Goal: Transaction & Acquisition: Purchase product/service

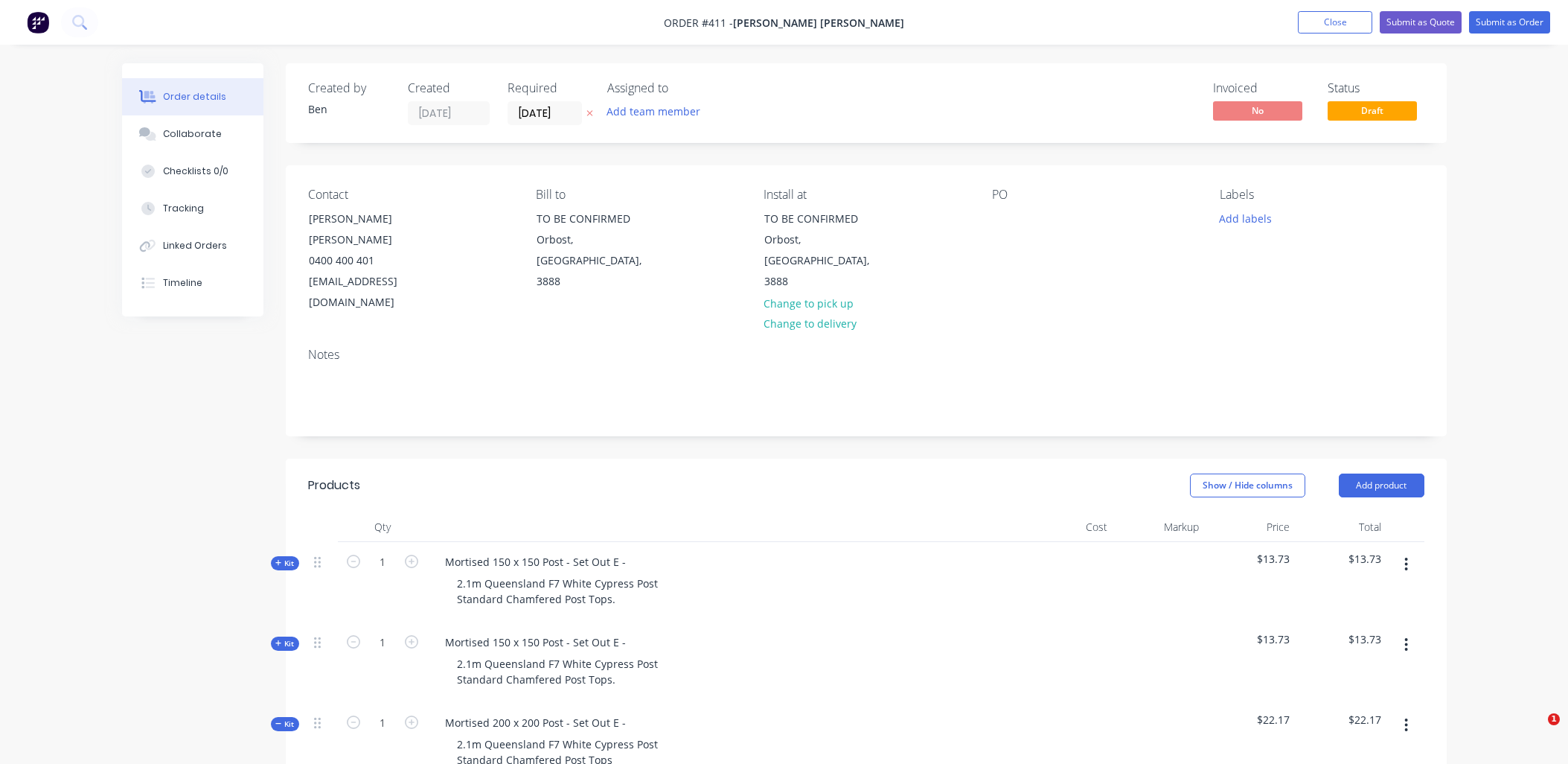
scroll to position [324, 0]
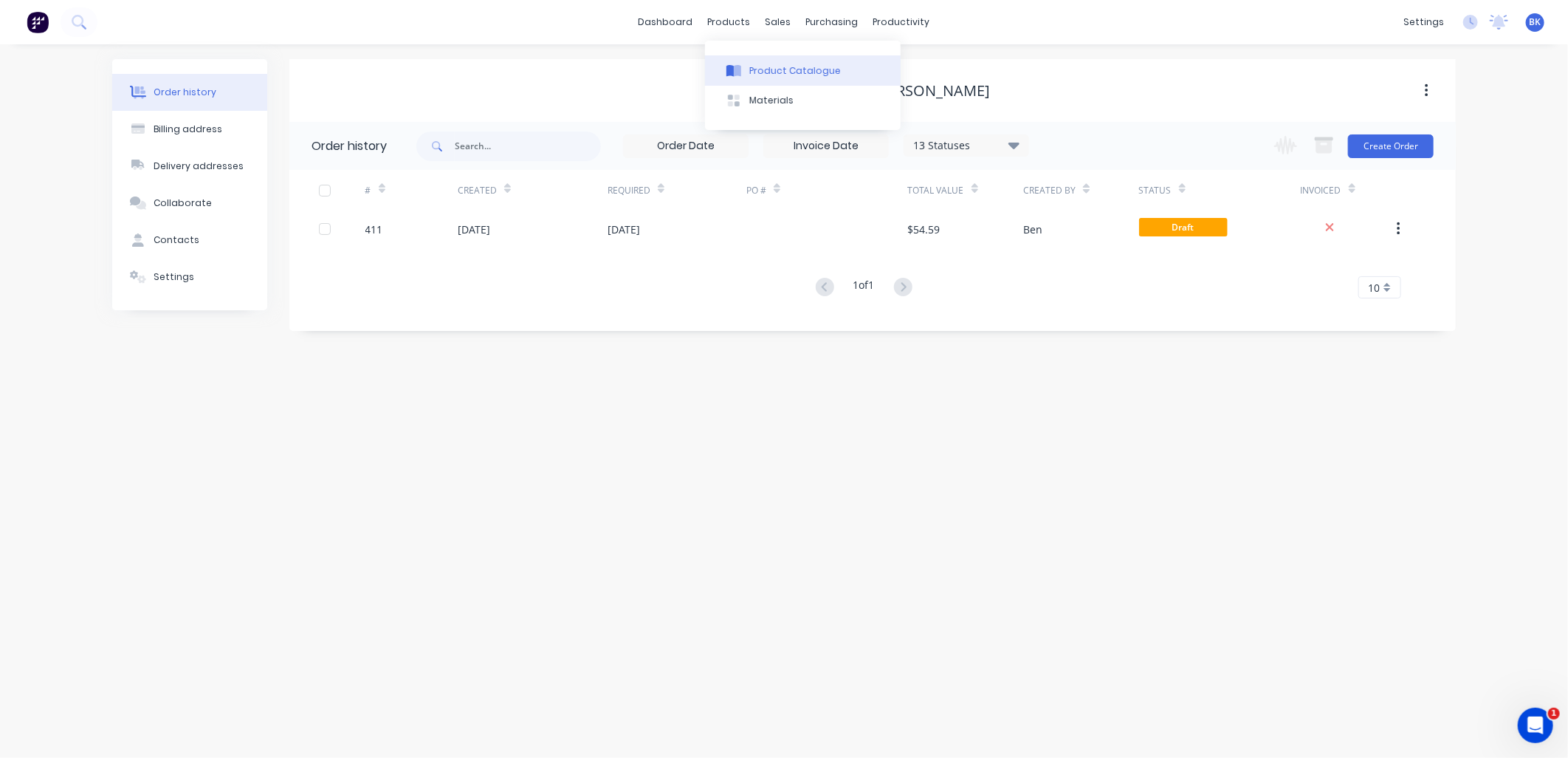
click at [770, 61] on button "Product Catalogue" at bounding box center [803, 70] width 196 height 29
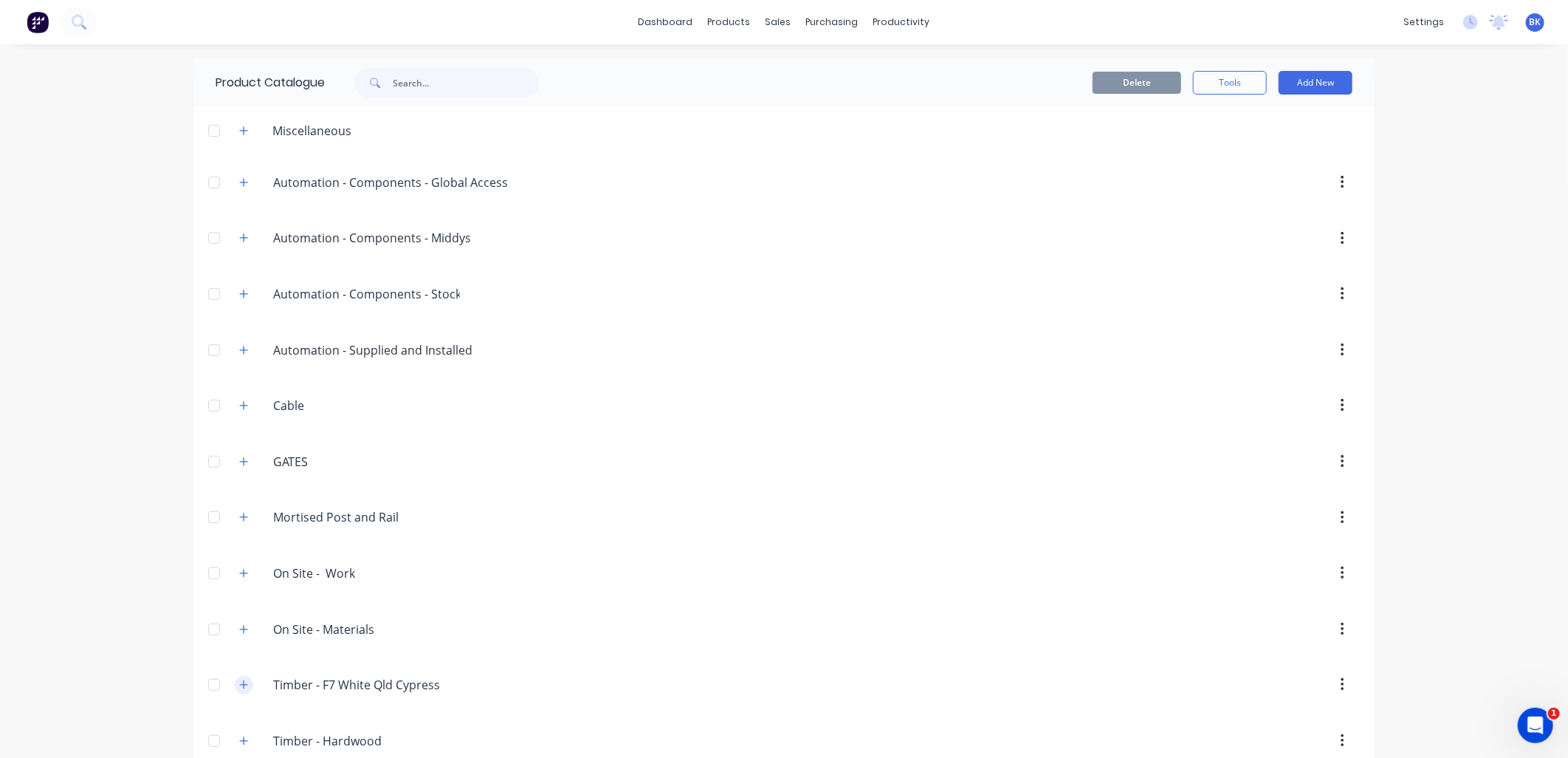
click at [239, 689] on icon "button" at bounding box center [244, 685] width 9 height 10
click at [245, 685] on button "button" at bounding box center [244, 685] width 19 height 19
click at [1222, 71] on button "Tools" at bounding box center [1230, 83] width 74 height 24
click at [1190, 160] on button "Stocktake" at bounding box center [1197, 150] width 141 height 29
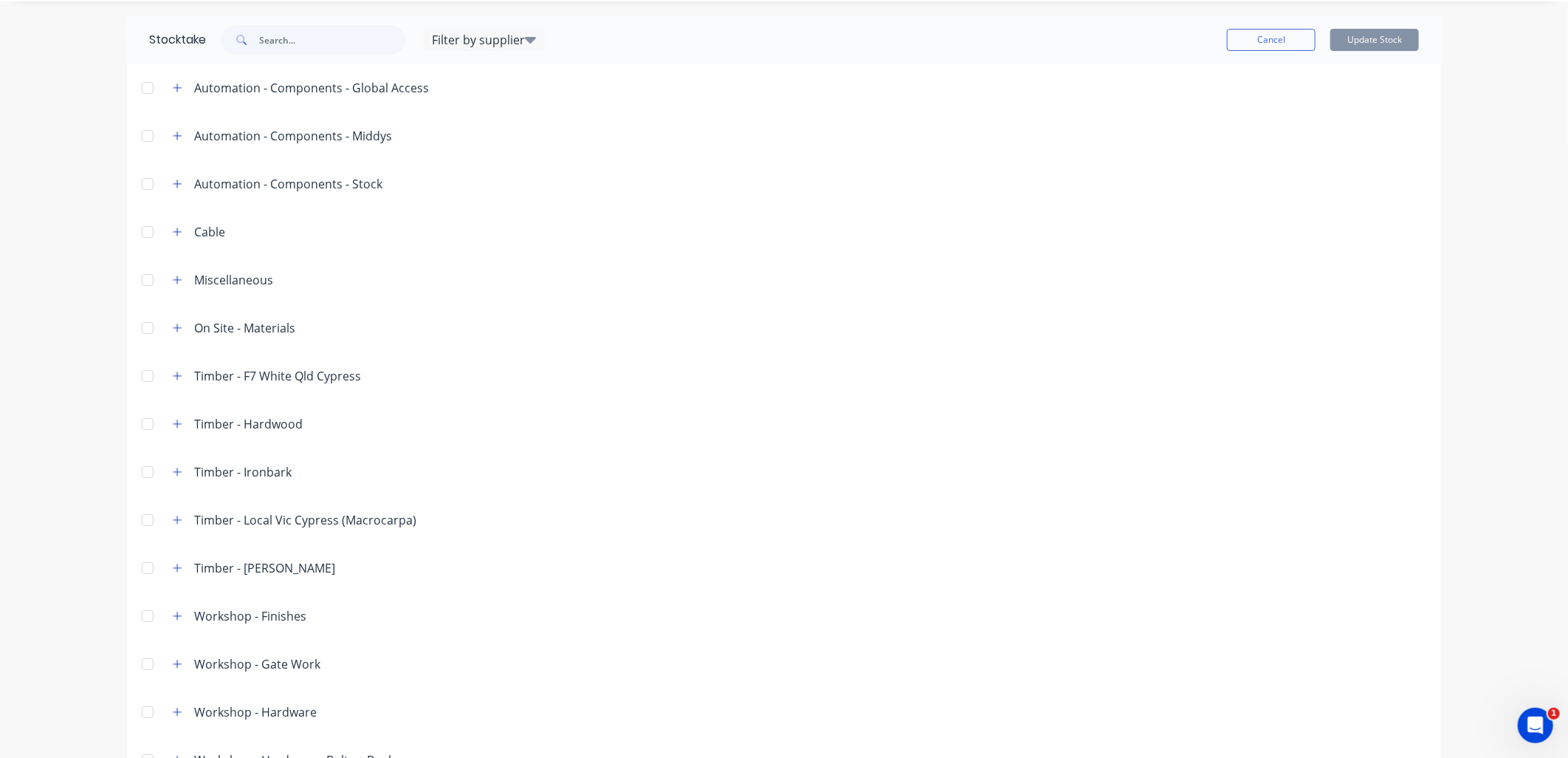
scroll to position [83, 0]
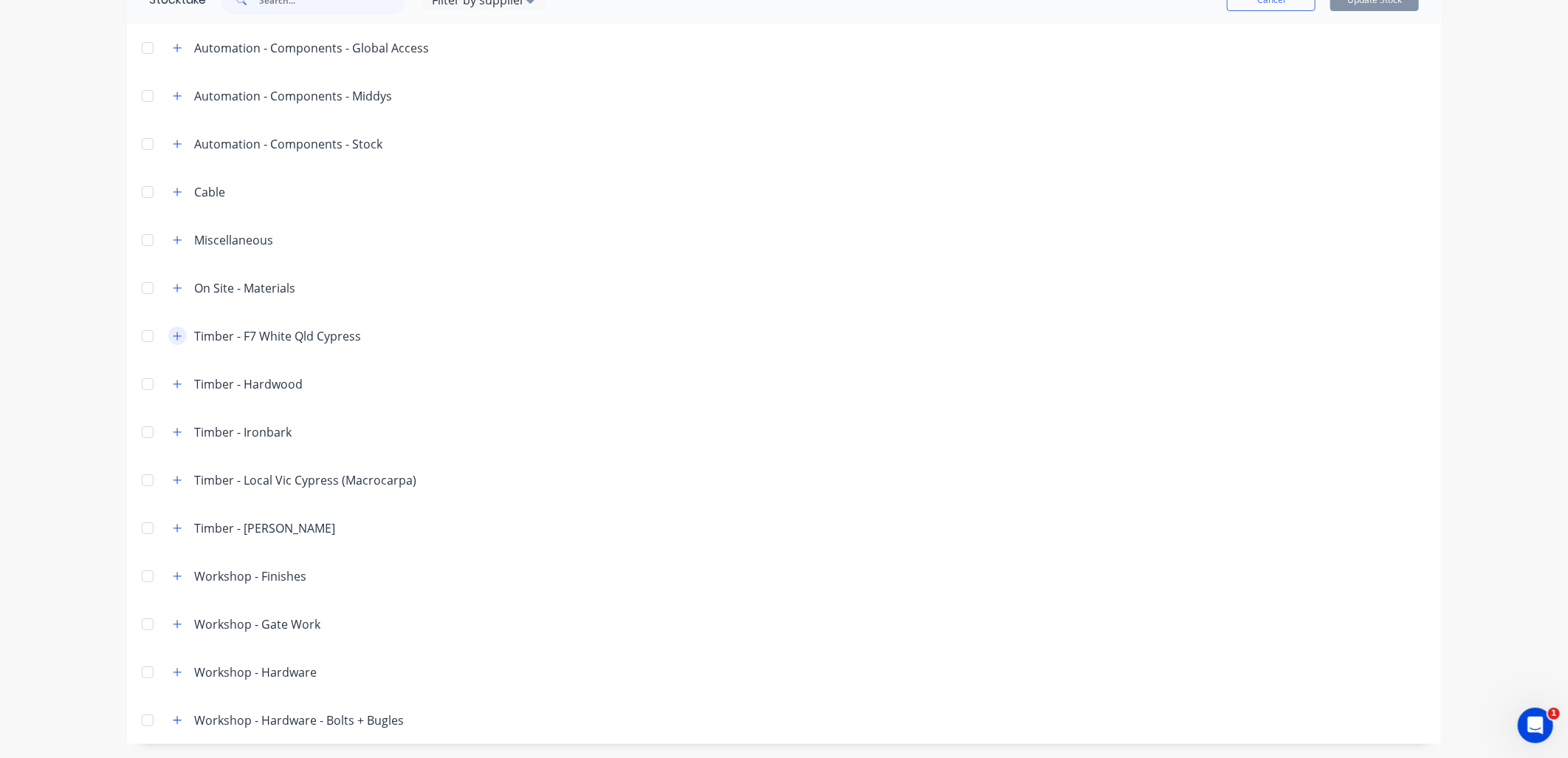
click at [174, 328] on button "button" at bounding box center [177, 335] width 19 height 19
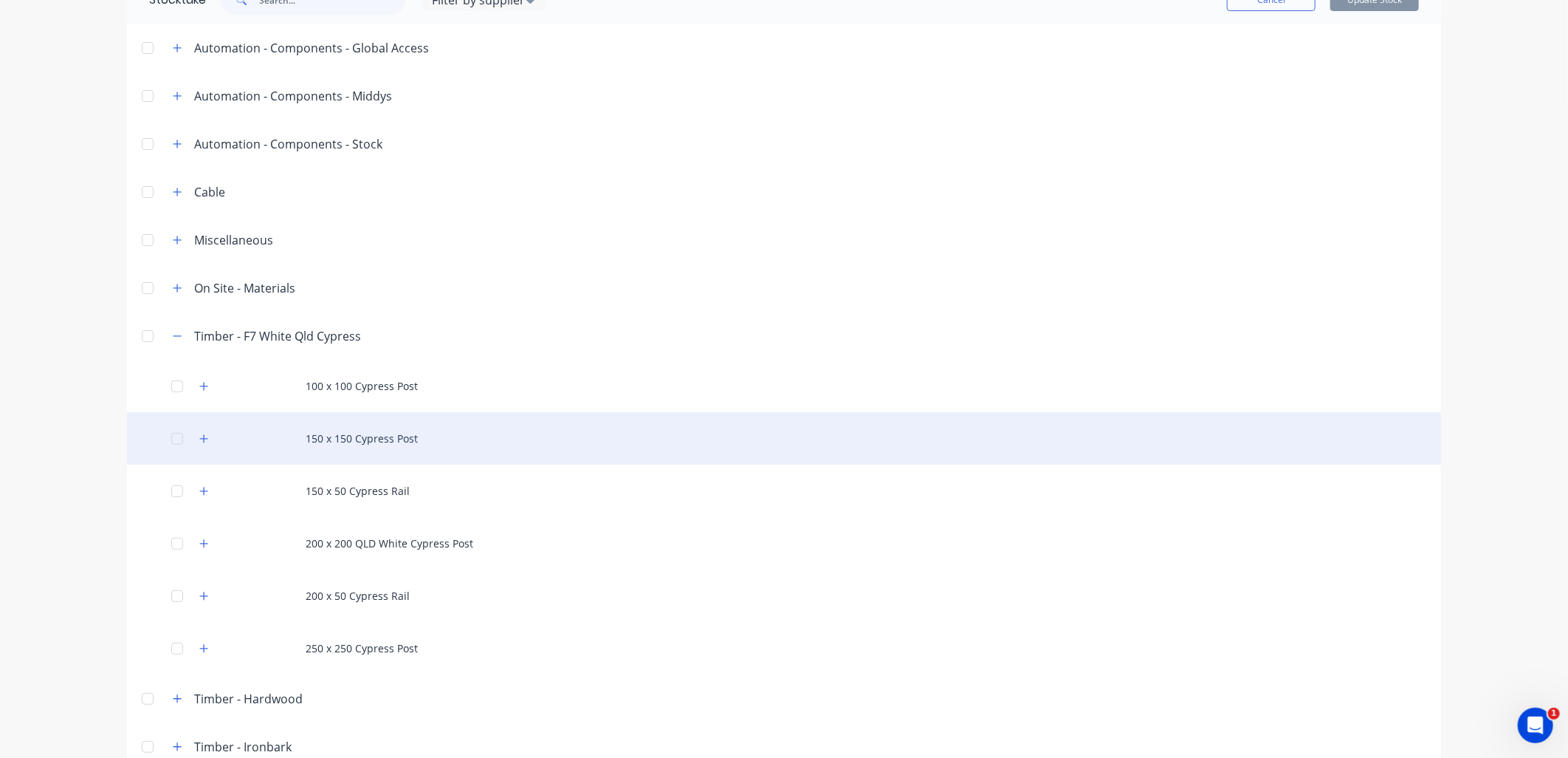
click at [207, 440] on div "150 x 150 Cypress Post" at bounding box center [784, 438] width 1314 height 52
click at [203, 437] on button "button" at bounding box center [204, 438] width 19 height 19
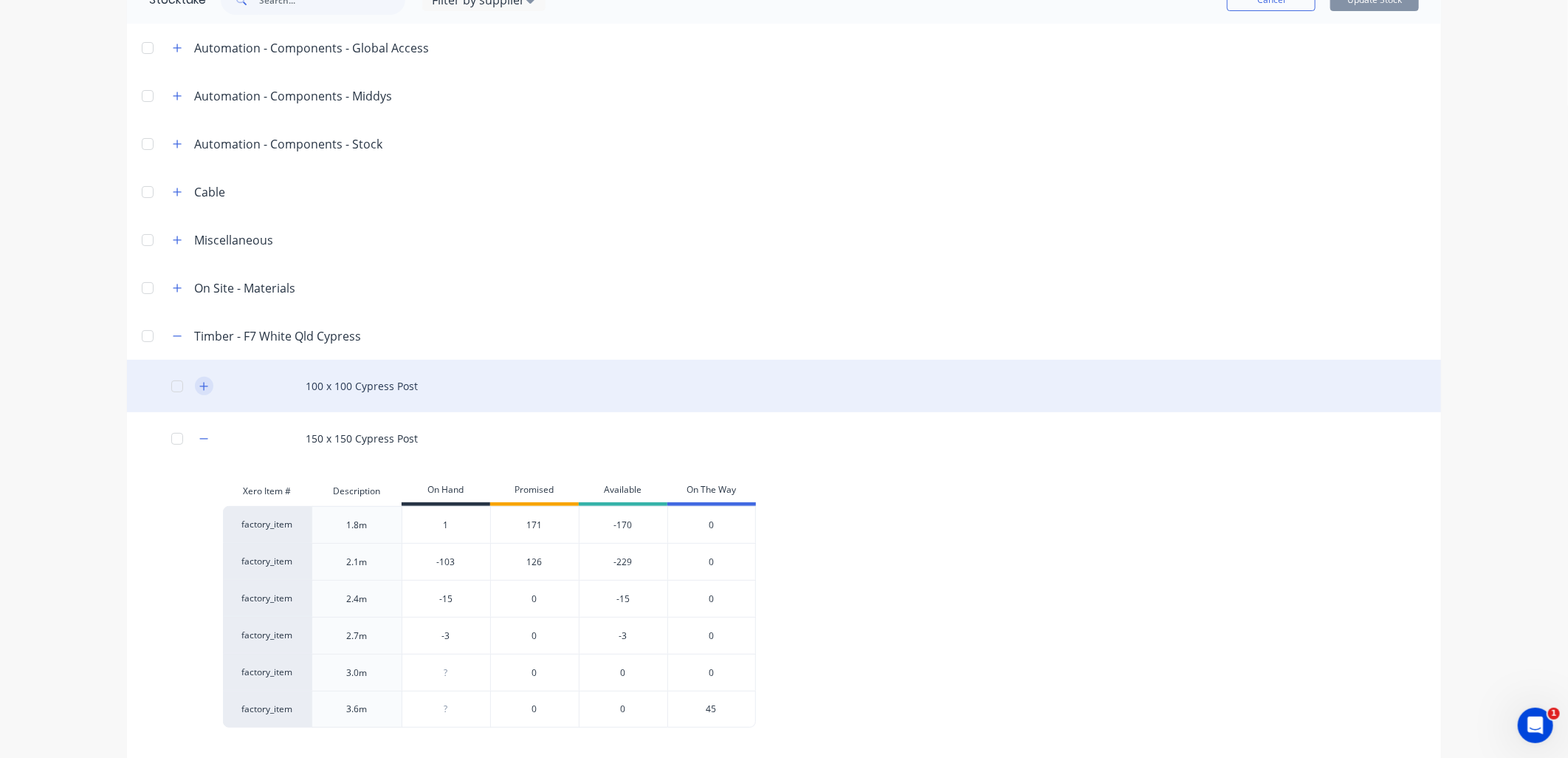
click at [199, 384] on icon "button" at bounding box center [203, 386] width 9 height 10
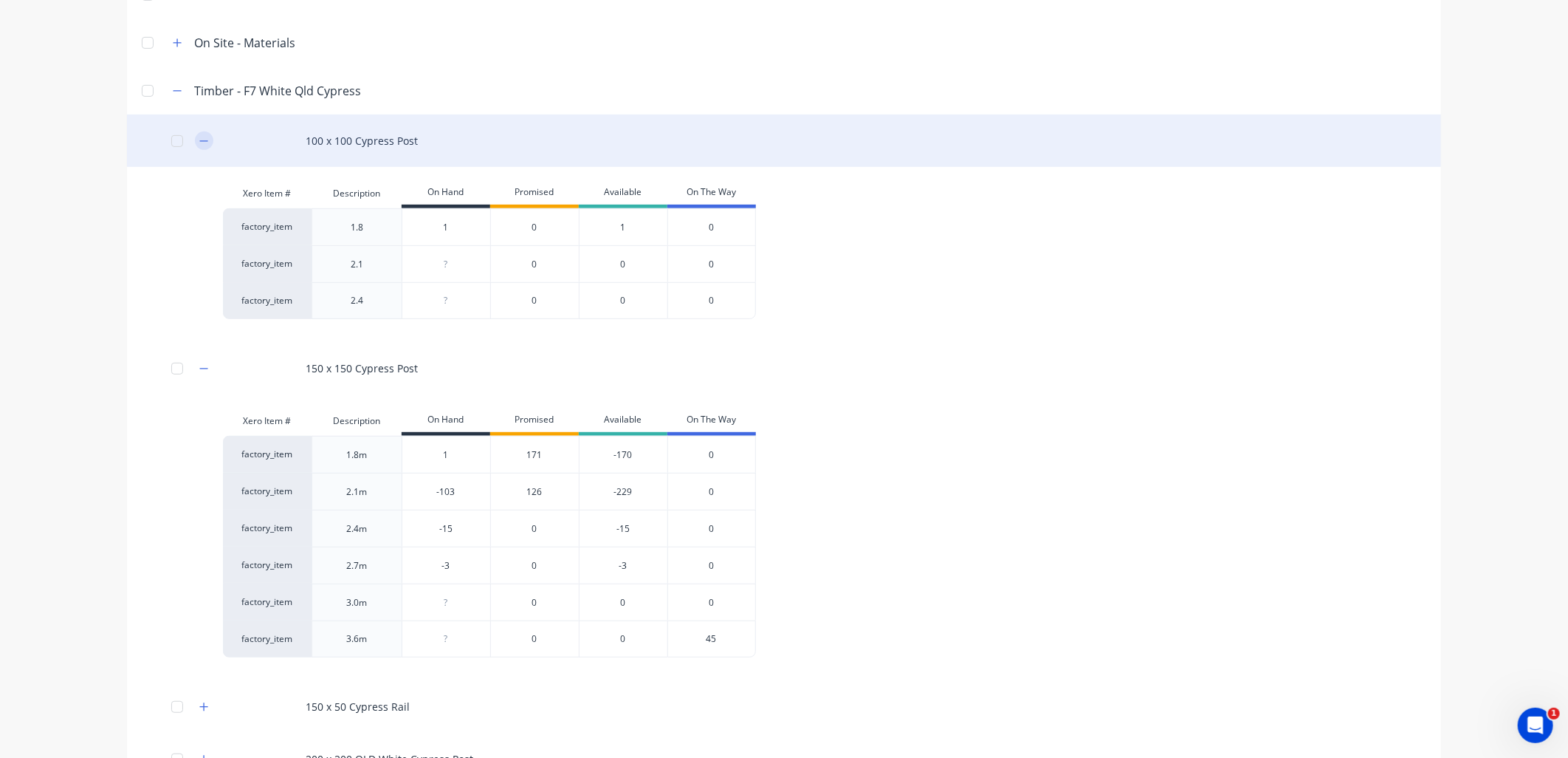
scroll to position [328, 0]
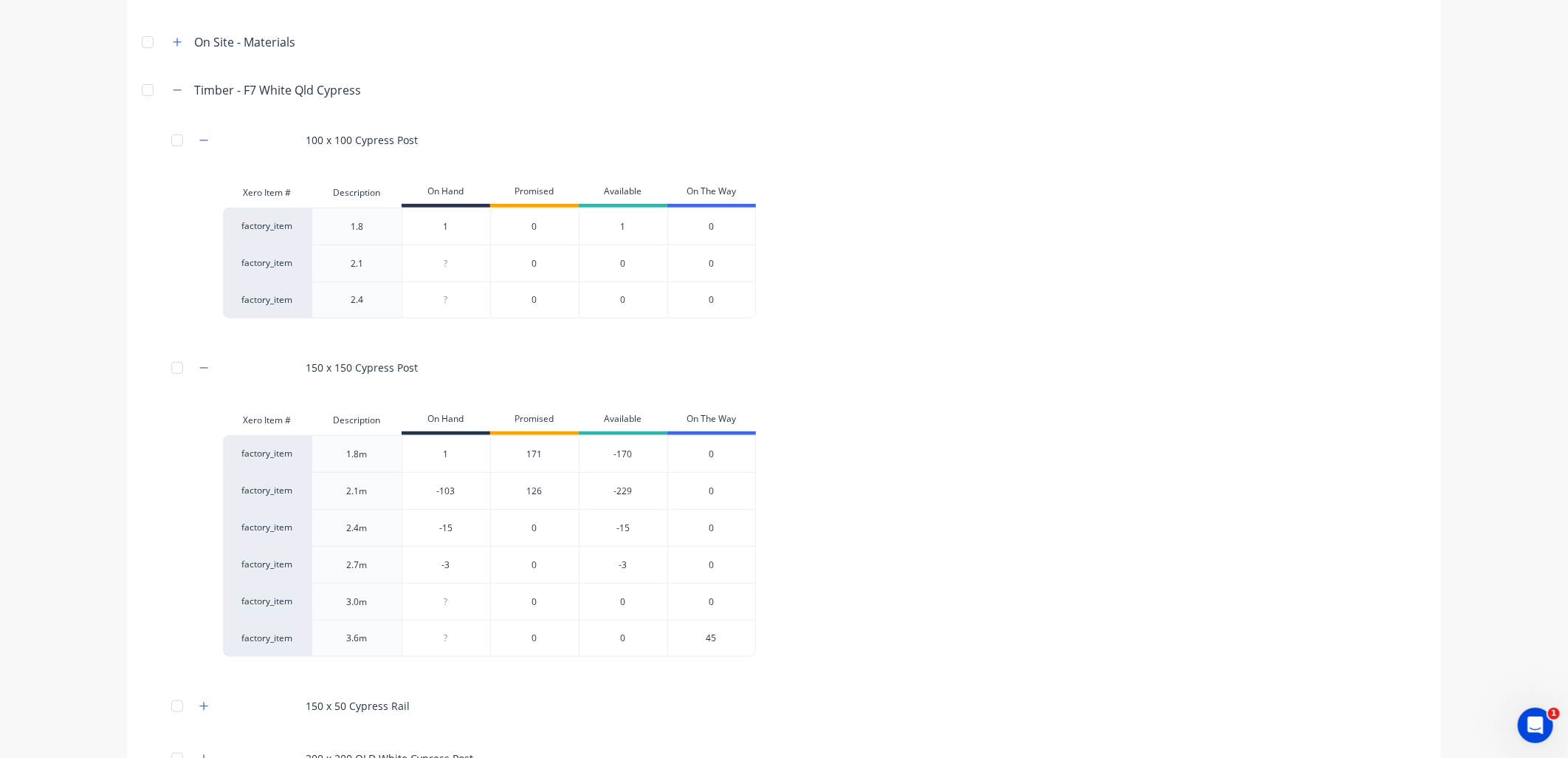
click at [528, 490] on div "126" at bounding box center [534, 490] width 88 height 37
click at [533, 486] on div "126" at bounding box center [534, 490] width 88 height 37
drag, startPoint x: 533, startPoint y: 486, endPoint x: 525, endPoint y: 492, distance: 10.0
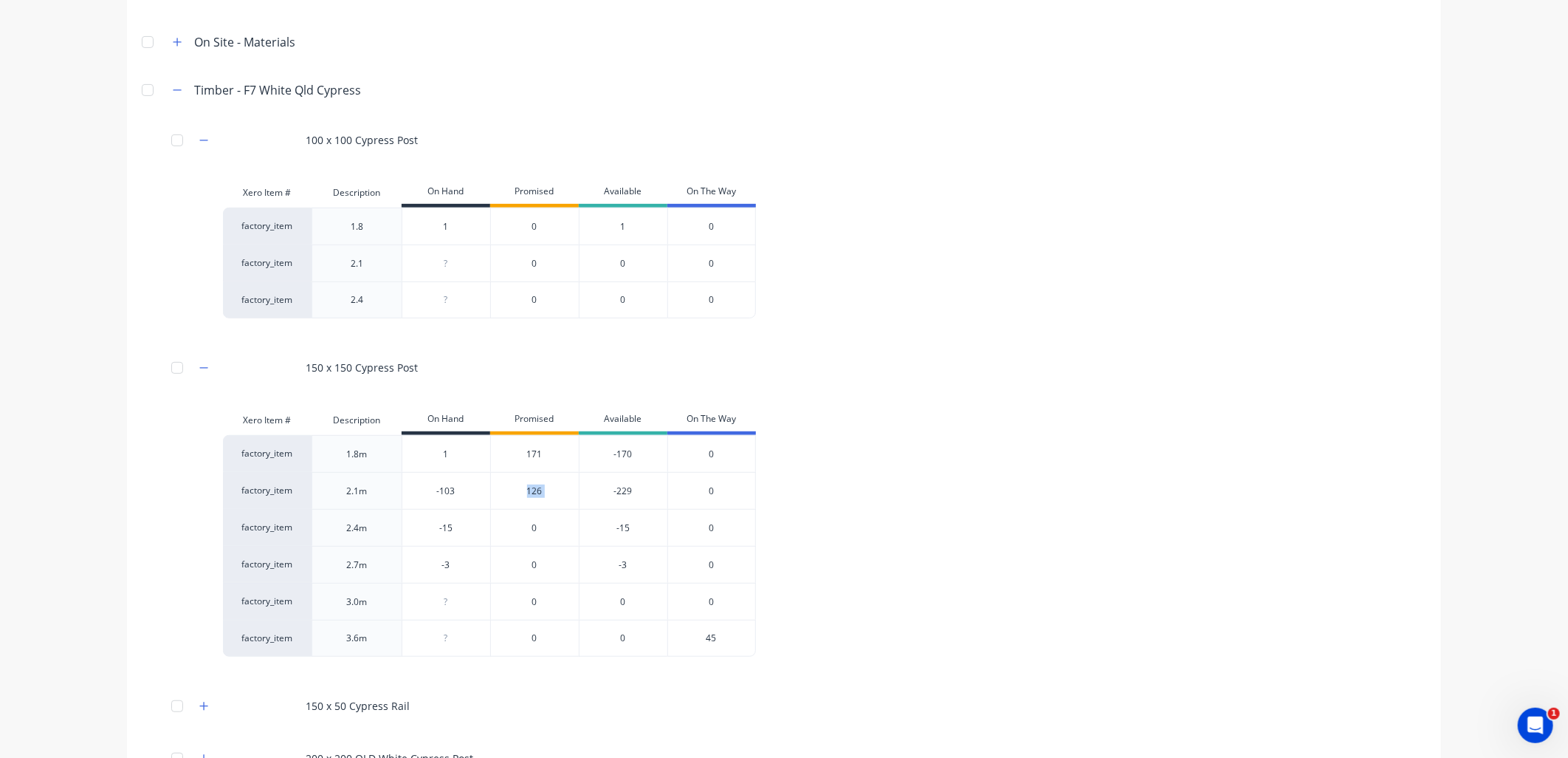
click at [525, 492] on div "126" at bounding box center [534, 490] width 88 height 37
type input "-103"
click at [438, 487] on input "-103" at bounding box center [446, 491] width 88 height 13
click at [444, 491] on input "-103" at bounding box center [446, 491] width 88 height 13
click at [533, 491] on div "126" at bounding box center [534, 490] width 88 height 37
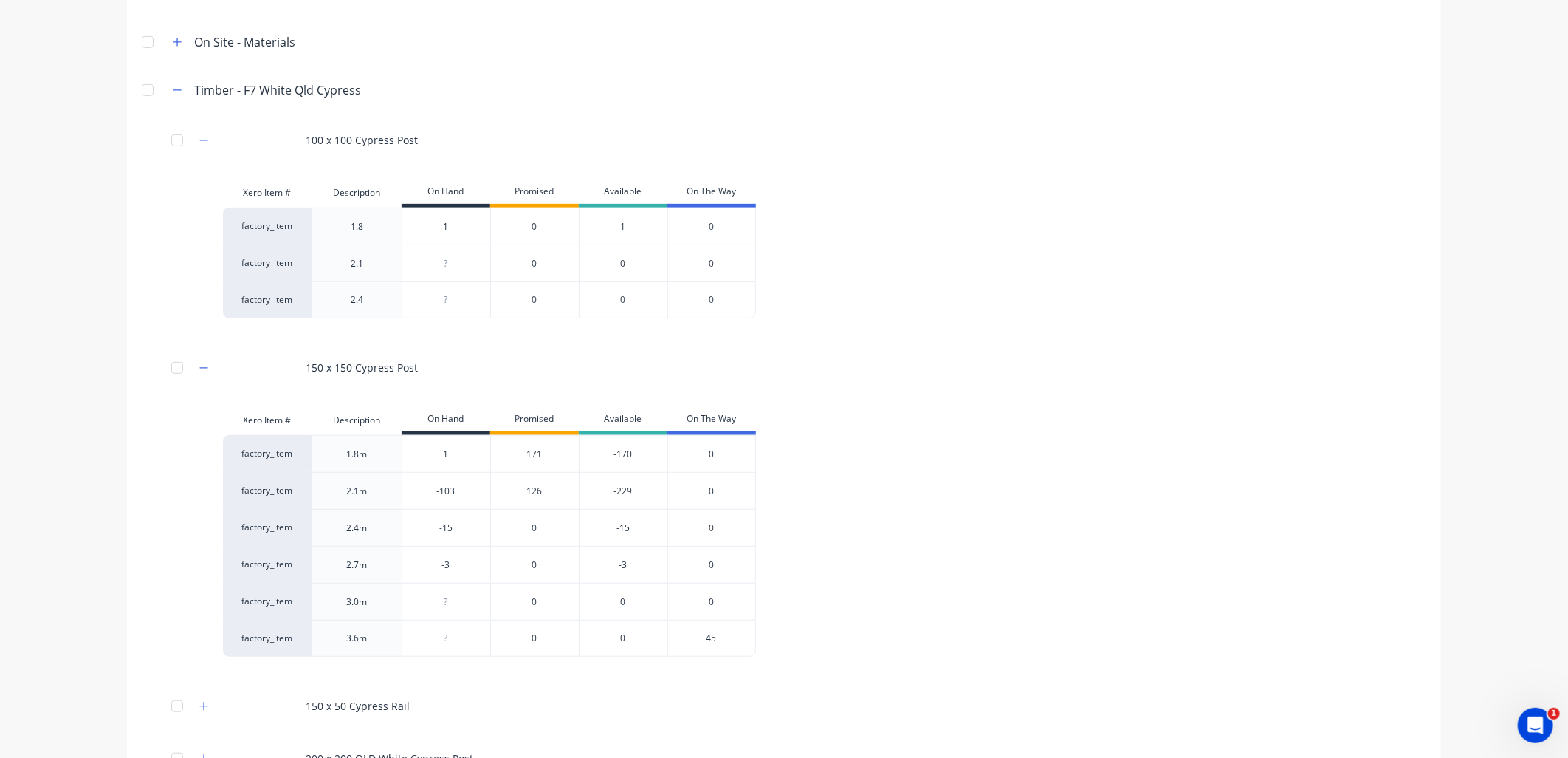
click at [528, 491] on div "126" at bounding box center [534, 490] width 88 height 37
click at [535, 492] on div "126" at bounding box center [534, 490] width 88 height 37
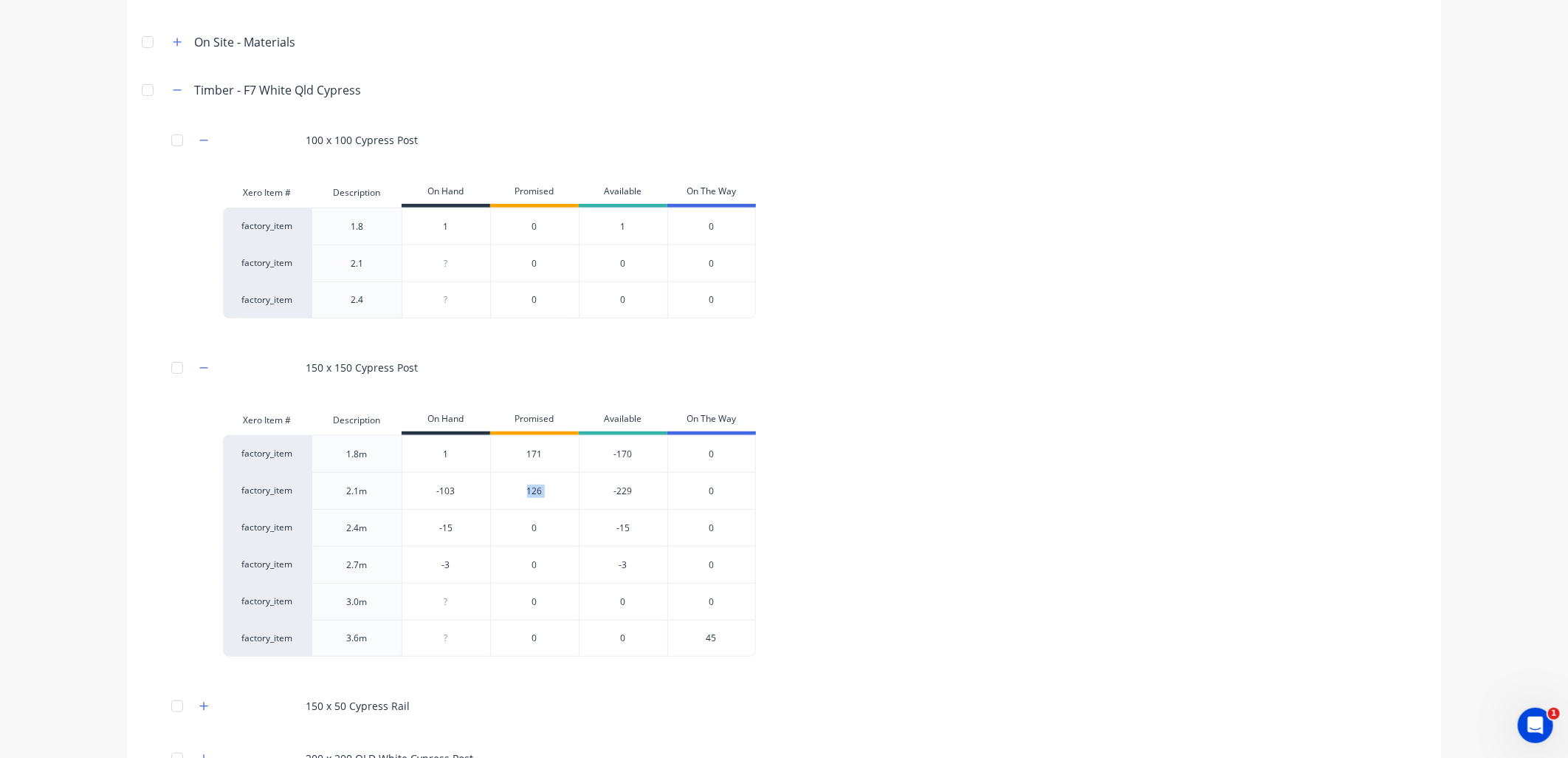
click at [543, 478] on div "126" at bounding box center [534, 490] width 88 height 37
click at [542, 487] on div "126" at bounding box center [534, 490] width 88 height 37
click at [444, 500] on div "-103" at bounding box center [446, 491] width 88 height 37
click at [455, 490] on input "-103" at bounding box center [446, 491] width 88 height 13
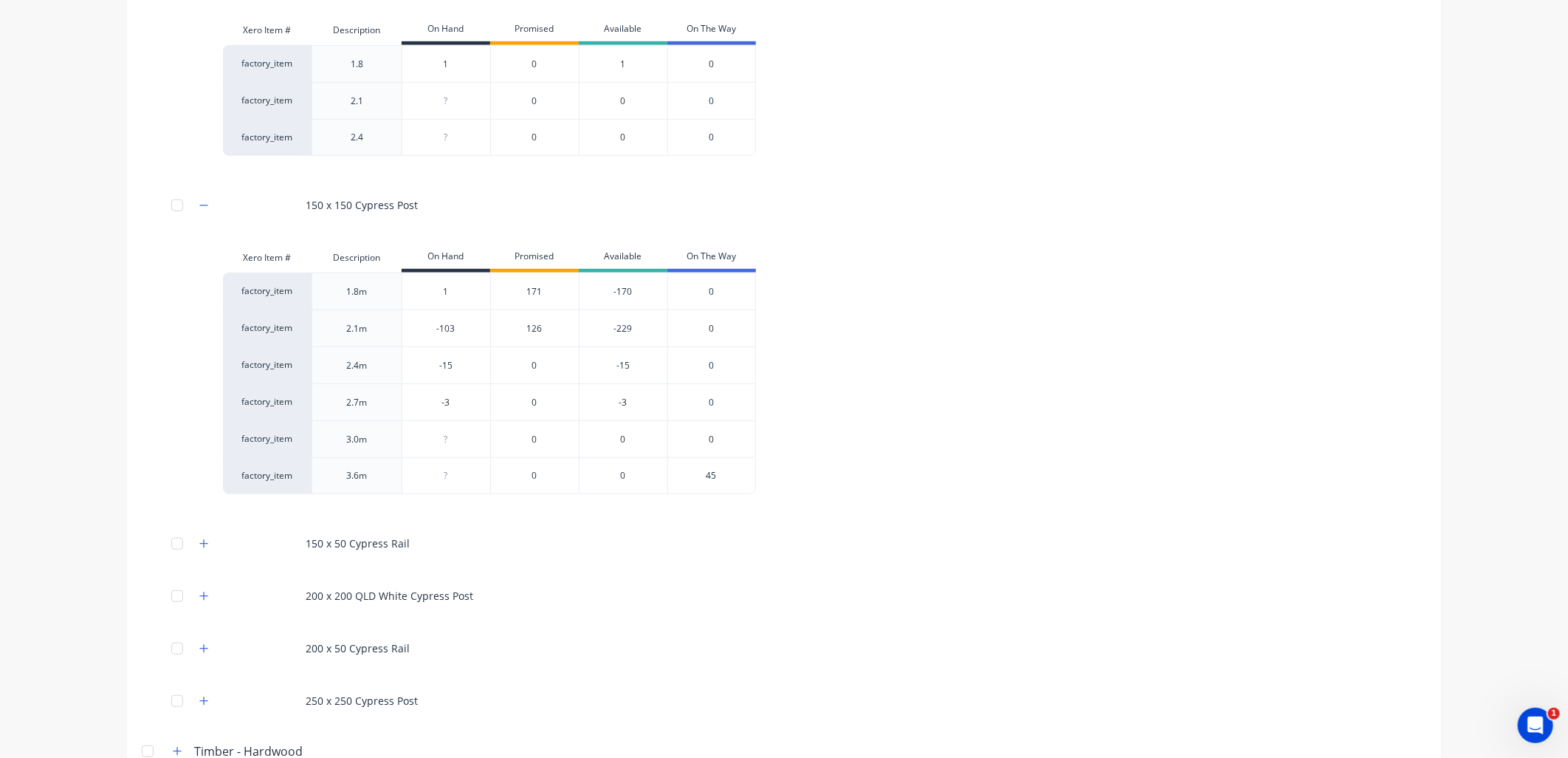
scroll to position [492, 0]
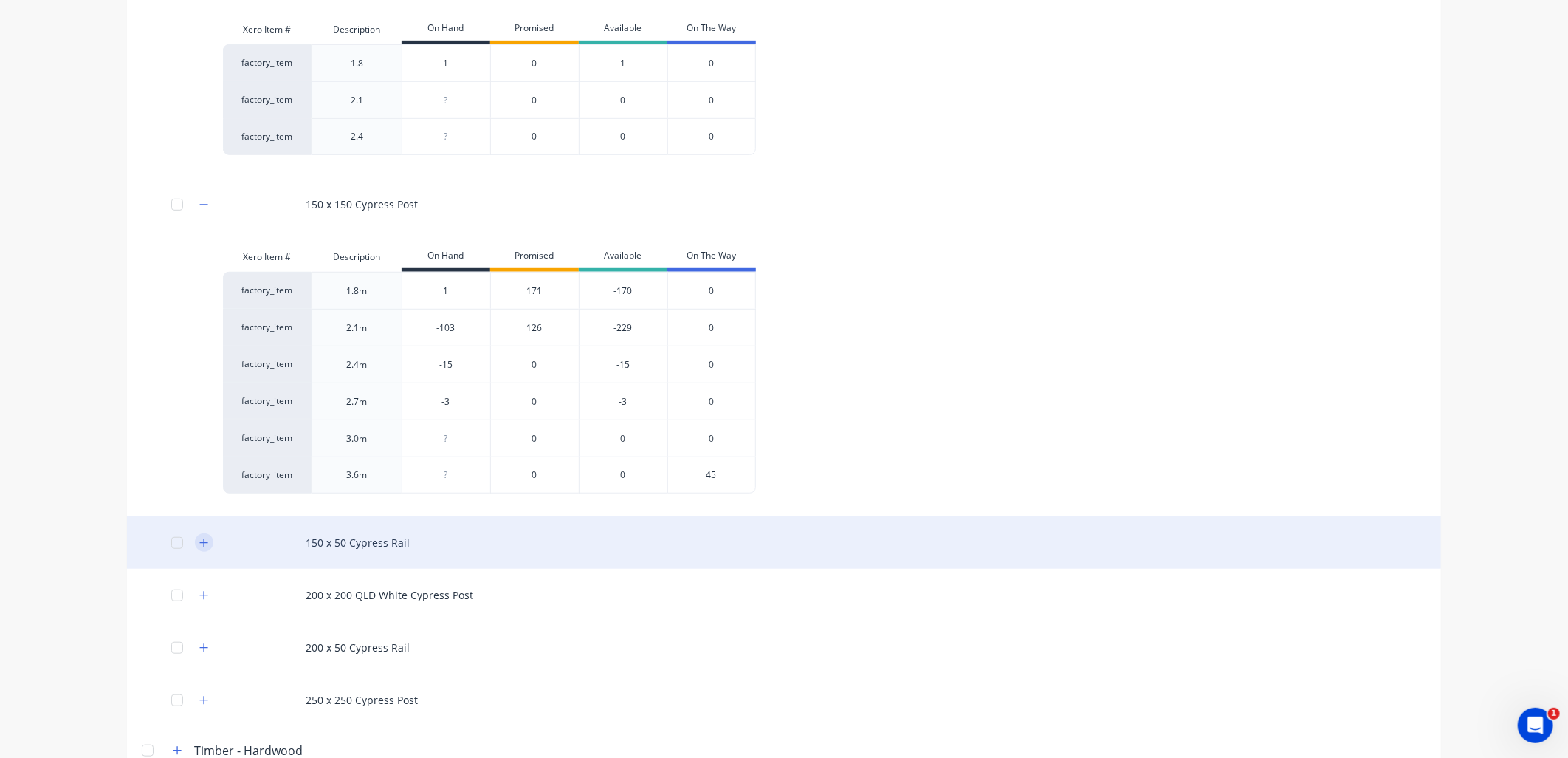
click at [200, 543] on icon "button" at bounding box center [203, 542] width 9 height 10
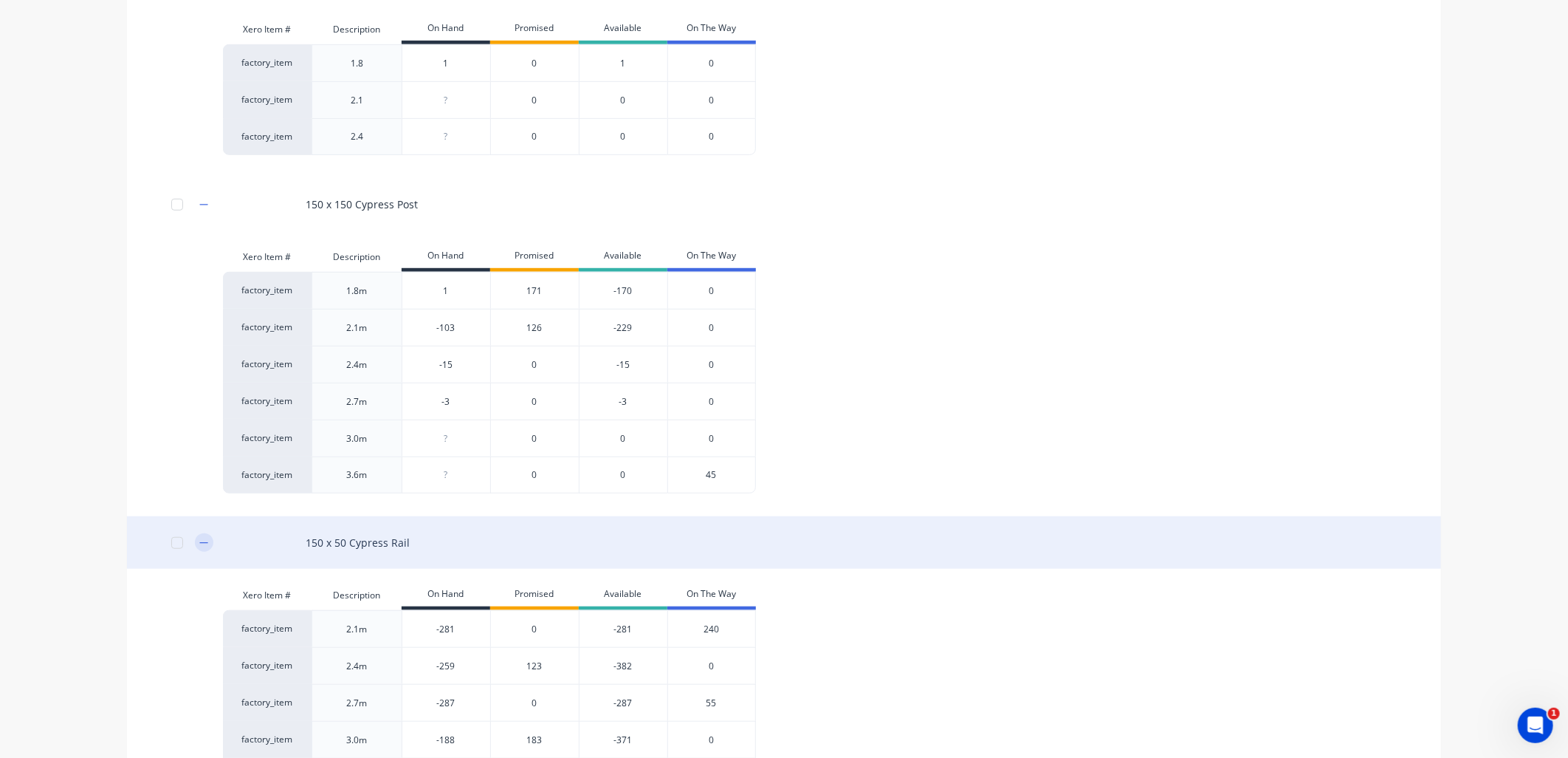
click at [200, 543] on icon "button" at bounding box center [203, 542] width 9 height 10
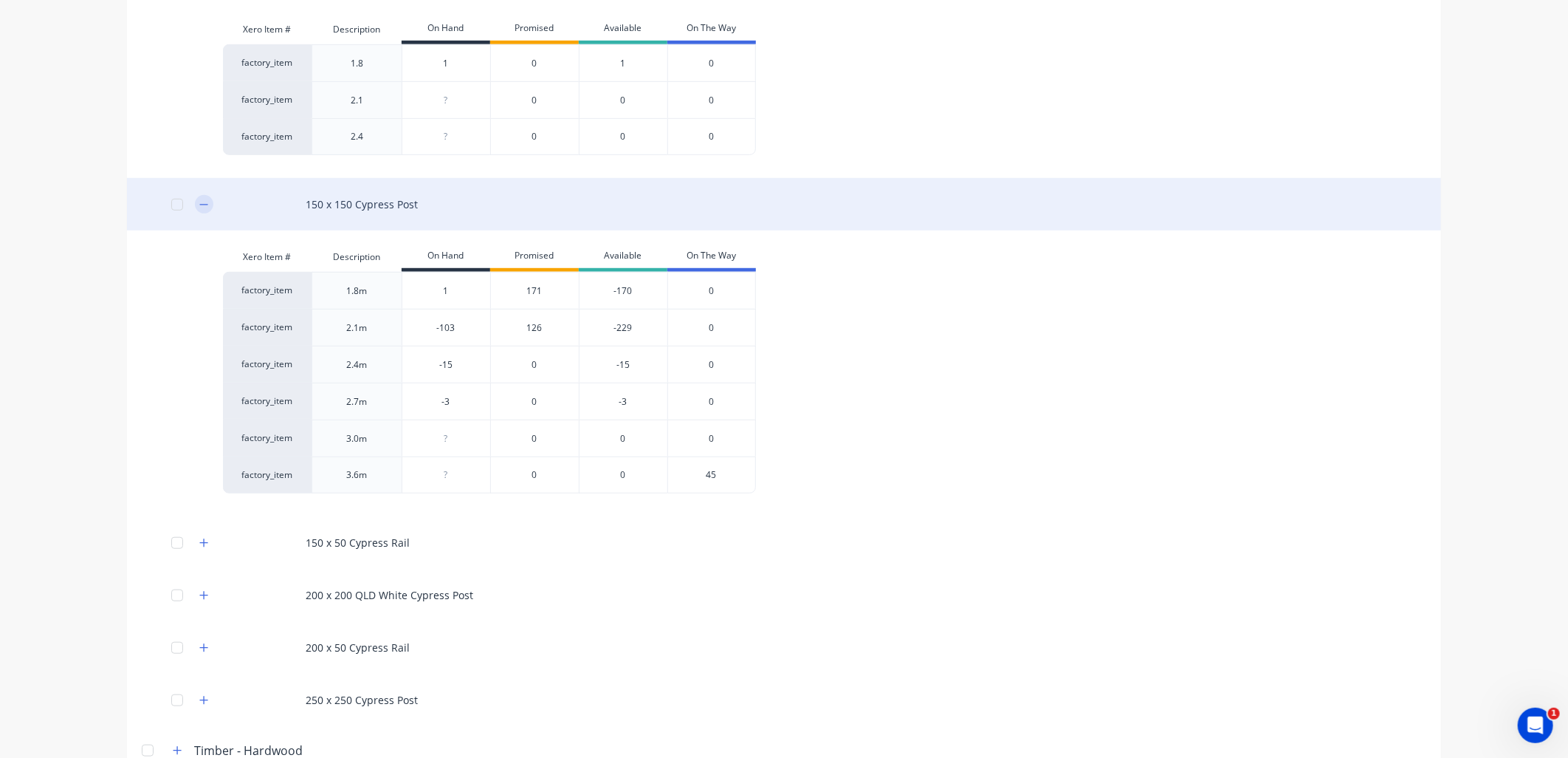
click at [201, 199] on icon "button" at bounding box center [203, 204] width 9 height 10
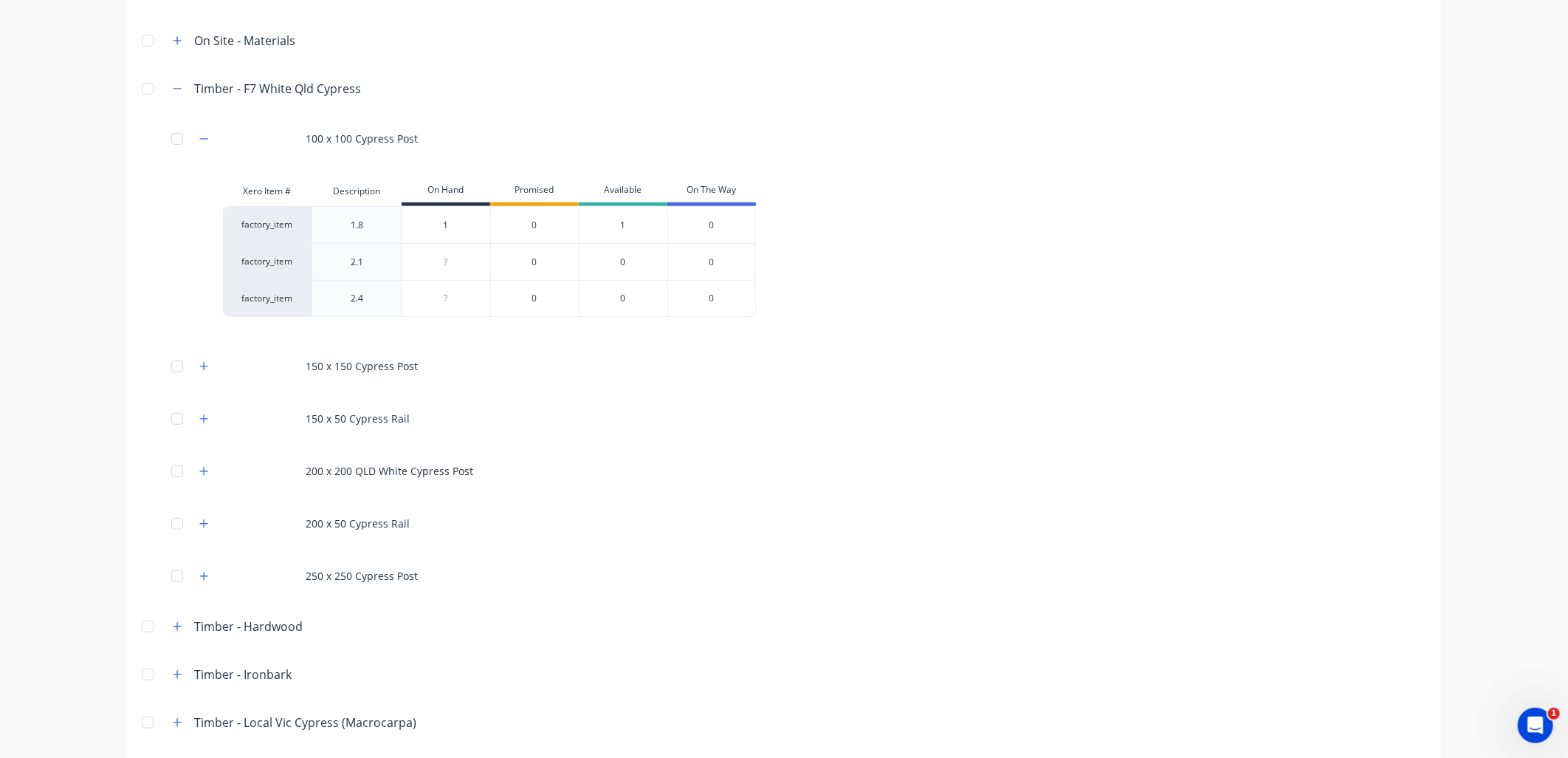
scroll to position [329, 0]
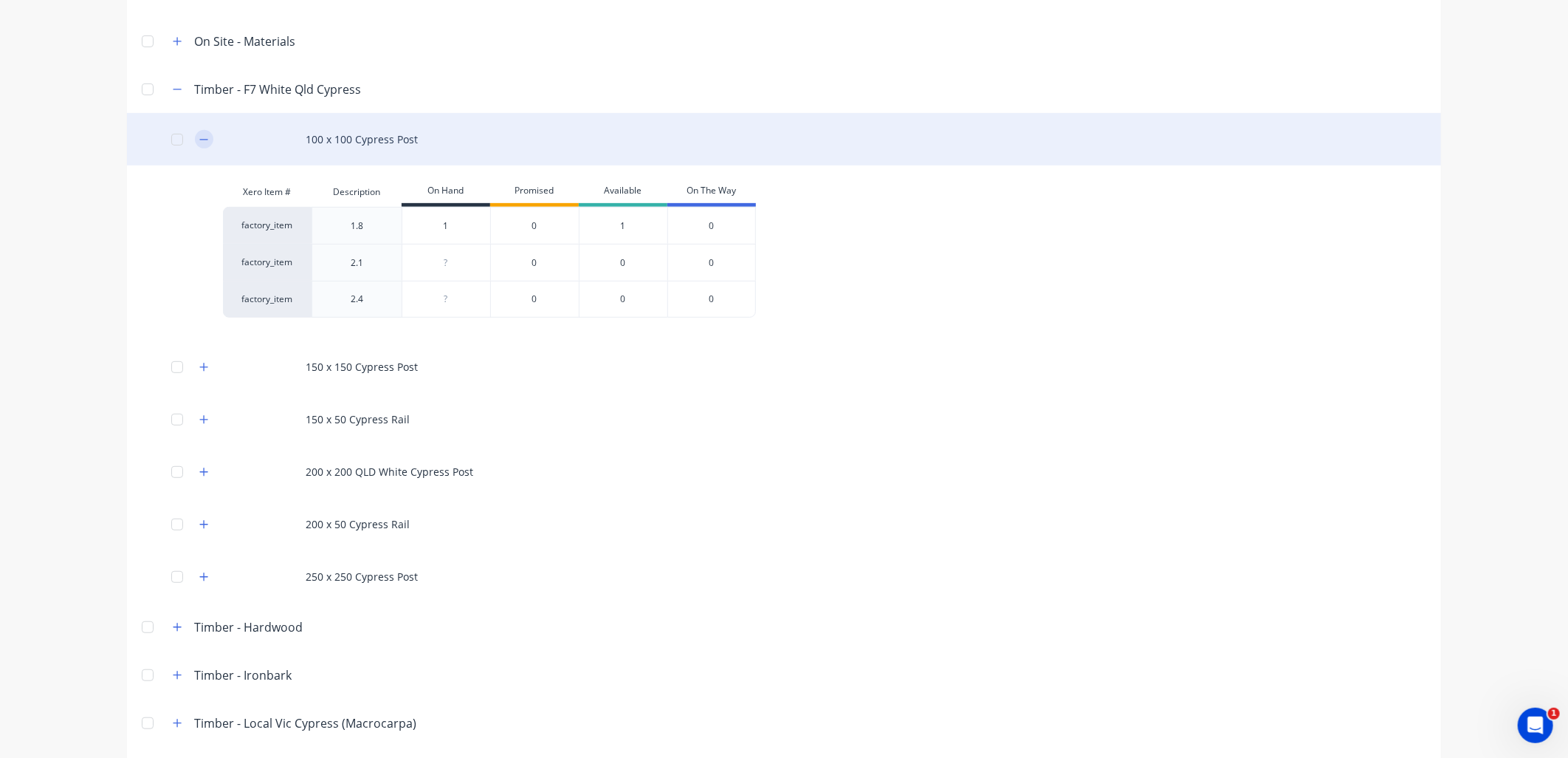
click at [203, 141] on button "button" at bounding box center [204, 139] width 19 height 19
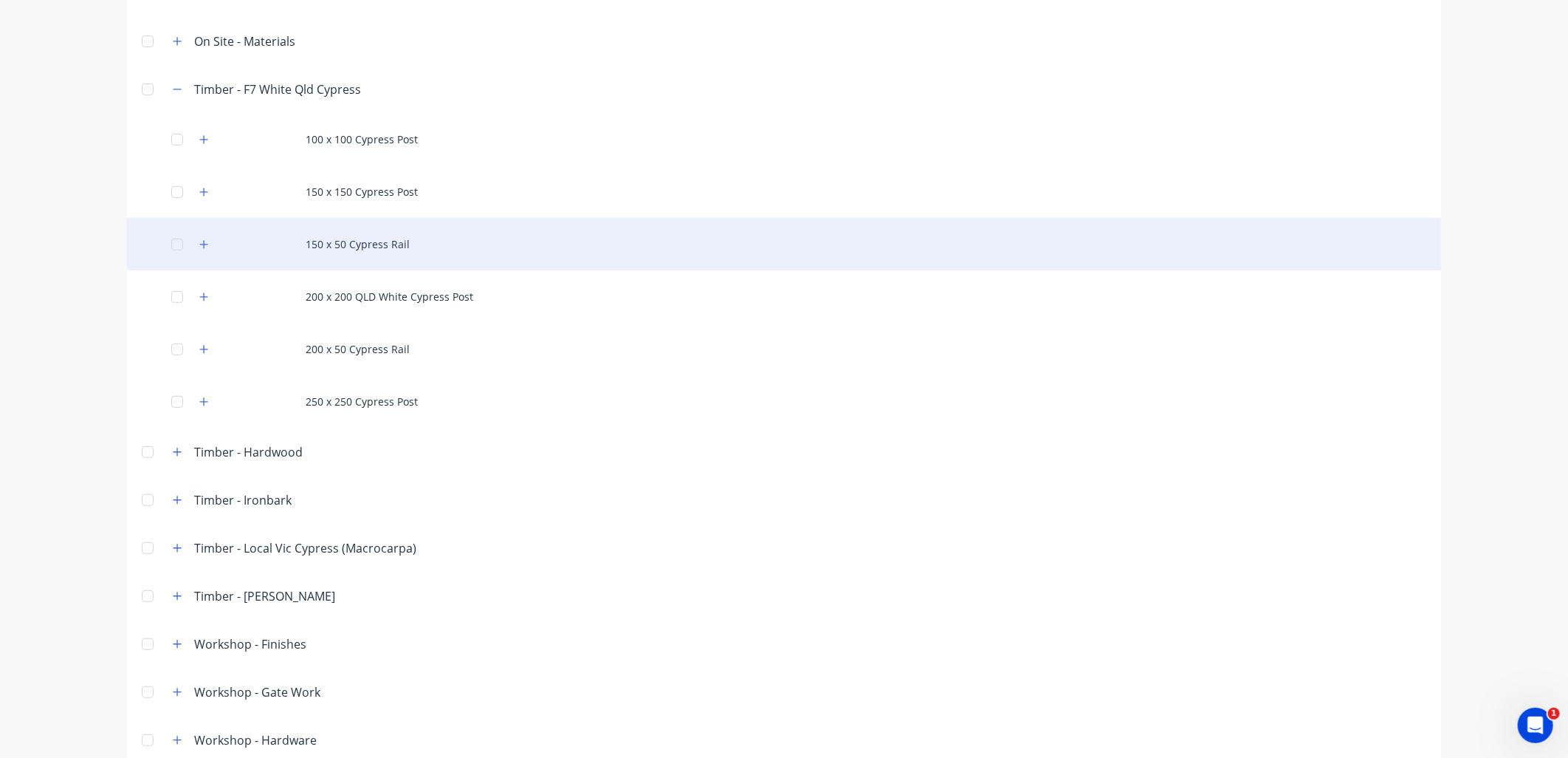
click at [203, 252] on div "150 x 50 Cypress Rail" at bounding box center [784, 244] width 1314 height 52
click at [201, 248] on icon "button" at bounding box center [203, 245] width 9 height 10
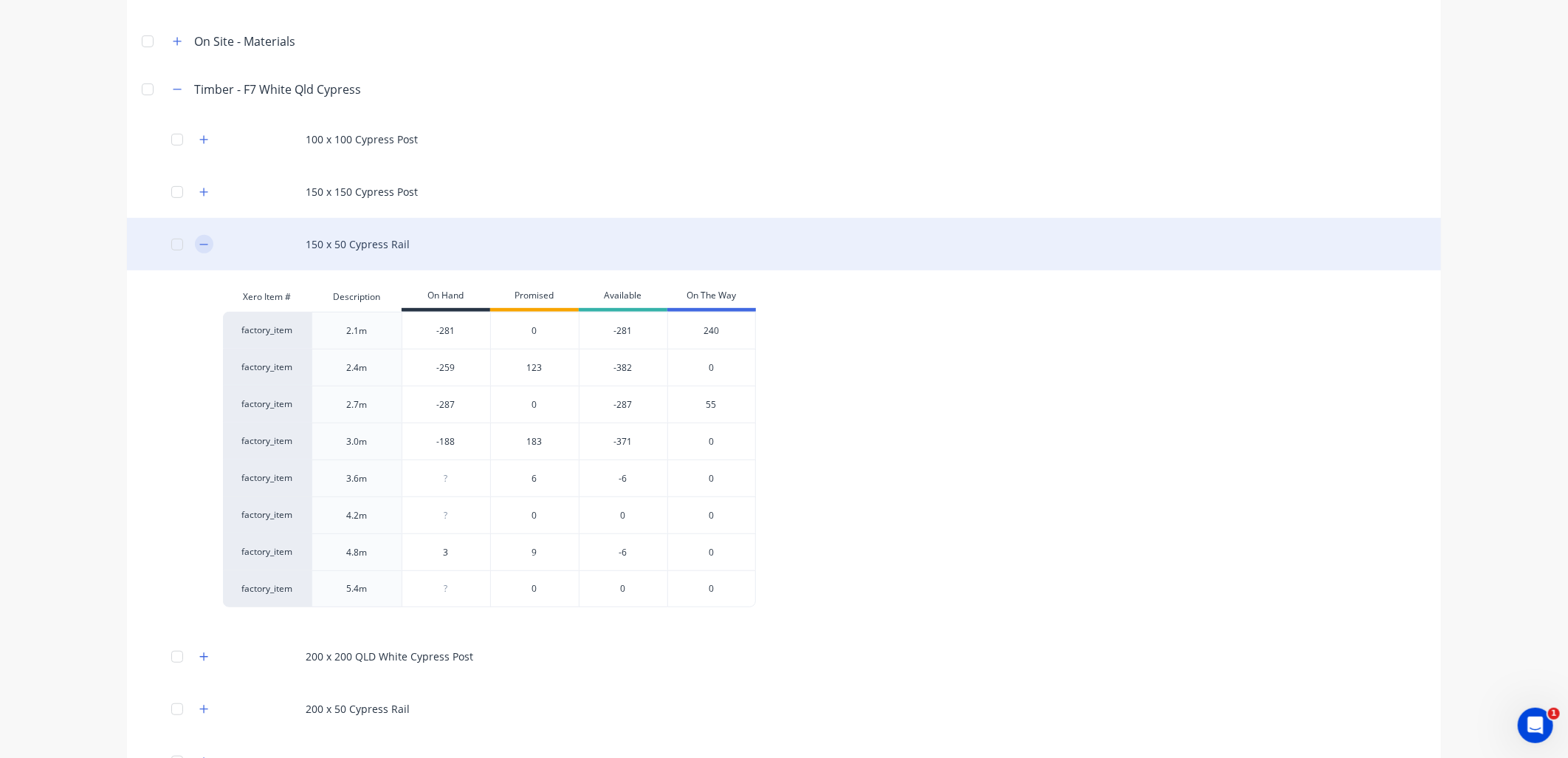
click at [199, 245] on icon "button" at bounding box center [203, 245] width 9 height 10
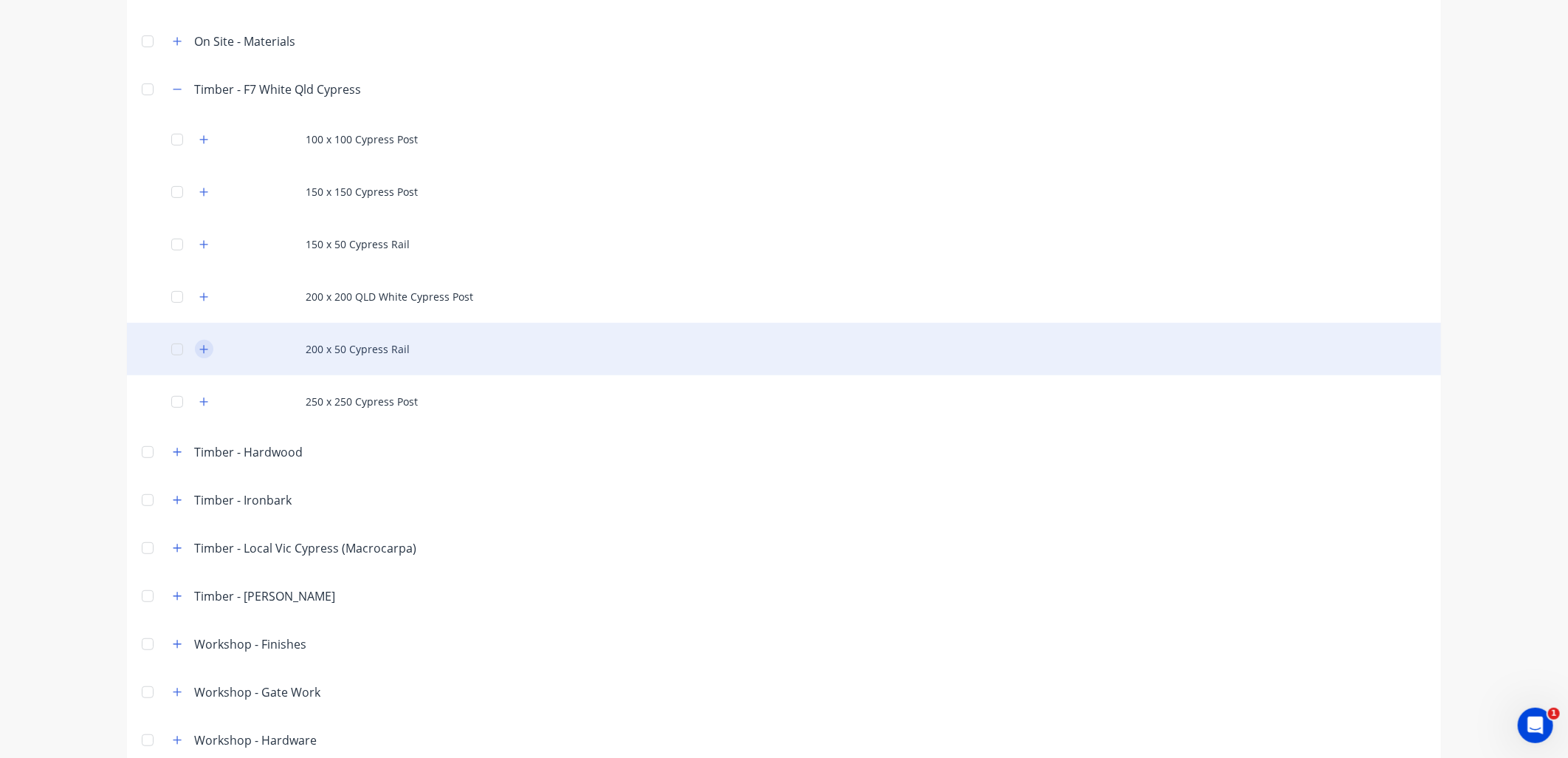
click at [203, 351] on button "button" at bounding box center [204, 349] width 19 height 19
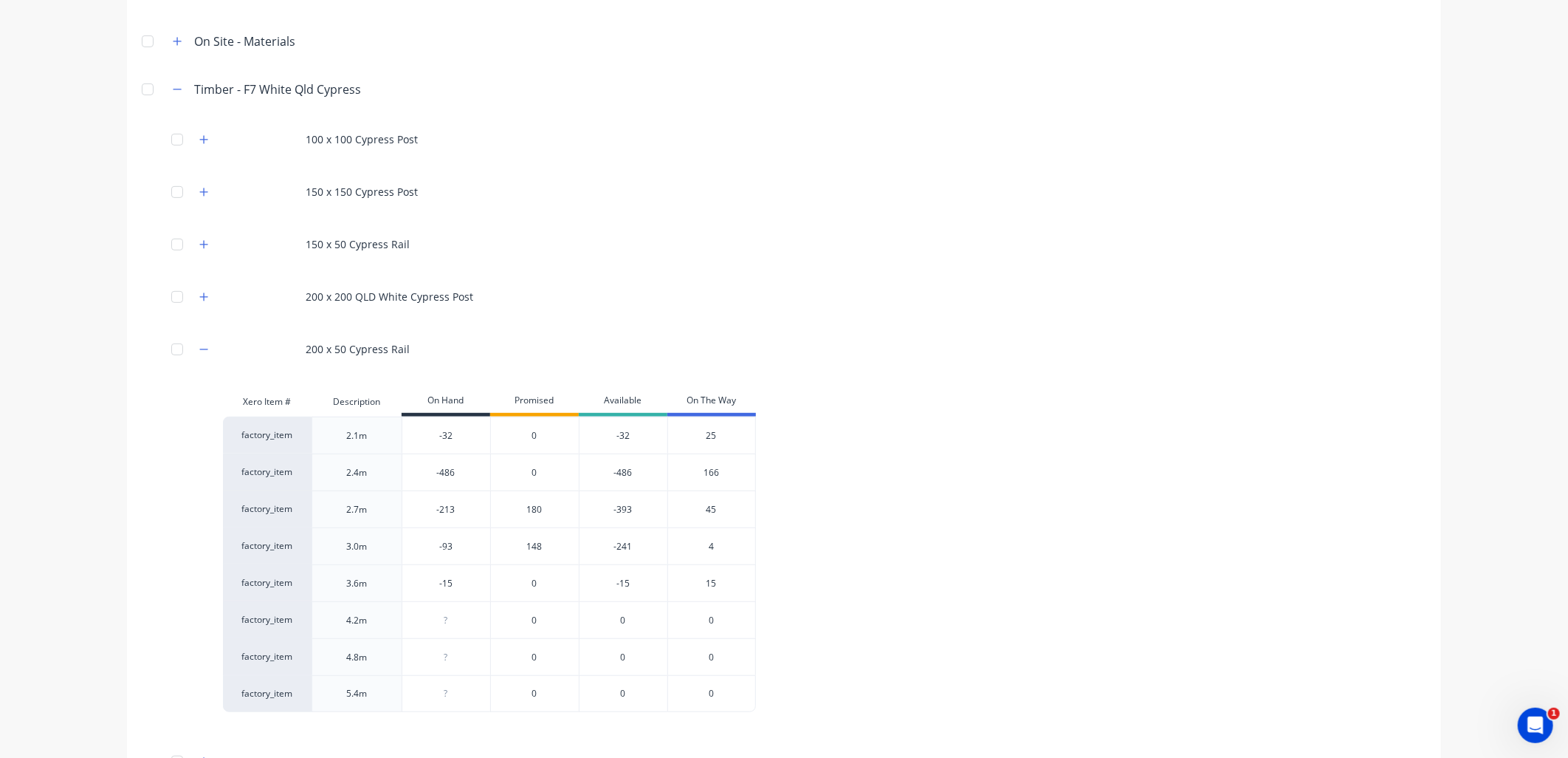
type input "-486"
drag, startPoint x: 422, startPoint y: 471, endPoint x: 468, endPoint y: 557, distance: 97.5
click at [468, 557] on div "factory_item 2.1m -32 0 -32 25 factory_item 2.4m -486 -486 [PHONE_NUMBER] facto…" at bounding box center [771, 564] width 1097 height 296
drag, startPoint x: 355, startPoint y: 540, endPoint x: 337, endPoint y: 481, distance: 61.7
click at [337, 481] on div "factory_item 2.1m -32 0 -32 25 factory_item 2.4m -486 -486 [PHONE_NUMBER] facto…" at bounding box center [771, 564] width 1097 height 296
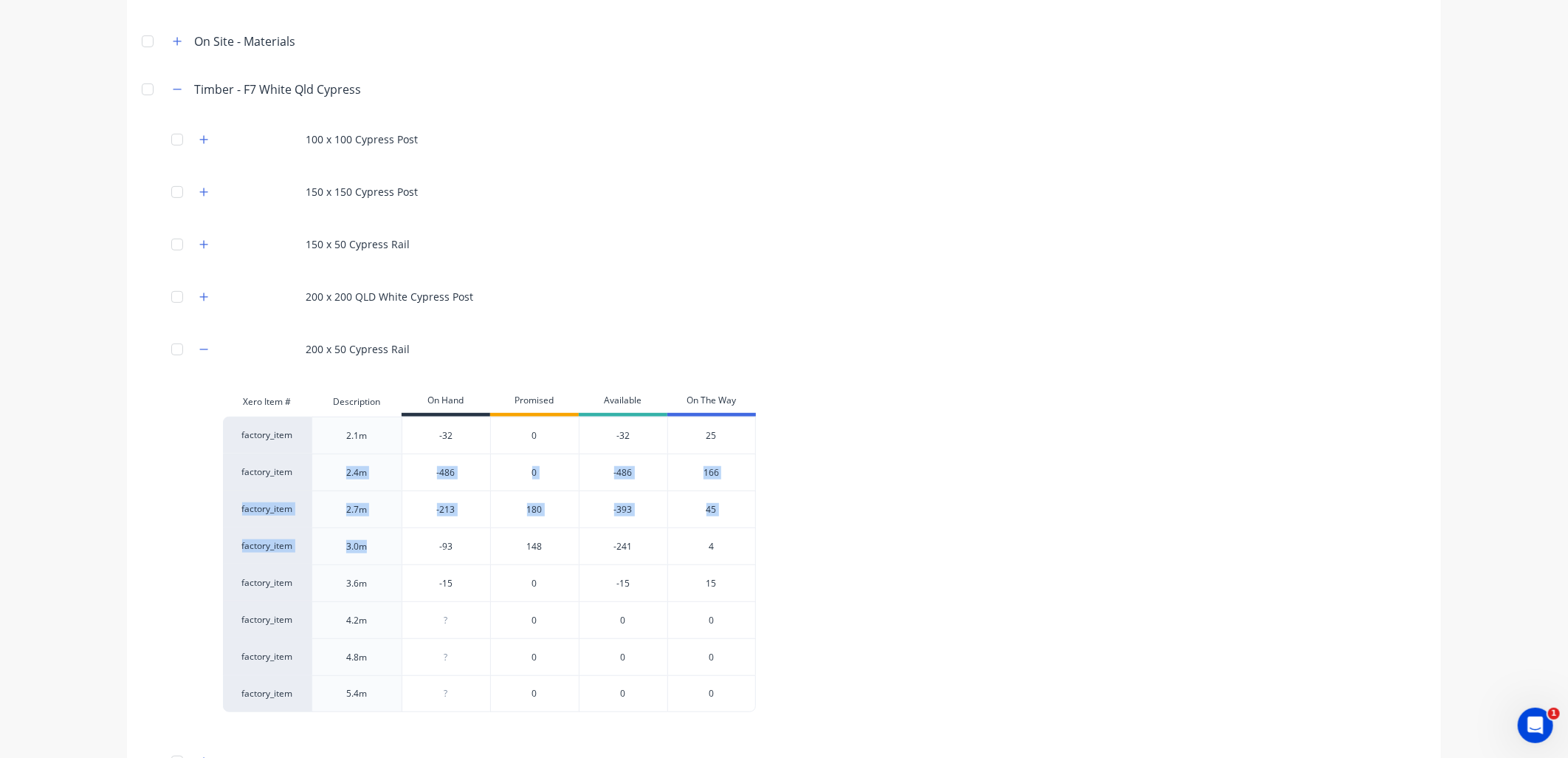
click at [776, 512] on div "factory_item 2.1m -32 0 -32 25 factory_item 2.4m -486 -486 [PHONE_NUMBER] facto…" at bounding box center [771, 564] width 1097 height 296
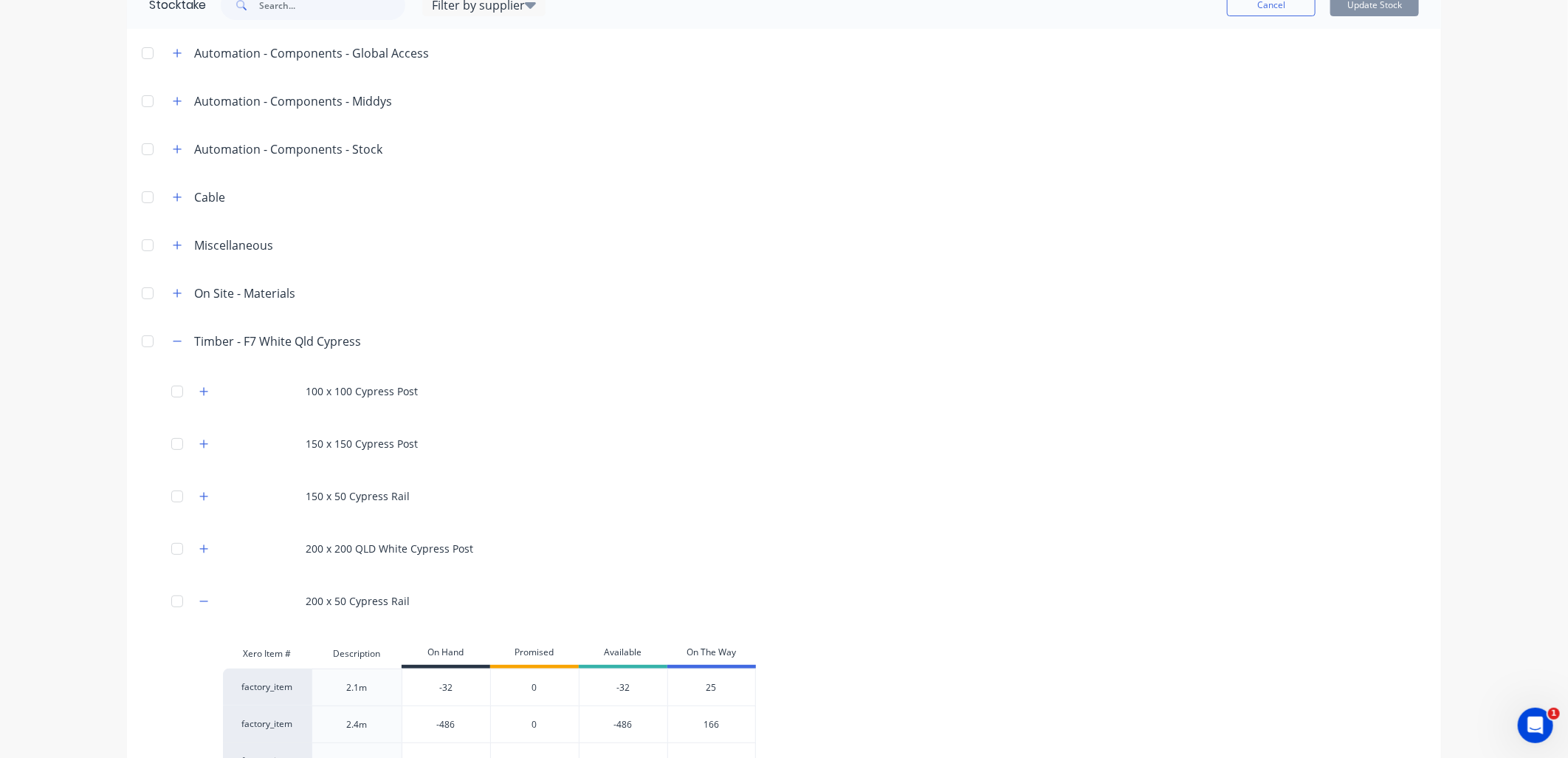
scroll to position [0, 0]
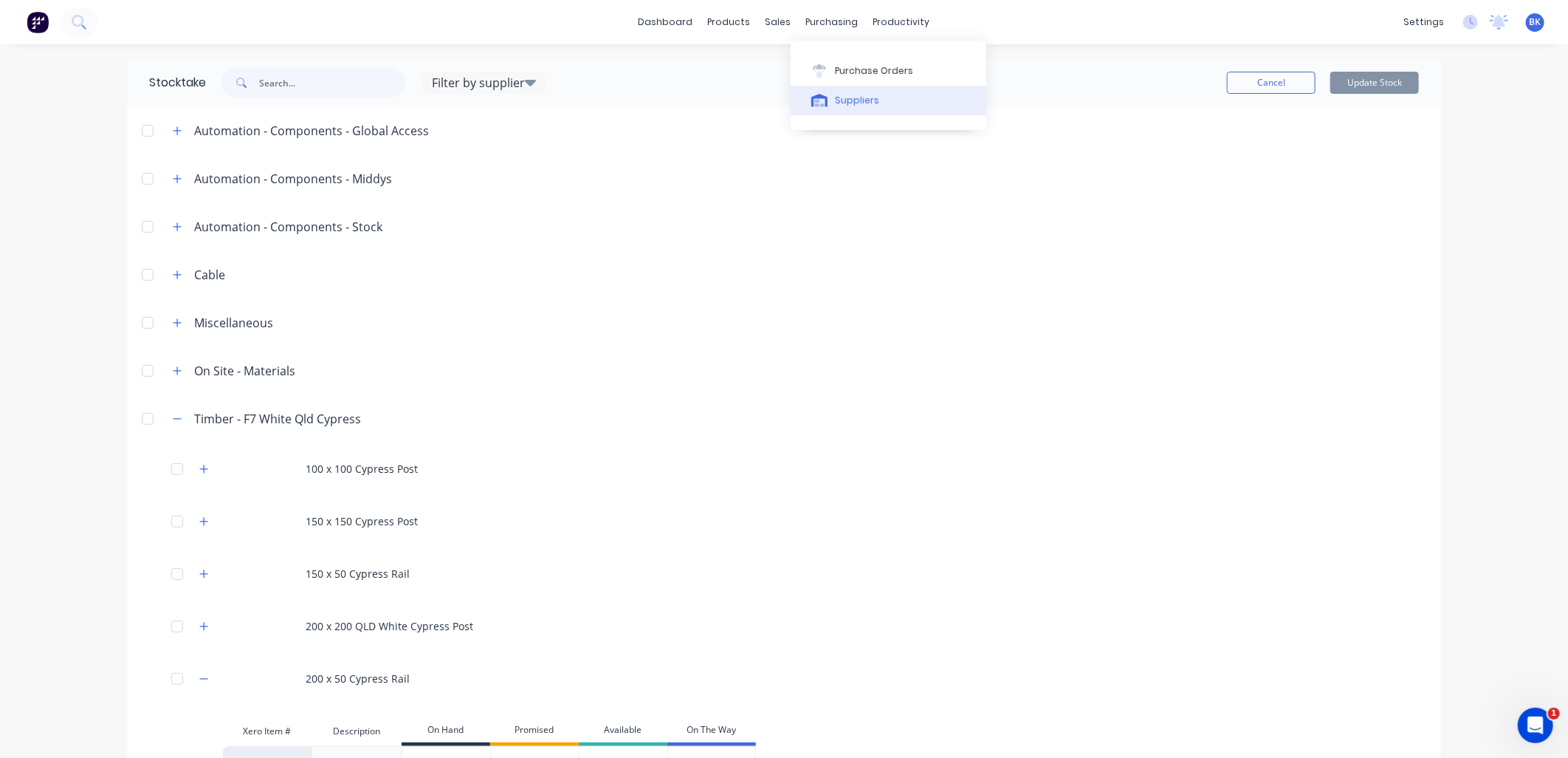
click at [851, 101] on div "Suppliers" at bounding box center [857, 100] width 44 height 13
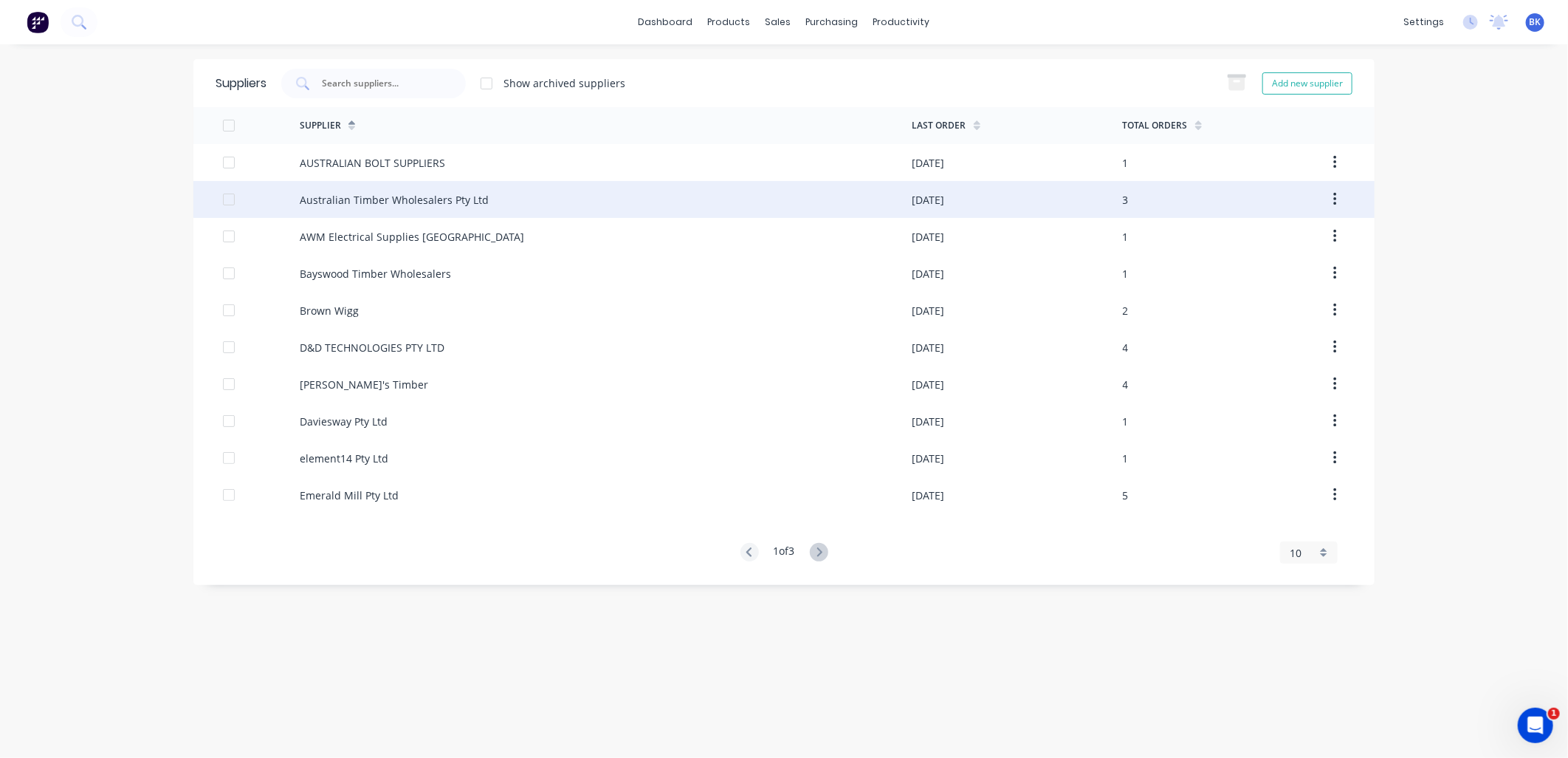
click at [735, 201] on div "Australian Timber Wholesalers Pty Ltd" at bounding box center [606, 199] width 613 height 37
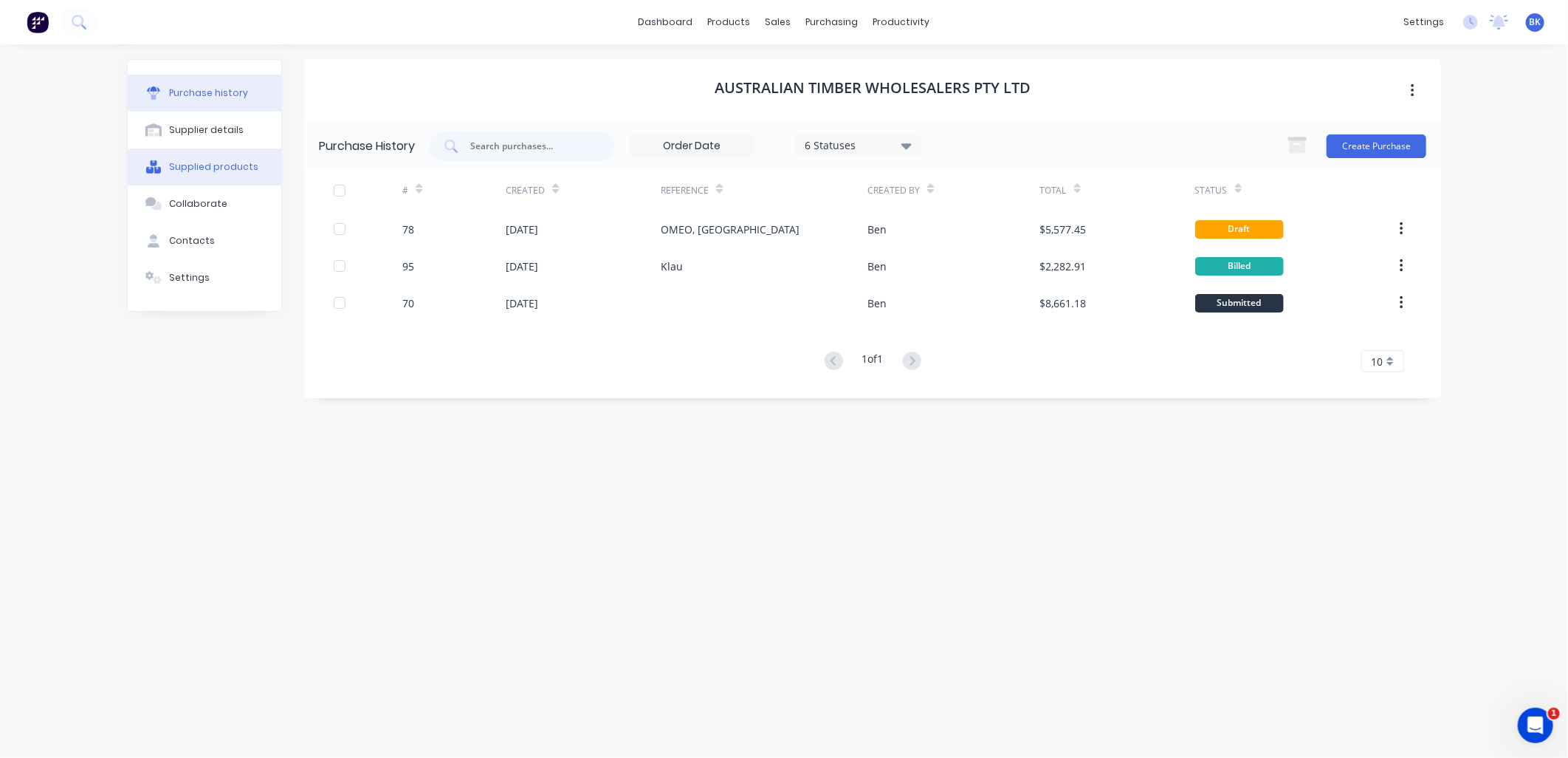
click at [195, 181] on button "Supplied products" at bounding box center [204, 166] width 153 height 37
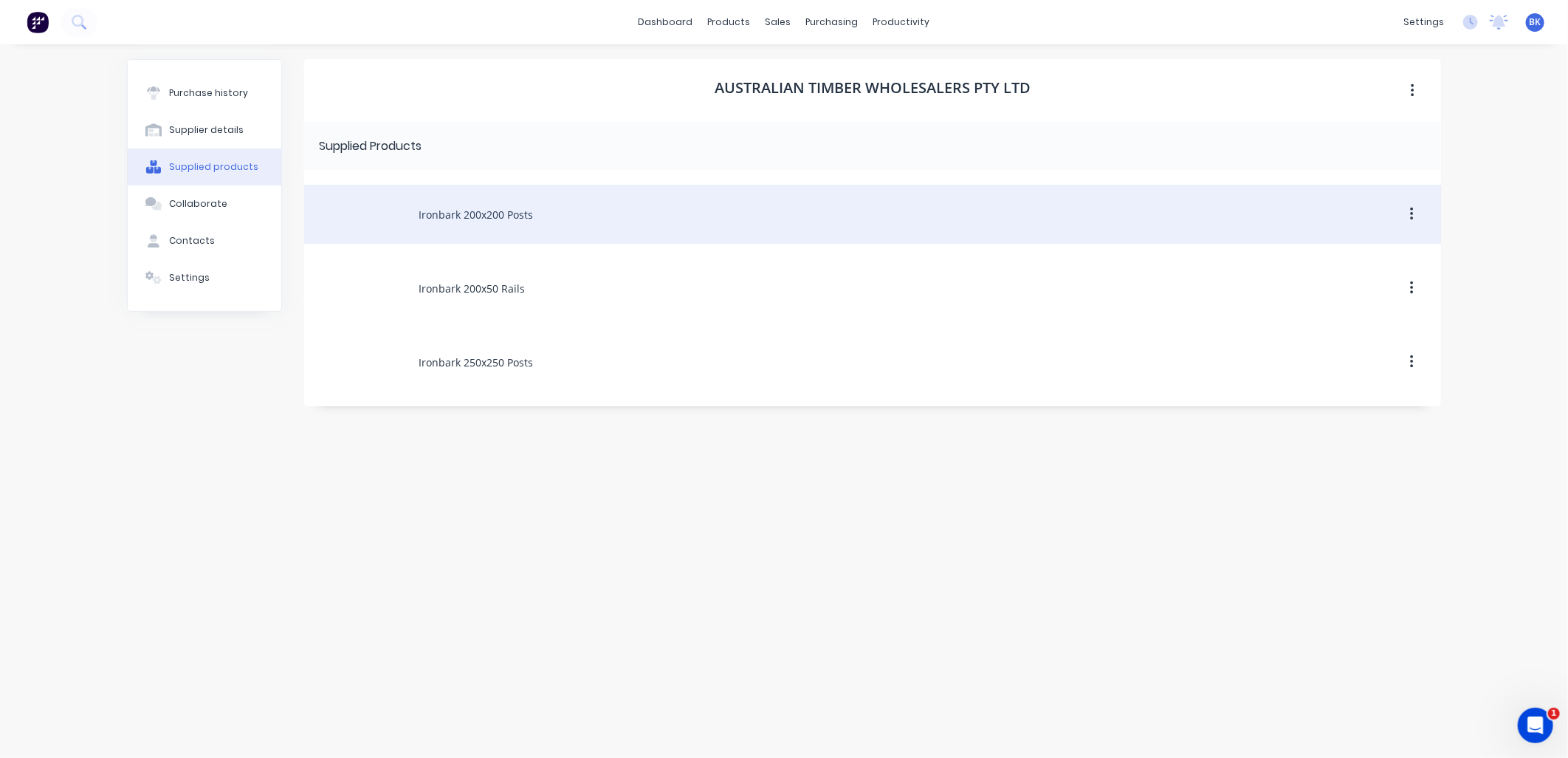
click at [524, 223] on div "Ironbark 200x200 Posts" at bounding box center [873, 214] width 1137 height 59
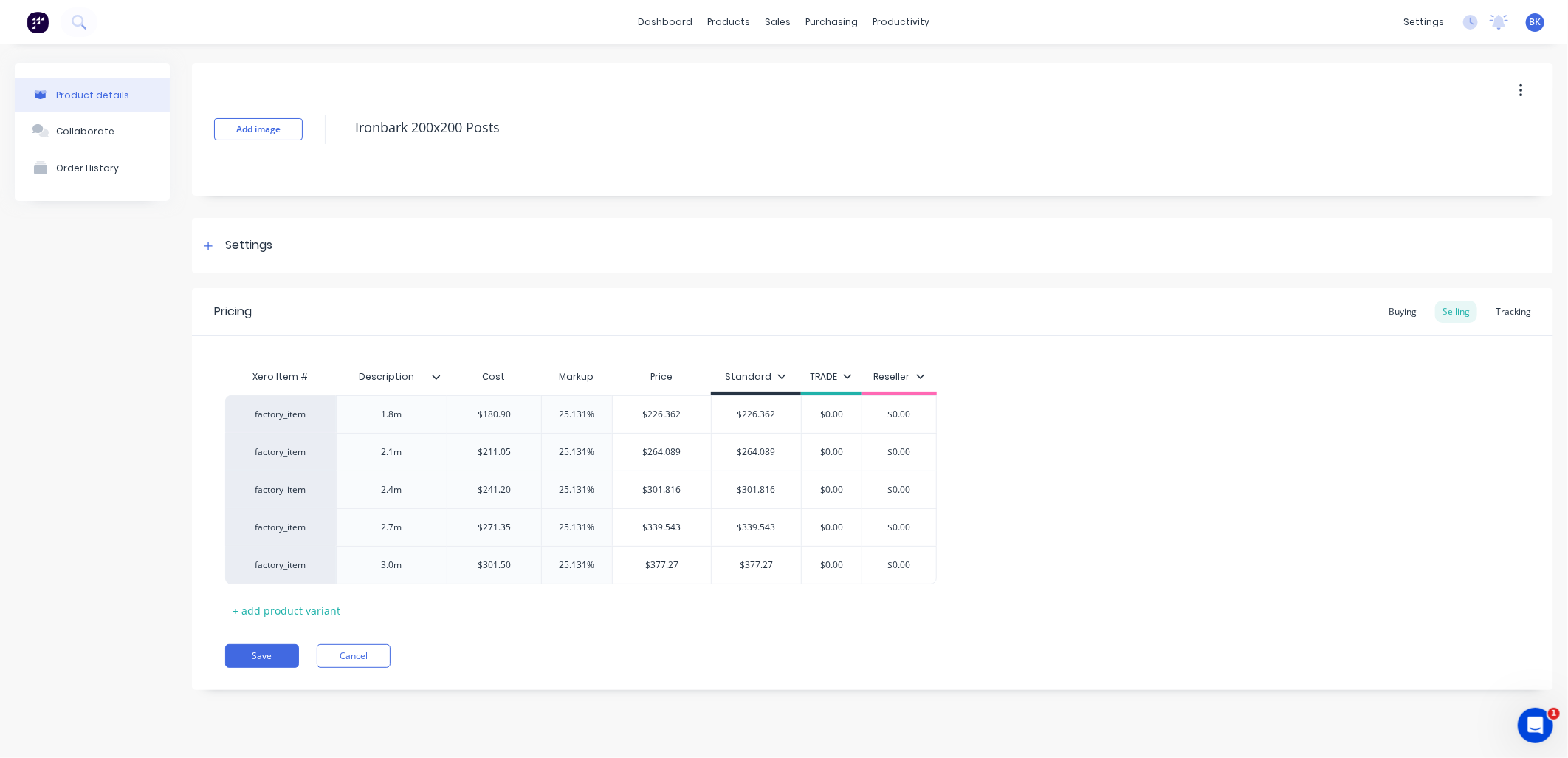
type textarea "x"
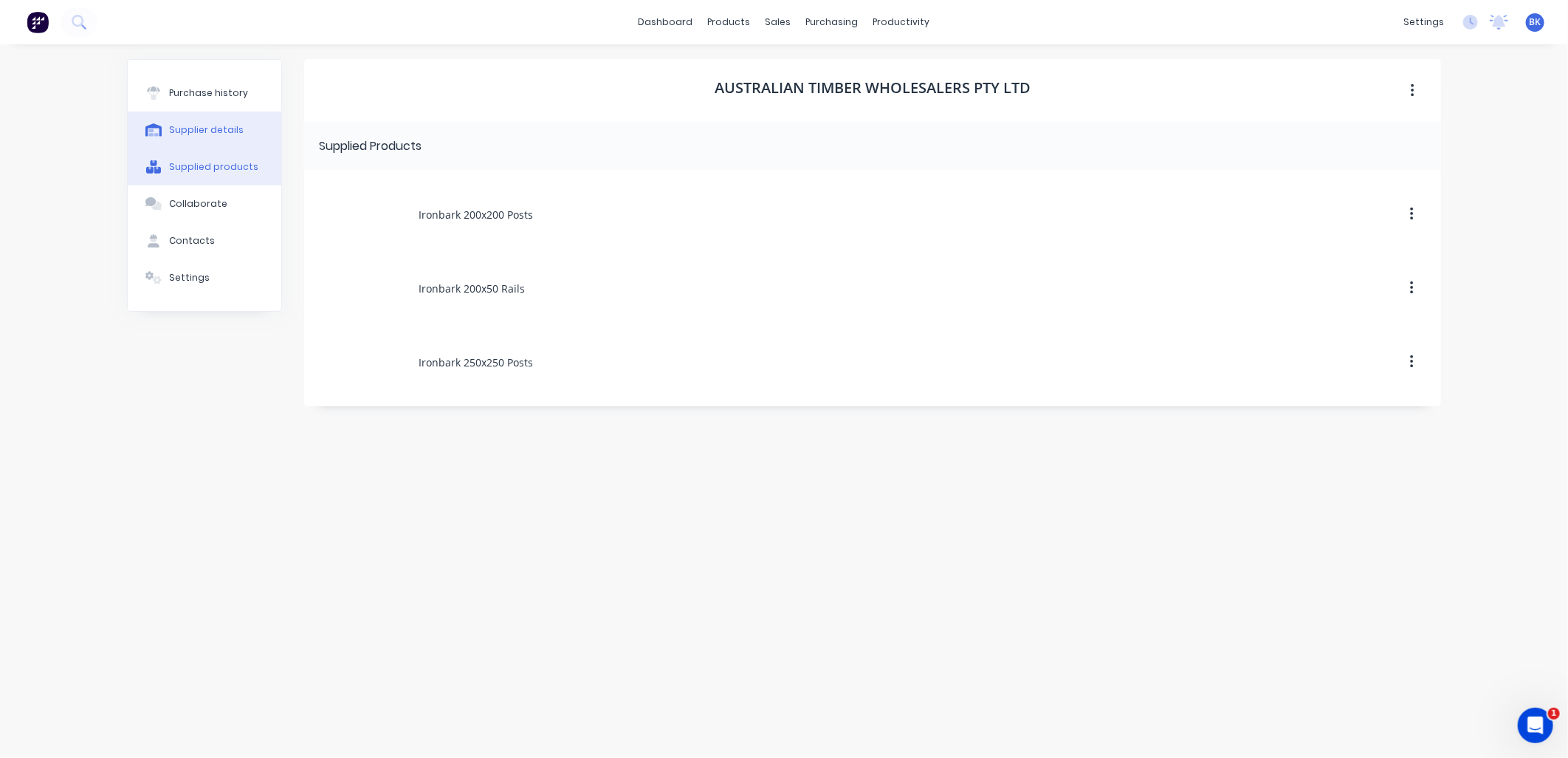
click at [221, 135] on div "Supplier details" at bounding box center [206, 130] width 75 height 13
select select "AU"
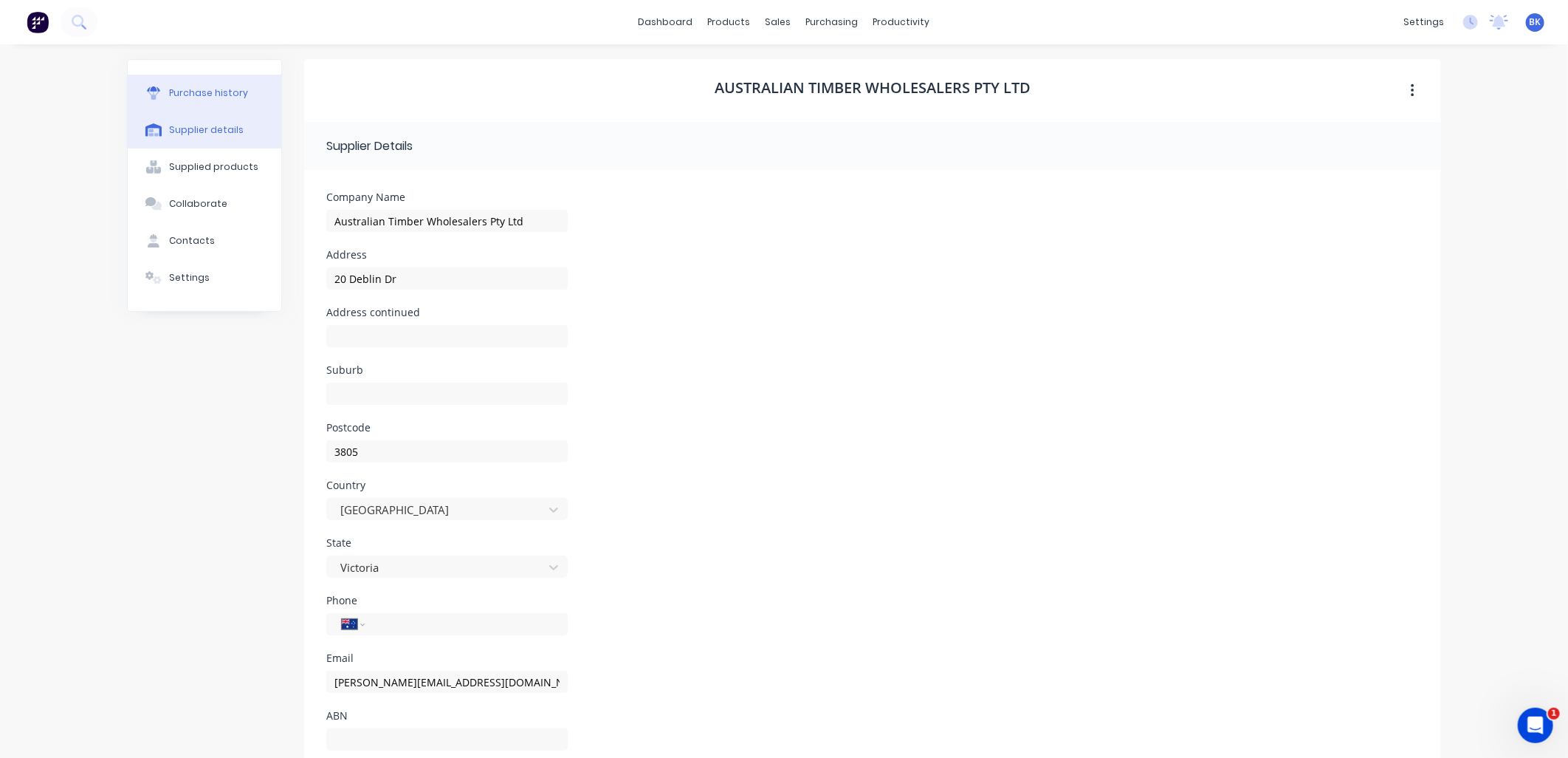
click at [227, 97] on div "Purchase history" at bounding box center [209, 93] width 79 height 13
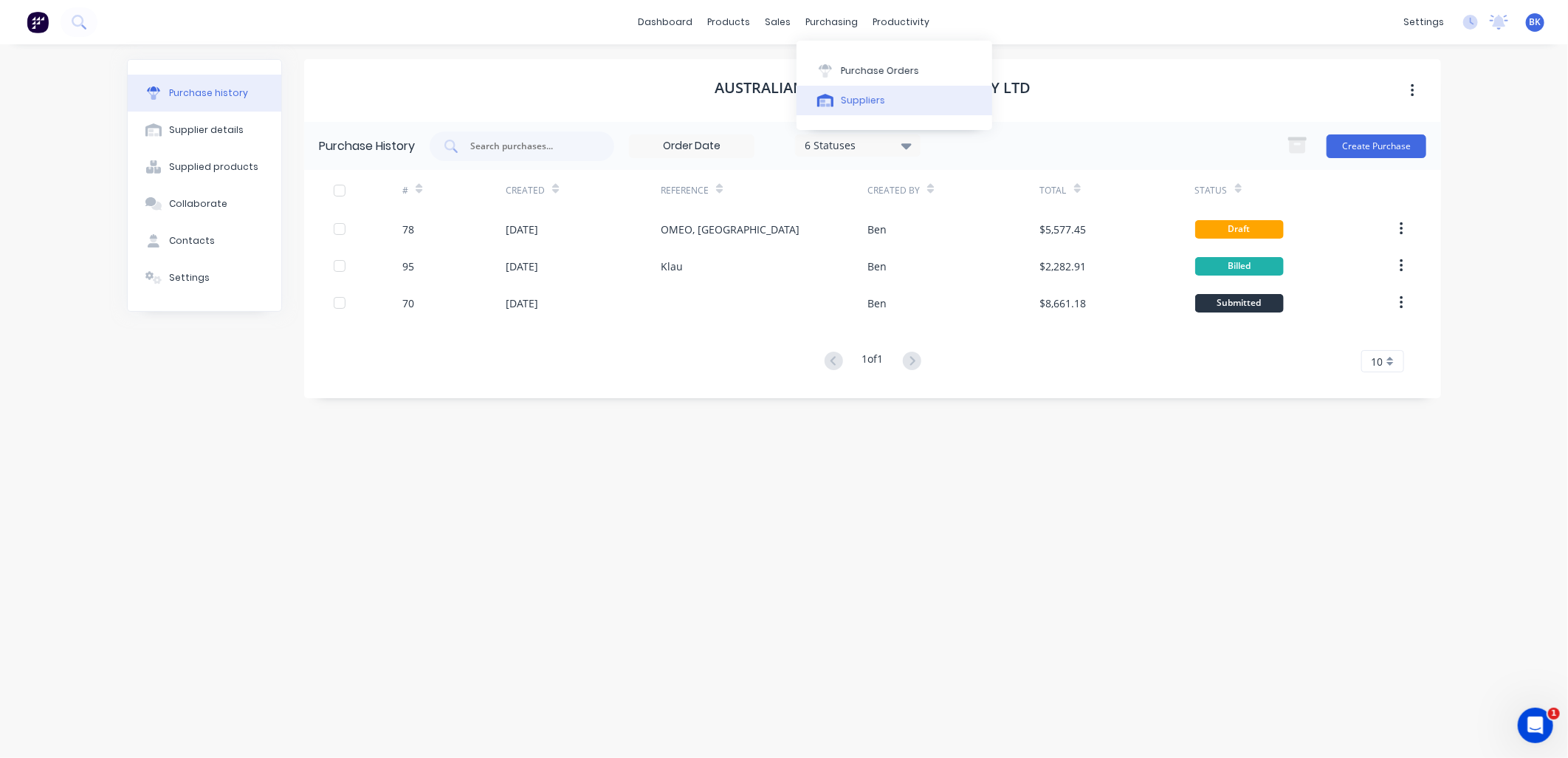
click at [834, 98] on div at bounding box center [826, 100] width 22 height 13
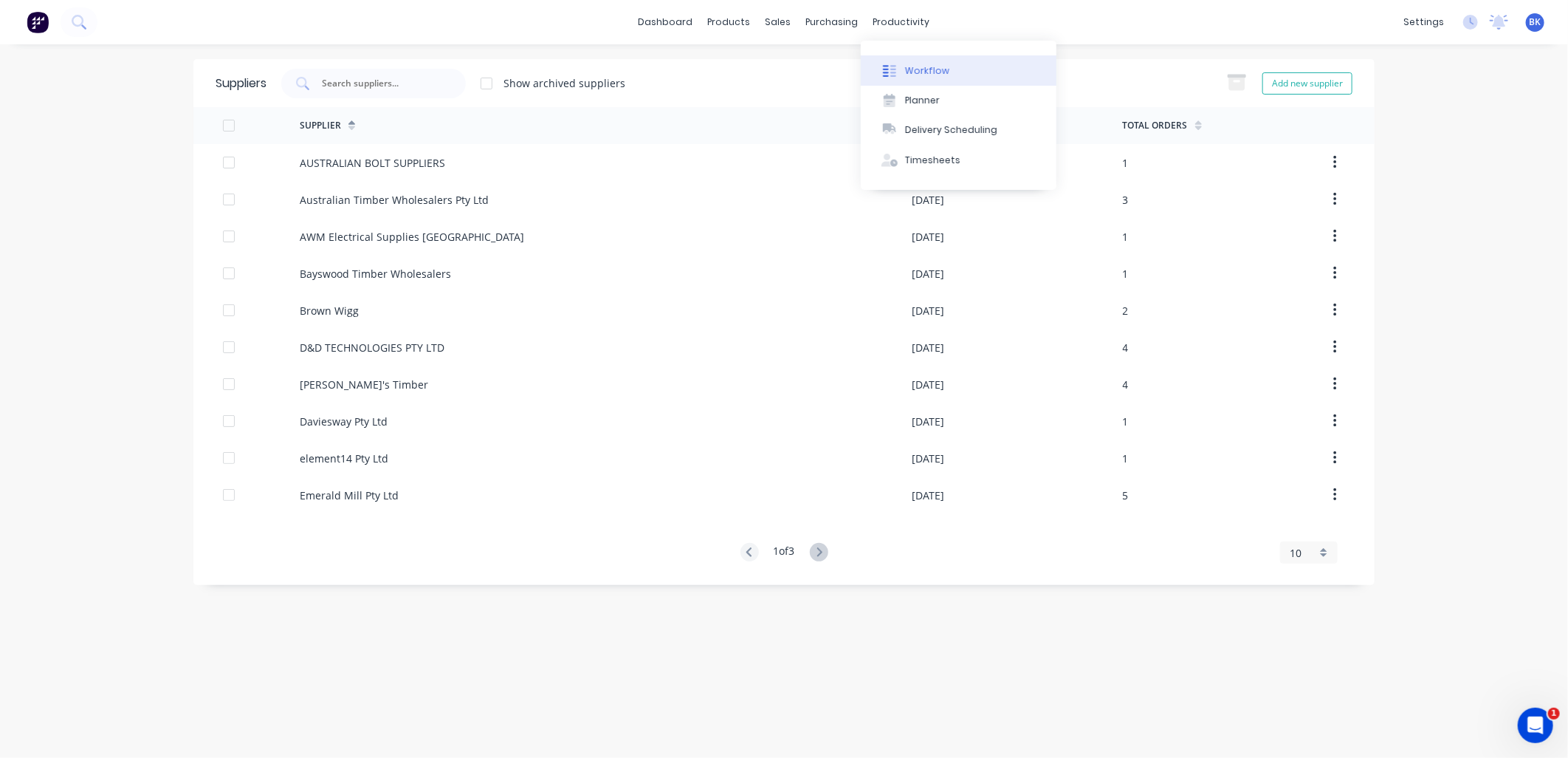
click at [894, 65] on icon at bounding box center [893, 71] width 6 height 12
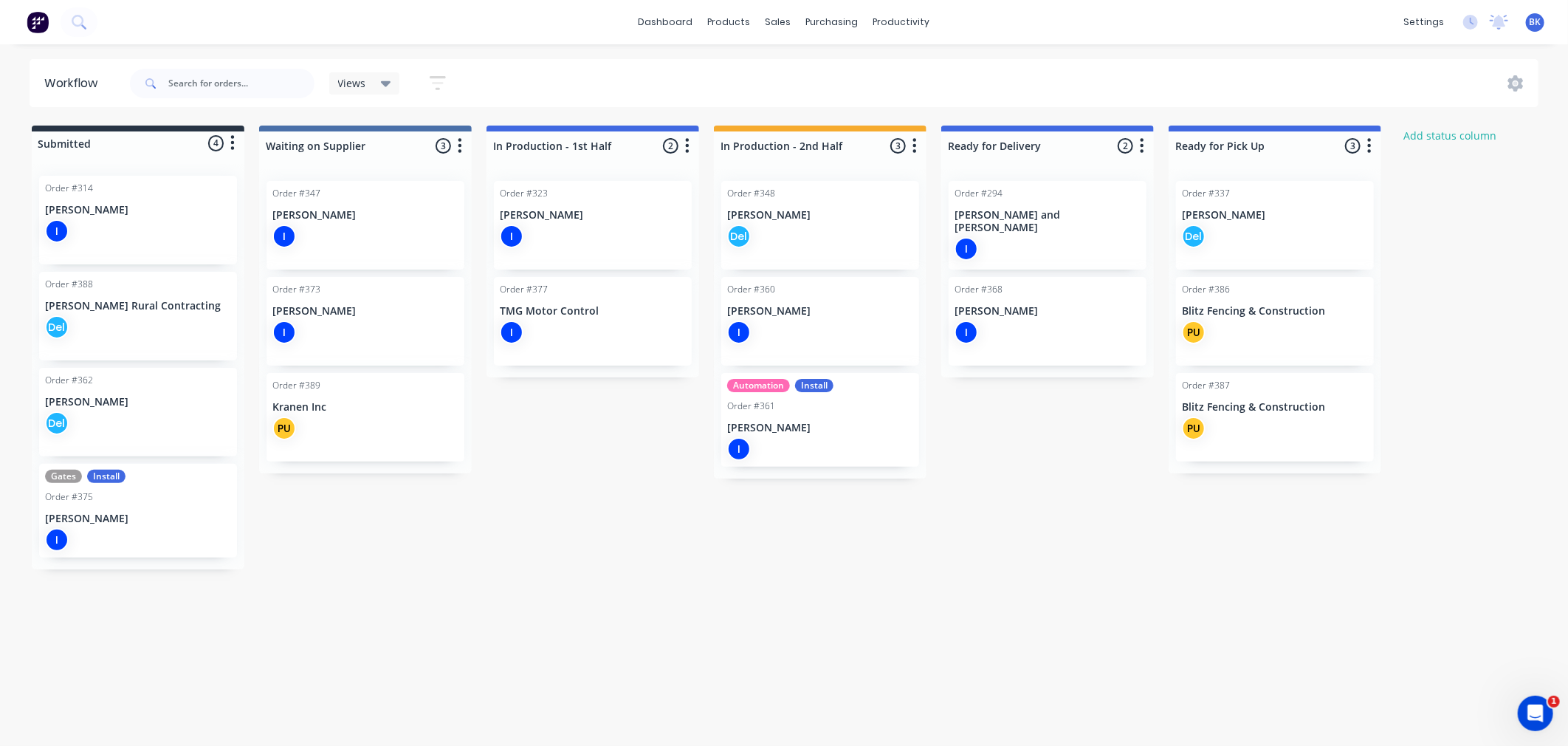
click at [380, 85] on div "Views" at bounding box center [364, 84] width 53 height 13
click at [381, 85] on icon at bounding box center [386, 84] width 10 height 16
click at [424, 85] on button "button" at bounding box center [438, 83] width 47 height 28
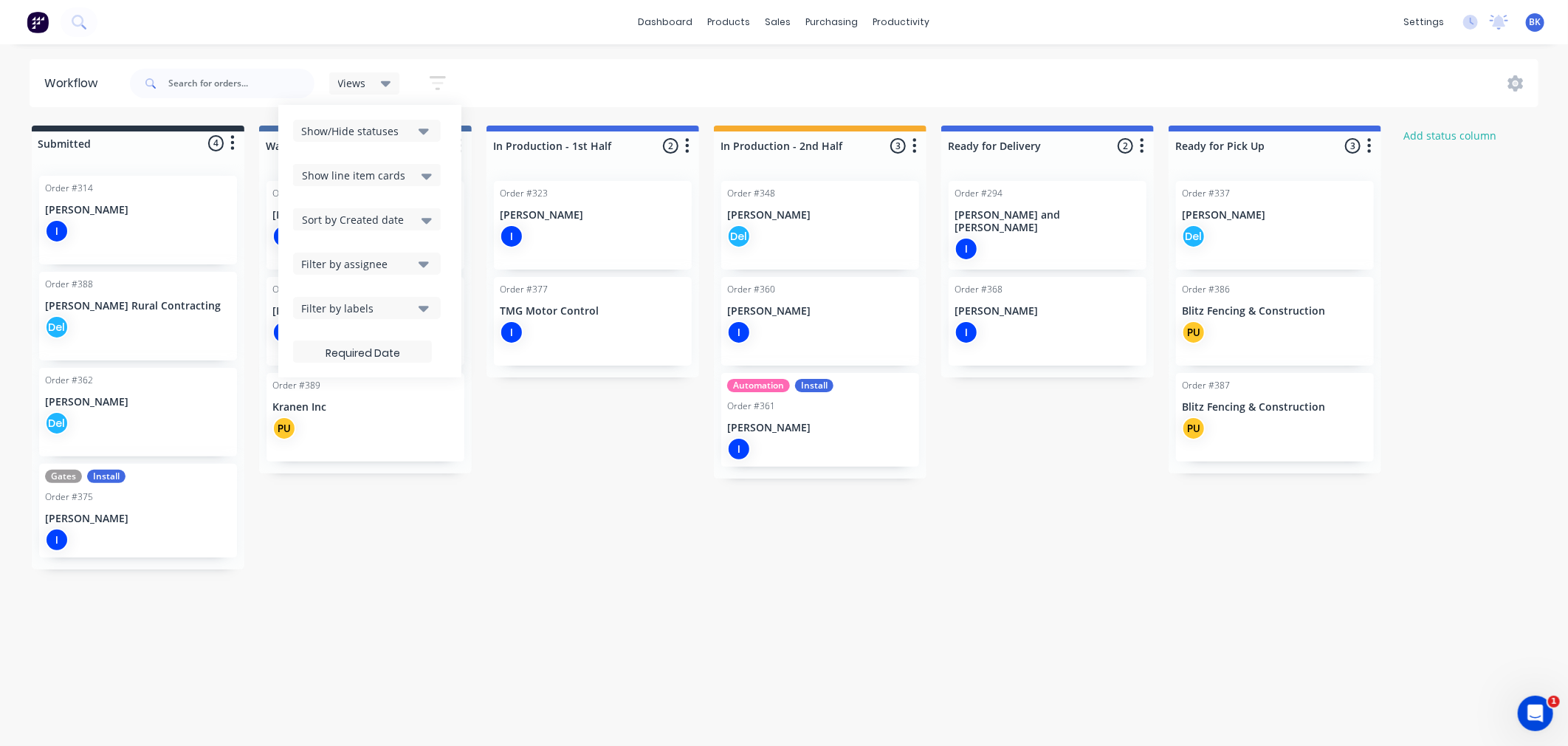
click at [462, 75] on div "Views Save new view None (Default) edit Show/Hide statuses Show line item cards…" at bounding box center [833, 83] width 1412 height 44
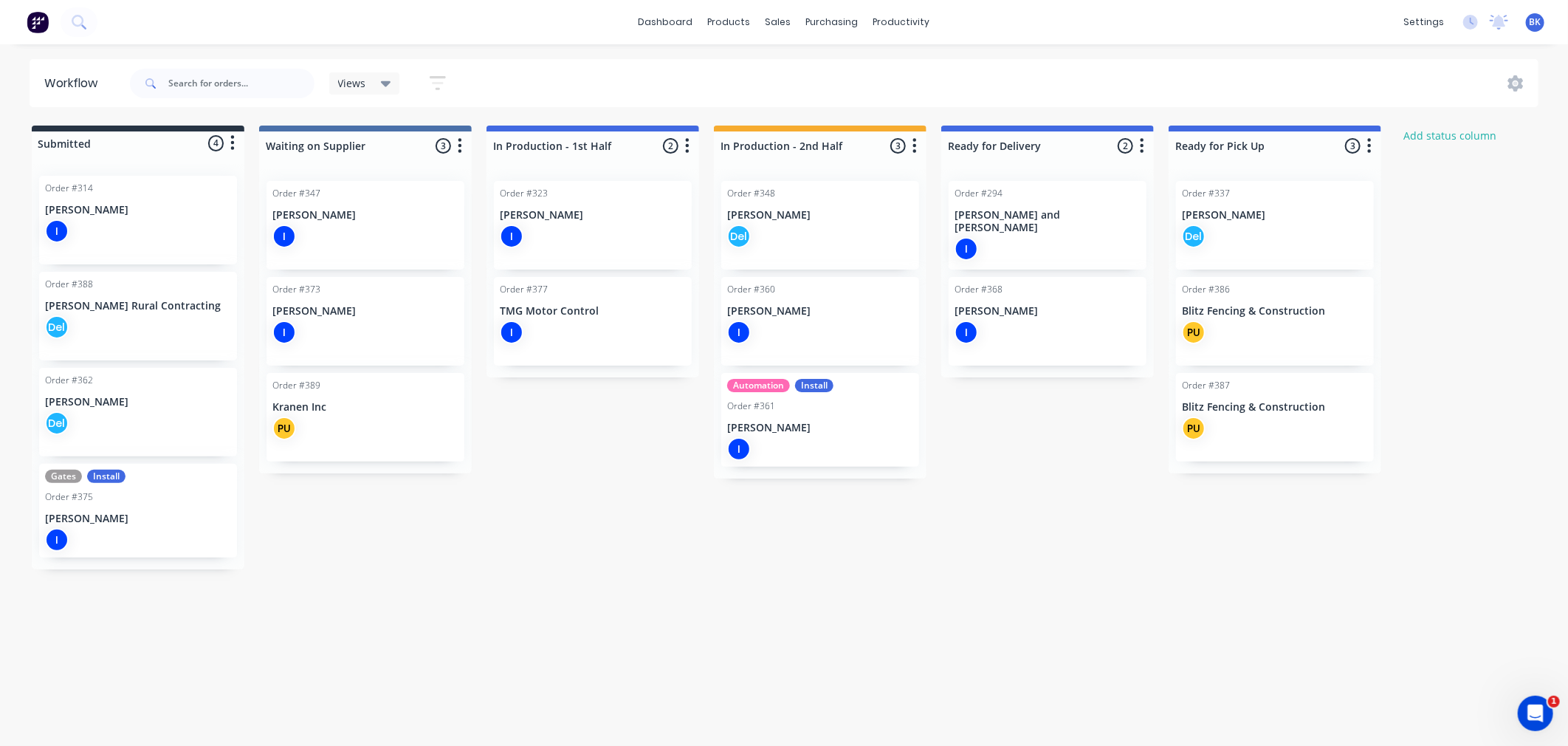
click at [393, 215] on p "[PERSON_NAME]" at bounding box center [365, 215] width 186 height 13
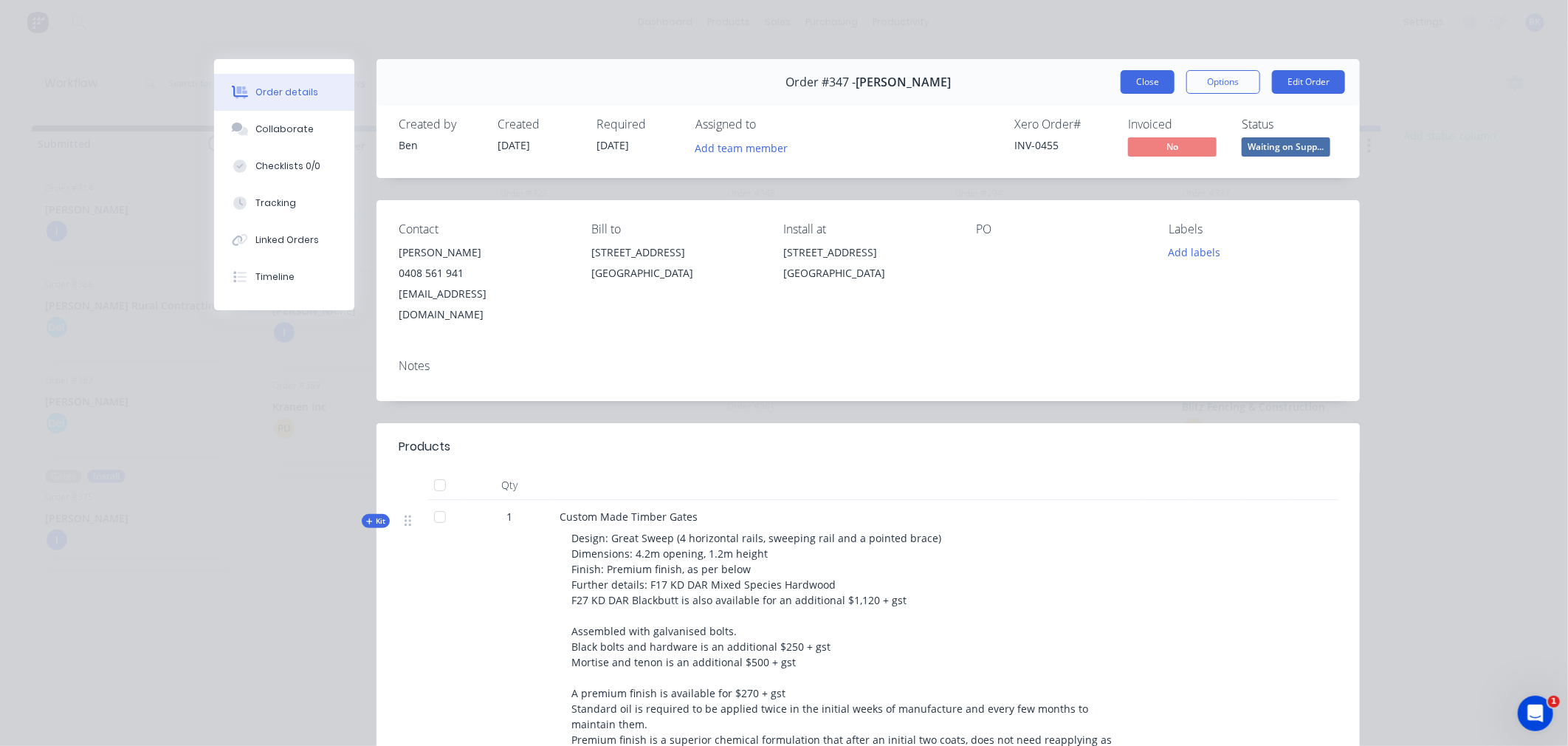
click at [1163, 87] on button "Close" at bounding box center [1148, 82] width 54 height 24
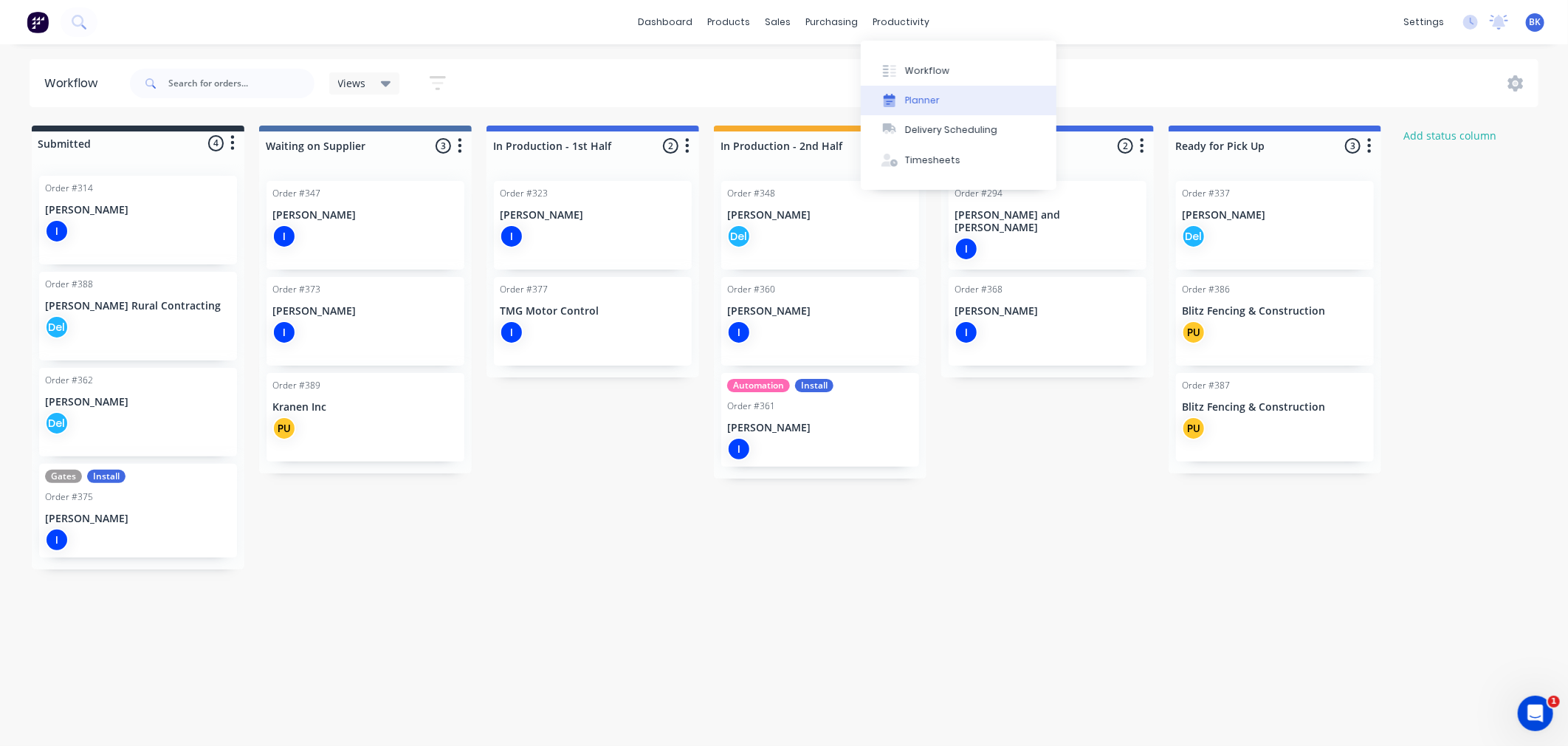
click at [897, 99] on div at bounding box center [889, 100] width 22 height 13
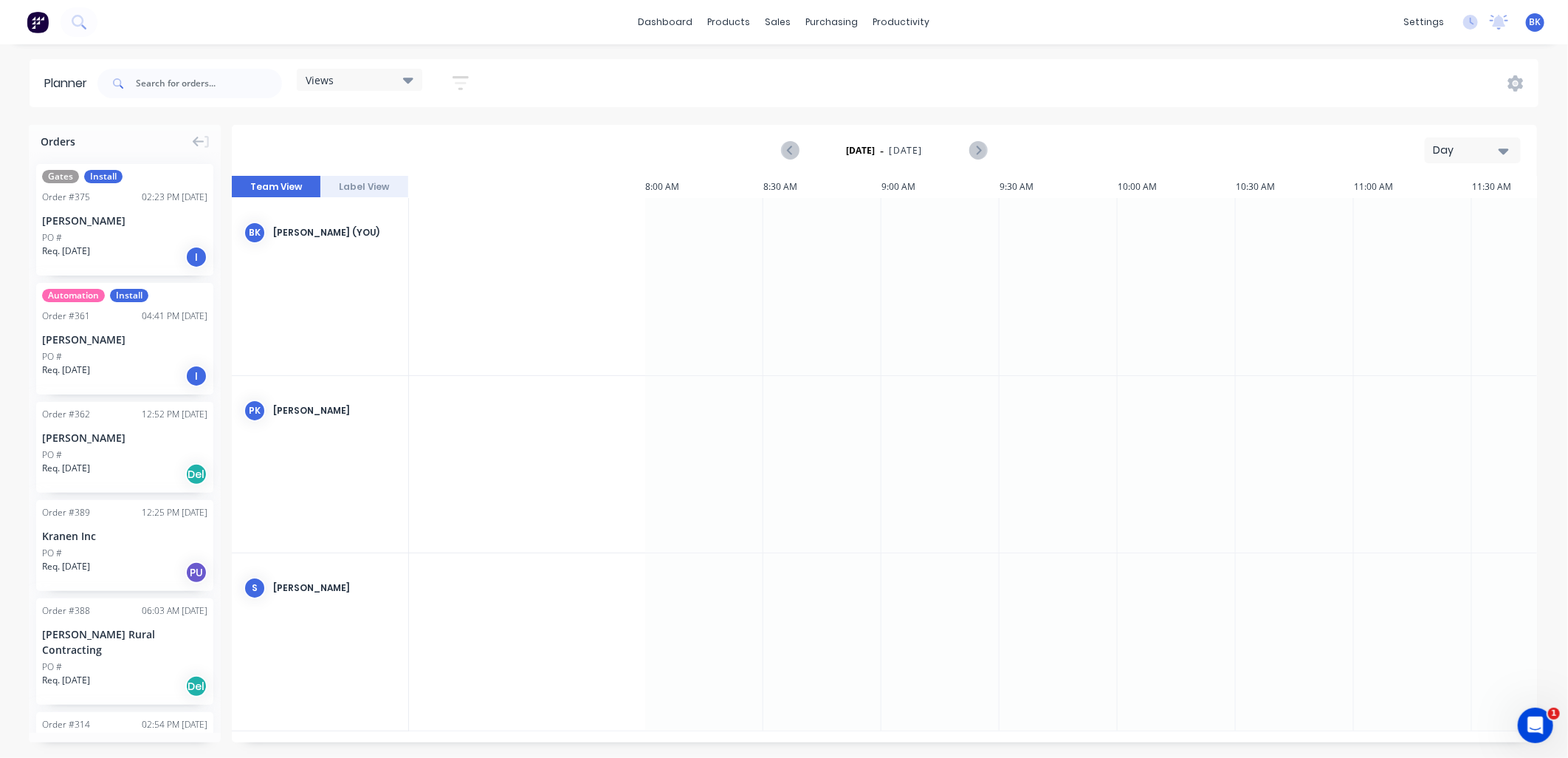
scroll to position [0, 1234]
click at [108, 431] on div "[PERSON_NAME]" at bounding box center [124, 437] width 165 height 16
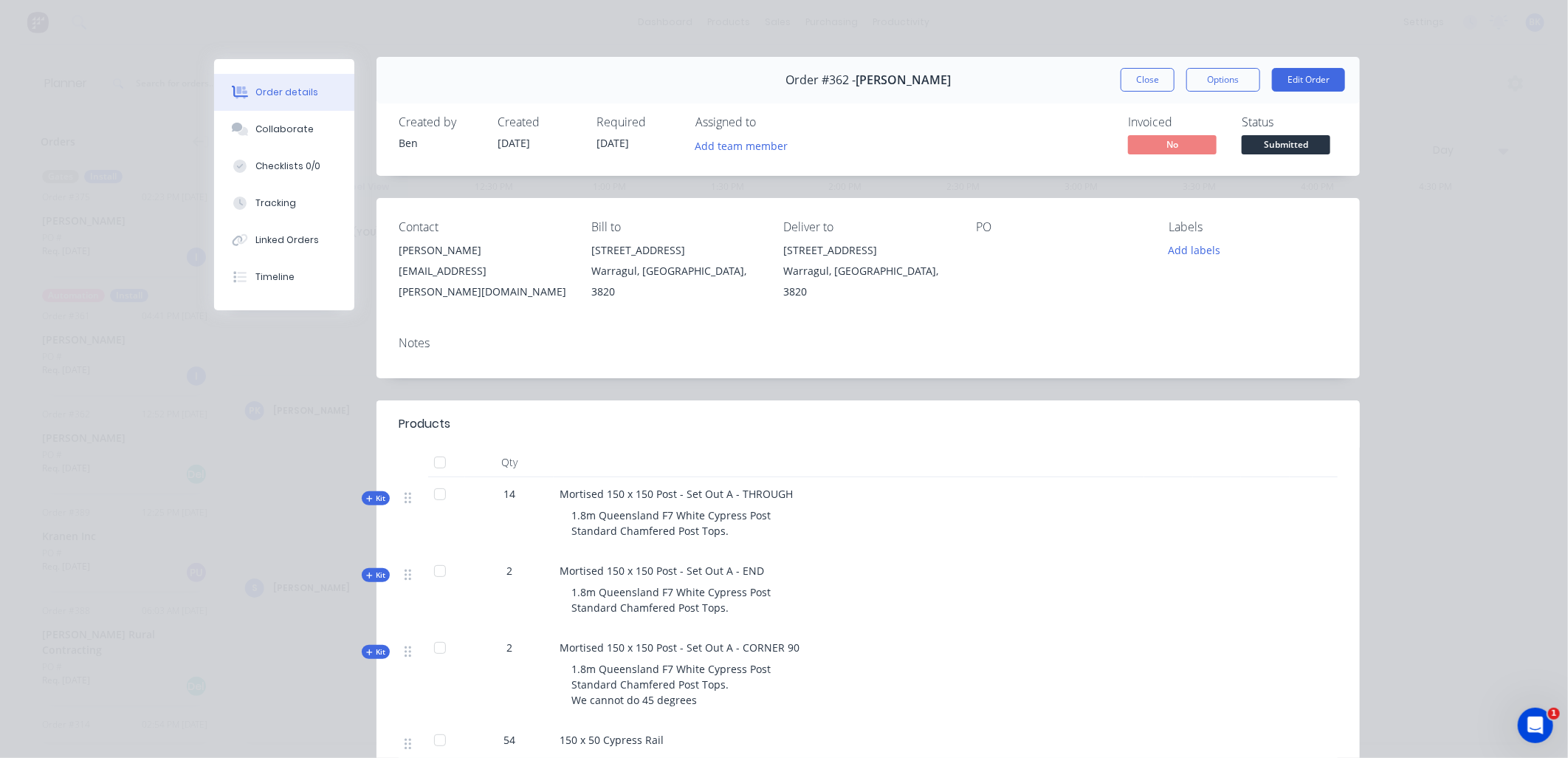
scroll to position [0, 0]
click at [1140, 87] on button "Close" at bounding box center [1148, 82] width 54 height 24
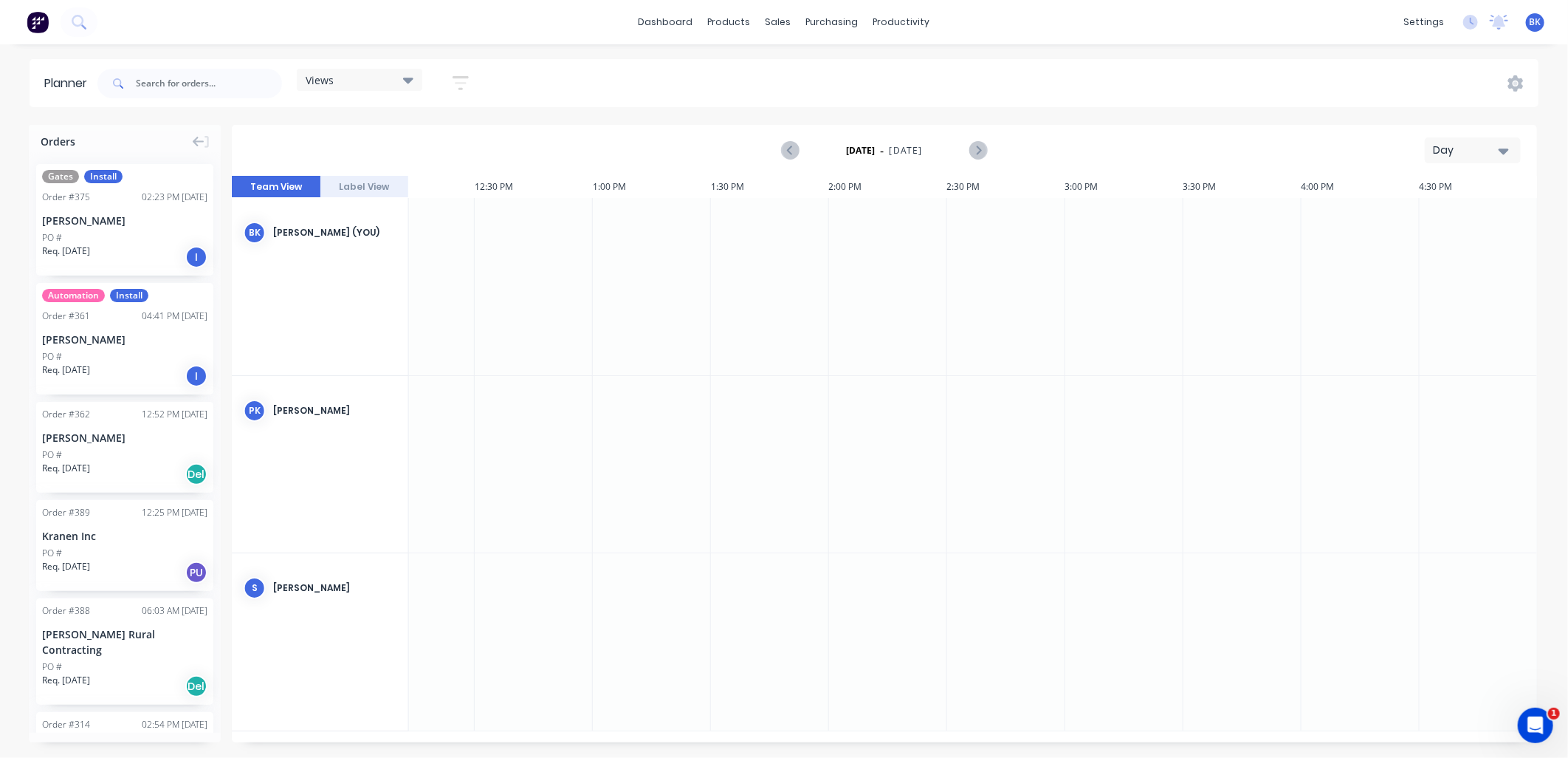
click at [1498, 147] on icon "button" at bounding box center [1504, 150] width 10 height 16
click at [1453, 251] on div "Month" at bounding box center [1446, 248] width 146 height 29
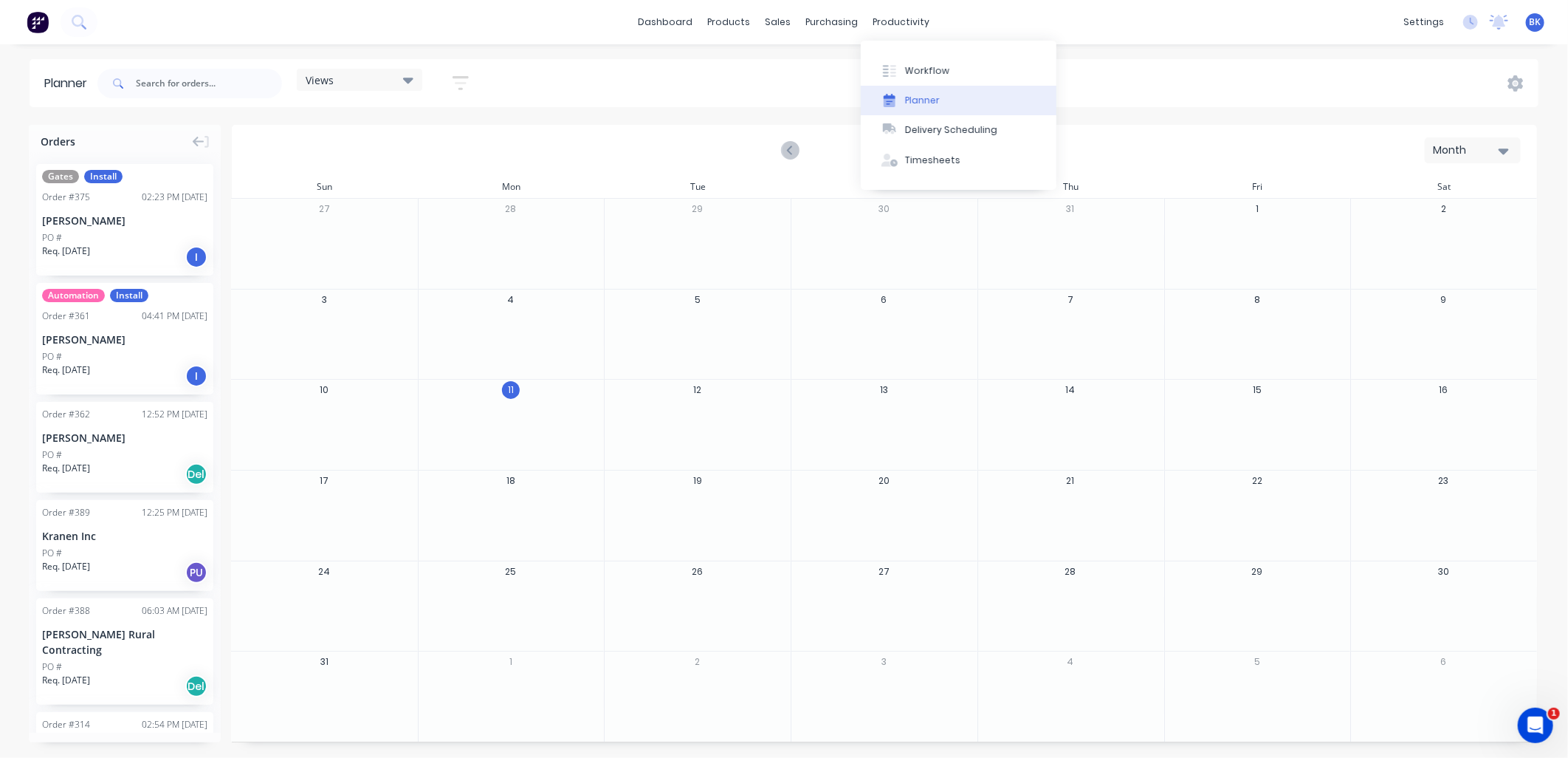
click at [931, 98] on div "Planner" at bounding box center [922, 100] width 34 height 13
click at [903, 65] on button "Workflow" at bounding box center [959, 70] width 196 height 29
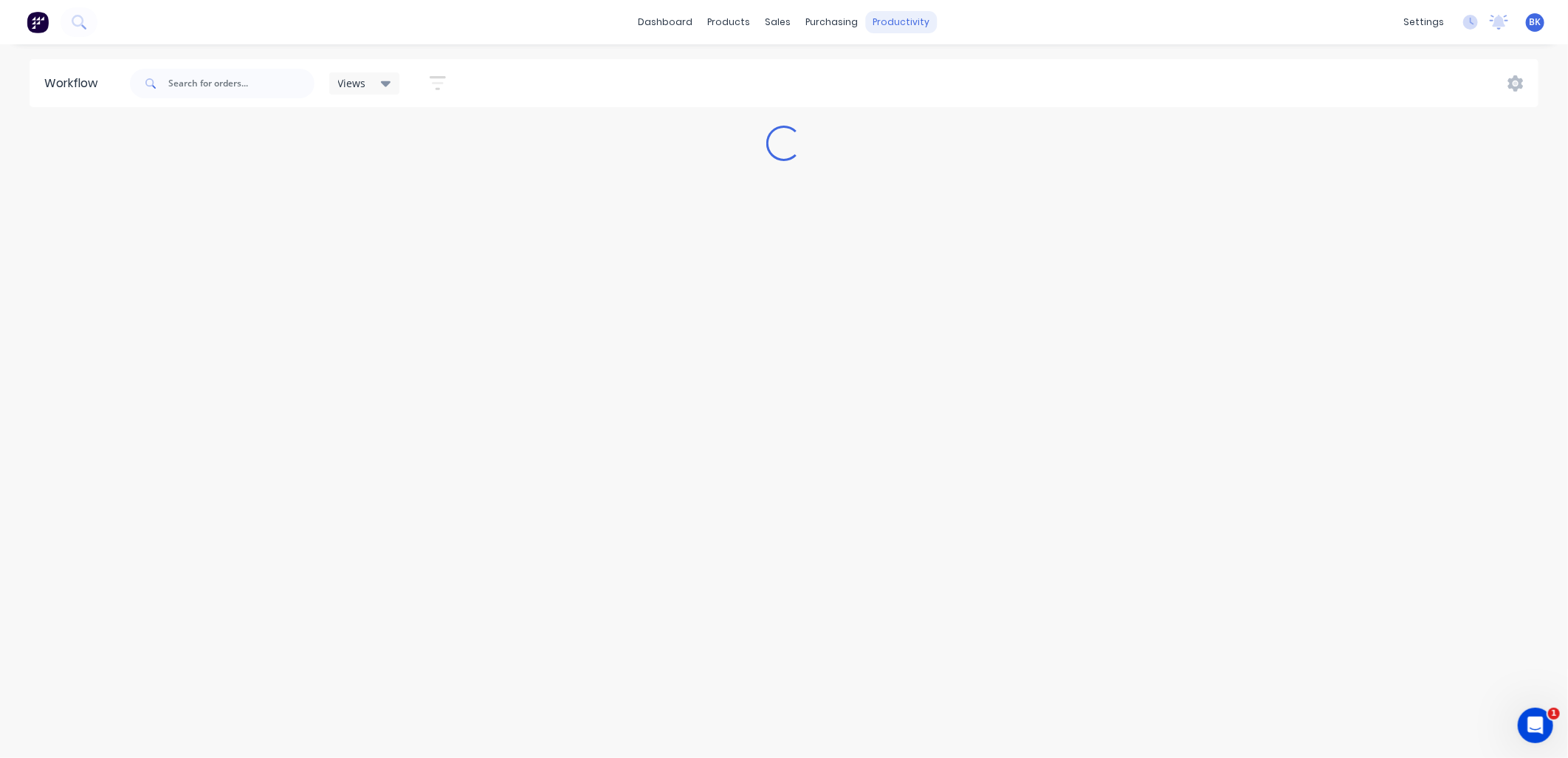
click at [901, 20] on div "productivity" at bounding box center [902, 22] width 72 height 22
click at [936, 98] on div "Planner" at bounding box center [922, 100] width 34 height 13
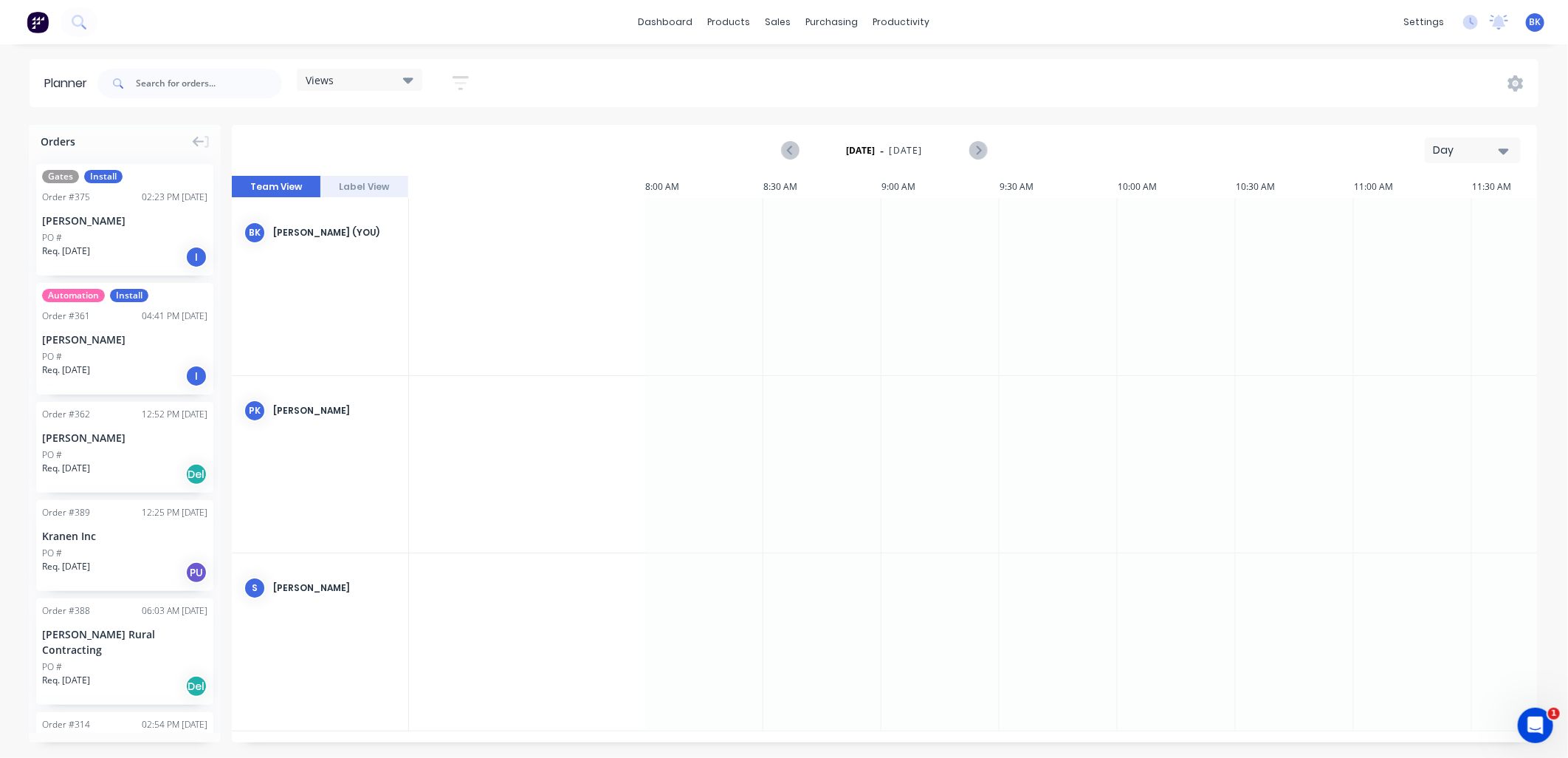
scroll to position [0, 1234]
click at [1456, 156] on div "Day" at bounding box center [1467, 150] width 68 height 16
click at [1516, 77] on icon at bounding box center [1516, 84] width 16 height 16
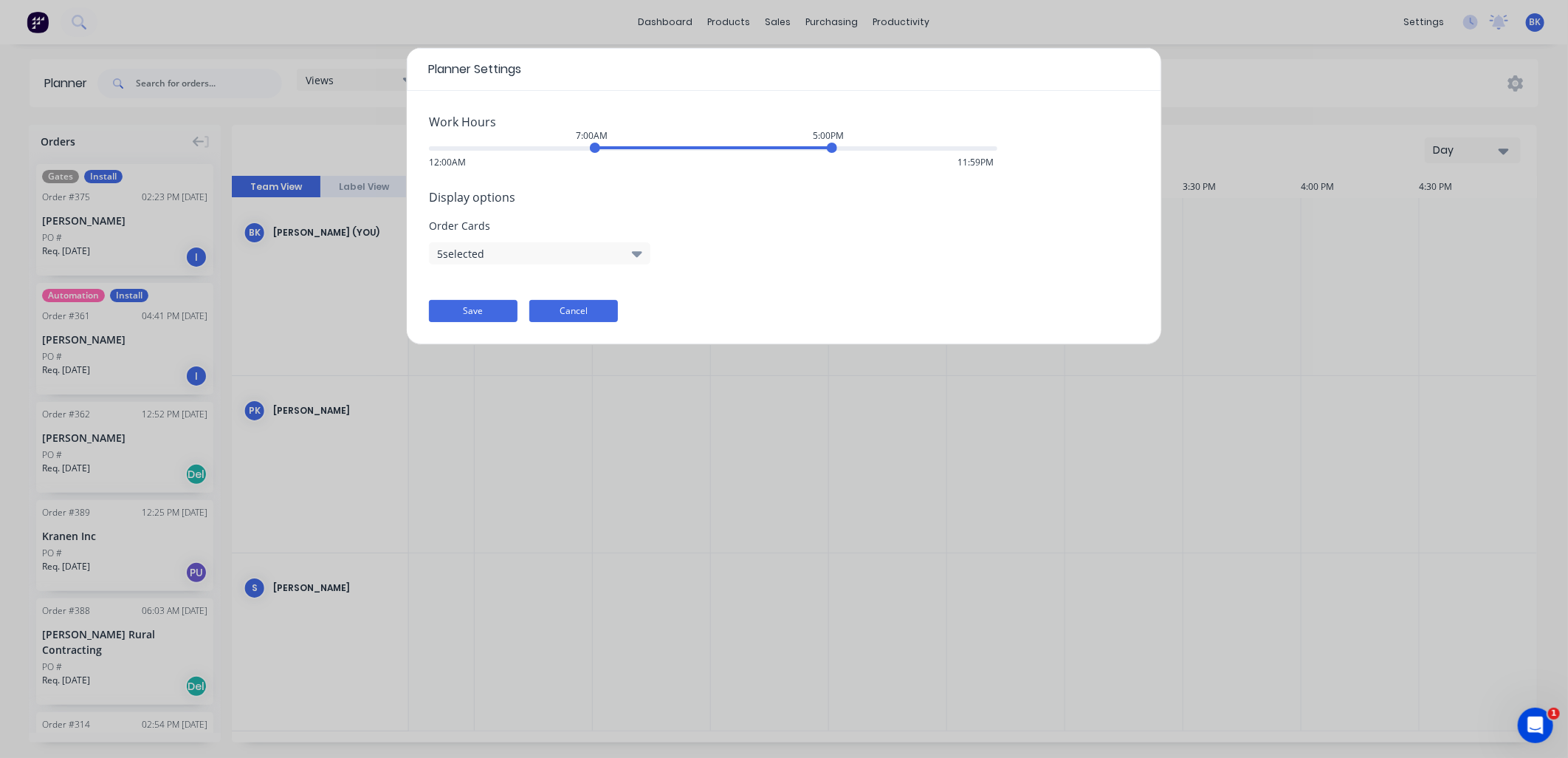
click at [584, 313] on button "Cancel" at bounding box center [574, 311] width 88 height 22
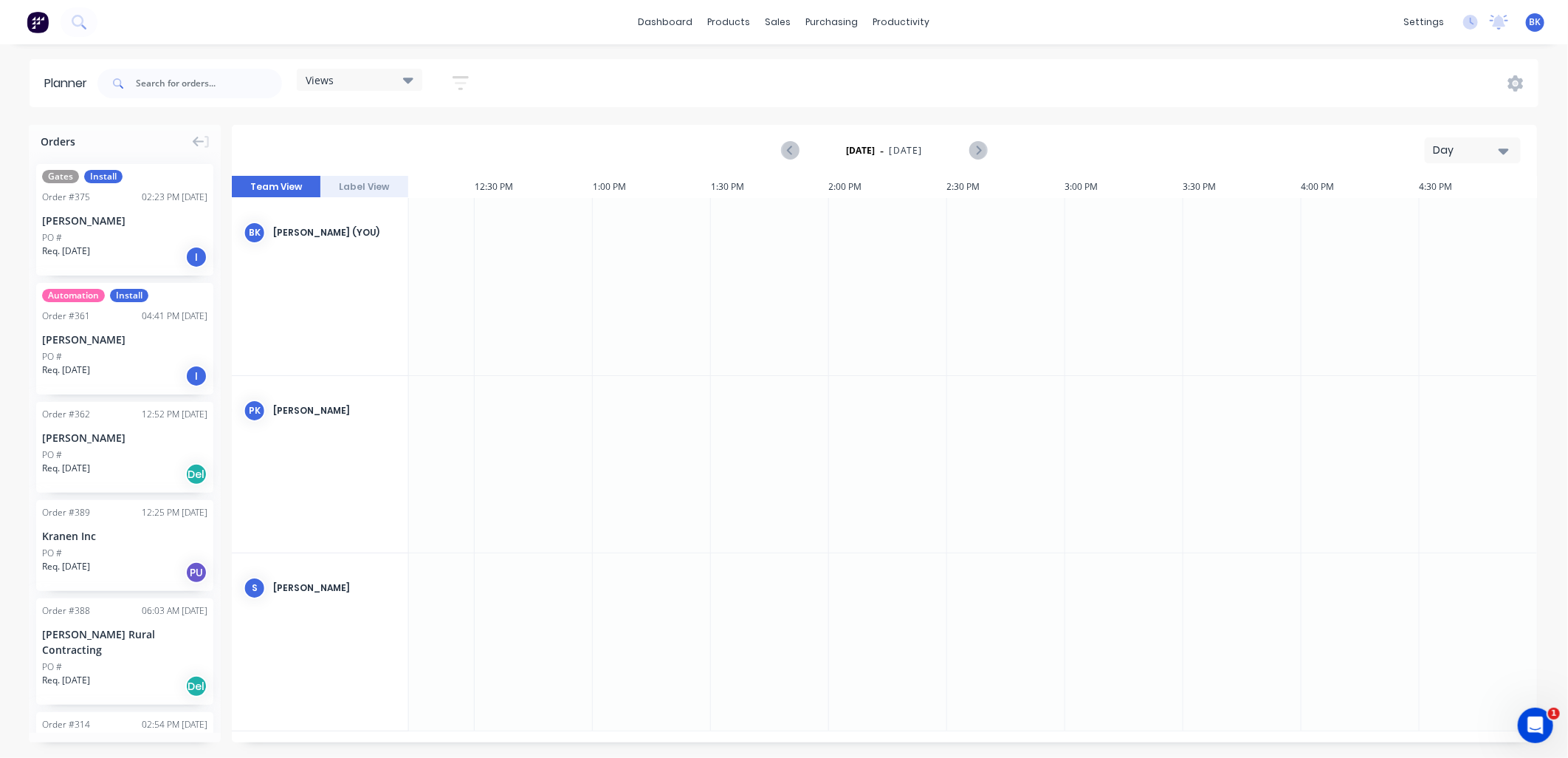
click at [88, 238] on div "PO #" at bounding box center [124, 238] width 165 height 13
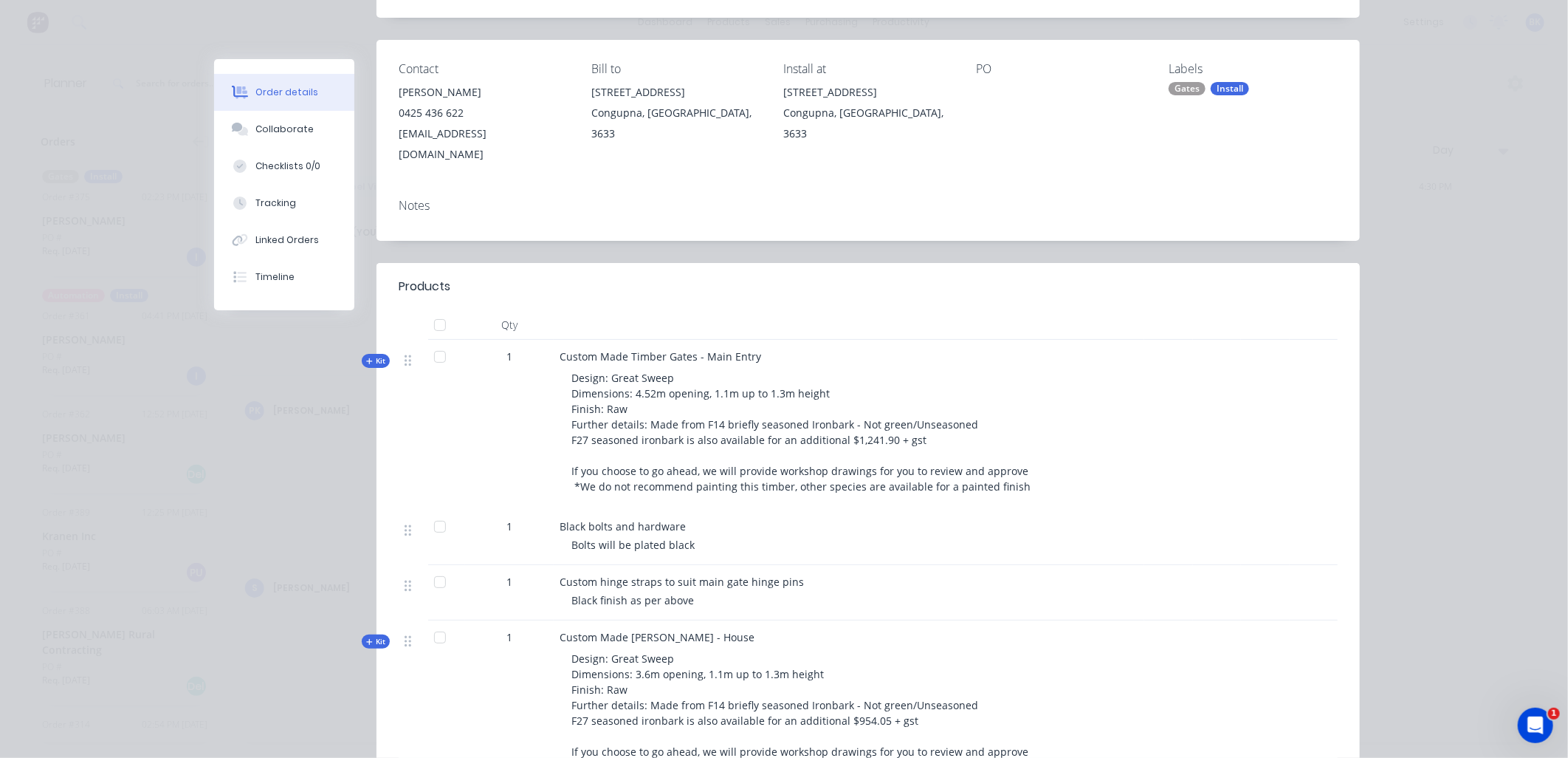
scroll to position [159, 0]
click at [382, 355] on div "Kit" at bounding box center [376, 361] width 28 height 14
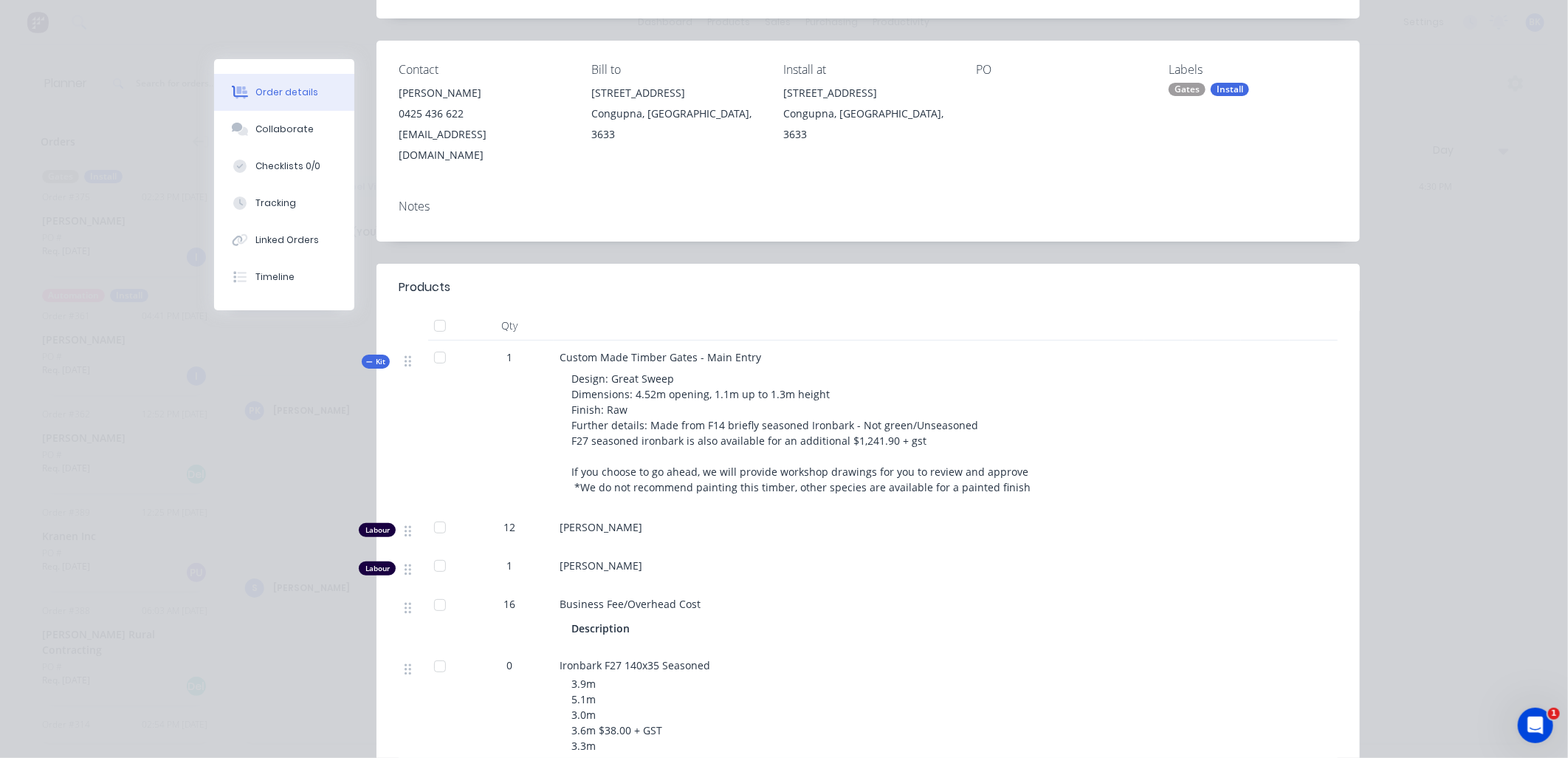
click at [380, 355] on div "Kit" at bounding box center [376, 361] width 28 height 14
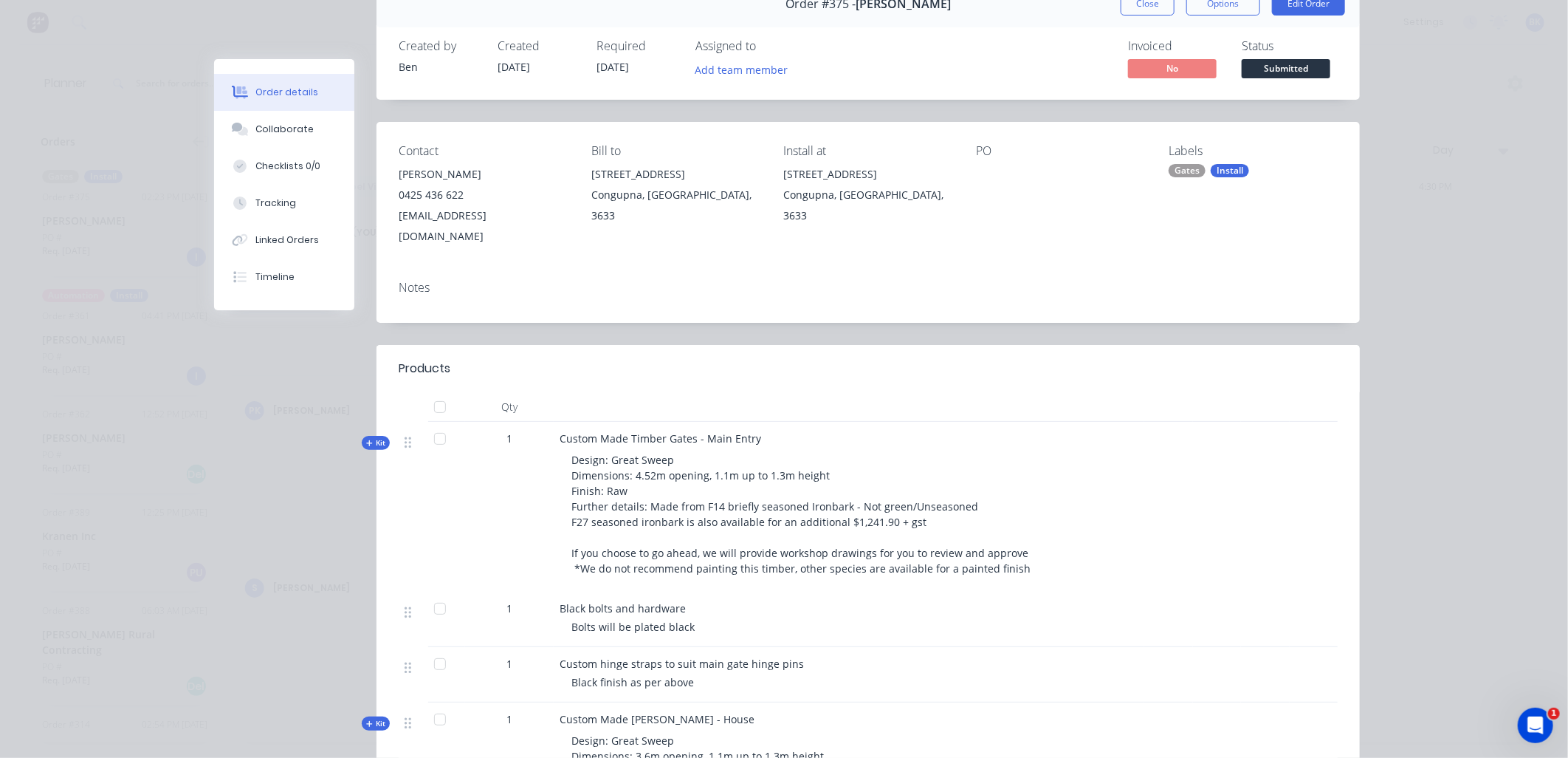
scroll to position [78, 0]
click at [1148, 13] on button "Close" at bounding box center [1148, 4] width 54 height 24
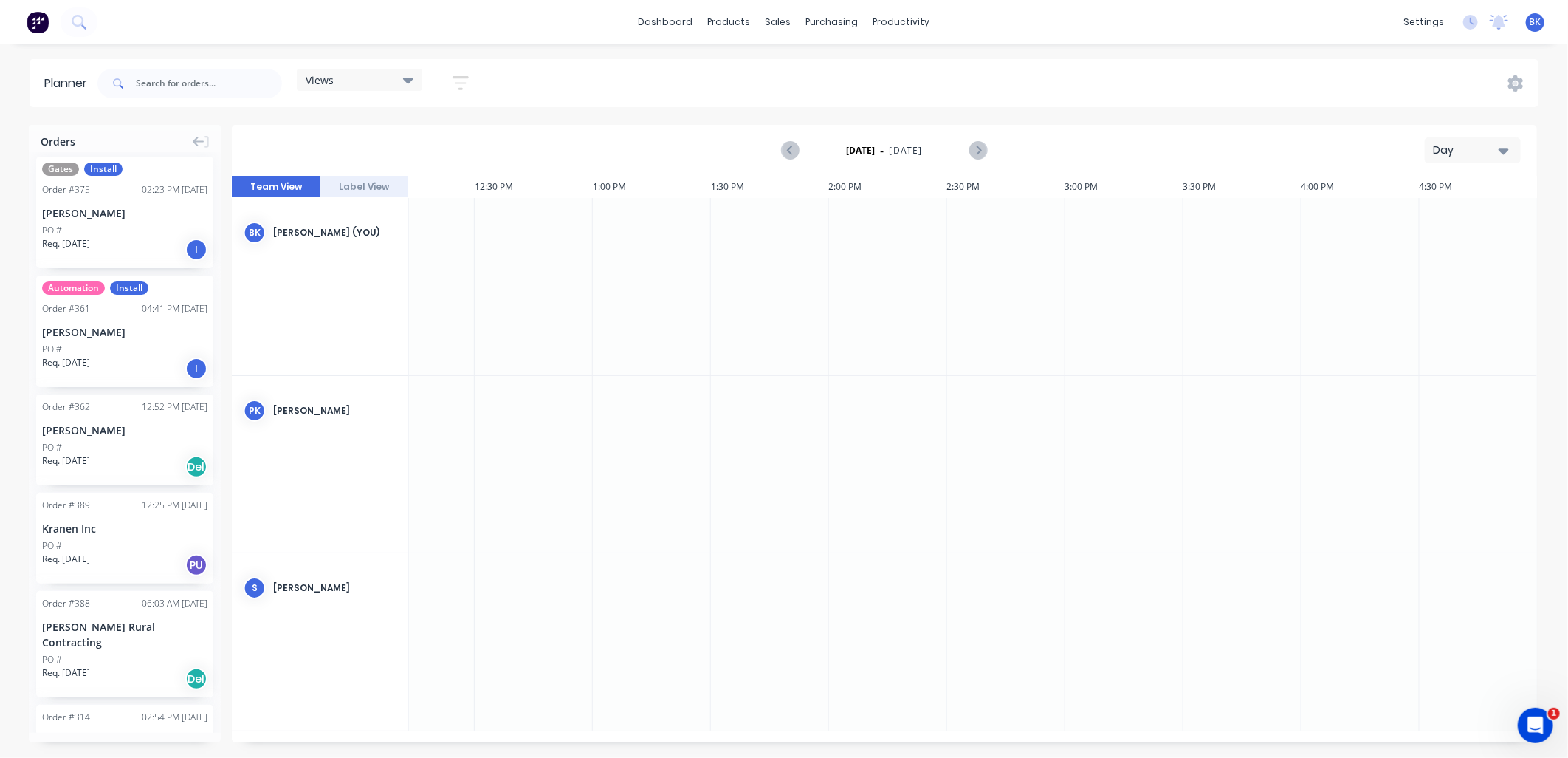
scroll to position [0, 0]
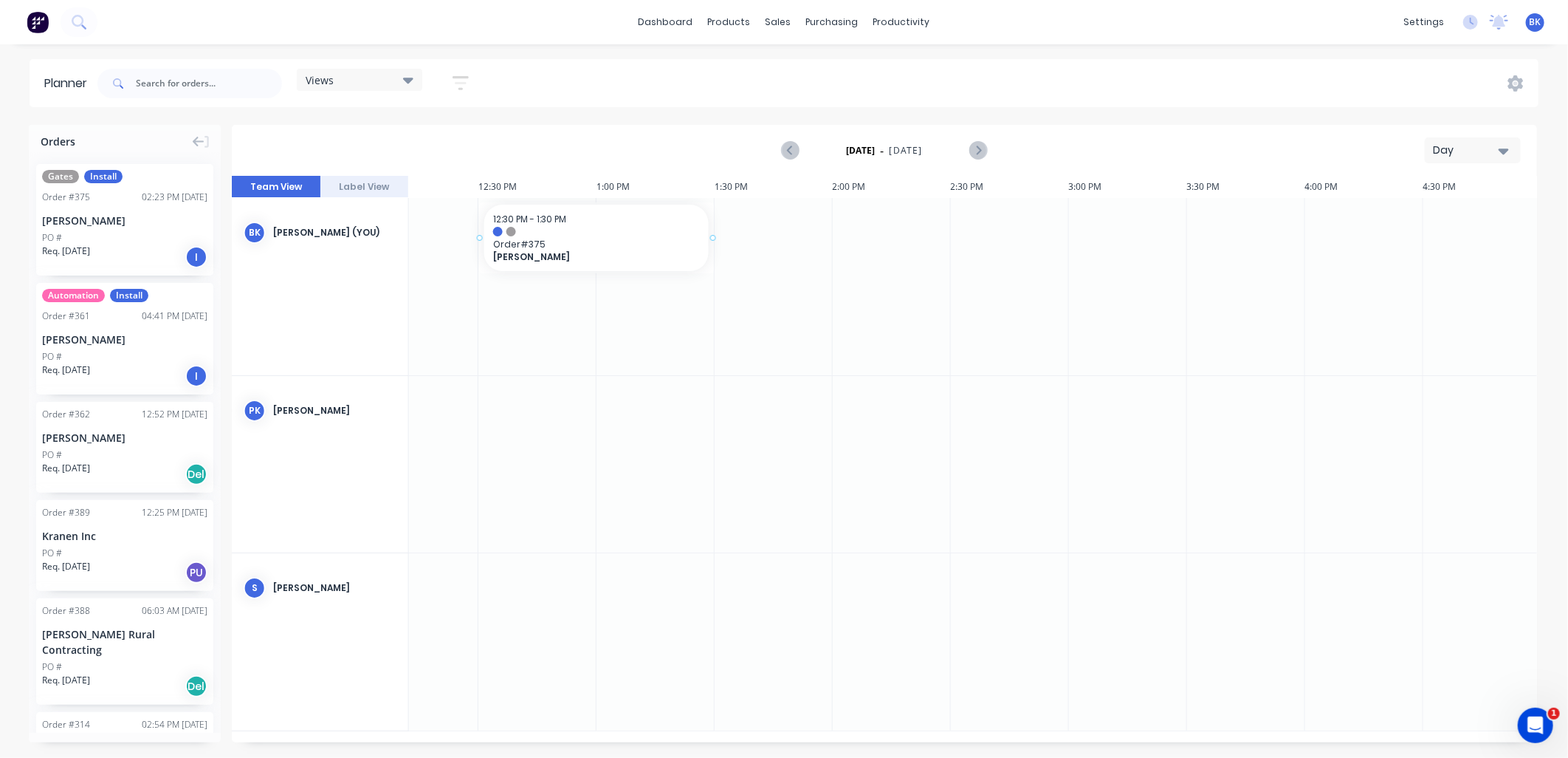
drag, startPoint x: 94, startPoint y: 233, endPoint x: 569, endPoint y: 255, distance: 475.5
click at [108, 231] on div "PO #" at bounding box center [124, 238] width 165 height 13
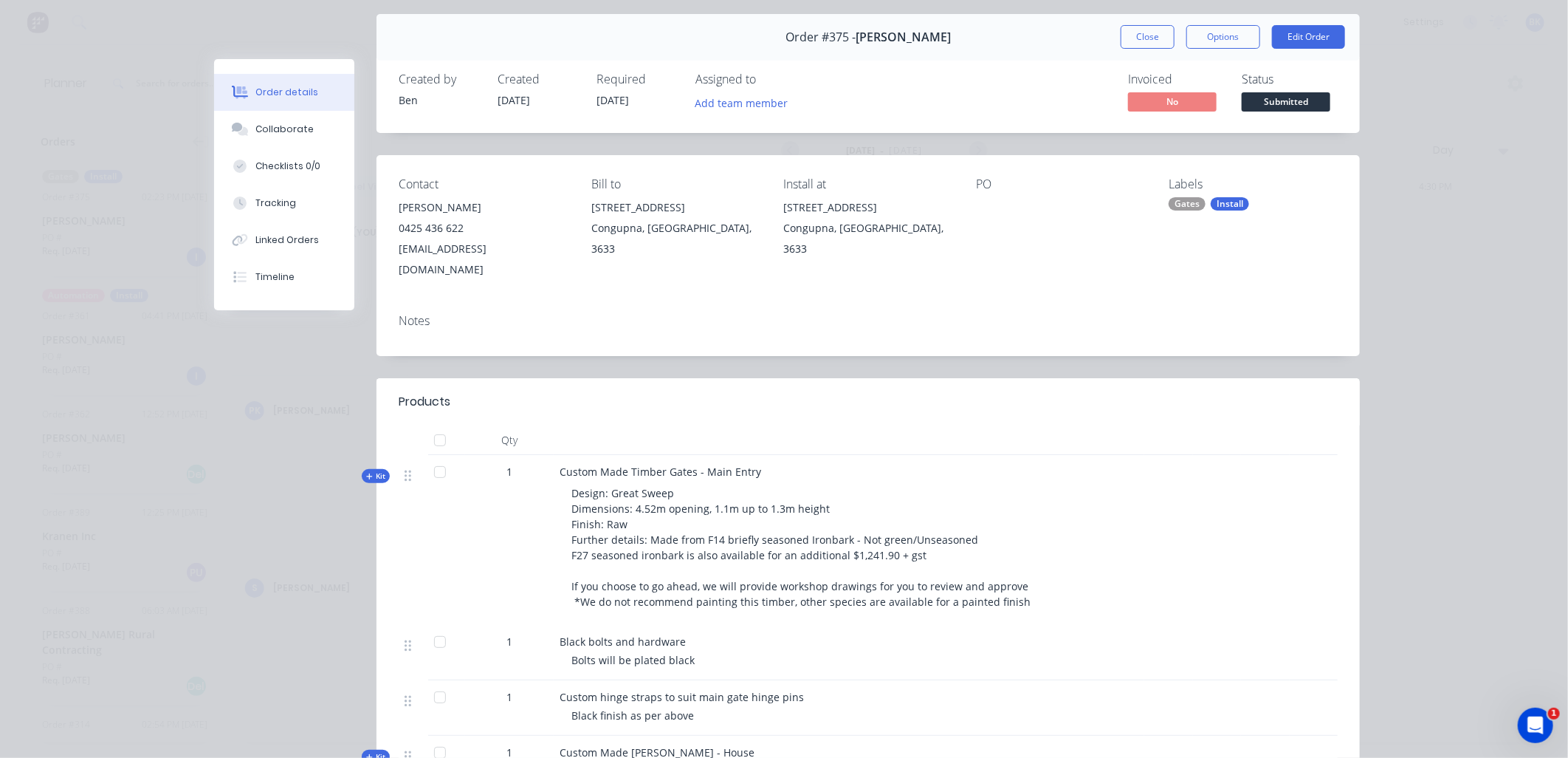
scroll to position [0, 0]
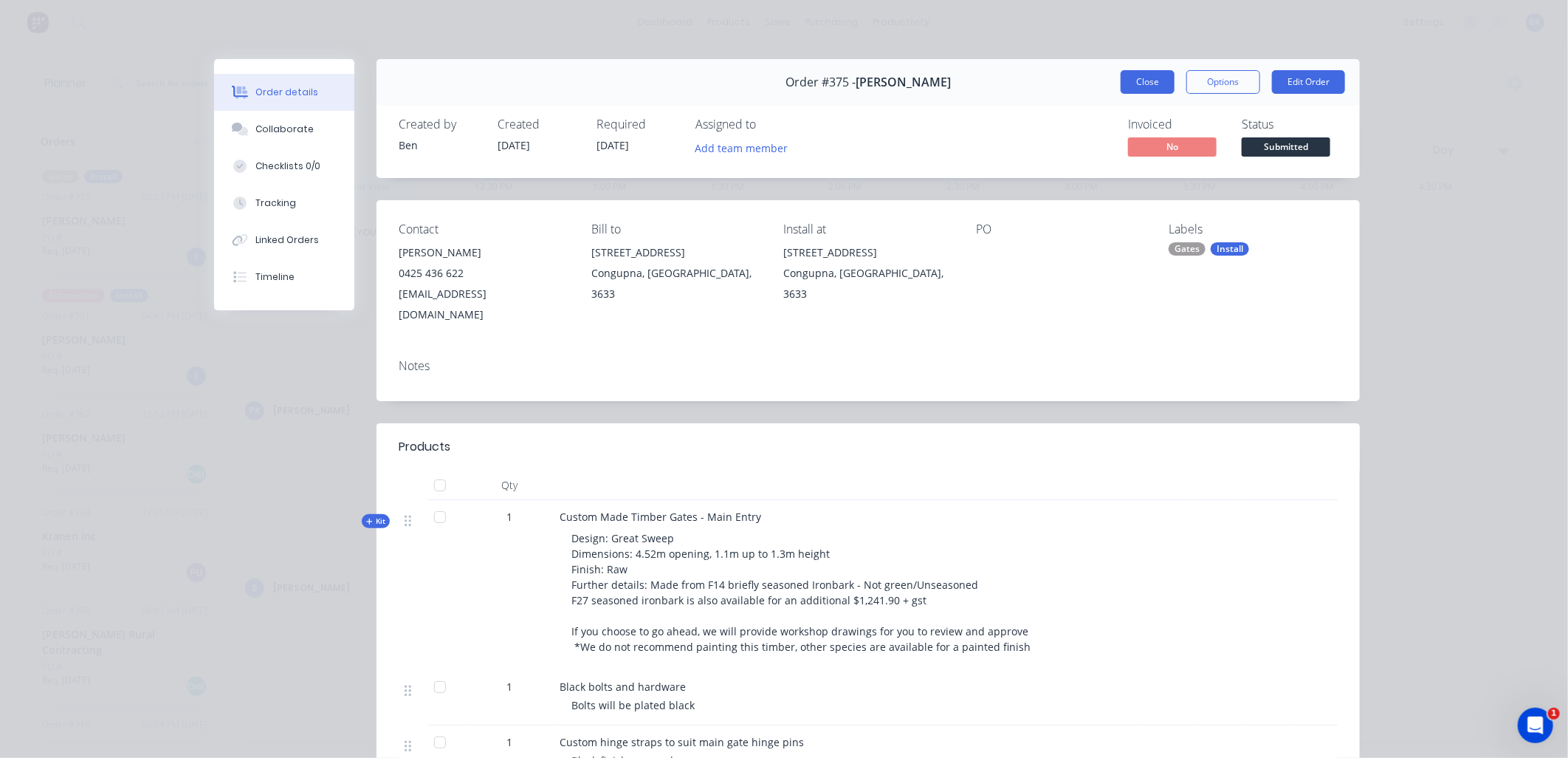
click at [1149, 87] on button "Close" at bounding box center [1148, 82] width 54 height 24
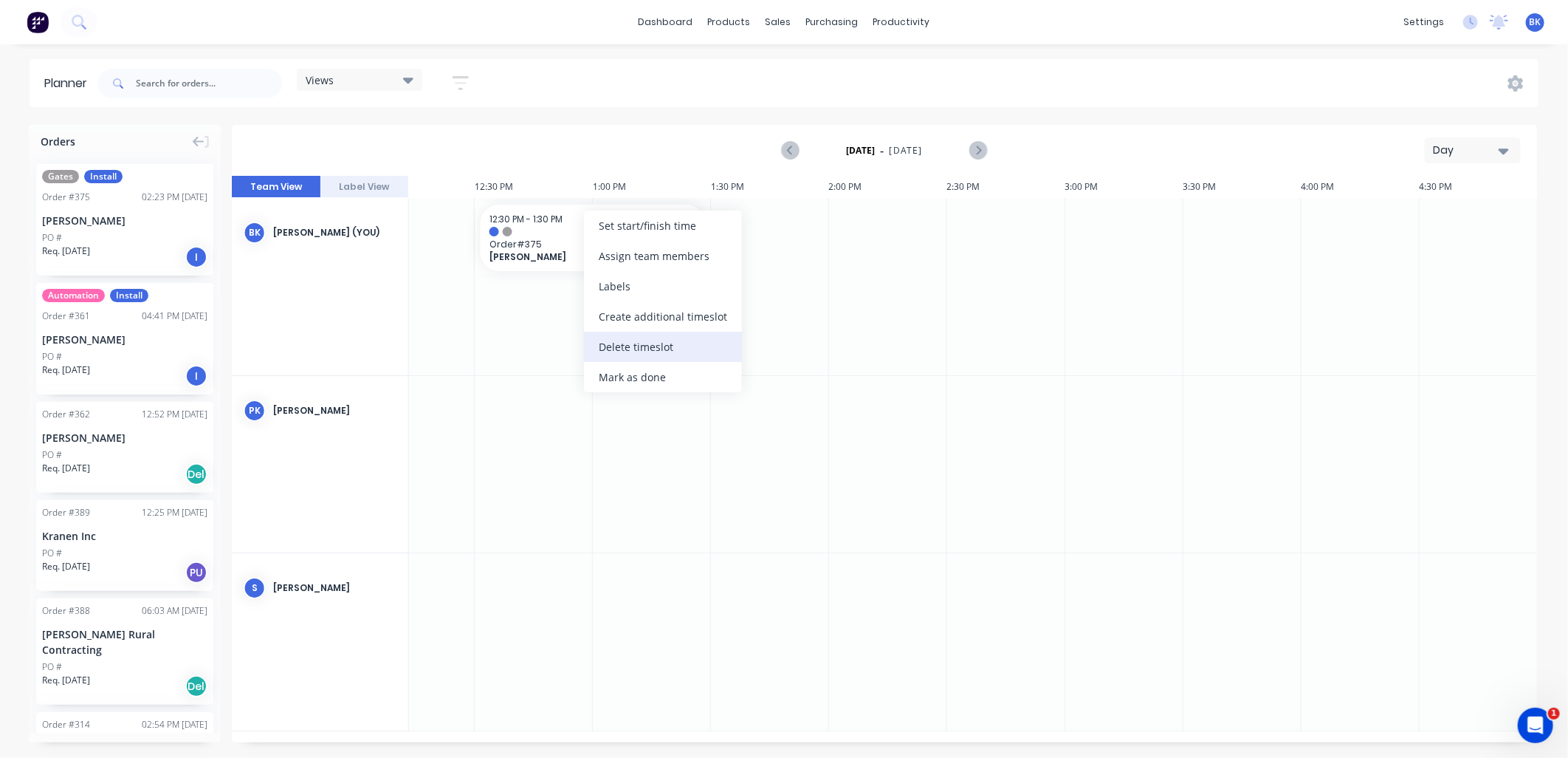
click at [655, 349] on div "Delete timeslot" at bounding box center [663, 346] width 158 height 30
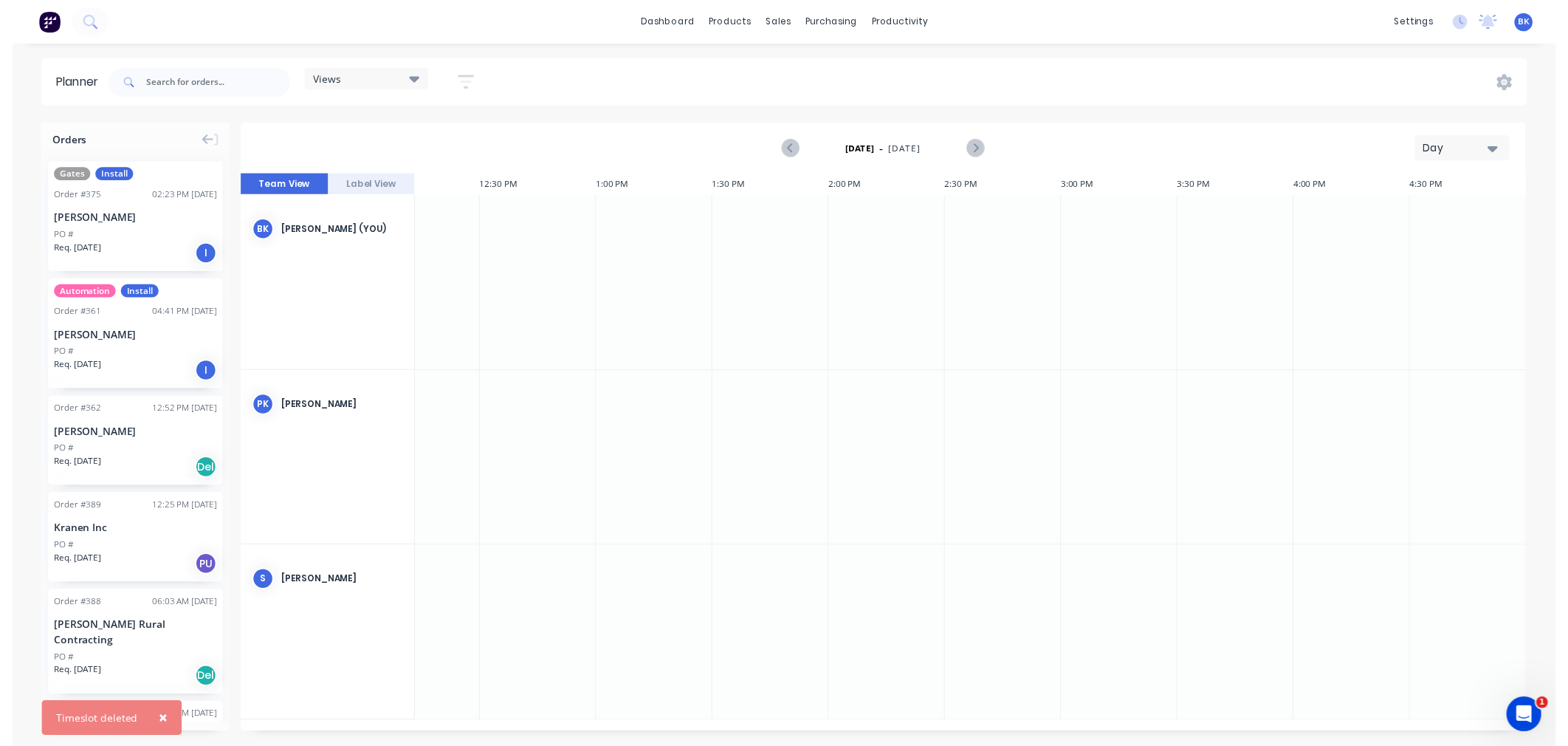
scroll to position [0, 1234]
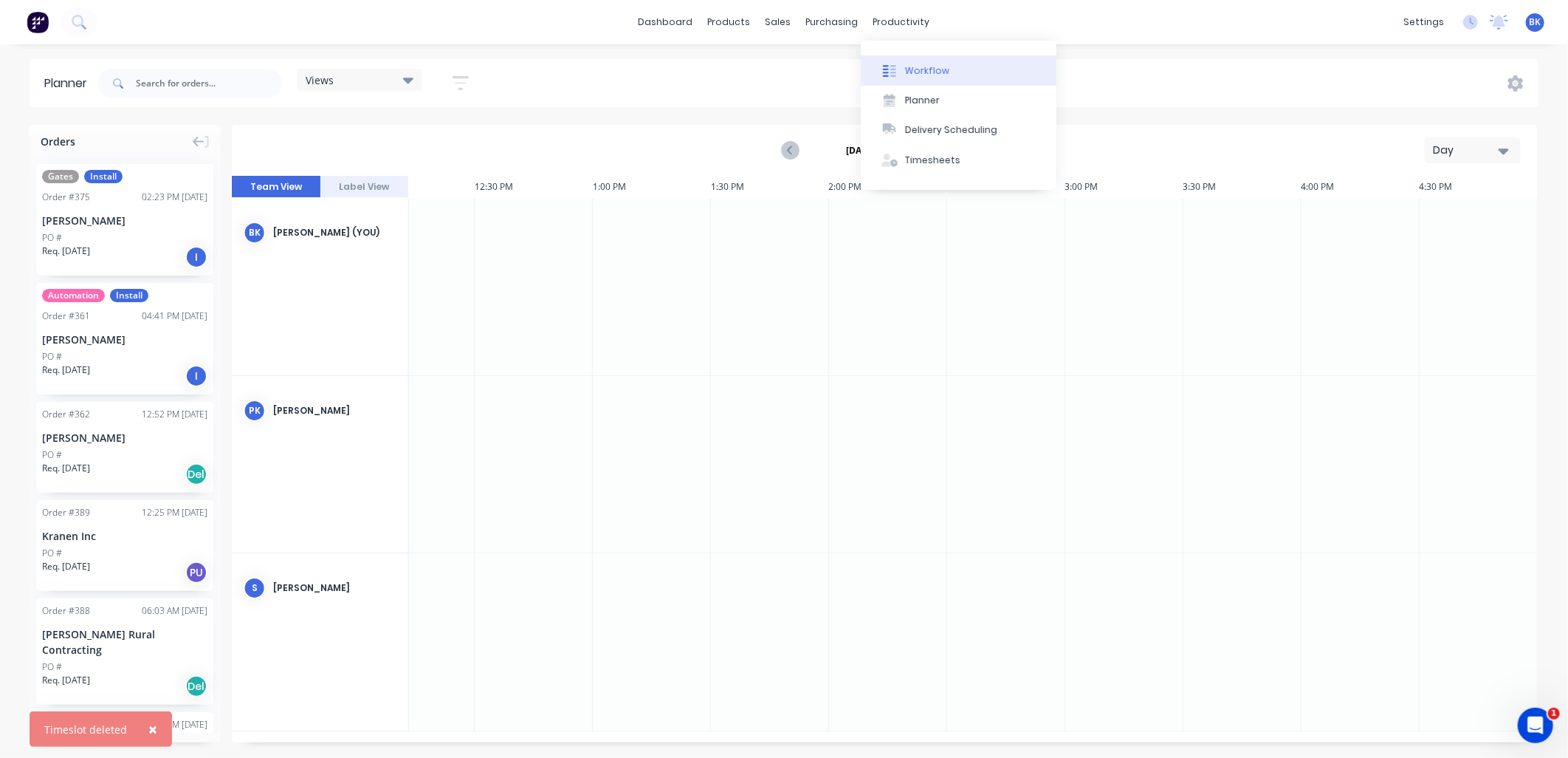
click at [918, 60] on button "Workflow" at bounding box center [959, 70] width 196 height 29
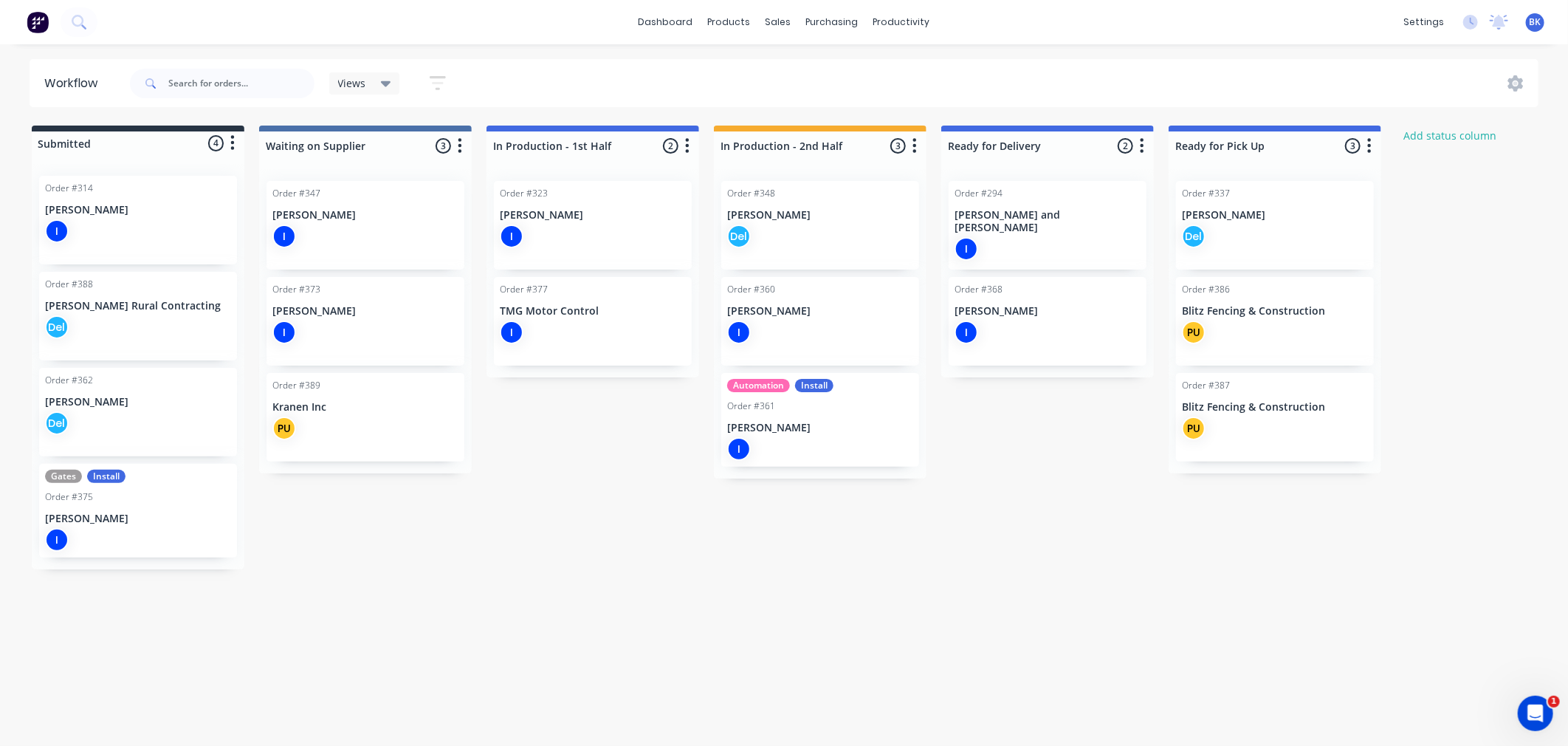
click at [790, 232] on div "Del" at bounding box center [820, 236] width 186 height 24
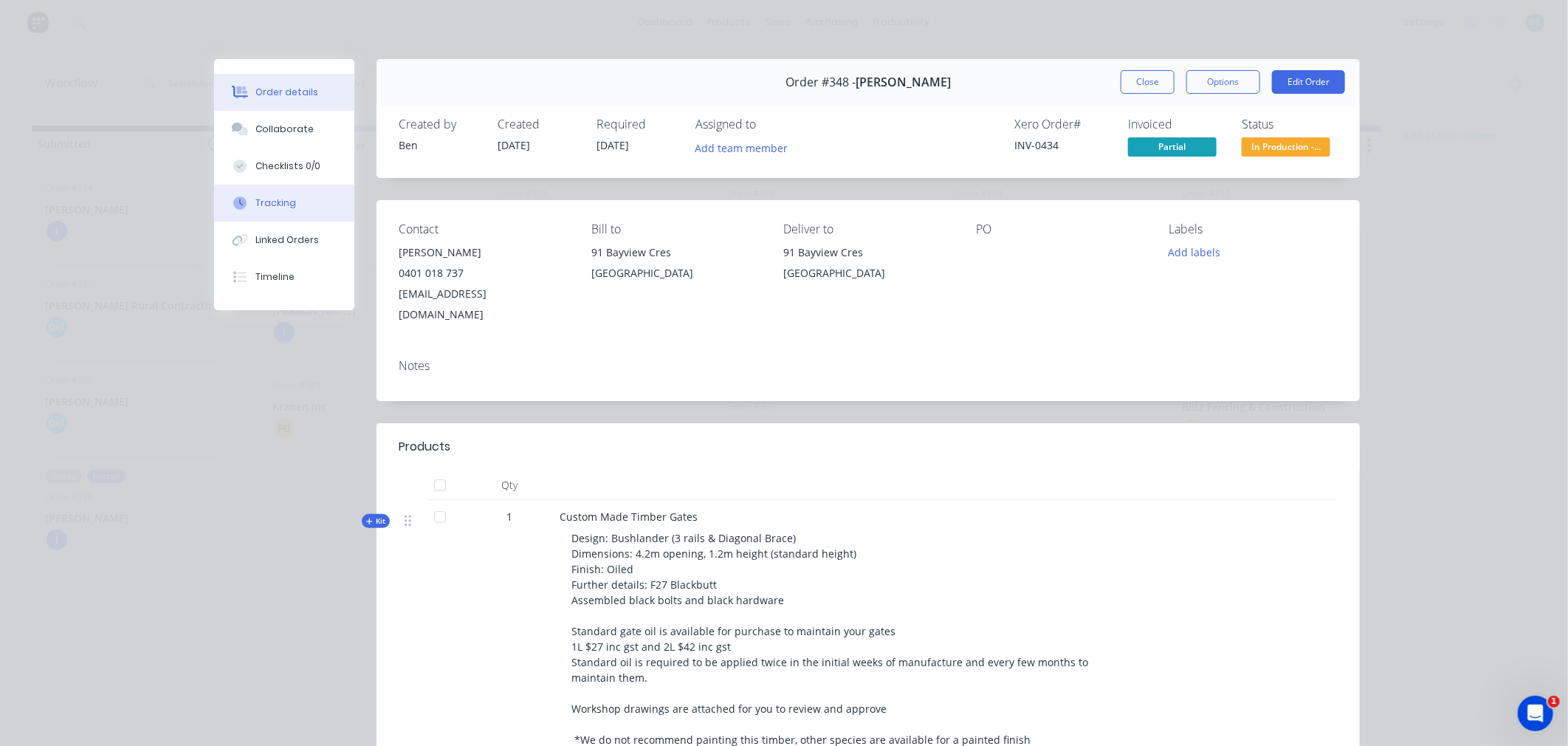
click at [262, 192] on button "Tracking" at bounding box center [284, 203] width 141 height 37
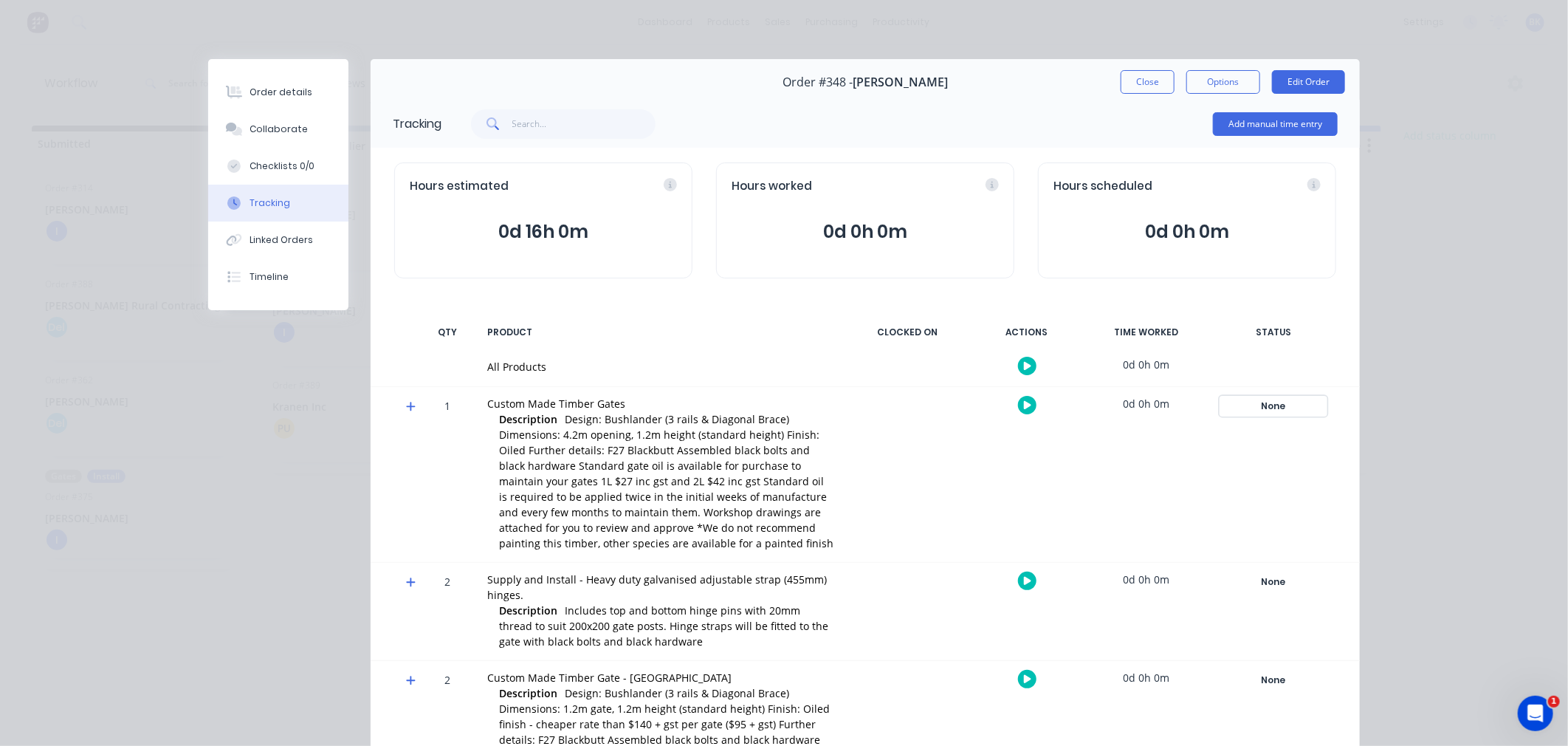
click at [1270, 402] on div "None" at bounding box center [1273, 406] width 106 height 19
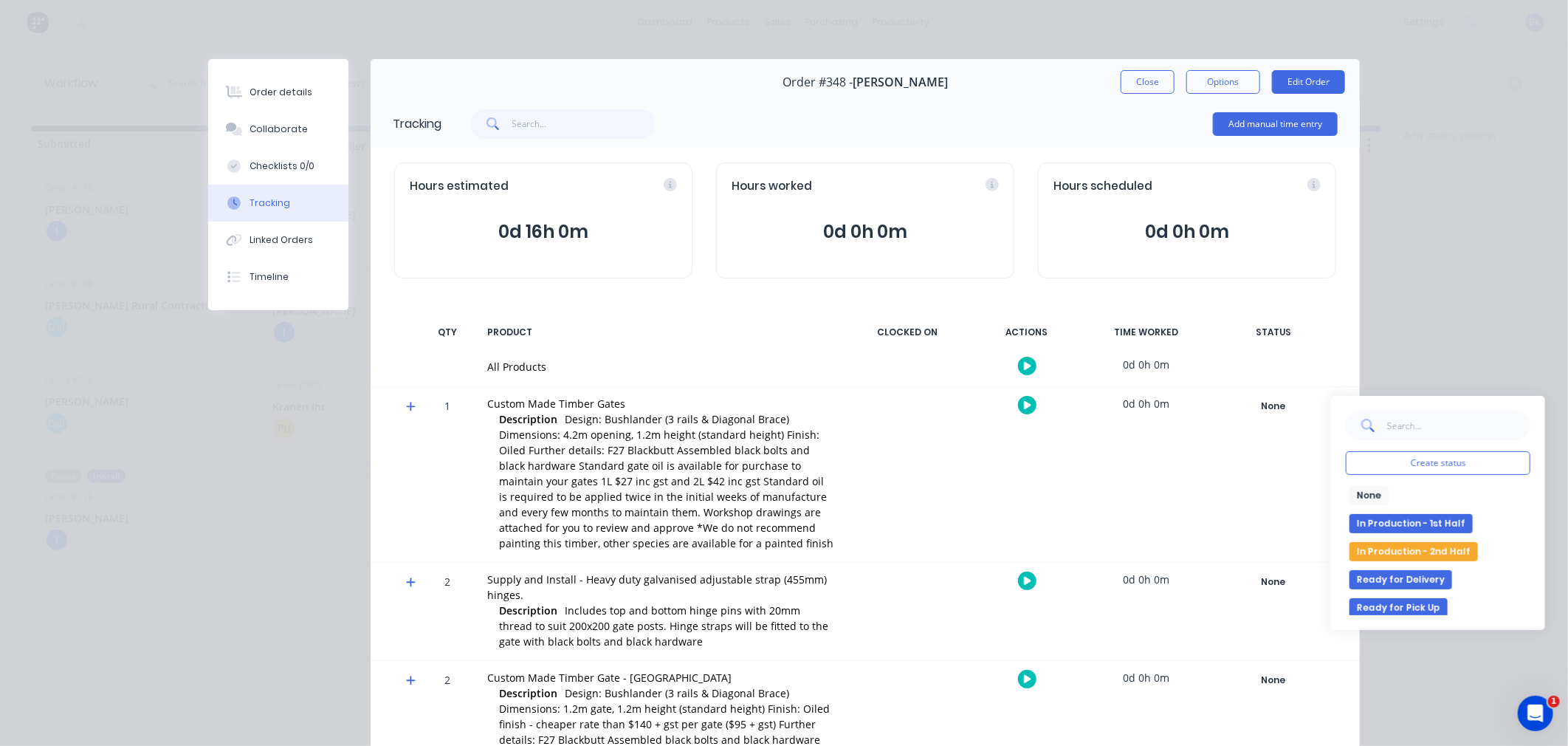
click at [1406, 552] on button "In Production - 2nd Half" at bounding box center [1414, 551] width 129 height 19
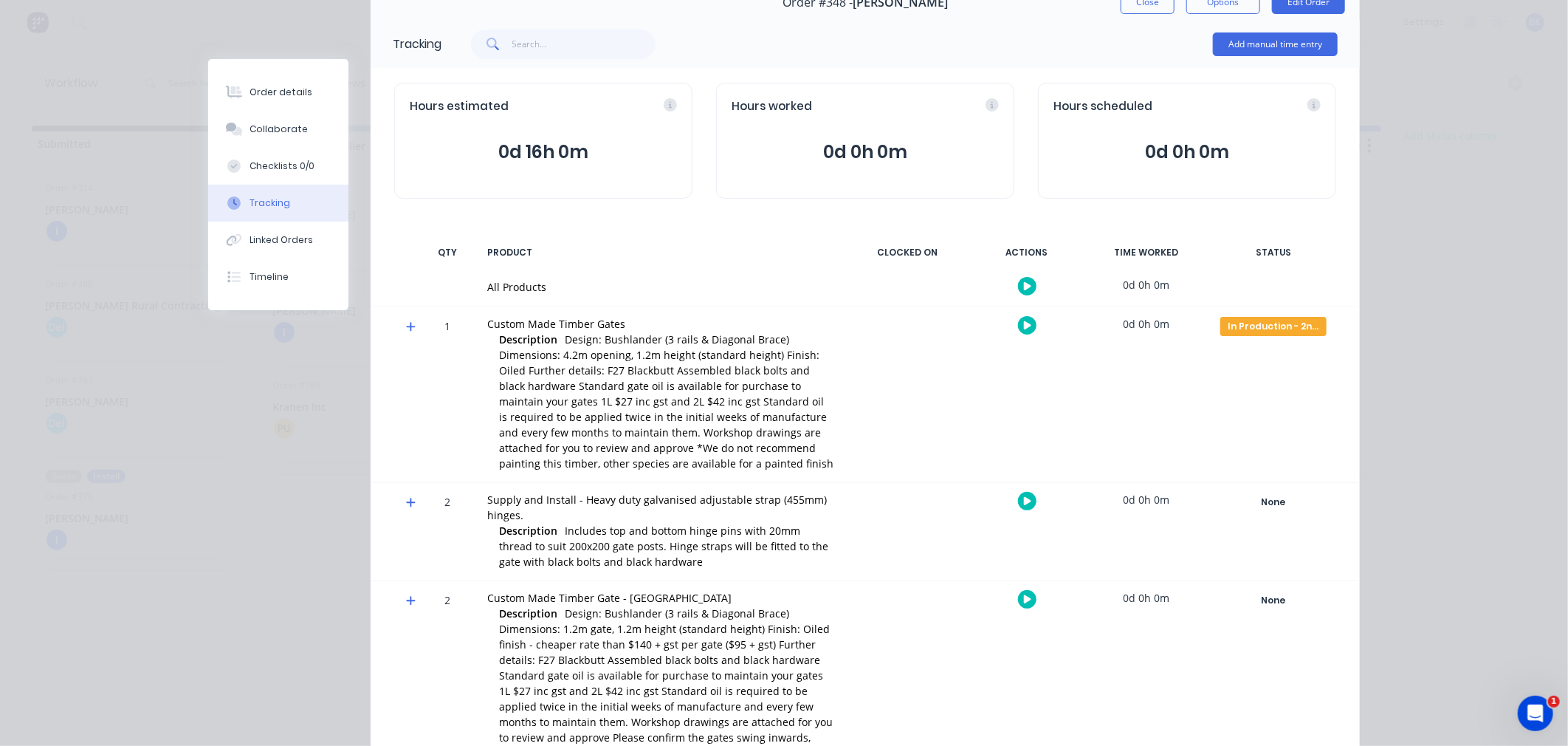
scroll to position [82, 0]
click at [1266, 596] on div "None" at bounding box center [1273, 599] width 106 height 19
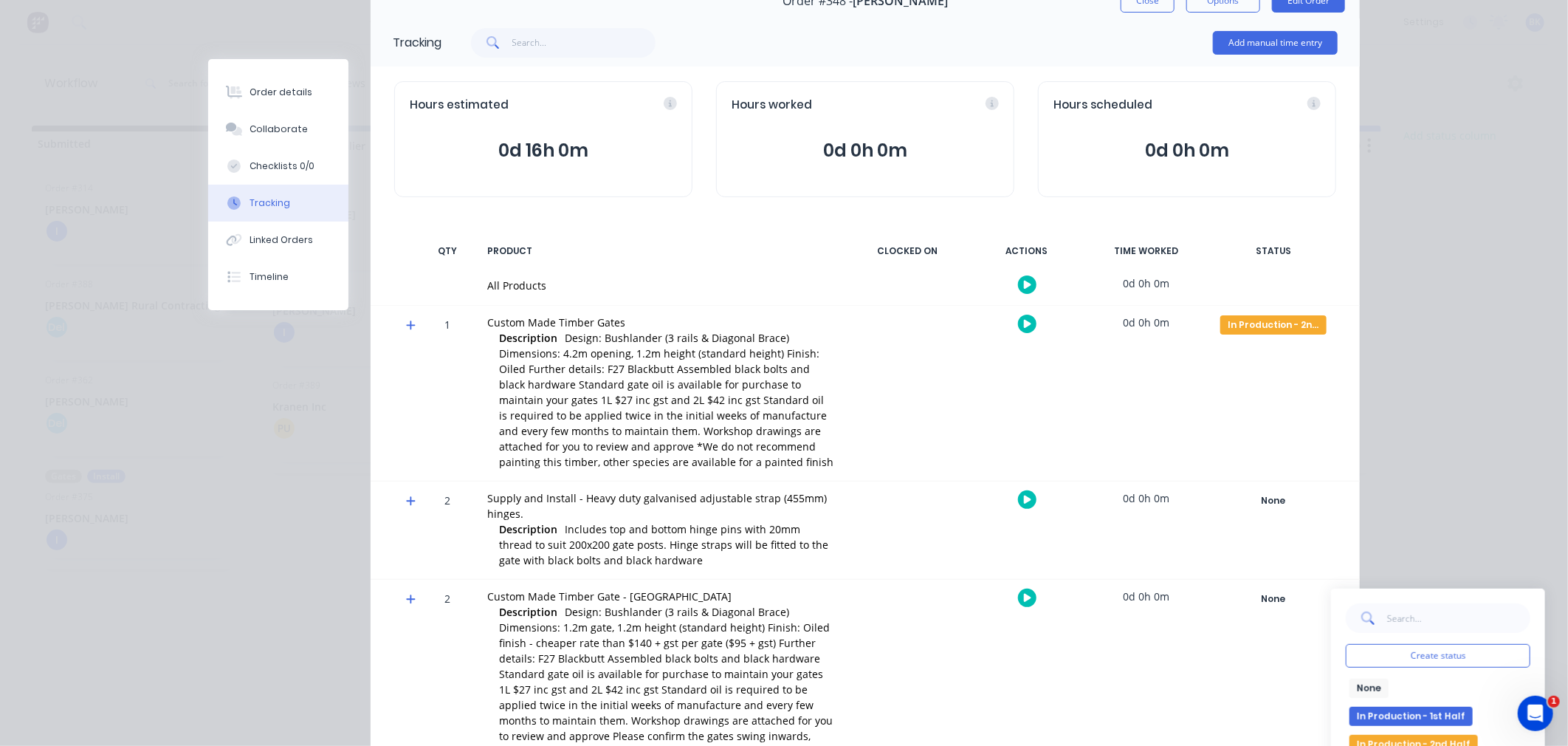
click at [1396, 721] on button "In Production - 1st Half" at bounding box center [1411, 716] width 123 height 19
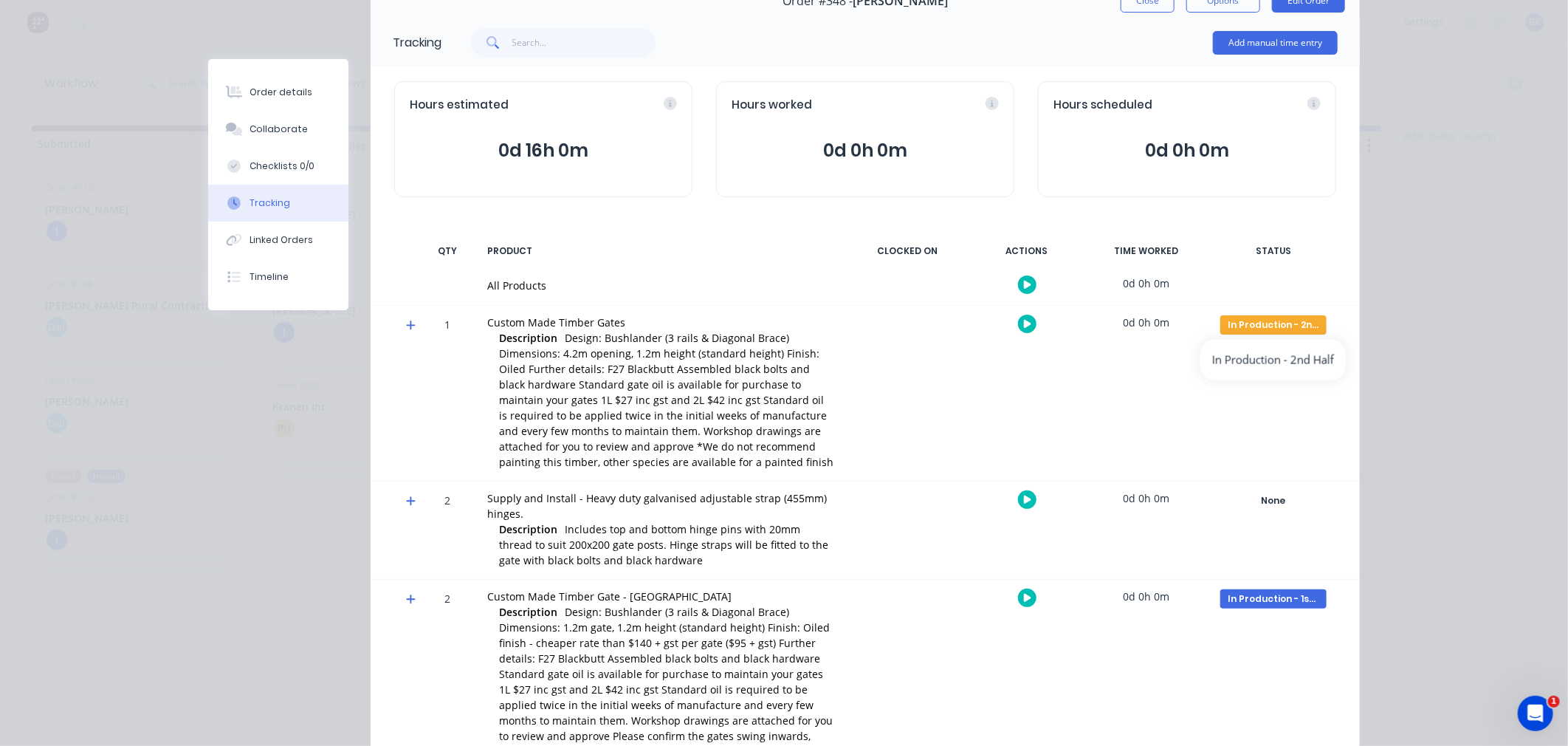
drag, startPoint x: 1274, startPoint y: 322, endPoint x: 1240, endPoint y: 401, distance: 86.0
click at [1240, 401] on div "In Production - 2nd Half Create status None edit In Production - 1st Half In Pr…" at bounding box center [1274, 394] width 126 height 175
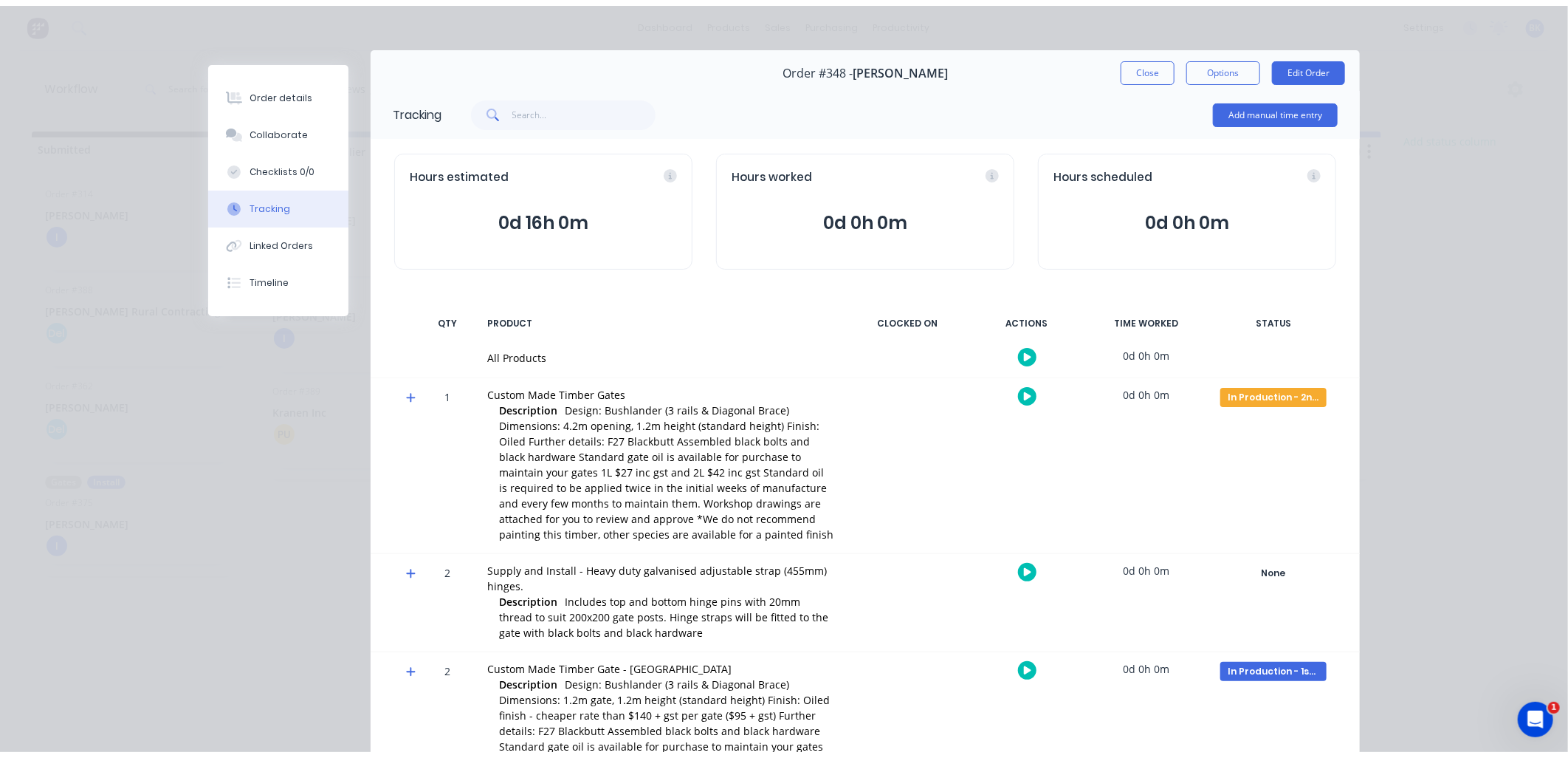
scroll to position [0, 0]
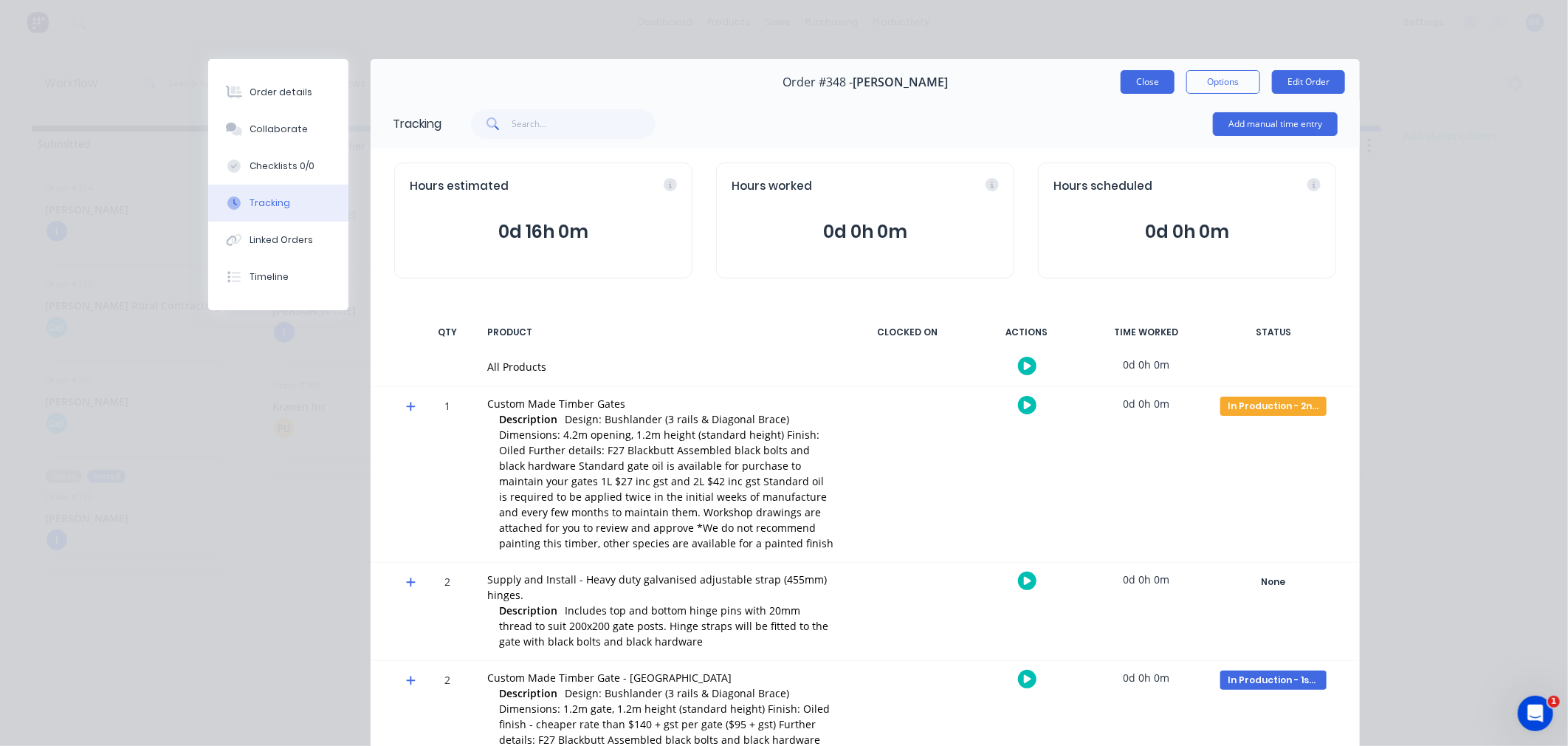
click at [1148, 88] on button "Close" at bounding box center [1148, 82] width 54 height 24
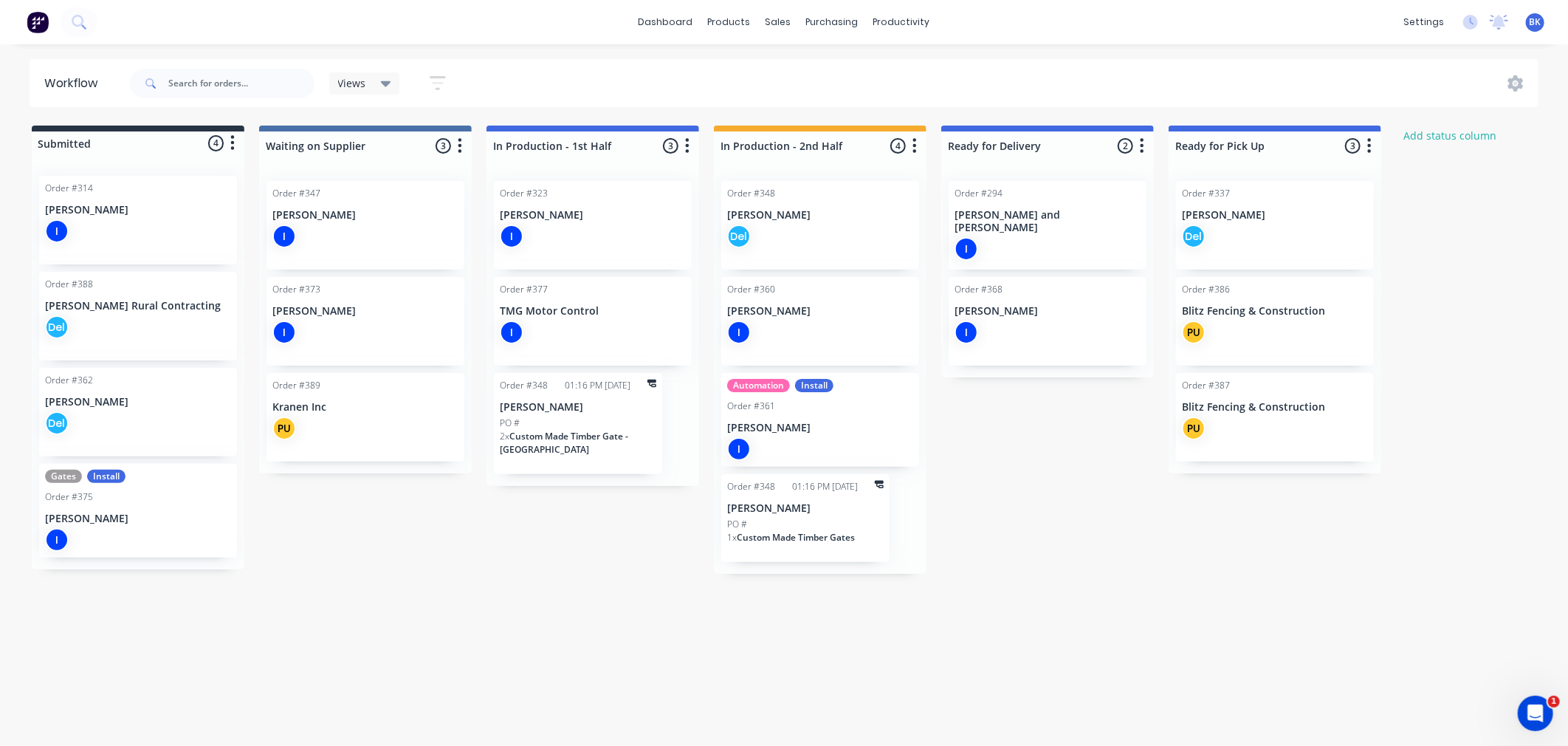
click at [393, 91] on div "Views" at bounding box center [364, 84] width 71 height 22
click at [441, 83] on icon "button" at bounding box center [438, 83] width 12 height 2
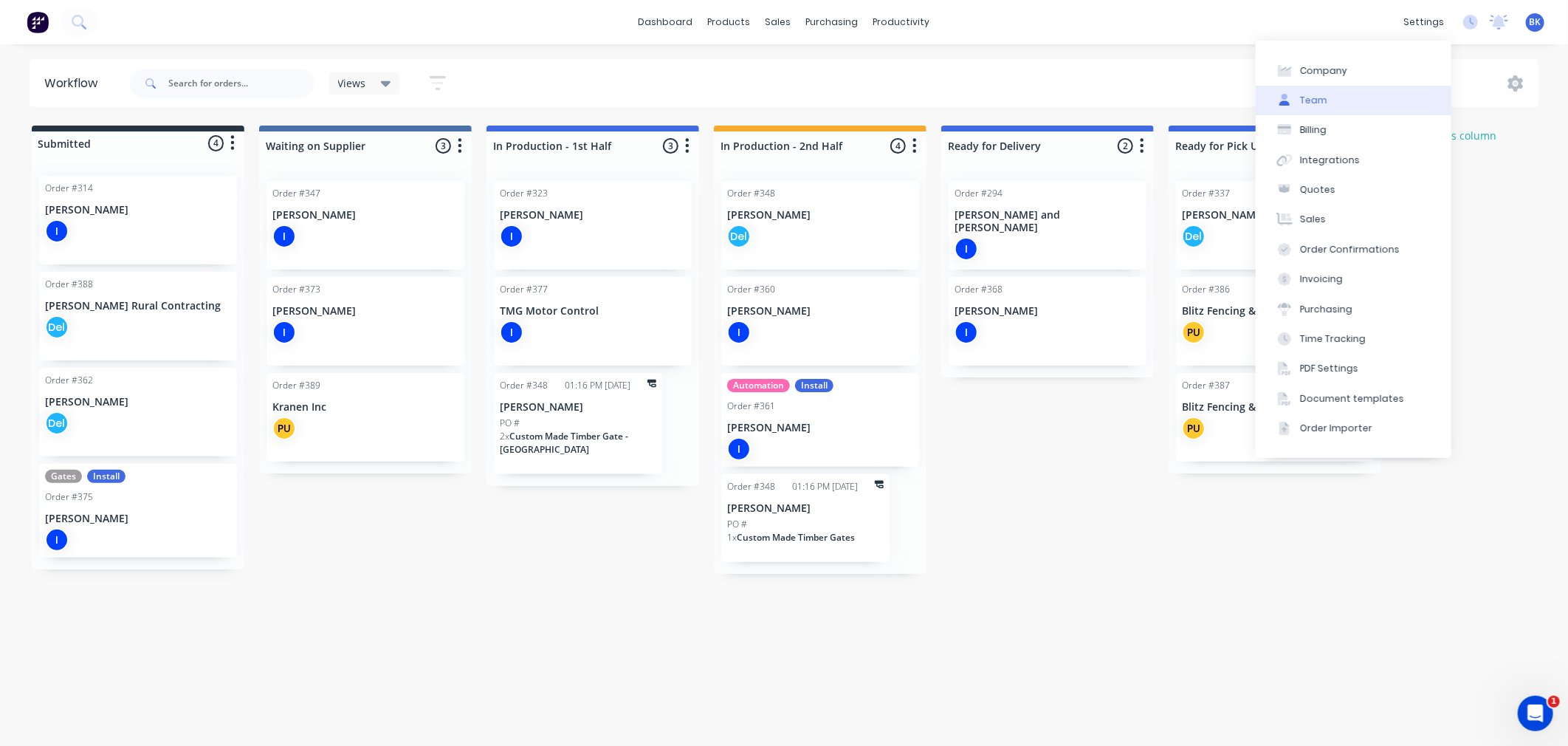
click at [1362, 102] on button "Team" at bounding box center [1354, 100] width 196 height 29
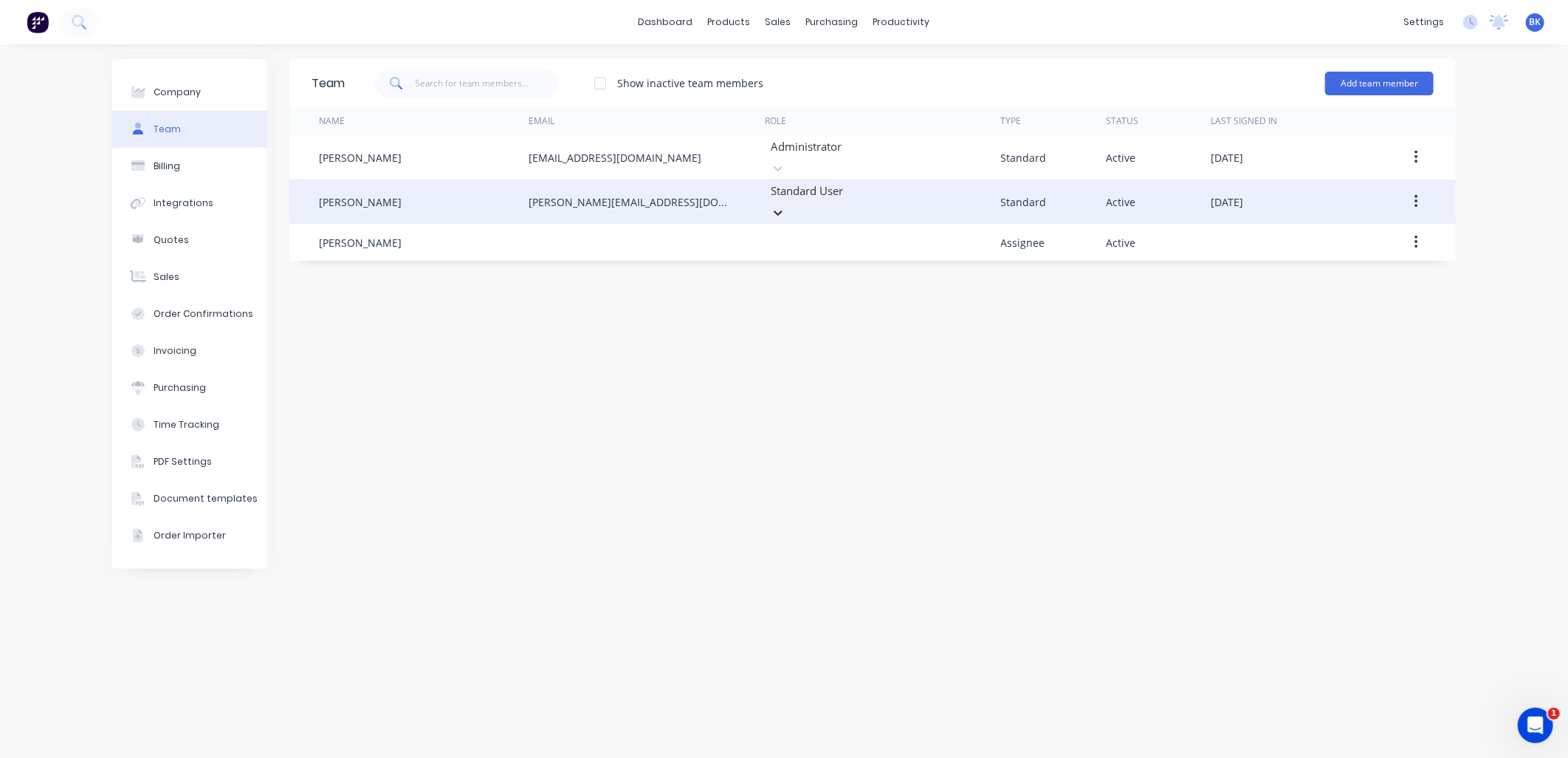
click at [785, 205] on icon at bounding box center [778, 213] width 15 height 15
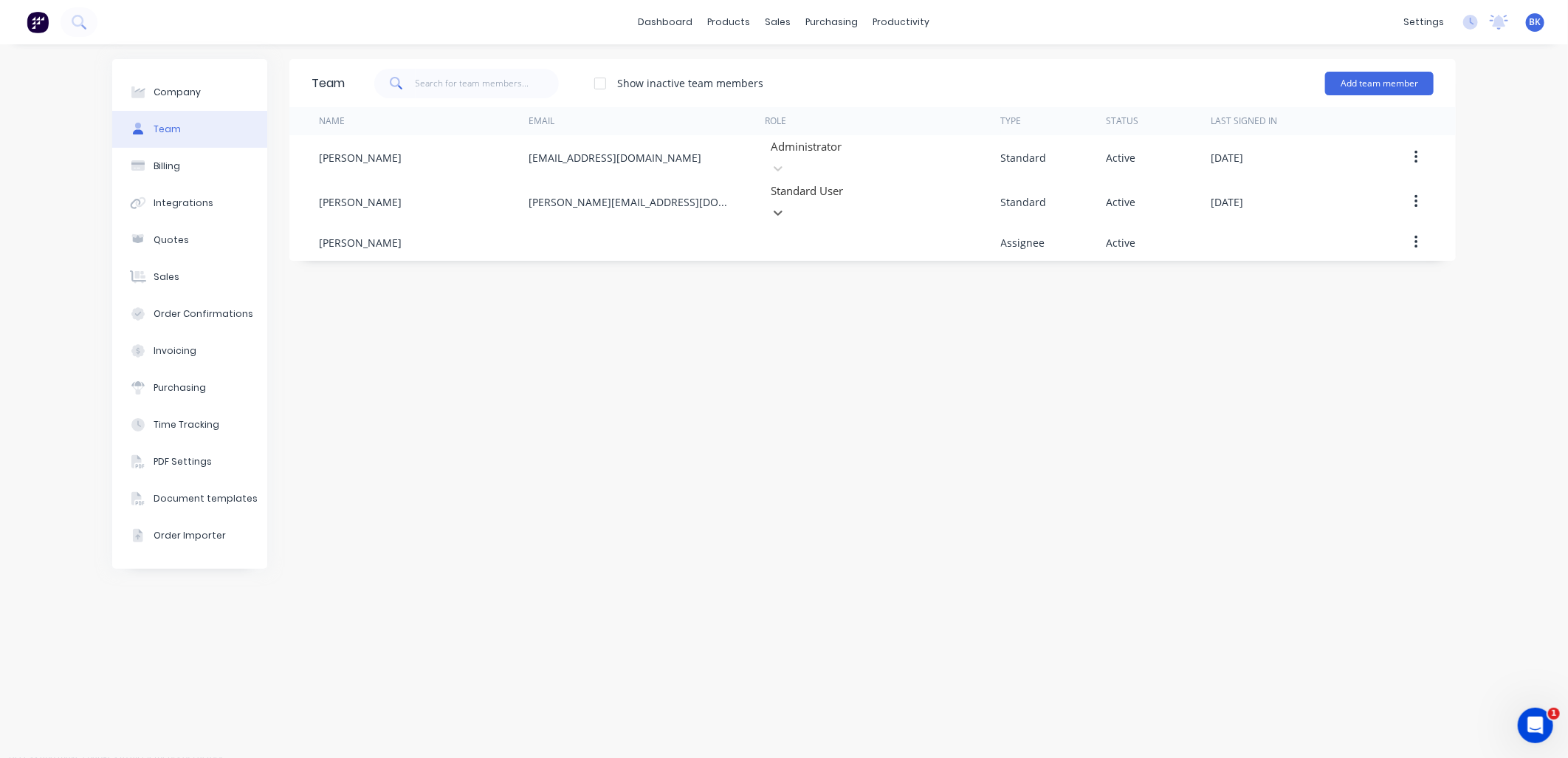
scroll to position [224, 0]
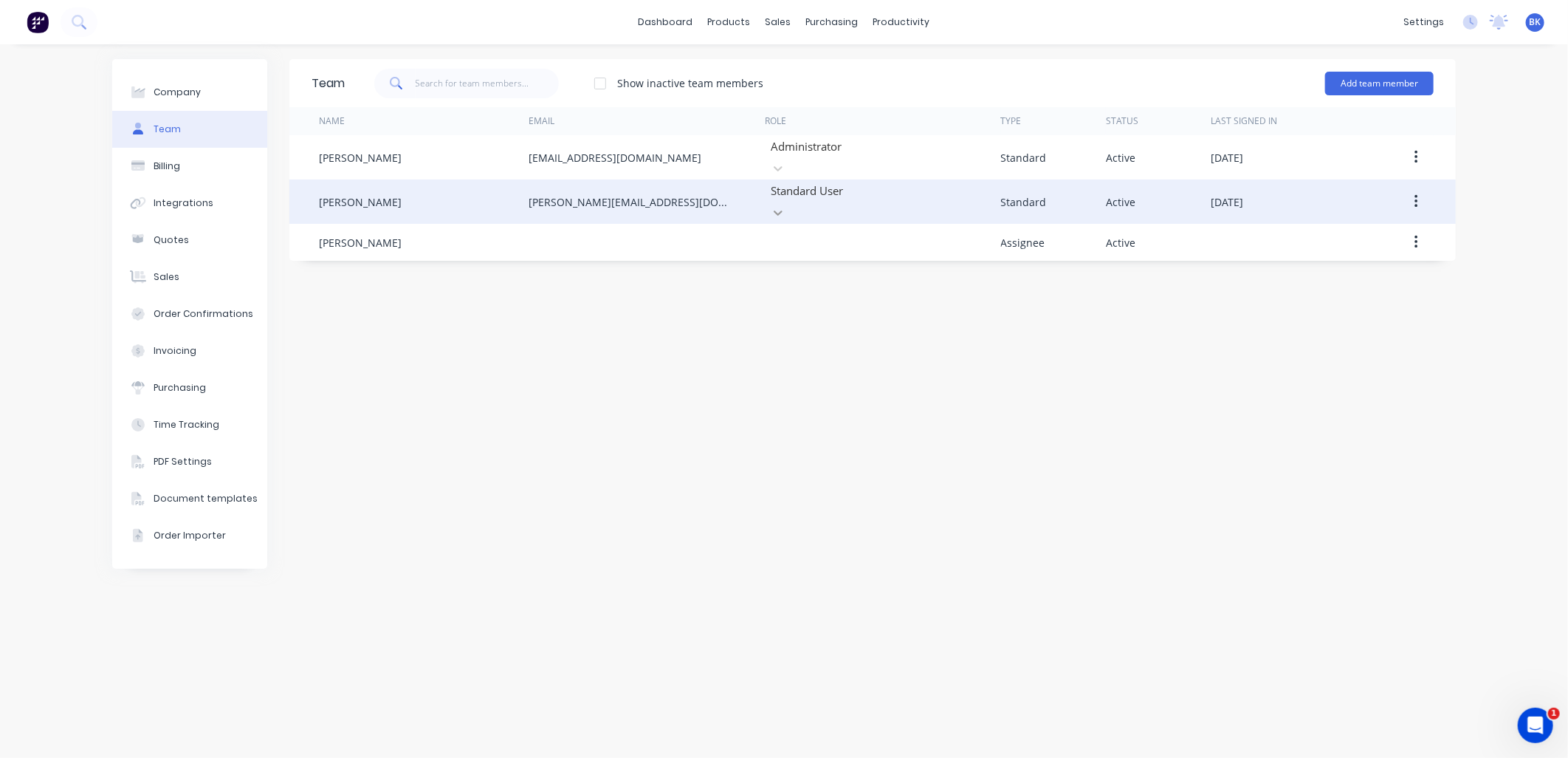
click at [785, 205] on icon at bounding box center [778, 213] width 15 height 15
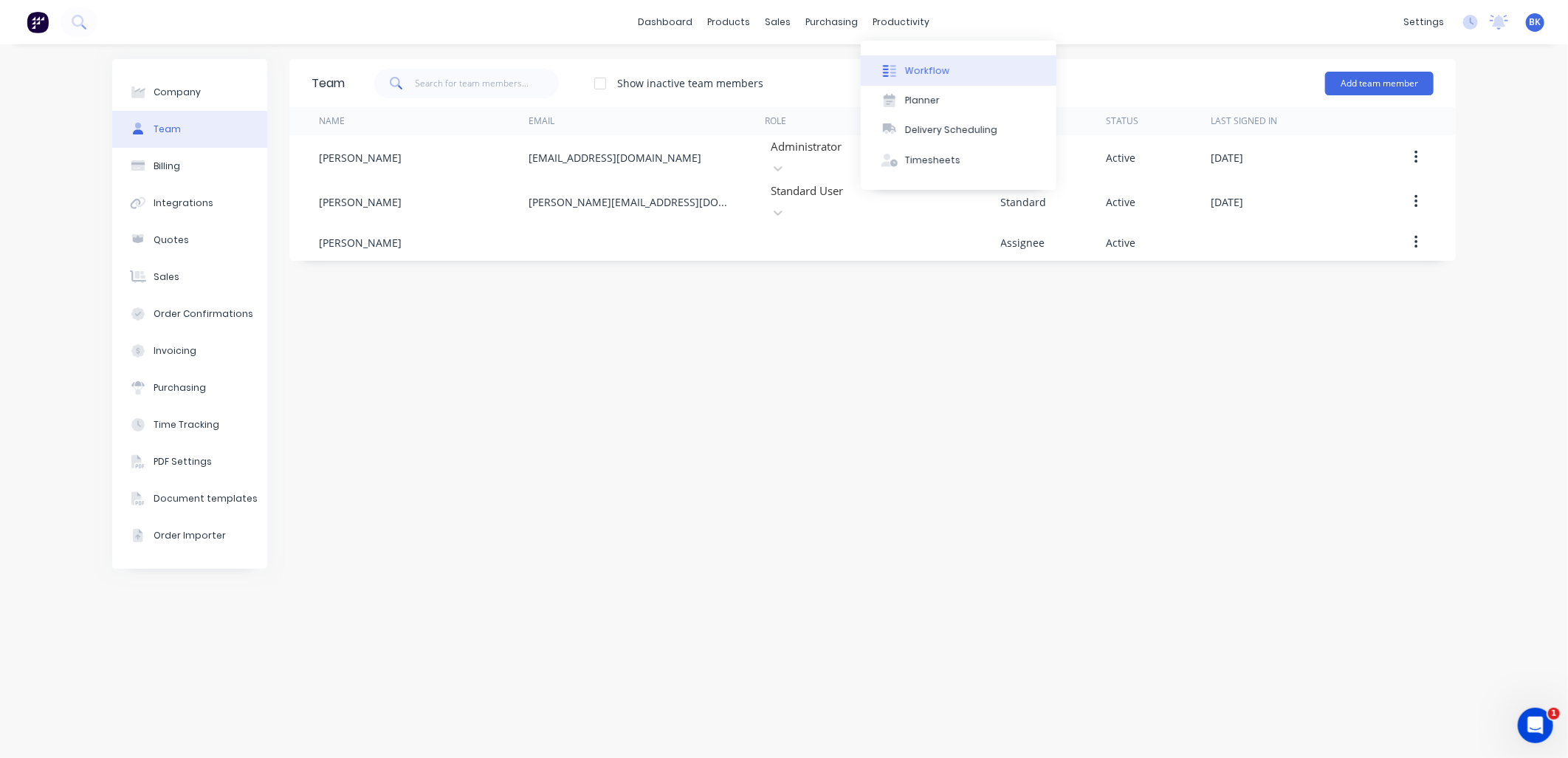
click at [898, 73] on div at bounding box center [889, 71] width 22 height 13
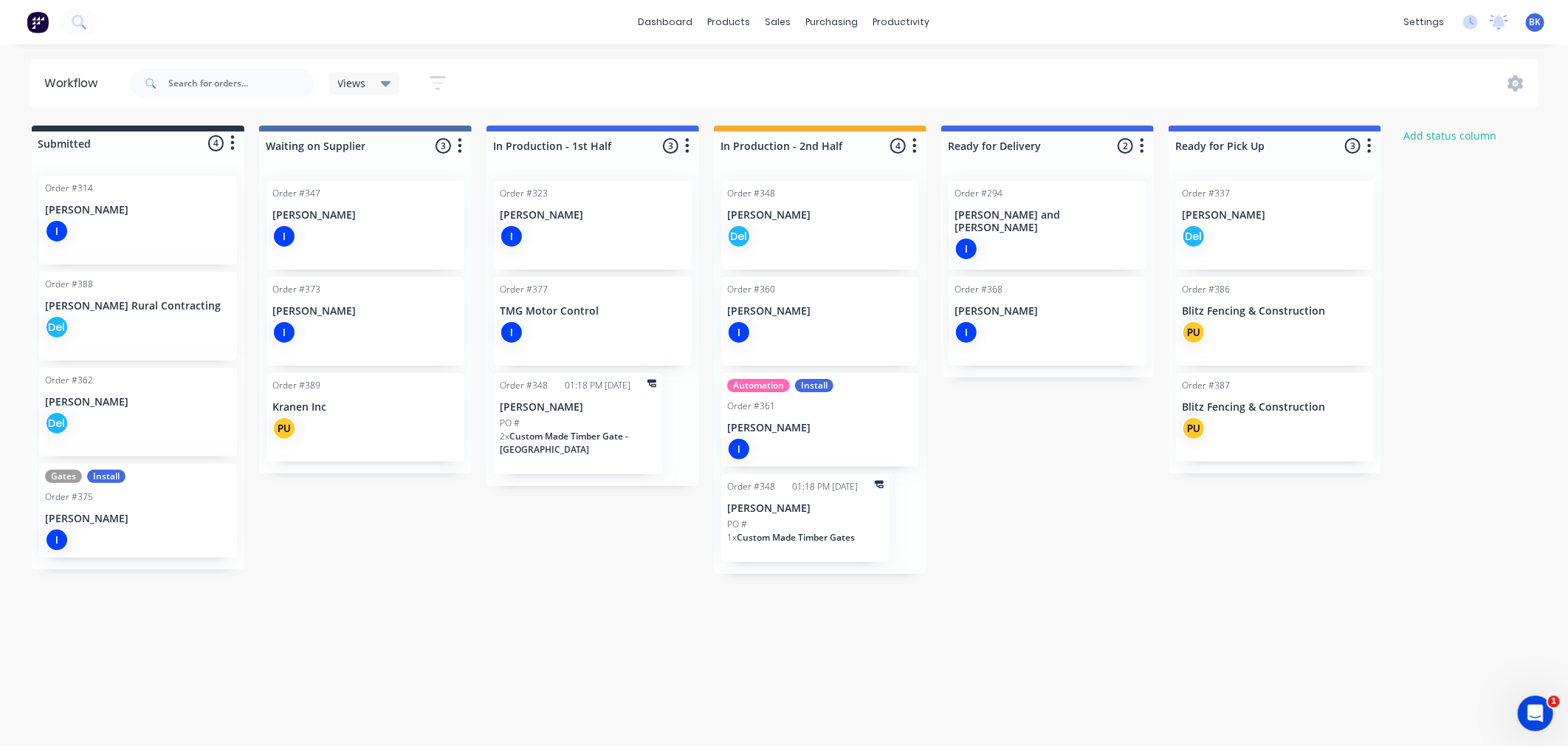
click at [572, 439] on span "Custom Made Timber Gate - [GEOGRAPHIC_DATA]" at bounding box center [564, 442] width 129 height 26
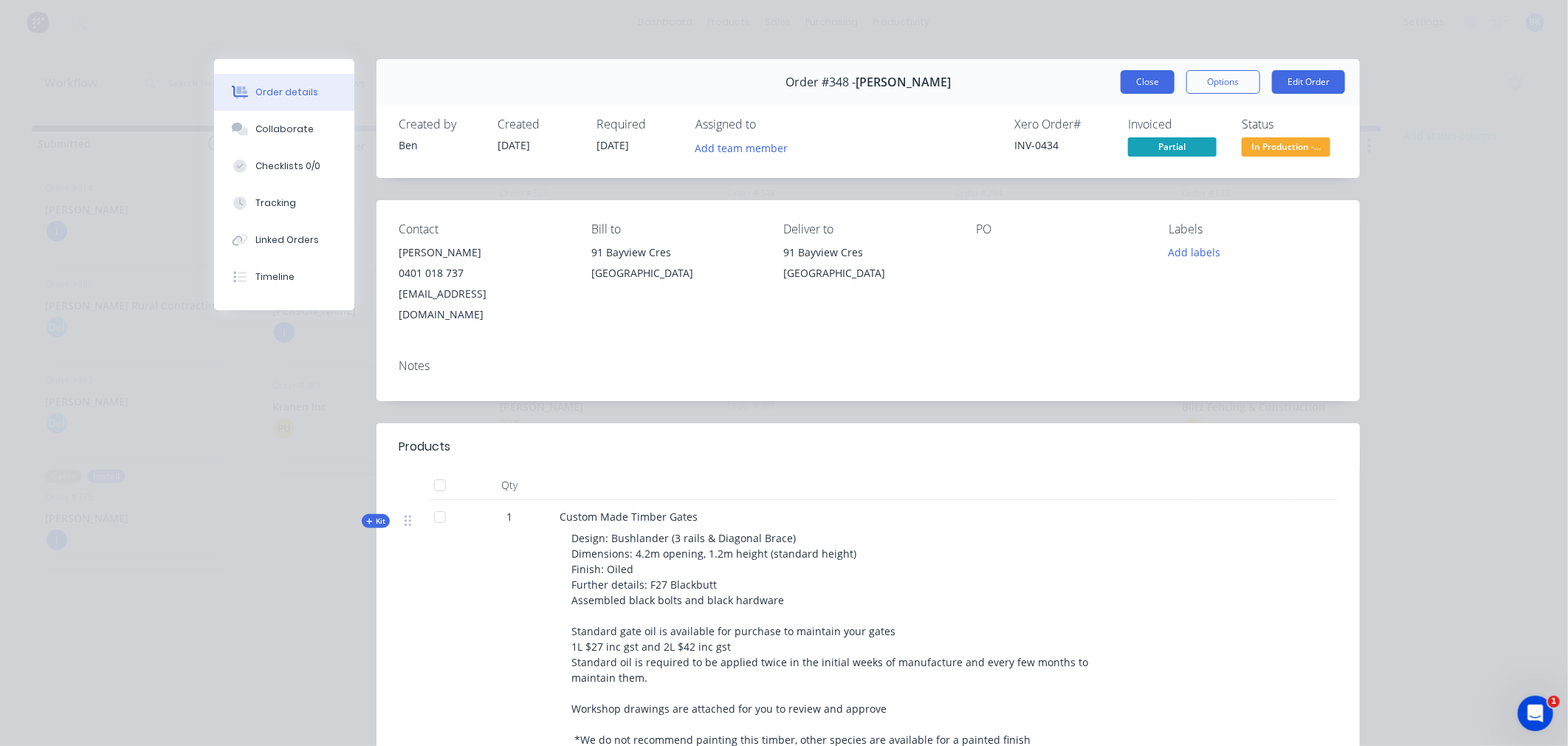
click at [1151, 85] on button "Close" at bounding box center [1148, 82] width 54 height 24
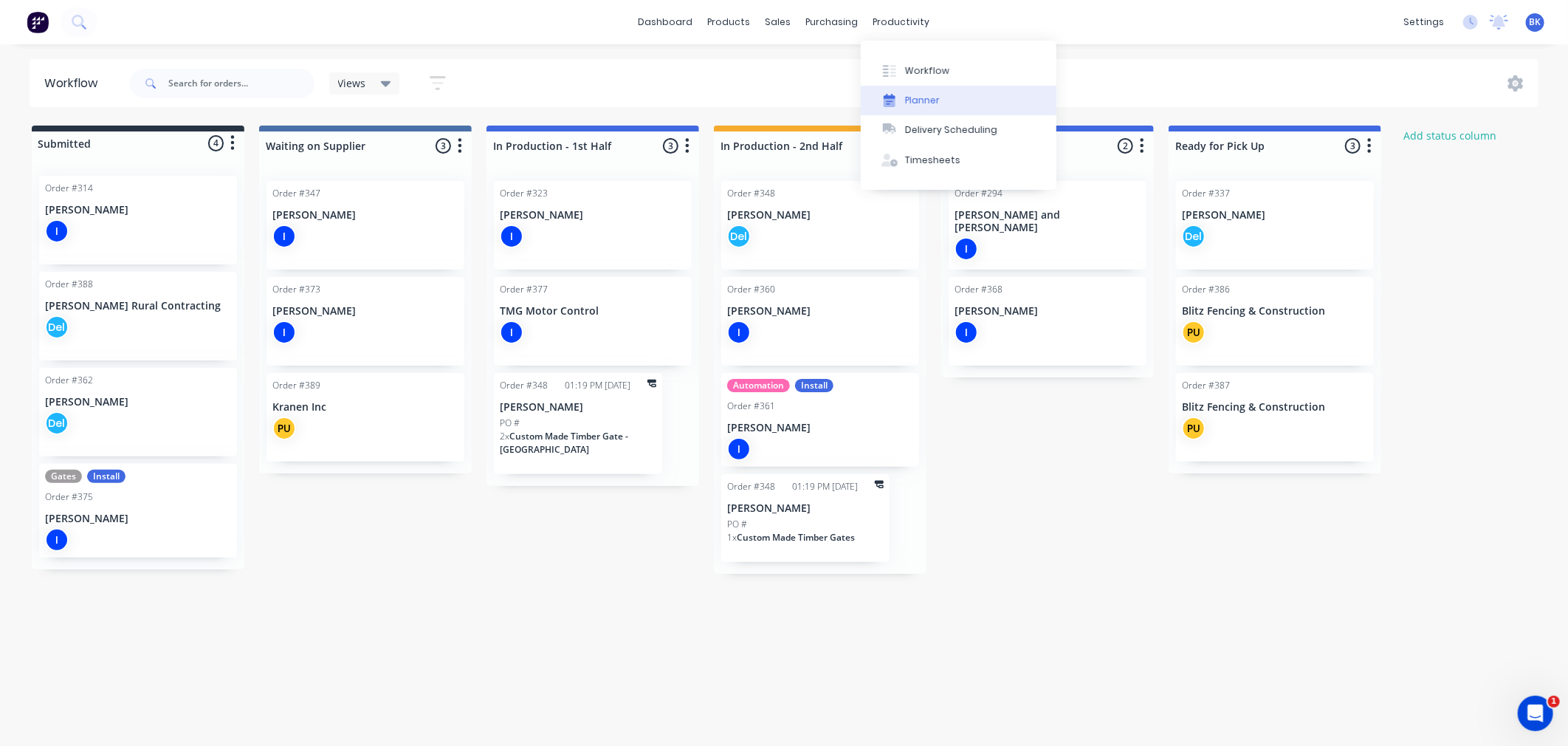
click at [891, 85] on button "Planner" at bounding box center [959, 100] width 196 height 29
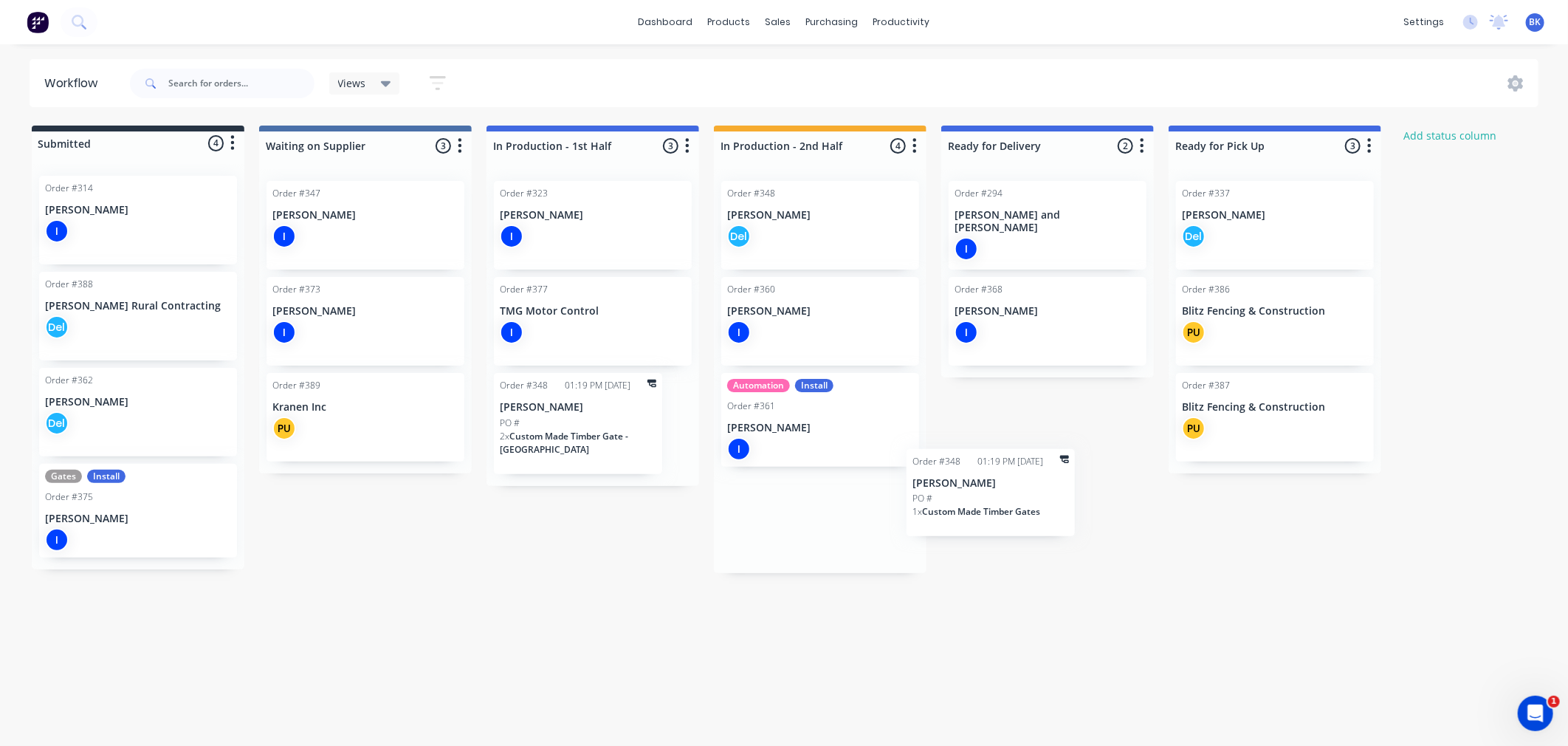
drag, startPoint x: 759, startPoint y: 533, endPoint x: 951, endPoint y: 507, distance: 193.8
click at [951, 507] on div "Submitted 4 Status colour #273444 hex #273444 Save Cancel Summaries Total order…" at bounding box center [898, 349] width 1820 height 447
drag, startPoint x: 902, startPoint y: 507, endPoint x: 1024, endPoint y: 486, distance: 123.8
click at [1024, 486] on div "Submitted 4 Status colour #273444 hex #273444 Save Cancel Summaries Total order…" at bounding box center [898, 349] width 1820 height 447
drag, startPoint x: 874, startPoint y: 512, endPoint x: 1096, endPoint y: 385, distance: 255.8
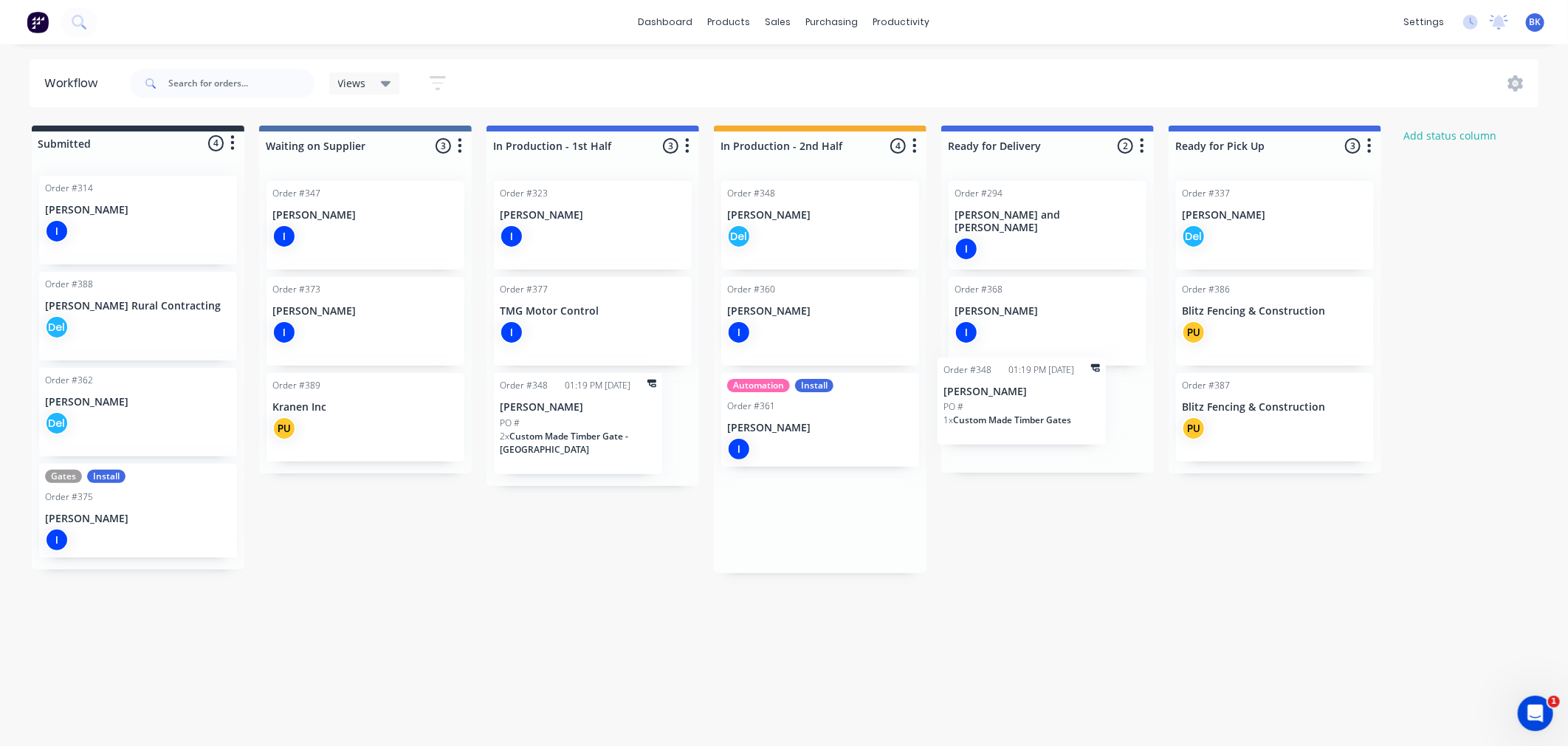
click at [1096, 385] on div "Submitted 4 Status colour #273444 hex #273444 Save Cancel Summaries Total order…" at bounding box center [898, 349] width 1820 height 447
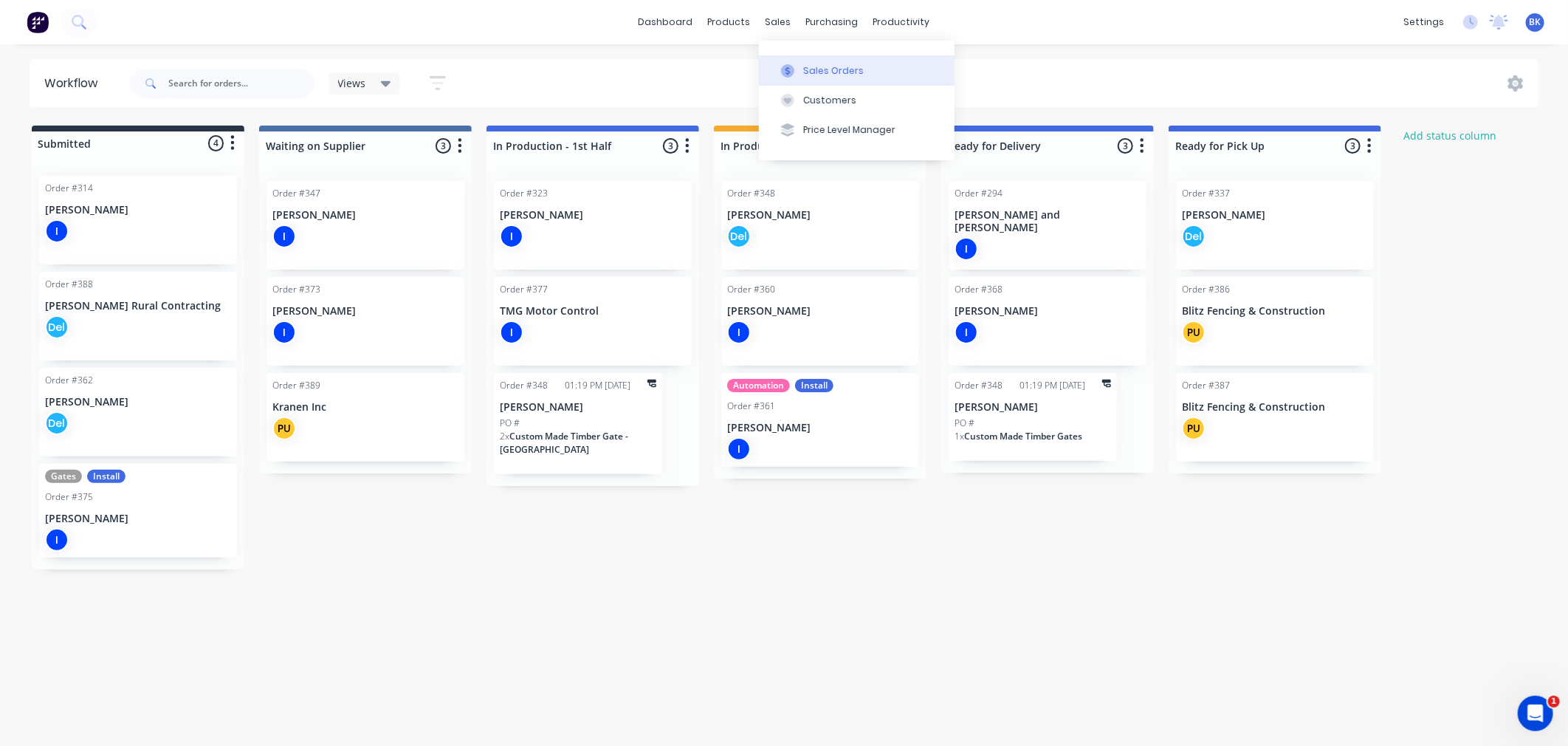
click at [800, 67] on button "Sales Orders" at bounding box center [857, 70] width 196 height 29
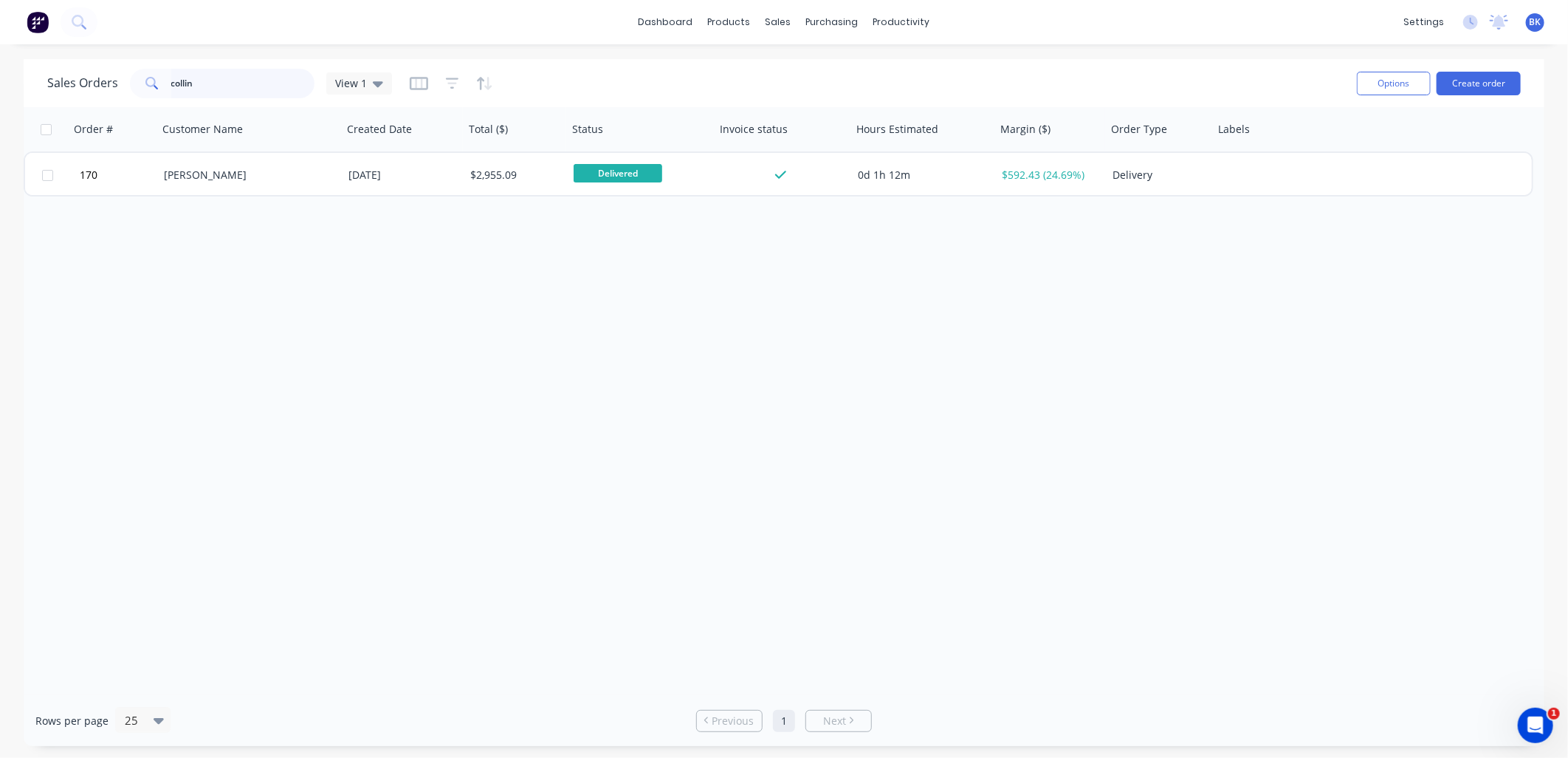
click at [251, 91] on input "collin" at bounding box center [243, 83] width 144 height 29
click at [545, 82] on div "Sales Orders View 1" at bounding box center [696, 83] width 1298 height 36
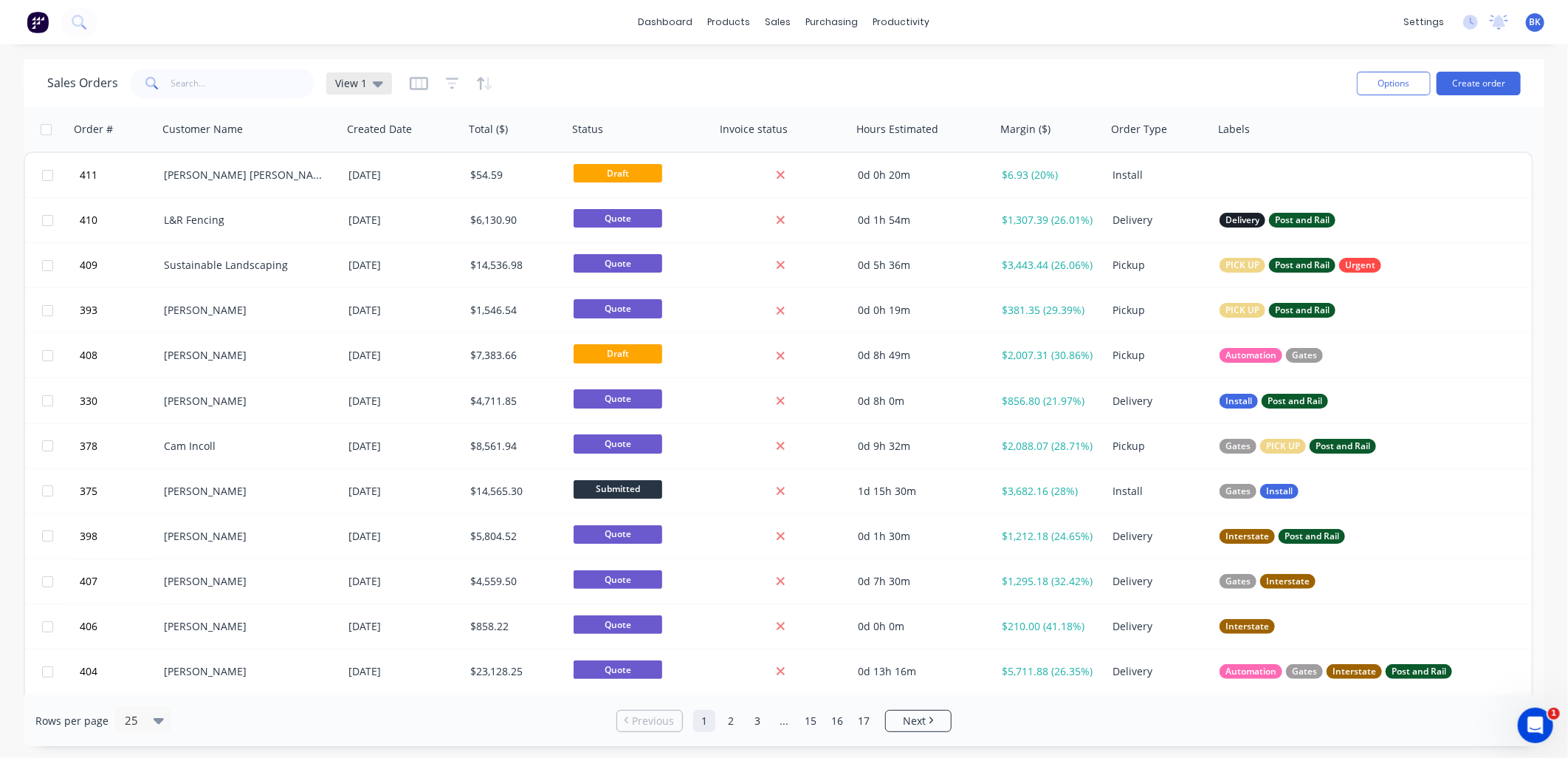
click at [365, 77] on div "View 1" at bounding box center [359, 84] width 48 height 13
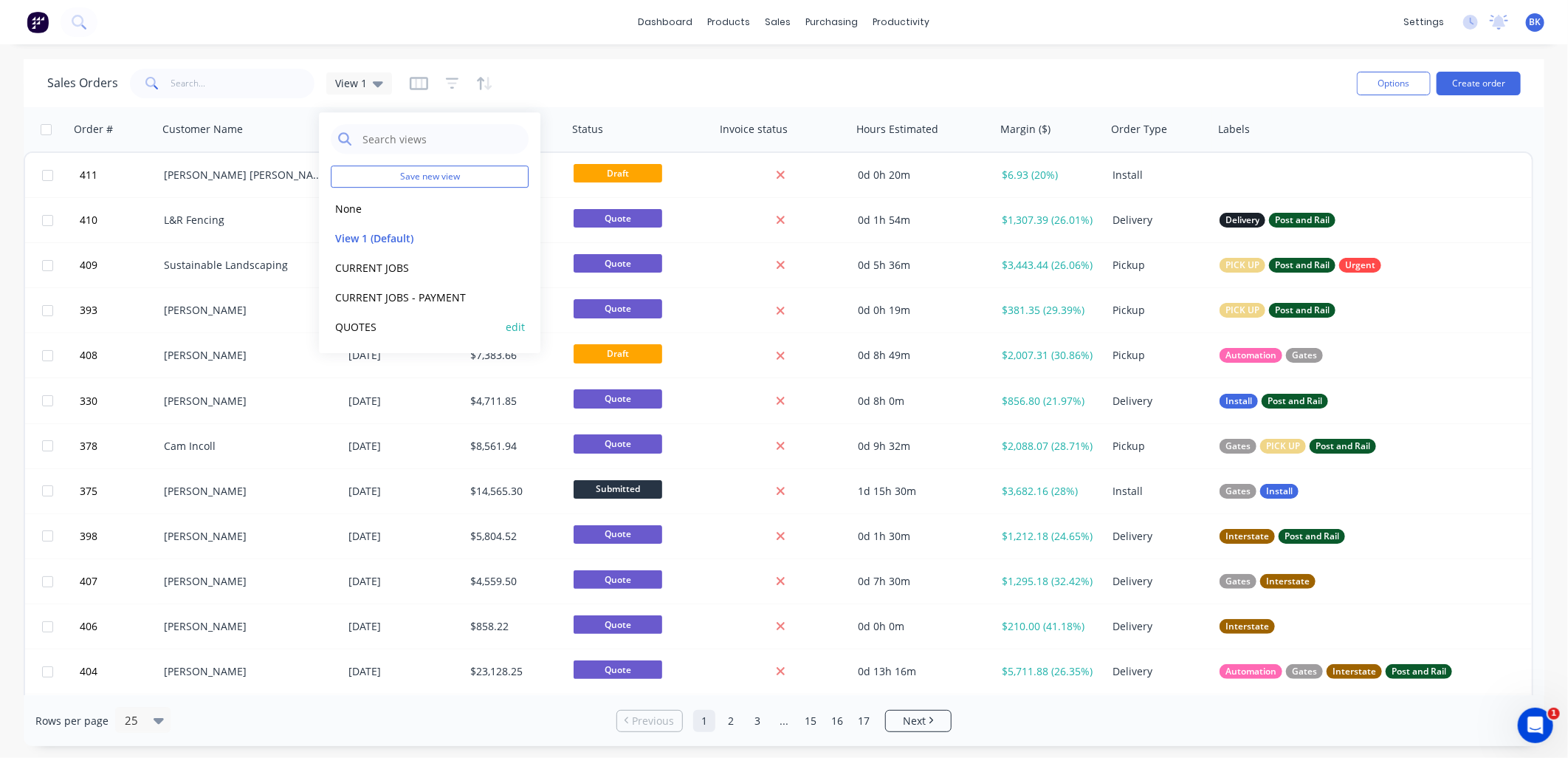
click at [364, 321] on button "QUOTES" at bounding box center [414, 326] width 168 height 17
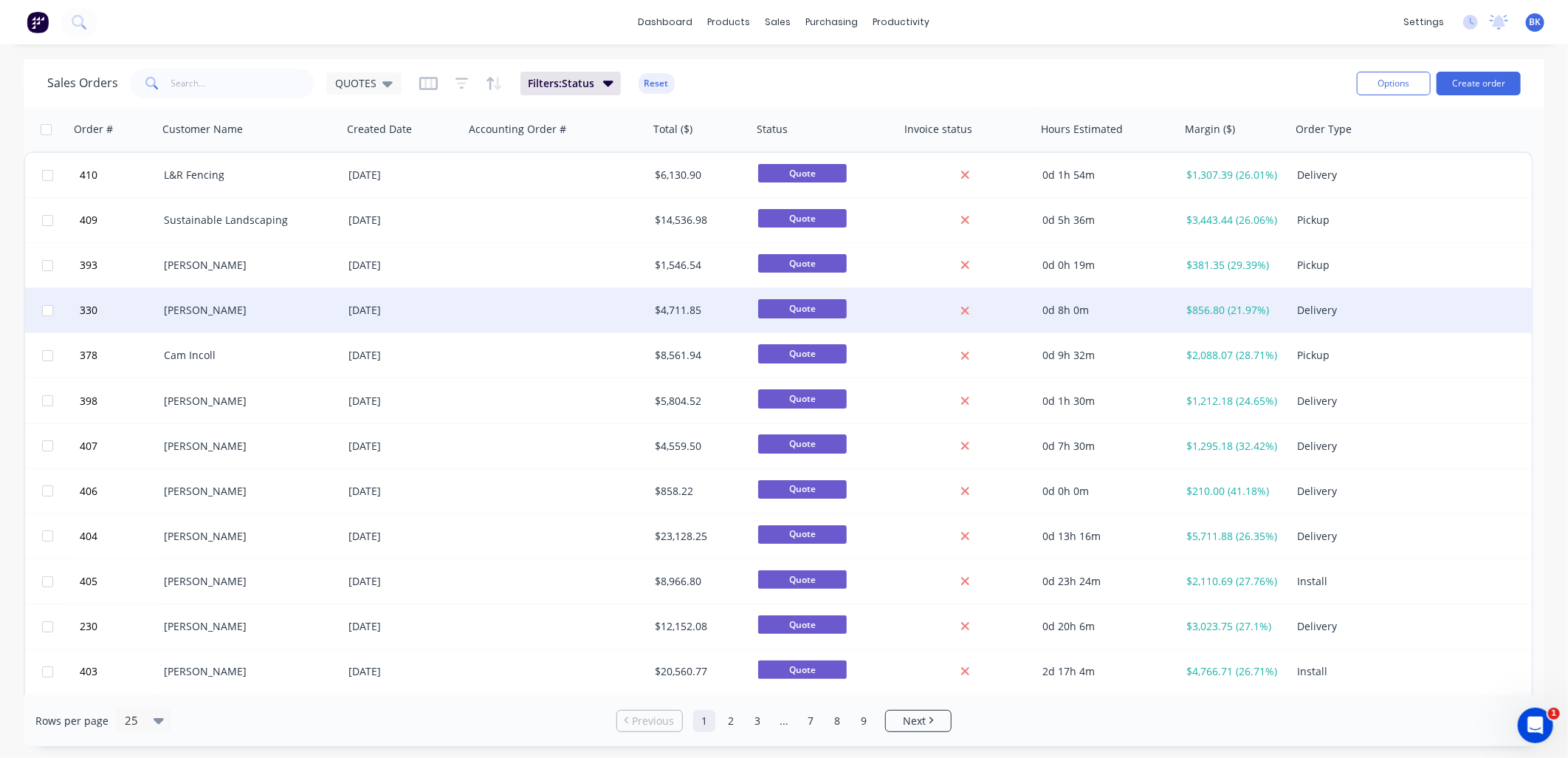
click at [281, 316] on div "[PERSON_NAME]" at bounding box center [245, 311] width 164 height 15
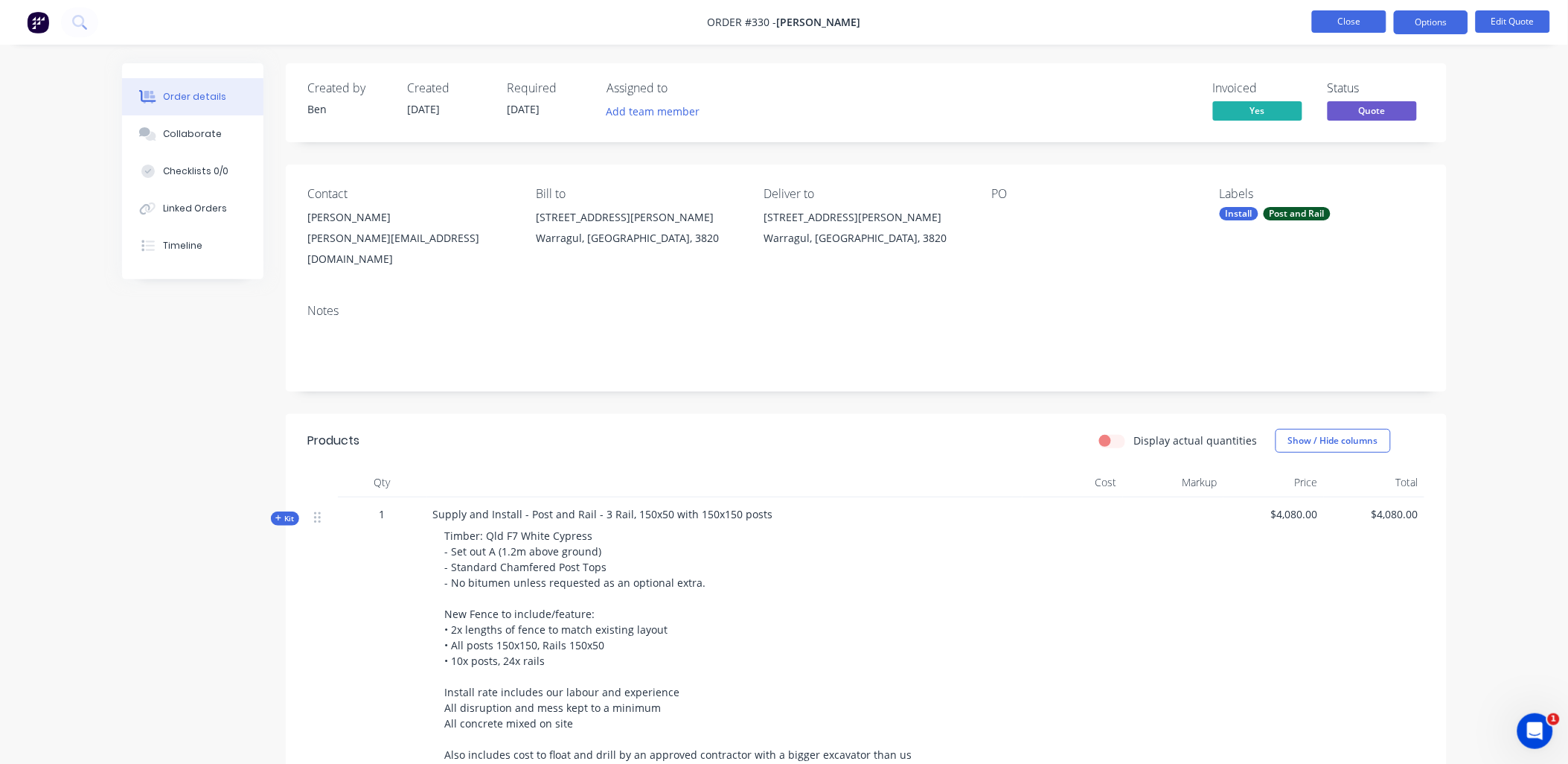
click at [1370, 20] on button "Close" at bounding box center [1349, 22] width 75 height 23
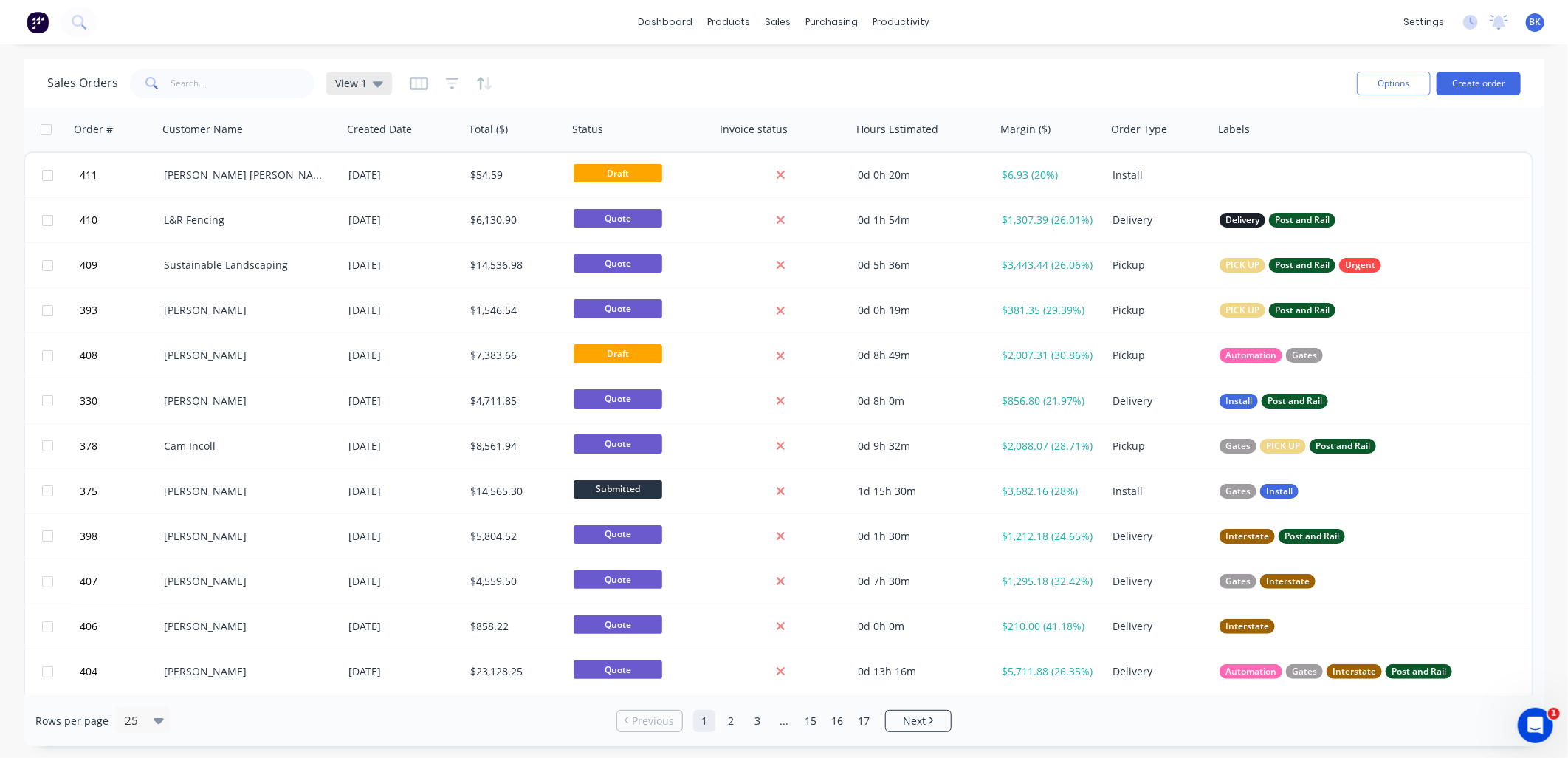
click at [381, 85] on div "View 1" at bounding box center [359, 84] width 66 height 22
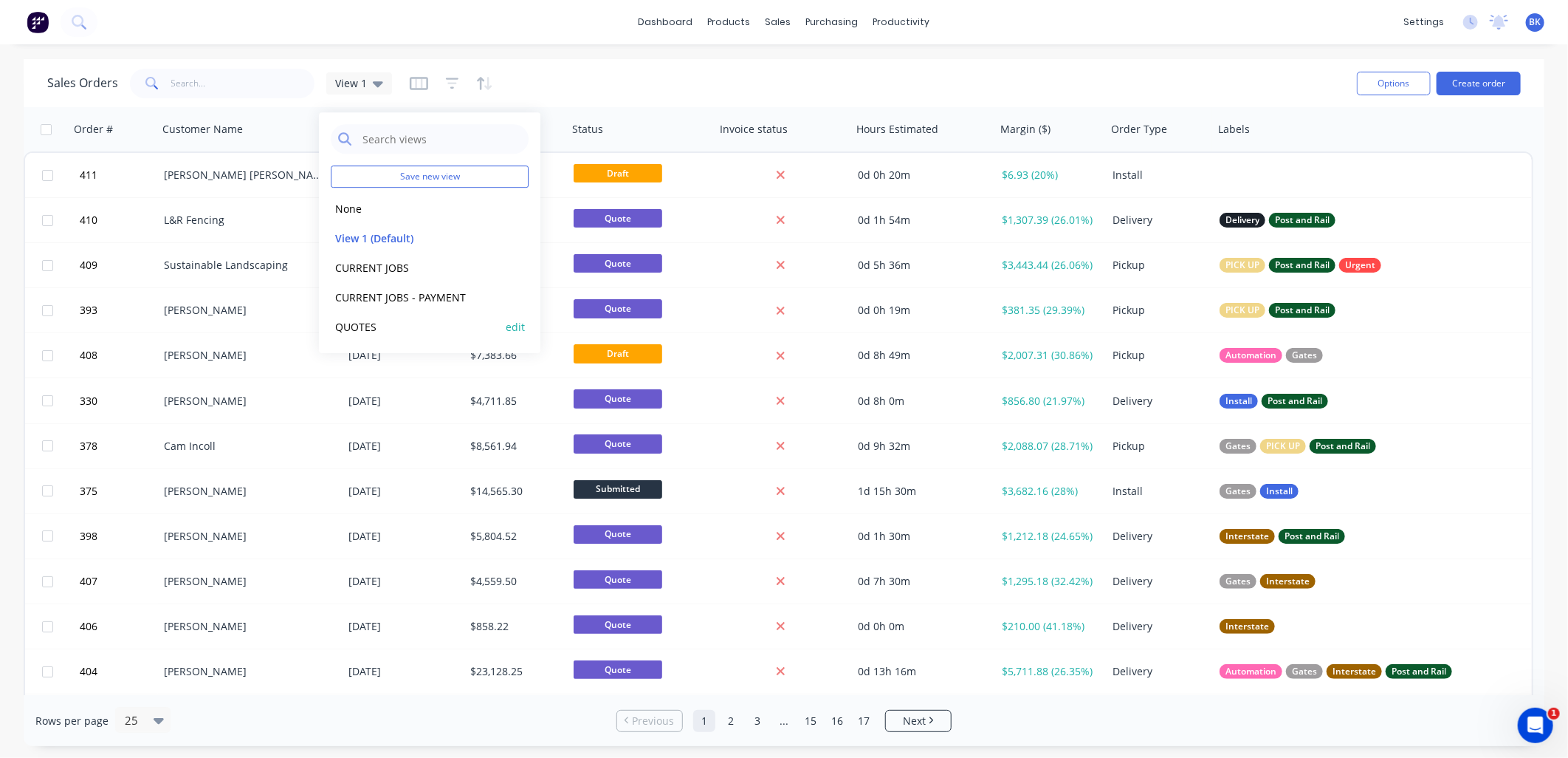
click at [355, 323] on button "QUOTES" at bounding box center [414, 326] width 168 height 17
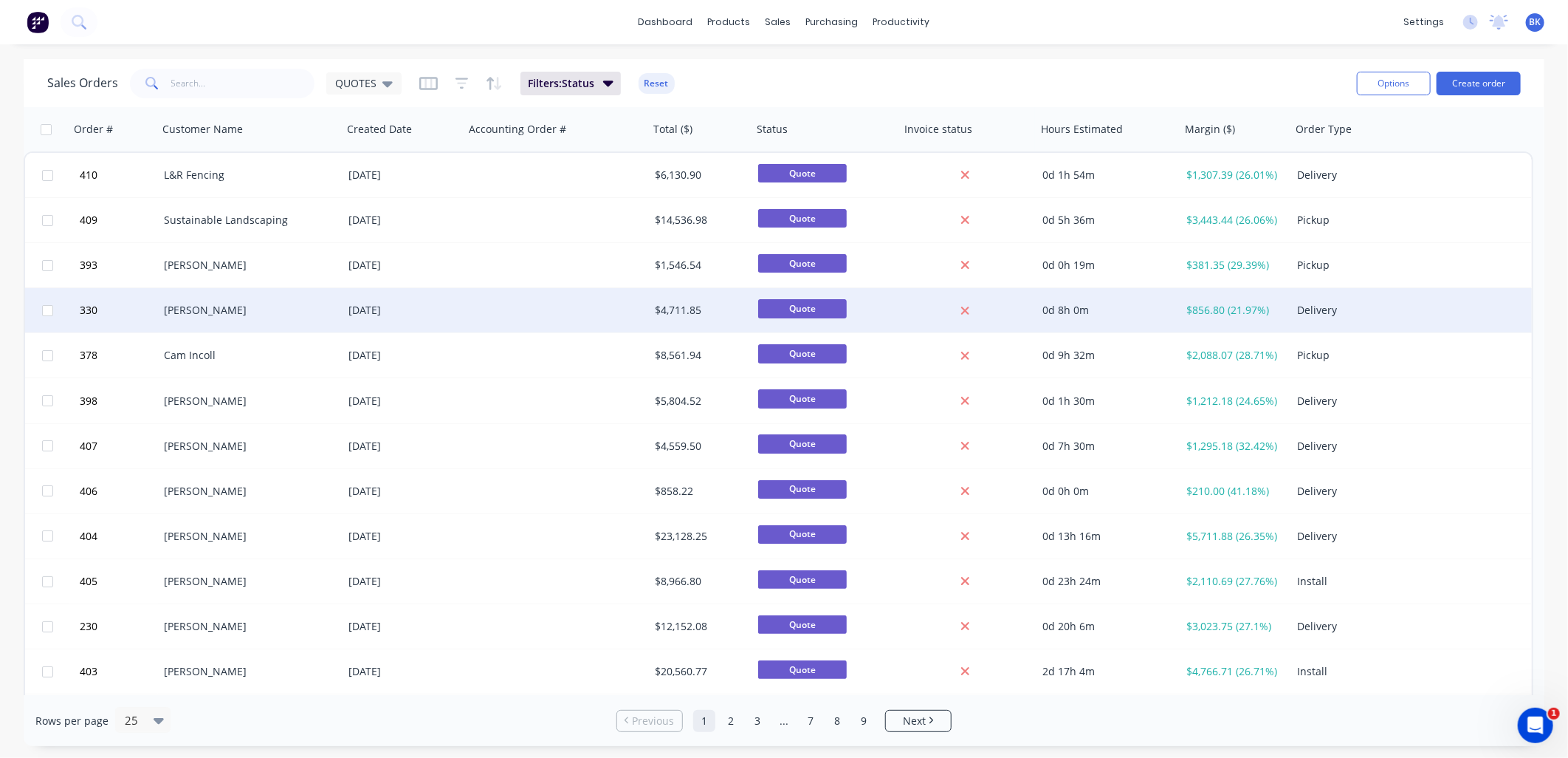
click at [218, 311] on div "[PERSON_NAME]" at bounding box center [245, 311] width 164 height 15
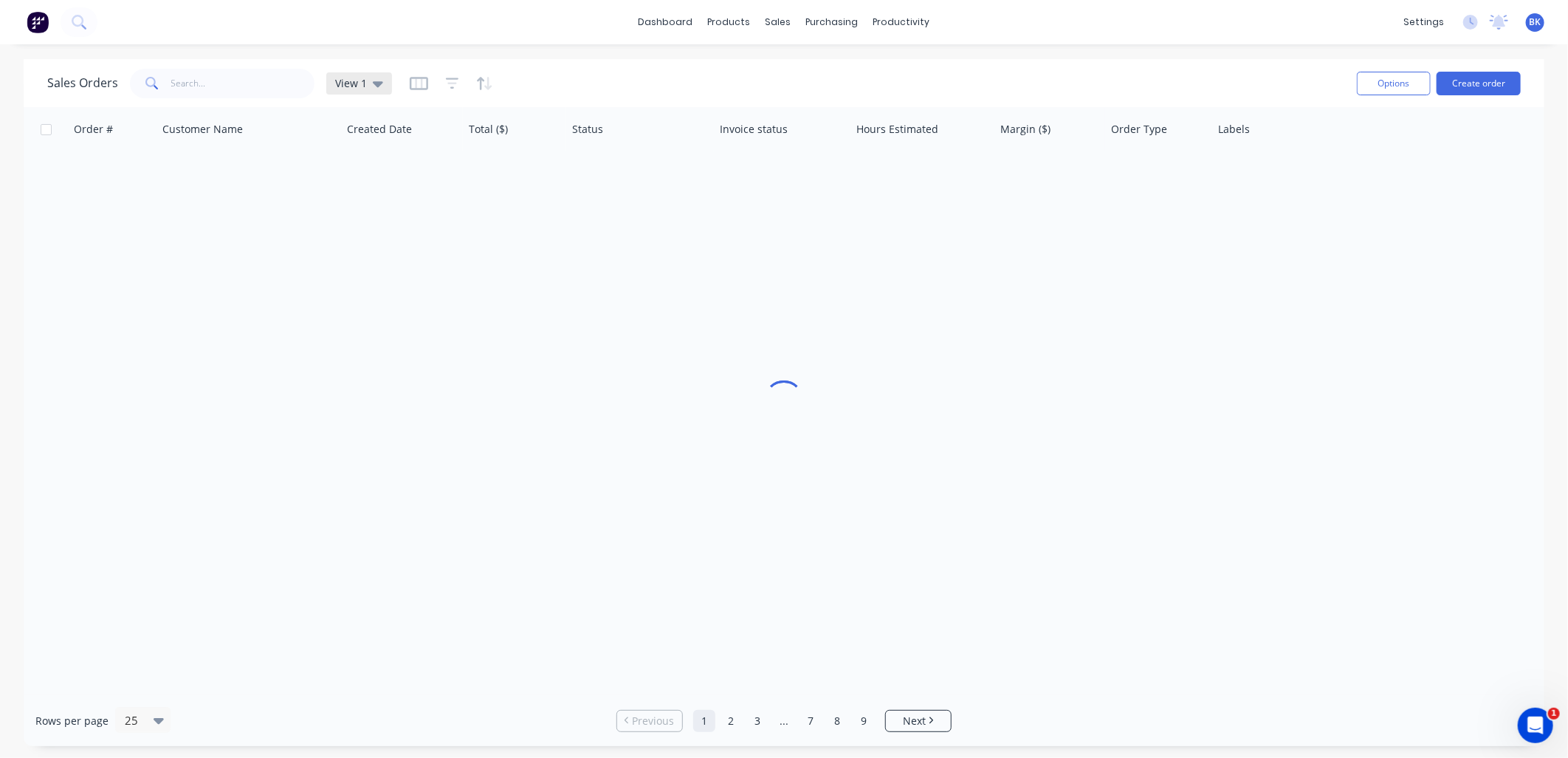
click at [382, 84] on div "View 1" at bounding box center [359, 84] width 66 height 22
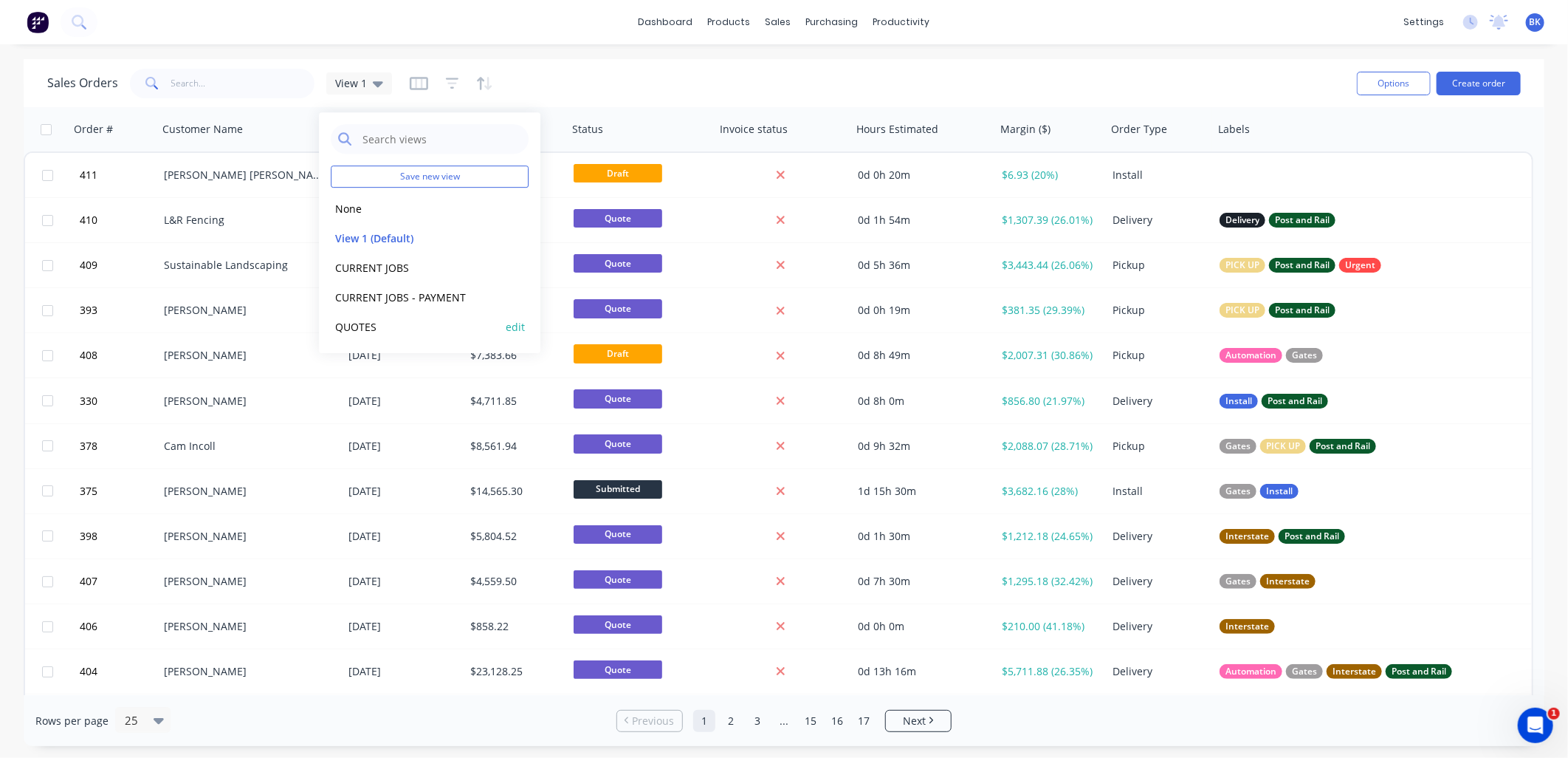
click at [379, 322] on button "QUOTES" at bounding box center [414, 326] width 168 height 17
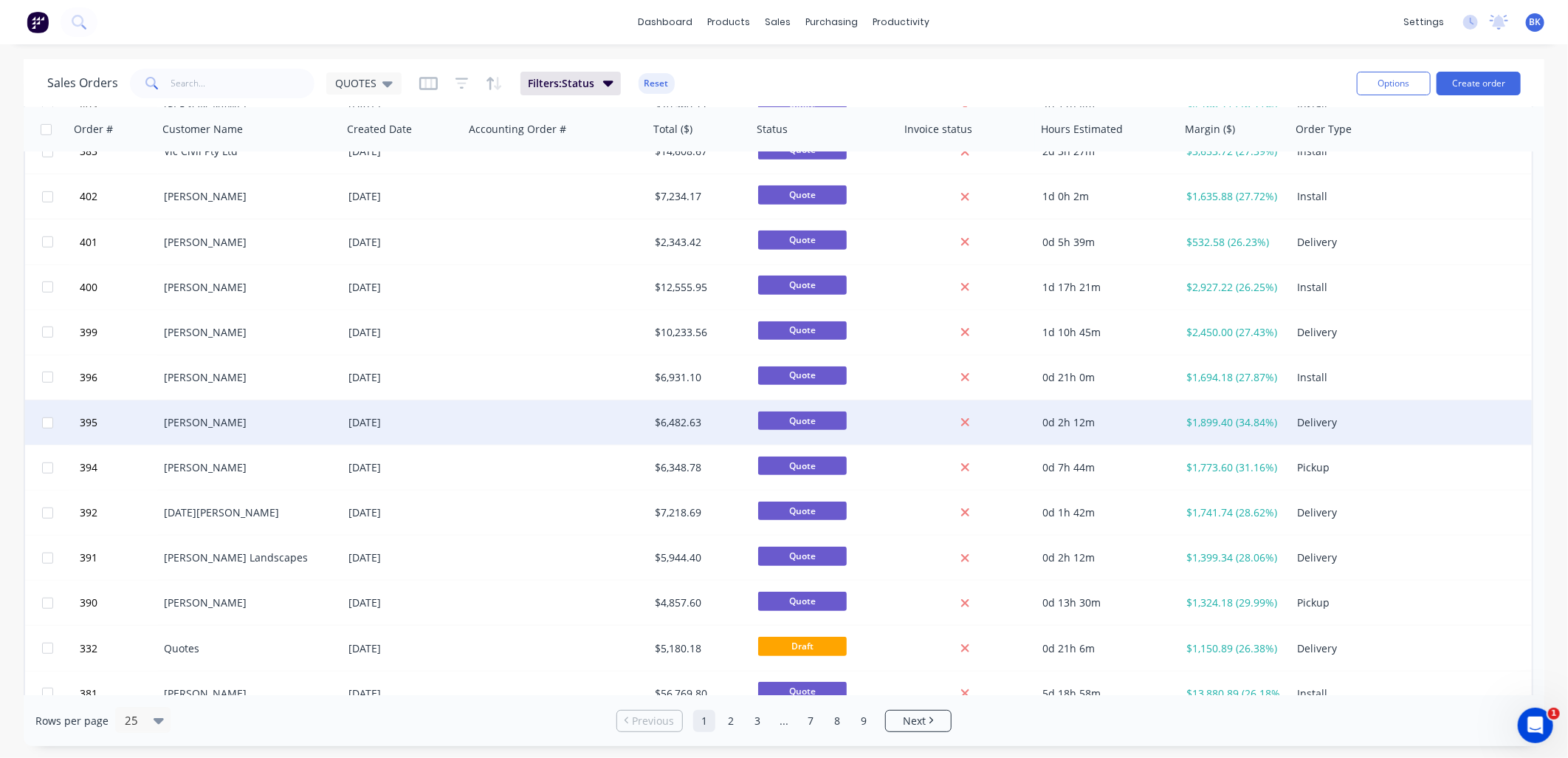
scroll to position [584, 0]
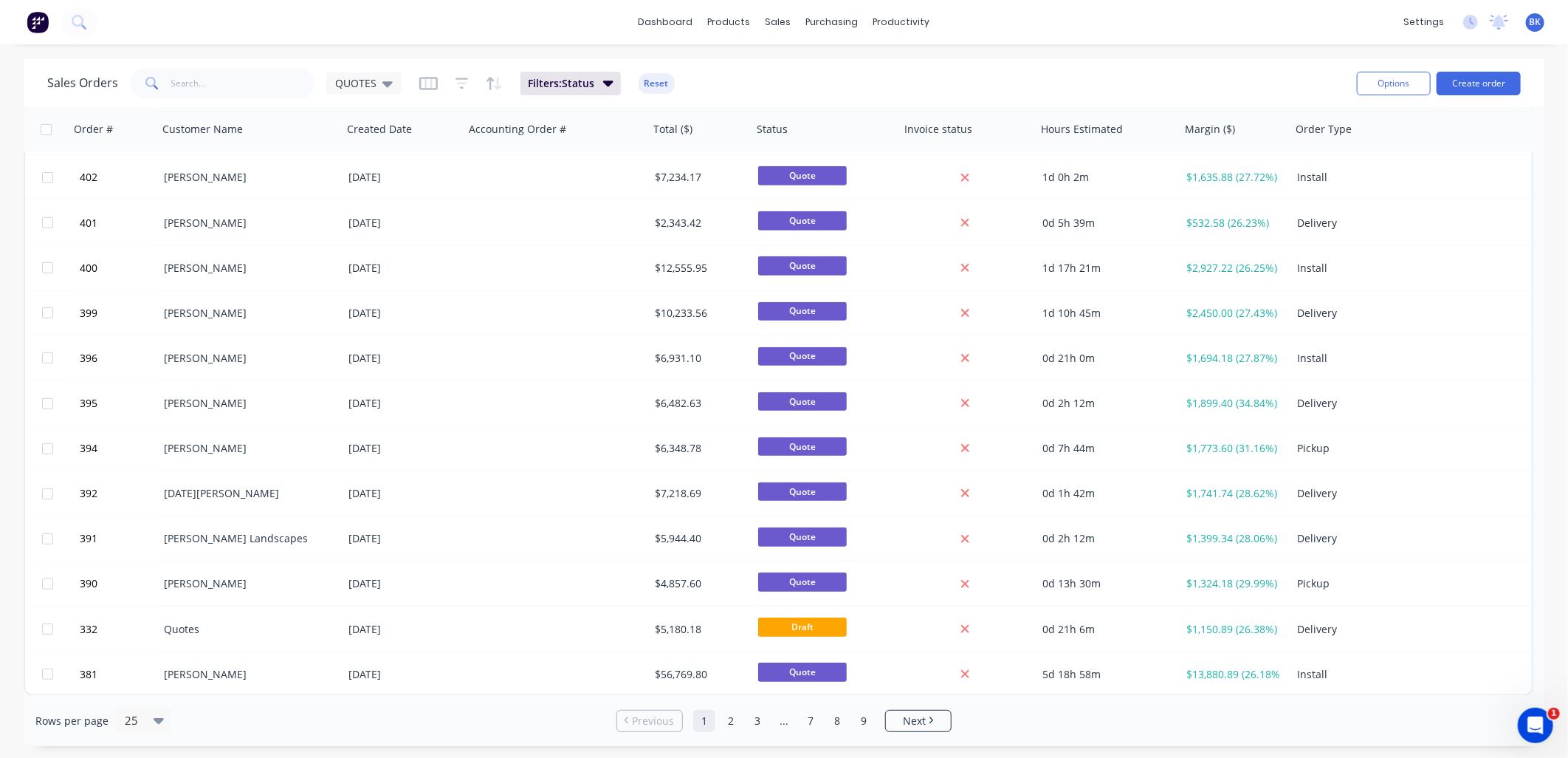
click at [700, 79] on div "Sales Orders QUOTES Filters: Status Reset" at bounding box center [696, 83] width 1298 height 36
click at [386, 86] on icon at bounding box center [388, 84] width 10 height 16
click at [432, 79] on icon "button" at bounding box center [429, 84] width 19 height 15
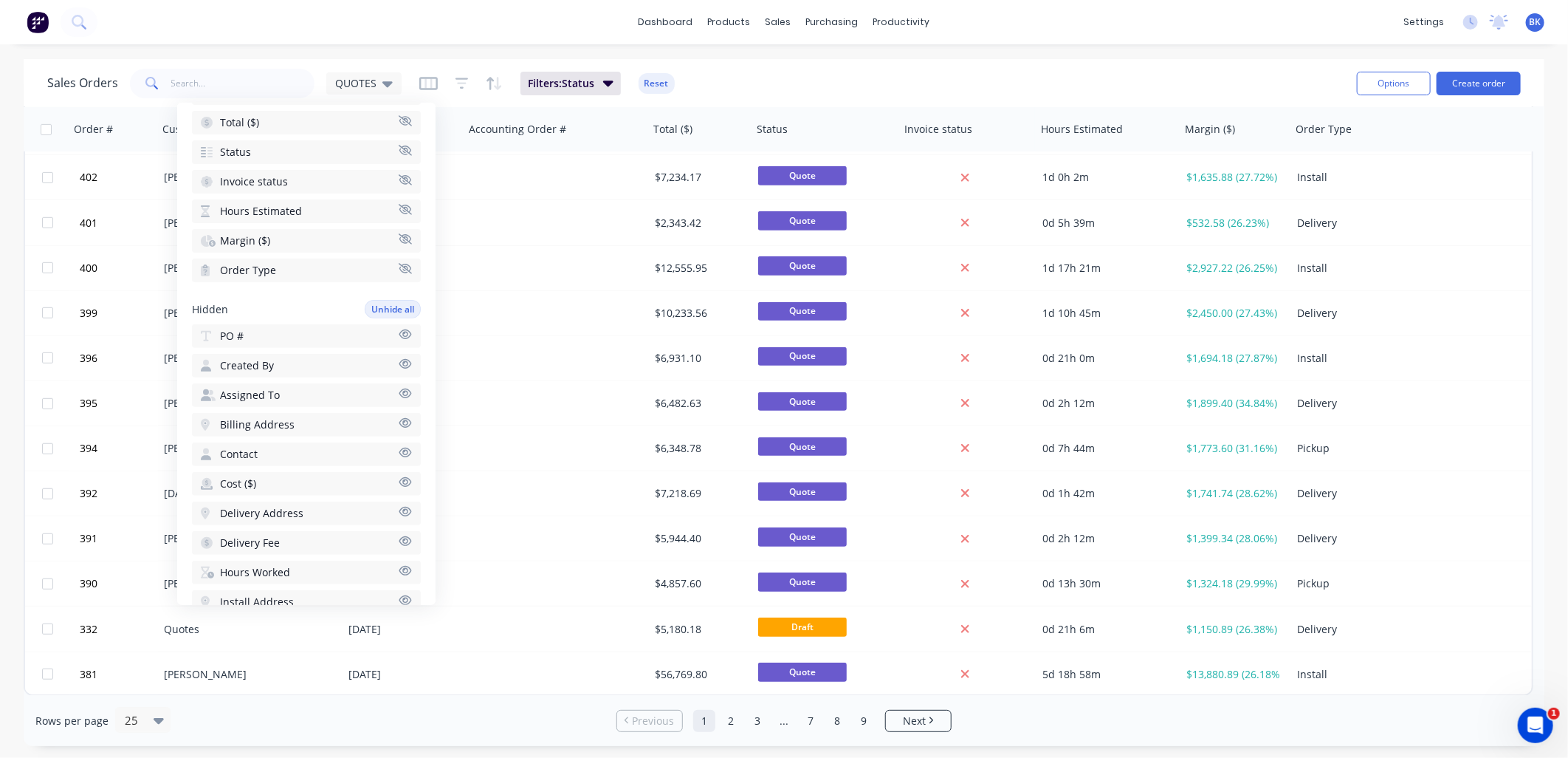
scroll to position [0, 0]
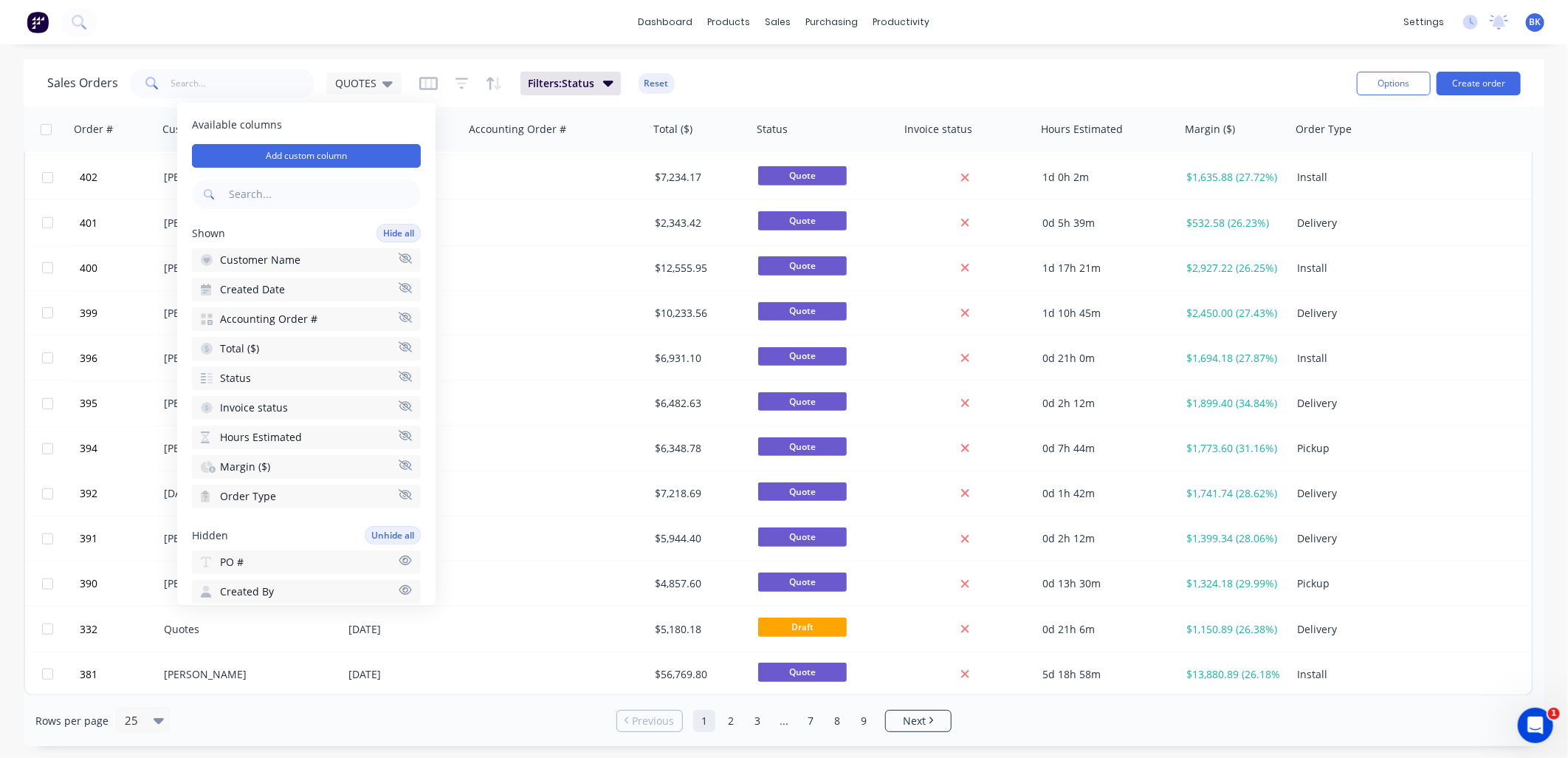
click at [276, 287] on span "Created Date" at bounding box center [252, 290] width 65 height 15
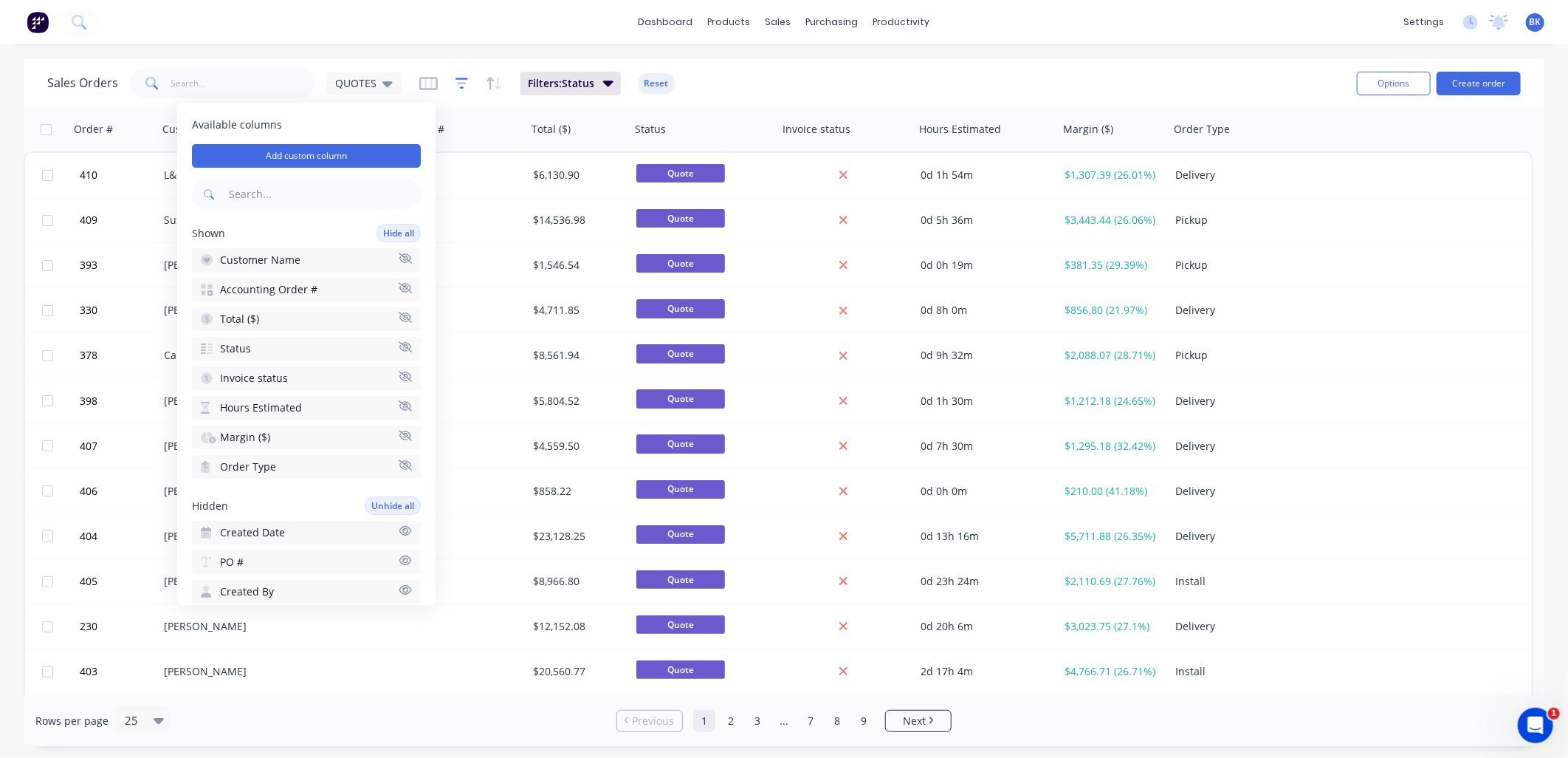
click at [463, 85] on icon "button" at bounding box center [462, 84] width 13 height 15
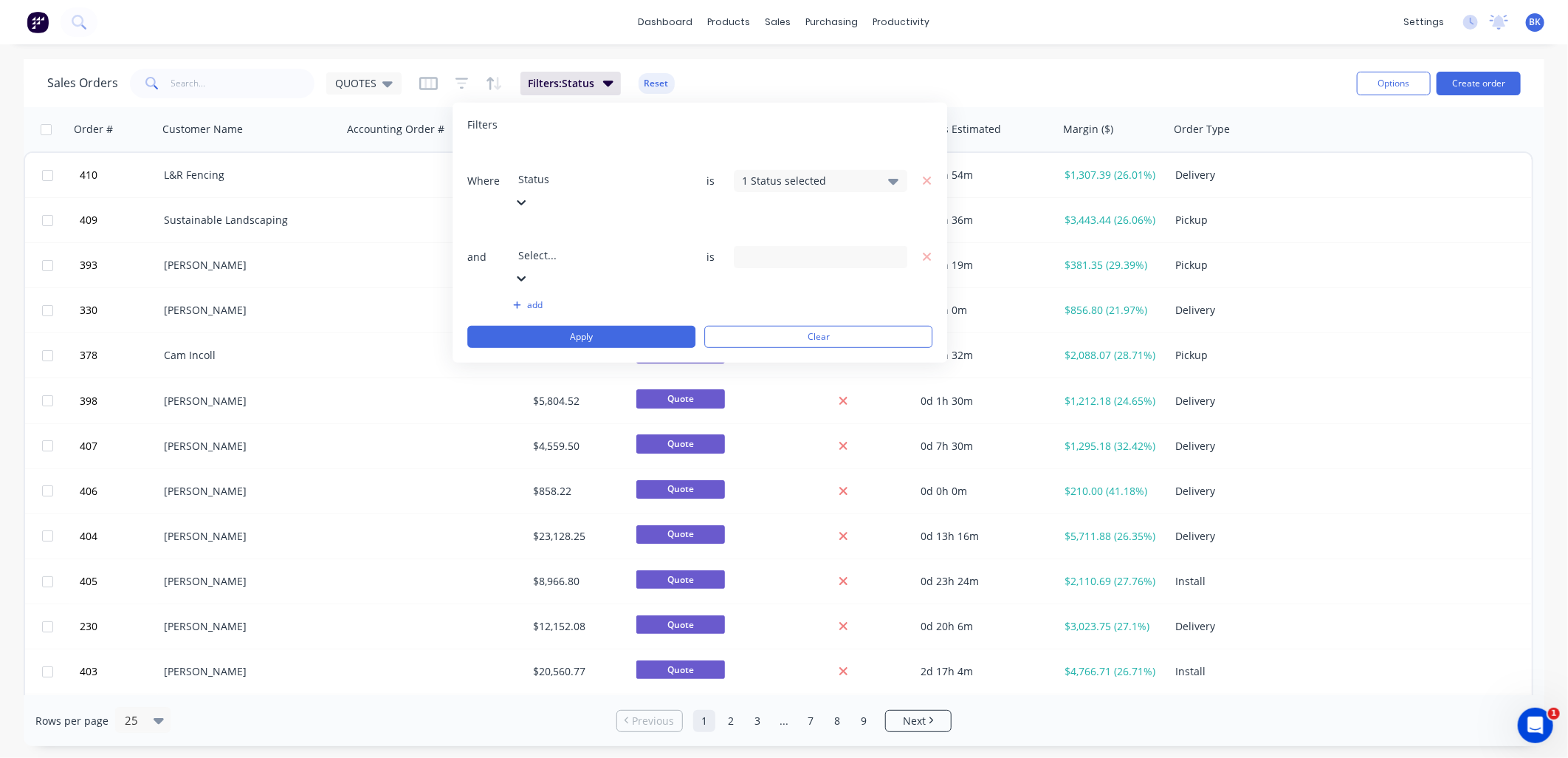
click at [598, 226] on div at bounding box center [625, 235] width 212 height 19
click at [843, 245] on div "3 Created By selected" at bounding box center [821, 257] width 174 height 22
click at [560, 299] on button "add" at bounding box center [600, 305] width 174 height 12
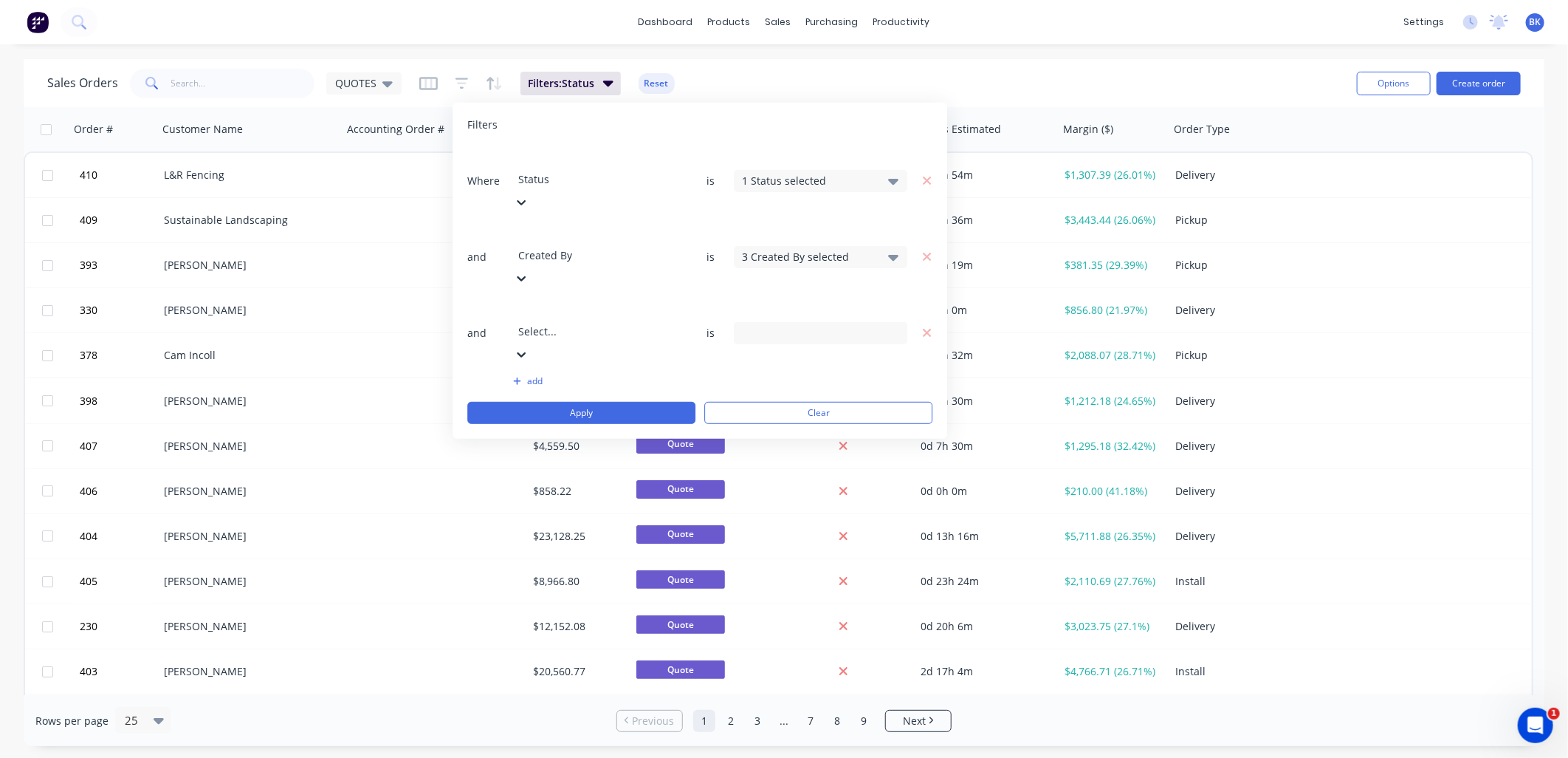
click at [578, 302] on div at bounding box center [625, 311] width 212 height 19
click at [792, 321] on input at bounding box center [821, 332] width 172 height 22
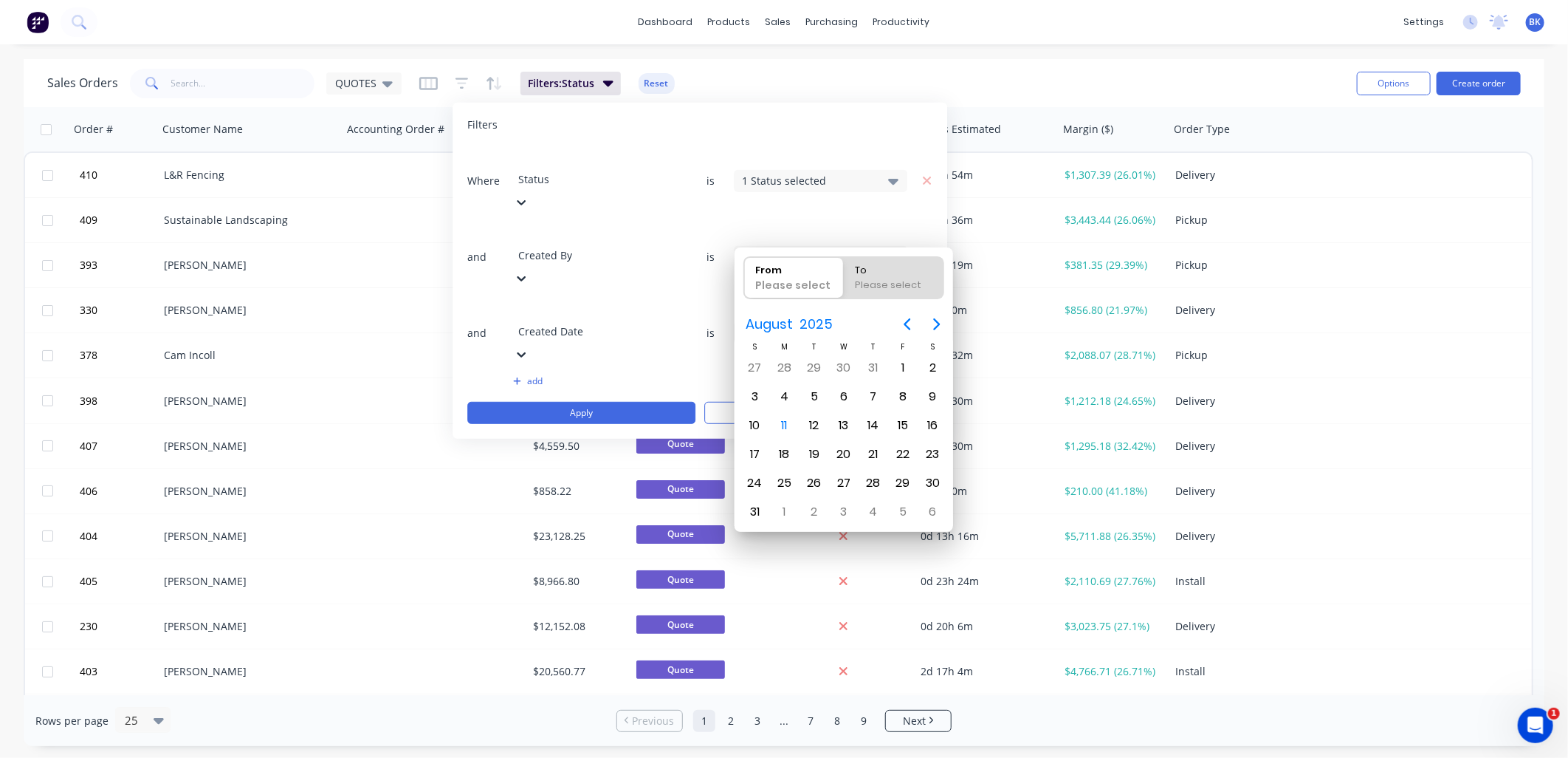
click at [696, 375] on div "add" at bounding box center [700, 381] width 465 height 12
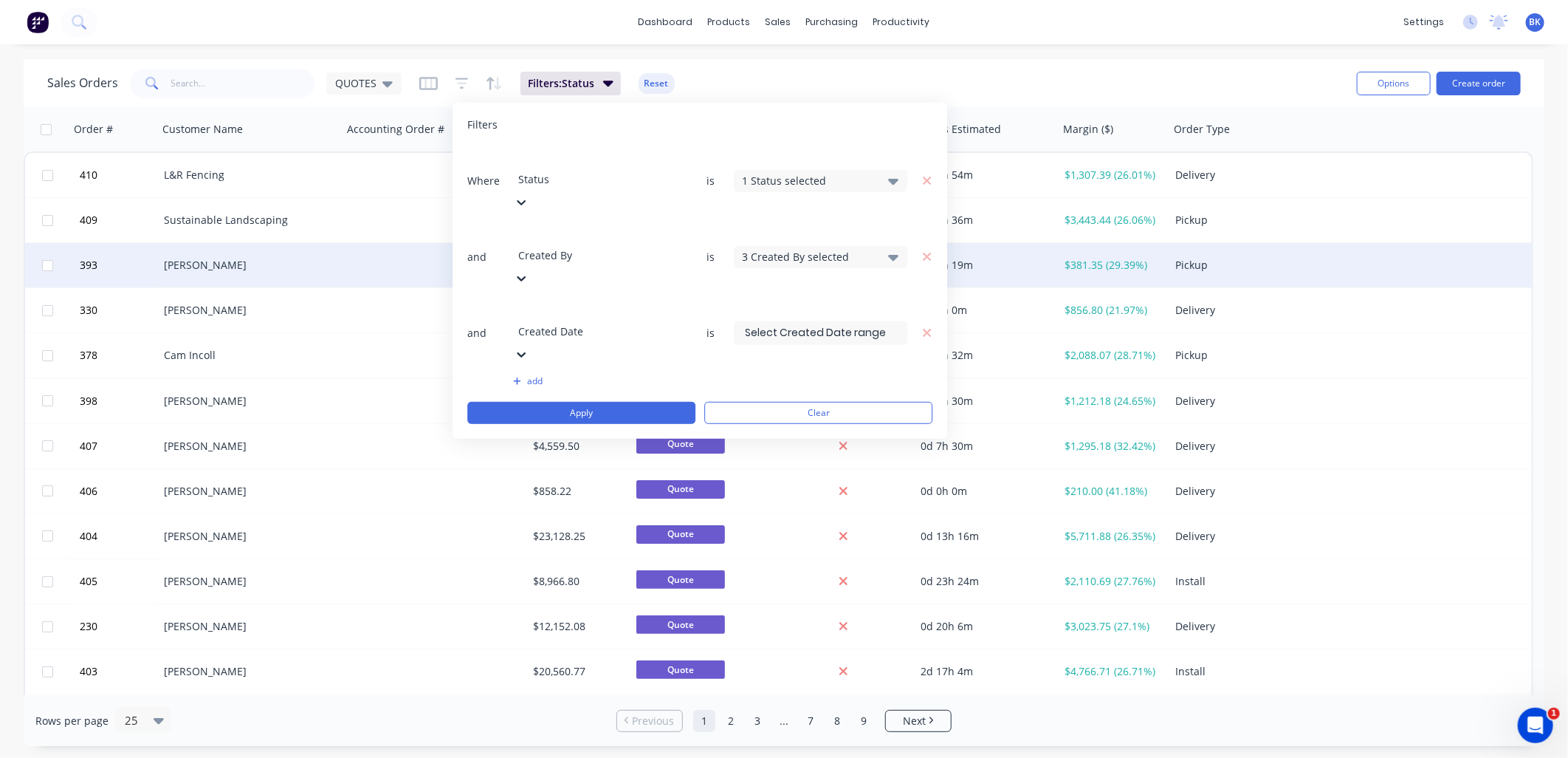
drag, startPoint x: 868, startPoint y: 288, endPoint x: 860, endPoint y: 287, distance: 8.1
click at [869, 402] on button "Clear" at bounding box center [818, 413] width 228 height 22
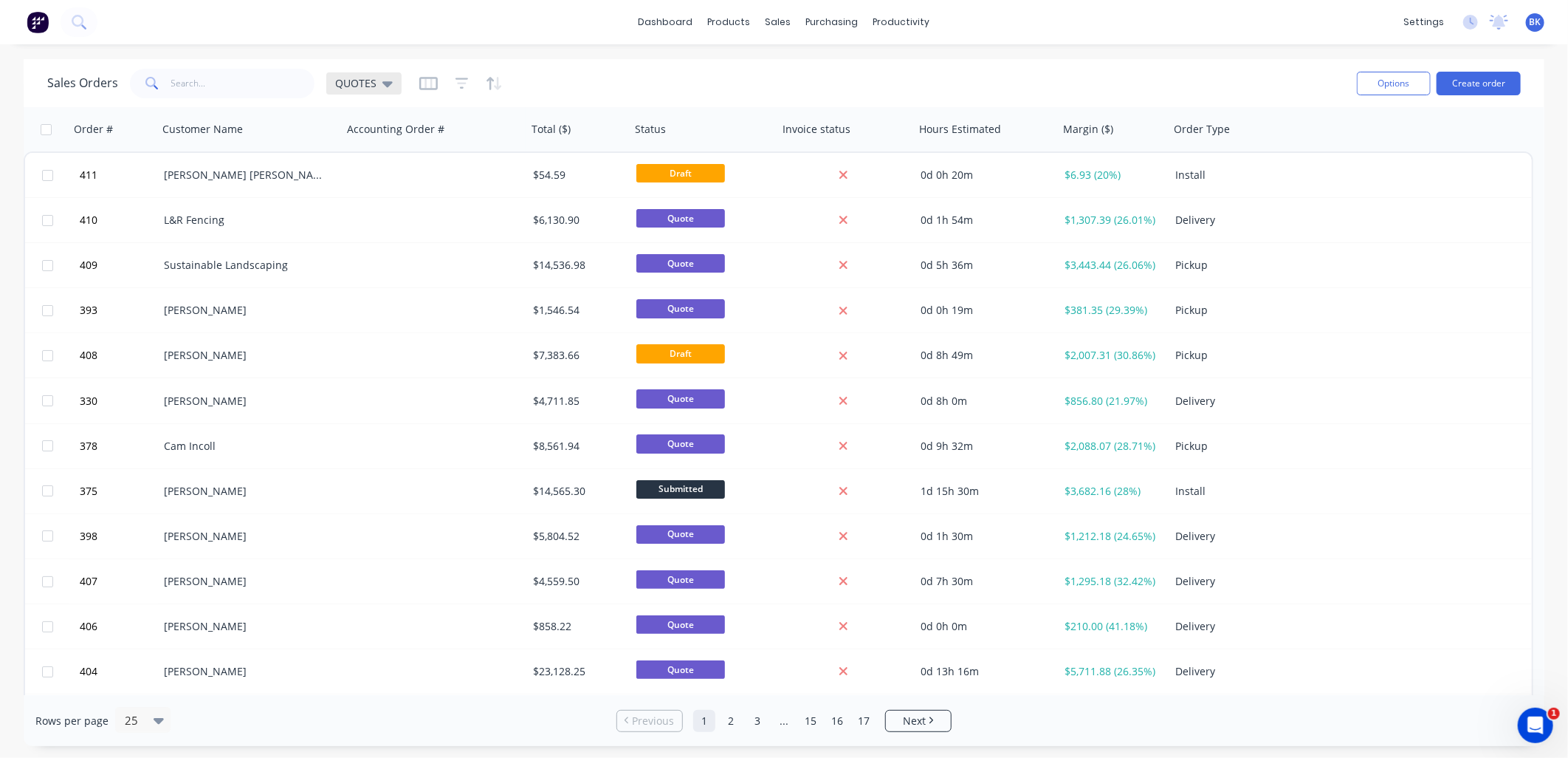
click at [379, 77] on div "QUOTES" at bounding box center [364, 84] width 58 height 13
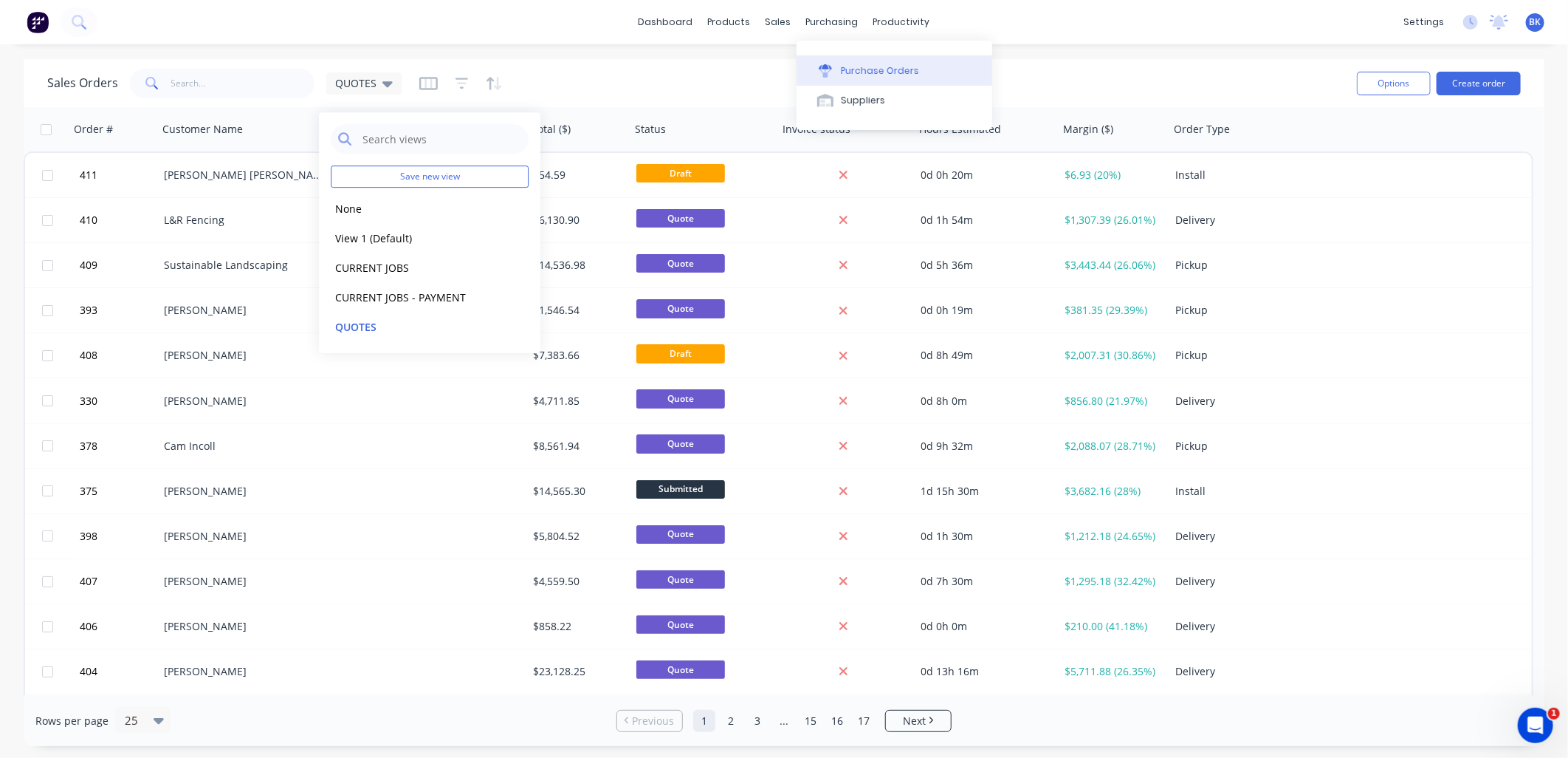
click at [811, 61] on button "Purchase Orders" at bounding box center [895, 70] width 196 height 29
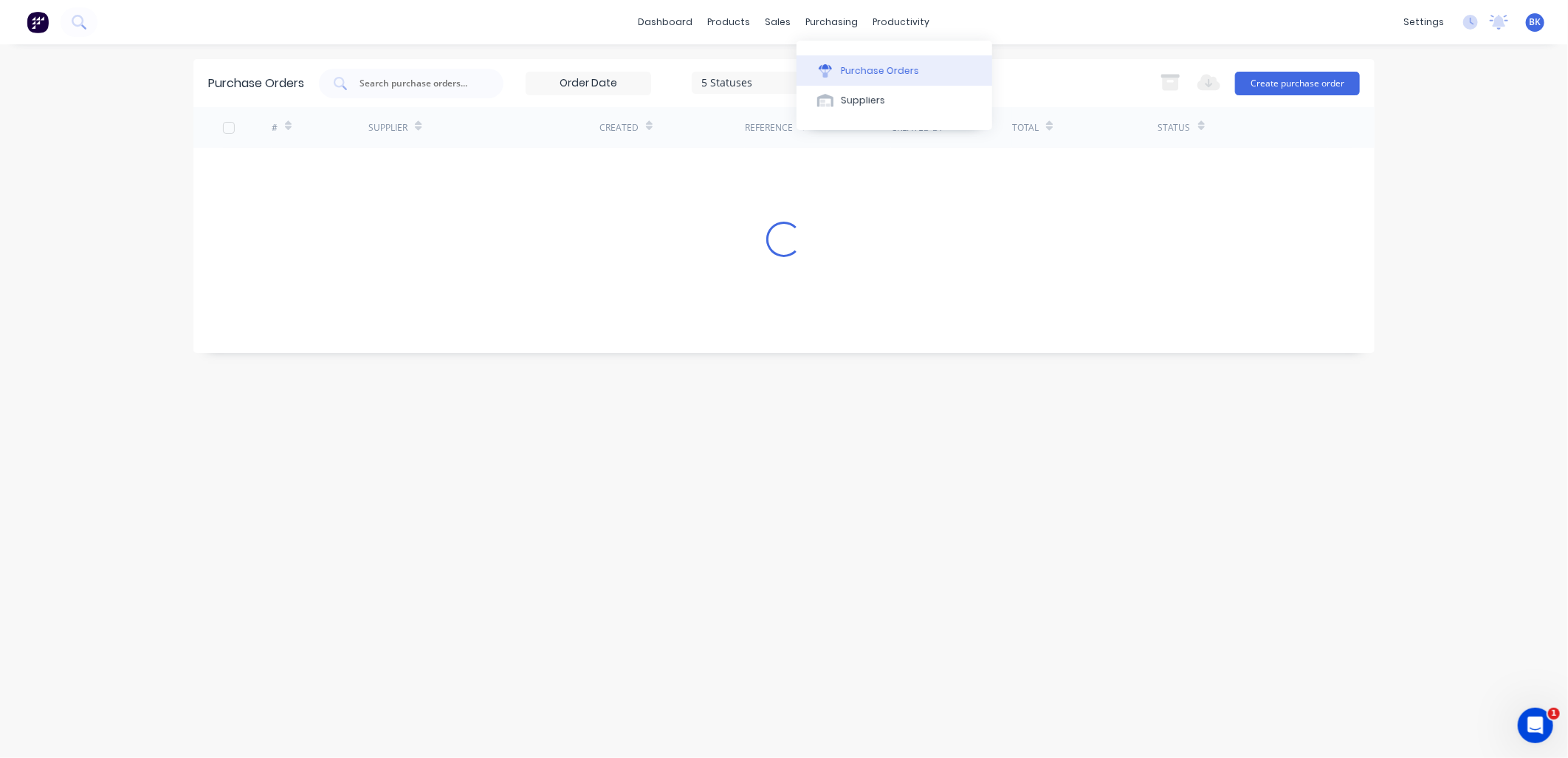
click at [795, 20] on div "sales" at bounding box center [779, 22] width 40 height 22
click at [780, 19] on div "sales" at bounding box center [779, 22] width 40 height 22
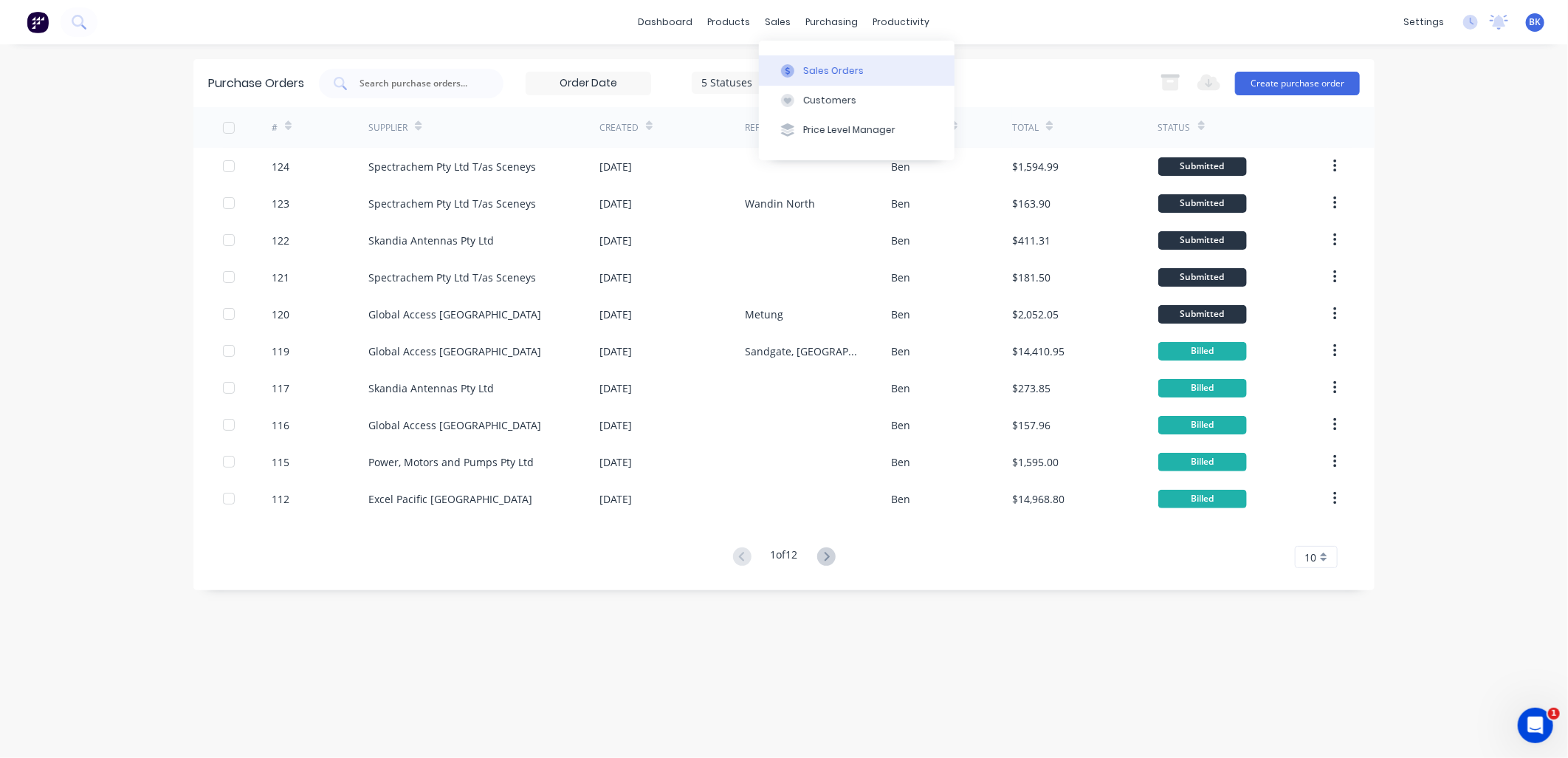
click at [806, 69] on div "Sales Orders" at bounding box center [833, 71] width 61 height 13
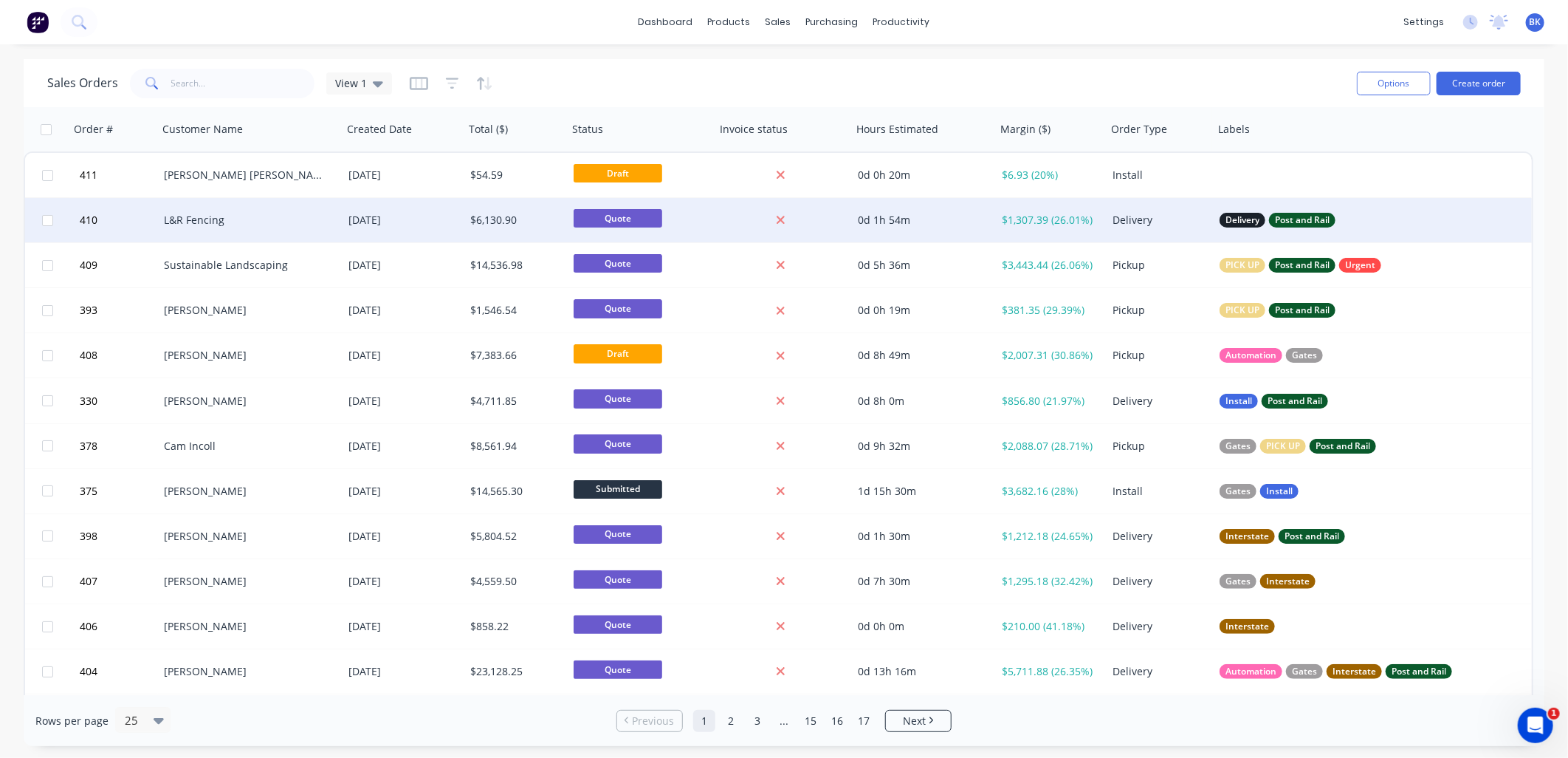
click at [1342, 208] on div "Delivery Post and Rail" at bounding box center [1362, 219] width 295 height 44
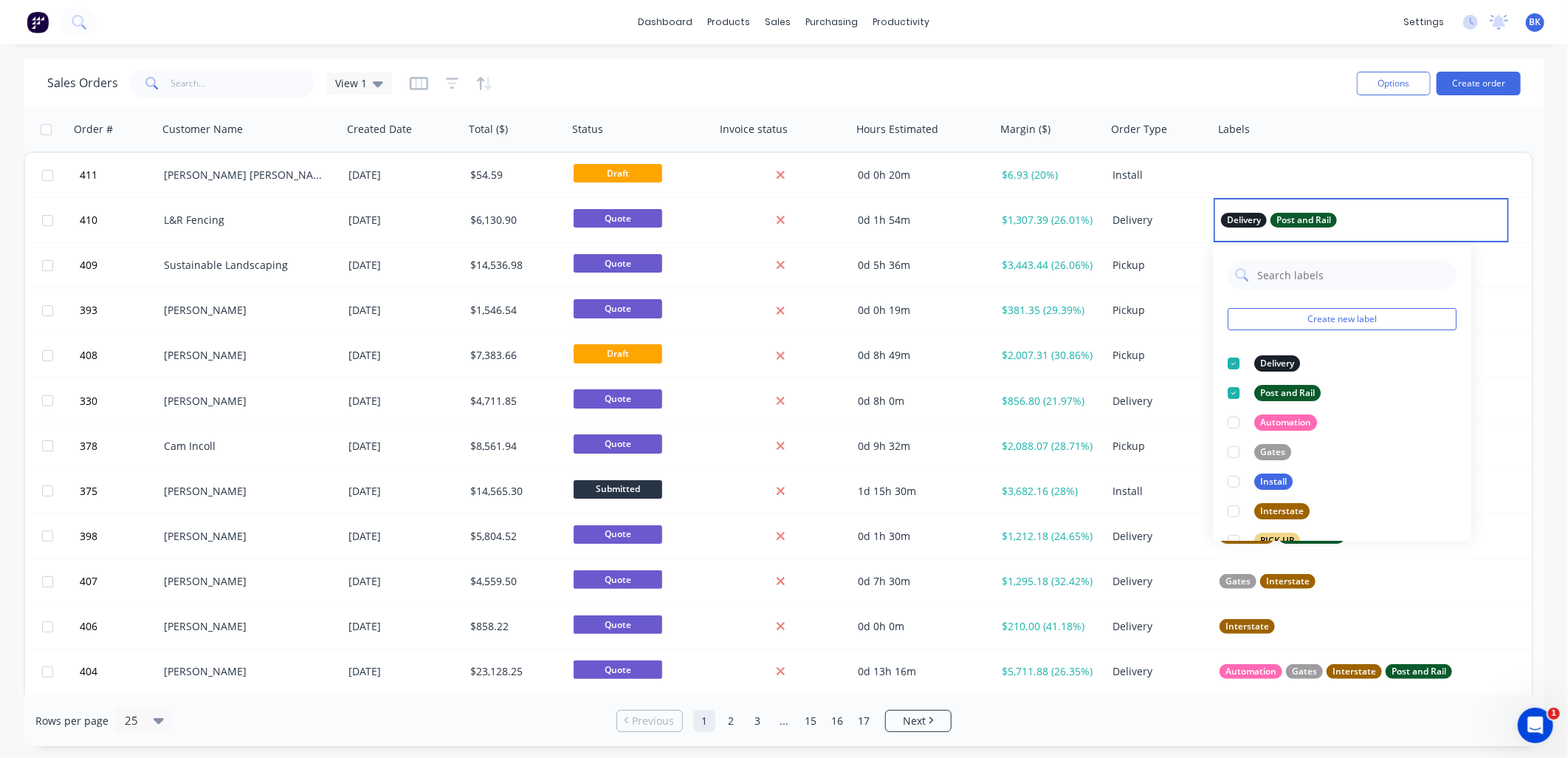
click at [1282, 94] on div "Sales Orders View 1" at bounding box center [696, 83] width 1298 height 36
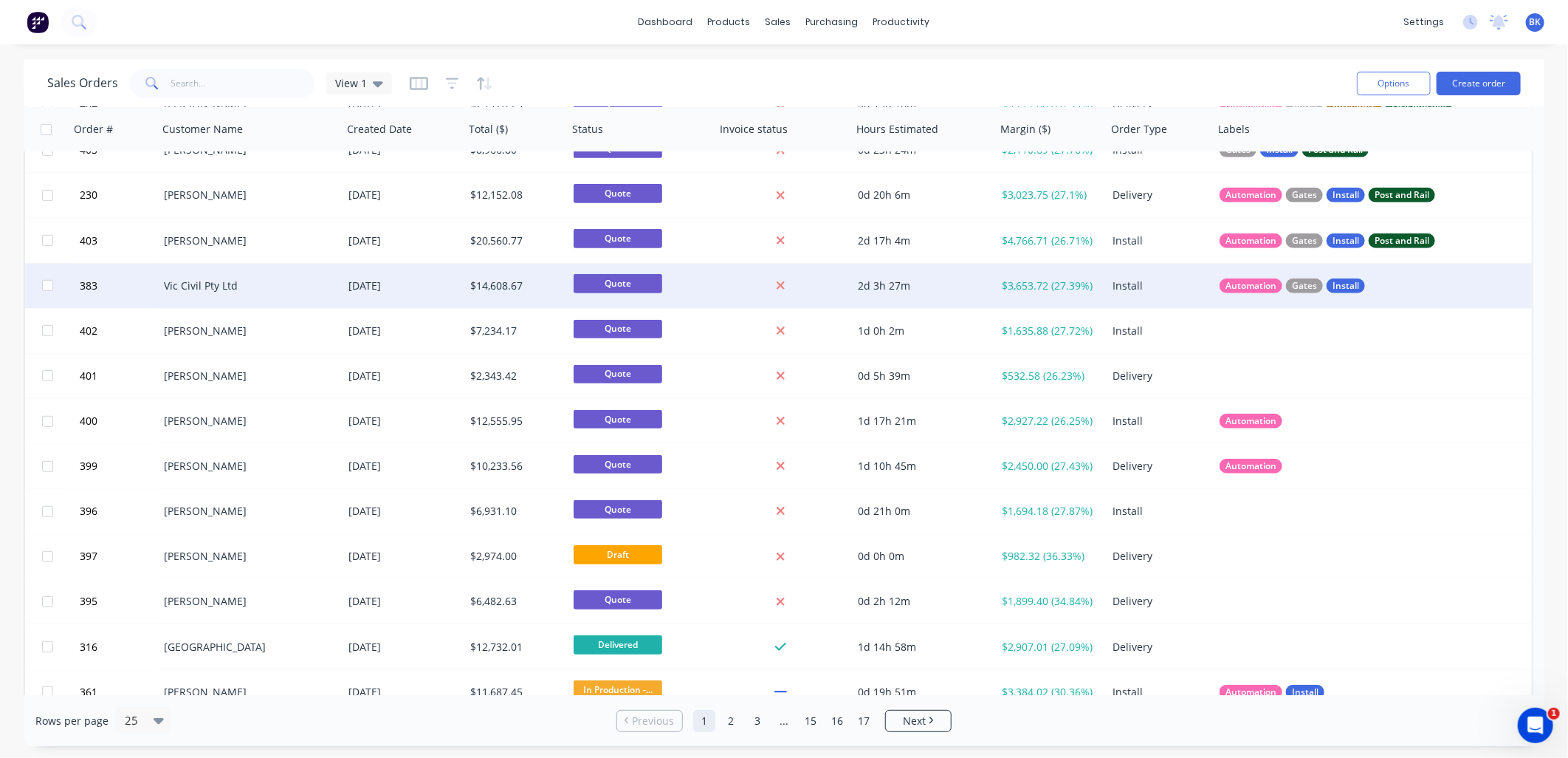
scroll to position [584, 0]
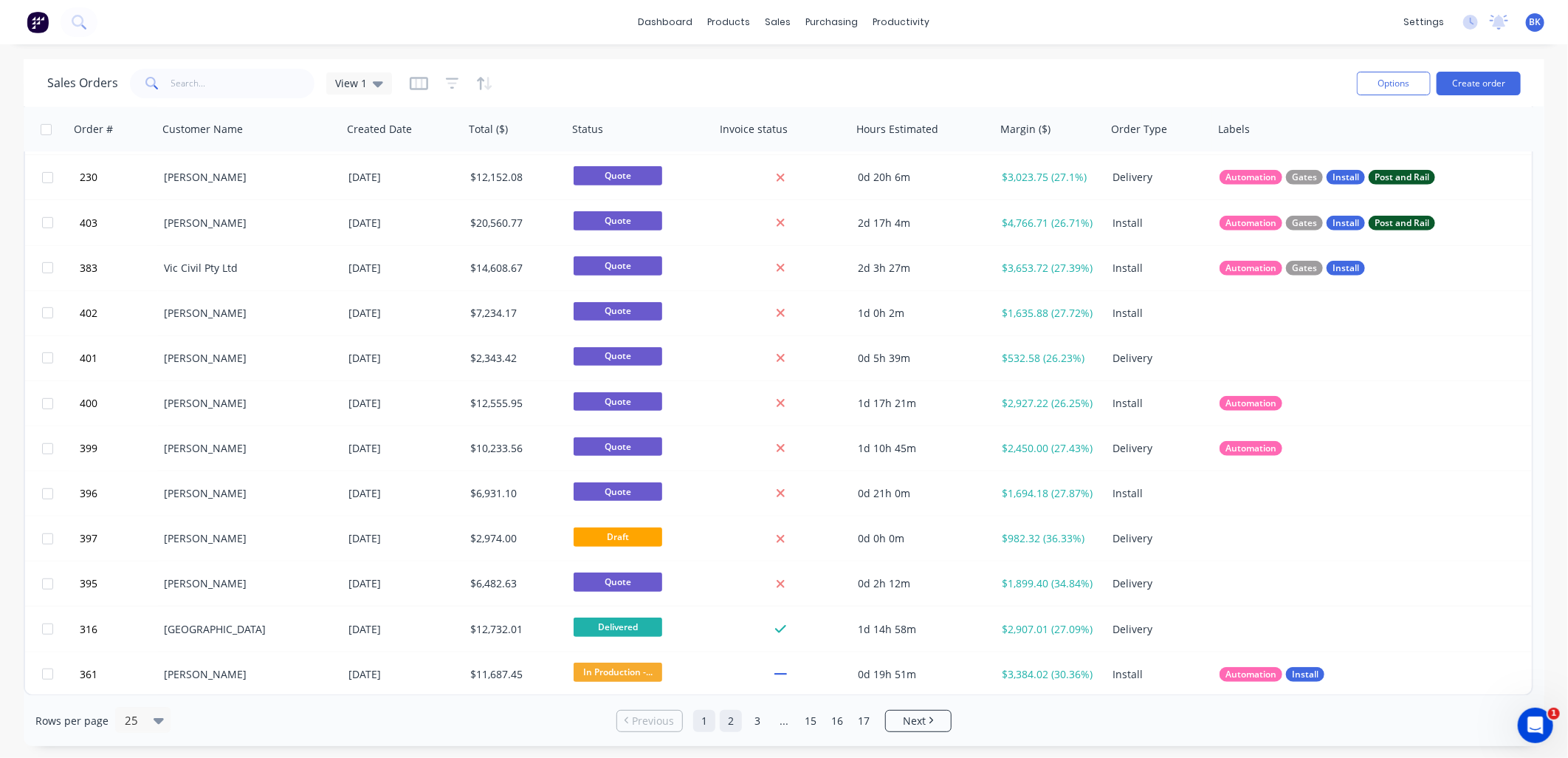
click at [731, 721] on link "2" at bounding box center [731, 721] width 22 height 22
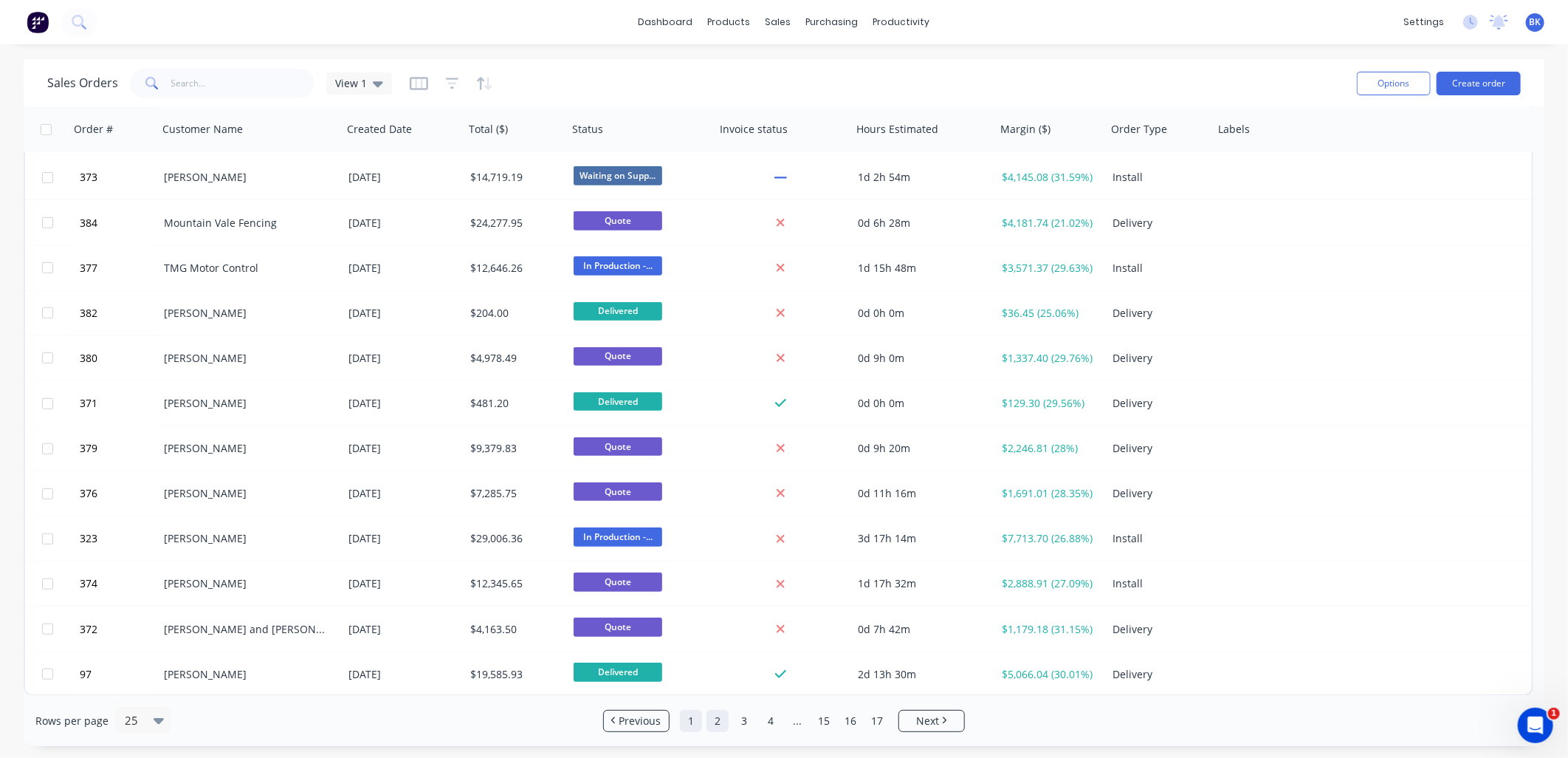
click at [696, 717] on link "1" at bounding box center [691, 721] width 22 height 22
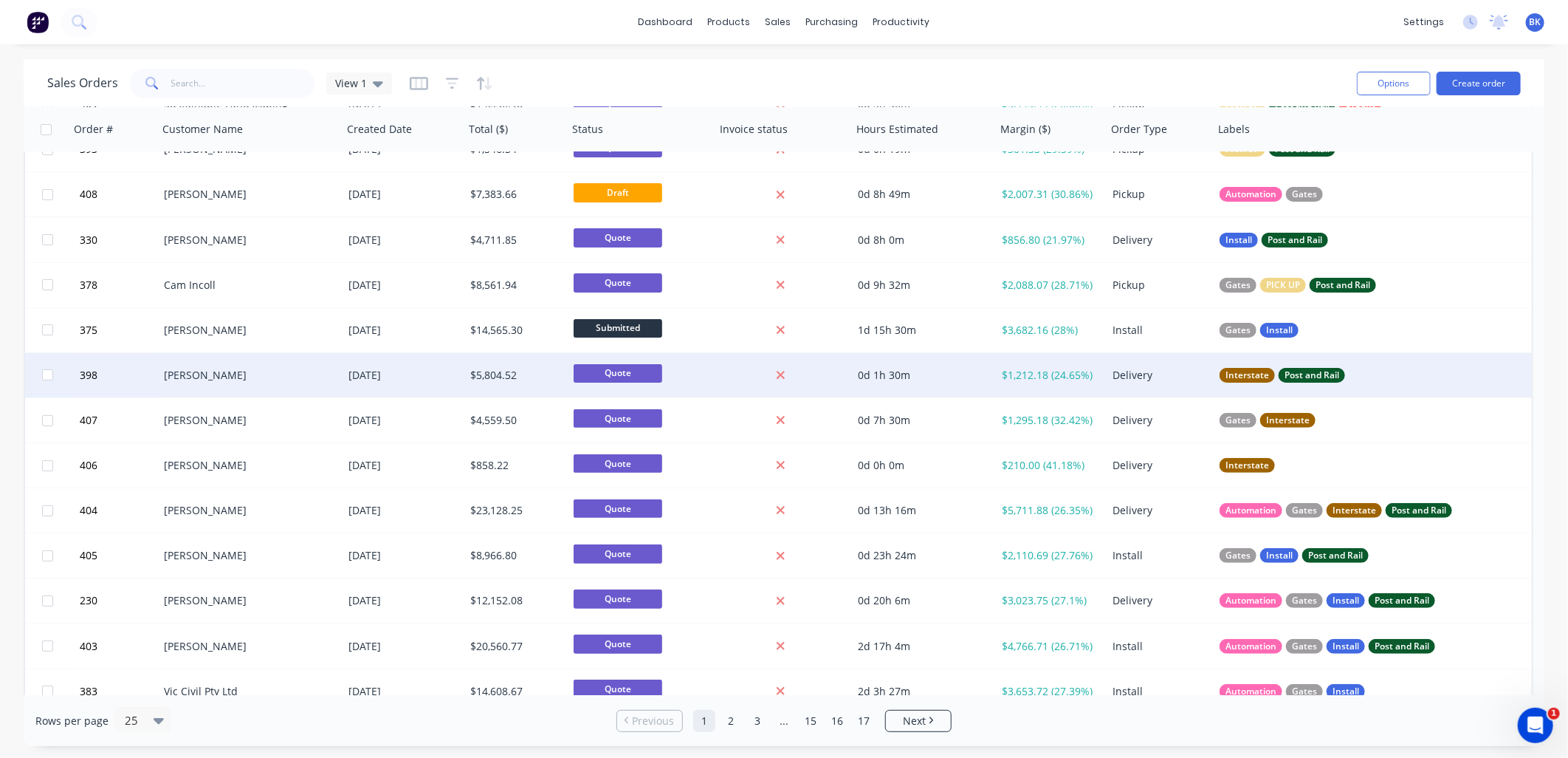
scroll to position [162, 0]
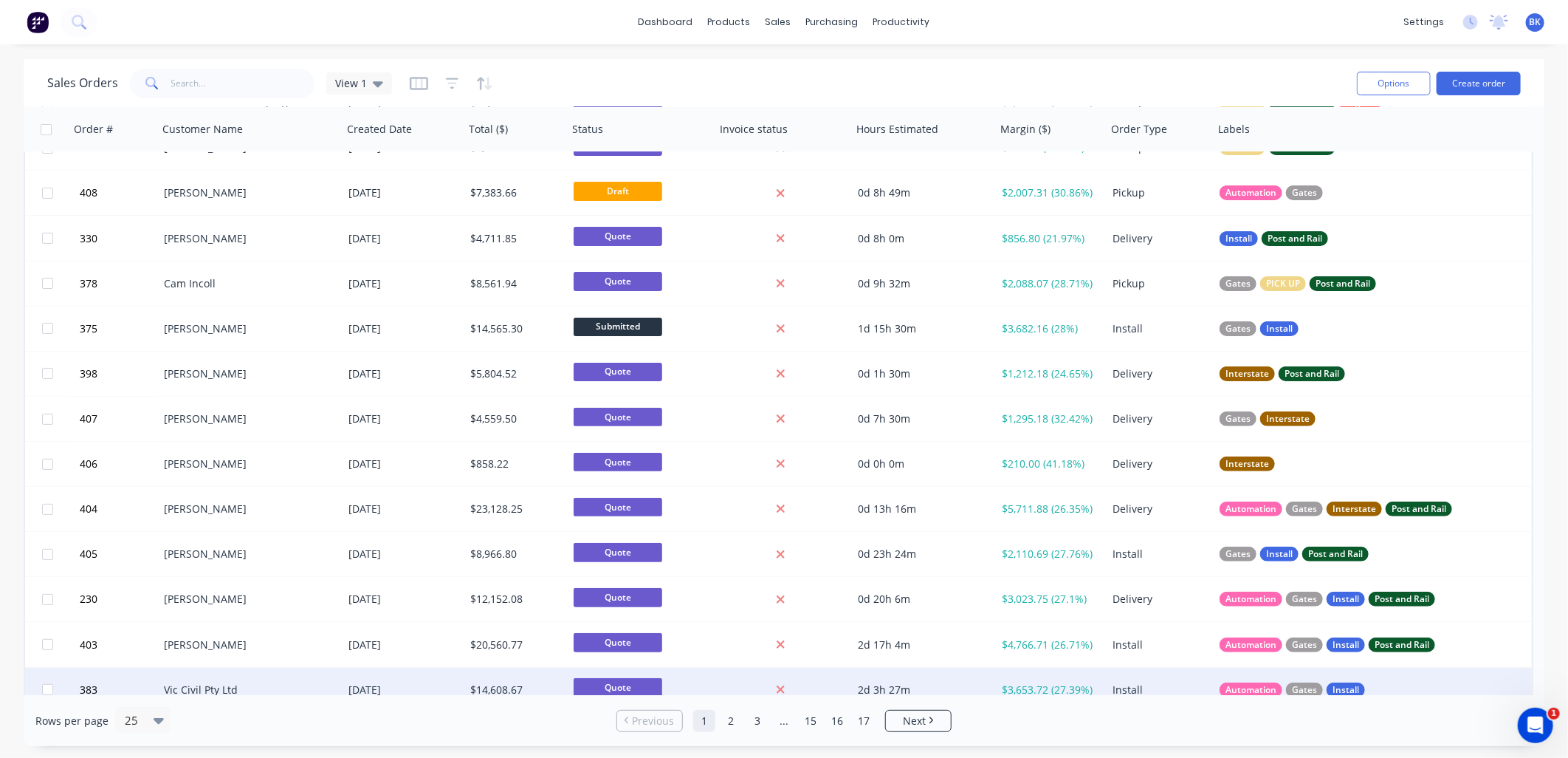
click at [275, 682] on div "Vic Civil Pty Ltd" at bounding box center [245, 690] width 164 height 15
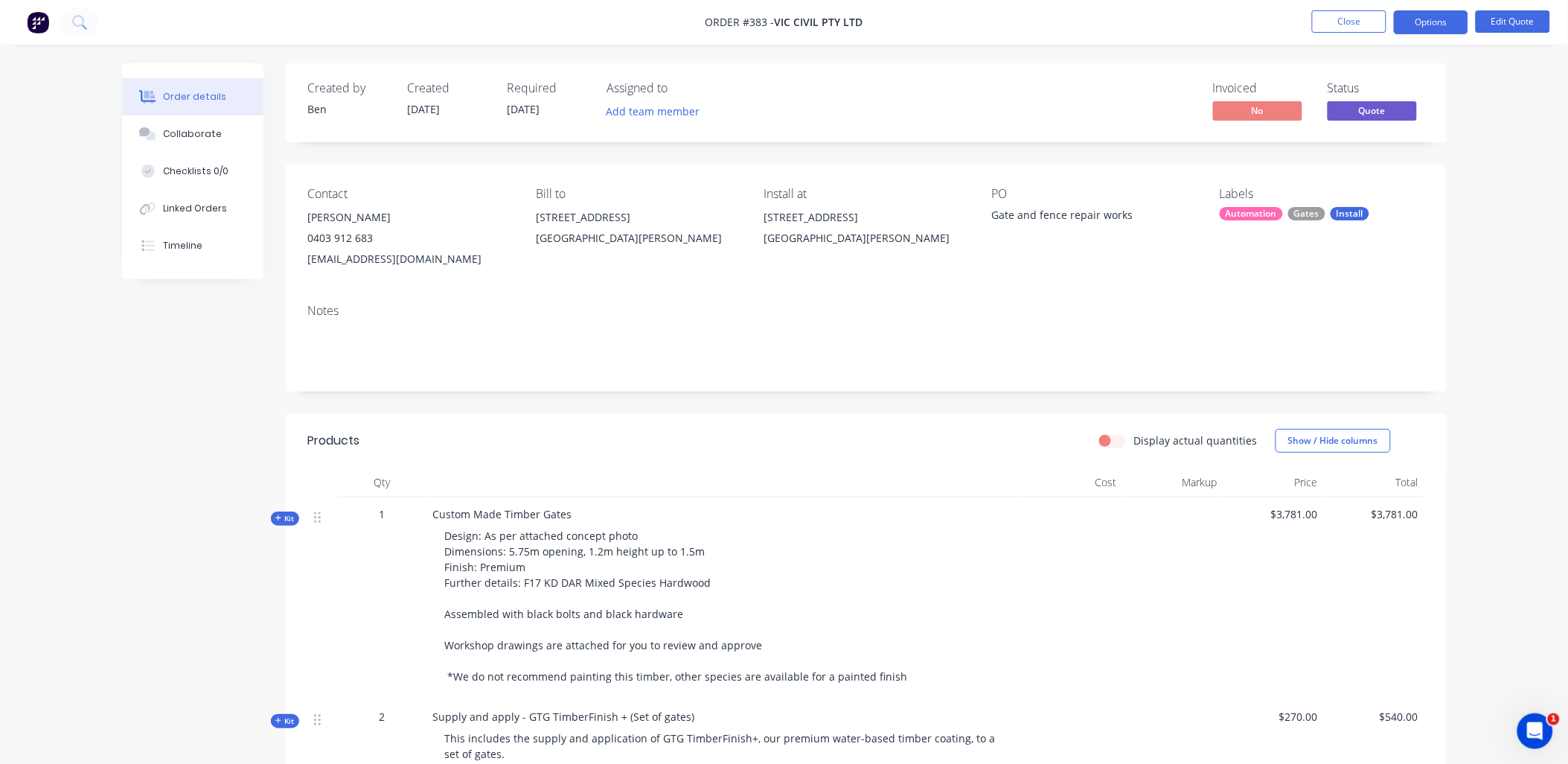
drag, startPoint x: 1446, startPoint y: 13, endPoint x: 1435, endPoint y: 34, distance: 23.7
click at [1446, 14] on button "Options" at bounding box center [1431, 23] width 75 height 24
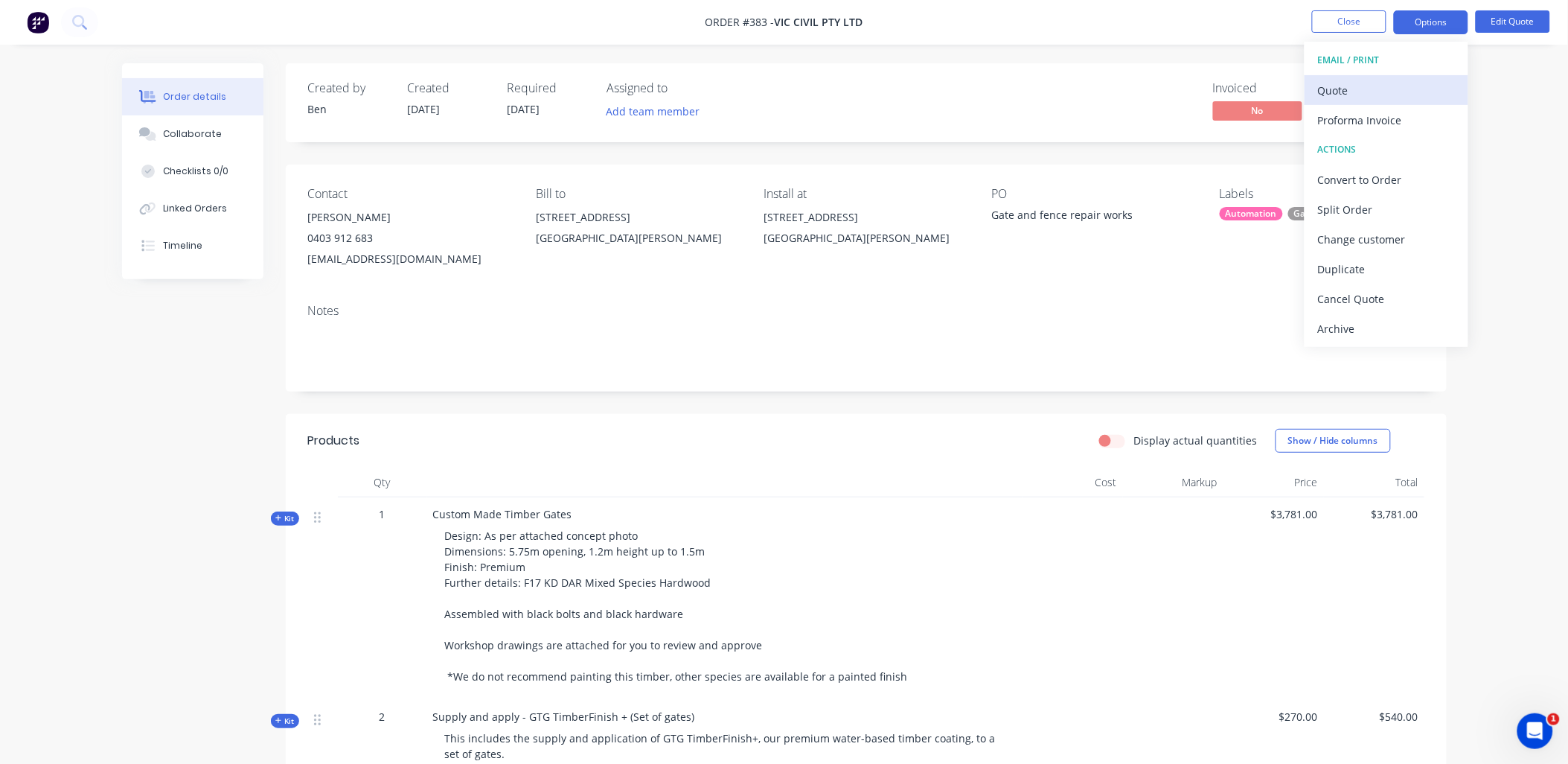
click at [1382, 93] on div "Quote" at bounding box center [1387, 91] width 137 height 22
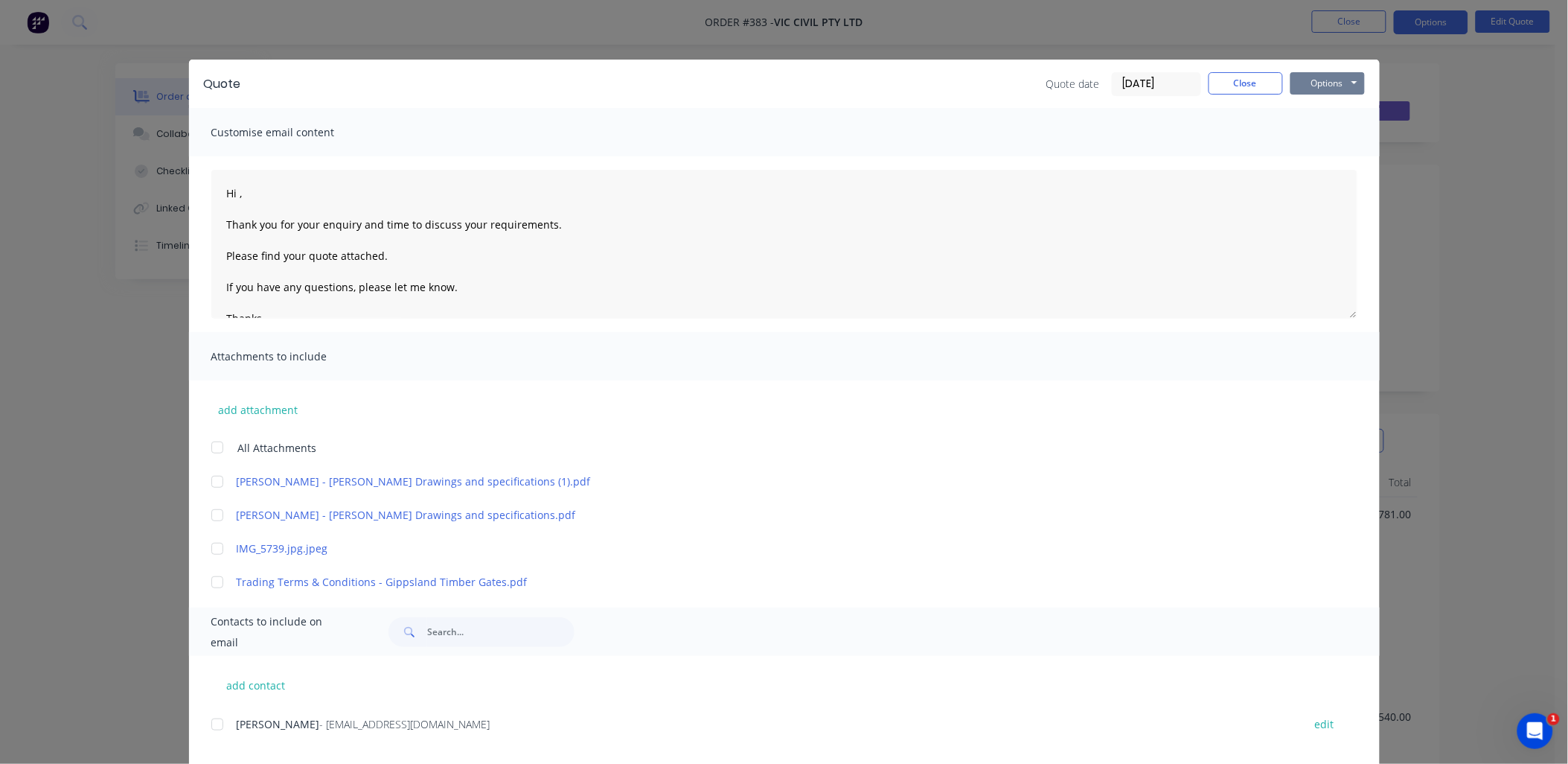
click at [1312, 85] on button "Options" at bounding box center [1327, 84] width 75 height 23
click at [1333, 106] on button "Preview" at bounding box center [1338, 109] width 95 height 25
click at [1232, 75] on button "Close" at bounding box center [1246, 84] width 75 height 23
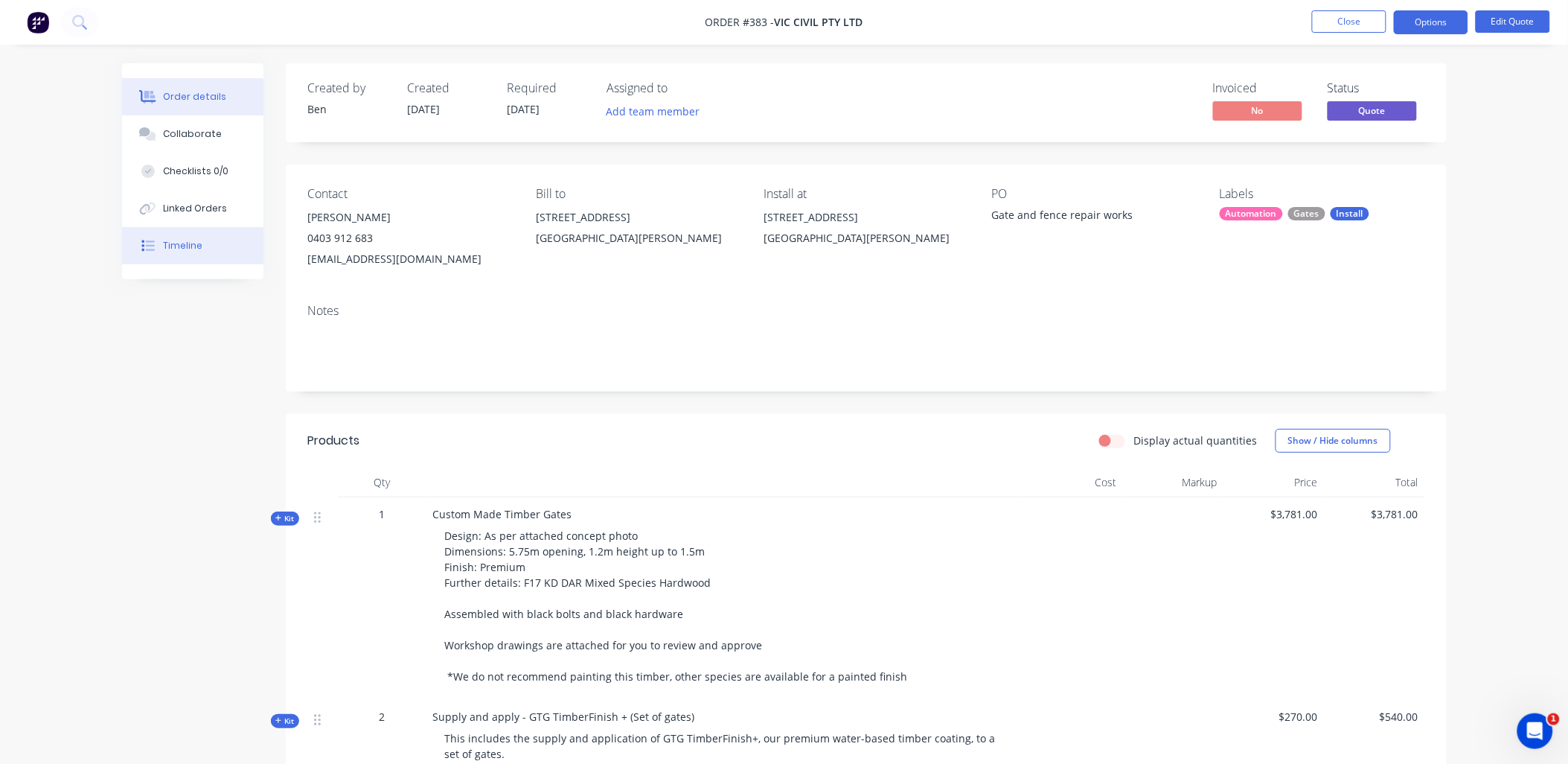
click at [192, 244] on div "Timeline" at bounding box center [183, 246] width 39 height 14
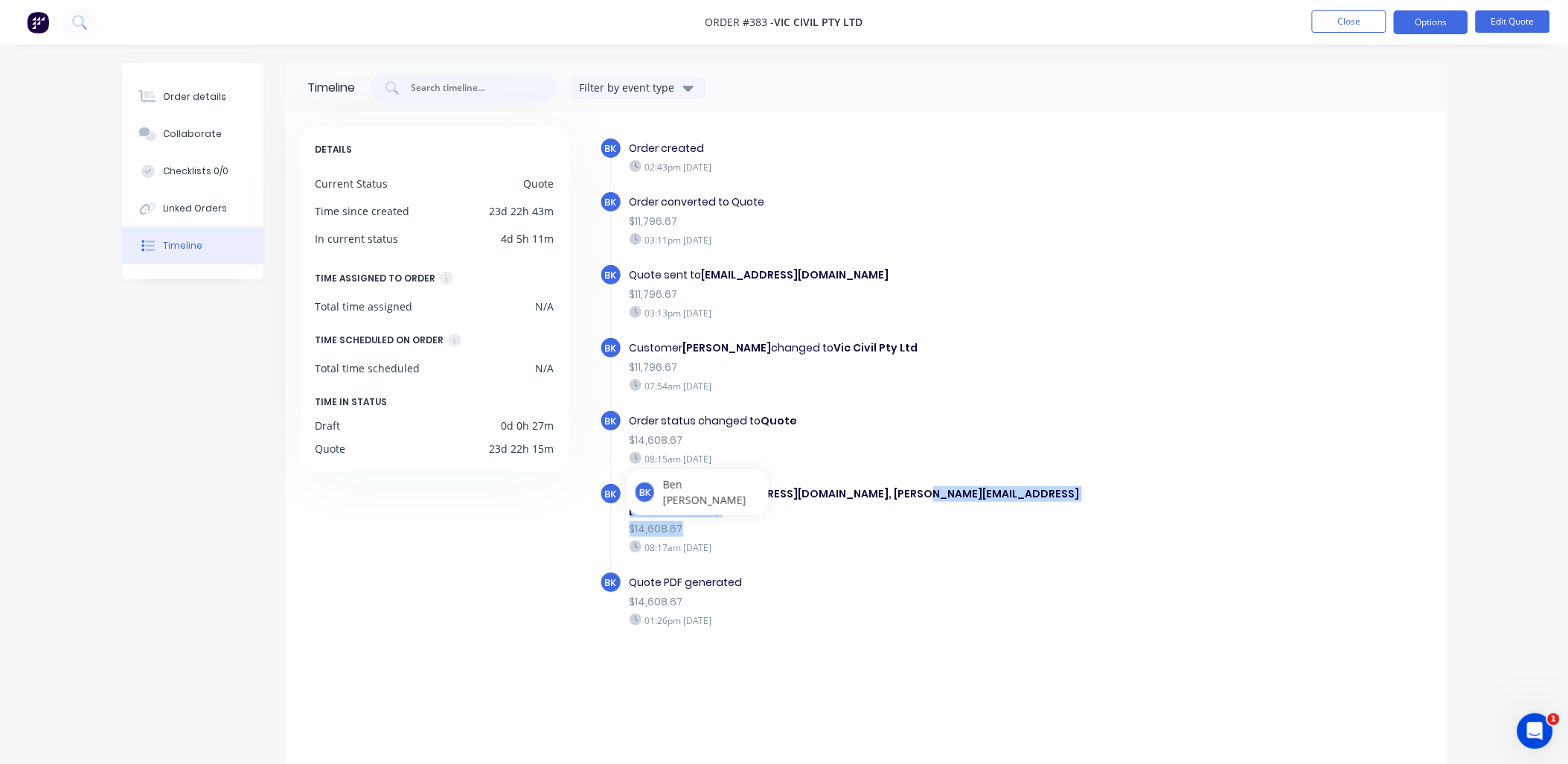
drag, startPoint x: 949, startPoint y: 481, endPoint x: 740, endPoint y: 508, distance: 210.7
click at [740, 508] on div "Quote sent to [EMAIL_ADDRESS][DOMAIN_NAME], [PERSON_NAME][EMAIL_ADDRESS][DOMAIN…" at bounding box center [887, 520] width 530 height 75
drag, startPoint x: 740, startPoint y: 508, endPoint x: 842, endPoint y: 529, distance: 104.1
click at [842, 541] on div "08:17am [DATE]" at bounding box center [887, 548] width 515 height 14
click at [529, 586] on div "DETAILS Current Status Quote Time since created 23d 22h 43m In current status 4…" at bounding box center [442, 440] width 283 height 626
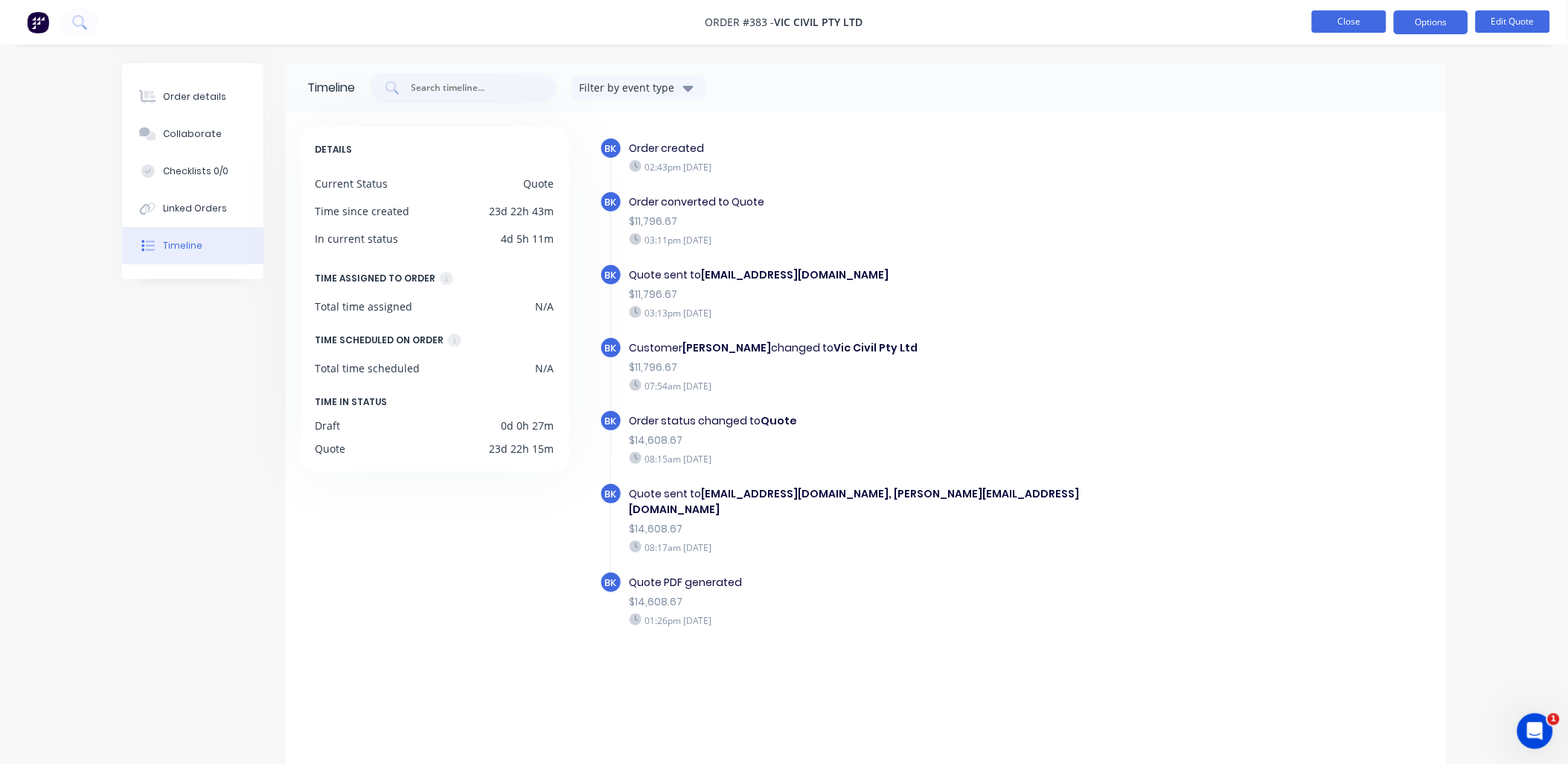
click at [1357, 28] on button "Close" at bounding box center [1349, 22] width 75 height 23
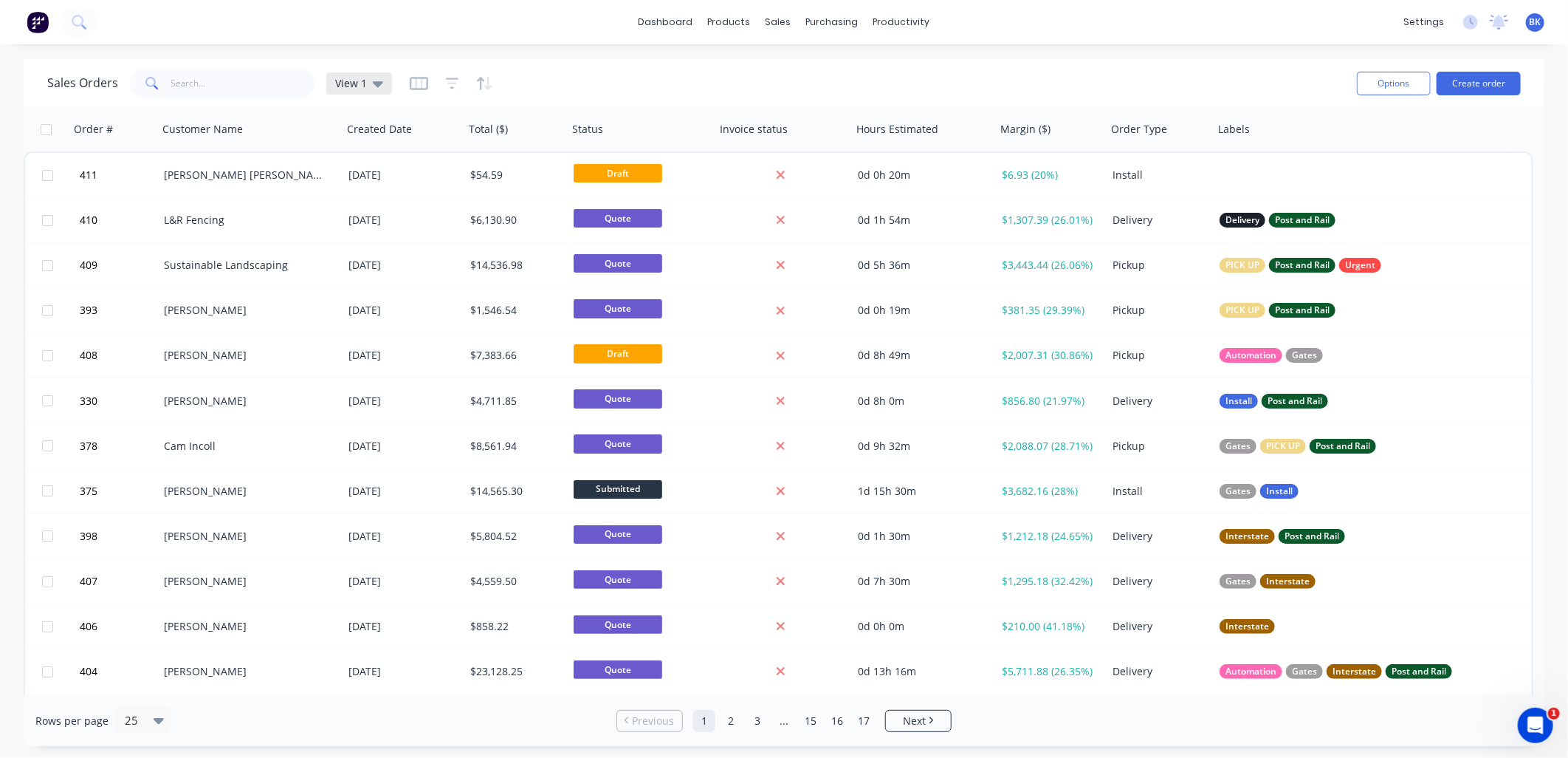
click at [379, 85] on icon at bounding box center [378, 84] width 10 height 16
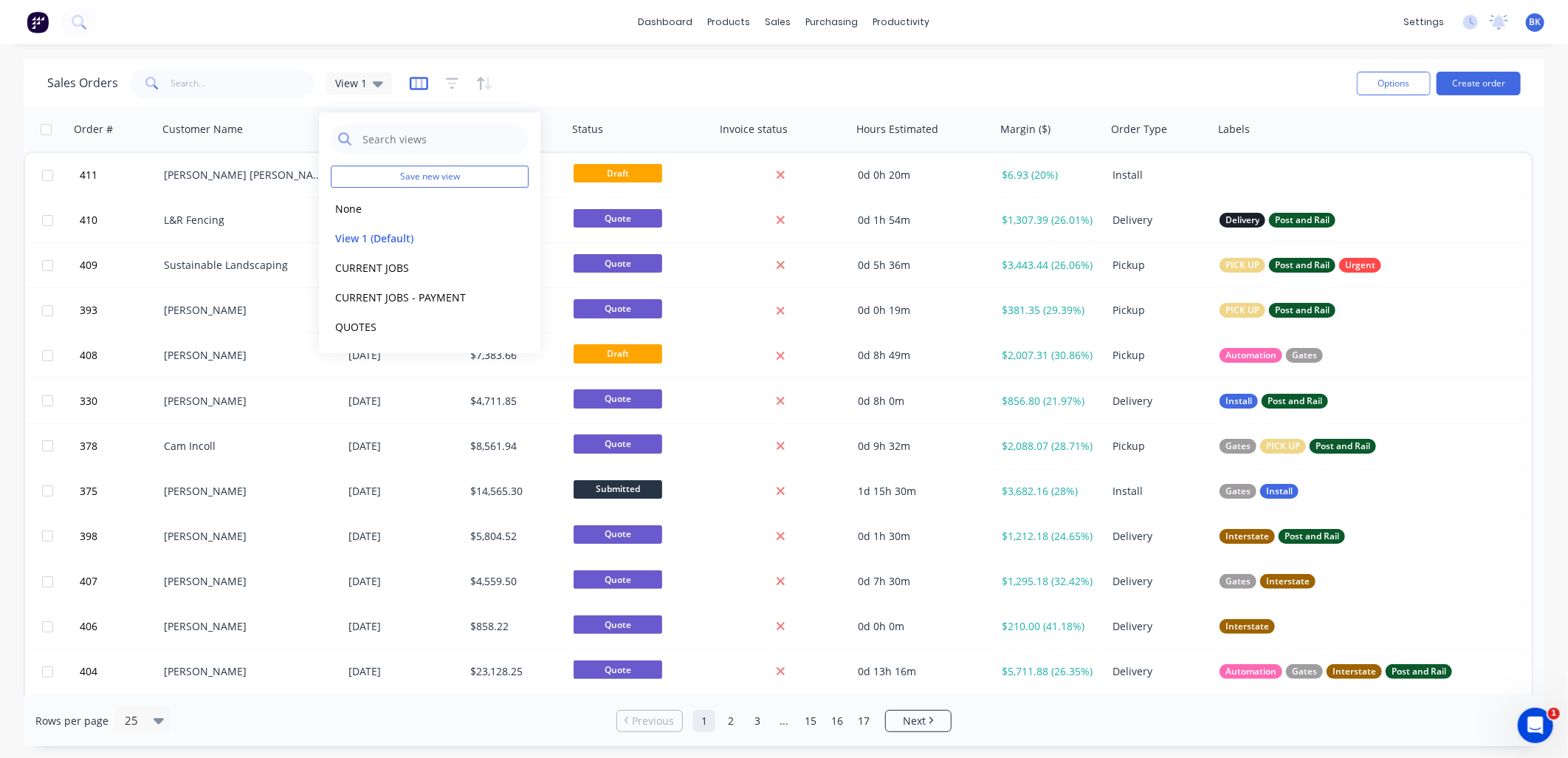
click at [423, 86] on icon "button" at bounding box center [419, 84] width 19 height 15
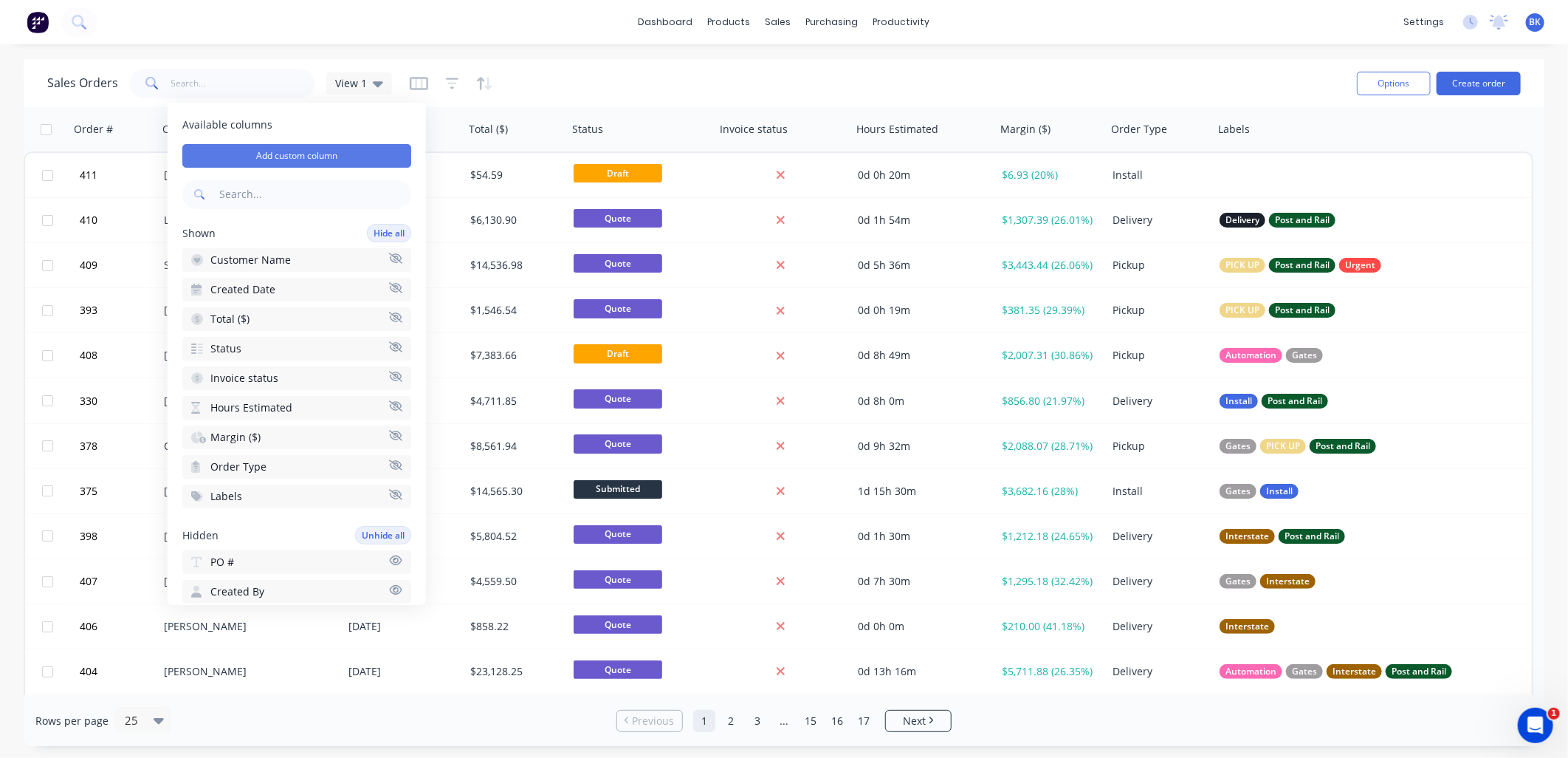
click at [343, 155] on button "Add custom column" at bounding box center [297, 156] width 229 height 24
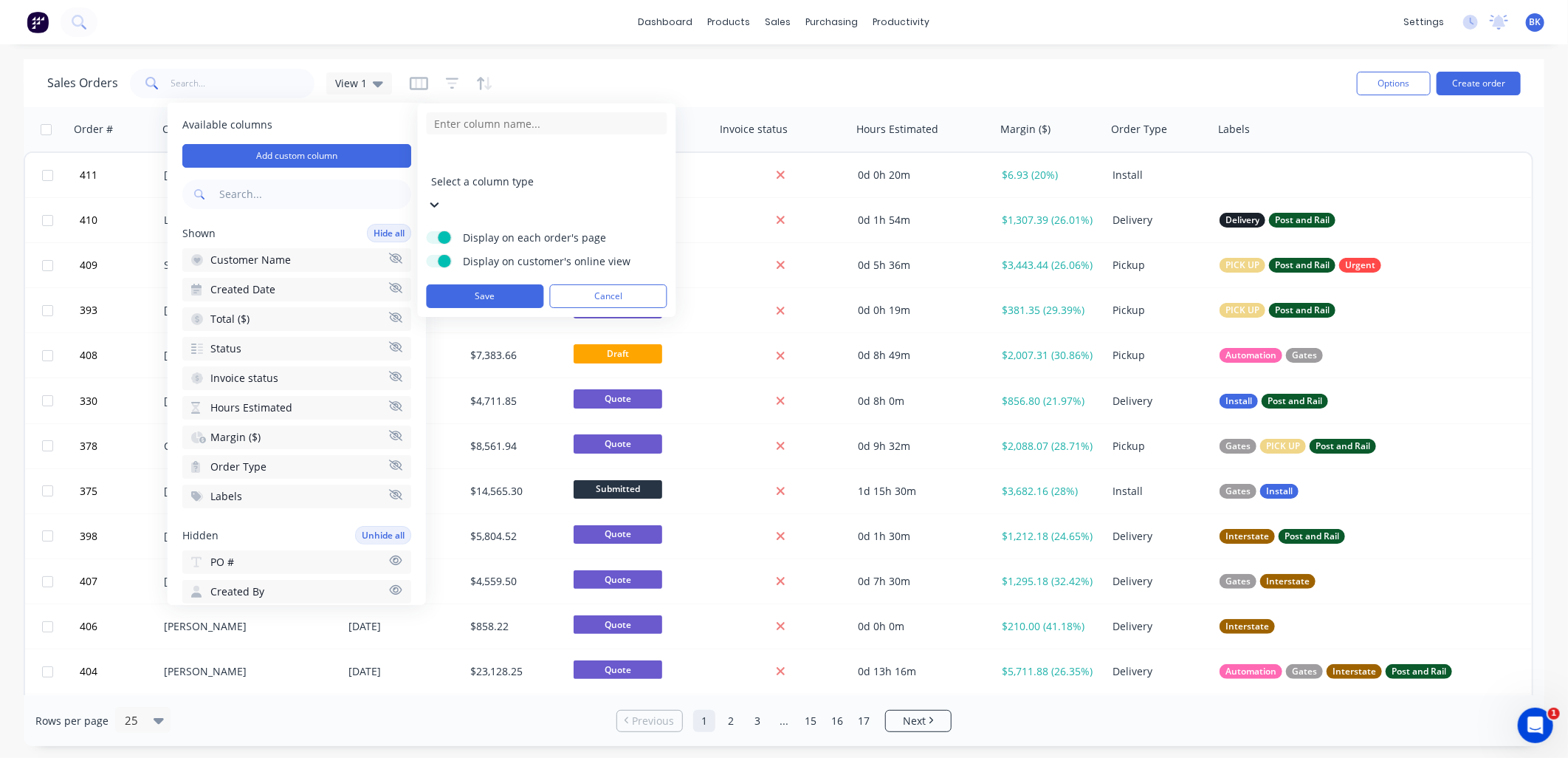
click at [489, 160] on div at bounding box center [538, 161] width 212 height 19
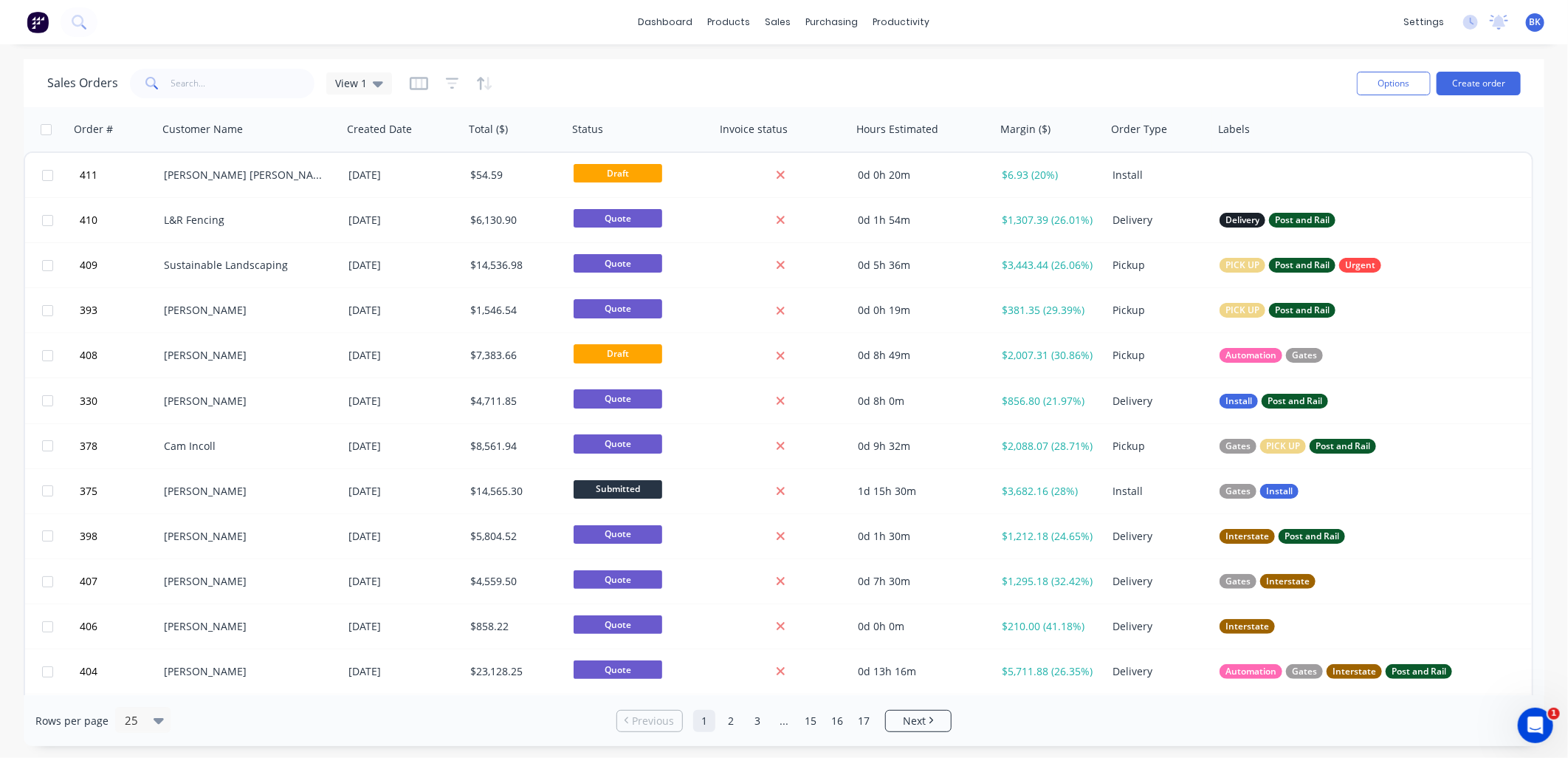
click at [595, 76] on div "Sales Orders View 1" at bounding box center [696, 83] width 1298 height 36
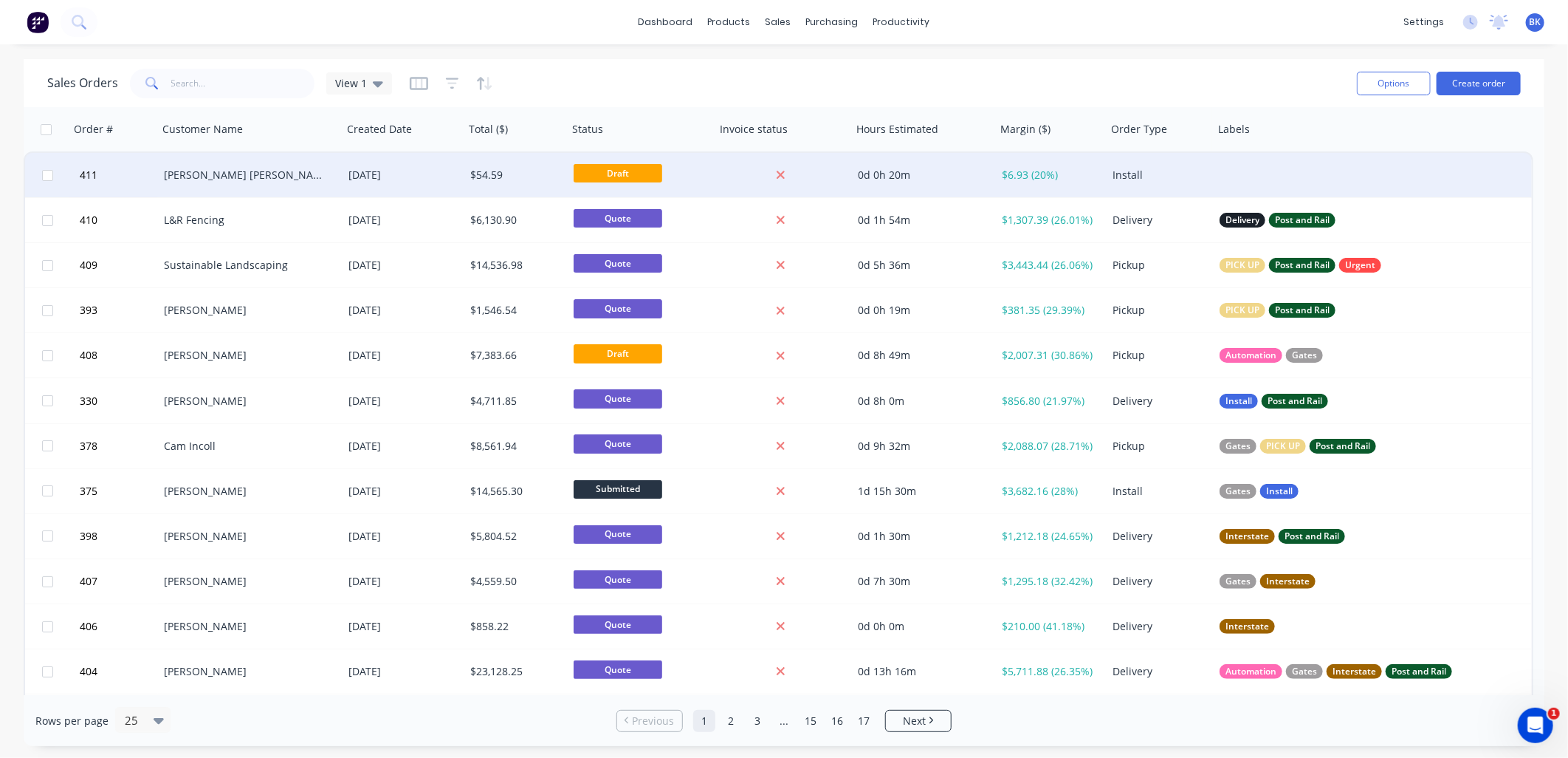
click at [268, 182] on div "[PERSON_NAME] [PERSON_NAME]" at bounding box center [250, 174] width 185 height 44
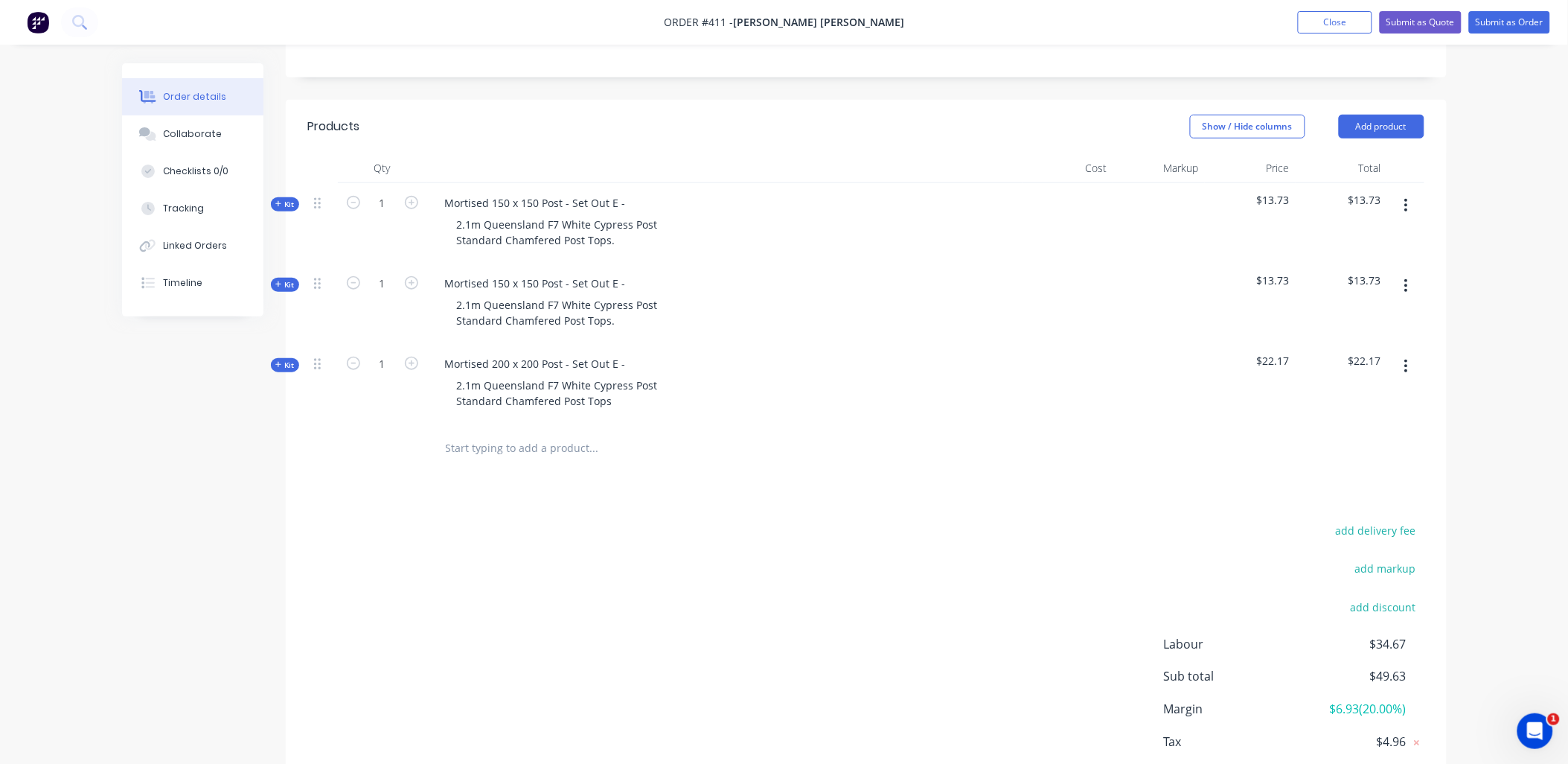
scroll to position [405, 0]
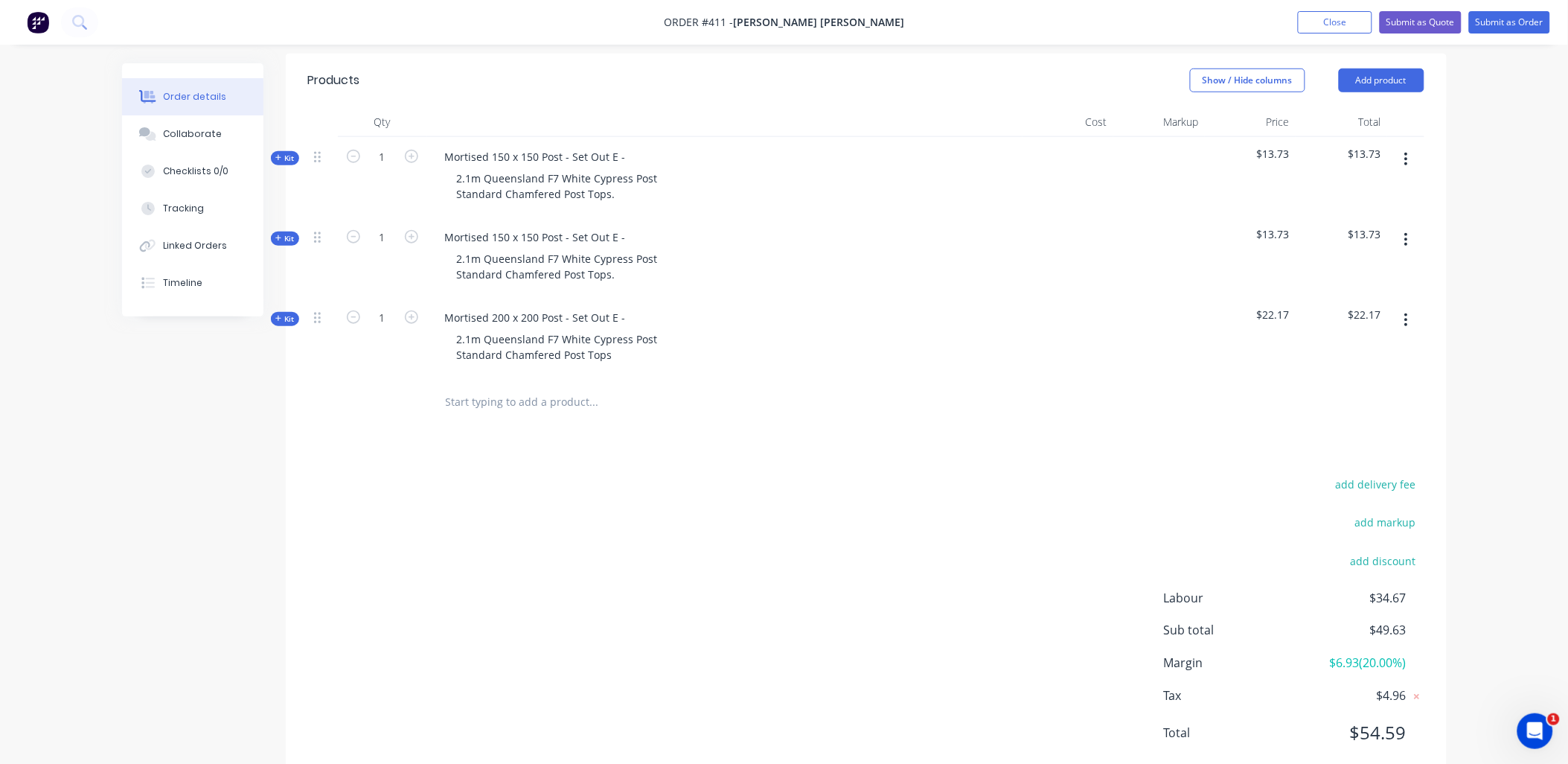
click at [472, 387] on input "text" at bounding box center [594, 401] width 298 height 29
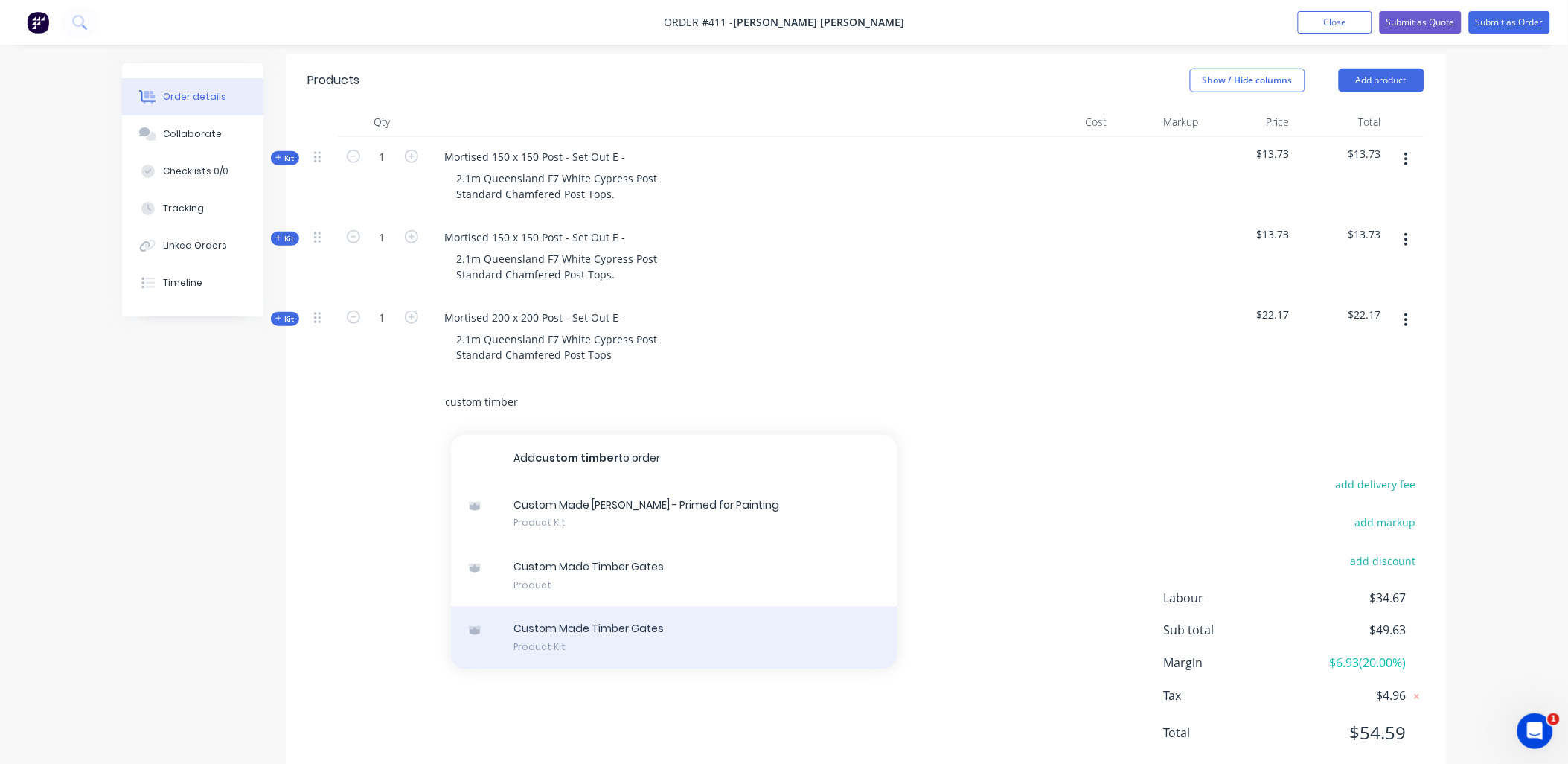
type input "custom timber"
click at [631, 606] on div "Custom Made Timber Gates Product Kit" at bounding box center [674, 637] width 446 height 63
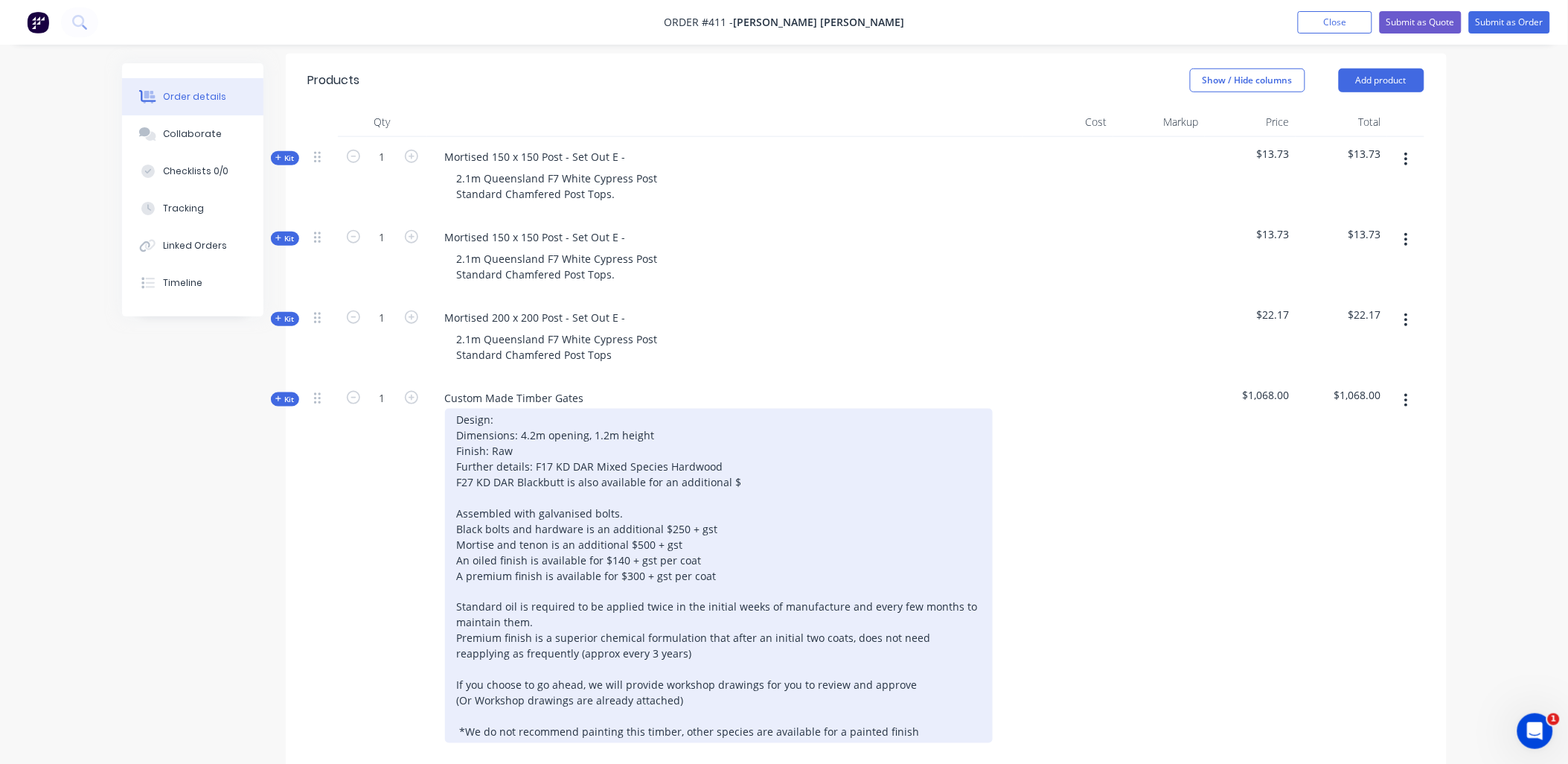
click at [762, 538] on div "Design: Dimensions: 4.2m opening, 1.2m height Finish: Raw Further details: F17 …" at bounding box center [719, 575] width 548 height 334
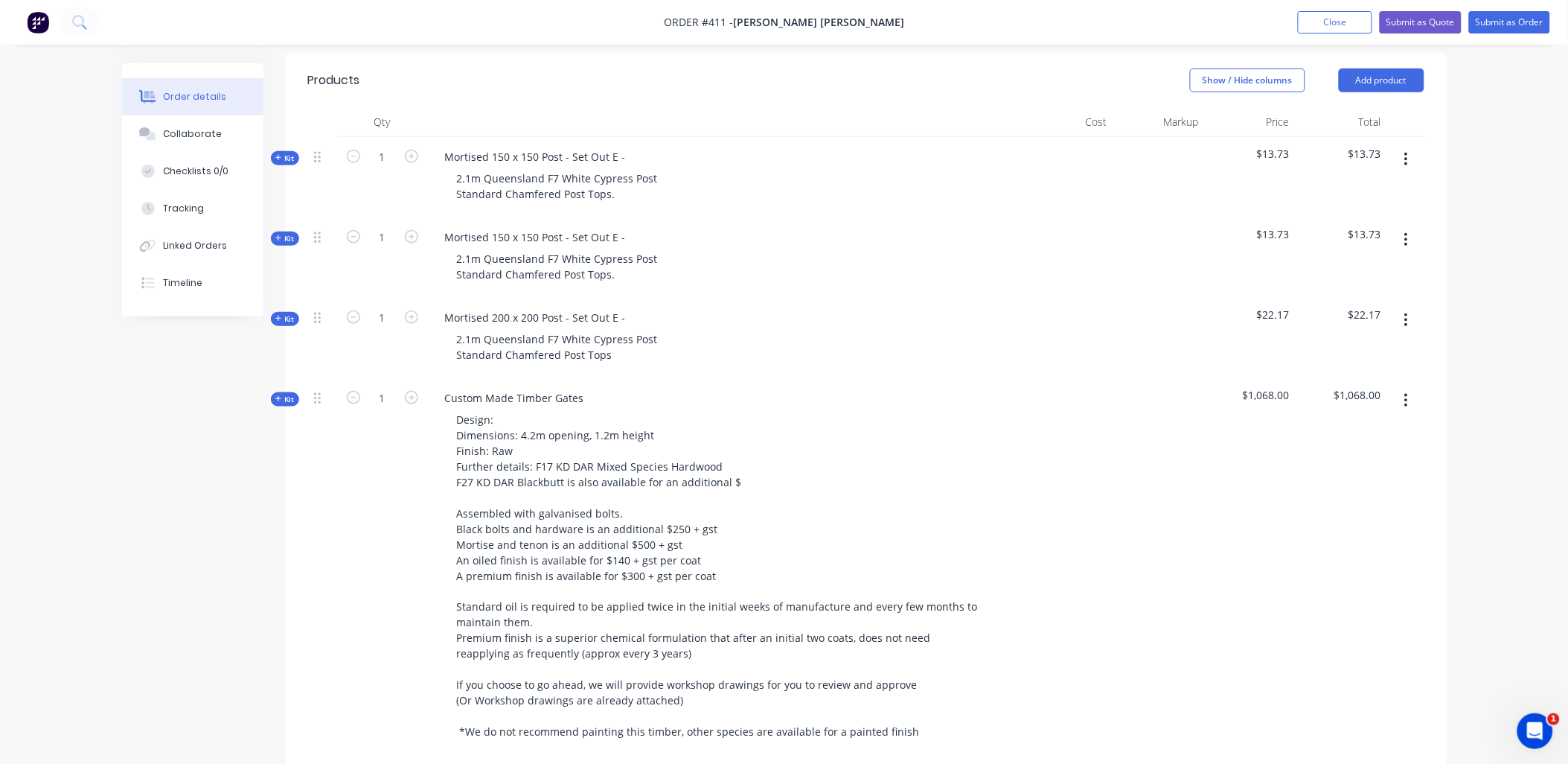
click at [1411, 387] on button "button" at bounding box center [1407, 400] width 35 height 27
click at [1379, 322] on div "$22.17" at bounding box center [1341, 338] width 91 height 81
click at [406, 69] on div "Products" at bounding box center [427, 81] width 238 height 24
click at [1229, 19] on nav "Order #411 - [PERSON_NAME] [PERSON_NAME] Add product Close Submit as Quote Subm…" at bounding box center [784, 22] width 1568 height 44
click at [413, 69] on div "Products" at bounding box center [427, 81] width 238 height 24
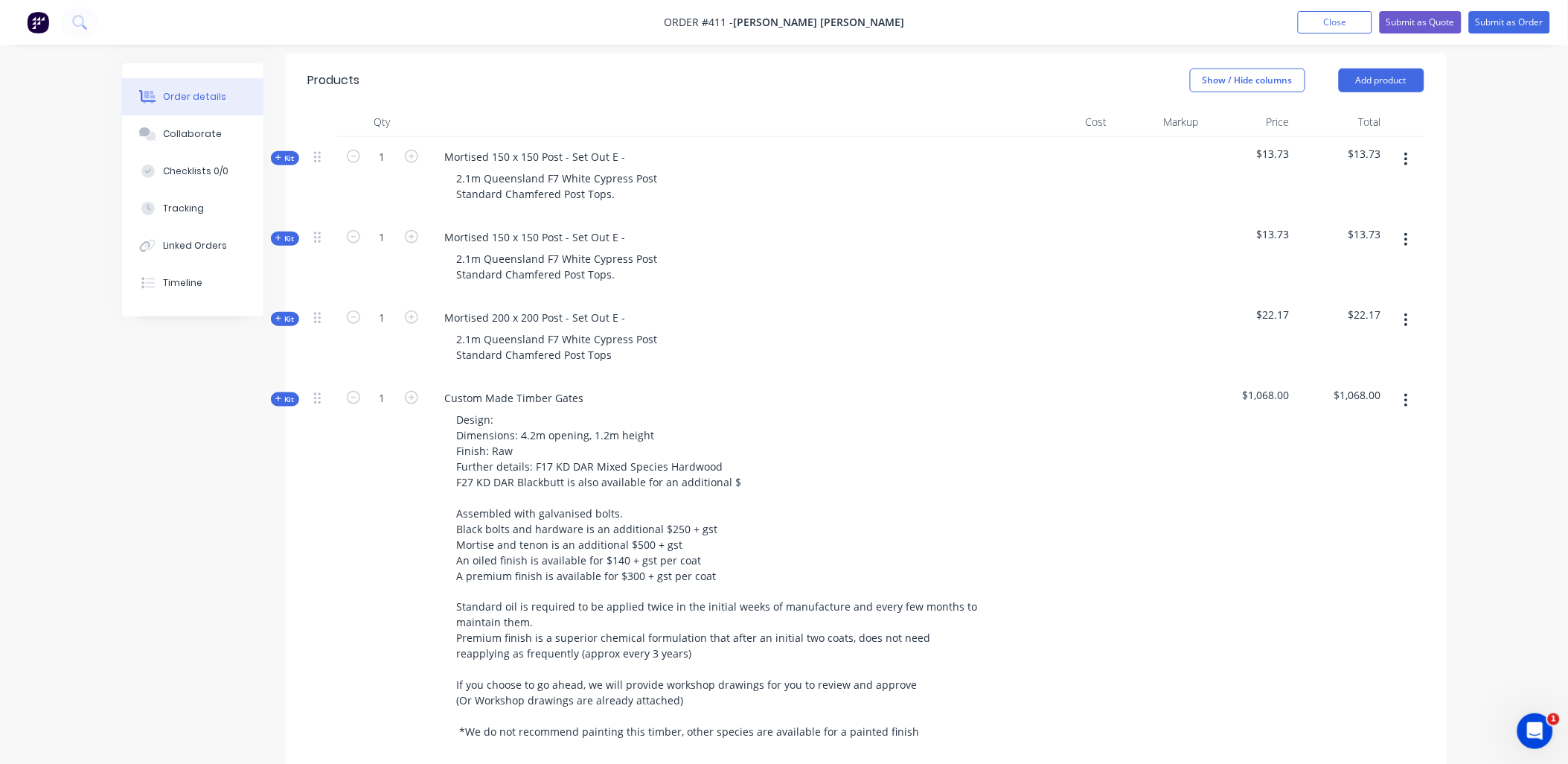
click at [411, 30] on nav "Order #411 - [PERSON_NAME] [PERSON_NAME] Add product Close Submit as Quote Subm…" at bounding box center [784, 22] width 1568 height 44
drag, startPoint x: 391, startPoint y: 0, endPoint x: 1328, endPoint y: 26, distance: 937.4
click at [1327, 26] on button "Close" at bounding box center [1335, 23] width 75 height 23
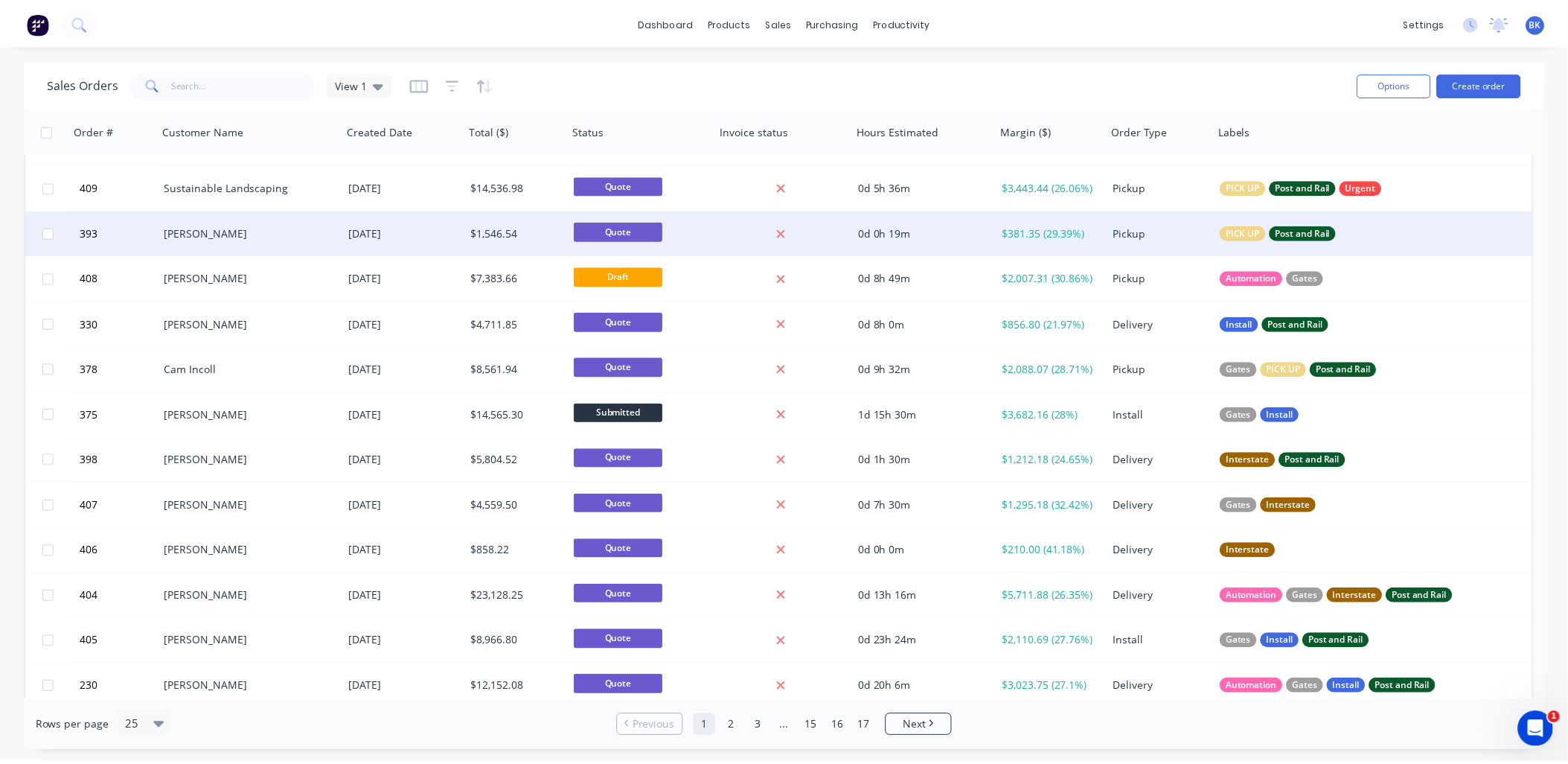
scroll to position [82, 0]
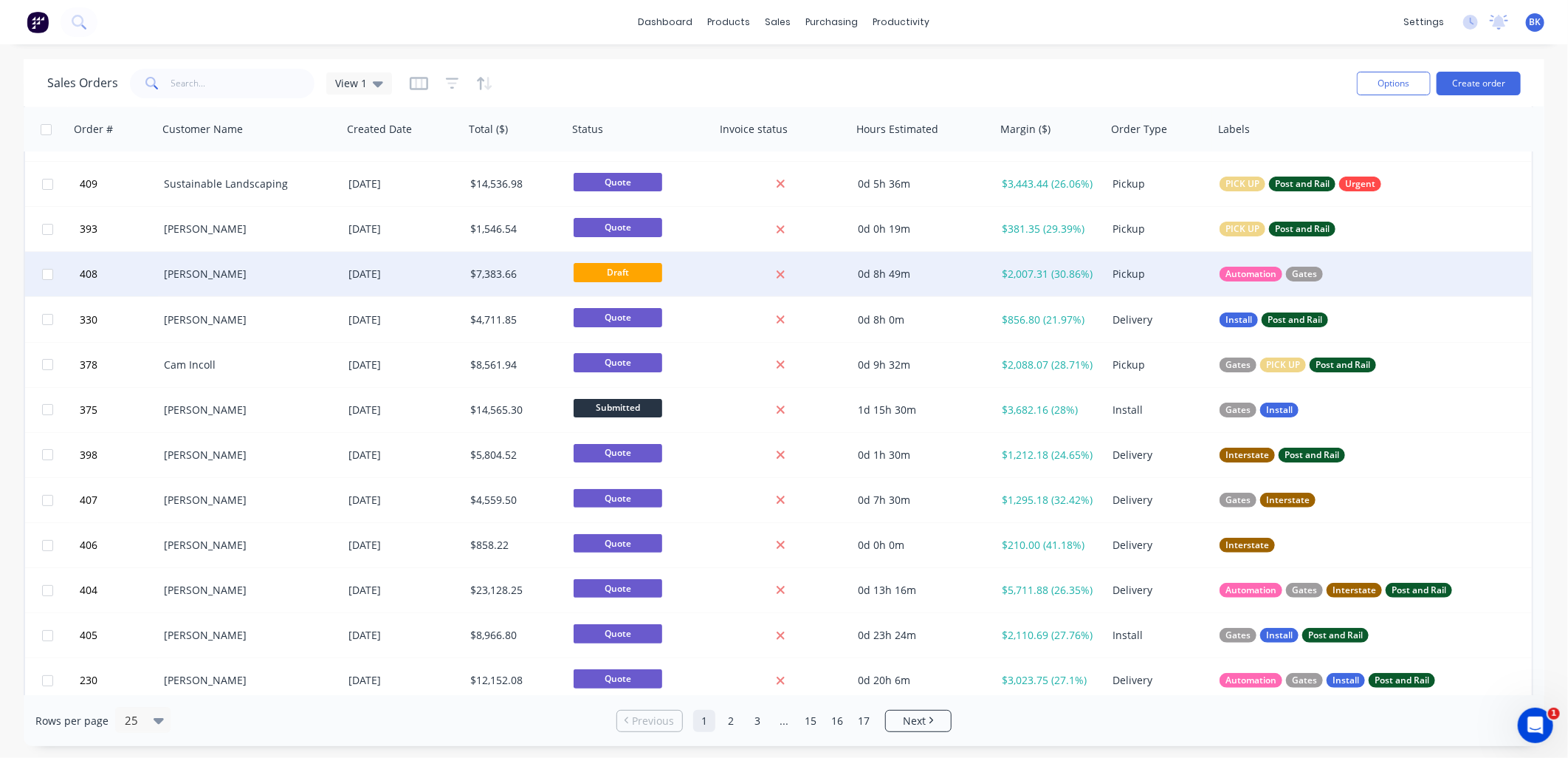
click at [207, 276] on div "[PERSON_NAME]" at bounding box center [245, 274] width 164 height 15
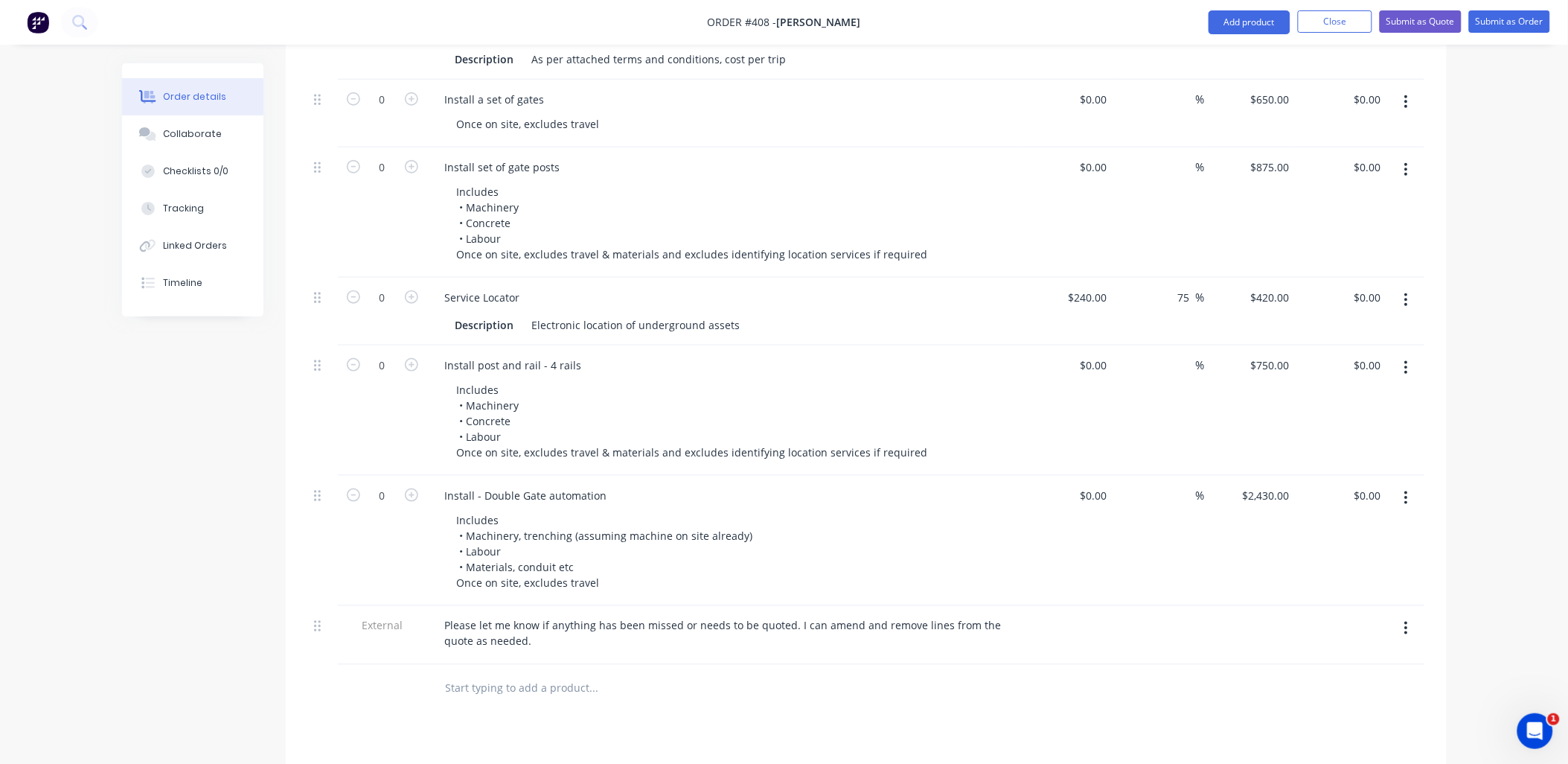
scroll to position [2407, 0]
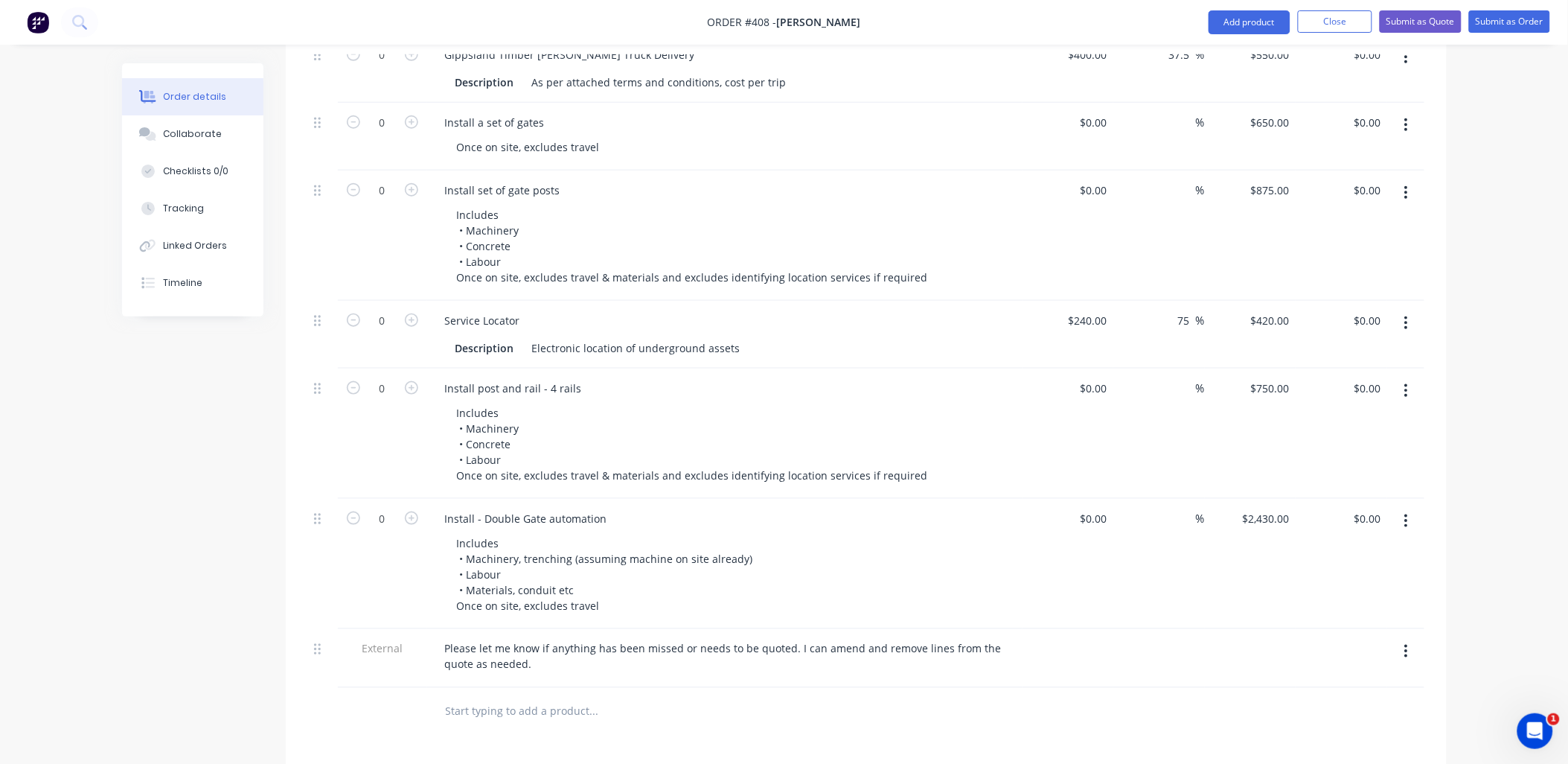
click at [529, 697] on input "text" at bounding box center [594, 711] width 298 height 29
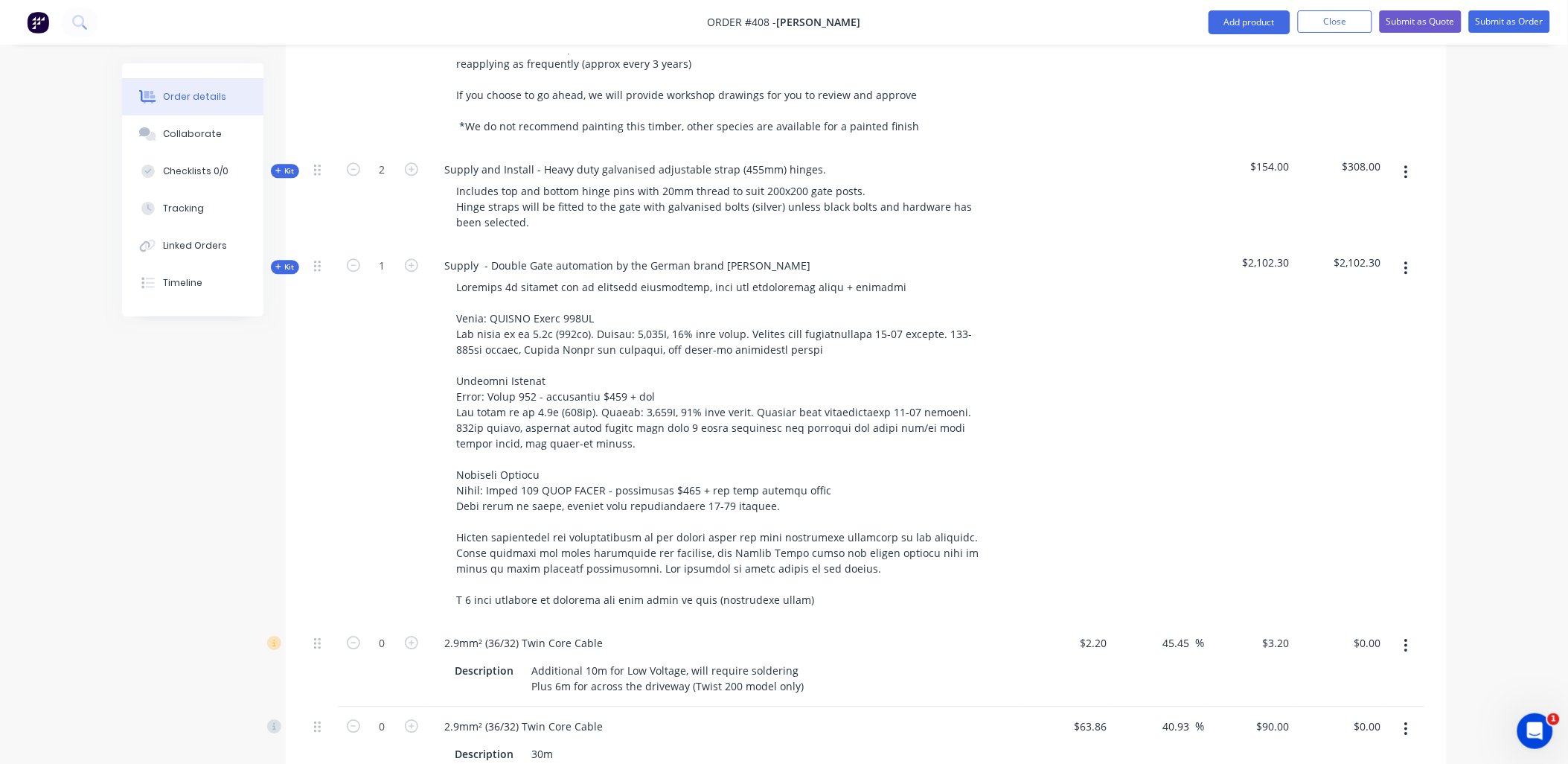
scroll to position [1249, 0]
click at [1412, 256] on button "button" at bounding box center [1407, 270] width 35 height 27
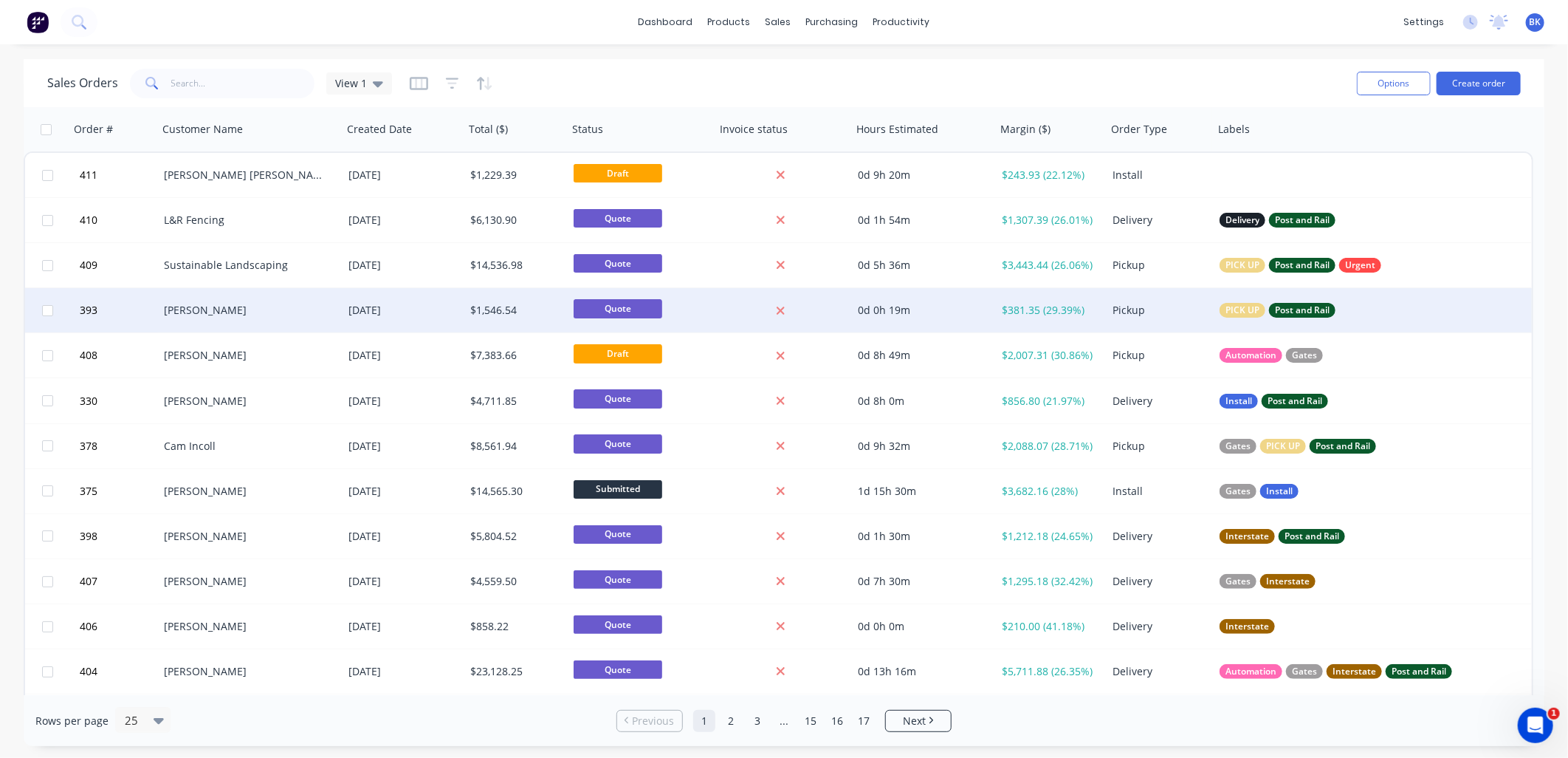
click at [256, 307] on div "[PERSON_NAME]" at bounding box center [245, 311] width 164 height 15
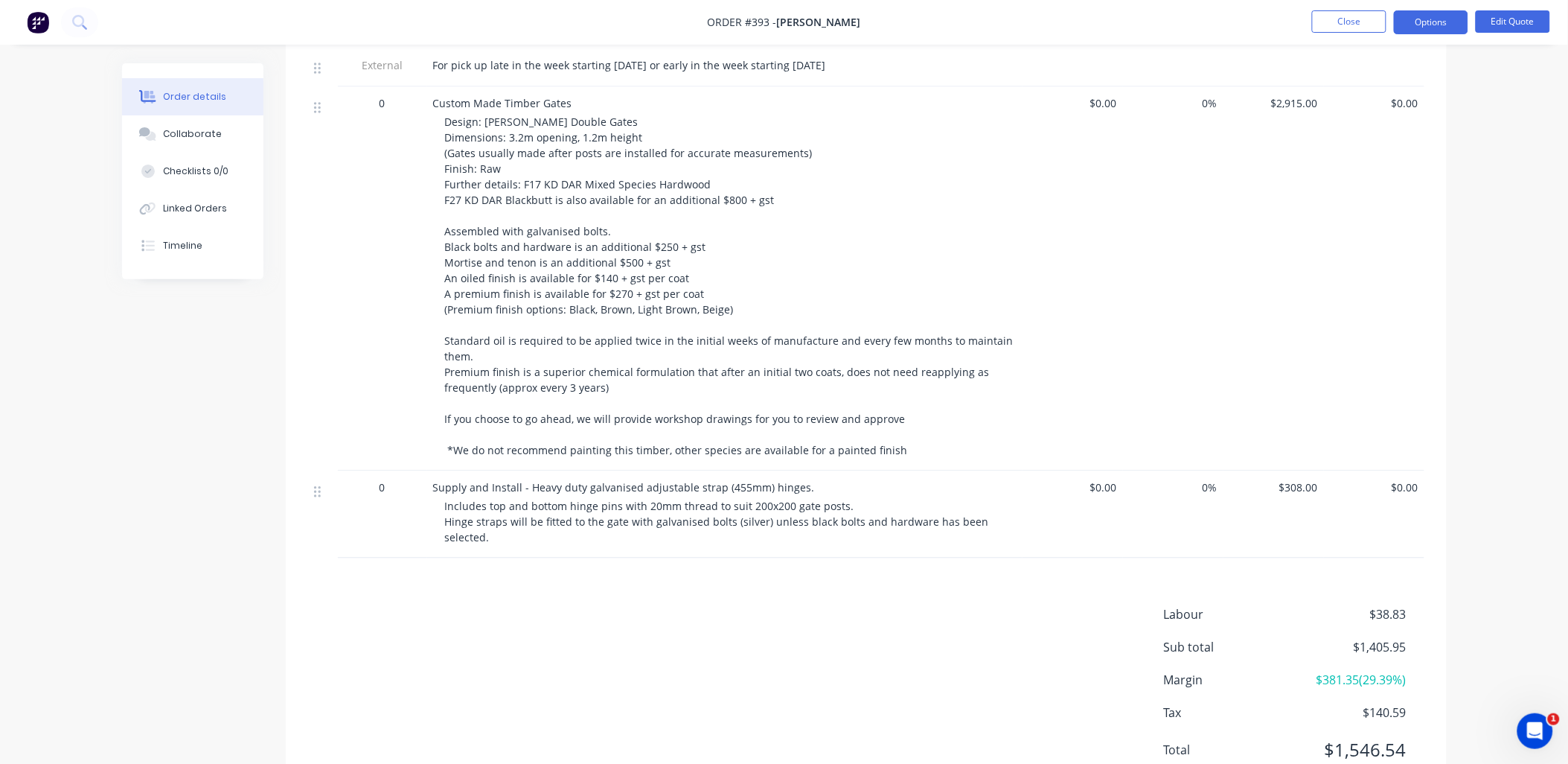
scroll to position [916, 0]
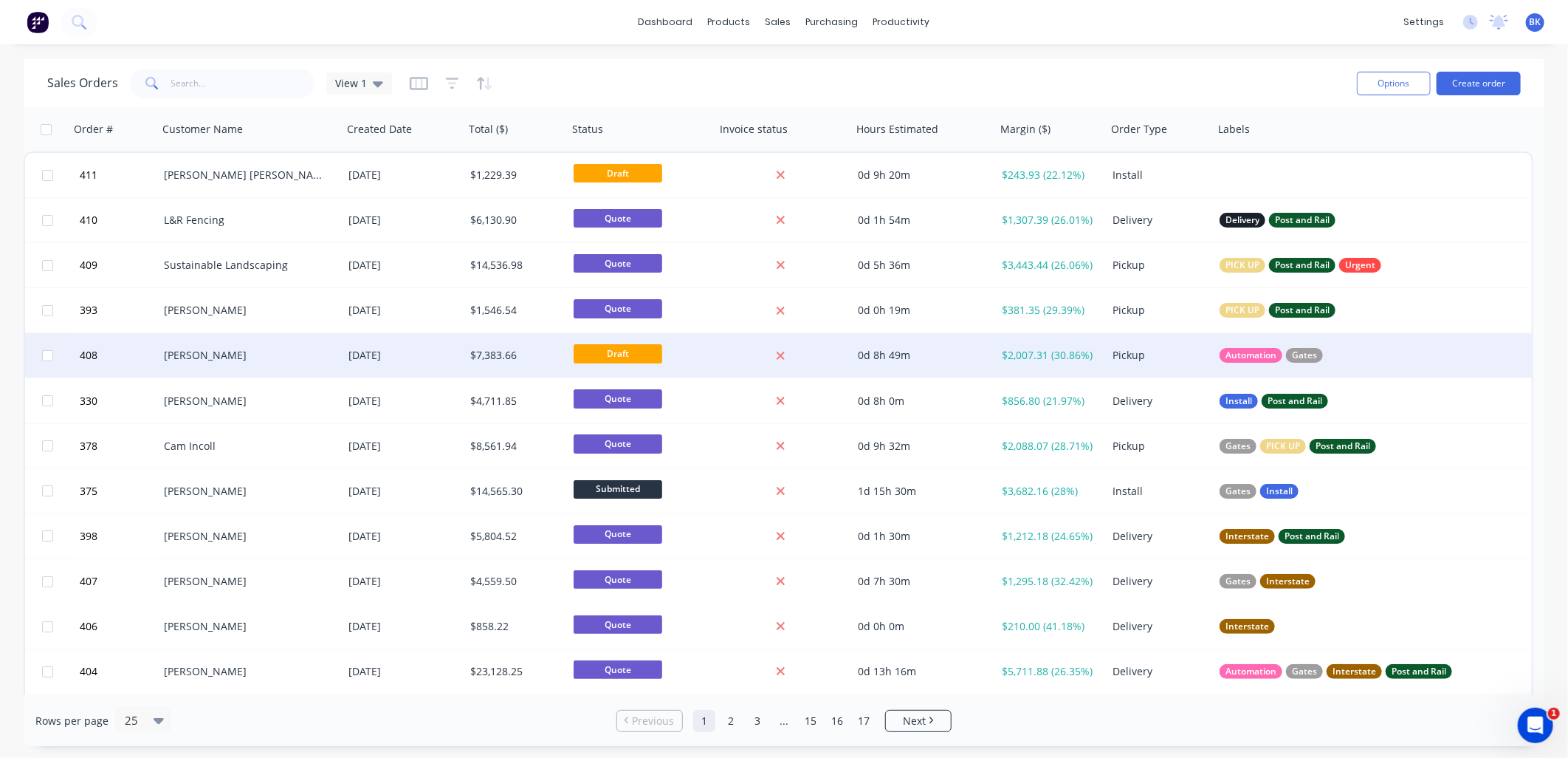
click at [260, 359] on div "[PERSON_NAME]" at bounding box center [245, 355] width 164 height 15
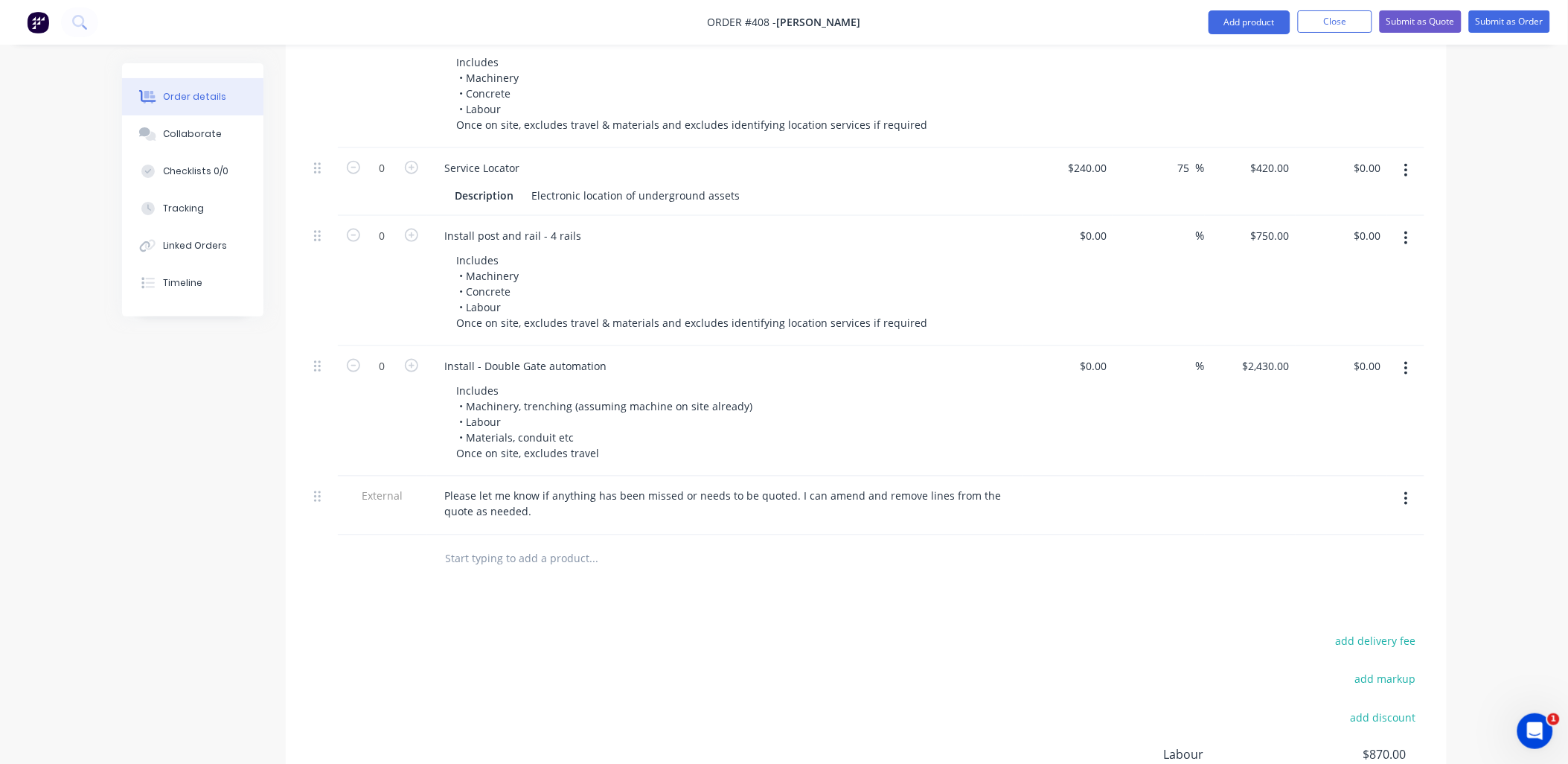
scroll to position [2563, 0]
click at [466, 541] on input "text" at bounding box center [594, 555] width 298 height 29
type input "custom made"
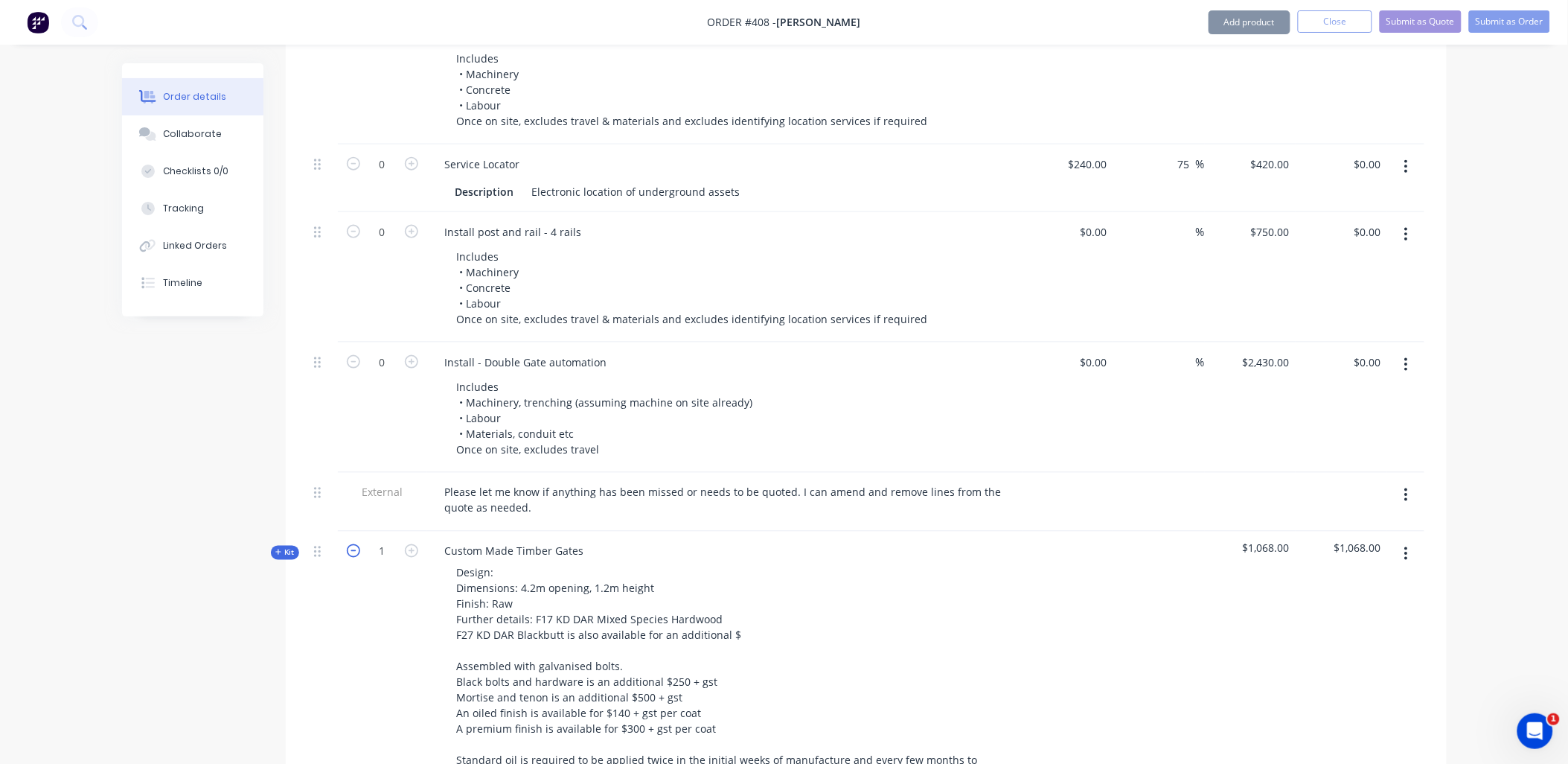
click at [356, 544] on icon "button" at bounding box center [354, 551] width 14 height 14
click at [353, 544] on icon "button" at bounding box center [354, 551] width 14 height 14
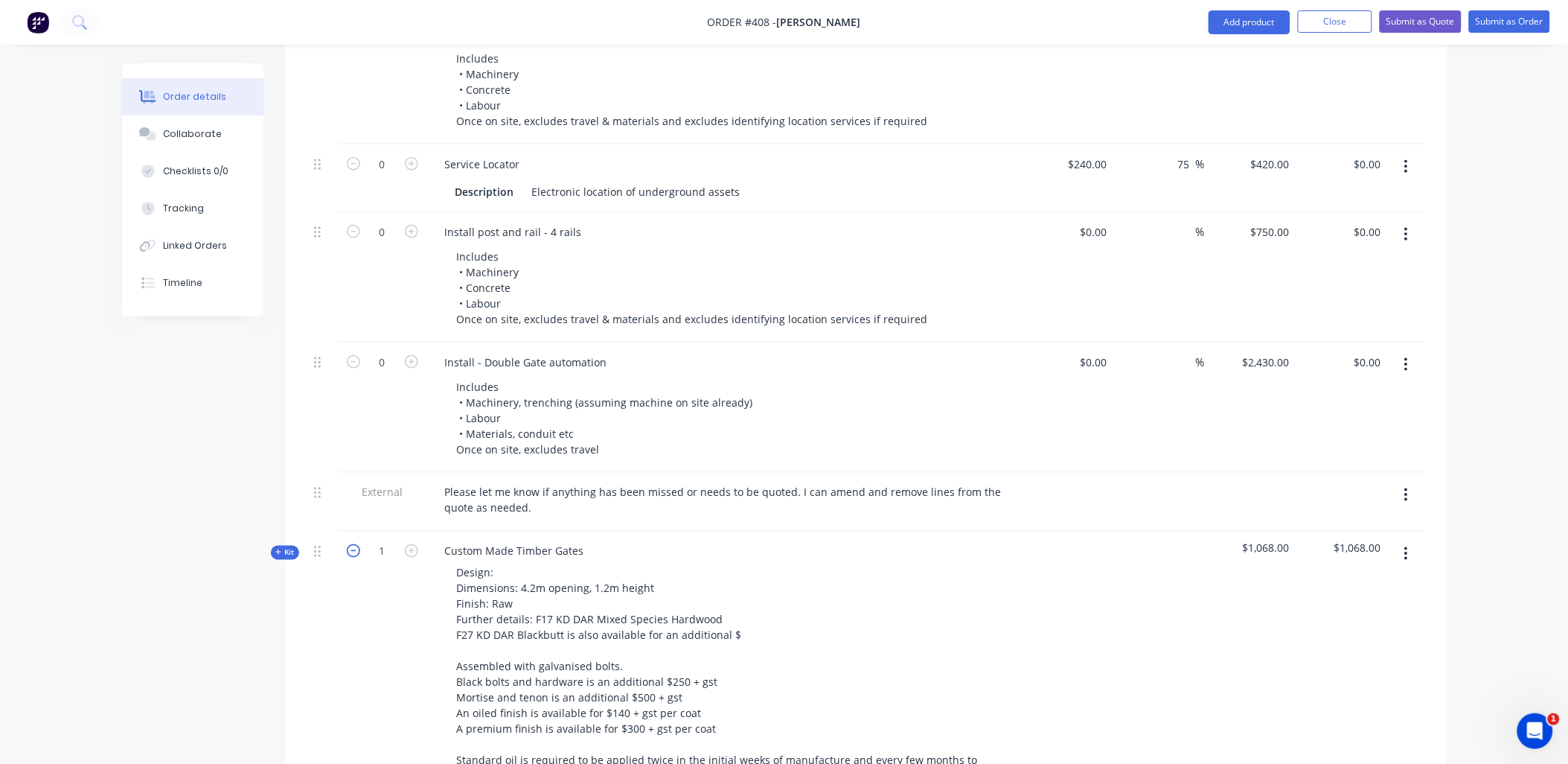
click at [353, 544] on icon "button" at bounding box center [354, 551] width 14 height 14
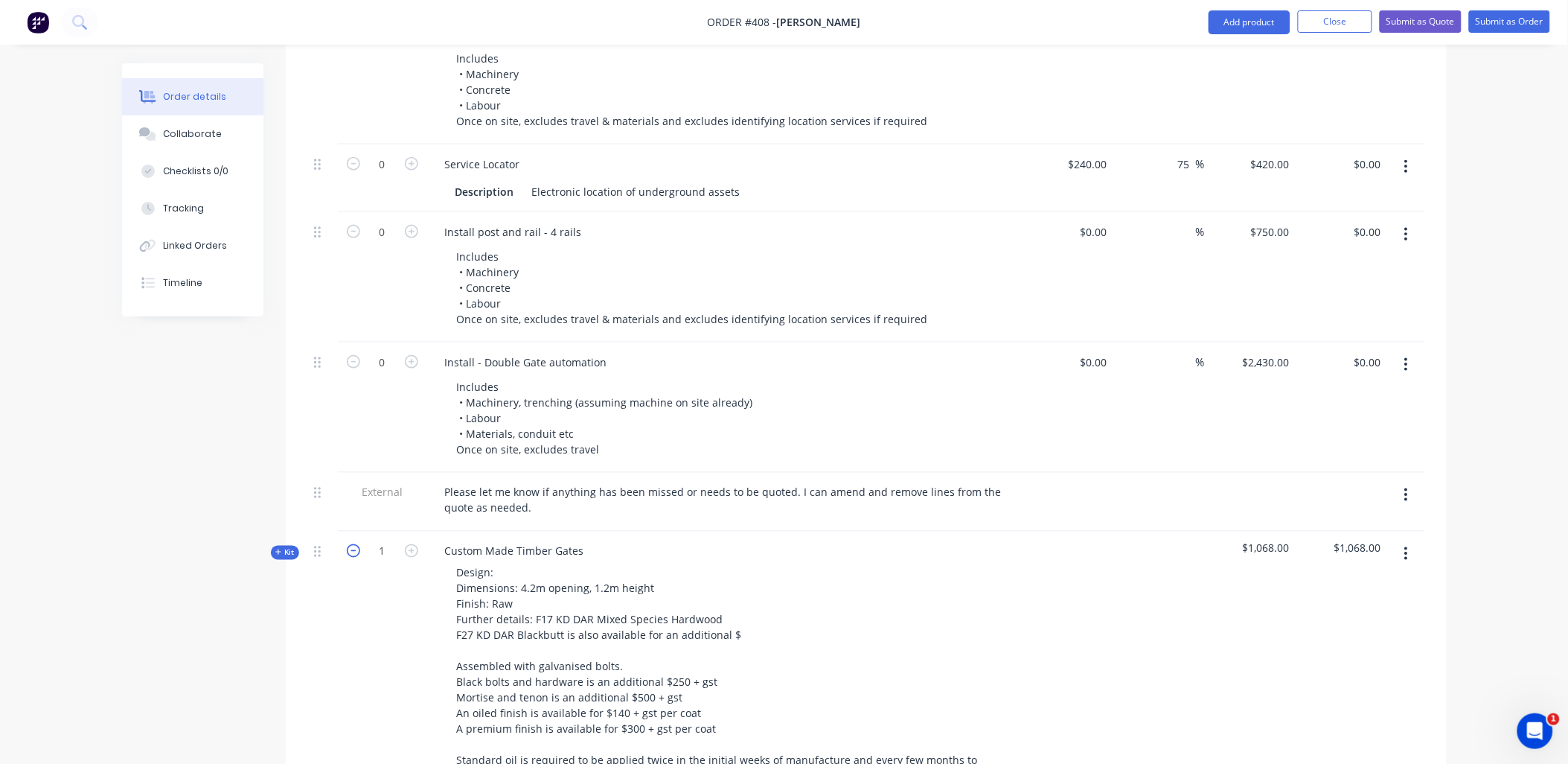
click at [353, 544] on icon "button" at bounding box center [354, 551] width 14 height 14
click at [338, 592] on div "0" at bounding box center [382, 720] width 89 height 377
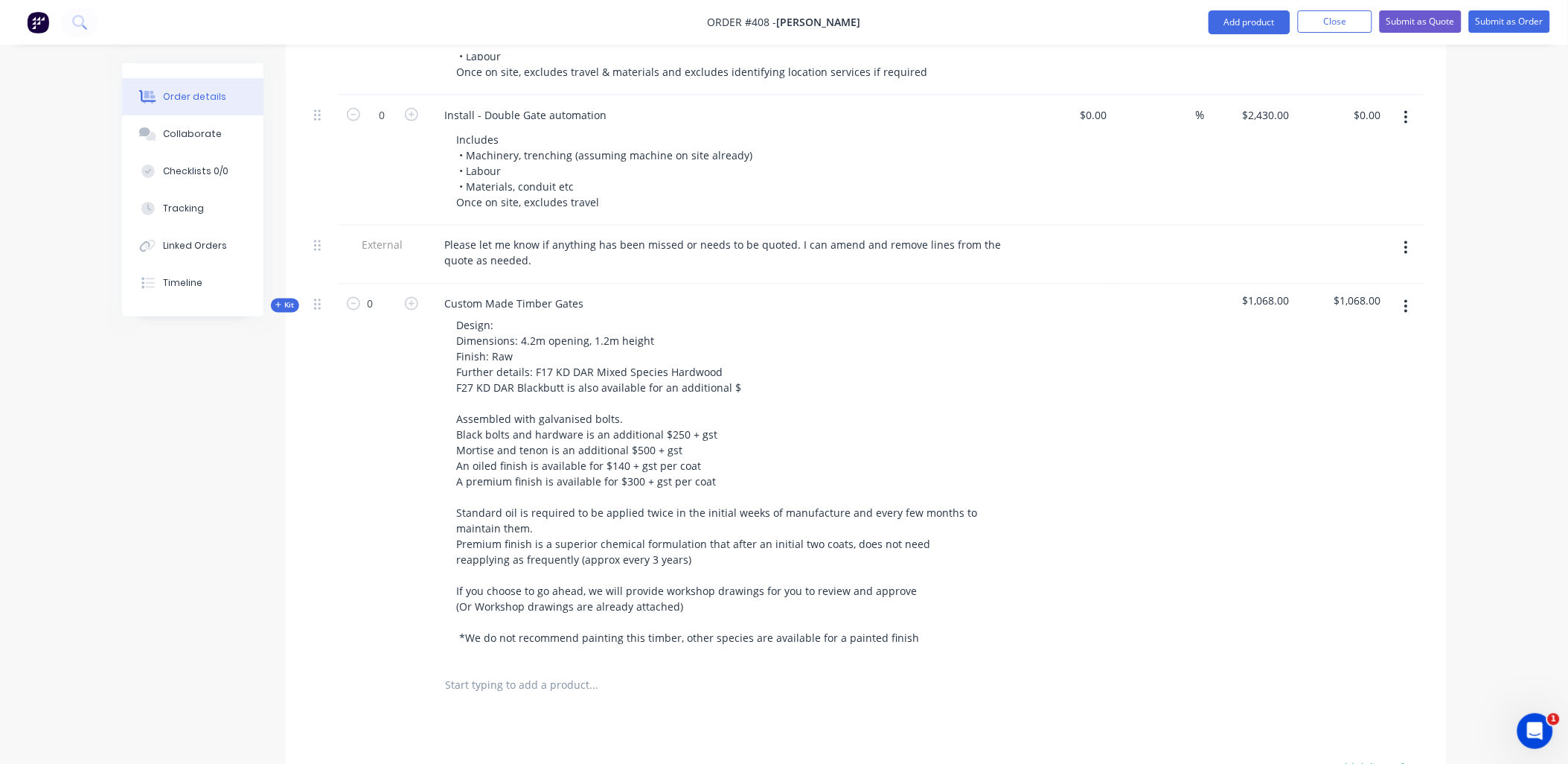
scroll to position [2811, 0]
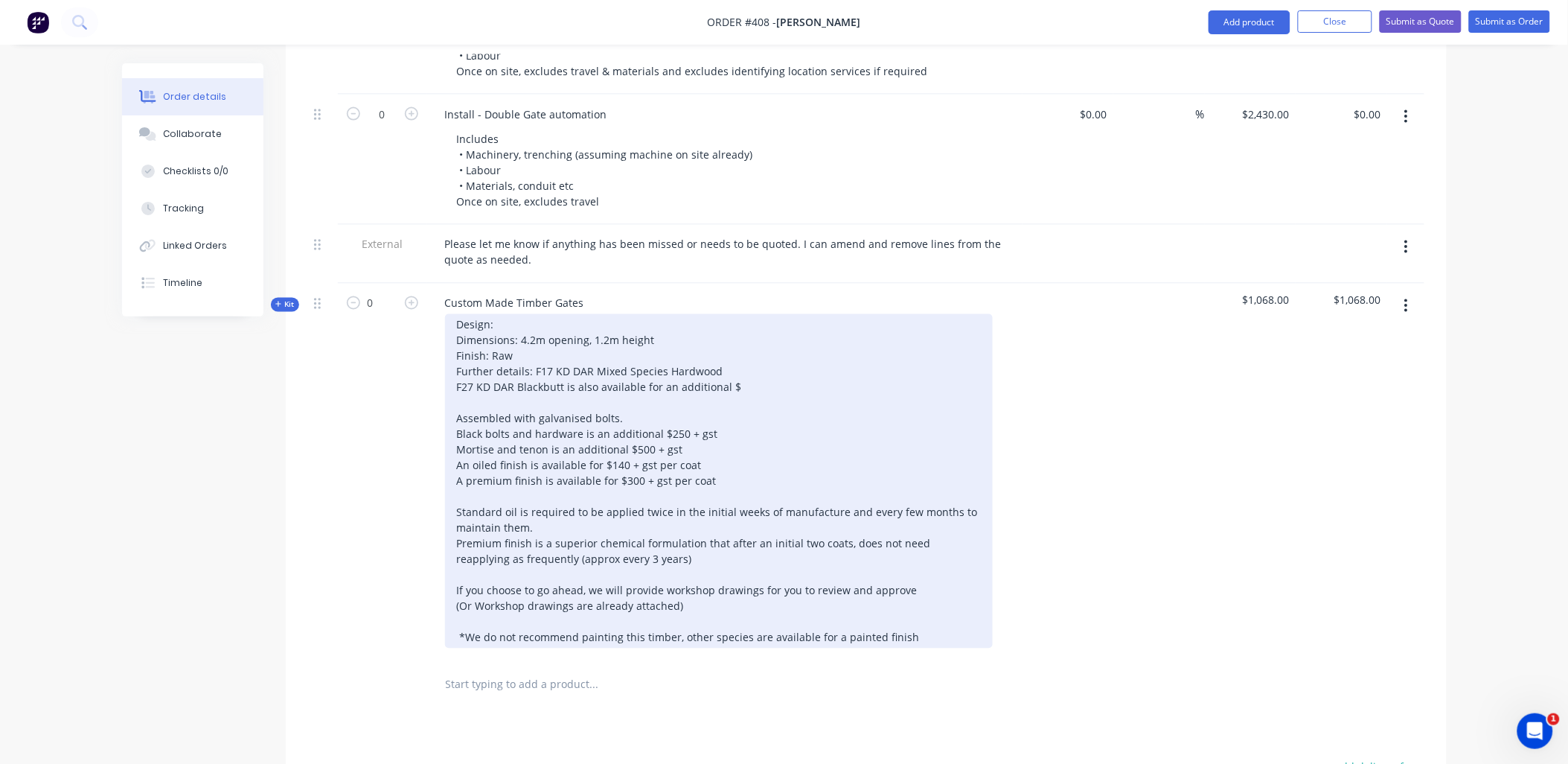
drag, startPoint x: 916, startPoint y: 618, endPoint x: 436, endPoint y: 305, distance: 573.0
click at [436, 314] on div "Design: Dimensions: 4.2m opening, 1.2m height Finish: Raw Further details: F17 …" at bounding box center [725, 480] width 584 height 334
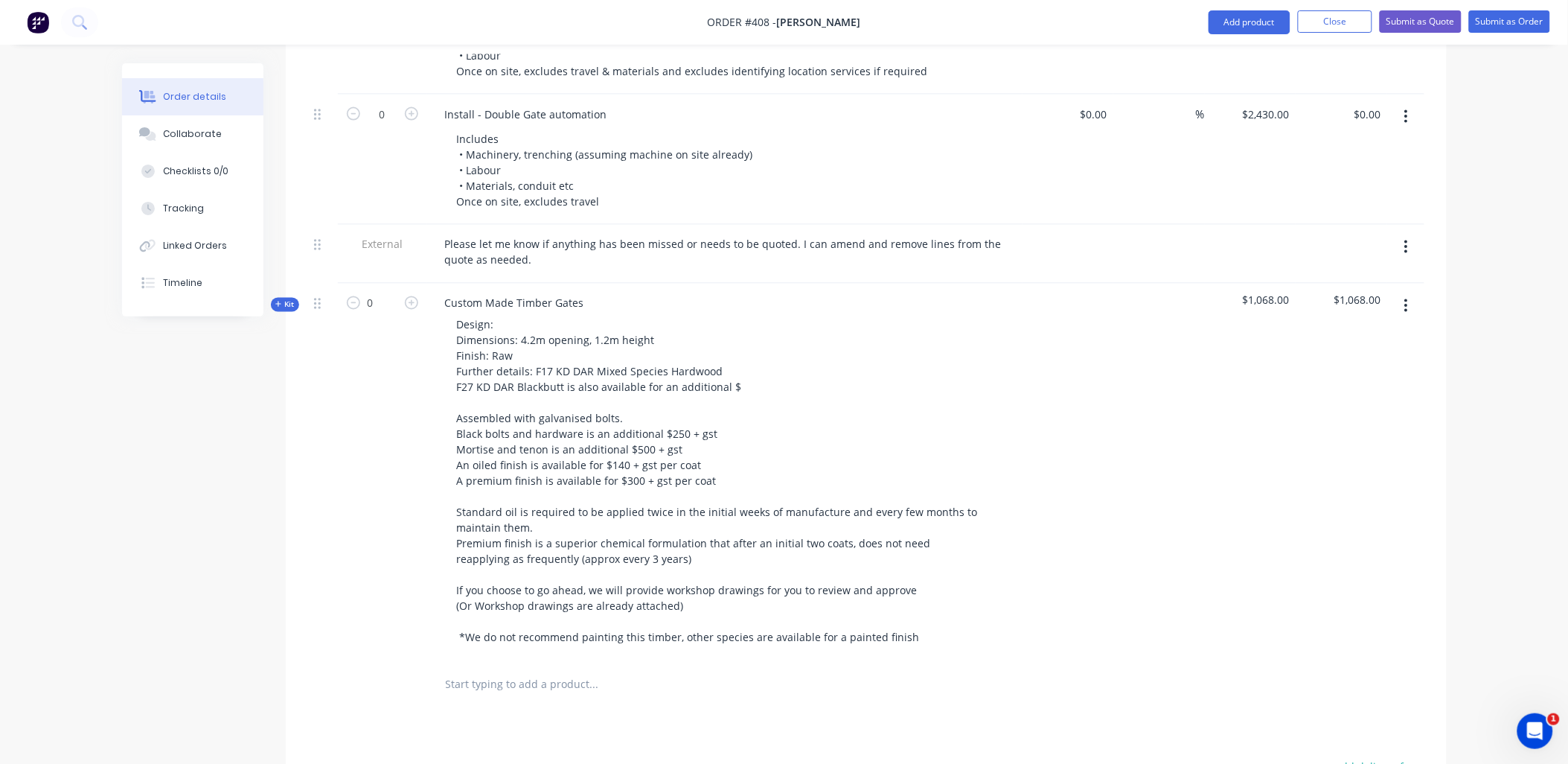
click at [414, 583] on div "0" at bounding box center [382, 472] width 89 height 377
click at [414, 296] on icon "button" at bounding box center [412, 303] width 14 height 14
click at [355, 296] on icon "button" at bounding box center [354, 303] width 14 height 14
click at [391, 293] on input "0" at bounding box center [382, 304] width 38 height 23
type input "1"
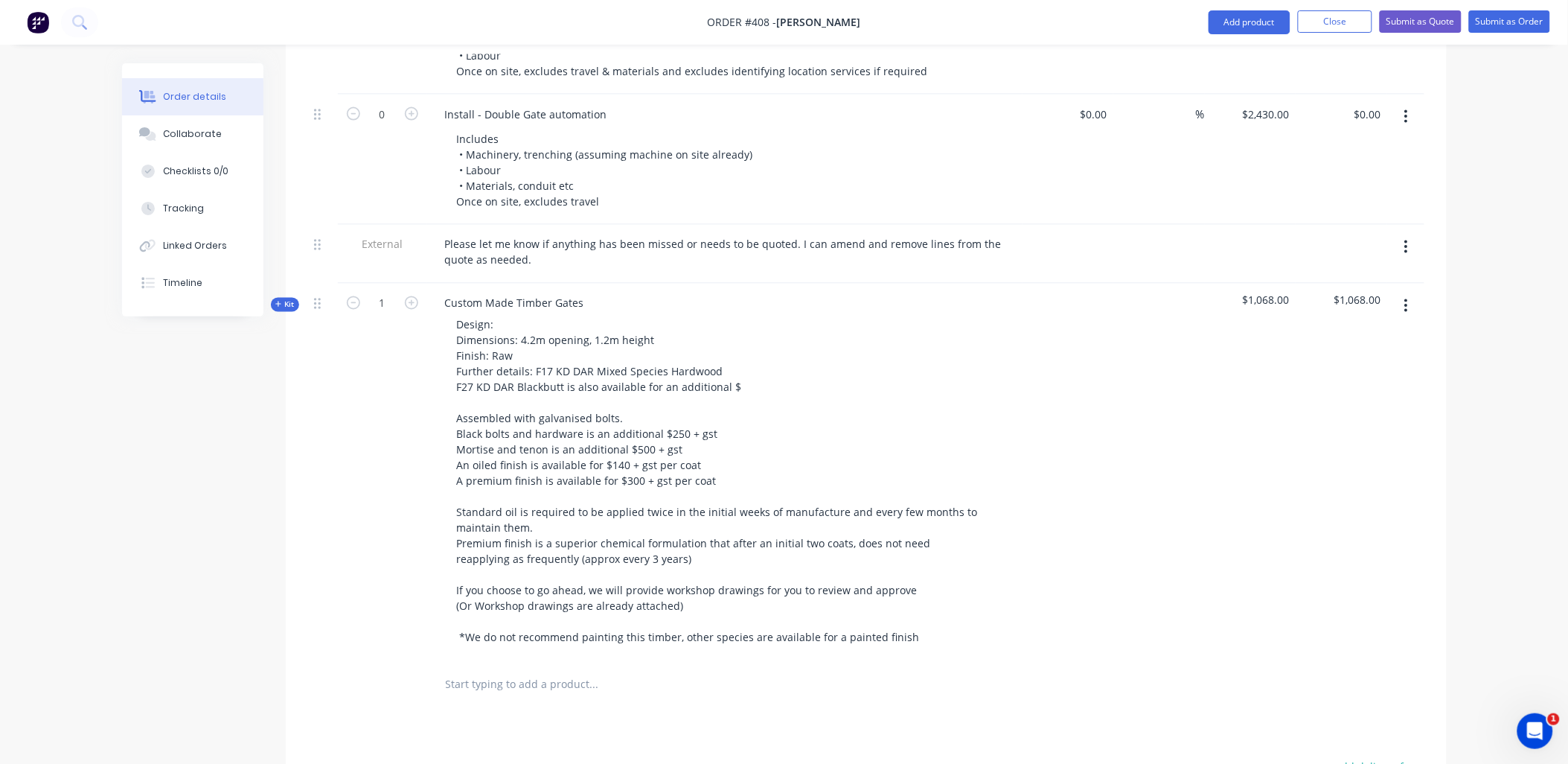
click at [348, 337] on div "1" at bounding box center [382, 472] width 89 height 377
click at [287, 299] on span "Kit" at bounding box center [285, 305] width 20 height 11
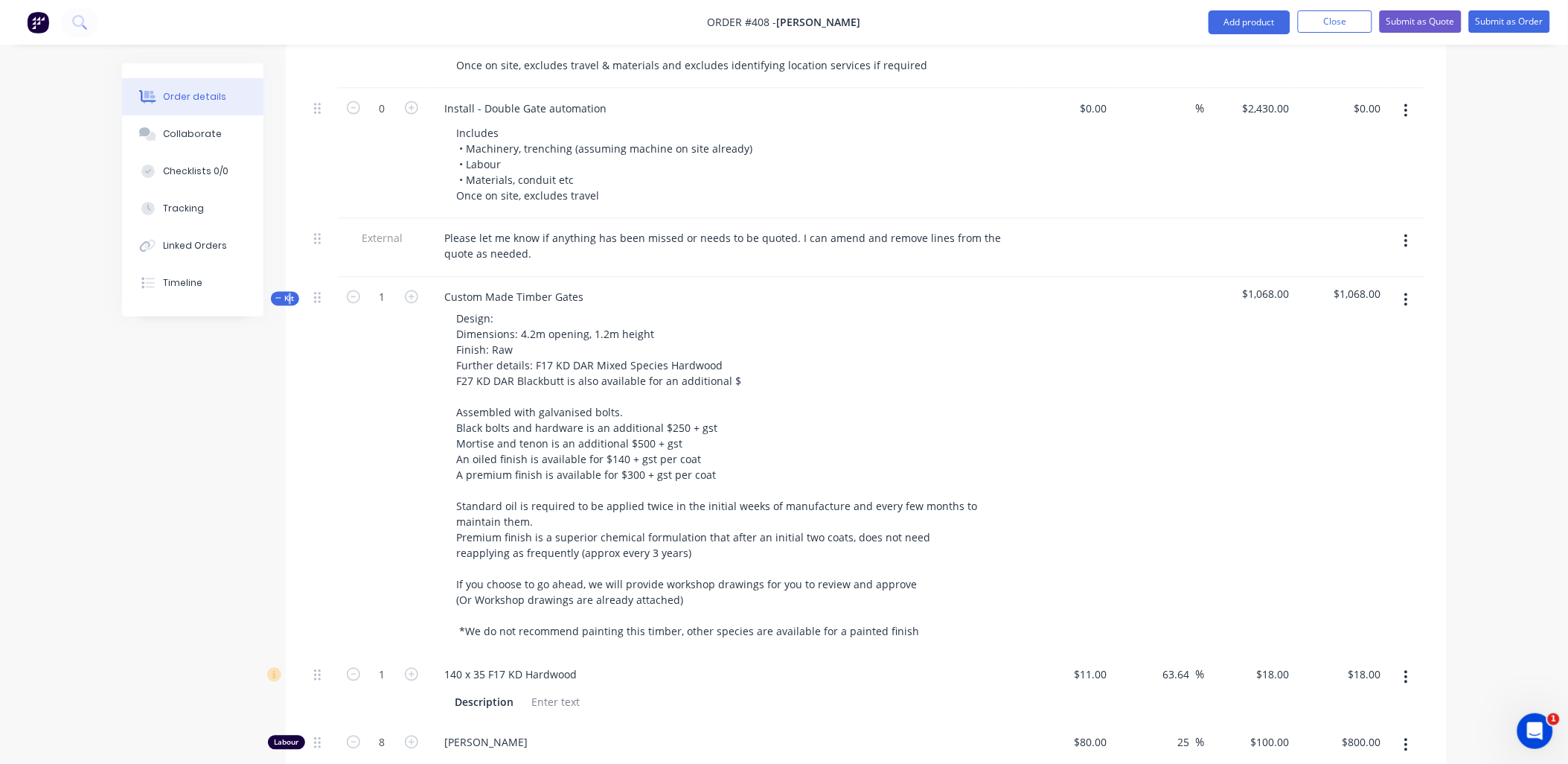
scroll to position [2815, 0]
click at [281, 296] on icon at bounding box center [278, 300] width 7 height 8
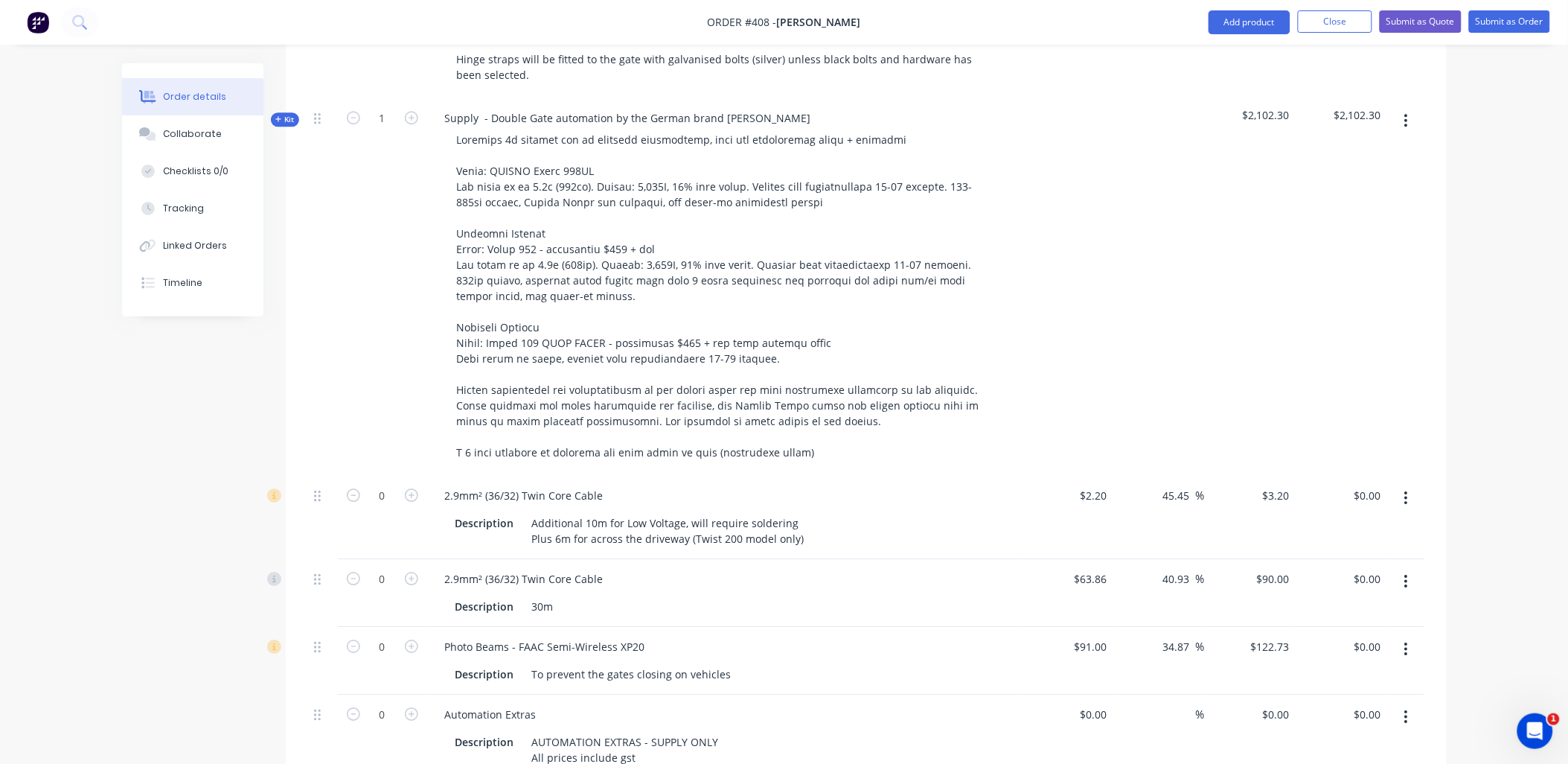
scroll to position [1327, 0]
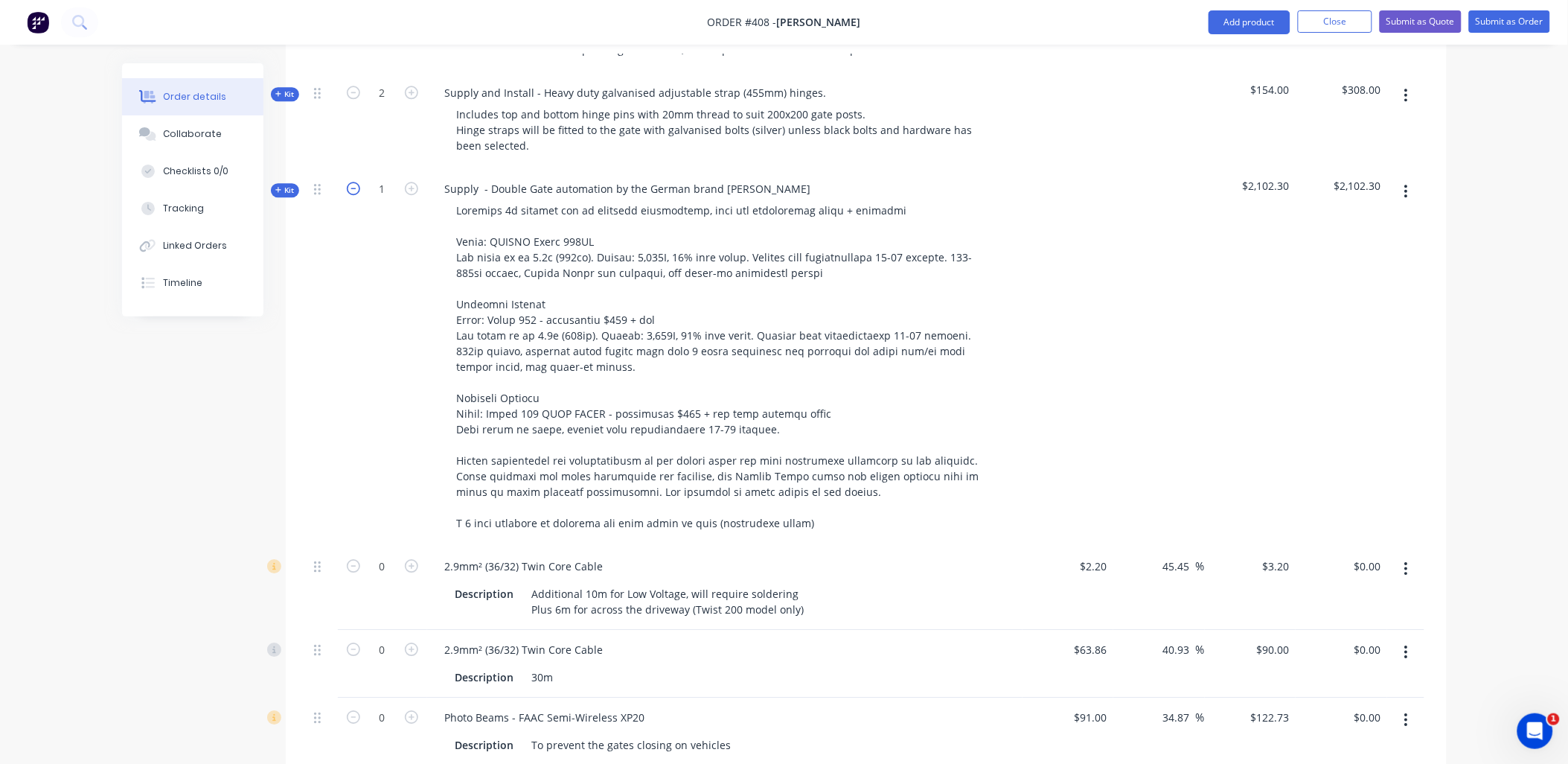
click at [352, 182] on icon "button" at bounding box center [354, 189] width 14 height 14
click at [1407, 185] on icon "button" at bounding box center [1407, 192] width 3 height 14
click at [286, 185] on span "Kit" at bounding box center [285, 190] width 20 height 11
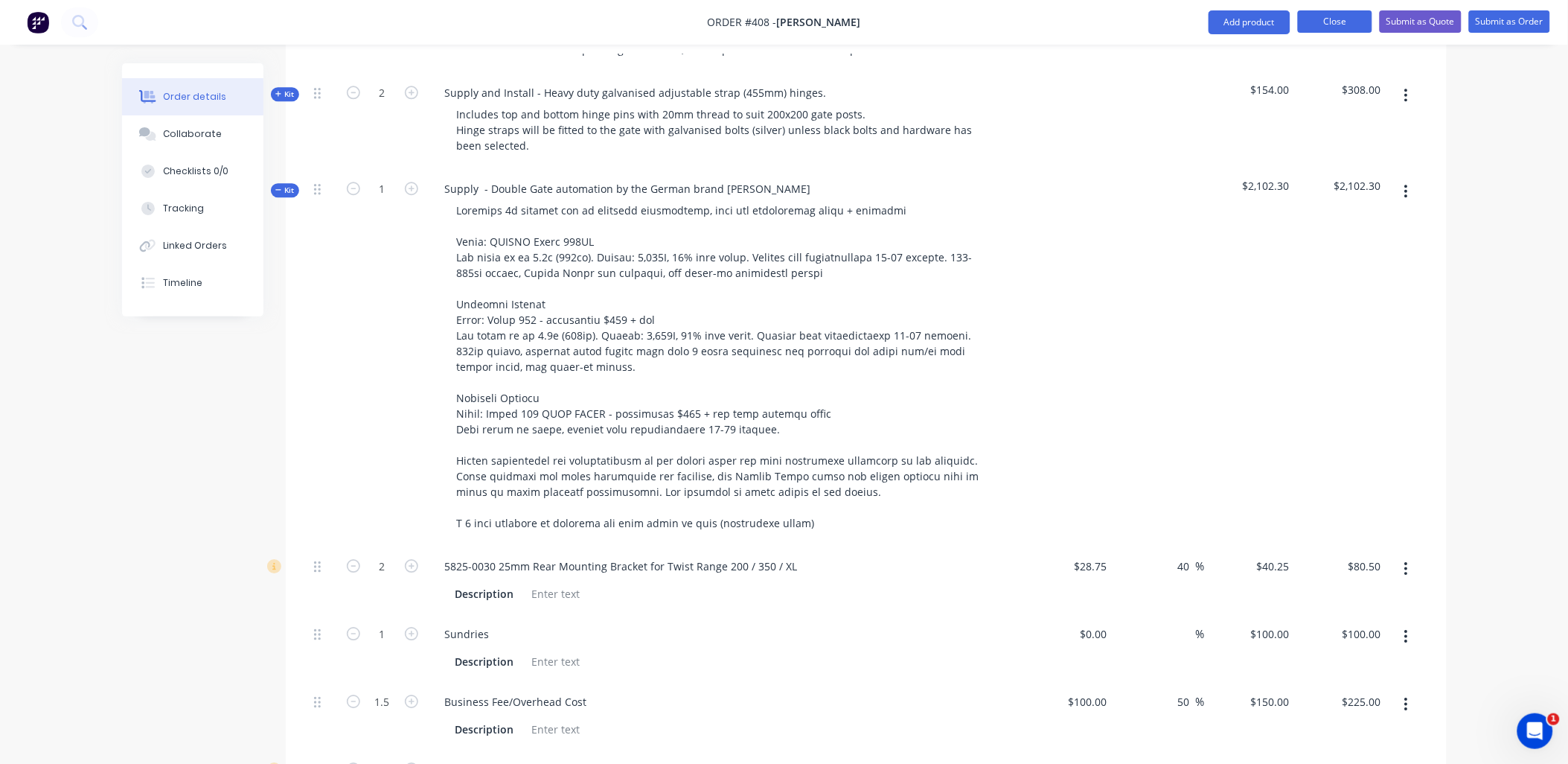
click at [1340, 26] on button "Close" at bounding box center [1335, 22] width 75 height 23
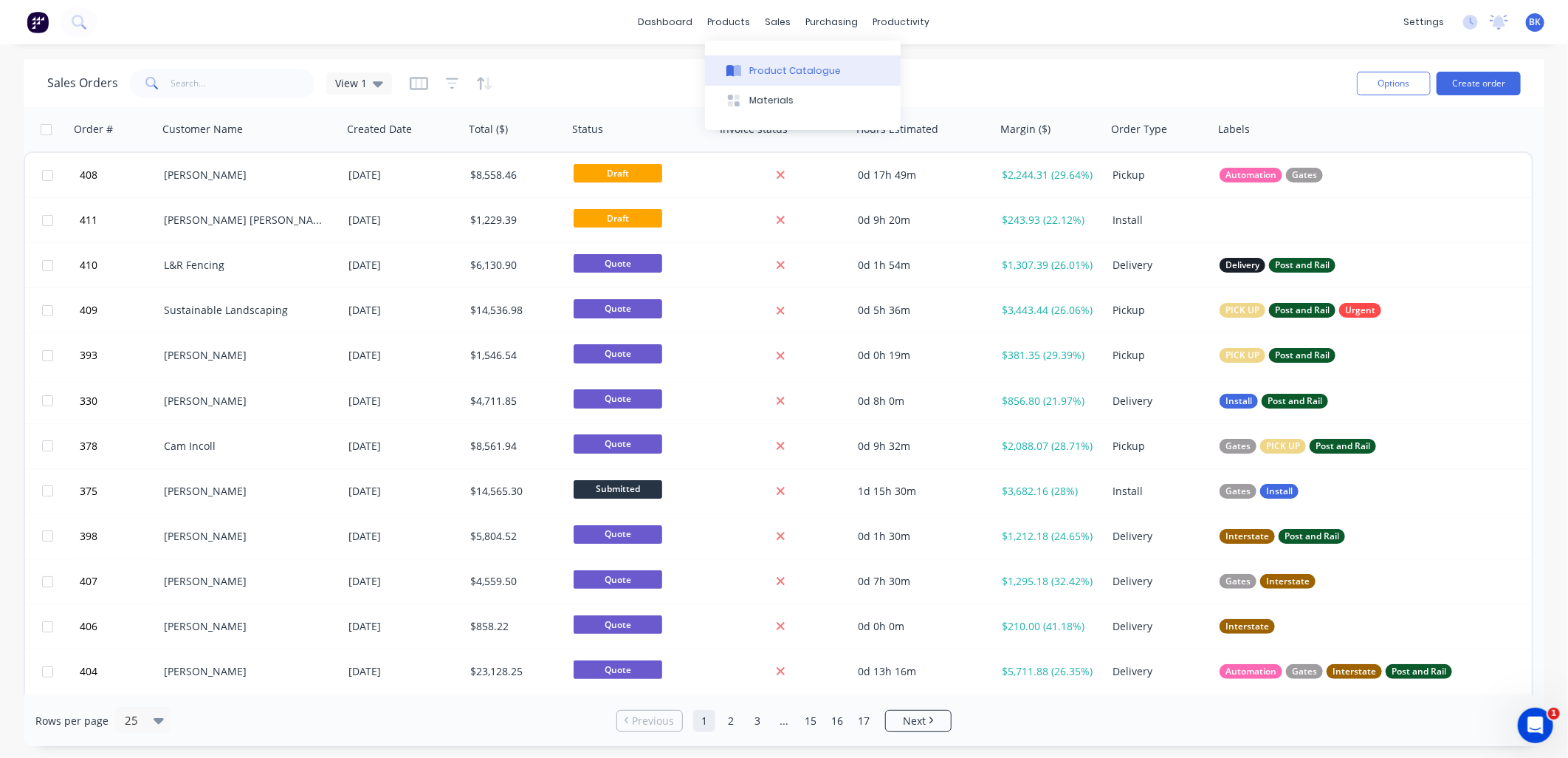
click at [748, 72] on button "Product Catalogue" at bounding box center [803, 70] width 196 height 29
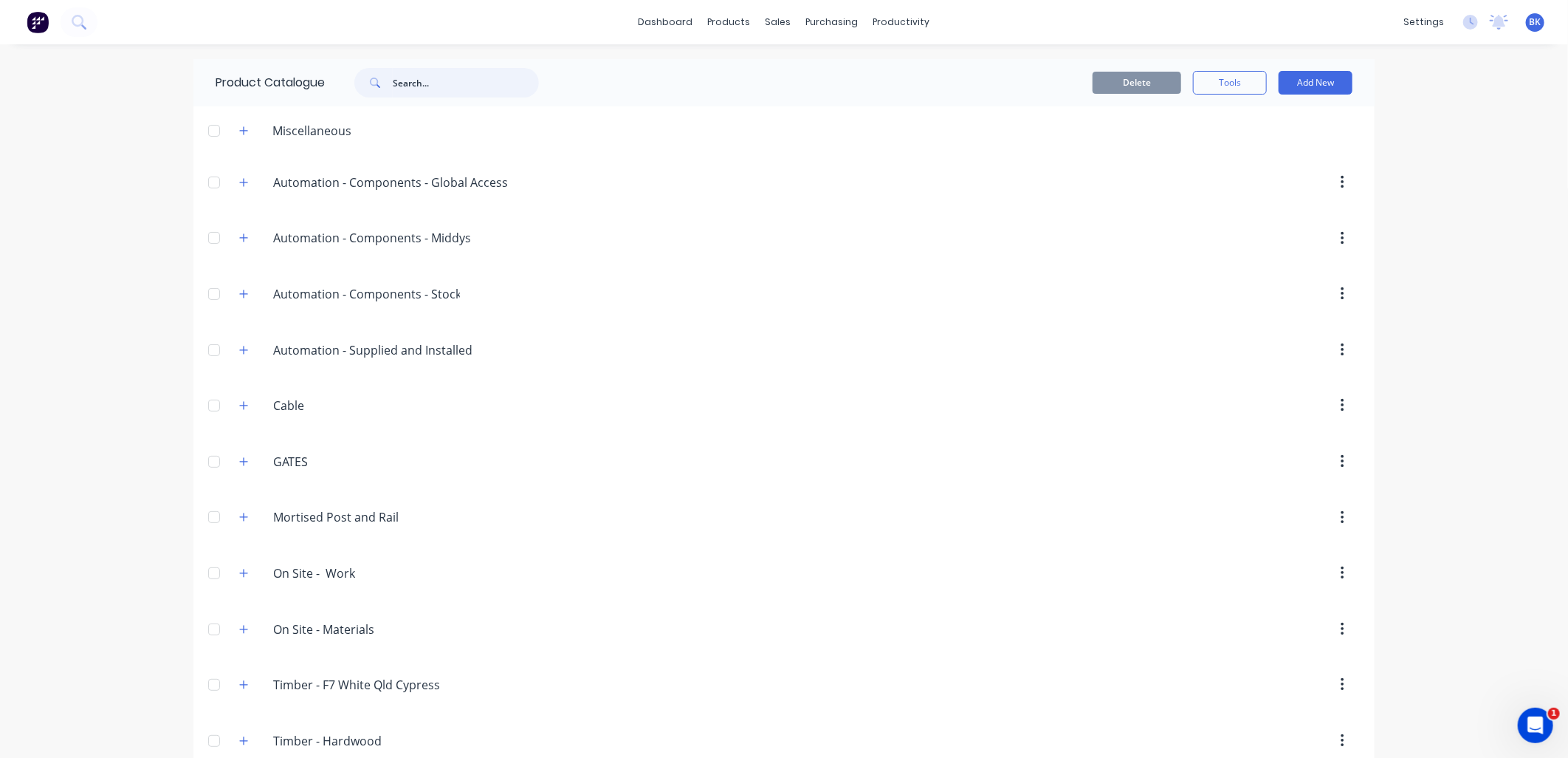
click at [437, 85] on input "text" at bounding box center [465, 82] width 146 height 29
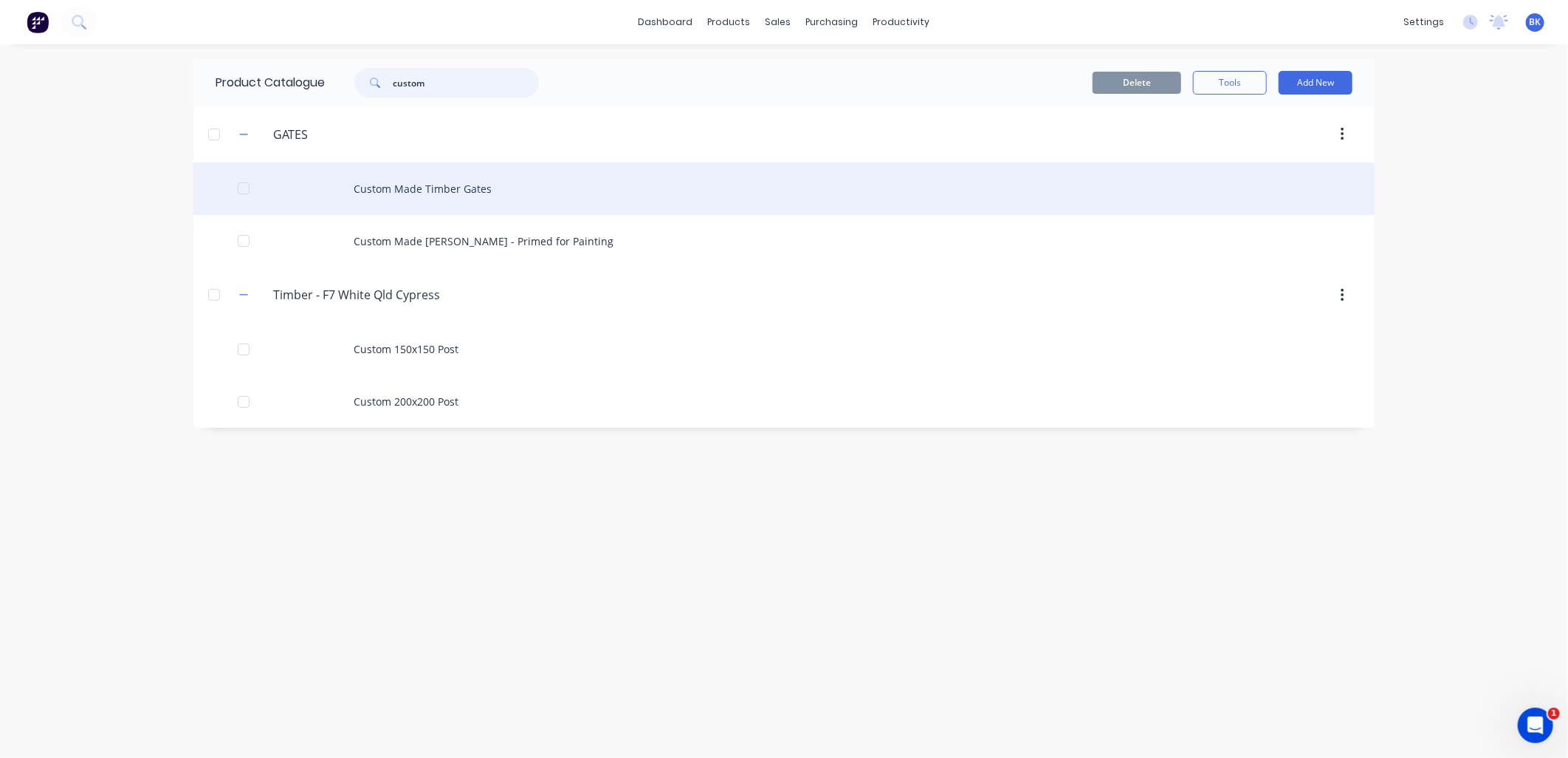
type input "custom"
click at [458, 193] on div "Custom Made Timber Gates" at bounding box center [784, 189] width 1181 height 52
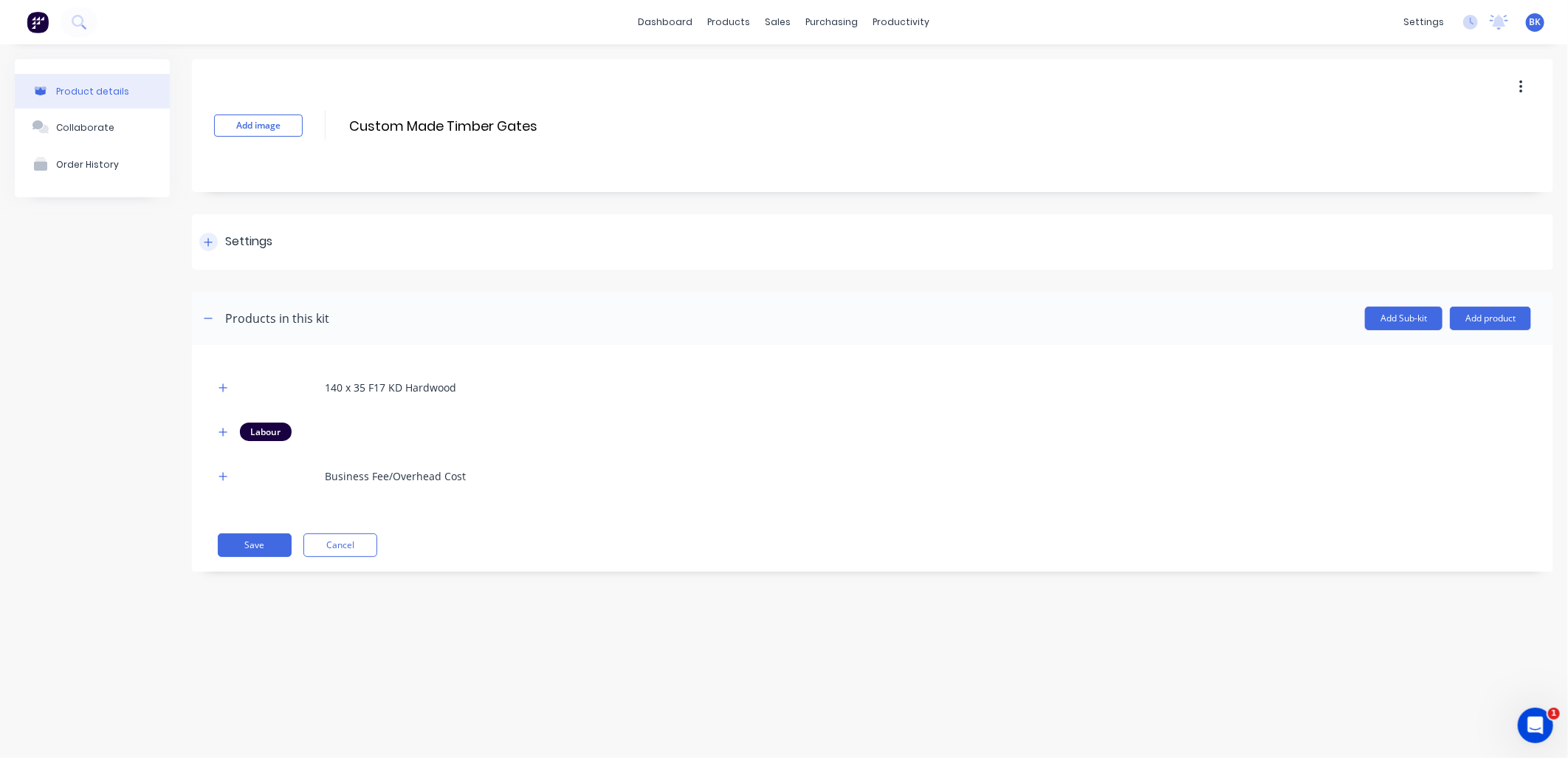
click at [214, 240] on div at bounding box center [208, 242] width 19 height 19
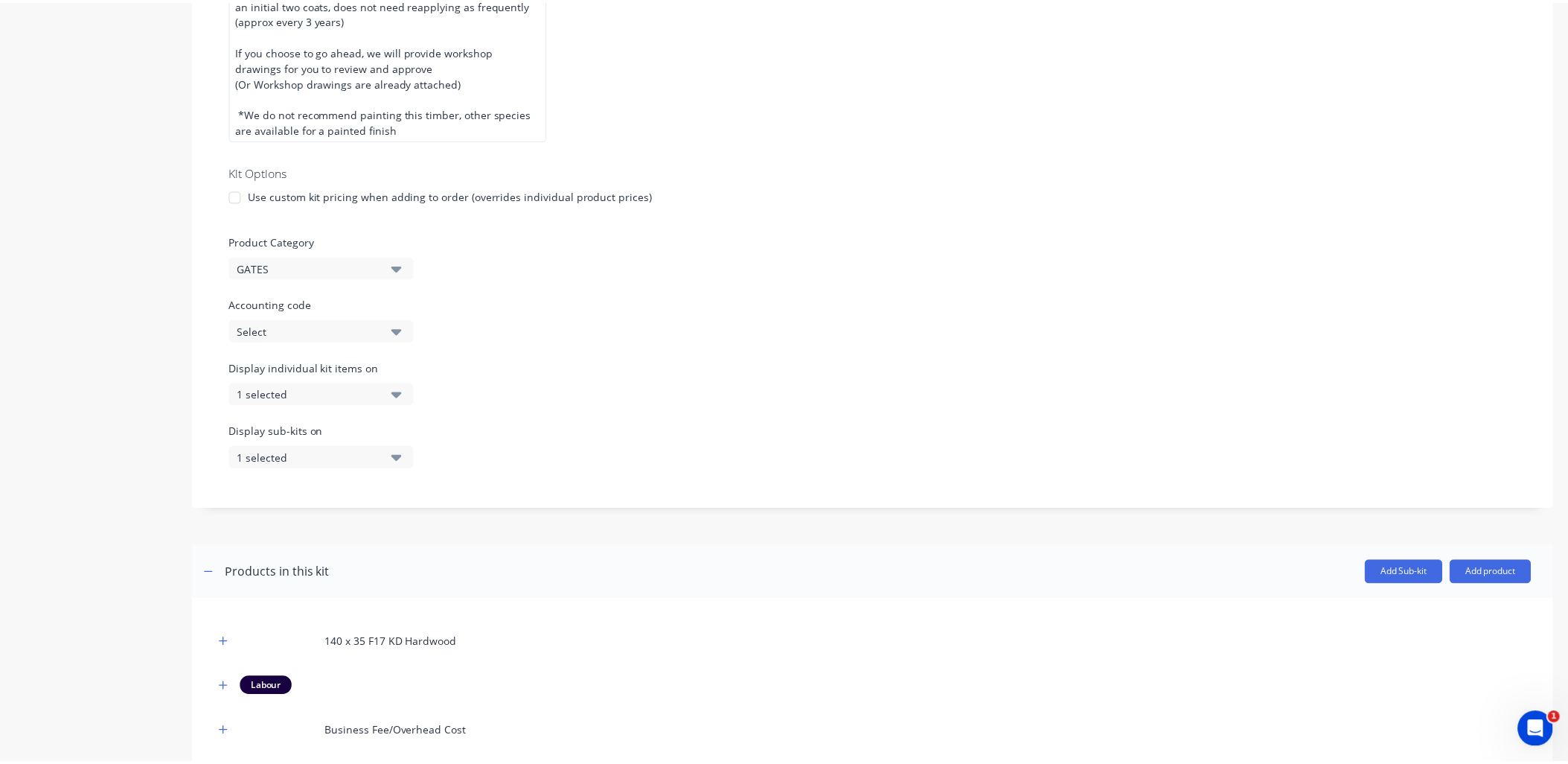
scroll to position [578, 0]
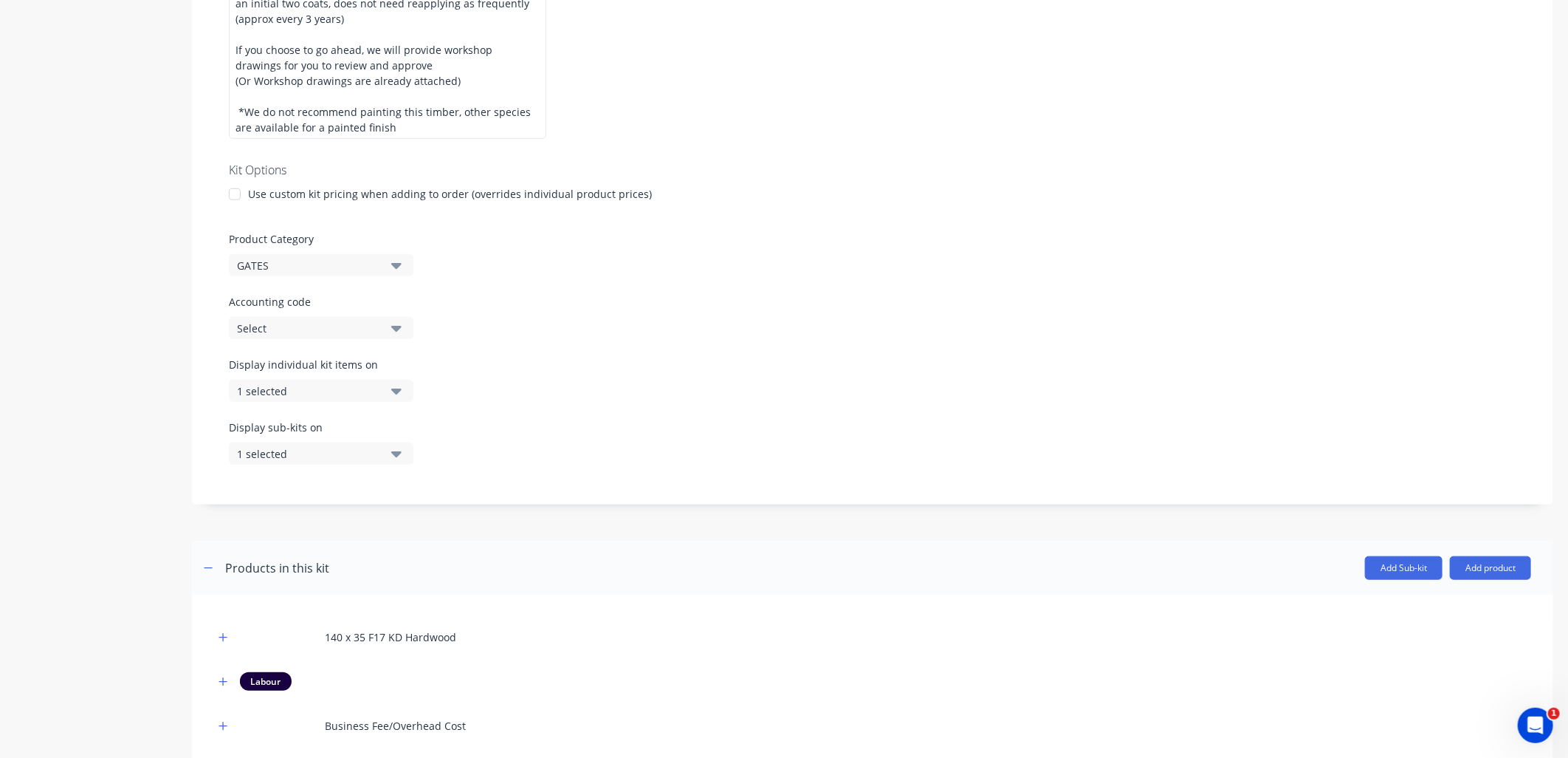
click at [401, 388] on icon "button" at bounding box center [396, 391] width 10 height 6
click at [712, 357] on div "Display individual kit items on 1 selected" at bounding box center [872, 388] width 1287 height 63
click at [645, 379] on div "Display individual kit items on 1 selected" at bounding box center [872, 388] width 1287 height 63
click at [156, 432] on div "Product details Collaborate Order History" at bounding box center [92, 165] width 155 height 1357
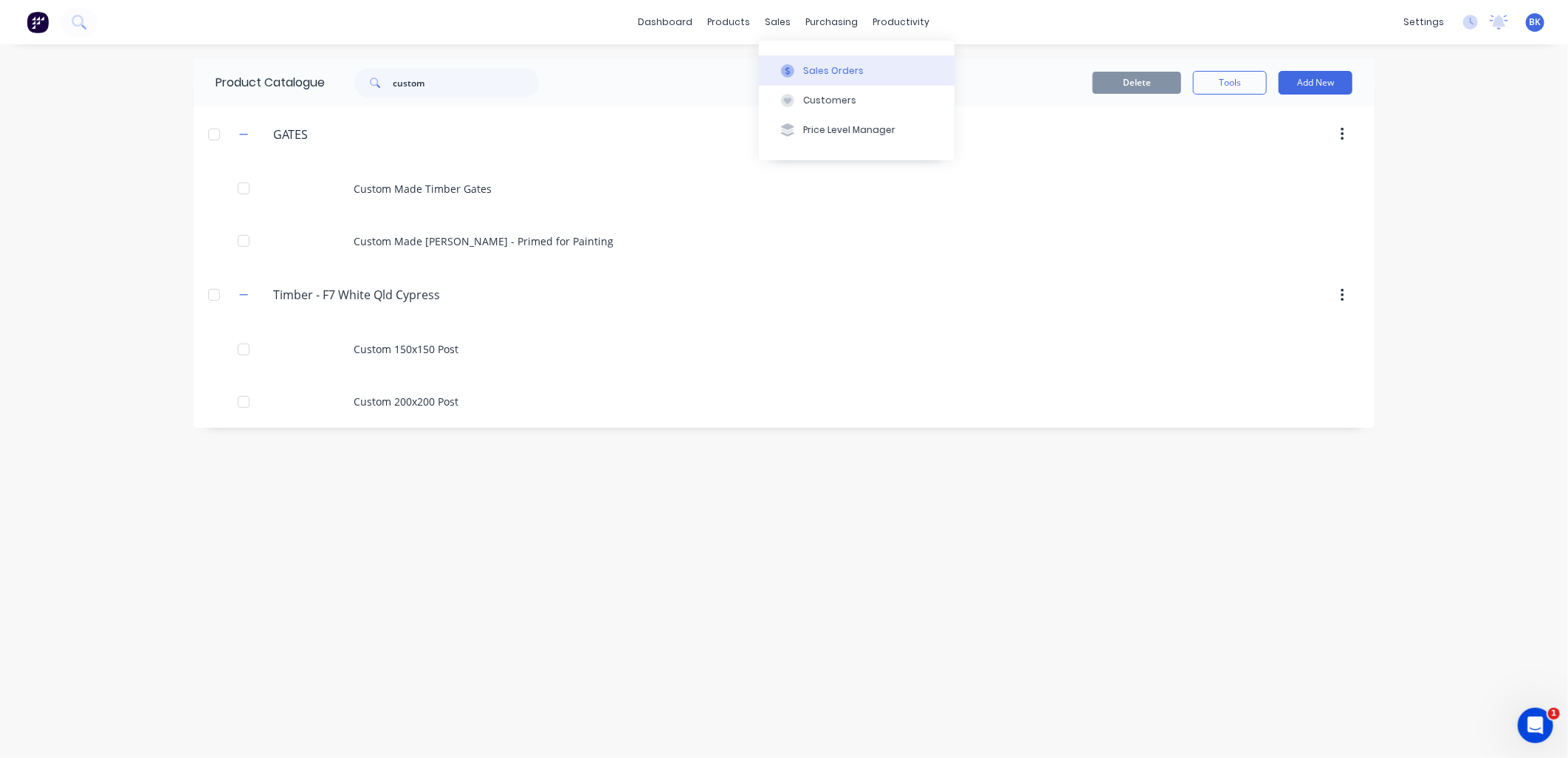
click at [809, 60] on button "Sales Orders" at bounding box center [857, 70] width 196 height 29
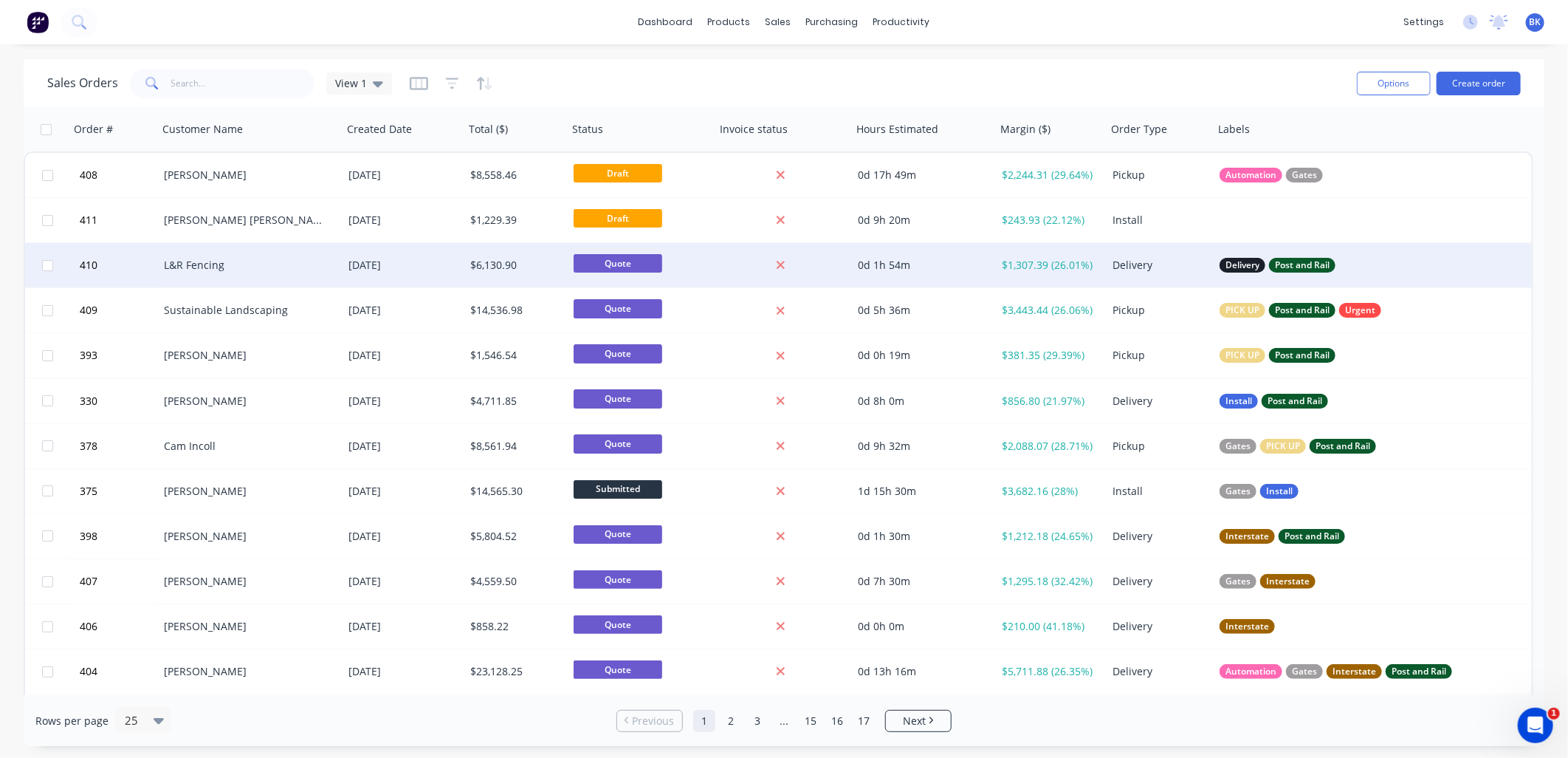
click at [259, 269] on div "L&R Fencing" at bounding box center [245, 265] width 164 height 15
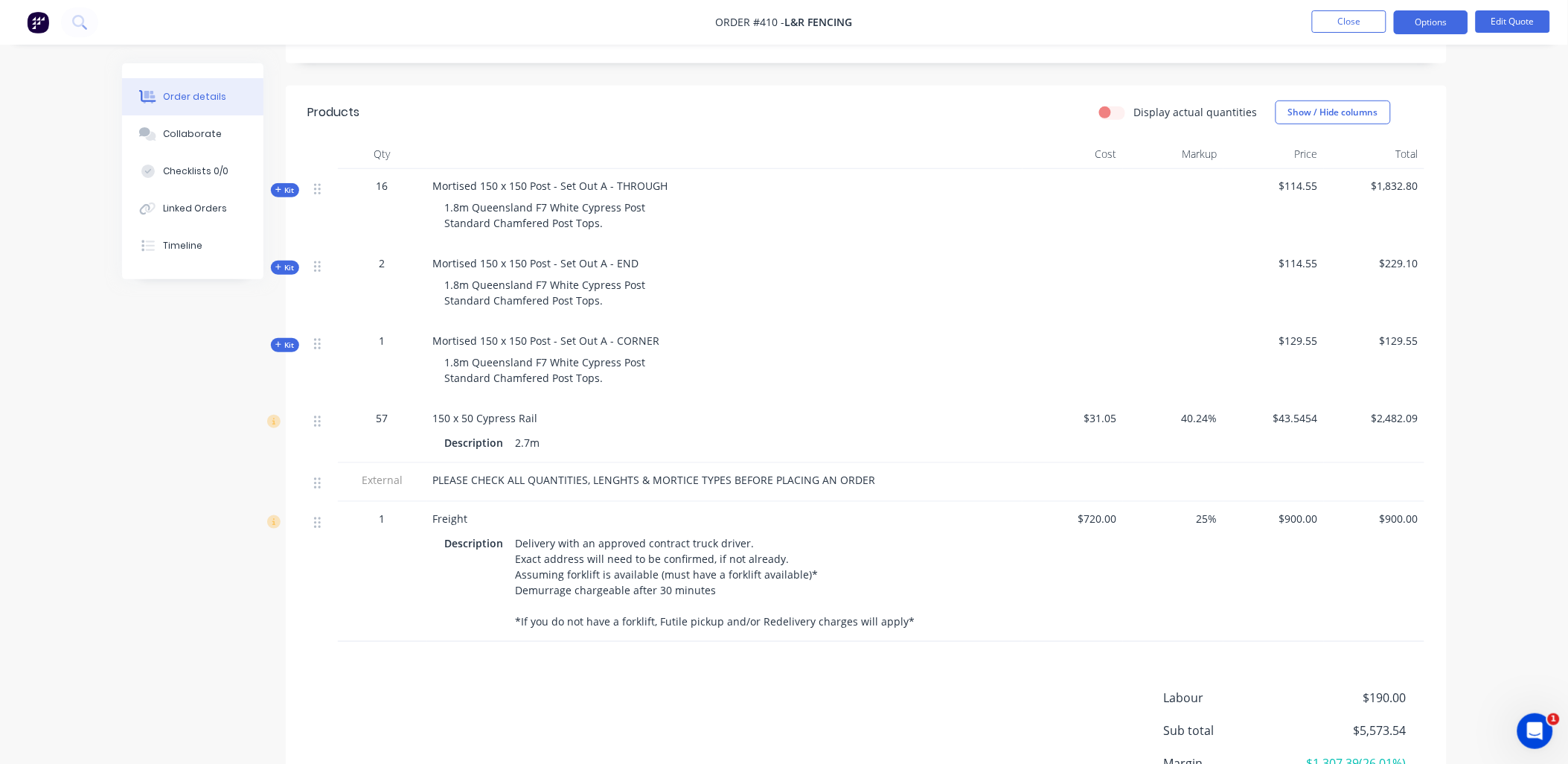
scroll to position [330, 0]
click at [284, 192] on span "Kit" at bounding box center [285, 189] width 20 height 11
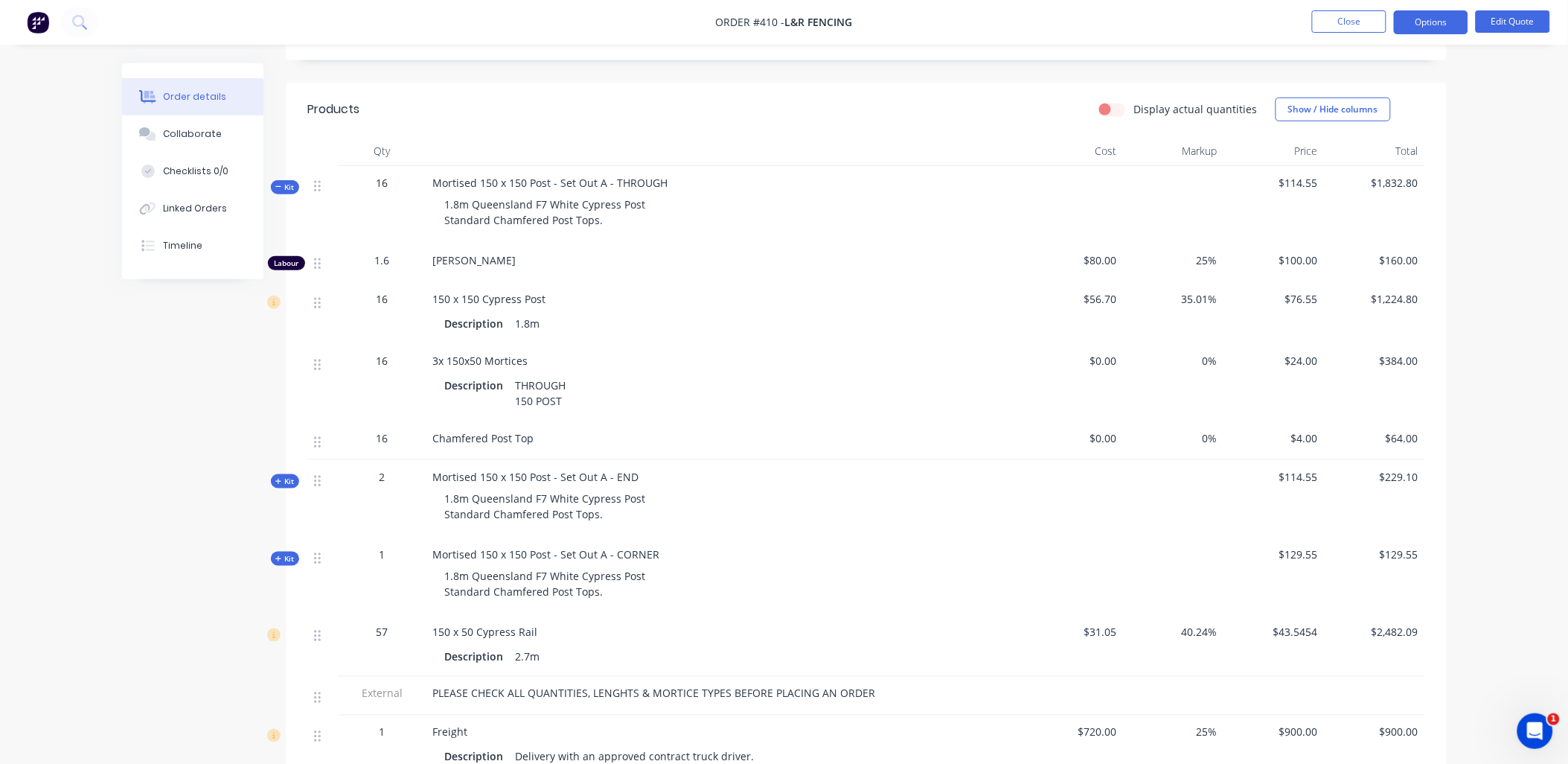
scroll to position [330, 0]
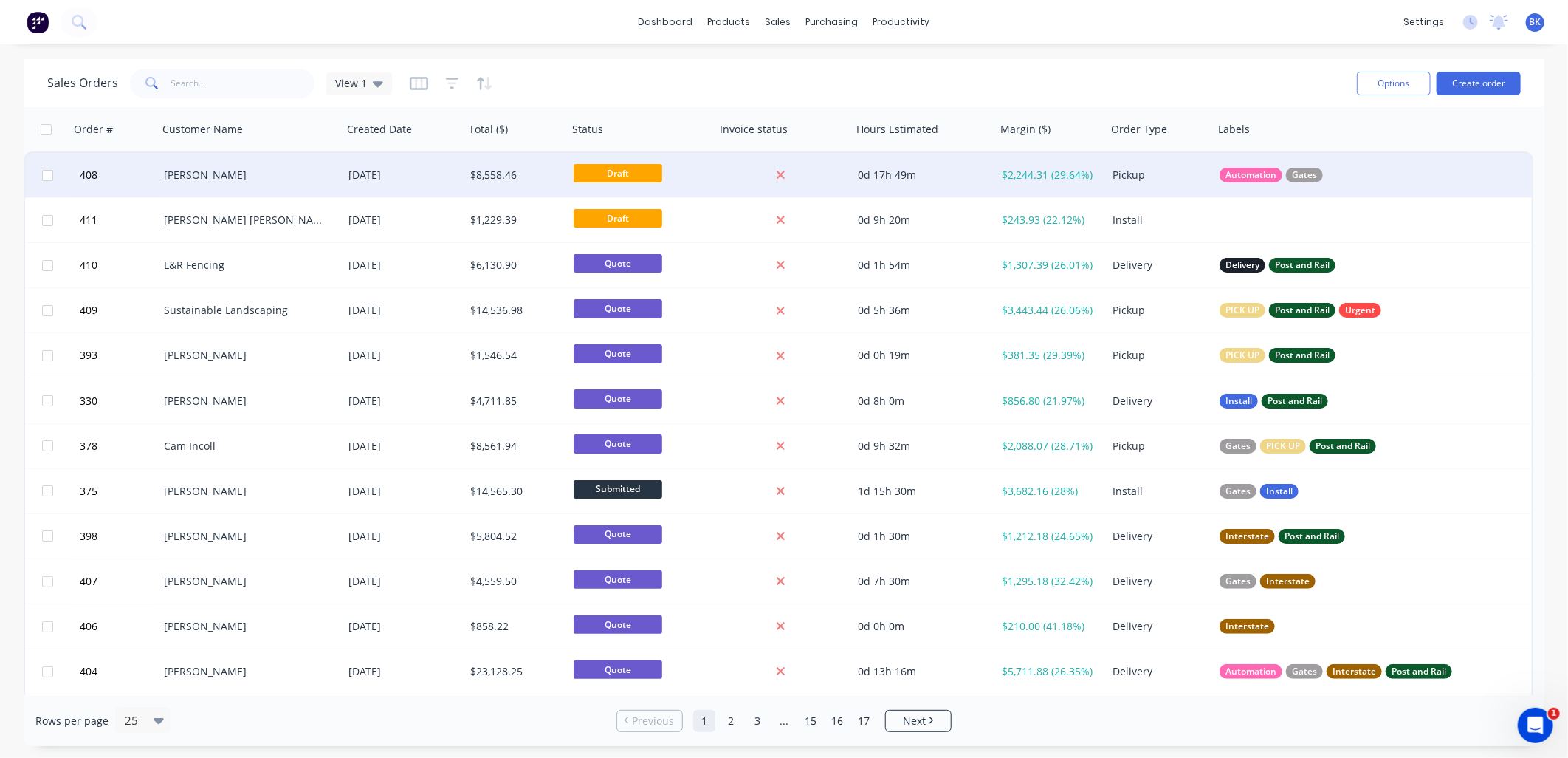
click at [341, 181] on div "[PERSON_NAME]" at bounding box center [250, 174] width 185 height 44
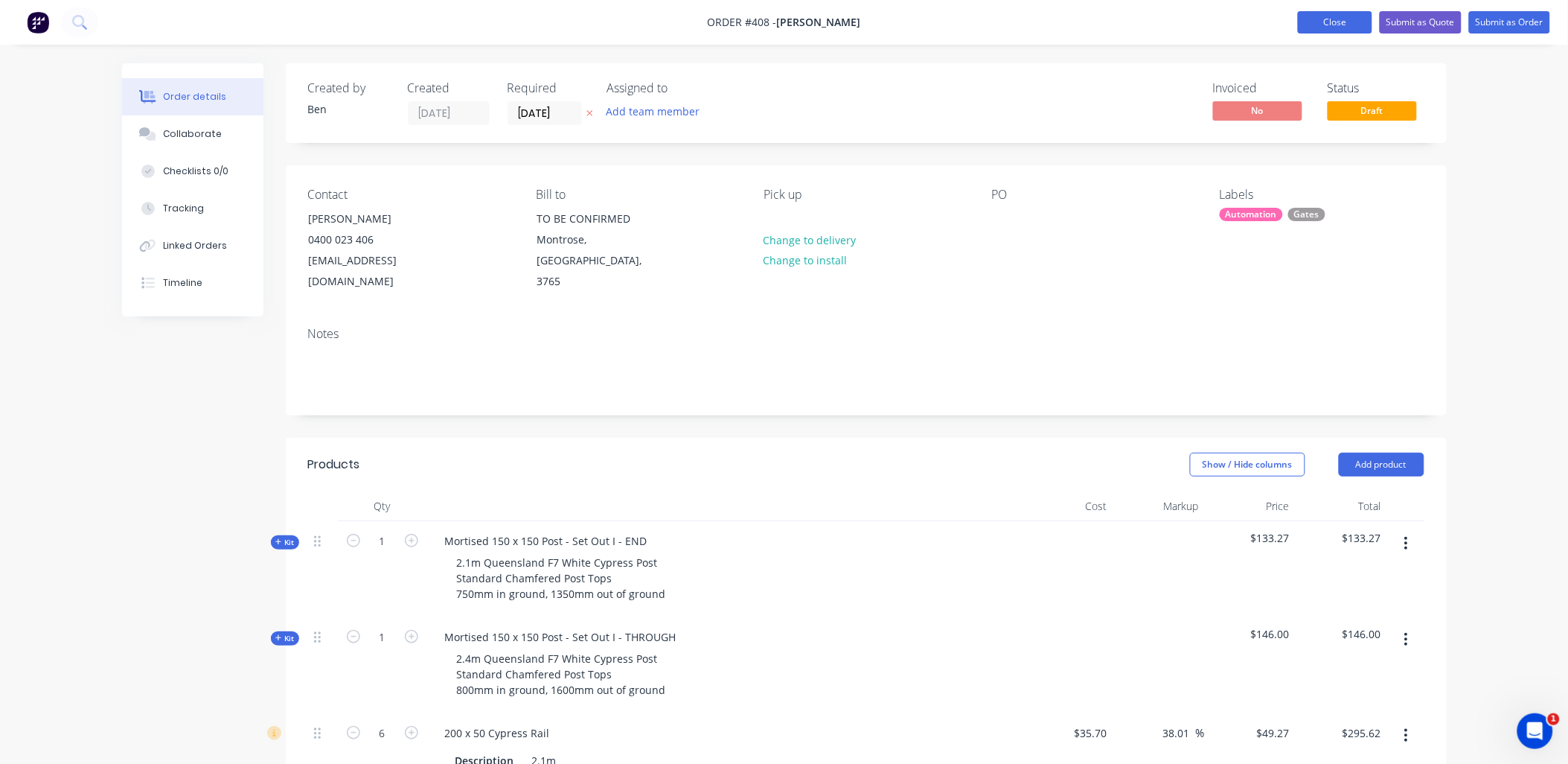
click at [1331, 23] on button "Close" at bounding box center [1335, 23] width 75 height 23
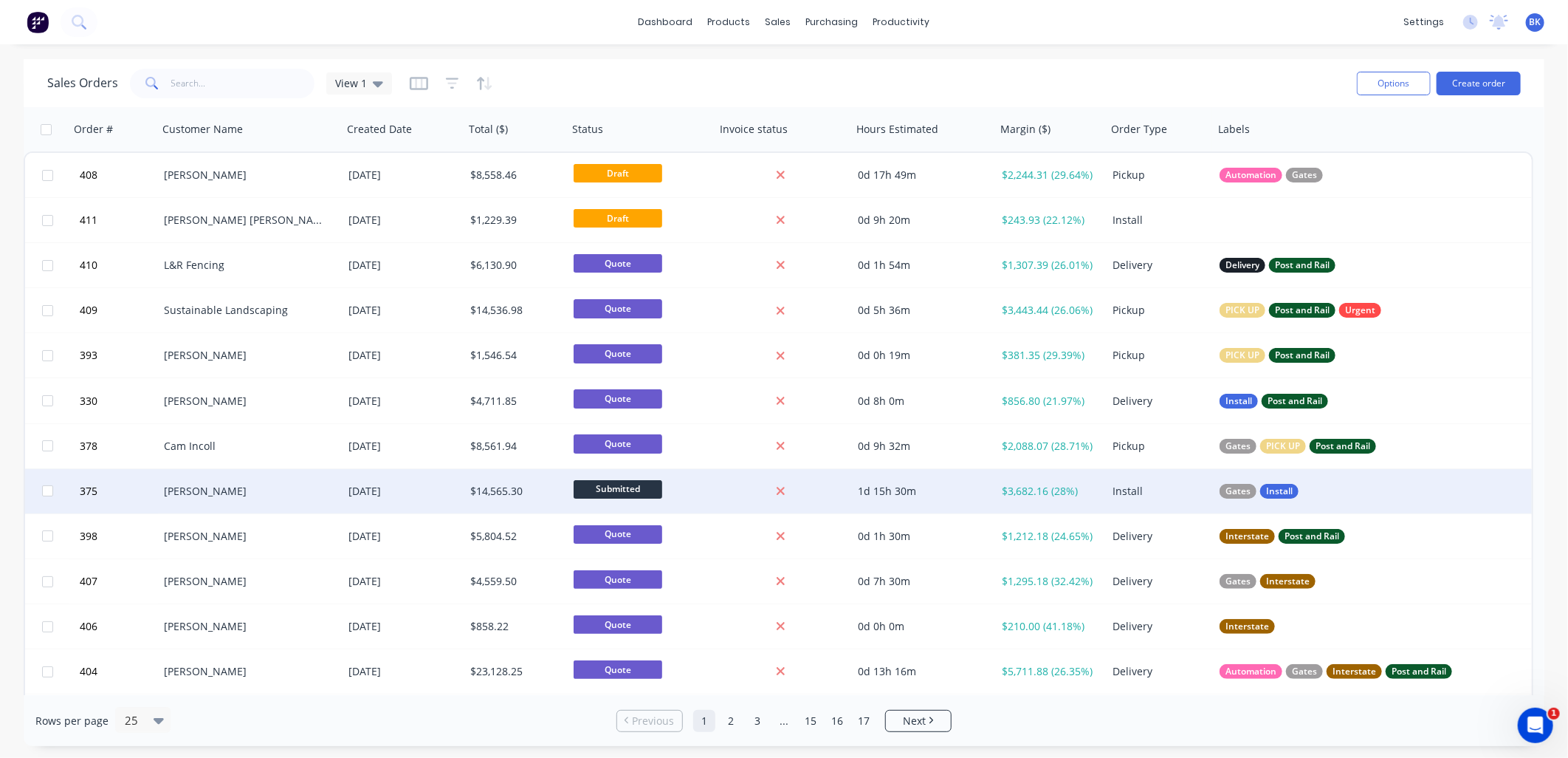
click at [254, 489] on div "[PERSON_NAME]" at bounding box center [245, 491] width 164 height 15
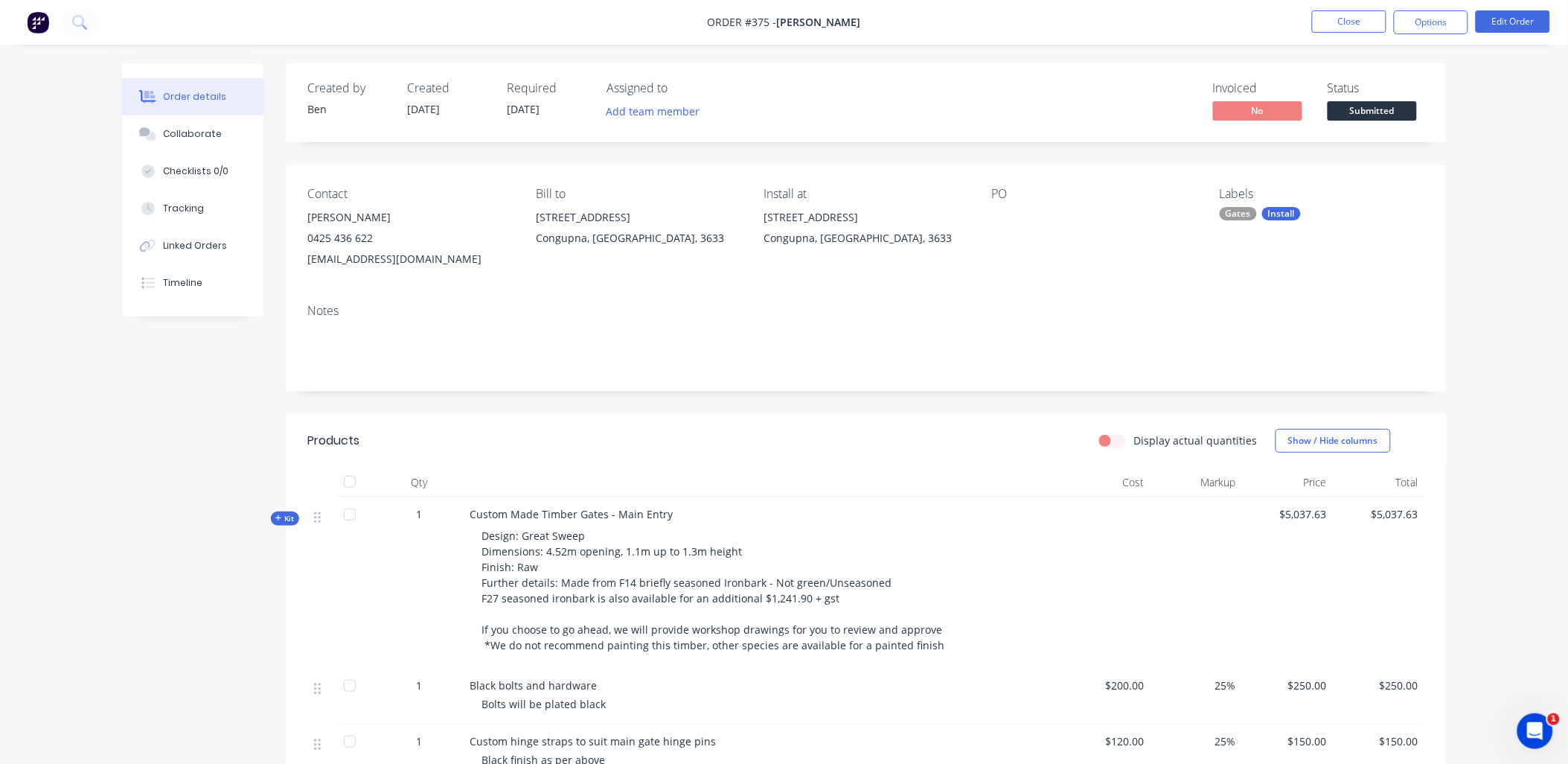
click at [533, 113] on span "[DATE]" at bounding box center [523, 109] width 32 height 14
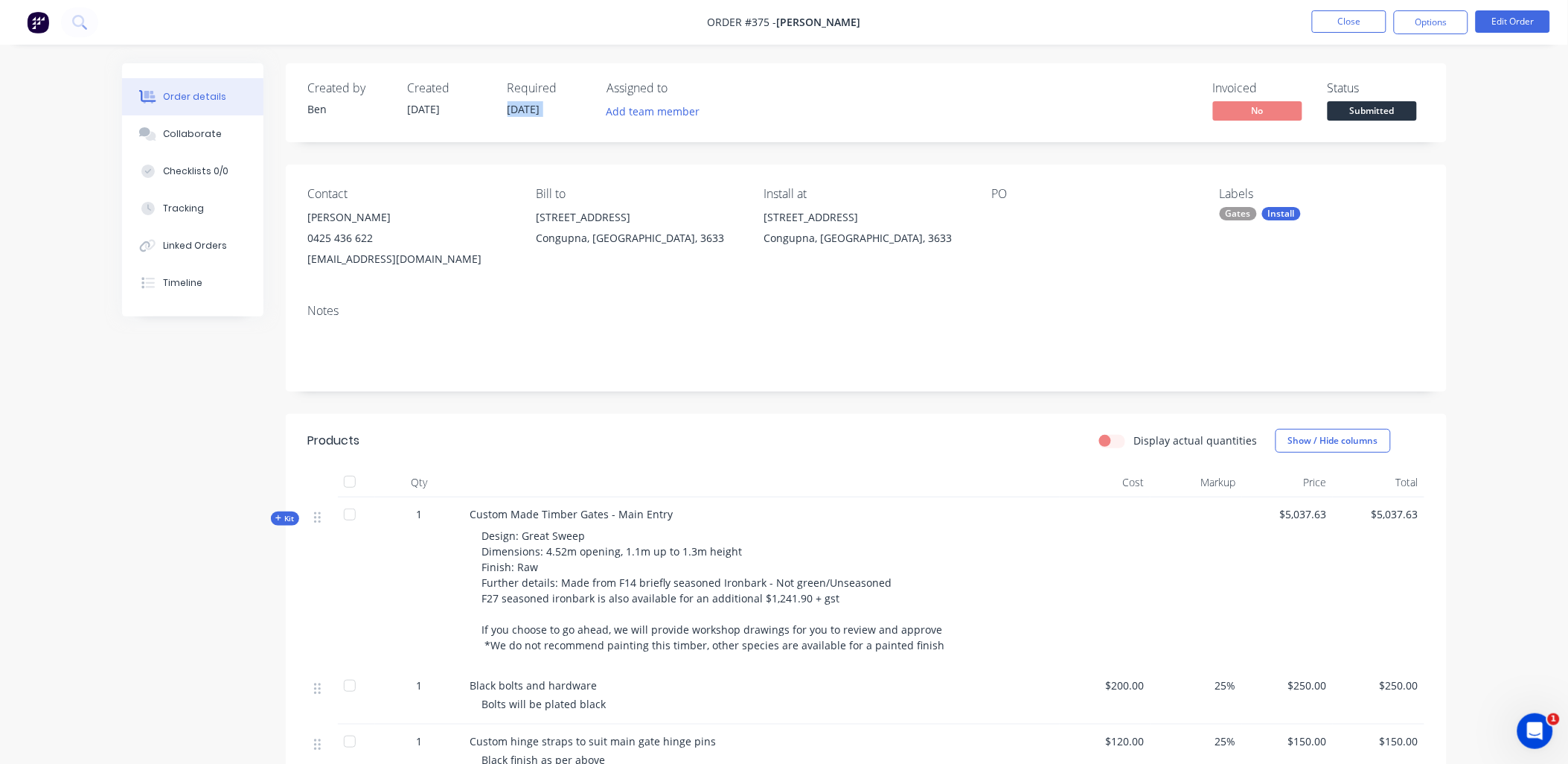
click at [533, 113] on span "[DATE]" at bounding box center [523, 109] width 32 height 14
drag, startPoint x: 533, startPoint y: 113, endPoint x: 527, endPoint y: 103, distance: 11.7
click at [527, 103] on span "[DATE]" at bounding box center [523, 109] width 32 height 14
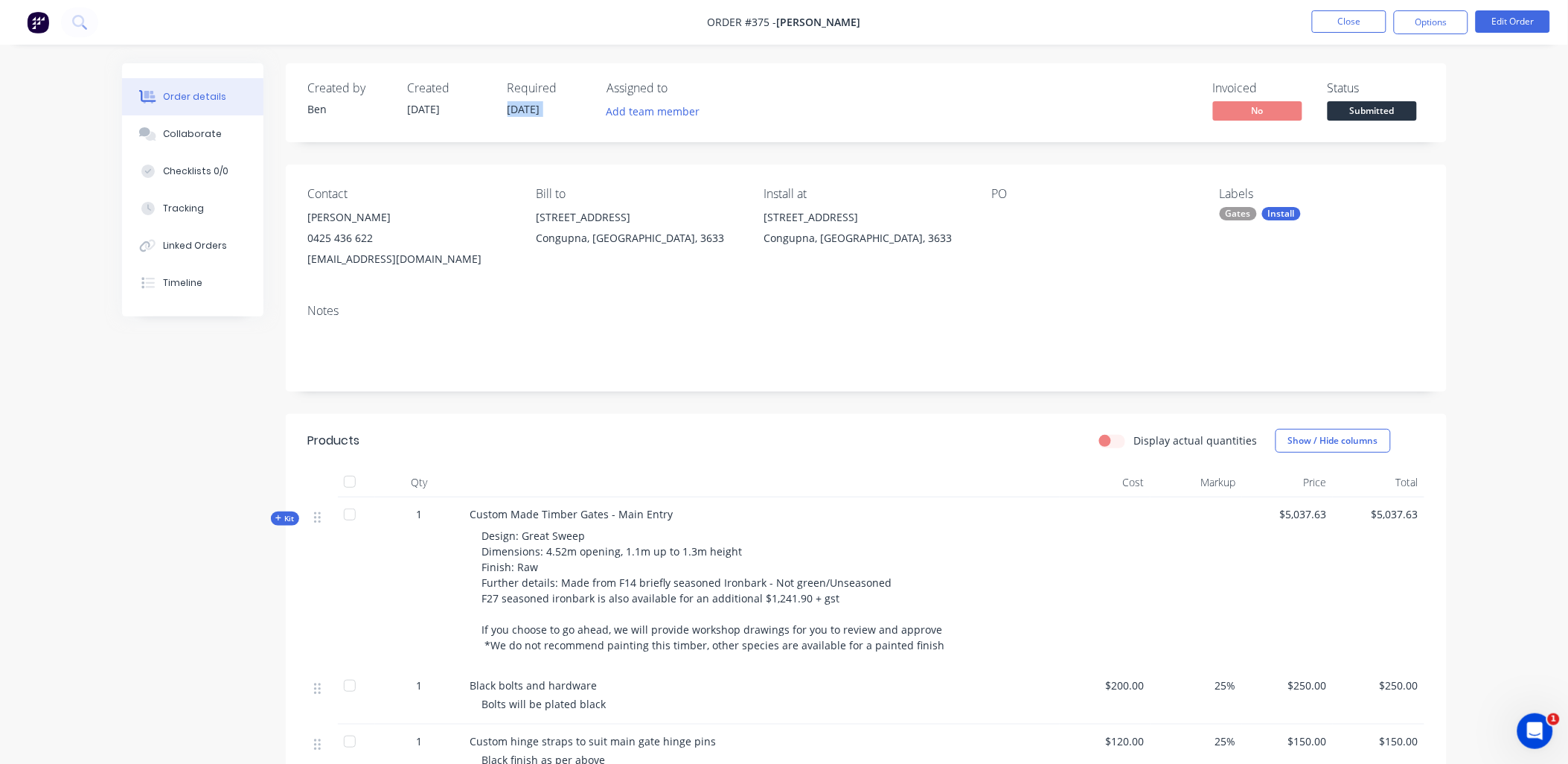
click at [527, 103] on span "[DATE]" at bounding box center [523, 109] width 32 height 14
click at [527, 104] on span "[DATE]" at bounding box center [523, 109] width 32 height 14
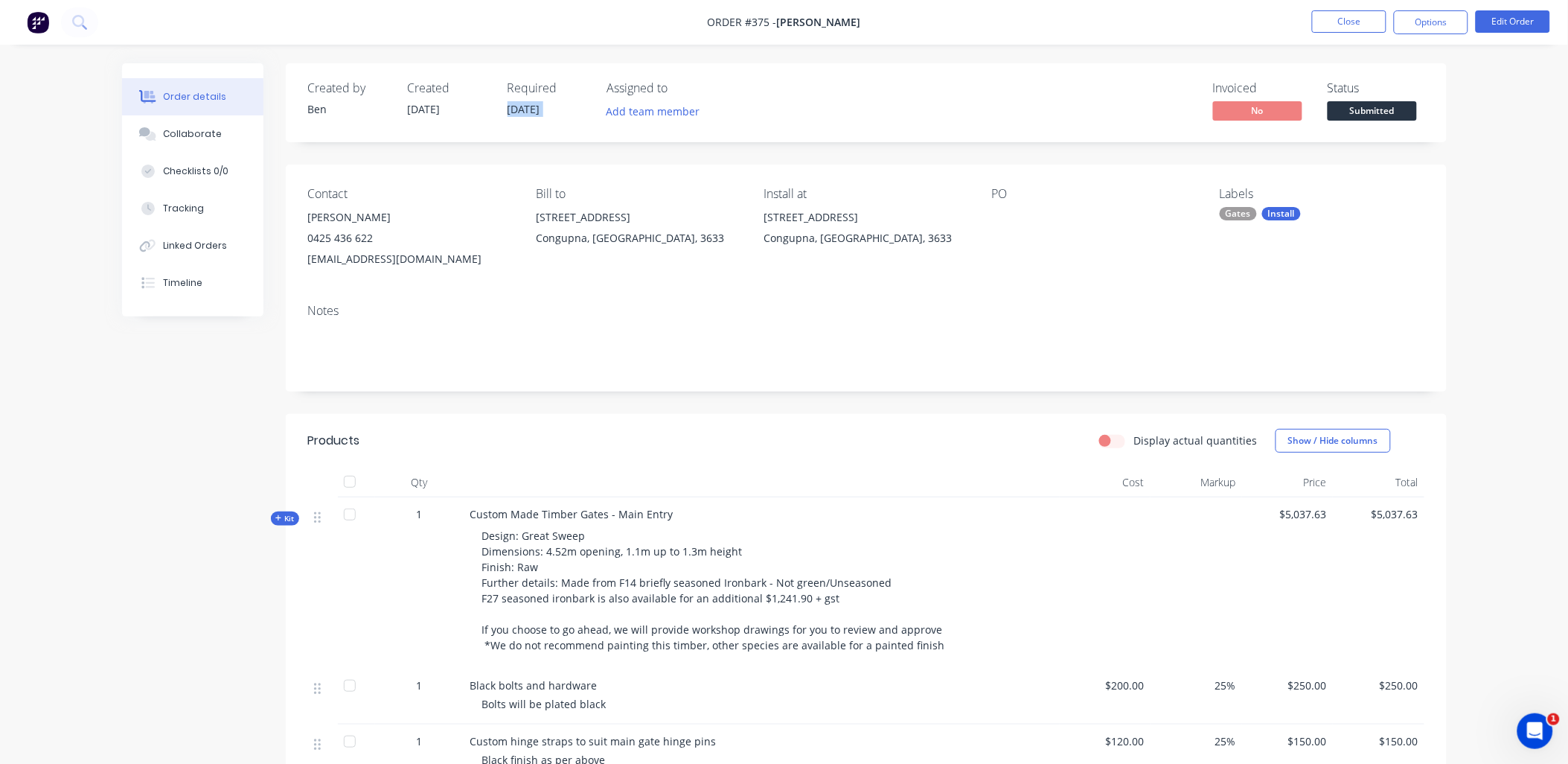
click at [524, 99] on div "Required [DATE]" at bounding box center [548, 103] width 82 height 43
click at [523, 98] on div "Required [DATE]" at bounding box center [548, 103] width 82 height 43
drag, startPoint x: 523, startPoint y: 98, endPoint x: 506, endPoint y: 106, distance: 18.8
click at [506, 106] on div "Created by [PERSON_NAME] Created [DATE] Required [DATE] Assigned to Add team me…" at bounding box center [532, 103] width 448 height 43
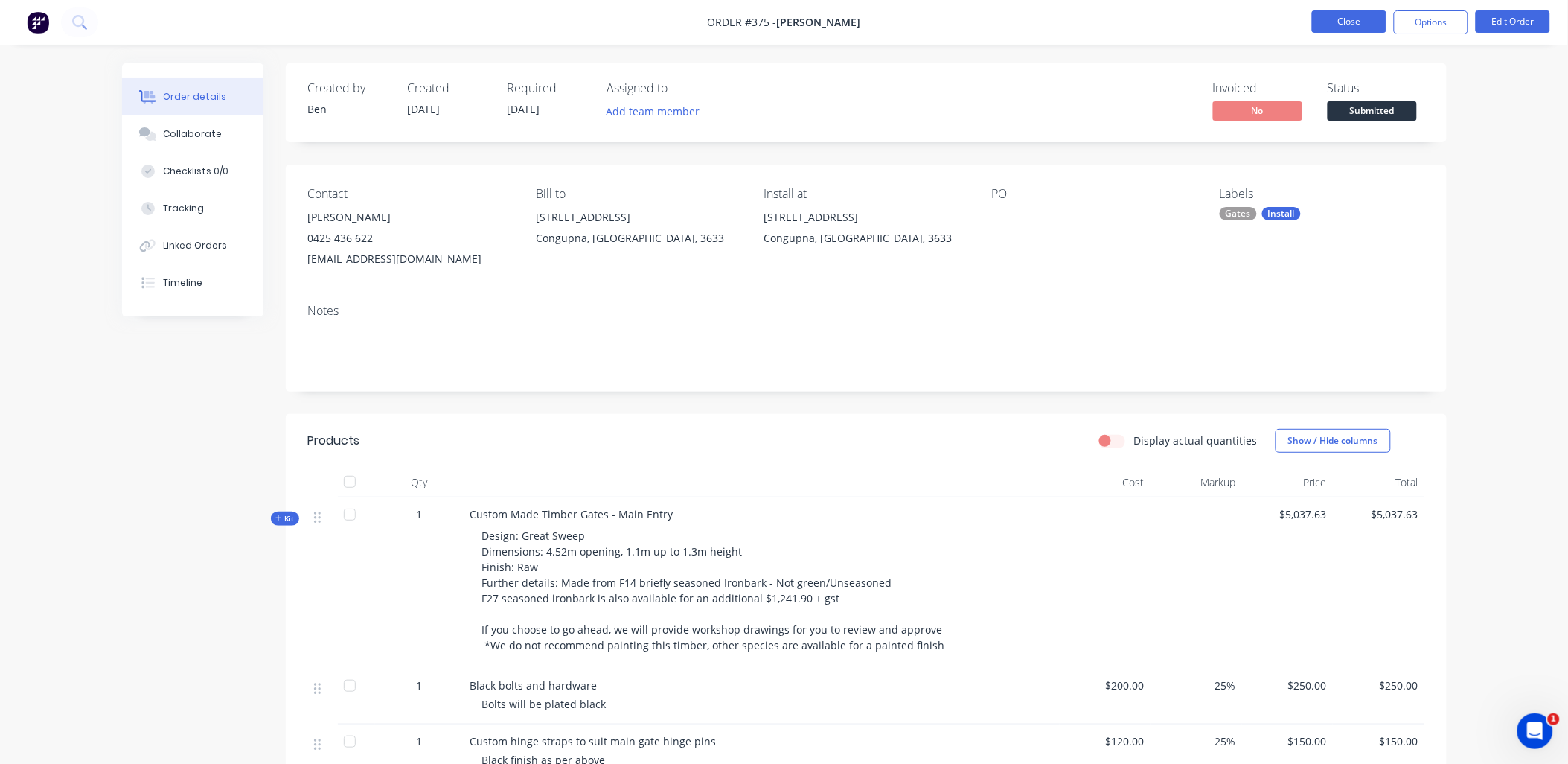
click at [1321, 26] on button "Close" at bounding box center [1349, 22] width 75 height 23
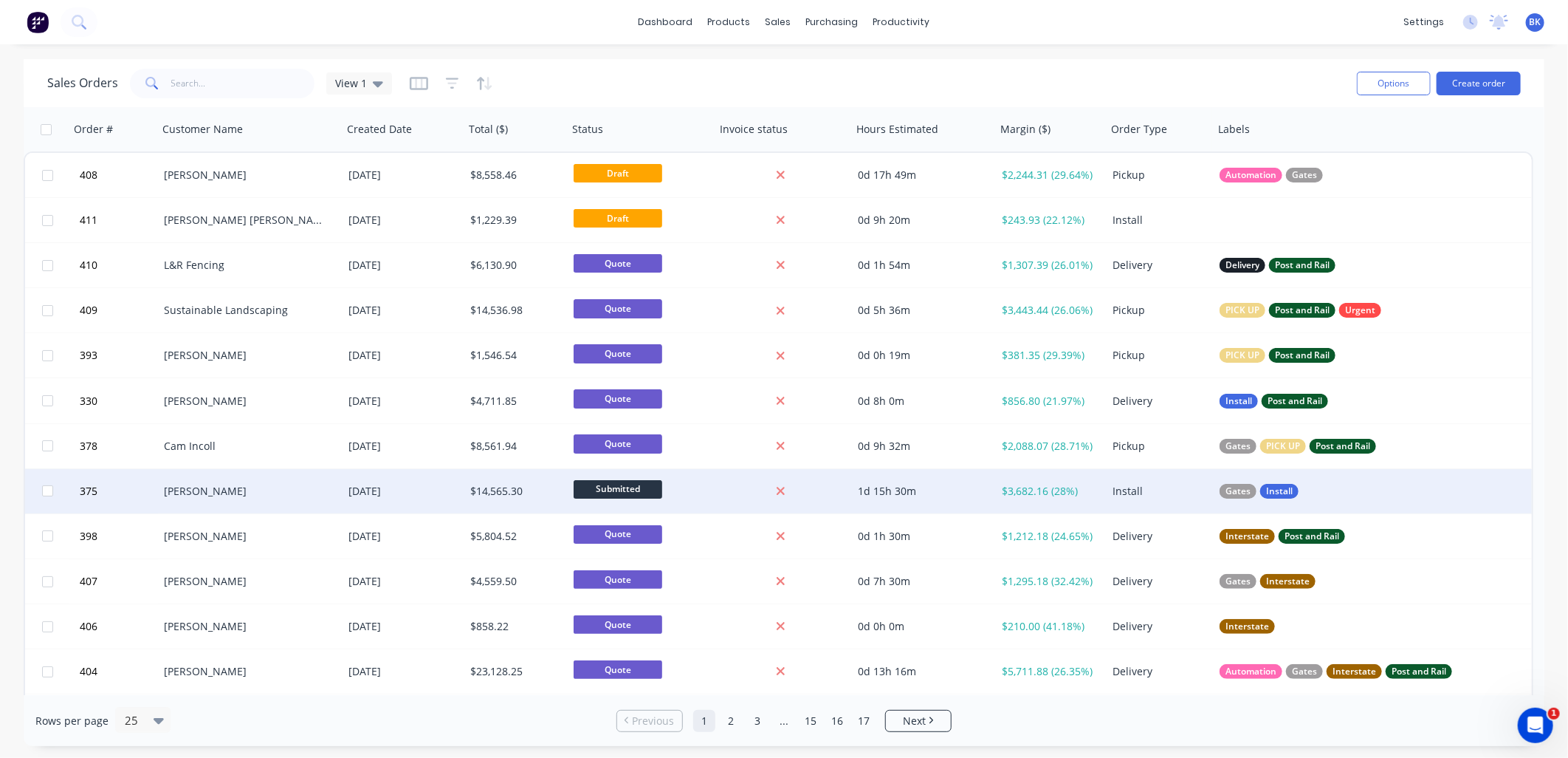
click at [329, 495] on div "[PERSON_NAME]" at bounding box center [250, 491] width 173 height 15
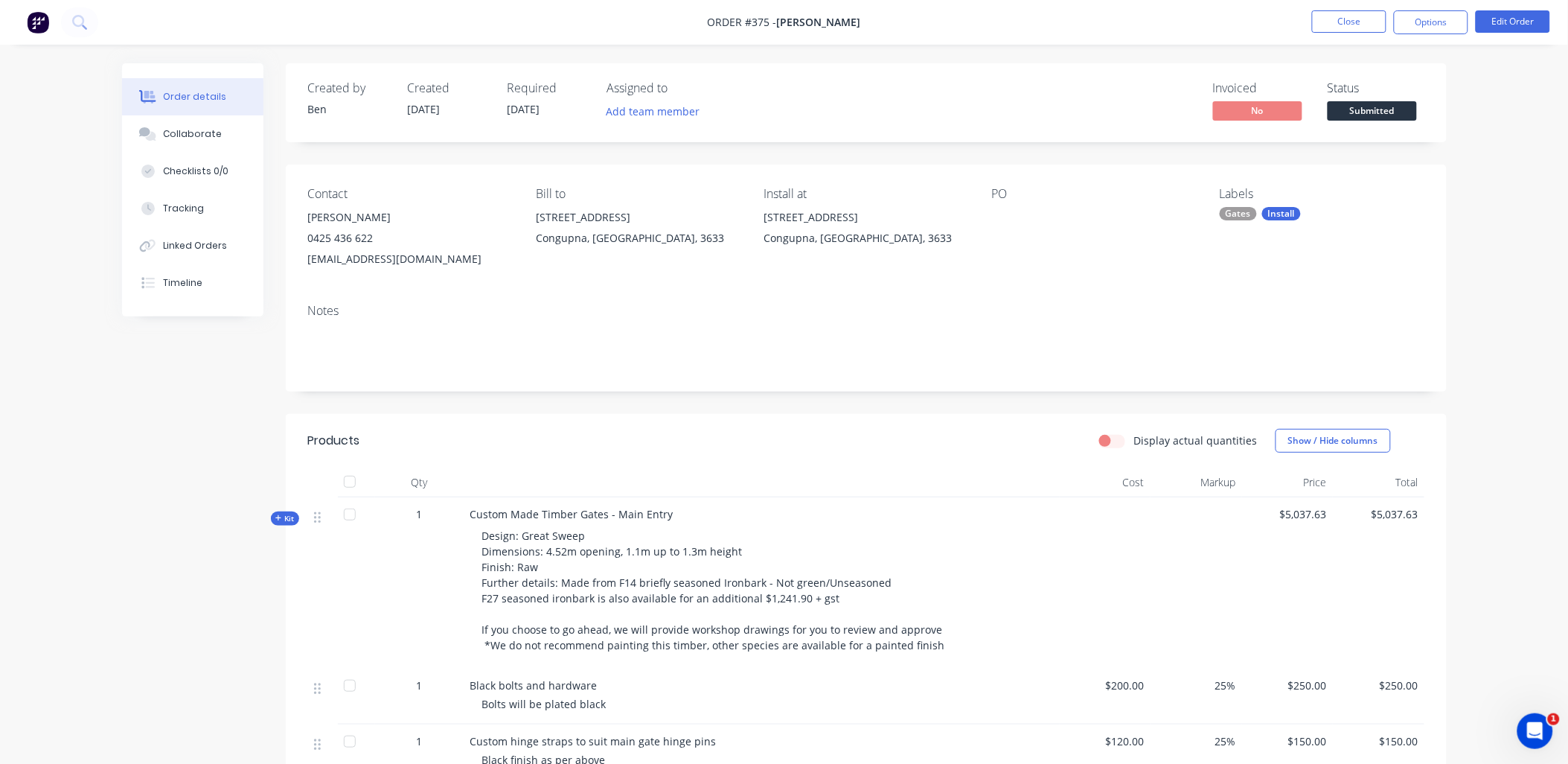
click at [286, 518] on span "Kit" at bounding box center [285, 518] width 20 height 11
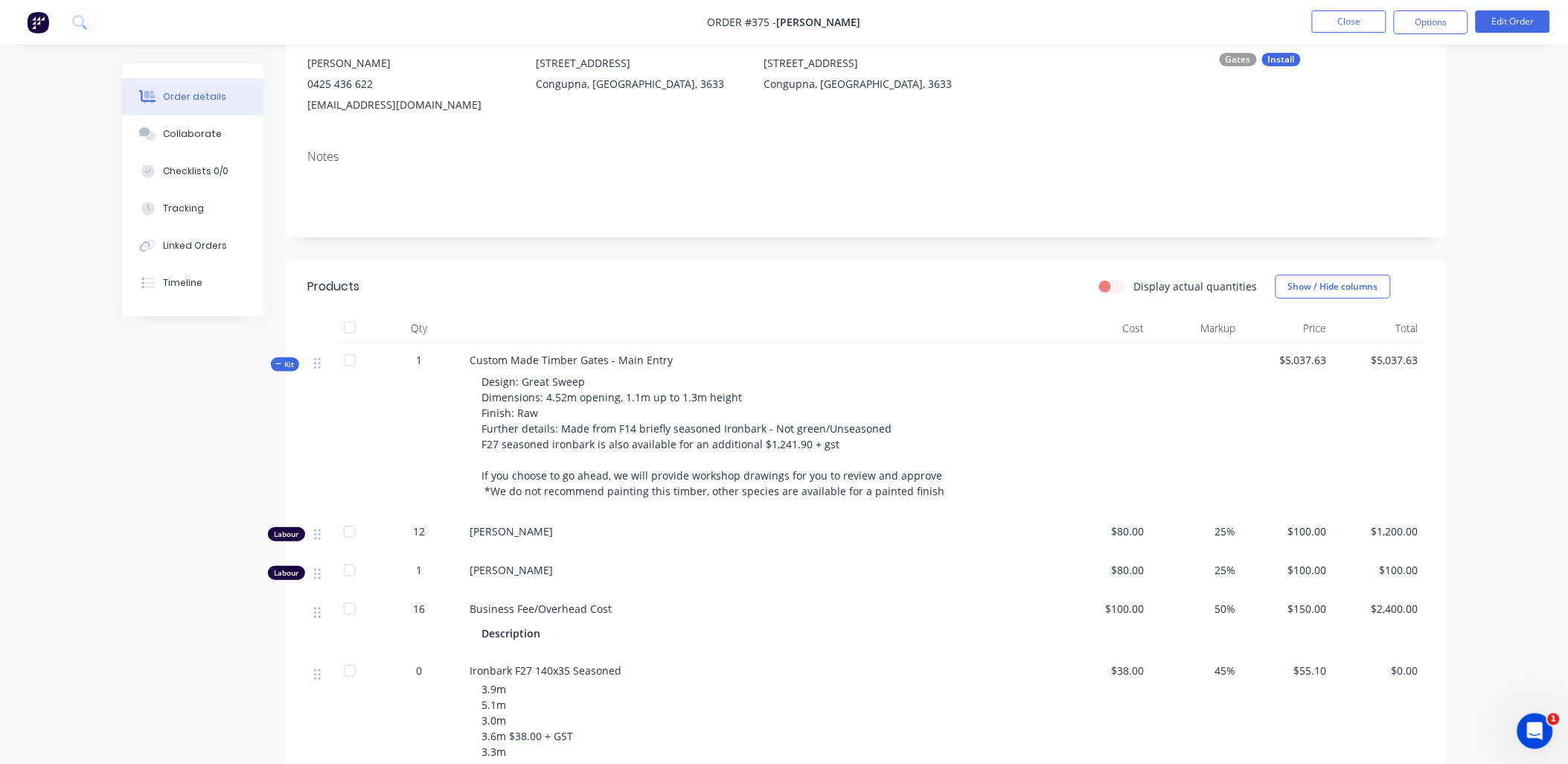
scroll to position [164, 0]
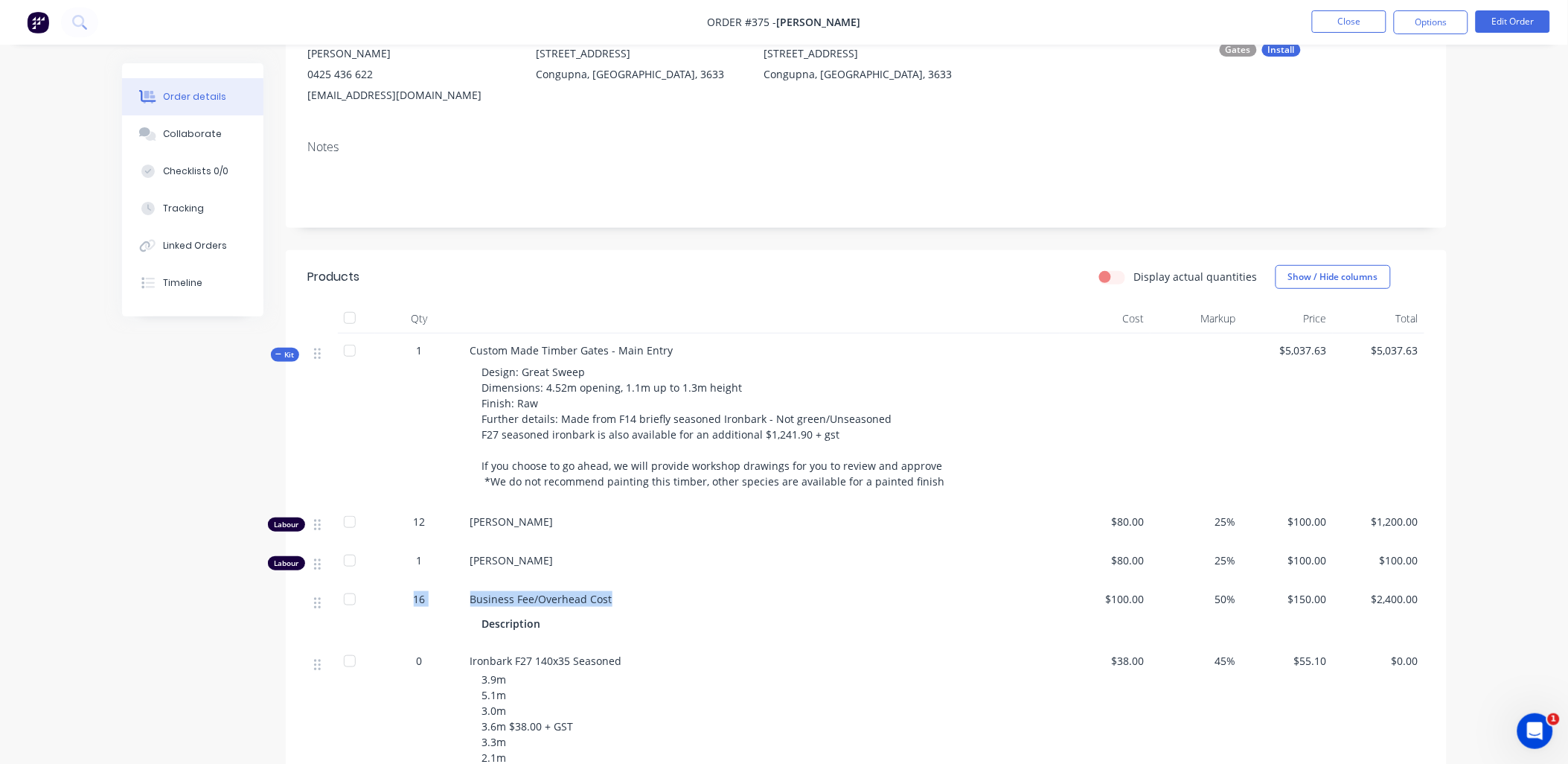
drag, startPoint x: 406, startPoint y: 601, endPoint x: 637, endPoint y: 598, distance: 231.0
click at [637, 598] on div "16 Business Fee/Overhead Cost Description $100.00 50% $150.00 $2,400.00" at bounding box center [867, 613] width 1116 height 62
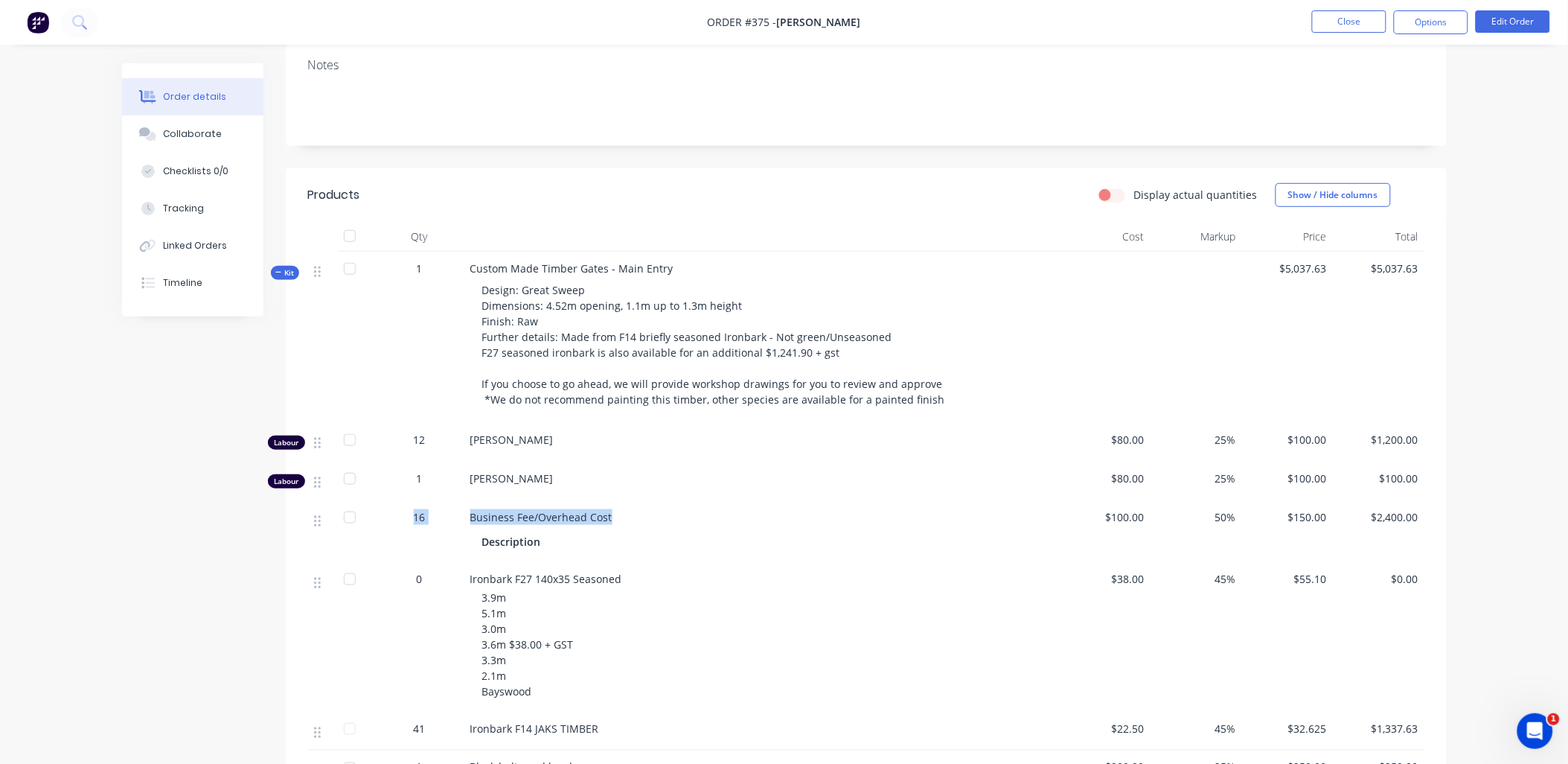
scroll to position [247, 0]
click at [382, 655] on div "0" at bounding box center [419, 636] width 89 height 149
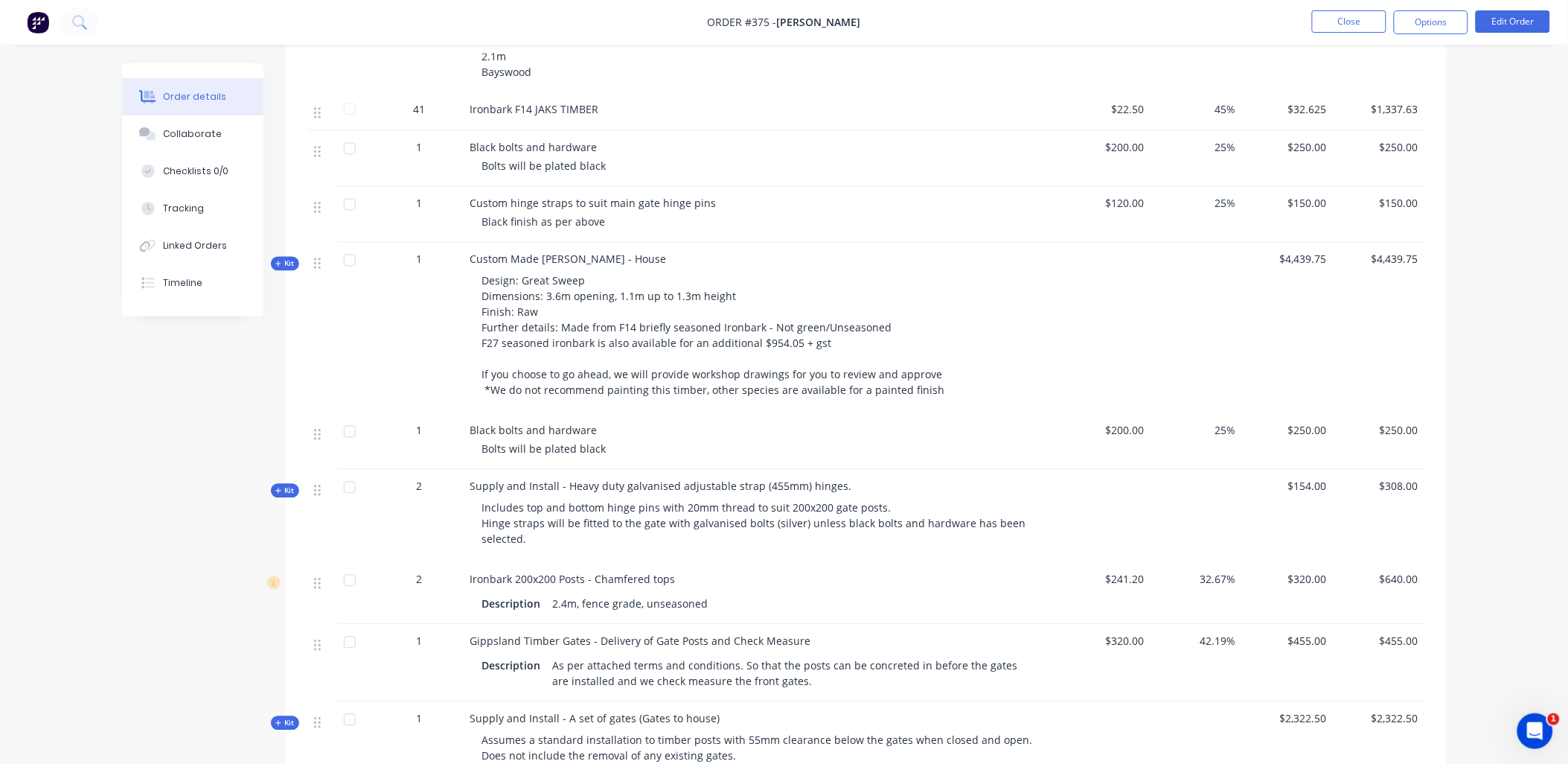
scroll to position [881, 0]
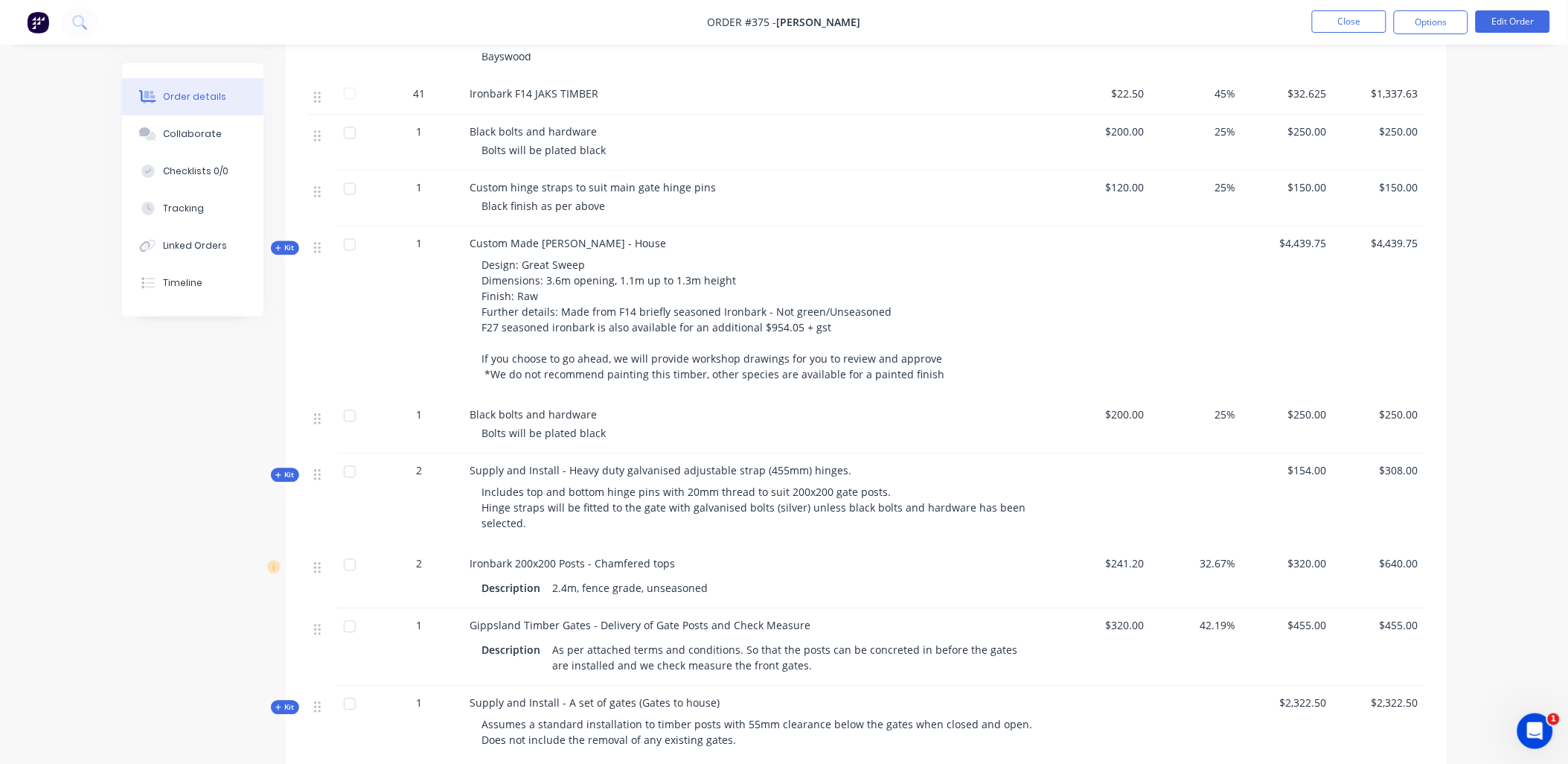
click at [293, 481] on span "Kit" at bounding box center [285, 475] width 20 height 11
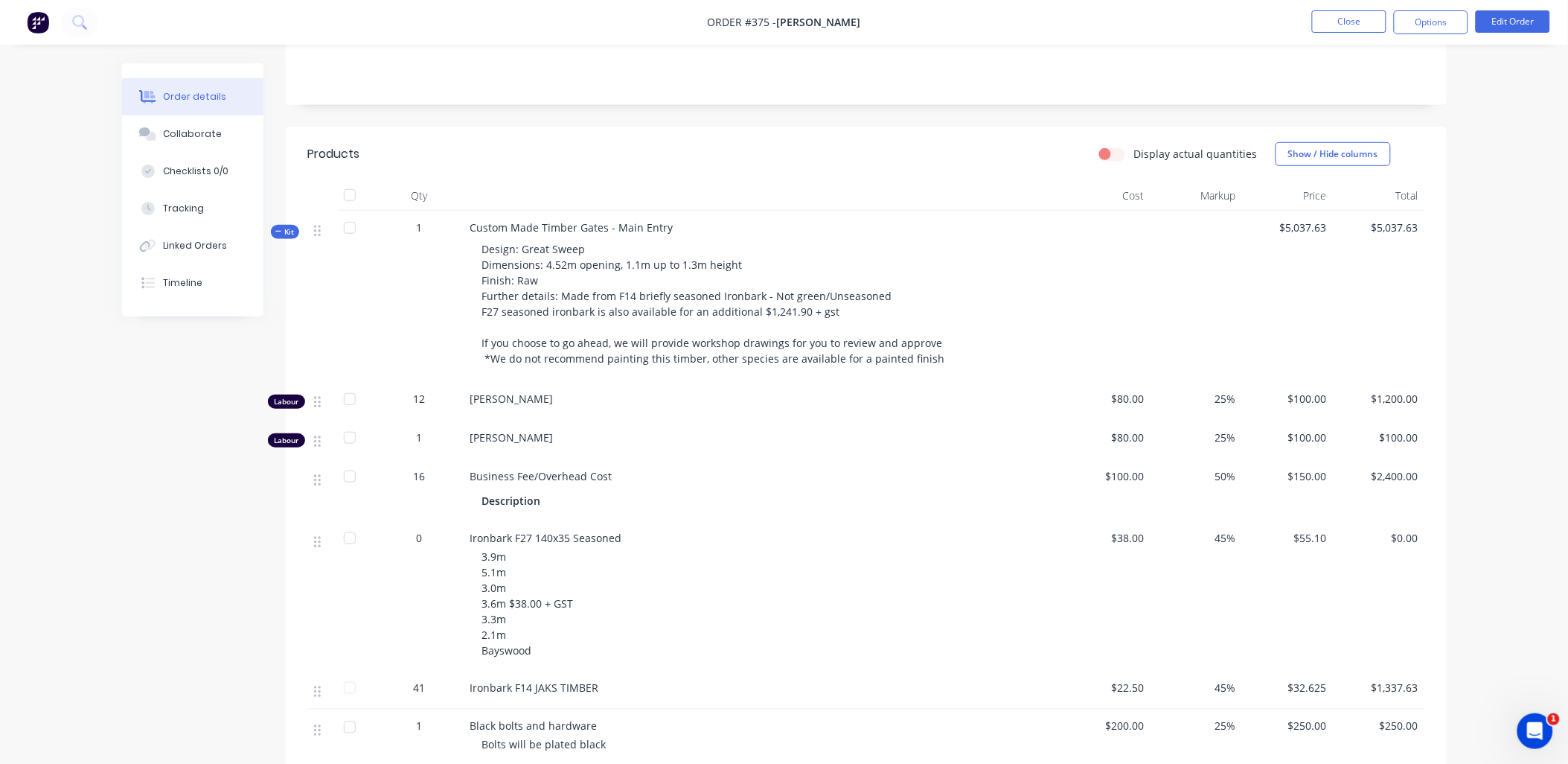
scroll to position [287, 0]
drag, startPoint x: 1106, startPoint y: 477, endPoint x: 1327, endPoint y: 479, distance: 221.0
click at [1327, 479] on div "16 Business Fee/Overhead Cost Description $100.00 50% $150.00 $2,400.00" at bounding box center [867, 489] width 1116 height 62
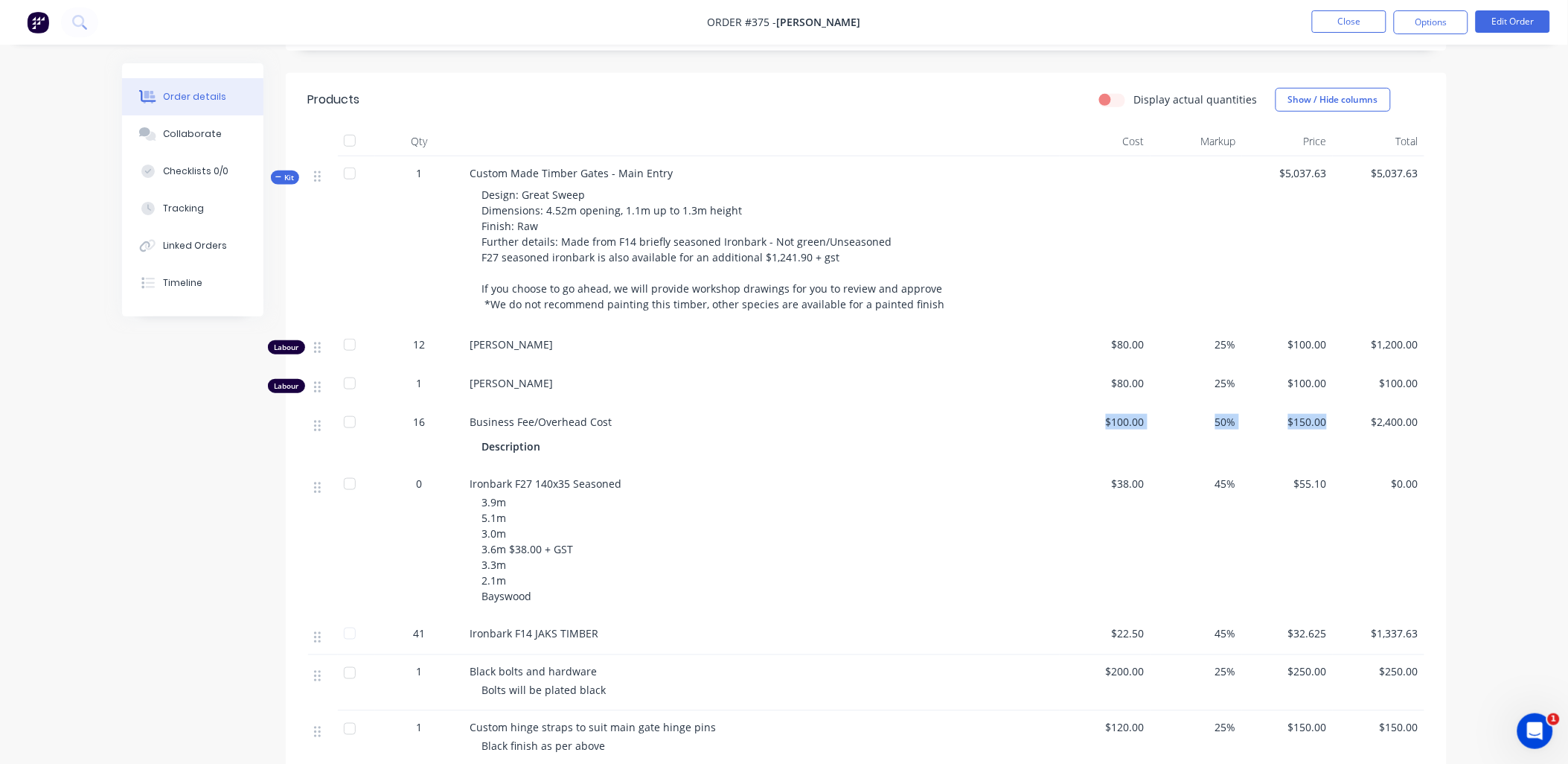
scroll to position [313, 0]
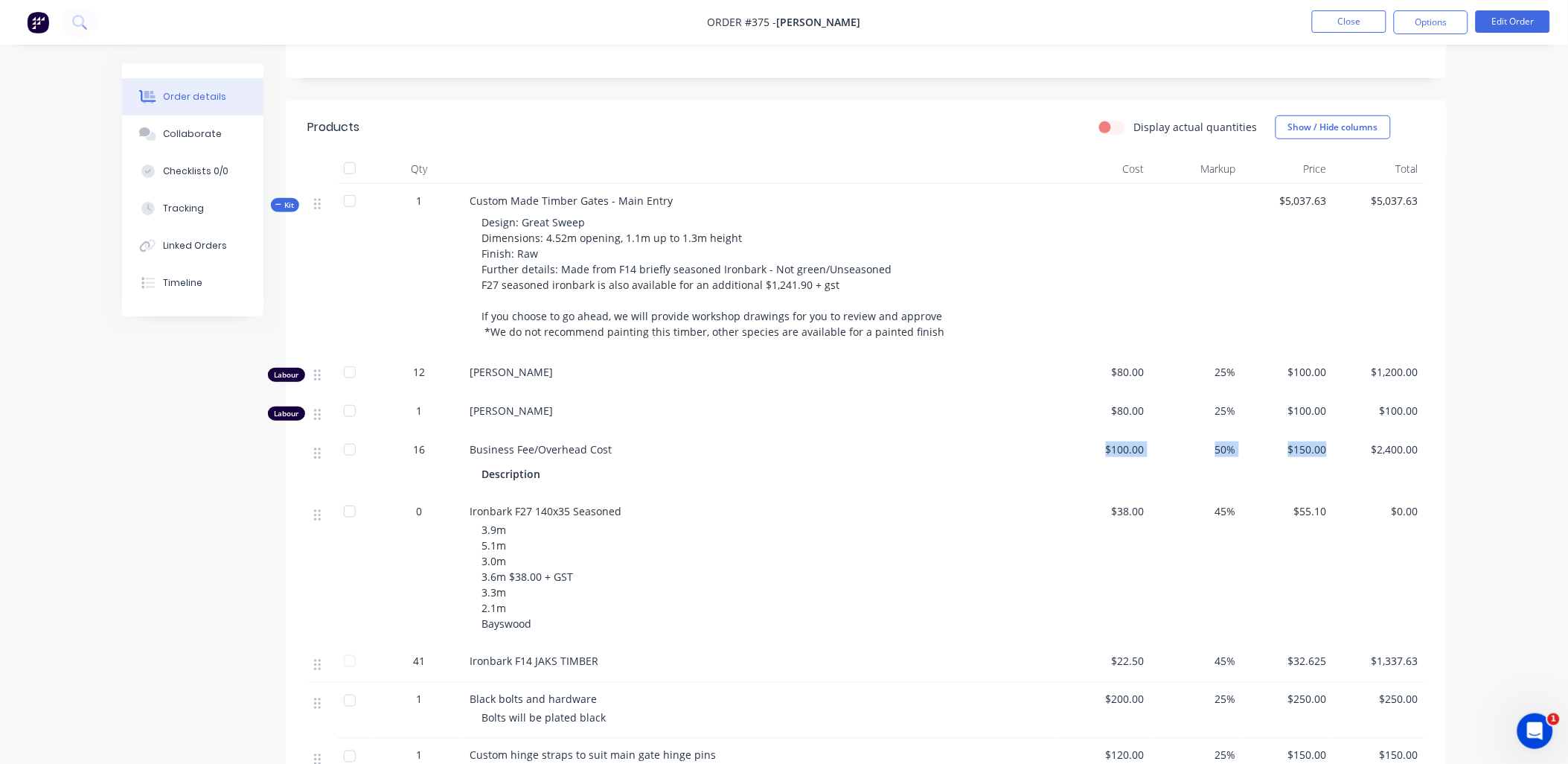
click at [1167, 450] on span "50%" at bounding box center [1197, 449] width 80 height 16
drag, startPoint x: 1112, startPoint y: 450, endPoint x: 1147, endPoint y: 450, distance: 35.0
click at [1147, 450] on div "$100.00" at bounding box center [1105, 463] width 91 height 62
click at [1149, 471] on div "$100.00" at bounding box center [1105, 463] width 91 height 62
click at [1333, 26] on button "Close" at bounding box center [1349, 22] width 75 height 23
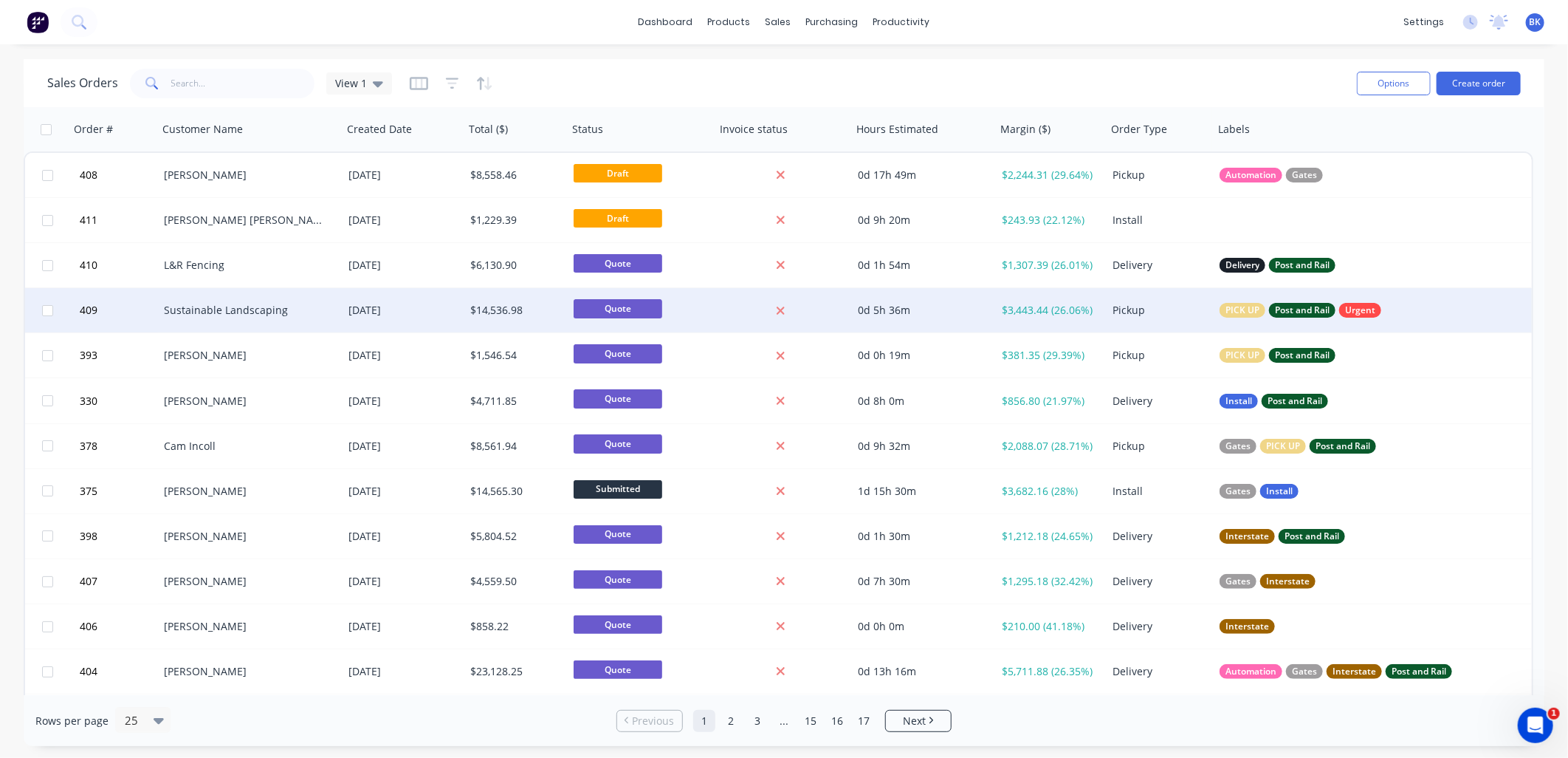
click at [291, 299] on div "Sustainable Landscaping" at bounding box center [250, 310] width 185 height 44
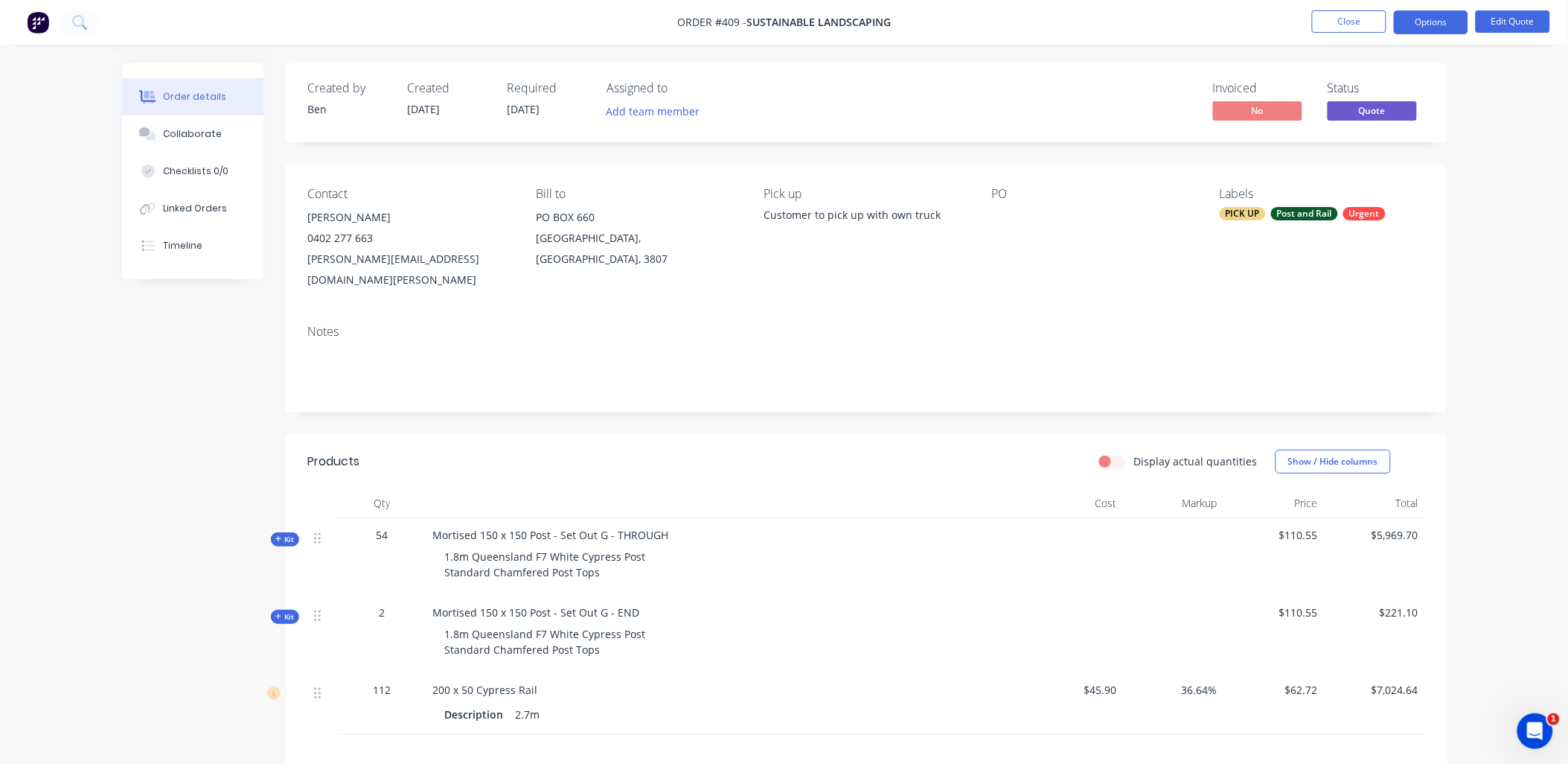
click at [291, 534] on span "Kit" at bounding box center [285, 539] width 20 height 11
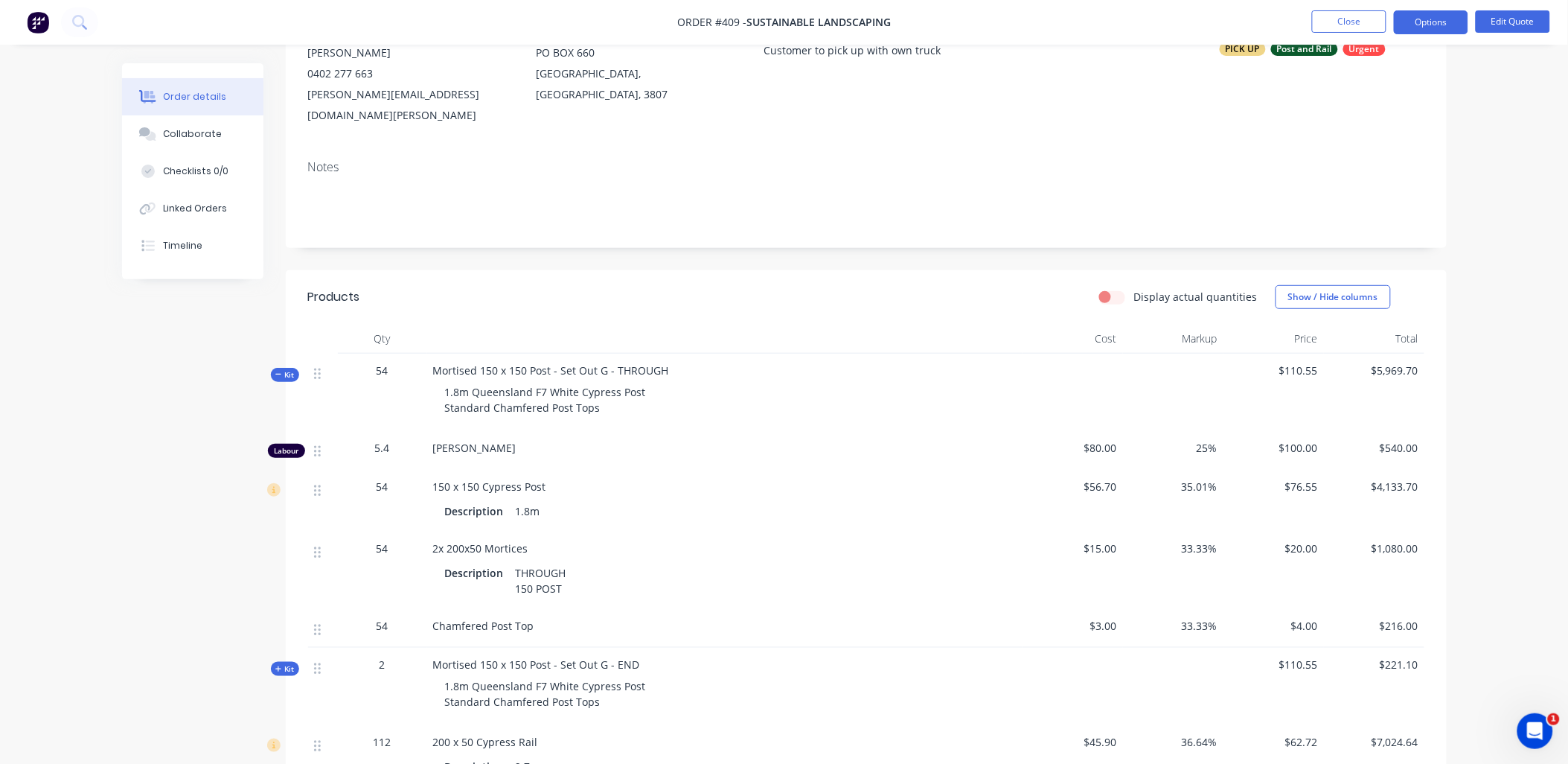
scroll to position [165, 0]
drag, startPoint x: 563, startPoint y: 569, endPoint x: 359, endPoint y: 526, distance: 208.5
click at [359, 531] on div "54 2x 200x50 Mortices Description THROUGH 150 POST $15.00 33.33% $20.00 $1,080.…" at bounding box center [867, 569] width 1116 height 78
drag, startPoint x: 1088, startPoint y: 530, endPoint x: 1120, endPoint y: 537, distance: 32.8
click at [1120, 537] on div "$15.00" at bounding box center [1072, 569] width 100 height 78
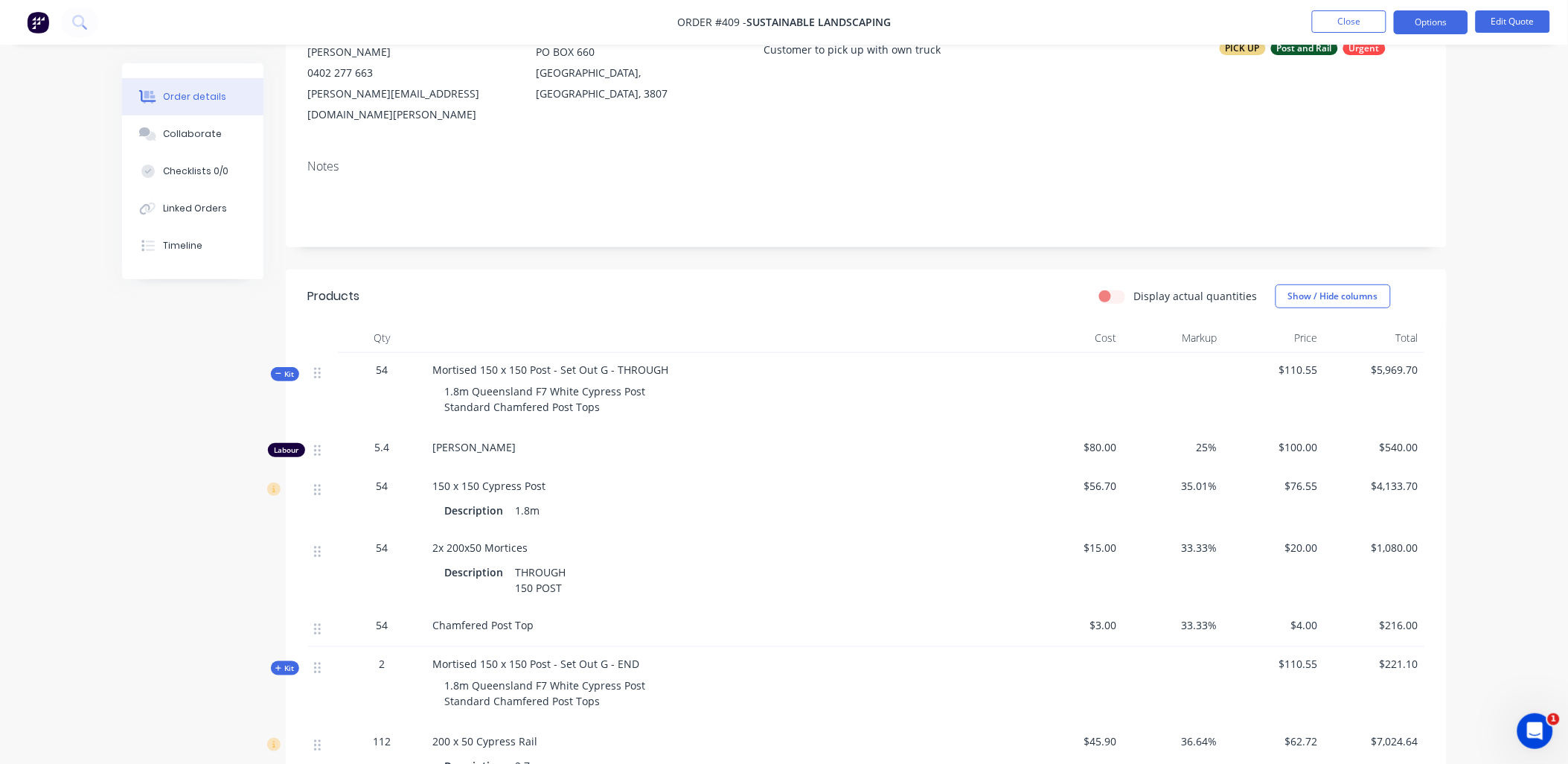
drag, startPoint x: 1120, startPoint y: 537, endPoint x: 1126, endPoint y: 527, distance: 11.7
click at [1126, 531] on div "33.33%" at bounding box center [1173, 569] width 100 height 78
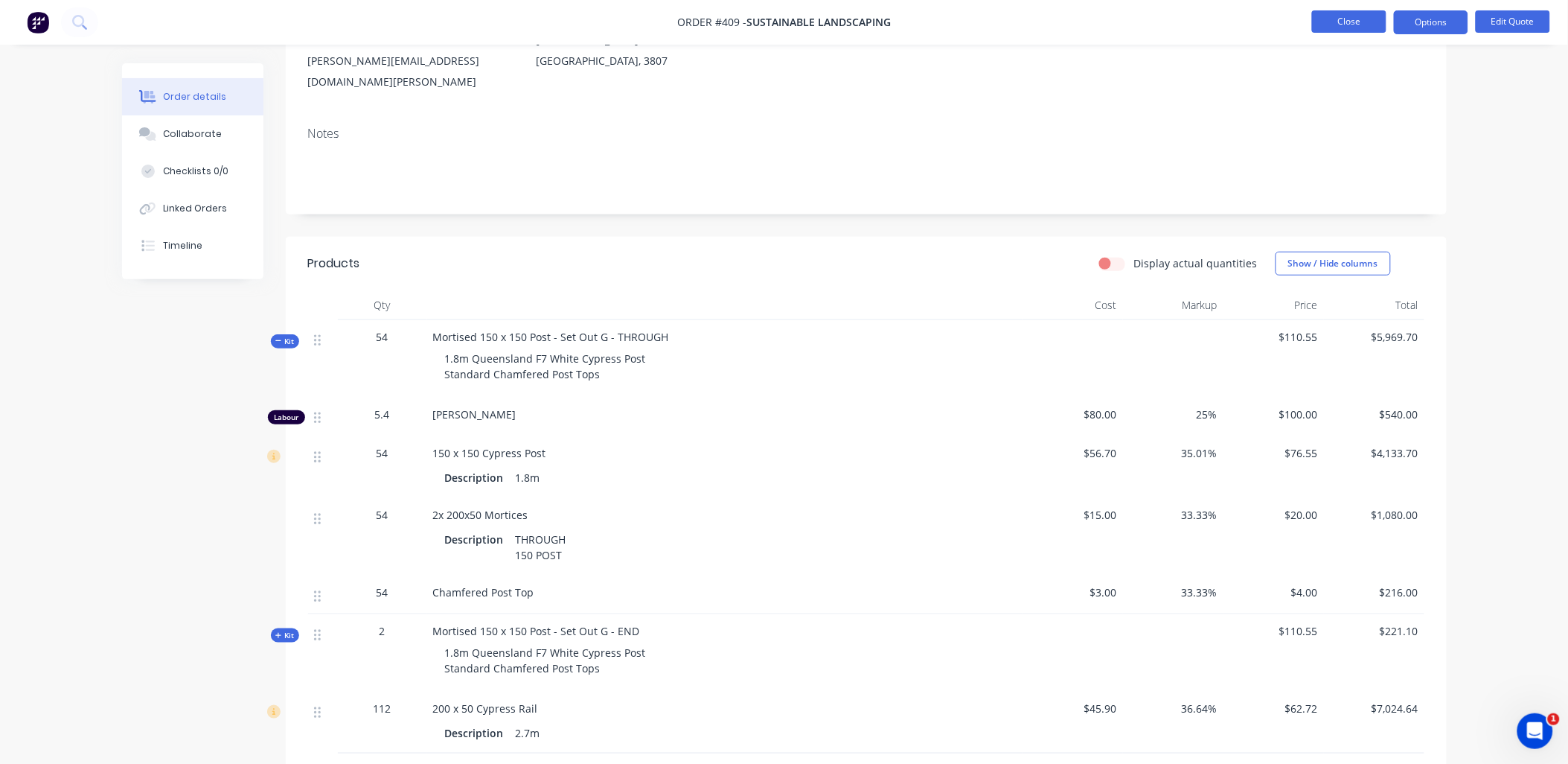
click at [1342, 20] on button "Close" at bounding box center [1349, 22] width 75 height 23
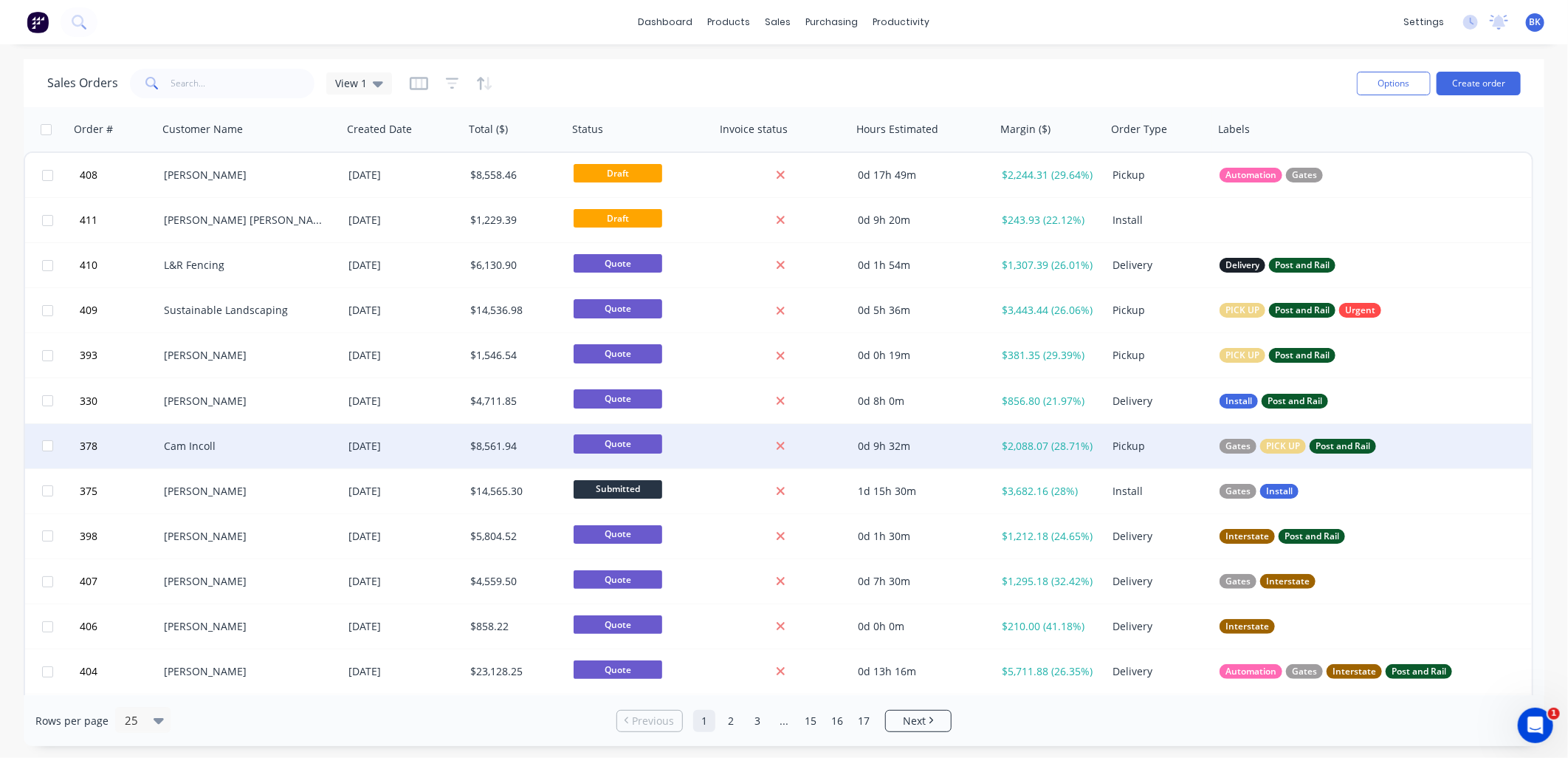
click at [263, 446] on div "Cam Incoll" at bounding box center [245, 446] width 164 height 15
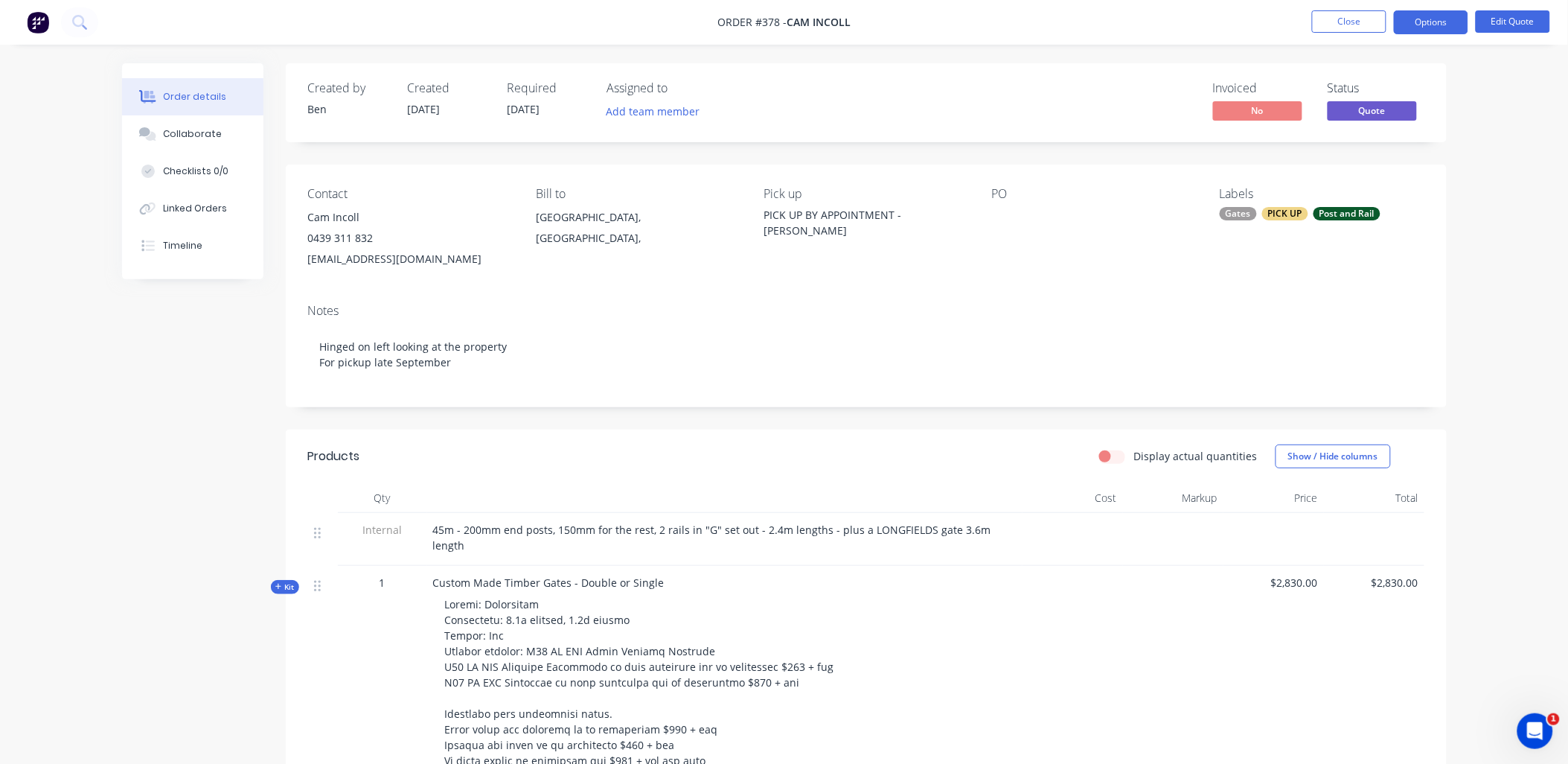
click at [292, 581] on span "Kit" at bounding box center [285, 587] width 20 height 11
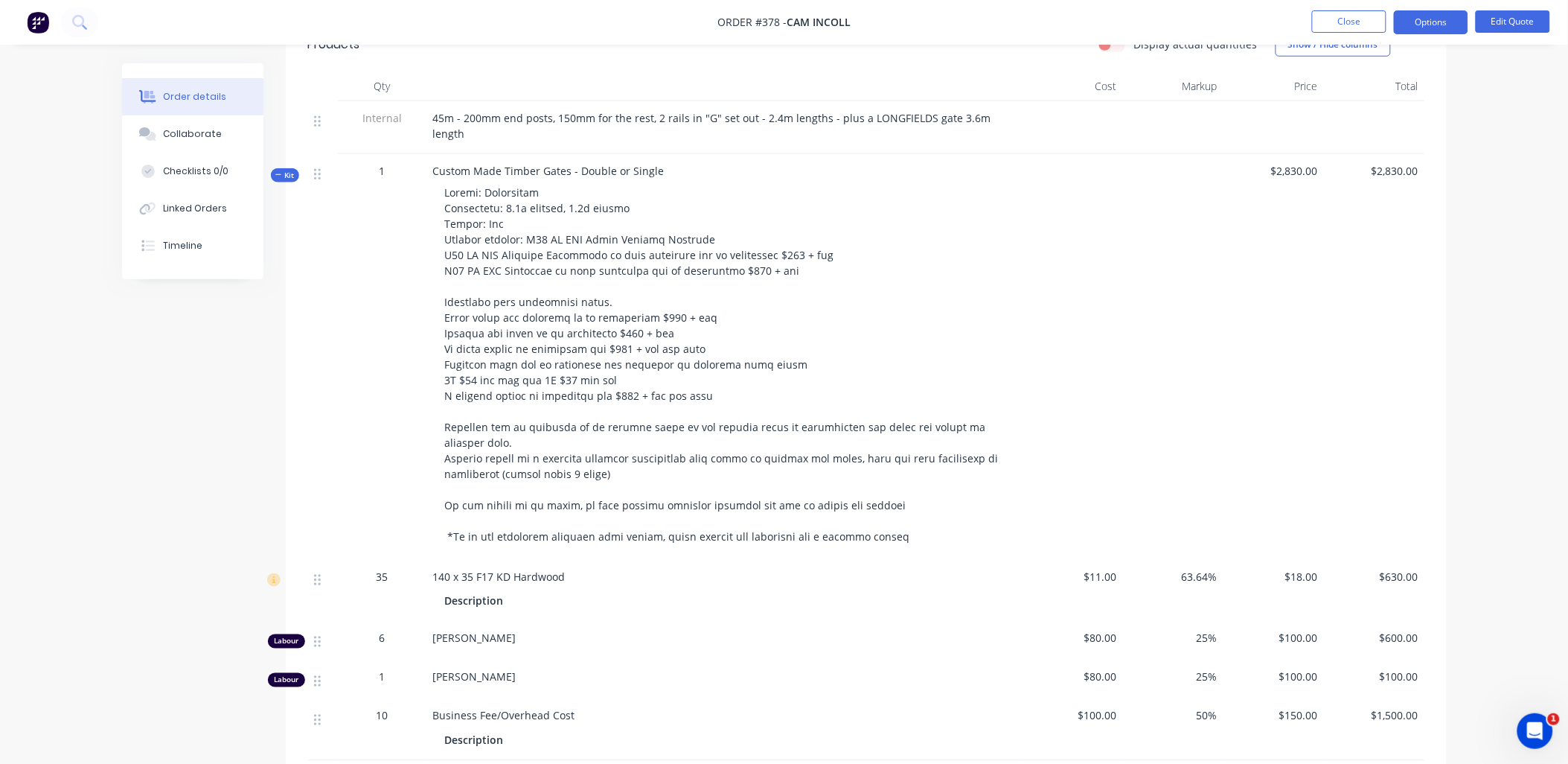
scroll to position [413, 0]
drag, startPoint x: 590, startPoint y: 560, endPoint x: 370, endPoint y: 564, distance: 220.0
click at [370, 564] on div "35 140 x 35 F17 KD Hardwood Description $11.00 63.64% $18.00 $630.00" at bounding box center [867, 590] width 1116 height 62
drag, startPoint x: 370, startPoint y: 564, endPoint x: 359, endPoint y: 524, distance: 41.5
click at [359, 524] on div "1" at bounding box center [382, 356] width 89 height 406
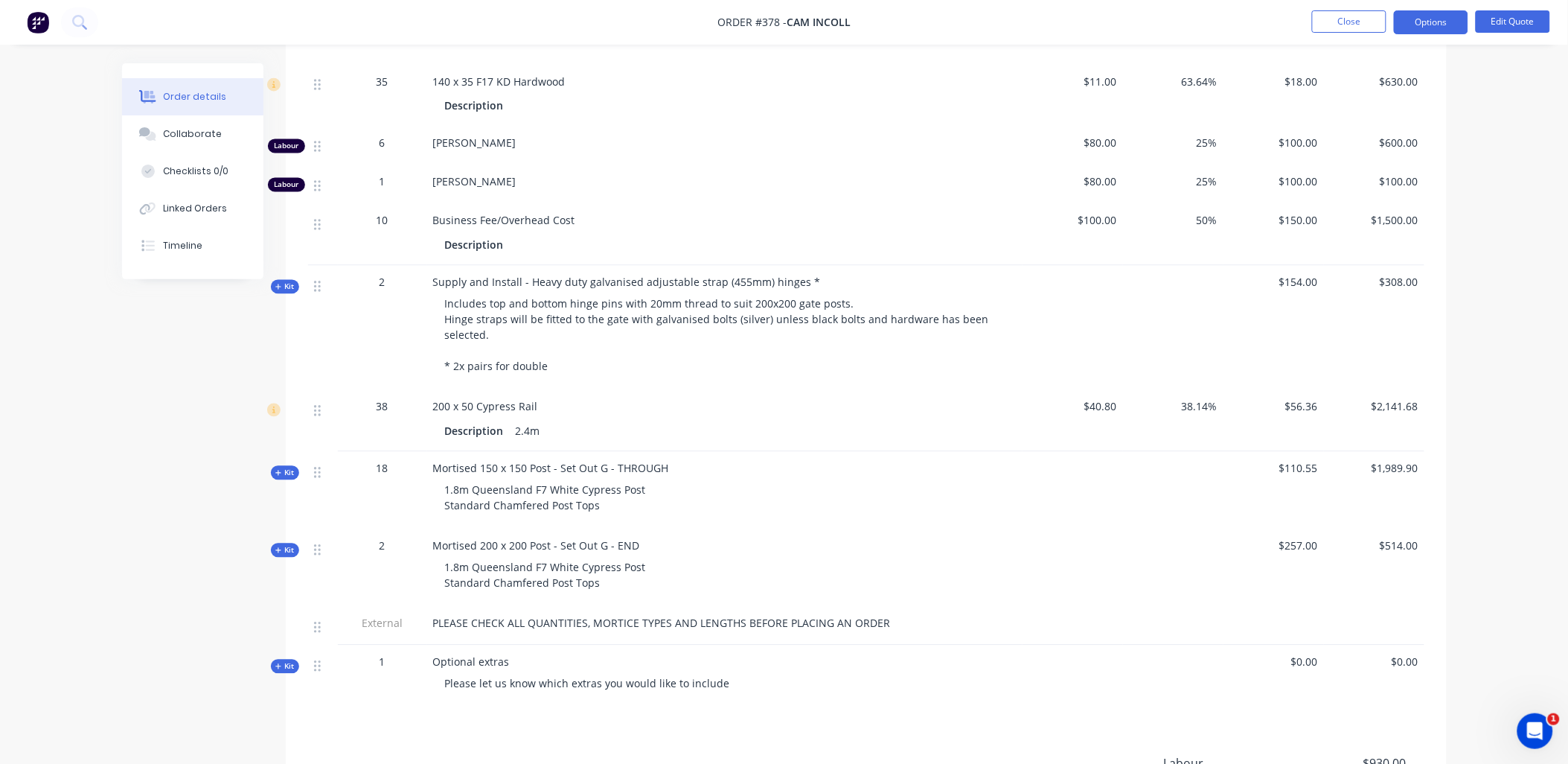
scroll to position [909, 0]
drag, startPoint x: 1319, startPoint y: 454, endPoint x: 1256, endPoint y: 450, distance: 63.1
click at [1256, 450] on div "$110.55" at bounding box center [1274, 488] width 100 height 78
drag, startPoint x: 1256, startPoint y: 450, endPoint x: 1293, endPoint y: 489, distance: 53.8
click at [1293, 489] on div "$110.55" at bounding box center [1274, 488] width 100 height 78
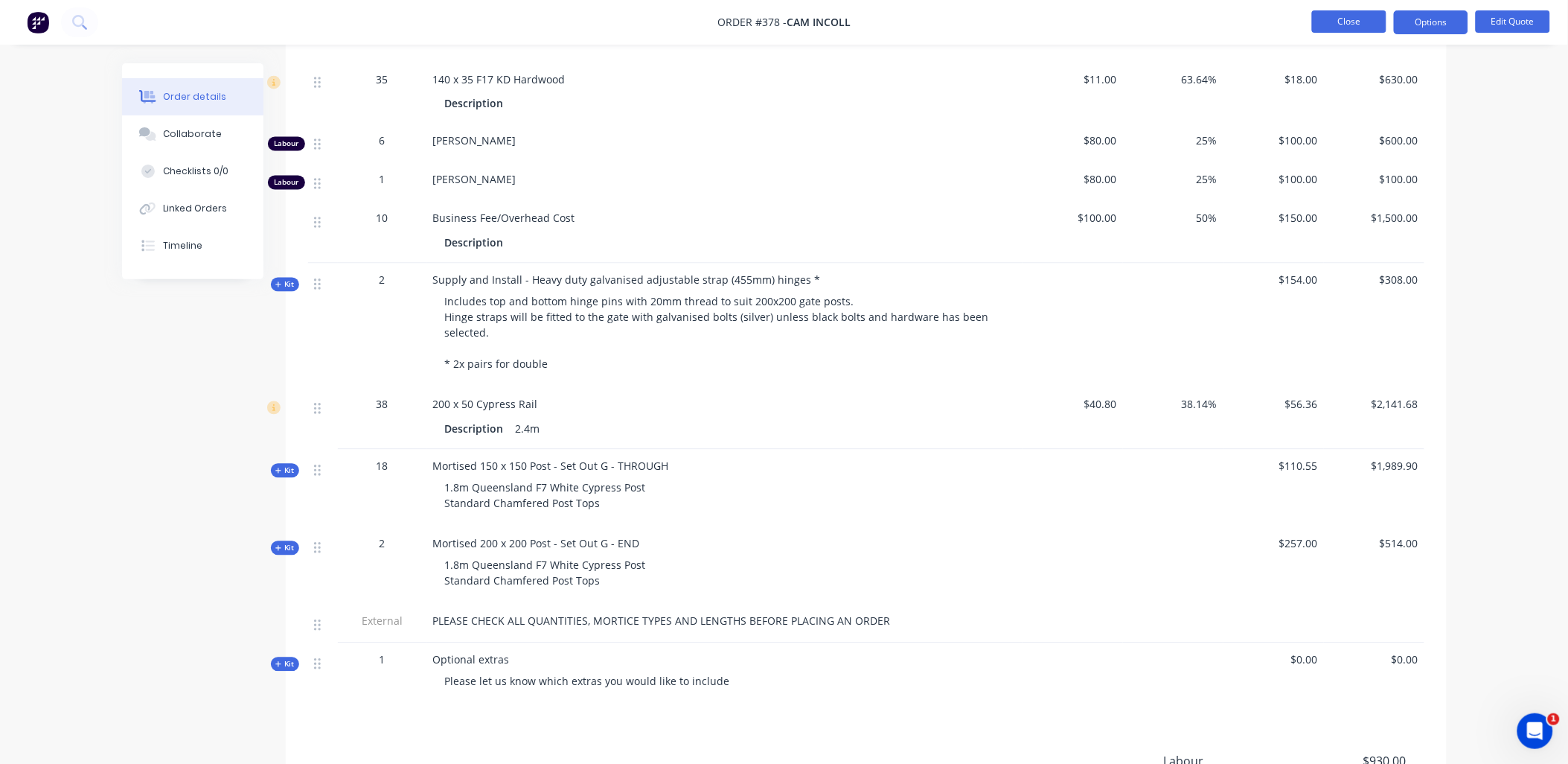
click at [1352, 21] on button "Close" at bounding box center [1349, 22] width 75 height 23
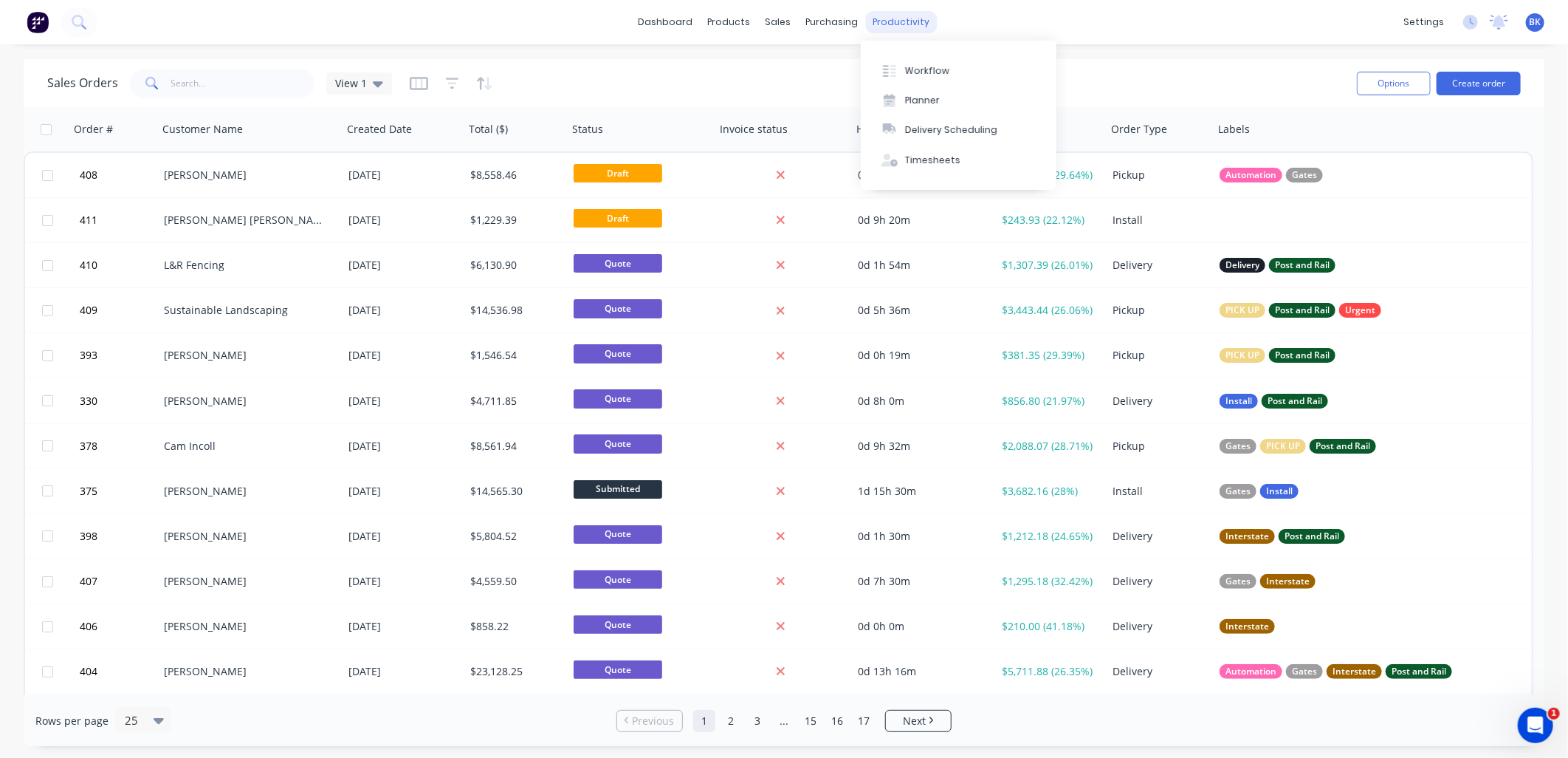
click at [892, 16] on div "productivity" at bounding box center [902, 22] width 72 height 22
click at [904, 61] on button "Workflow" at bounding box center [959, 70] width 196 height 29
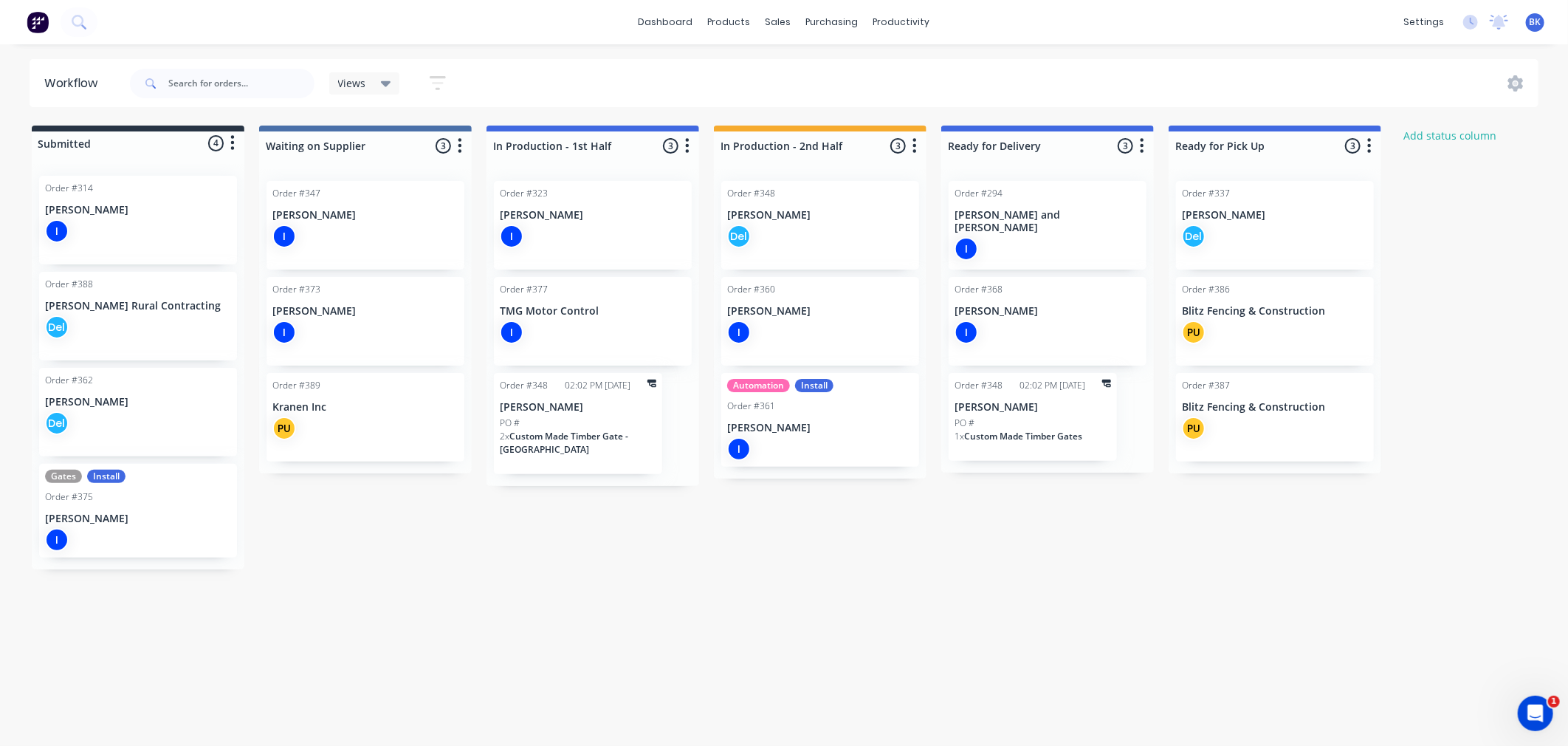
click at [687, 145] on icon "button" at bounding box center [687, 146] width 4 height 15
click at [646, 230] on button "Summaries" at bounding box center [622, 226] width 147 height 25
click at [750, 226] on label at bounding box center [750, 226] width 0 height 0
click at [726, 231] on input "checkbox" at bounding box center [720, 233] width 12 height 14
checkbox input "true"
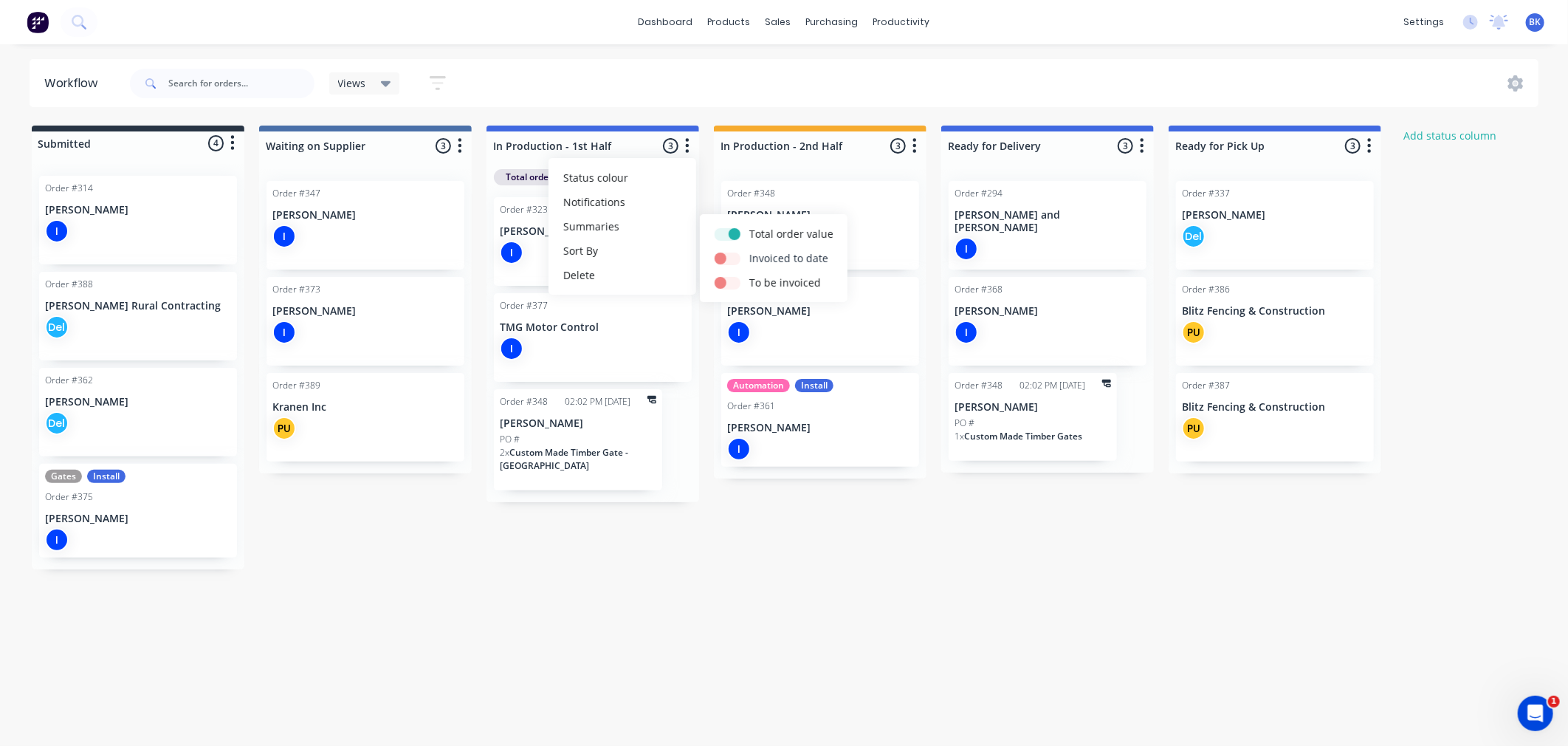
click at [750, 251] on label at bounding box center [750, 251] width 0 height 0
click at [726, 257] on input "checkbox" at bounding box center [720, 257] width 12 height 14
checkbox input "true"
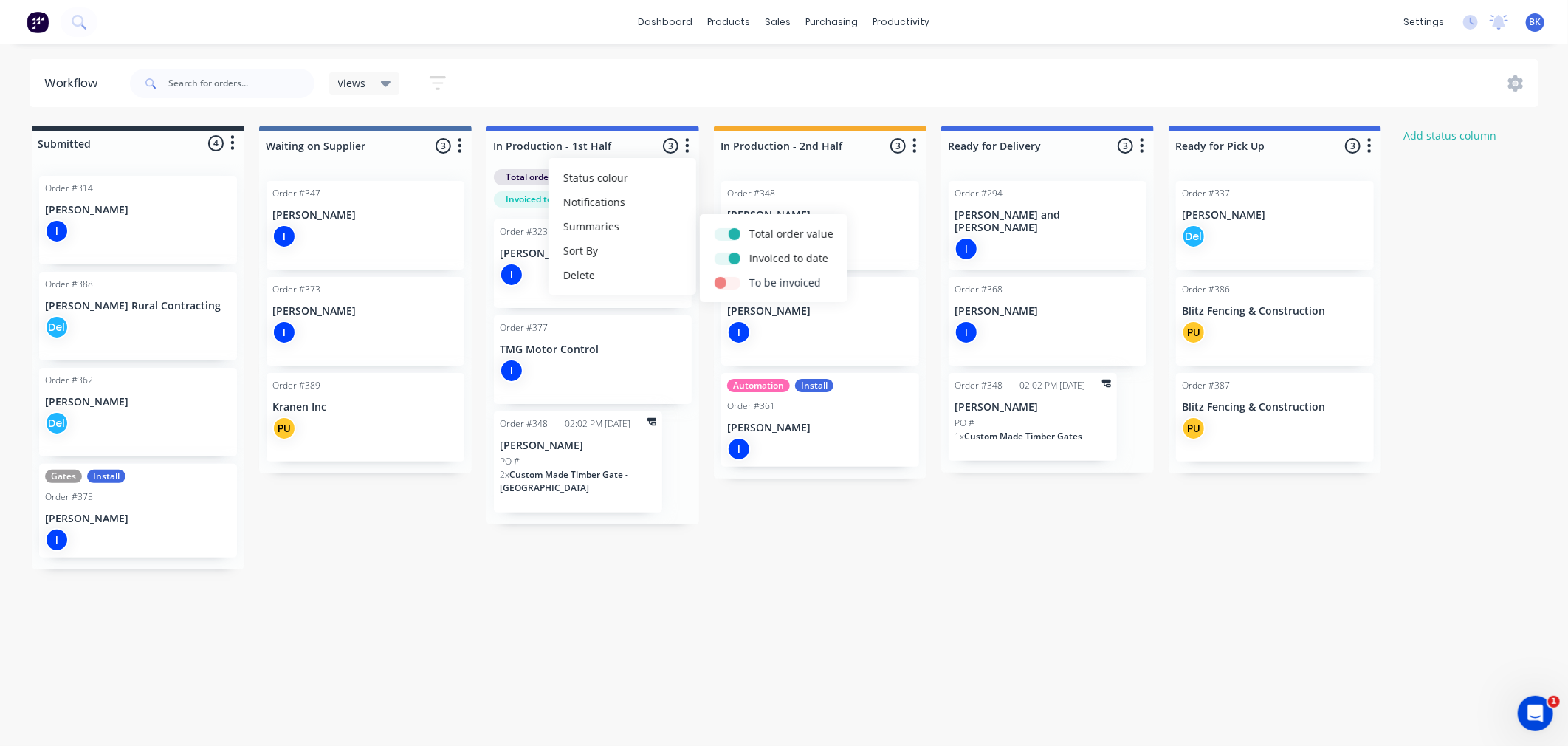
click at [750, 275] on label at bounding box center [750, 275] width 0 height 0
click at [726, 289] on input "checkbox" at bounding box center [720, 281] width 12 height 14
checkbox input "true"
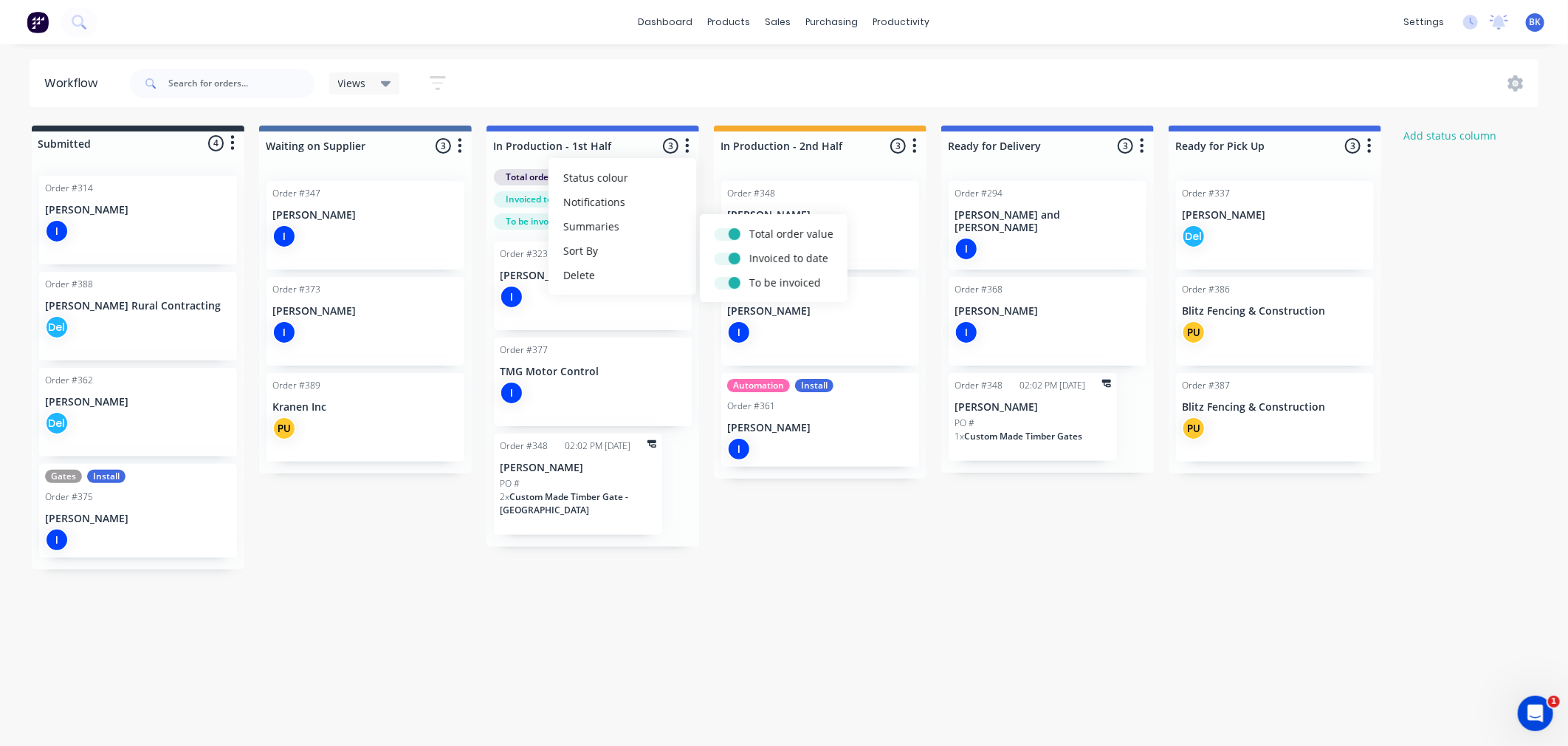
click at [483, 412] on div "Submitted 4 Status colour #273444 hex #273444 Save Cancel Summaries Total order…" at bounding box center [898, 347] width 1820 height 444
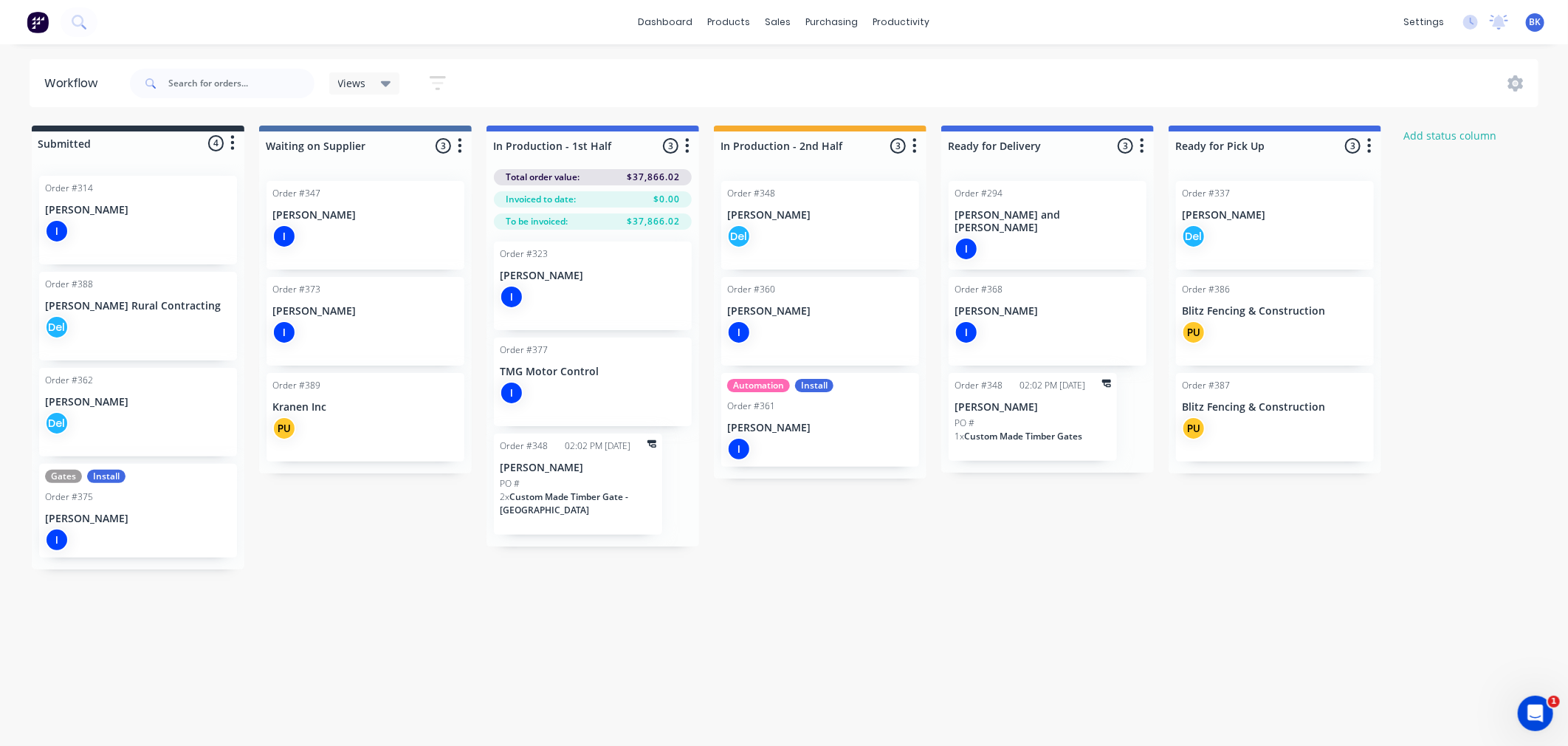
click at [916, 150] on icon "button" at bounding box center [915, 146] width 4 height 15
click at [894, 230] on button "Summaries" at bounding box center [849, 226] width 147 height 25
drag, startPoint x: 960, startPoint y: 229, endPoint x: 962, endPoint y: 259, distance: 30.1
click at [977, 226] on label at bounding box center [977, 226] width 0 height 0
click at [954, 232] on input "checkbox" at bounding box center [948, 233] width 12 height 14
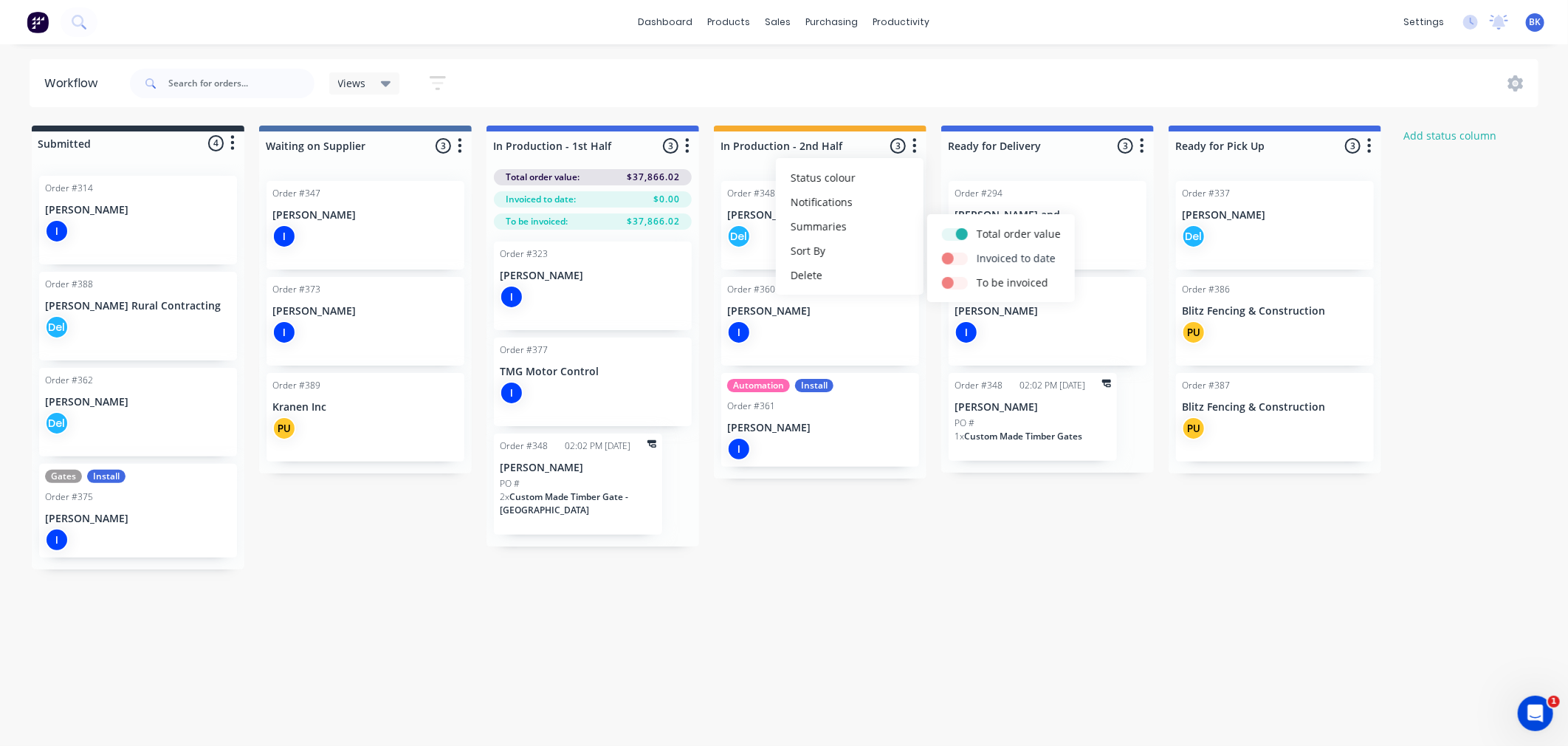
checkbox input "true"
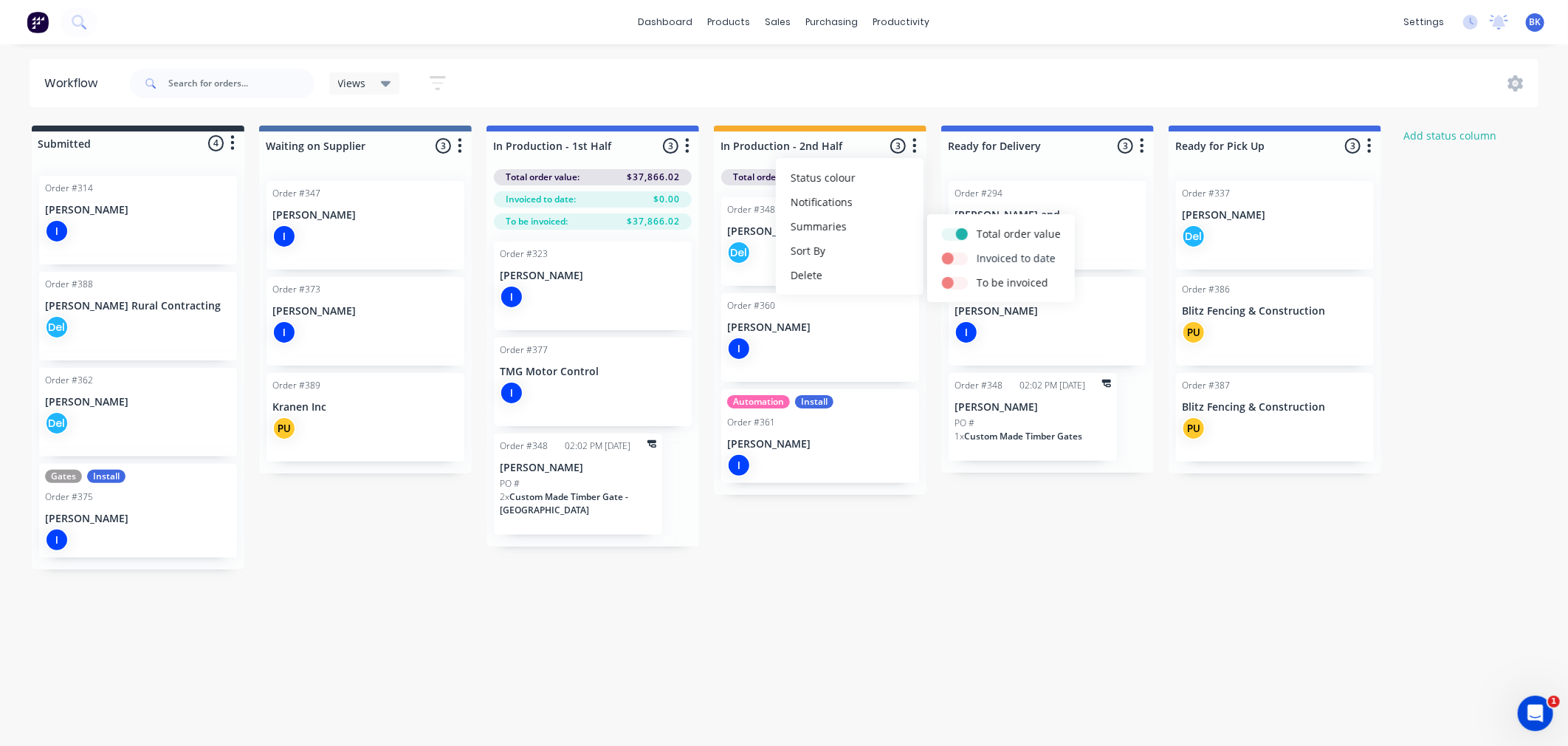
drag, startPoint x: 955, startPoint y: 252, endPoint x: 958, endPoint y: 264, distance: 12.4
click at [977, 251] on label at bounding box center [977, 251] width 0 height 0
click at [954, 254] on input "checkbox" at bounding box center [948, 257] width 12 height 14
checkbox input "true"
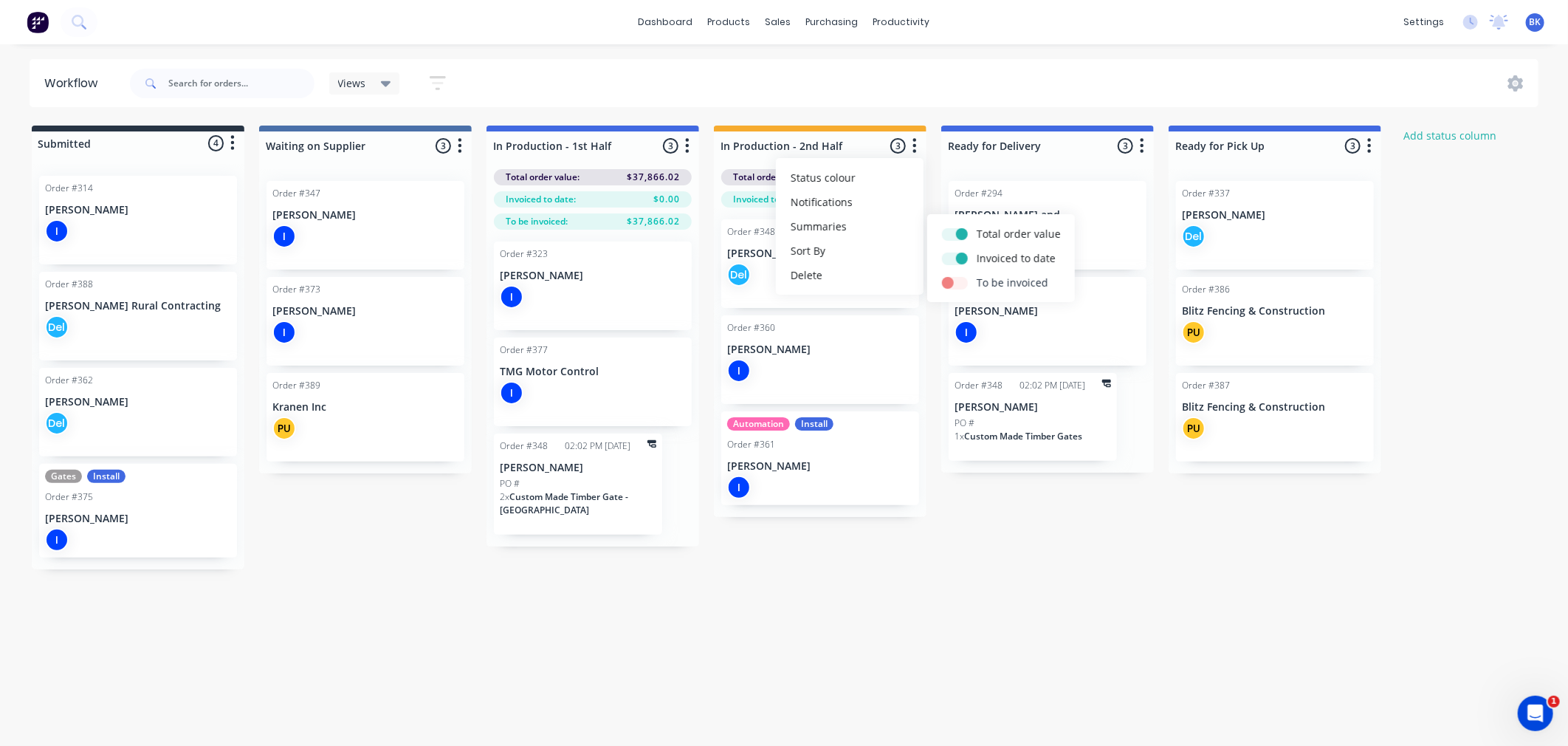
click at [977, 275] on label at bounding box center [977, 275] width 0 height 0
click at [953, 281] on input "checkbox" at bounding box center [948, 281] width 12 height 14
checkbox input "true"
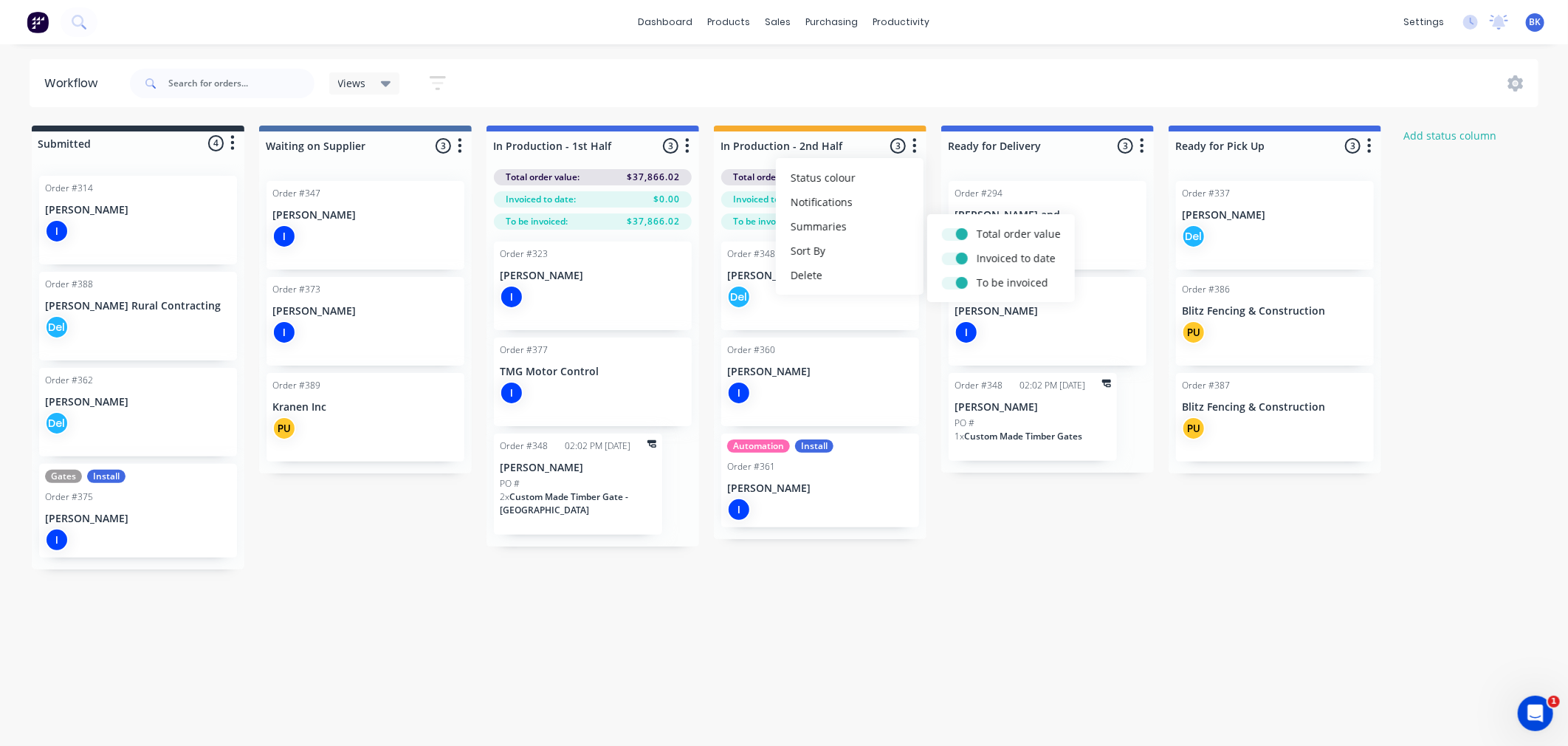
click at [931, 319] on div "Submitted 4 Status colour #273444 hex #273444 Save Cancel Summaries Total order…" at bounding box center [898, 347] width 1820 height 444
click at [463, 149] on button "button" at bounding box center [460, 147] width 18 height 18
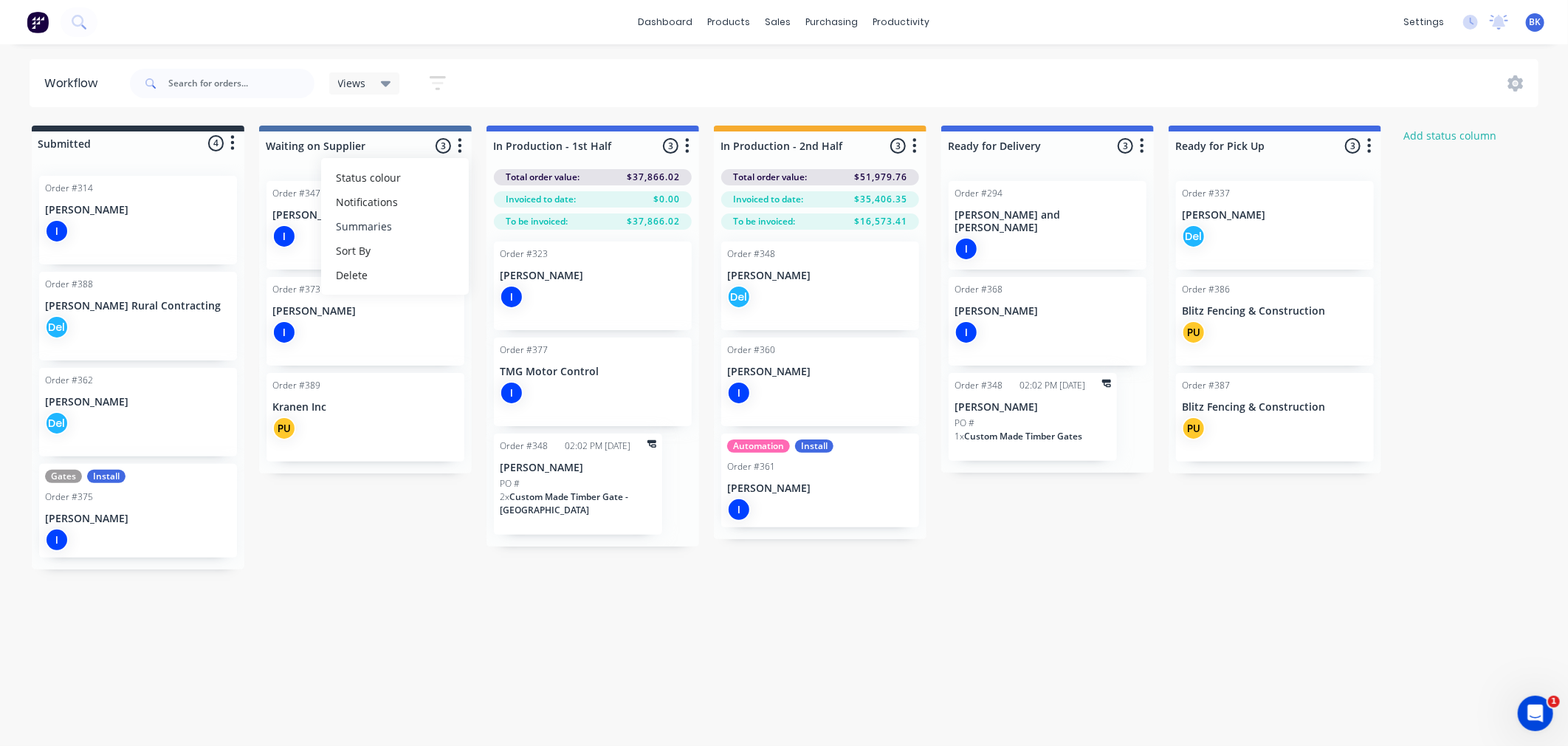
click at [432, 233] on button "Summaries" at bounding box center [394, 226] width 147 height 25
click at [522, 226] on label at bounding box center [522, 226] width 0 height 0
click at [499, 230] on input "checkbox" at bounding box center [493, 233] width 12 height 14
checkbox input "true"
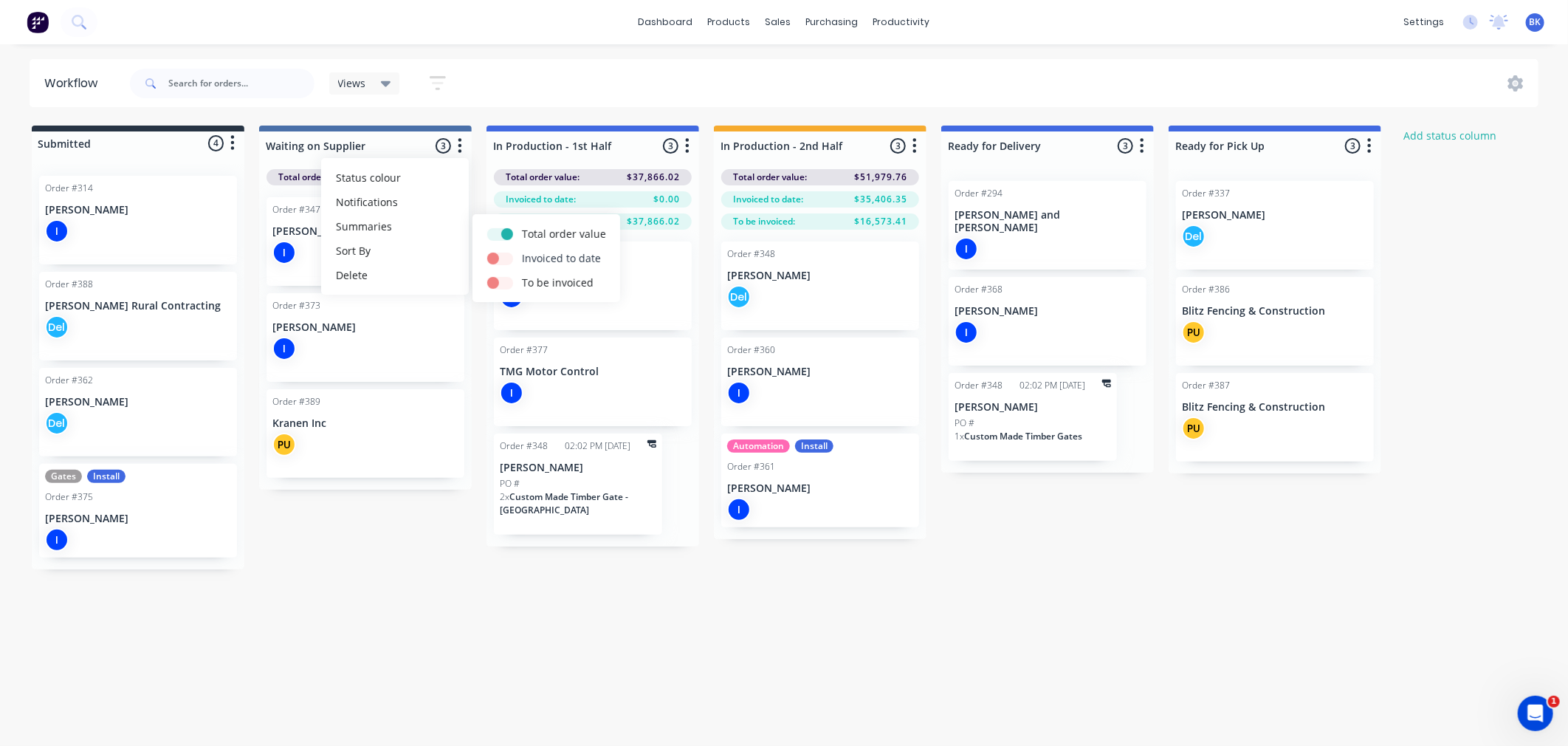
click at [522, 251] on label at bounding box center [522, 251] width 0 height 0
click at [499, 257] on input "checkbox" at bounding box center [493, 257] width 12 height 14
checkbox input "true"
click at [522, 275] on label at bounding box center [522, 275] width 0 height 0
click at [499, 278] on input "checkbox" at bounding box center [493, 281] width 12 height 14
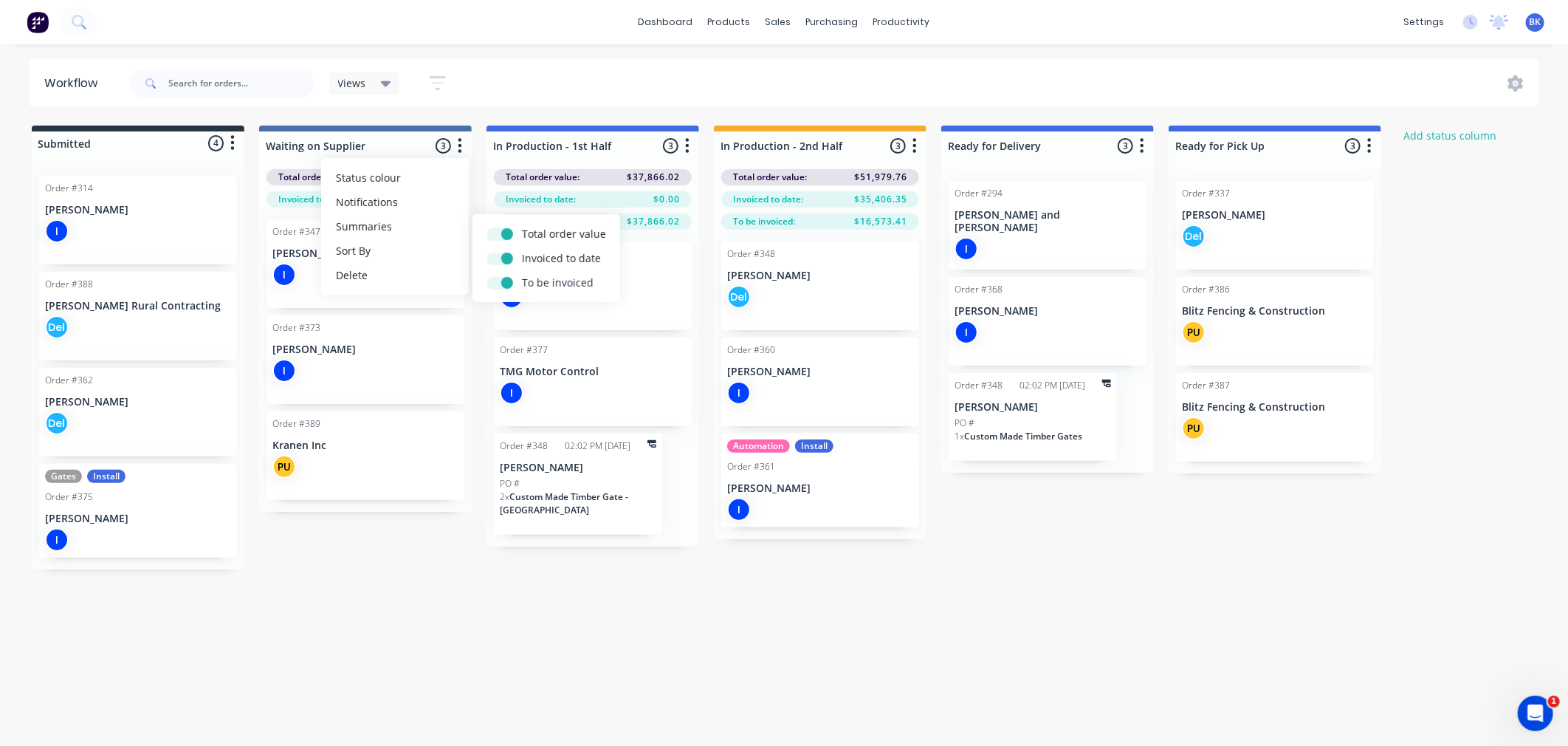
checkbox input "true"
click at [236, 142] on button "button" at bounding box center [233, 144] width 18 height 18
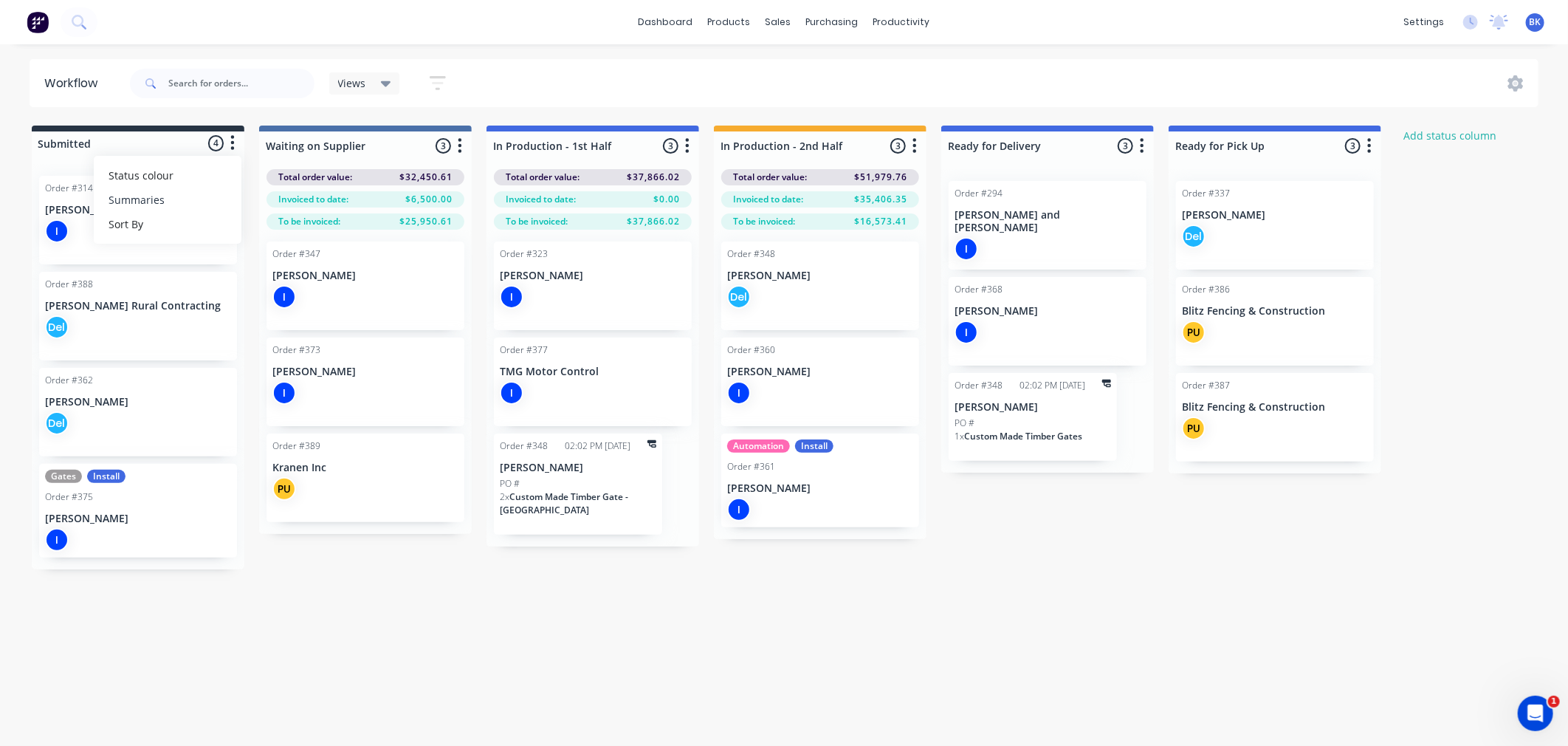
click at [204, 202] on button "Summaries" at bounding box center [167, 200] width 147 height 25
drag, startPoint x: 278, startPoint y: 254, endPoint x: 272, endPoint y: 242, distance: 13.4
click at [295, 248] on label at bounding box center [295, 248] width 0 height 0
click at [272, 252] on input "checkbox" at bounding box center [266, 255] width 12 height 14
checkbox input "true"
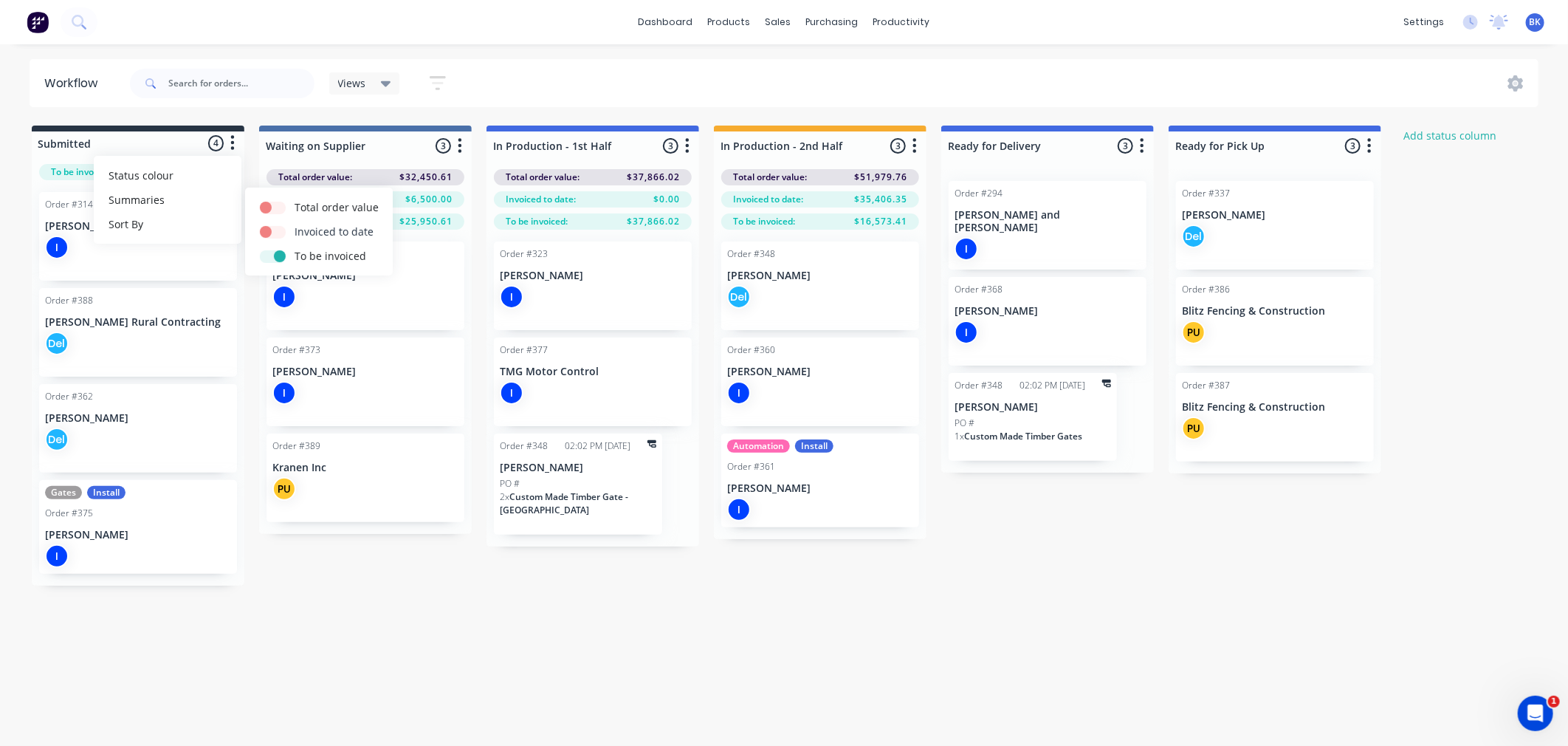
click at [295, 224] on label at bounding box center [295, 224] width 0 height 0
click at [270, 230] on input "checkbox" at bounding box center [266, 230] width 12 height 14
checkbox input "true"
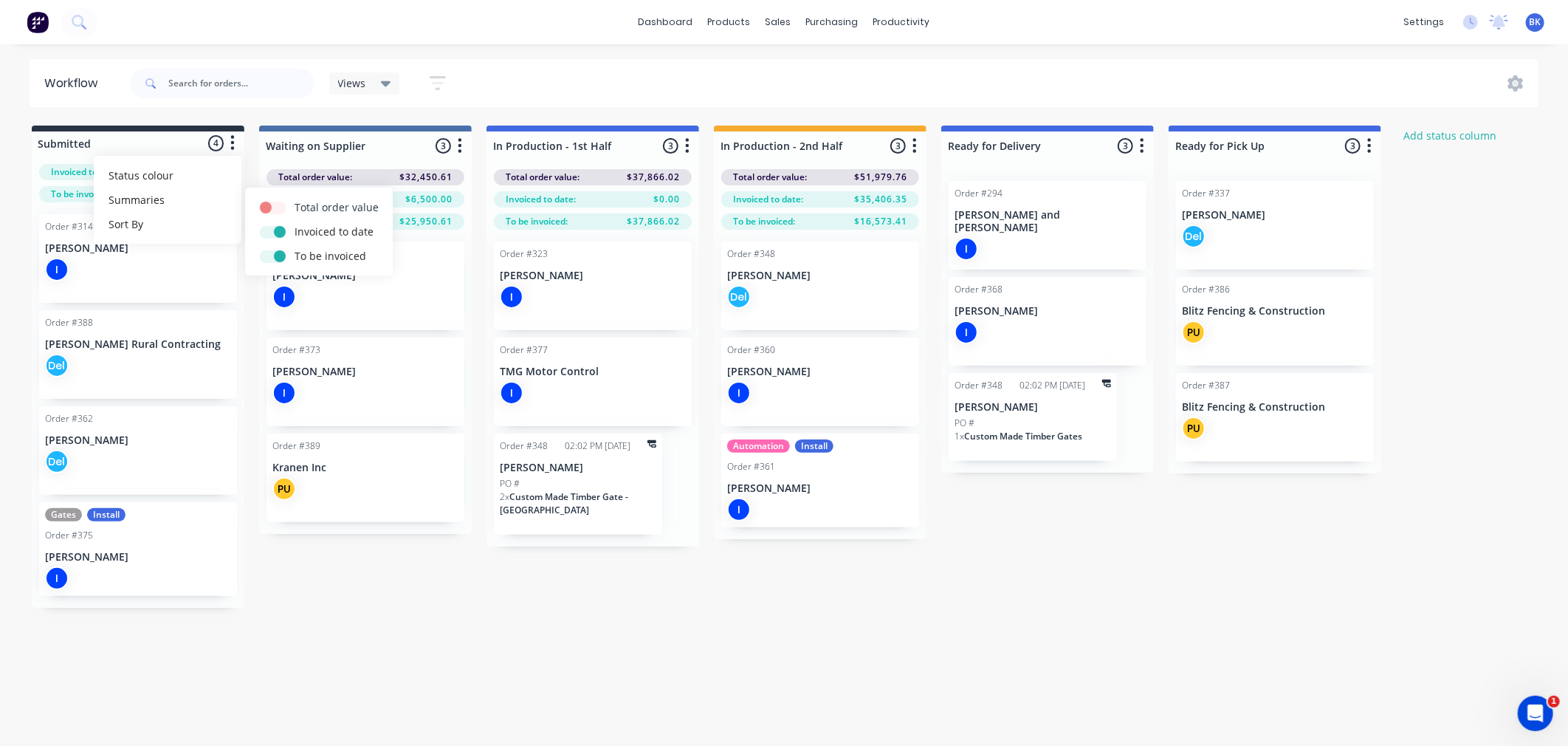
click at [295, 199] on label at bounding box center [295, 199] width 0 height 0
click at [268, 209] on input "checkbox" at bounding box center [266, 206] width 12 height 14
checkbox input "true"
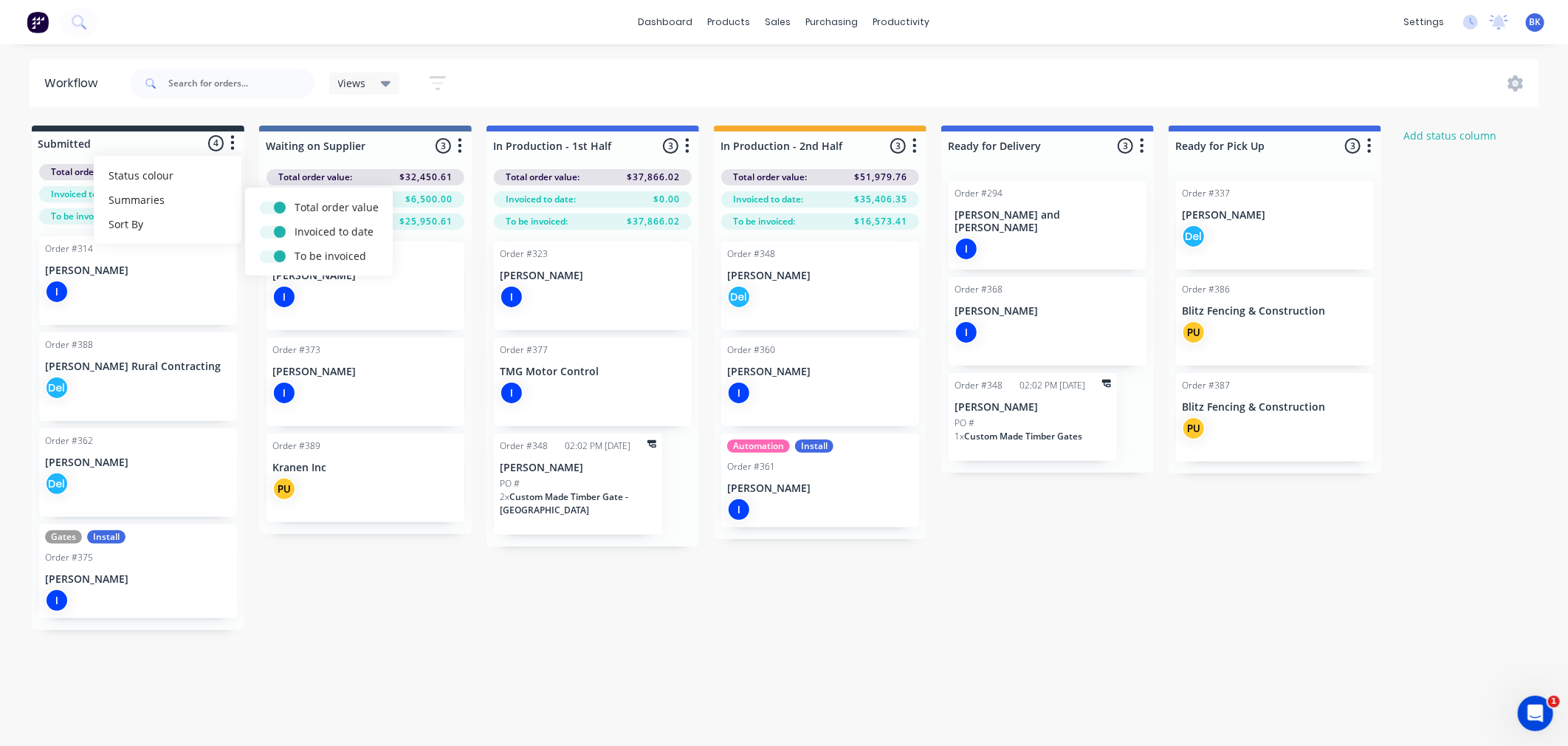
click at [251, 165] on div "Submitted 4 Status colour #273444 hex #273444 Save Cancel Summaries Total order…" at bounding box center [898, 378] width 1820 height 504
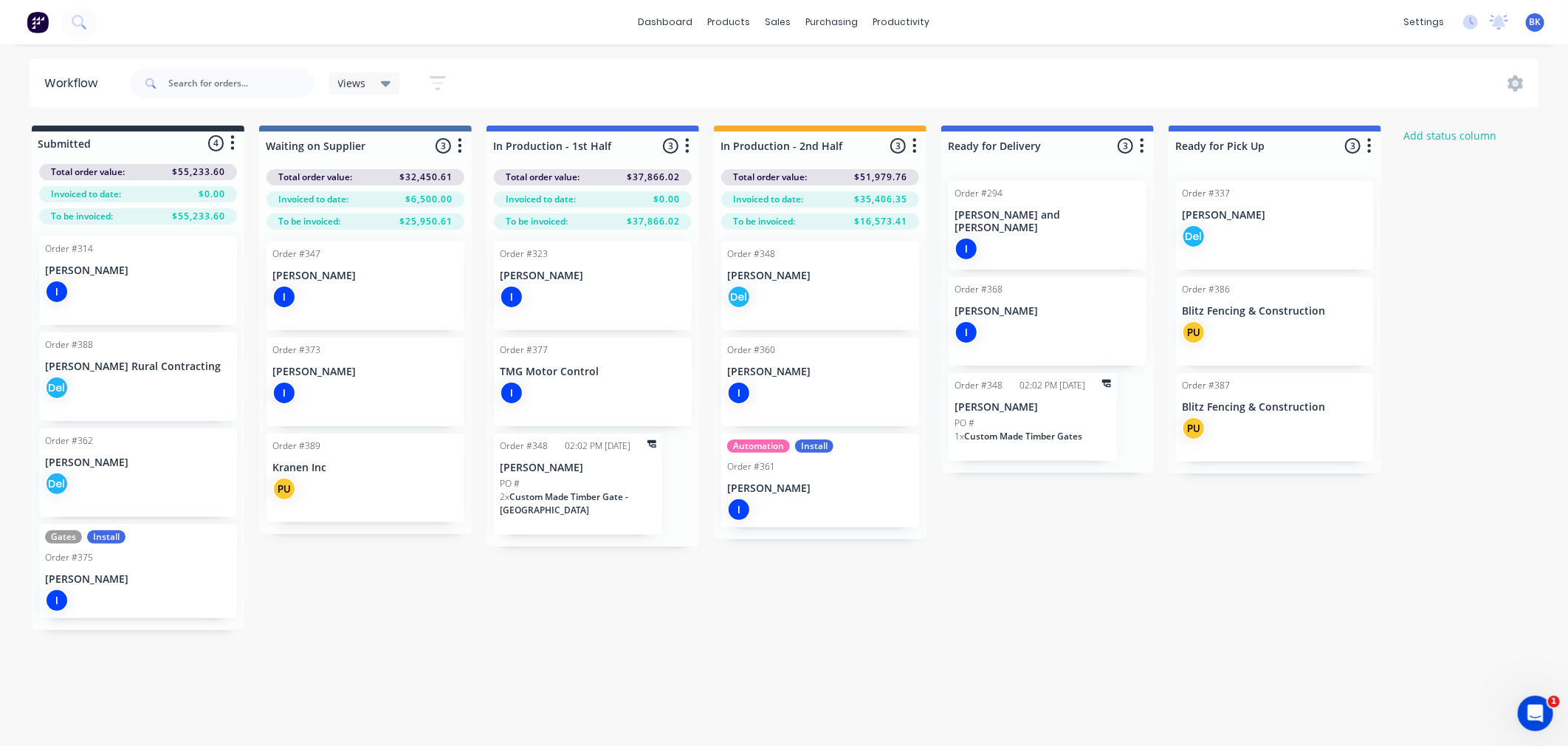
click at [232, 141] on icon "button" at bounding box center [233, 144] width 4 height 15
click at [207, 220] on button "Sort By" at bounding box center [167, 224] width 147 height 25
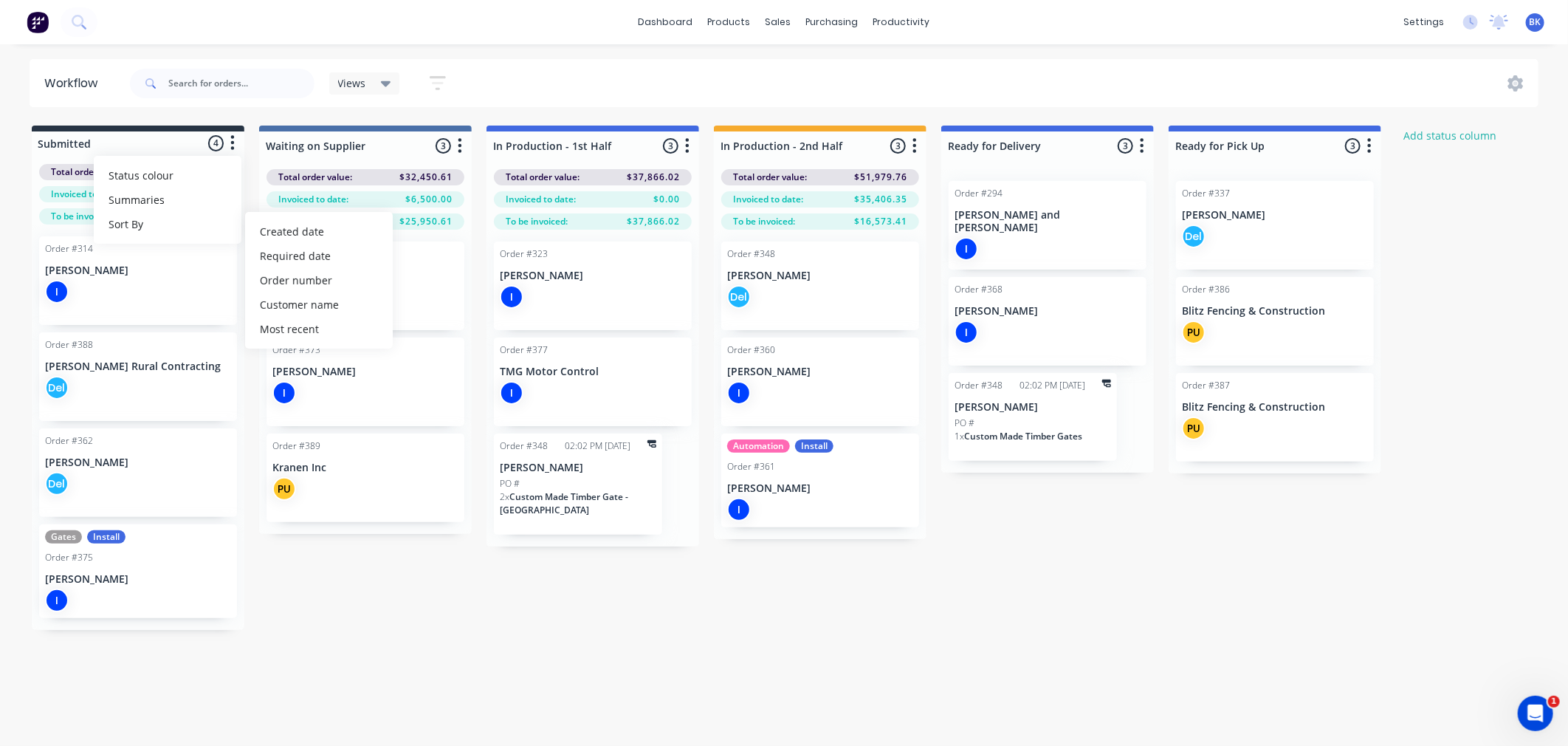
click at [251, 186] on div "Submitted 4 Status colour #273444 hex #273444 Save Cancel Summaries Total order…" at bounding box center [898, 378] width 1820 height 504
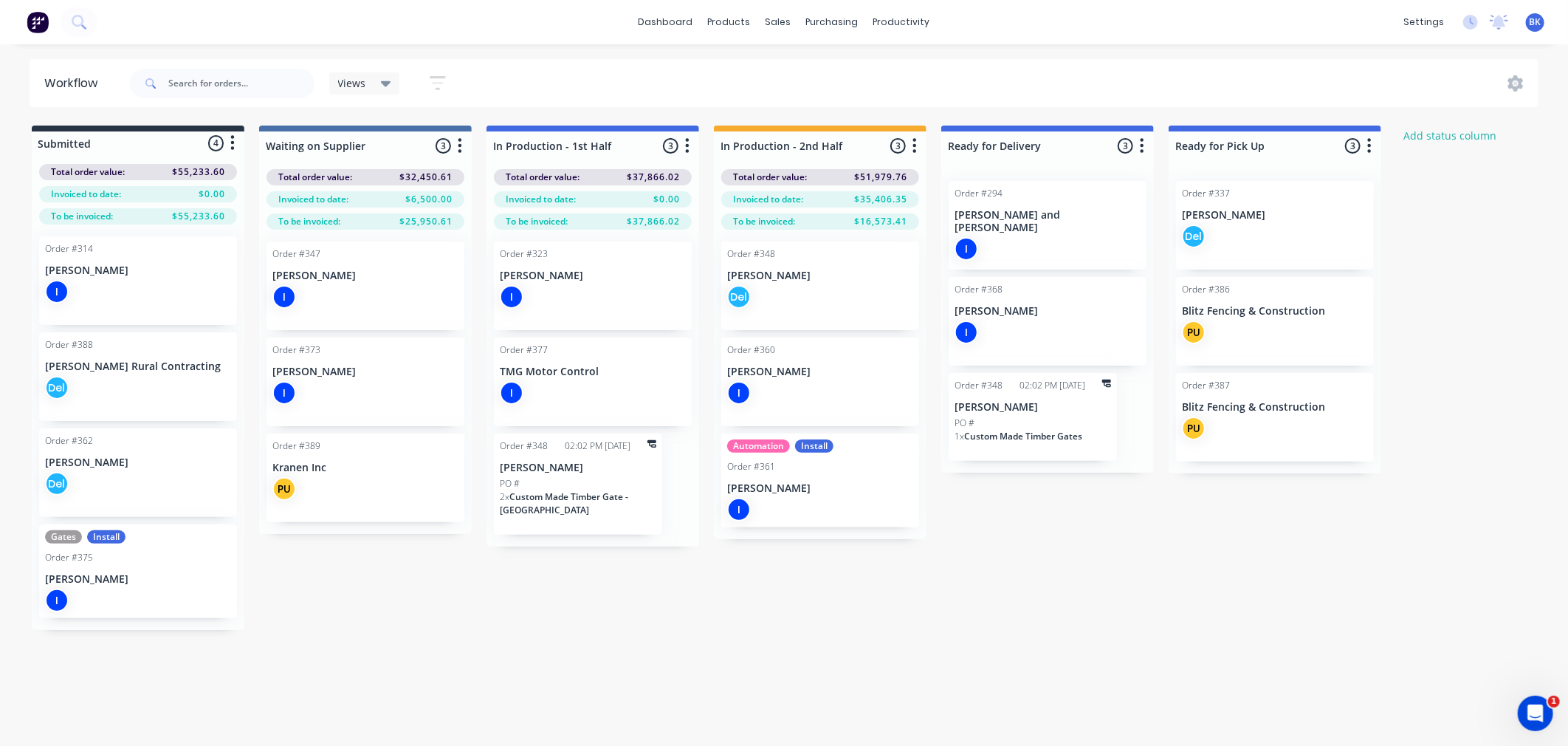
click at [465, 145] on button "button" at bounding box center [460, 147] width 18 height 18
click at [474, 141] on div "Submitted 4 Status colour #273444 hex #273444 Save Cancel Summaries Total order…" at bounding box center [898, 378] width 1820 height 504
click at [792, 78] on button "Sales Orders" at bounding box center [857, 70] width 196 height 29
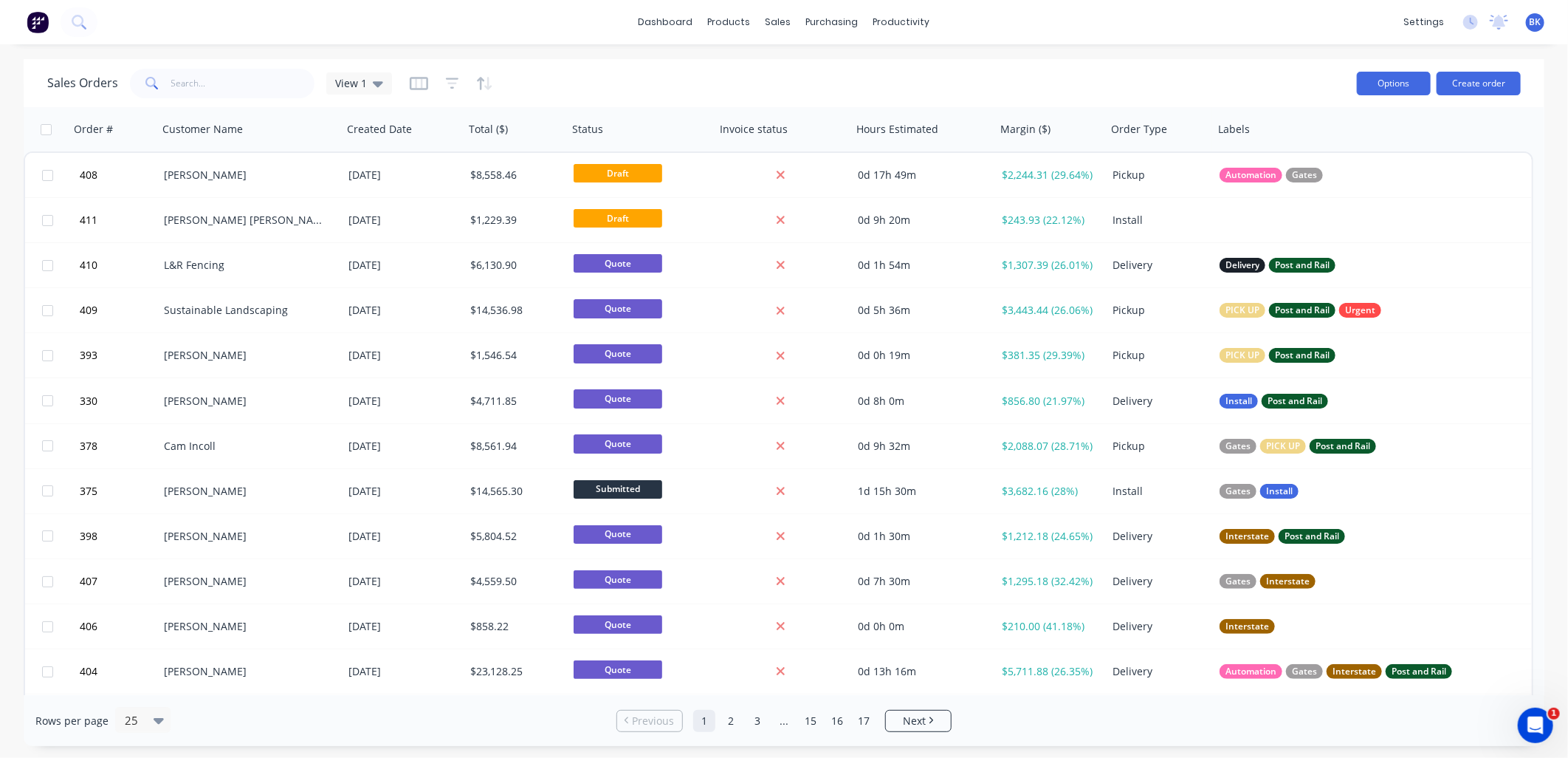
click at [1420, 84] on button "Options" at bounding box center [1394, 84] width 74 height 24
click at [1265, 85] on div "Sales Orders View 1" at bounding box center [696, 83] width 1298 height 36
click at [769, 69] on div "Product Catalogue" at bounding box center [795, 71] width 91 height 13
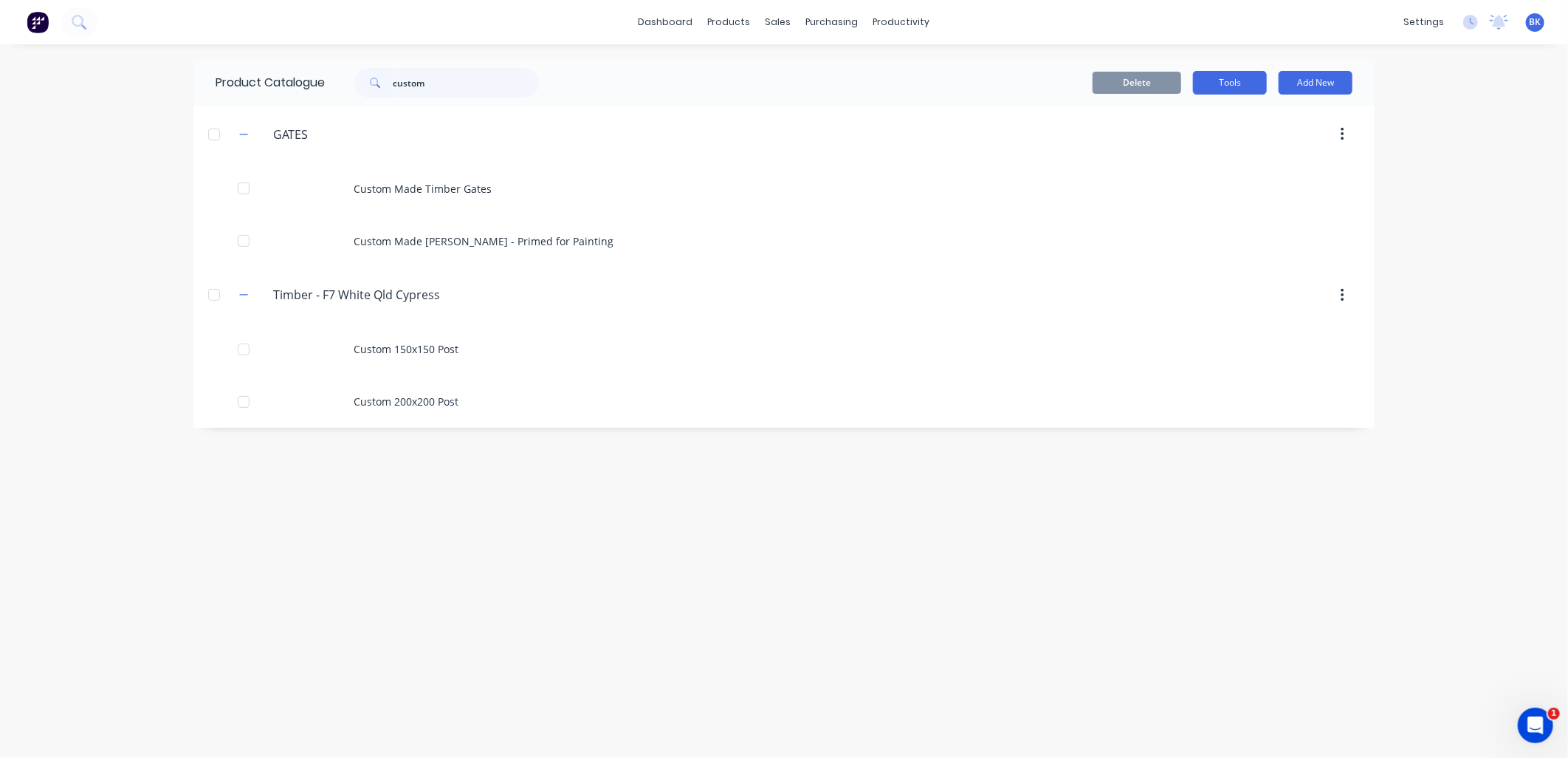
click at [1242, 82] on button "Tools" at bounding box center [1230, 83] width 74 height 24
click at [1218, 150] on div "Stocktake" at bounding box center [1197, 150] width 114 height 22
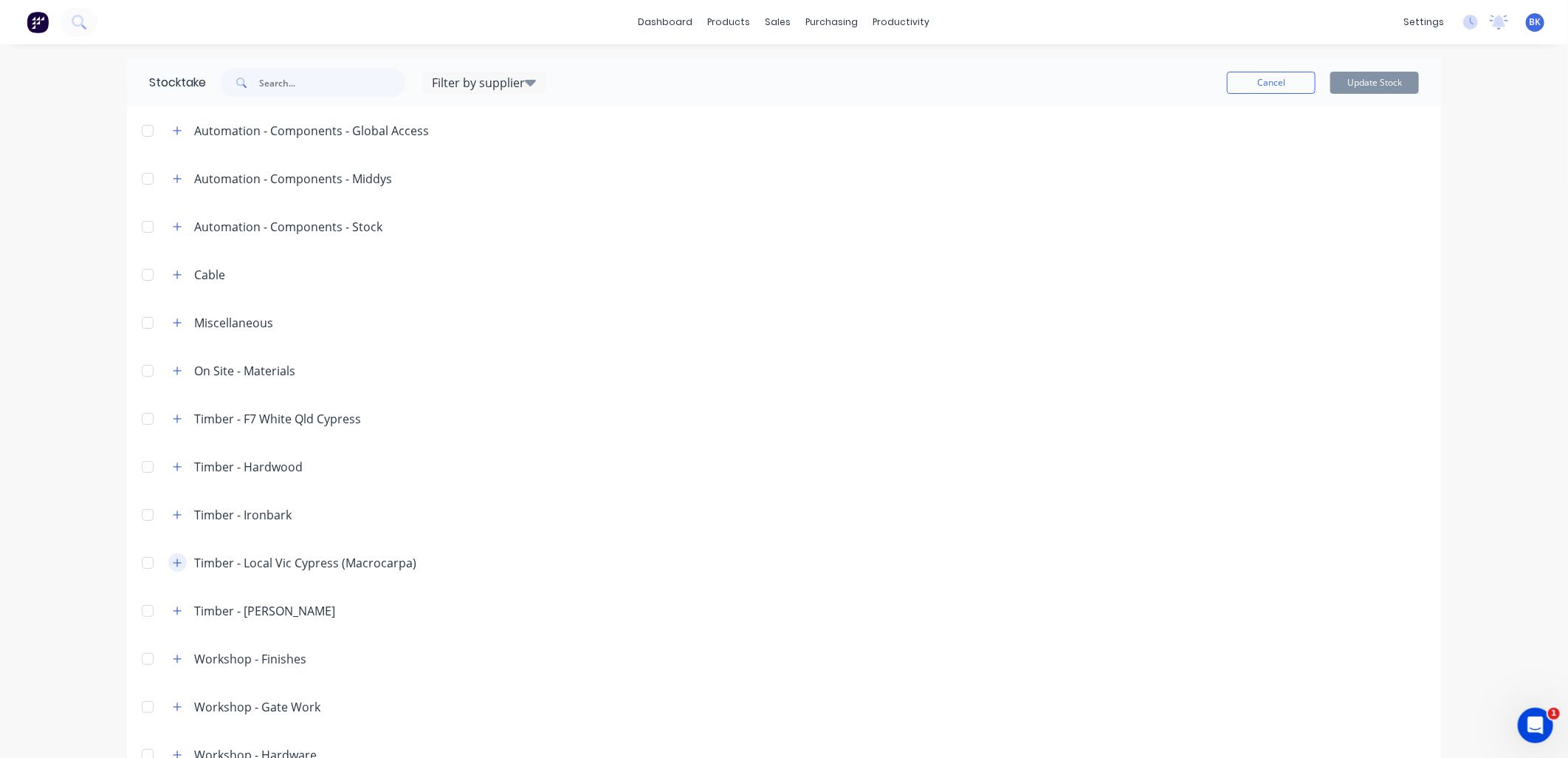
click at [173, 564] on icon "button" at bounding box center [177, 563] width 9 height 10
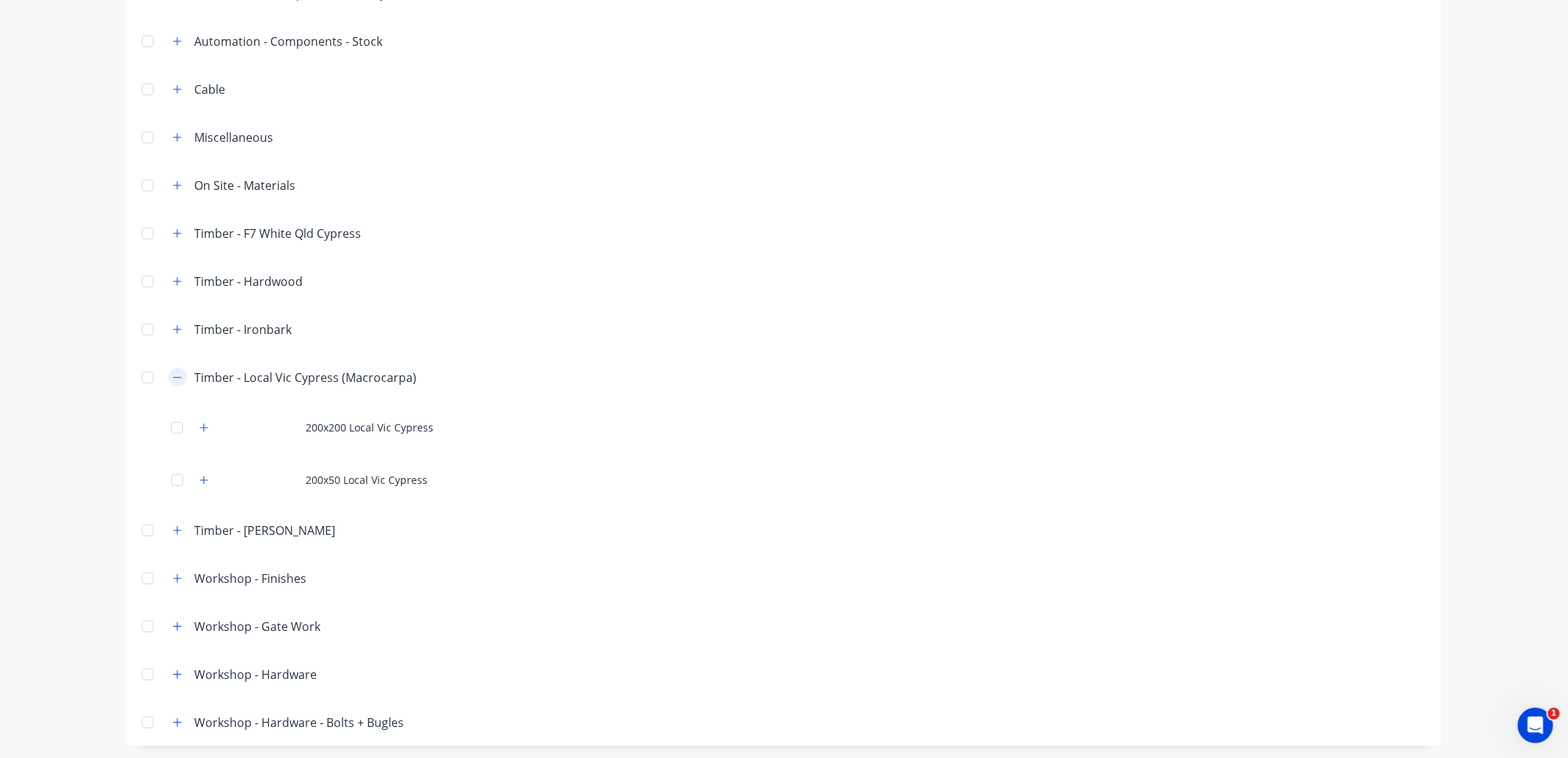
scroll to position [188, 0]
click at [173, 374] on icon "button" at bounding box center [177, 375] width 9 height 10
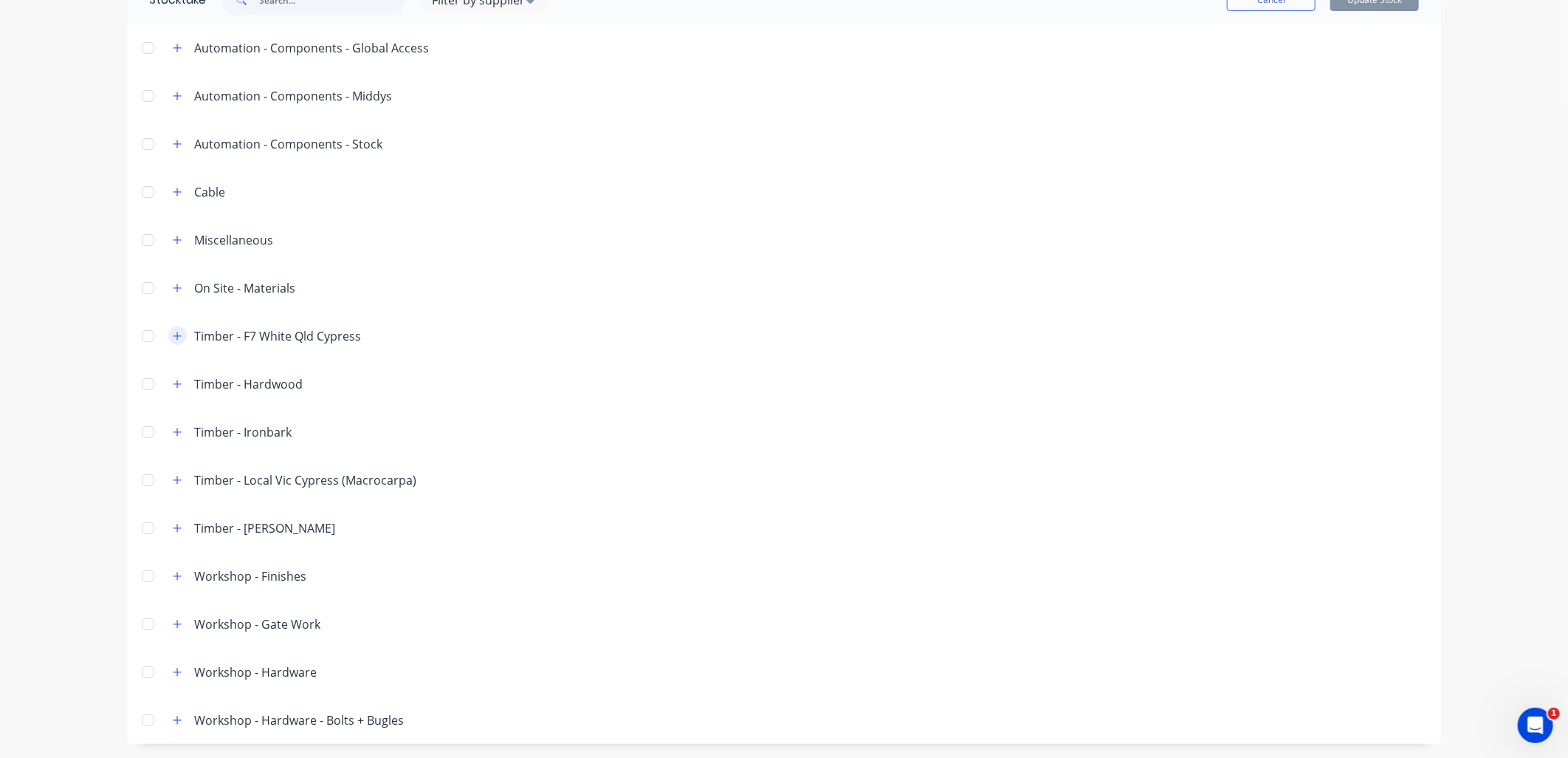
click at [173, 337] on icon "button" at bounding box center [177, 336] width 9 height 10
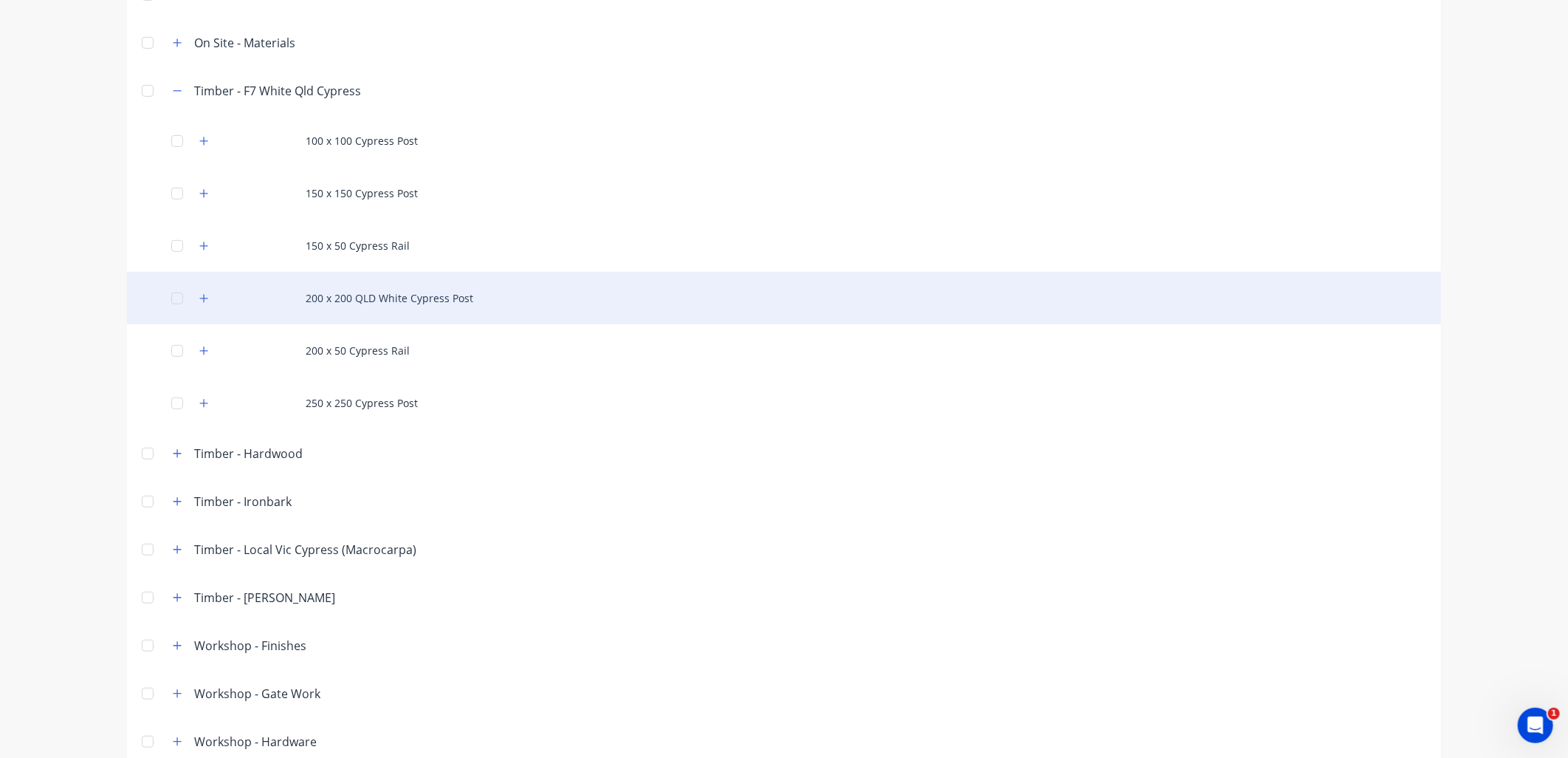
scroll to position [328, 0]
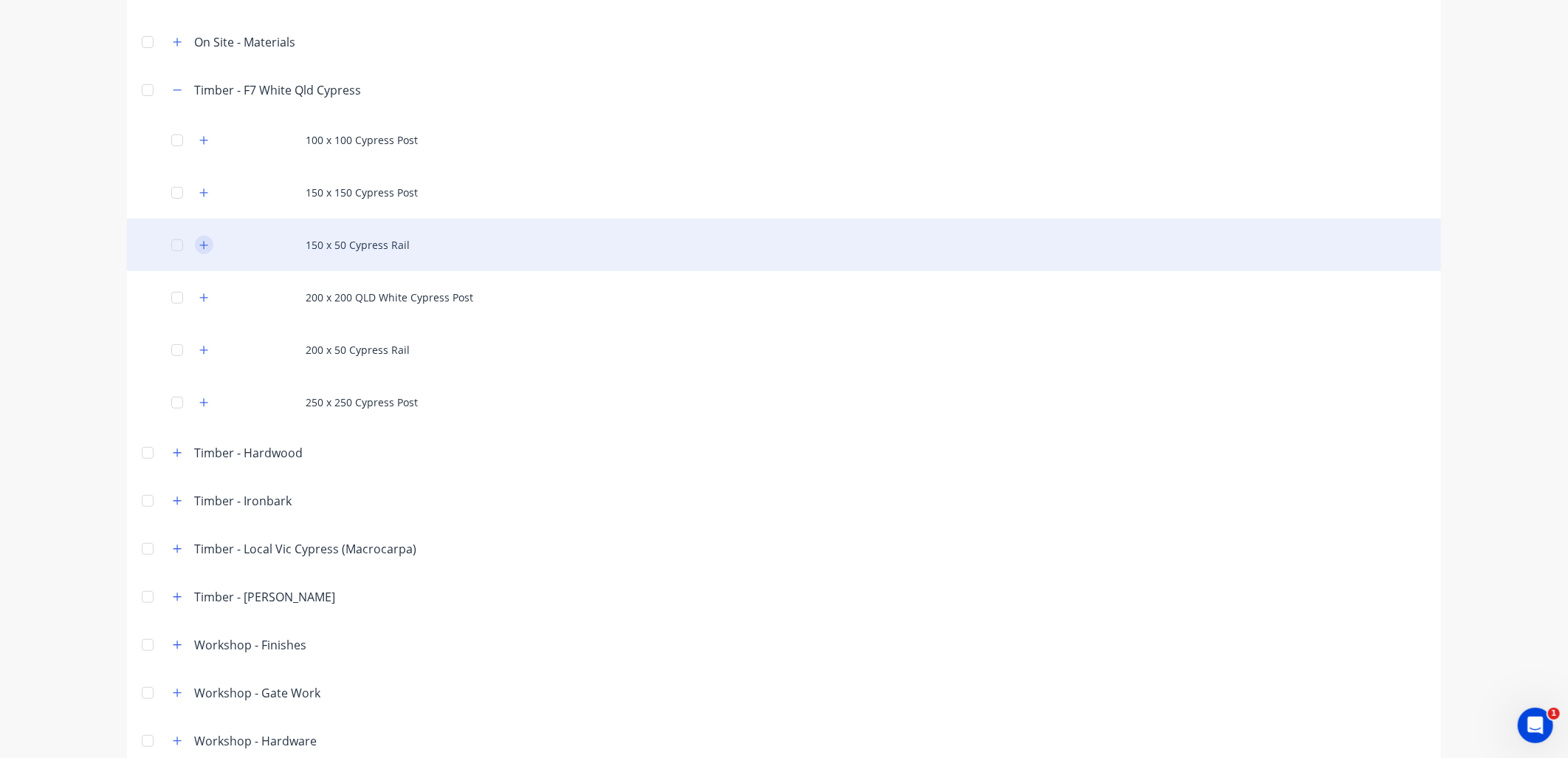
click at [203, 248] on button "button" at bounding box center [204, 245] width 19 height 19
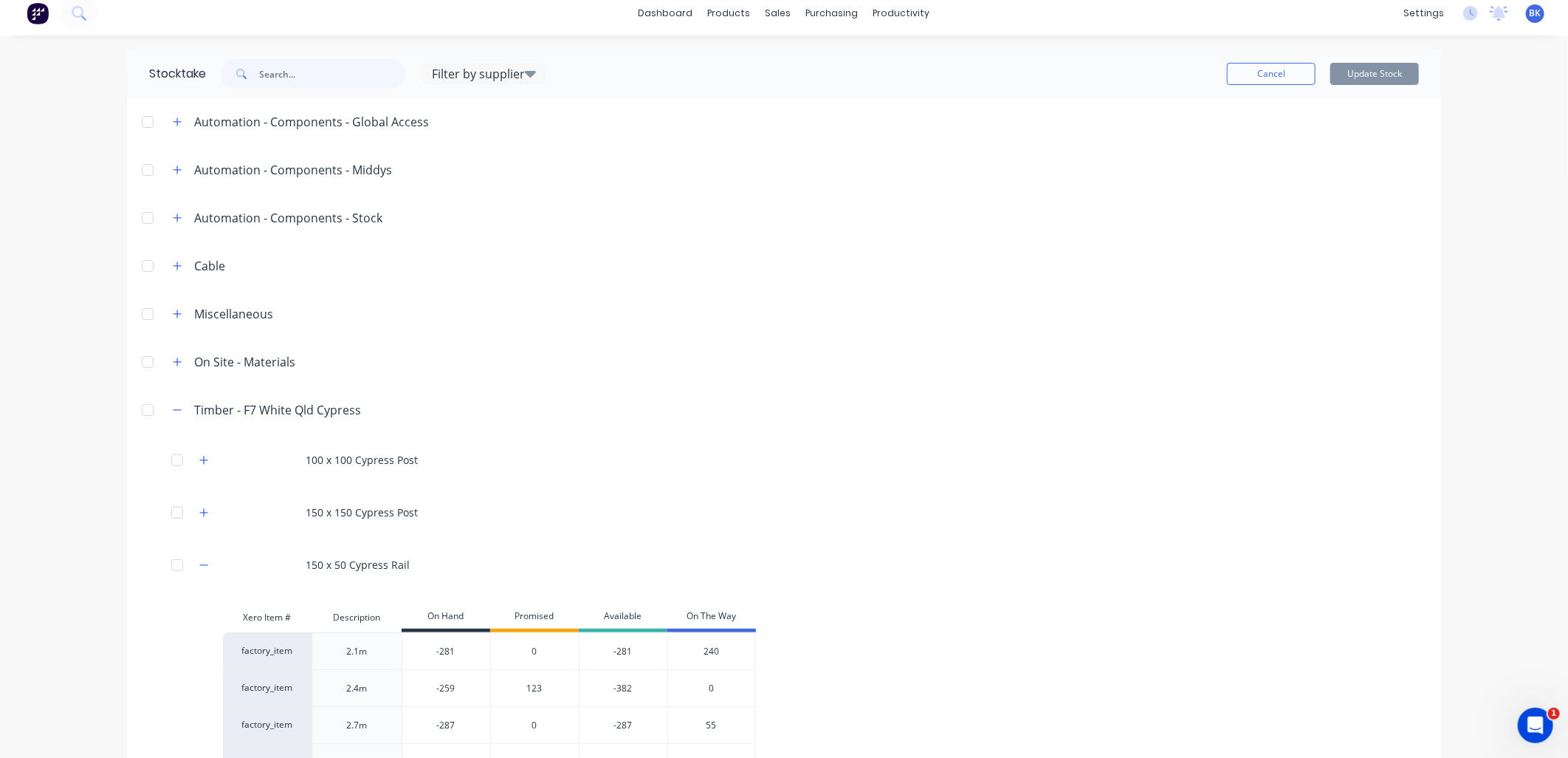
scroll to position [0, 0]
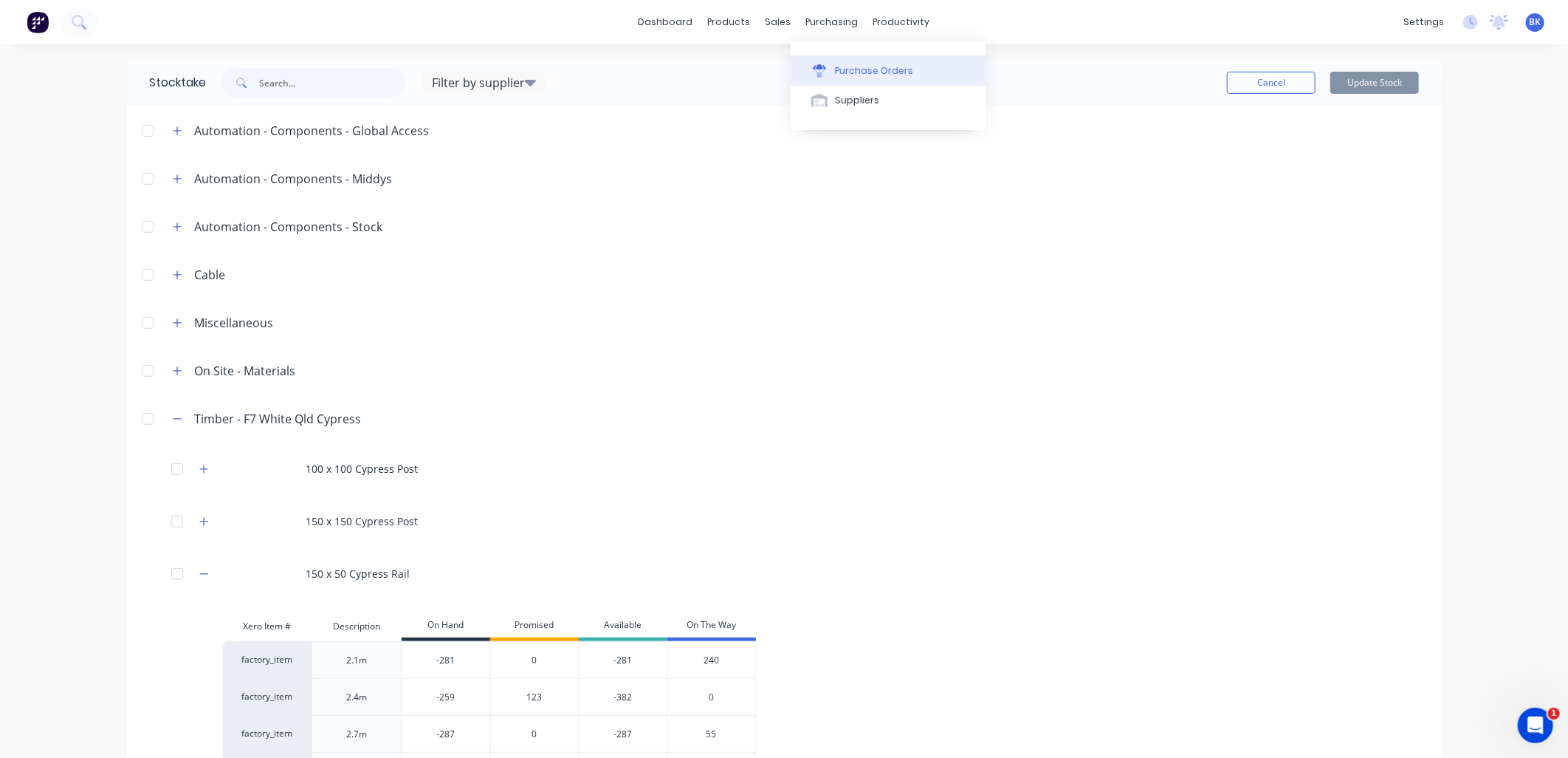
click at [872, 77] on div "Purchase Orders" at bounding box center [874, 71] width 79 height 13
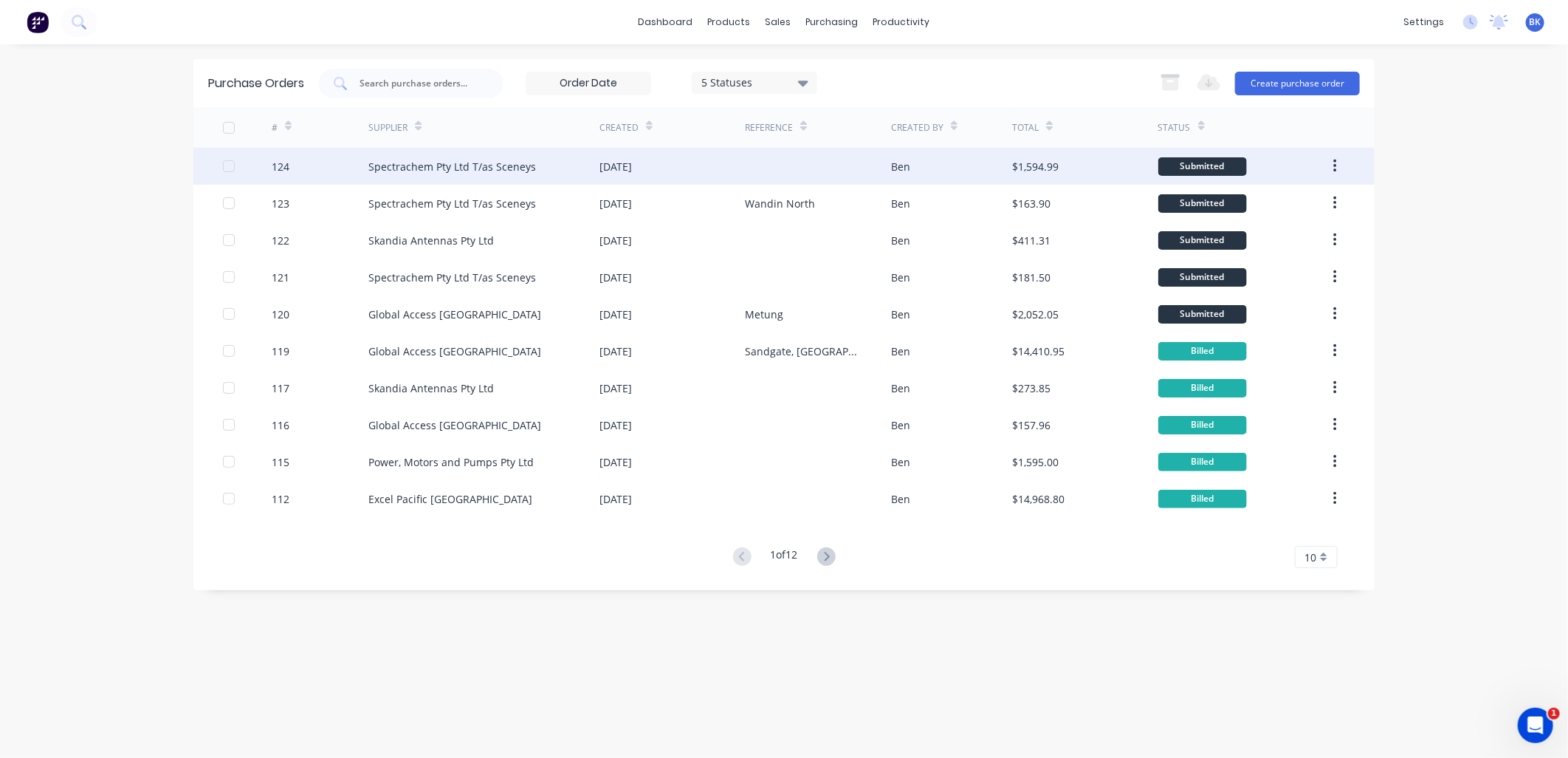
click at [420, 175] on div "Spectrachem Pty Ltd T/as Sceneys" at bounding box center [483, 165] width 231 height 37
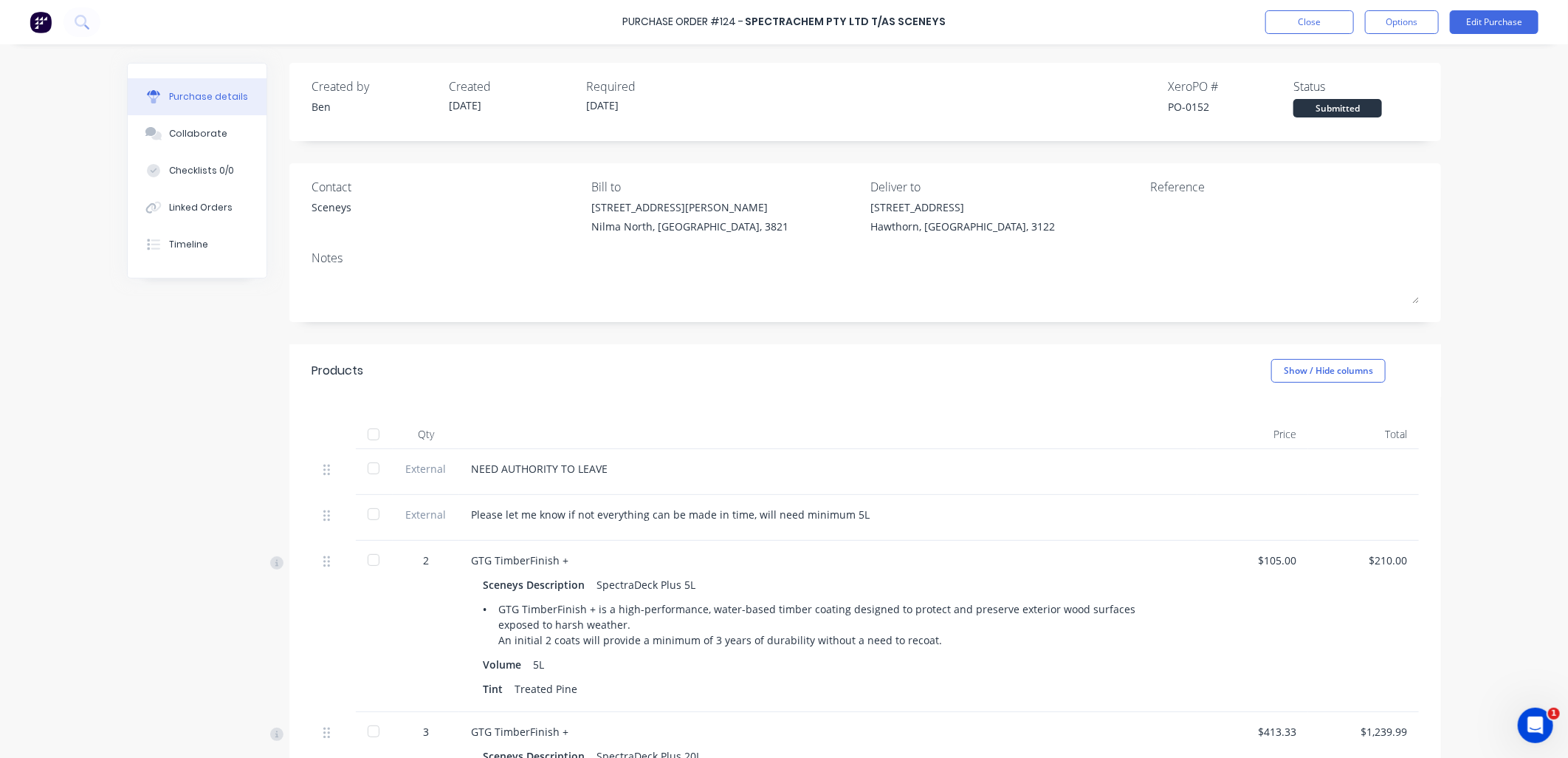
click at [369, 561] on div at bounding box center [373, 559] width 29 height 29
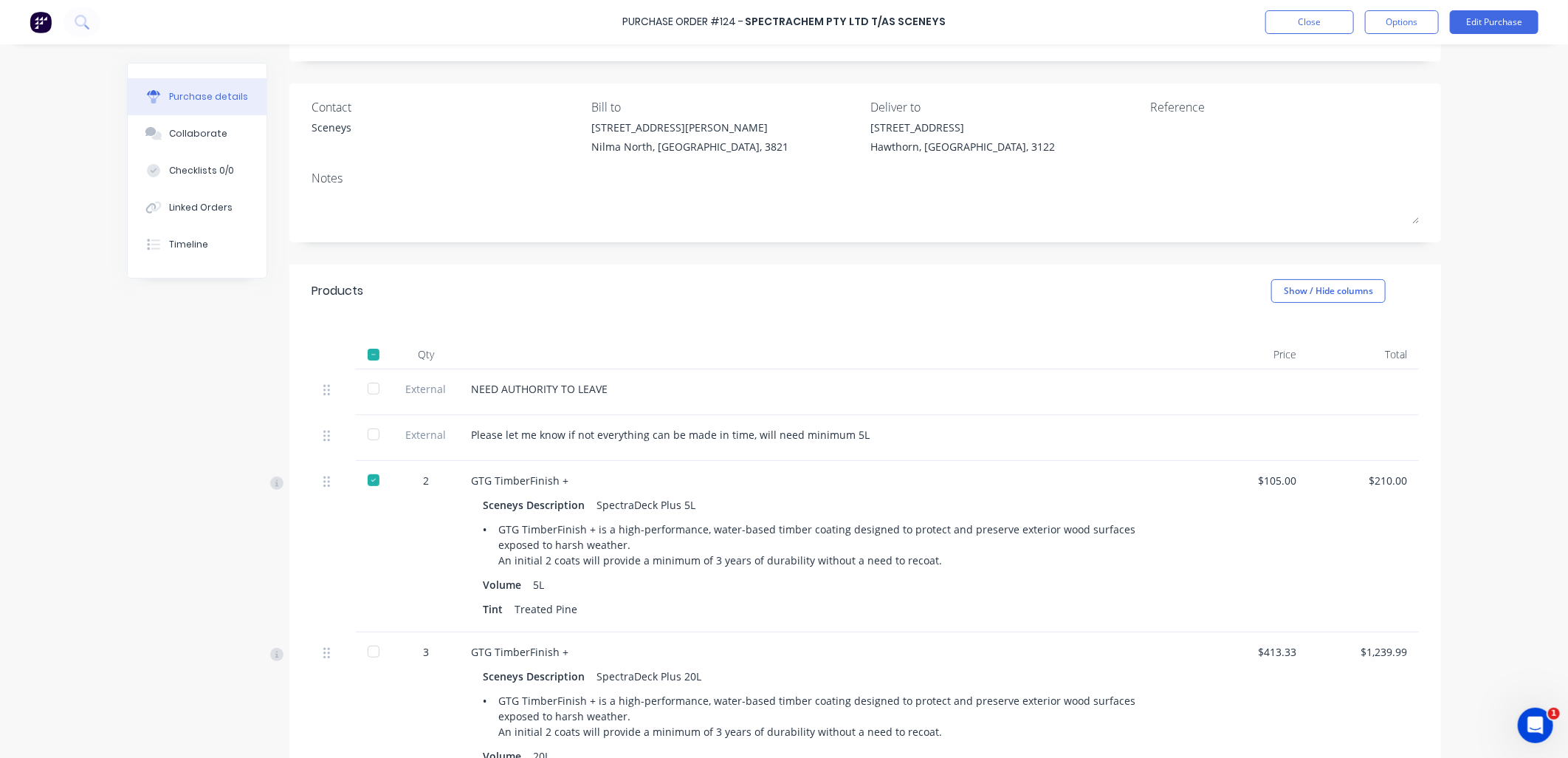
scroll to position [82, 0]
click at [367, 352] on div at bounding box center [373, 352] width 29 height 29
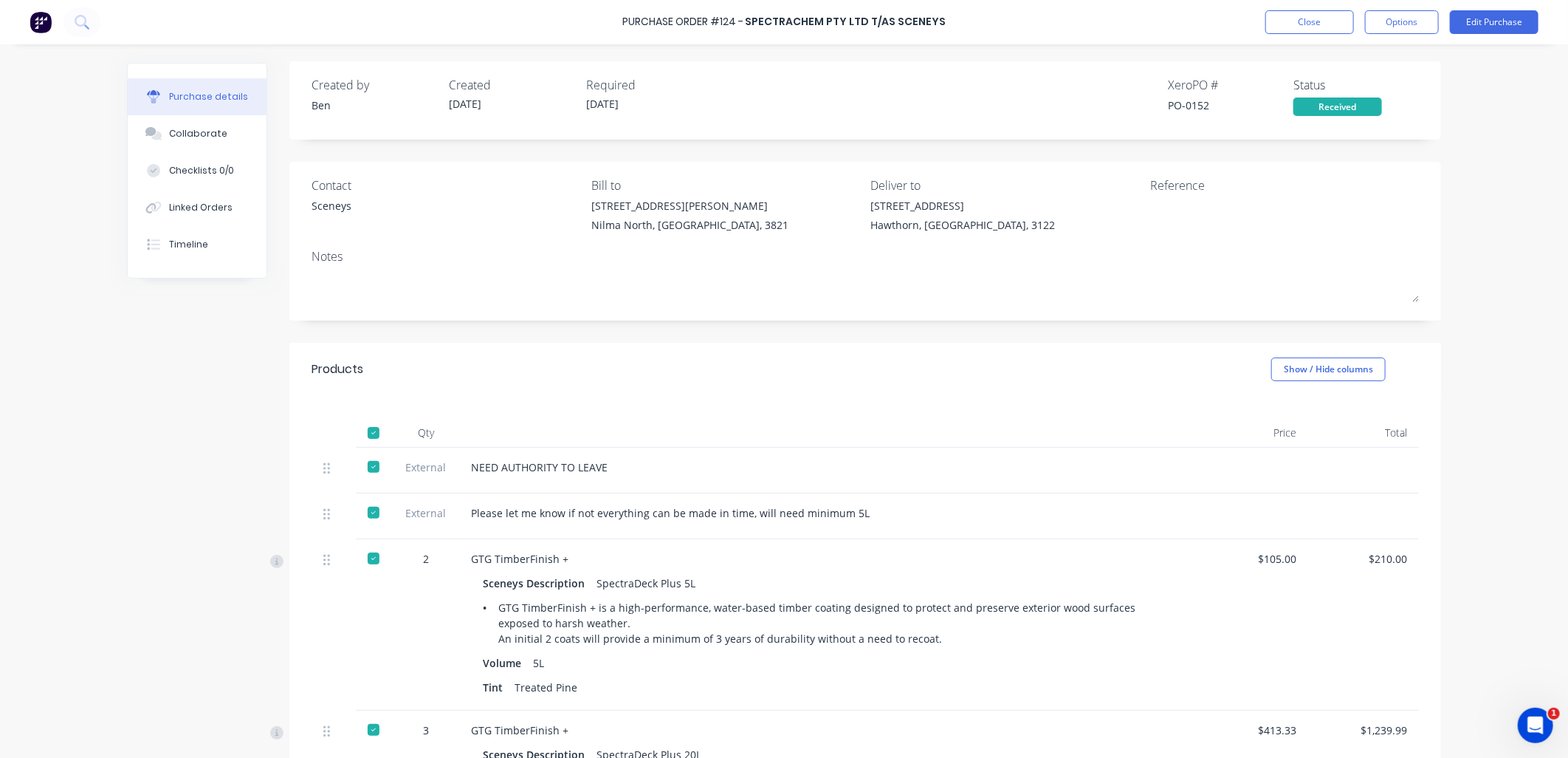
scroll to position [0, 0]
click at [1397, 23] on button "Options" at bounding box center [1402, 22] width 74 height 24
click at [1214, 161] on div "Created by [PERSON_NAME] Created [DATE] Required [DATE] Xero PO # PO-0152 Statu…" at bounding box center [866, 602] width 1152 height 1078
click at [1397, 31] on button "Options" at bounding box center [1402, 22] width 74 height 24
click at [1459, 63] on div "Purchase Order #124 - Spectrachem Pty Ltd T/as Sceneys Close Options Edit Purch…" at bounding box center [784, 379] width 1568 height 758
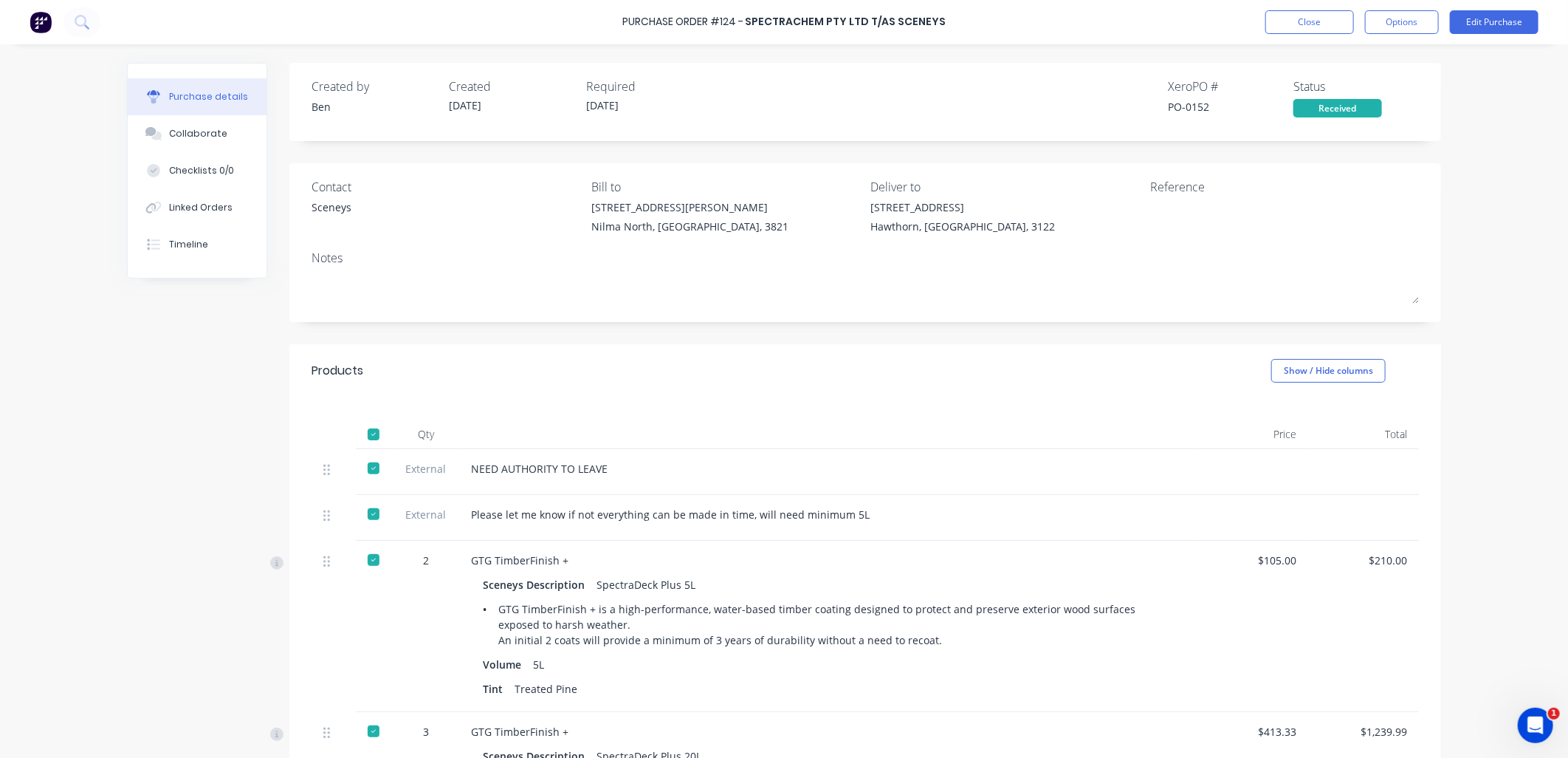
click at [1498, 7] on div "Purchase Order #124 - Spectrachem Pty Ltd T/as Sceneys Close Options Edit Purch…" at bounding box center [784, 22] width 1568 height 44
click at [1503, 22] on button "Edit Purchase" at bounding box center [1494, 22] width 88 height 24
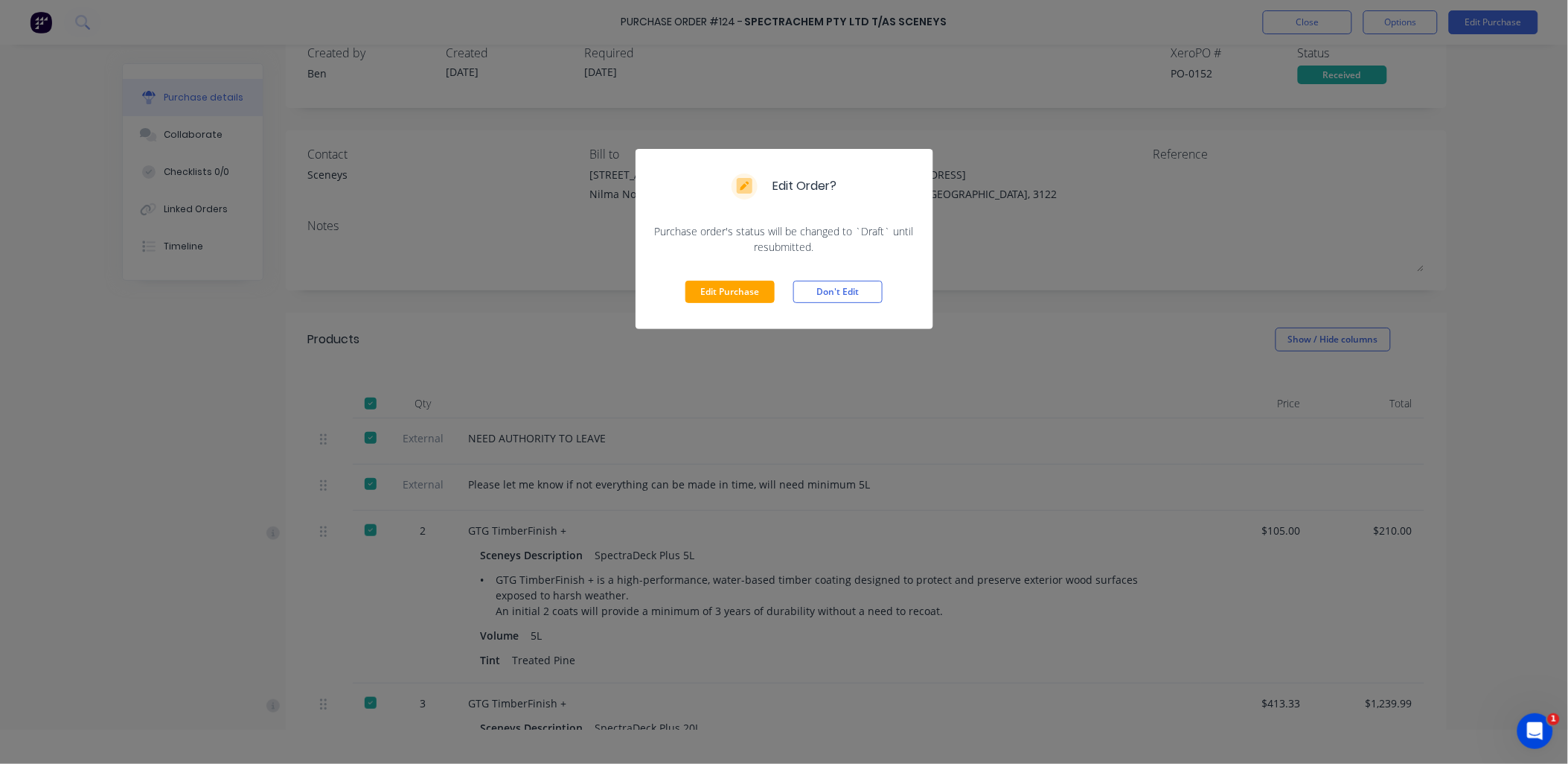
scroll to position [75, 0]
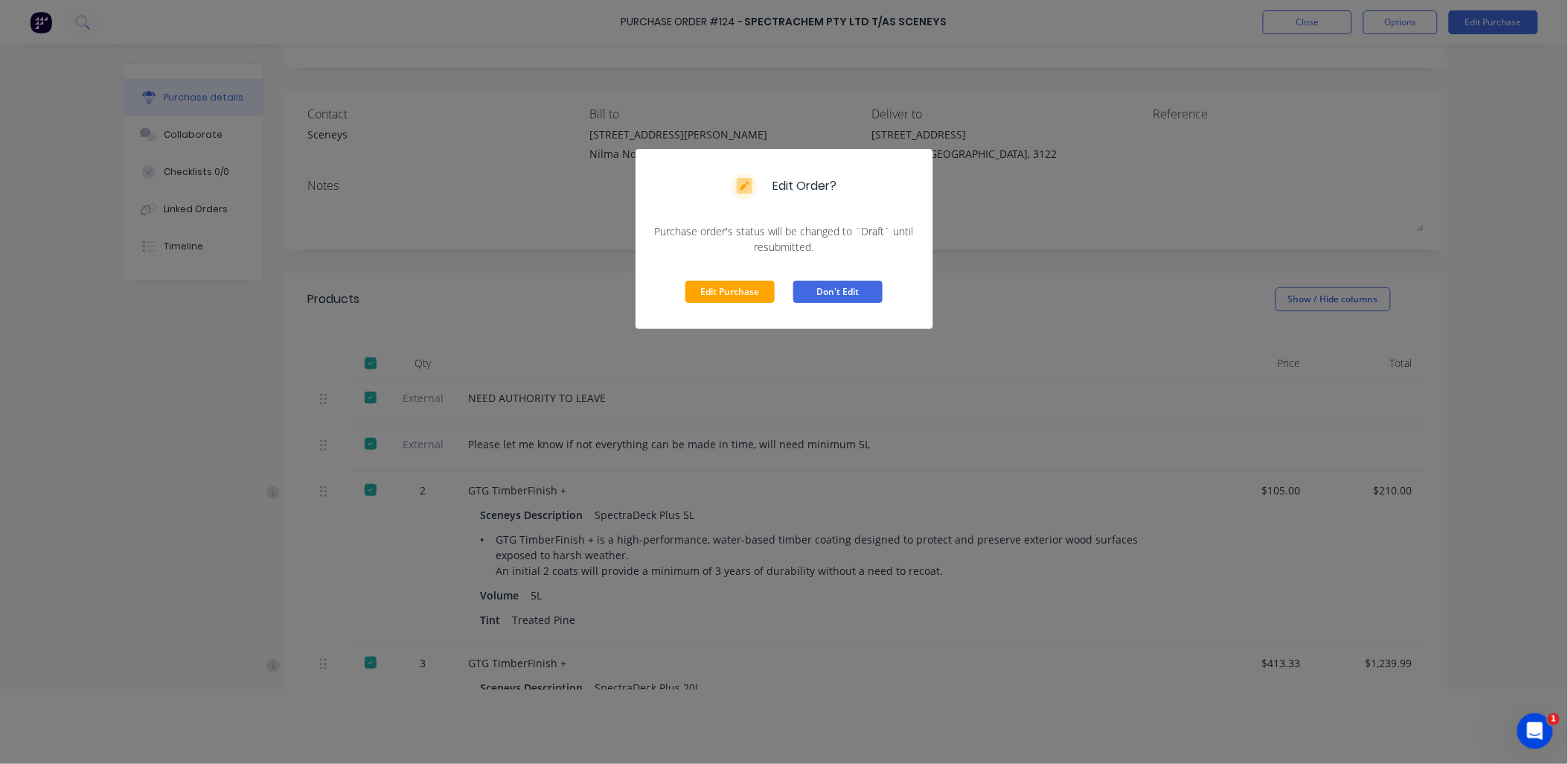
click at [842, 299] on button "Don't Edit" at bounding box center [838, 292] width 89 height 23
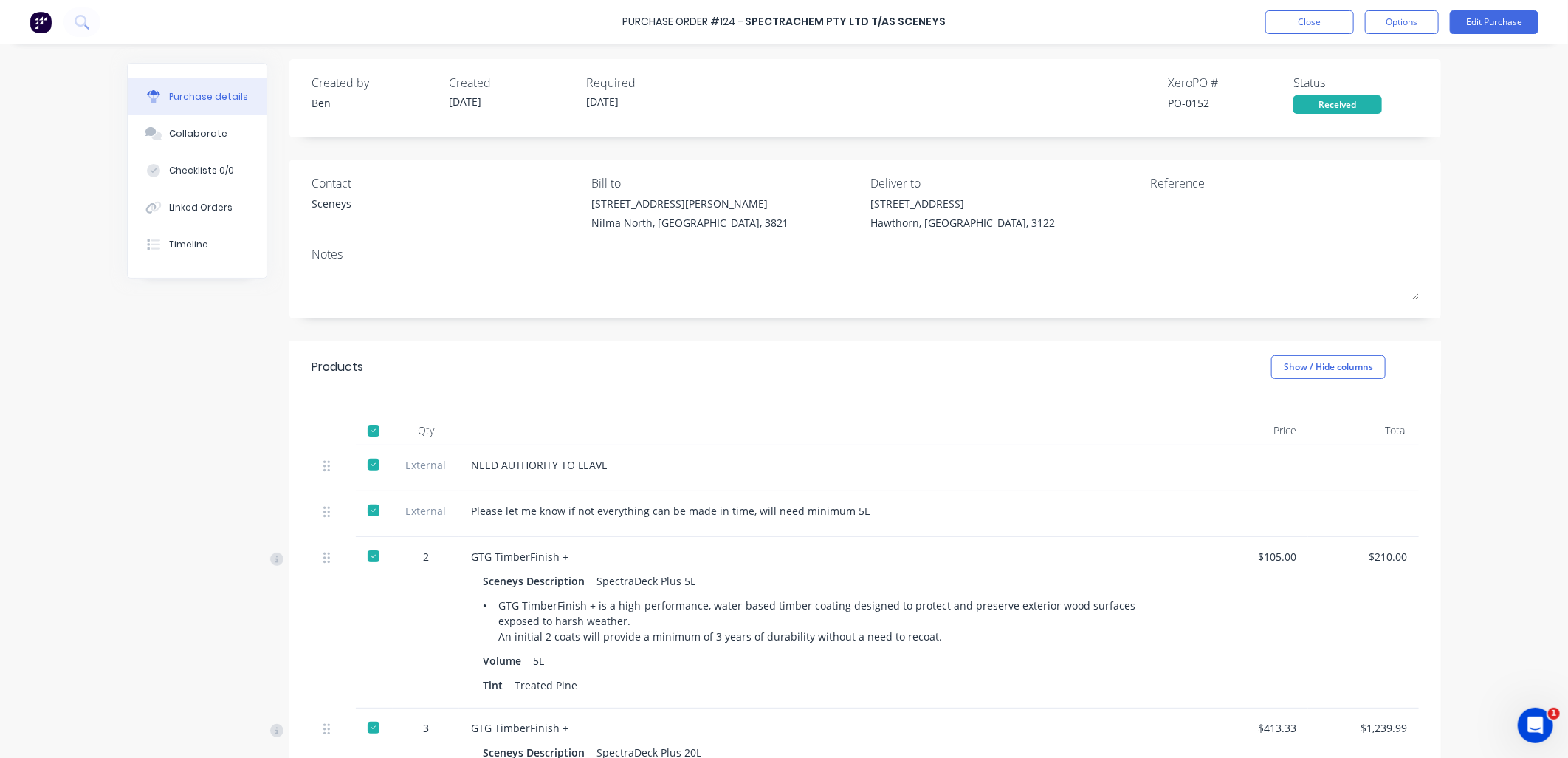
scroll to position [0, 0]
click at [1296, 26] on button "Close" at bounding box center [1310, 22] width 88 height 24
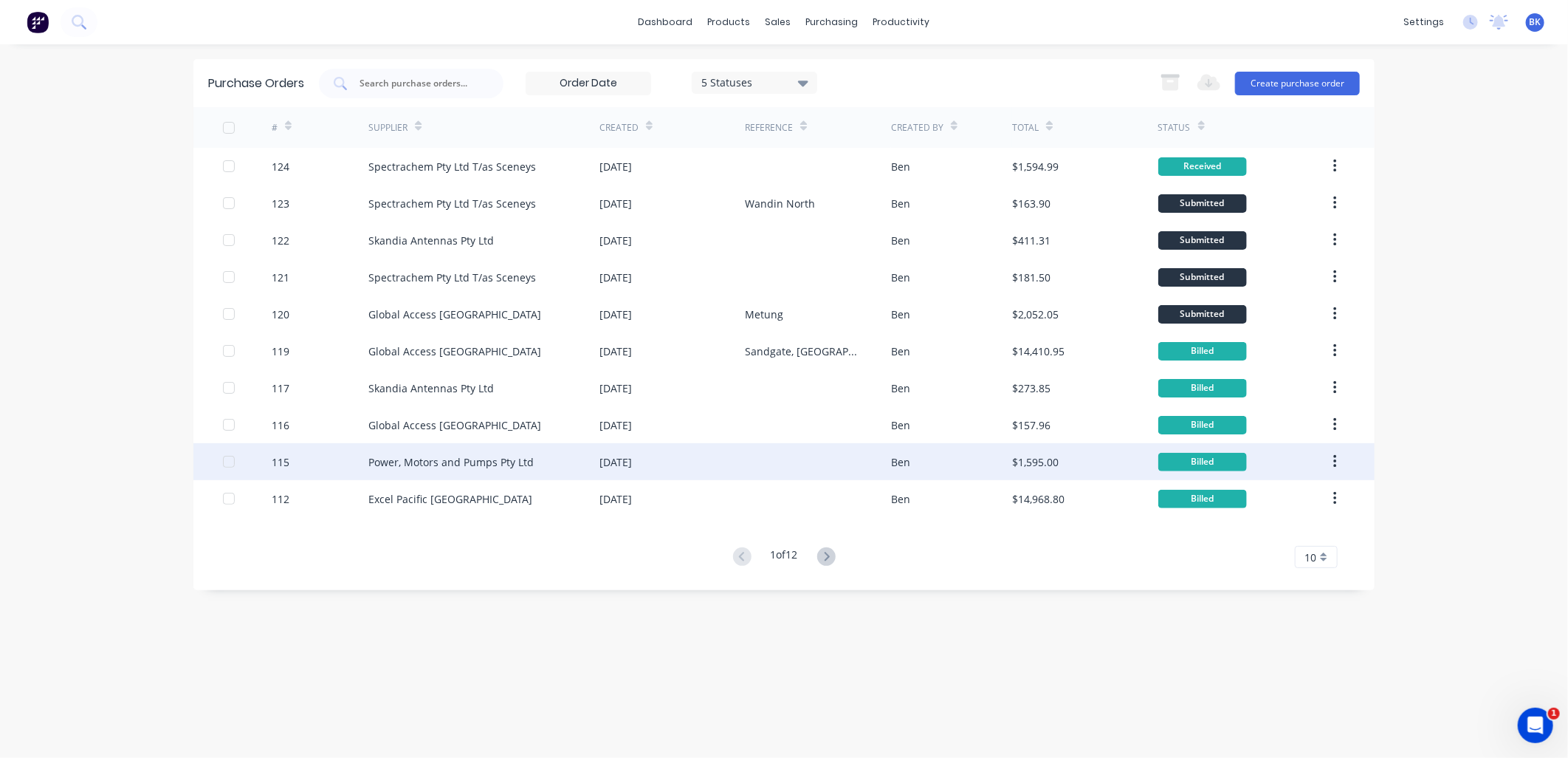
click at [525, 468] on div "Power, Motors and Pumps Pty Ltd" at bounding box center [450, 462] width 165 height 16
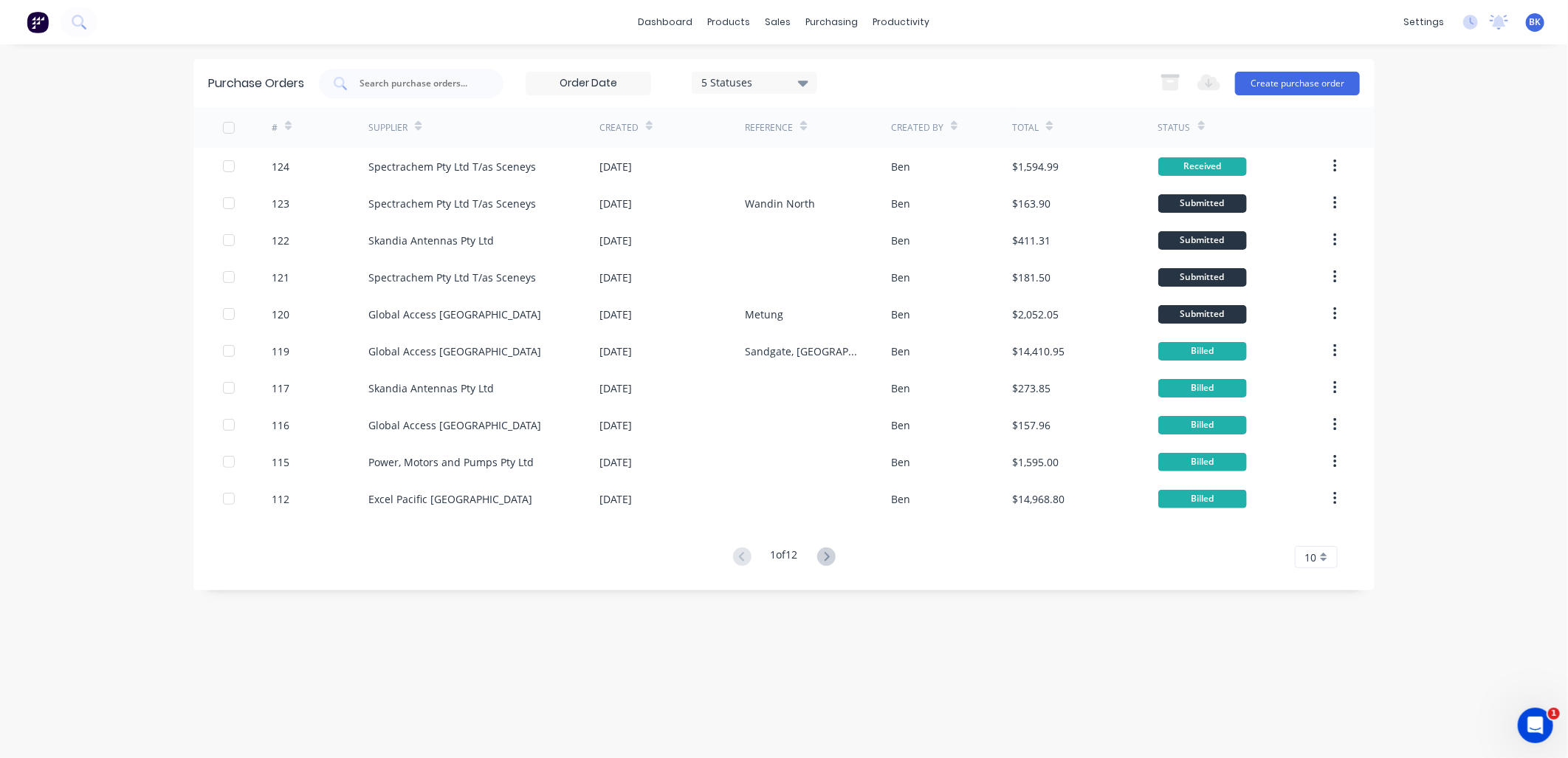
drag, startPoint x: 1213, startPoint y: 171, endPoint x: 1245, endPoint y: 138, distance: 46.0
click at [1245, 138] on div "Status" at bounding box center [1243, 127] width 170 height 40
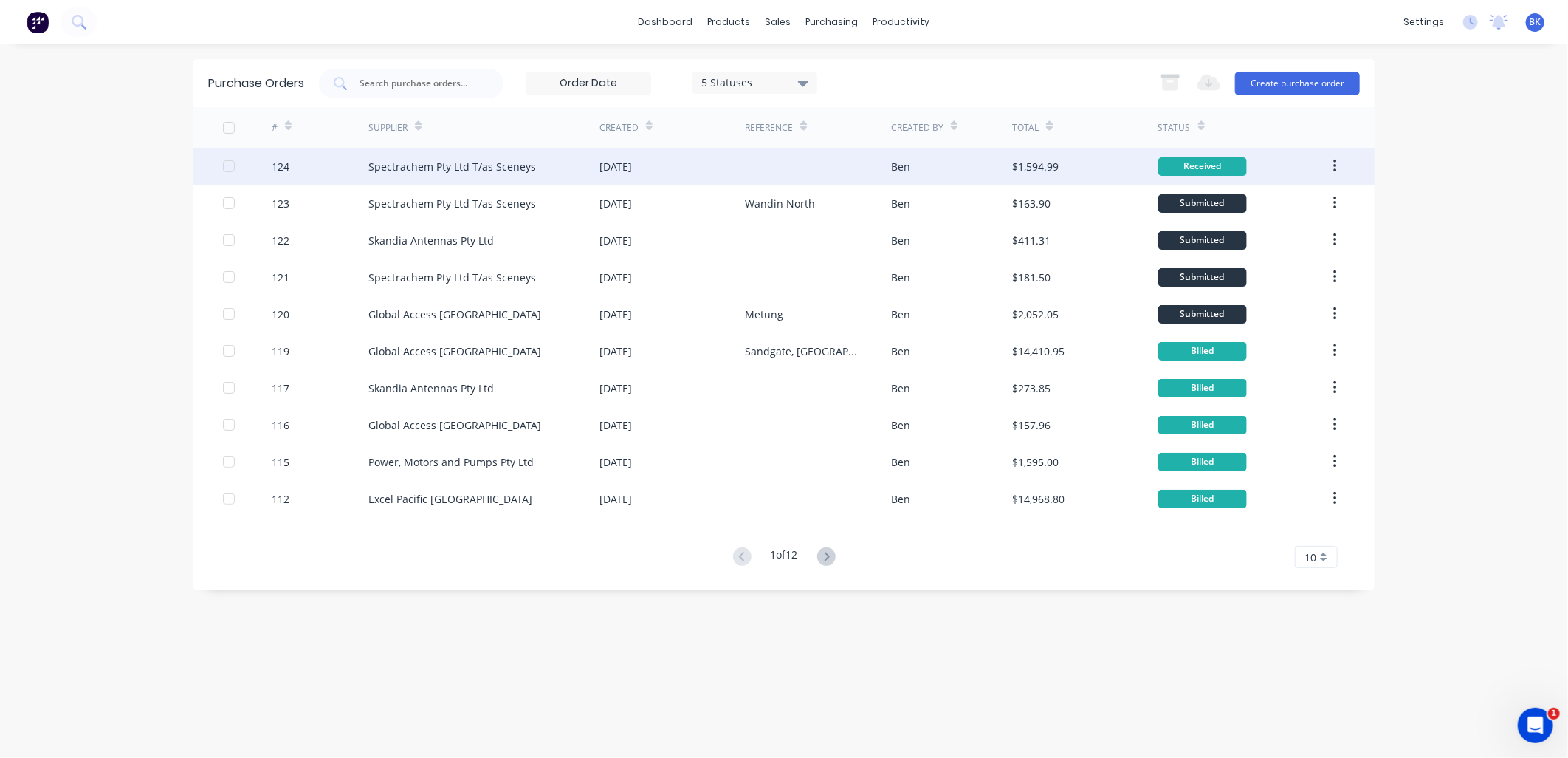
click at [1337, 170] on button "button" at bounding box center [1335, 166] width 34 height 27
click at [1337, 171] on button "button" at bounding box center [1335, 166] width 34 height 27
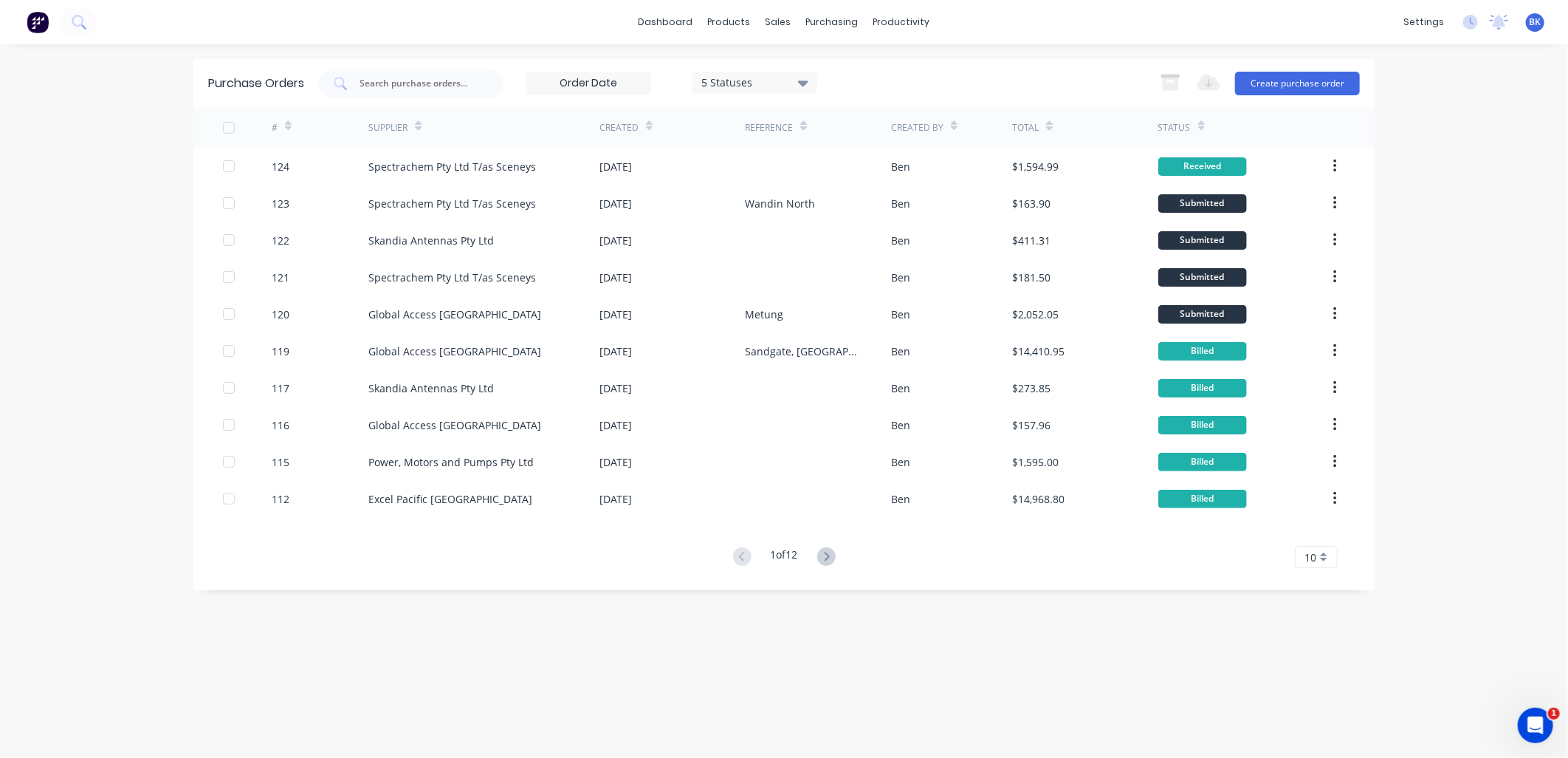
click at [1315, 135] on div "Status" at bounding box center [1243, 127] width 170 height 40
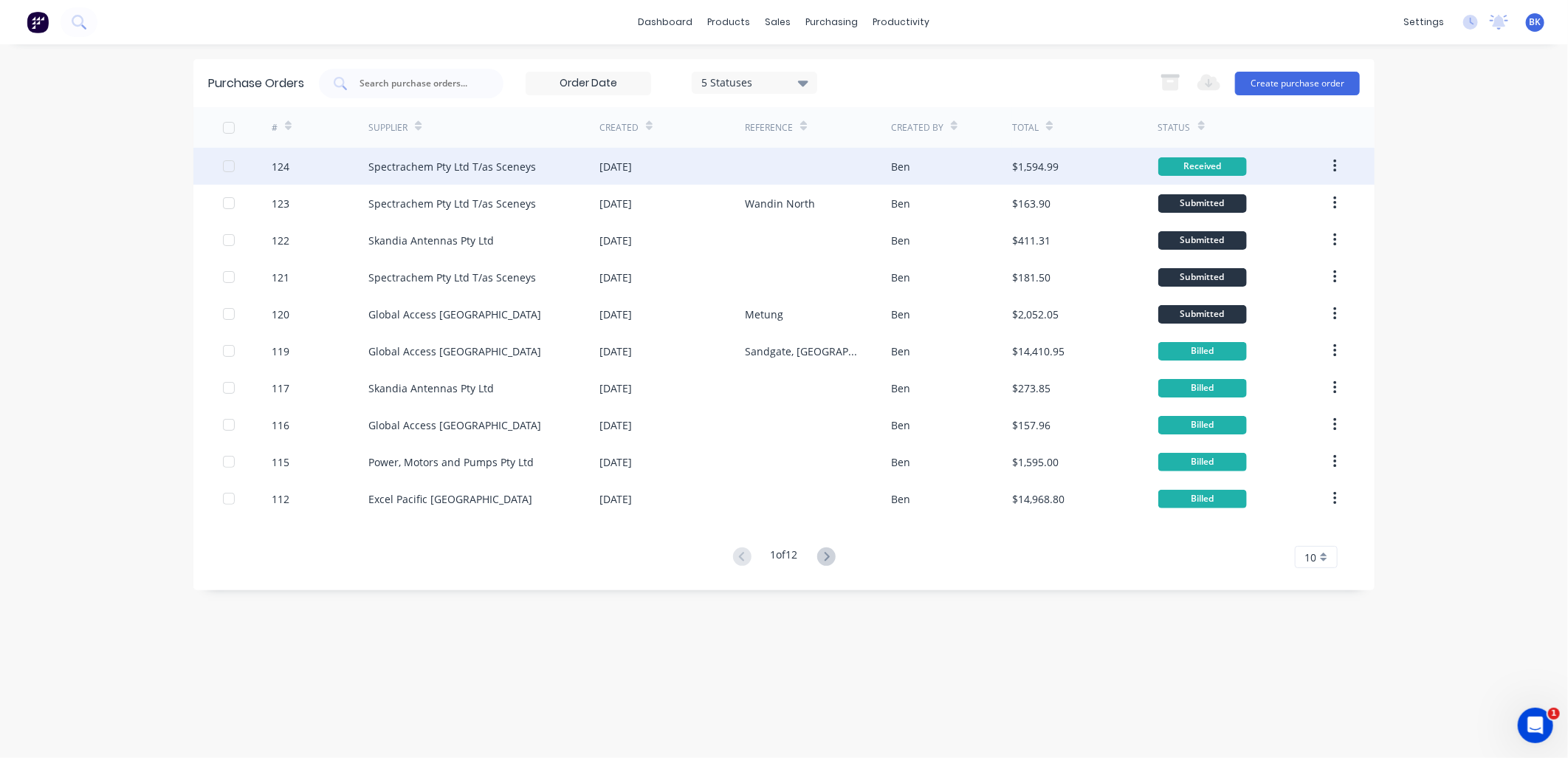
click at [1189, 168] on div "Received" at bounding box center [1202, 166] width 88 height 19
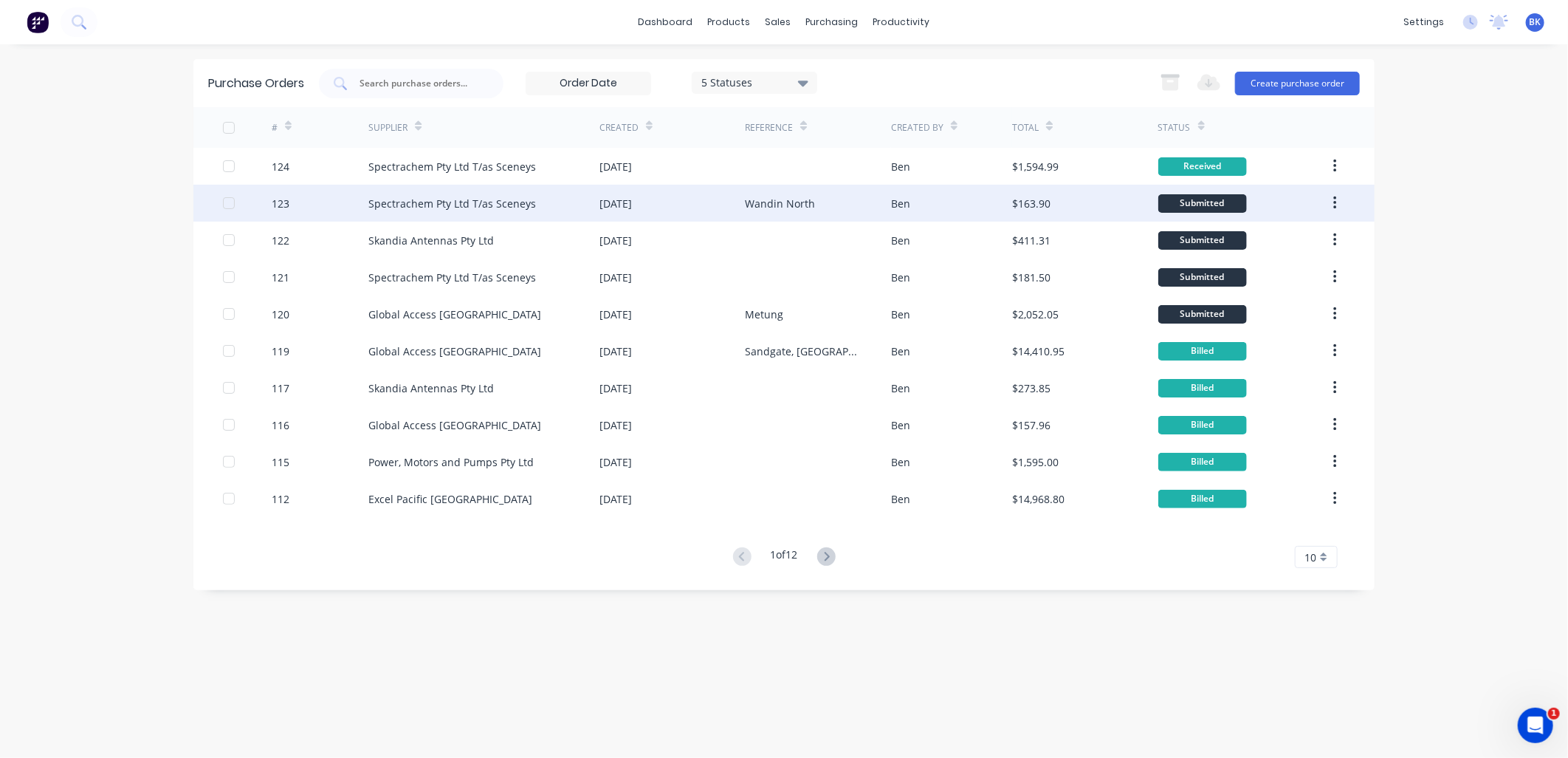
click at [451, 213] on div "Spectrachem Pty Ltd T/as Sceneys" at bounding box center [483, 203] width 231 height 37
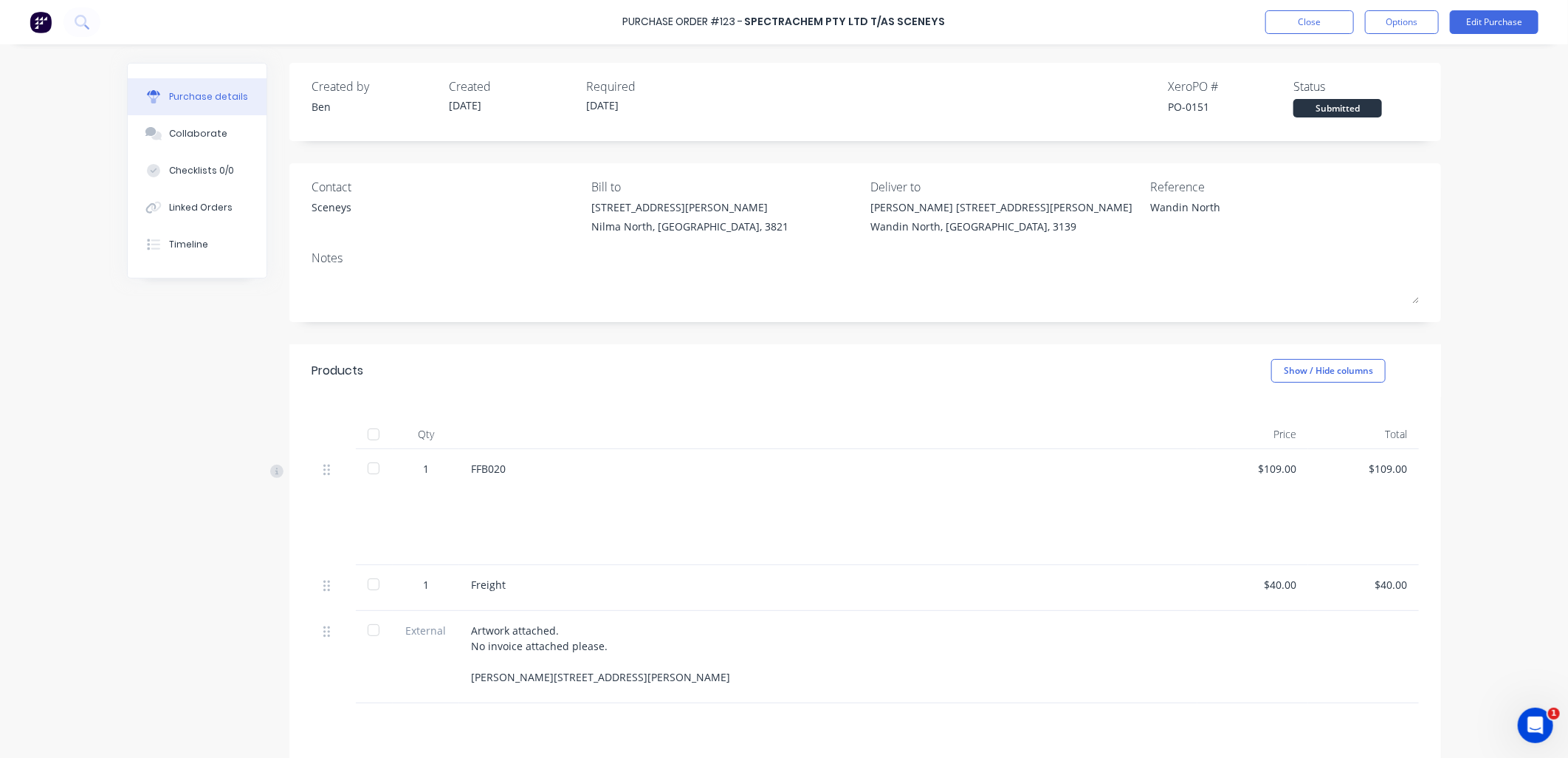
click at [375, 438] on div at bounding box center [373, 434] width 29 height 29
type textarea "x"
click at [1251, 25] on div "Purchase Order #123 - Spectrachem Pty Ltd T/as Sceneys Close Options Edit Purch…" at bounding box center [784, 22] width 1568 height 44
click at [1283, 19] on button "Close" at bounding box center [1310, 22] width 88 height 24
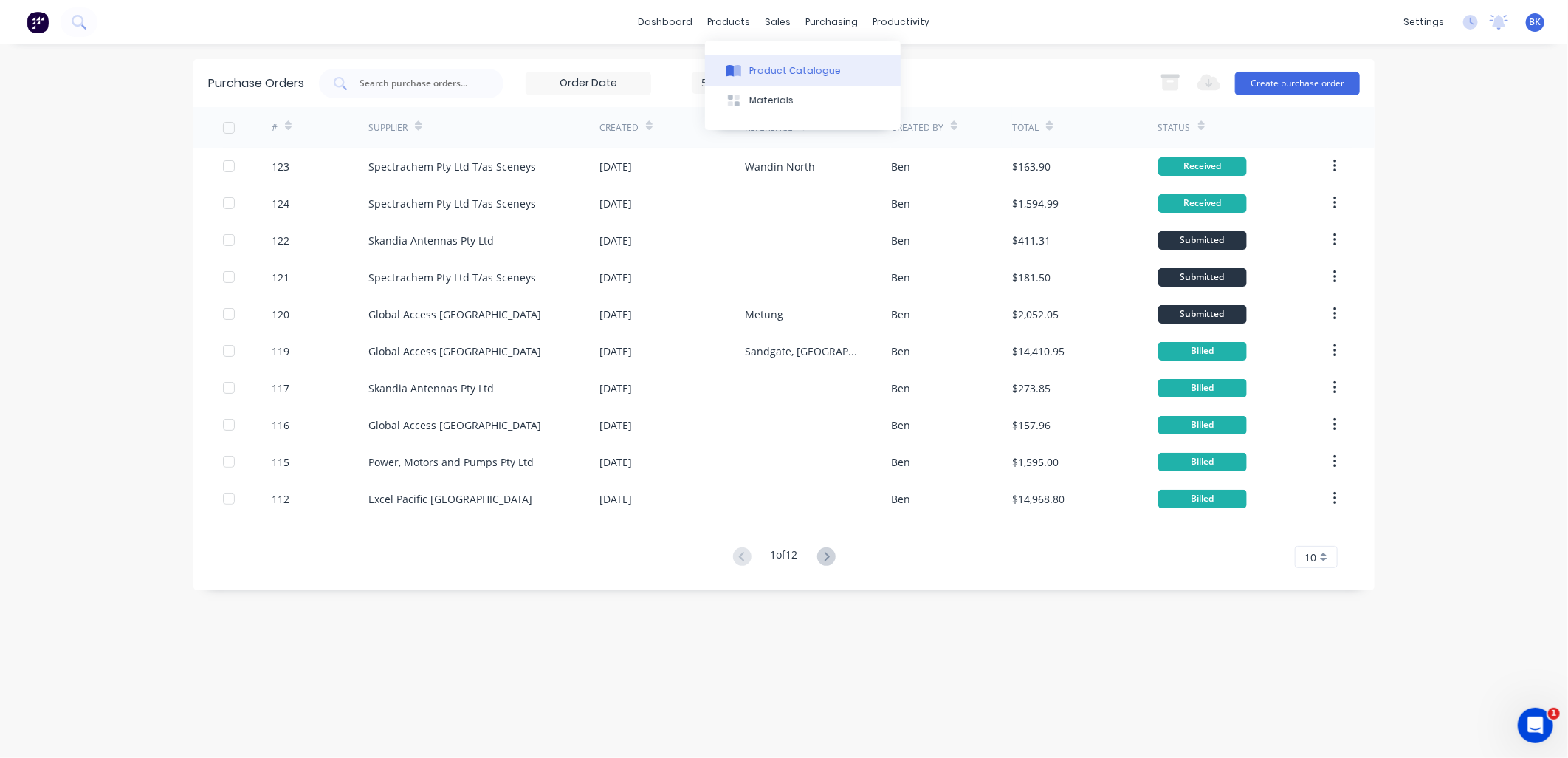
click at [766, 70] on div "Product Catalogue" at bounding box center [795, 71] width 91 height 13
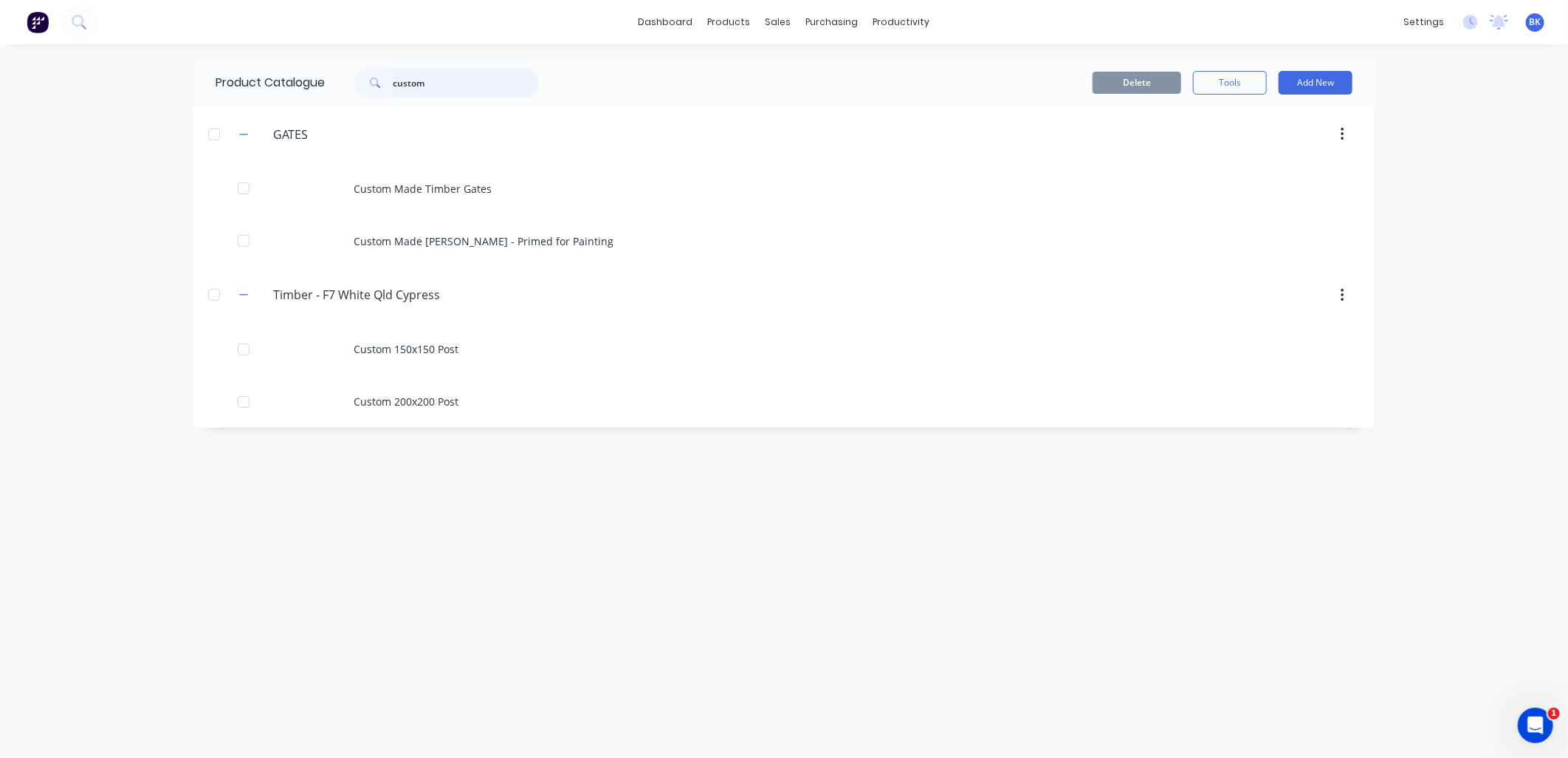
click at [469, 80] on input "custom" at bounding box center [465, 82] width 146 height 29
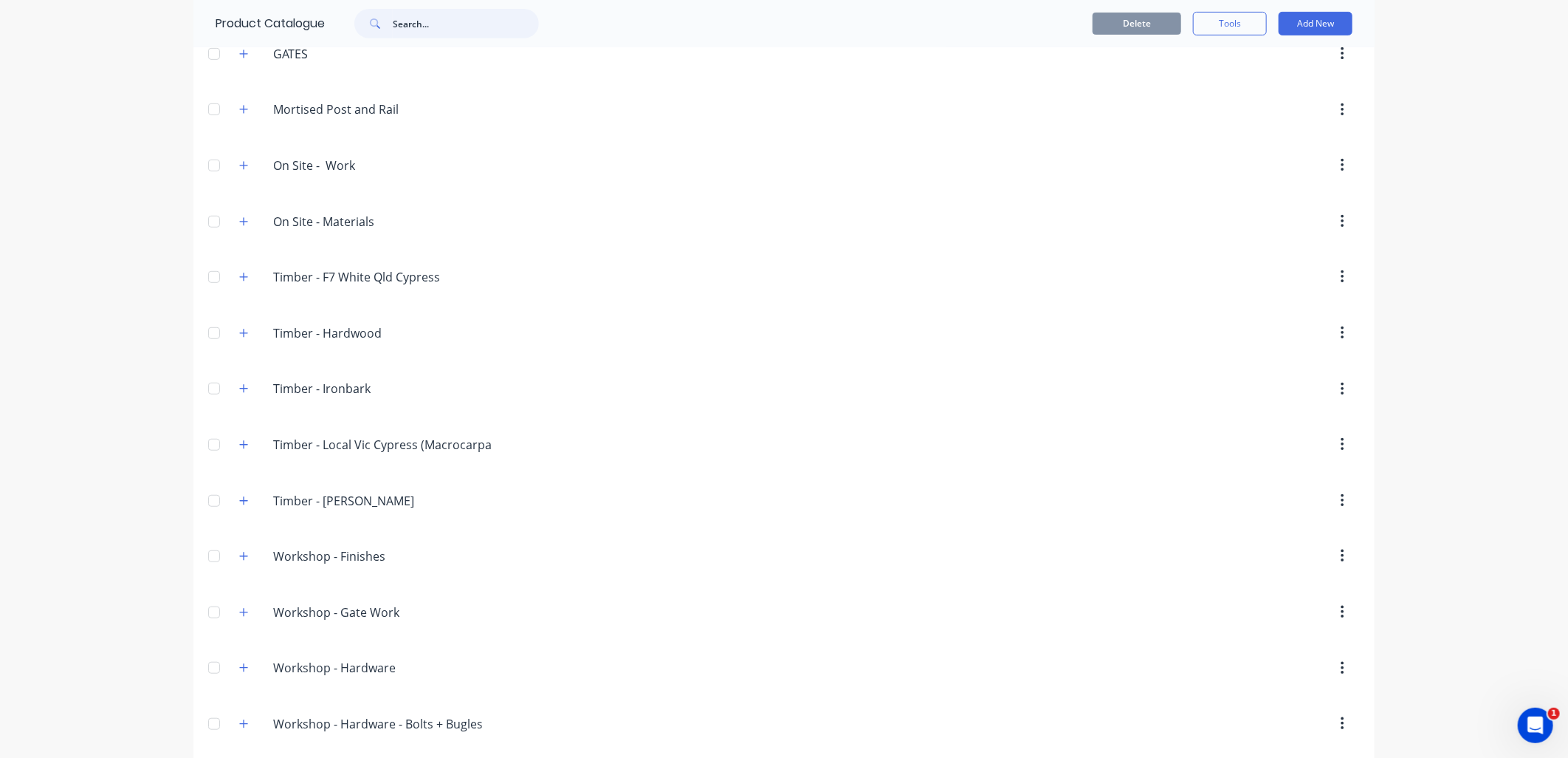
scroll to position [409, 0]
click at [239, 281] on icon "button" at bounding box center [244, 275] width 9 height 10
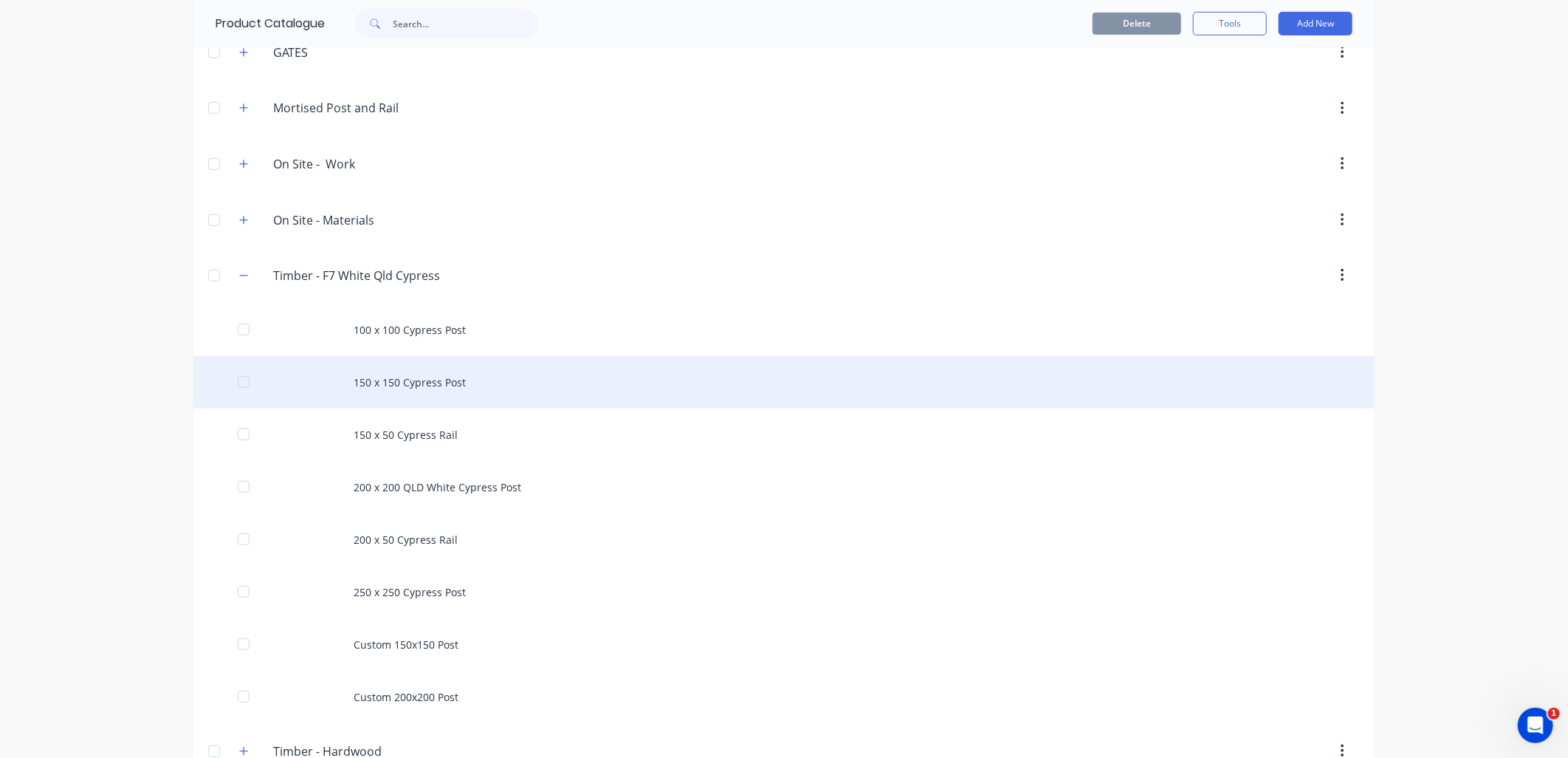
click at [426, 386] on div "150 x 150 Cypress Post" at bounding box center [784, 382] width 1181 height 52
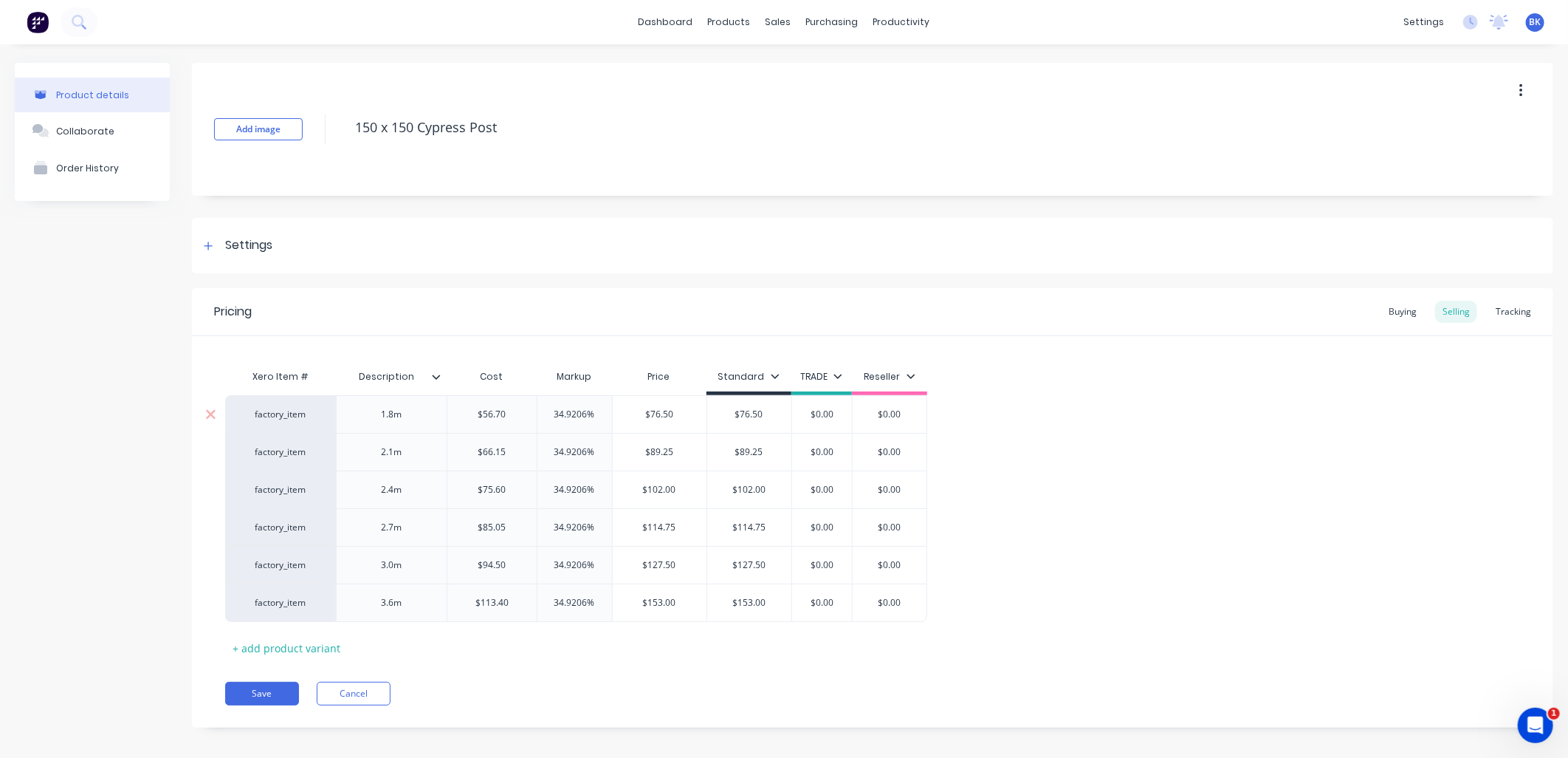
click at [274, 420] on div "factory_item" at bounding box center [281, 415] width 82 height 13
click at [223, 349] on div "Xero Item # Description Cost Markup Price Standard TRADE Reseller factory_item …" at bounding box center [873, 498] width 1362 height 323
click at [297, 412] on div "factory_item" at bounding box center [281, 415] width 82 height 13
click at [382, 436] on button "150 x 150 Cypress Post 1.8m" at bounding box center [344, 436] width 207 height 22
click at [224, 234] on div "Settings" at bounding box center [873, 245] width 1362 height 55
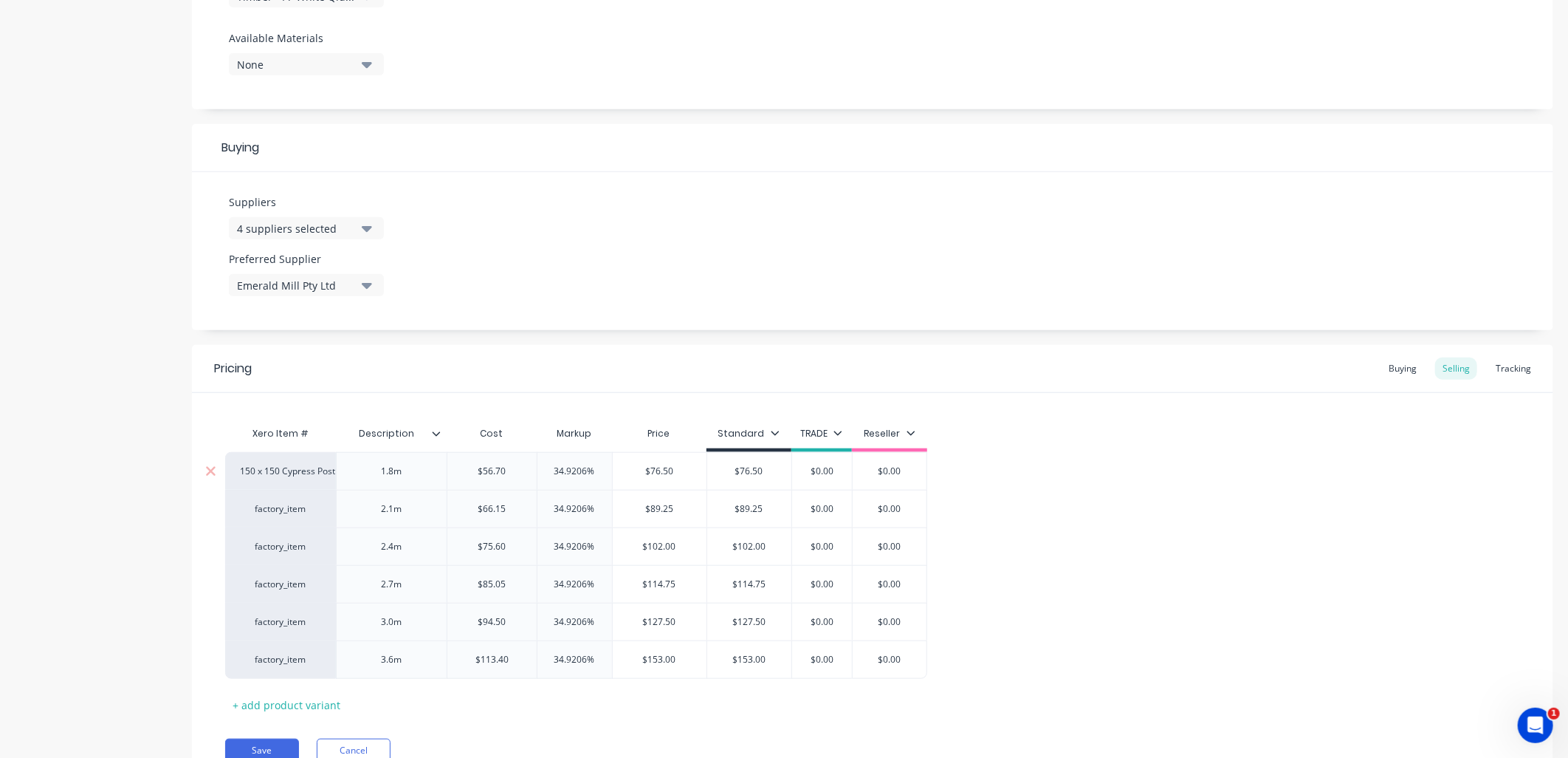
scroll to position [573, 0]
click at [299, 511] on div "factory_item" at bounding box center [281, 506] width 82 height 13
click at [301, 538] on button "150 x 150 Cypress Post 2.1m" at bounding box center [344, 549] width 207 height 22
click at [301, 537] on div "factory_item" at bounding box center [281, 543] width 82 height 13
click at [327, 599] on button "150 x 150 Cypress Post 2.4m" at bounding box center [344, 609] width 207 height 22
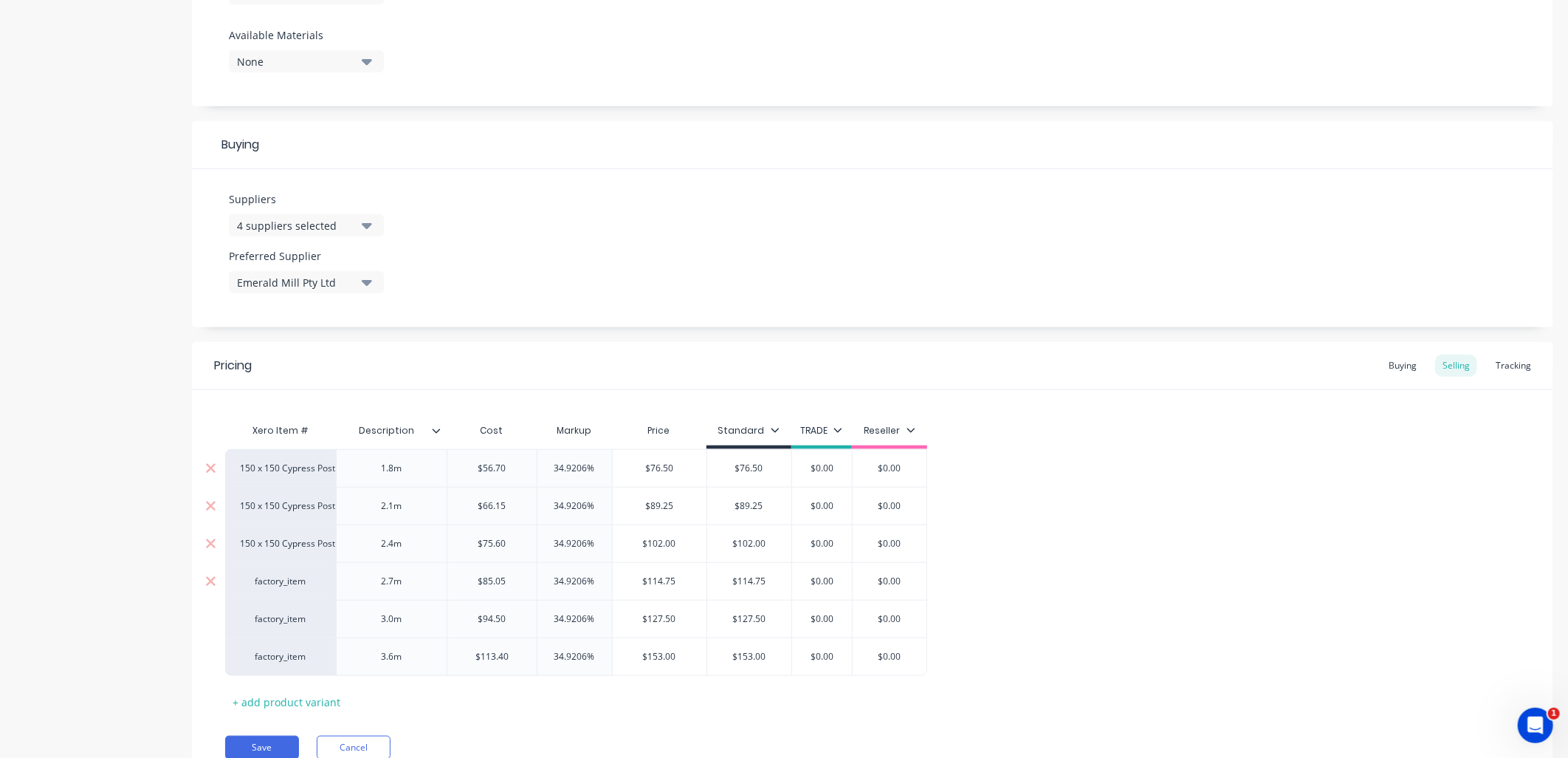
click at [316, 587] on div "factory_item" at bounding box center [281, 581] width 111 height 37
click at [290, 578] on div "factory_item" at bounding box center [281, 581] width 82 height 13
click at [149, 617] on div "Product details Collaborate Order History" at bounding box center [92, 147] width 155 height 1314
click at [268, 582] on div "factory_item" at bounding box center [281, 581] width 82 height 13
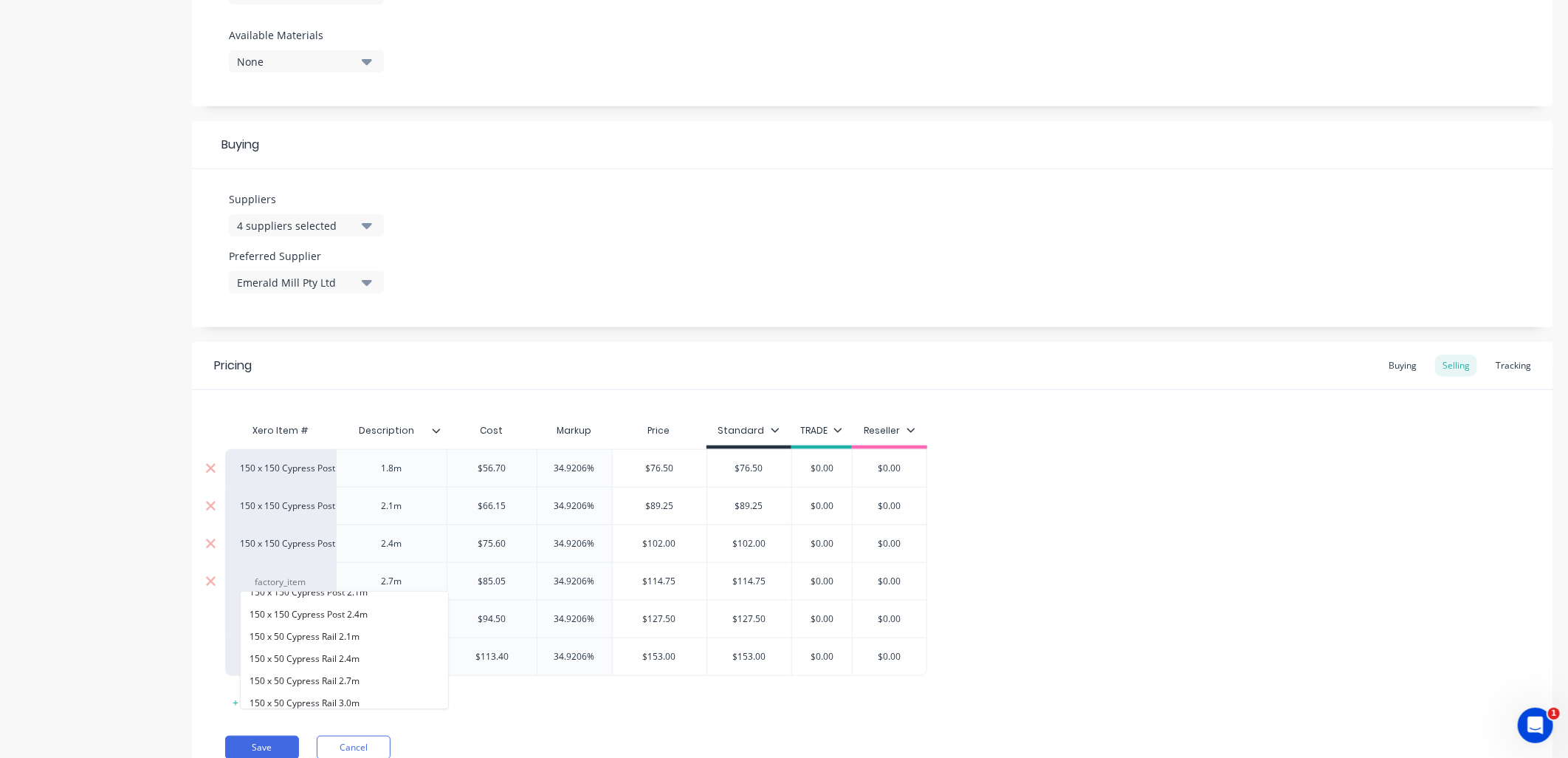
scroll to position [0, 0]
click at [133, 495] on div "Product details Collaborate Order History" at bounding box center [92, 147] width 155 height 1314
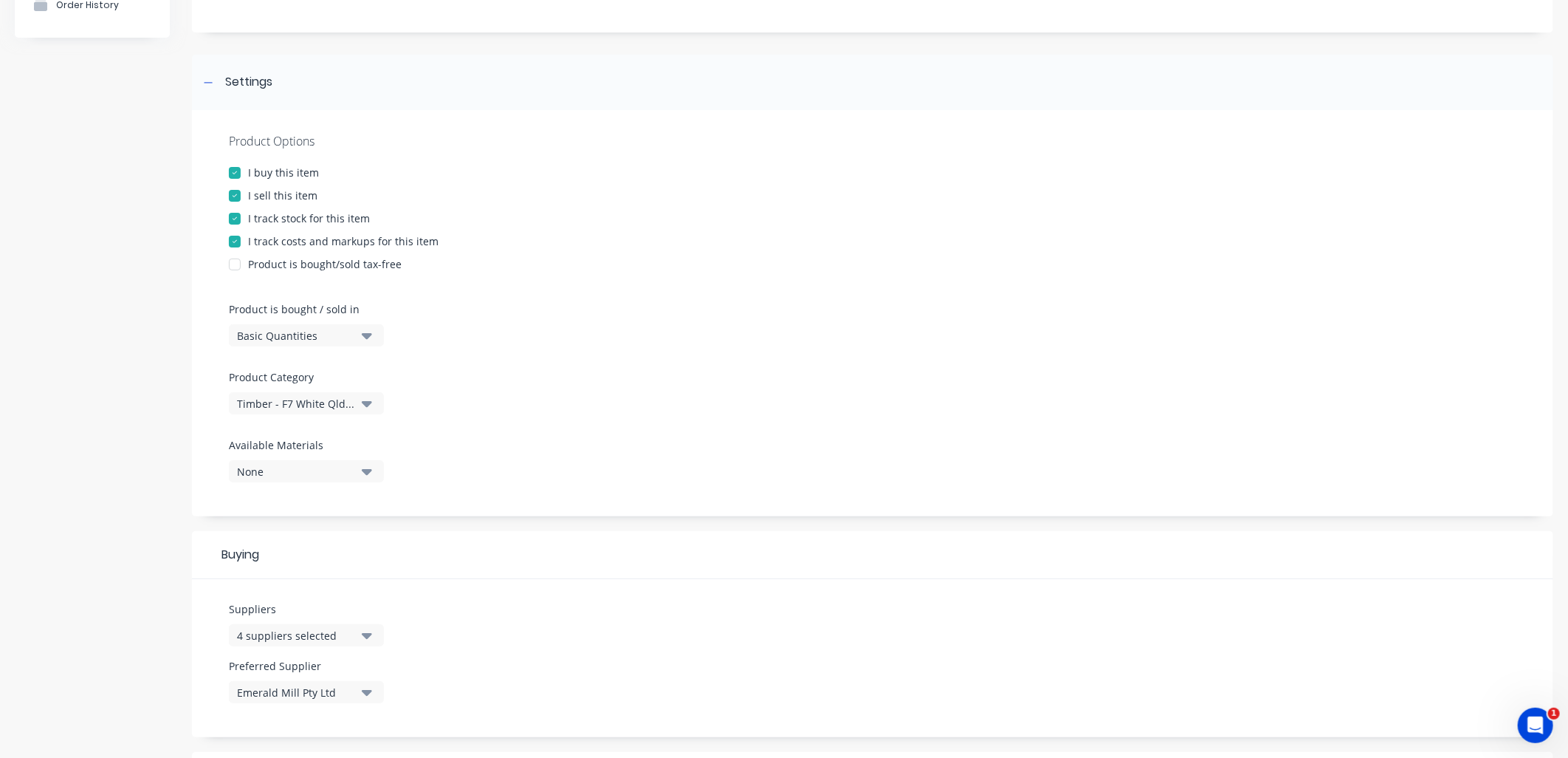
scroll to position [162, 0]
click at [298, 216] on div "I track stock for this item" at bounding box center [309, 218] width 122 height 16
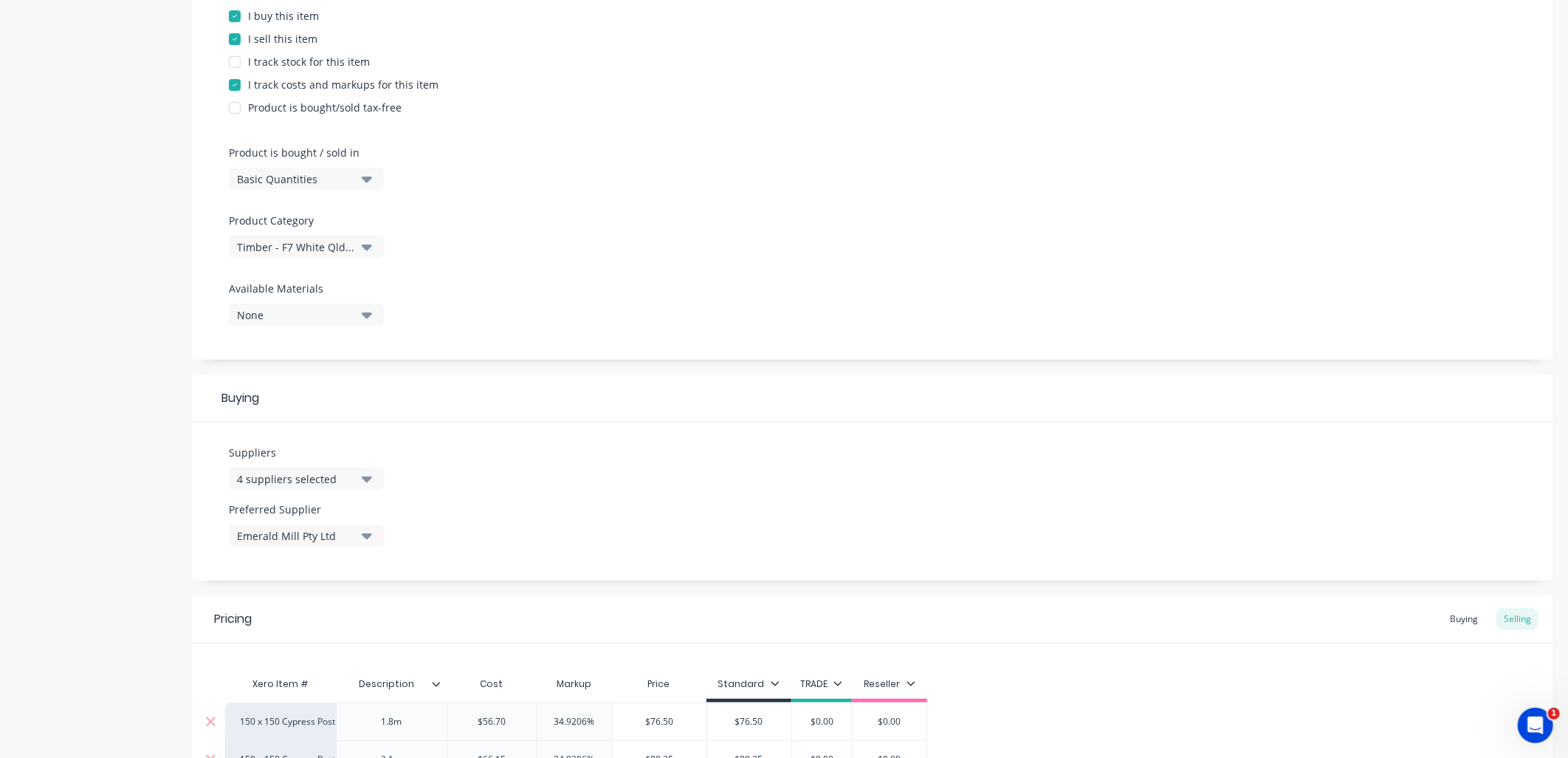
scroll to position [638, 0]
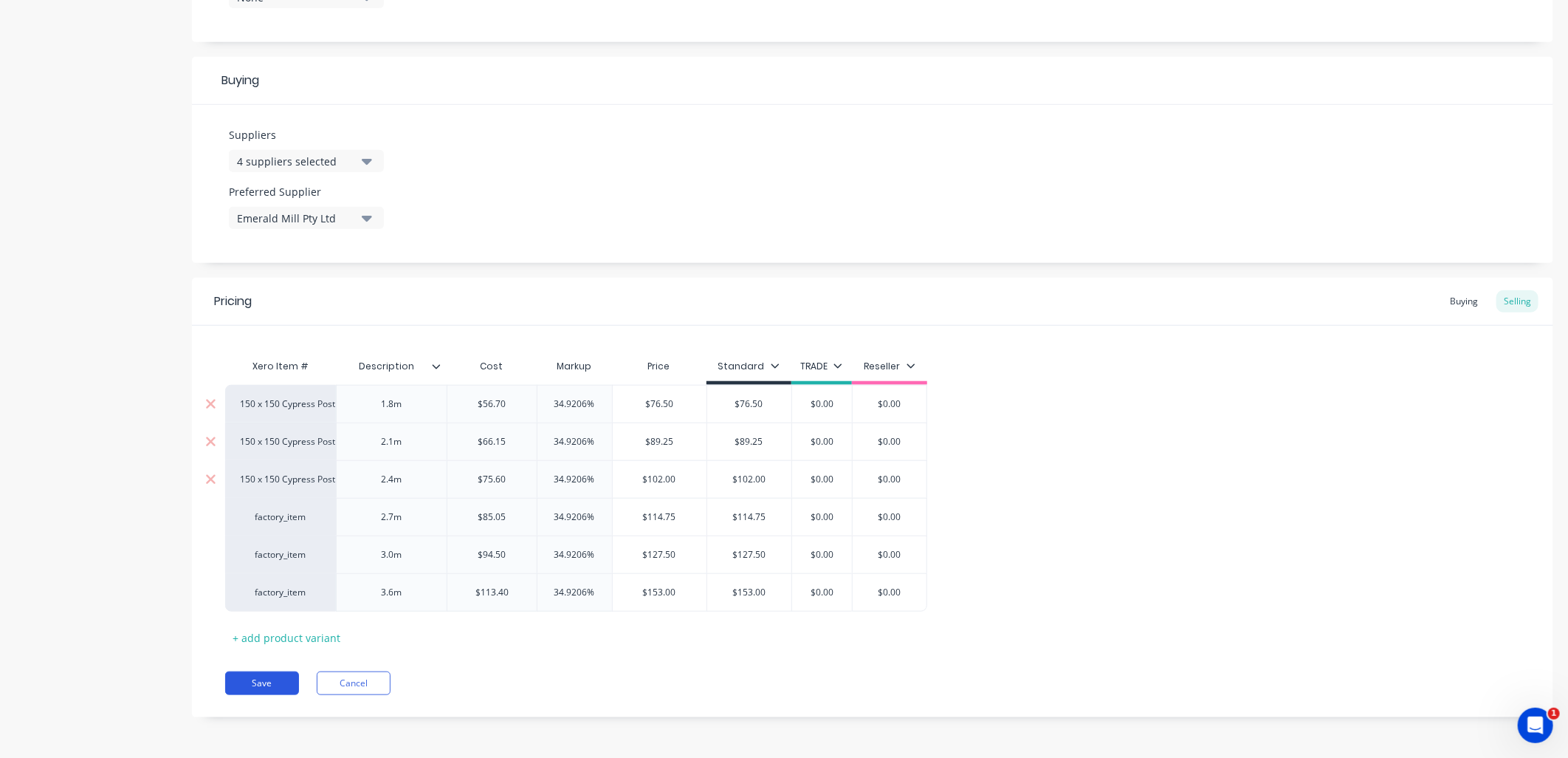
click at [264, 685] on button "Save" at bounding box center [262, 683] width 74 height 24
type textarea "x"
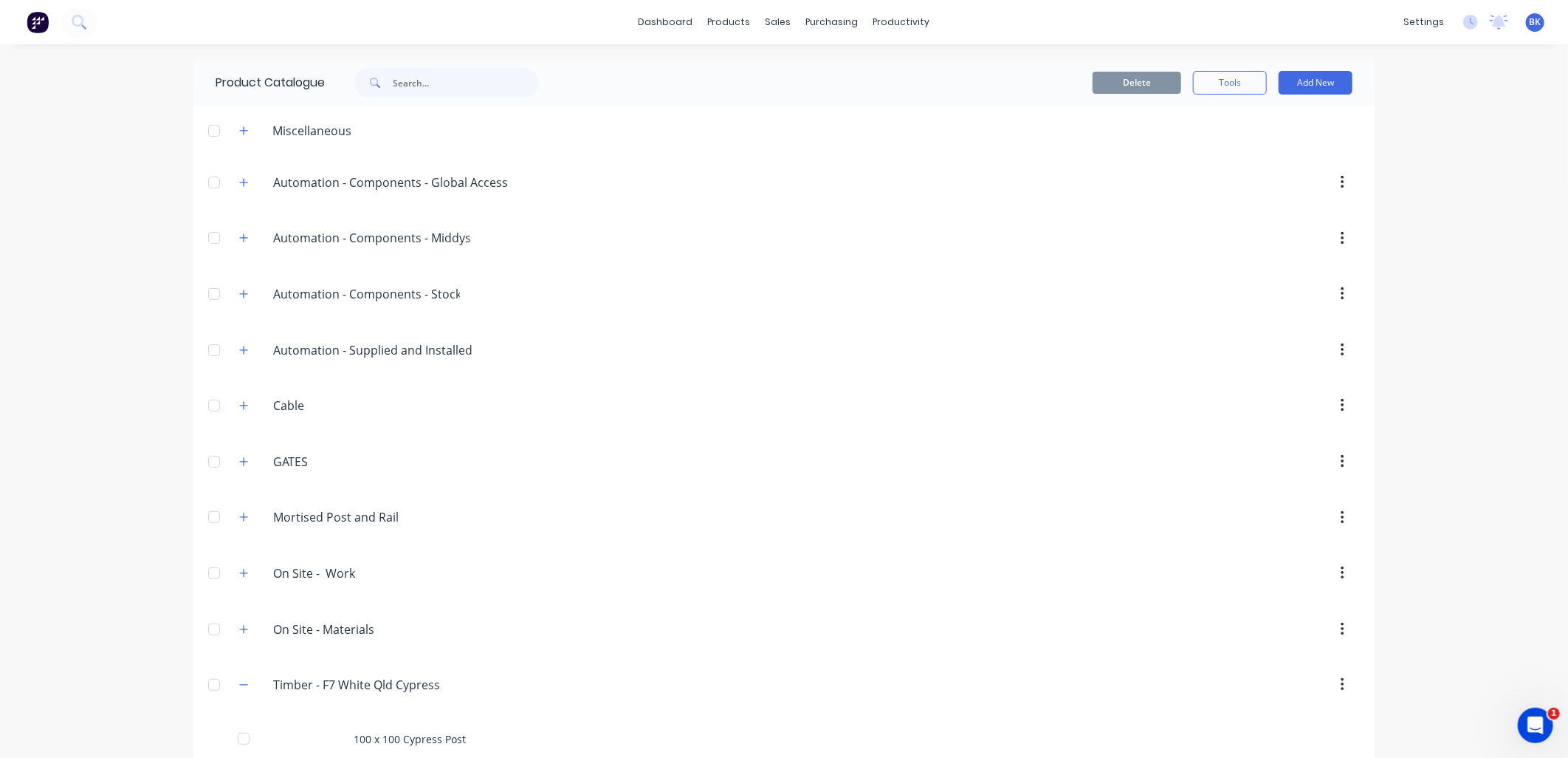
click at [1531, 721] on icon "Open Intercom Messenger" at bounding box center [1535, 724] width 25 height 25
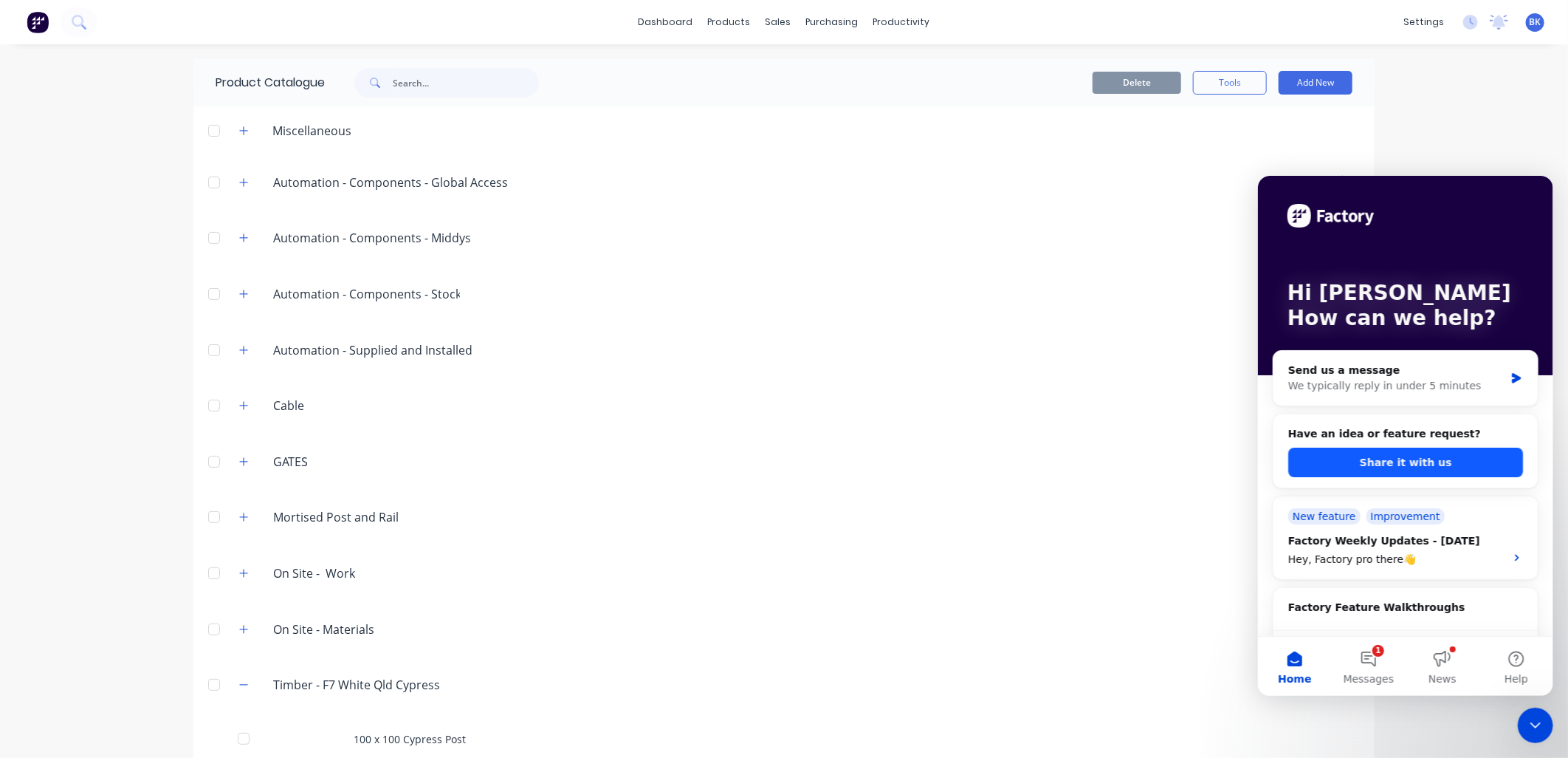
click at [1423, 466] on button "Share it with us" at bounding box center [1405, 461] width 235 height 29
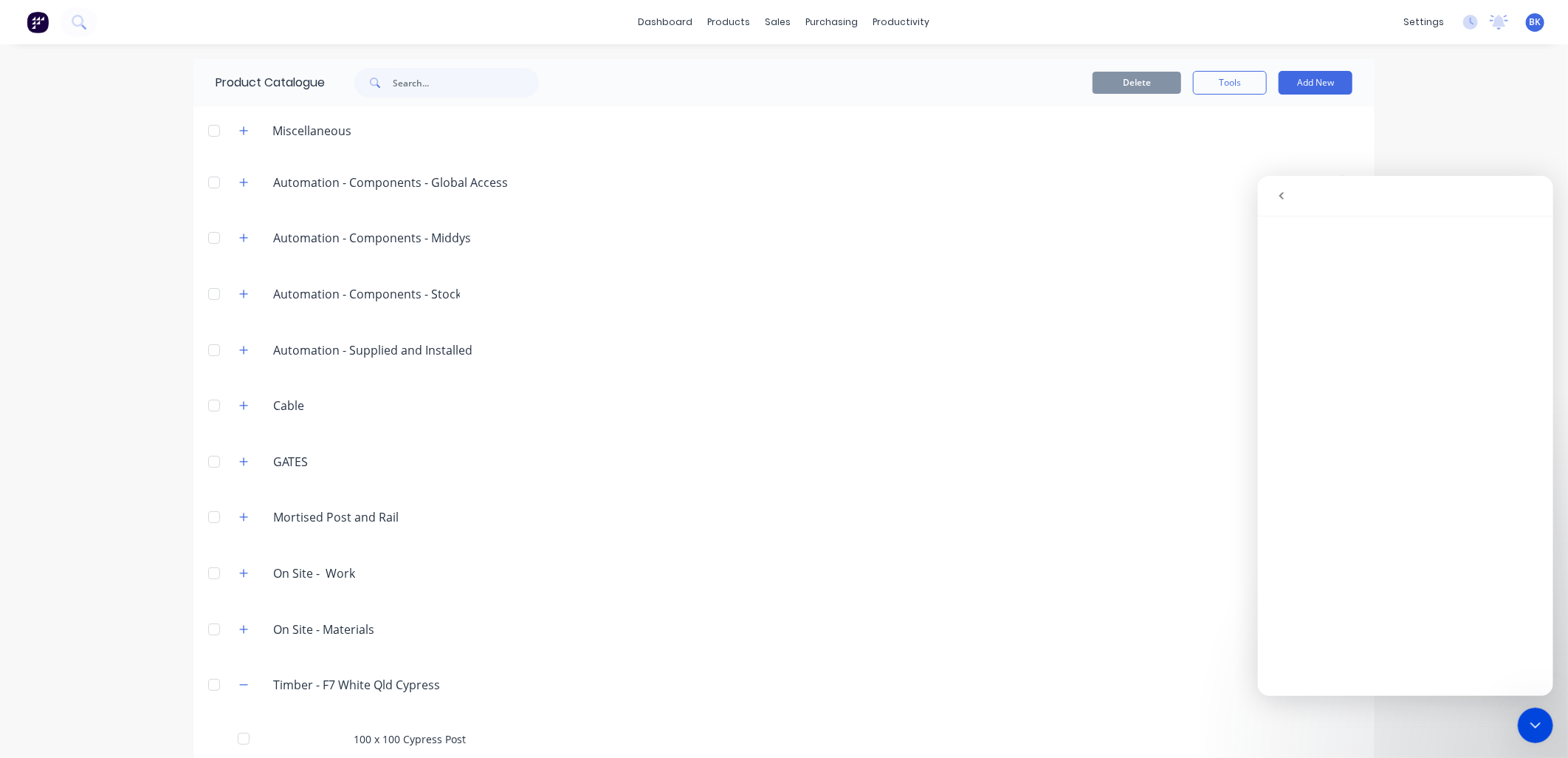
click at [1284, 198] on icon "go back" at bounding box center [1281, 195] width 12 height 12
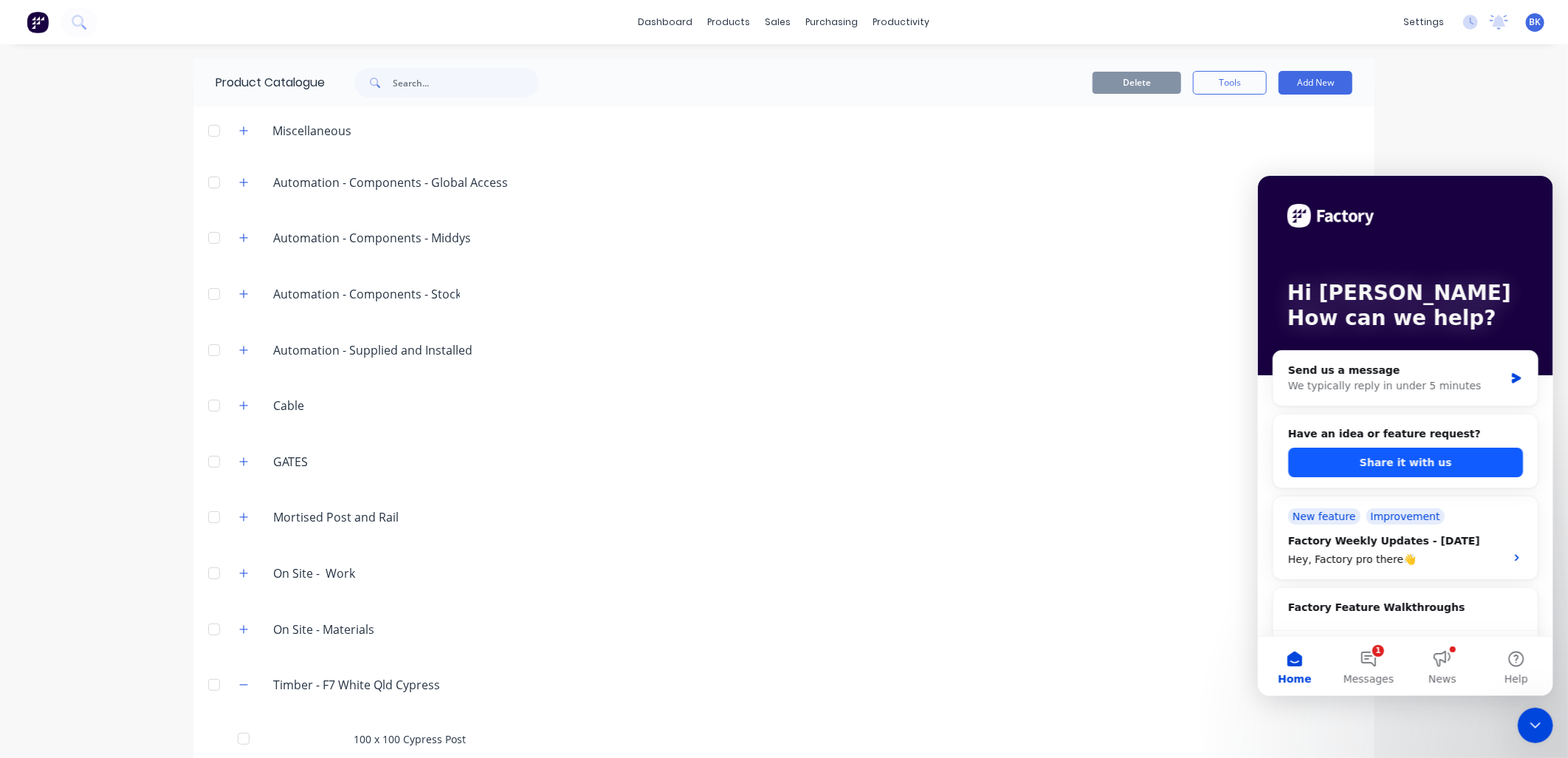
click at [1395, 466] on button "Share it with us" at bounding box center [1405, 461] width 235 height 29
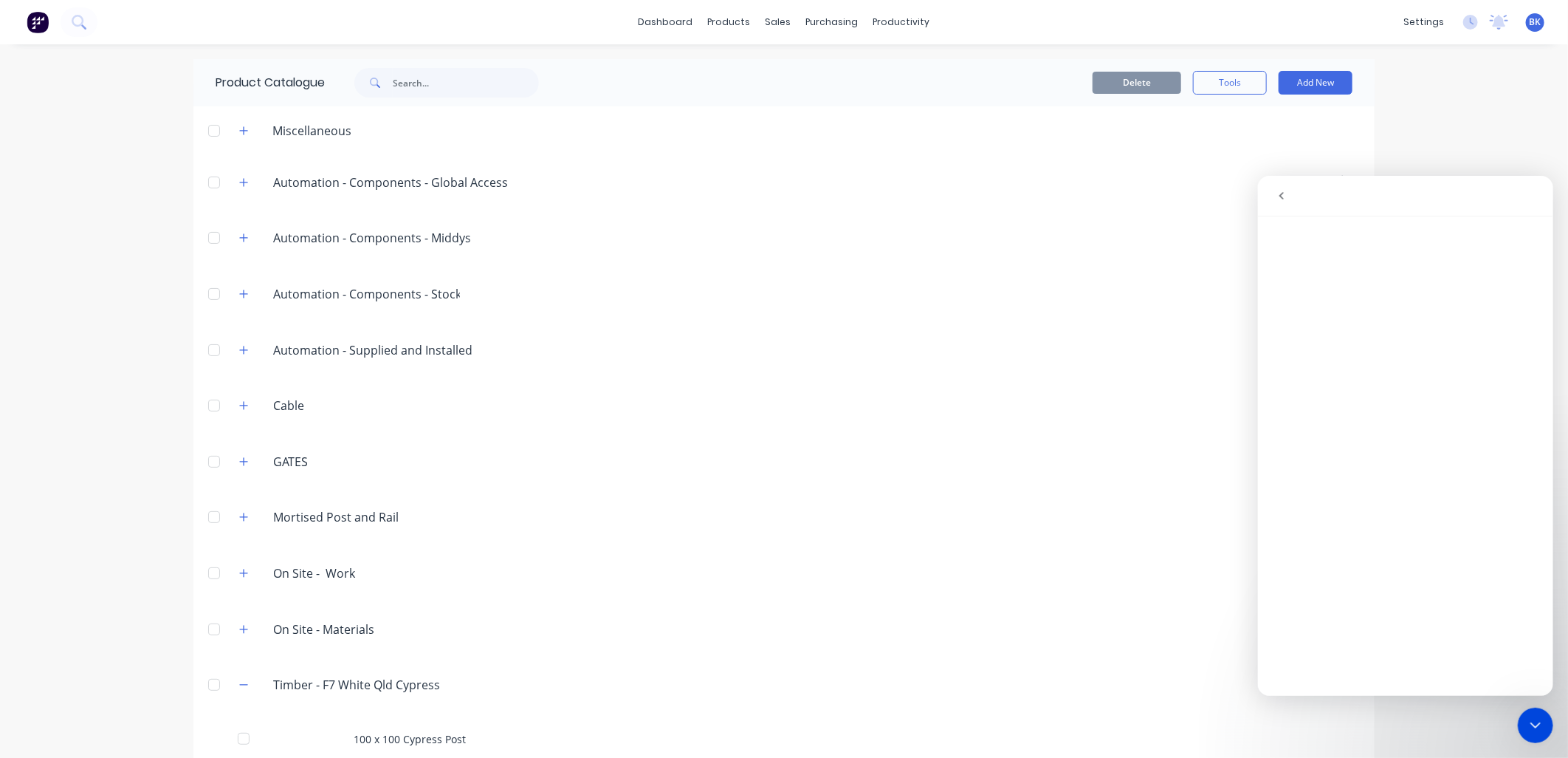
drag, startPoint x: 1410, startPoint y: 474, endPoint x: 1415, endPoint y: 202, distance: 272.0
click at [1415, 202] on div "Intercom messenger" at bounding box center [1405, 195] width 276 height 28
click at [1519, 204] on div "Intercom messenger" at bounding box center [1405, 195] width 276 height 28
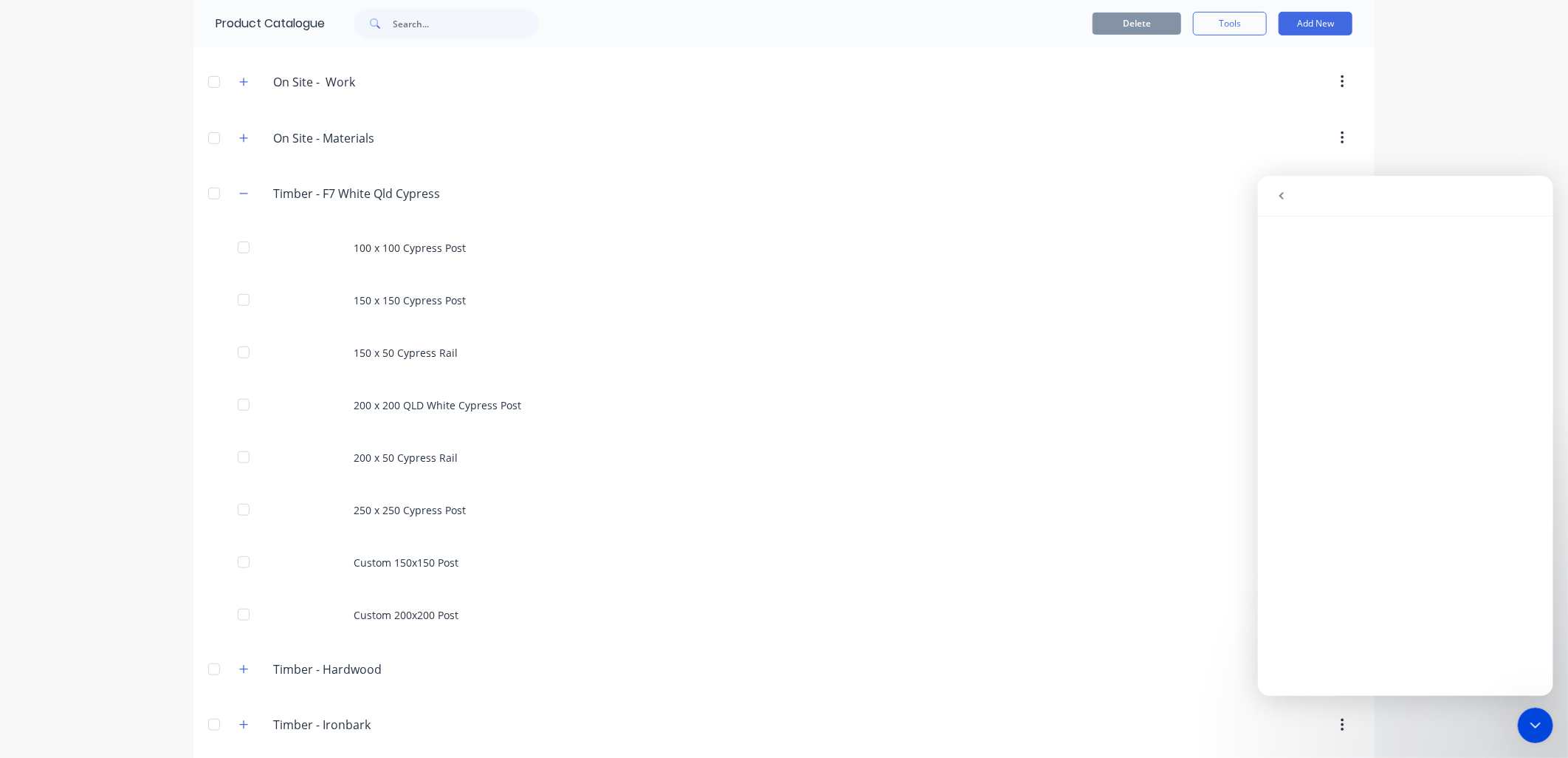
scroll to position [492, 0]
click at [31, 284] on div "dashboard products sales purchasing productivity dashboard products Product Cat…" at bounding box center [784, 379] width 1568 height 758
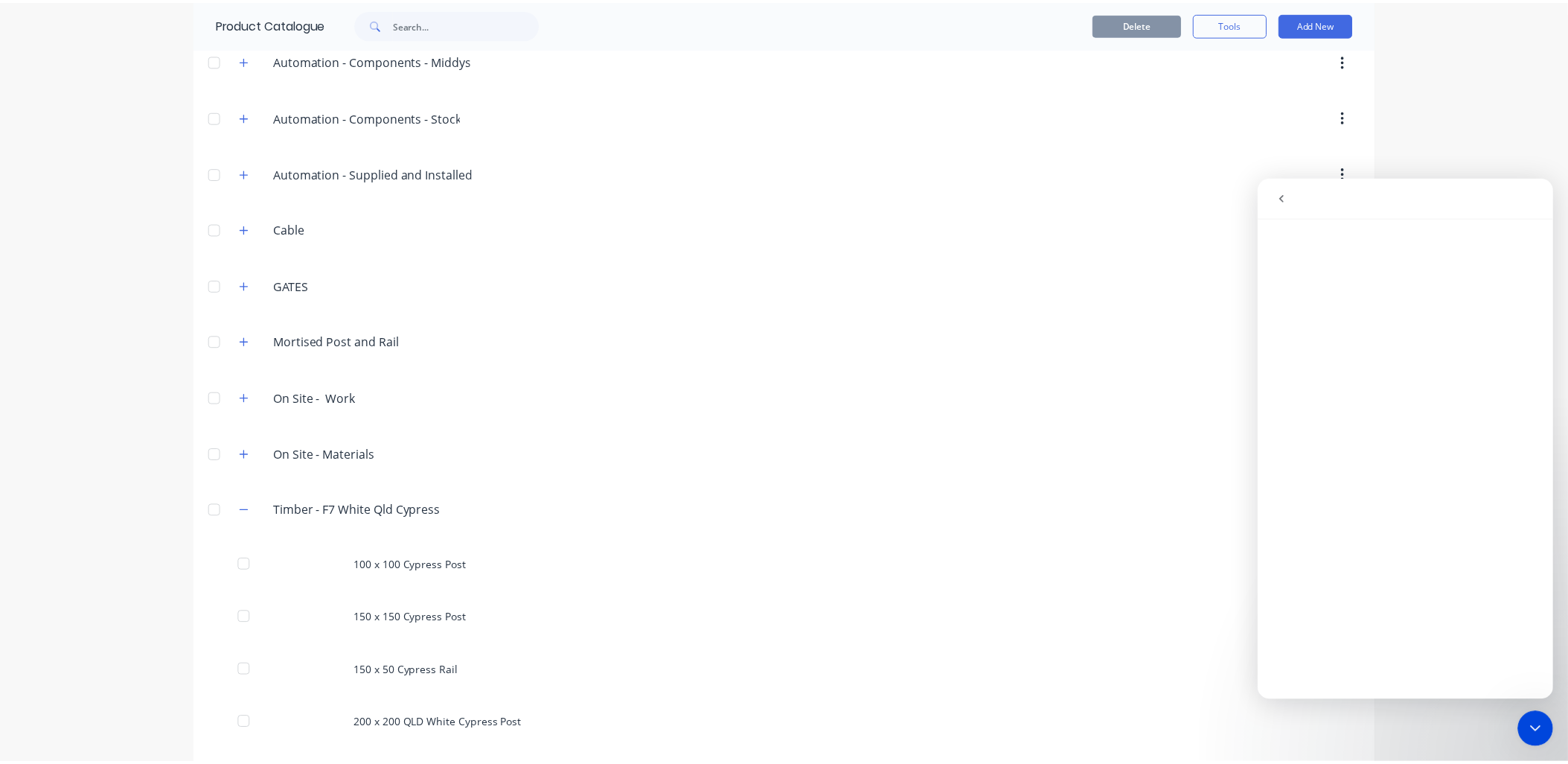
scroll to position [0, 0]
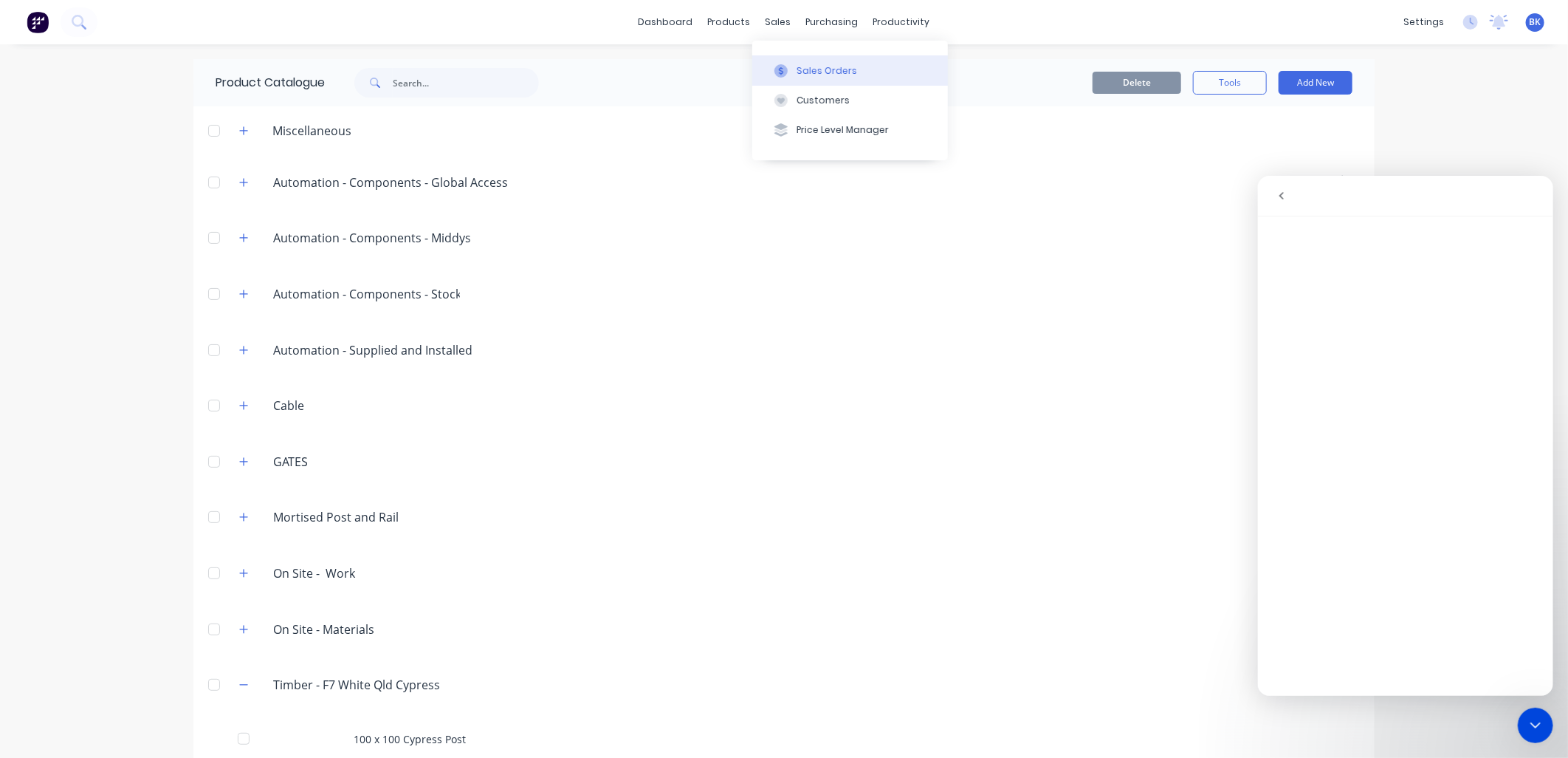
click at [792, 63] on button "Sales Orders" at bounding box center [851, 70] width 196 height 29
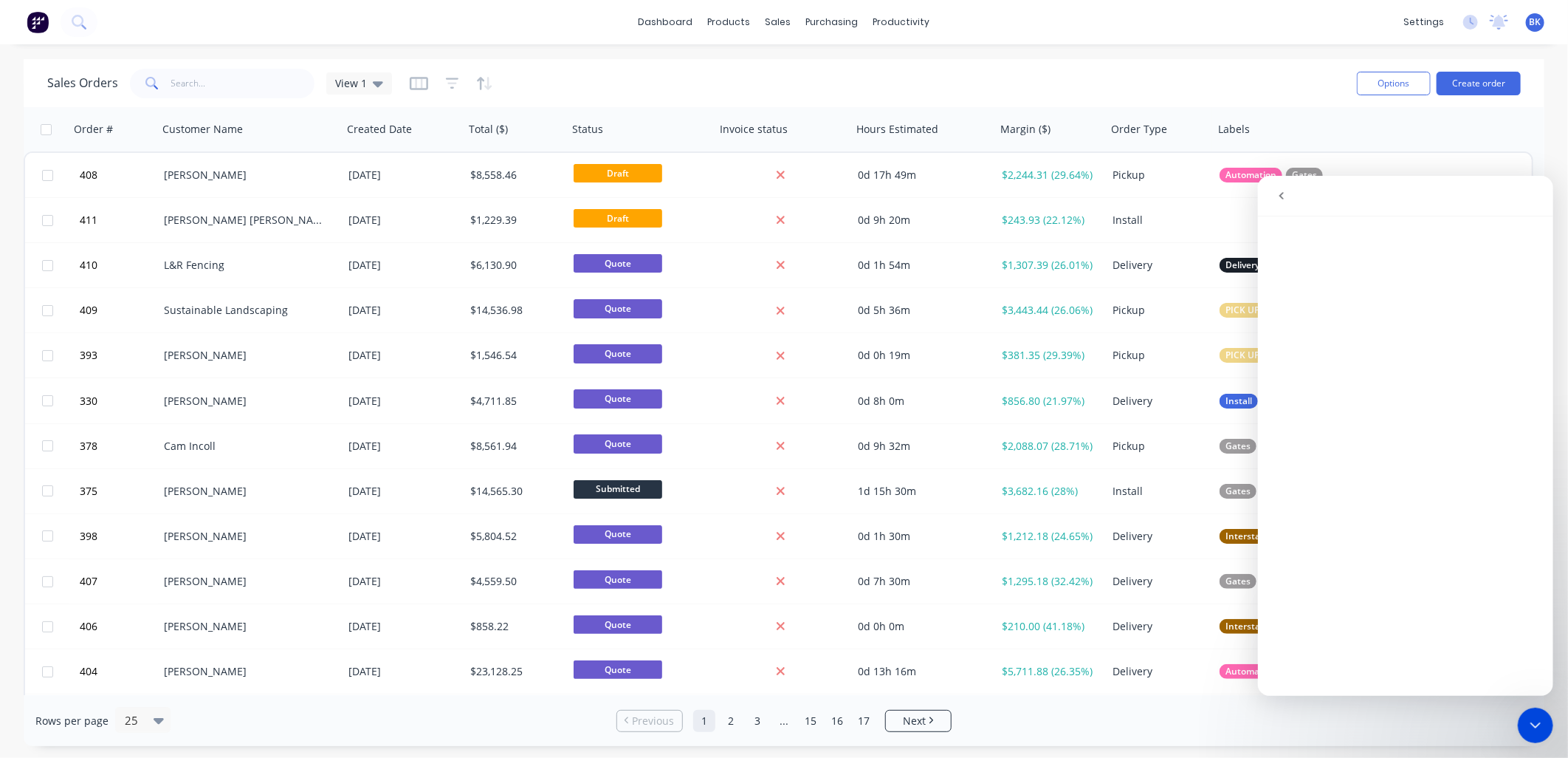
click at [1535, 723] on icon "Close Intercom Messenger" at bounding box center [1535, 724] width 18 height 18
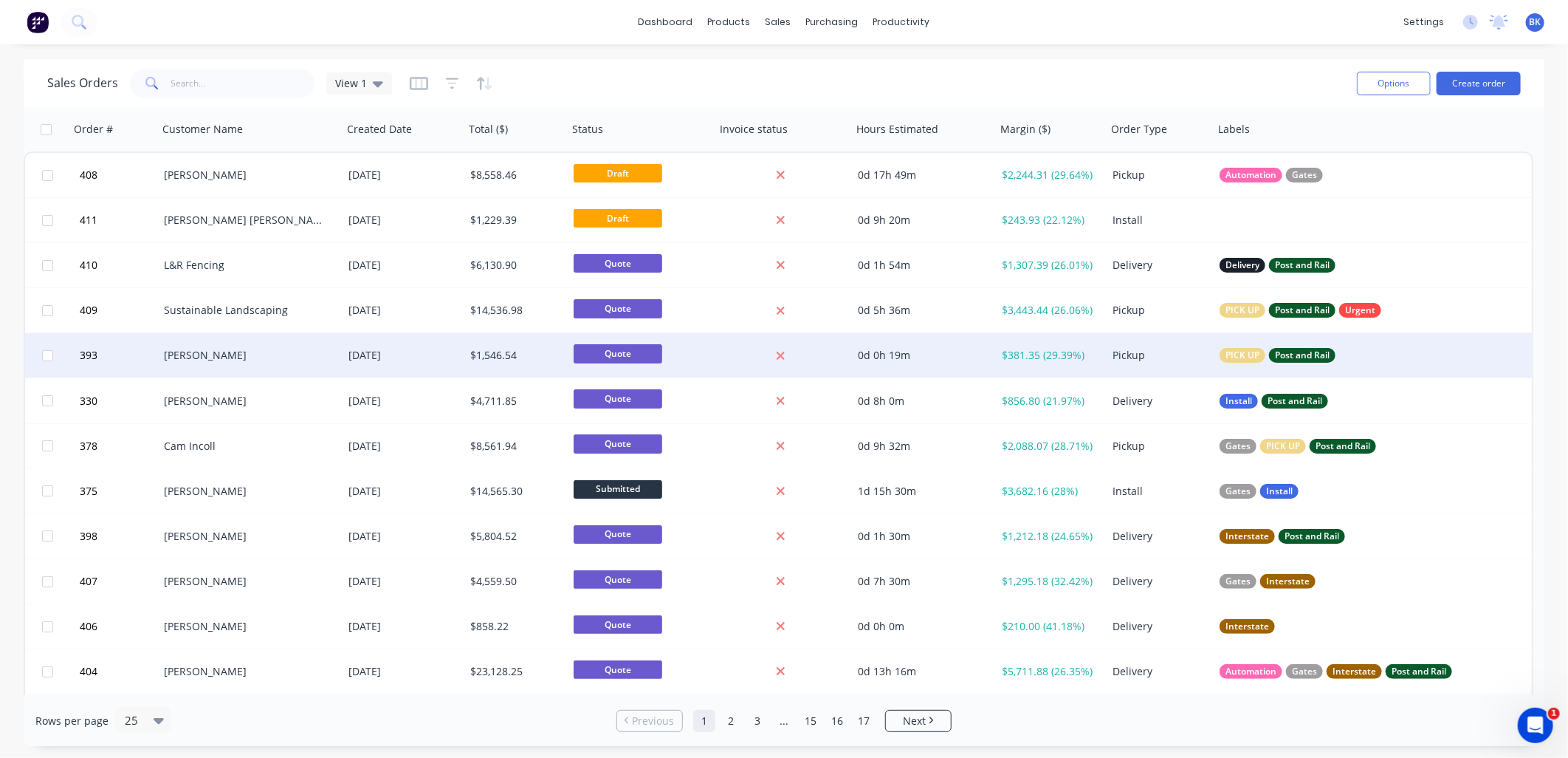
click at [251, 367] on div "[PERSON_NAME]" at bounding box center [250, 355] width 185 height 44
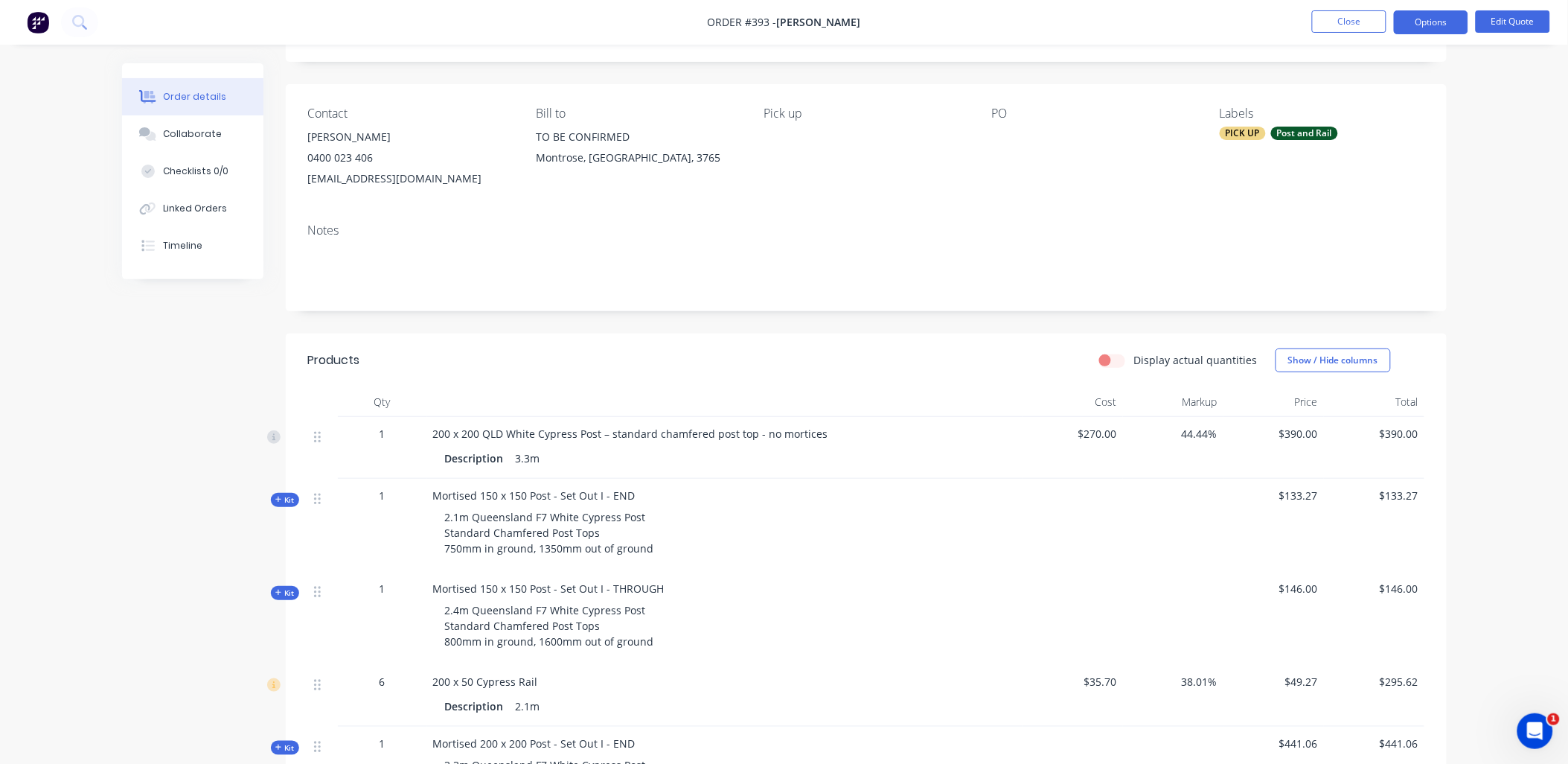
scroll to position [82, 0]
click at [1352, 28] on button "Close" at bounding box center [1349, 22] width 75 height 23
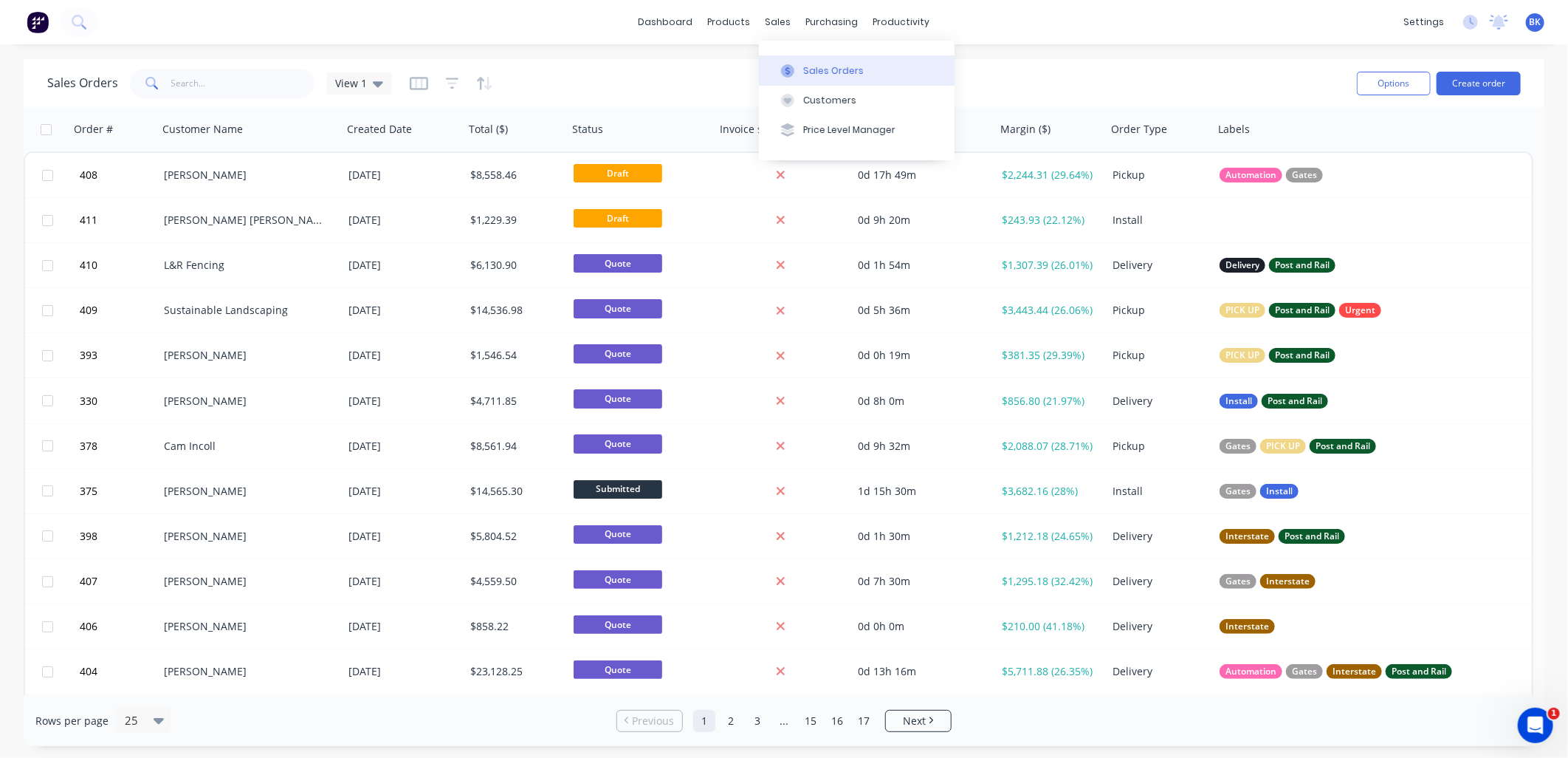
click at [809, 76] on div "Sales Orders" at bounding box center [833, 71] width 61 height 13
click at [819, 101] on div "Customers" at bounding box center [830, 100] width 53 height 13
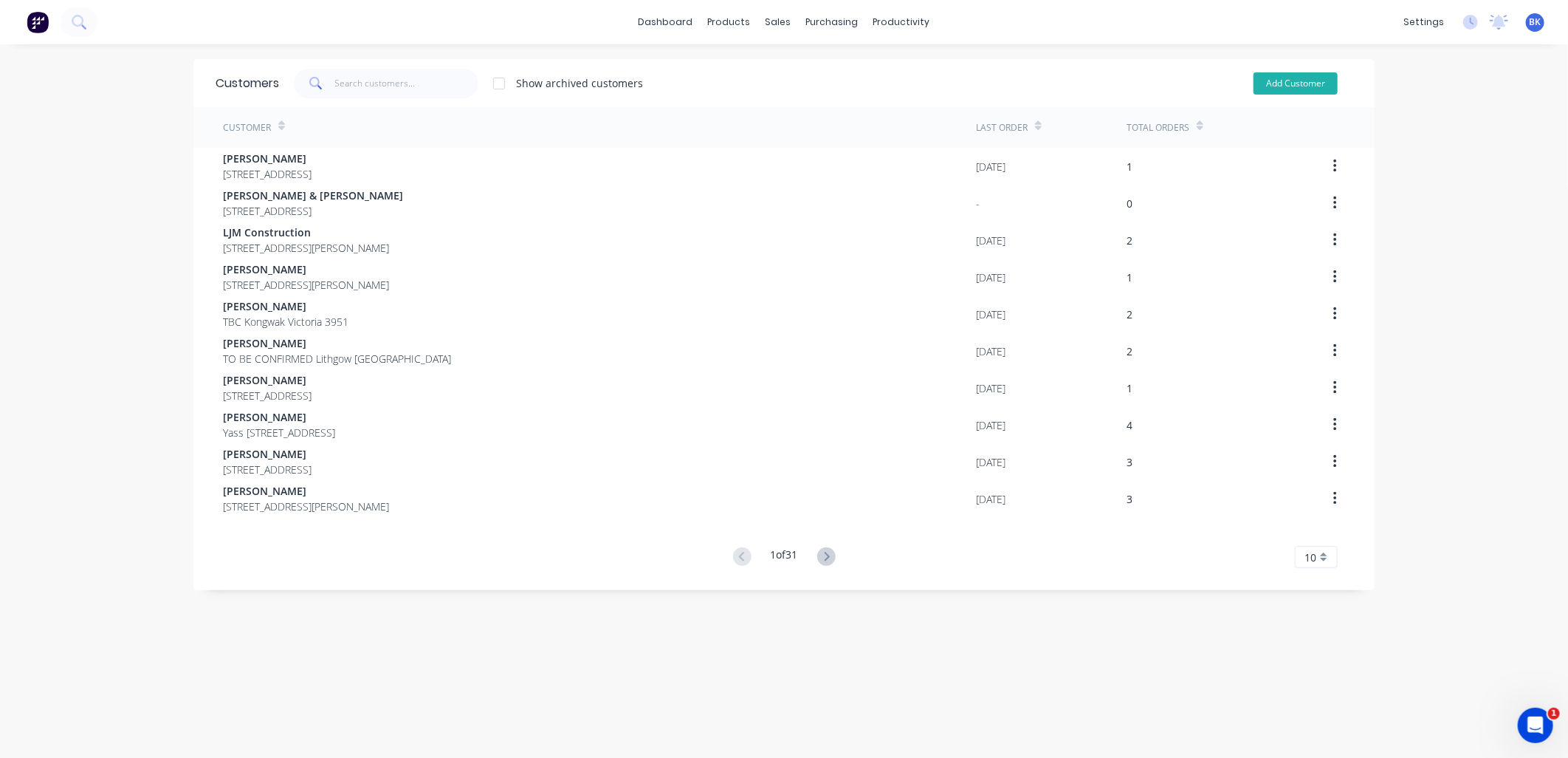
click at [1311, 85] on button "Add Customer" at bounding box center [1296, 84] width 85 height 22
select select "AU"
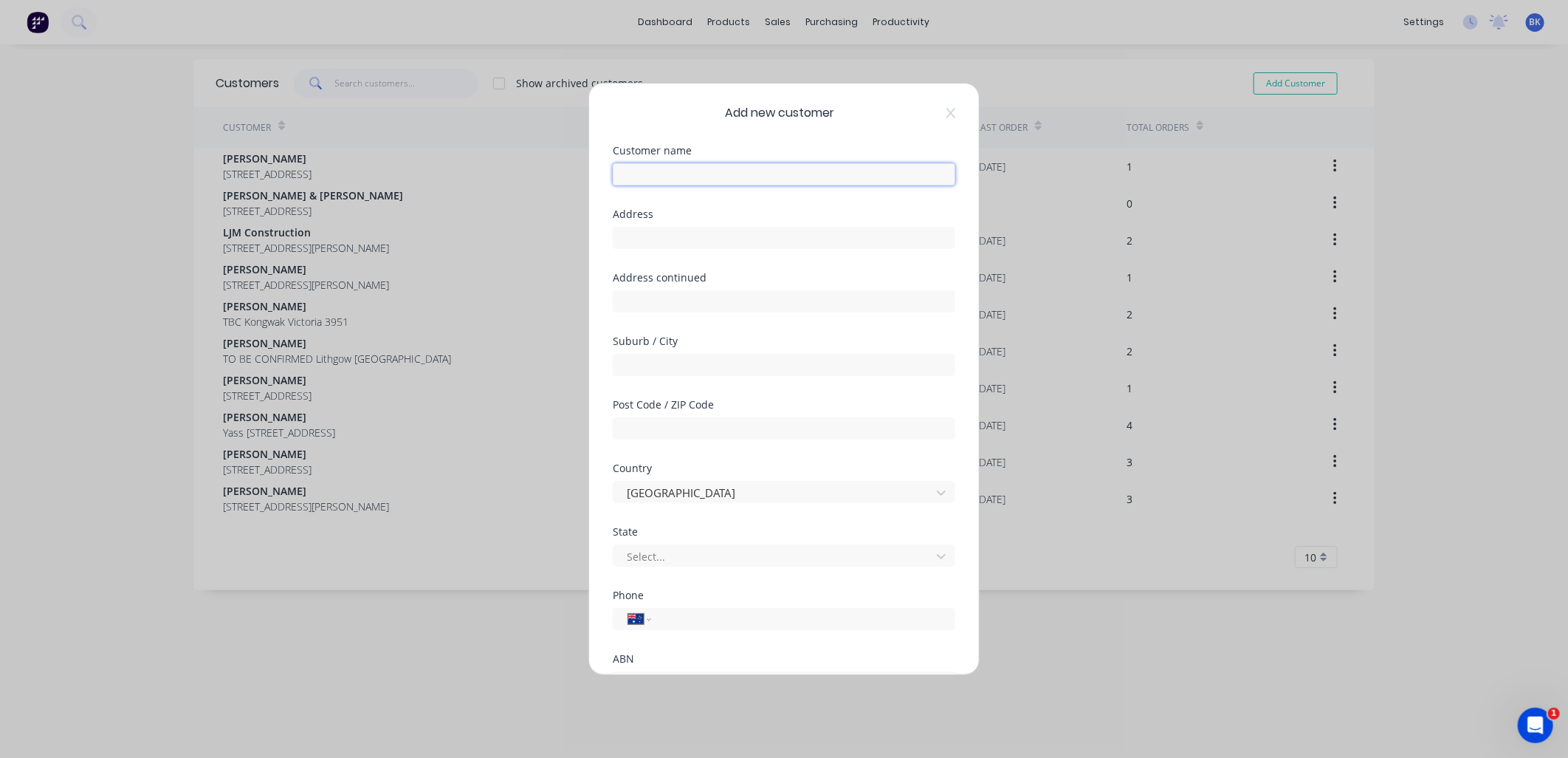
drag, startPoint x: 727, startPoint y: 166, endPoint x: 485, endPoint y: 67, distance: 261.5
click at [727, 166] on input "text" at bounding box center [784, 174] width 343 height 22
paste input "[PERSON_NAME] husband"
click at [650, 172] on input "[PERSON_NAME] husband" at bounding box center [784, 174] width 343 height 22
type input "[PERSON_NAME]"
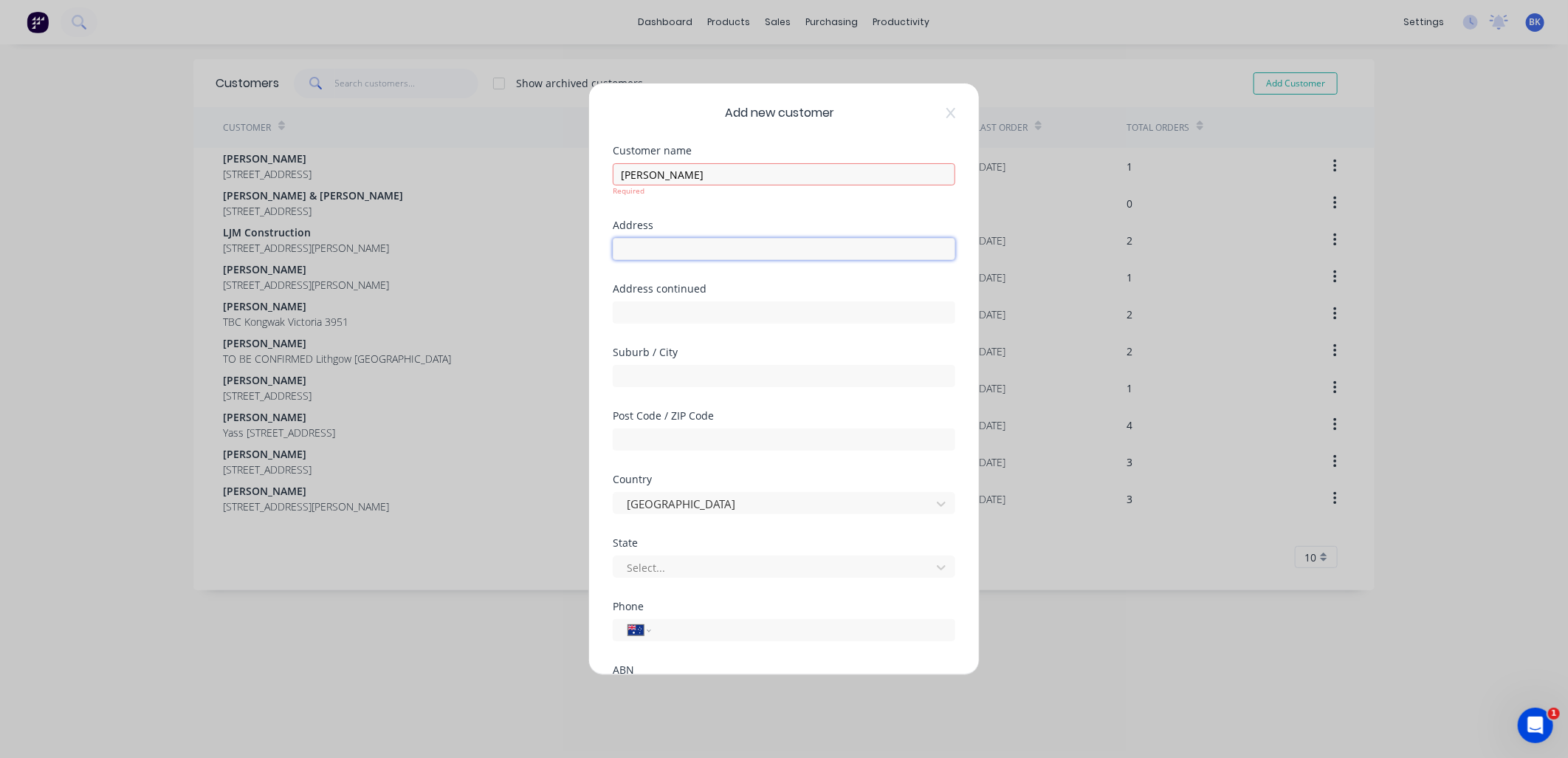
click at [636, 251] on div "Address" at bounding box center [784, 251] width 343 height 64
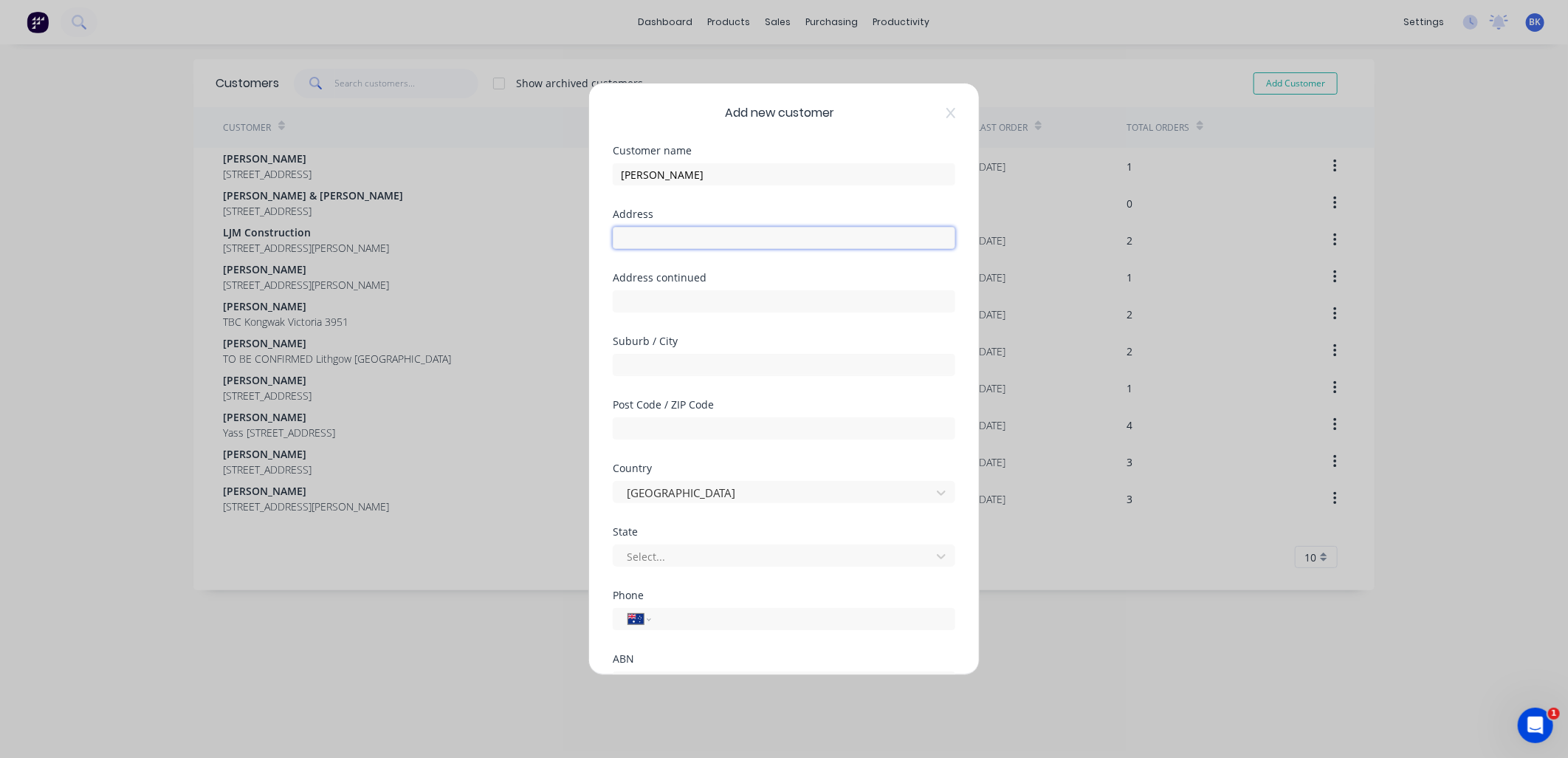
click at [750, 234] on input "text" at bounding box center [784, 238] width 343 height 22
click at [755, 235] on input "text" at bounding box center [784, 238] width 343 height 22
type input "TO BE CONFIRMED"
click at [702, 370] on input "text" at bounding box center [784, 365] width 343 height 22
click at [641, 369] on input "Kilcumnda" at bounding box center [784, 365] width 343 height 22
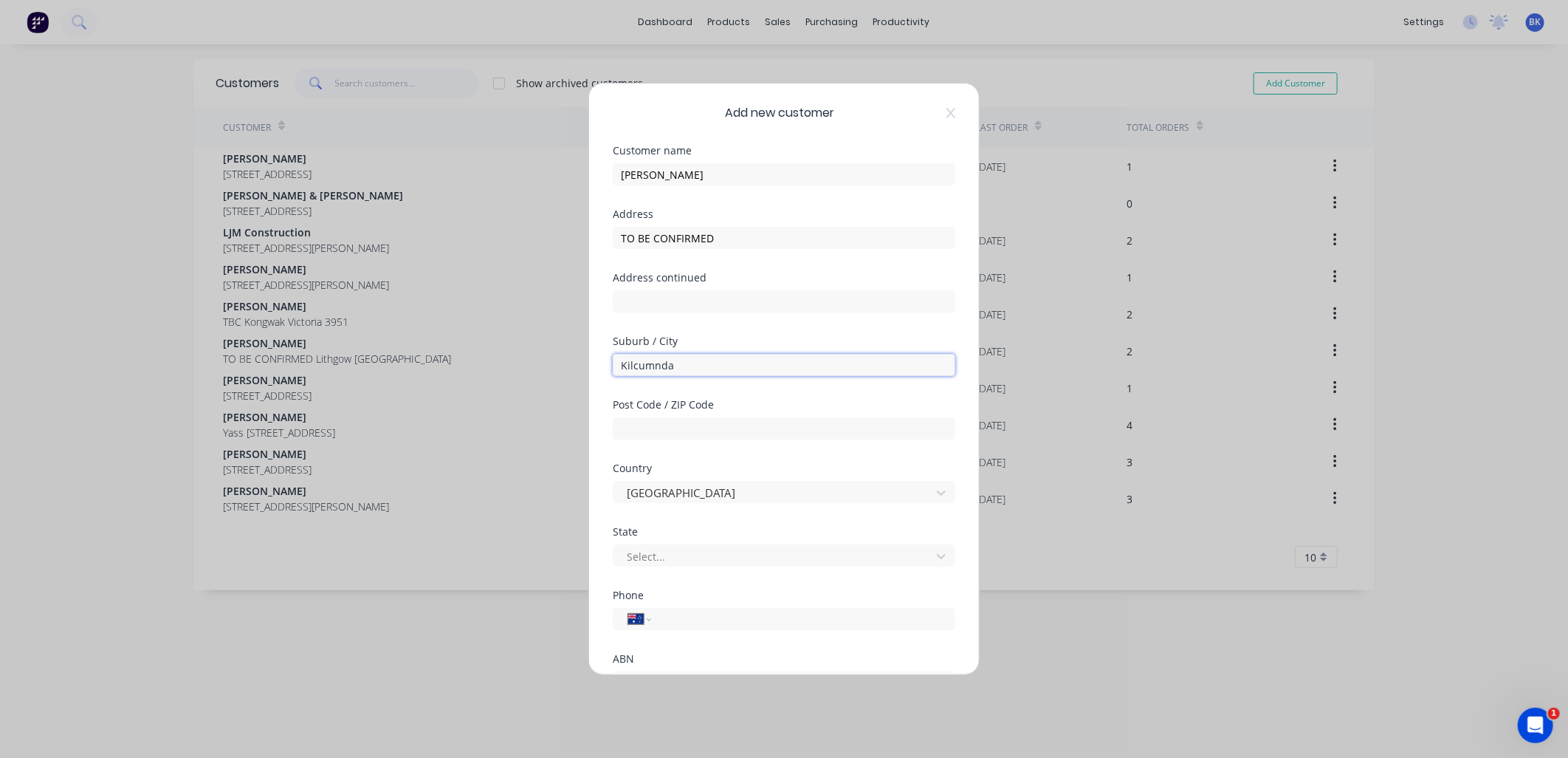
type input "Kilcumnda"
click at [655, 439] on div "Post Code / ZIP Code" at bounding box center [784, 431] width 343 height 64
click at [661, 433] on input "text" at bounding box center [784, 429] width 343 height 22
type input "6995"
click at [653, 367] on input "Kilcumnda" at bounding box center [784, 365] width 343 height 22
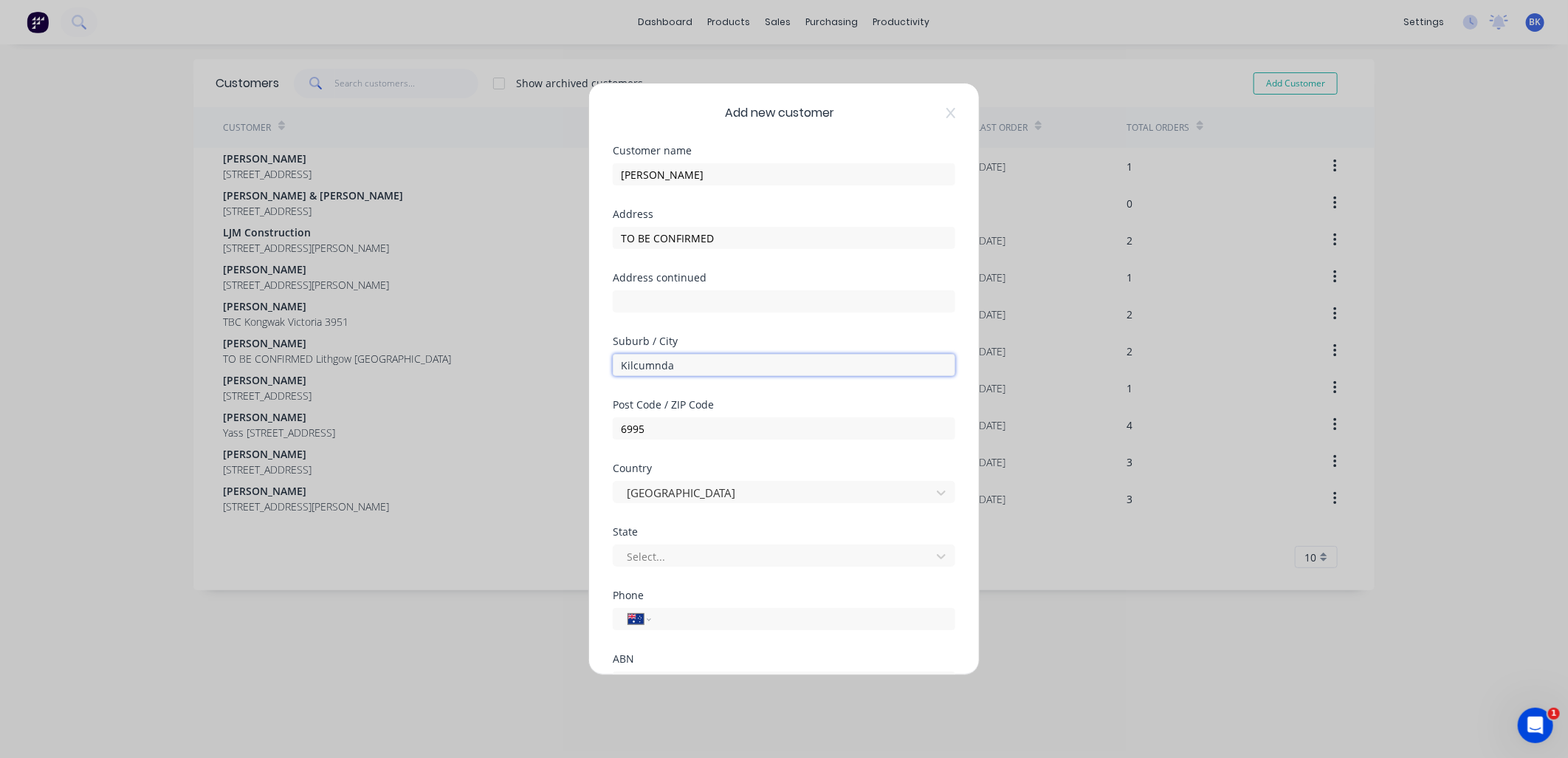
click at [653, 367] on input "Kilcumnda" at bounding box center [784, 365] width 343 height 22
paste input "nda"
type input "Kilcunda"
drag, startPoint x: 628, startPoint y: 423, endPoint x: 621, endPoint y: 424, distance: 7.1
click at [621, 424] on input "6995" at bounding box center [784, 429] width 343 height 22
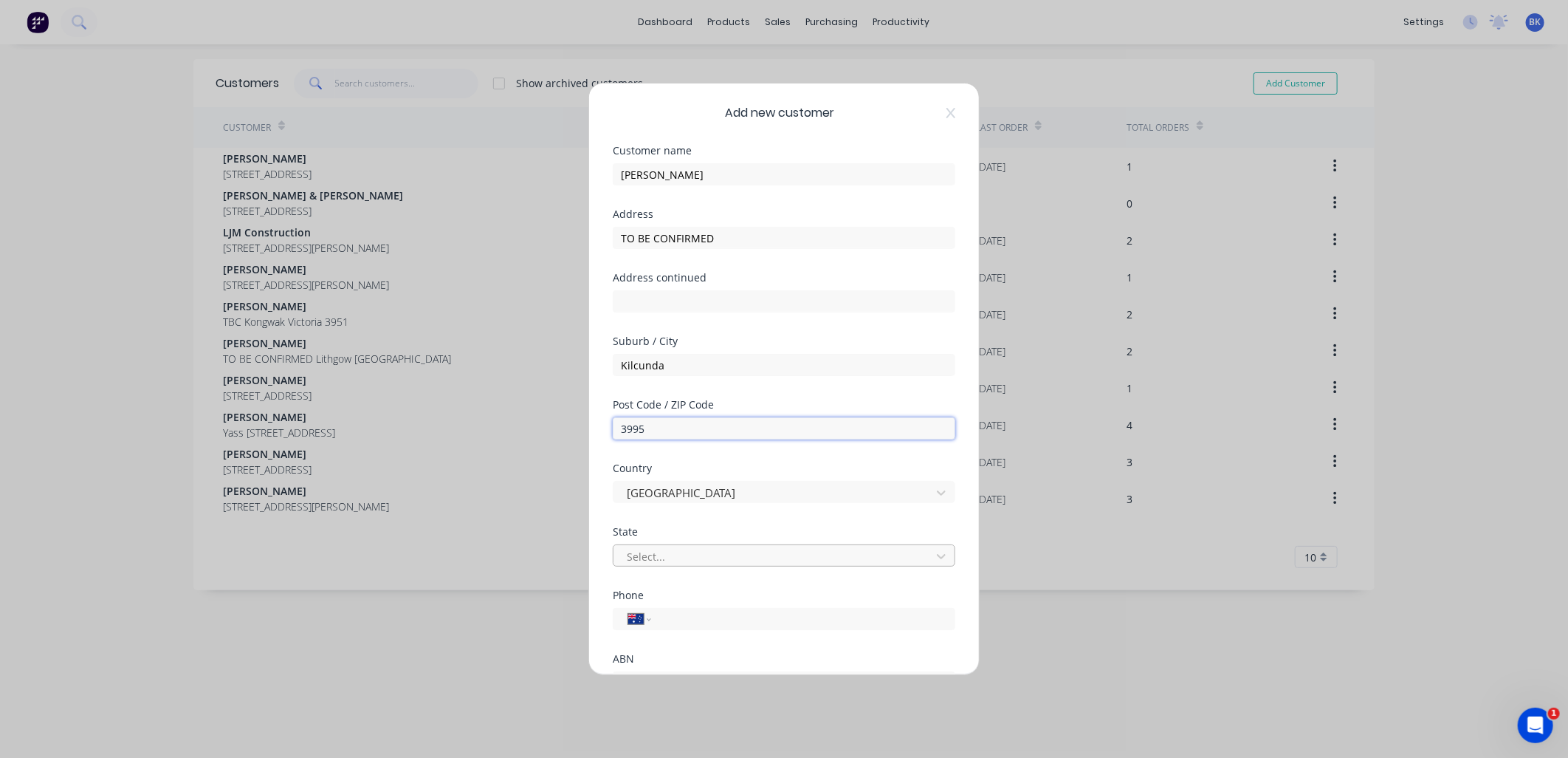
type input "3995"
click at [666, 554] on div at bounding box center [774, 556] width 298 height 19
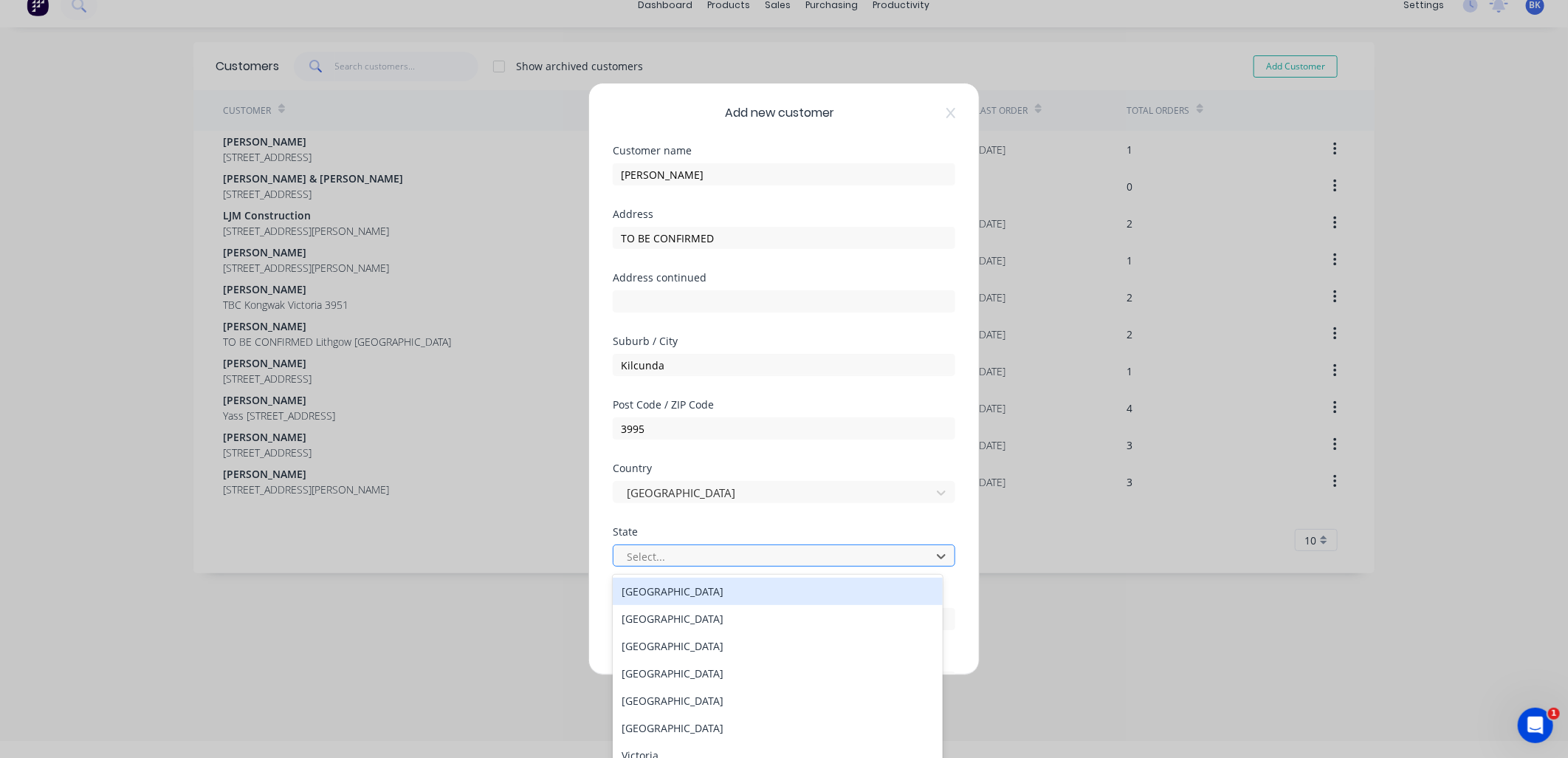
scroll to position [20, 0]
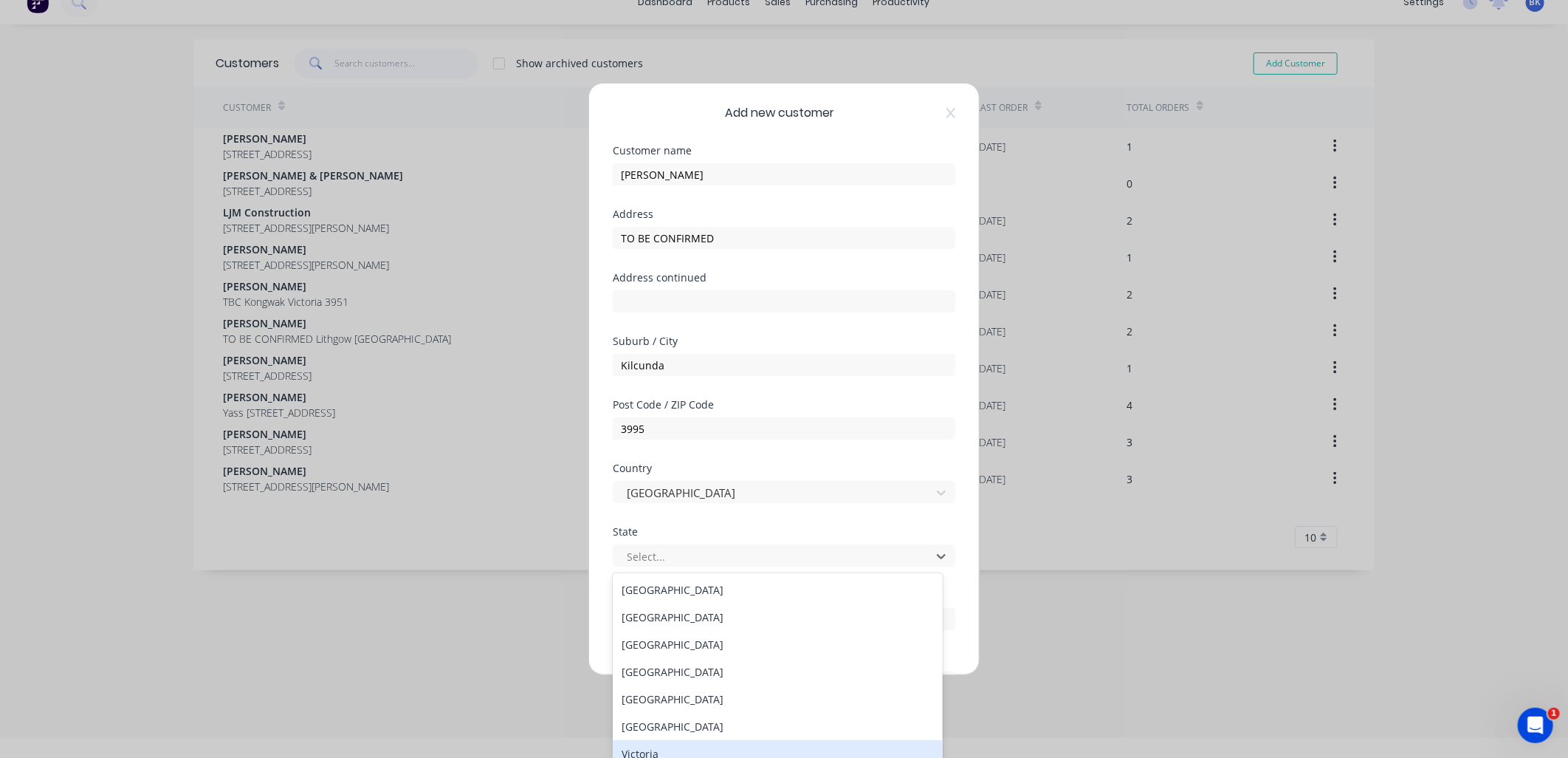
click at [658, 747] on div "Victoria" at bounding box center [777, 754] width 330 height 28
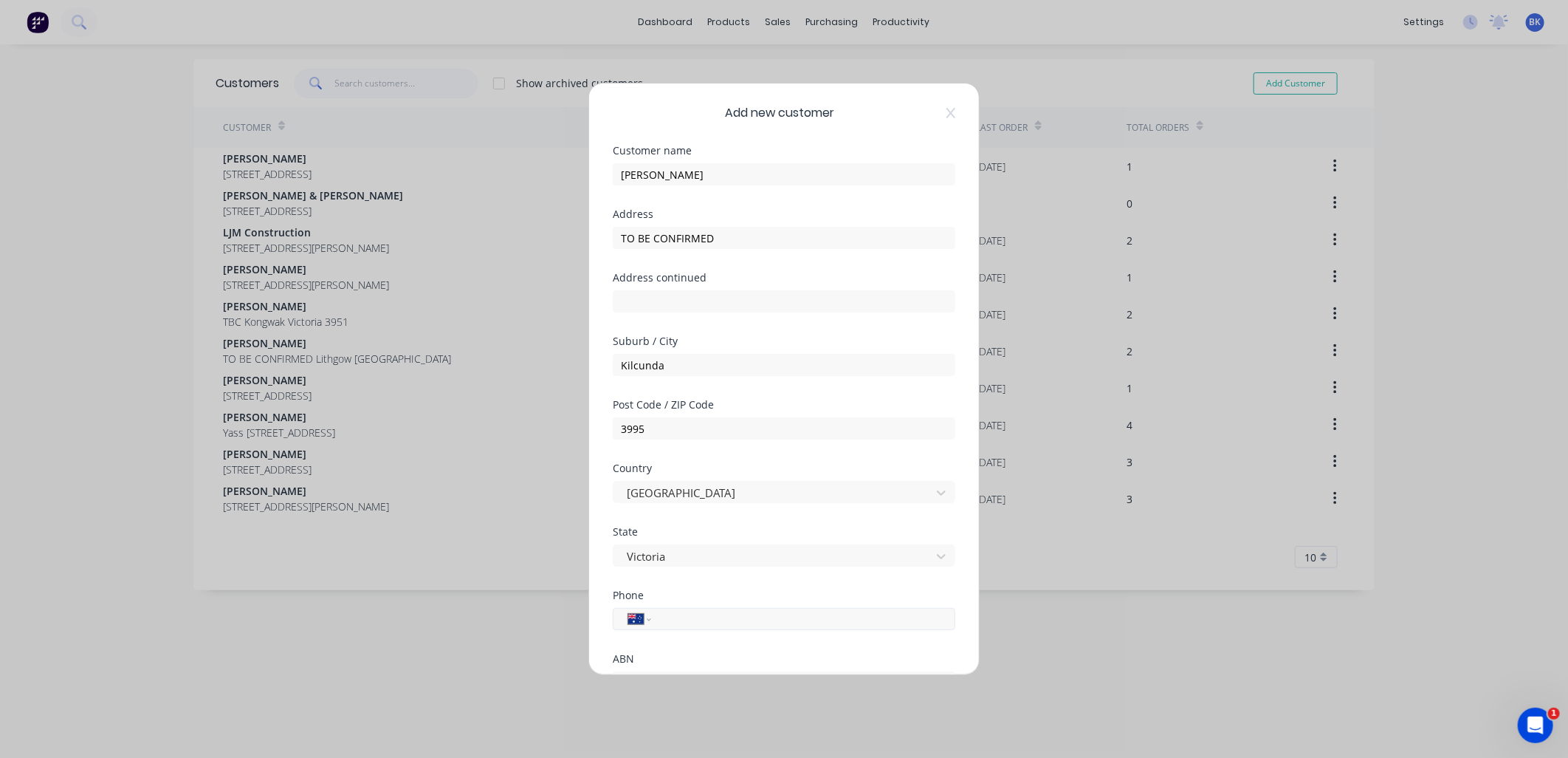
click at [682, 626] on input "tel" at bounding box center [800, 619] width 278 height 17
paste input "0400 080 278"
type input "0400 080 278"
click at [605, 633] on div "Add new customer Customer name [PERSON_NAME] Address TO BE CONFIRMED Address co…" at bounding box center [784, 379] width 390 height 591
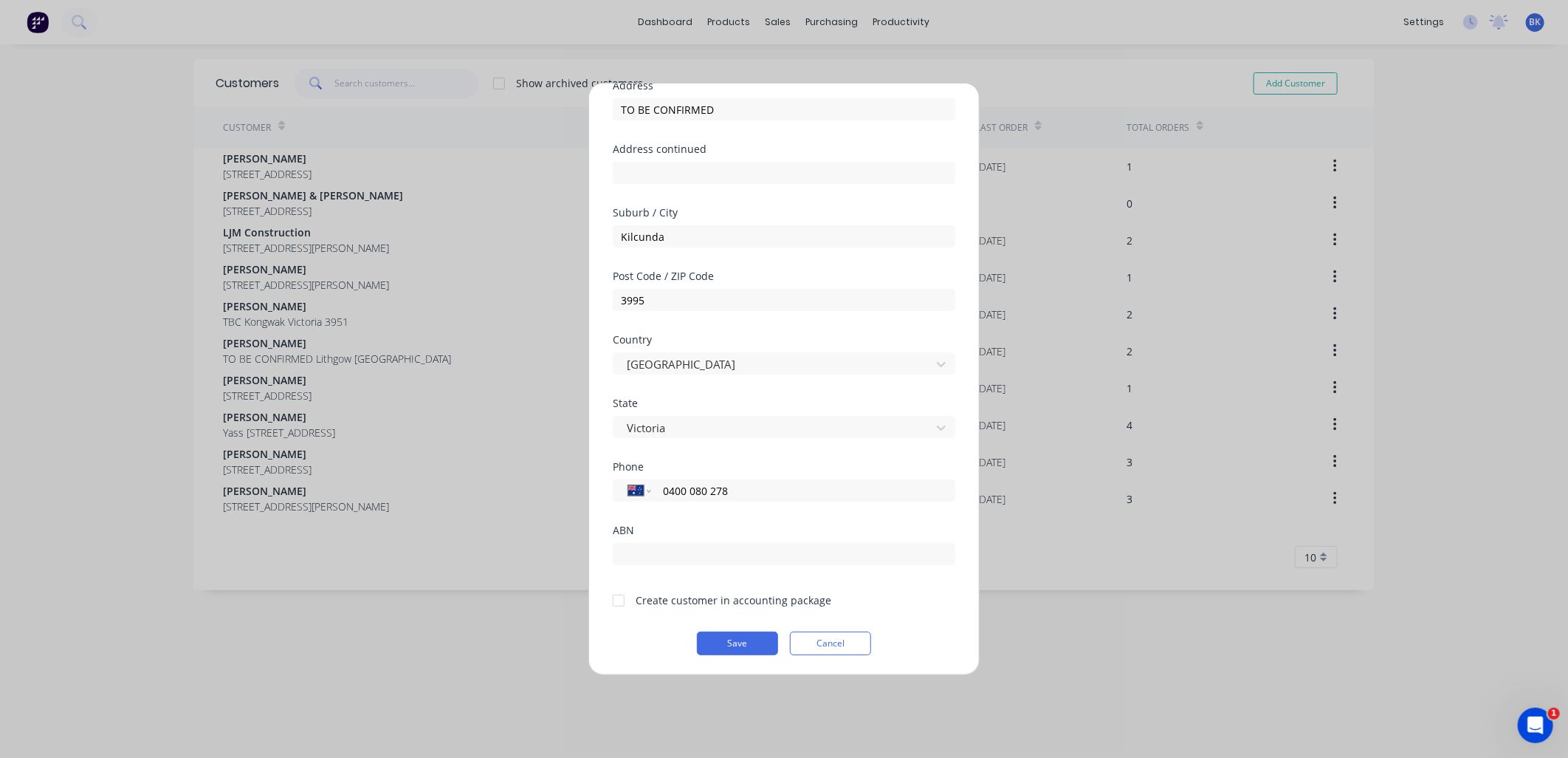
scroll to position [129, 0]
click at [616, 604] on div at bounding box center [618, 599] width 29 height 29
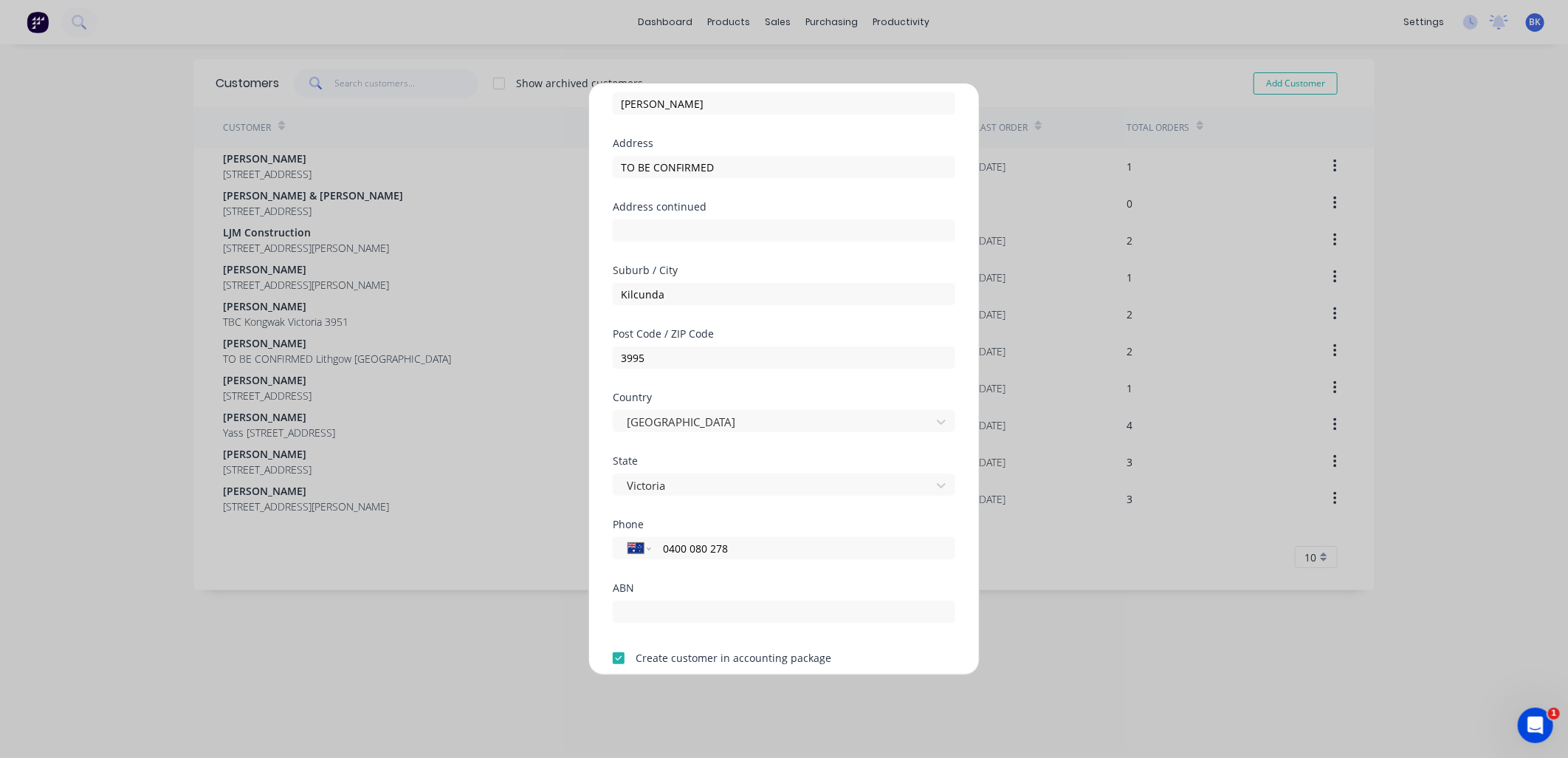
scroll to position [0, 0]
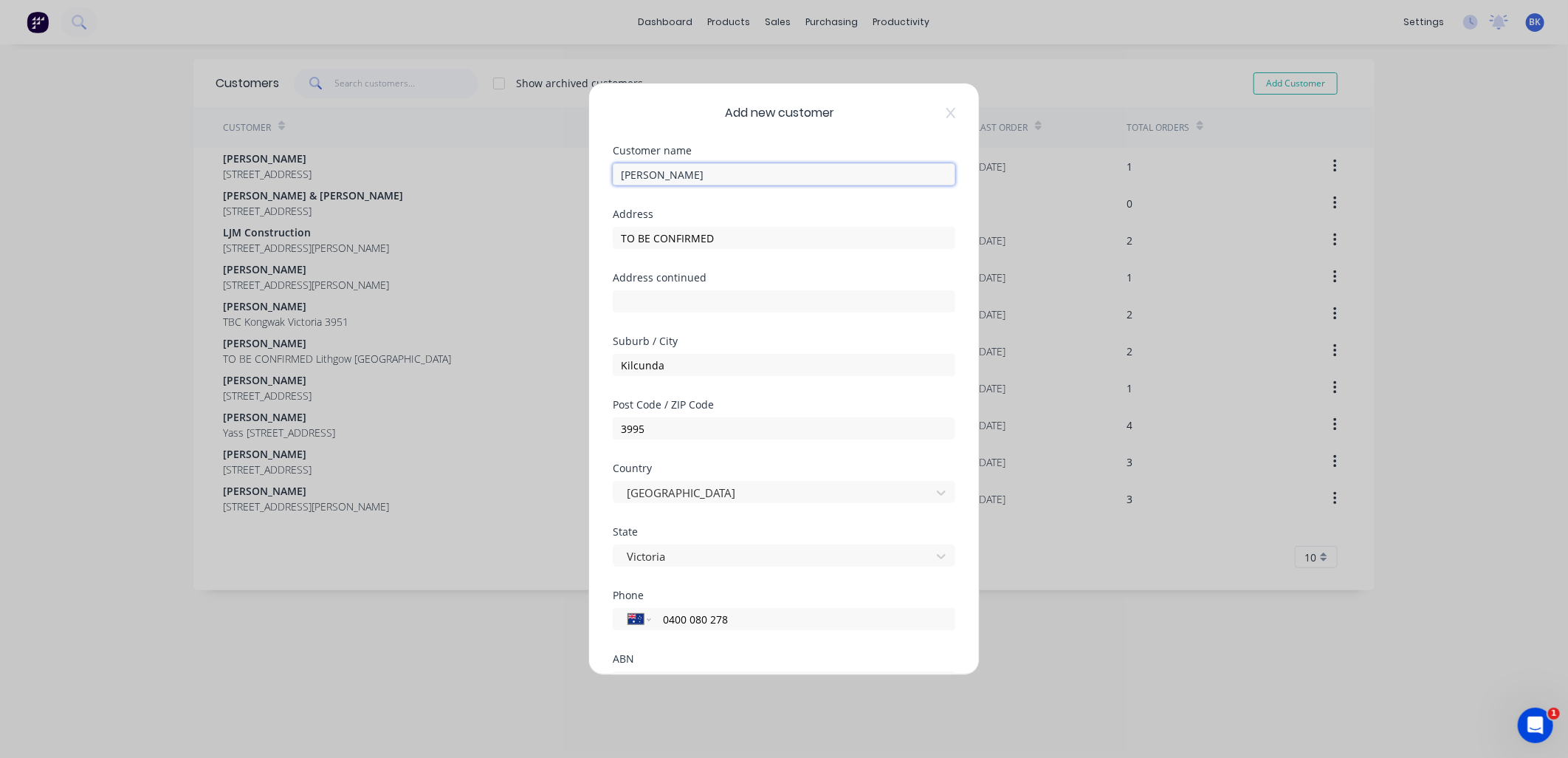
click at [662, 174] on input "[PERSON_NAME]" at bounding box center [784, 174] width 343 height 22
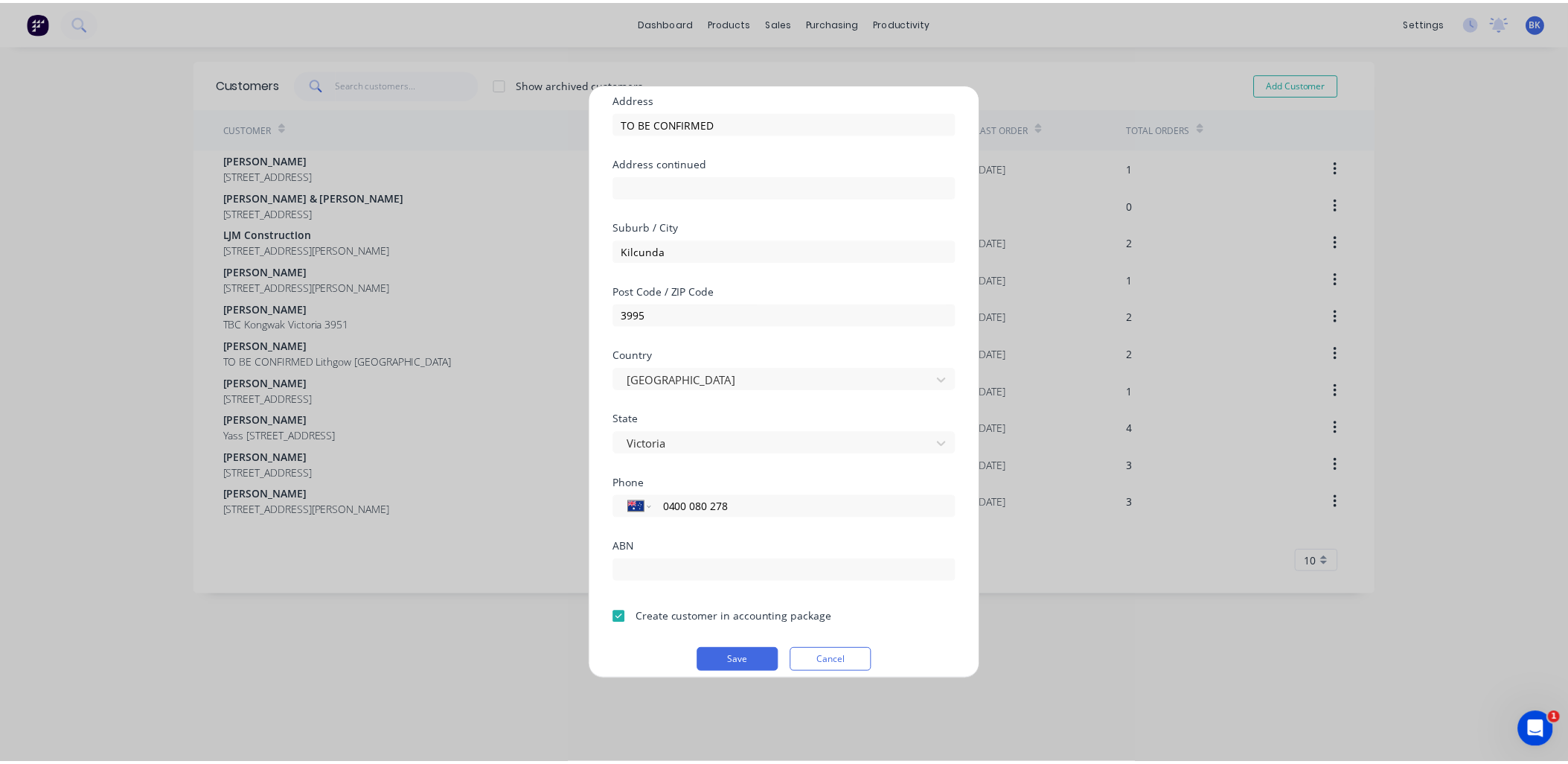
scroll to position [130, 0]
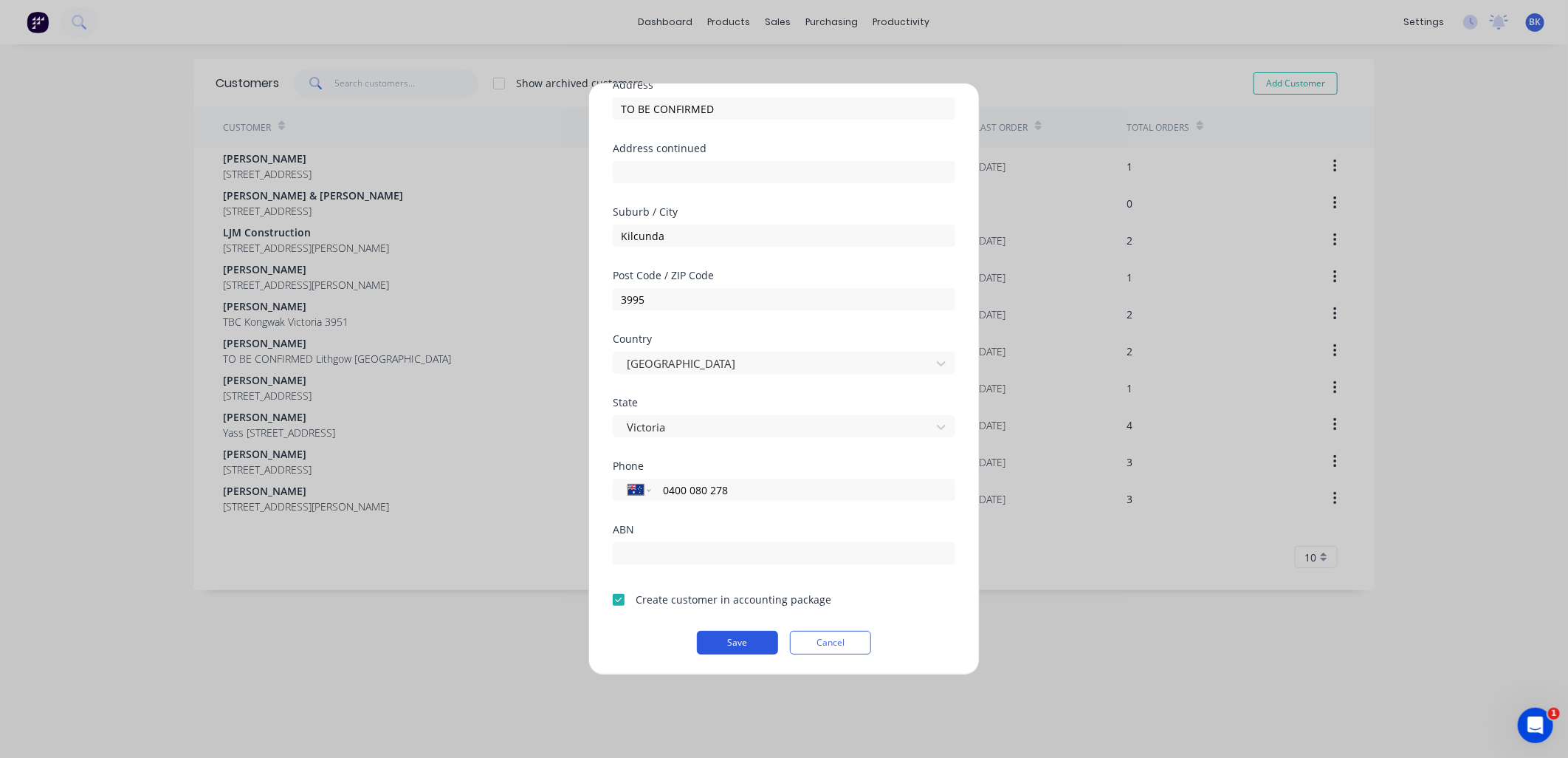
type input "[PERSON_NAME]"
click at [732, 641] on button "Save" at bounding box center [738, 643] width 82 height 24
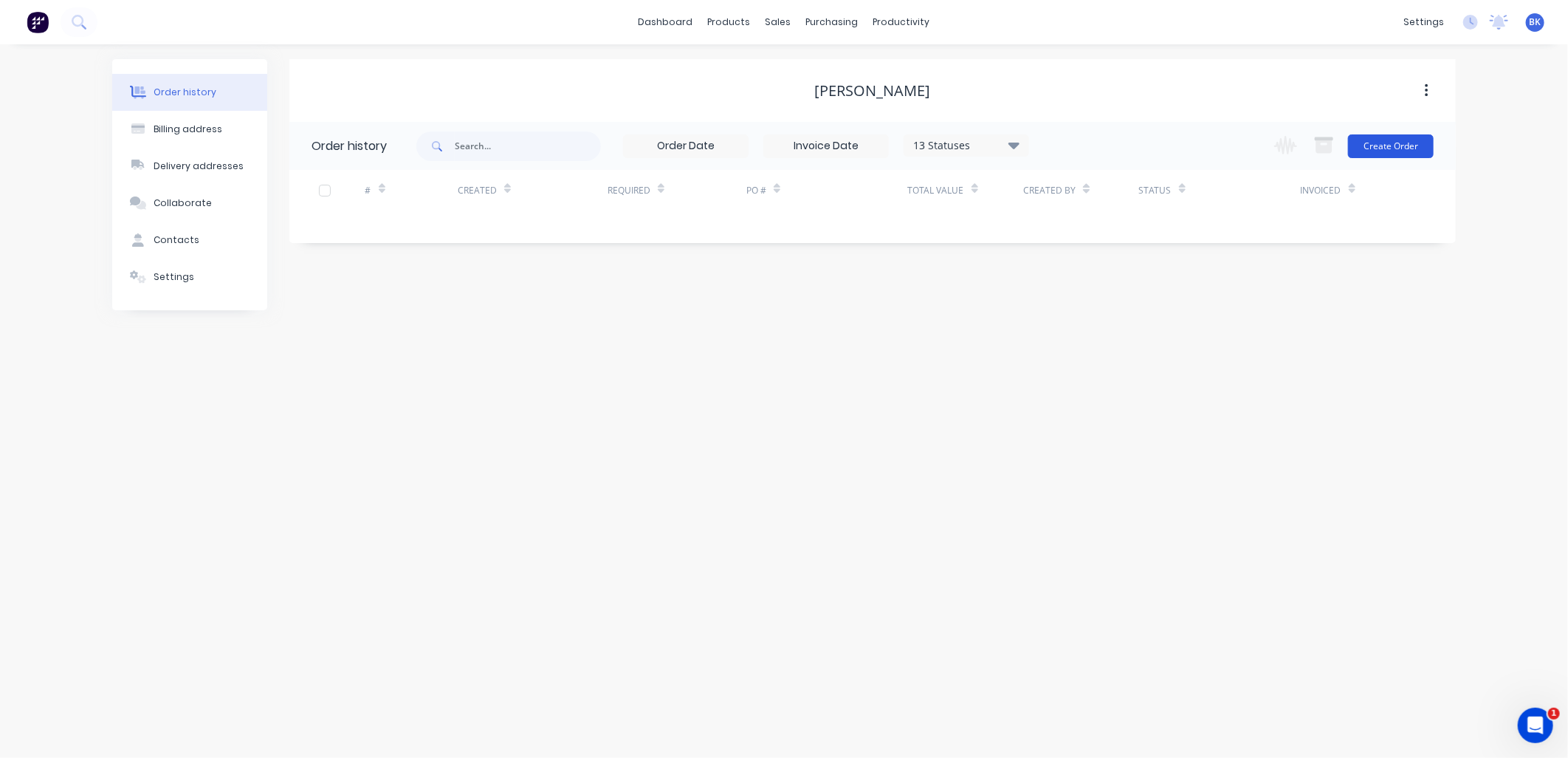
click at [1398, 148] on button "Create Order" at bounding box center [1391, 147] width 85 height 24
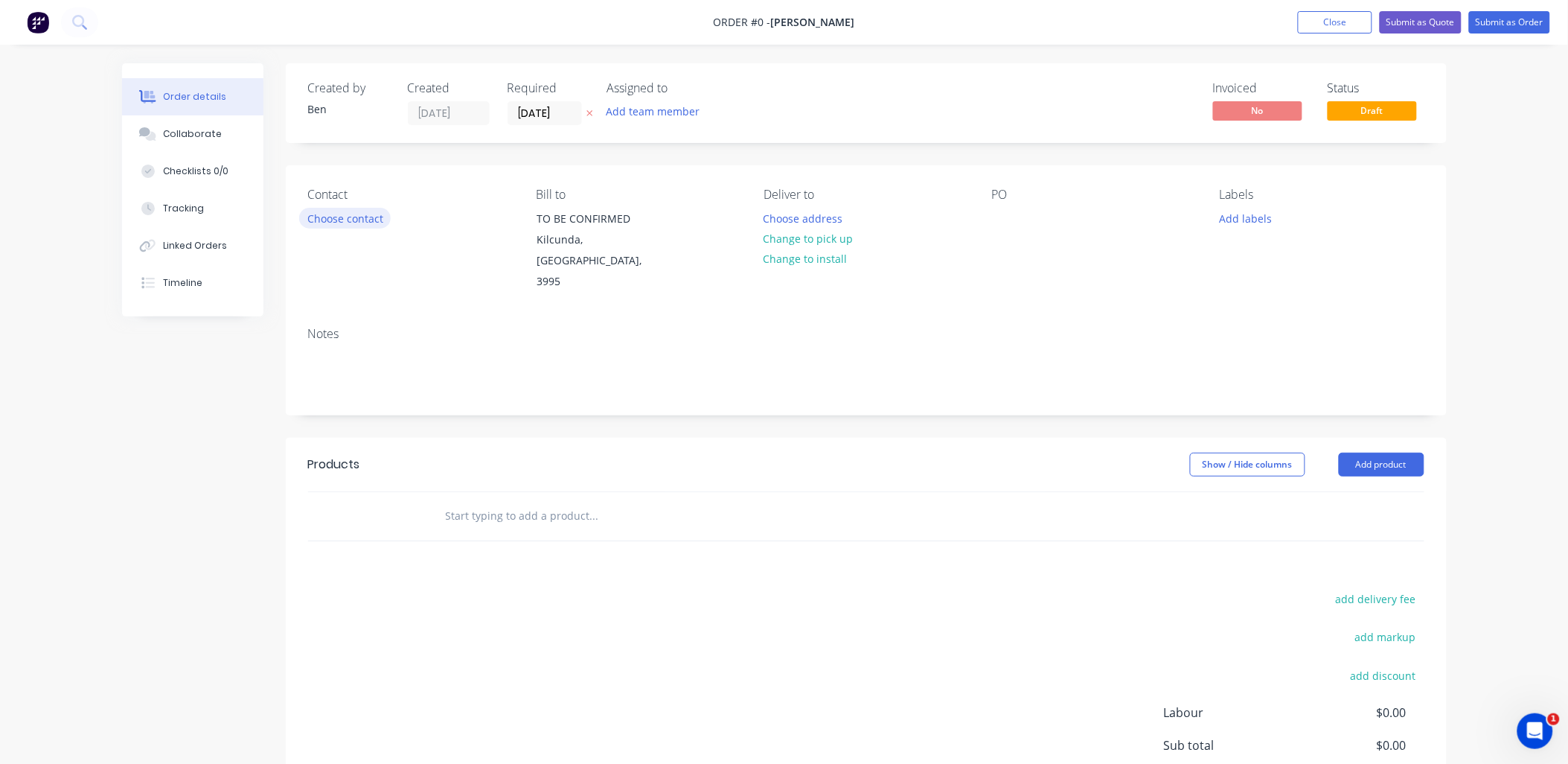
click at [330, 219] on button "Choose contact" at bounding box center [345, 217] width 91 height 20
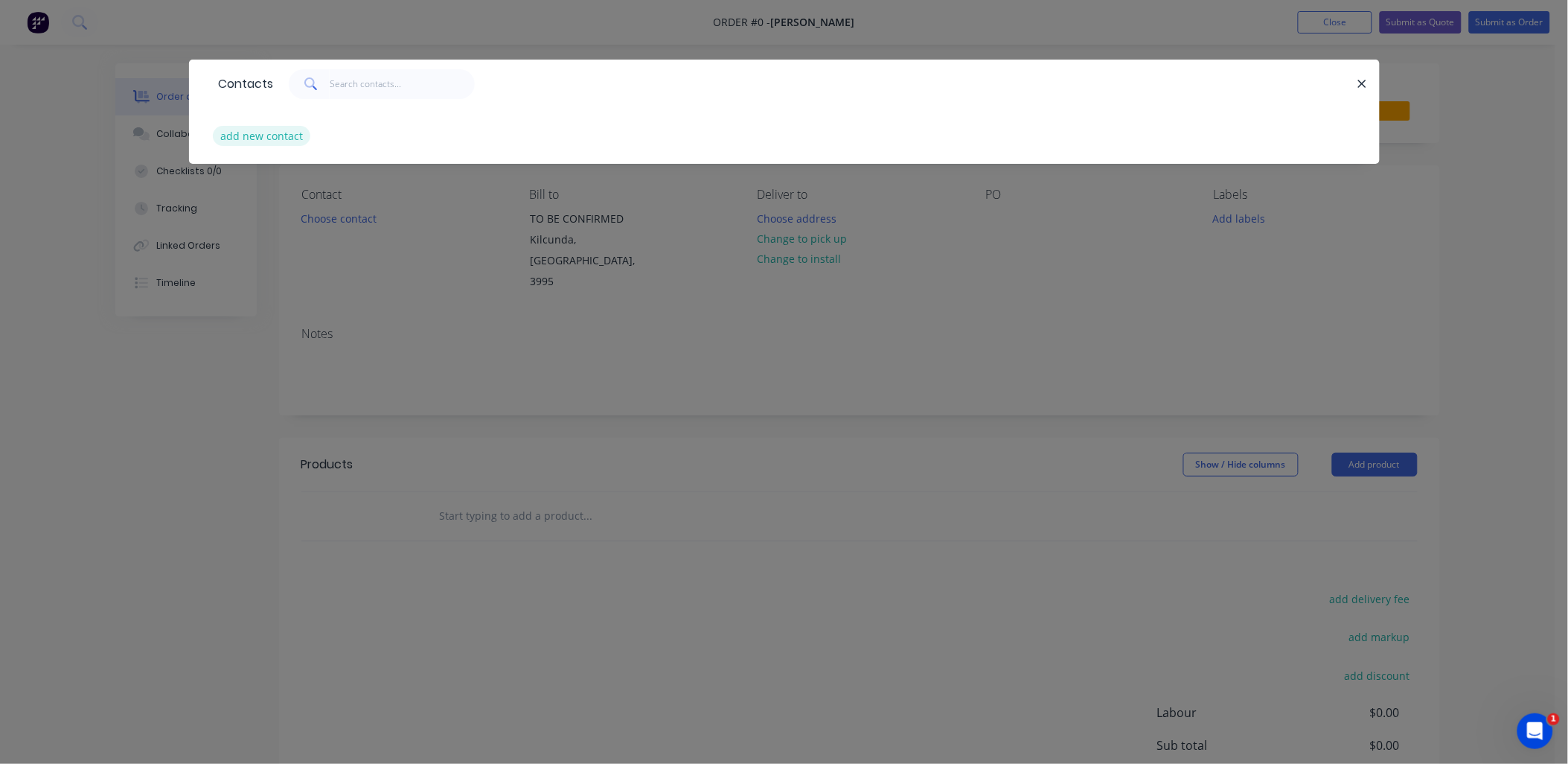
click at [286, 136] on button "add new contact" at bounding box center [262, 136] width 98 height 20
select select "AU"
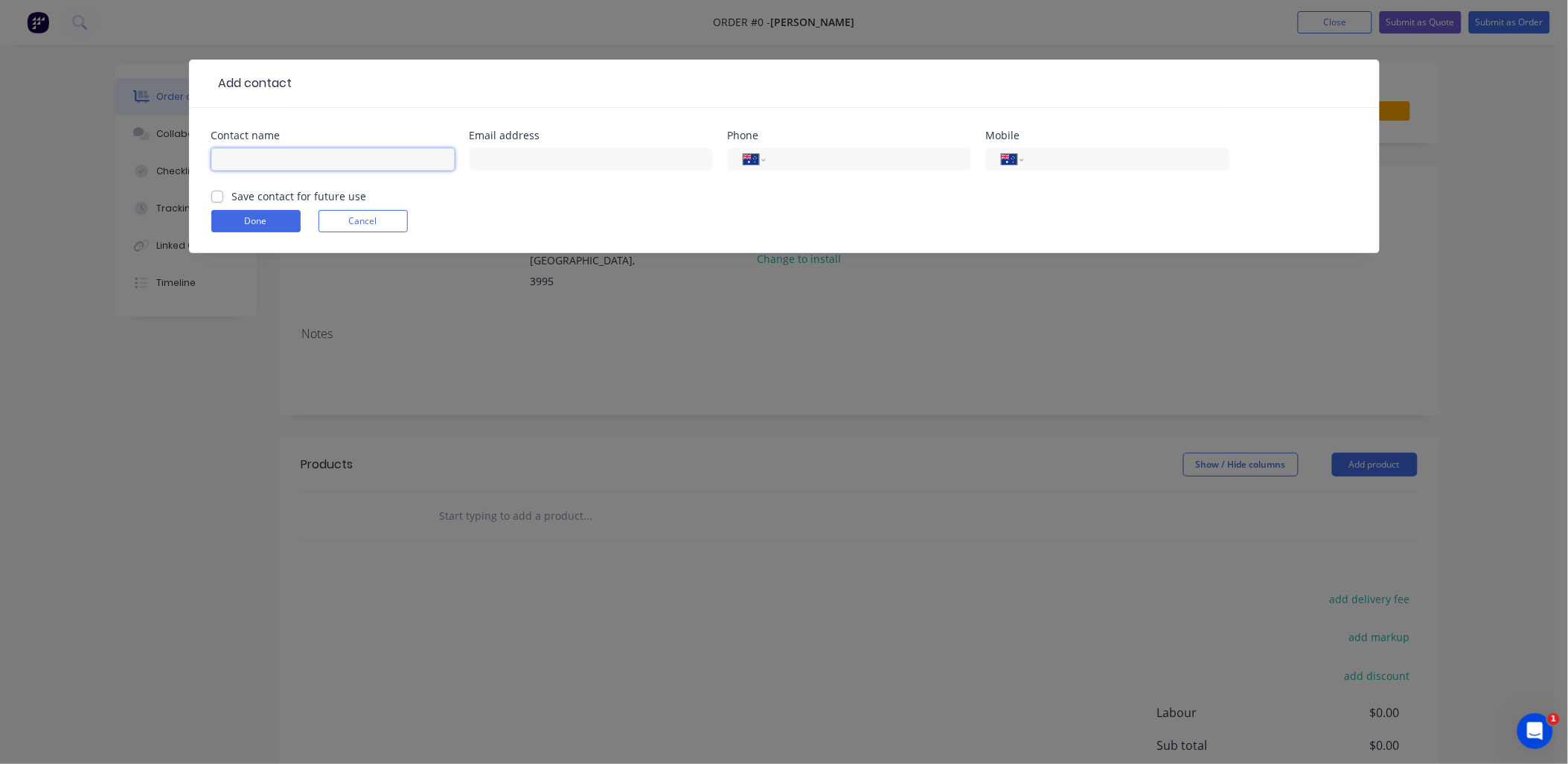
click at [315, 170] on input "text" at bounding box center [333, 159] width 244 height 23
type input "[PERSON_NAME]"
click at [780, 164] on input "tel" at bounding box center [865, 159] width 179 height 17
paste input "0400 080 278"
type input "0400 080 278"
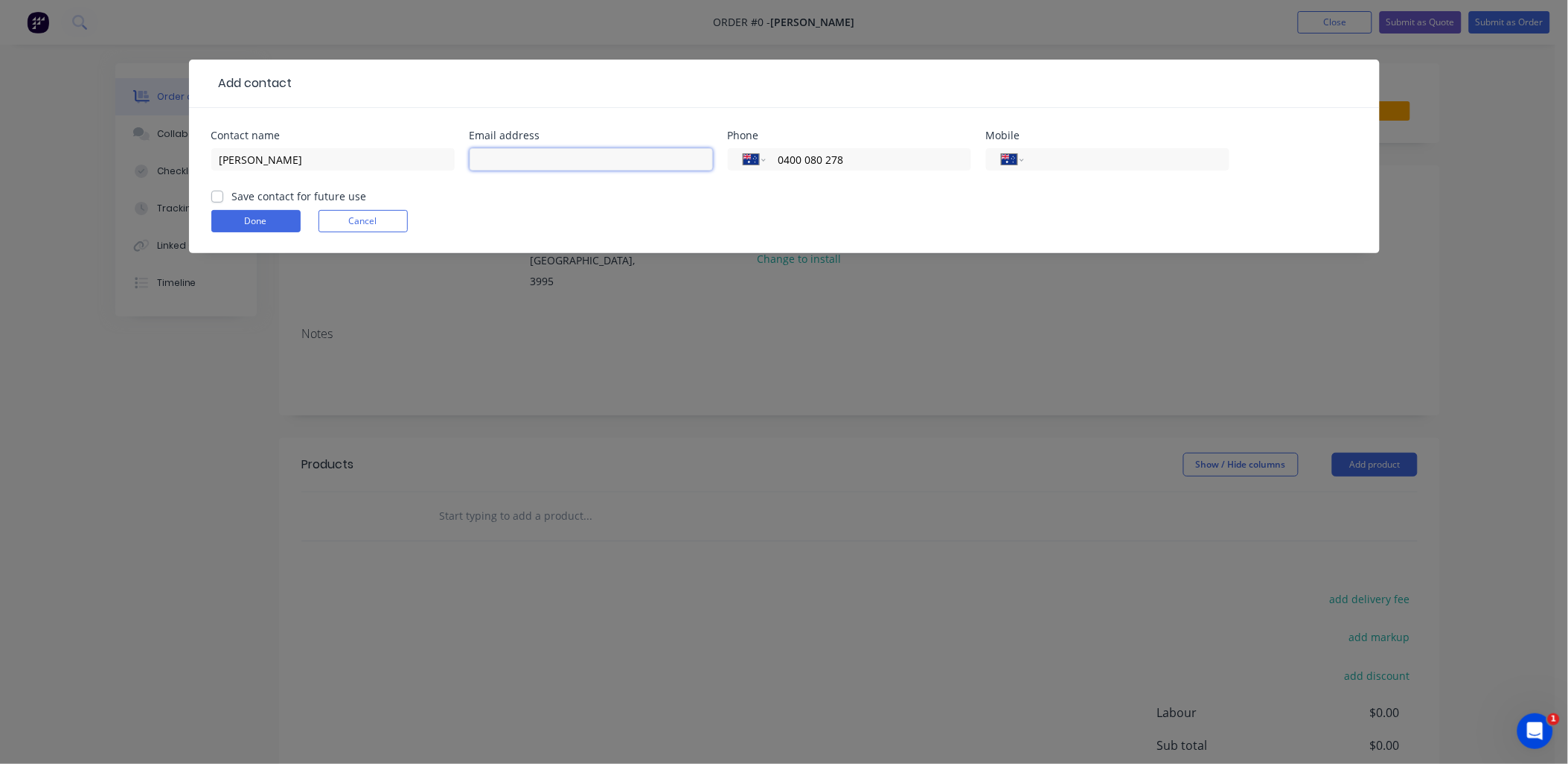
click at [492, 159] on input "text" at bounding box center [591, 159] width 244 height 23
paste input "[EMAIL_ADDRESS][DOMAIN_NAME]"
type input "[EMAIL_ADDRESS][DOMAIN_NAME]"
click at [232, 195] on label "Save contact for future use" at bounding box center [299, 196] width 135 height 16
click at [217, 195] on input "Save contact for future use" at bounding box center [217, 195] width 12 height 14
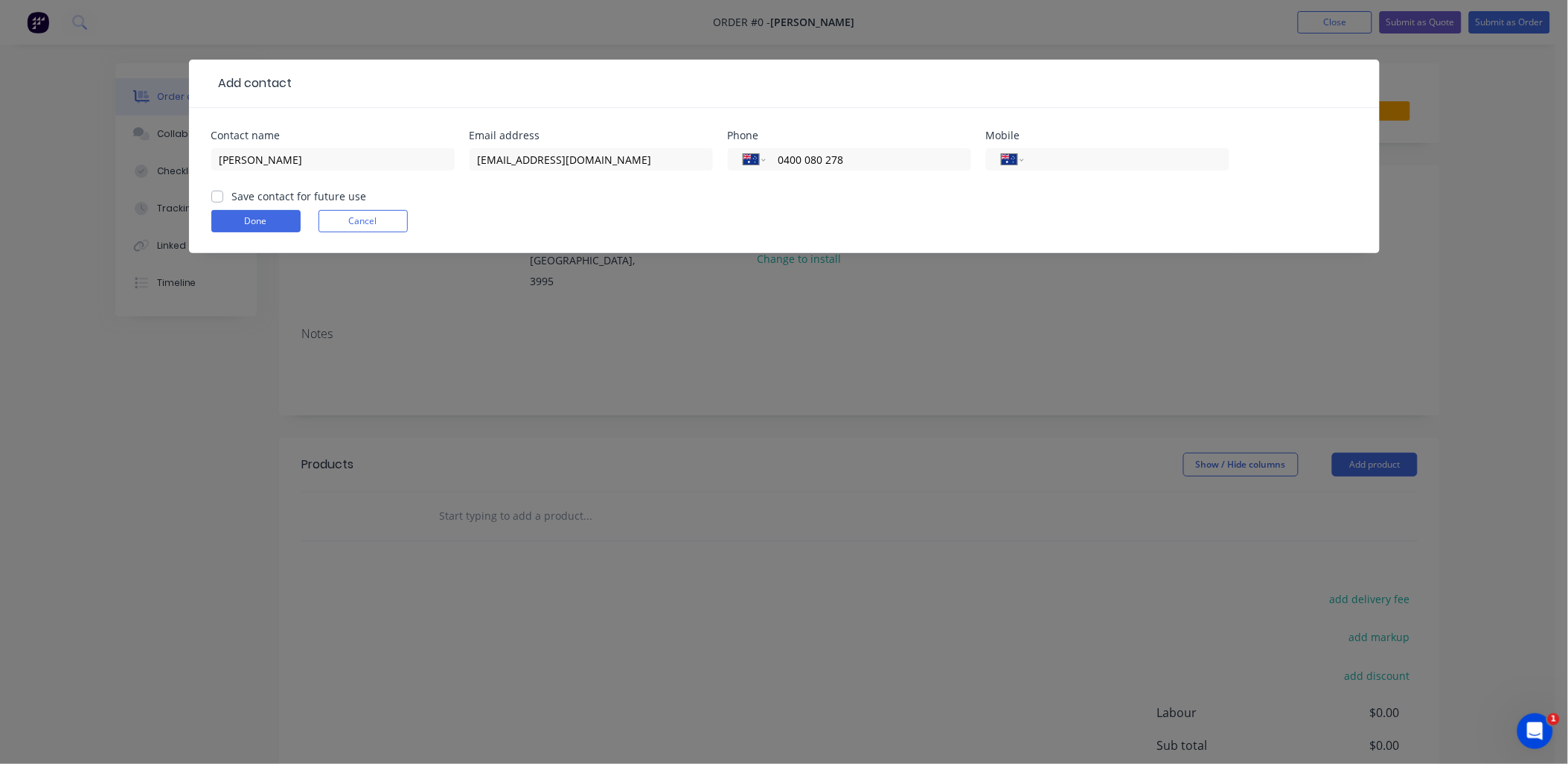
checkbox input "true"
click at [262, 216] on button "Done" at bounding box center [256, 221] width 89 height 23
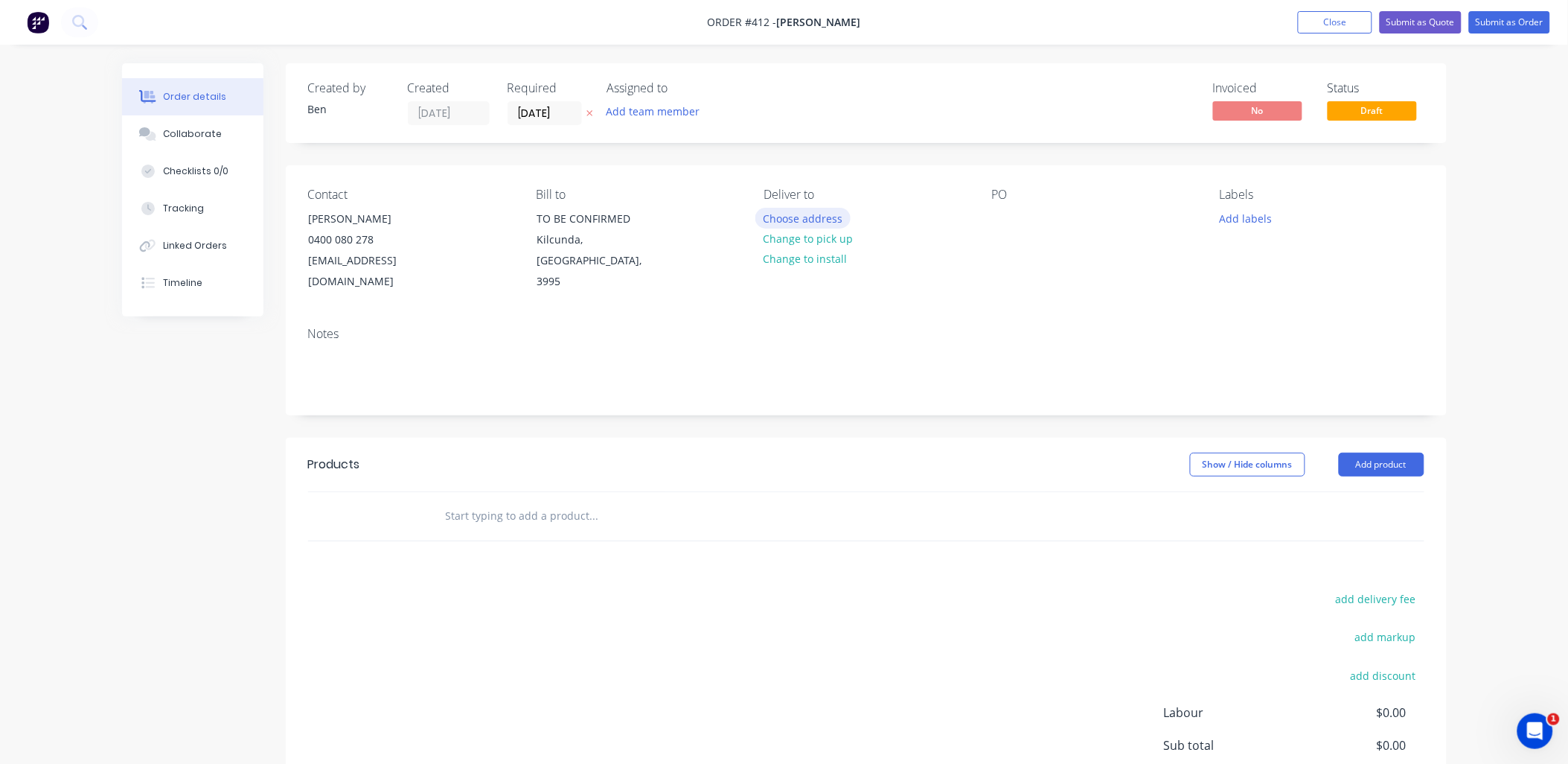
click at [822, 216] on button "Choose address" at bounding box center [803, 217] width 95 height 20
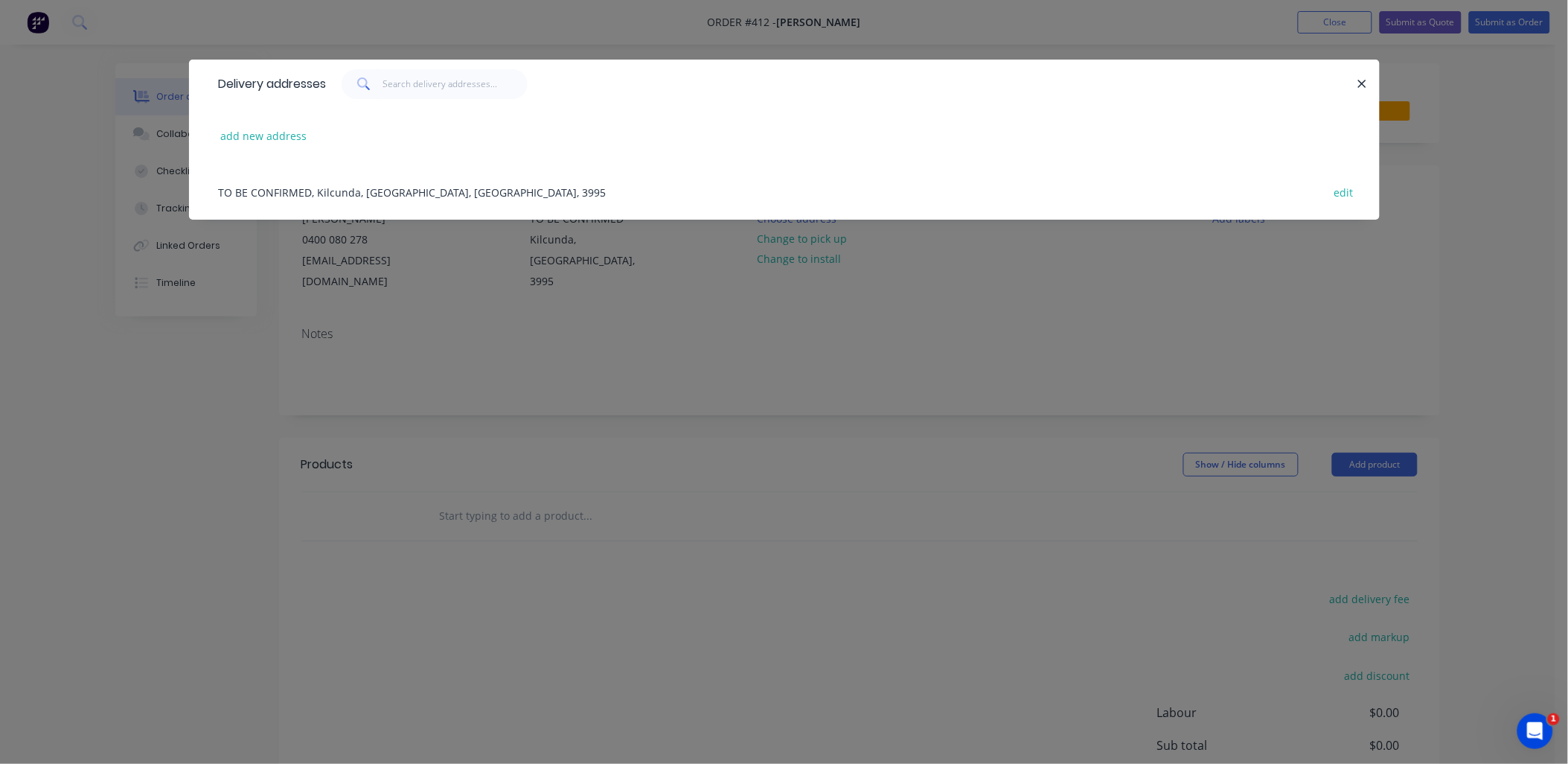
click at [361, 183] on div "TO BE CONFIRMED, Kilcunda, [GEOGRAPHIC_DATA], [GEOGRAPHIC_DATA], 3995 edit" at bounding box center [784, 192] width 1146 height 56
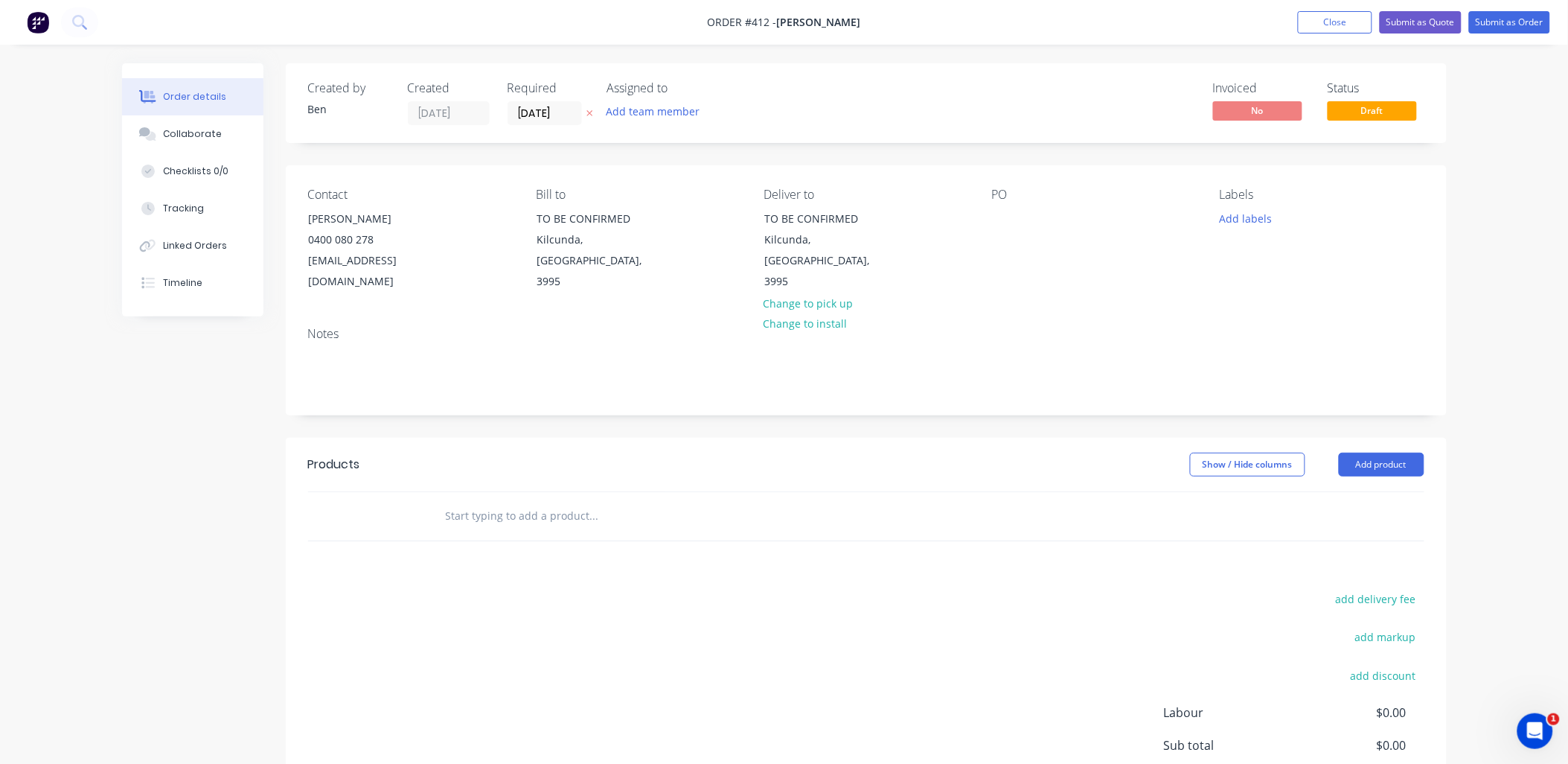
click at [533, 501] on input "text" at bounding box center [594, 515] width 298 height 29
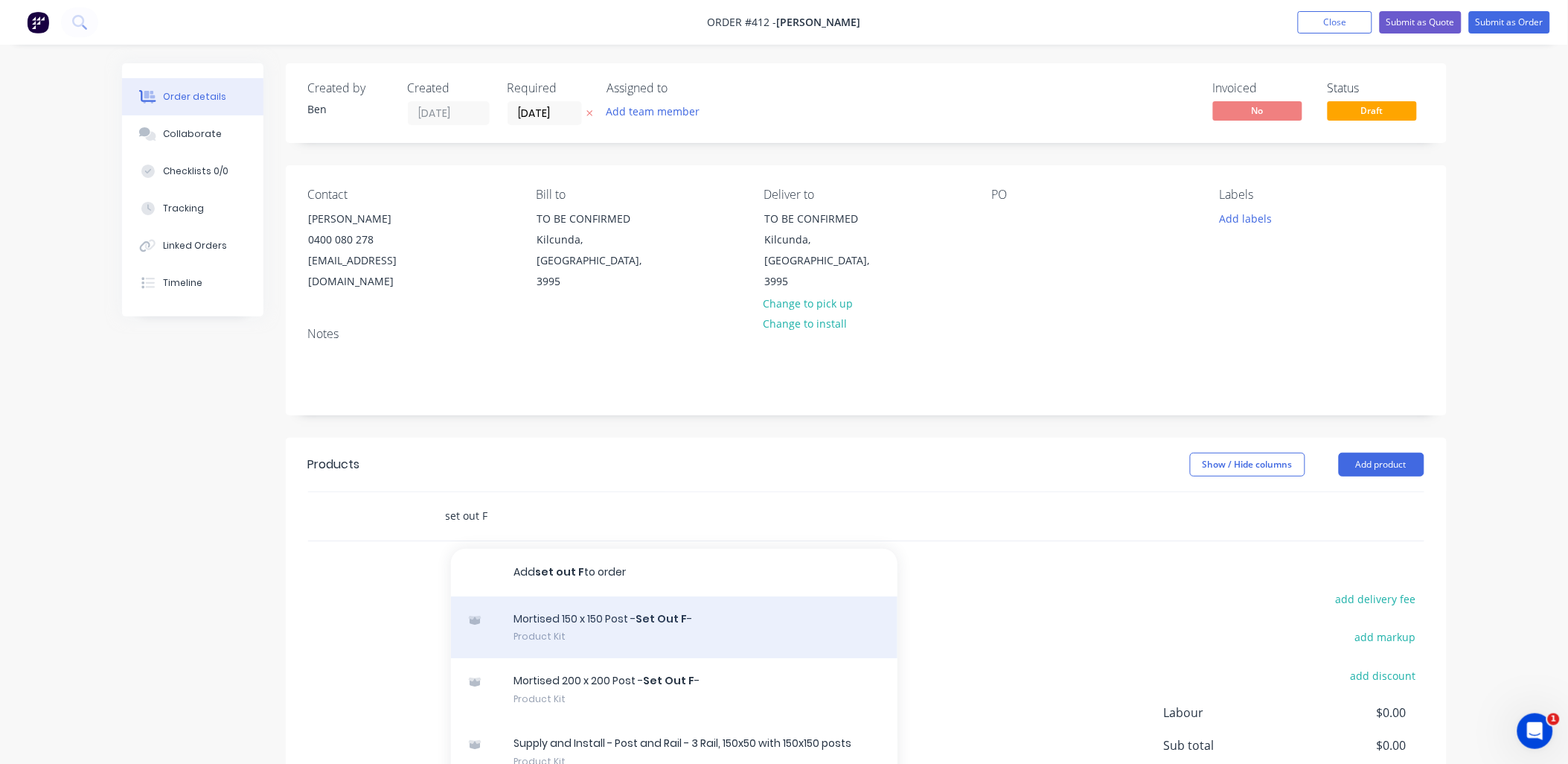
type input "set out F"
click at [601, 603] on div "Mortised 150 x 150 Post - Set Out F - Product Kit" at bounding box center [674, 627] width 446 height 63
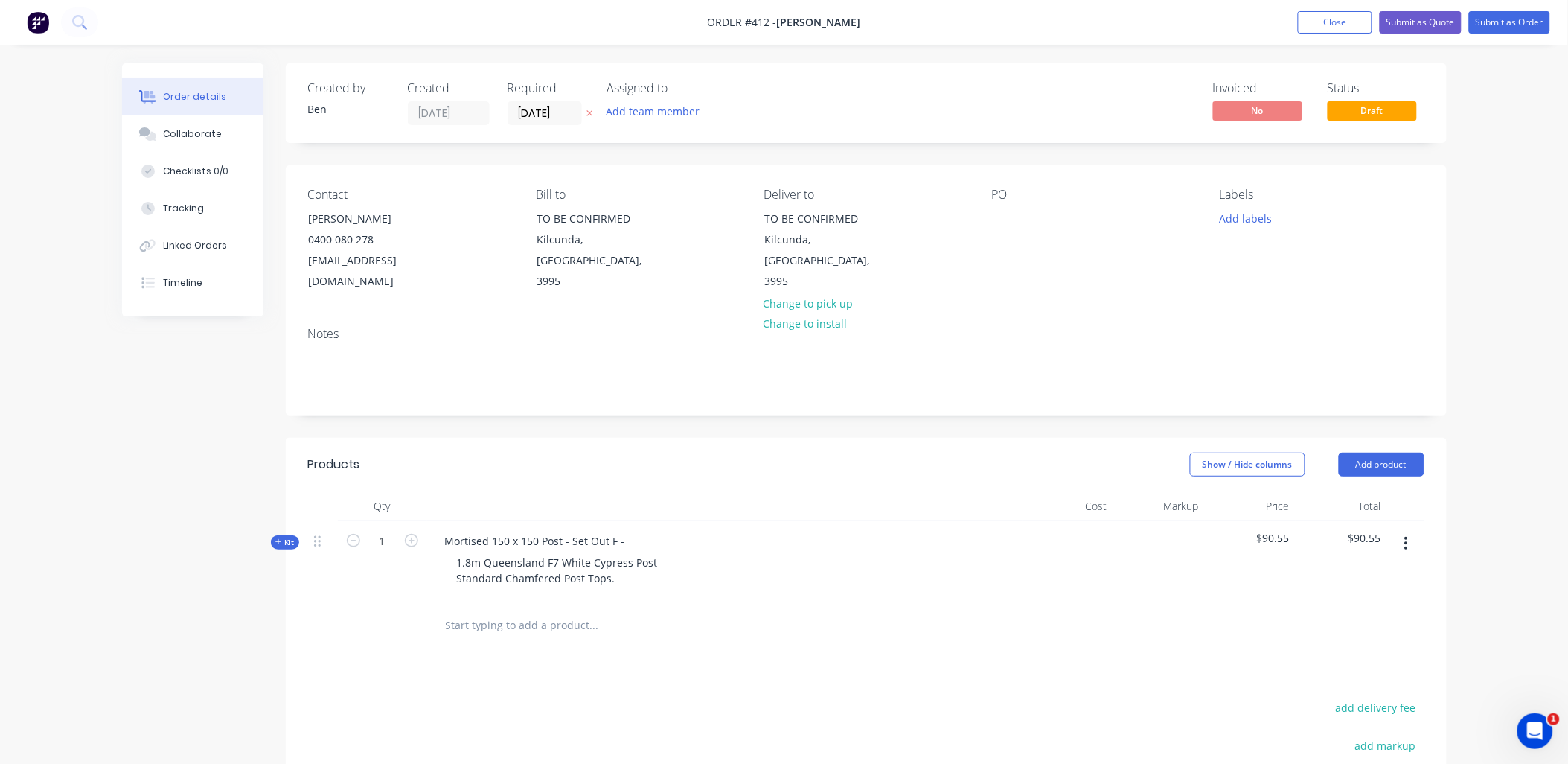
click at [284, 537] on span "Kit" at bounding box center [285, 542] width 20 height 11
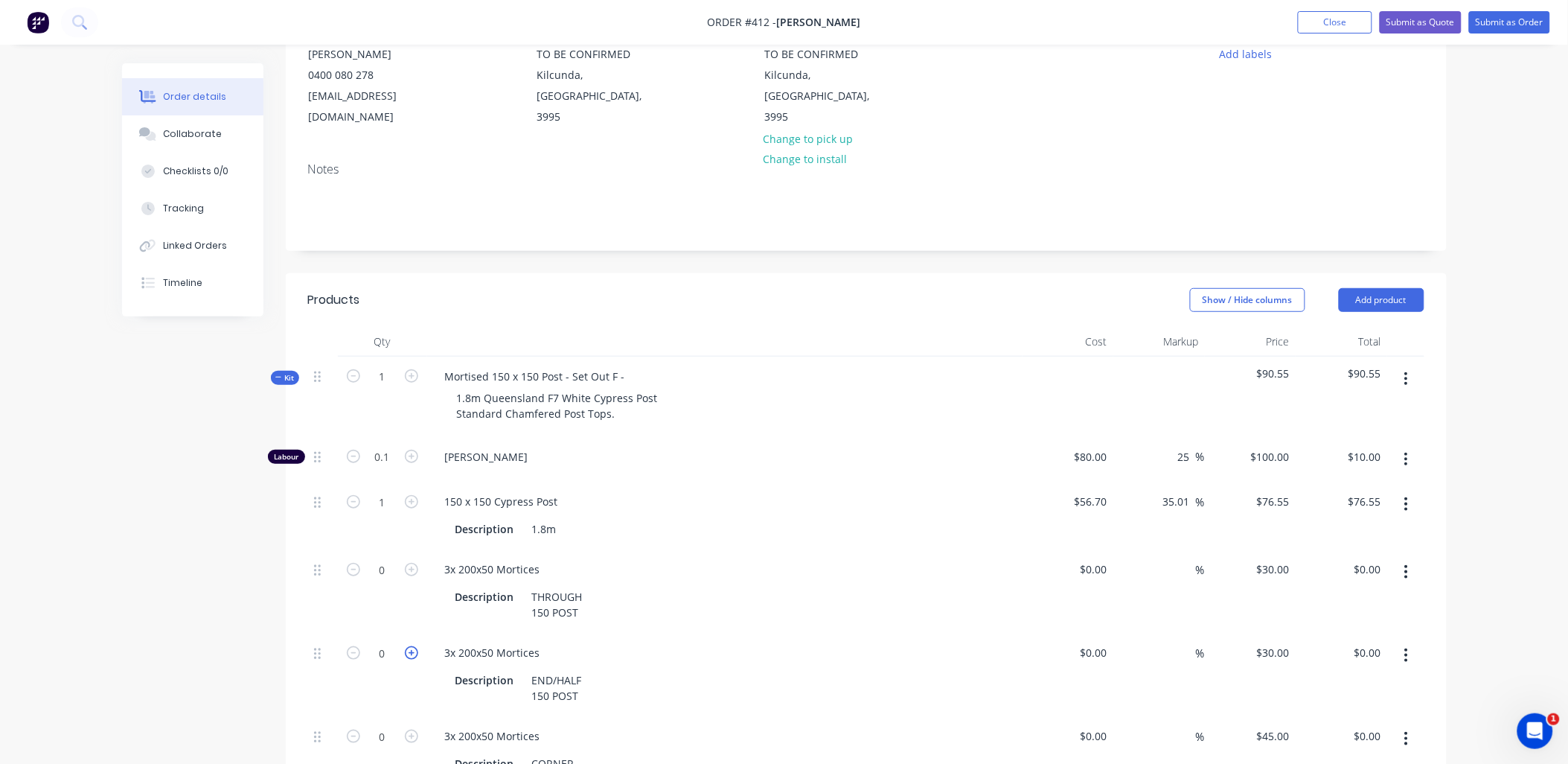
scroll to position [165, 0]
click at [411, 646] on icon "button" at bounding box center [412, 652] width 14 height 14
type input "1"
type input "$30.00"
click at [628, 365] on div "Mortised 150 x 150 Post - Set Out F -" at bounding box center [535, 376] width 204 height 22
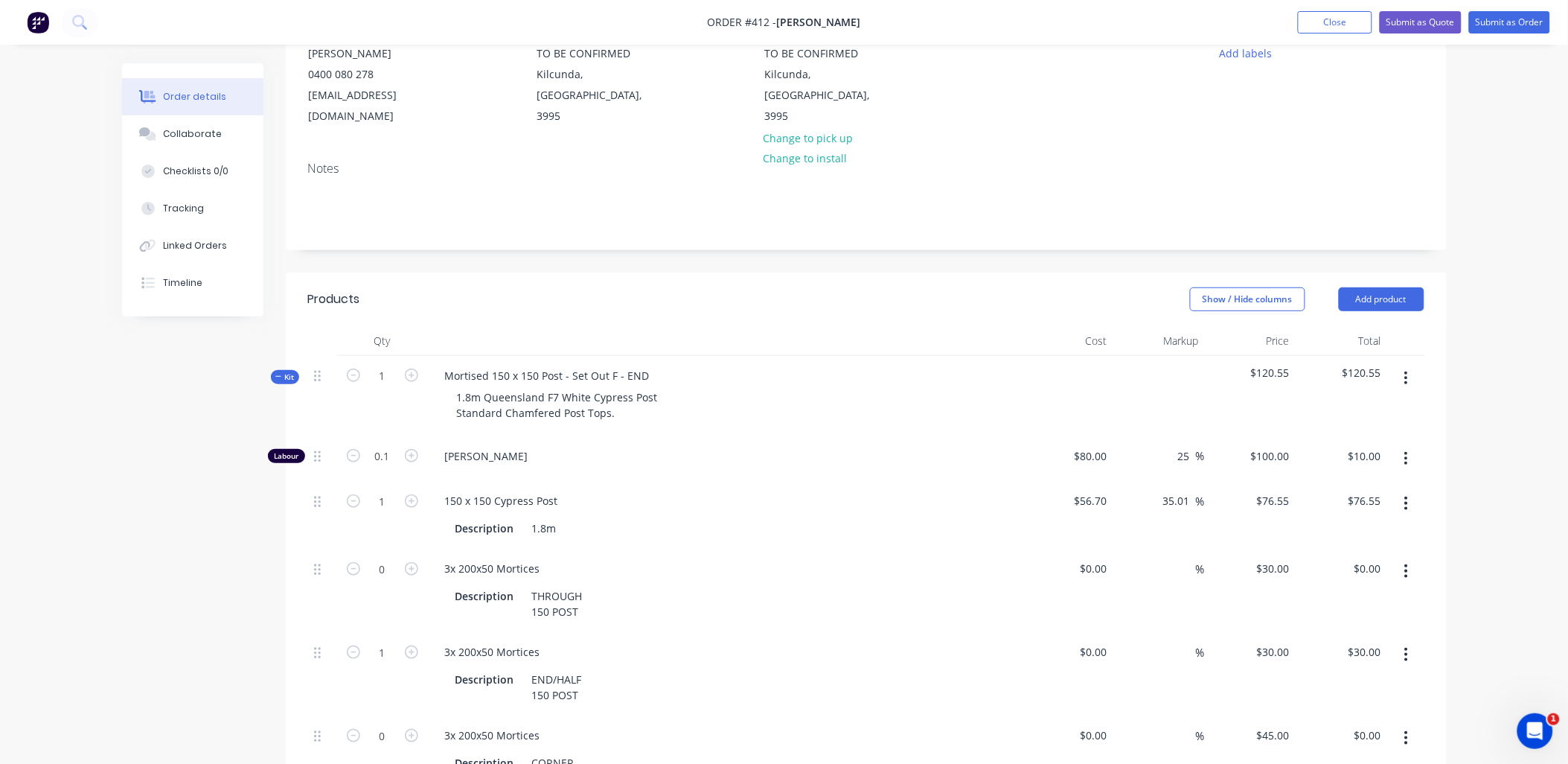
click at [1411, 557] on button "button" at bounding box center [1407, 571] width 35 height 27
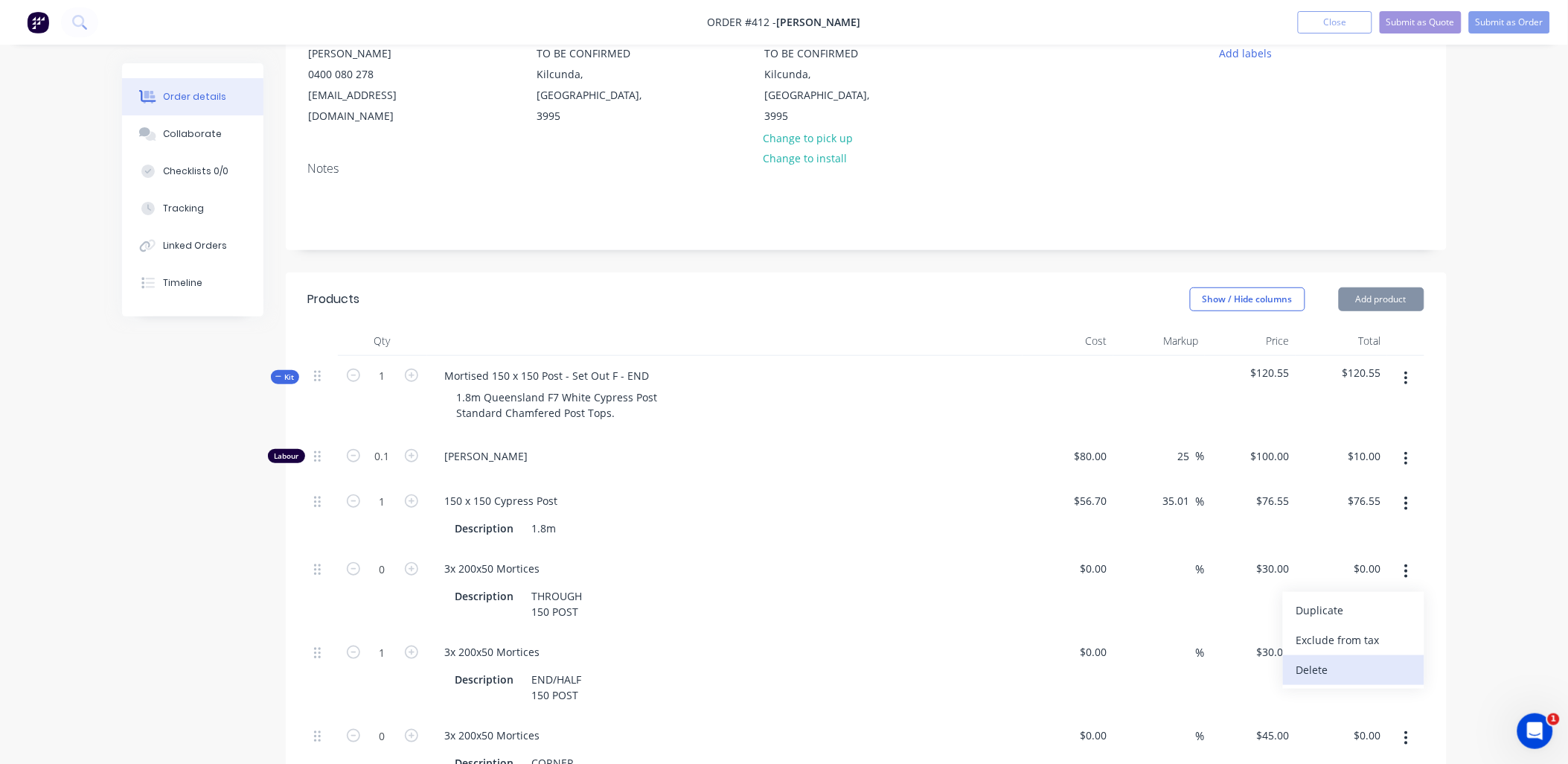
click at [1373, 658] on div "Delete" at bounding box center [1354, 669] width 115 height 22
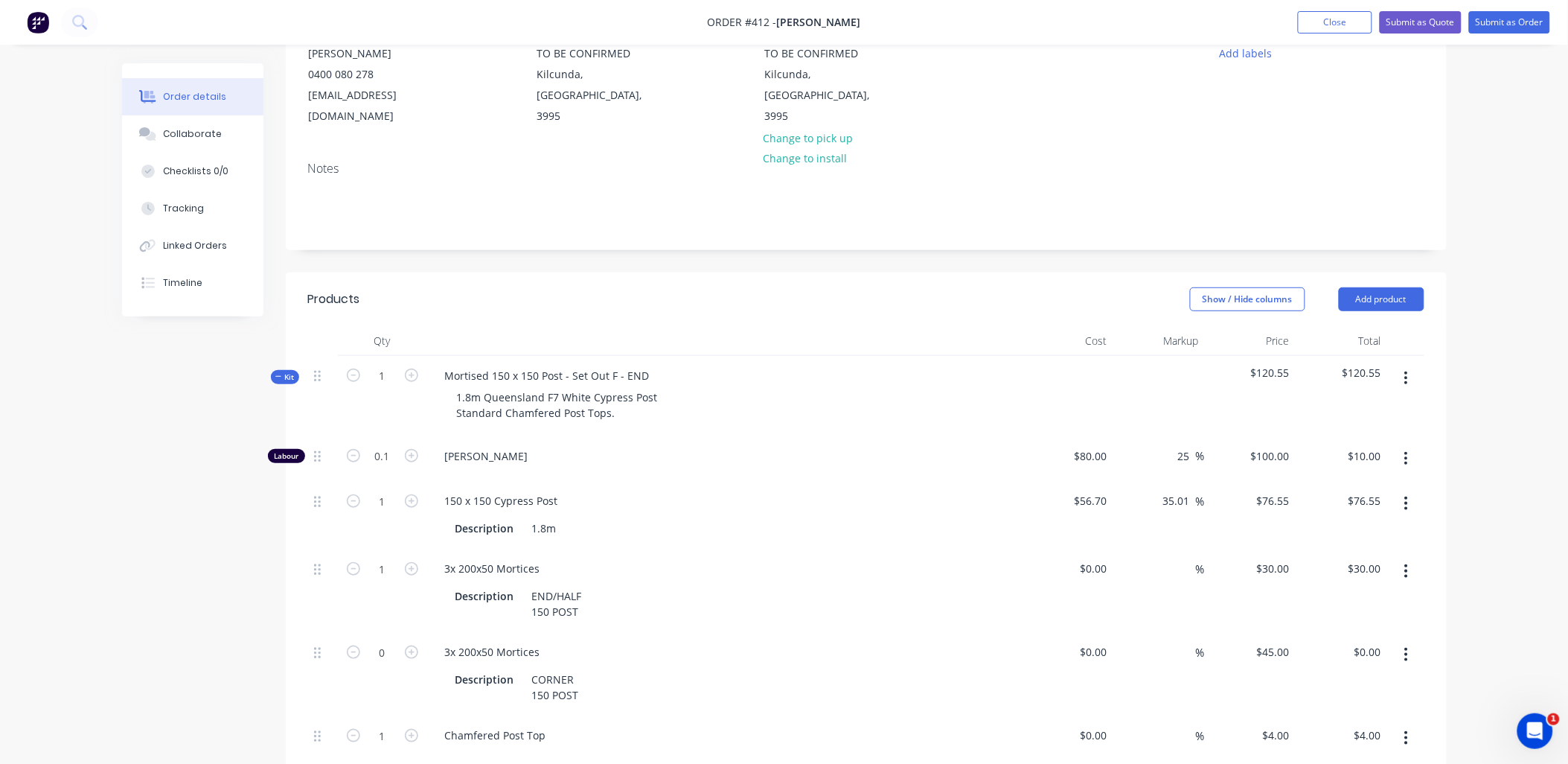
click at [1404, 641] on button "button" at bounding box center [1407, 655] width 35 height 27
click at [1352, 738] on button "Delete" at bounding box center [1354, 753] width 142 height 29
click at [1416, 686] on button "button" at bounding box center [1407, 700] width 35 height 27
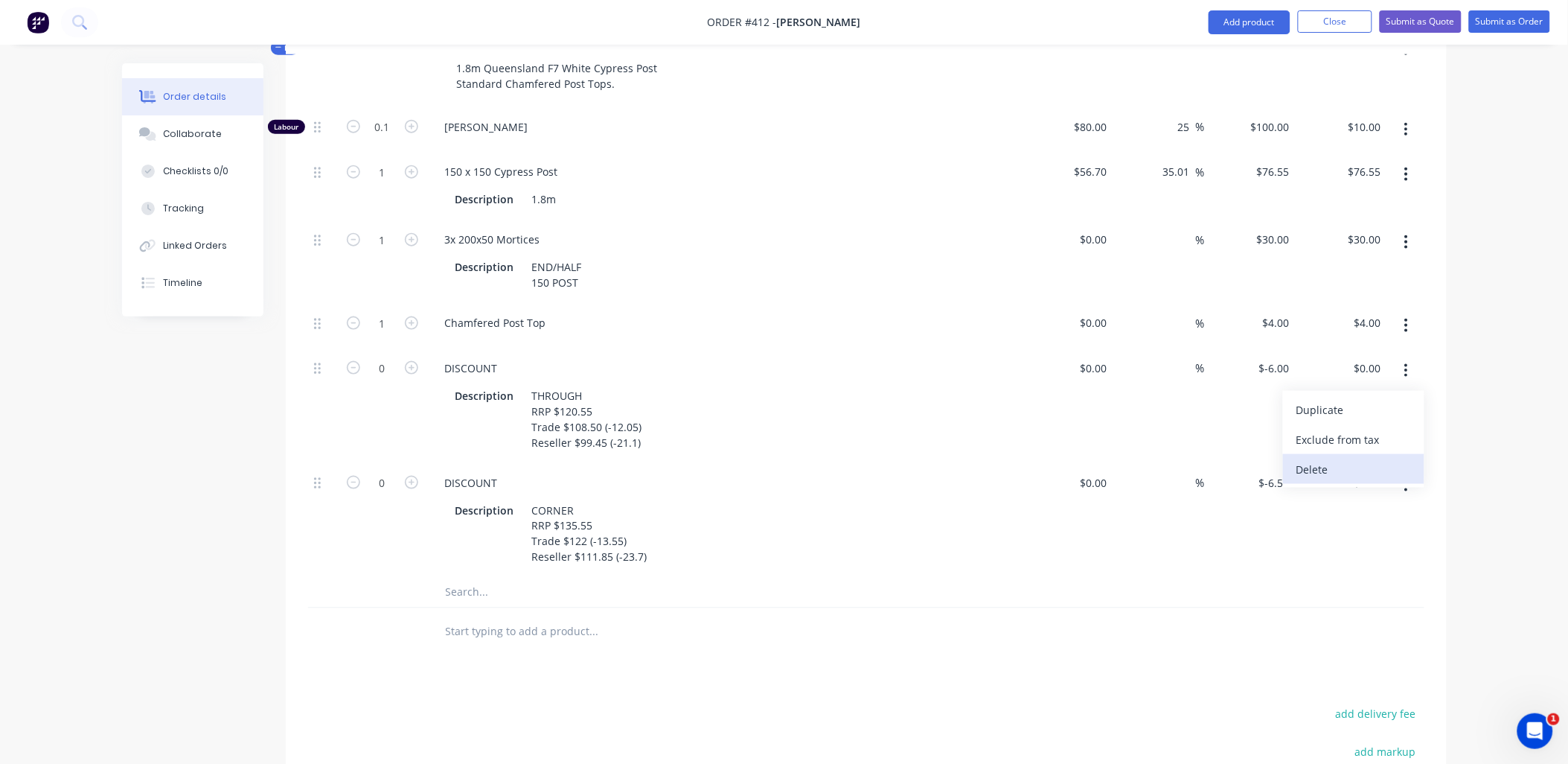
scroll to position [495, 0]
drag, startPoint x: 1319, startPoint y: 452, endPoint x: 1381, endPoint y: 382, distance: 93.5
click at [1320, 458] on div "Delete" at bounding box center [1354, 468] width 115 height 22
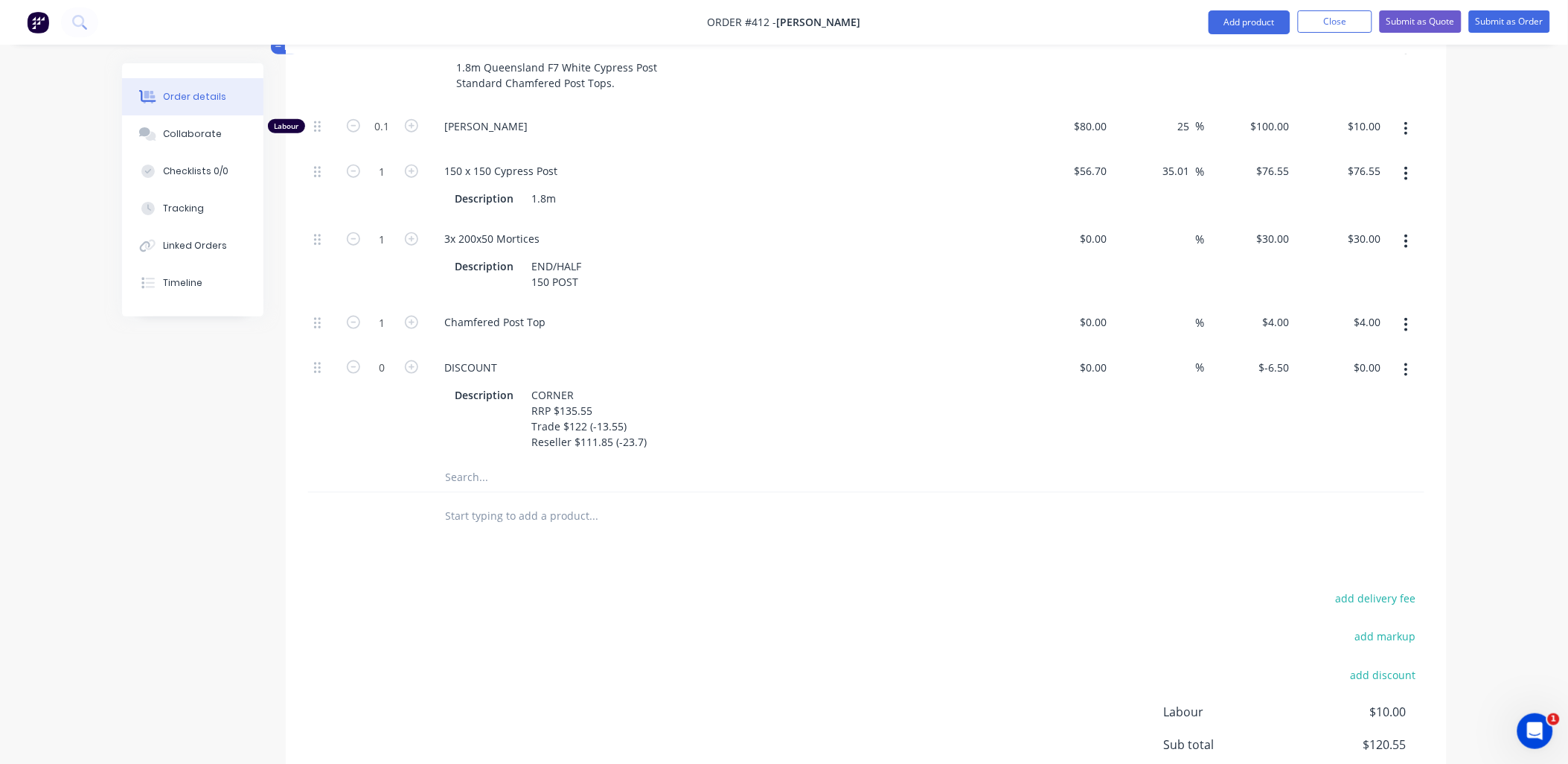
drag, startPoint x: 1412, startPoint y: 348, endPoint x: 1411, endPoint y: 358, distance: 10.0
click at [1412, 357] on button "button" at bounding box center [1407, 370] width 35 height 27
click at [1350, 458] on div "Delete" at bounding box center [1354, 468] width 115 height 22
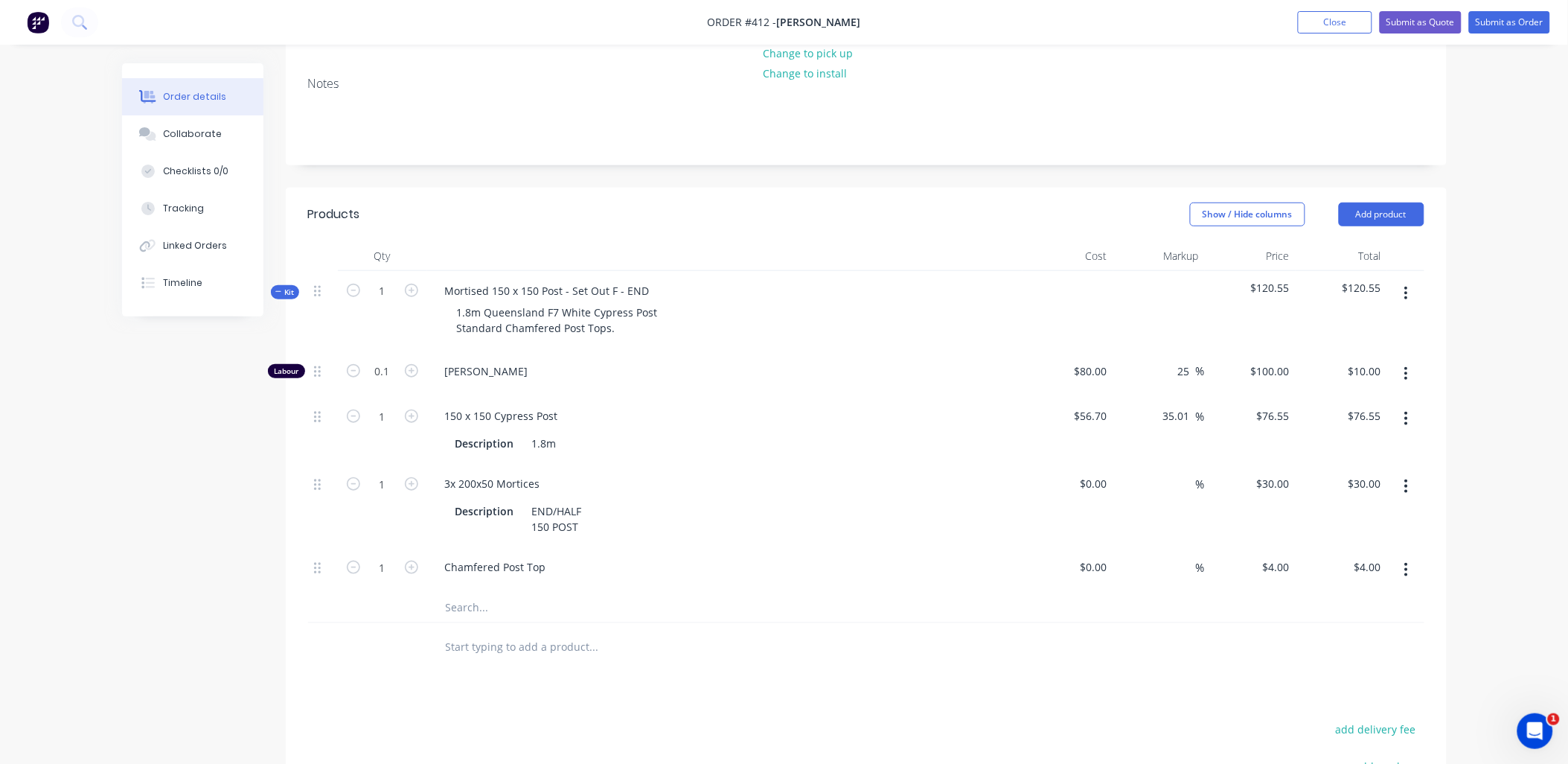
scroll to position [249, 0]
click at [289, 288] on span "Kit" at bounding box center [285, 293] width 20 height 11
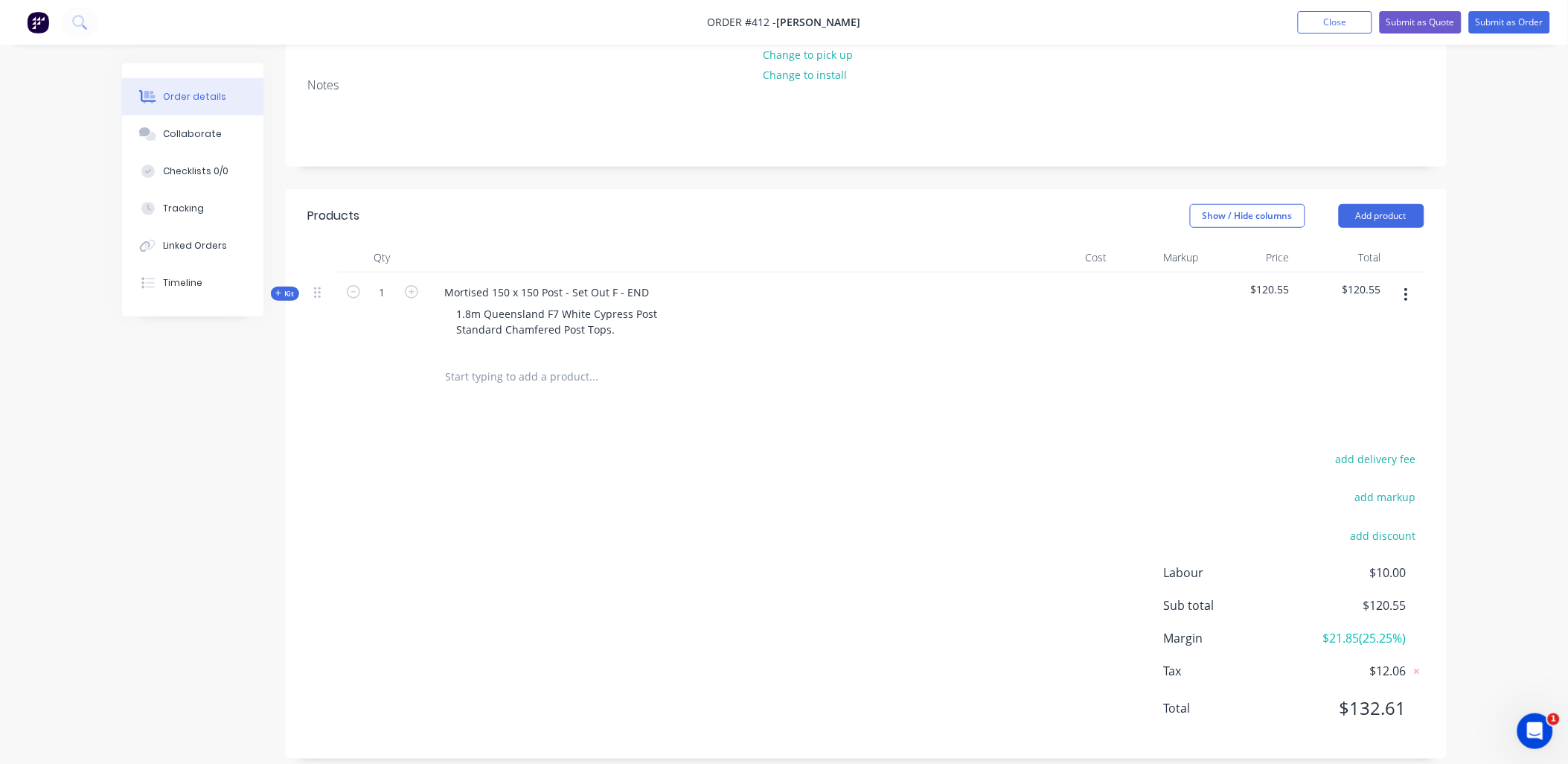
scroll to position [244, 0]
click at [459, 367] on input "text" at bounding box center [594, 381] width 298 height 29
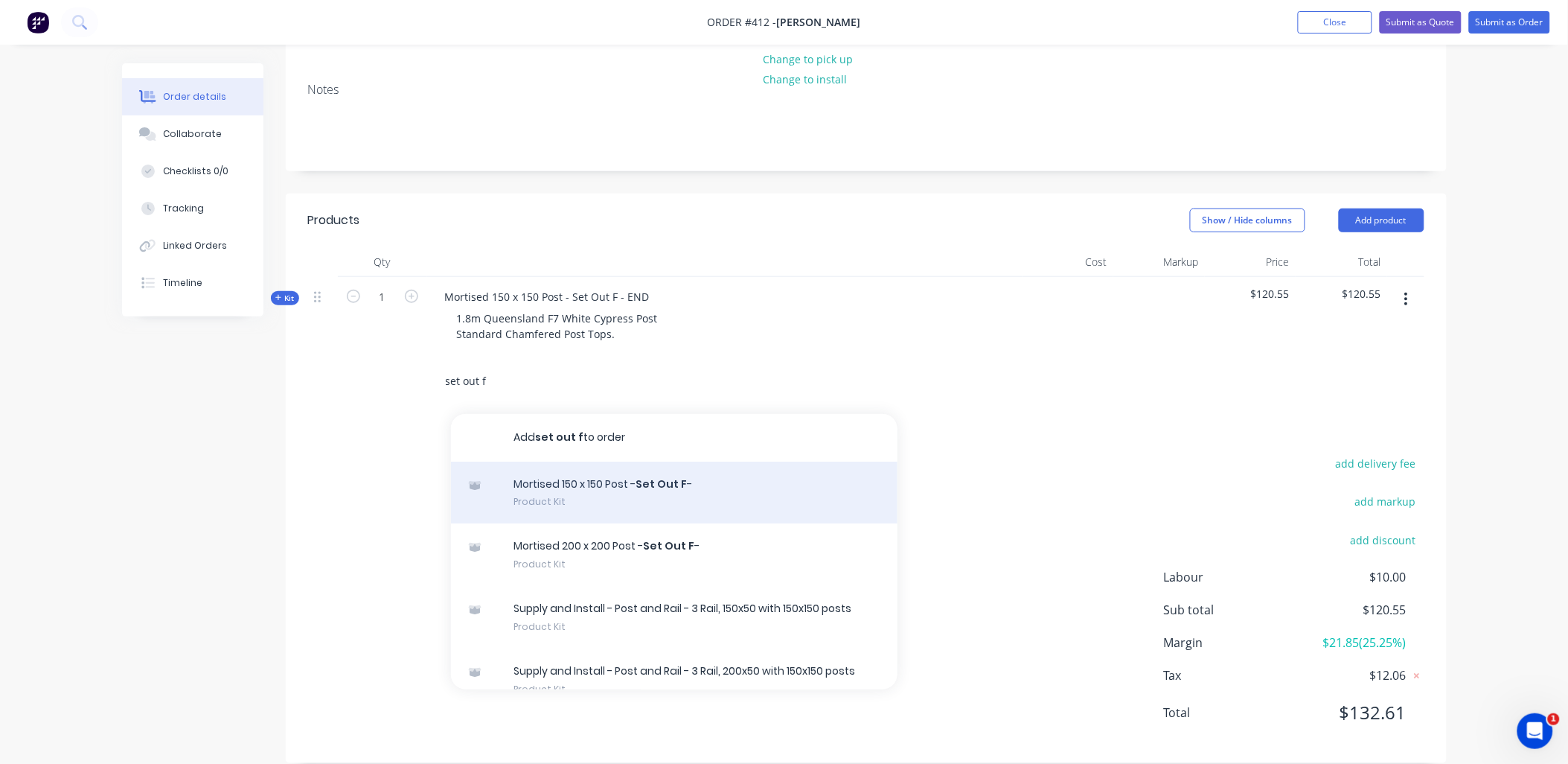
type input "set out f"
click at [626, 484] on div "Mortised 150 x 150 Post - Set Out F - Product Kit" at bounding box center [674, 492] width 446 height 63
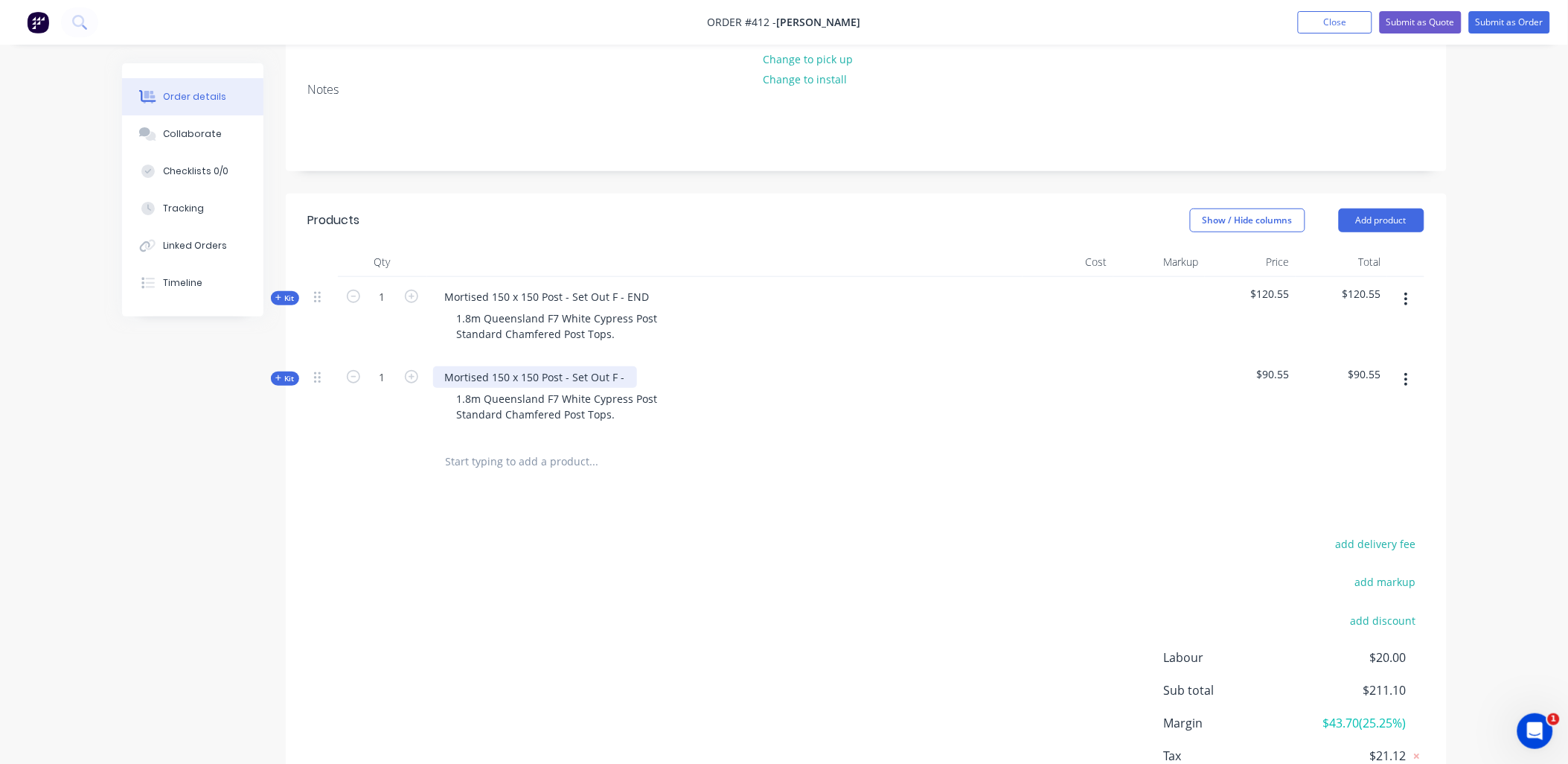
click at [625, 367] on div "Mortised 150 x 150 Post - Set Out F -" at bounding box center [535, 377] width 204 height 22
click at [280, 373] on span "Kit" at bounding box center [285, 378] width 20 height 11
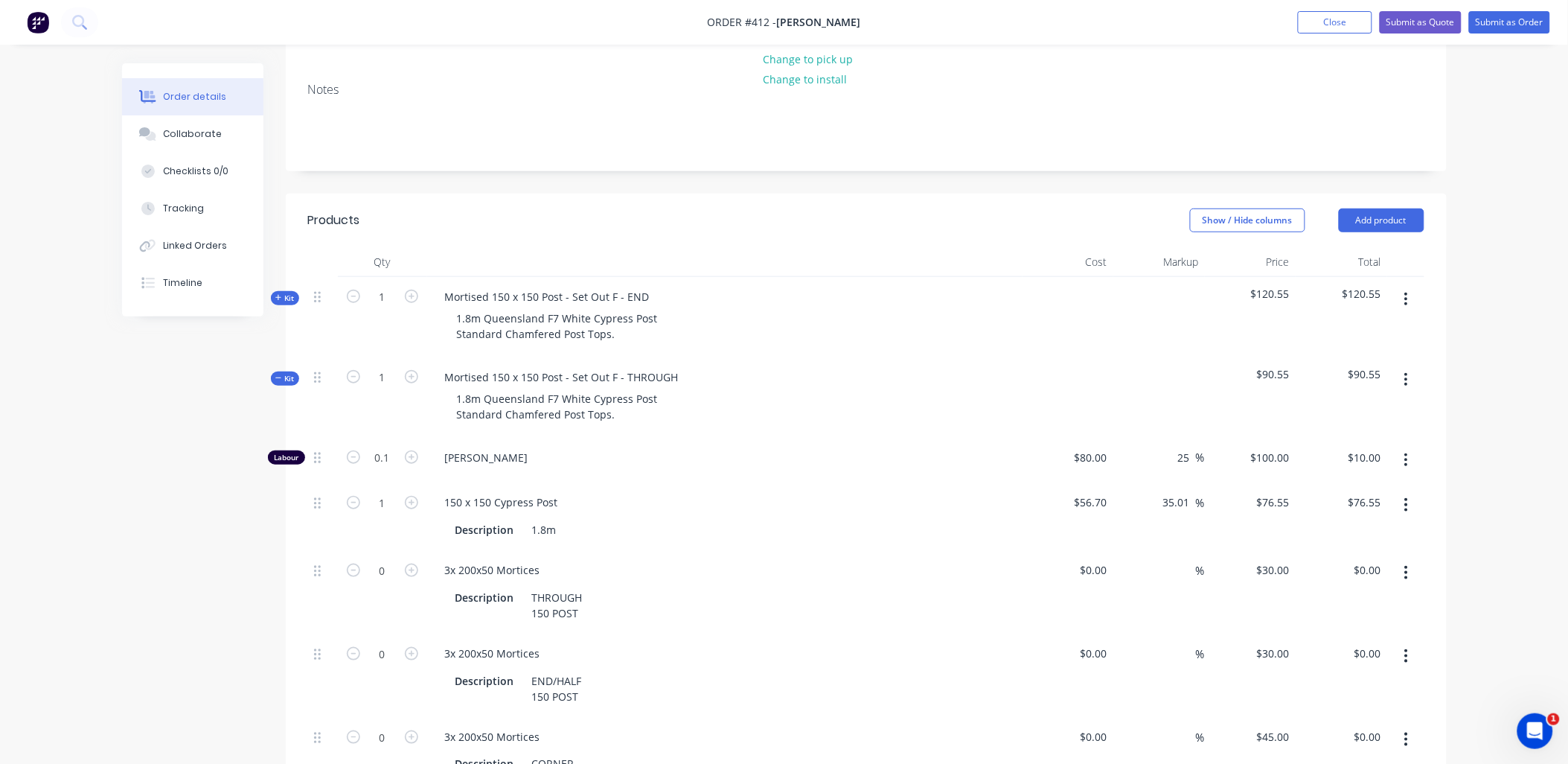
click at [410, 557] on form "0" at bounding box center [382, 569] width 78 height 23
click at [412, 563] on icon "button" at bounding box center [412, 570] width 14 height 14
type input "1"
type input "$30.00"
click at [1415, 643] on button "button" at bounding box center [1407, 656] width 35 height 27
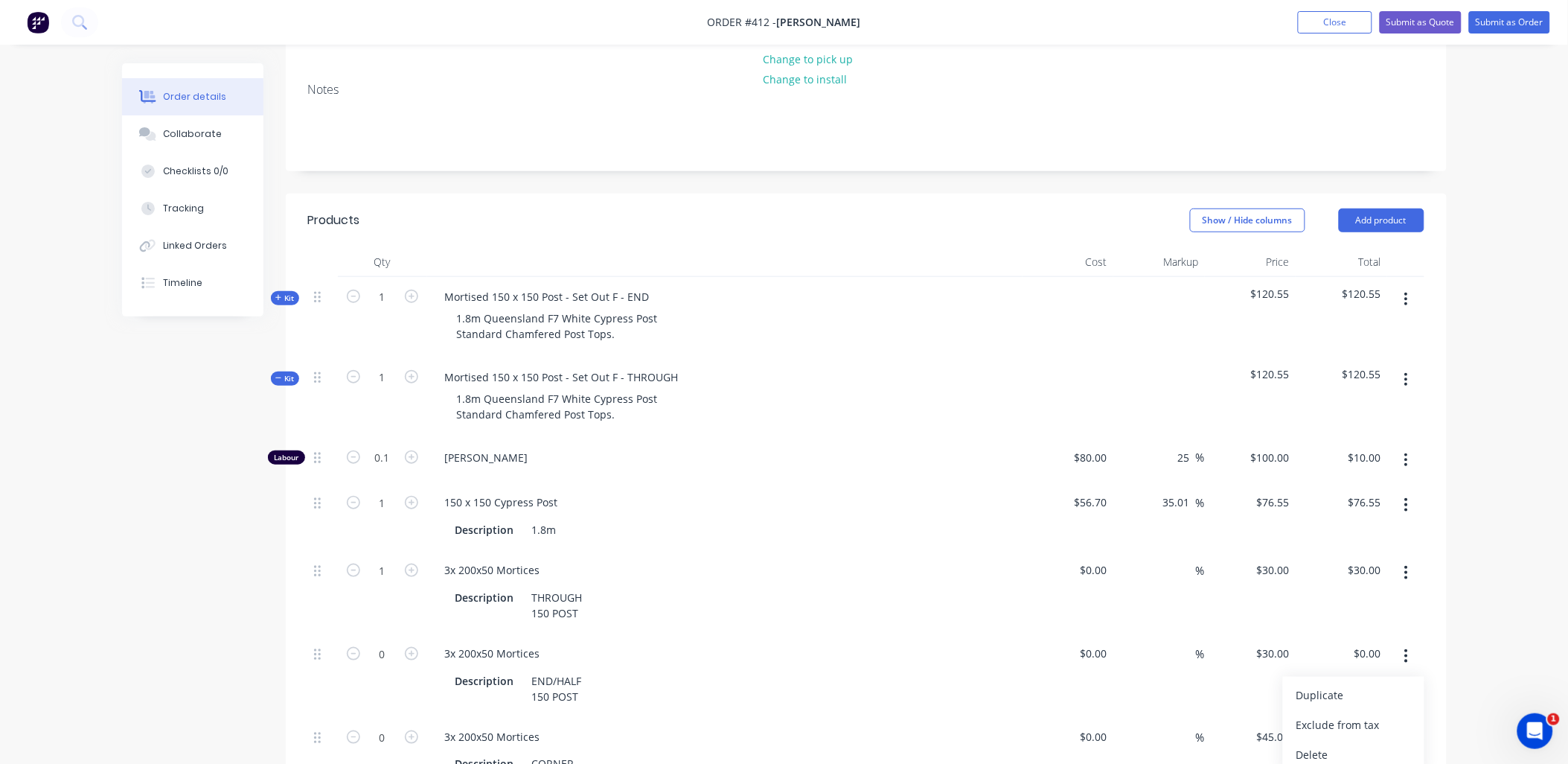
drag, startPoint x: 1353, startPoint y: 728, endPoint x: 1414, endPoint y: 633, distance: 112.9
click at [1355, 744] on div "Delete" at bounding box center [1354, 754] width 115 height 22
drag, startPoint x: 1412, startPoint y: 629, endPoint x: 1404, endPoint y: 650, distance: 22.5
click at [1412, 643] on button "button" at bounding box center [1407, 656] width 35 height 27
click at [1365, 744] on div "Delete" at bounding box center [1354, 754] width 115 height 22
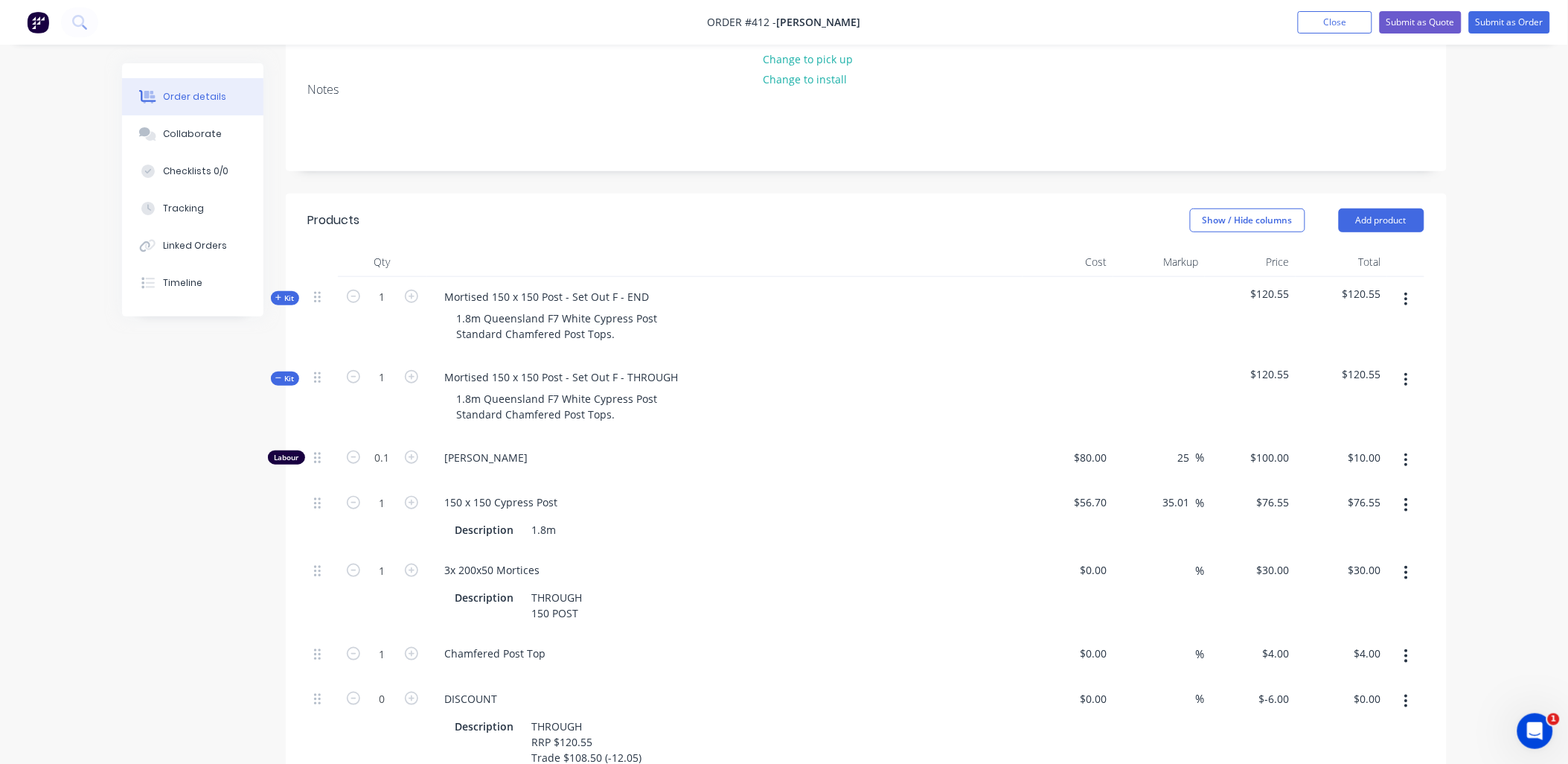
click at [1410, 688] on button "button" at bounding box center [1407, 701] width 35 height 27
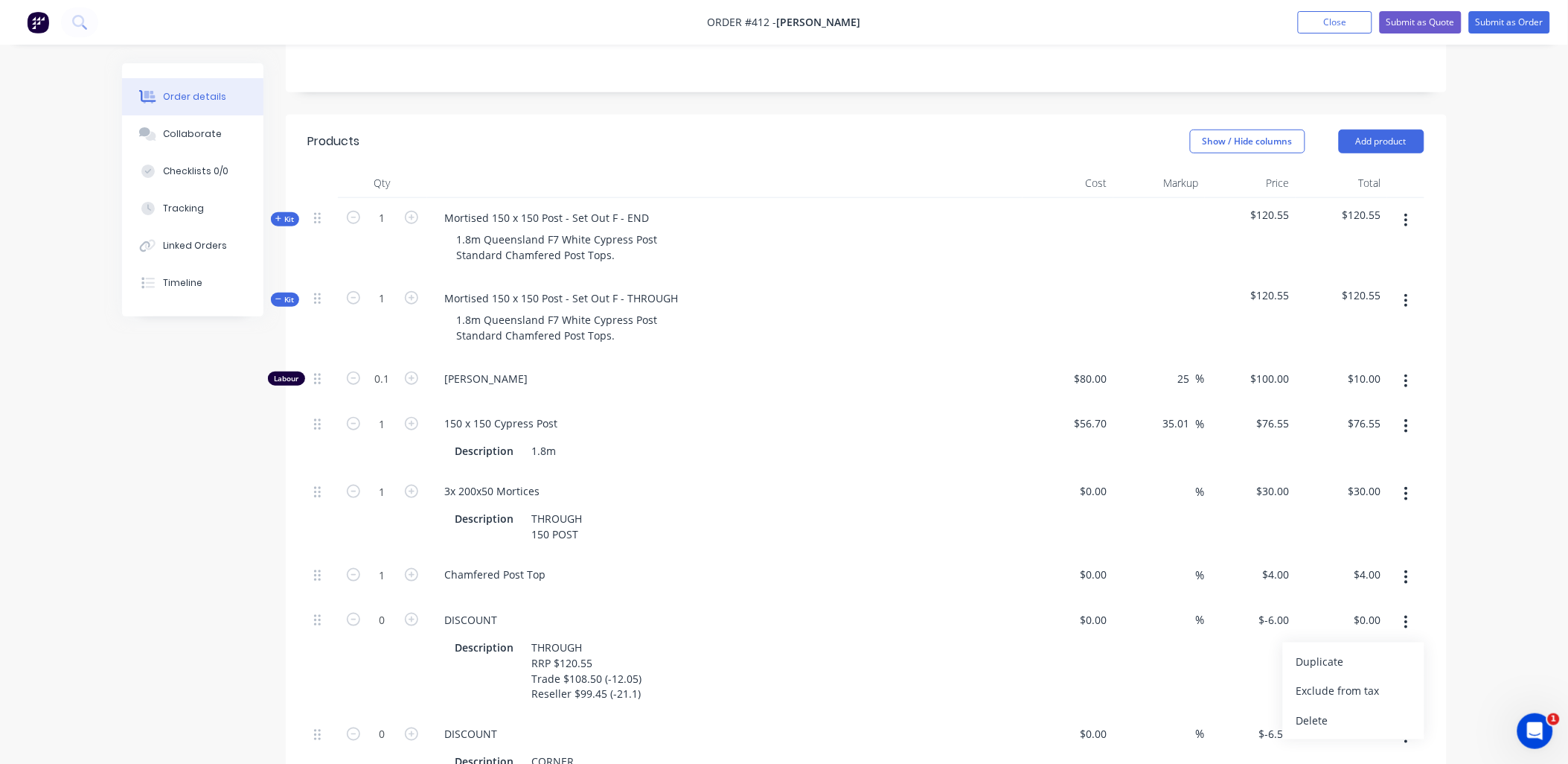
drag, startPoint x: 1356, startPoint y: 696, endPoint x: 1362, endPoint y: 686, distance: 11.7
click at [1356, 710] on div "Delete" at bounding box center [1354, 721] width 115 height 22
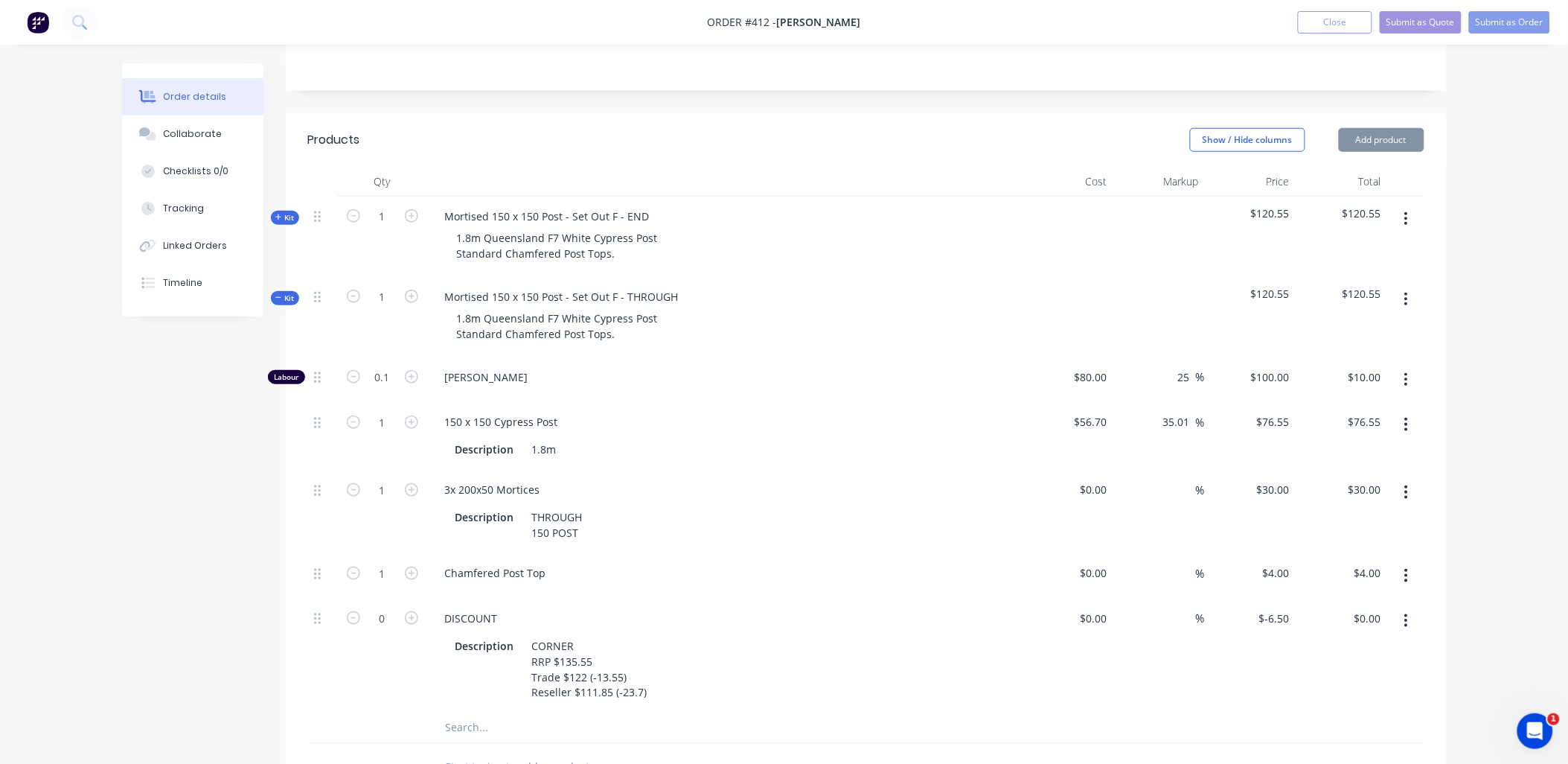
scroll to position [325, 0]
drag, startPoint x: 1399, startPoint y: 594, endPoint x: 1399, endPoint y: 606, distance: 12.0
click at [1401, 606] on button "button" at bounding box center [1407, 620] width 35 height 27
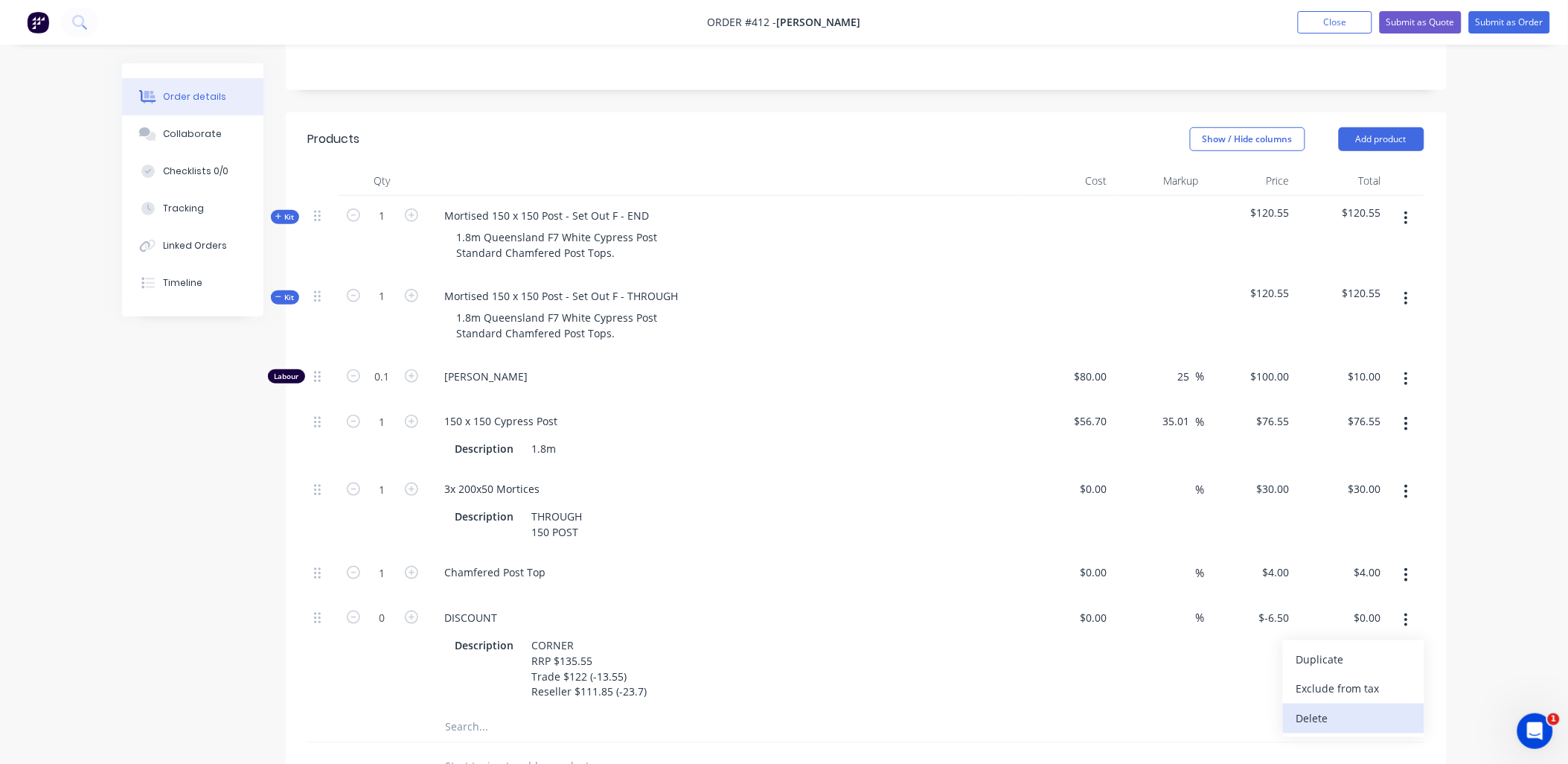
click at [1342, 708] on div "Delete" at bounding box center [1354, 719] width 115 height 22
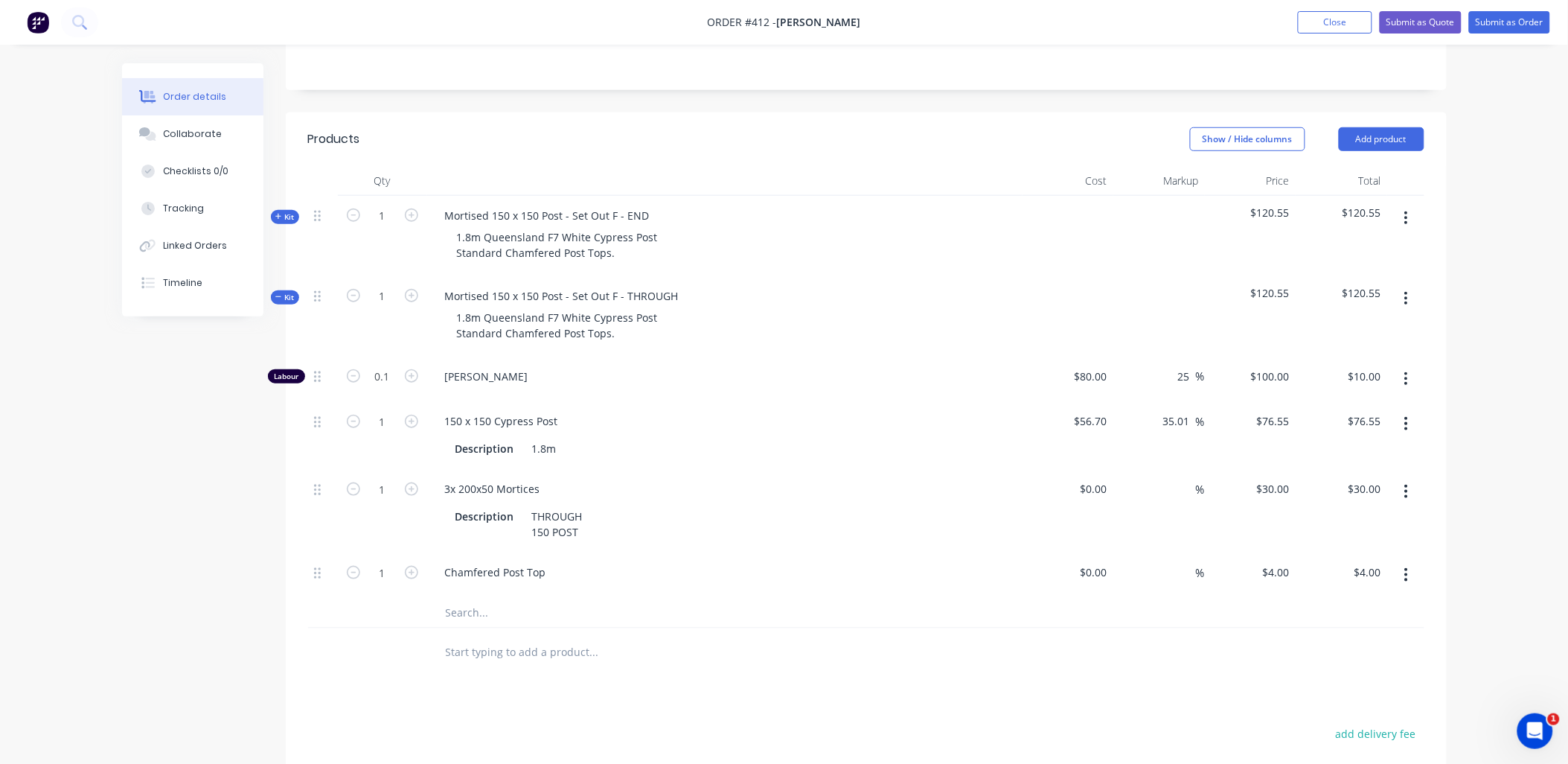
click at [284, 292] on span "Kit" at bounding box center [285, 297] width 20 height 11
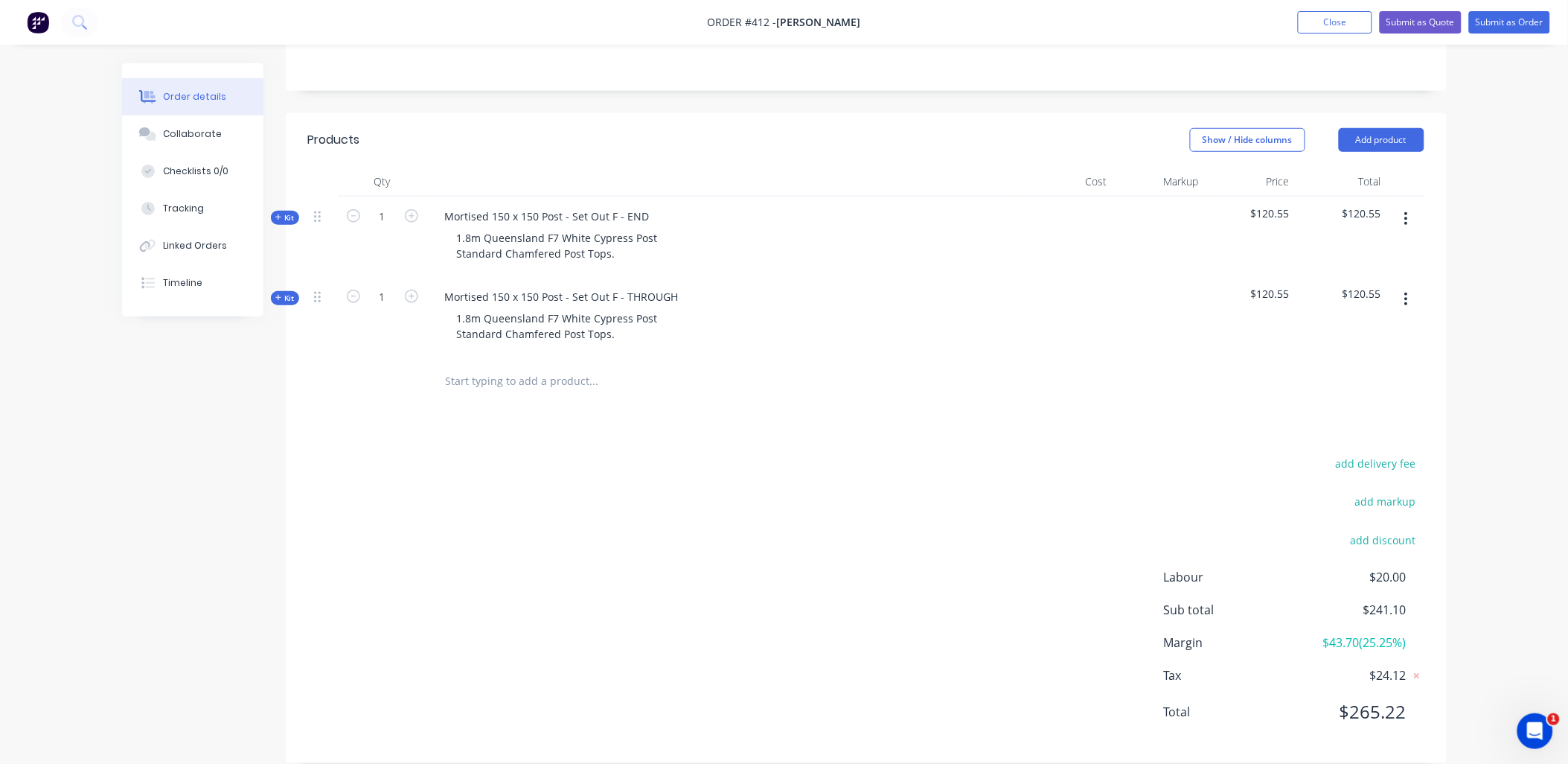
click at [496, 367] on input "text" at bounding box center [594, 381] width 298 height 29
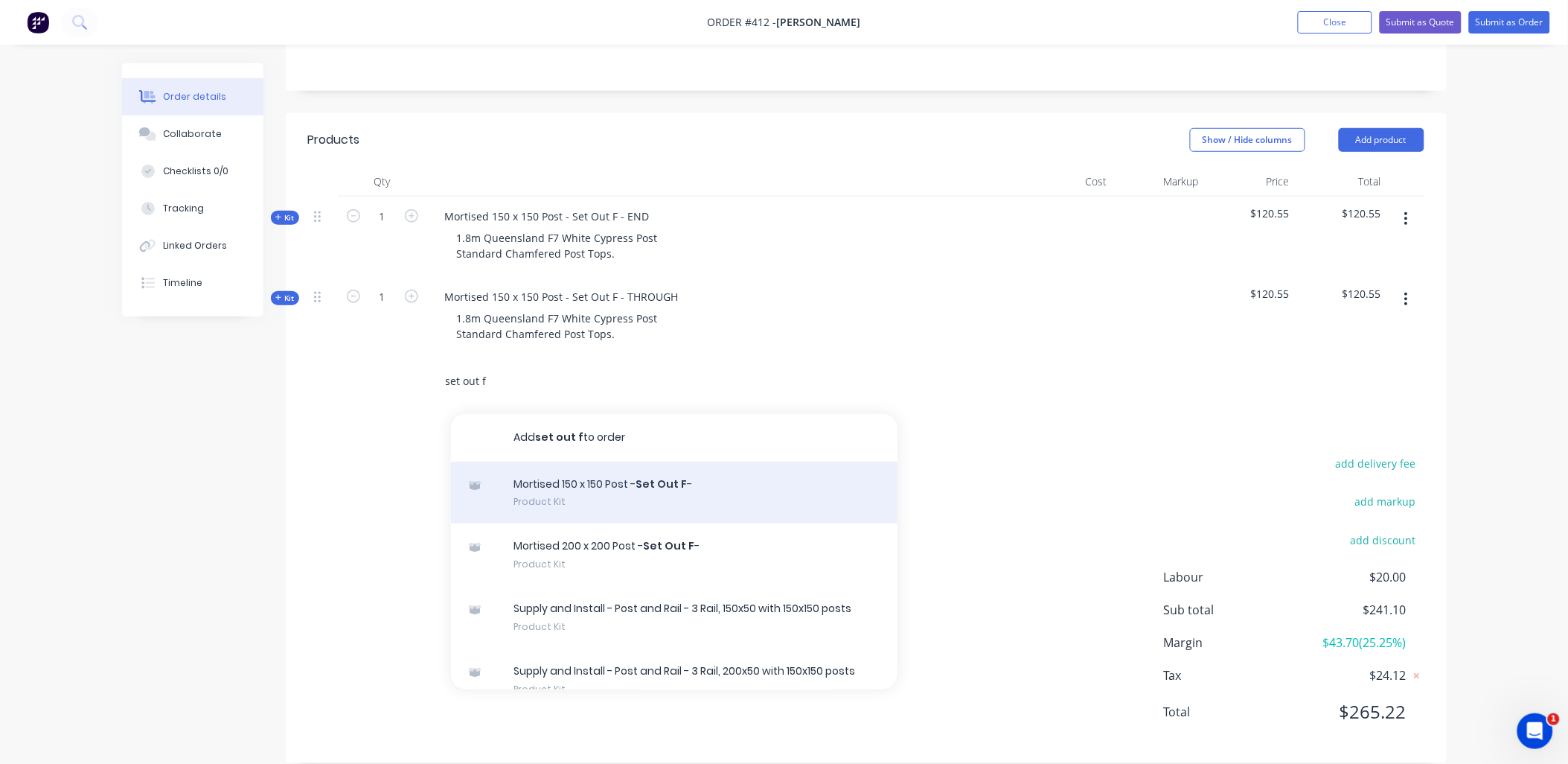
type input "set out f"
click at [606, 465] on div "Mortised 150 x 150 Post - Set Out F - Product Kit" at bounding box center [674, 492] width 446 height 63
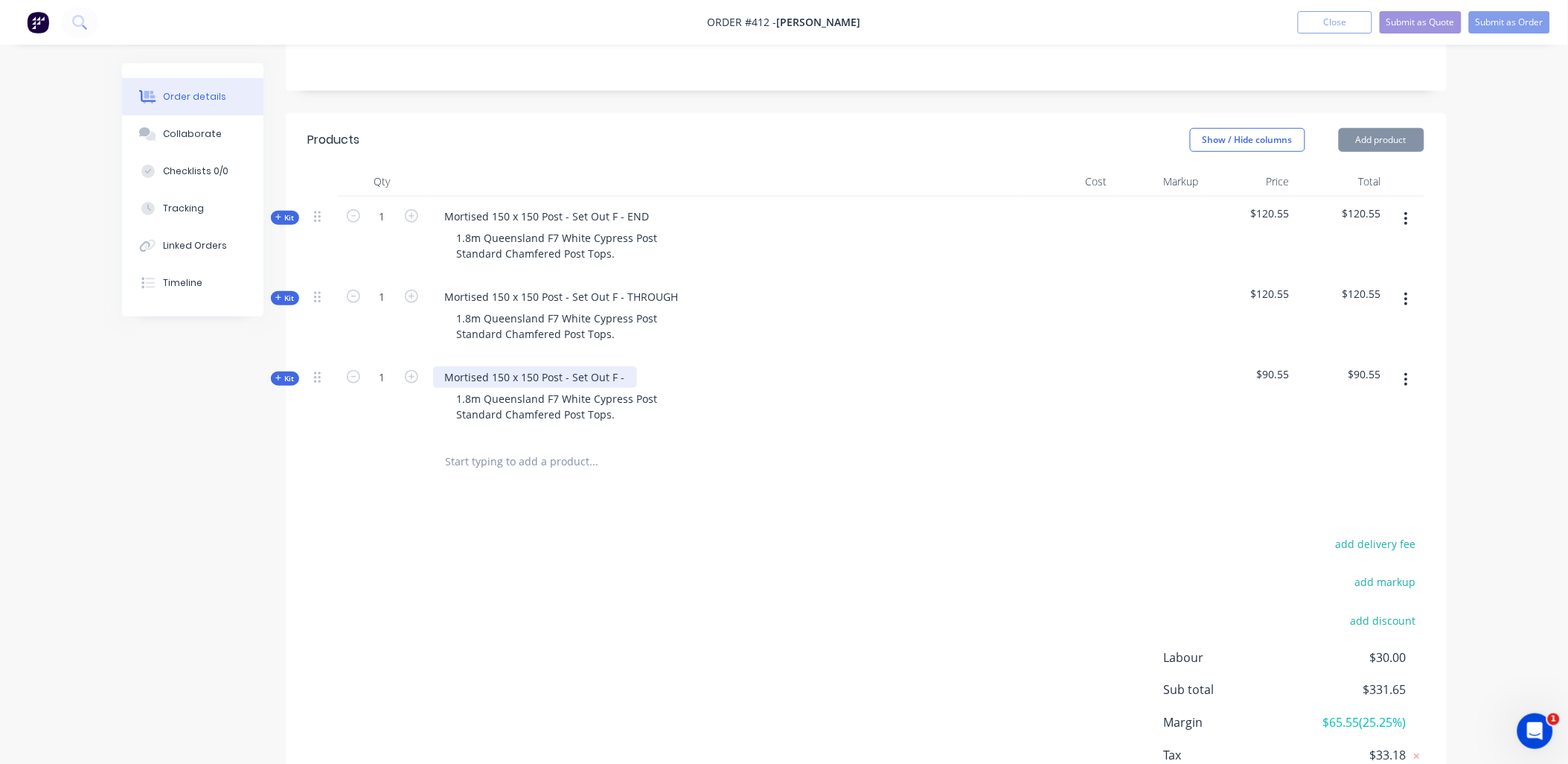
click at [626, 367] on div "Mortised 150 x 150 Post - Set Out F -" at bounding box center [535, 377] width 204 height 22
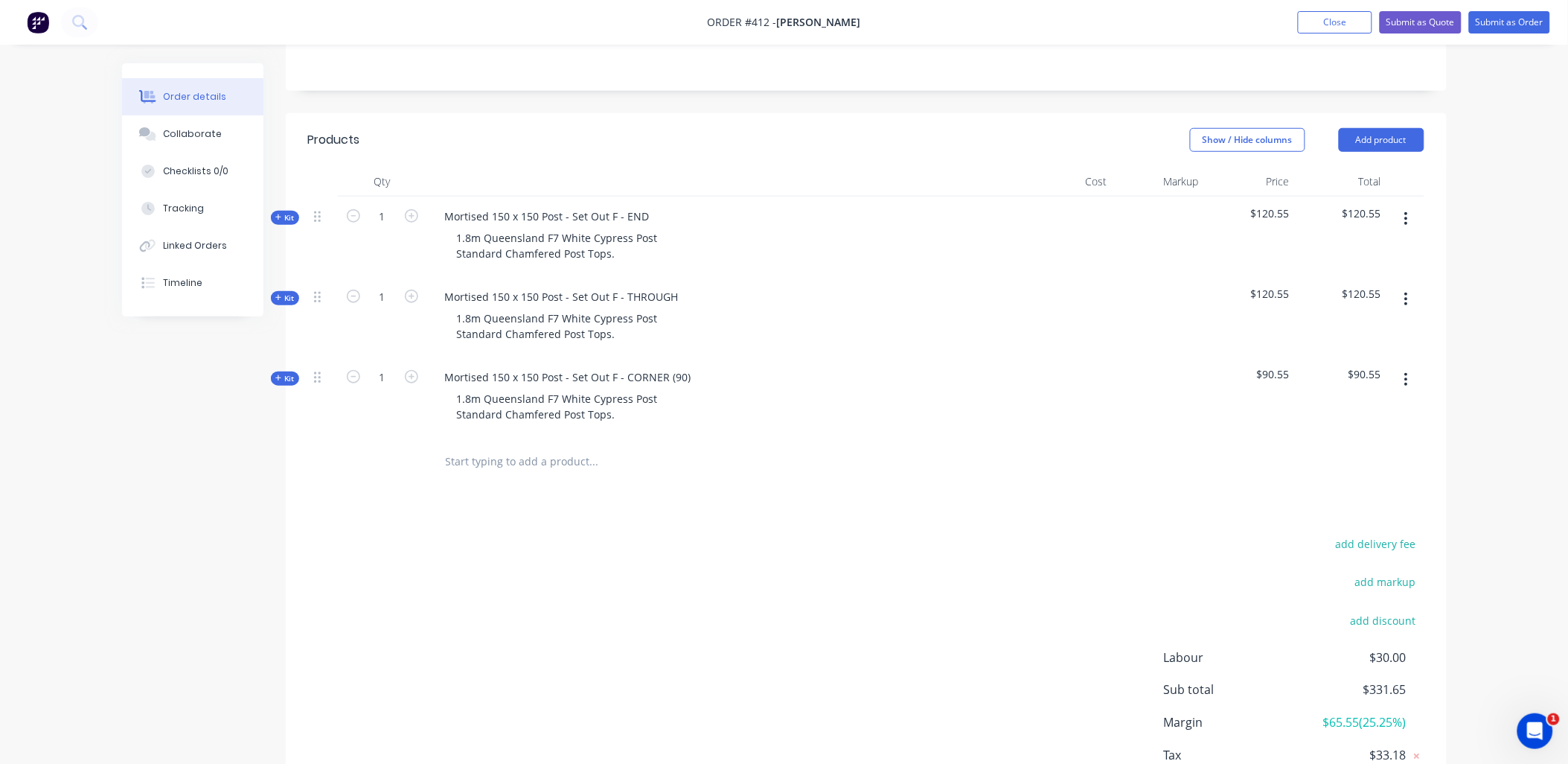
click at [276, 375] on icon at bounding box center [278, 378] width 6 height 6
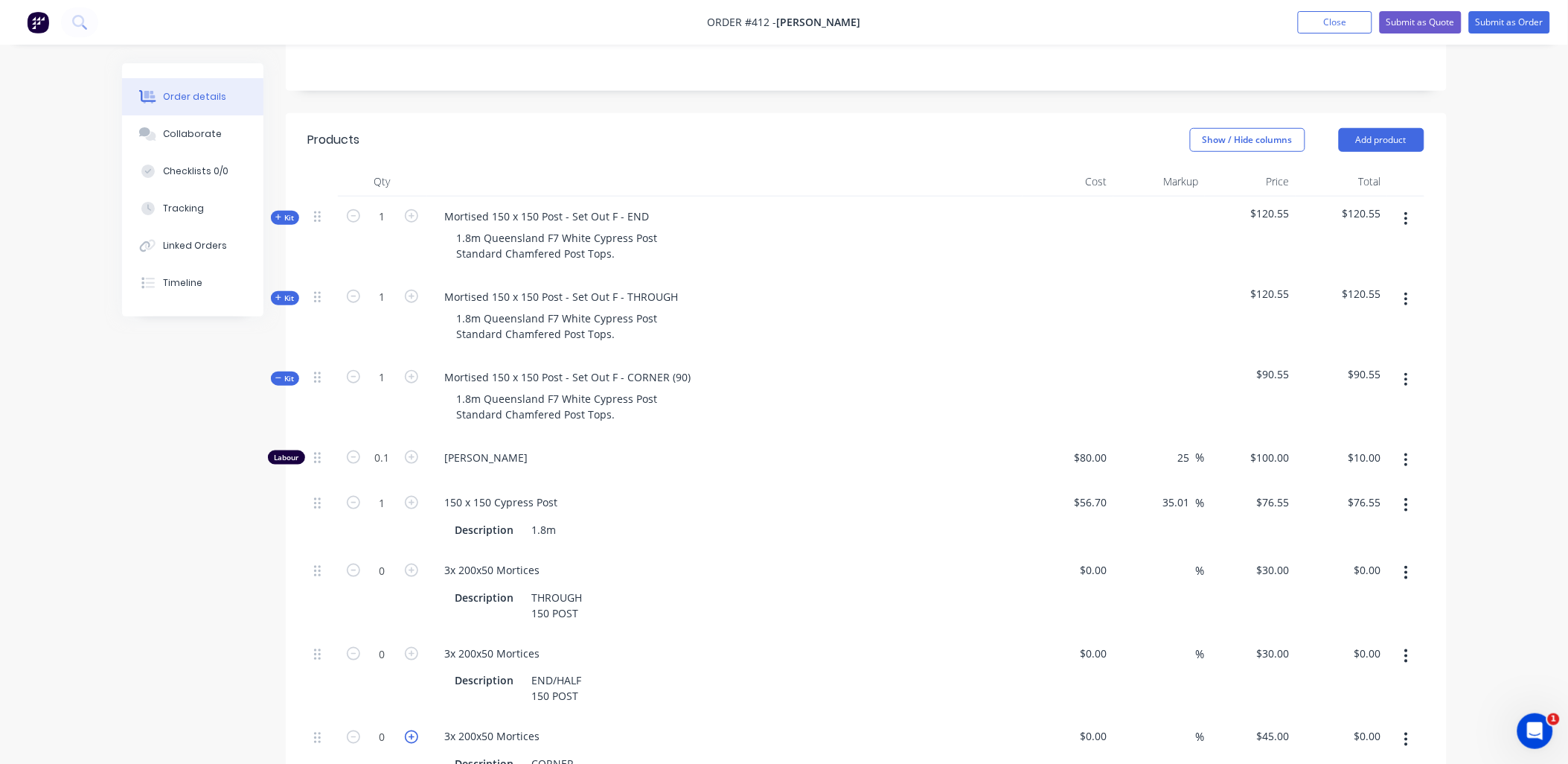
click at [411, 730] on icon "button" at bounding box center [412, 737] width 14 height 14
type input "1"
type input "$45.00"
drag, startPoint x: 1404, startPoint y: 551, endPoint x: 1402, endPoint y: 563, distance: 12.2
click at [1404, 564] on icon "button" at bounding box center [1406, 572] width 4 height 17
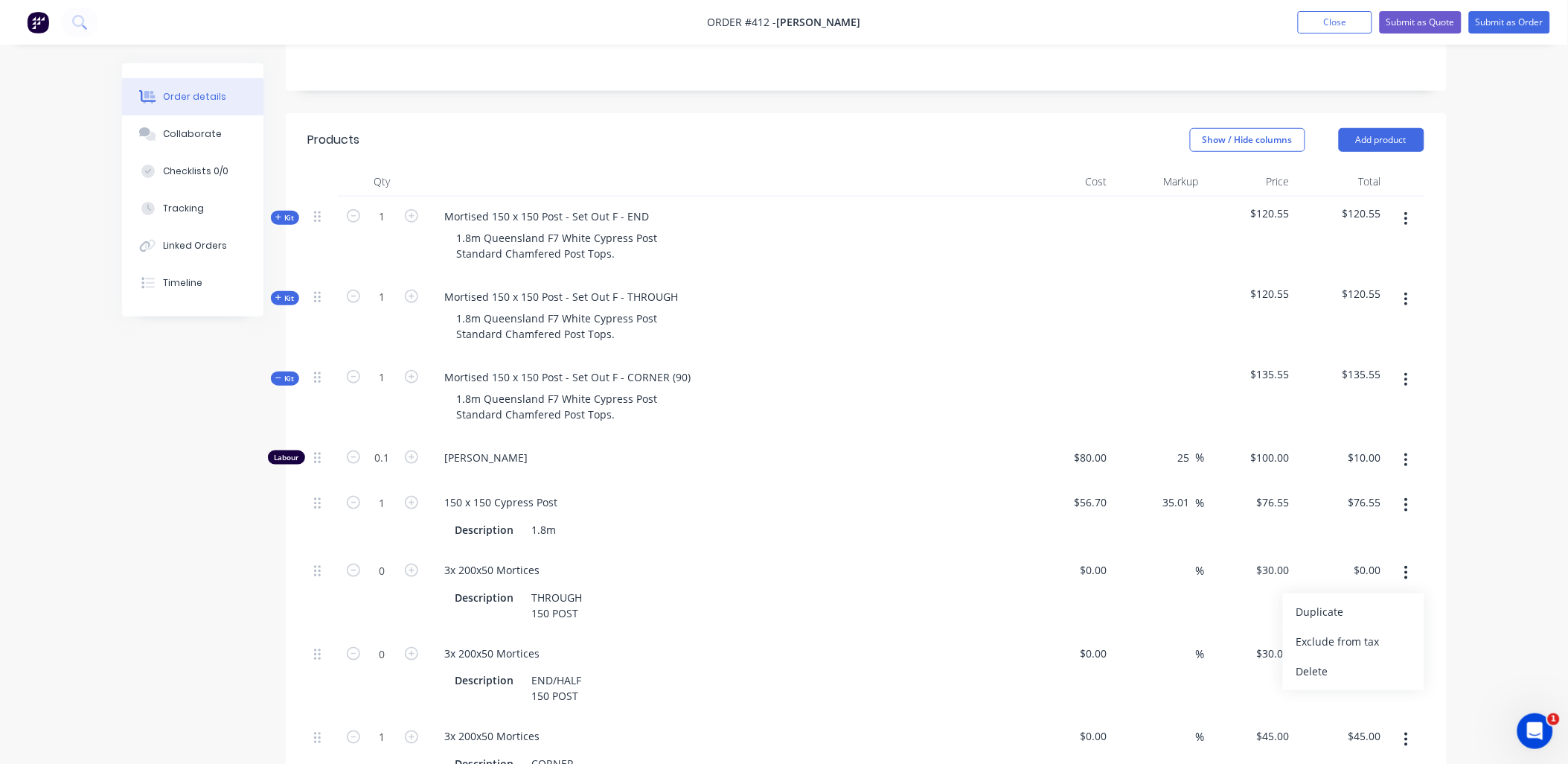
click at [1364, 660] on div "Delete" at bounding box center [1354, 670] width 115 height 22
click at [1411, 559] on button "button" at bounding box center [1407, 572] width 35 height 27
click at [1370, 660] on div "Delete" at bounding box center [1354, 670] width 115 height 22
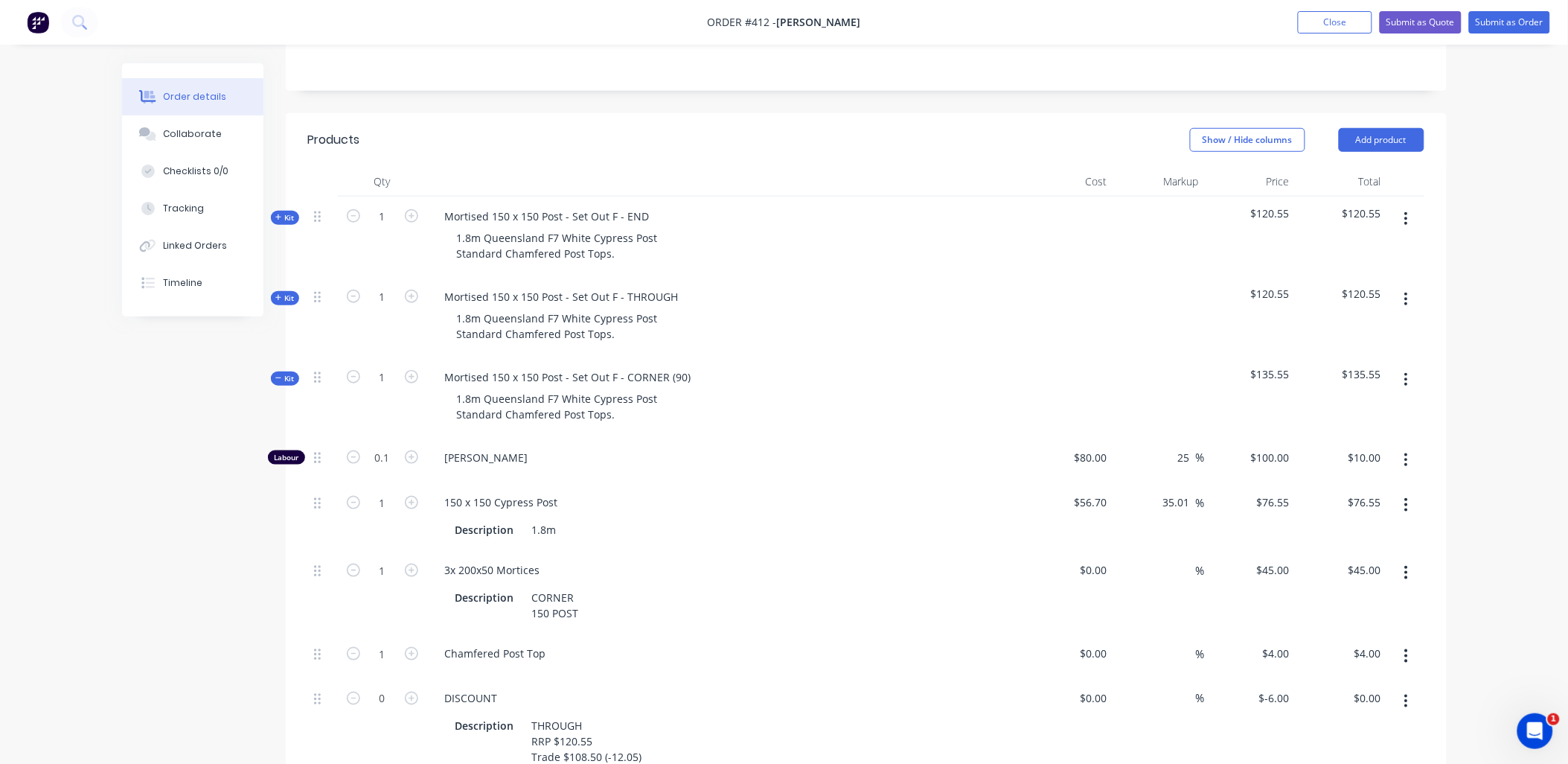
click at [1399, 688] on button "button" at bounding box center [1407, 701] width 35 height 27
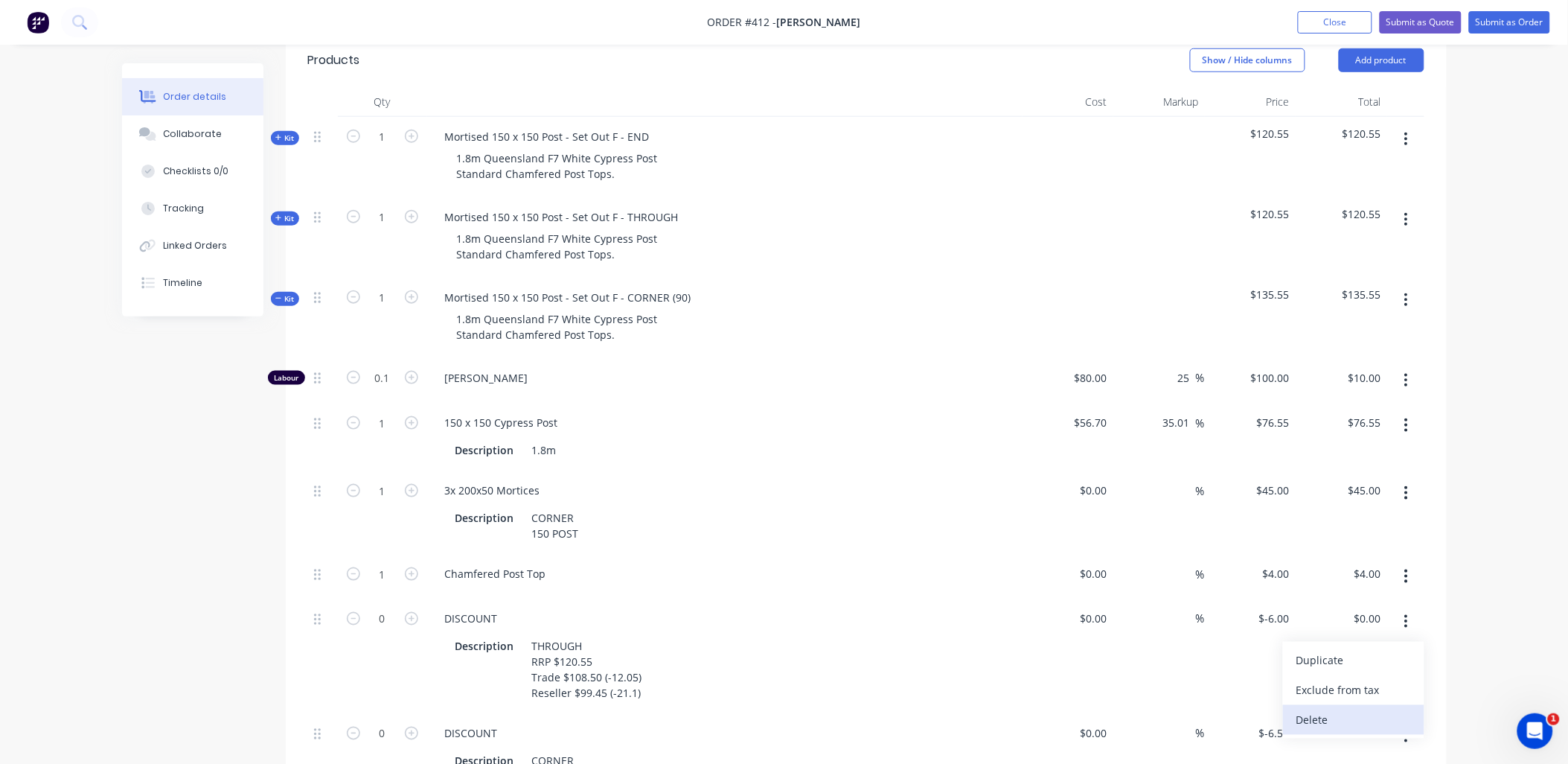
drag, startPoint x: 1358, startPoint y: 701, endPoint x: 1395, endPoint y: 646, distance: 66.3
click at [1358, 710] on div "Delete" at bounding box center [1354, 720] width 115 height 22
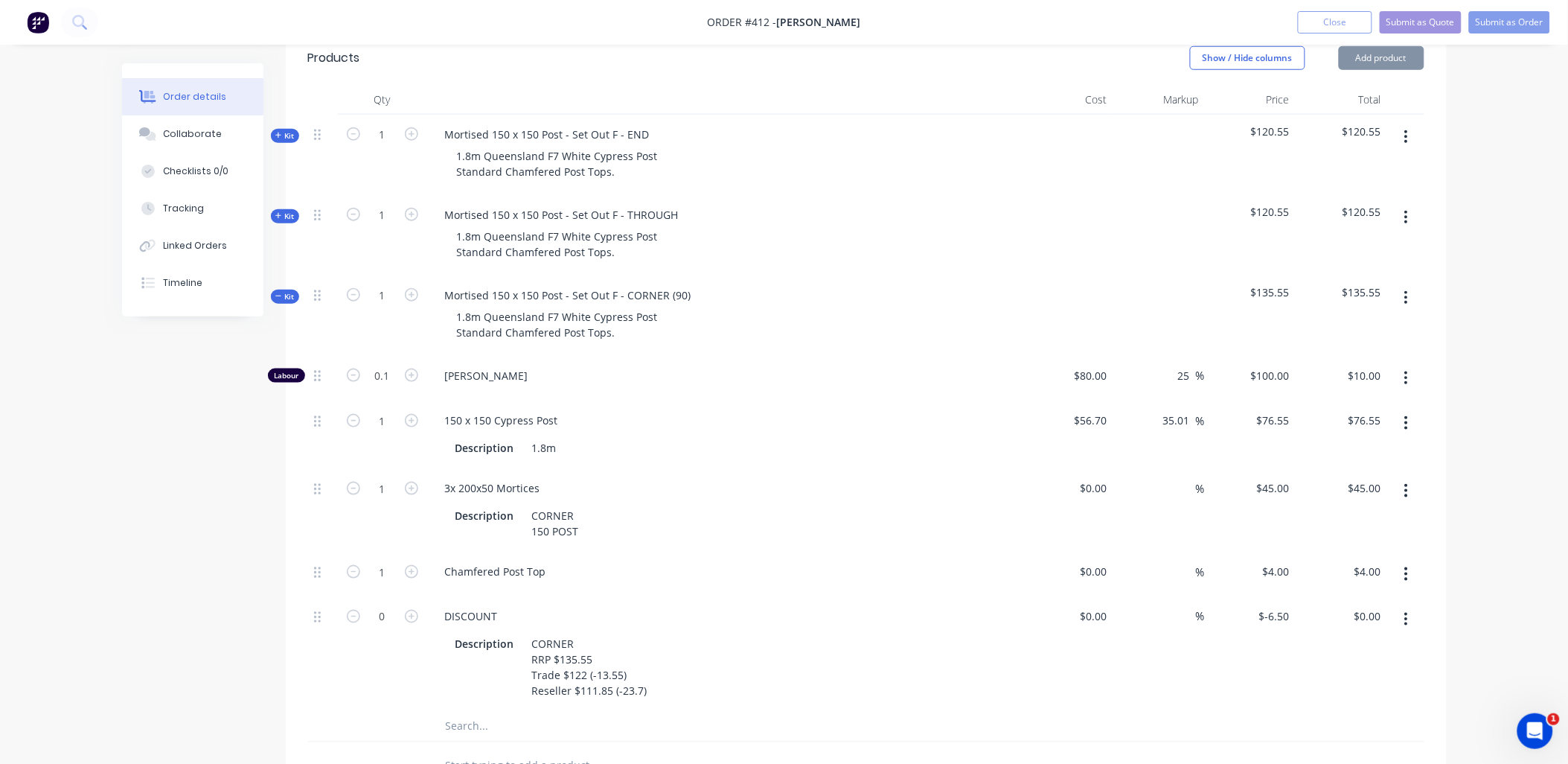
scroll to position [407, 0]
drag, startPoint x: 1407, startPoint y: 594, endPoint x: 1398, endPoint y: 612, distance: 20.1
click at [1407, 610] on icon "button" at bounding box center [1406, 618] width 4 height 17
click at [1351, 707] on div "Delete" at bounding box center [1354, 717] width 115 height 22
click at [281, 292] on icon at bounding box center [278, 296] width 7 height 8
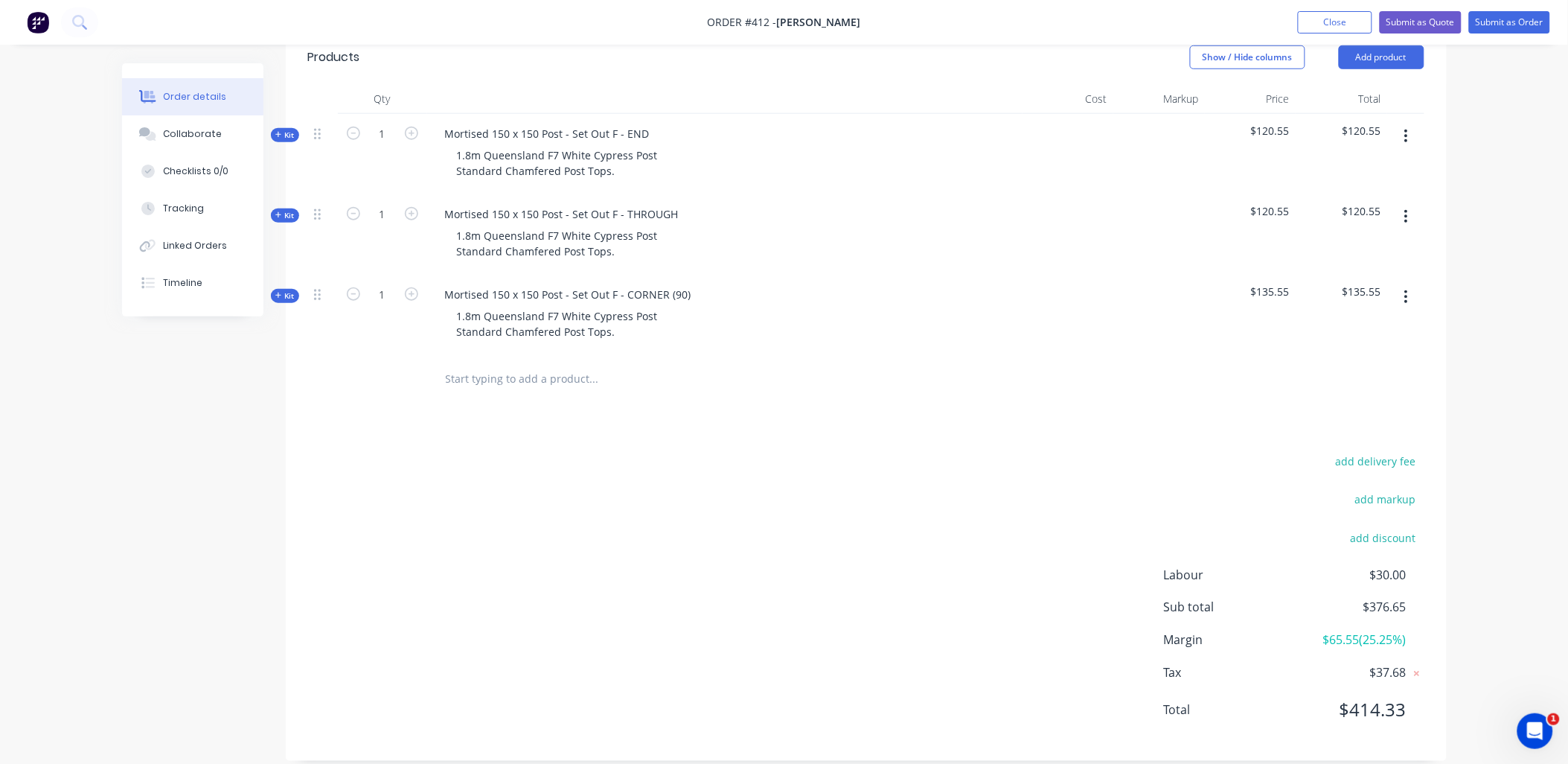
scroll to position [405, 0]
click at [413, 129] on icon "button" at bounding box center [412, 136] width 14 height 14
type input "2"
click at [413, 290] on icon "button" at bounding box center [412, 296] width 14 height 14
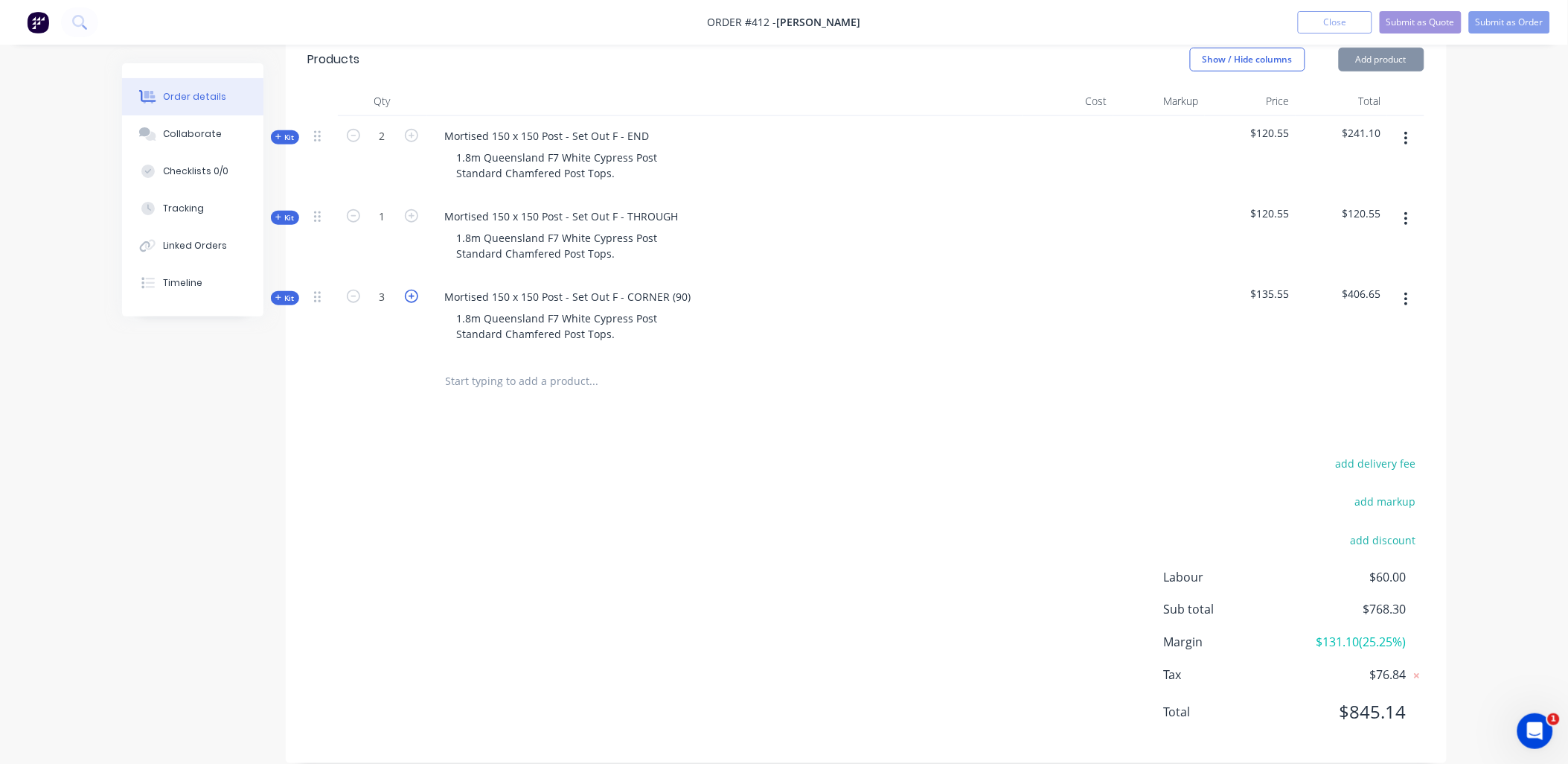
click at [413, 290] on icon "button" at bounding box center [412, 296] width 14 height 14
type input "6"
click at [287, 293] on span "Kit" at bounding box center [285, 298] width 20 height 11
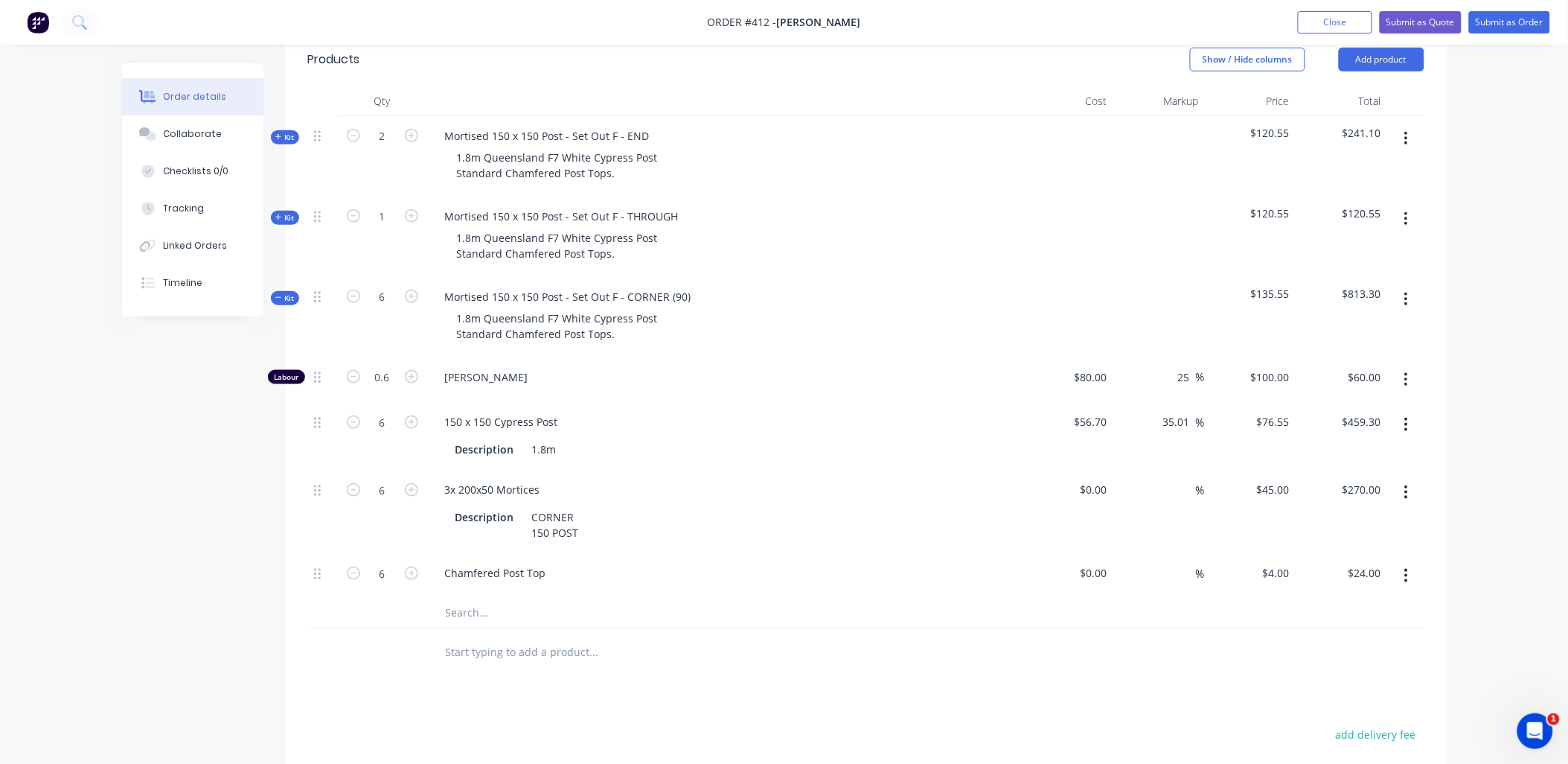
click at [287, 293] on span "Kit" at bounding box center [285, 298] width 20 height 11
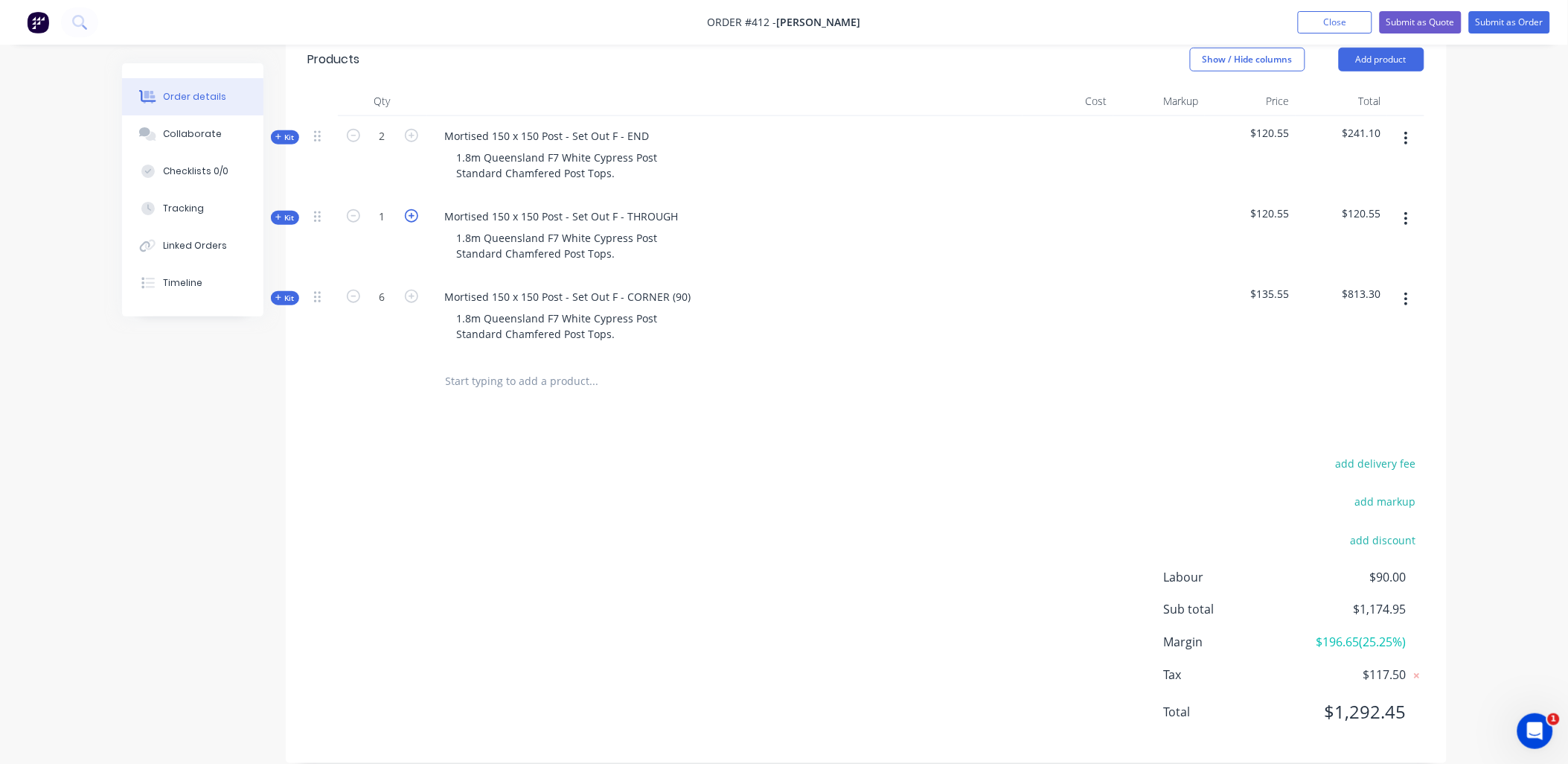
click at [413, 209] on icon "button" at bounding box center [412, 216] width 14 height 14
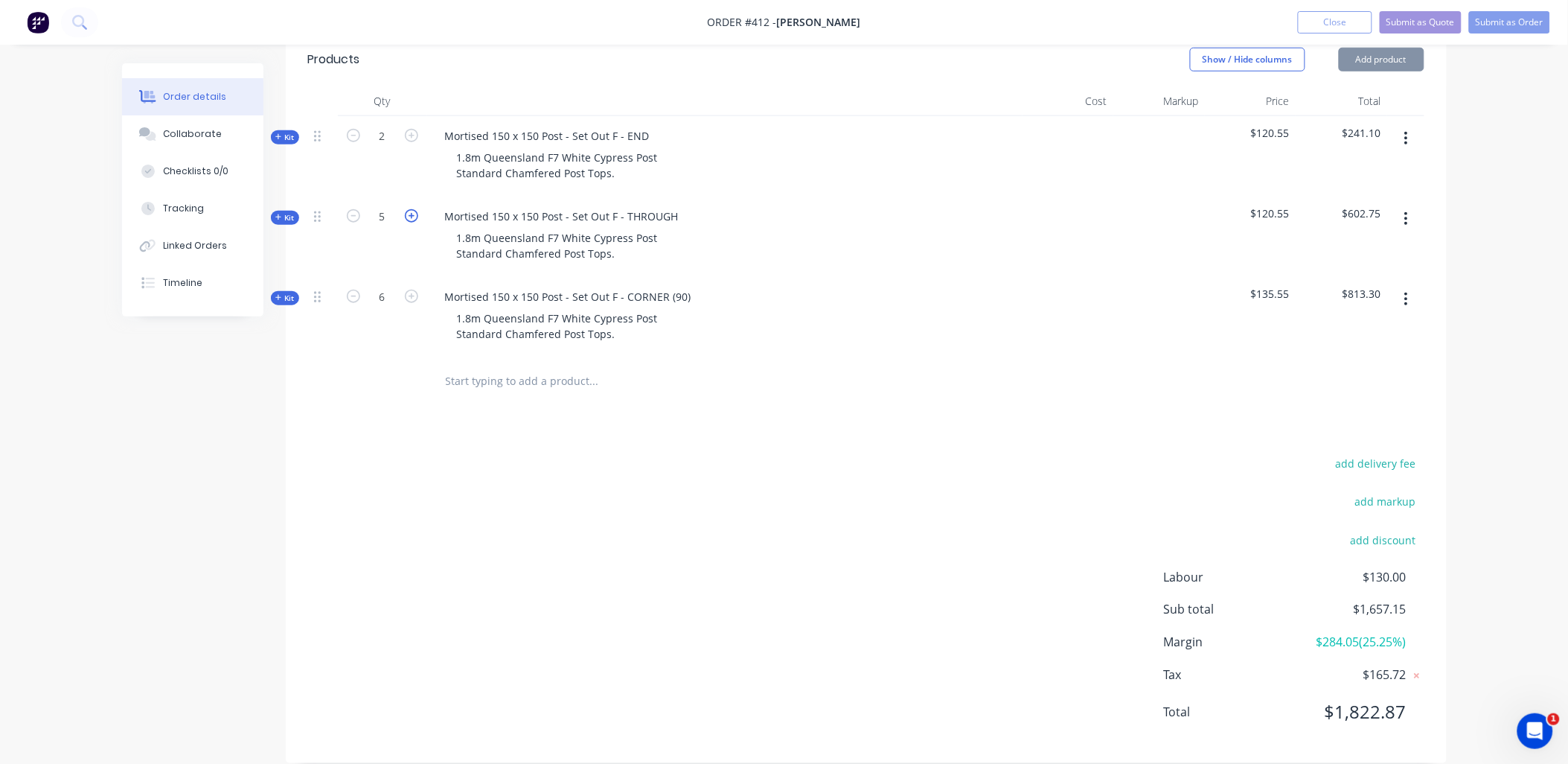
type input "6"
click at [503, 367] on input "text" at bounding box center [594, 381] width 298 height 29
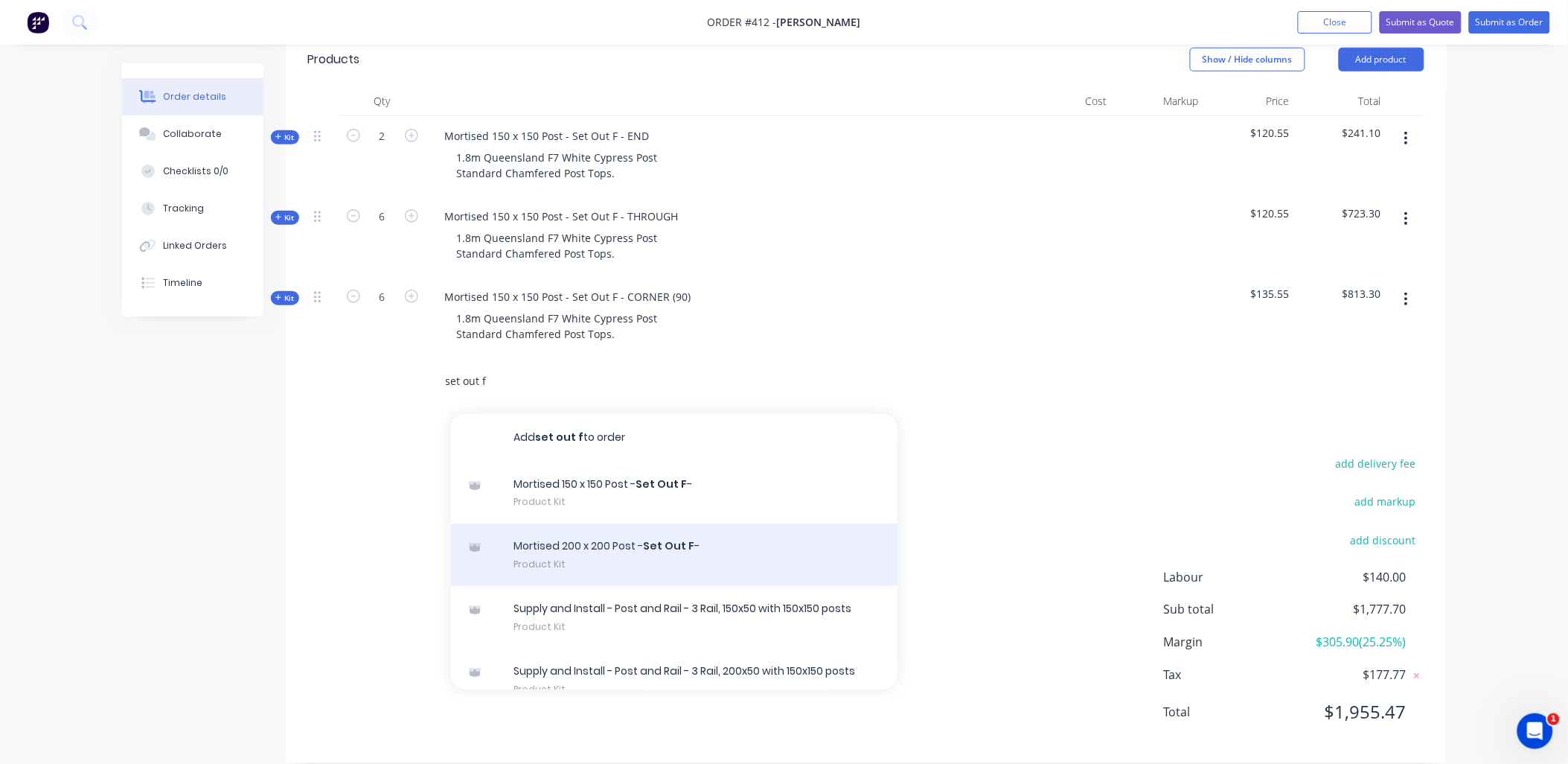
type input "set out f"
click at [590, 541] on div "Mortised 200 x 200 Post - Set Out F - Product Kit" at bounding box center [674, 554] width 446 height 63
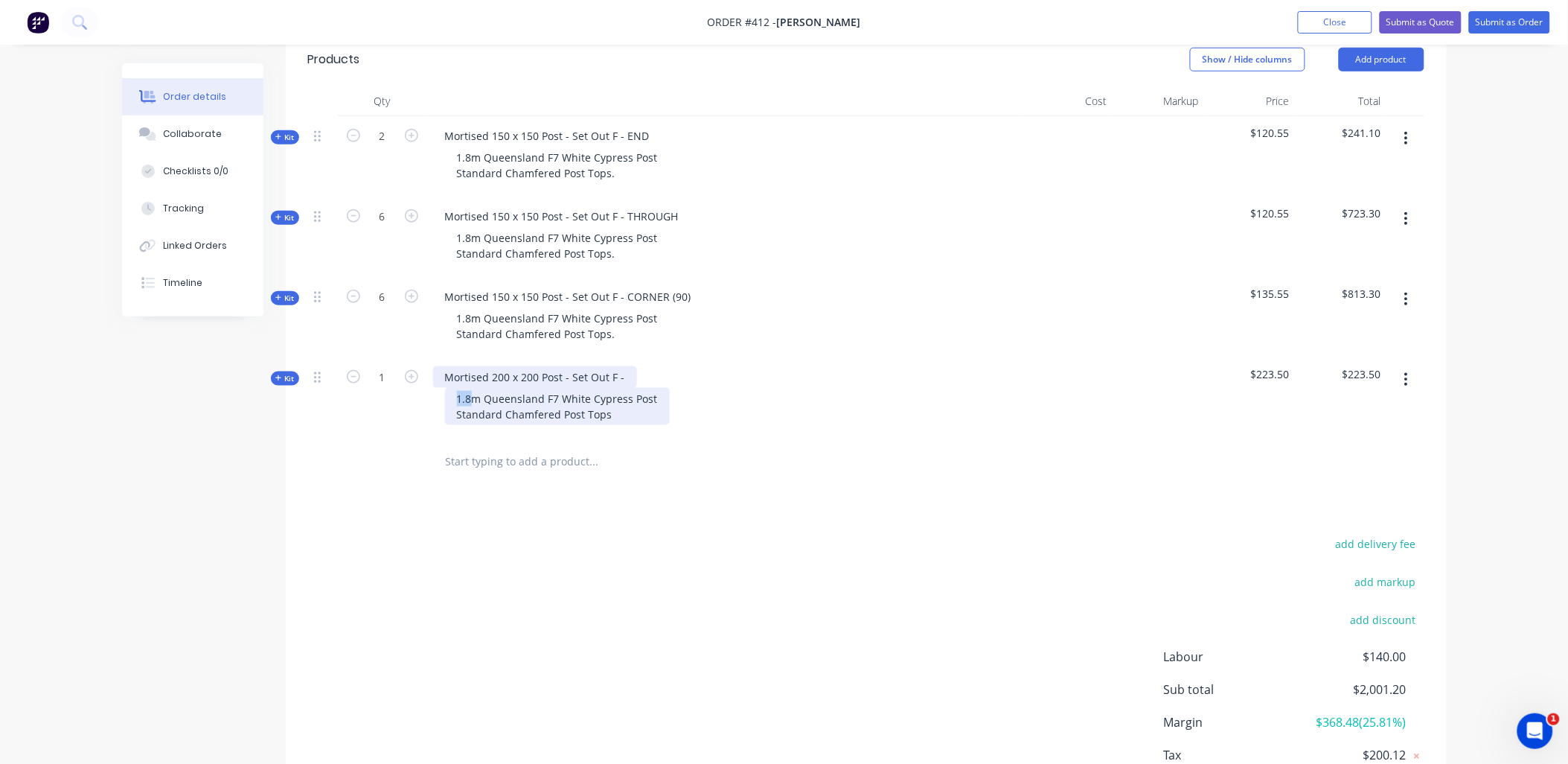
drag, startPoint x: 470, startPoint y: 376, endPoint x: 505, endPoint y: 362, distance: 37.7
click at [484, 388] on div "1.8m Queensland F7 White Cypress Post Standard Chamfered Post Tops" at bounding box center [557, 406] width 225 height 37
click at [471, 388] on div "1.82.7Queensland F7 White Cypress Post Standard Chamfered Post Tops" at bounding box center [558, 406] width 227 height 37
click at [286, 373] on span "Kit" at bounding box center [285, 378] width 20 height 11
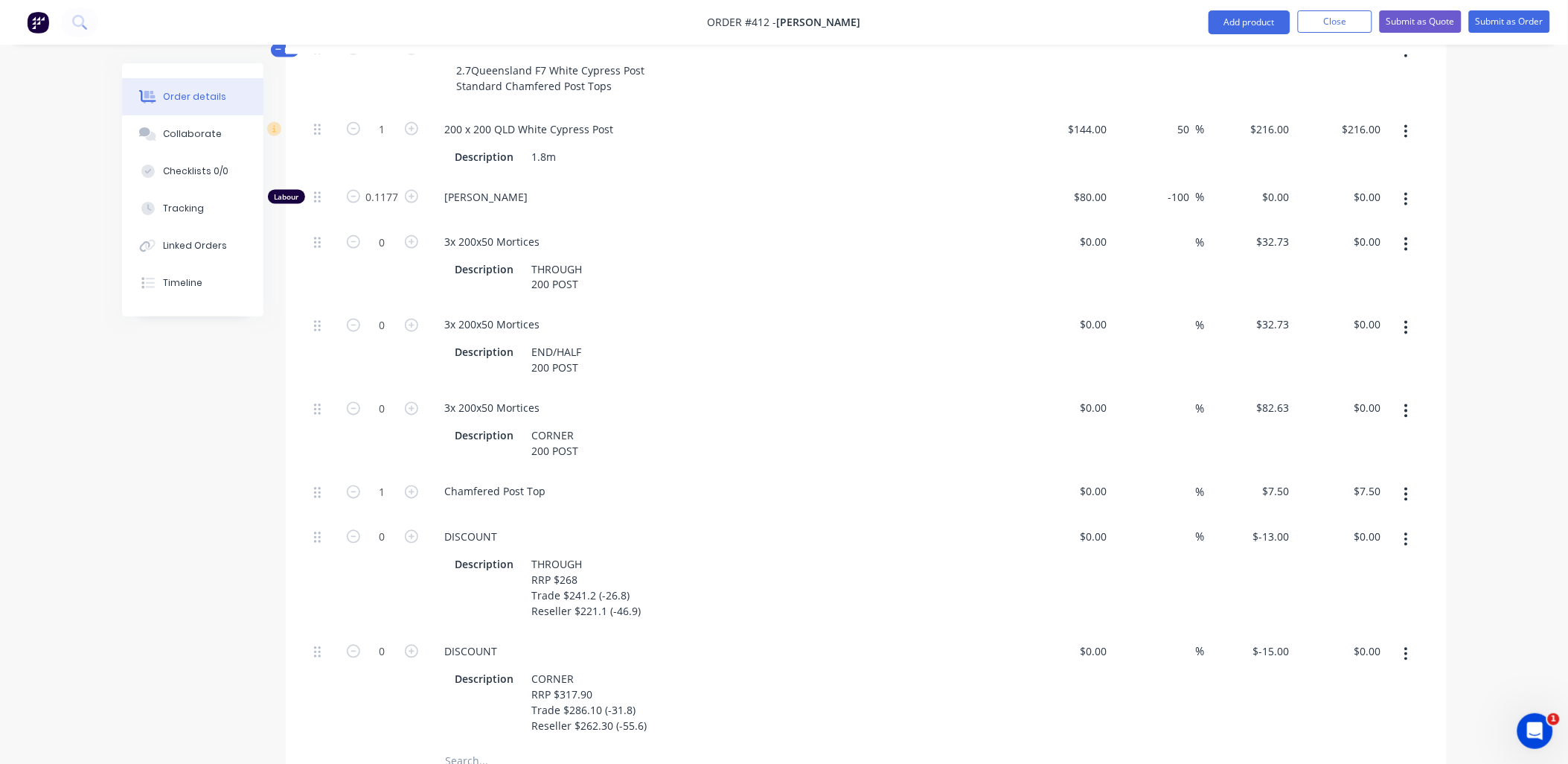
scroll to position [735, 0]
click at [413, 317] on icon "button" at bounding box center [412, 324] width 14 height 14
type input "1"
type input "$32.73"
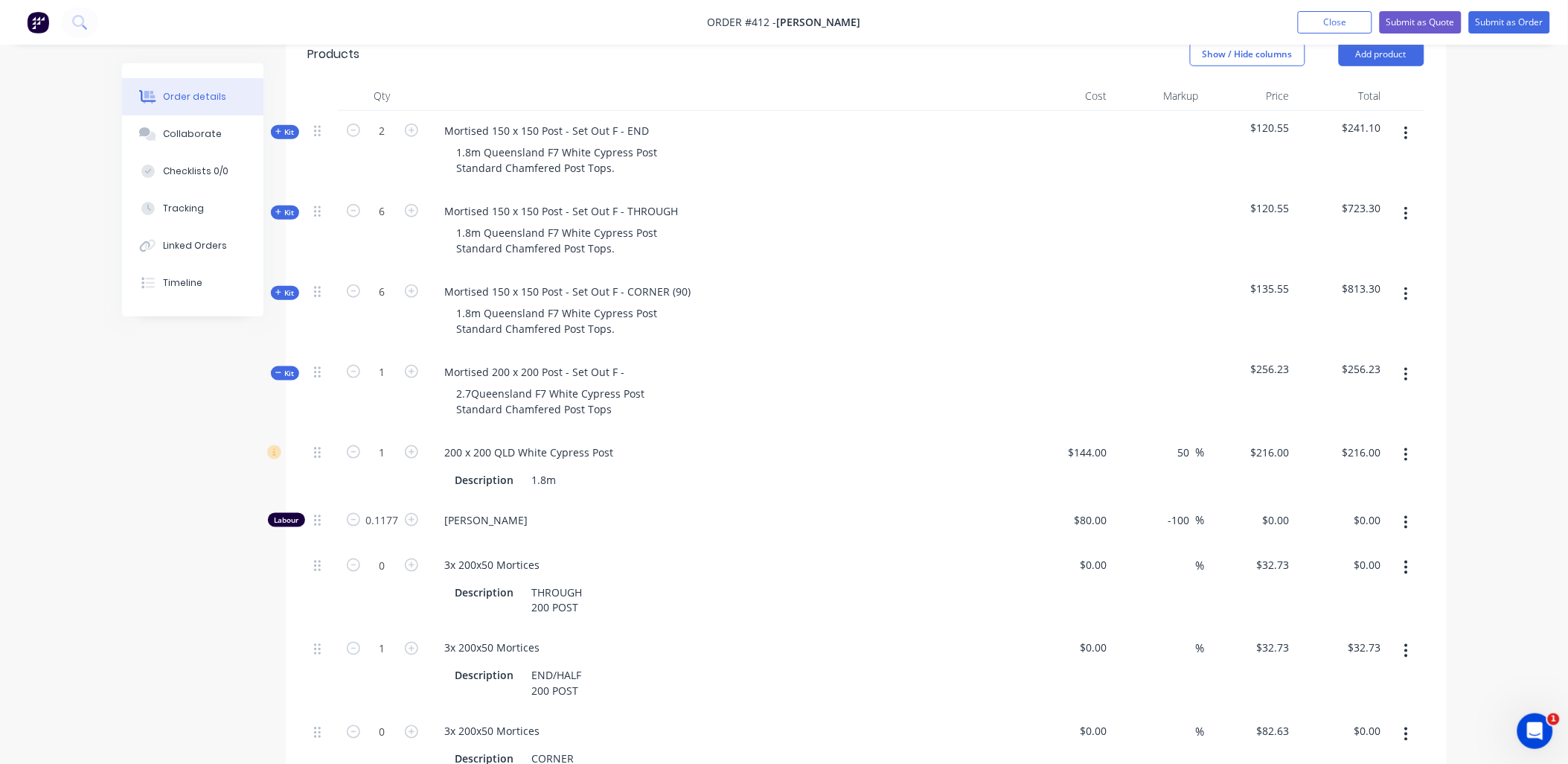
scroll to position [406, 0]
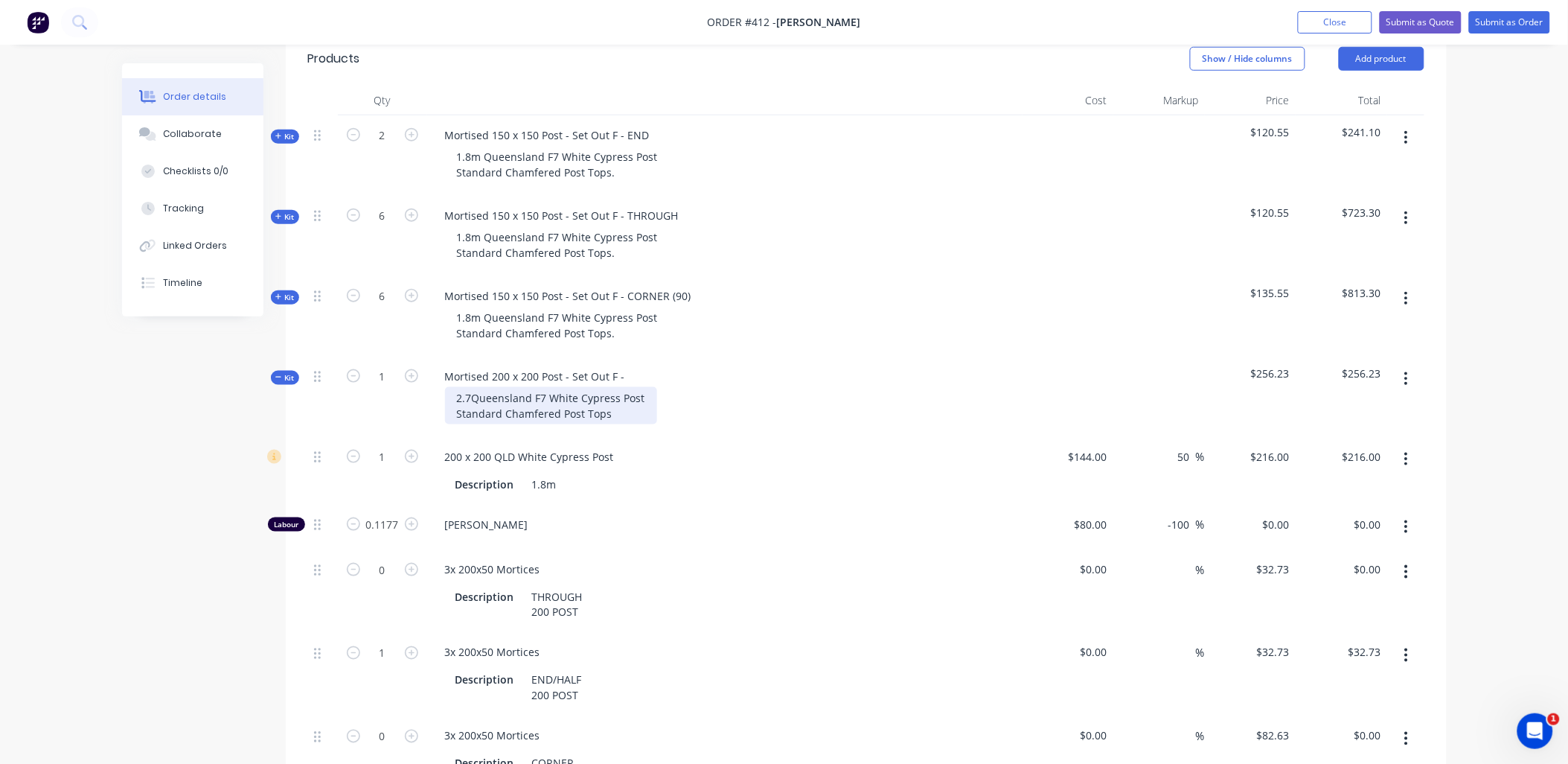
click at [472, 387] on div "2.7Queensland F7 White Cypress Post Standard Chamfered Post Tops" at bounding box center [551, 405] width 212 height 37
click at [1408, 451] on icon "button" at bounding box center [1406, 459] width 4 height 17
click at [1363, 547] on div "Delete" at bounding box center [1354, 557] width 115 height 22
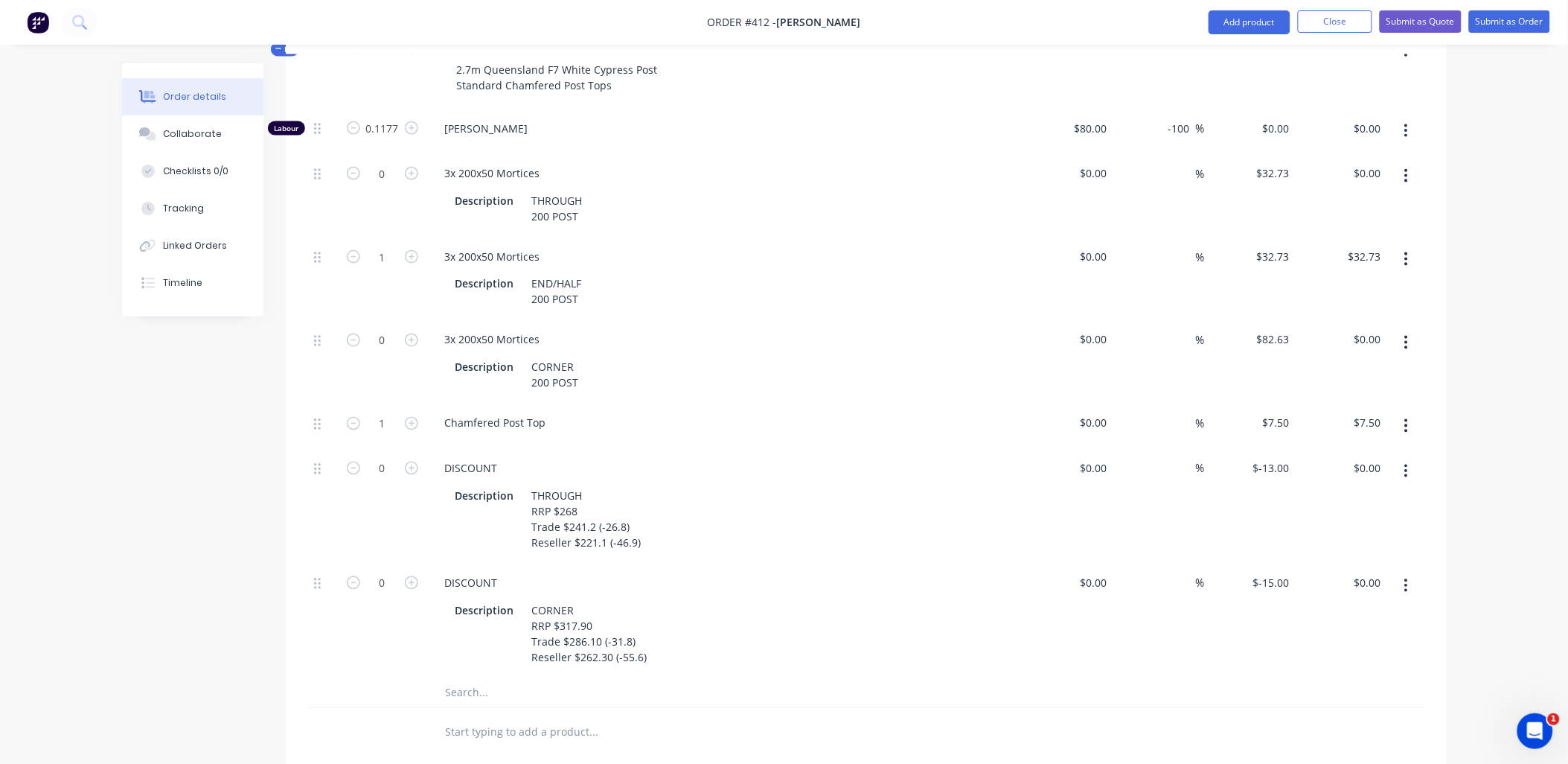
scroll to position [735, 0]
click at [1410, 457] on button "button" at bounding box center [1407, 471] width 35 height 27
click at [1378, 558] on div "Delete" at bounding box center [1354, 569] width 115 height 22
click at [1405, 462] on icon "button" at bounding box center [1406, 471] width 4 height 17
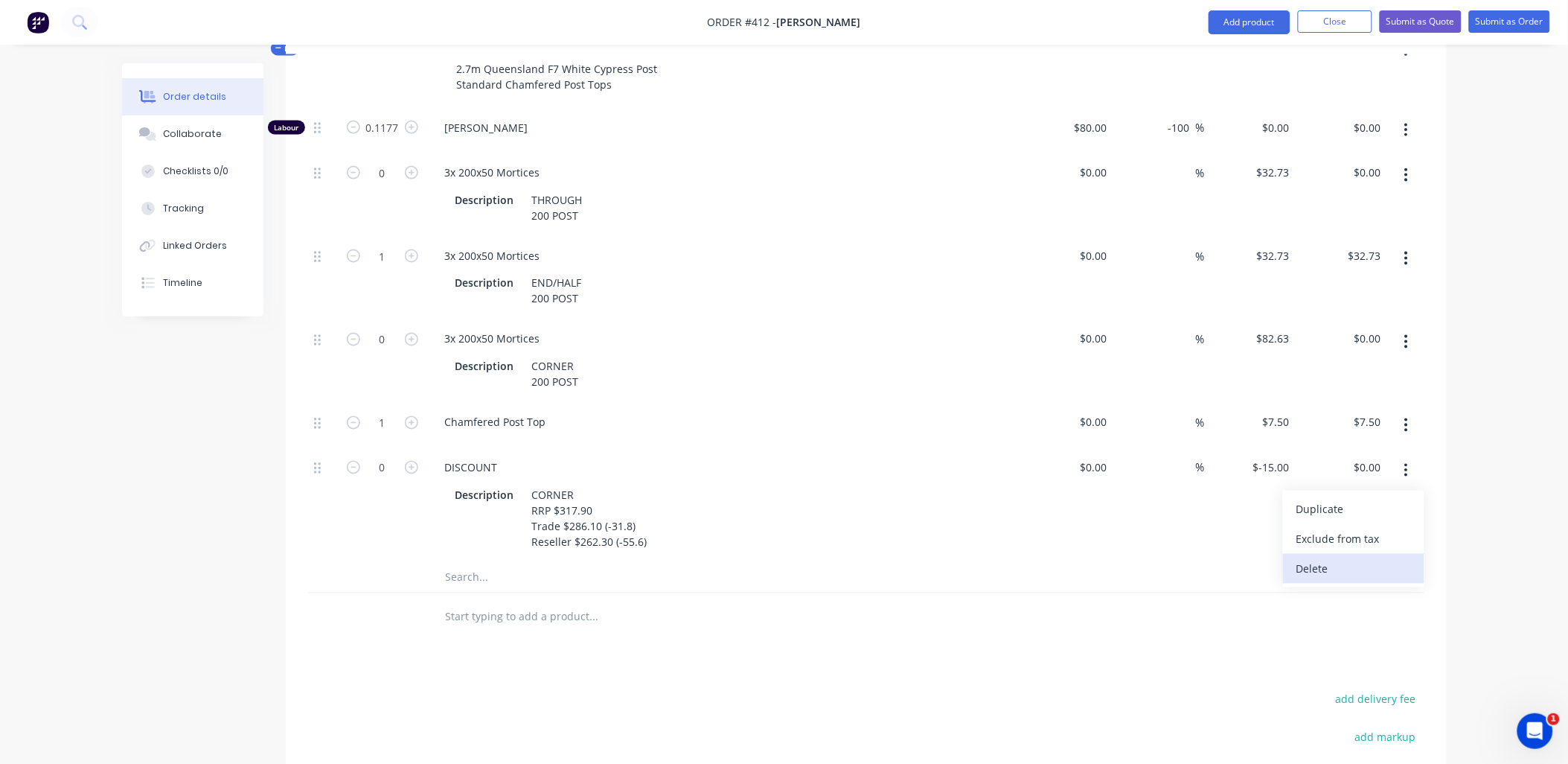
click at [1361, 558] on div "Delete" at bounding box center [1354, 569] width 115 height 22
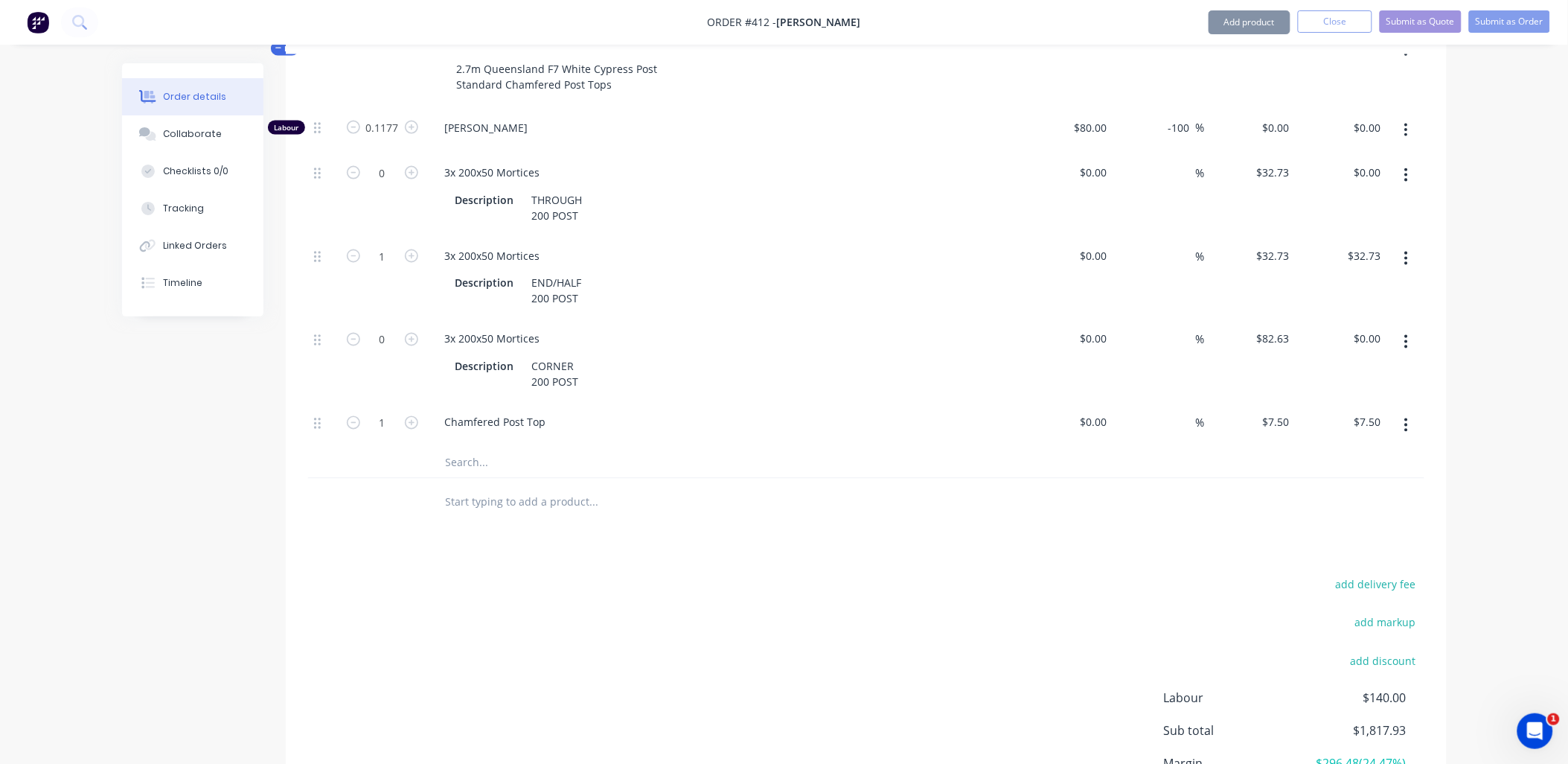
click at [463, 423] on div "Chamfered Post Top" at bounding box center [725, 425] width 596 height 45
click at [473, 448] on input "text" at bounding box center [594, 462] width 298 height 29
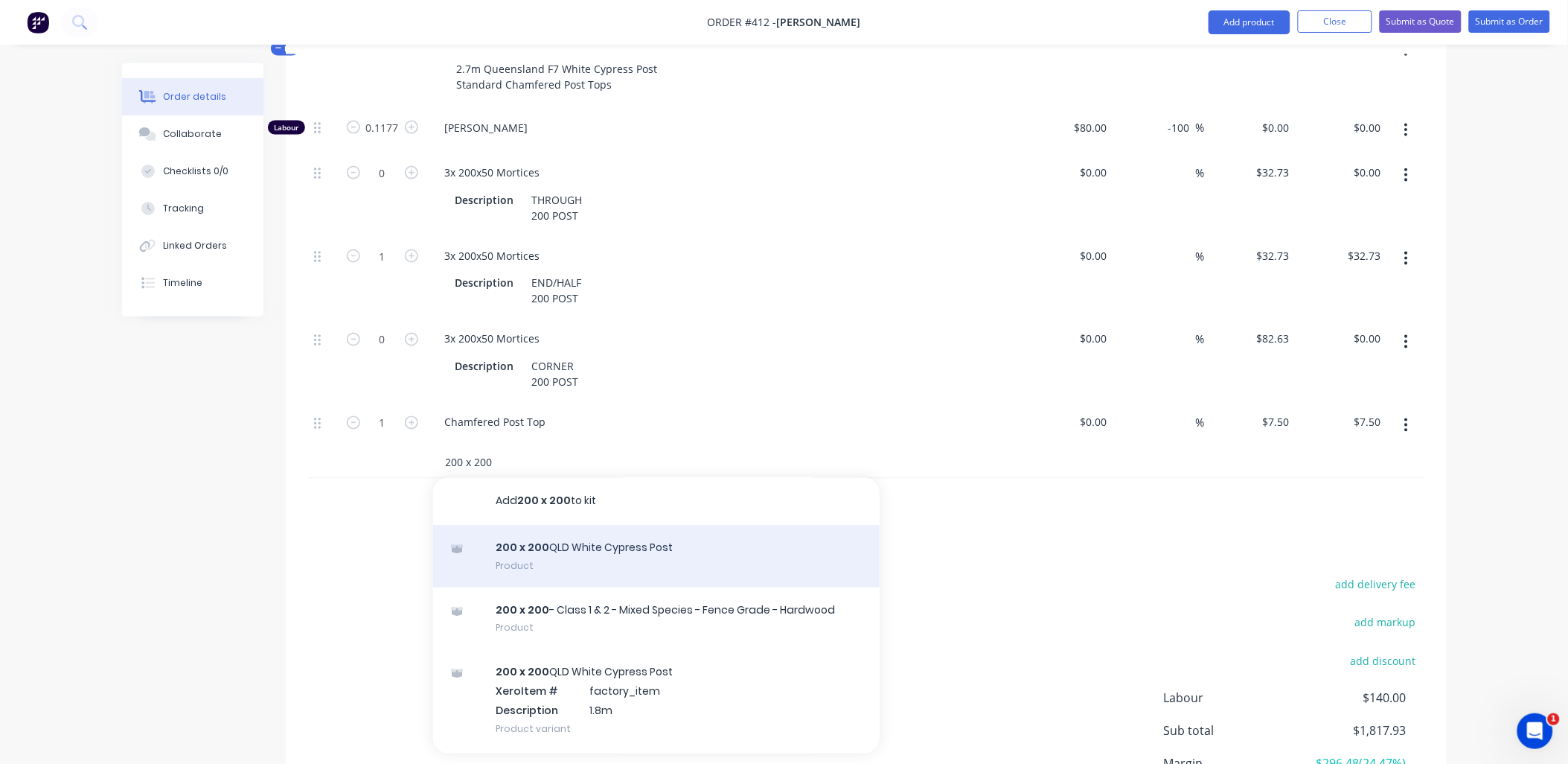
type input "200 x 200"
click at [529, 541] on div "200 x 200 QLD White Cypress Post Product" at bounding box center [656, 557] width 446 height 63
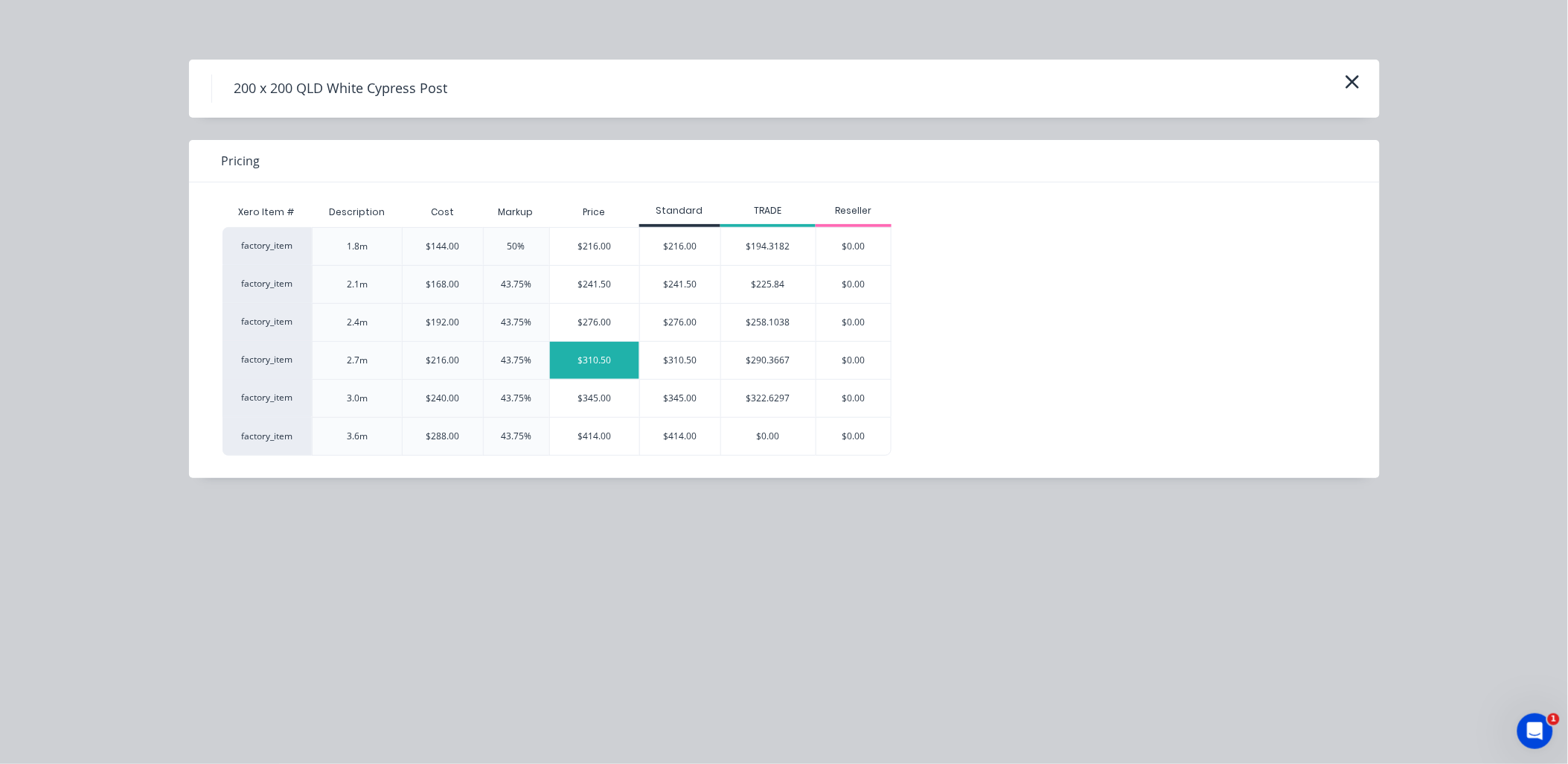
click at [625, 364] on div "$310.50" at bounding box center [594, 360] width 90 height 37
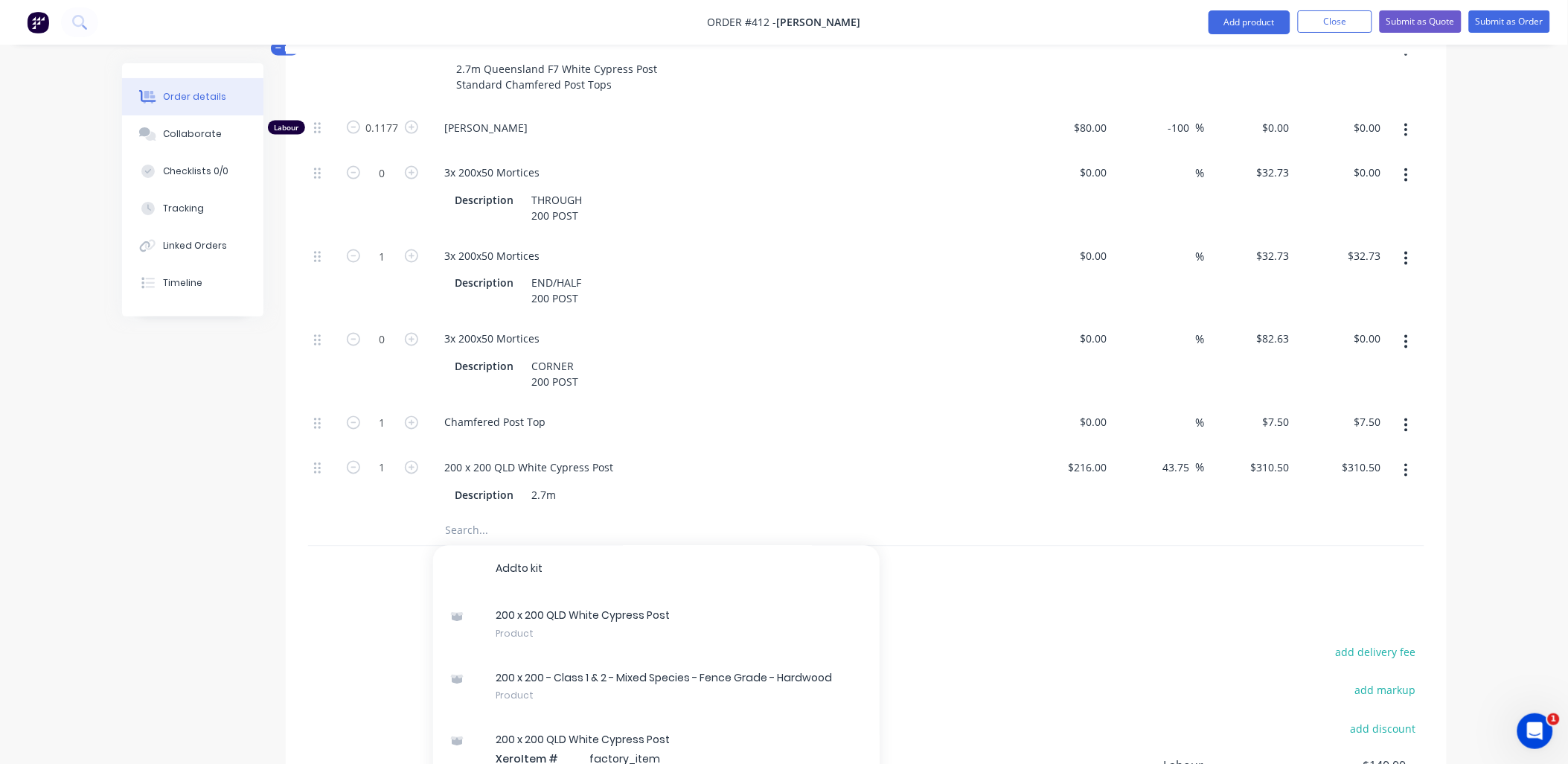
click at [1410, 328] on button "button" at bounding box center [1407, 342] width 35 height 27
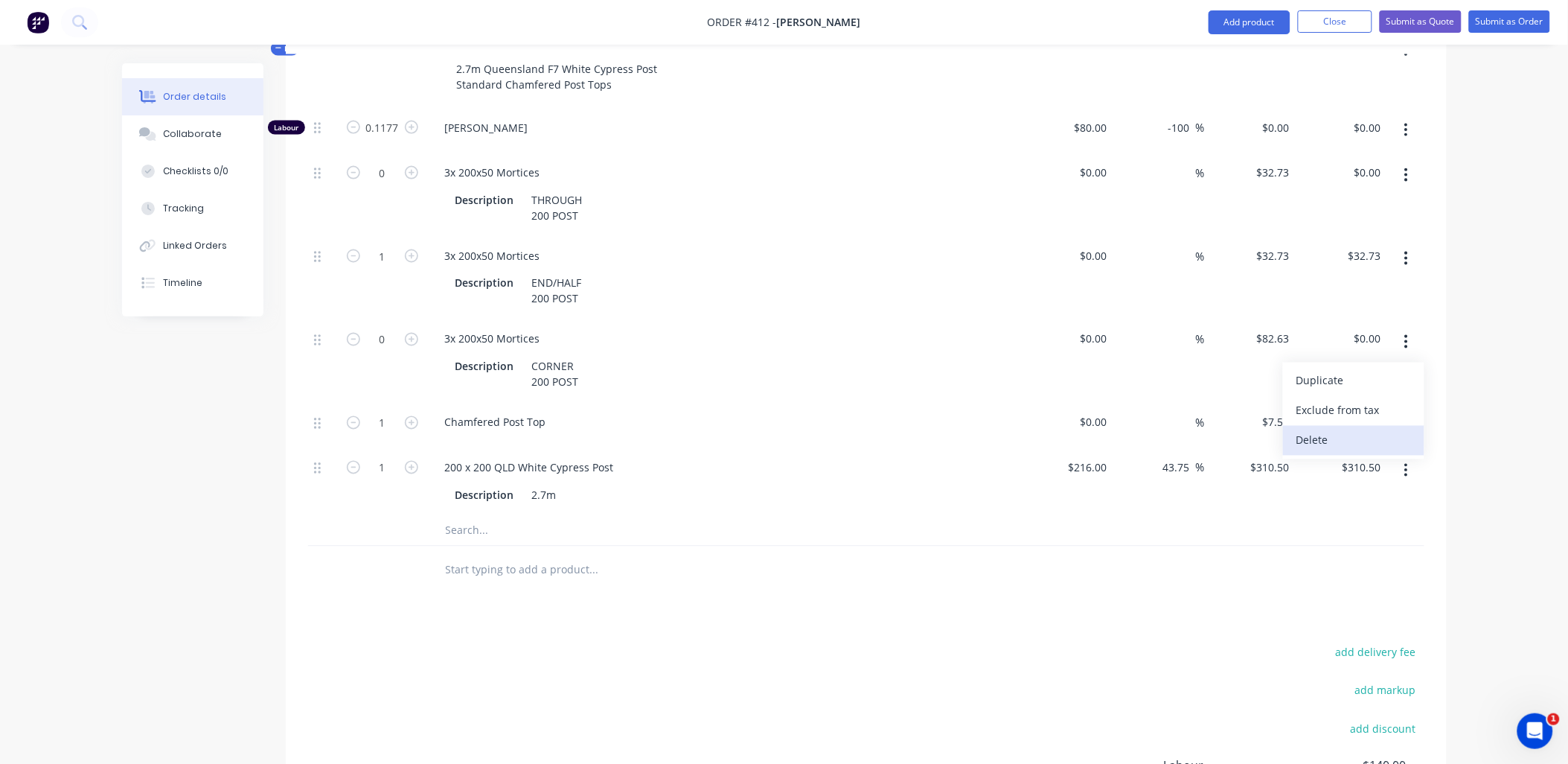
click at [1343, 429] on div "Delete" at bounding box center [1354, 440] width 115 height 22
click at [1407, 167] on icon "button" at bounding box center [1406, 175] width 4 height 17
click at [1345, 262] on div "Delete" at bounding box center [1354, 273] width 115 height 22
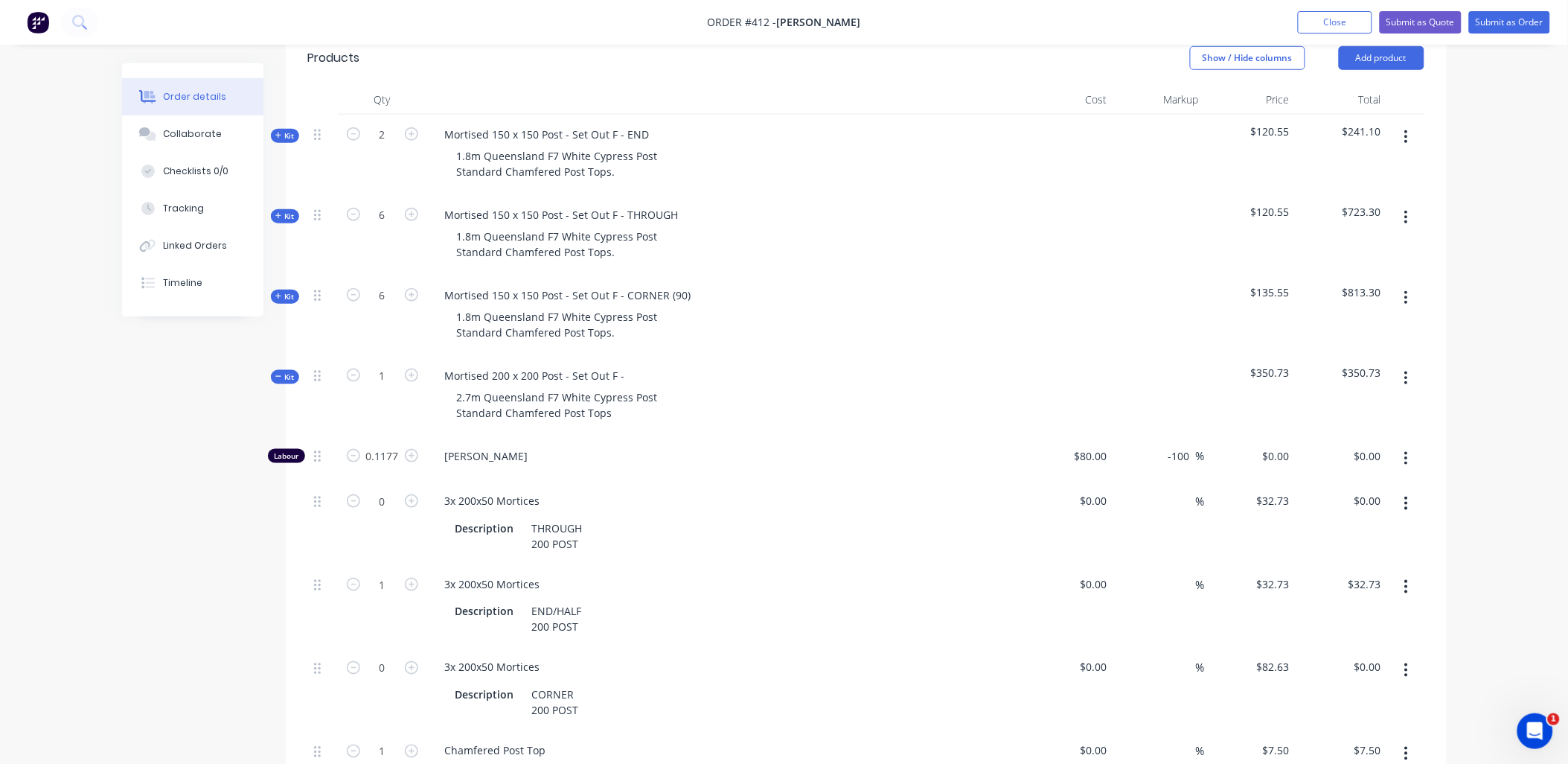
scroll to position [406, 0]
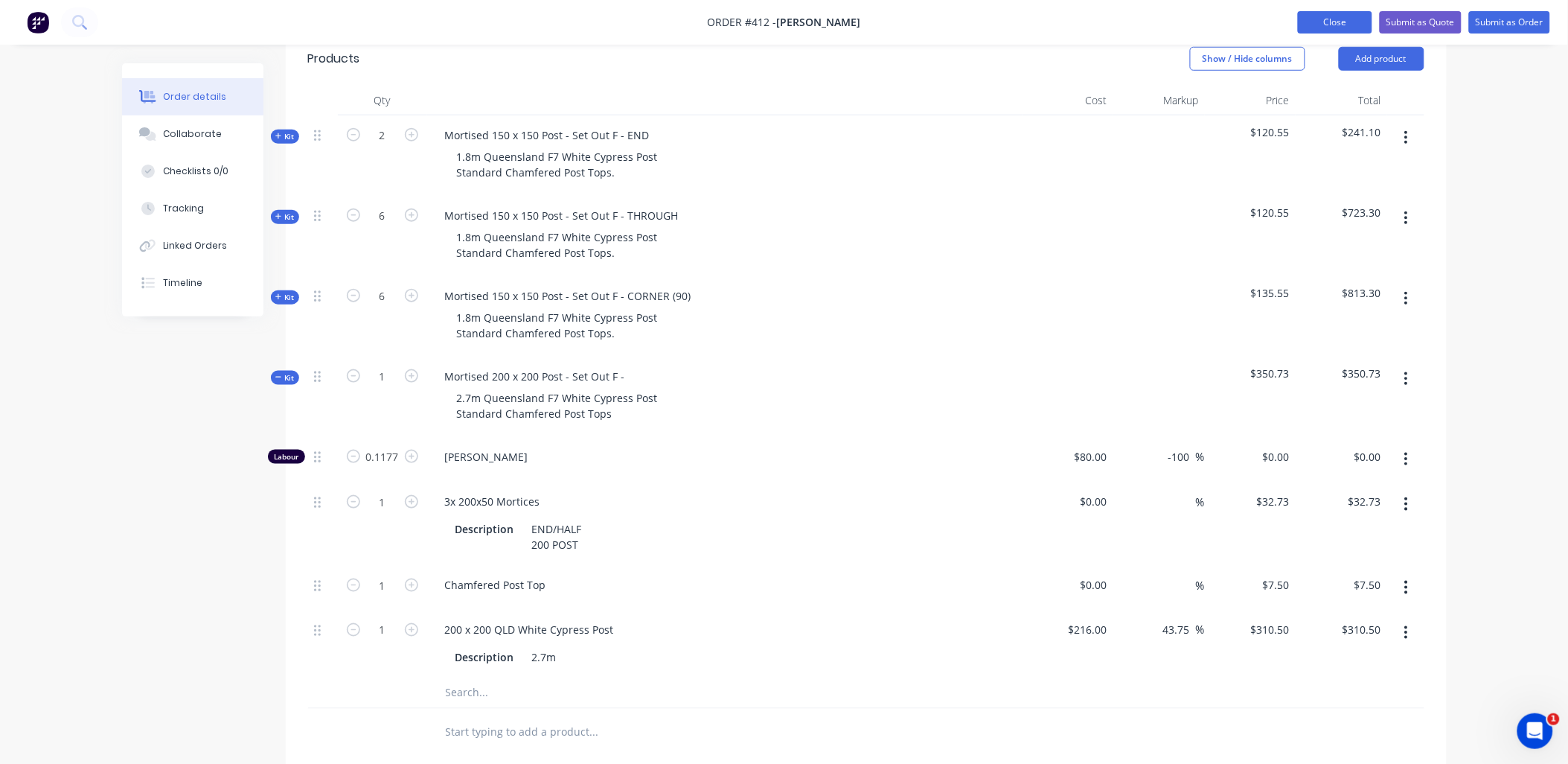
click at [1357, 20] on button "Close" at bounding box center [1335, 23] width 75 height 23
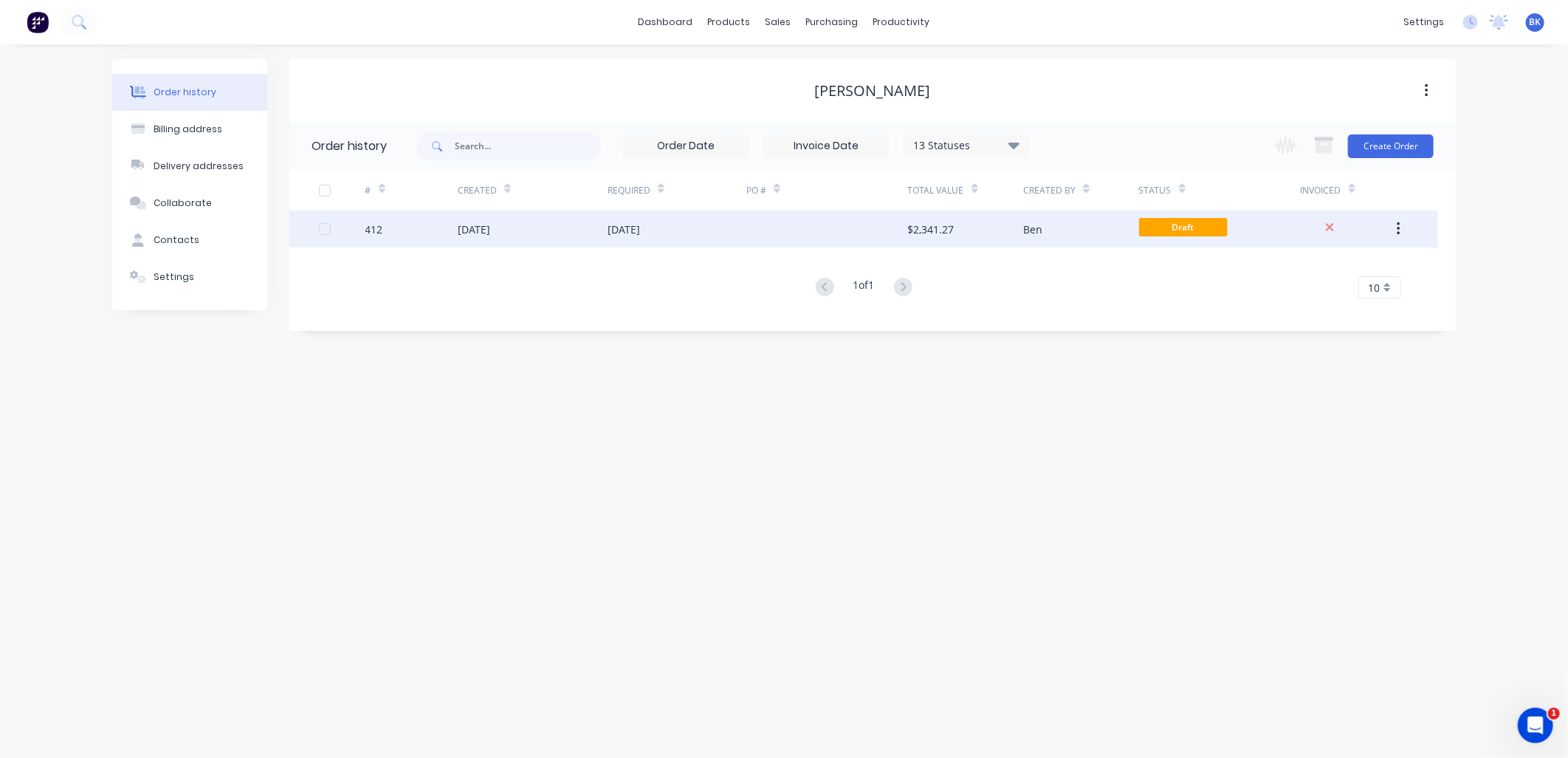
click at [489, 237] on div "[DATE]" at bounding box center [533, 228] width 150 height 37
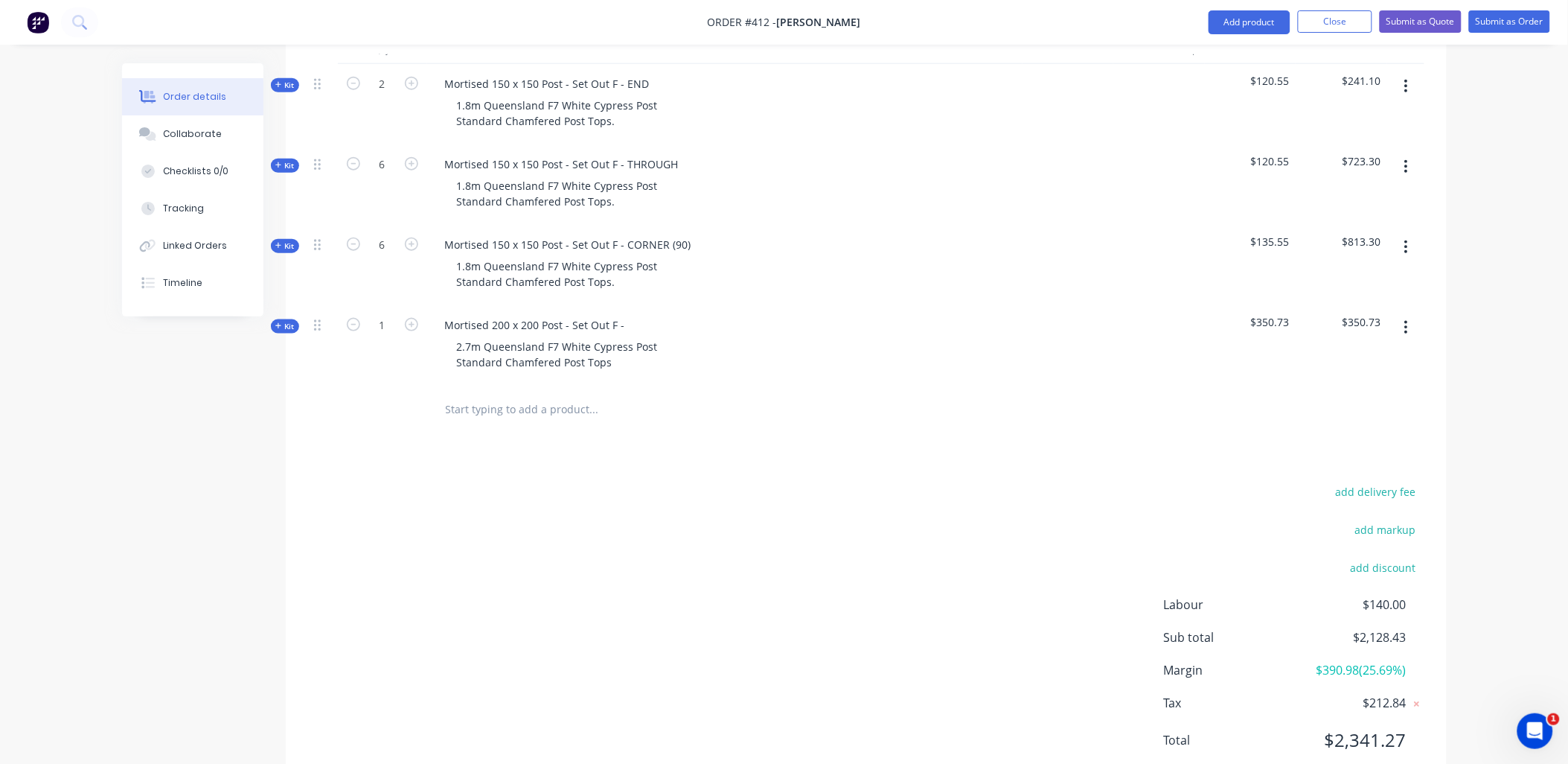
scroll to position [486, 0]
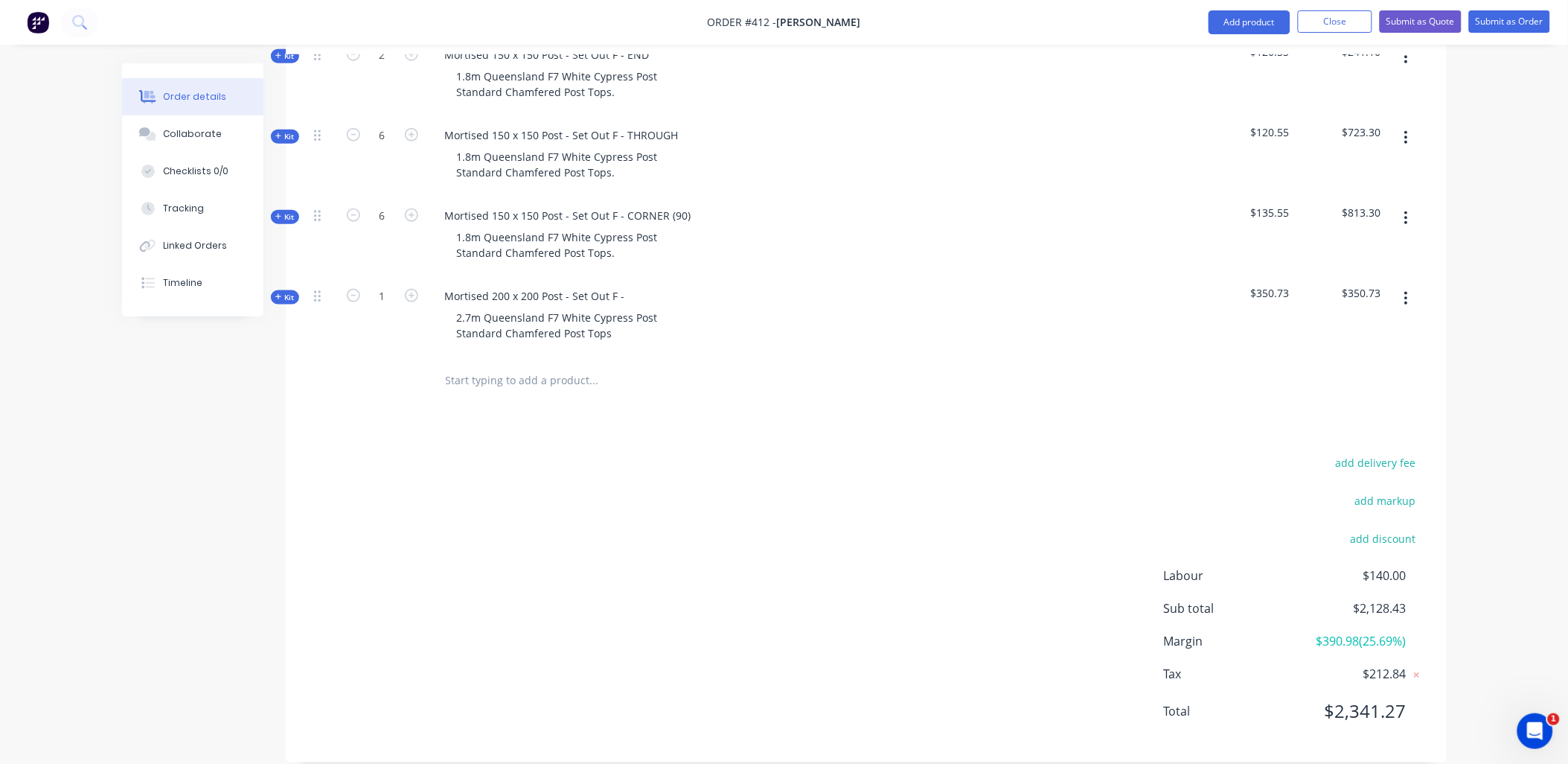
click at [281, 292] on span "Kit" at bounding box center [285, 297] width 20 height 11
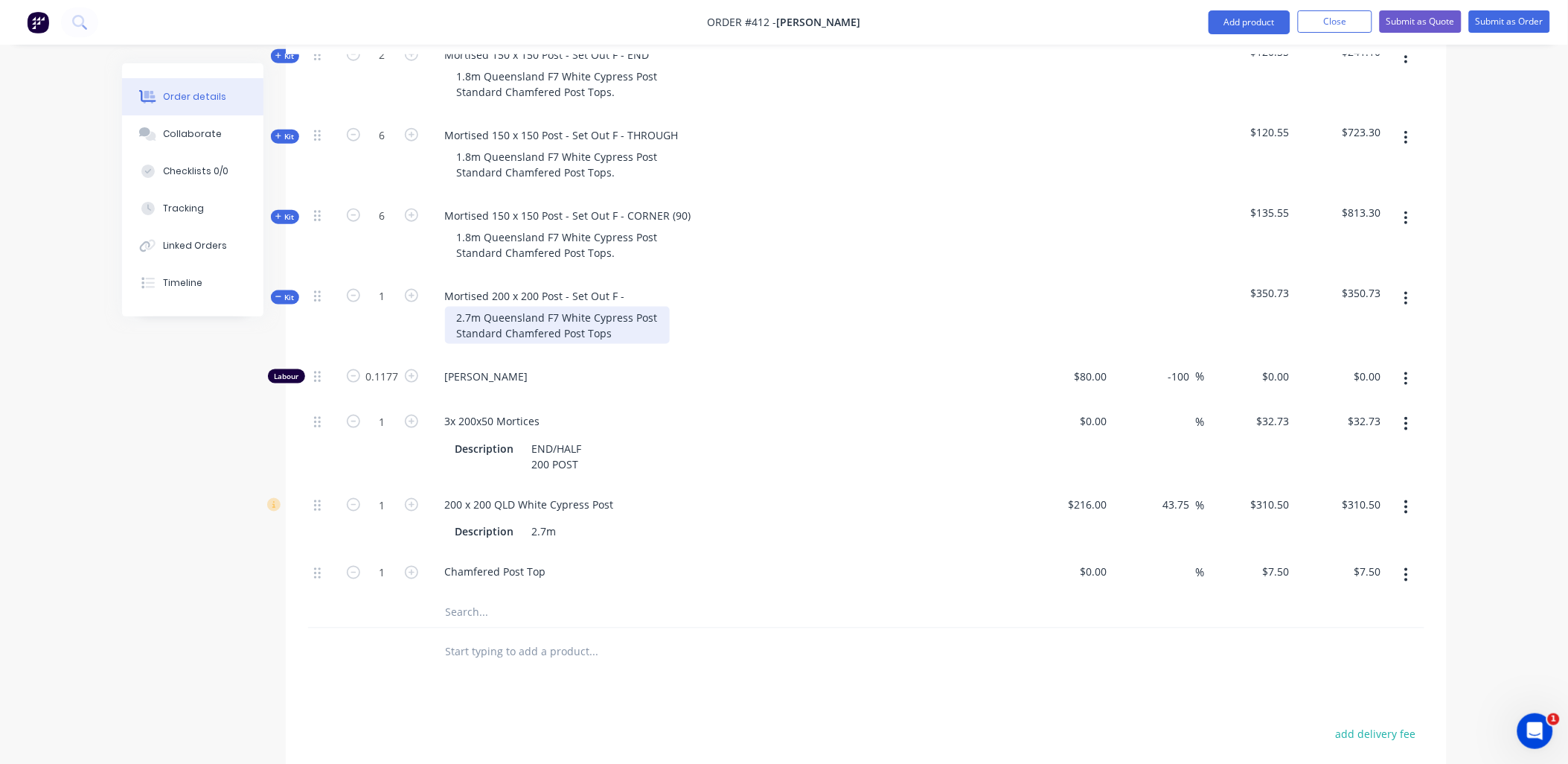
click at [629, 311] on div "2.7m Queensland F7 White Cypress Post Standard Chamfered Post Tops" at bounding box center [557, 325] width 225 height 37
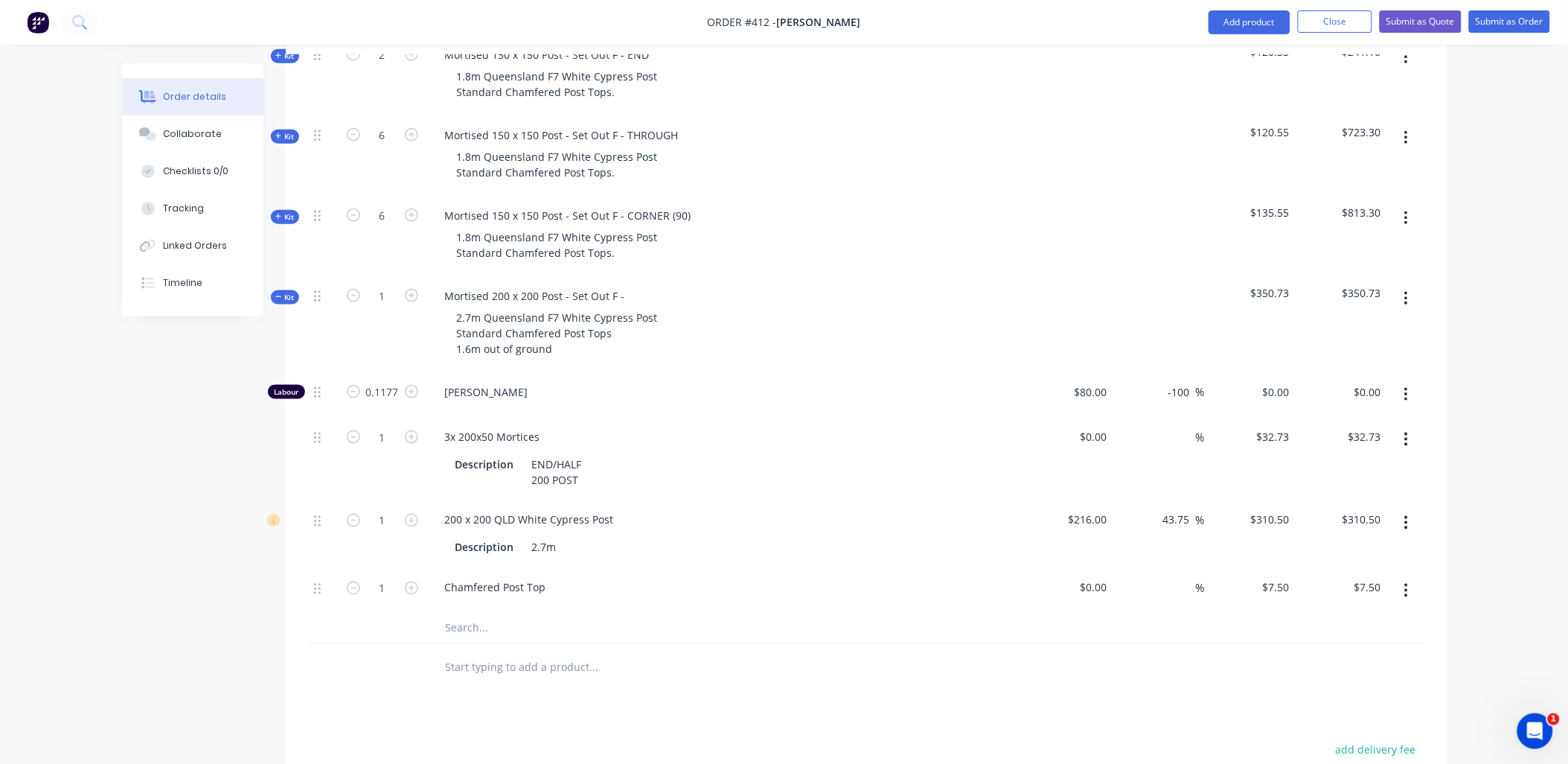
click at [370, 324] on div "1" at bounding box center [382, 324] width 89 height 96
click at [407, 289] on icon "button" at bounding box center [412, 296] width 14 height 14
type input "2"
type input "0.2354"
type input "2"
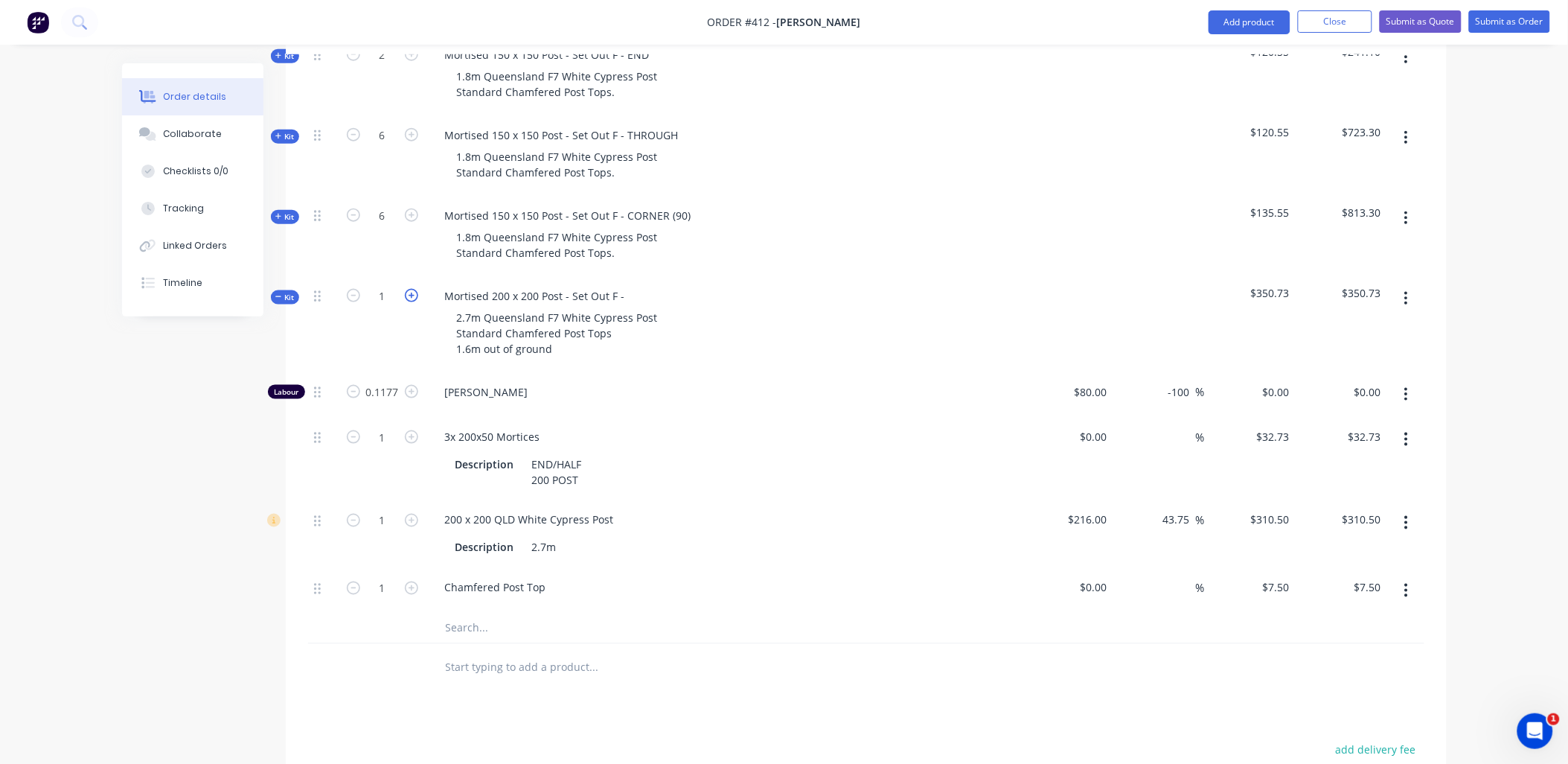
type input "$65.46"
type input "2"
type input "$621.00"
type input "2"
type input "$15.00"
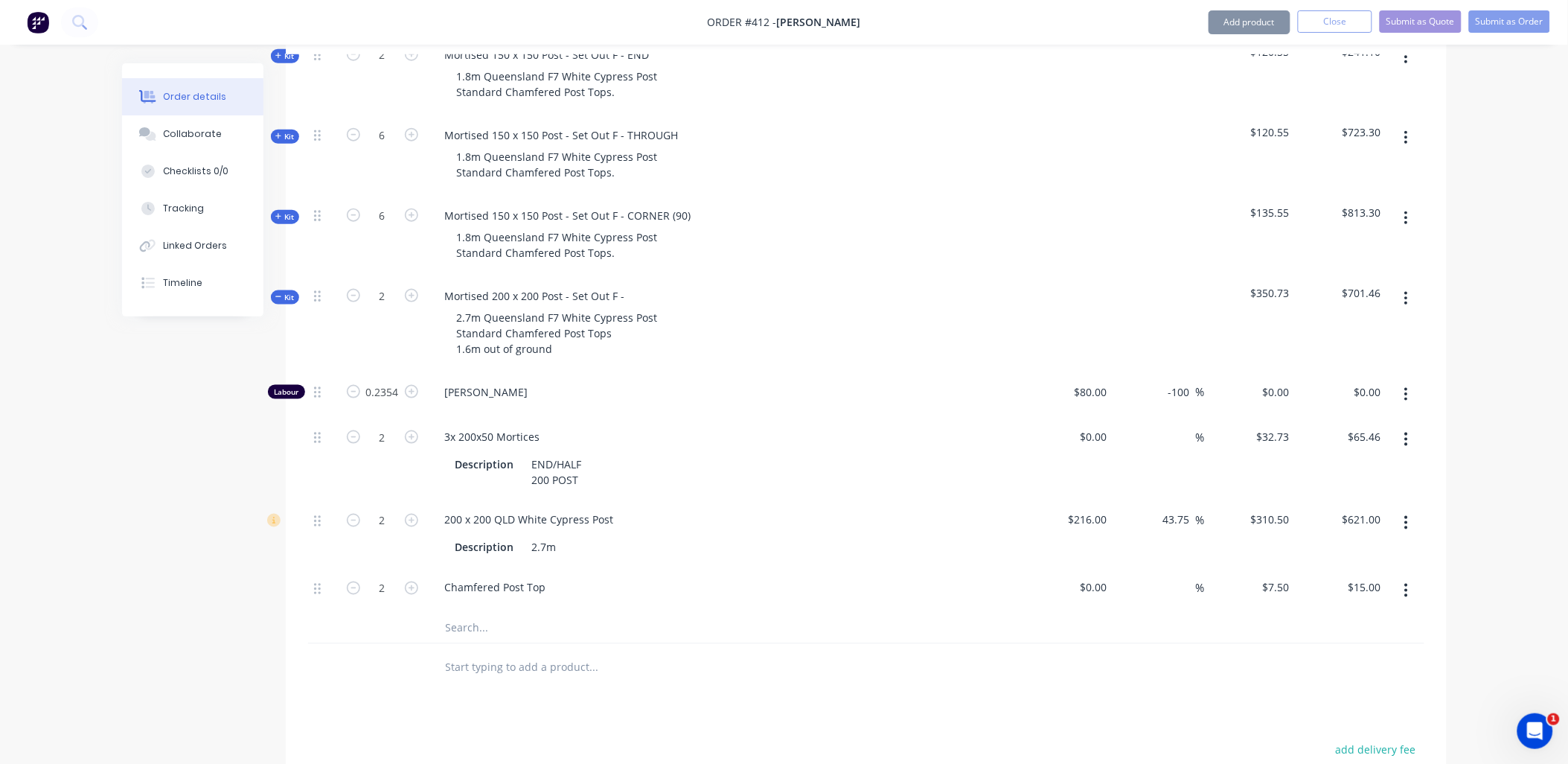
click at [289, 292] on span "Kit" at bounding box center [285, 297] width 20 height 11
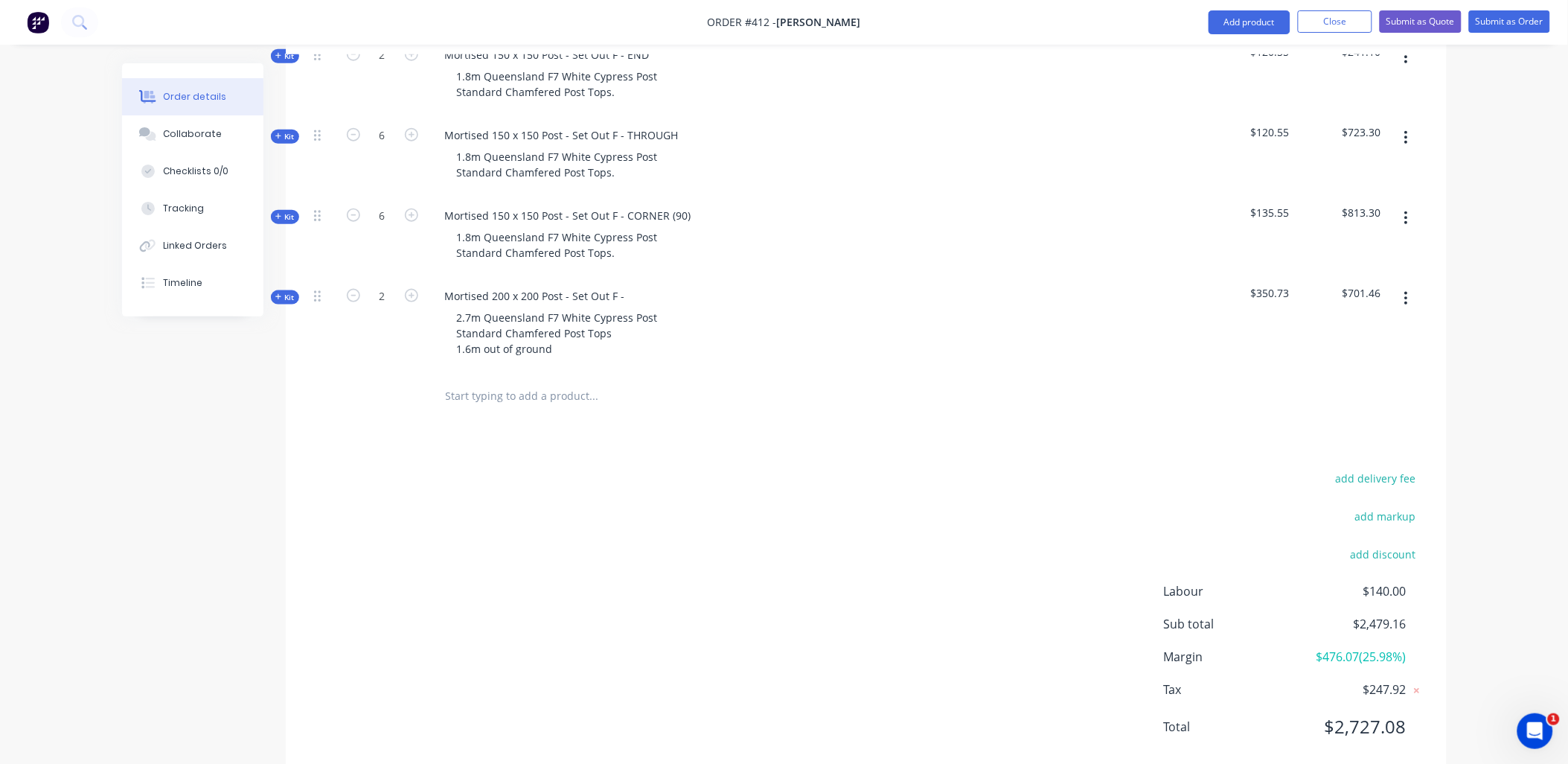
click at [488, 381] on input "text" at bounding box center [594, 395] width 298 height 29
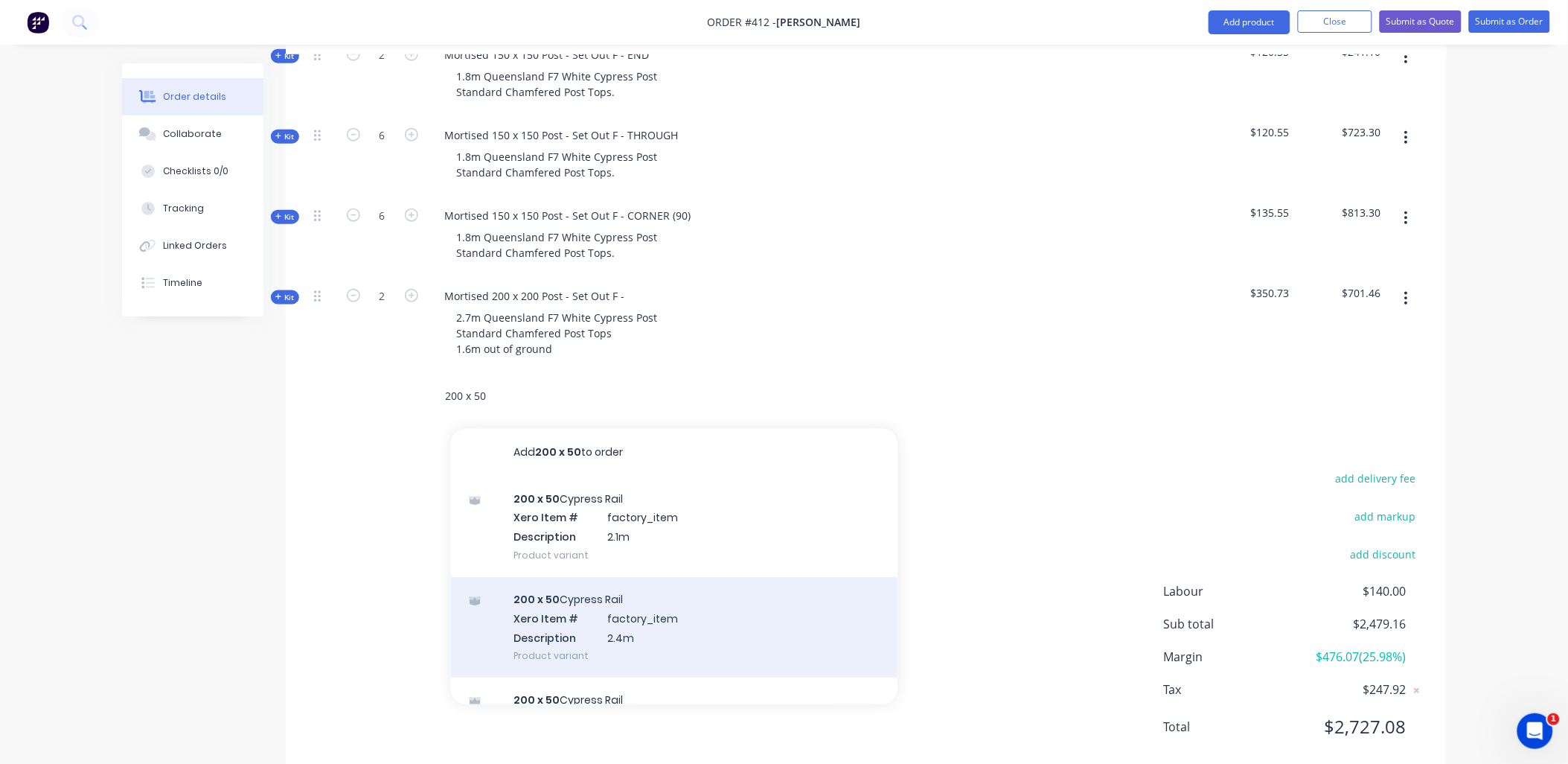
type input "200 x 50"
click at [628, 614] on div "200 x 50 Cypress Rail Xero Item # factory_item Description 2.4m Product variant" at bounding box center [674, 627] width 446 height 100
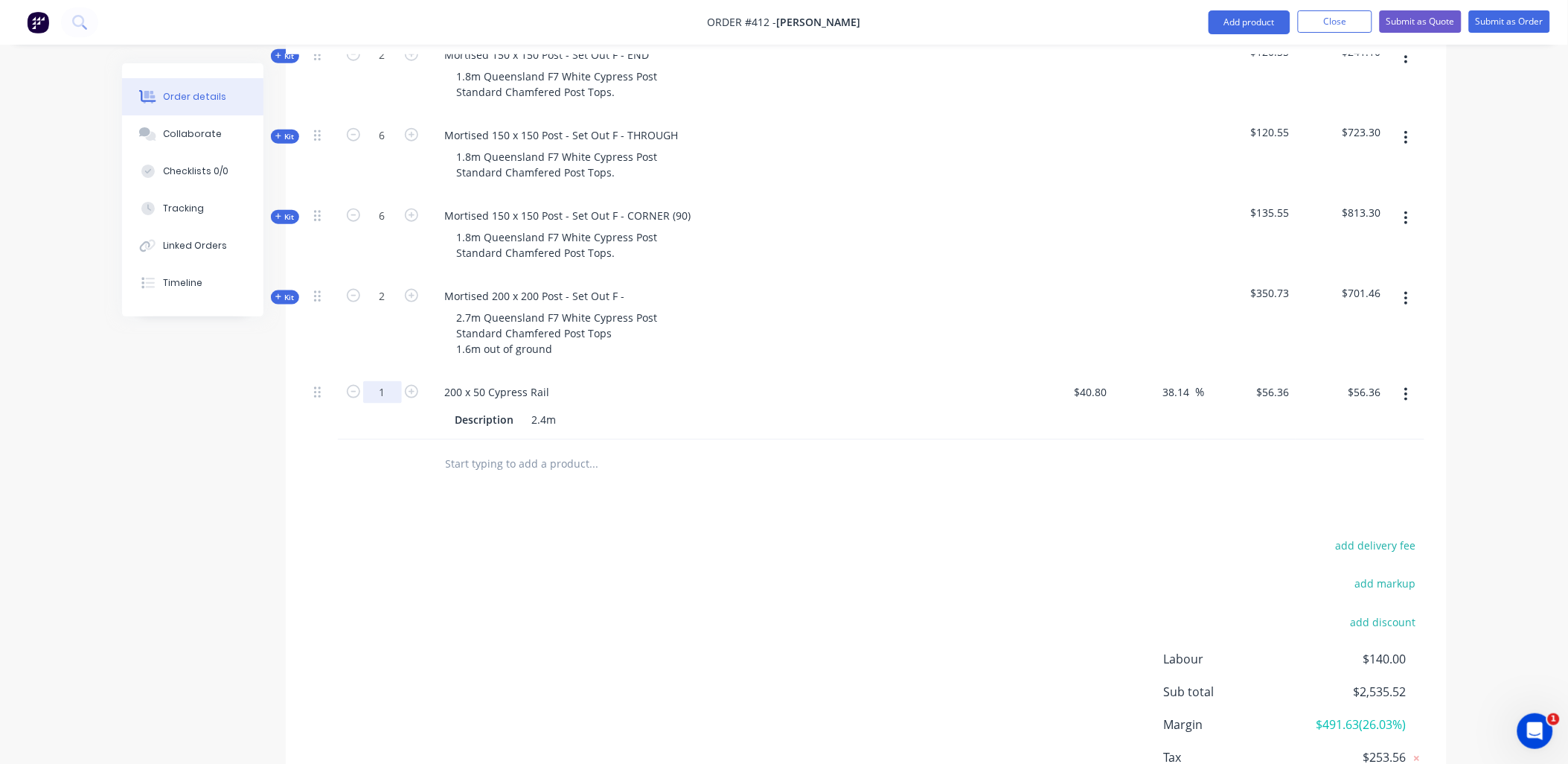
click at [388, 66] on input "1" at bounding box center [382, 55] width 38 height 23
type input "42"
type input "$2,367.12"
click at [382, 339] on div "2" at bounding box center [382, 324] width 89 height 96
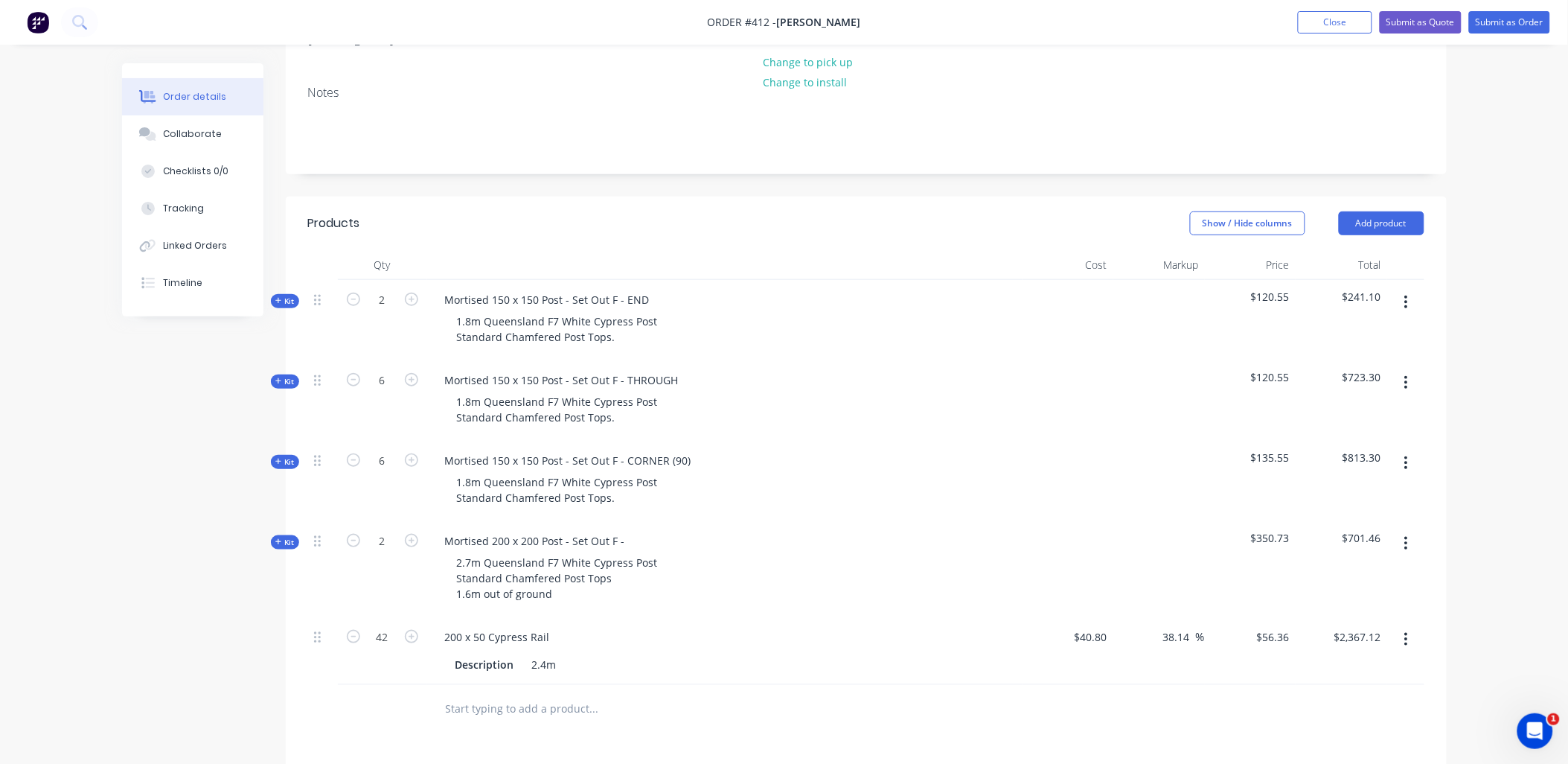
scroll to position [240, 0]
click at [407, 332] on div "2" at bounding box center [382, 321] width 89 height 81
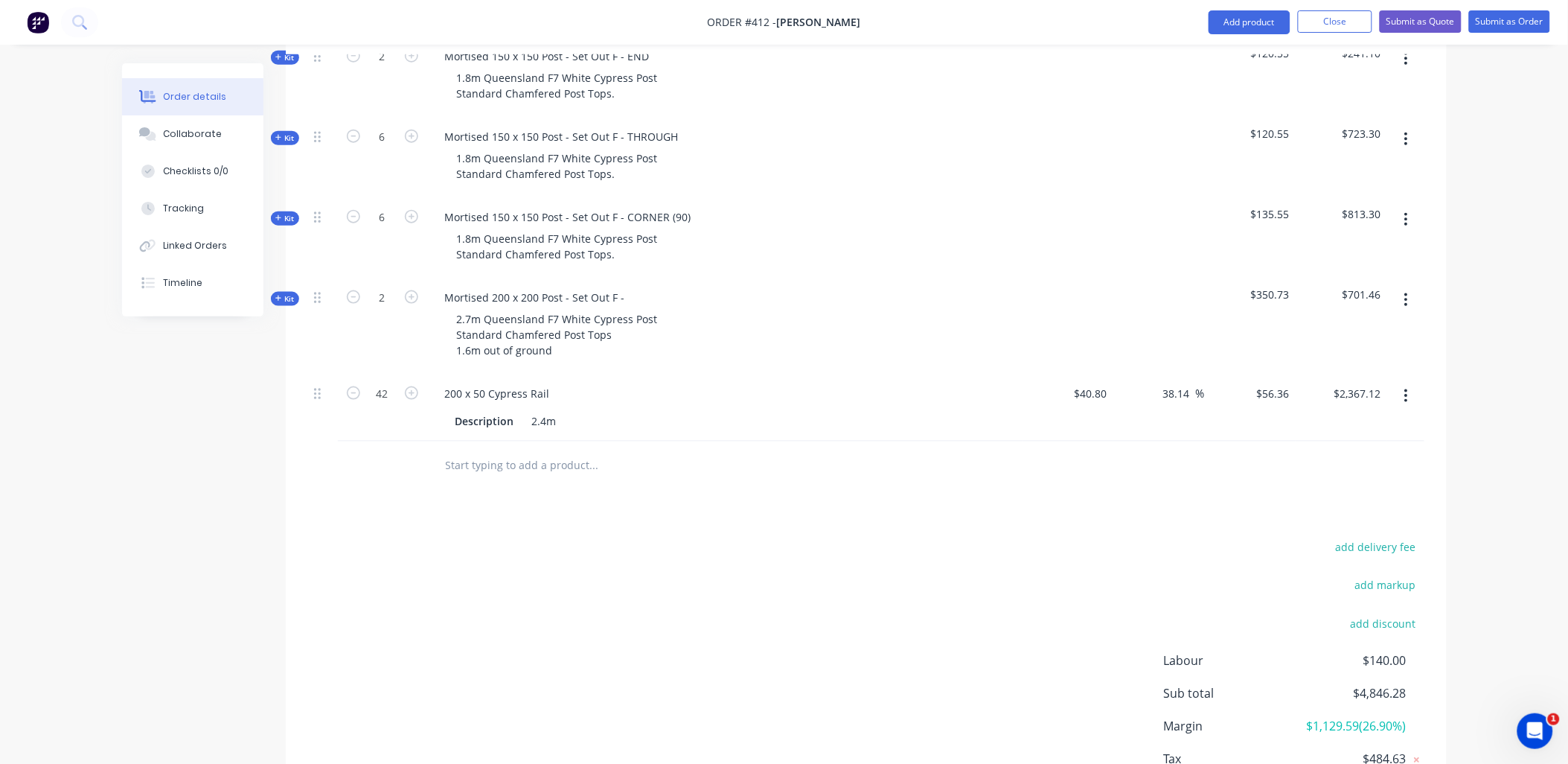
scroll to position [486, 0]
click at [1247, 24] on button "Add product" at bounding box center [1250, 23] width 82 height 24
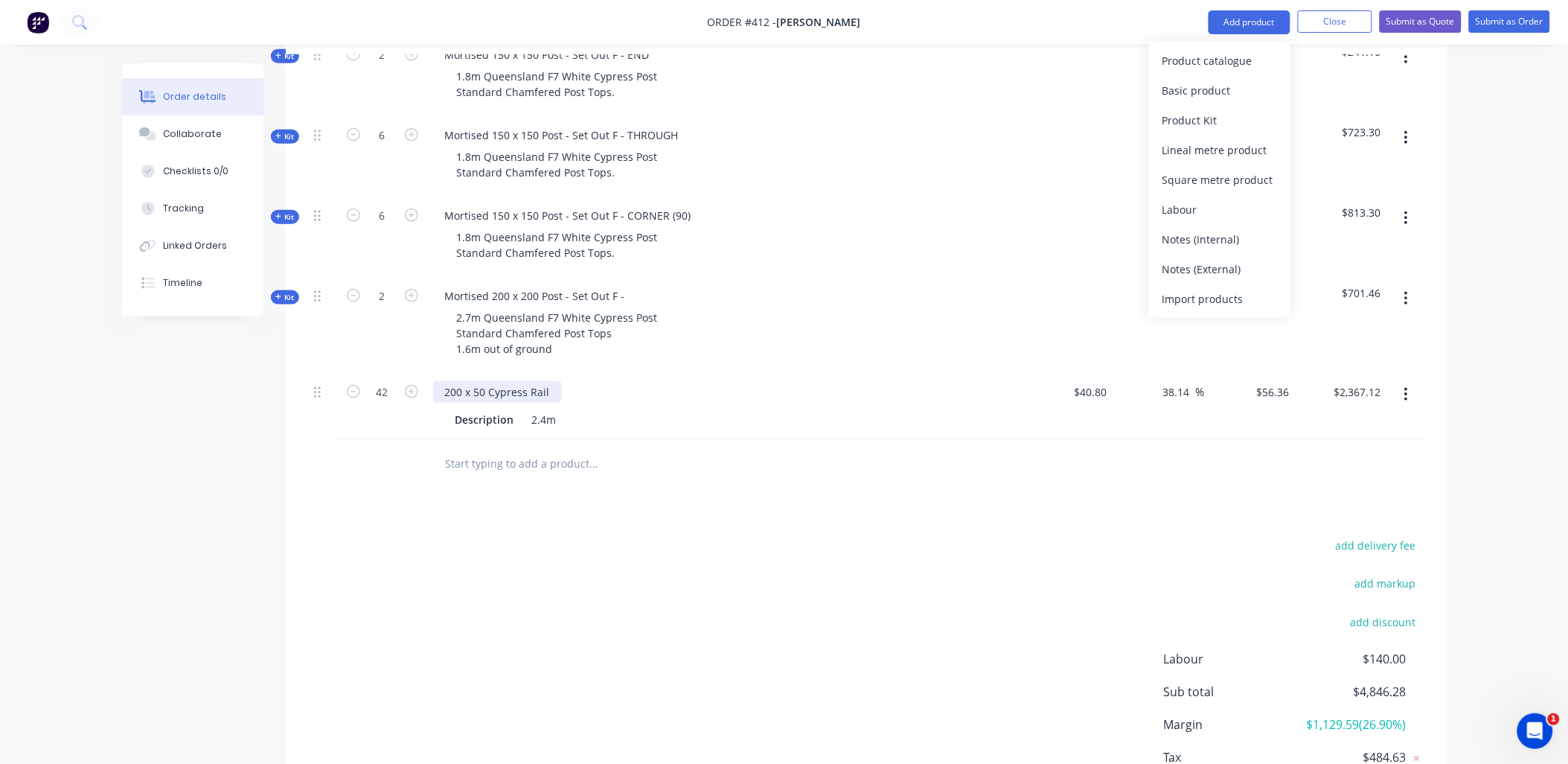
drag, startPoint x: 1221, startPoint y: 256, endPoint x: 532, endPoint y: 373, distance: 698.9
click at [1222, 258] on div "Notes (External)" at bounding box center [1220, 268] width 115 height 22
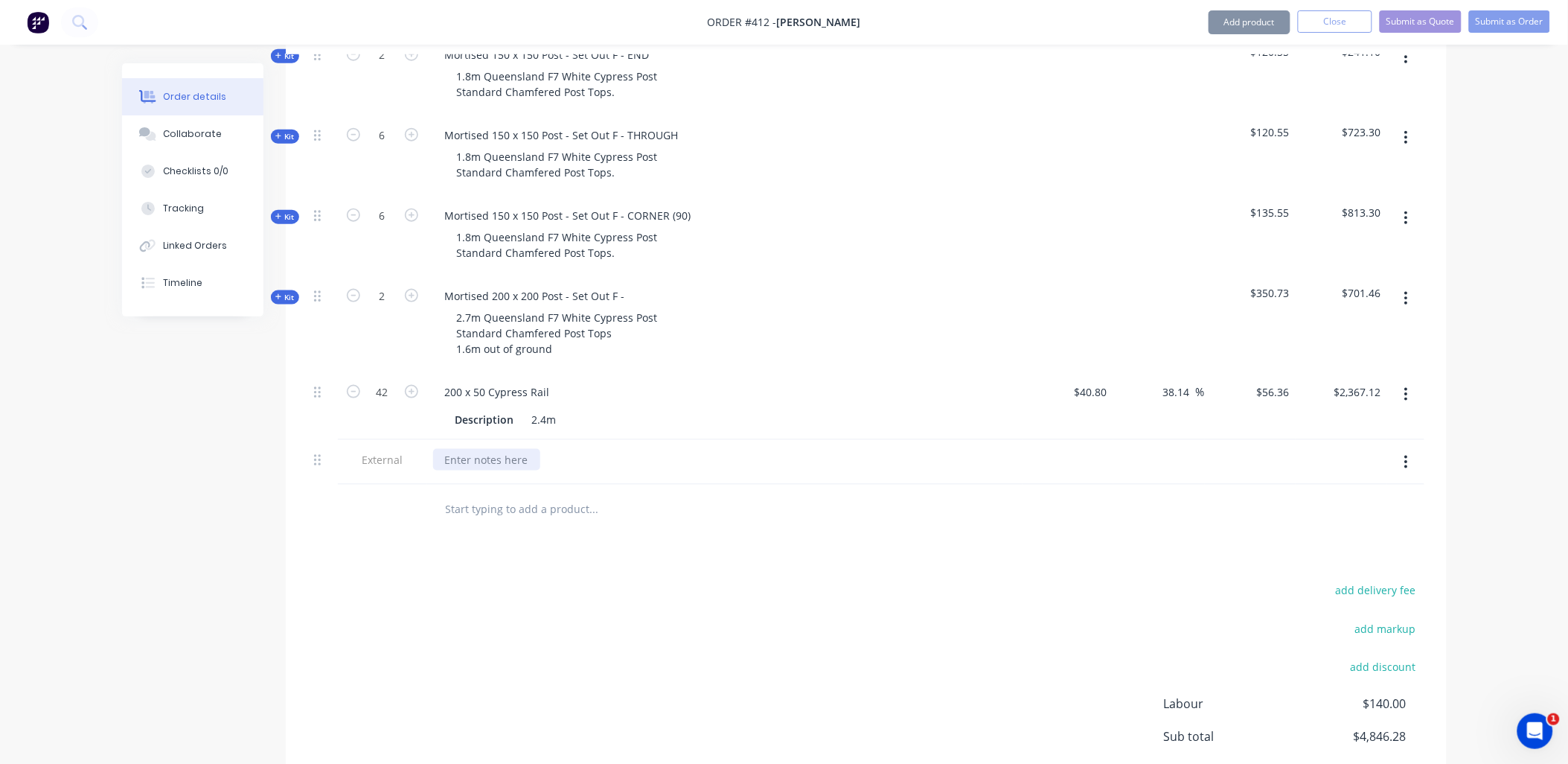
click at [492, 449] on div at bounding box center [486, 459] width 107 height 22
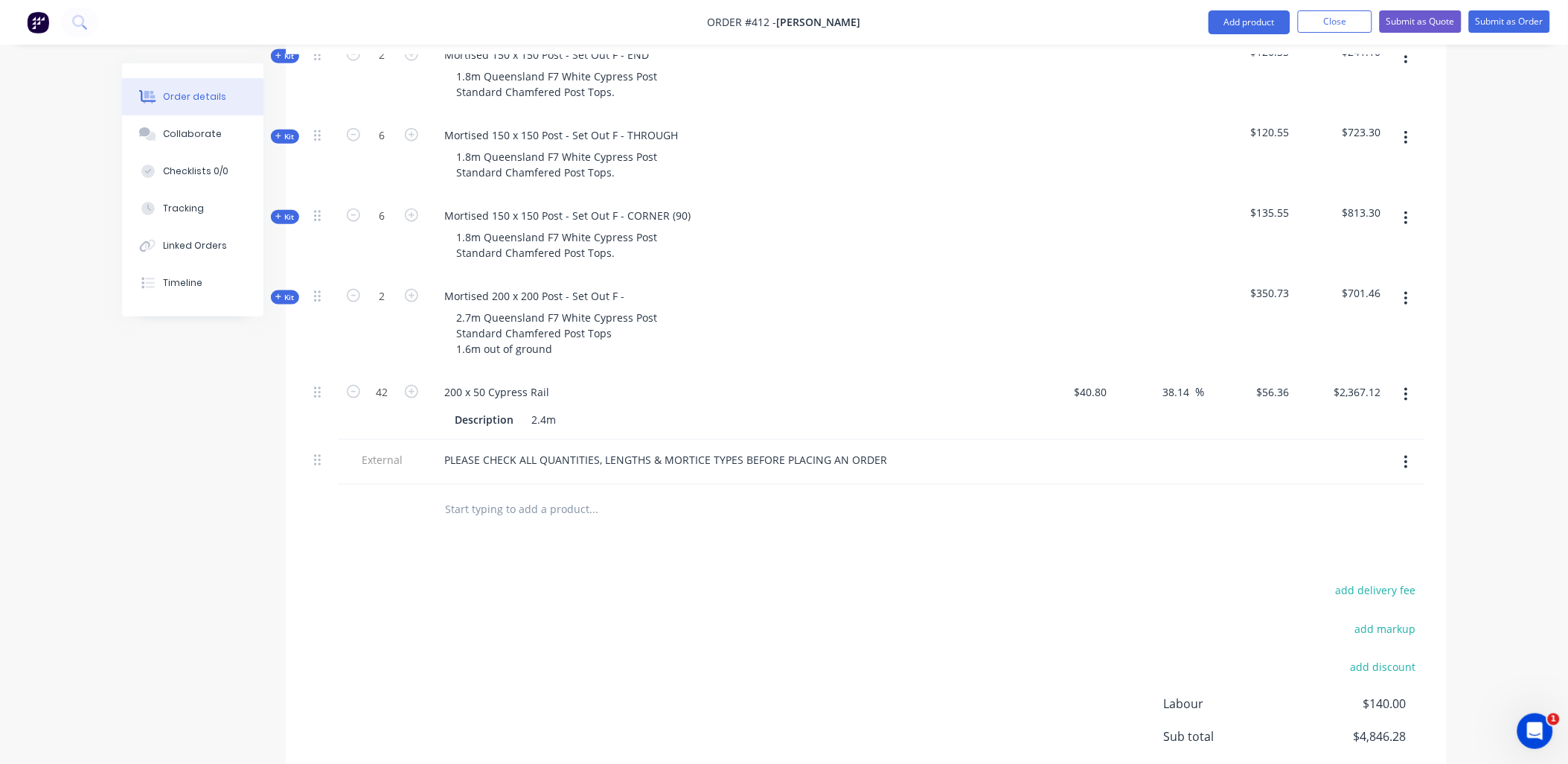
click at [430, 493] on div at bounding box center [695, 508] width 536 height 48
click at [449, 493] on input "text" at bounding box center [594, 508] width 298 height 29
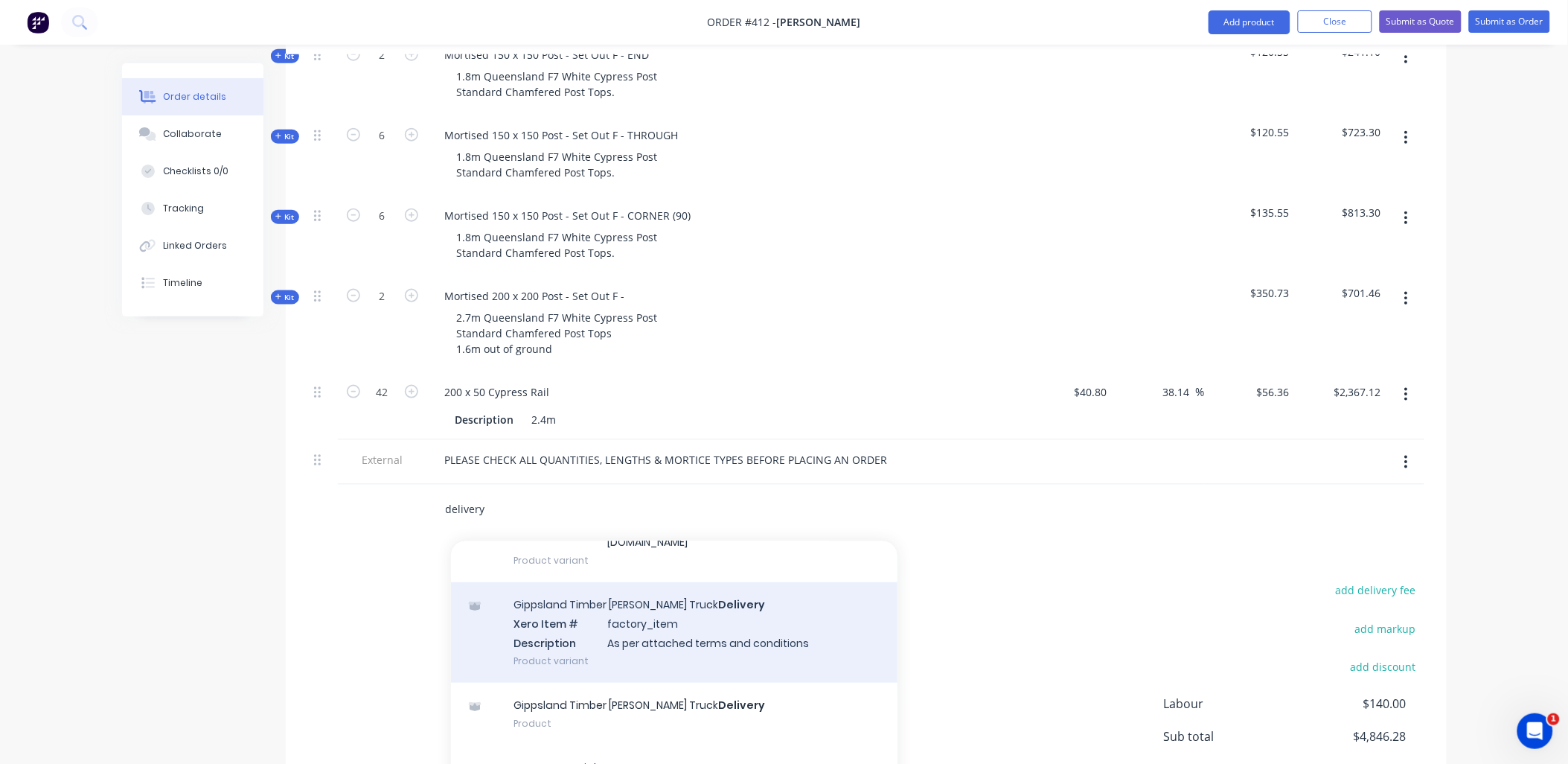
scroll to position [413, 0]
type input "delivery"
click at [623, 635] on div "Gippsland Timber [PERSON_NAME] Truck Delivery Xero Item # factory_item Descript…" at bounding box center [674, 631] width 446 height 100
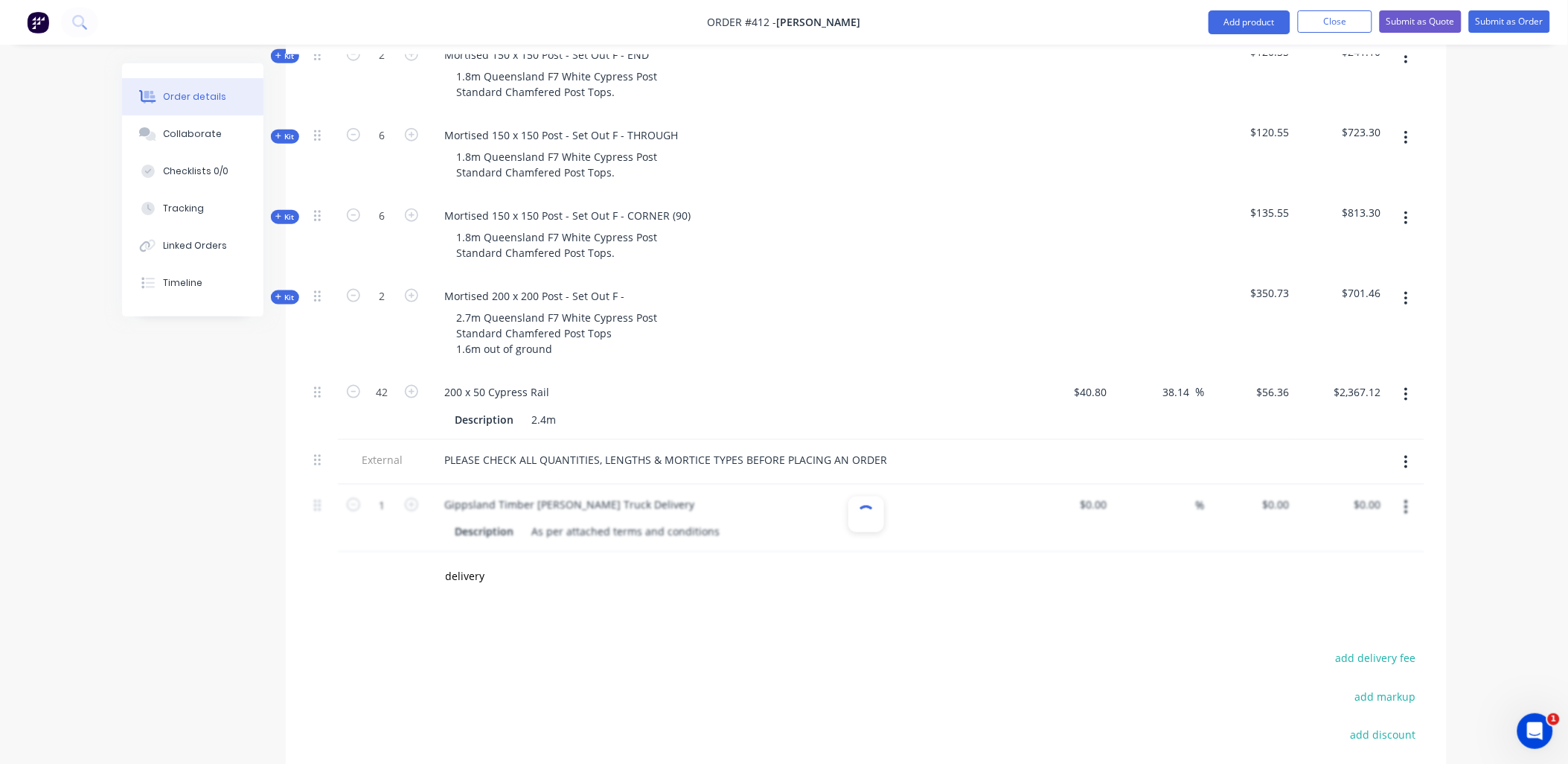
type input "$120.00"
type input "42.11"
type input "$170.5263"
type input "$170.53"
click at [1097, 493] on input "120" at bounding box center [1090, 504] width 46 height 22
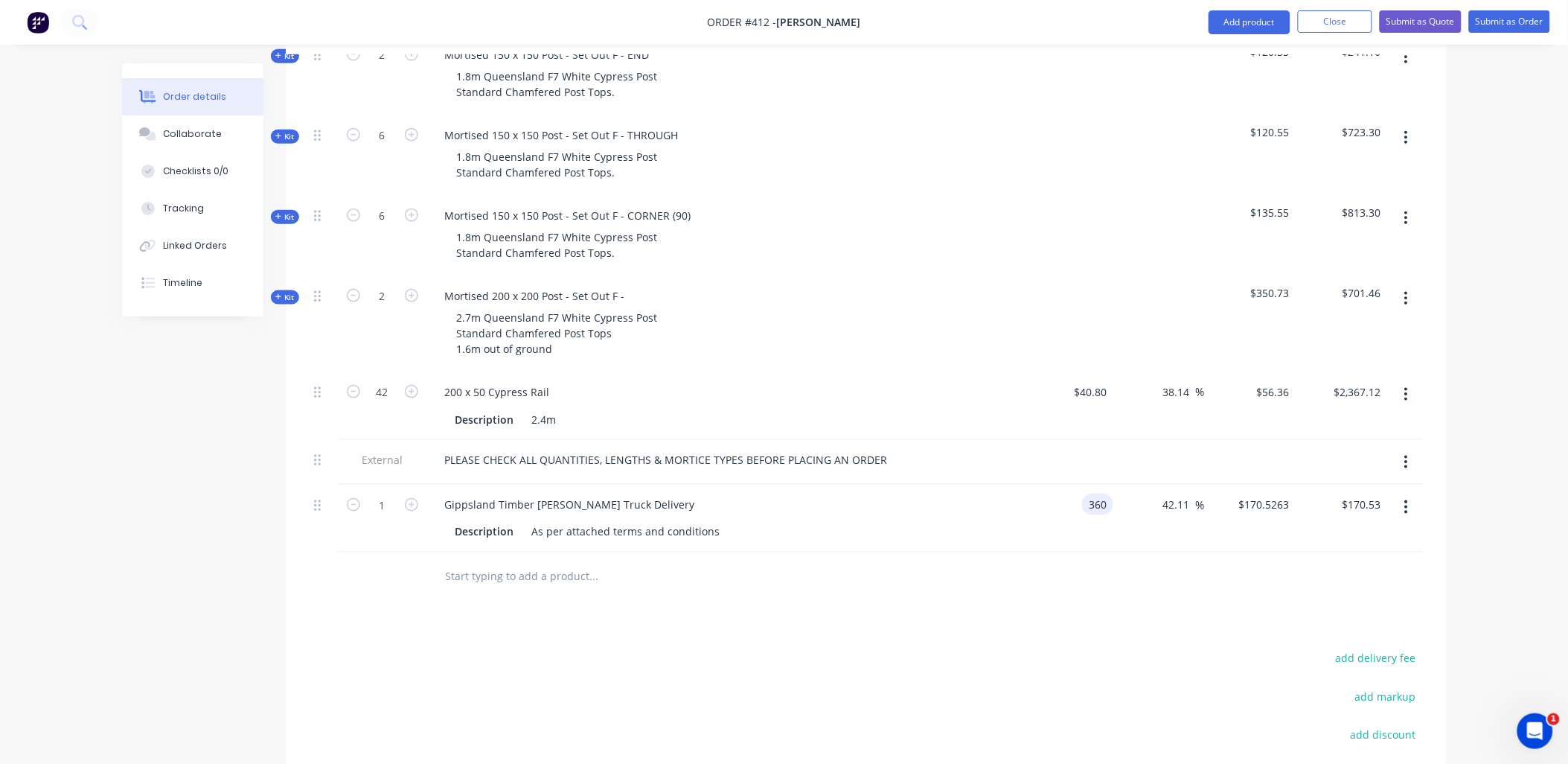
type input "$360.00"
type input "$511.5789"
type input "$511.58"
click at [1084, 563] on div at bounding box center [867, 576] width 1116 height 48
click at [1266, 493] on input "511.5789" at bounding box center [1266, 504] width 58 height 22
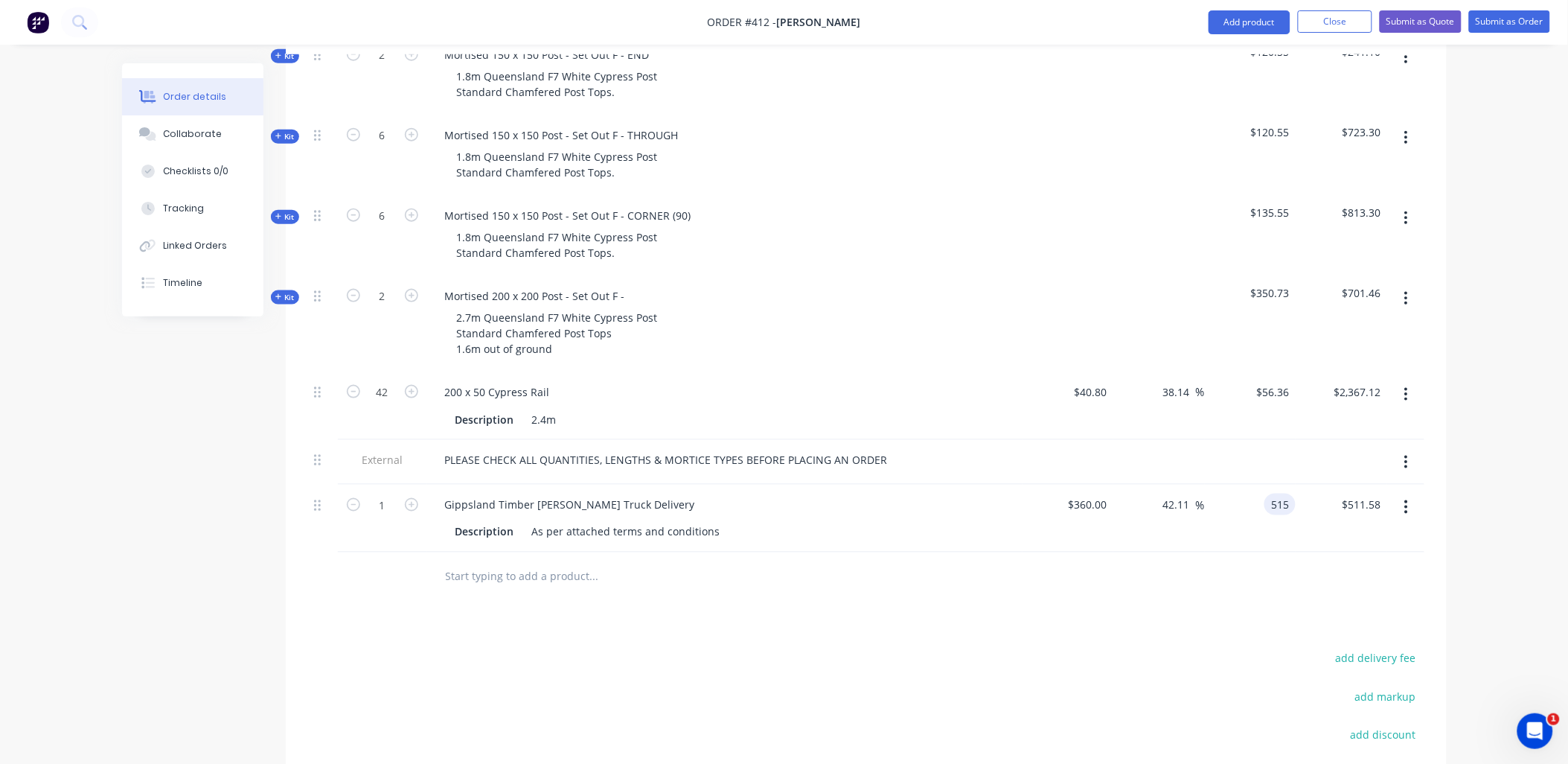
type input "515"
type input "43.06"
type input "$515.00"
click at [1376, 591] on div "Products Show / Hide columns Add product Qty Cost Markup Price Total Kit 2 Mort…" at bounding box center [867, 455] width 1161 height 1007
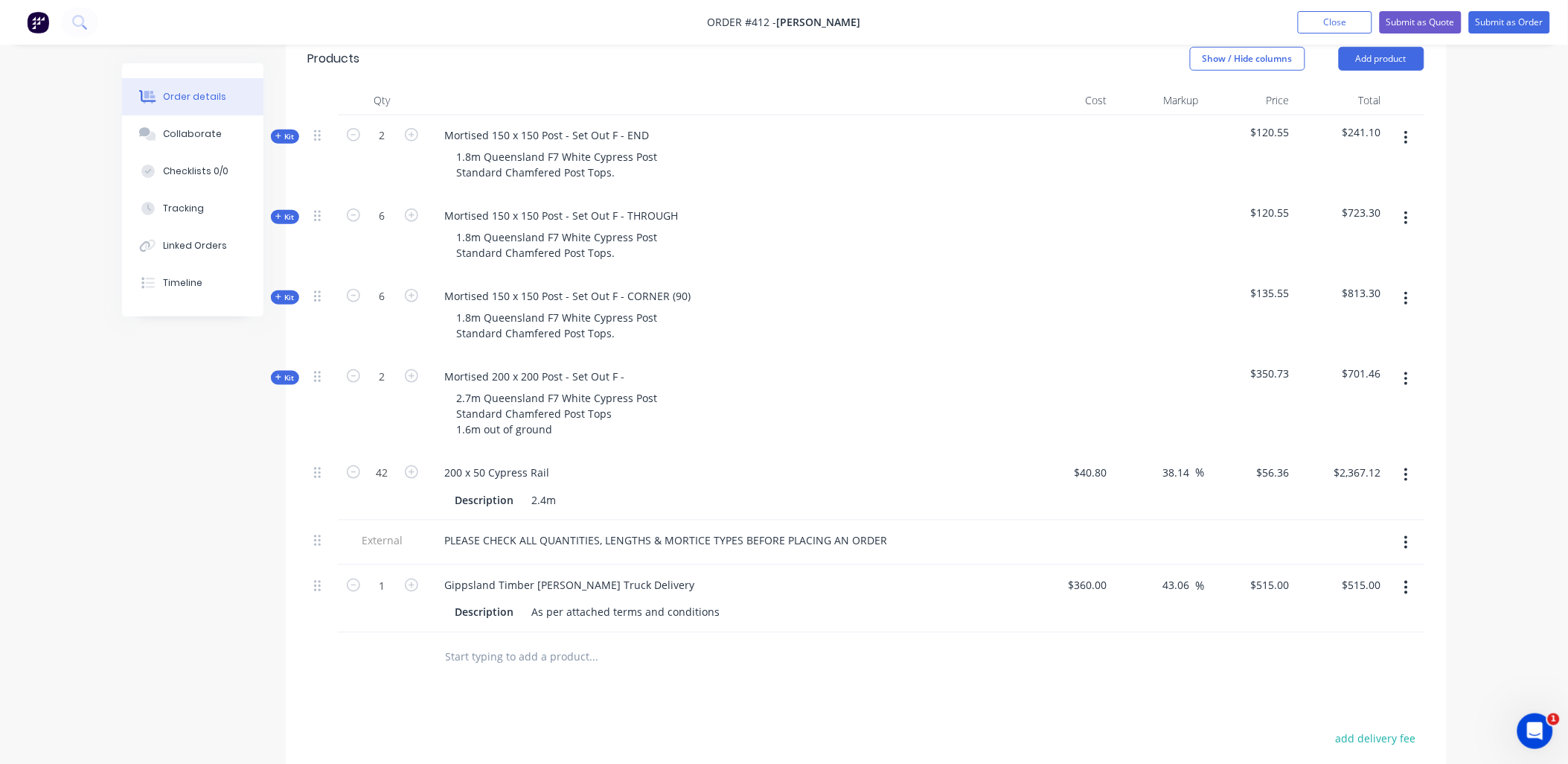
scroll to position [405, 0]
click at [511, 643] on input "text" at bounding box center [594, 657] width 298 height 29
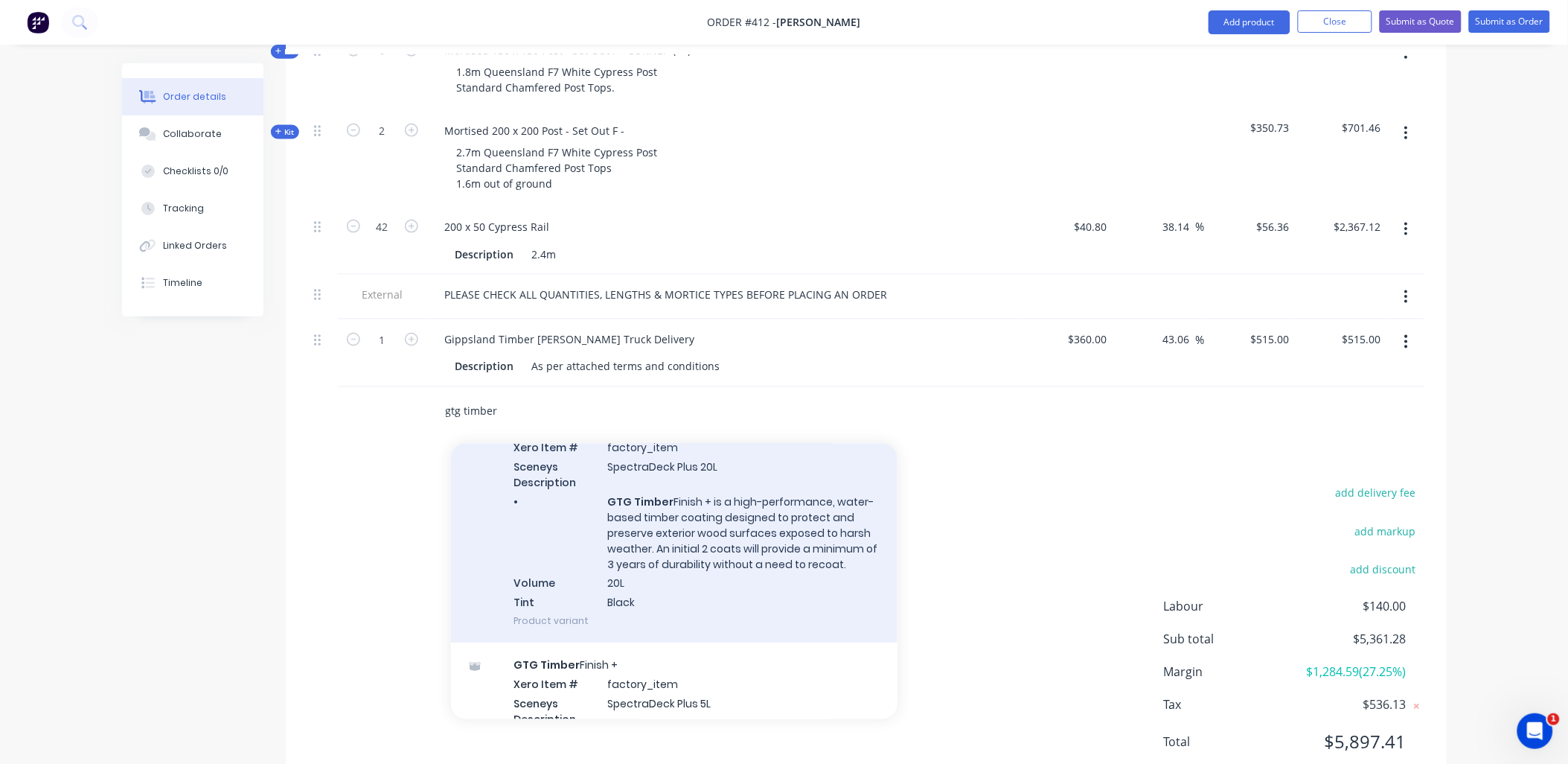
scroll to position [84, 0]
type input "gtg timber"
click at [630, 537] on div "GTG Timber Finish + Xero Item # factory_item Sceneys Description SpectraDeck Pl…" at bounding box center [674, 526] width 446 height 237
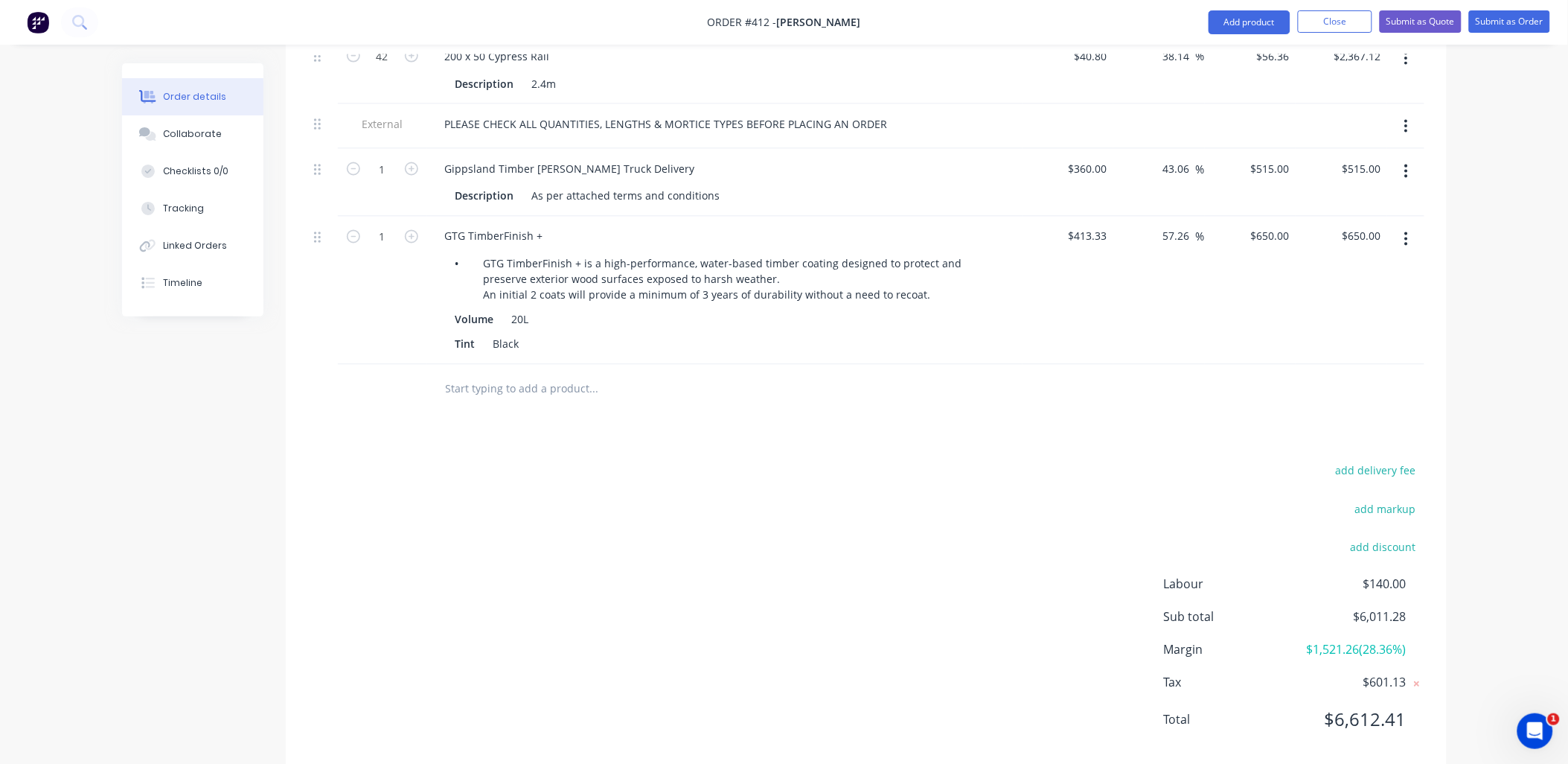
scroll to position [830, 0]
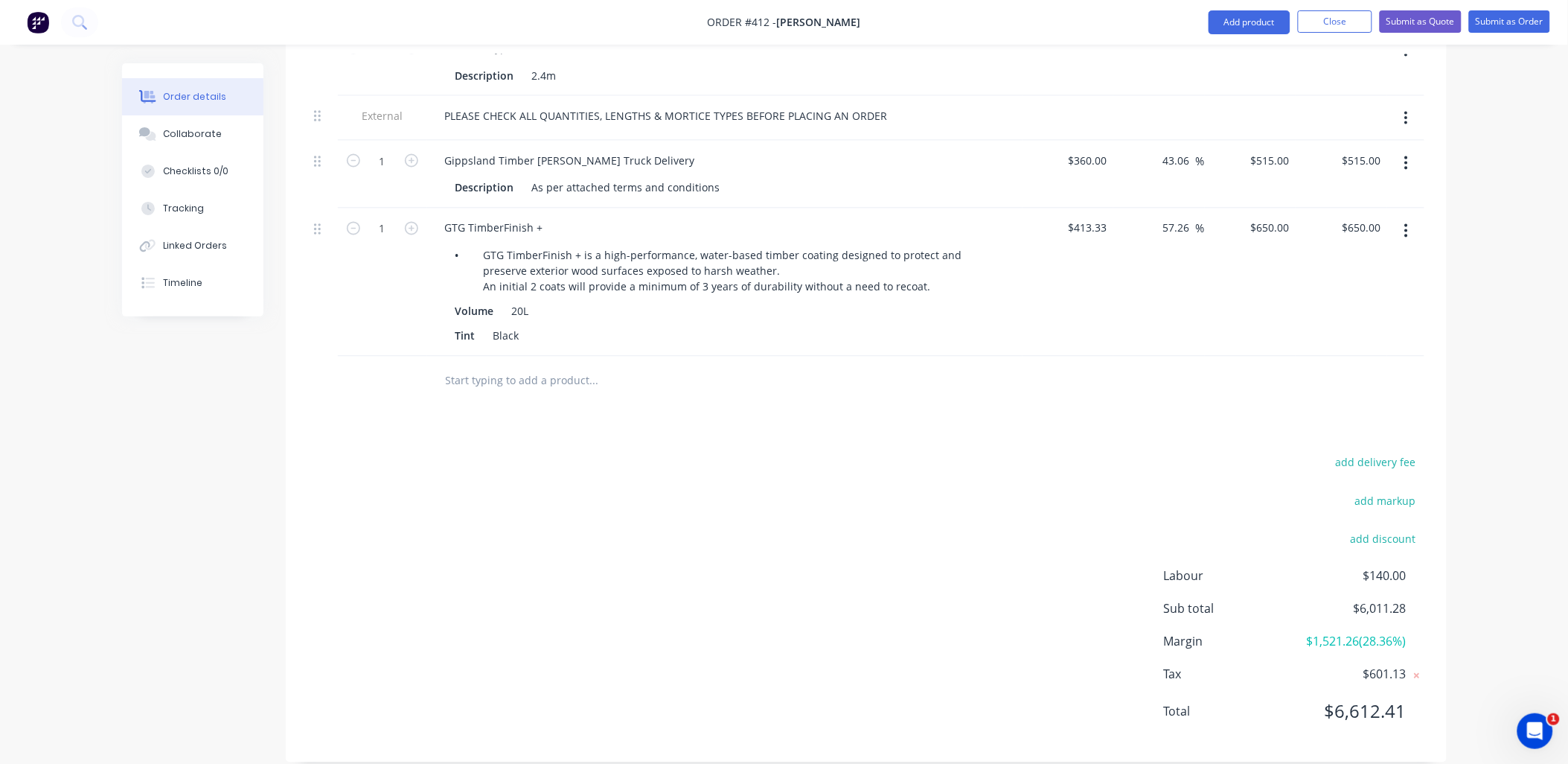
click at [501, 366] on input "text" at bounding box center [594, 380] width 298 height 29
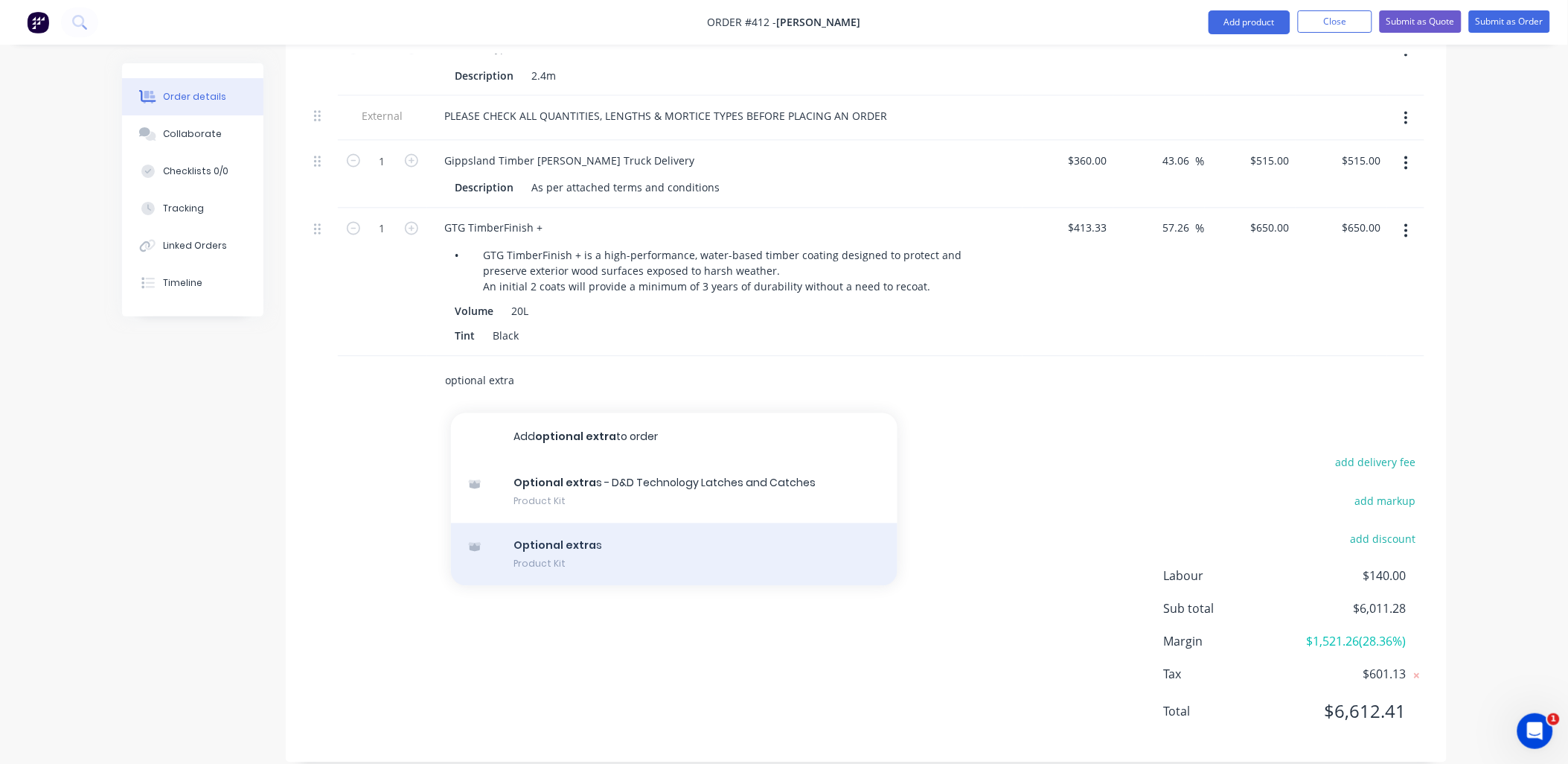
type input "optional extra"
click at [612, 526] on div "Optional extra s Product Kit" at bounding box center [674, 554] width 446 height 63
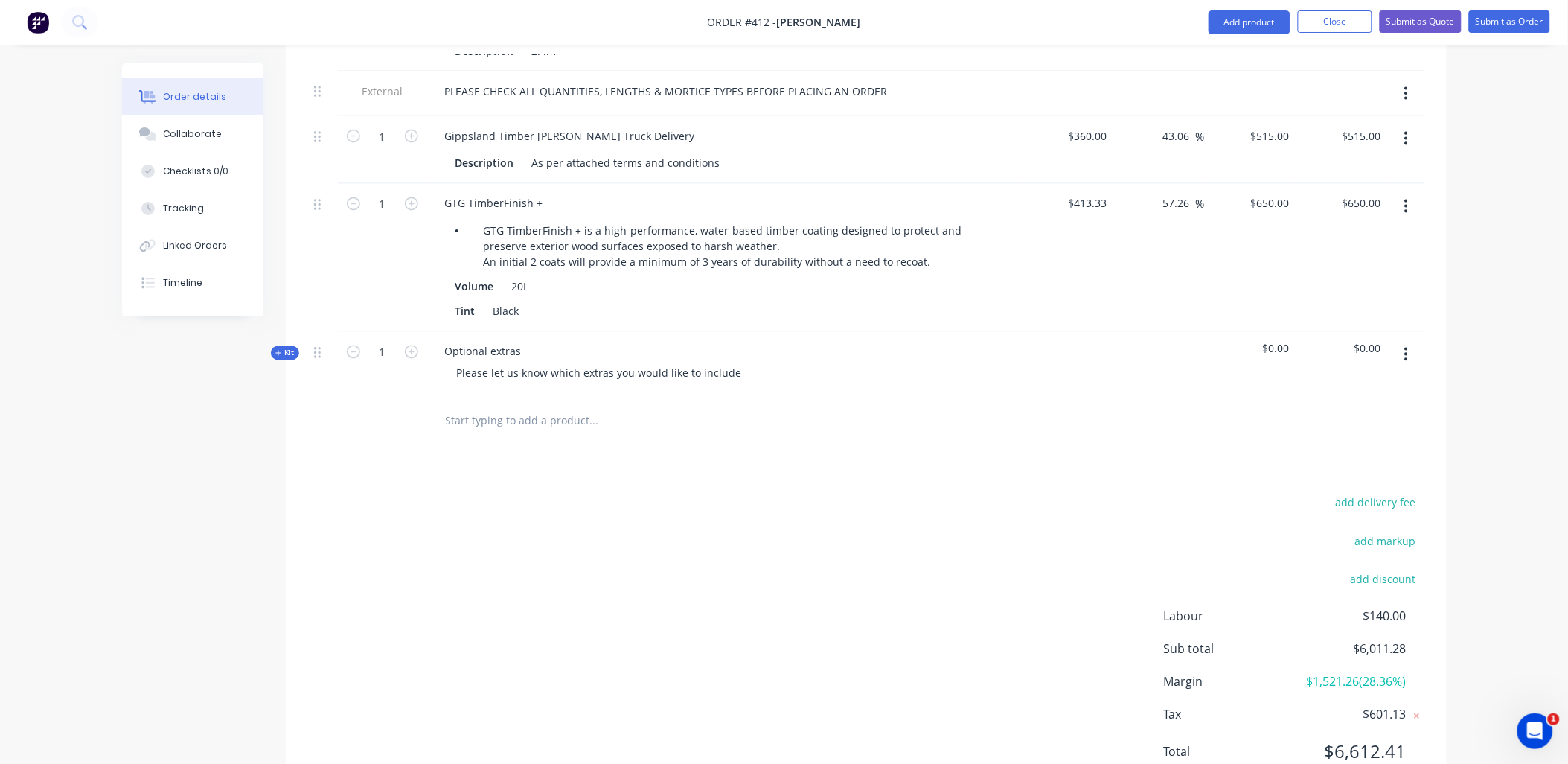
scroll to position [895, 0]
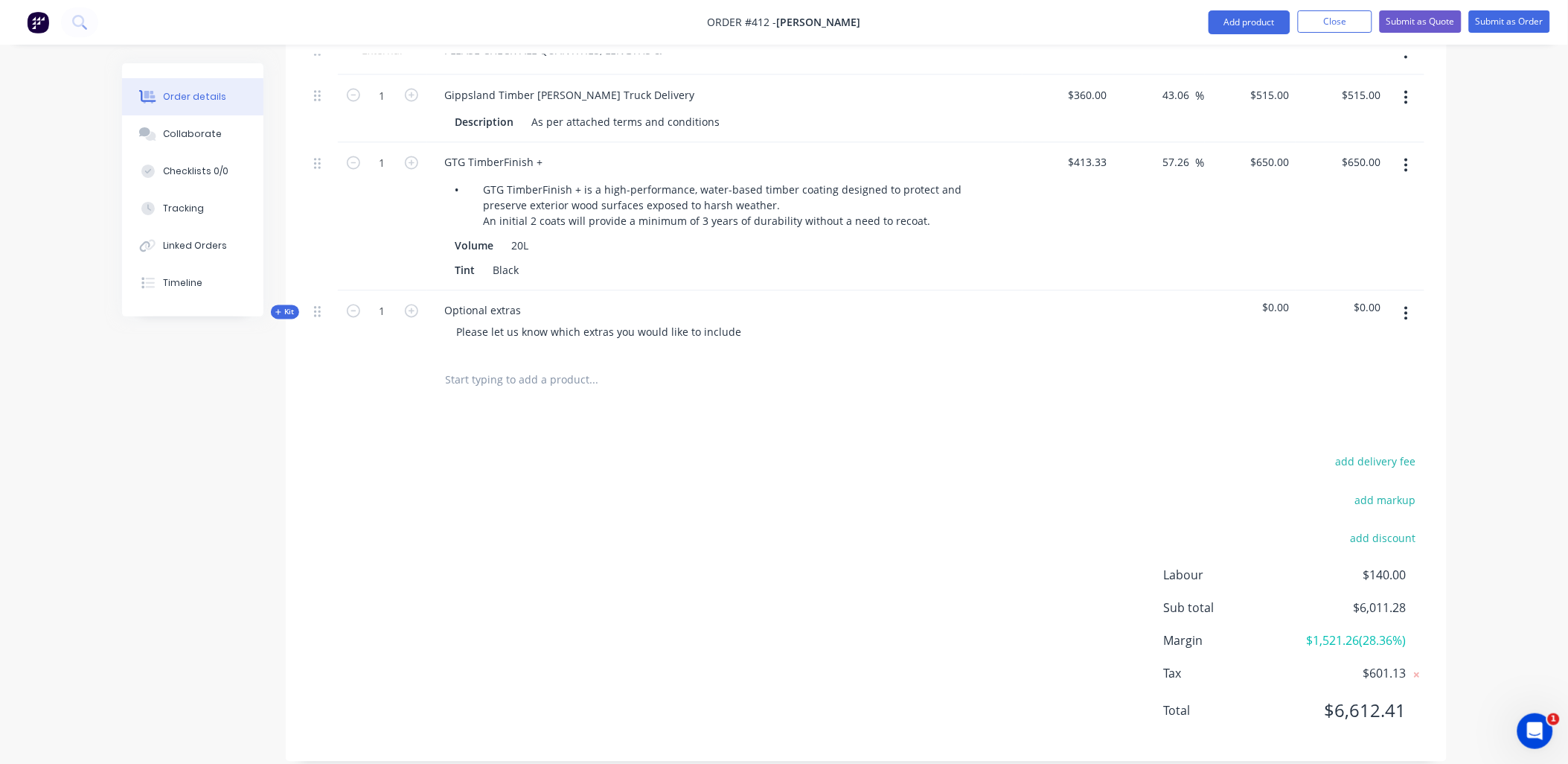
click at [281, 307] on span "Kit" at bounding box center [285, 312] width 20 height 11
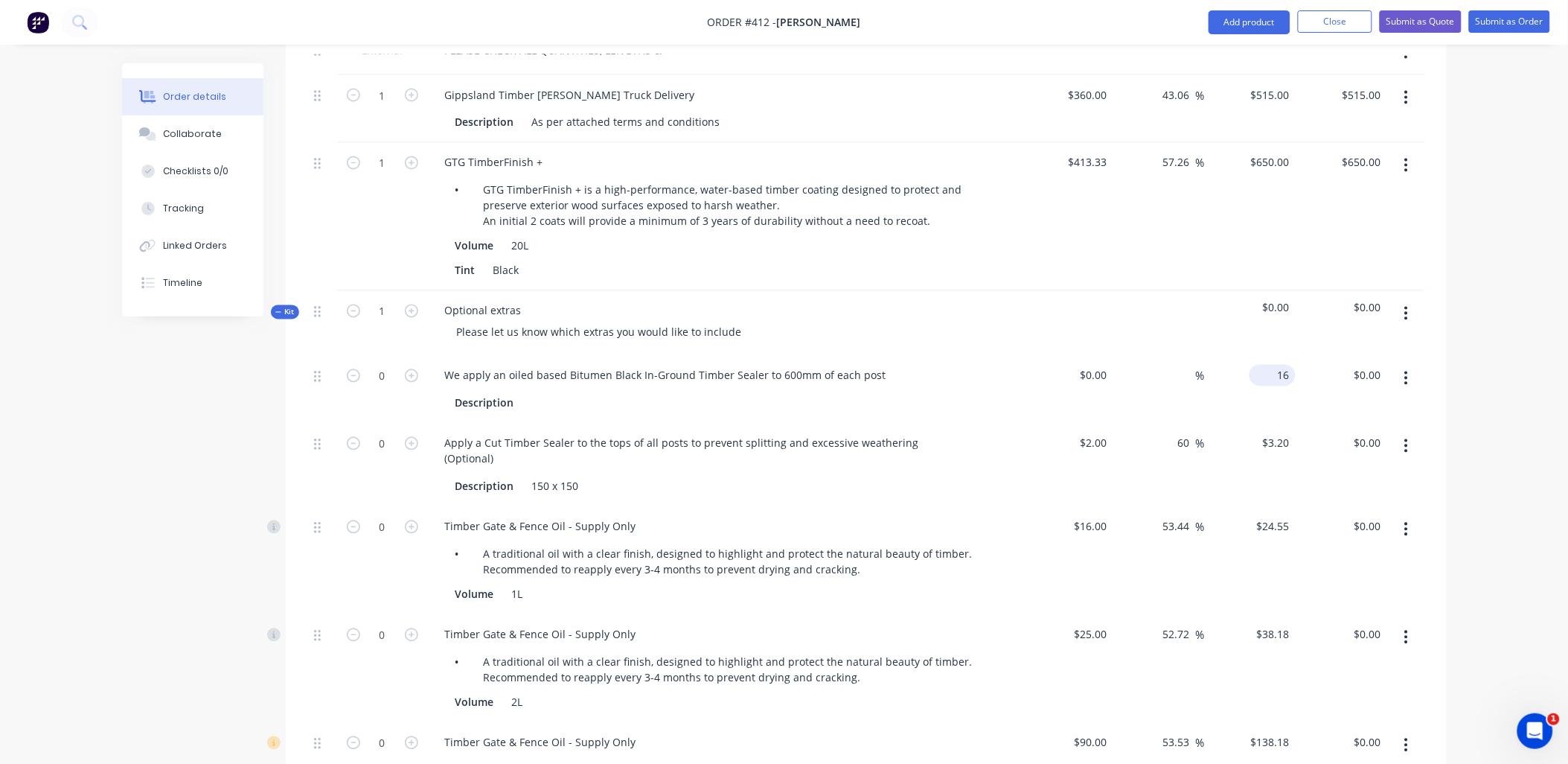
click at [1277, 365] on div "16 $16.00" at bounding box center [1275, 376] width 40 height 22
type input "$260.00"
click at [1309, 327] on div "$0.00" at bounding box center [1341, 324] width 91 height 65
click at [1409, 432] on button "button" at bounding box center [1407, 446] width 35 height 27
click at [1385, 534] on div "Delete" at bounding box center [1354, 545] width 115 height 22
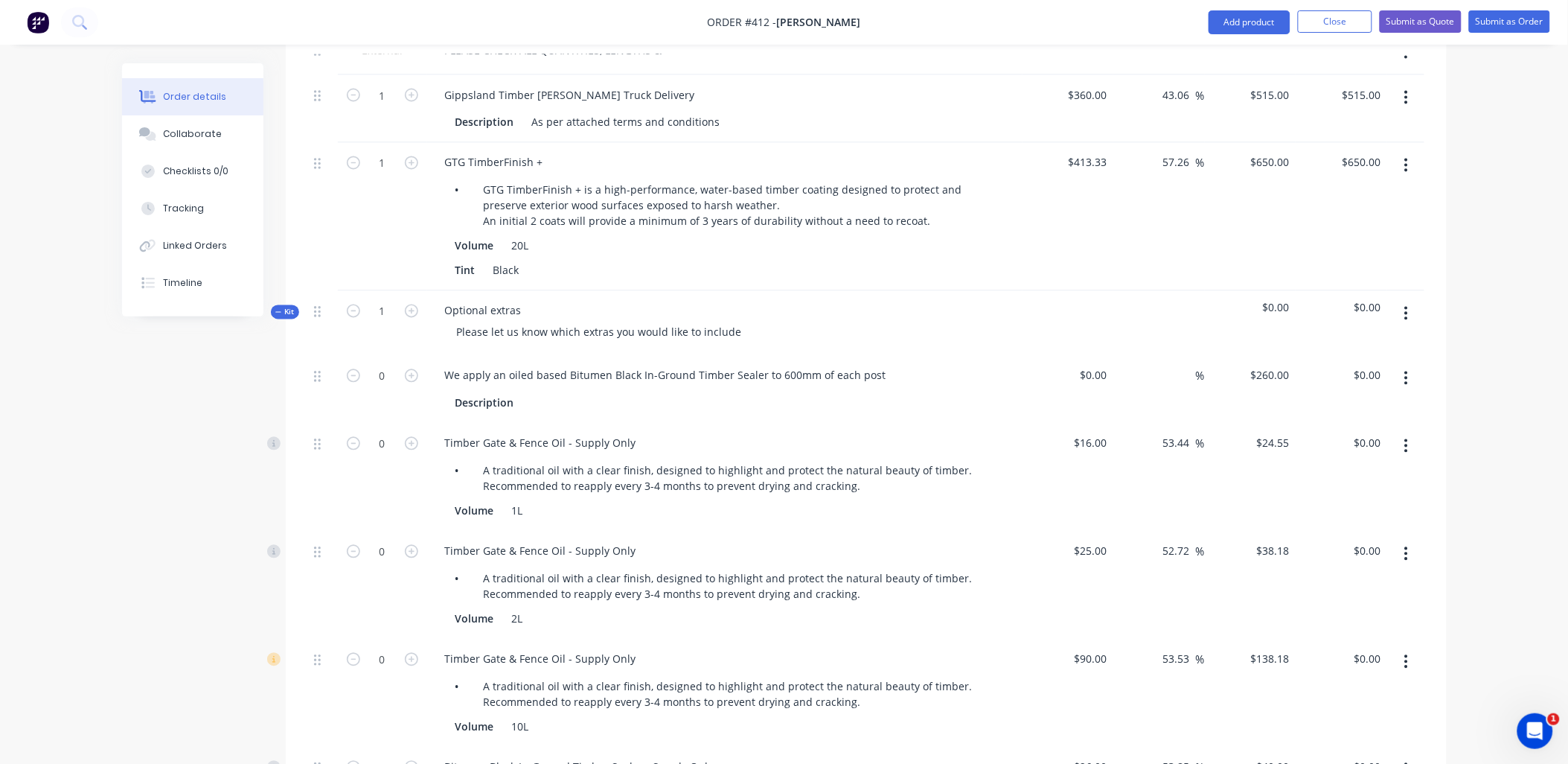
click at [1417, 432] on button "button" at bounding box center [1407, 446] width 35 height 27
click at [1379, 534] on div "Delete" at bounding box center [1354, 545] width 115 height 22
click at [1409, 432] on button "button" at bounding box center [1407, 446] width 35 height 27
click at [1383, 534] on div "Delete" at bounding box center [1354, 545] width 115 height 22
click at [1412, 432] on button "button" at bounding box center [1407, 446] width 35 height 27
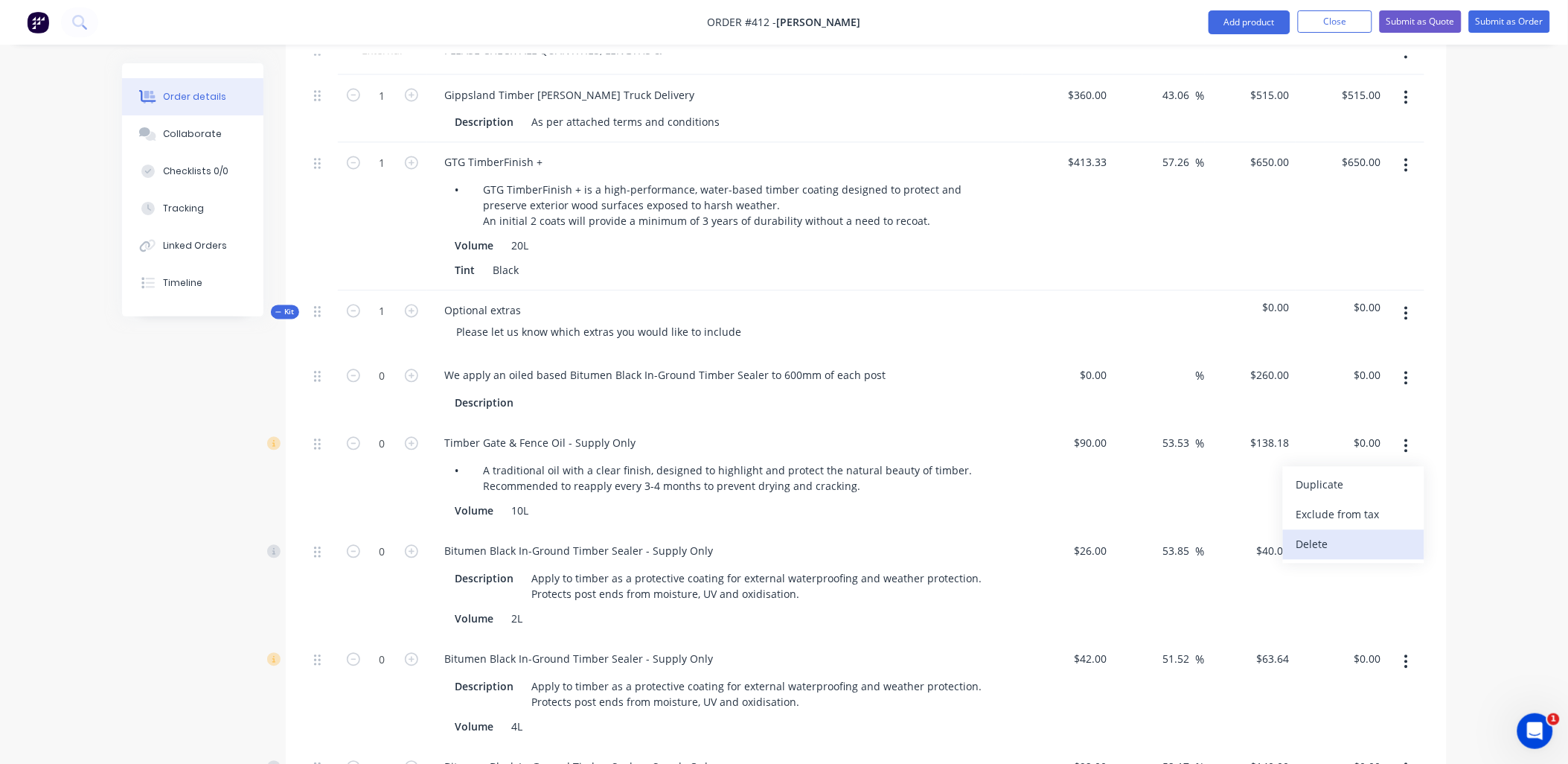
click at [1392, 534] on div "Delete" at bounding box center [1354, 545] width 115 height 22
click at [1407, 547] on icon "button" at bounding box center [1407, 554] width 3 height 14
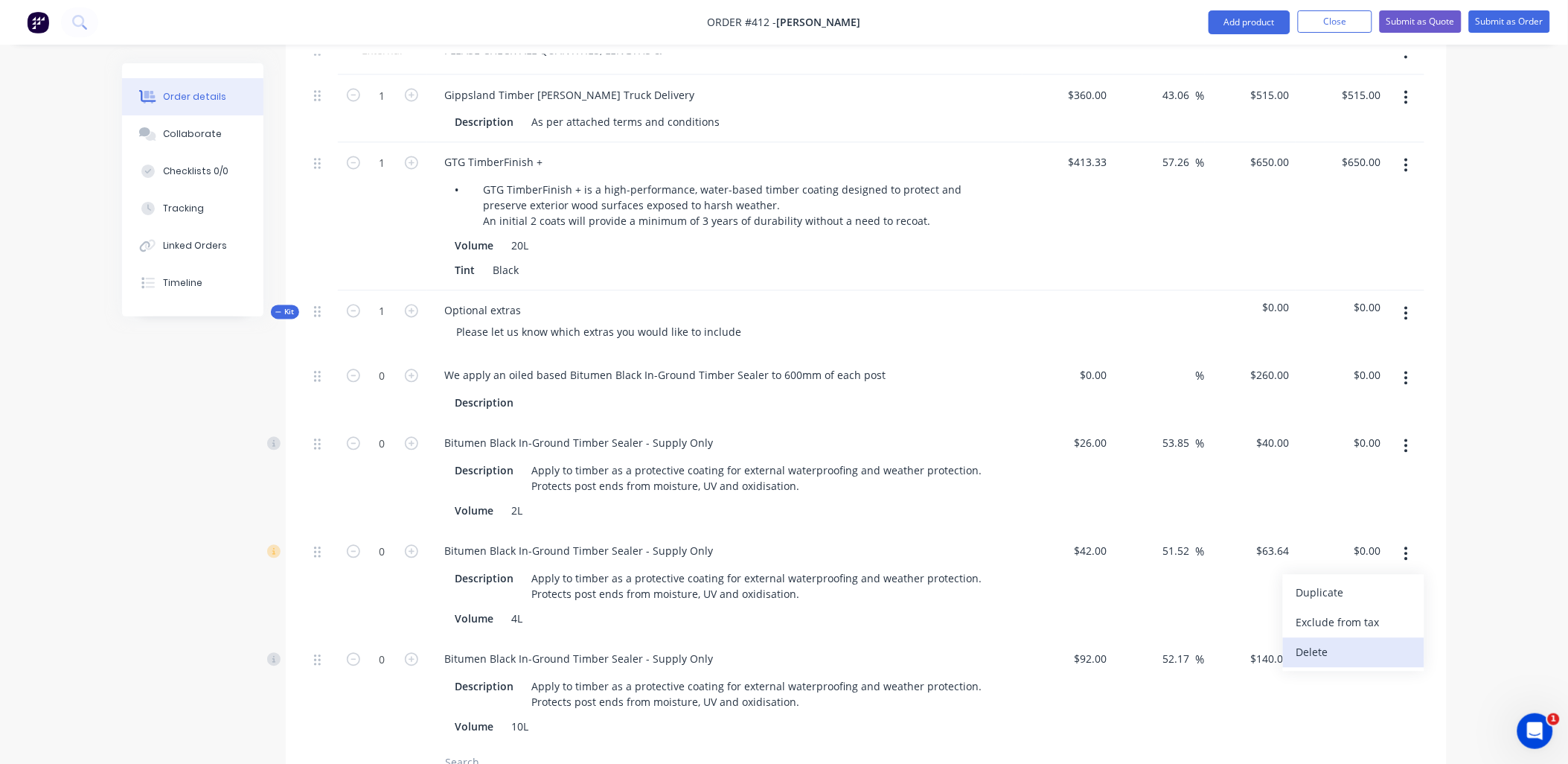
click at [1380, 642] on div "Delete" at bounding box center [1354, 652] width 115 height 22
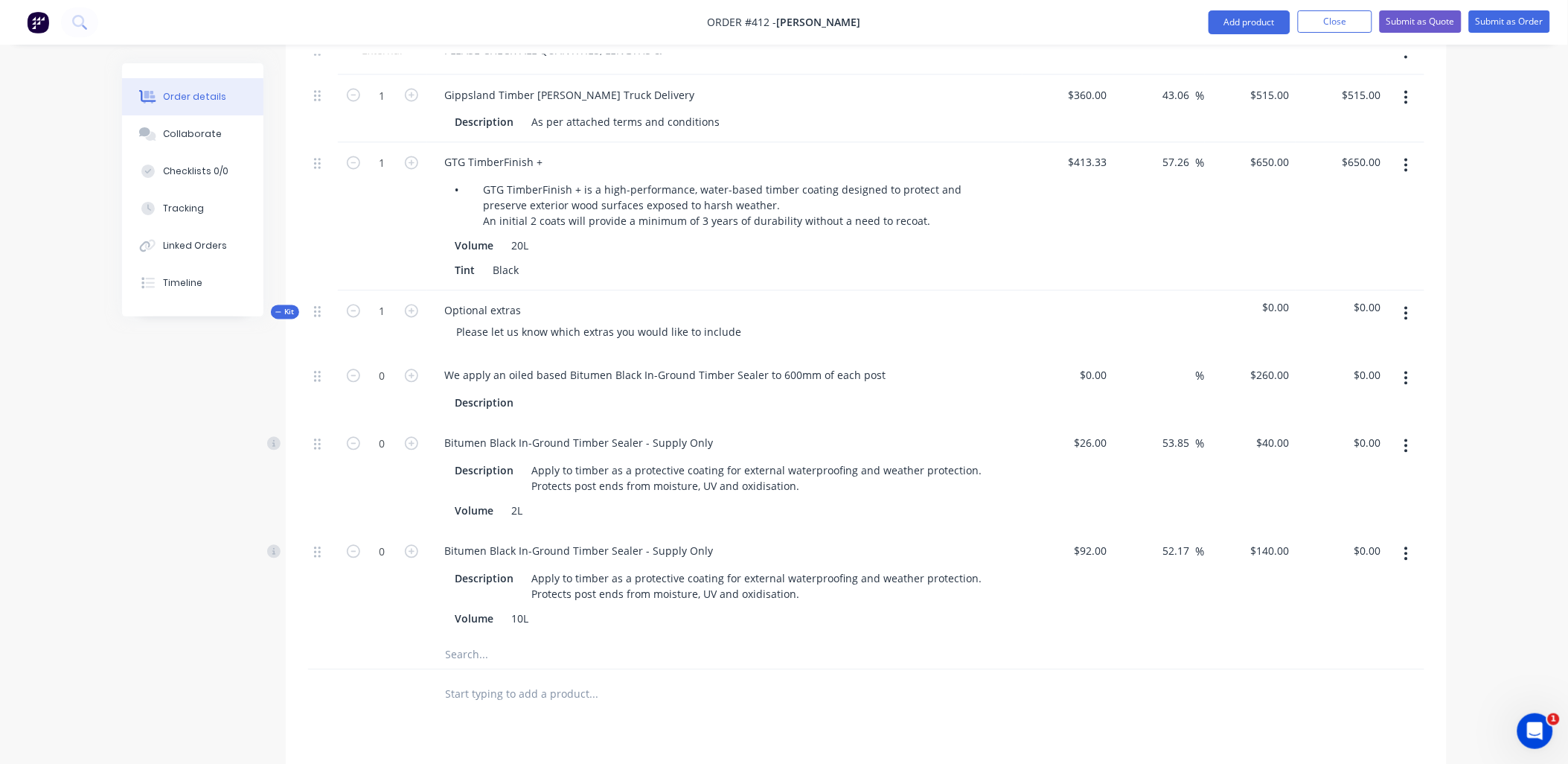
click at [1404, 545] on icon "button" at bounding box center [1406, 554] width 4 height 17
click at [1381, 642] on div "Delete" at bounding box center [1354, 652] width 115 height 22
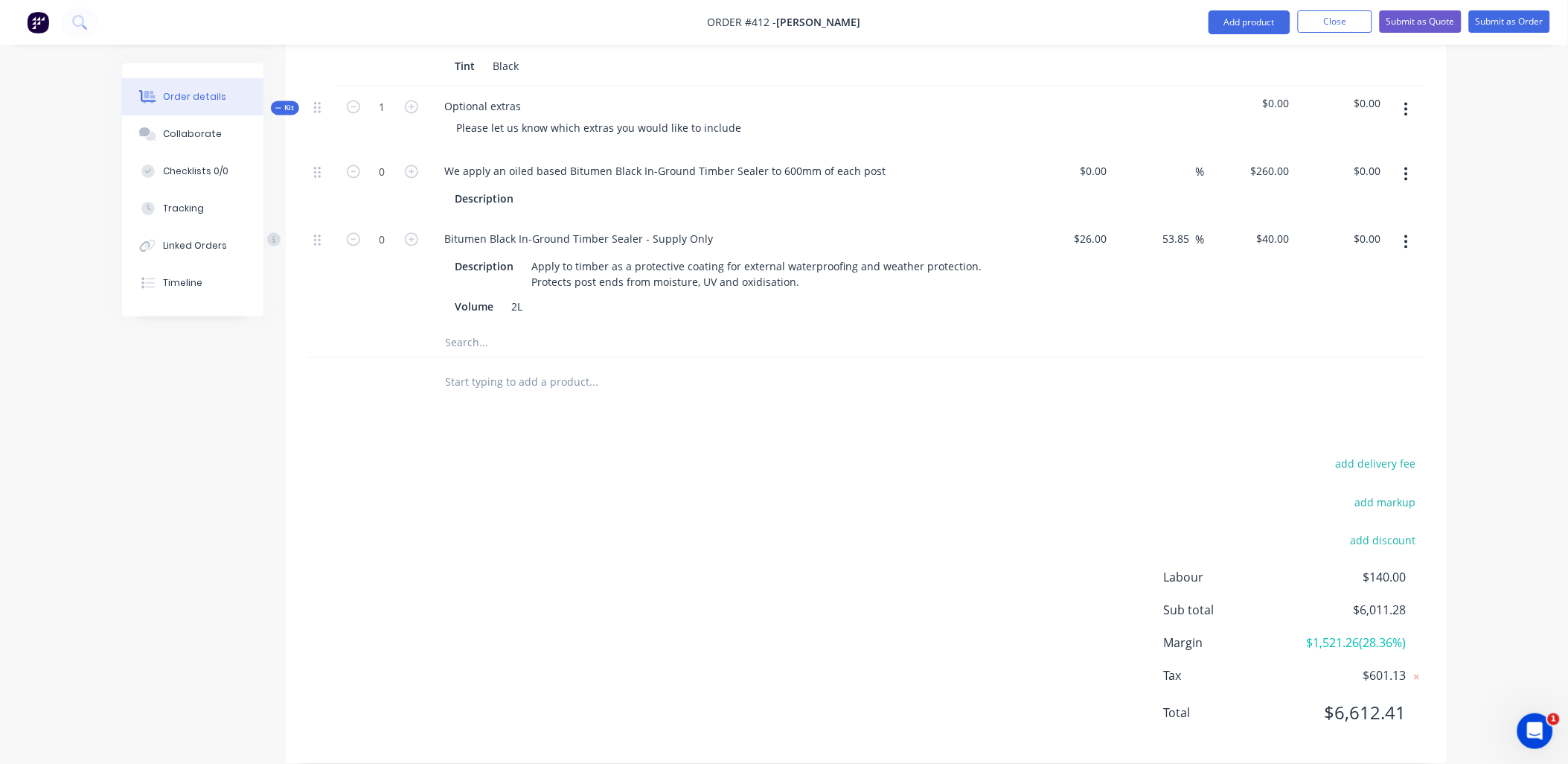
scroll to position [1102, 0]
click at [540, 365] on input "text" at bounding box center [594, 379] width 298 height 29
type input "g"
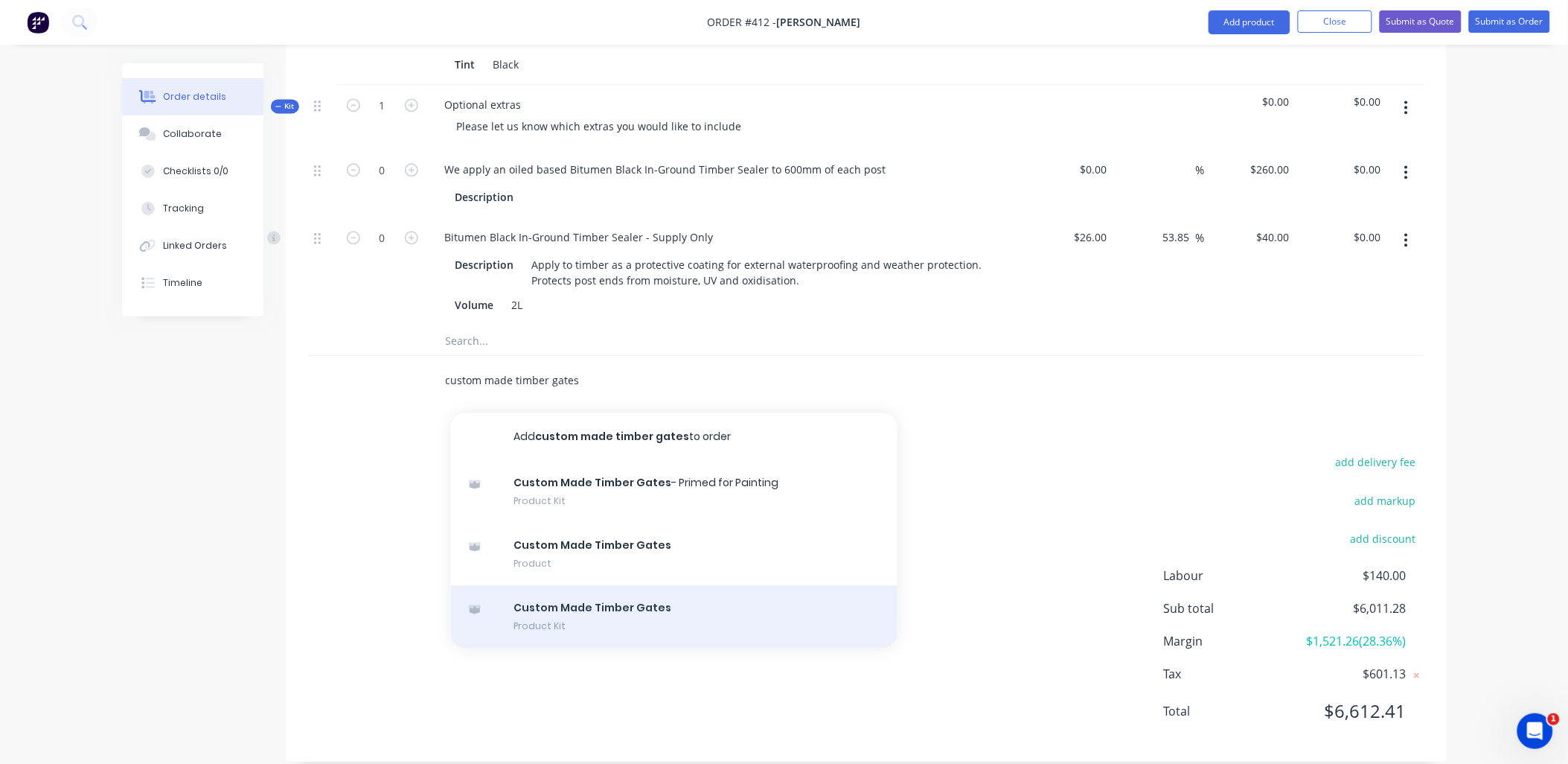
type input "custom made timber gates"
click at [570, 592] on div "Custom Made Timber Gates Product Kit" at bounding box center [674, 616] width 446 height 63
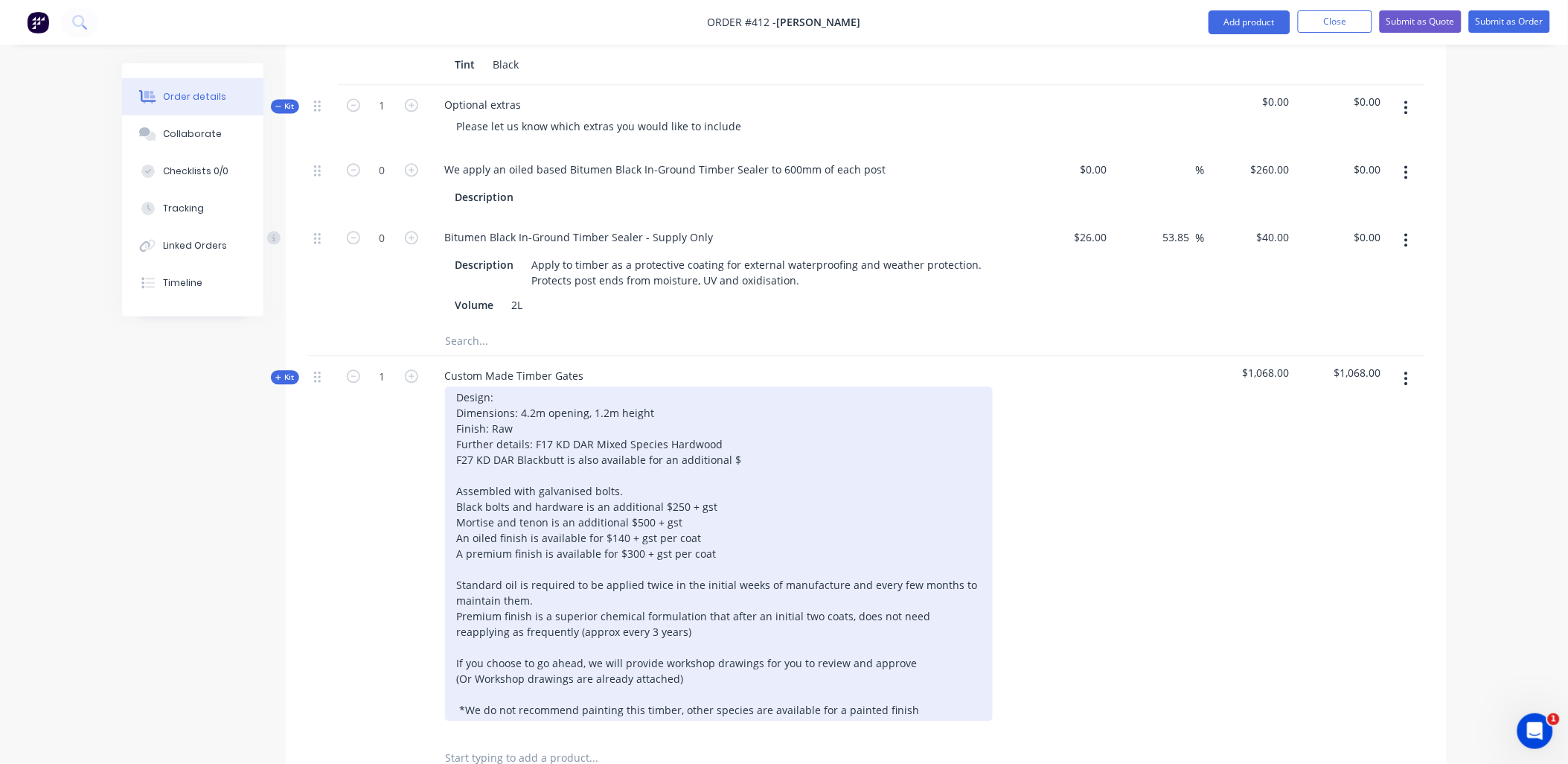
click at [521, 386] on div "Design: Dimensions: 4.2m opening, 1.2m height Finish: Raw Further details: F17 …" at bounding box center [719, 553] width 548 height 334
click at [530, 391] on div "Design: Granges with 190mm rails Dimensions: 4.2m opening, 1.2m height Finish: …" at bounding box center [719, 553] width 548 height 334
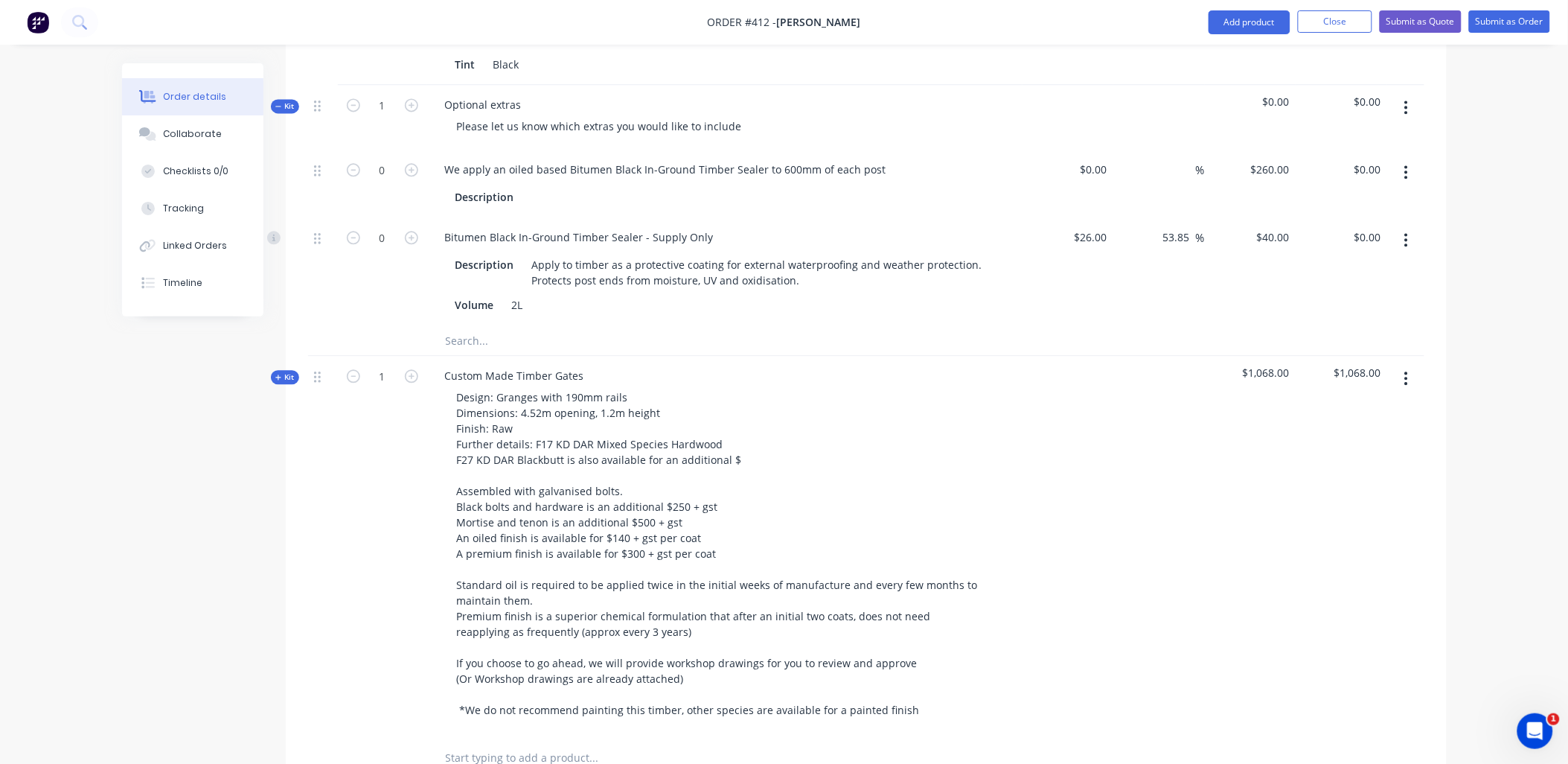
click at [295, 370] on div "Kit" at bounding box center [285, 377] width 29 height 14
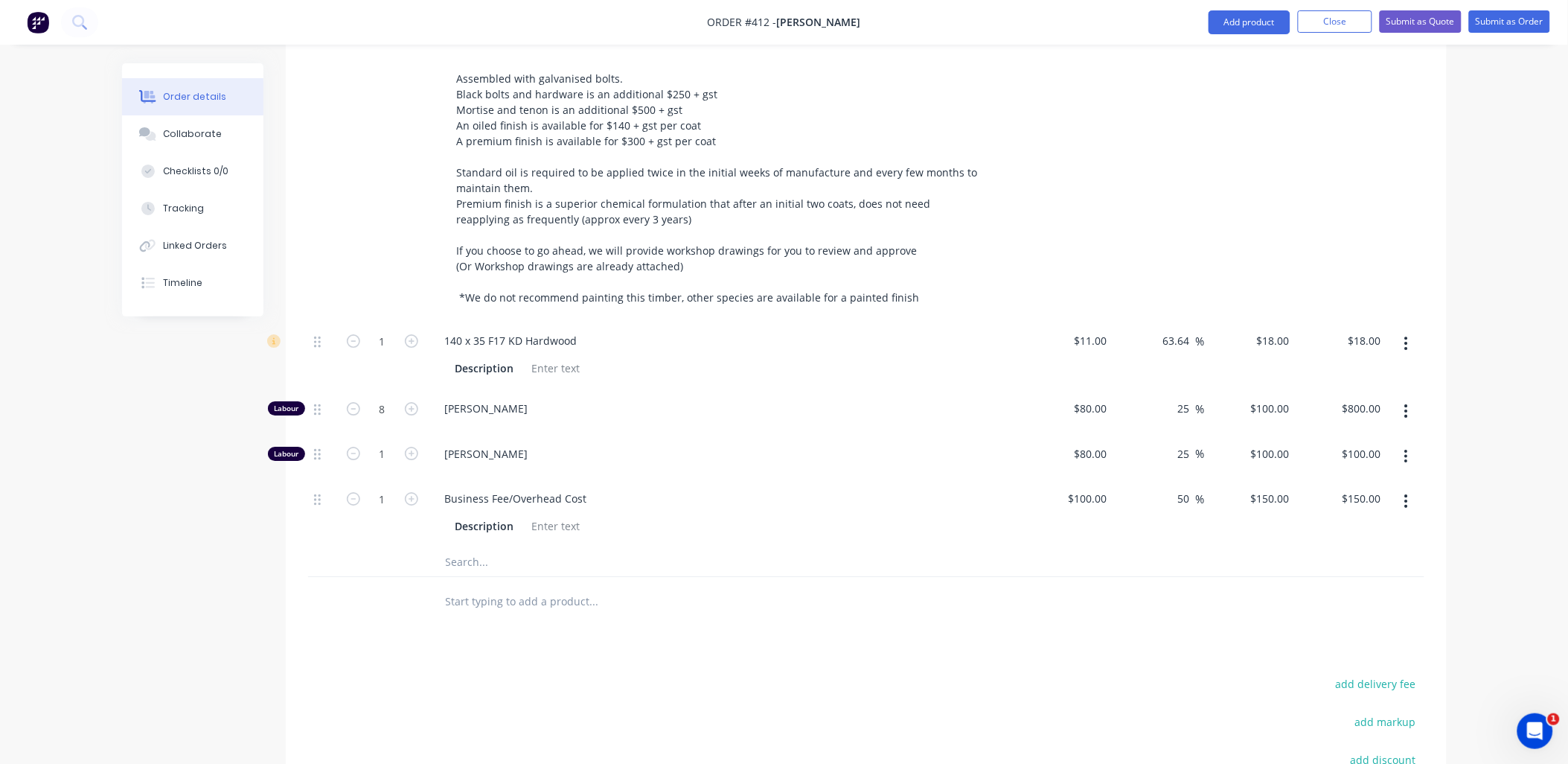
scroll to position [1514, 0]
click at [400, 320] on div "1" at bounding box center [382, 354] width 89 height 68
type input "34"
type input "$612.00"
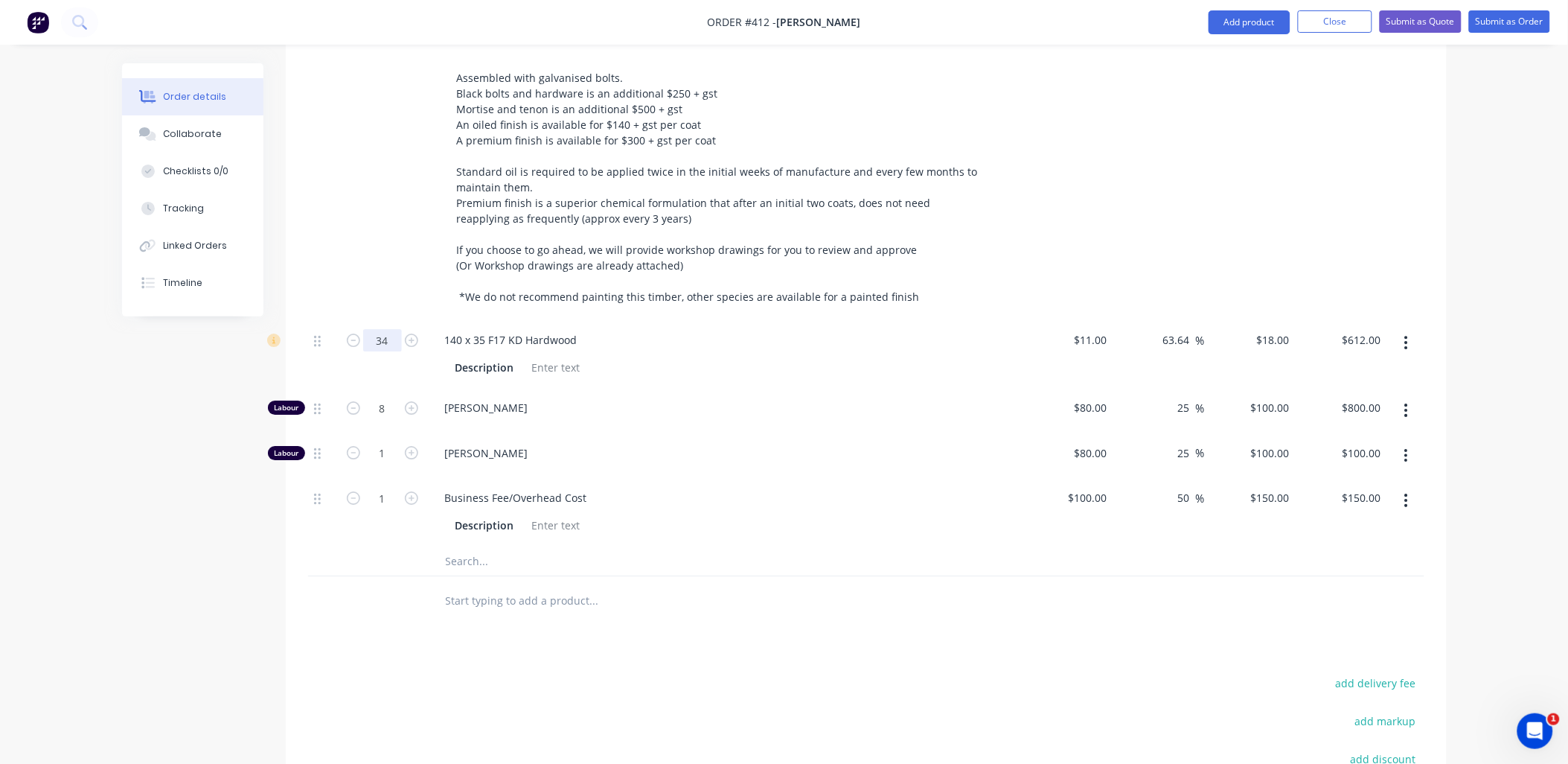
drag, startPoint x: 375, startPoint y: 273, endPoint x: 390, endPoint y: 311, distance: 40.9
click at [376, 273] on div "1" at bounding box center [382, 131] width 89 height 377
drag, startPoint x: 391, startPoint y: 480, endPoint x: 402, endPoint y: 480, distance: 11.0
type input "10.5"
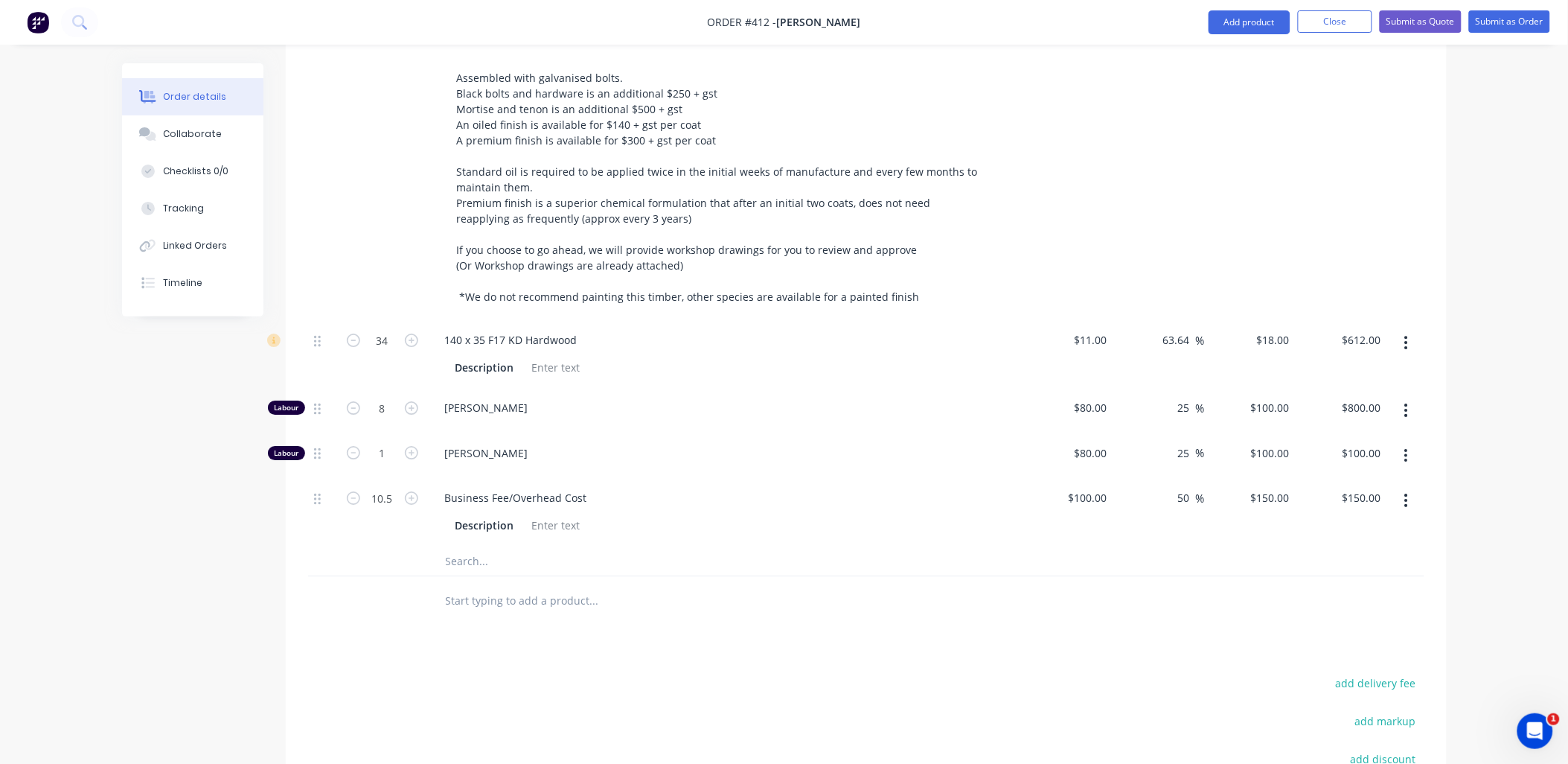
type input "$1,575.00"
drag, startPoint x: 391, startPoint y: 456, endPoint x: 406, endPoint y: 462, distance: 16.2
click at [398, 458] on div "34 140 x 35 F17 KD Hardwood Description $11.00 $11.00 63.64 63.64 % $18.00 $18.…" at bounding box center [867, 432] width 1116 height 226
drag, startPoint x: 406, startPoint y: 462, endPoint x: 358, endPoint y: 384, distance: 91.6
click at [358, 401] on icon "button" at bounding box center [354, 408] width 14 height 14
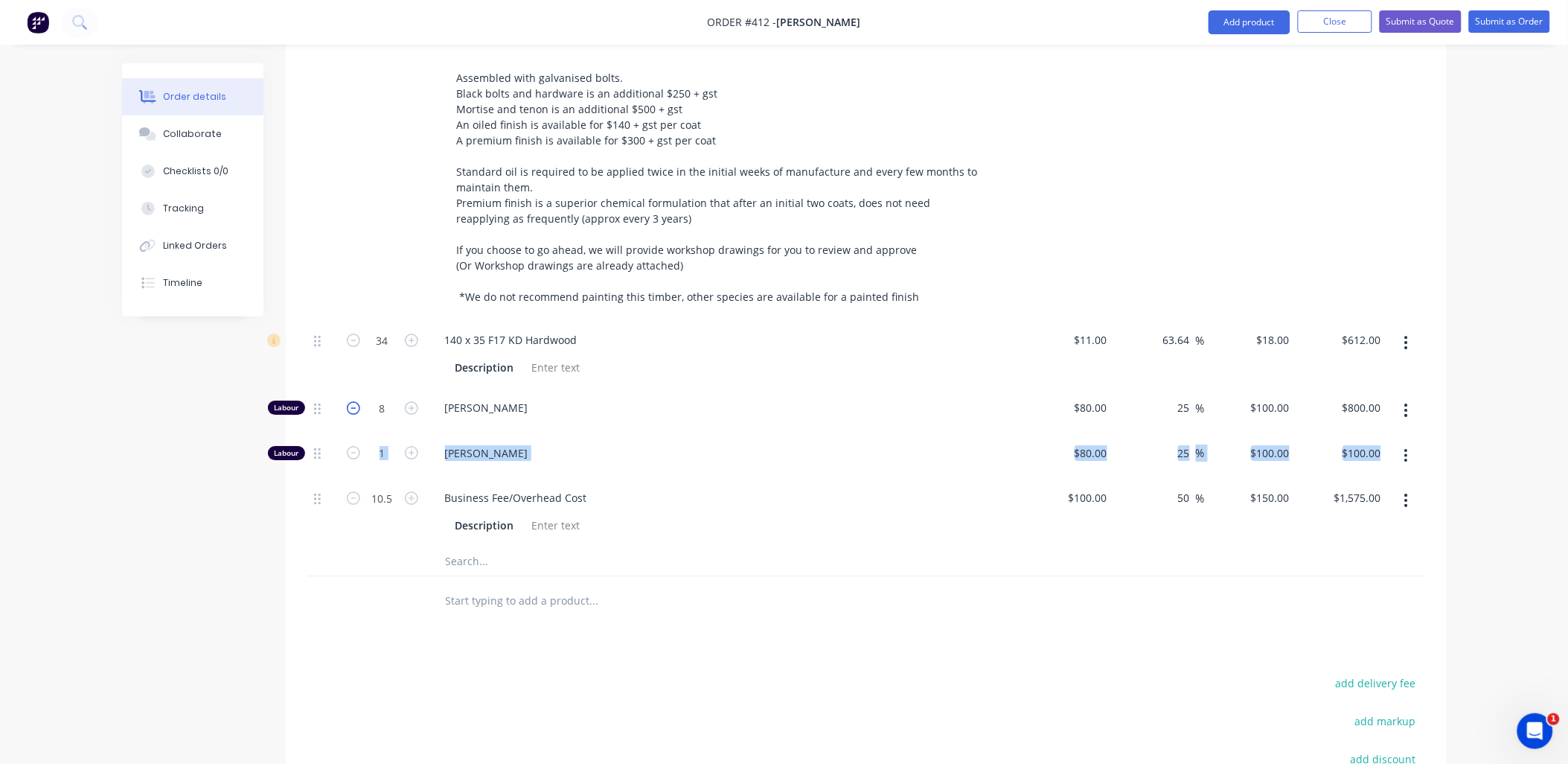
type input "7"
type input "$700.00"
click at [333, 247] on div at bounding box center [323, 131] width 29 height 377
click at [455, 545] on input "text" at bounding box center [594, 560] width 298 height 29
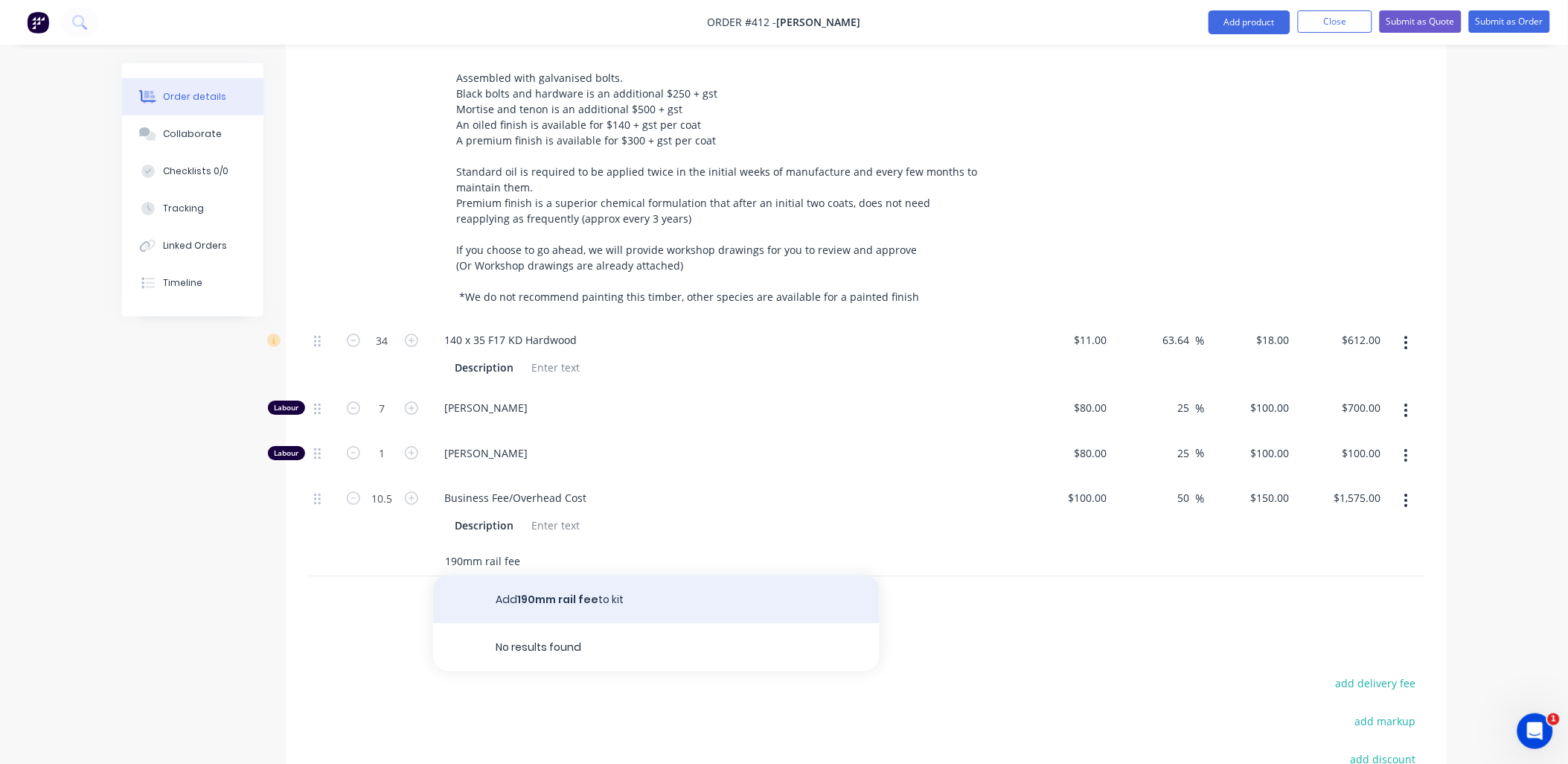
type input "190mm rail fee"
click at [561, 589] on button "Add 190mm rail fee to kit" at bounding box center [656, 599] width 446 height 48
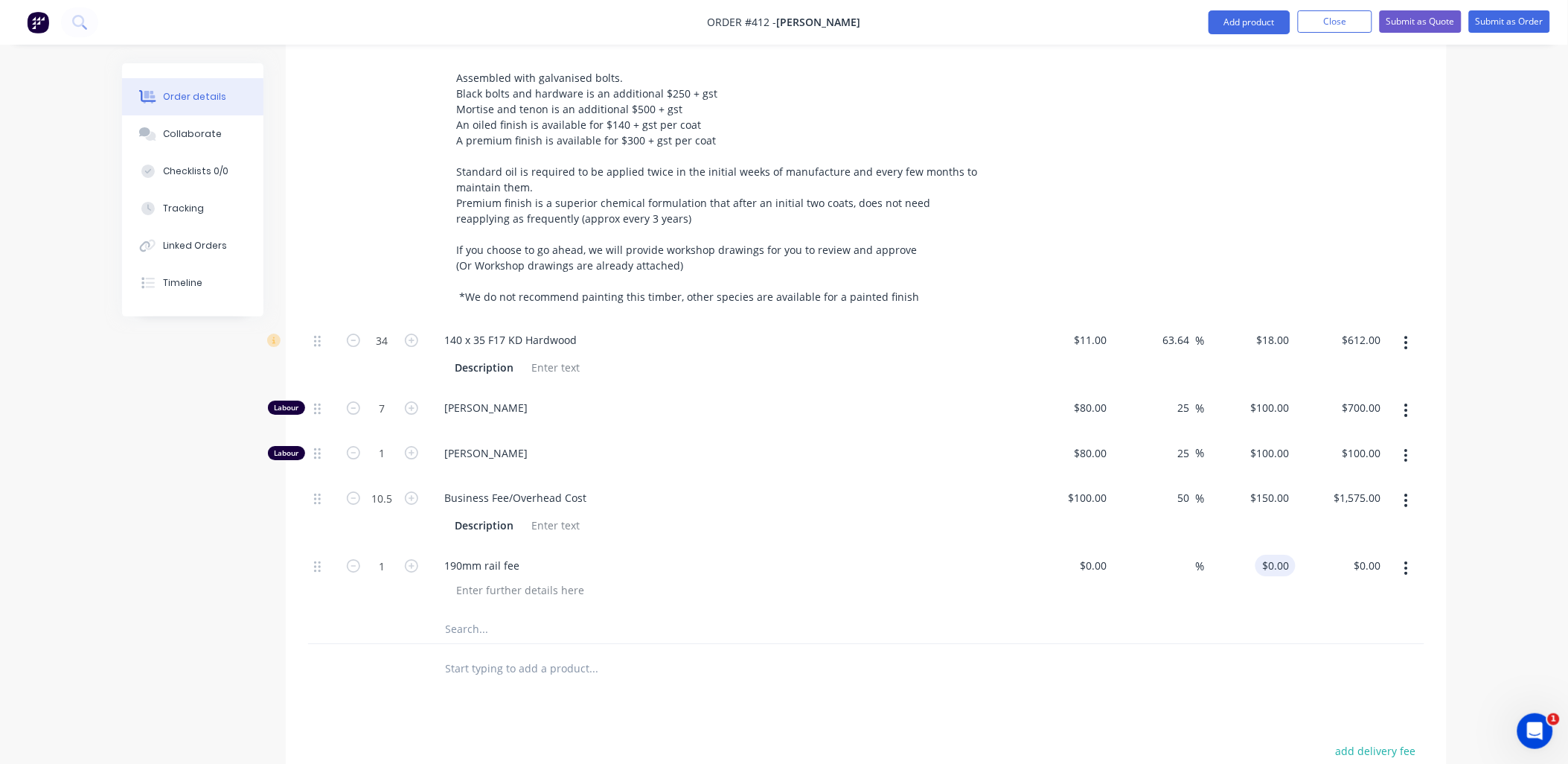
type input "0"
click at [1269, 545] on div "0 0" at bounding box center [1250, 579] width 91 height 68
type input "$0.00"
click at [1098, 554] on input at bounding box center [1096, 565] width 34 height 22
type input "$0.00"
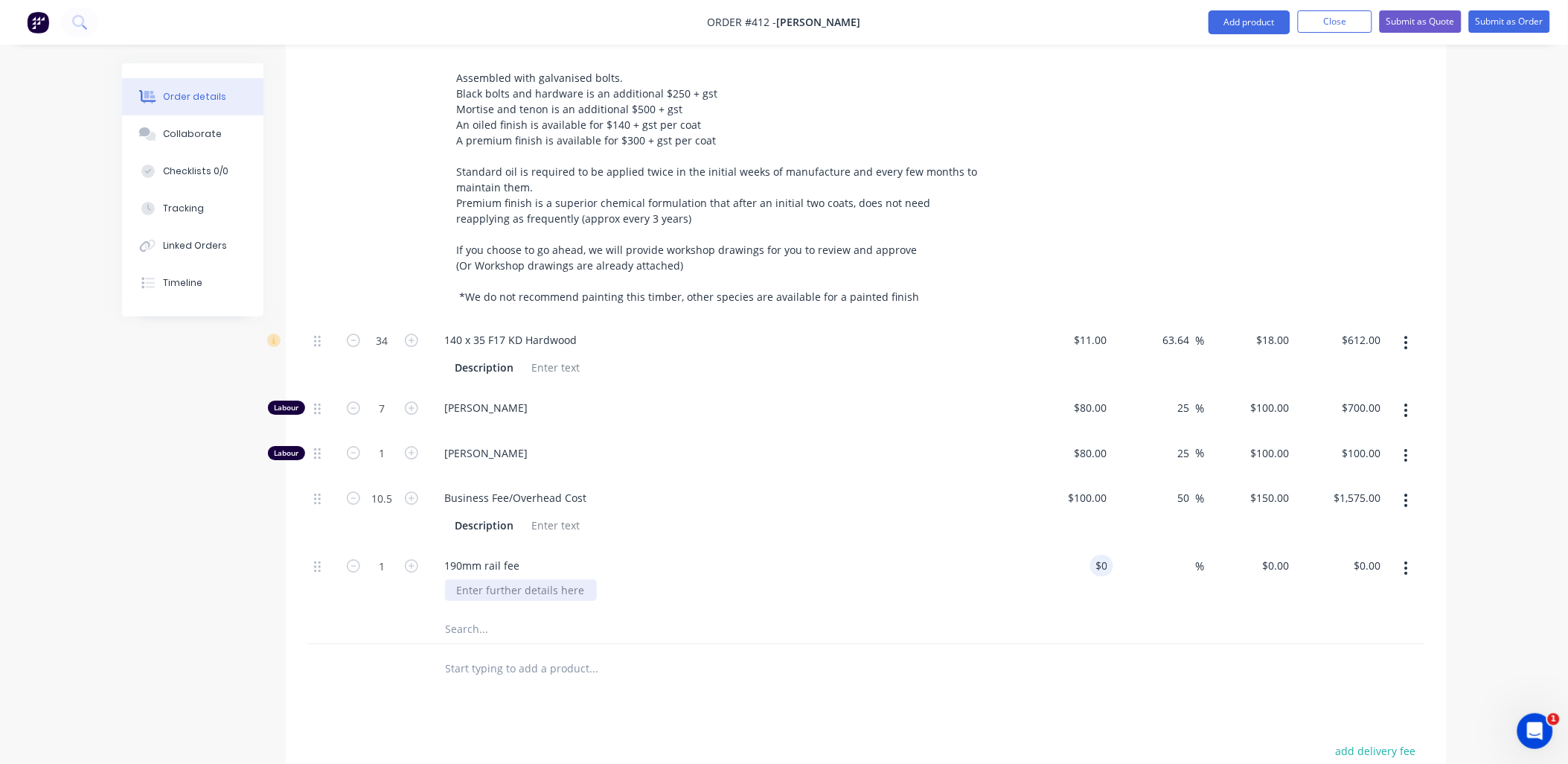
click at [517, 579] on div at bounding box center [520, 590] width 152 height 22
click at [417, 586] on div "1" at bounding box center [382, 579] width 89 height 68
click at [1105, 554] on input "0" at bounding box center [1096, 565] width 34 height 22
type input "$350.00"
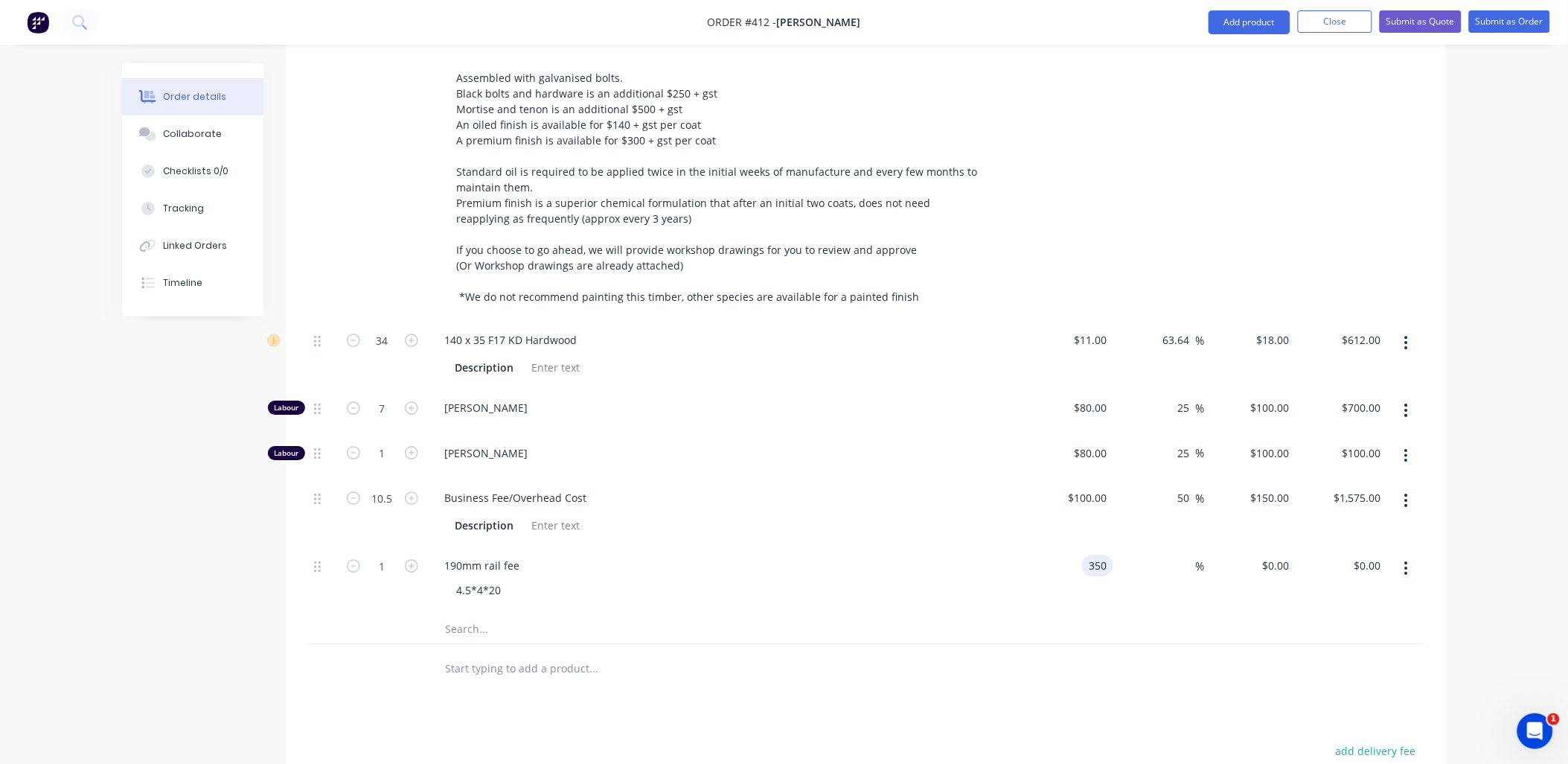
type input "$350.00"
click at [1160, 509] on div "50 50 %" at bounding box center [1158, 512] width 91 height 68
click at [1196, 557] on span "%" at bounding box center [1201, 566] width 9 height 17
type input "35"
type input "$472.50"
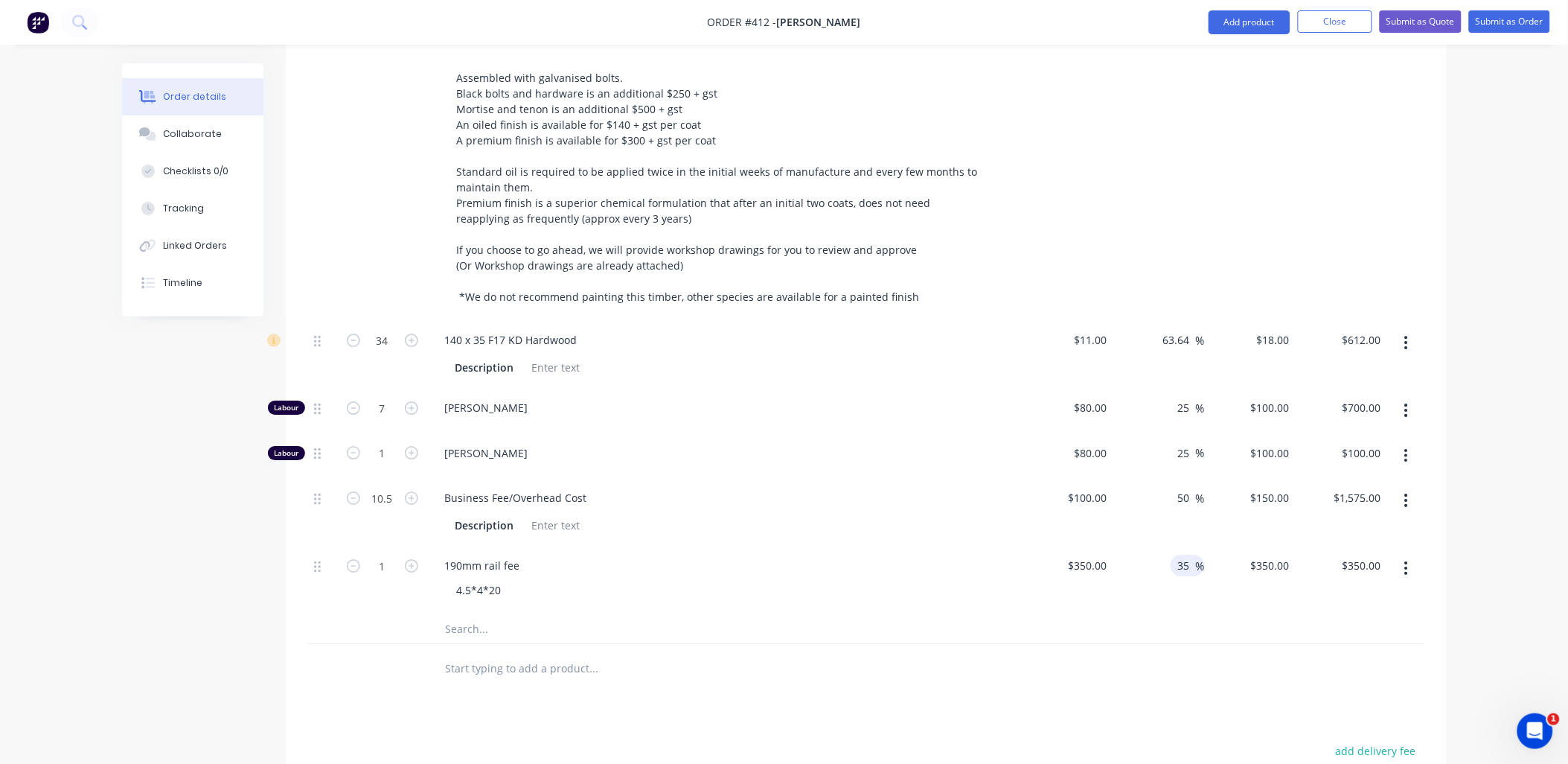
type input "$472.50"
click at [1232, 517] on div "$150.00 $150.00" at bounding box center [1250, 512] width 91 height 68
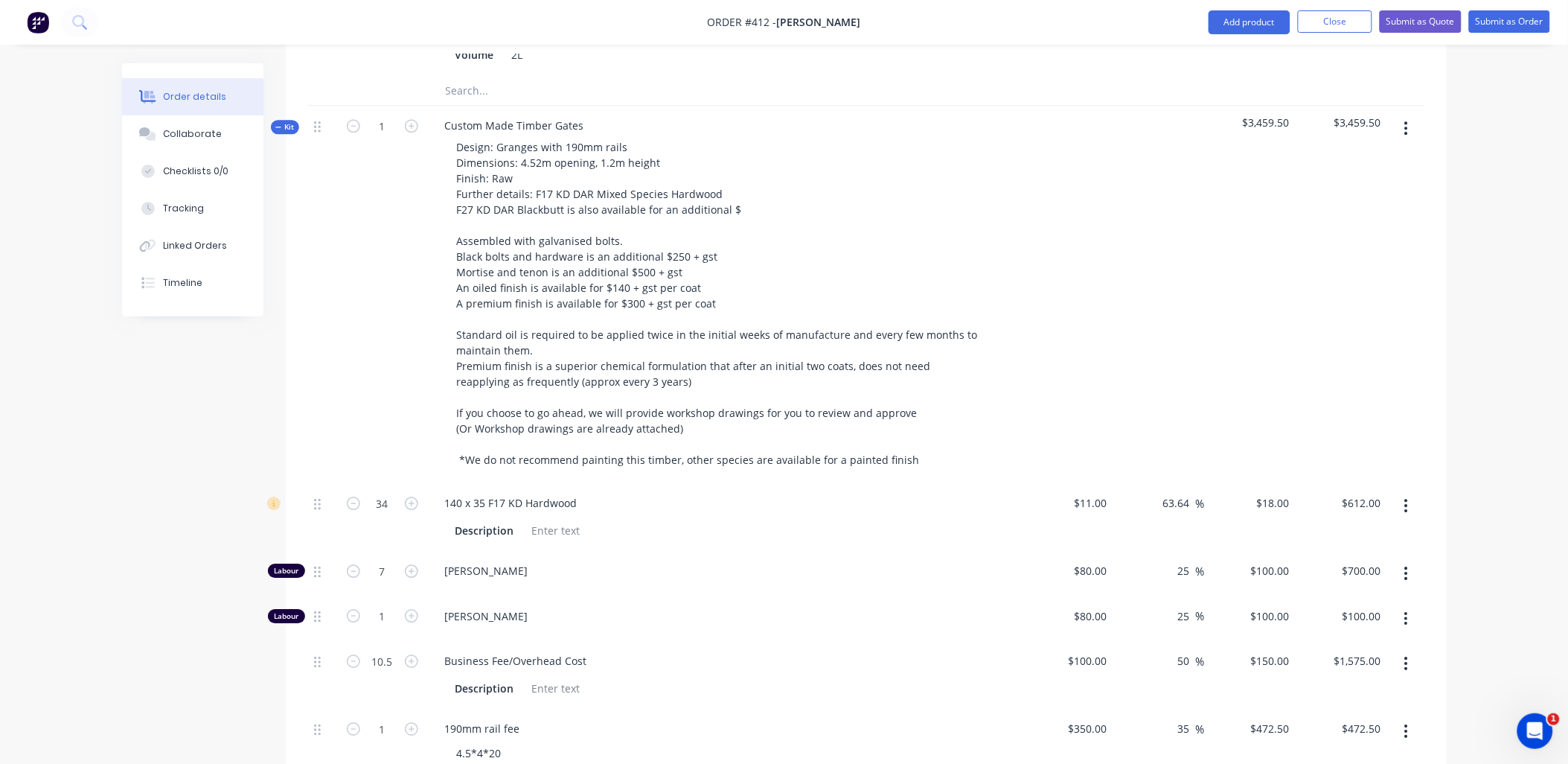
scroll to position [1350, 0]
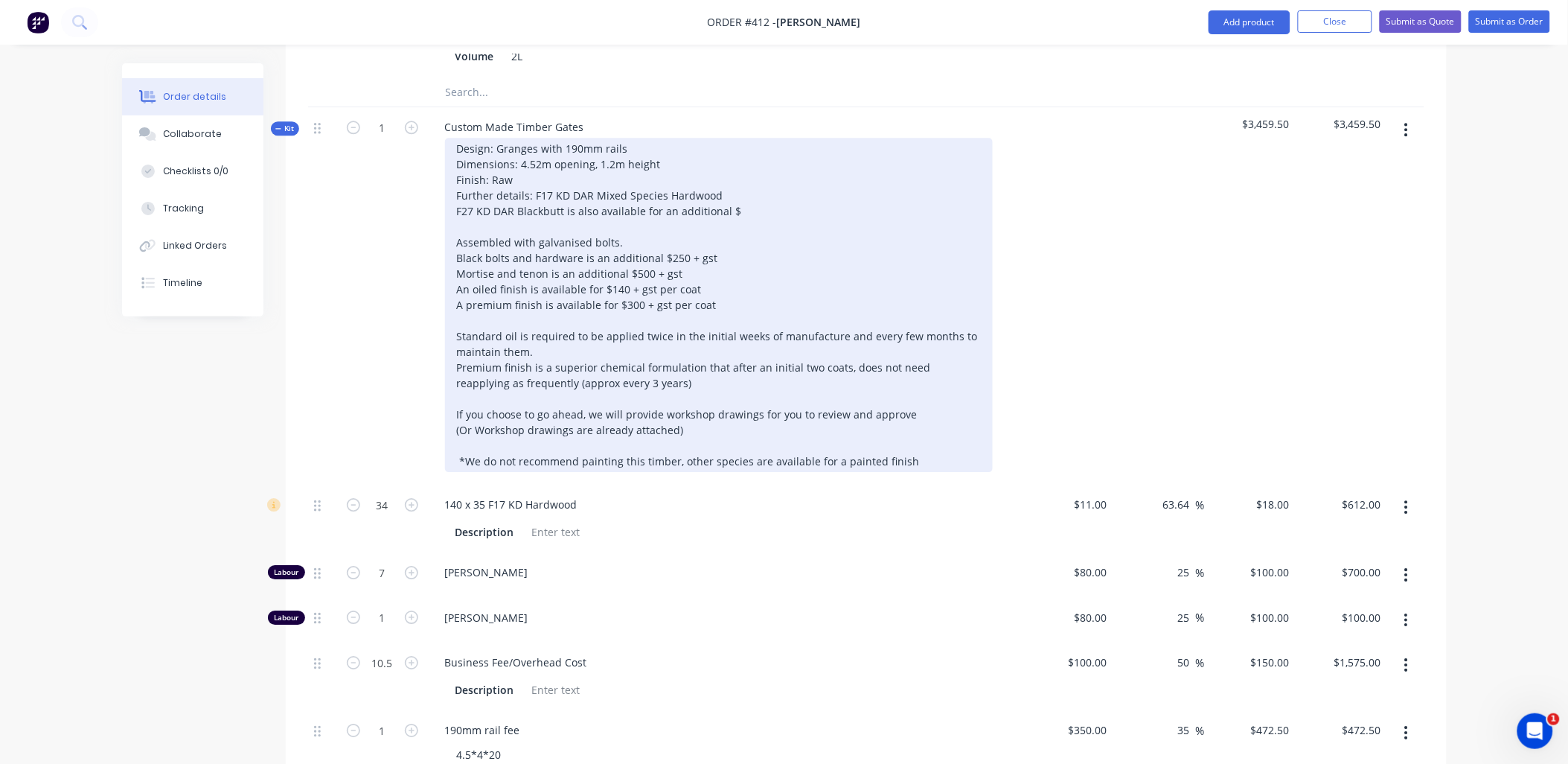
click at [747, 192] on div "Design: Granges with 190mm rails Dimensions: 4.52m opening, 1.2m height Finish:…" at bounding box center [719, 305] width 548 height 334
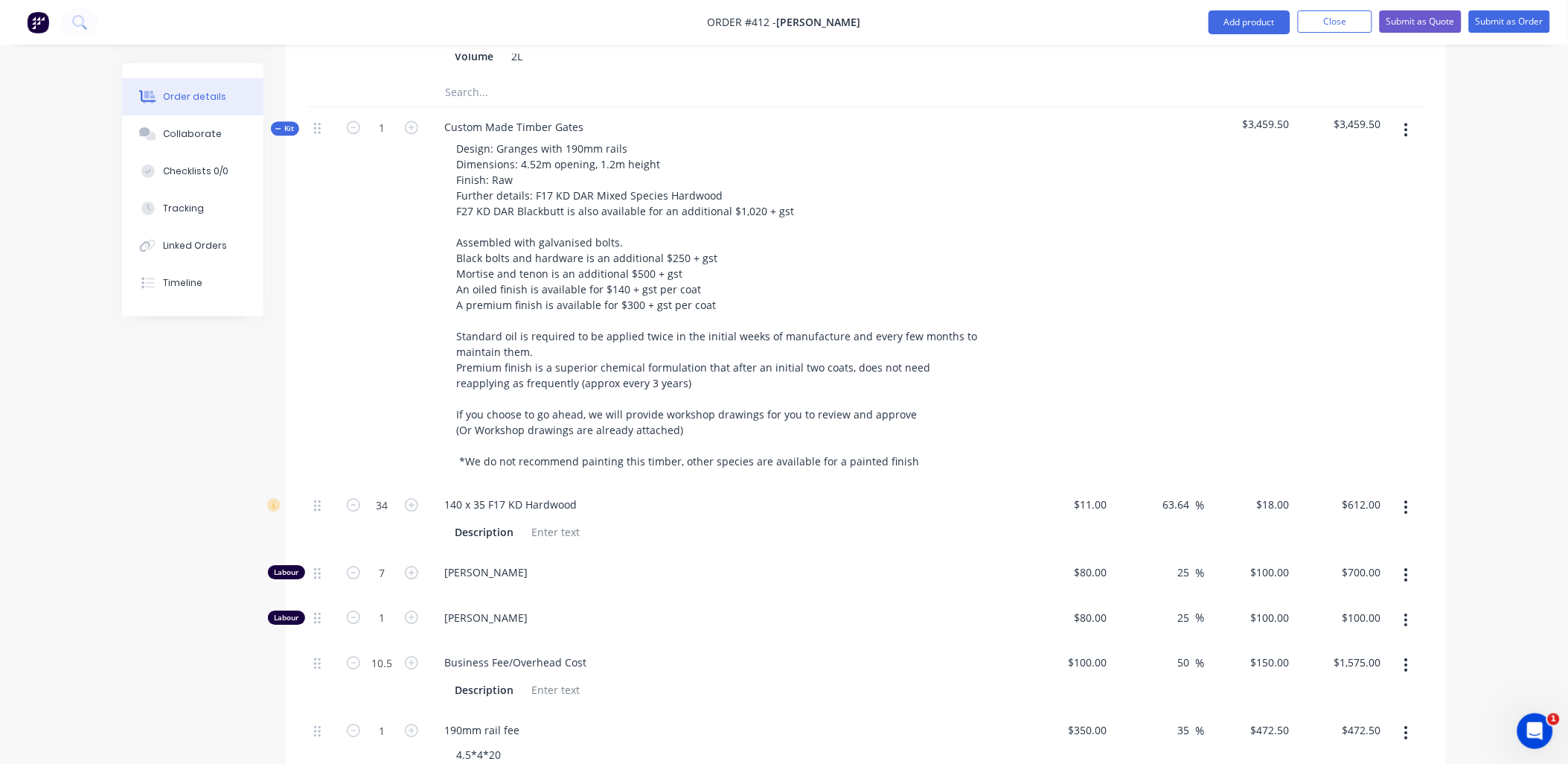
click at [363, 306] on div "1" at bounding box center [382, 296] width 89 height 377
click at [287, 123] on span "Kit" at bounding box center [285, 128] width 20 height 11
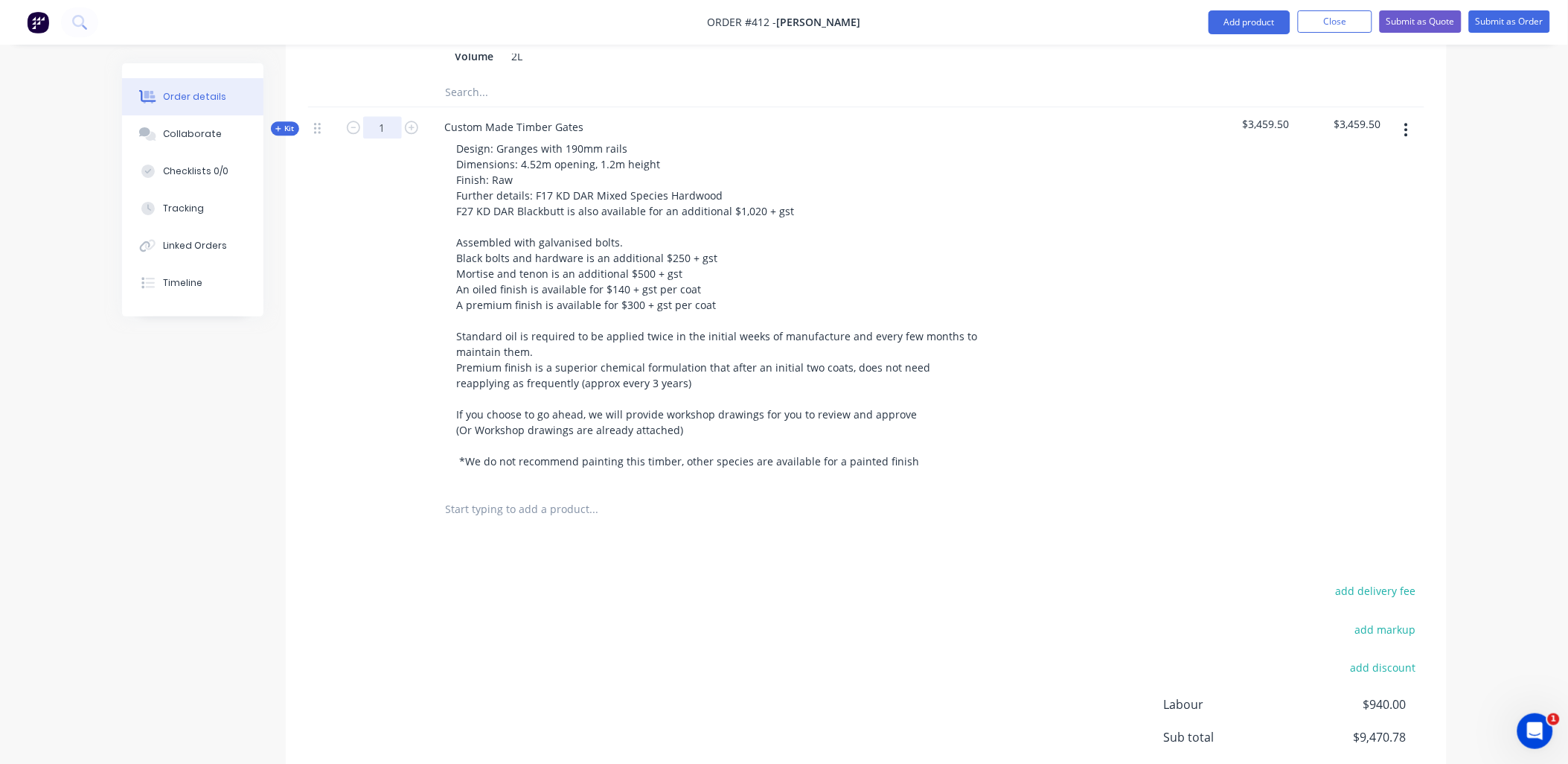
click at [328, 179] on div at bounding box center [323, 296] width 29 height 377
click at [351, 121] on icon "button" at bounding box center [354, 127] width 14 height 14
click at [379, 116] on input "0" at bounding box center [382, 127] width 38 height 23
type input "1"
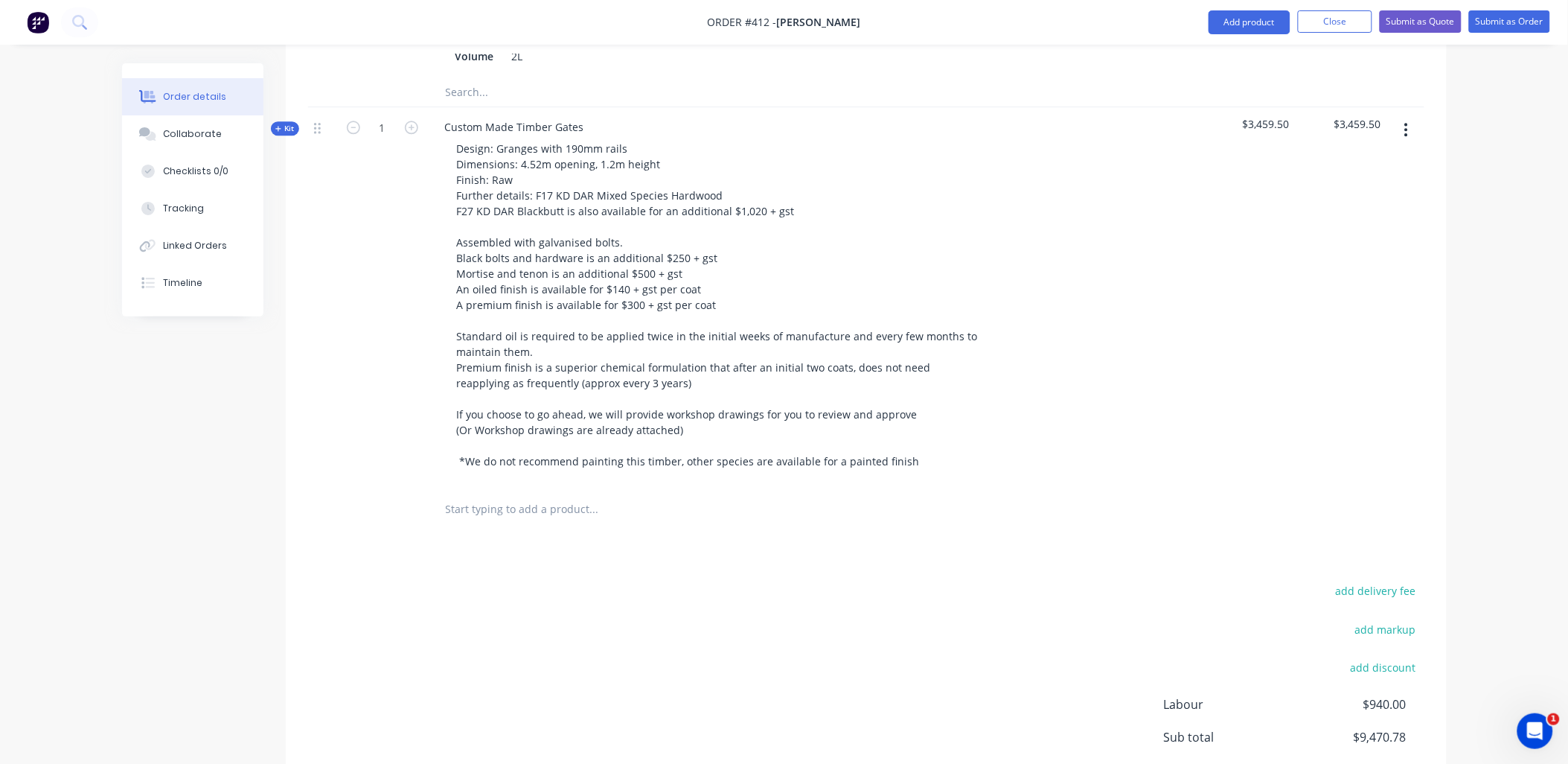
click at [333, 161] on div at bounding box center [323, 296] width 29 height 377
click at [509, 116] on div "Custom Made Timber Gates" at bounding box center [514, 127] width 163 height 22
copy div "Custom Made Timber Gates"
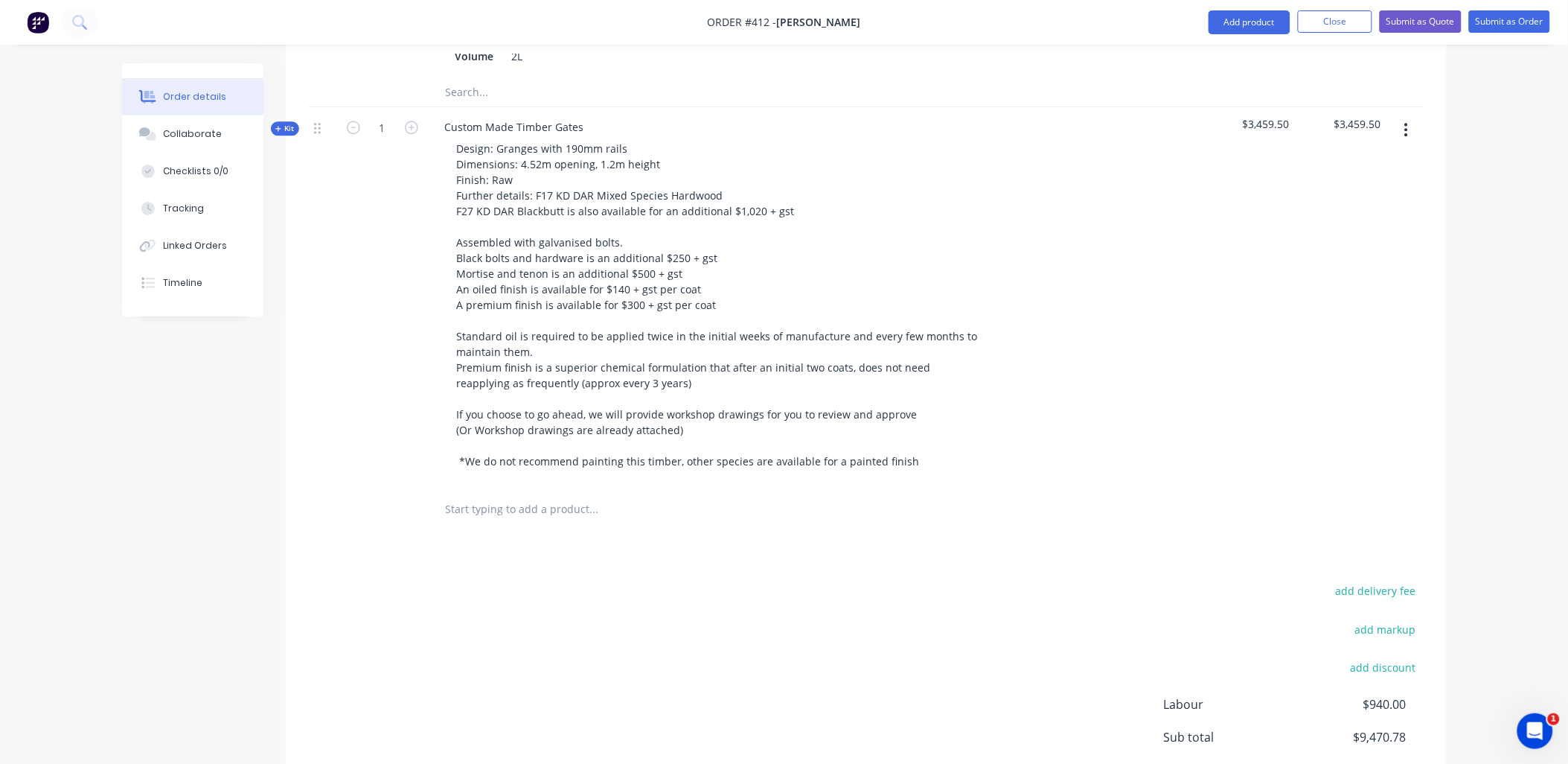
paste input "Custom Made Timber Gates"
click at [529, 493] on input "text" at bounding box center [594, 508] width 298 height 29
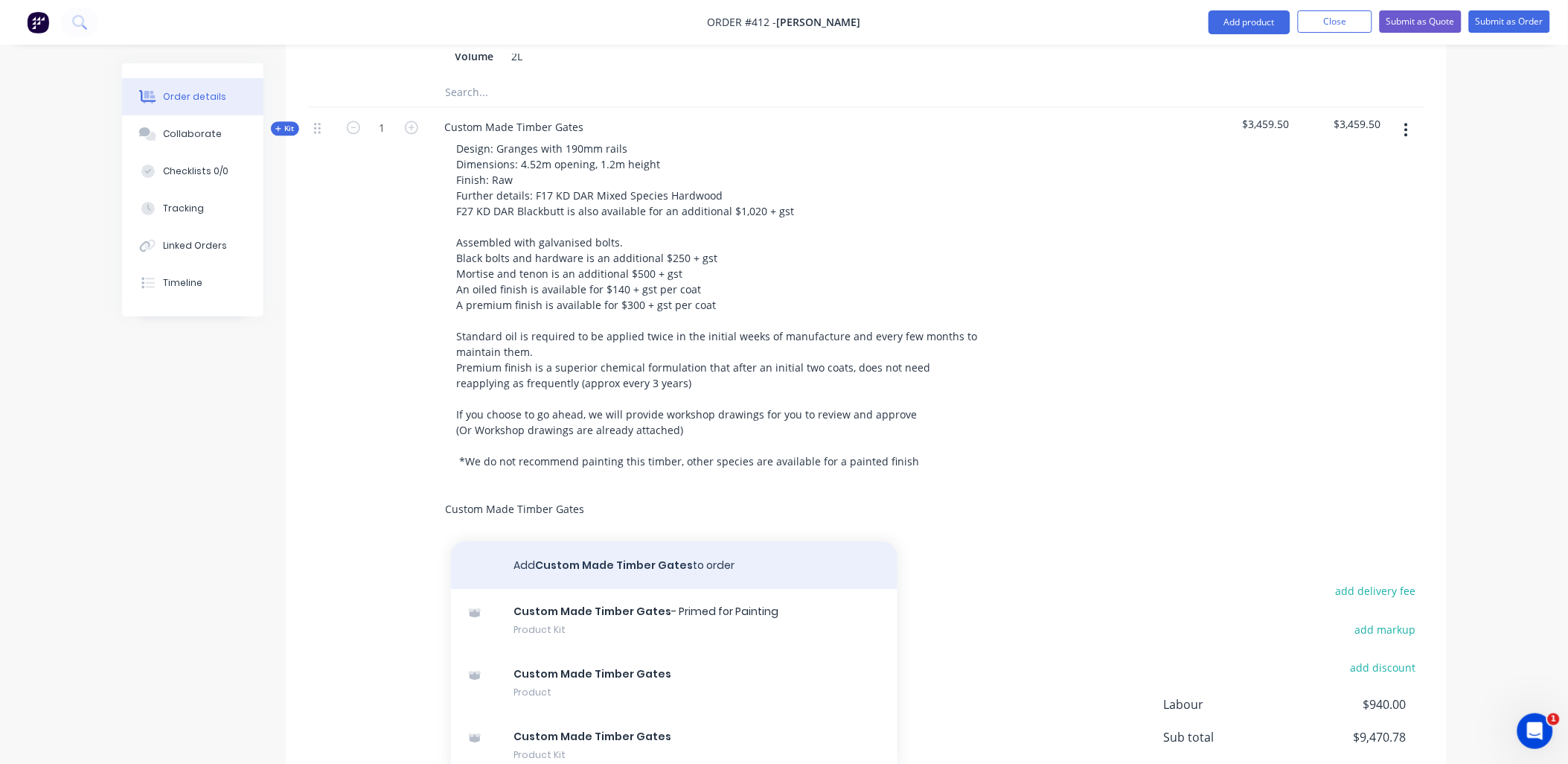
type input "Custom Made Timber Gates"
click at [581, 552] on button "Add Custom Made Timber Gates to order" at bounding box center [674, 564] width 446 height 48
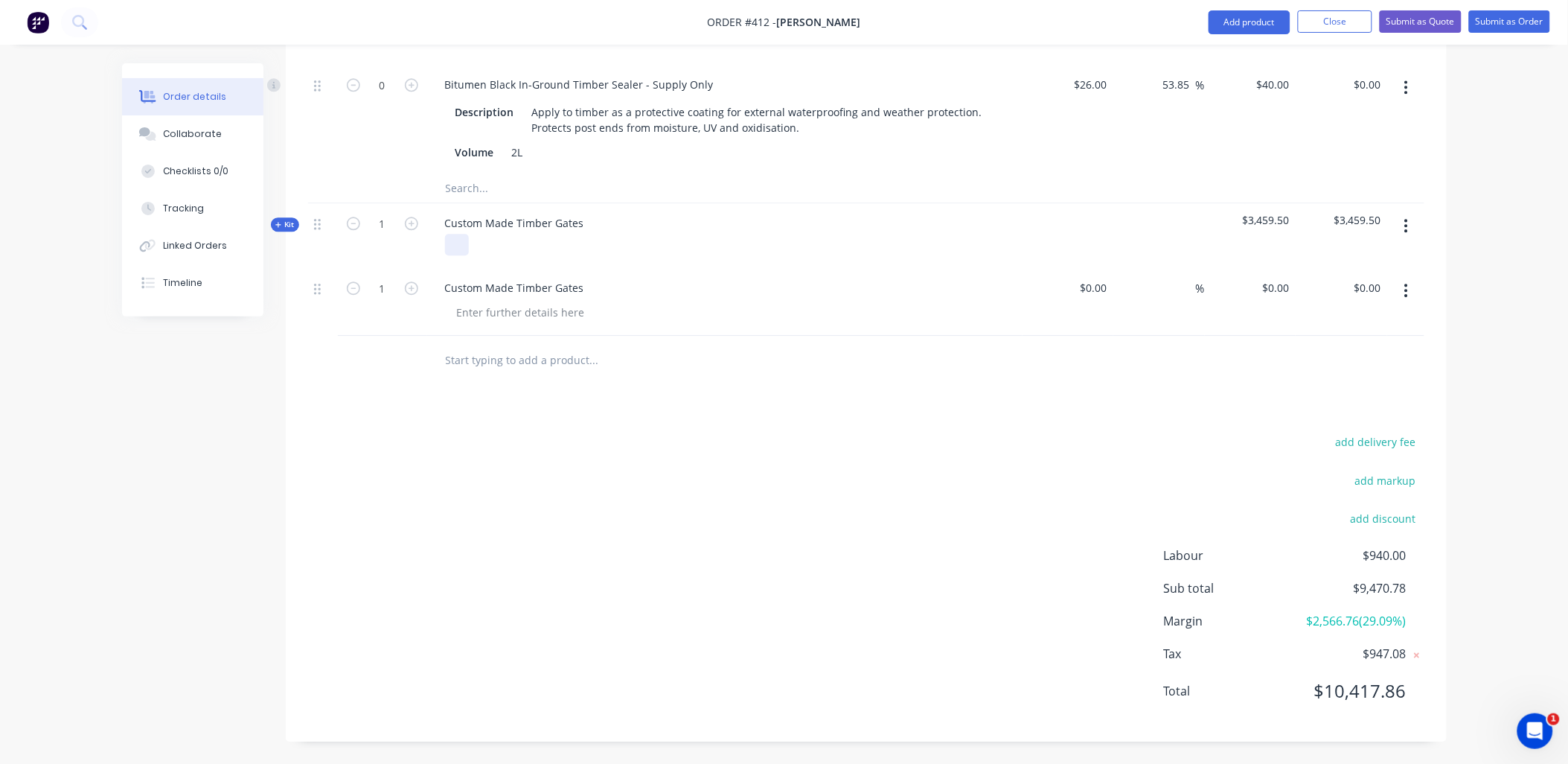
scroll to position [1233, 0]
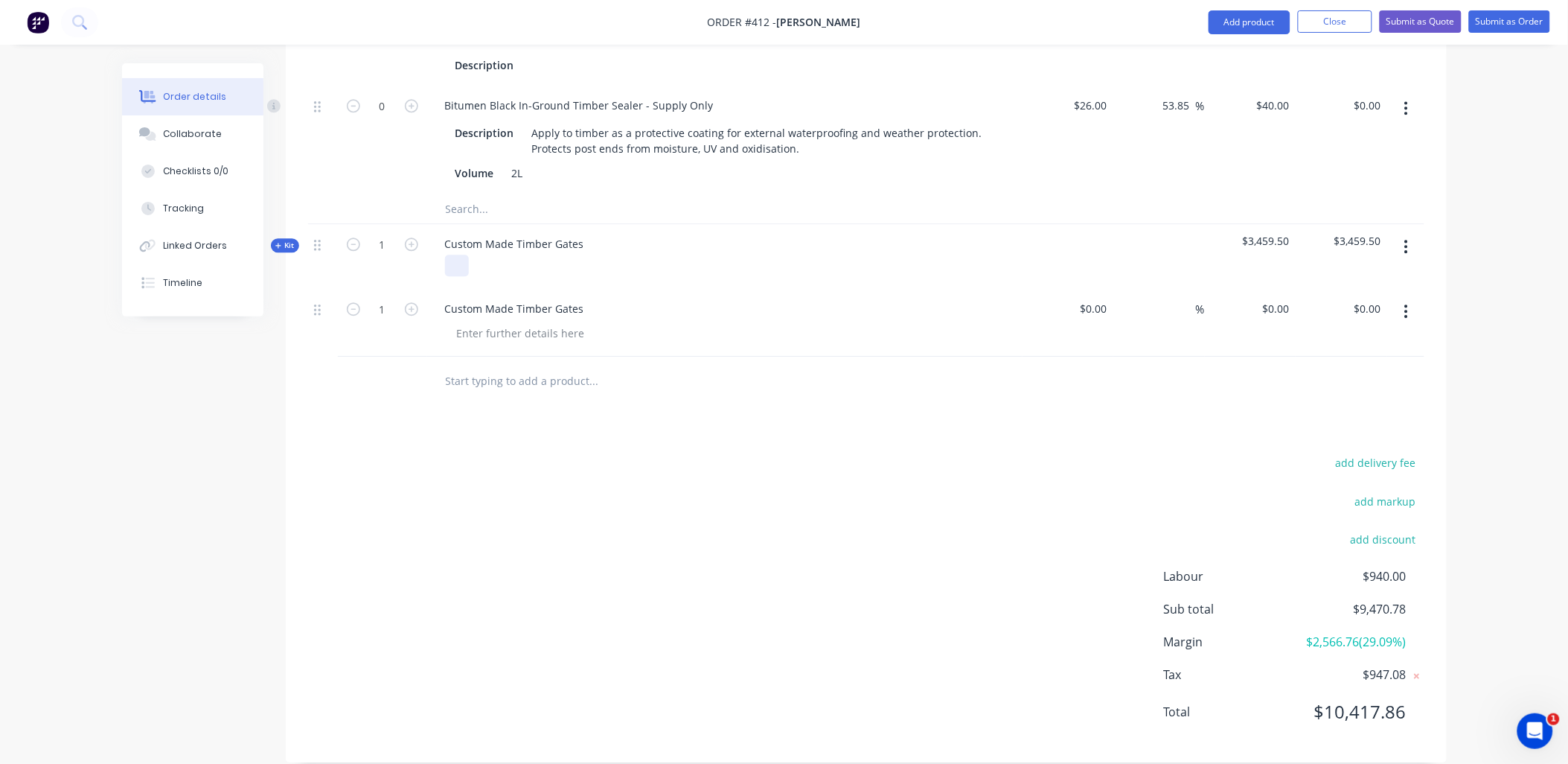
drag, startPoint x: 916, startPoint y: 440, endPoint x: 425, endPoint y: 125, distance: 583.4
click at [484, 322] on div at bounding box center [520, 333] width 152 height 22
paste div
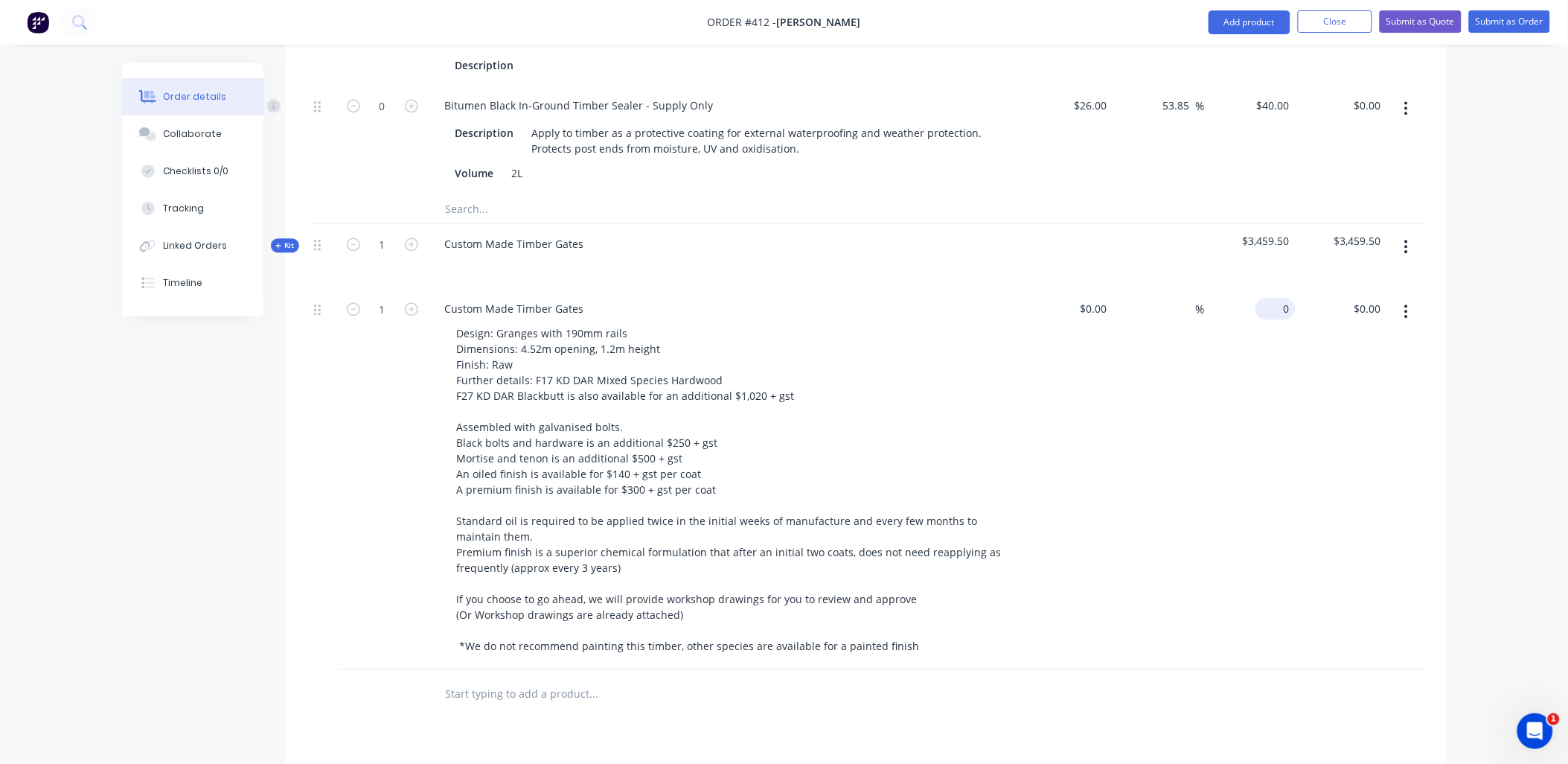
click at [1284, 298] on input "0" at bounding box center [1278, 308] width 34 height 22
type input "$3,459.50"
click at [1186, 239] on div at bounding box center [1158, 256] width 91 height 65
click at [1404, 238] on icon "button" at bounding box center [1406, 247] width 4 height 17
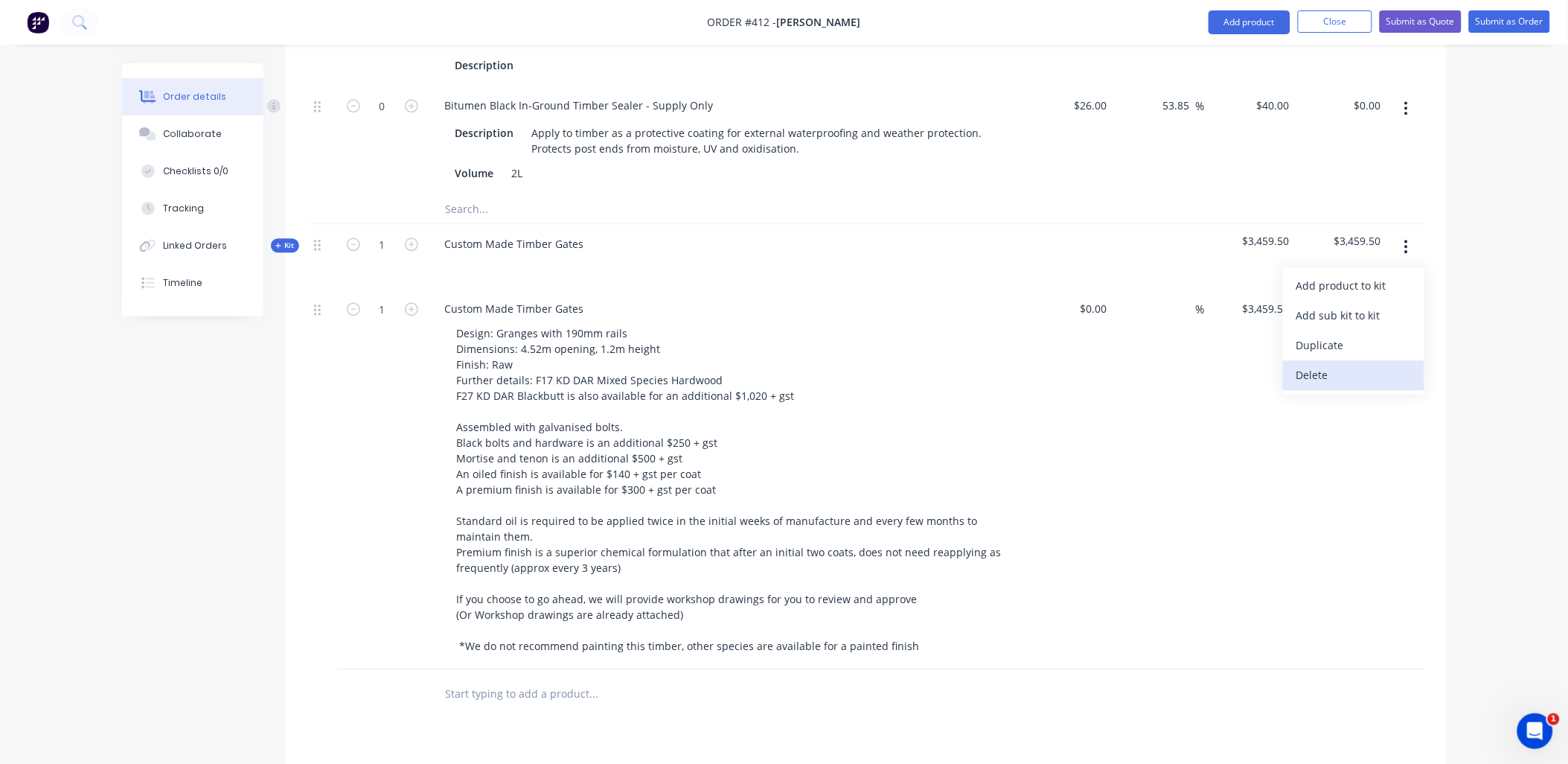
click at [1373, 364] on div "Delete" at bounding box center [1354, 375] width 115 height 22
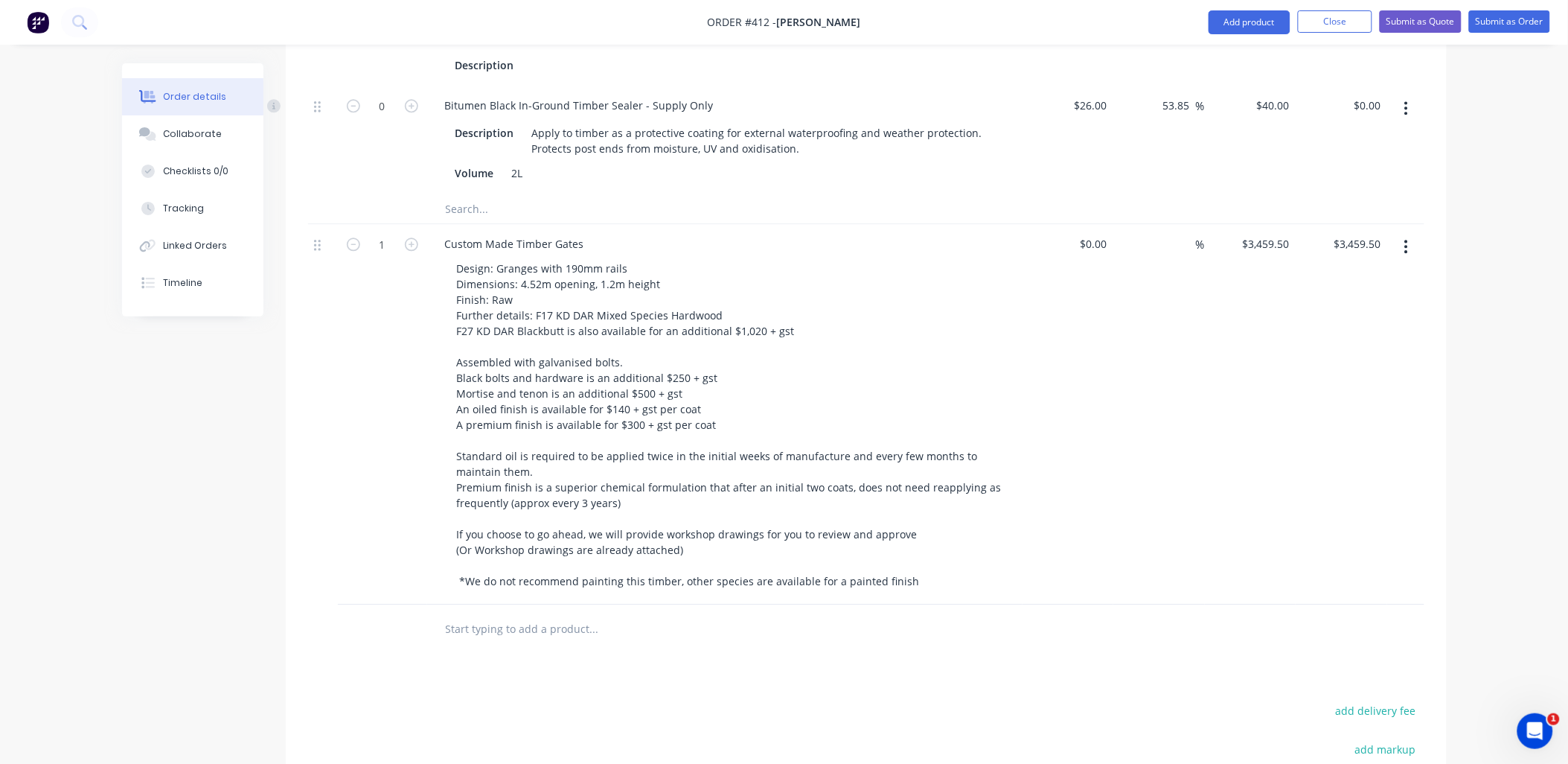
click at [521, 613] on input "text" at bounding box center [594, 627] width 298 height 29
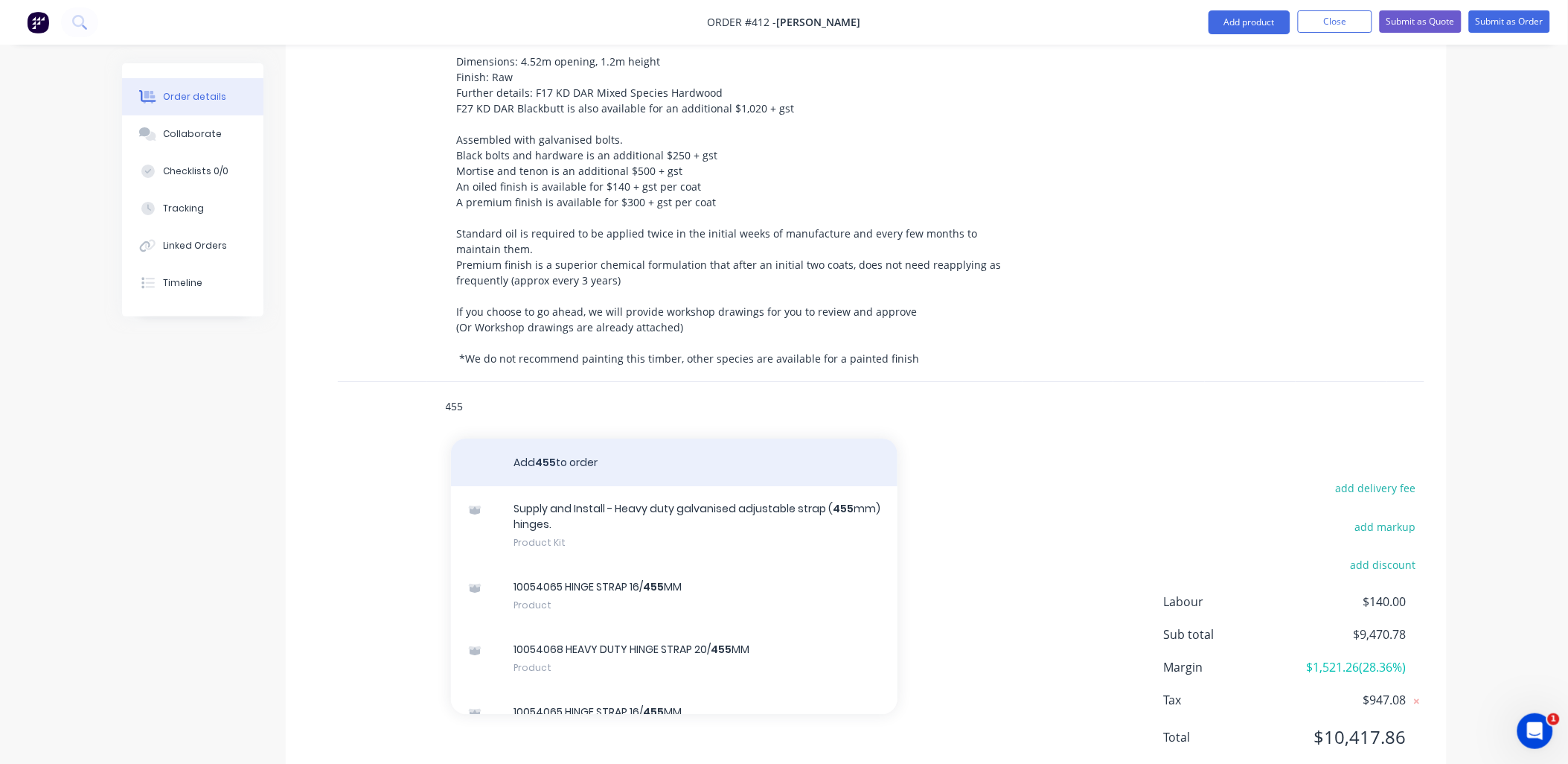
scroll to position [1482, 0]
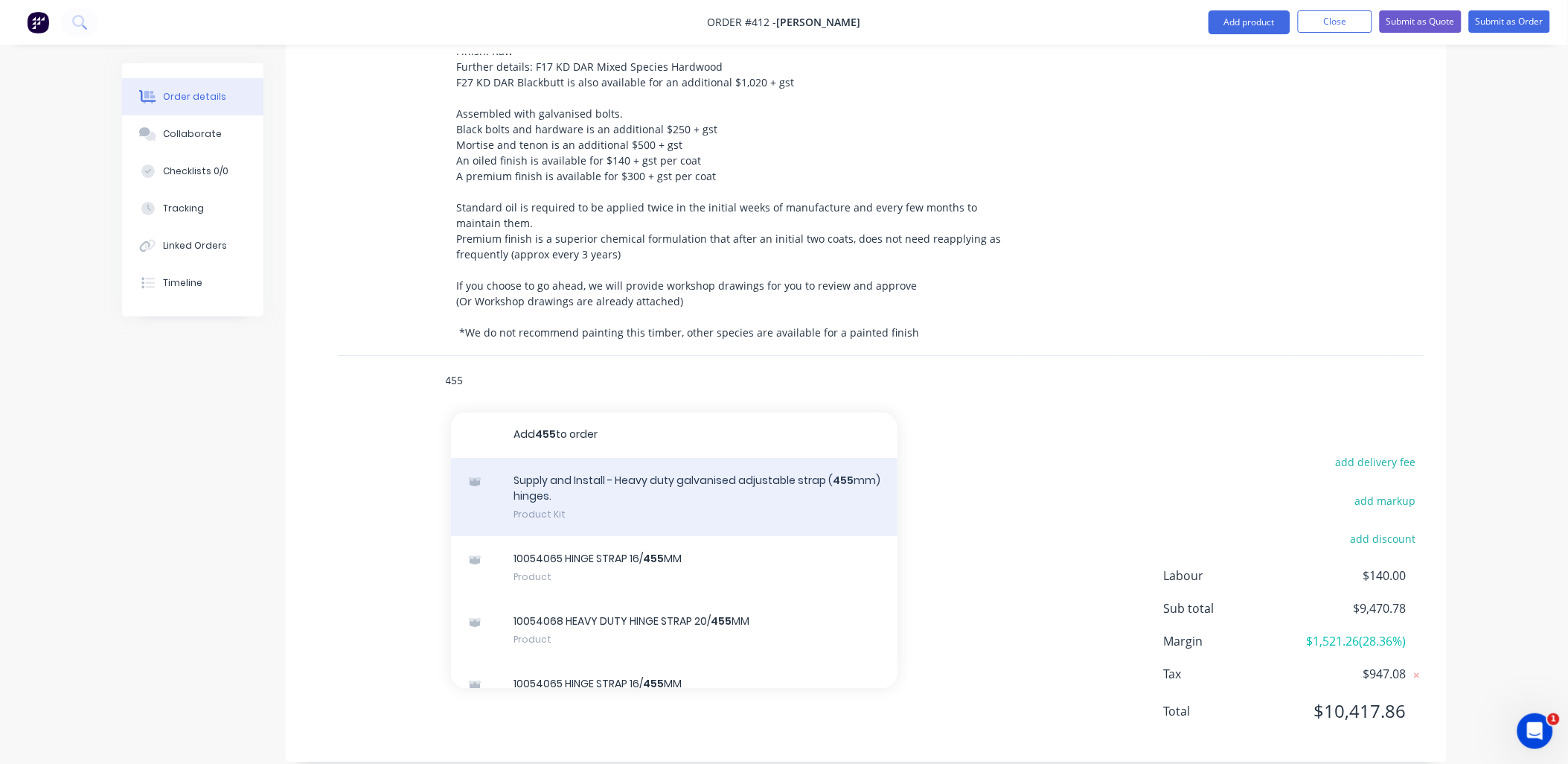
type input "455"
click at [570, 475] on div "Supply and Install - Heavy duty galvanised adjustable strap ( 455 mm) hinges. P…" at bounding box center [674, 496] width 446 height 78
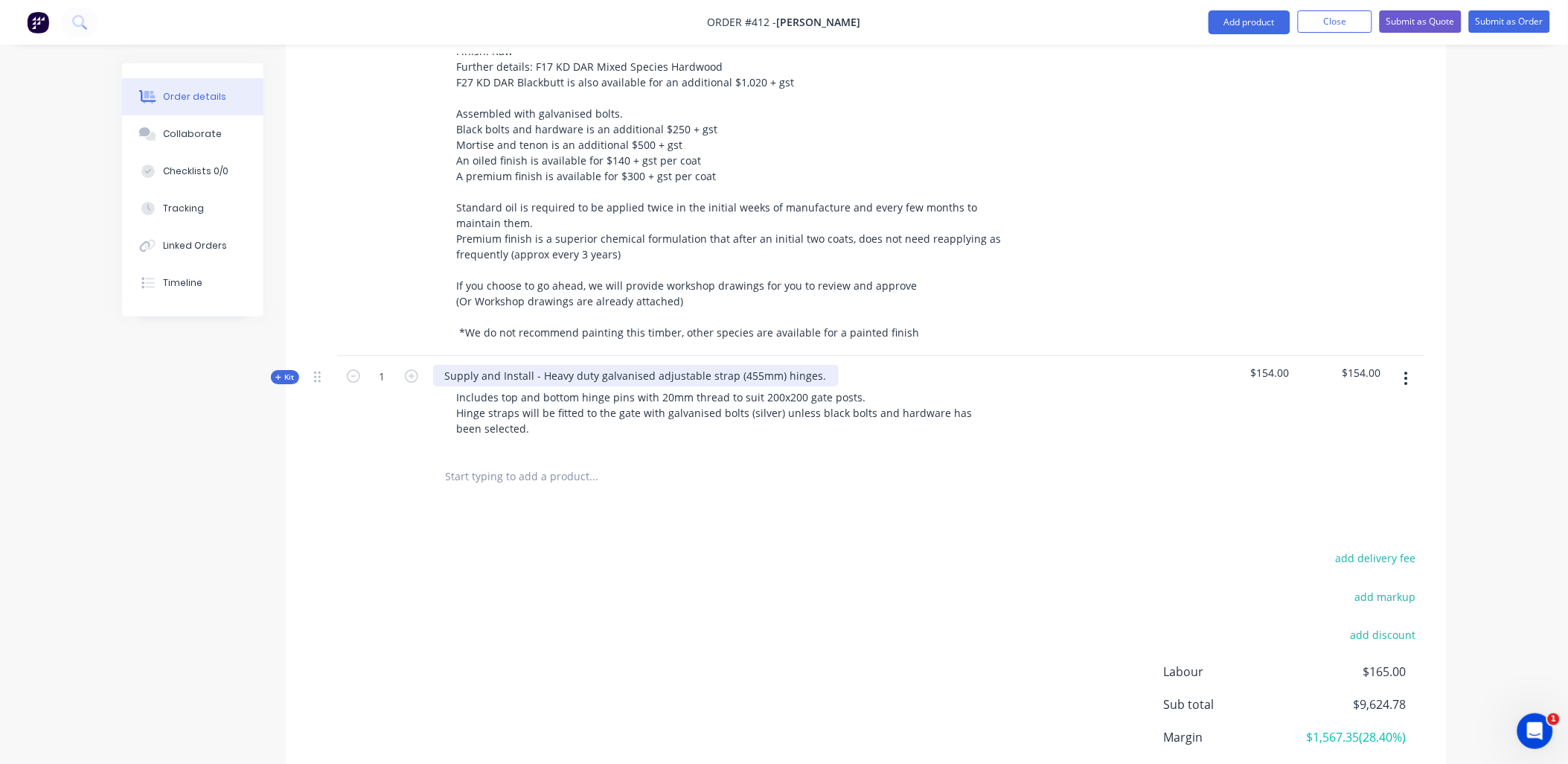
click at [493, 365] on div "Supply and Install - Heavy duty galvanised adjustable strap (455mm) hinges." at bounding box center [636, 376] width 406 height 22
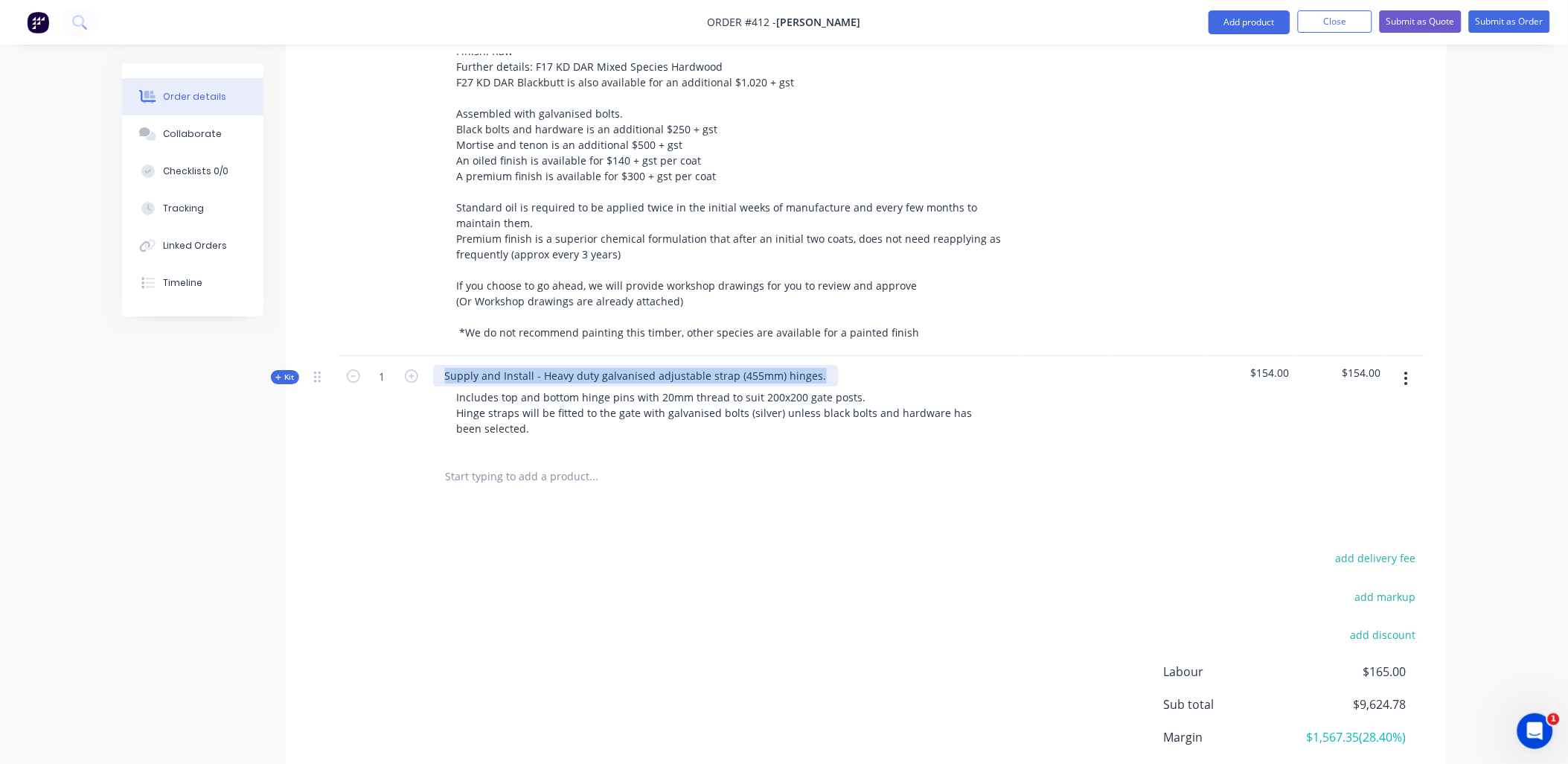
copy div "Supply and Install - Heavy duty galvanised adjustable strap (455mm) hinges."
click at [514, 461] on input "text" at bounding box center [594, 475] width 298 height 29
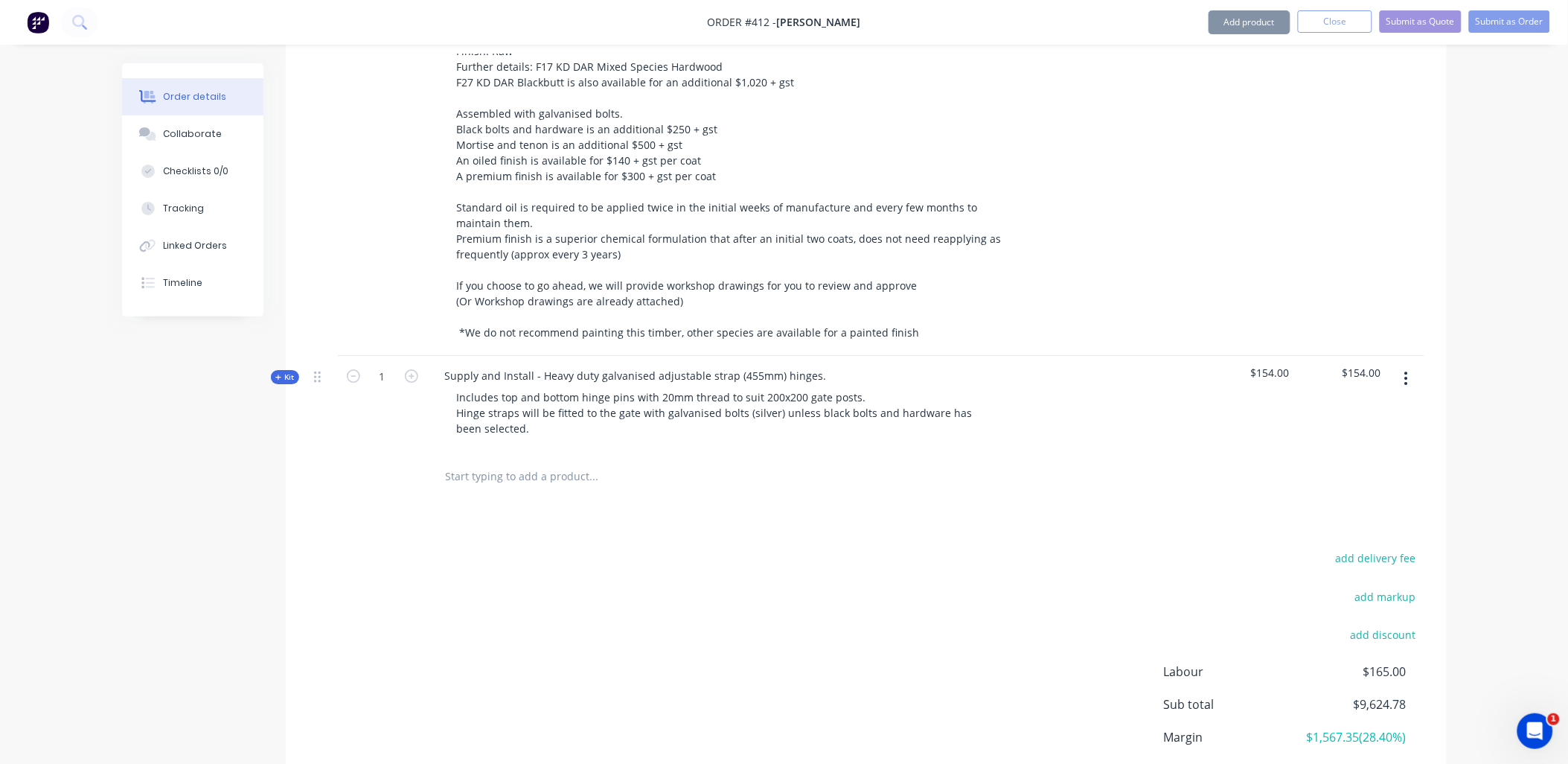
paste input "Supply and Install - Heavy duty galvanised adjustable strap (455mm) hinges."
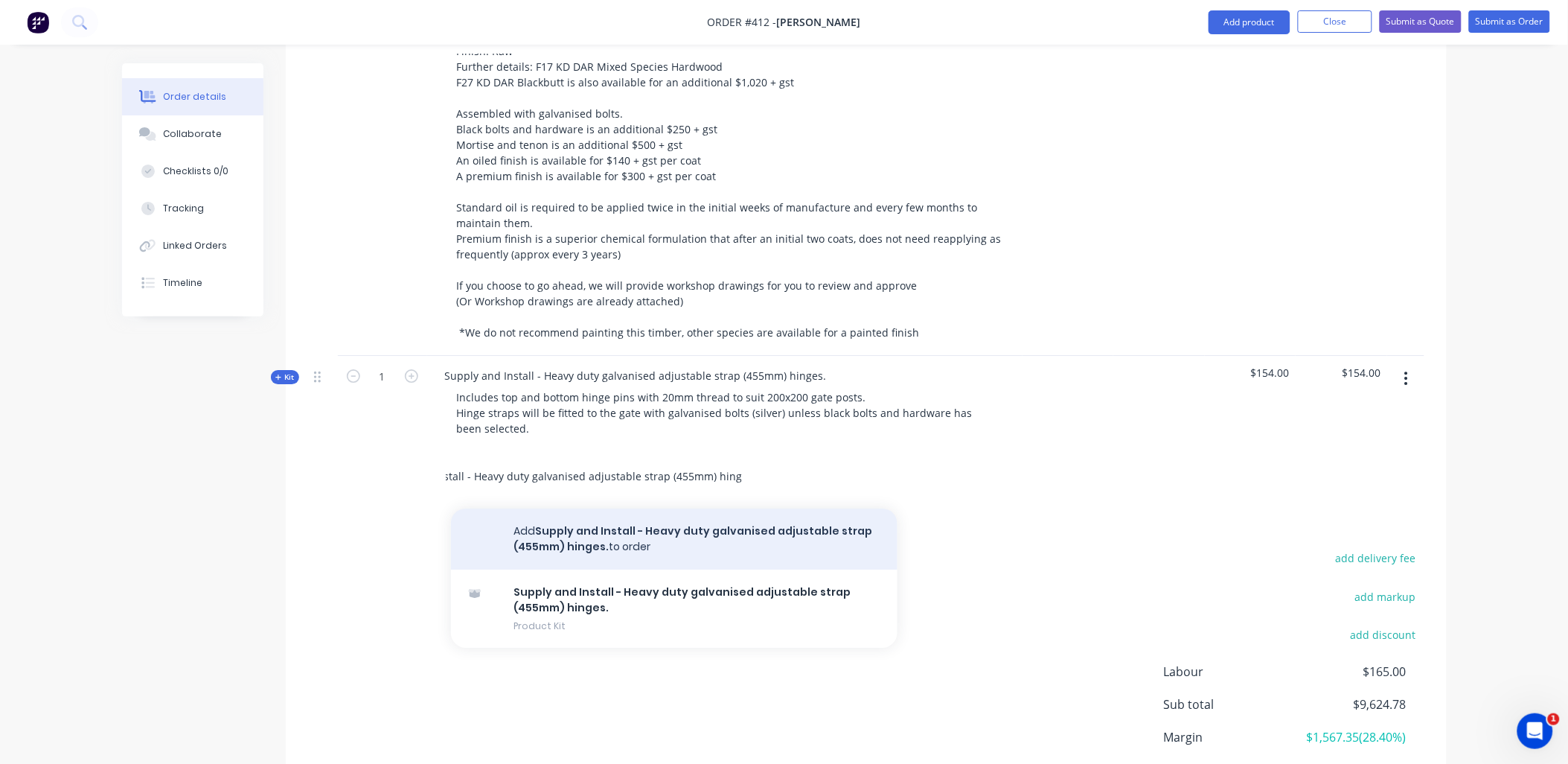
type input "Supply and Install - Heavy duty galvanised adjustable strap (455mm) hinges."
click at [563, 525] on button "Add Supply and Install - Heavy duty galvanised adjustable strap (455mm) hinges.…" at bounding box center [674, 538] width 446 height 61
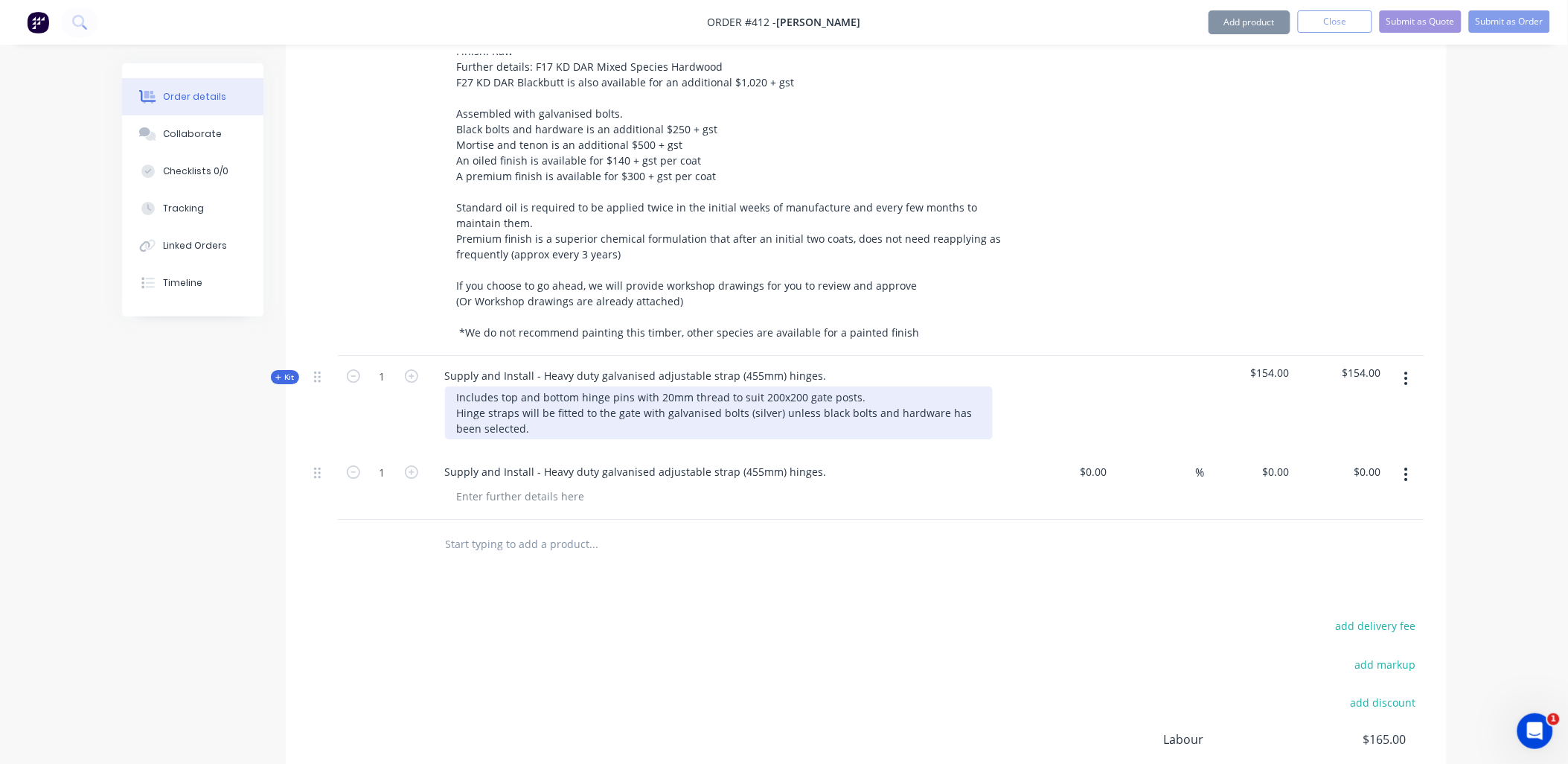
click at [551, 386] on div "Includes top and bottom hinge pins with 20mm thread to suit 200x200 gate posts.…" at bounding box center [719, 413] width 548 height 53
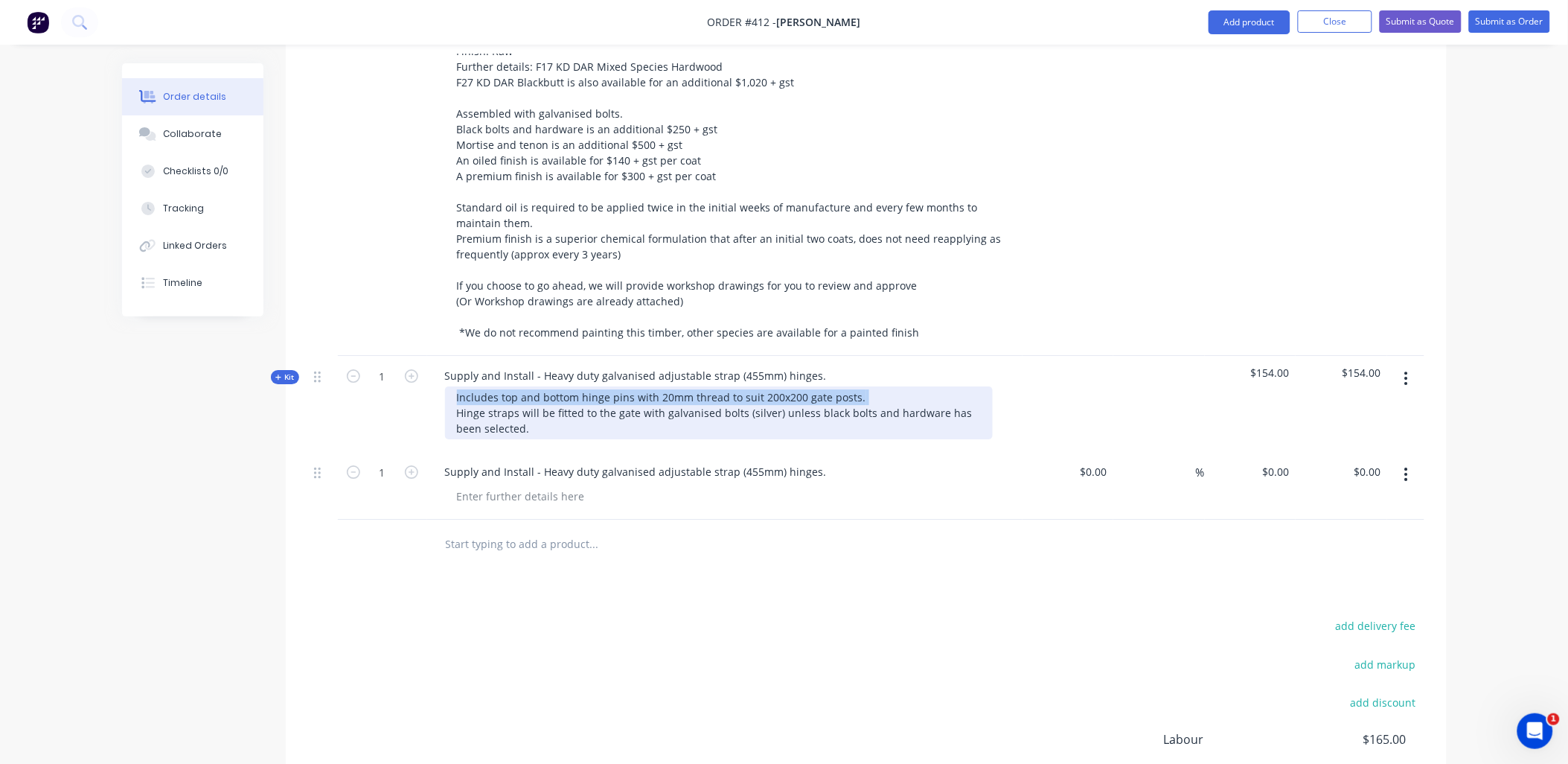
click at [551, 386] on div "Includes top and bottom hinge pins with 20mm thread to suit 200x200 gate posts.…" at bounding box center [719, 413] width 548 height 53
copy div "Includes top and bottom hinge pins with 20mm thread to suit 200x200 gate posts.…"
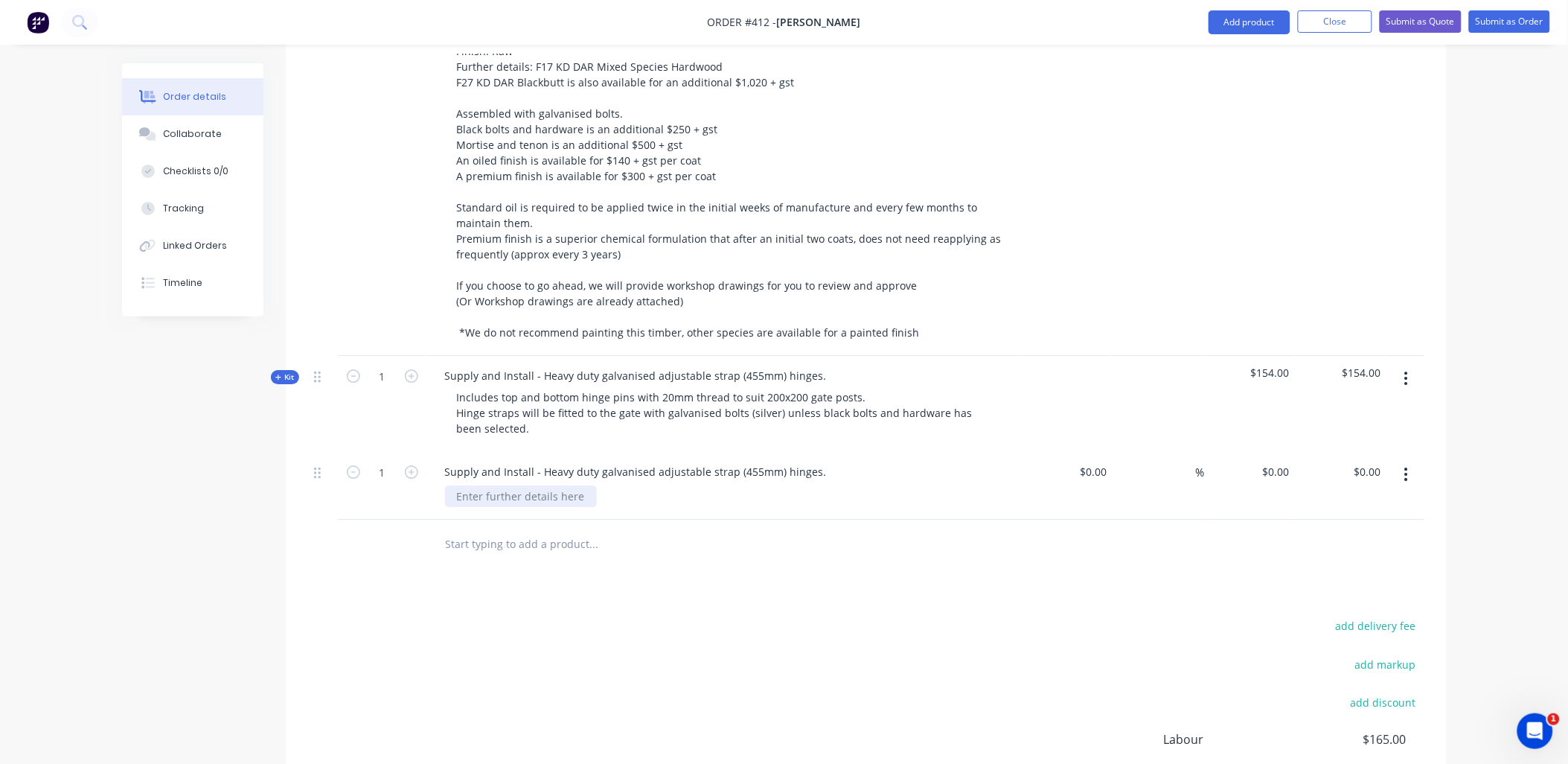
click at [533, 485] on div at bounding box center [520, 496] width 152 height 22
paste div
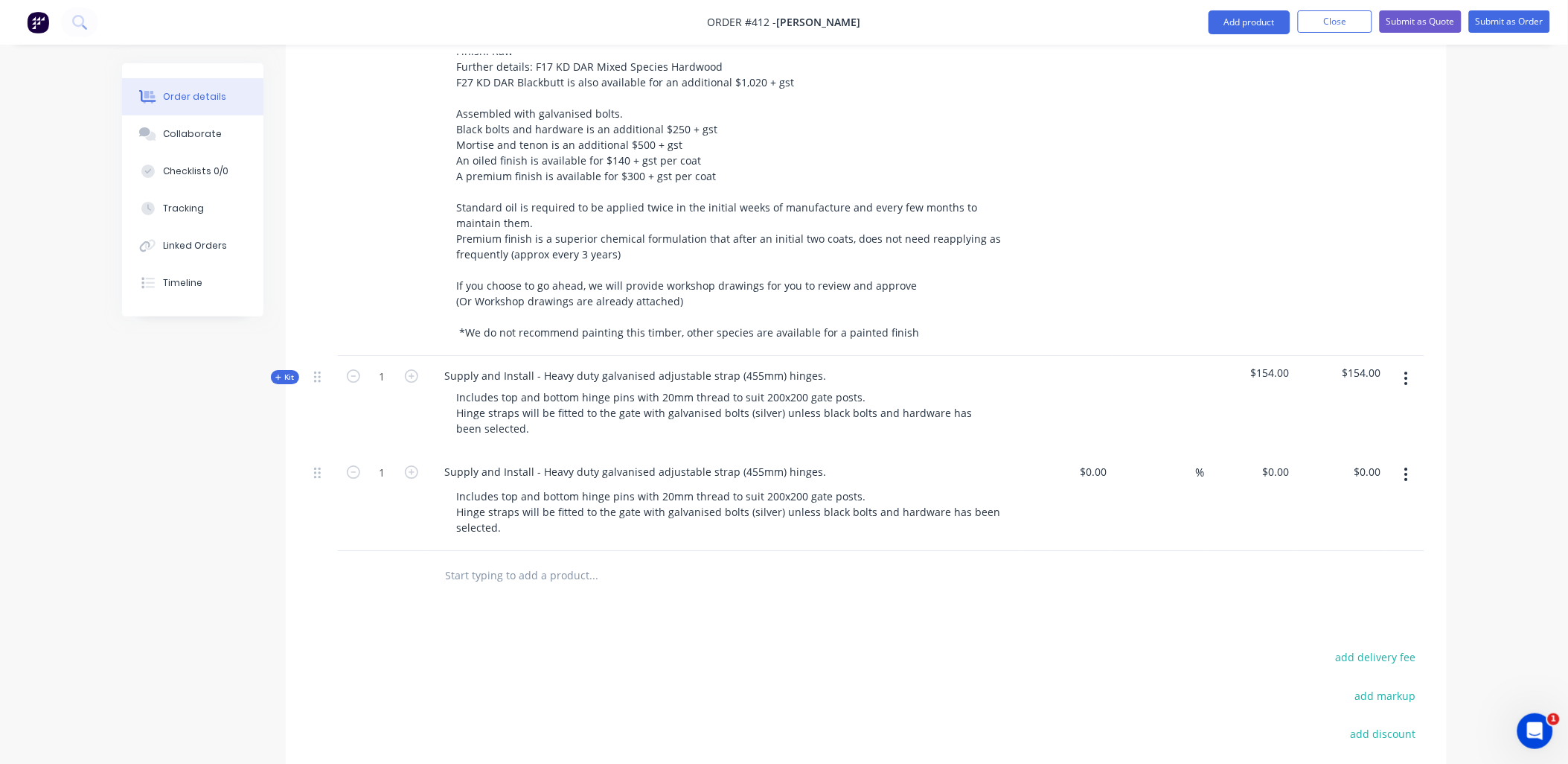
click at [410, 496] on div "1" at bounding box center [382, 501] width 89 height 99
click at [348, 465] on icon "button" at bounding box center [354, 472] width 14 height 14
type input "0"
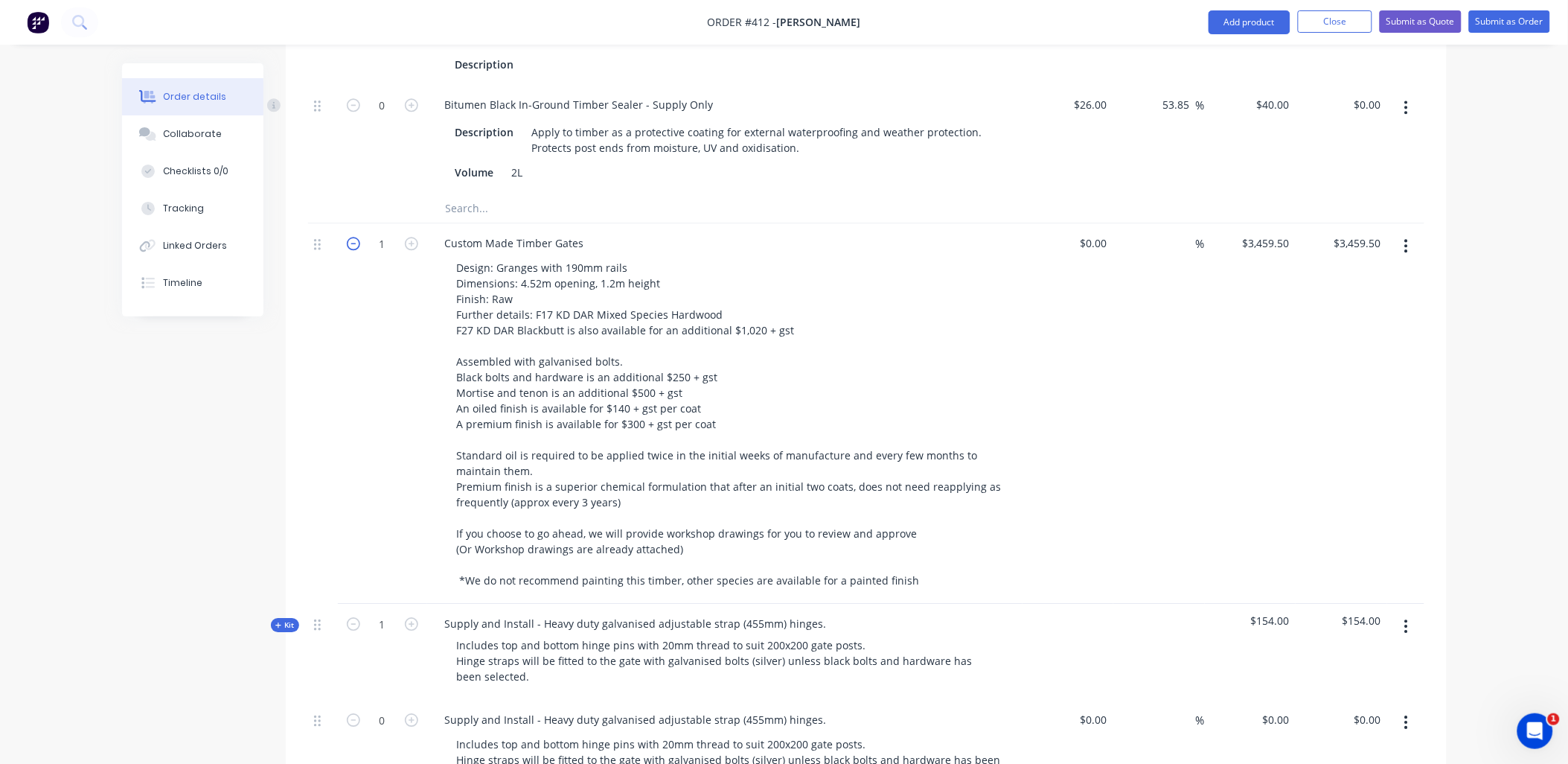
click at [355, 237] on icon "button" at bounding box center [354, 244] width 14 height 14
type input "0"
type input "$0.00"
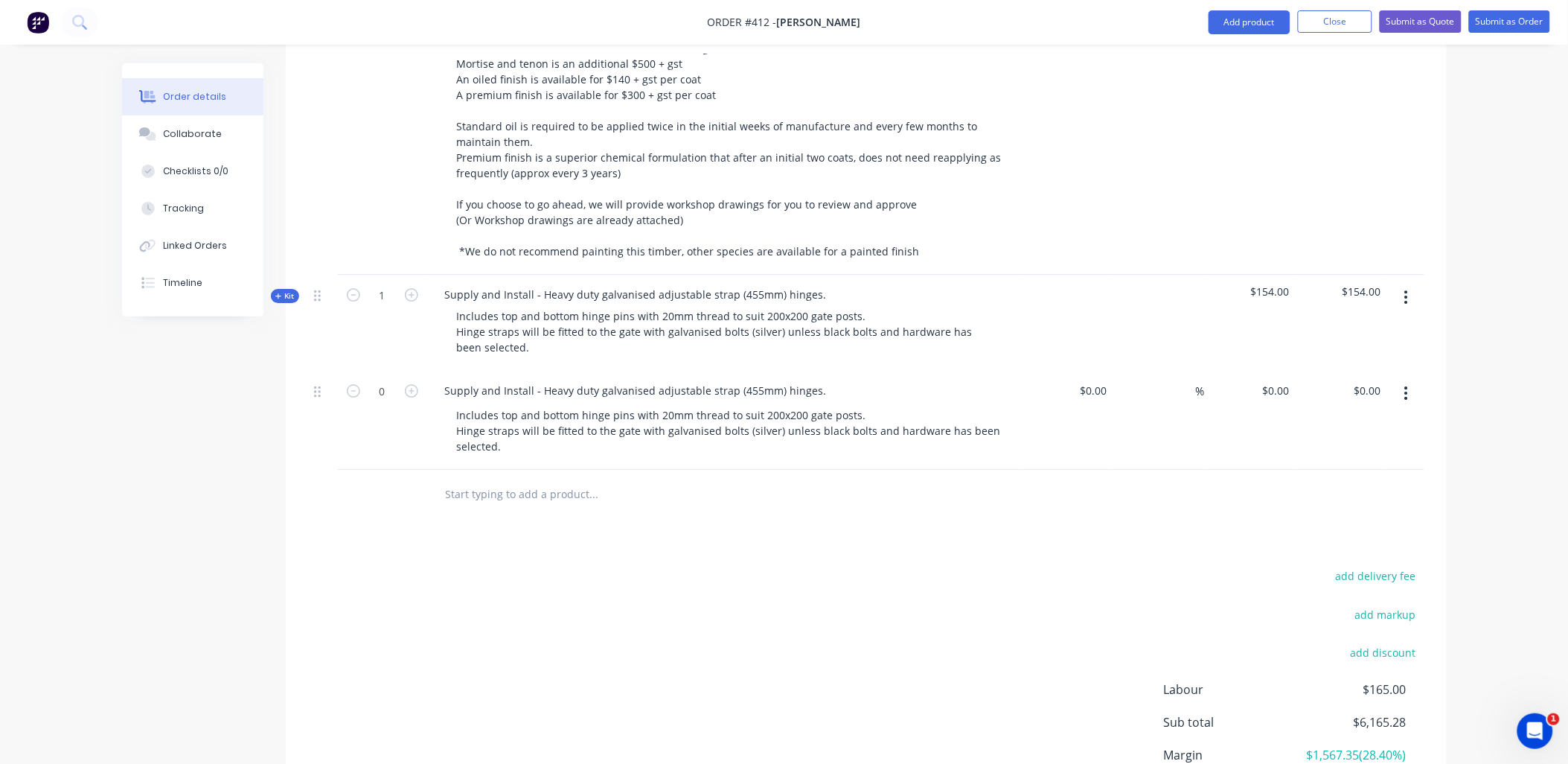
scroll to position [1565, 0]
click at [410, 287] on icon "button" at bounding box center [412, 293] width 14 height 14
type input "2"
drag, startPoint x: 1275, startPoint y: 379, endPoint x: 1282, endPoint y: 367, distance: 13.9
click at [1275, 378] on div "$0.00 $0.00" at bounding box center [1250, 419] width 91 height 99
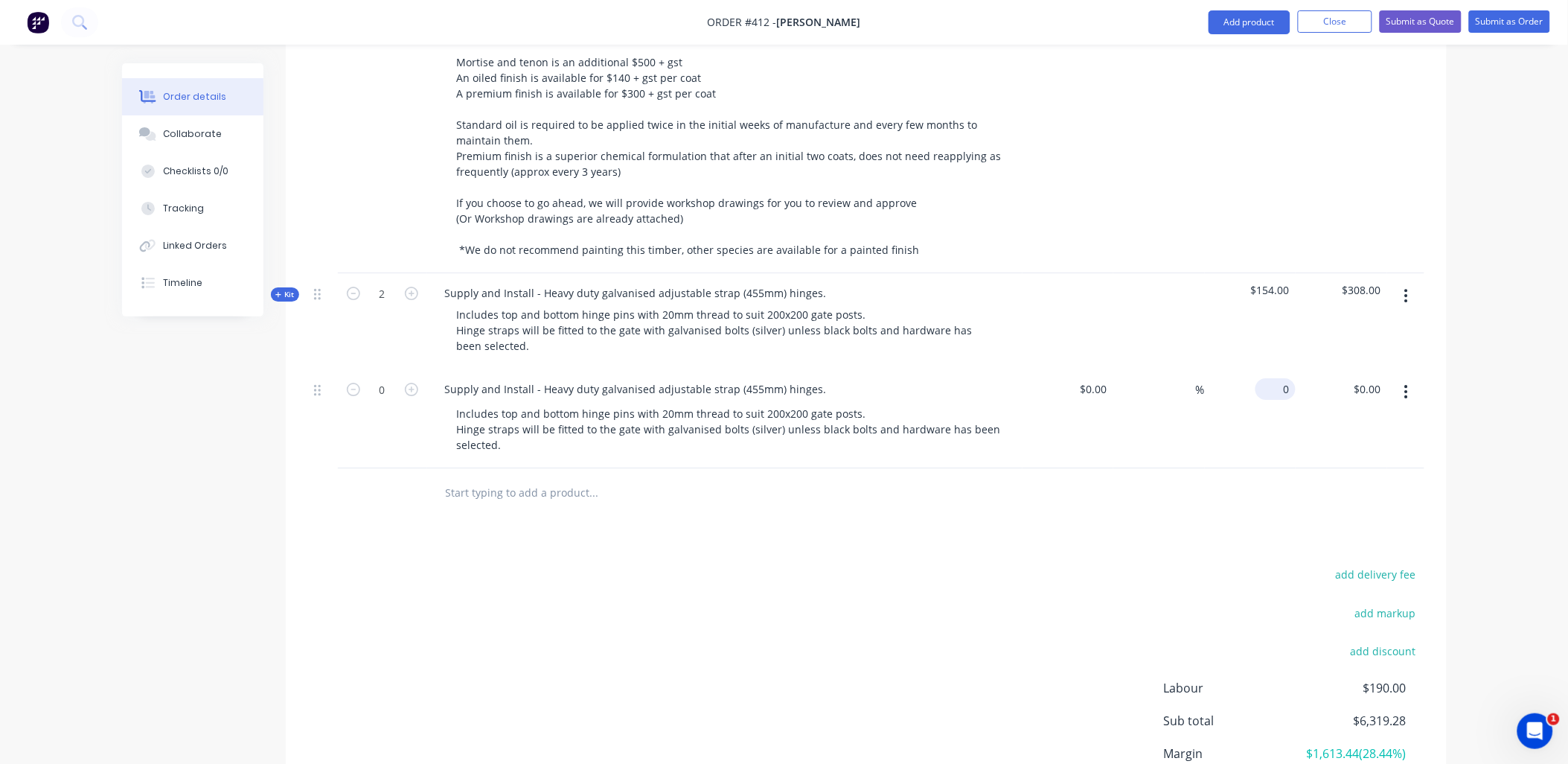
click at [1282, 378] on input "0" at bounding box center [1278, 388] width 34 height 22
type input "$308.00"
click at [1296, 370] on div "$0.00 $0.00" at bounding box center [1341, 419] width 91 height 99
click at [1410, 282] on button "button" at bounding box center [1407, 296] width 35 height 27
click at [1367, 413] on div "Delete" at bounding box center [1354, 424] width 115 height 22
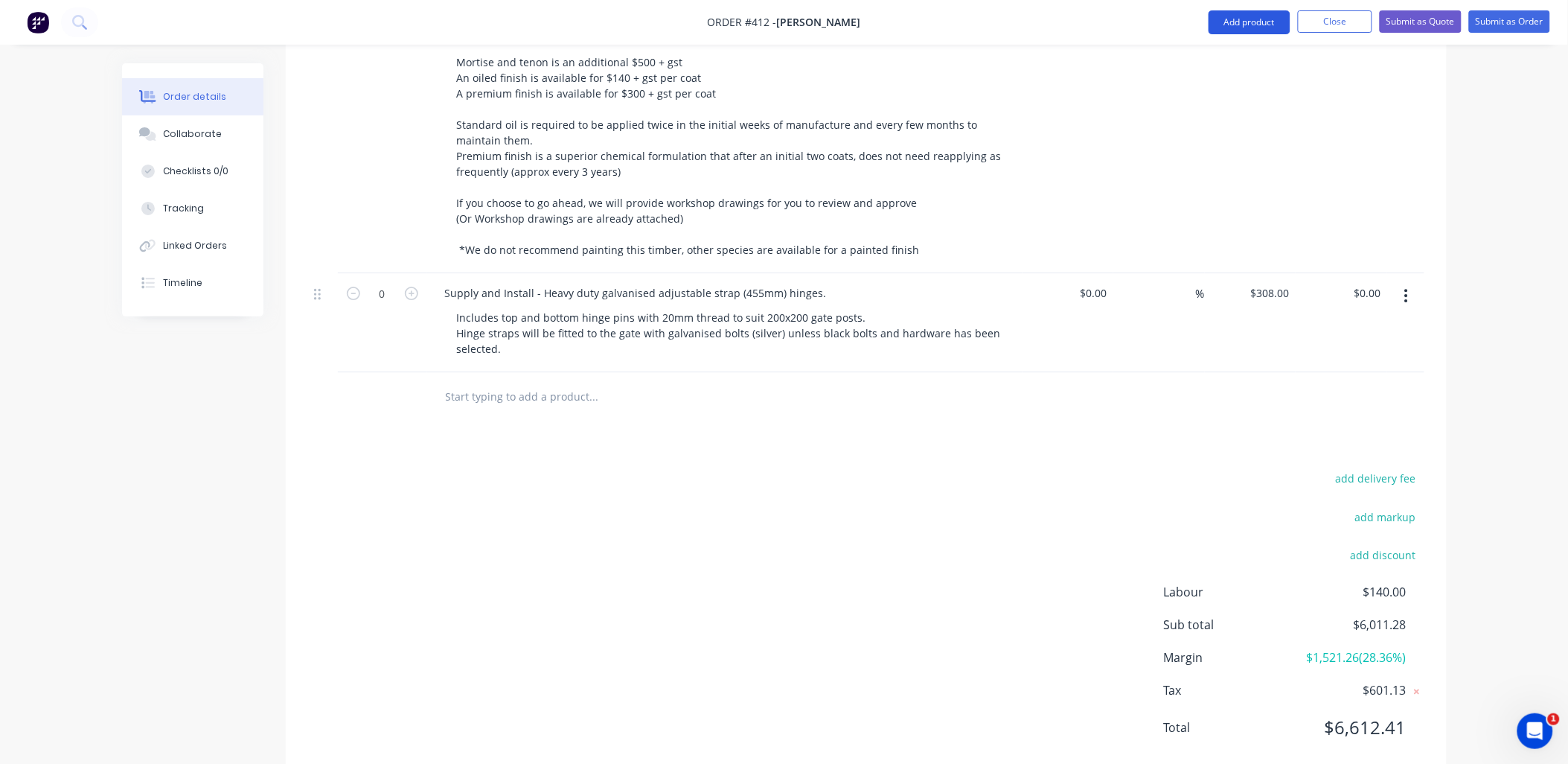
click at [1274, 26] on button "Add product" at bounding box center [1250, 23] width 82 height 24
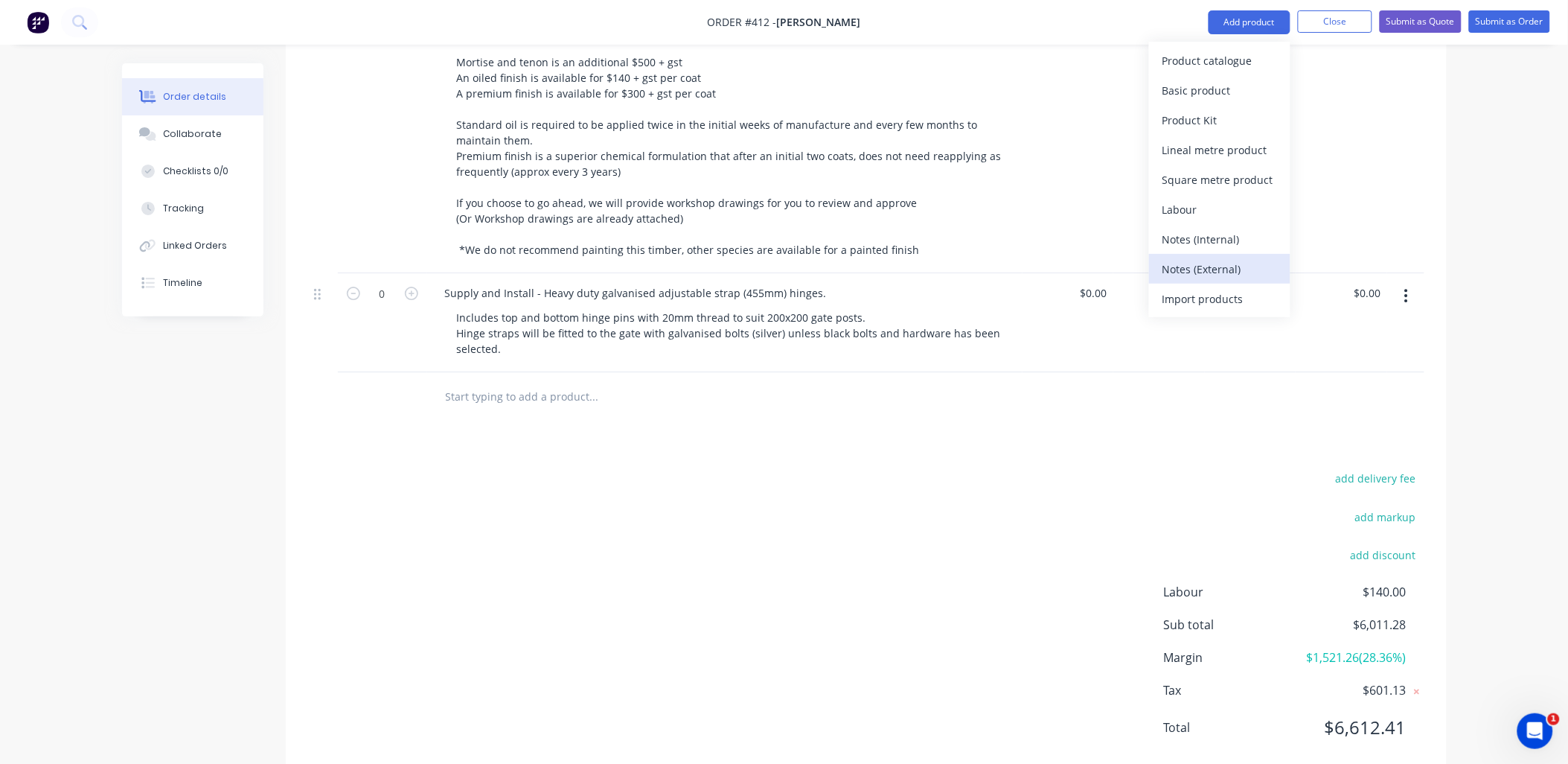
click at [1241, 261] on div "Notes (External)" at bounding box center [1220, 268] width 115 height 22
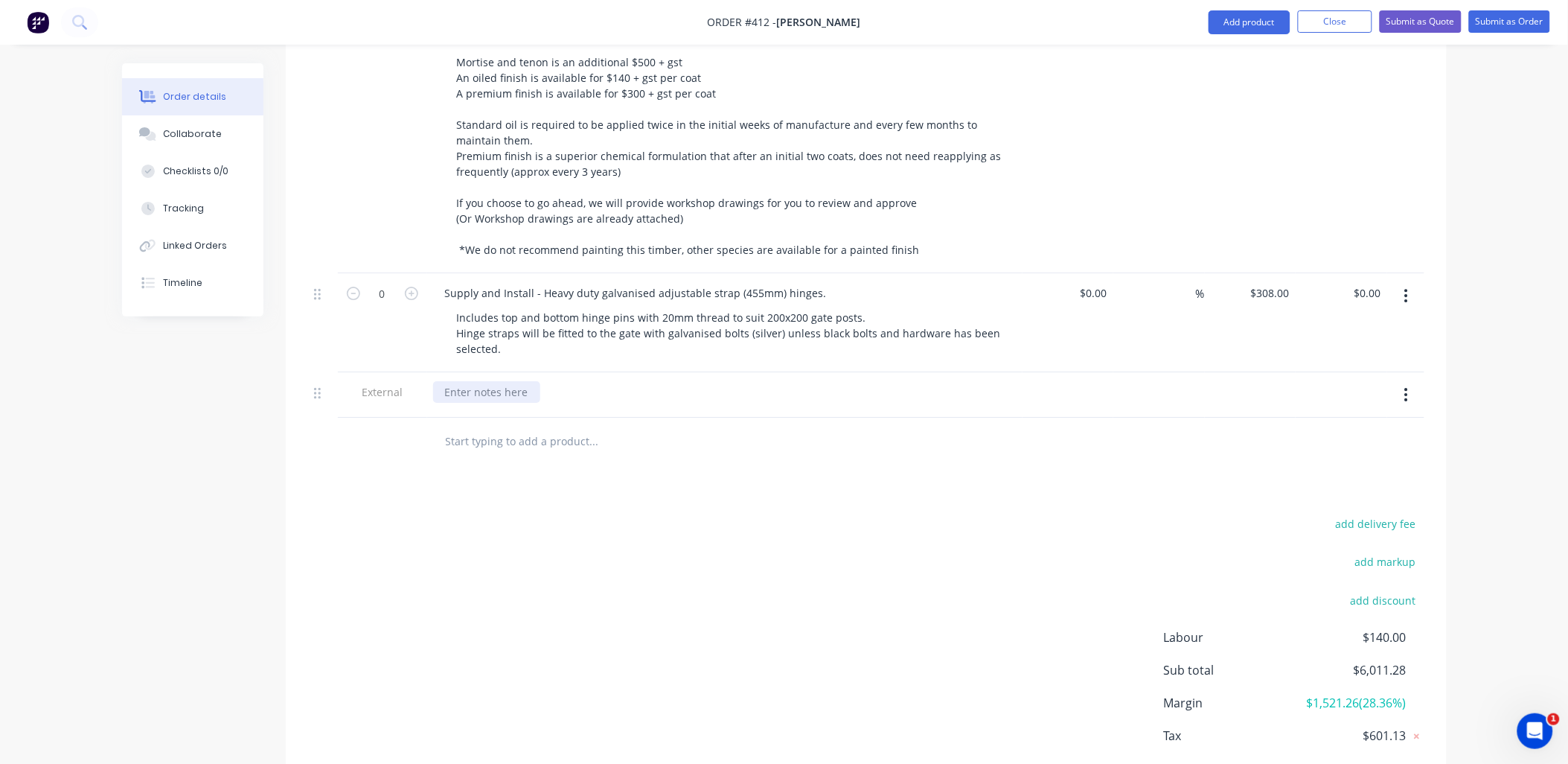
click at [474, 381] on div at bounding box center [486, 391] width 107 height 22
click at [917, 381] on div "We can also quote for Victorian Macrocarpa Cypress which is only expected to la…" at bounding box center [723, 391] width 581 height 22
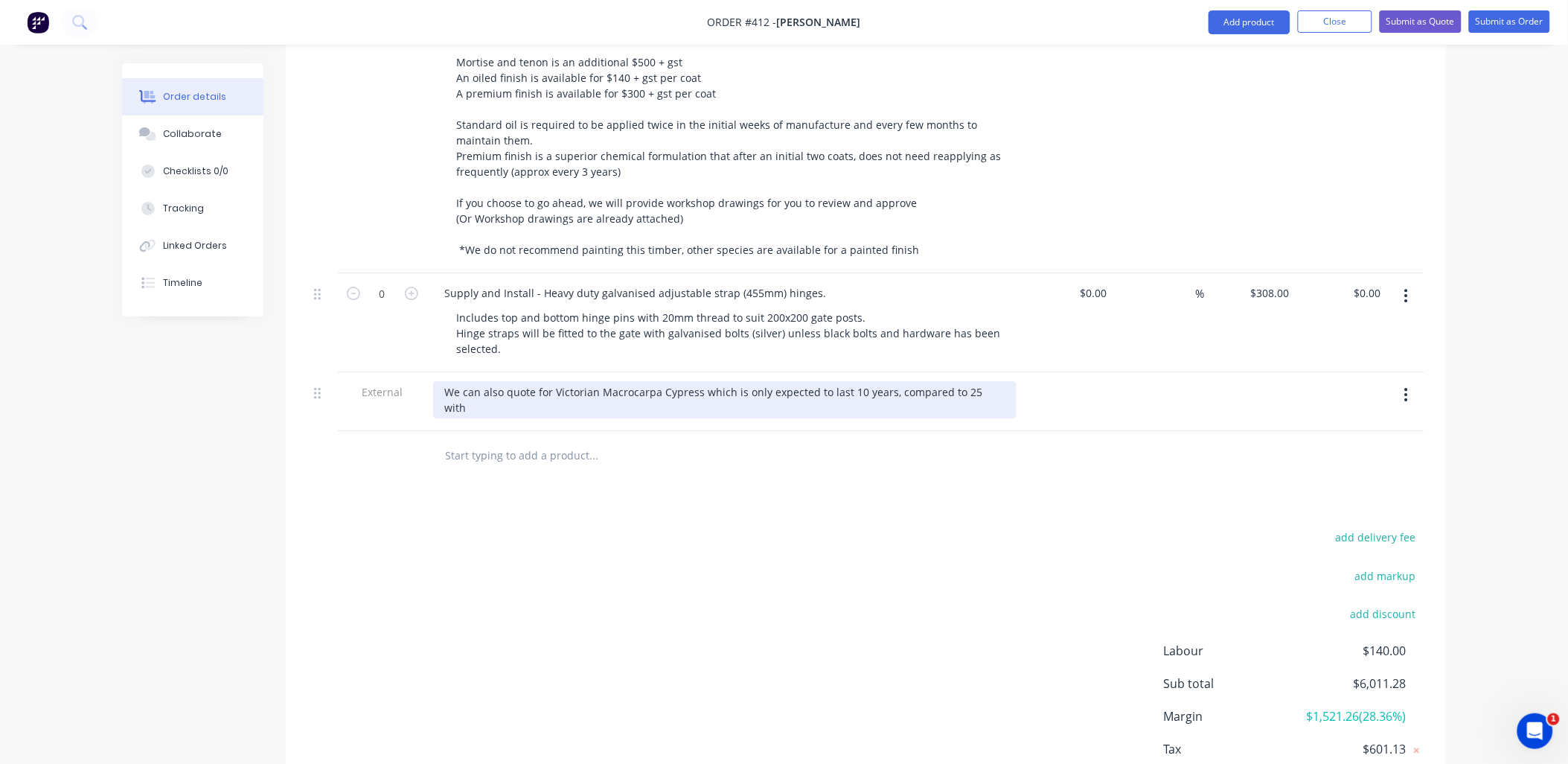
click at [965, 381] on div "We can also quote for Victorian Macrocarpa Cypress which is only expected to la…" at bounding box center [725, 399] width 584 height 37
click at [928, 389] on div "We can also quote for Victorian Macrocarpa Cypress which is only expected to la…" at bounding box center [725, 399] width 584 height 37
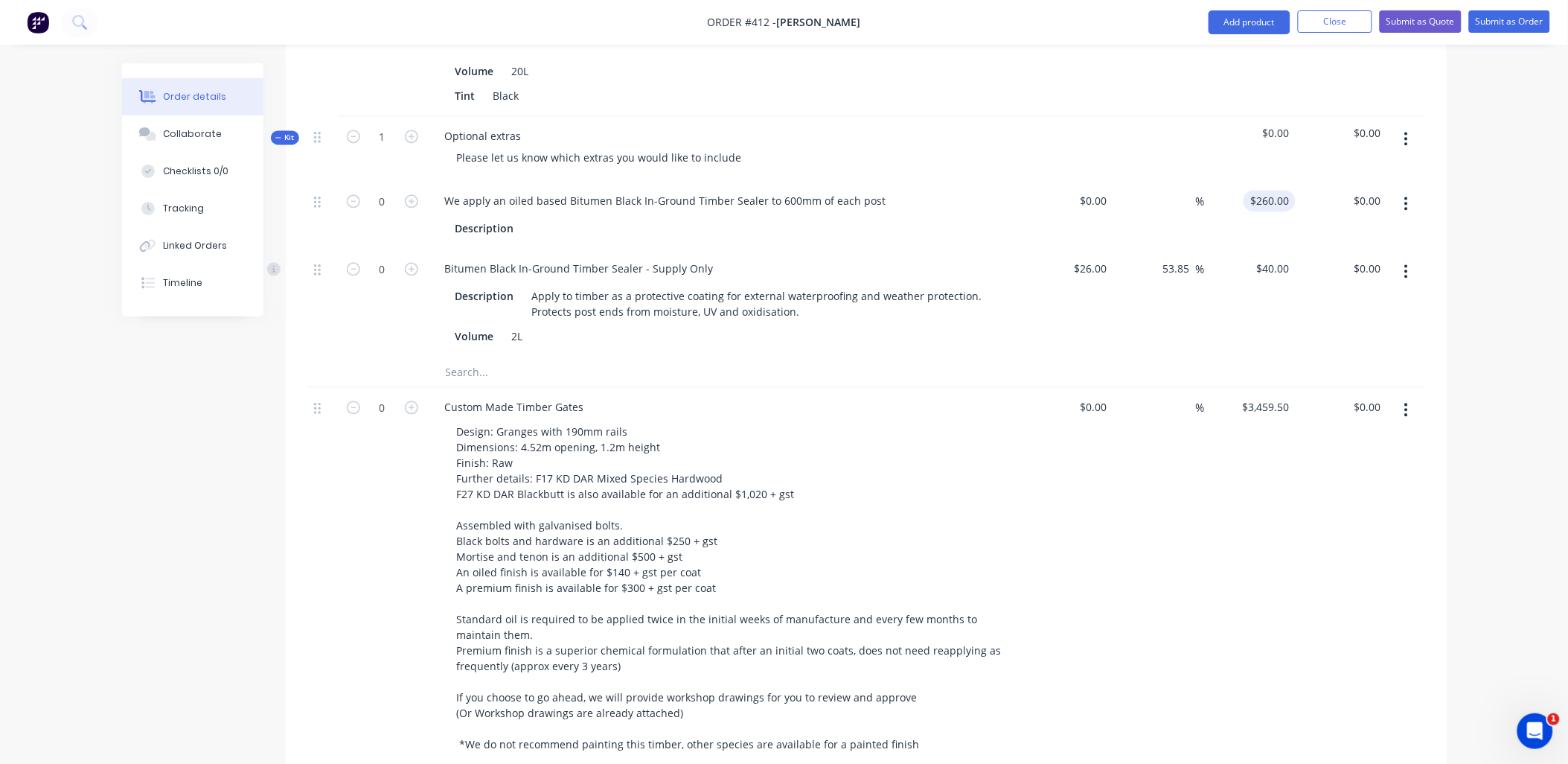
scroll to position [1069, 0]
click at [1275, 191] on input "260" at bounding box center [1284, 201] width 26 height 22
type input "$300.00"
click at [1300, 149] on div "$0.00" at bounding box center [1341, 149] width 91 height 65
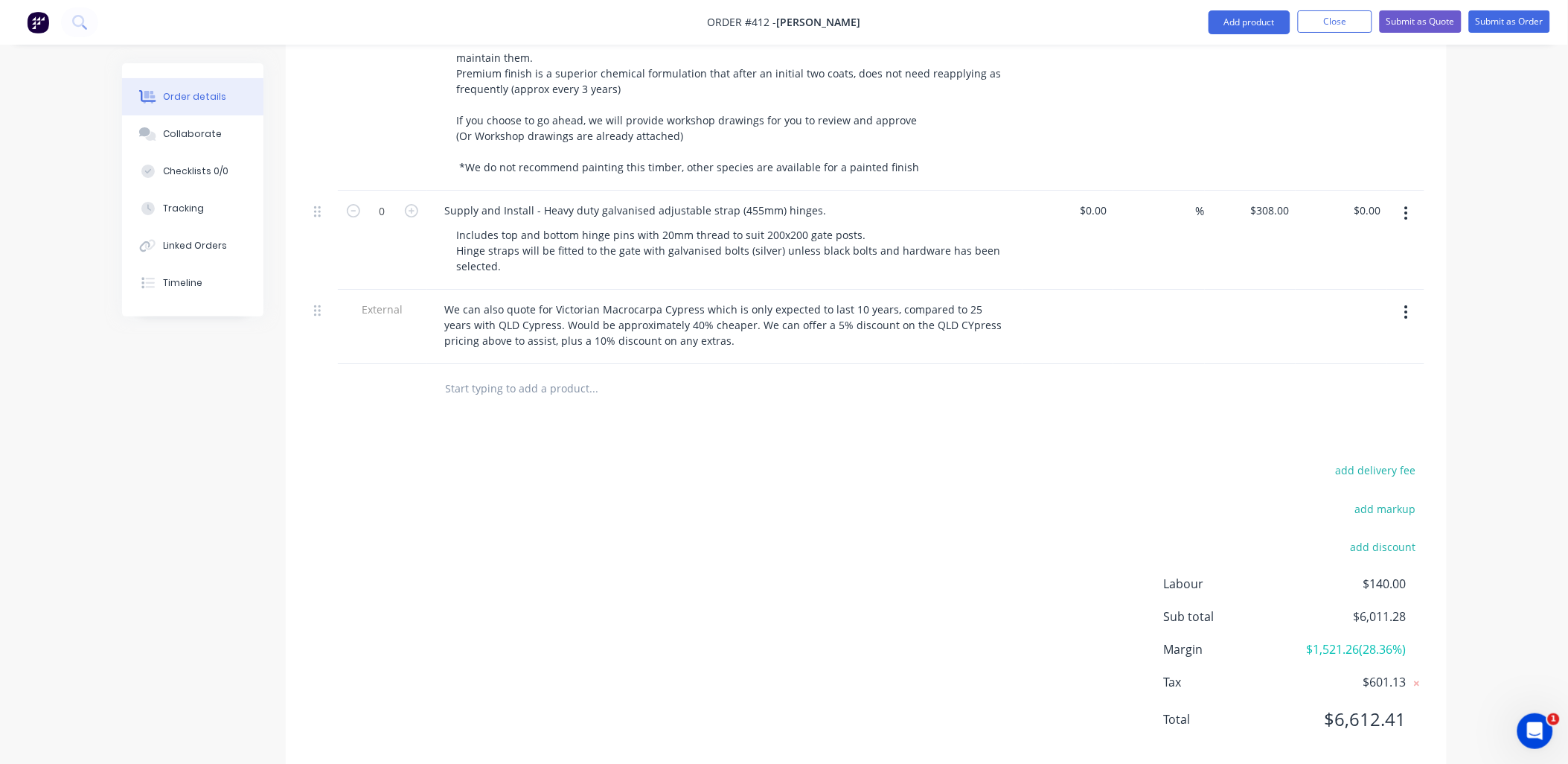
scroll to position [1648, 0]
click at [210, 139] on div "Collaborate" at bounding box center [192, 134] width 59 height 14
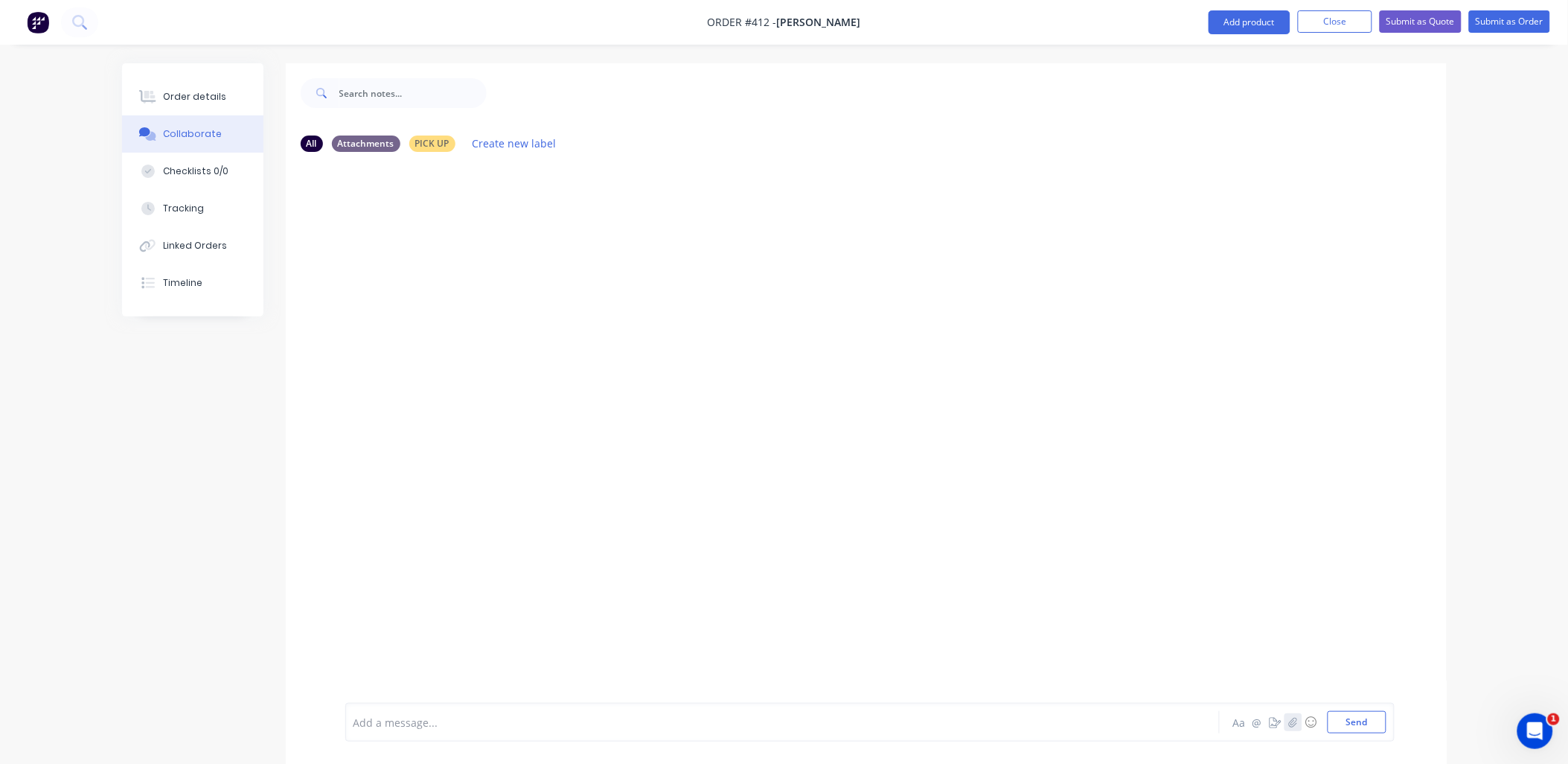
click at [1293, 718] on icon "button" at bounding box center [1293, 721] width 8 height 10
drag, startPoint x: 1363, startPoint y: 720, endPoint x: 1201, endPoint y: 651, distance: 176.1
click at [1364, 720] on button "Send" at bounding box center [1358, 723] width 59 height 23
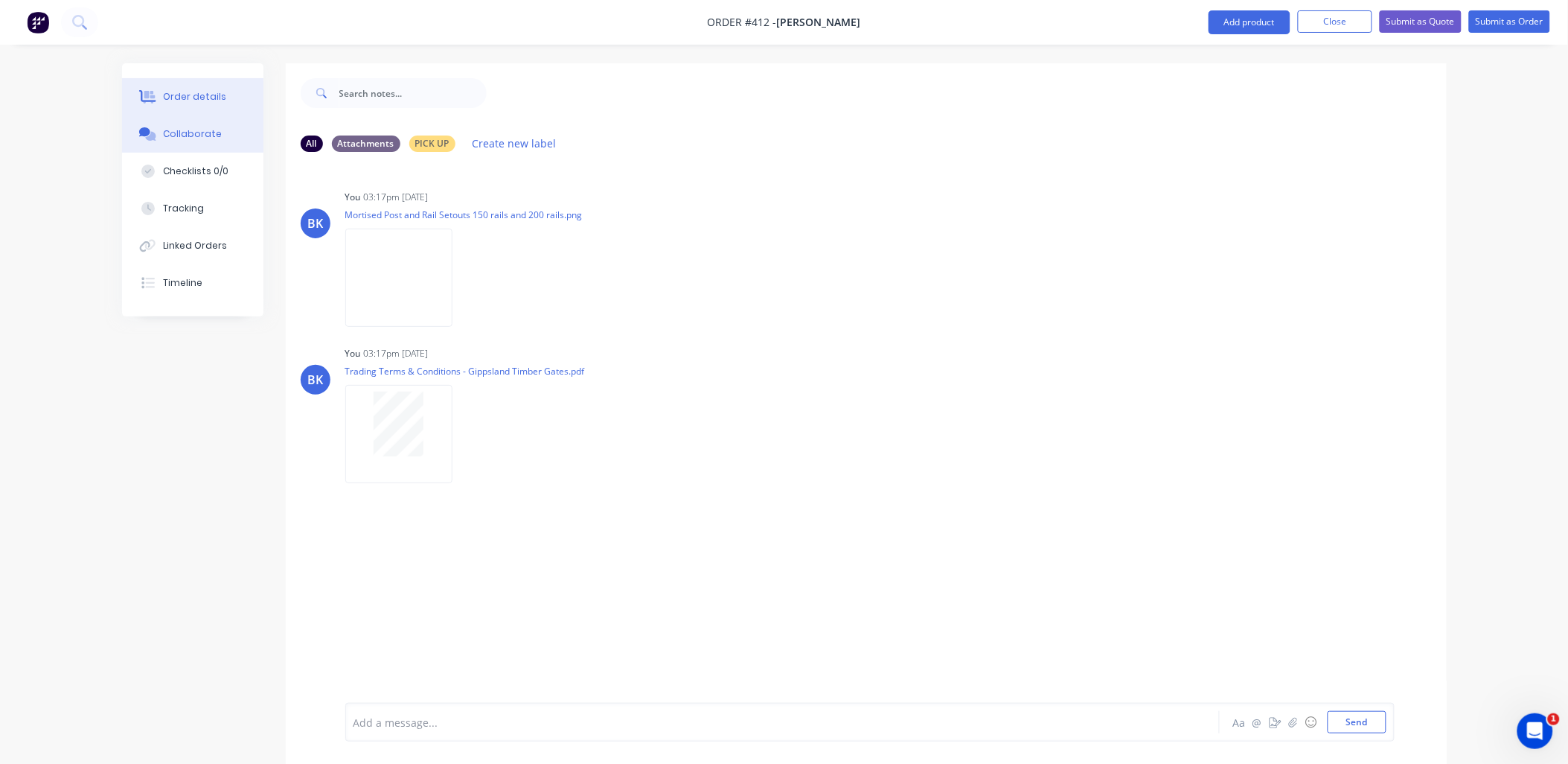
click at [216, 94] on div "Order details" at bounding box center [195, 97] width 63 height 14
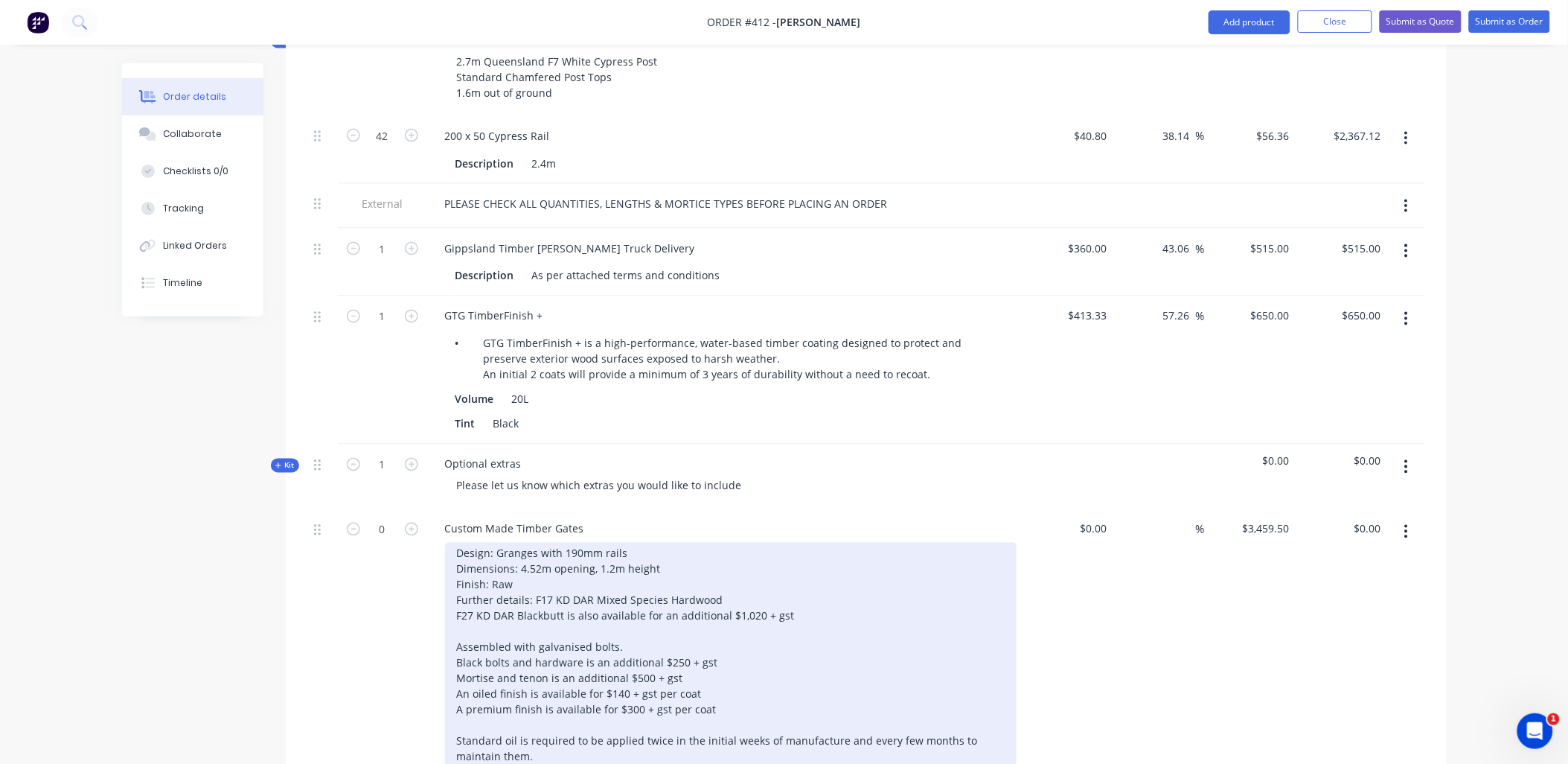
scroll to position [743, 0]
click at [613, 545] on div "Design: Granges with 190mm rails Dimensions: 4.52m opening, 1.2m height Finish:…" at bounding box center [731, 708] width 572 height 334
click at [573, 561] on div "Design: Granges with 190mm rails Dimensions: 4.52m opening, 1.4m height Finish:…" at bounding box center [731, 708] width 572 height 334
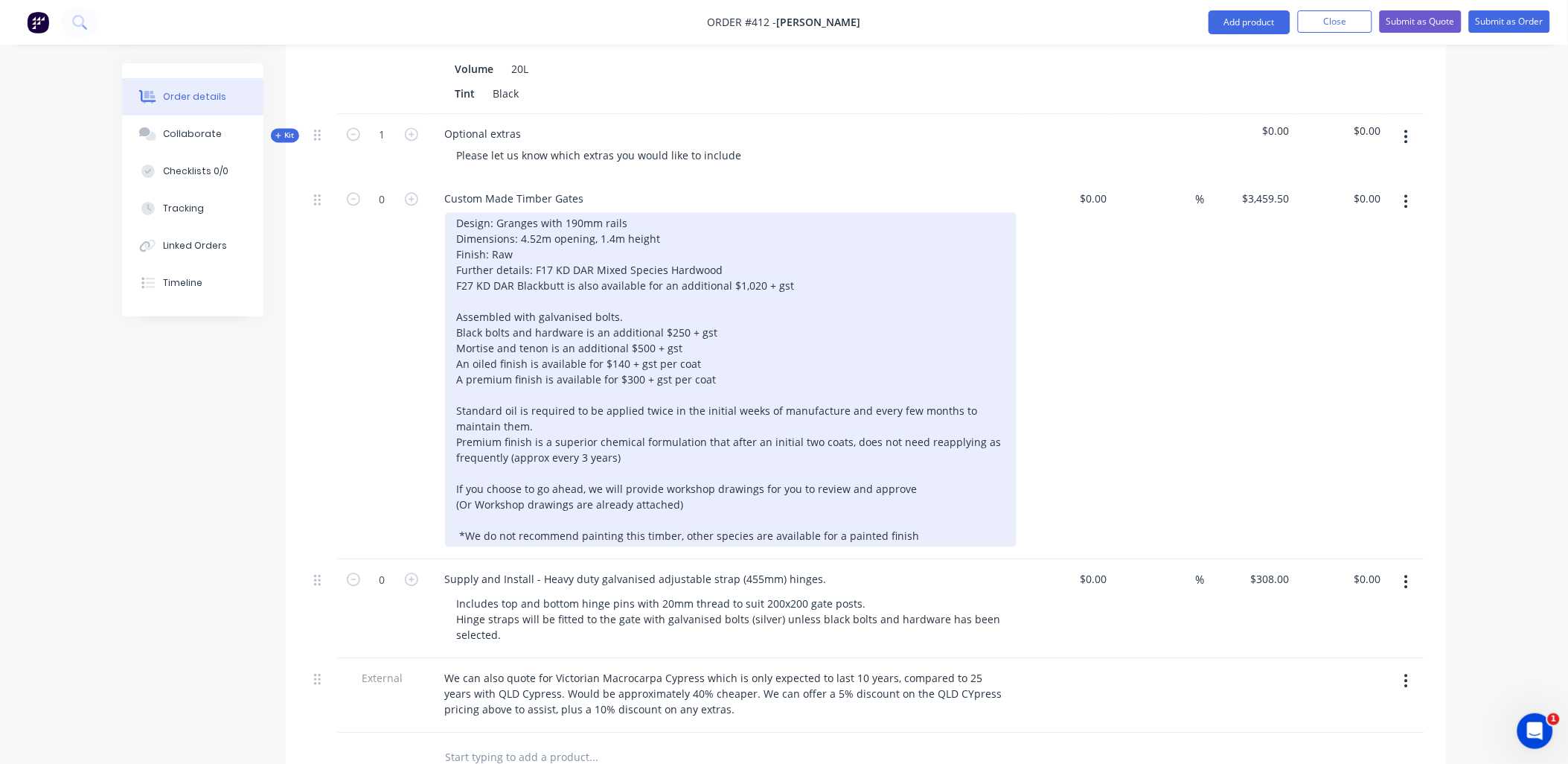
scroll to position [1073, 0]
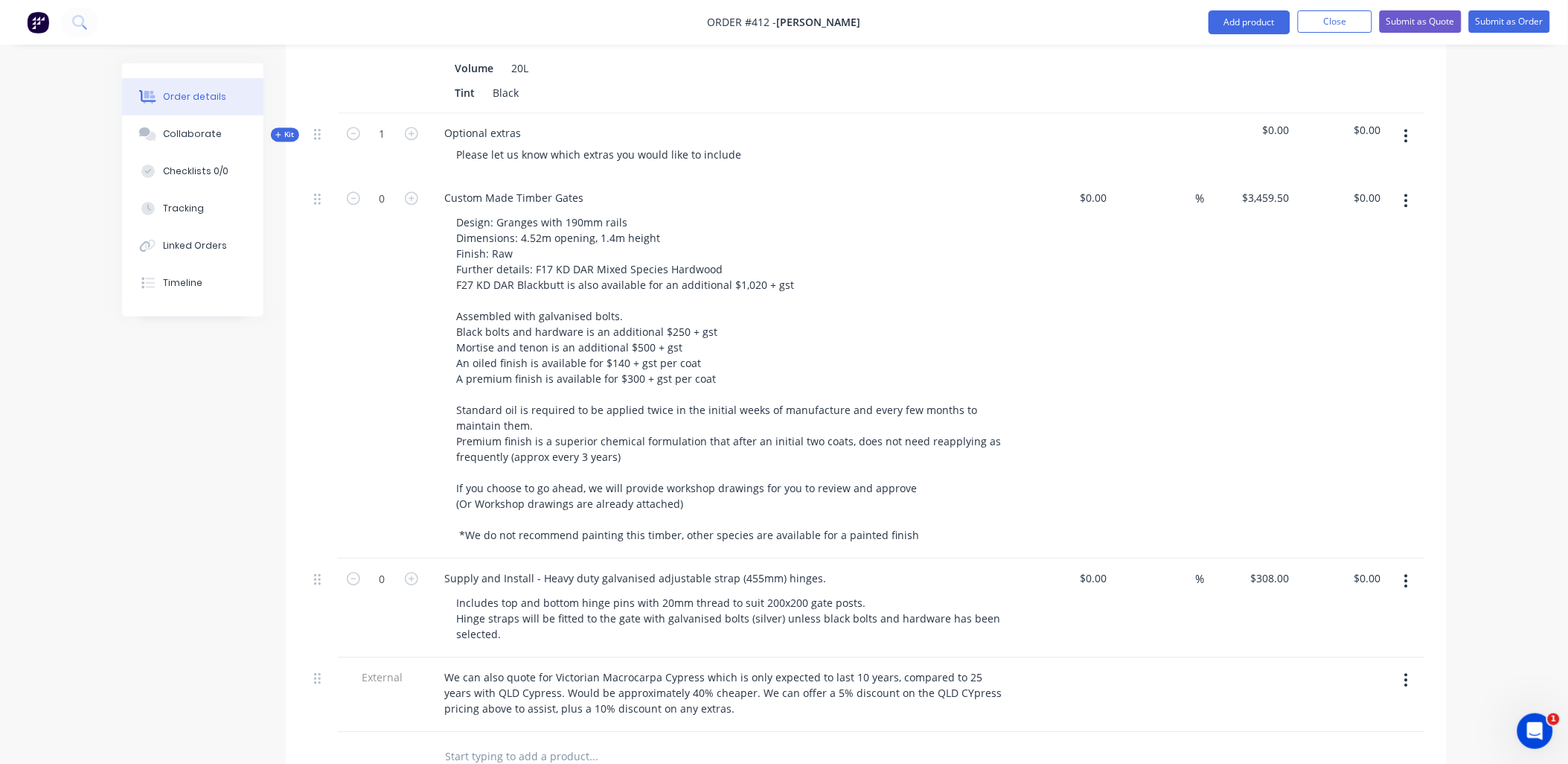
click at [369, 422] on div "0" at bounding box center [382, 368] width 89 height 380
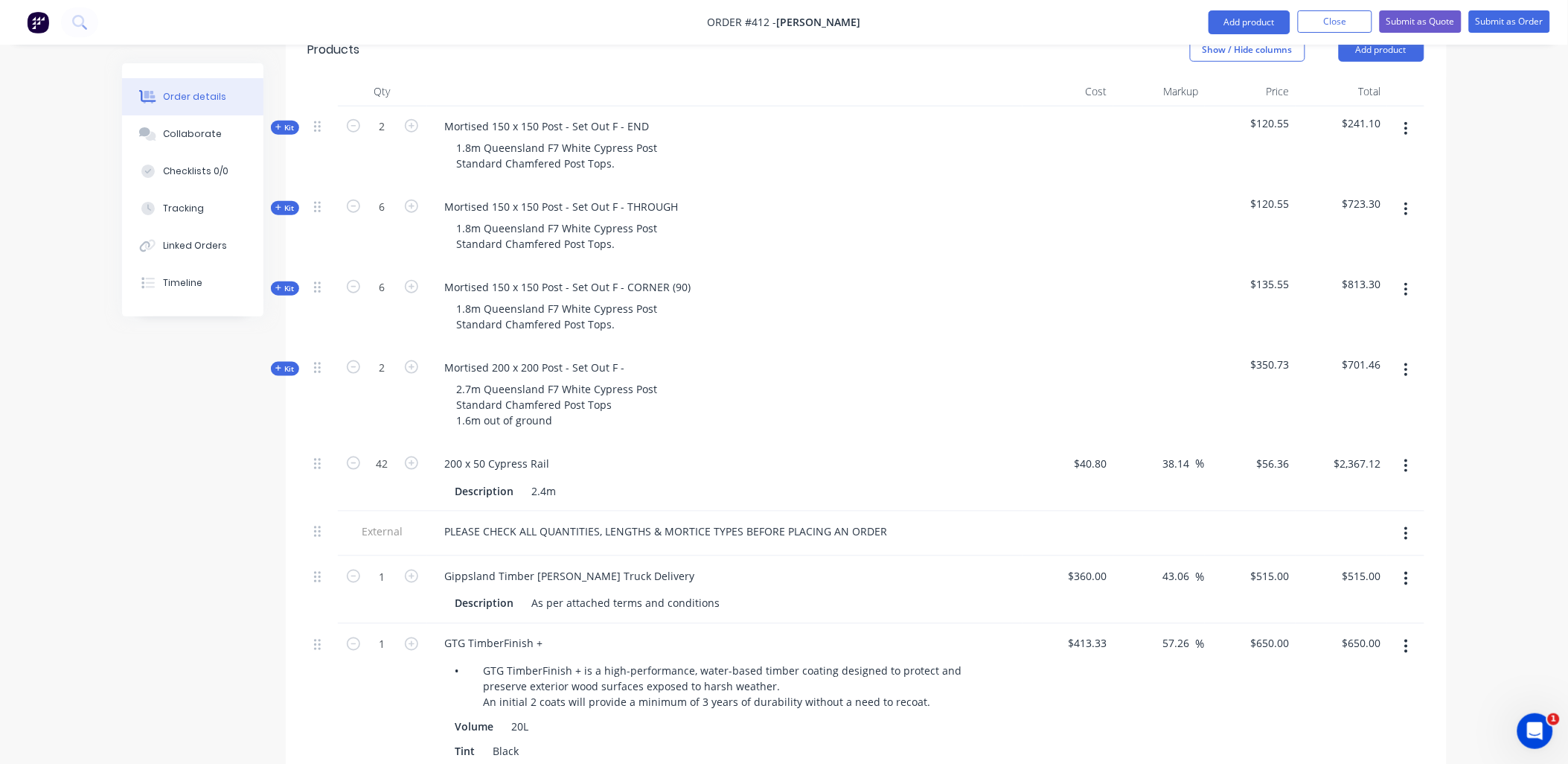
scroll to position [413, 0]
click at [197, 137] on div "Collaborate" at bounding box center [192, 134] width 59 height 14
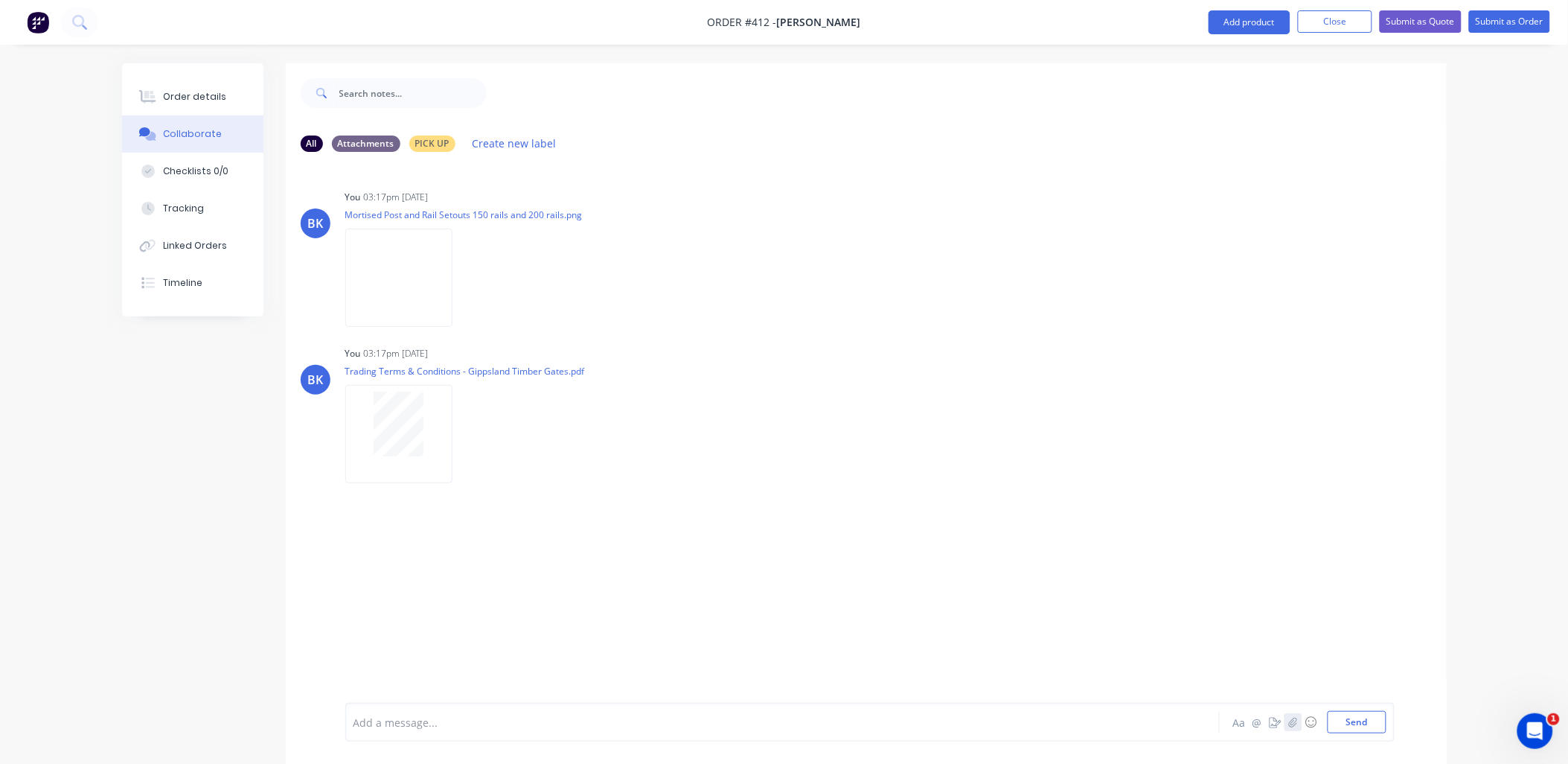
click at [1297, 723] on button "button" at bounding box center [1293, 722] width 18 height 18
click at [1364, 729] on button "Send" at bounding box center [1358, 723] width 59 height 23
click at [1425, 16] on button "Submit as Quote" at bounding box center [1421, 22] width 82 height 23
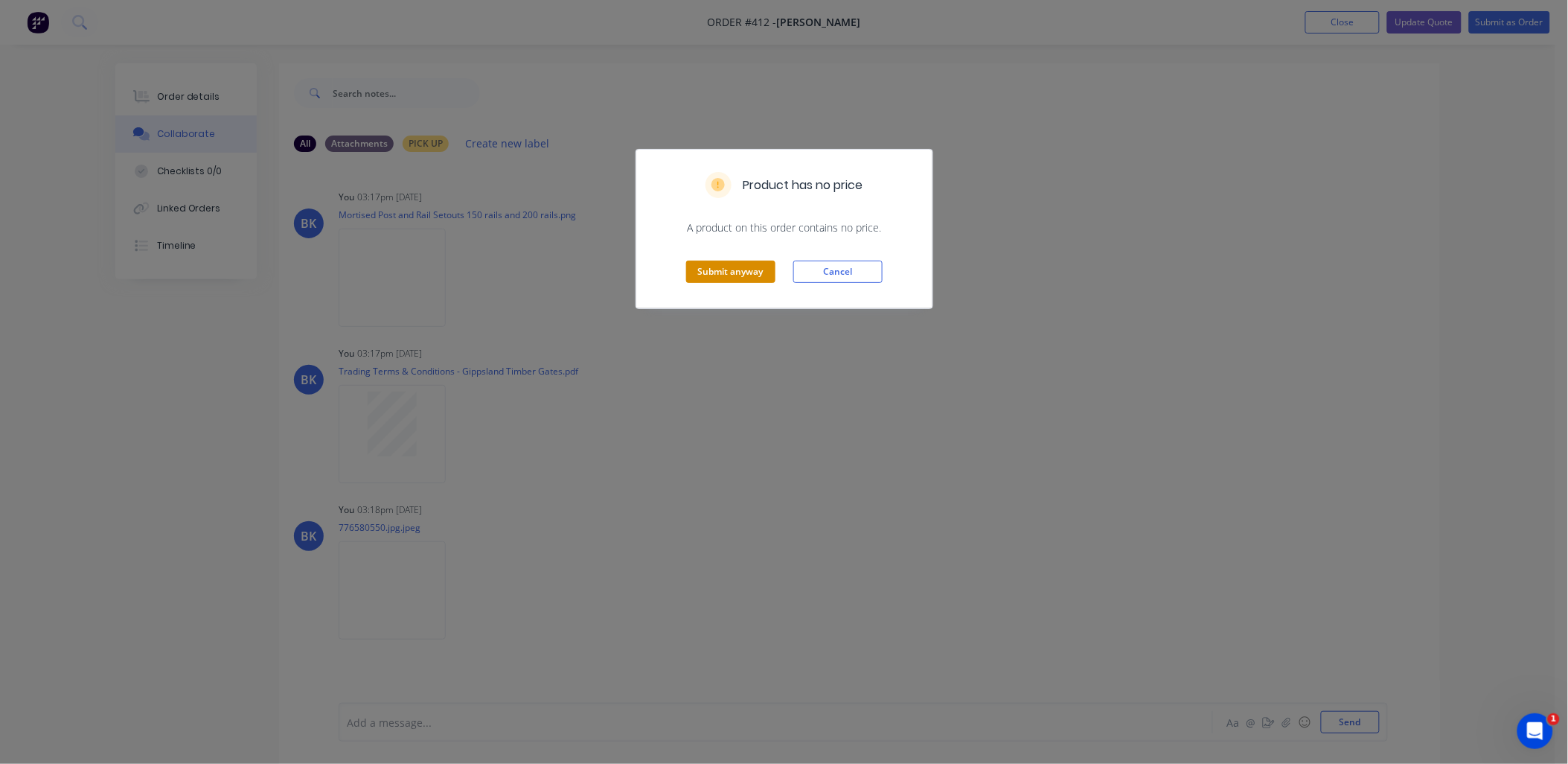
click at [739, 269] on button "Submit anyway" at bounding box center [731, 272] width 89 height 23
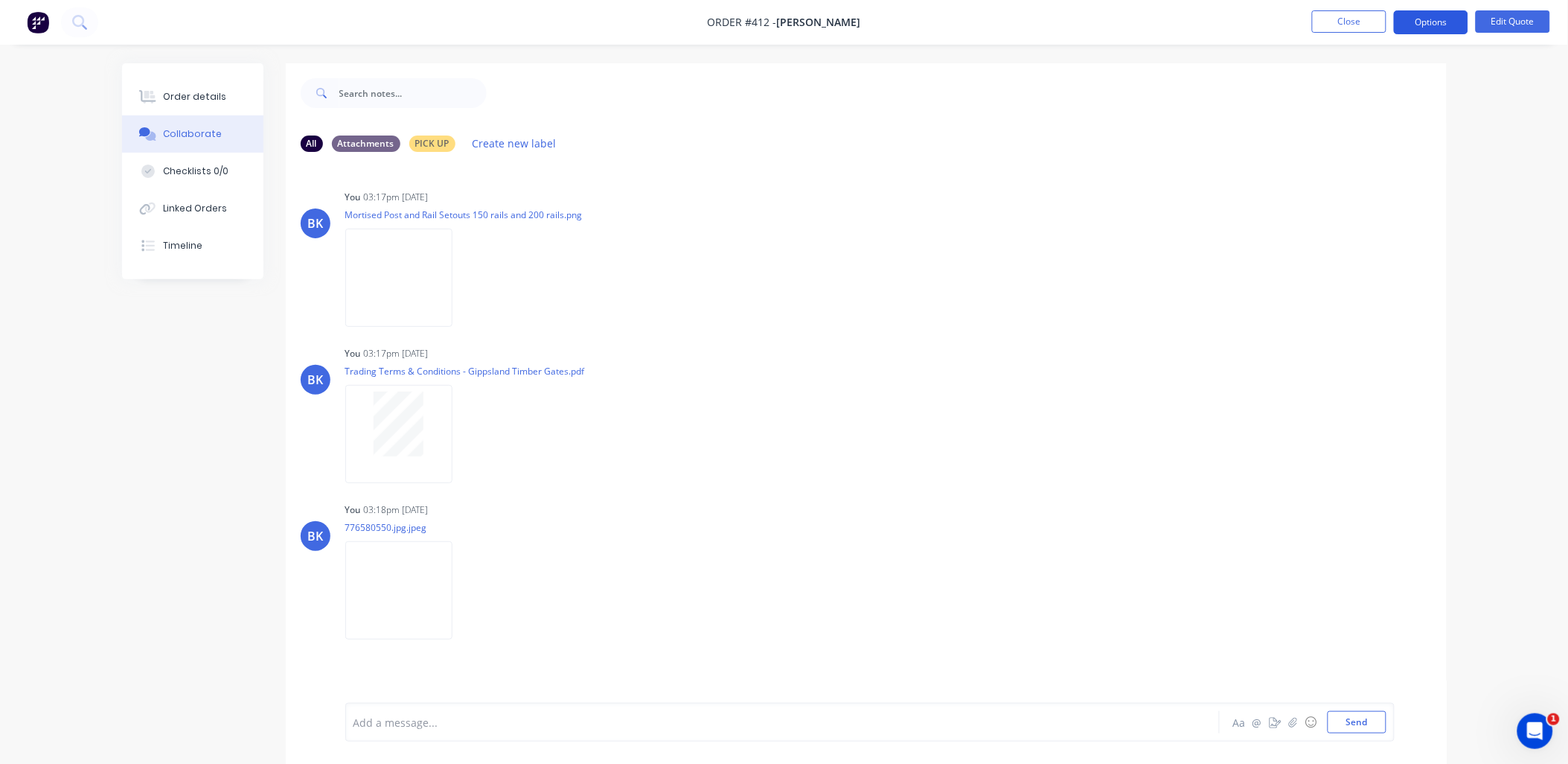
click at [1427, 27] on button "Options" at bounding box center [1431, 23] width 75 height 24
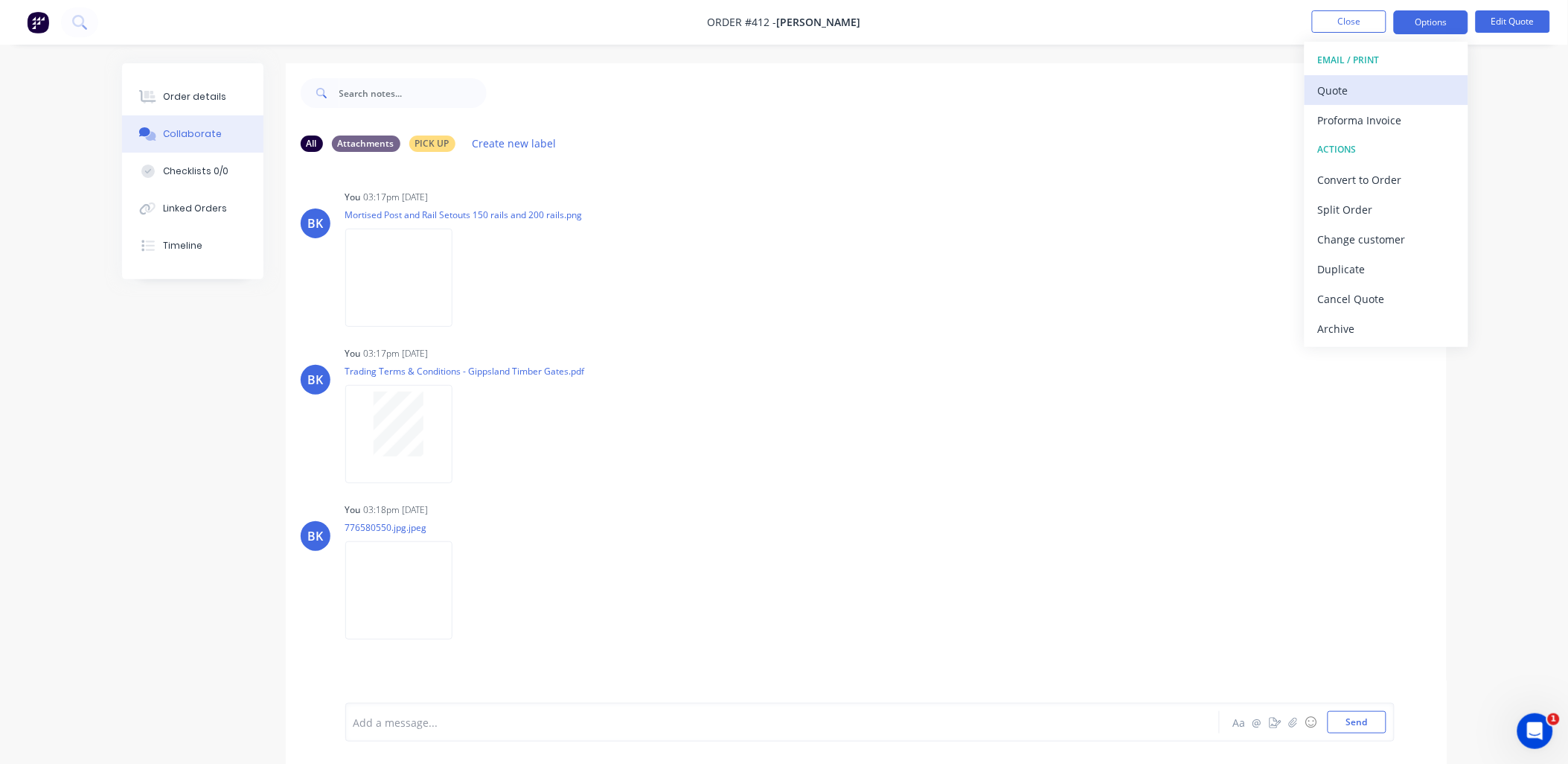
click at [1356, 81] on div "Quote" at bounding box center [1387, 91] width 137 height 22
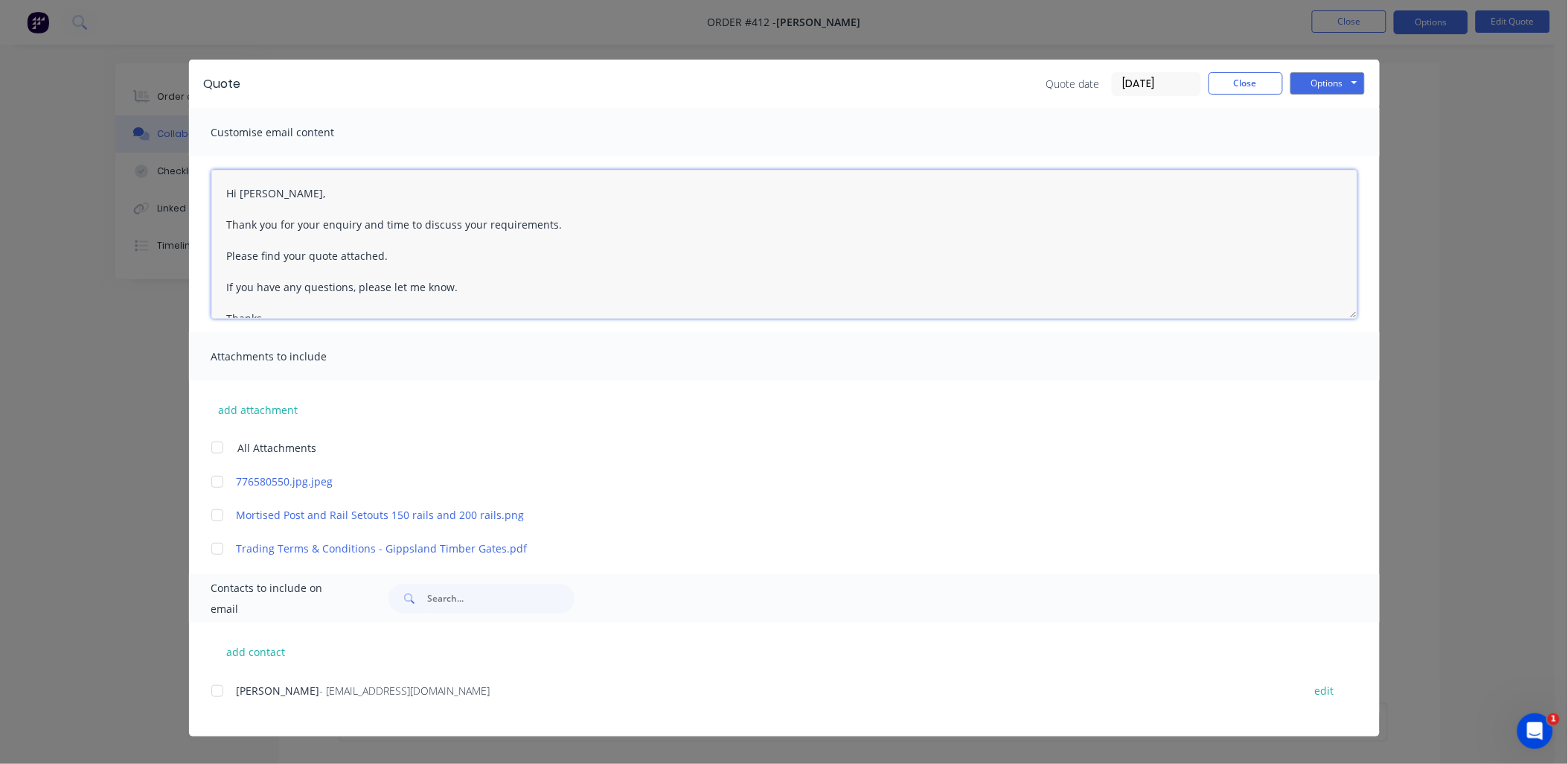
click at [220, 450] on div at bounding box center [216, 446] width 29 height 29
click at [221, 686] on div at bounding box center [216, 690] width 29 height 29
type textarea "Hi [PERSON_NAME], Thank you for your enquiry and time to discuss your requireme…"
click at [1344, 84] on button "Options" at bounding box center [1327, 84] width 75 height 23
click at [1261, 80] on button "Close" at bounding box center [1246, 84] width 75 height 23
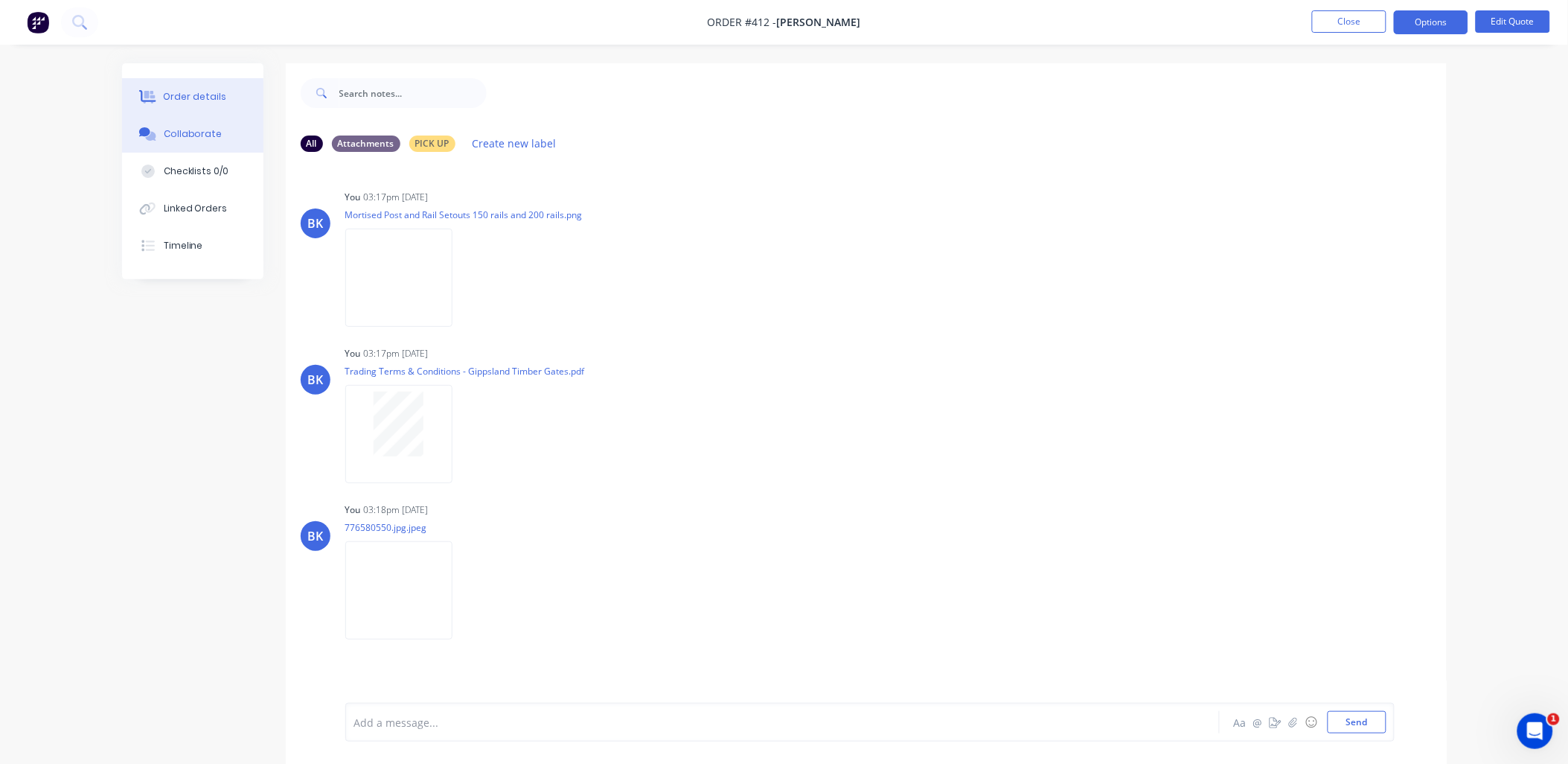
click at [152, 99] on icon at bounding box center [148, 97] width 17 height 14
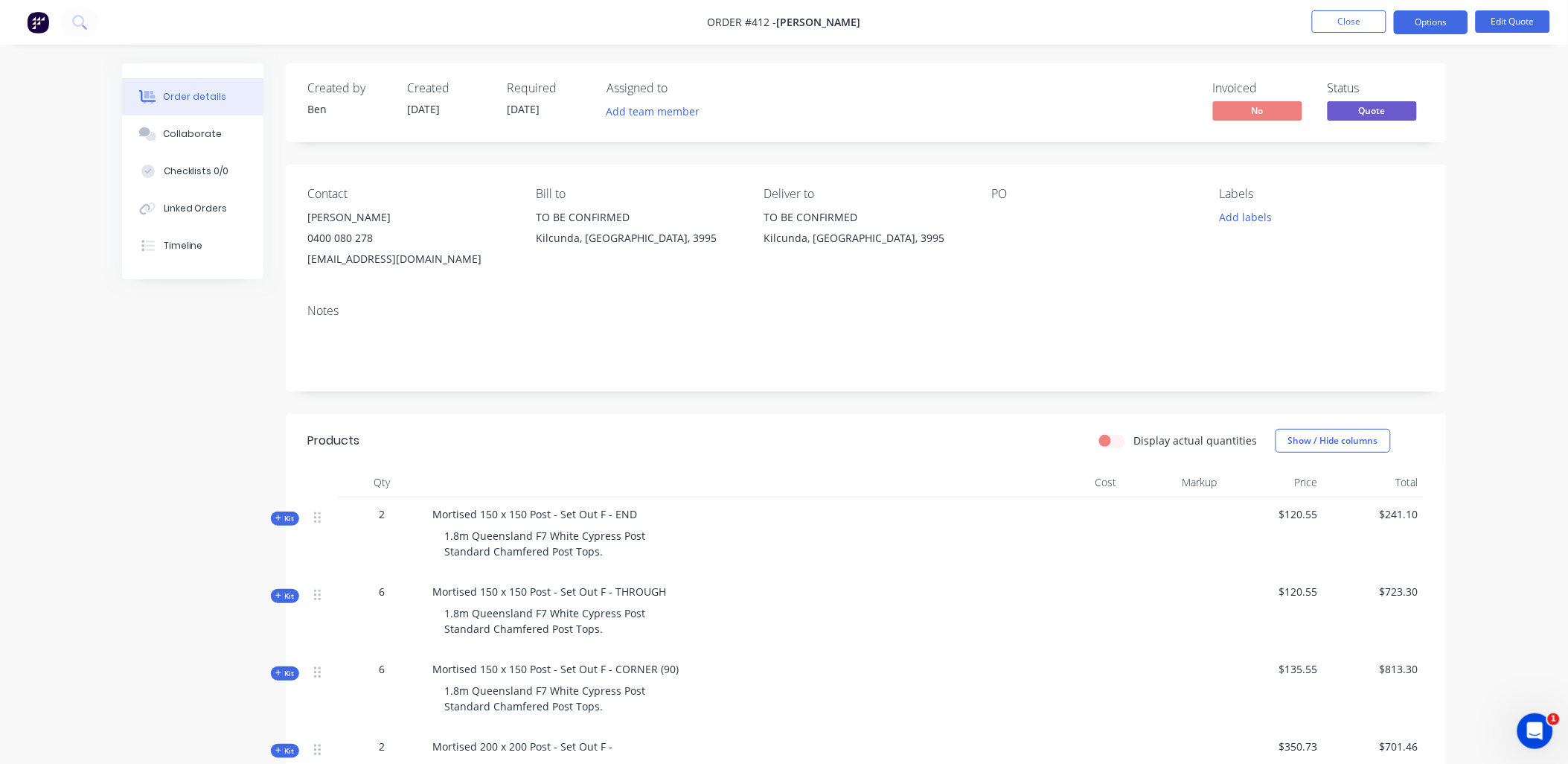
click at [361, 260] on div "[EMAIL_ADDRESS][DOMAIN_NAME]" at bounding box center [410, 259] width 204 height 21
click at [366, 256] on div "[EMAIL_ADDRESS][DOMAIN_NAME]" at bounding box center [410, 259] width 204 height 21
drag, startPoint x: 366, startPoint y: 256, endPoint x: 337, endPoint y: 235, distance: 35.8
click at [330, 254] on div "[EMAIL_ADDRESS][DOMAIN_NAME]" at bounding box center [410, 259] width 204 height 21
click at [340, 202] on div "Contact [PERSON_NAME] [PHONE_NUMBER] [EMAIL_ADDRESS][DOMAIN_NAME]" at bounding box center [410, 229] width 204 height 83
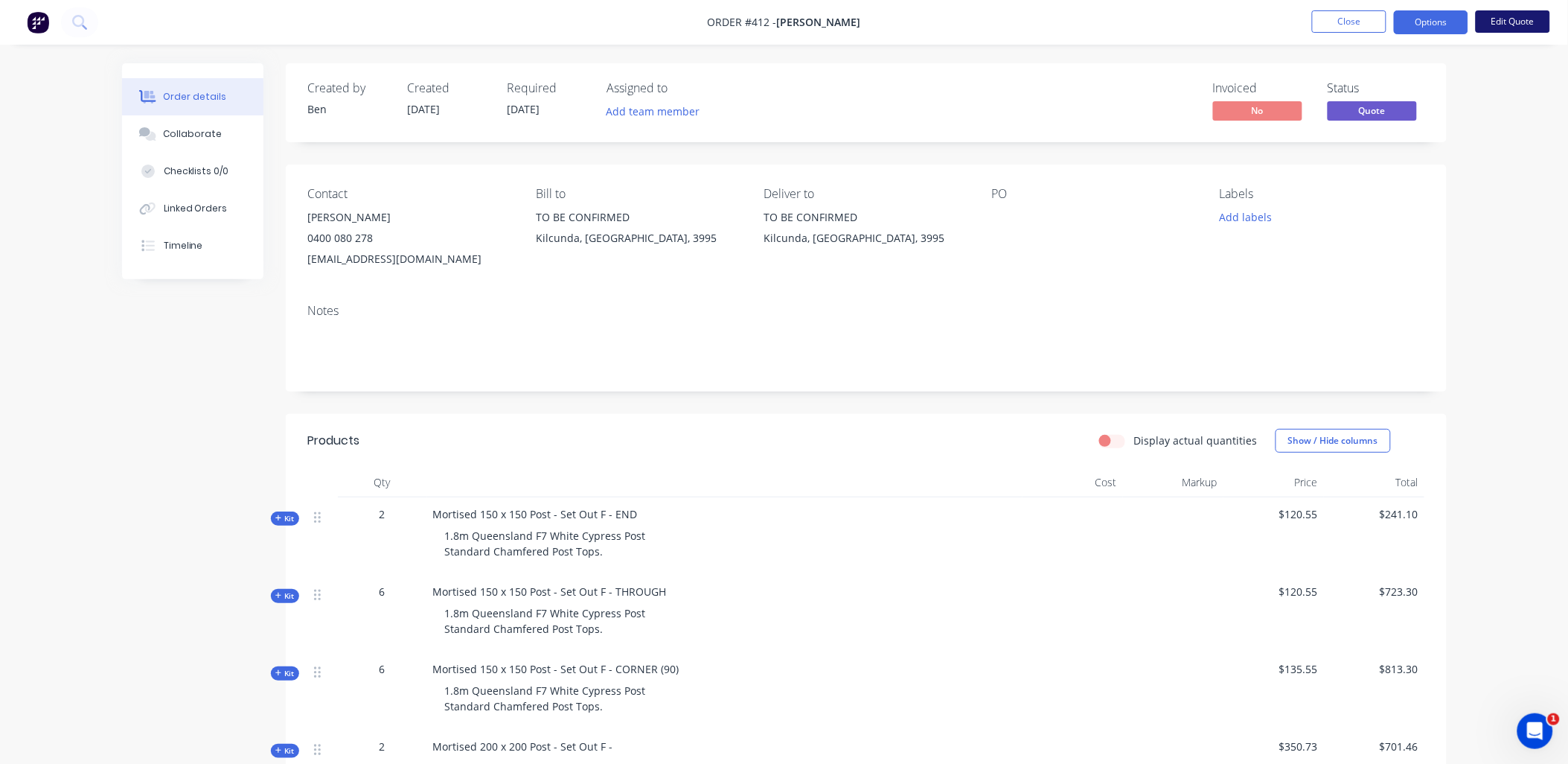
click at [1515, 19] on button "Edit Quote" at bounding box center [1513, 22] width 75 height 23
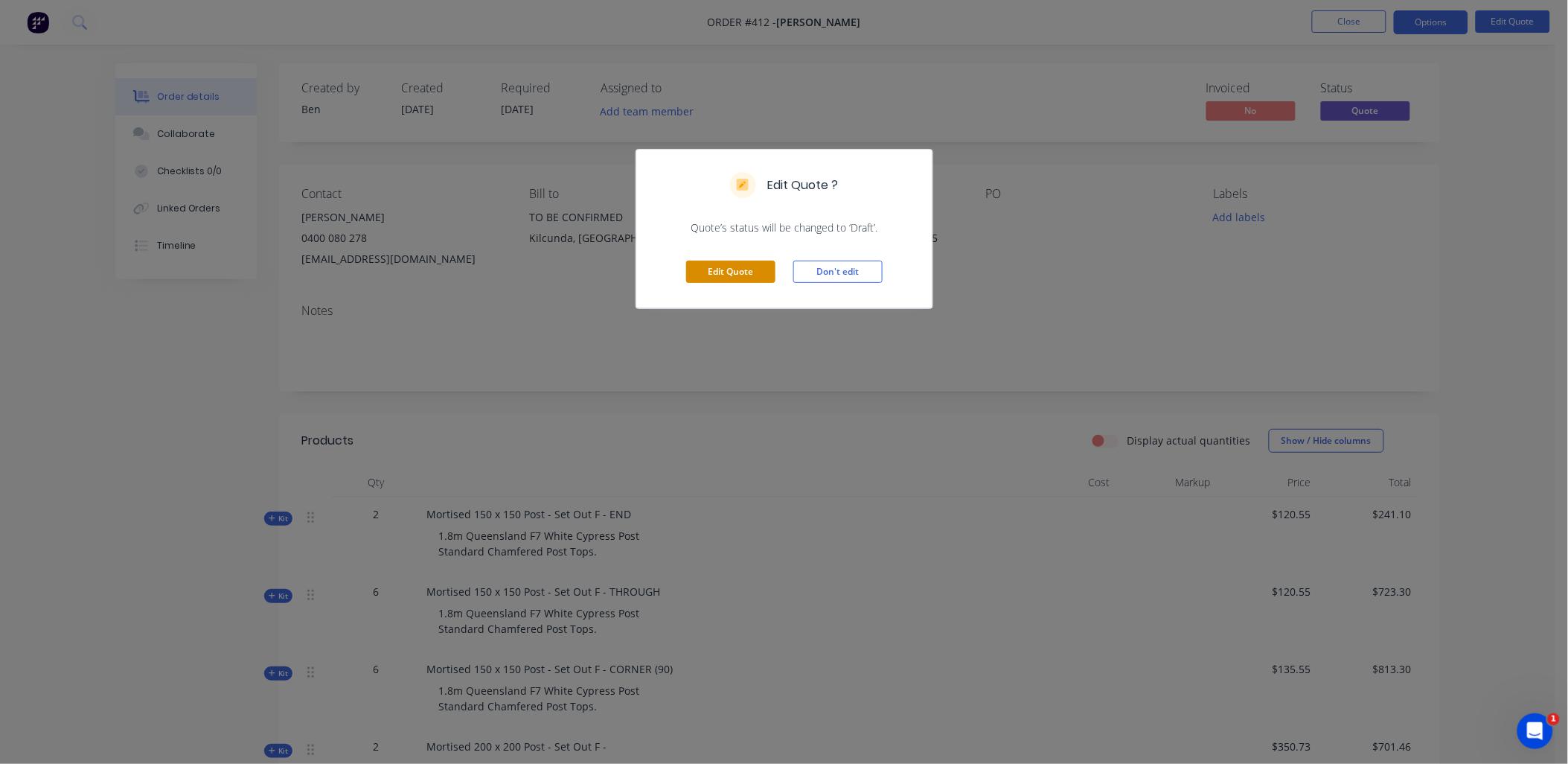
click at [716, 274] on button "Edit Quote" at bounding box center [731, 272] width 89 height 23
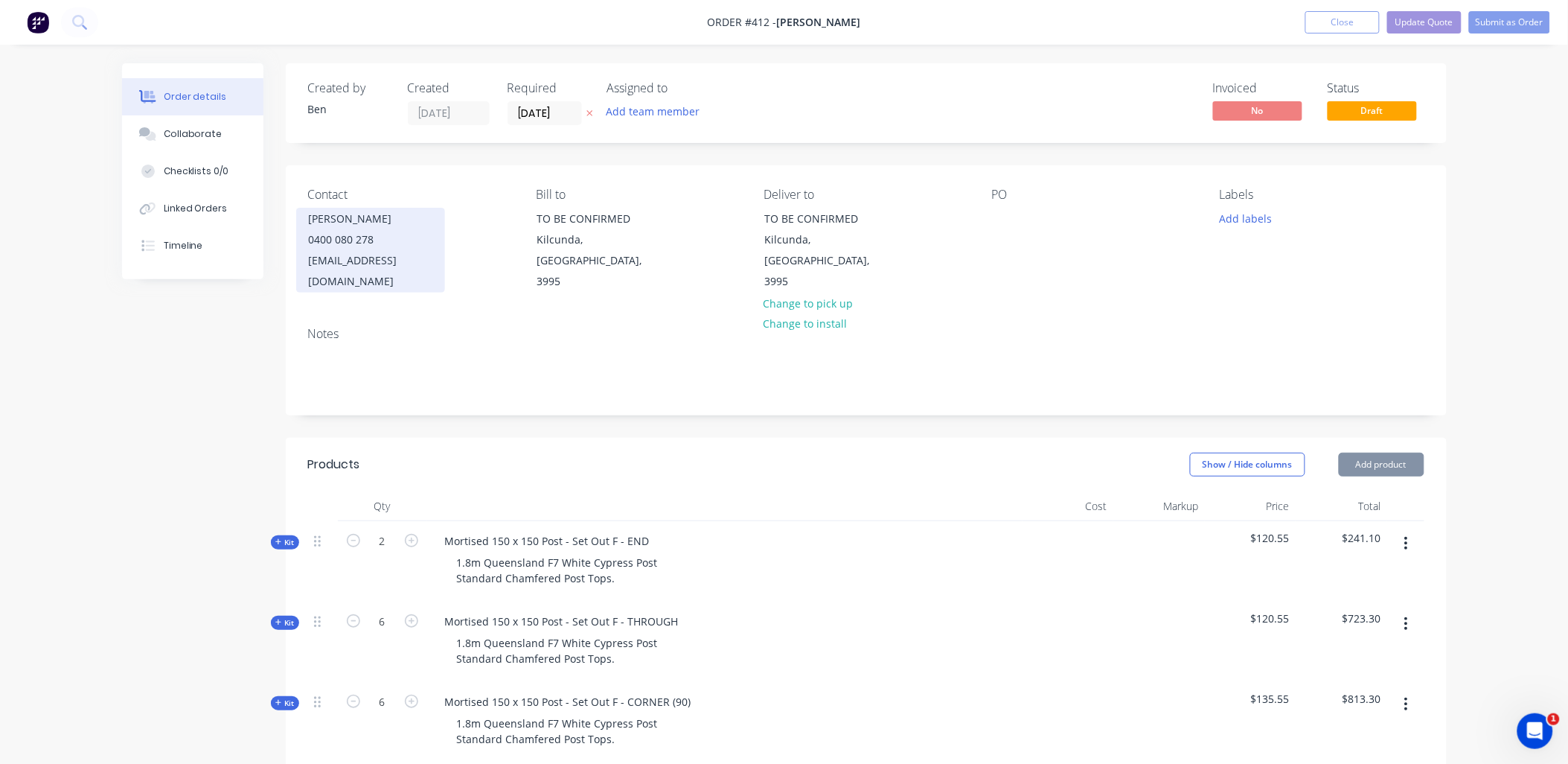
click at [347, 248] on div "0400 080 278" at bounding box center [371, 240] width 124 height 21
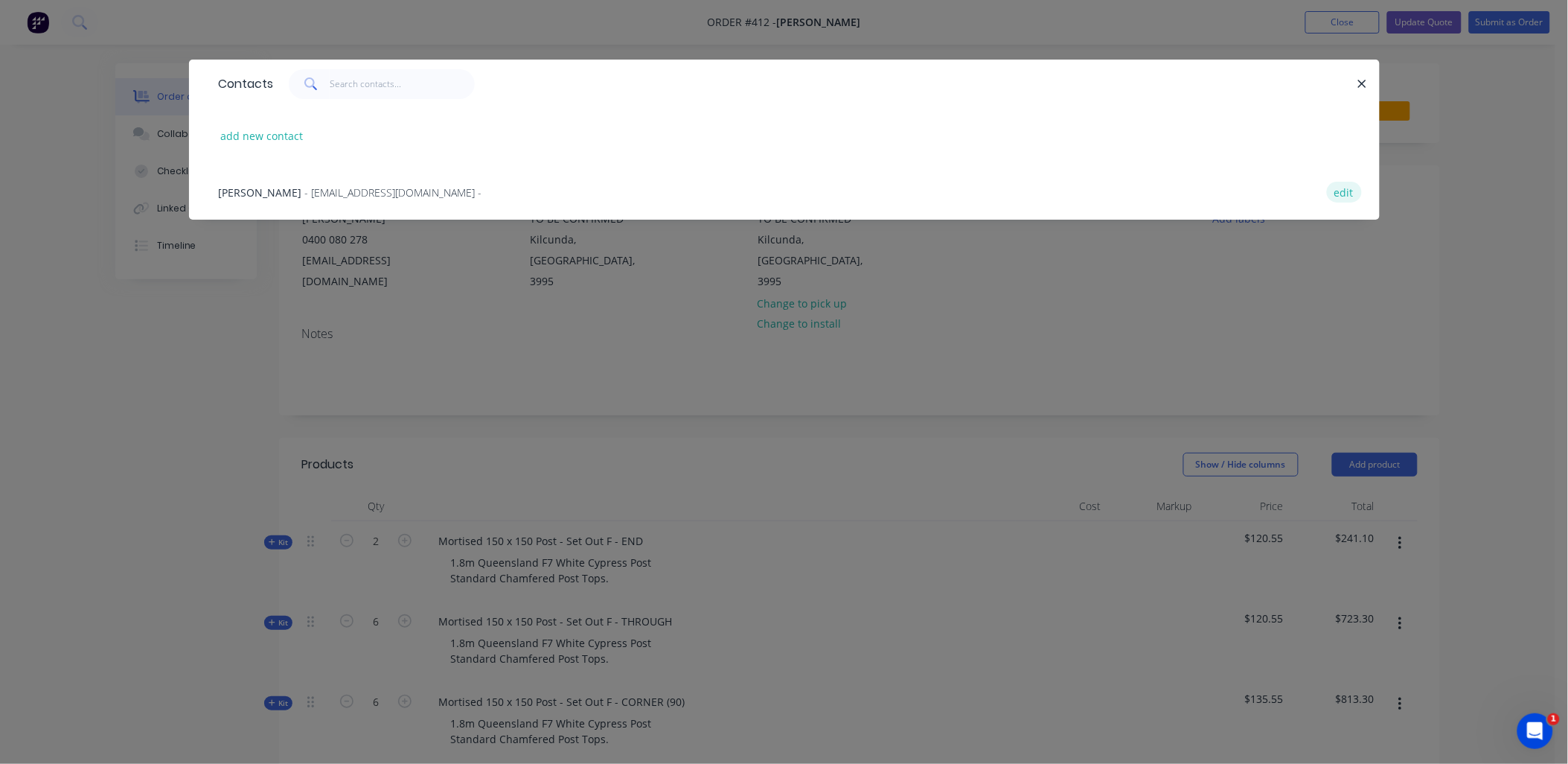
click at [1355, 183] on button "edit" at bounding box center [1345, 192] width 35 height 20
select select "AU"
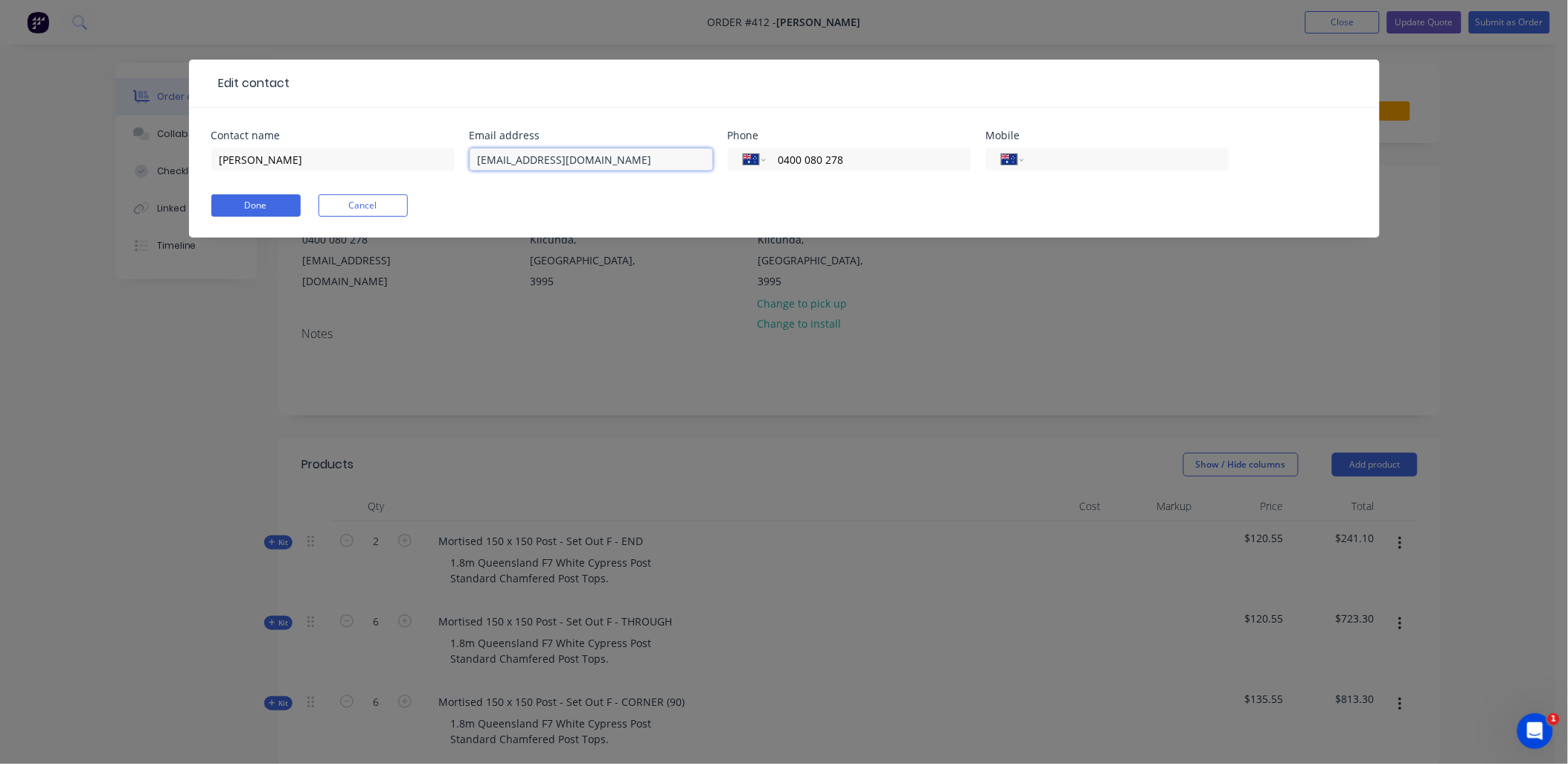
click at [544, 159] on input "[EMAIL_ADDRESS][DOMAIN_NAME]" at bounding box center [591, 159] width 244 height 23
type input "[EMAIL_ADDRESS][DOMAIN_NAME]"
click at [281, 205] on button "Done" at bounding box center [256, 206] width 89 height 23
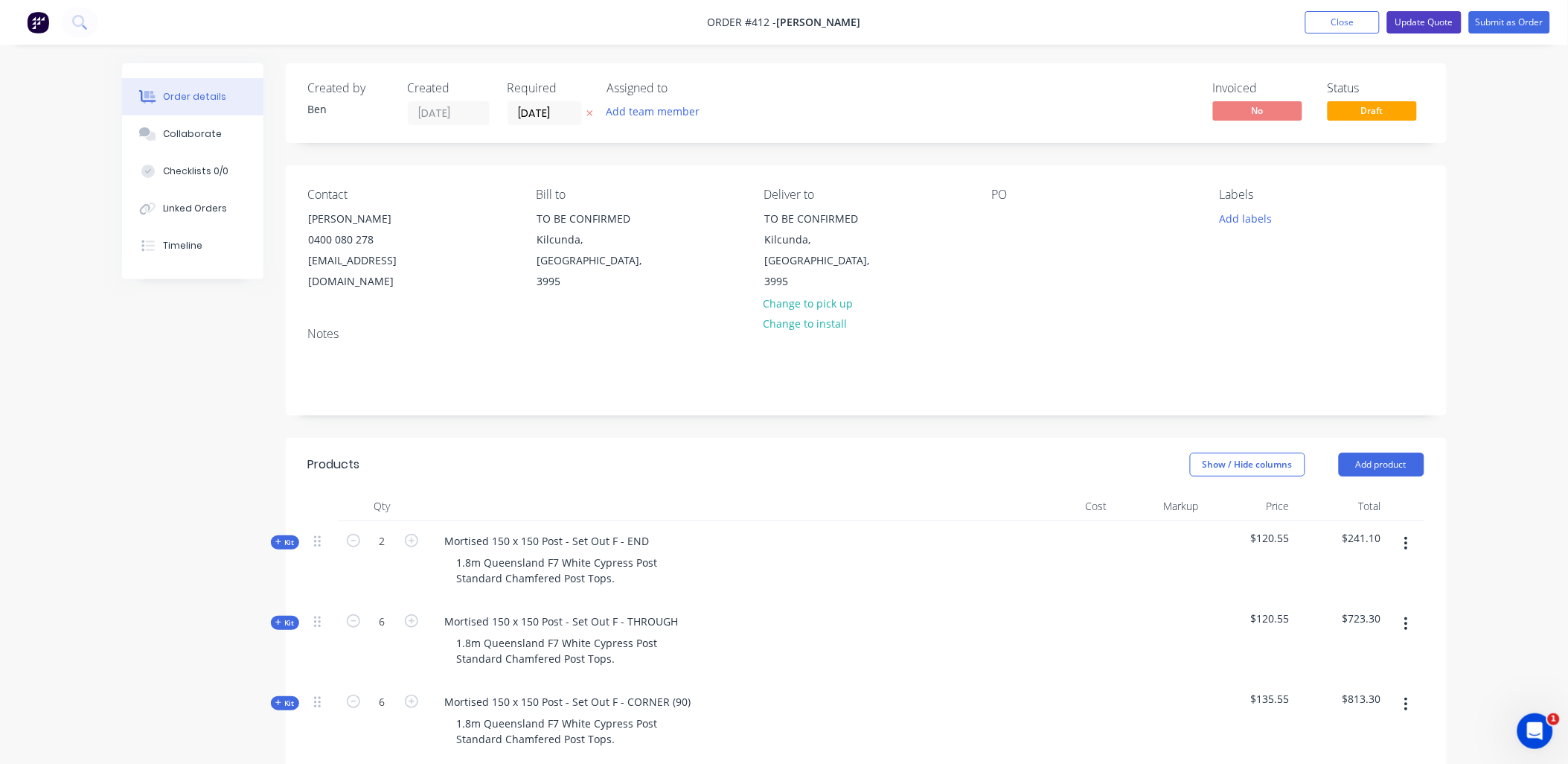
click at [1407, 20] on button "Update Quote" at bounding box center [1425, 23] width 75 height 23
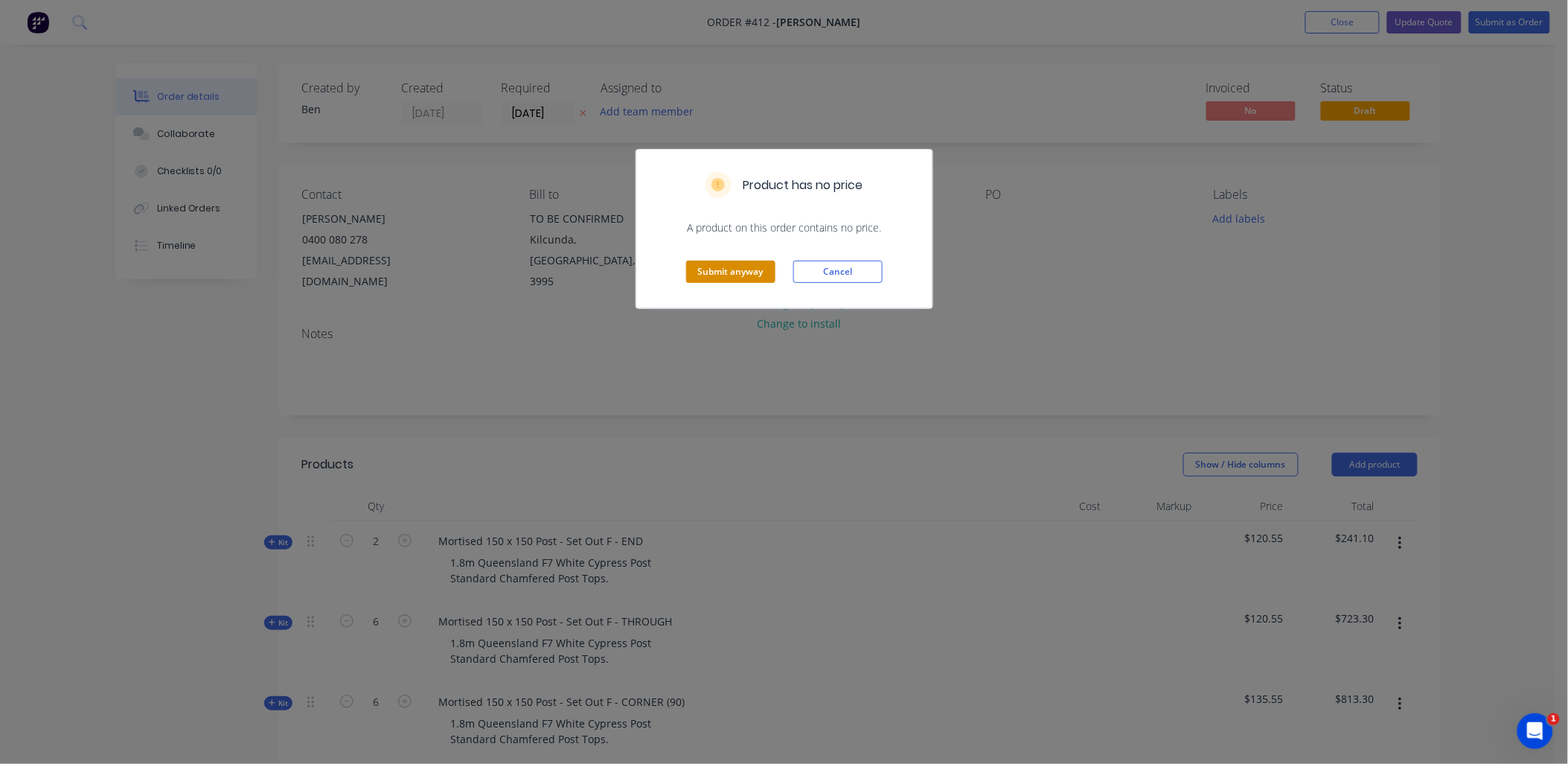
click at [724, 271] on button "Submit anyway" at bounding box center [731, 272] width 89 height 23
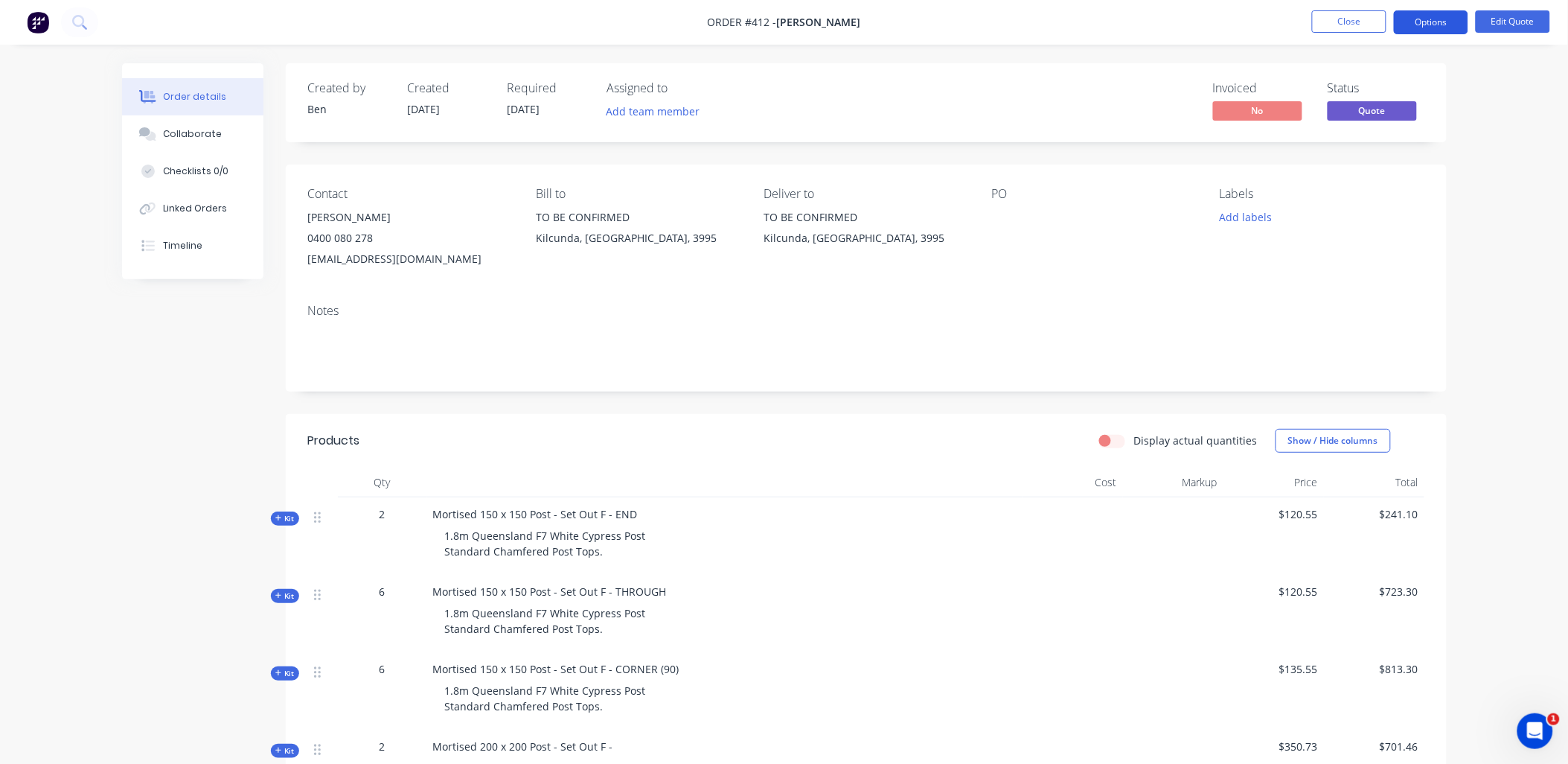
click at [1435, 26] on button "Options" at bounding box center [1431, 23] width 75 height 24
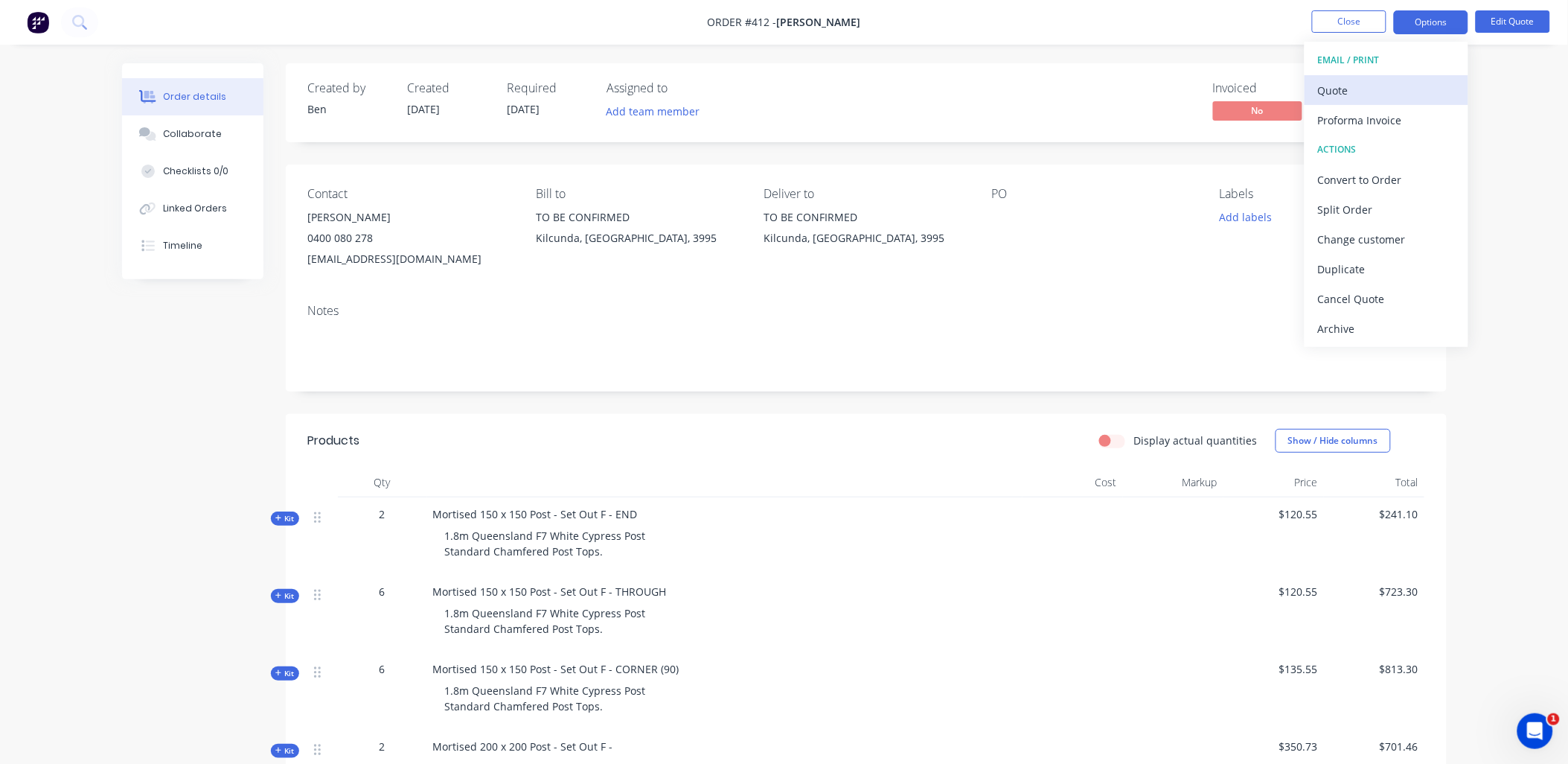
click at [1405, 98] on div "Quote" at bounding box center [1387, 91] width 137 height 22
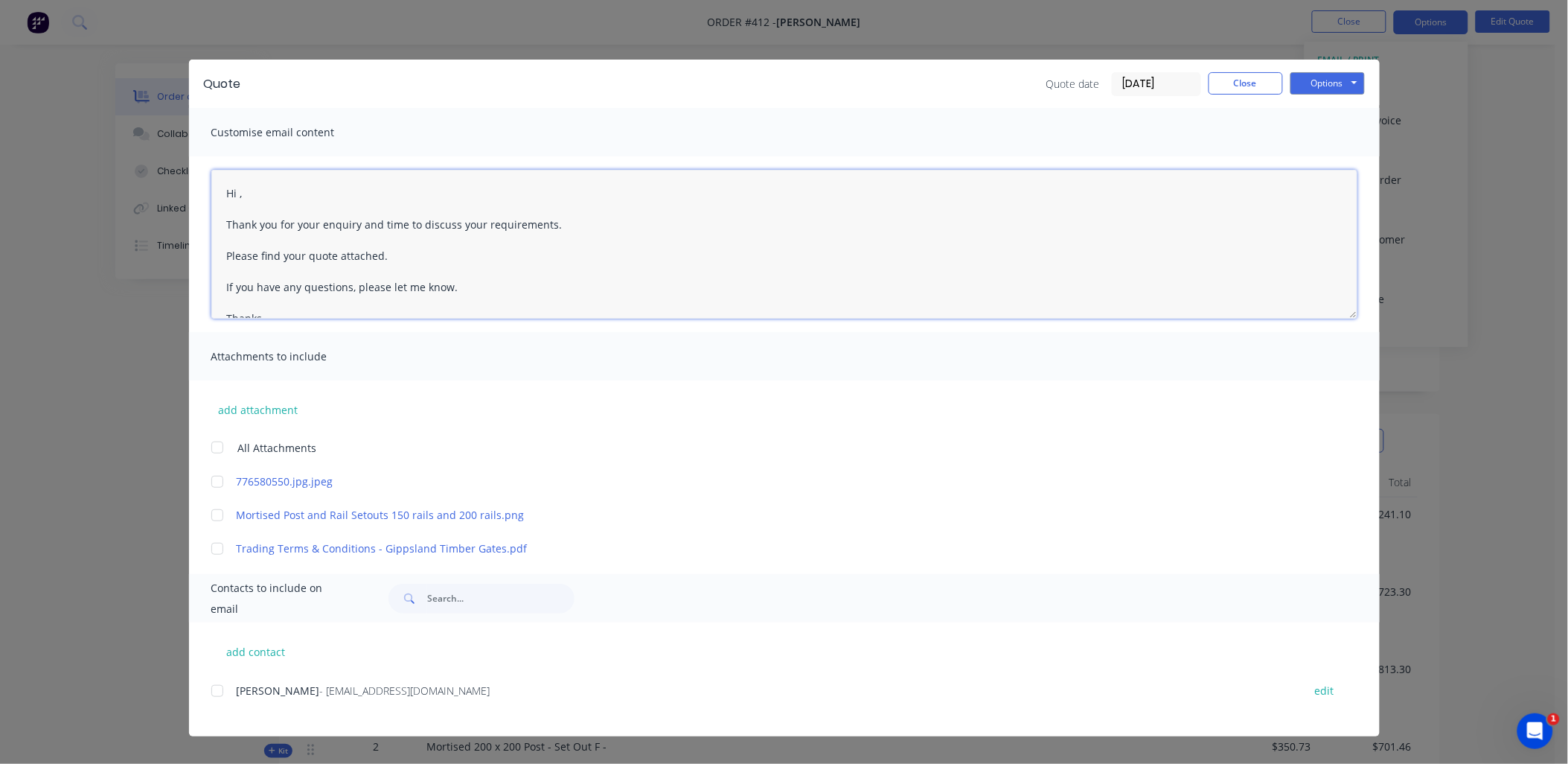
click at [241, 191] on textarea "Hi , Thank you for your enquiry and time to discuss your requirements. Please f…" at bounding box center [784, 244] width 1146 height 149
type textarea "Hi [PERSON_NAME], Thank you for your enquiry and time to discuss your requireme…"
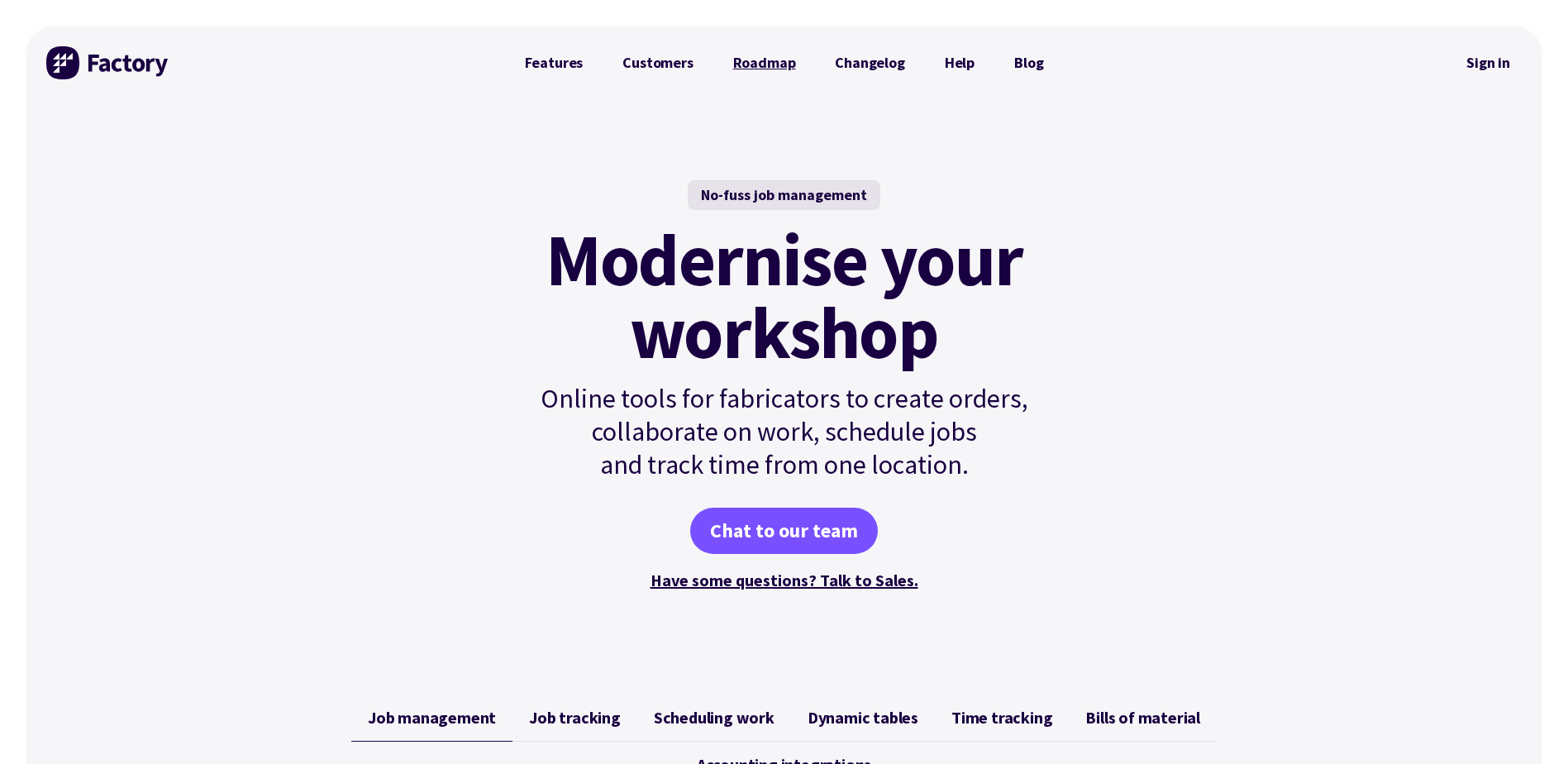
click at [773, 70] on link "Roadmap" at bounding box center [765, 62] width 102 height 33
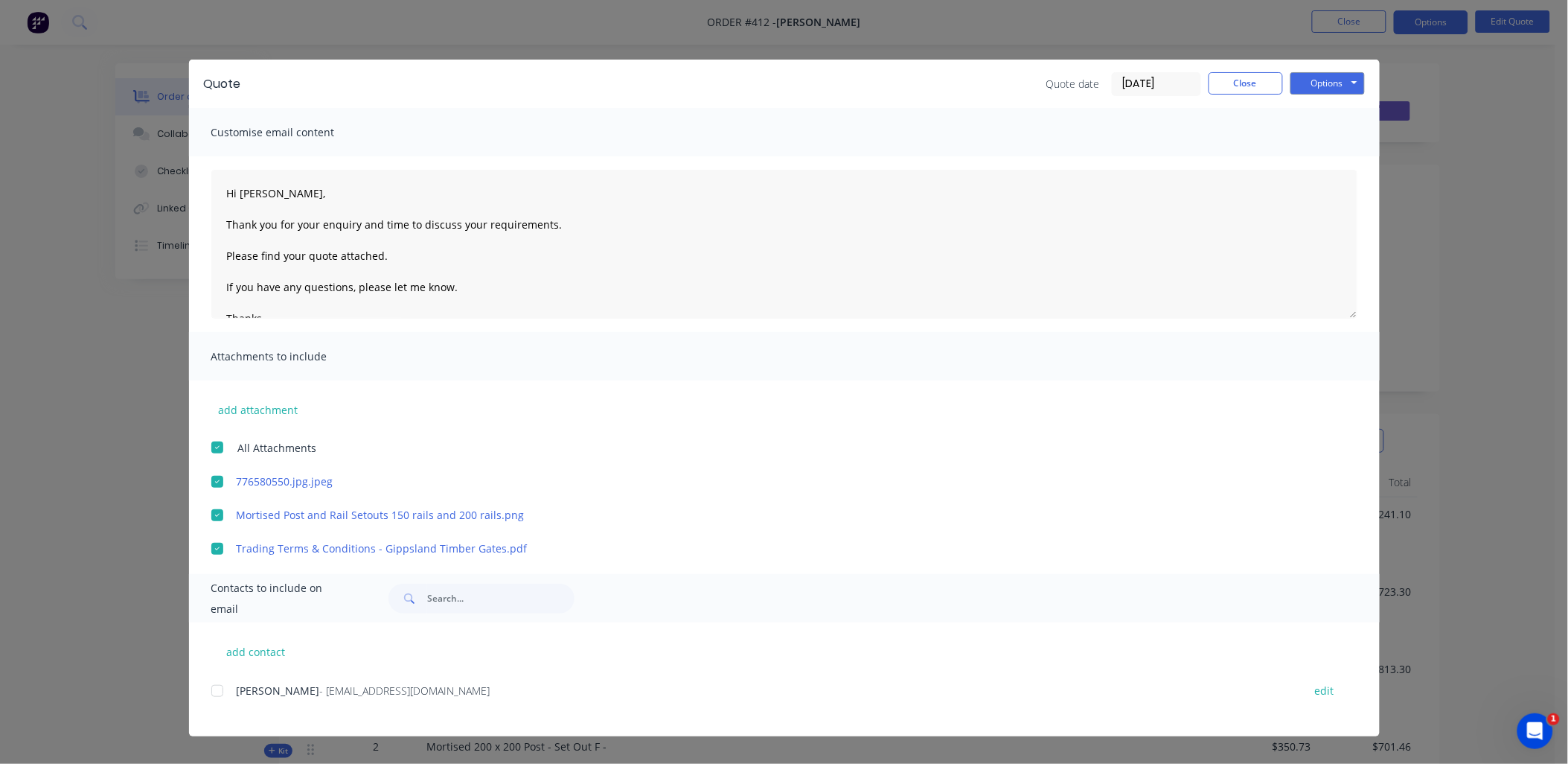
click at [227, 689] on div at bounding box center [216, 690] width 29 height 29
type textarea "Hi [PERSON_NAME], Thank you for your enquiry and time to discuss your requireme…"
click at [1336, 87] on button "Options" at bounding box center [1327, 84] width 75 height 23
click at [1335, 158] on button "Email" at bounding box center [1338, 158] width 95 height 25
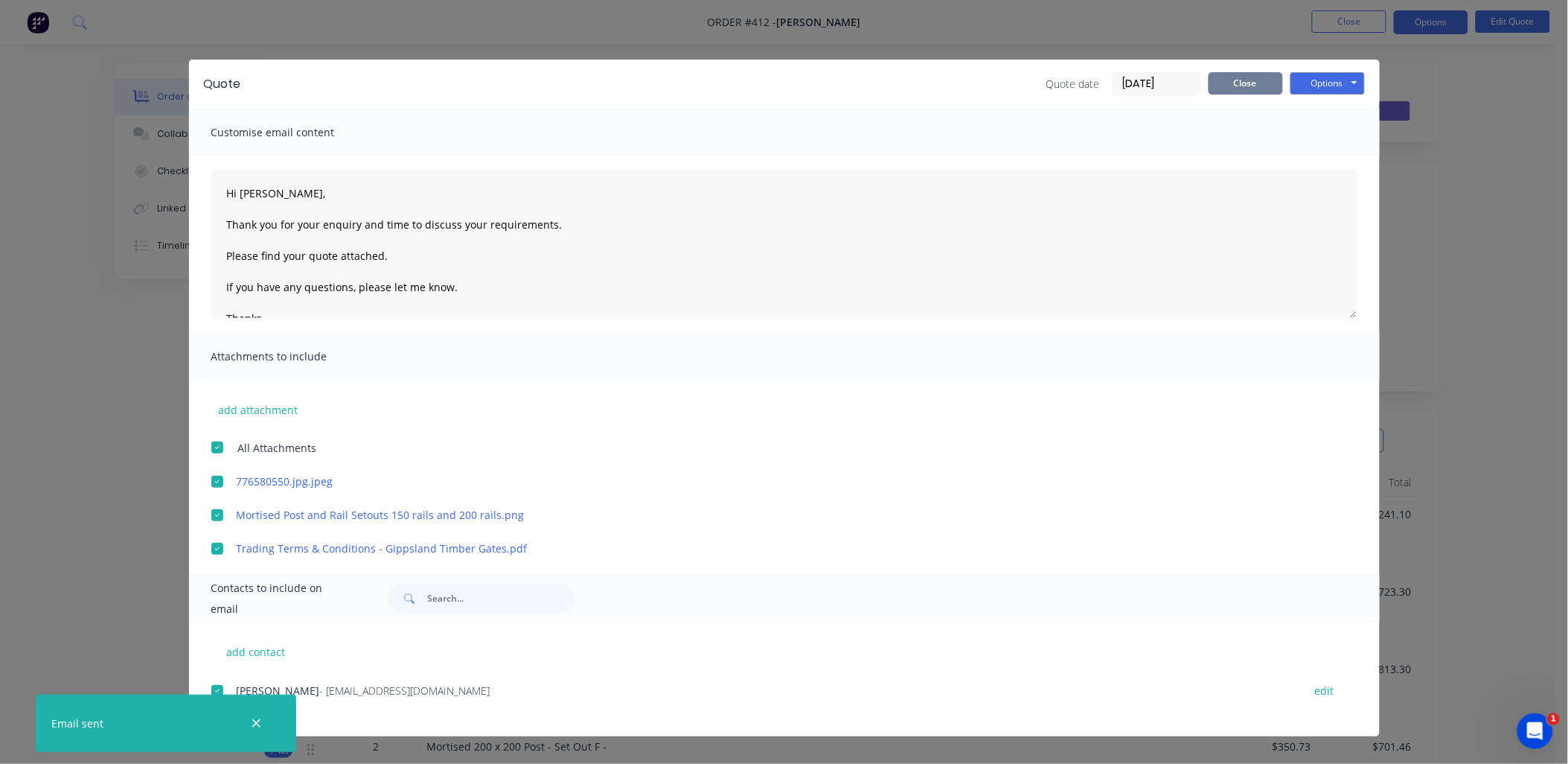
click at [1238, 85] on button "Close" at bounding box center [1246, 84] width 75 height 23
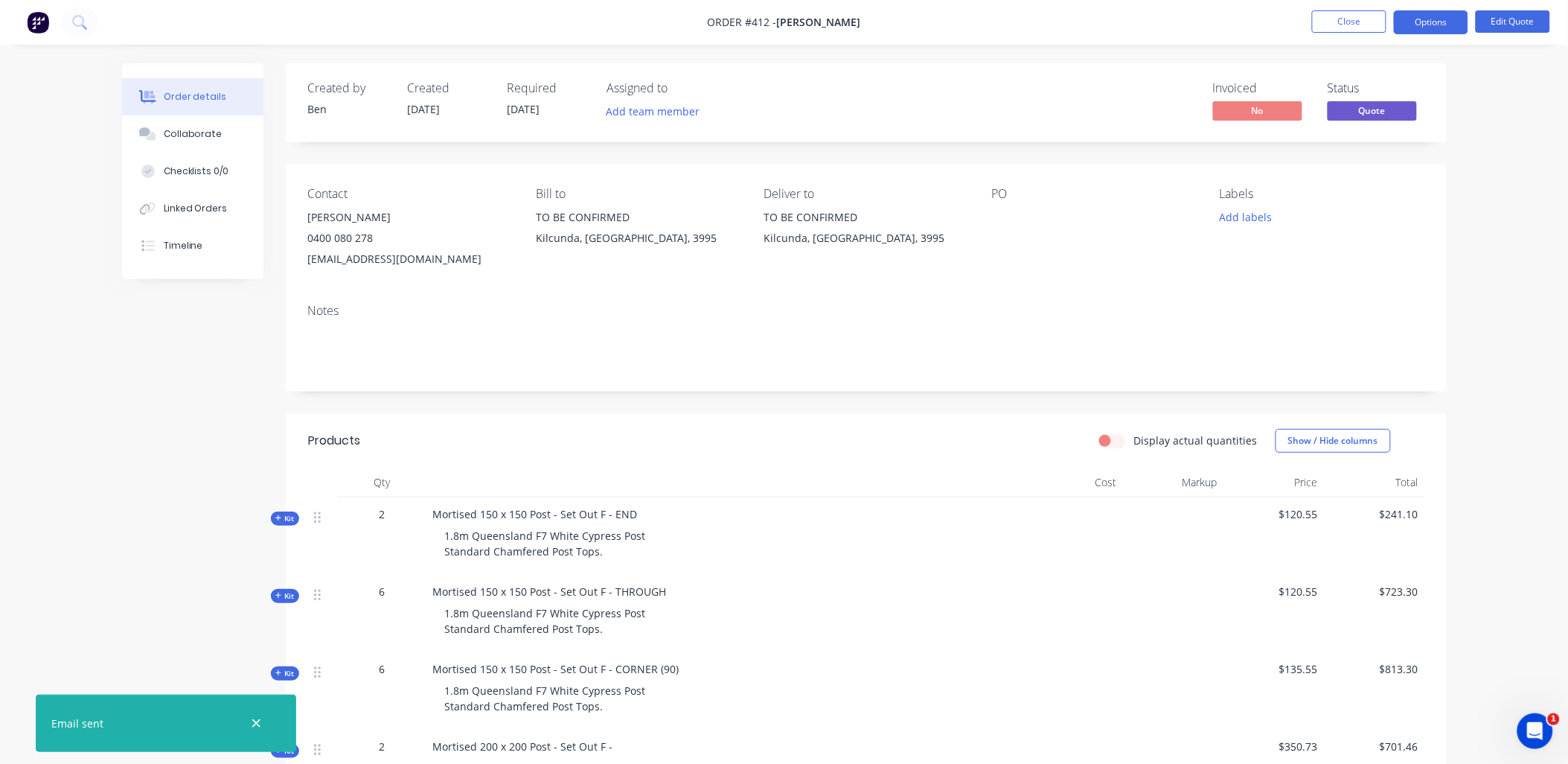
click at [1338, 38] on nav "Order #412 - Chris Husband Close Options Edit Quote" at bounding box center [784, 22] width 1568 height 44
click at [1341, 27] on button "Close" at bounding box center [1349, 22] width 75 height 23
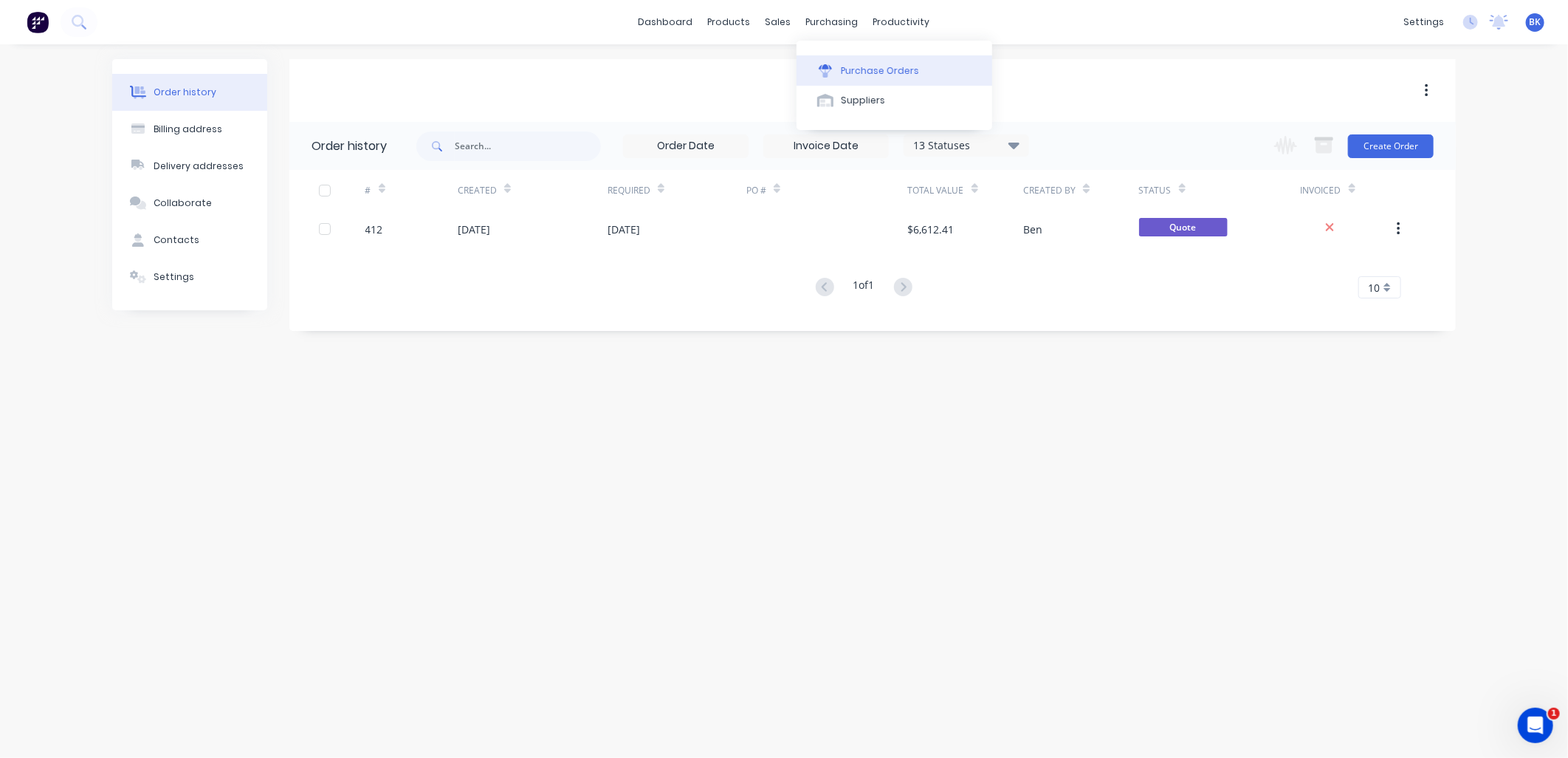
click at [860, 64] on div "Purchase Orders" at bounding box center [880, 71] width 79 height 13
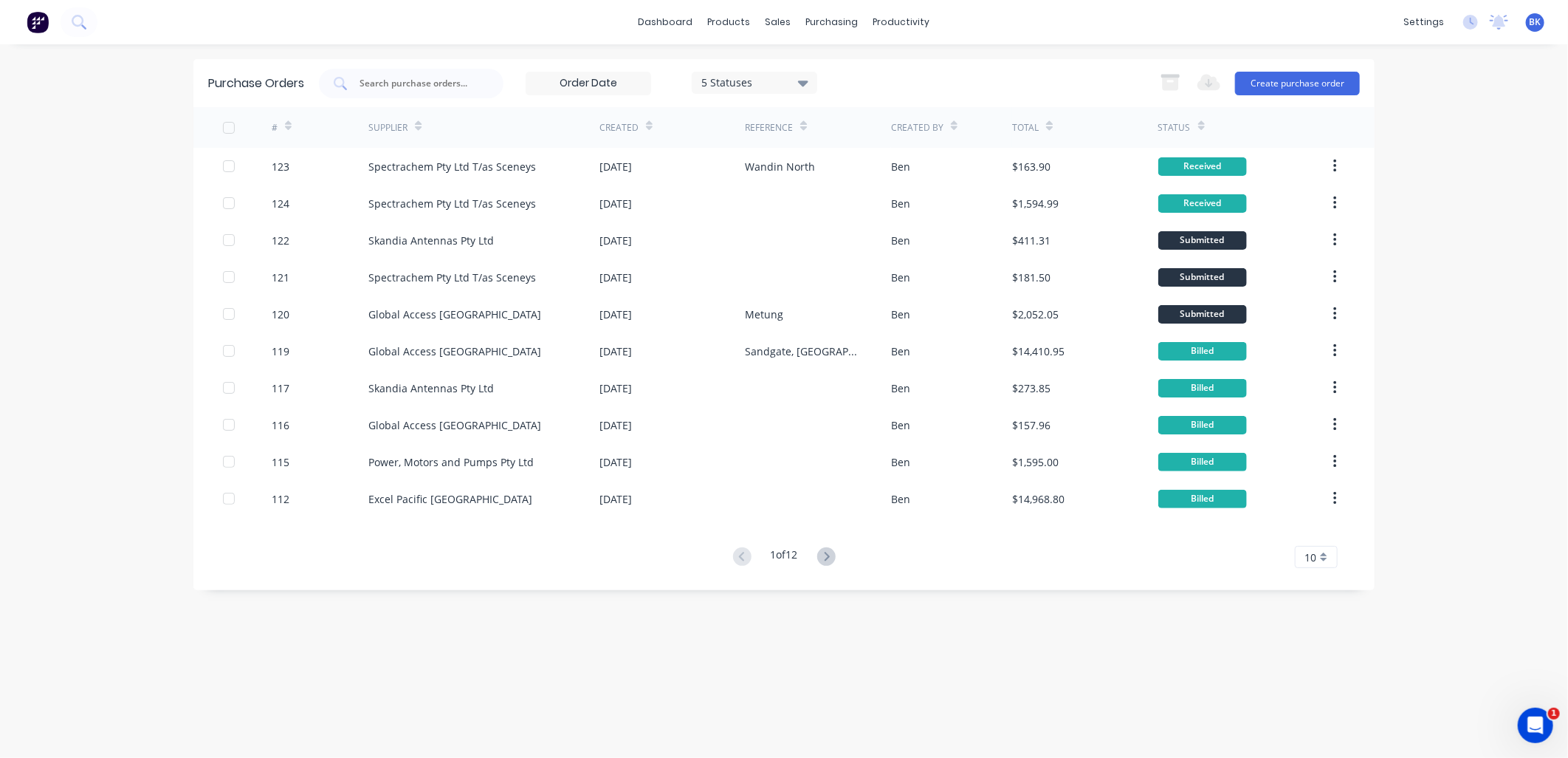
click at [1537, 724] on icon "Open Intercom Messenger" at bounding box center [1535, 724] width 10 height 12
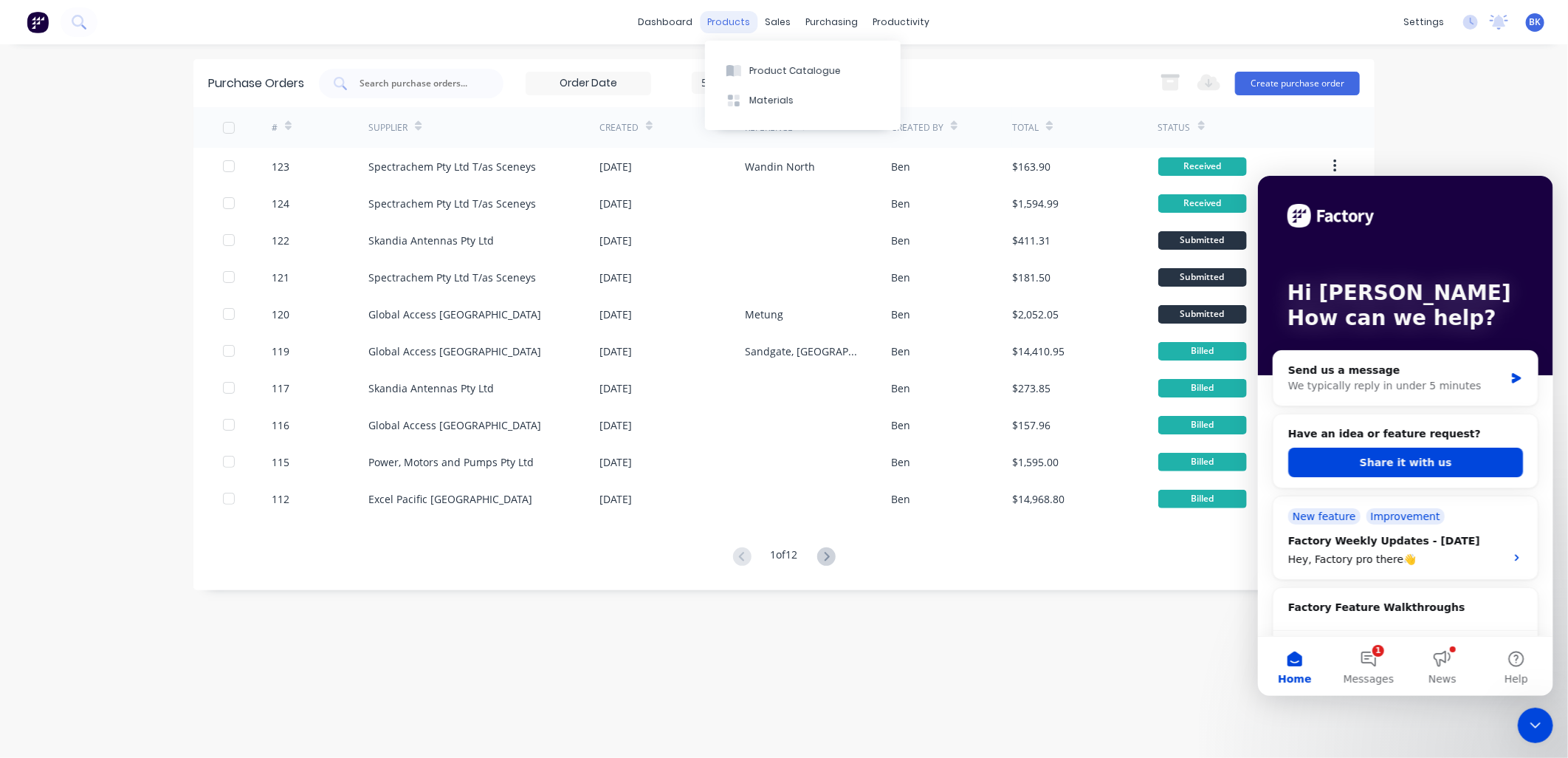
click at [734, 26] on div "products" at bounding box center [729, 22] width 58 height 22
click at [750, 67] on div "Product Catalogue" at bounding box center [795, 71] width 91 height 13
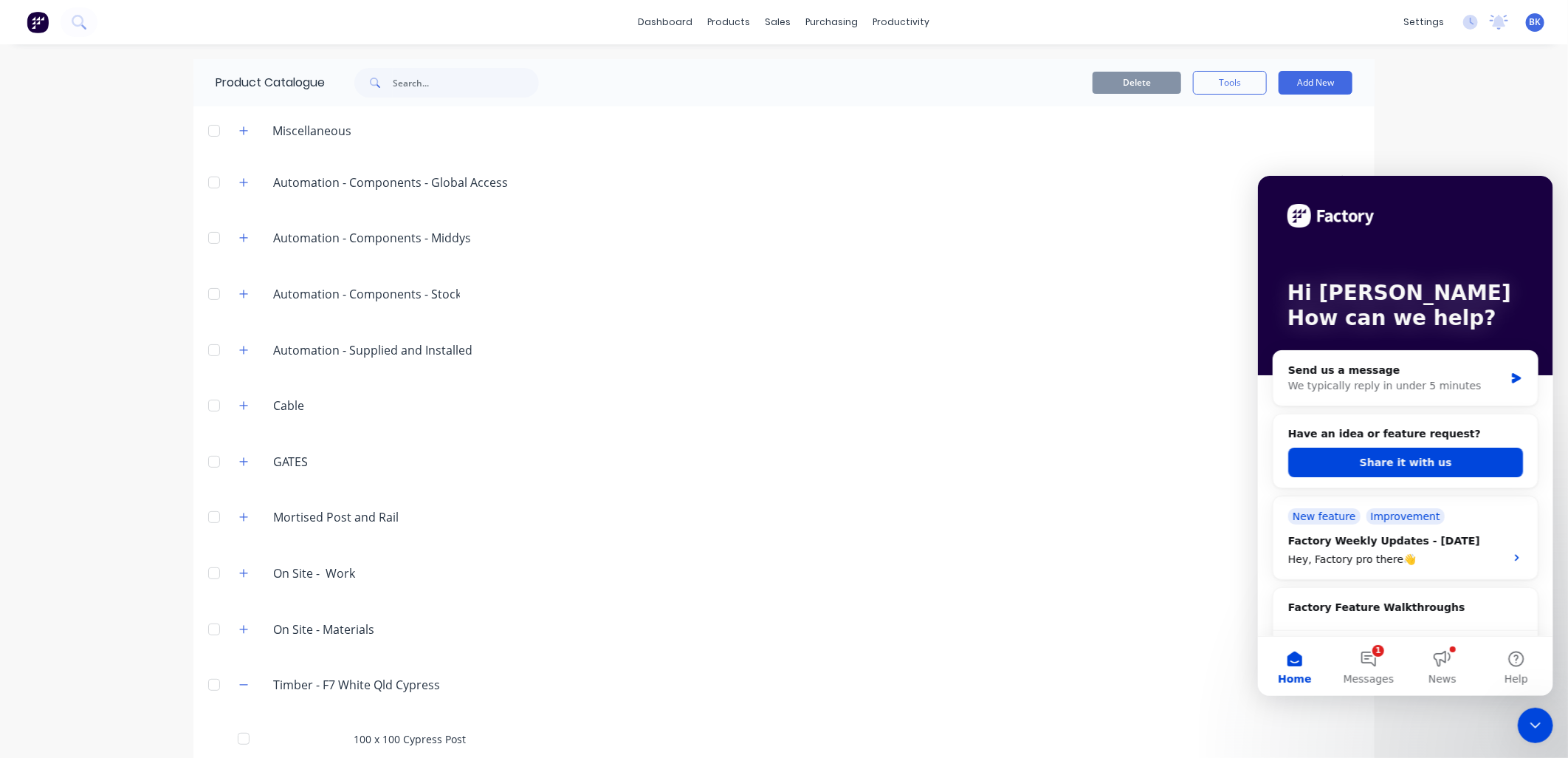
click at [1527, 725] on icon "Close Intercom Messenger" at bounding box center [1535, 724] width 18 height 18
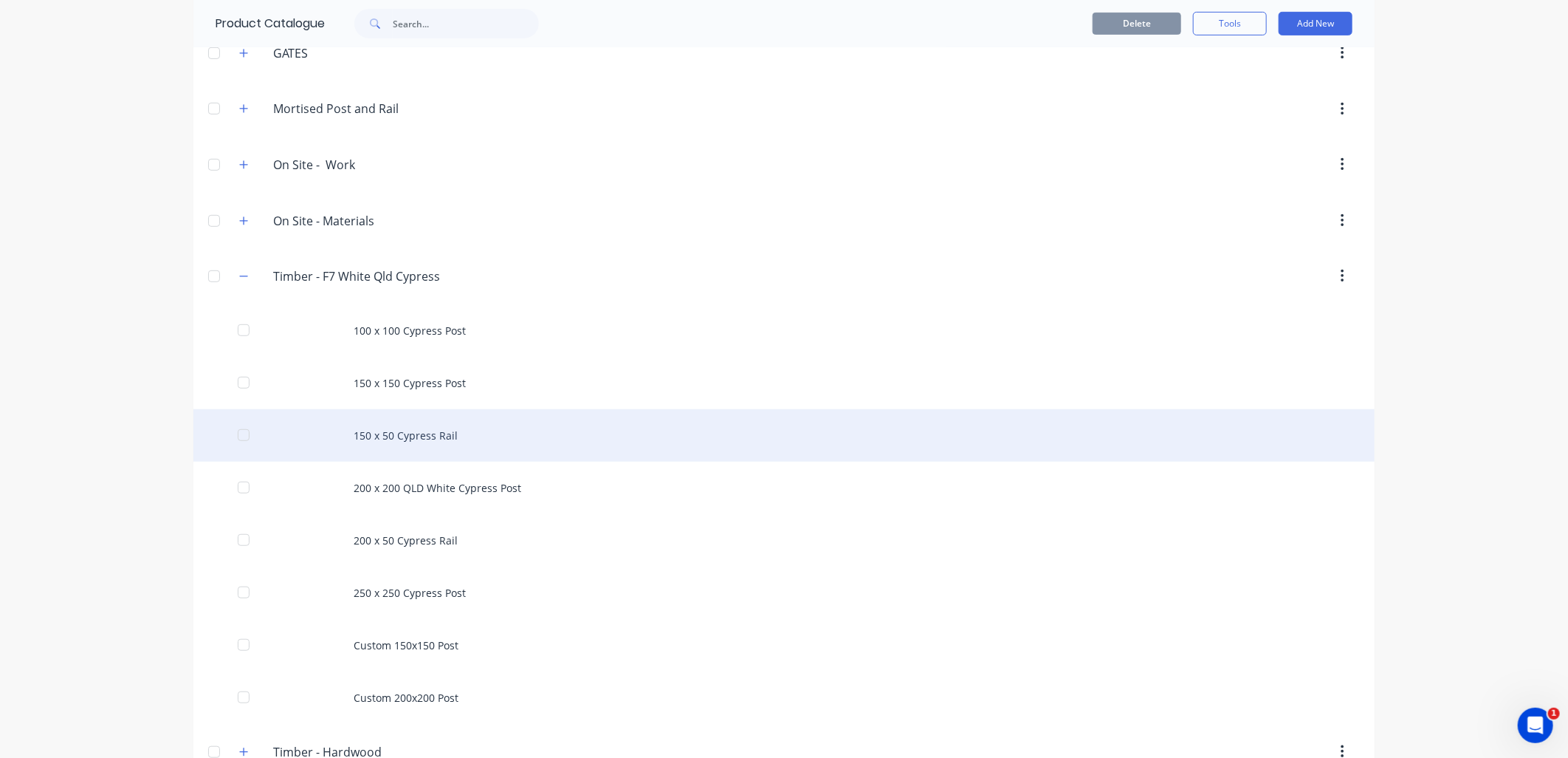
scroll to position [409, 0]
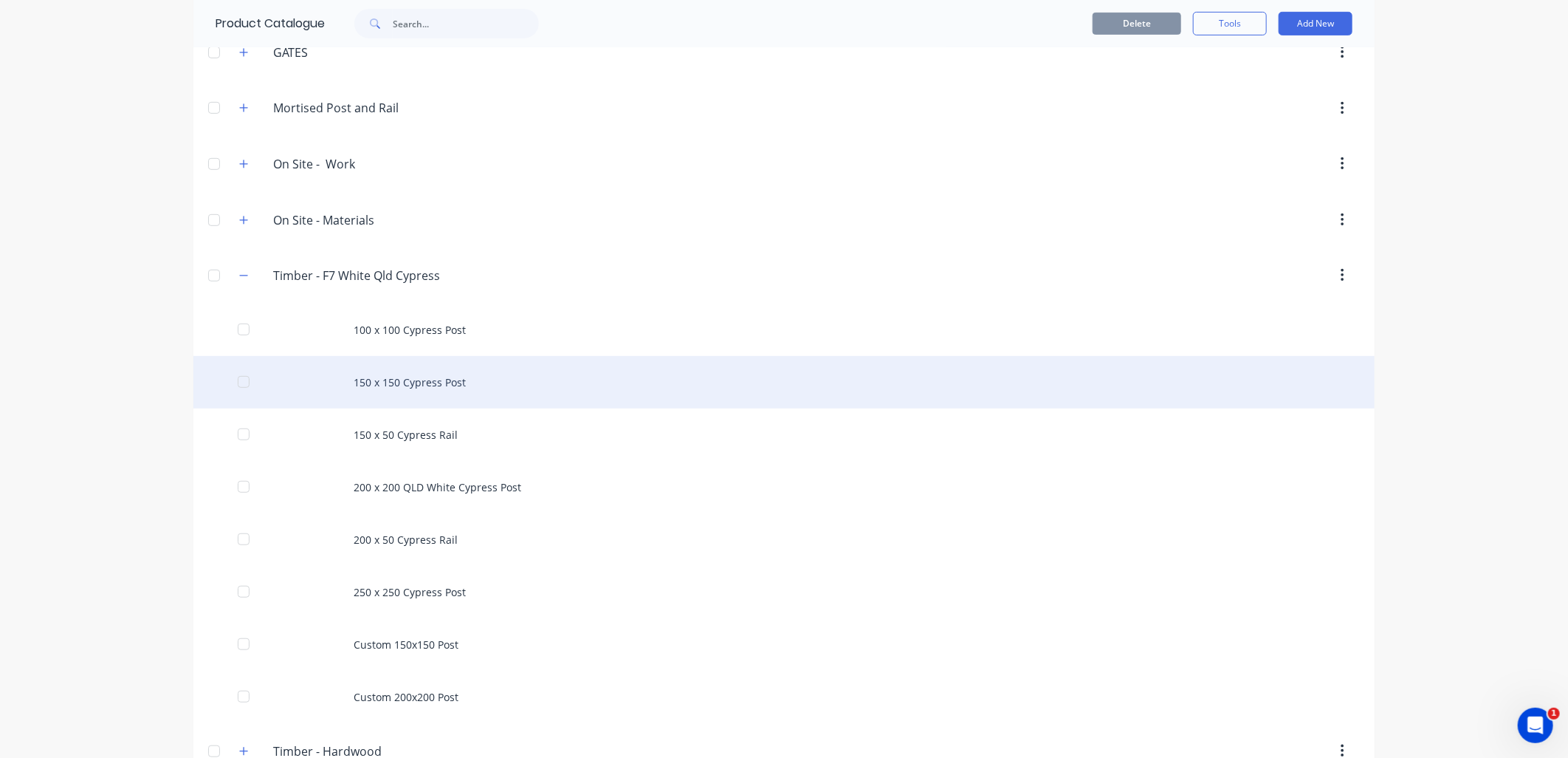
click at [426, 402] on div "150 x 150 Cypress Post" at bounding box center [784, 382] width 1181 height 52
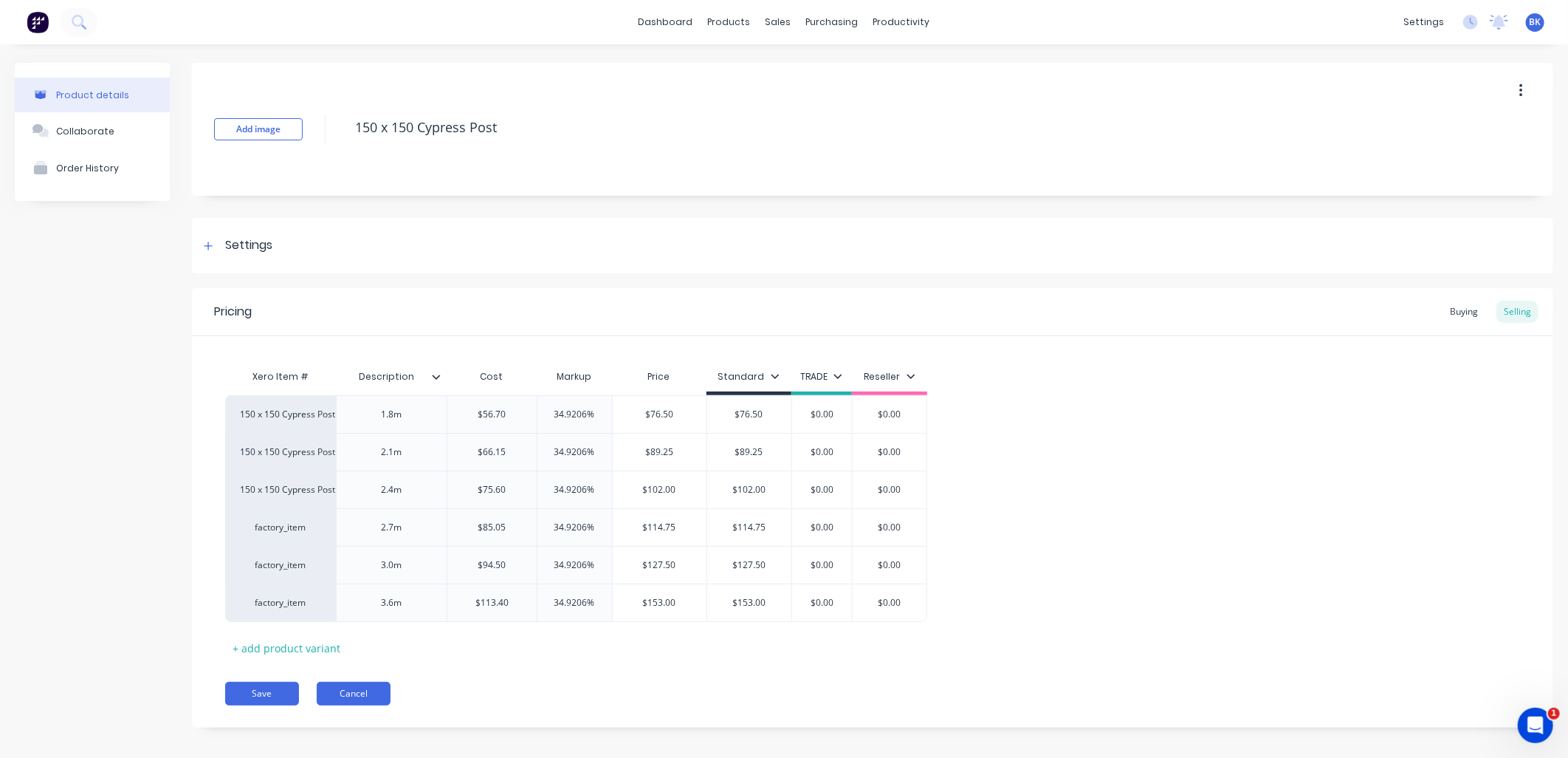
click at [371, 698] on button "Cancel" at bounding box center [353, 694] width 74 height 24
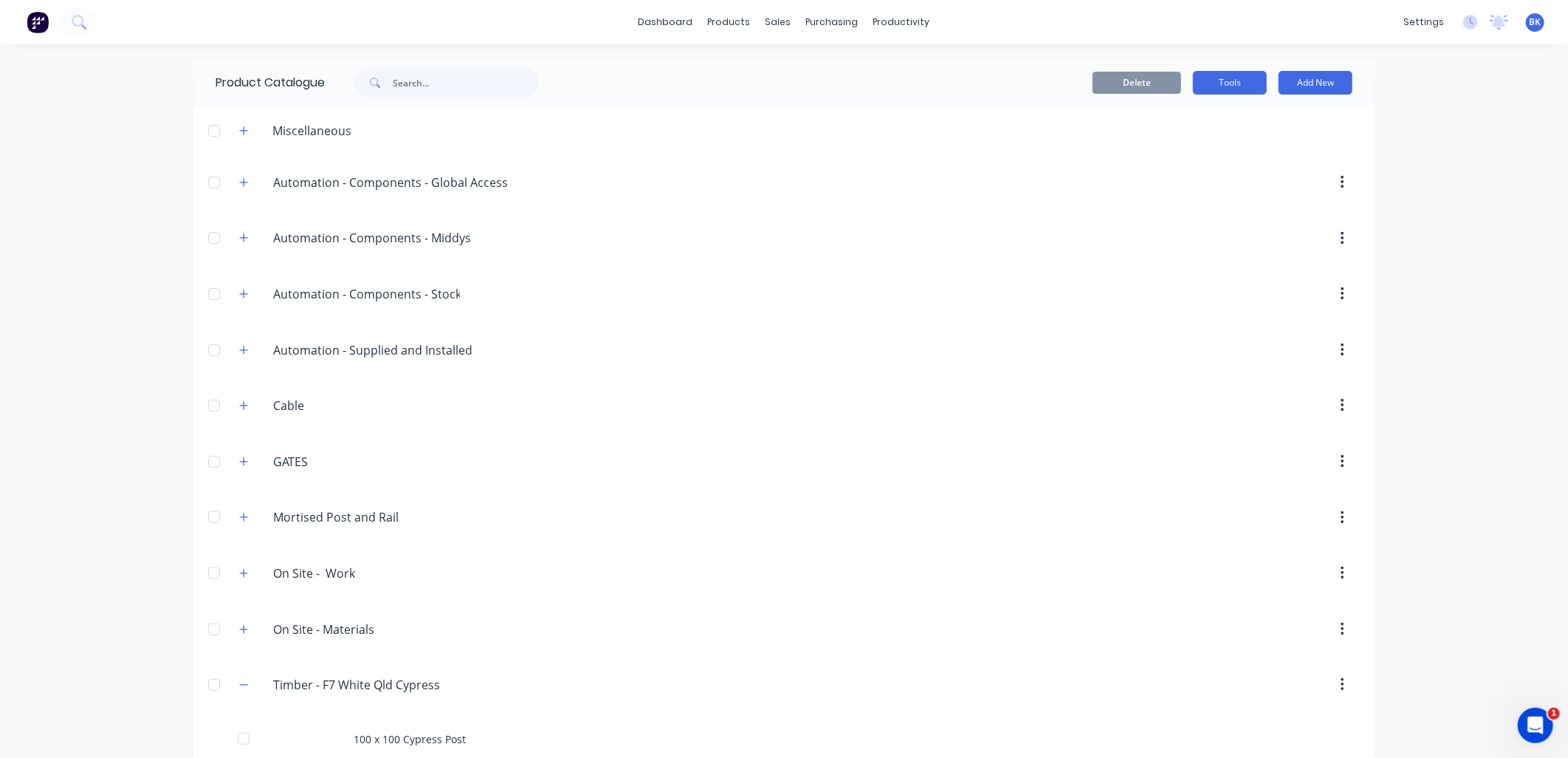
click at [1227, 77] on button "Tools" at bounding box center [1230, 83] width 74 height 24
click at [1213, 149] on div "Stocktake" at bounding box center [1197, 150] width 114 height 22
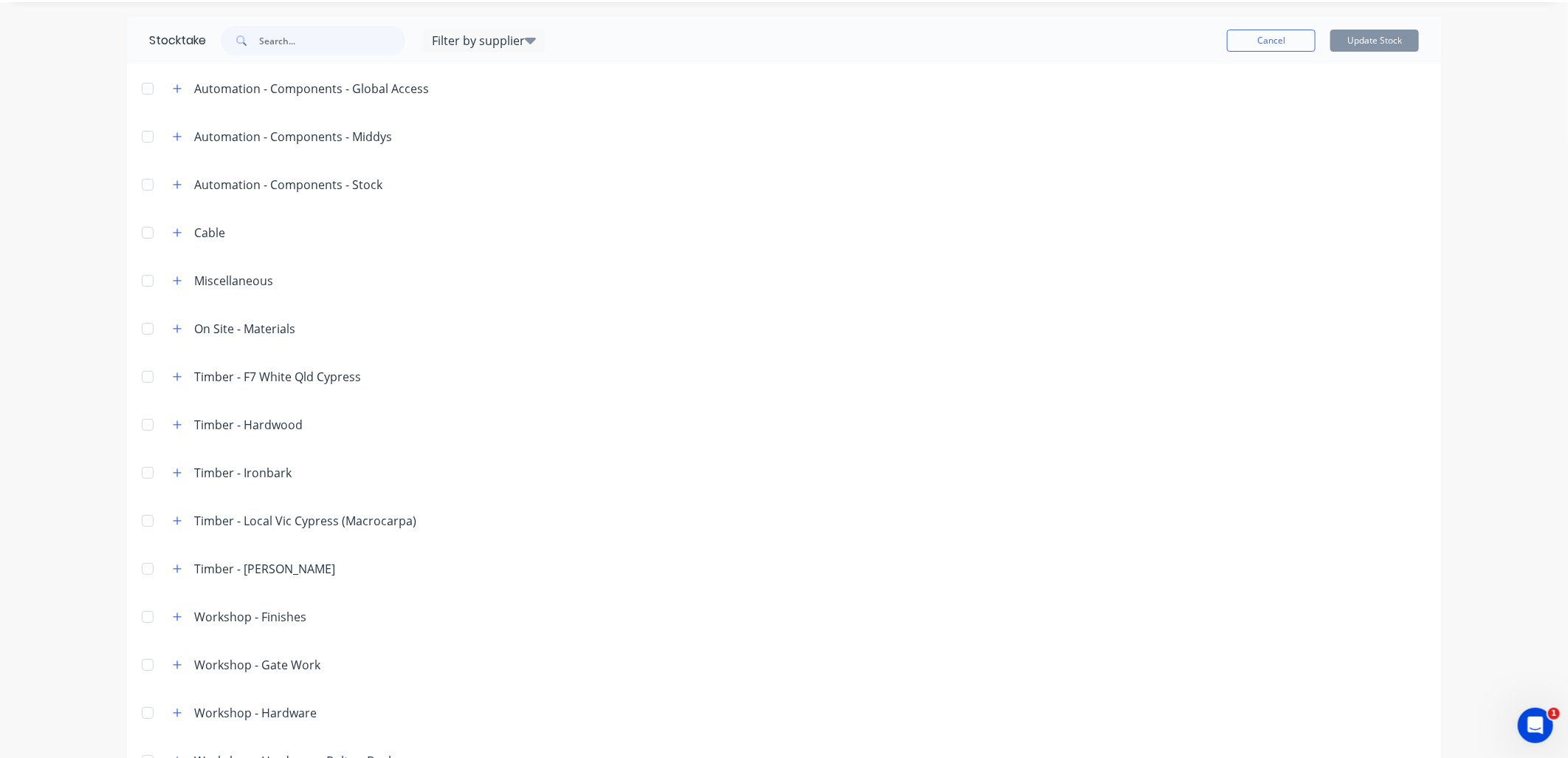
scroll to position [83, 0]
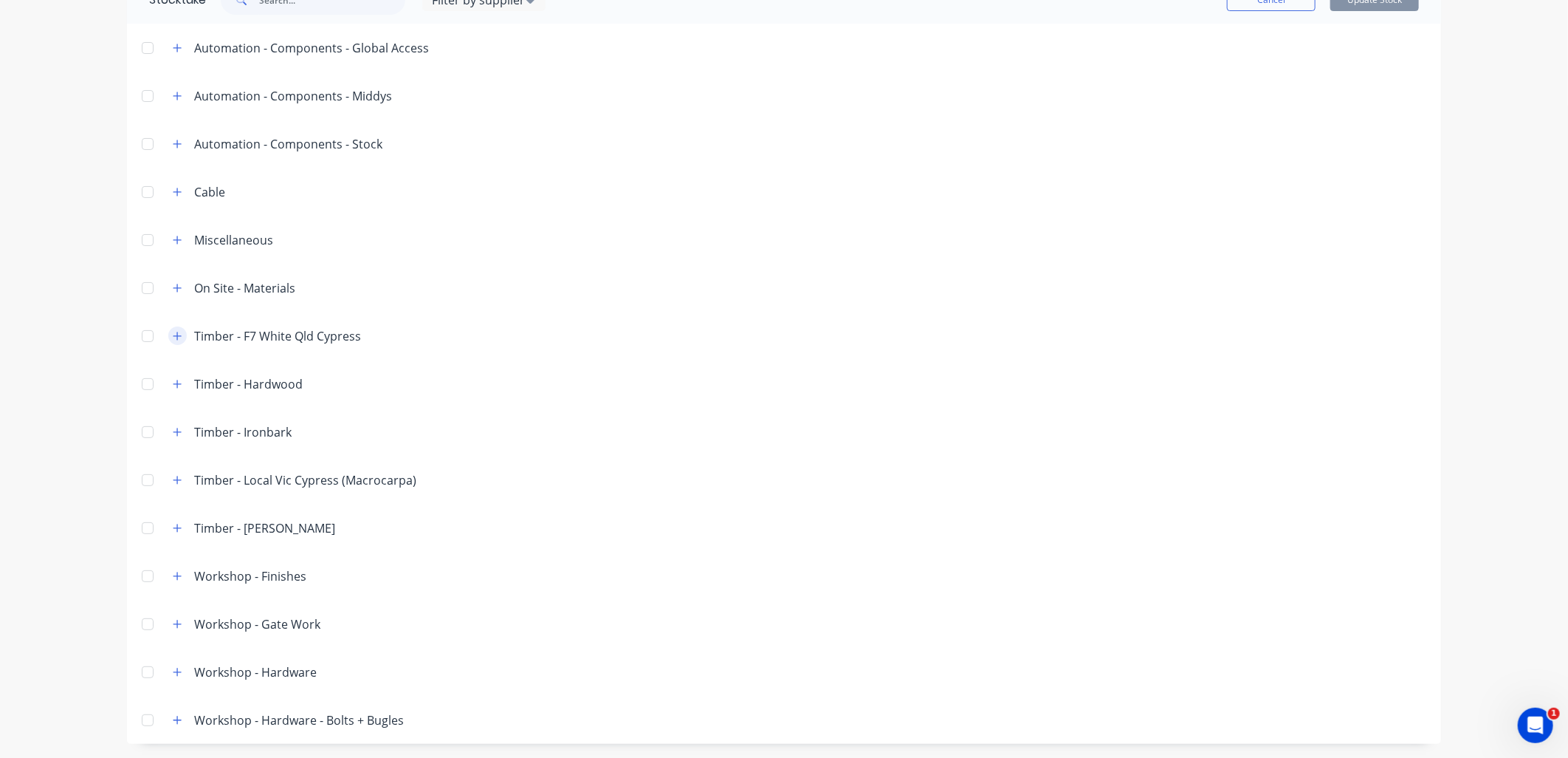
click at [168, 330] on button "button" at bounding box center [177, 335] width 19 height 19
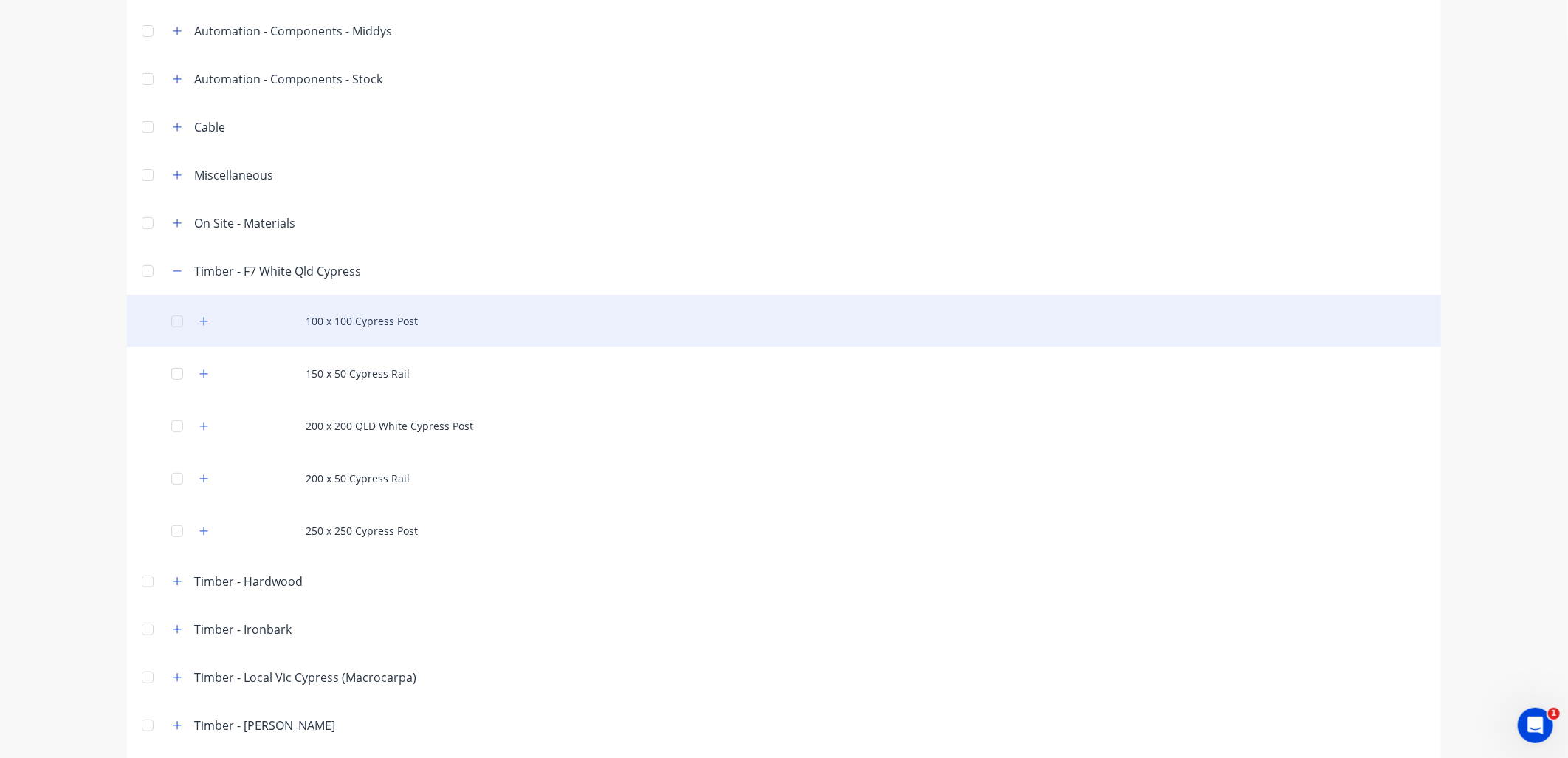
scroll to position [344, 0]
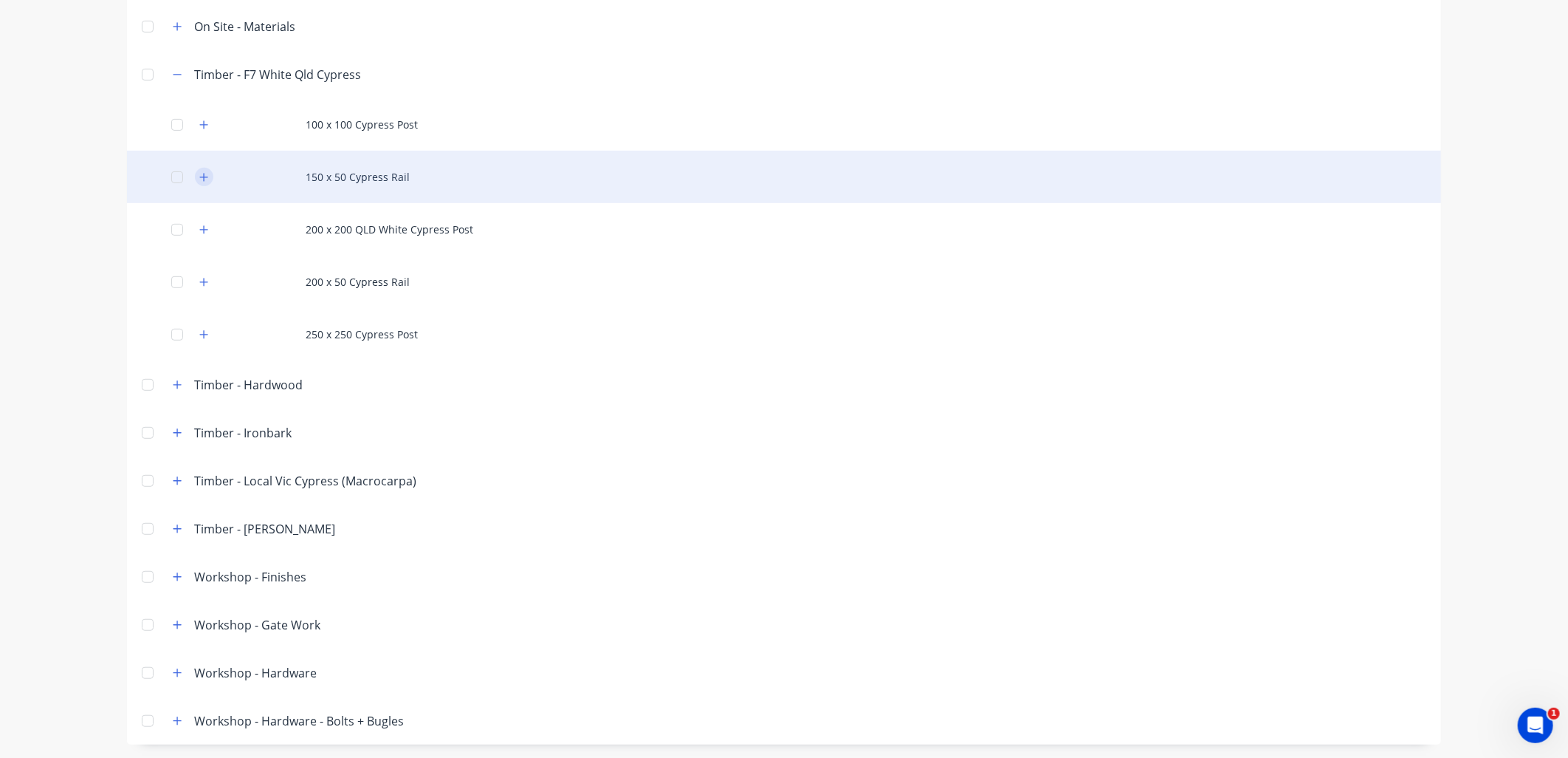
click at [200, 174] on icon "button" at bounding box center [203, 177] width 8 height 8
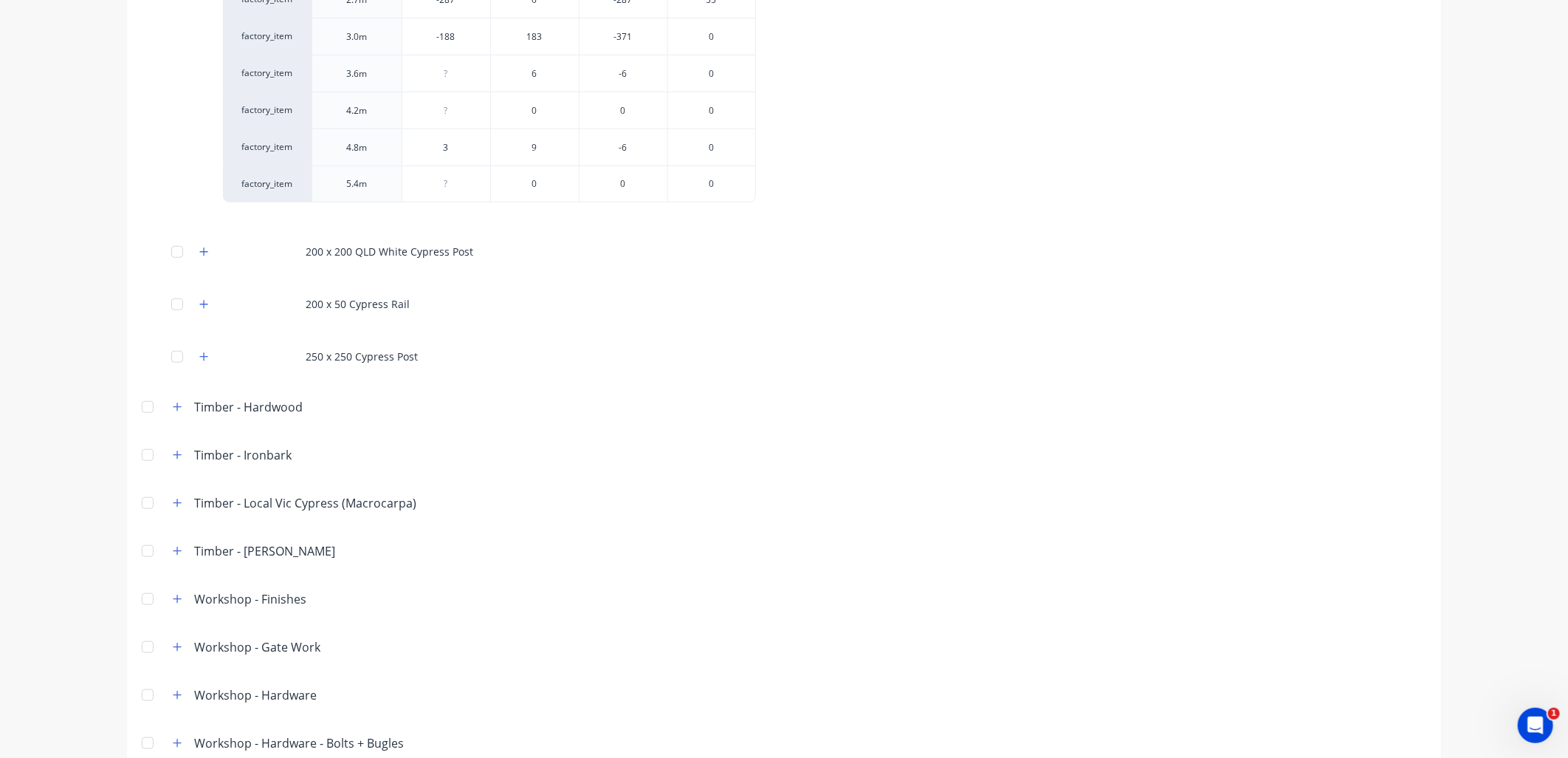
scroll to position [705, 0]
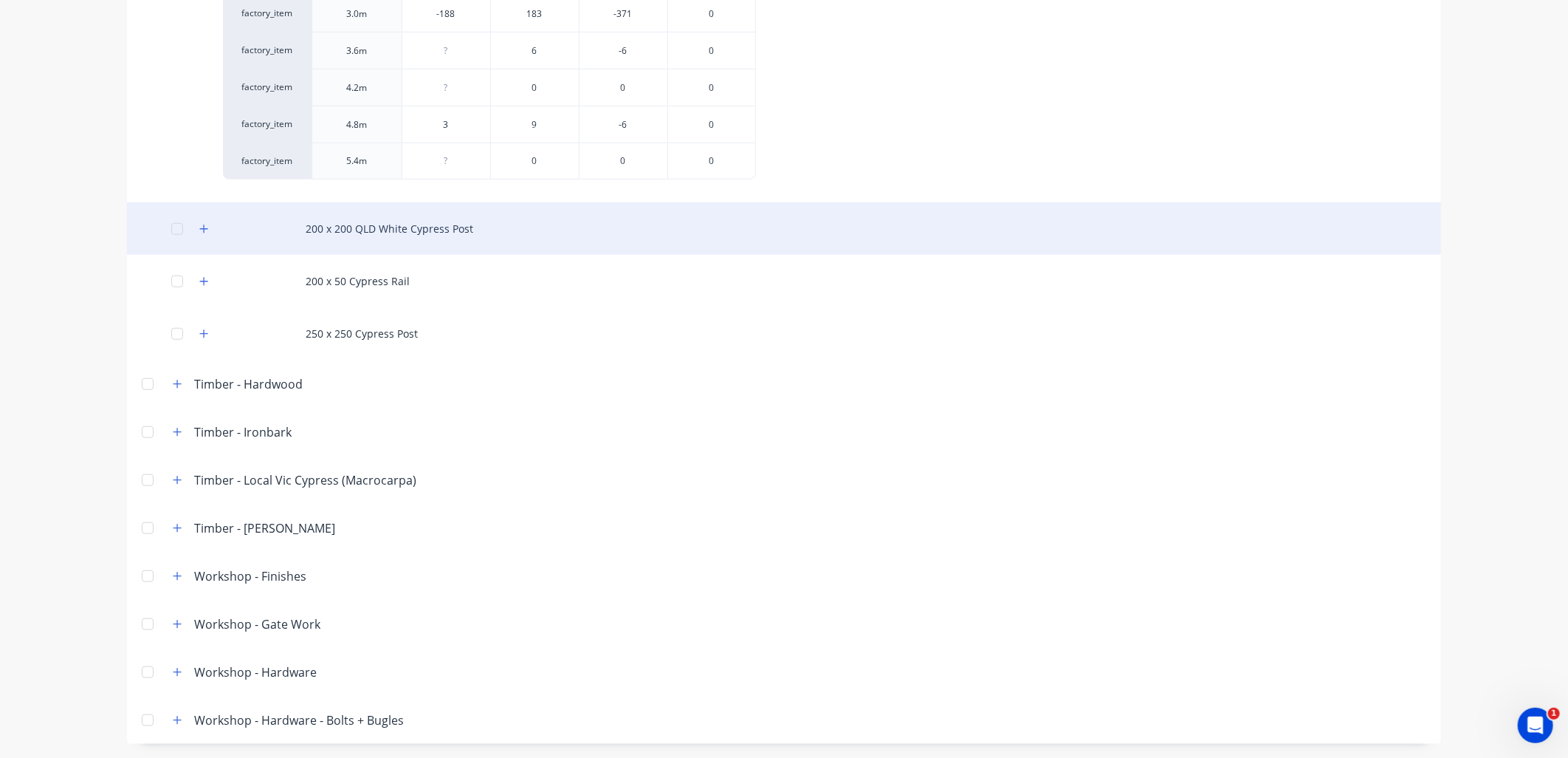
click at [199, 238] on div "200 x 200 QLD White Cypress Post" at bounding box center [784, 228] width 1314 height 52
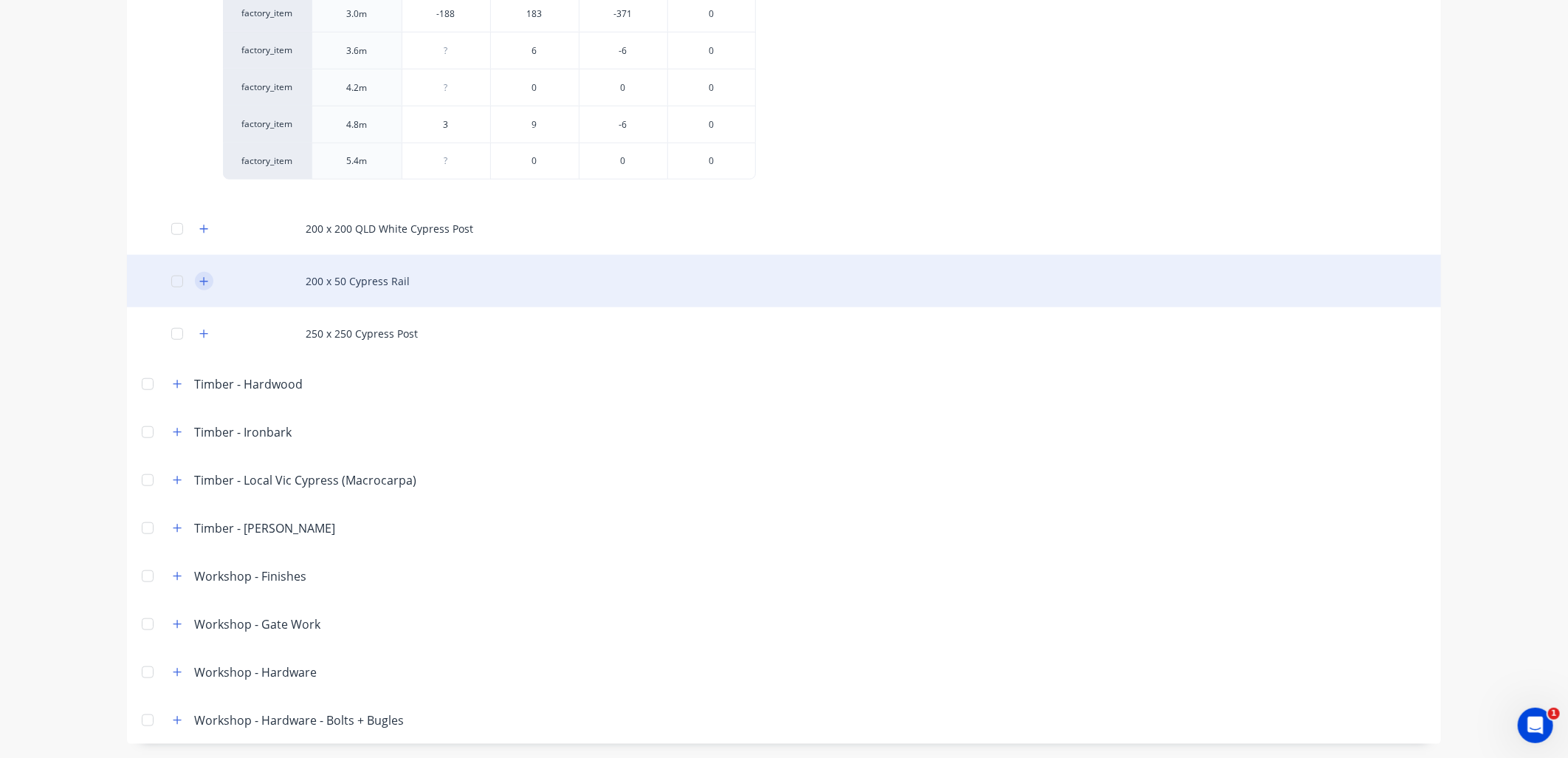
click at [200, 281] on icon "button" at bounding box center [203, 281] width 9 height 10
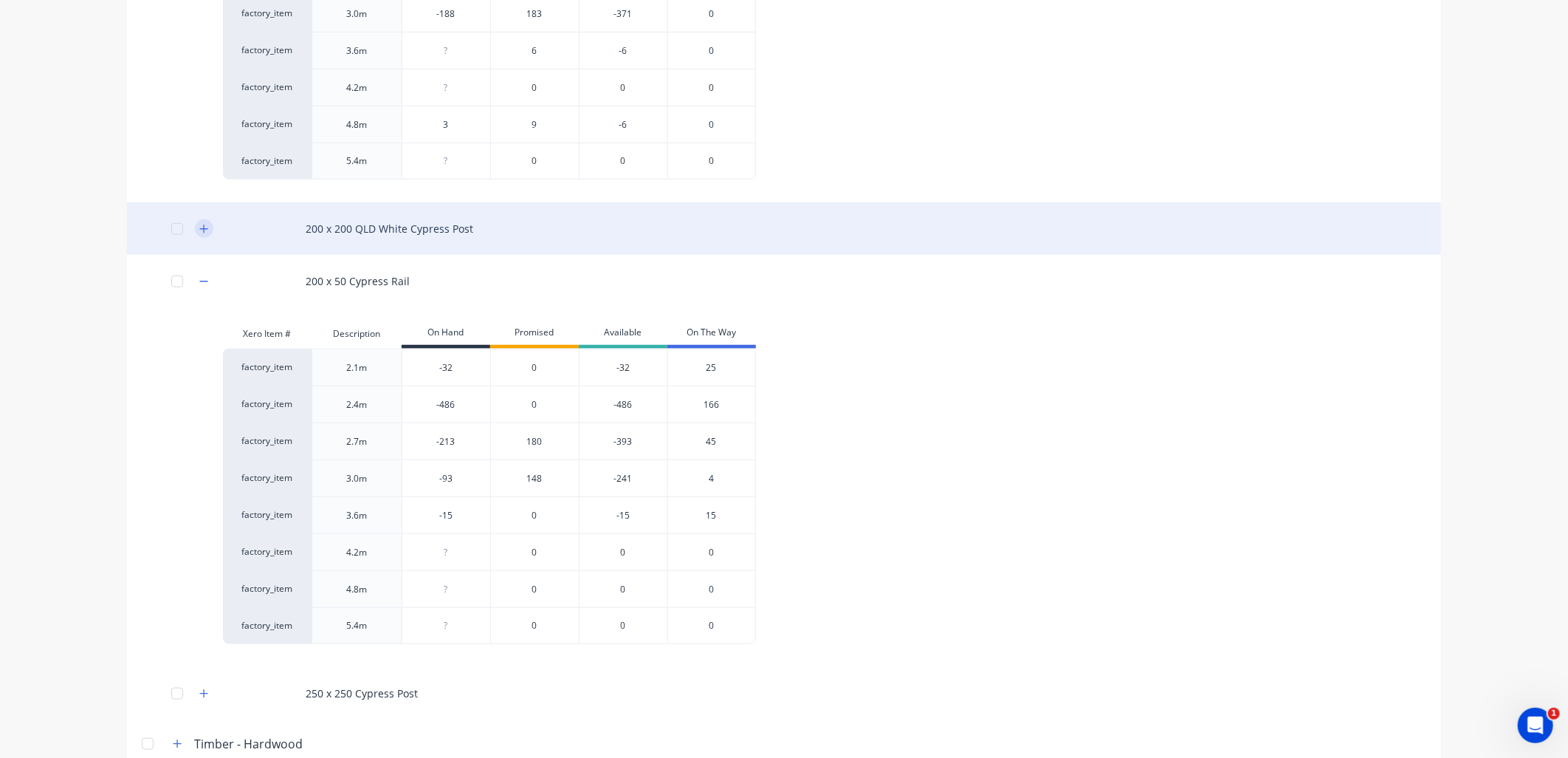
click at [202, 235] on button "button" at bounding box center [204, 228] width 19 height 19
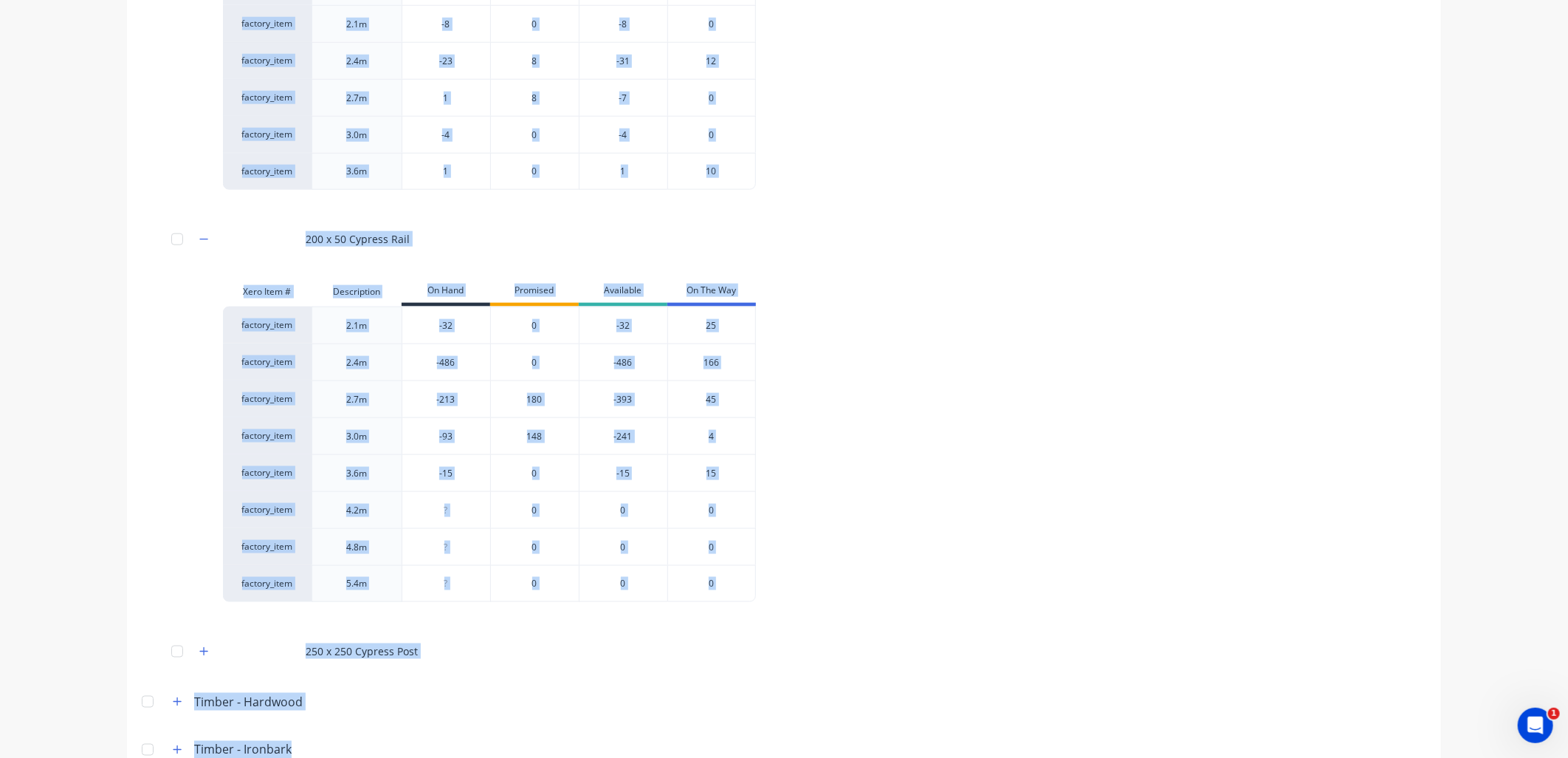
scroll to position [1078, 0]
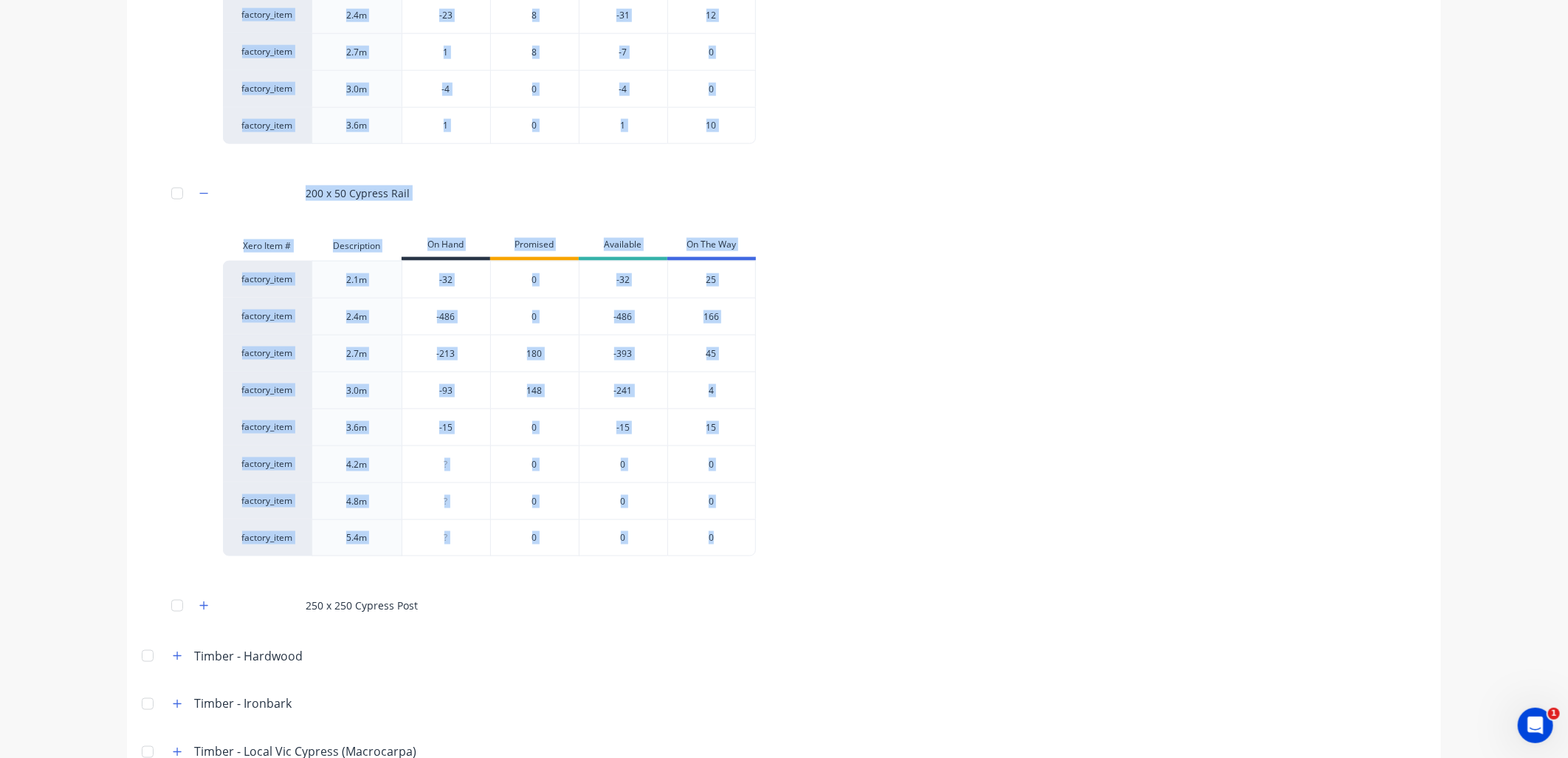
copy div "Timber - F7 White Qld Cypress 100 x 100 Cypress Post 150 x 50 Cypress Rail Xero…"
drag, startPoint x: 113, startPoint y: 117, endPoint x: 790, endPoint y: 536, distance: 796.2
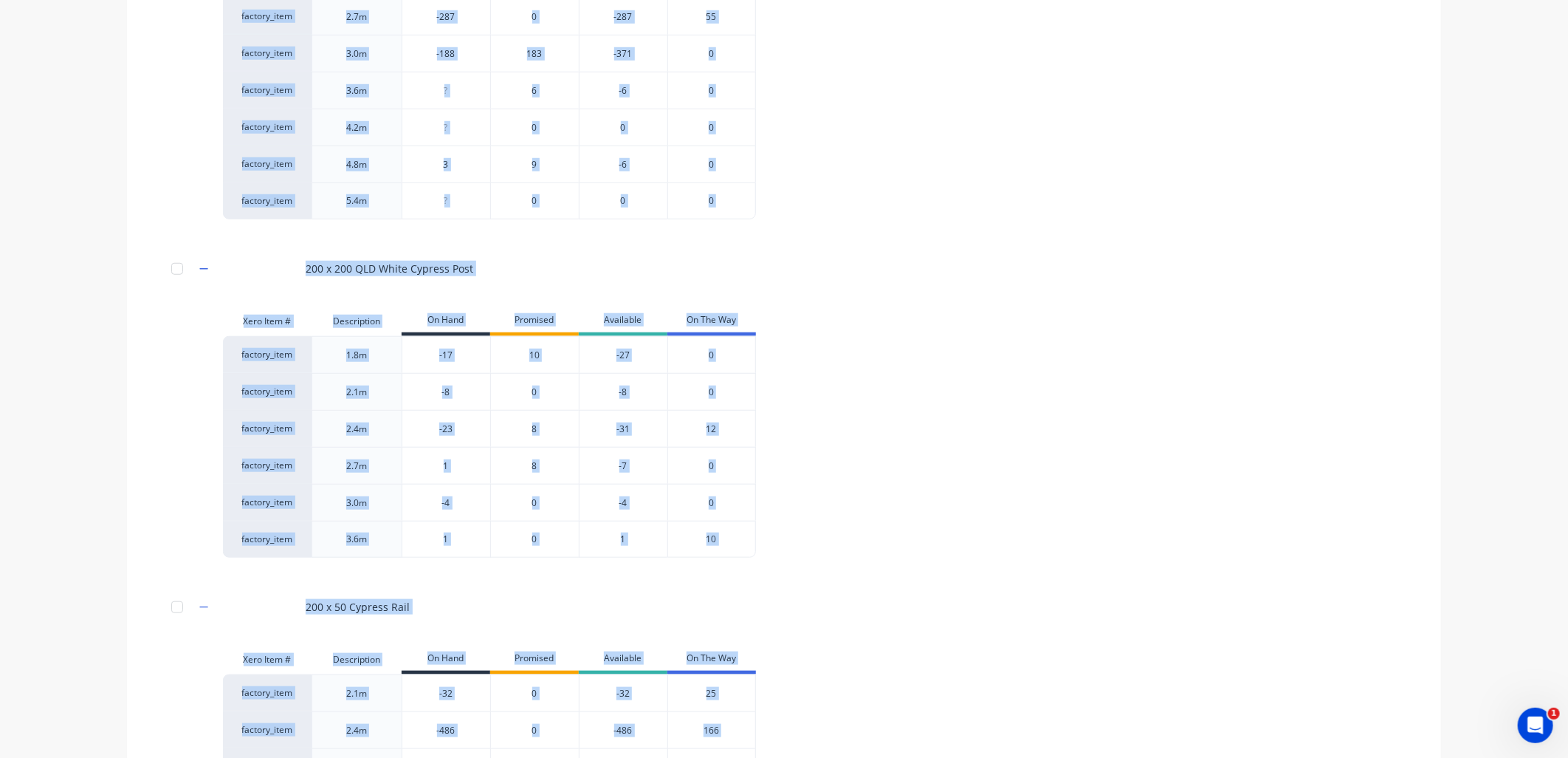
scroll to position [667, 0]
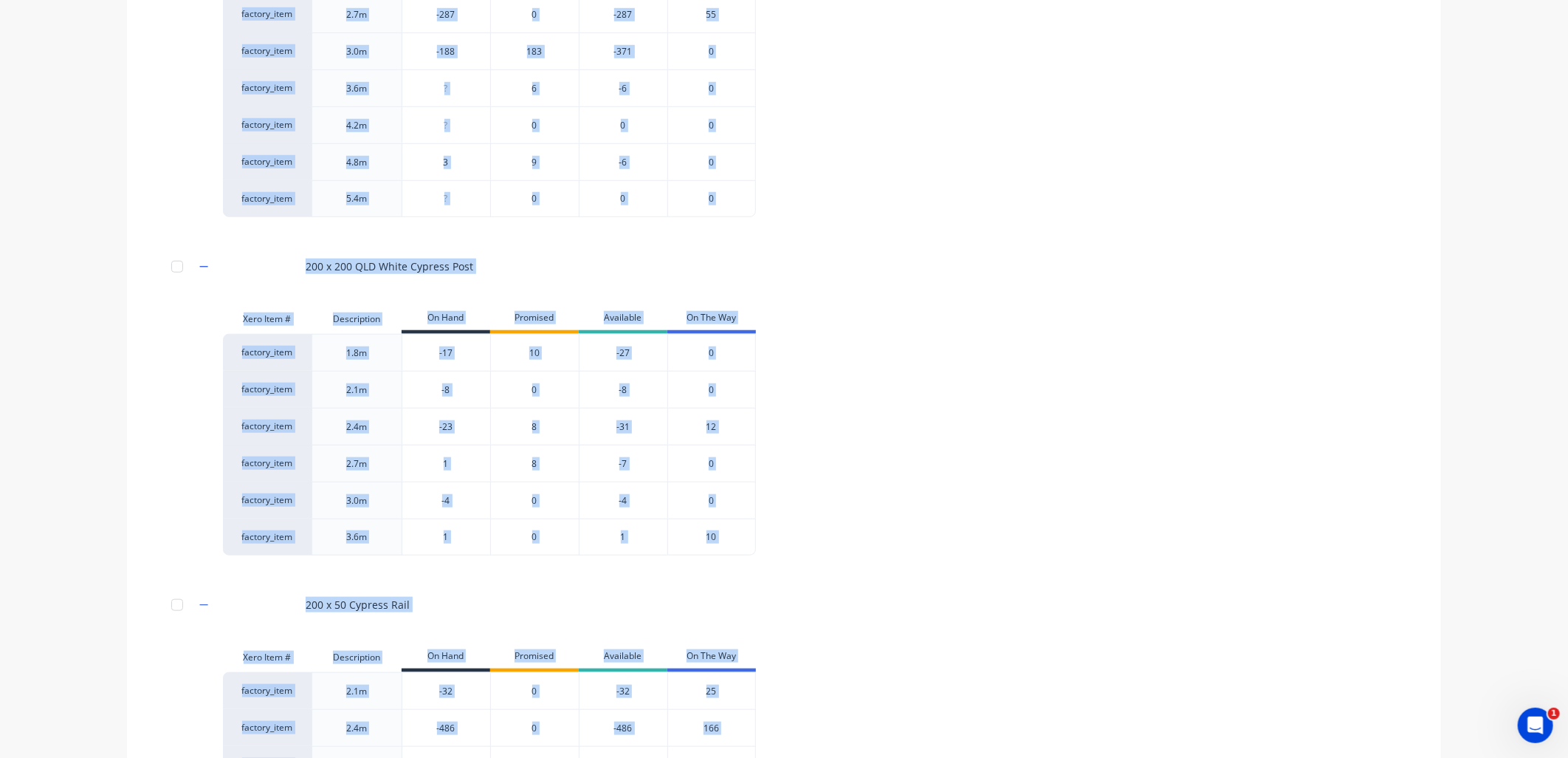
click at [163, 171] on div "Xero Item # Description On Hand Promised Available On The Way factory_item 2.1m…" at bounding box center [784, 61] width 1314 height 337
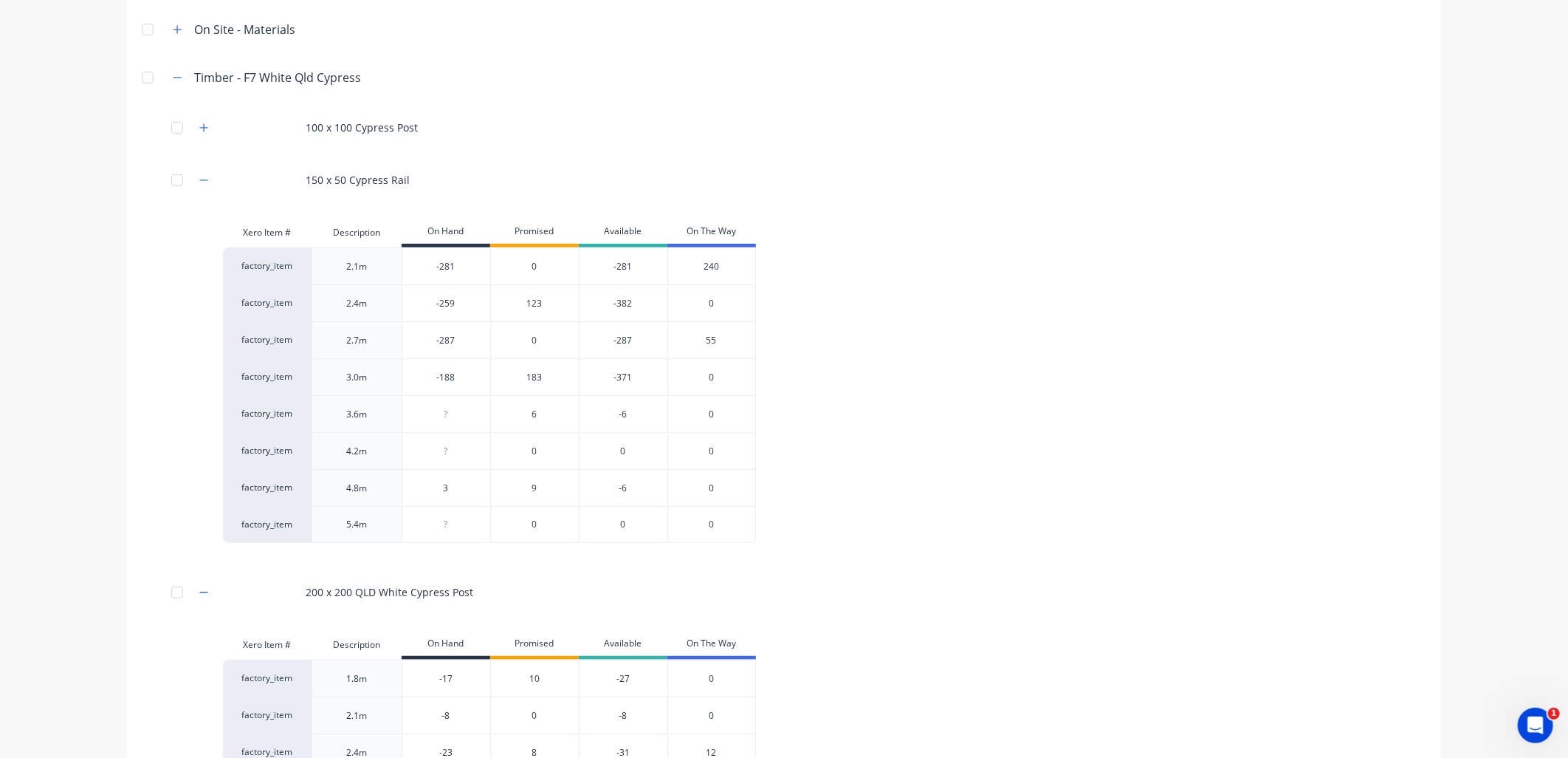
scroll to position [340, 0]
click at [532, 342] on div "0" at bounding box center [534, 340] width 88 height 37
click at [702, 340] on div "55" at bounding box center [711, 340] width 88 height 37
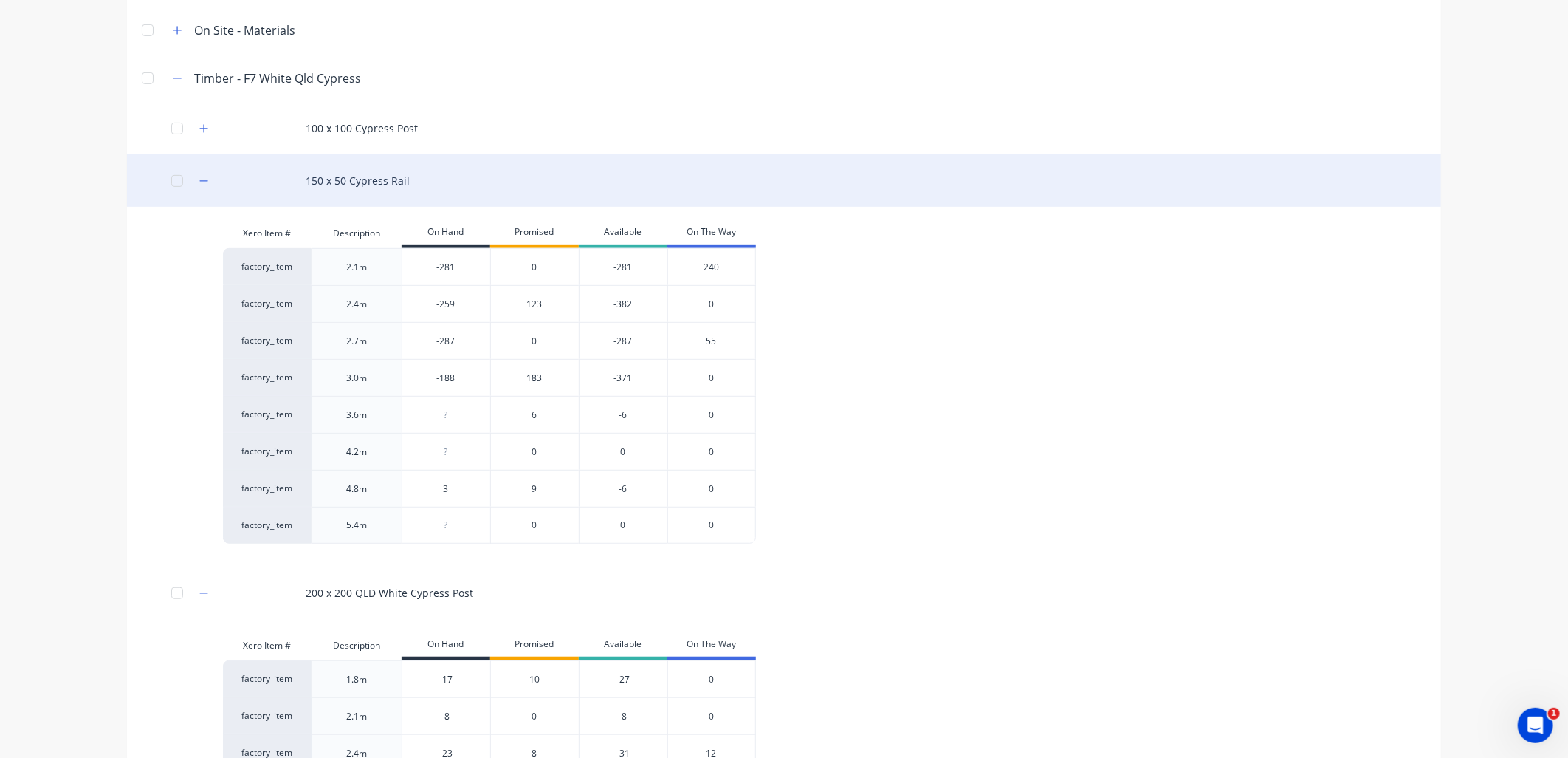
click at [337, 182] on div "150 x 50 Cypress Rail" at bounding box center [784, 180] width 1314 height 52
click at [387, 186] on div "150 x 50 Cypress Rail" at bounding box center [784, 180] width 1314 height 52
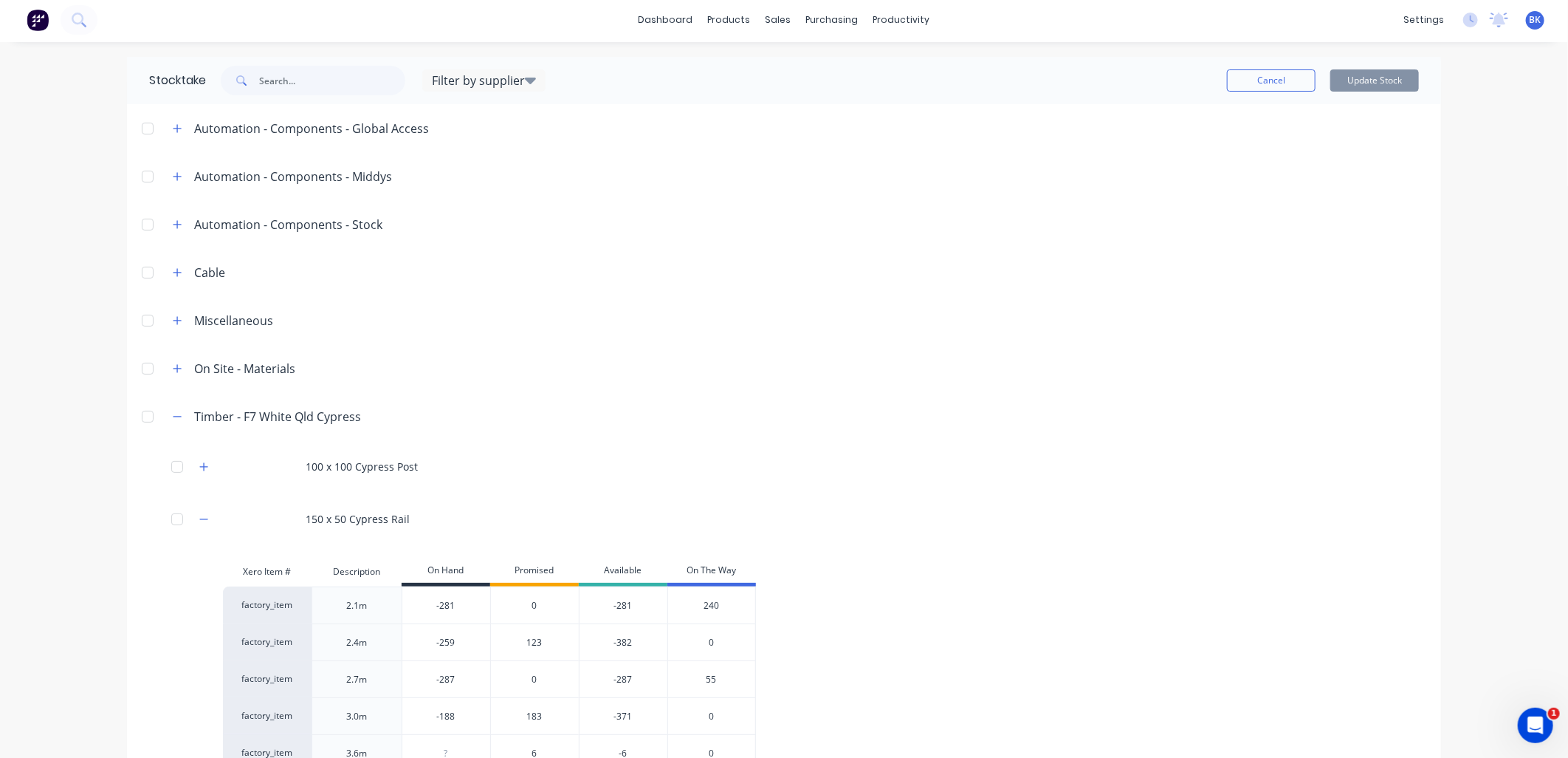
scroll to position [0, 0]
click at [1270, 84] on button "Cancel" at bounding box center [1271, 83] width 88 height 22
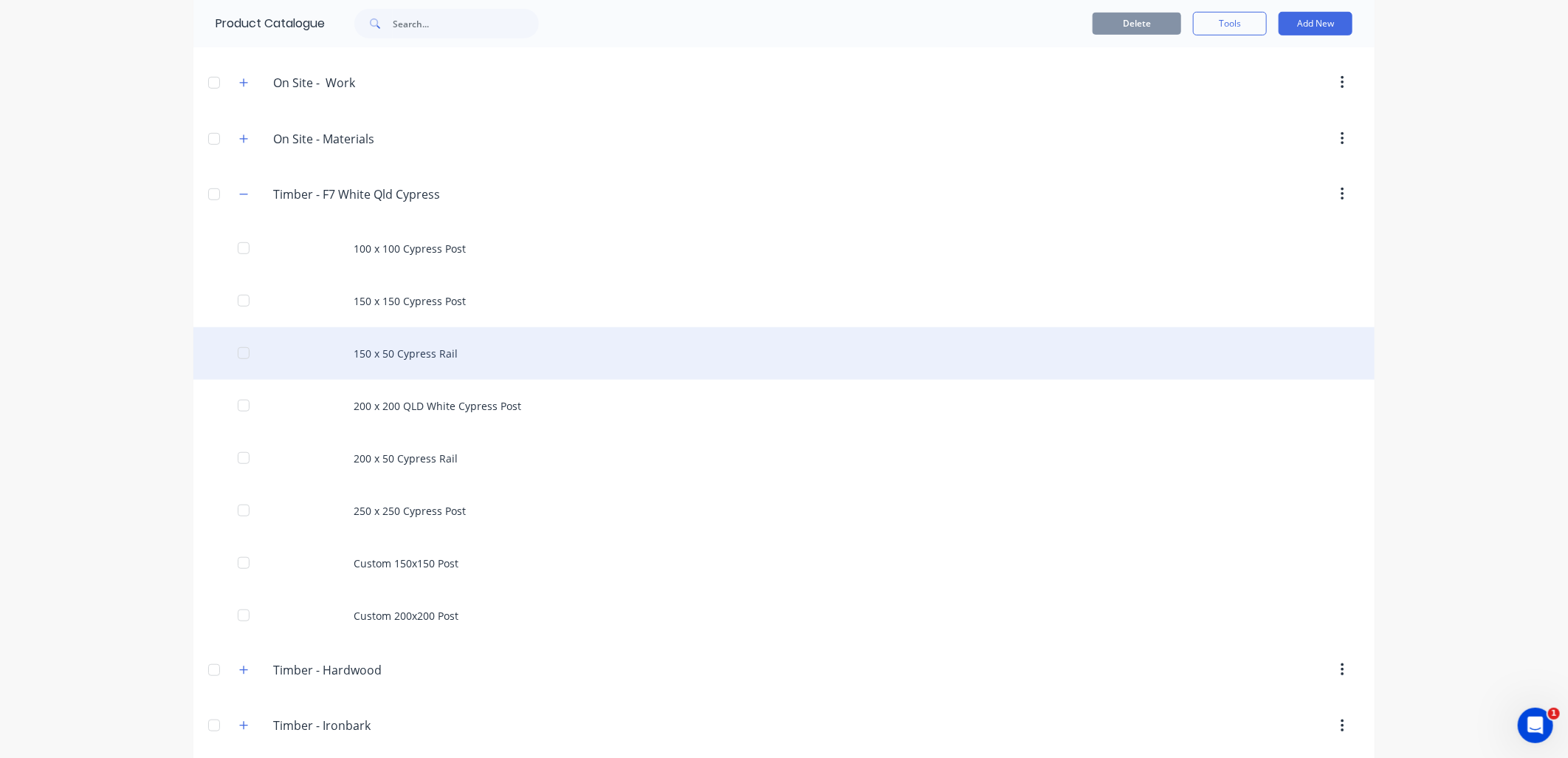
scroll to position [491, 0]
click at [393, 357] on div "150 x 50 Cypress Rail" at bounding box center [784, 352] width 1181 height 52
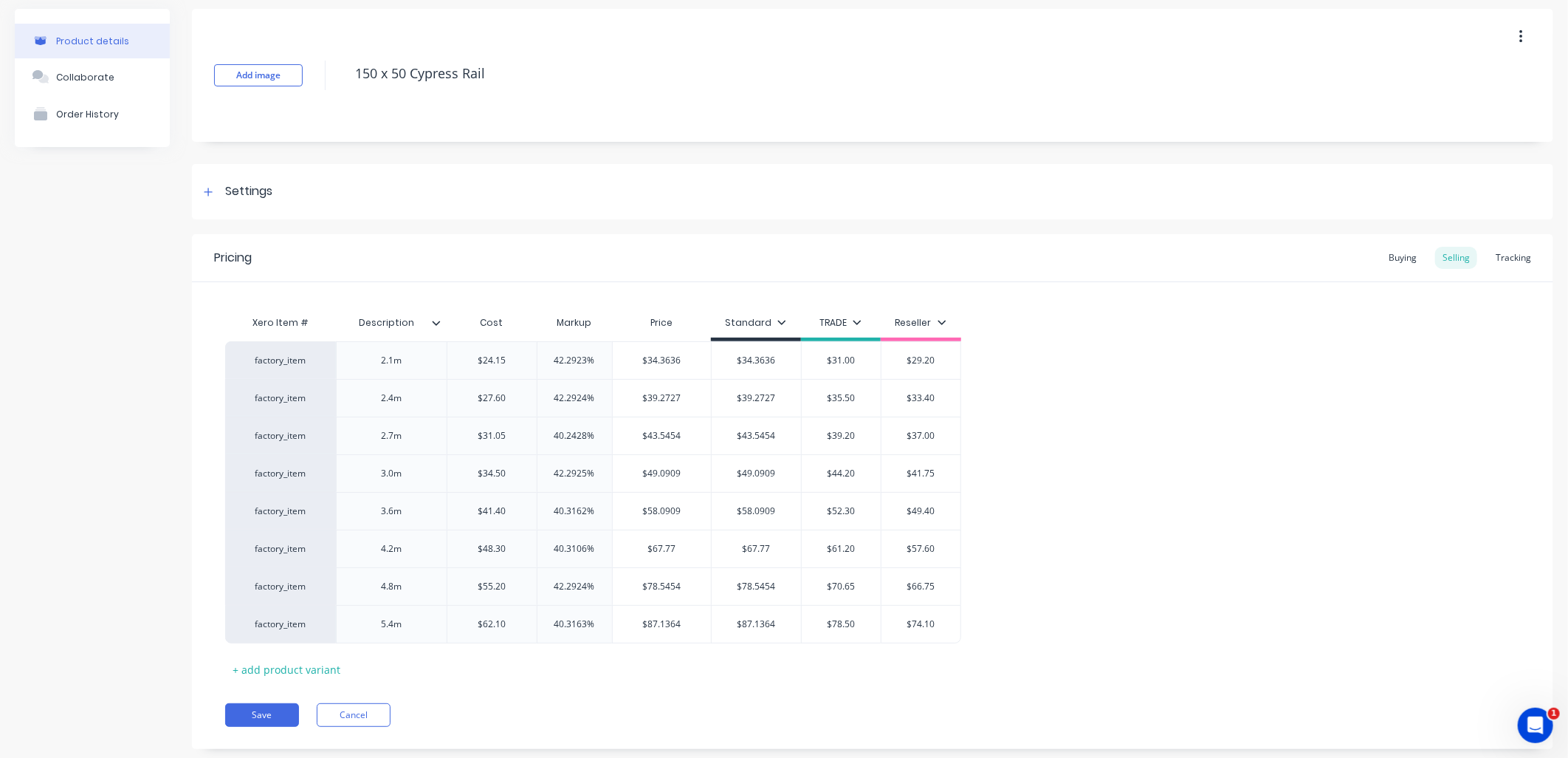
scroll to position [85, 0]
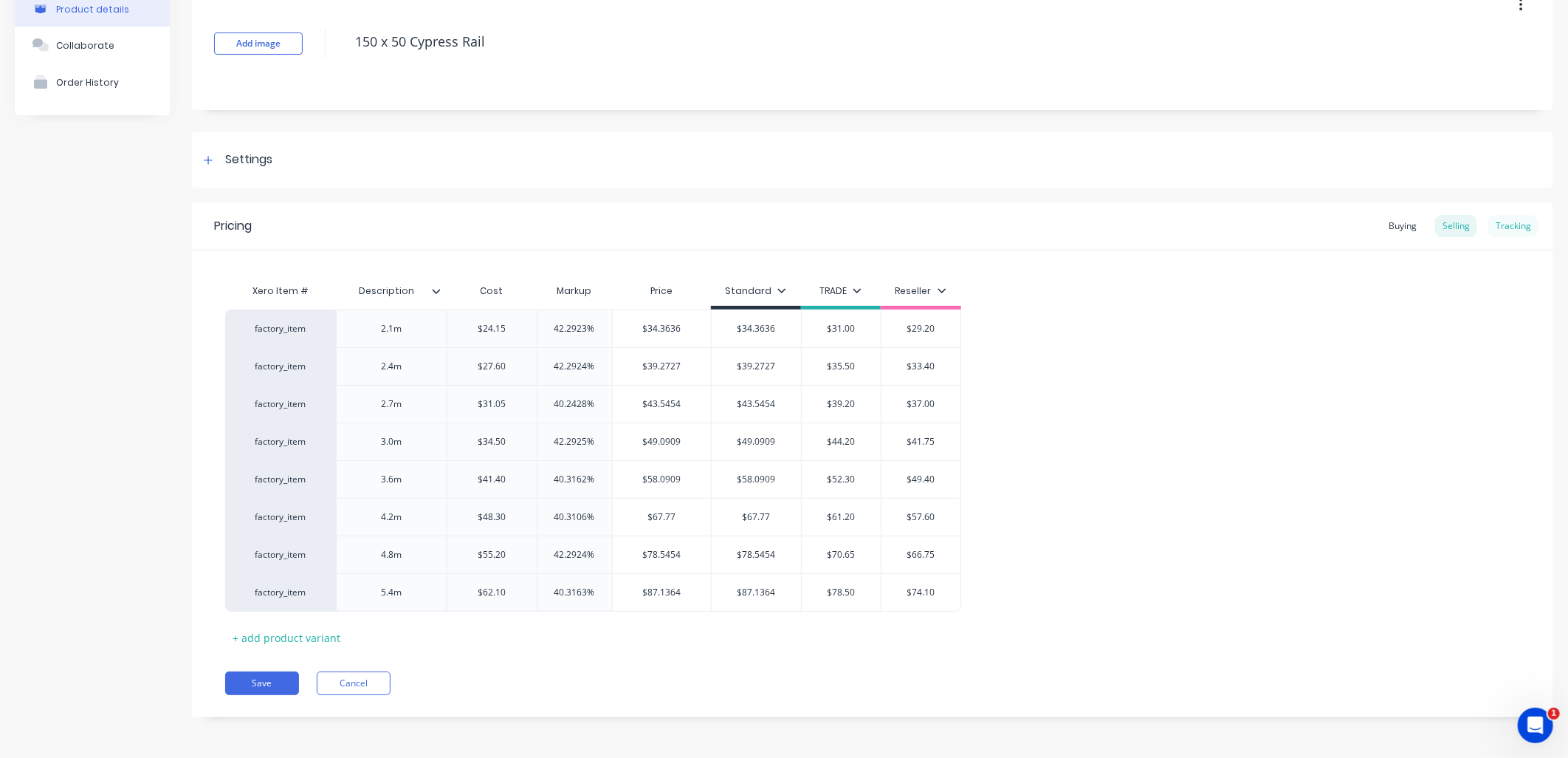
click at [1489, 220] on div "Tracking" at bounding box center [1513, 226] width 50 height 22
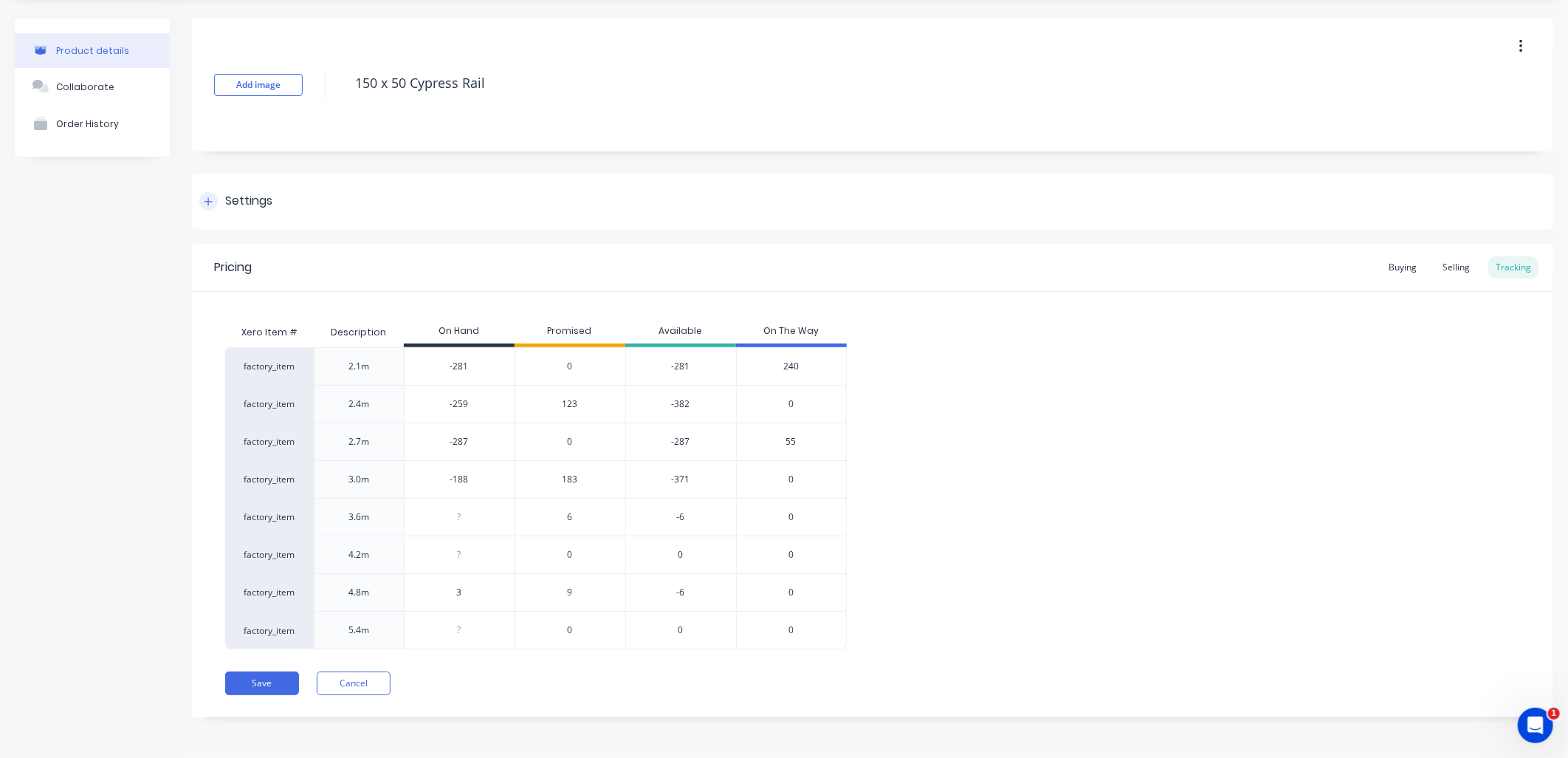
scroll to position [44, 0]
click at [569, 479] on span "183" at bounding box center [570, 480] width 16 height 13
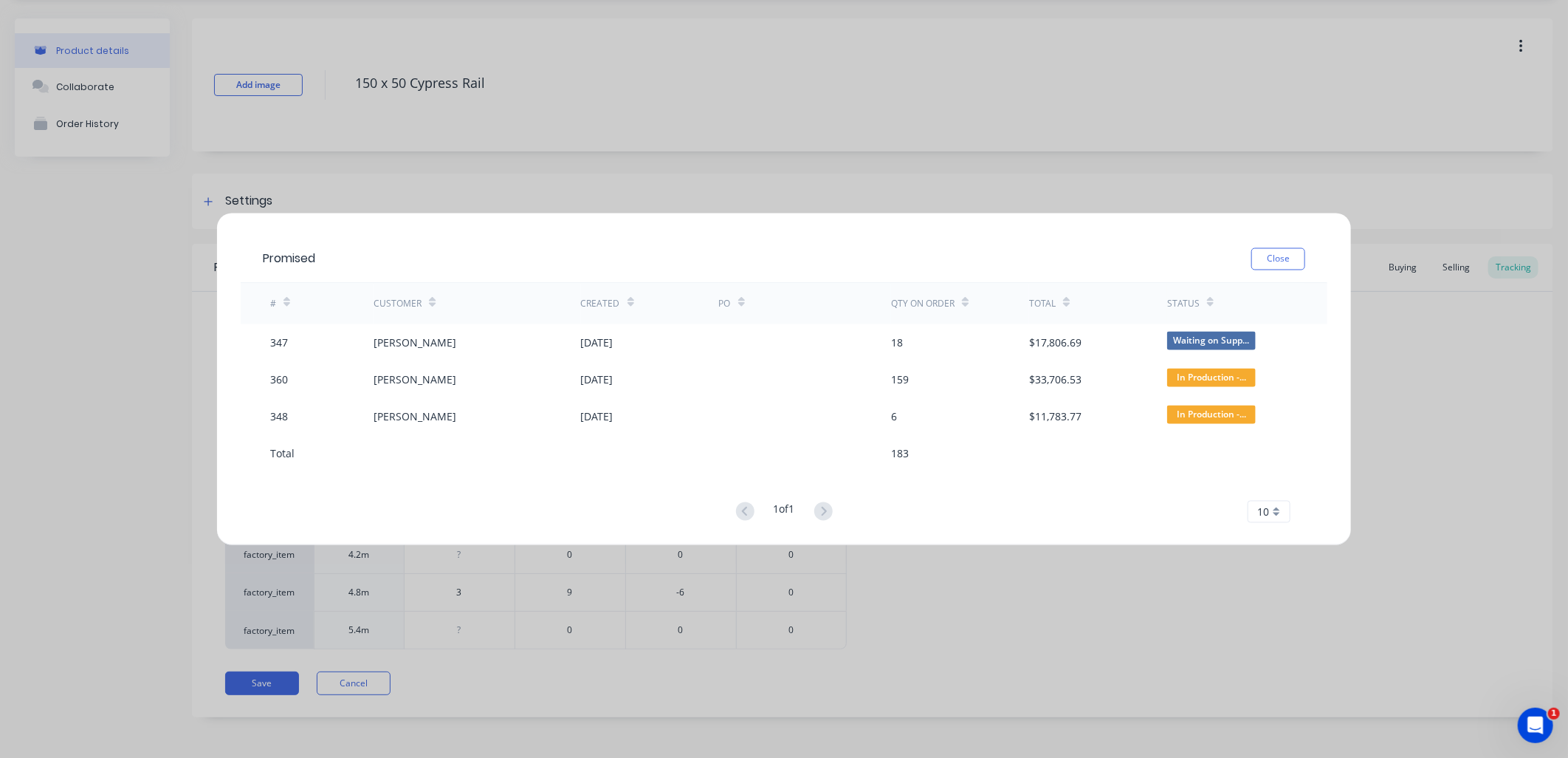
click at [1264, 257] on button "Close" at bounding box center [1278, 260] width 54 height 22
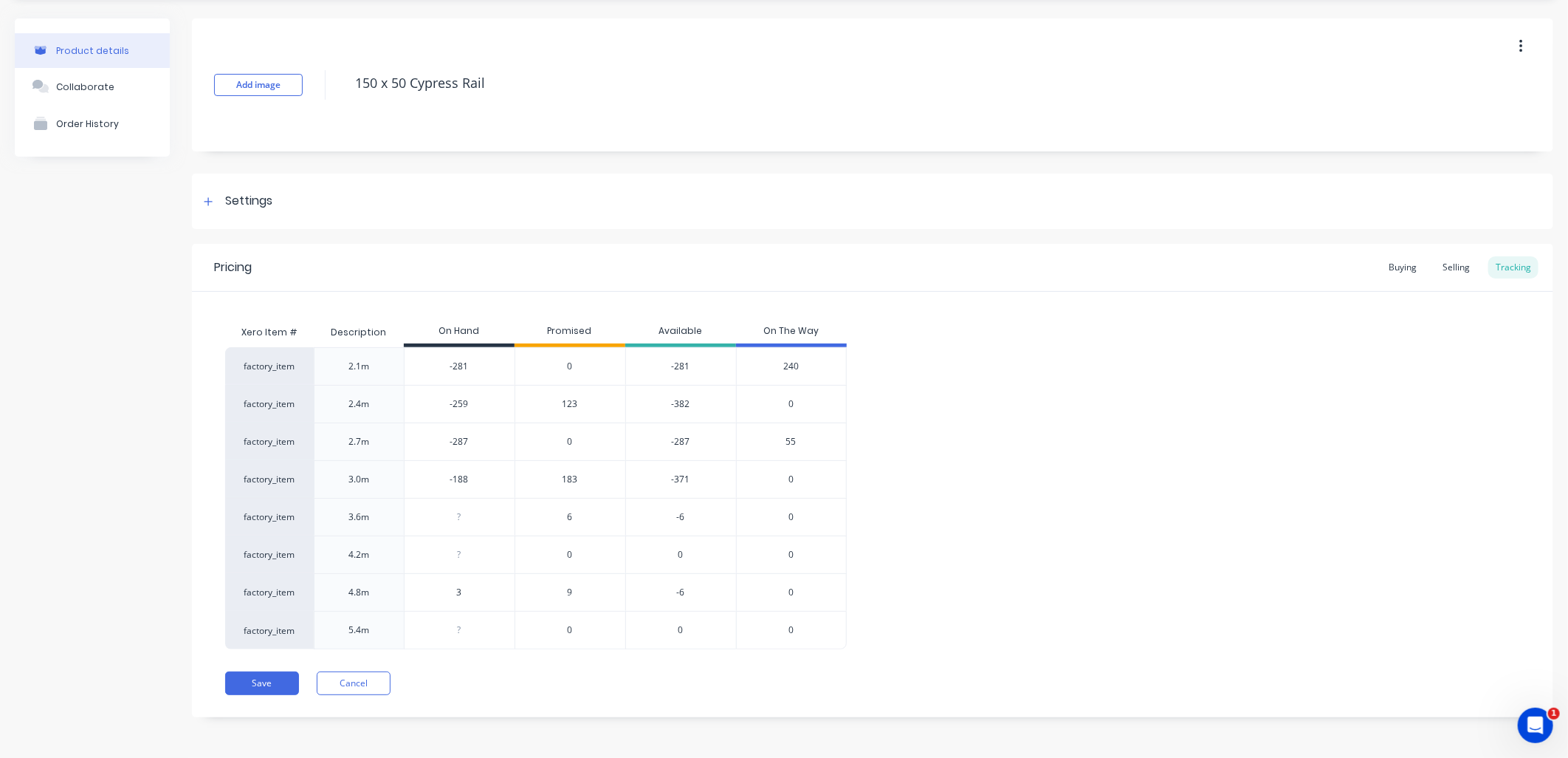
type textarea "x"
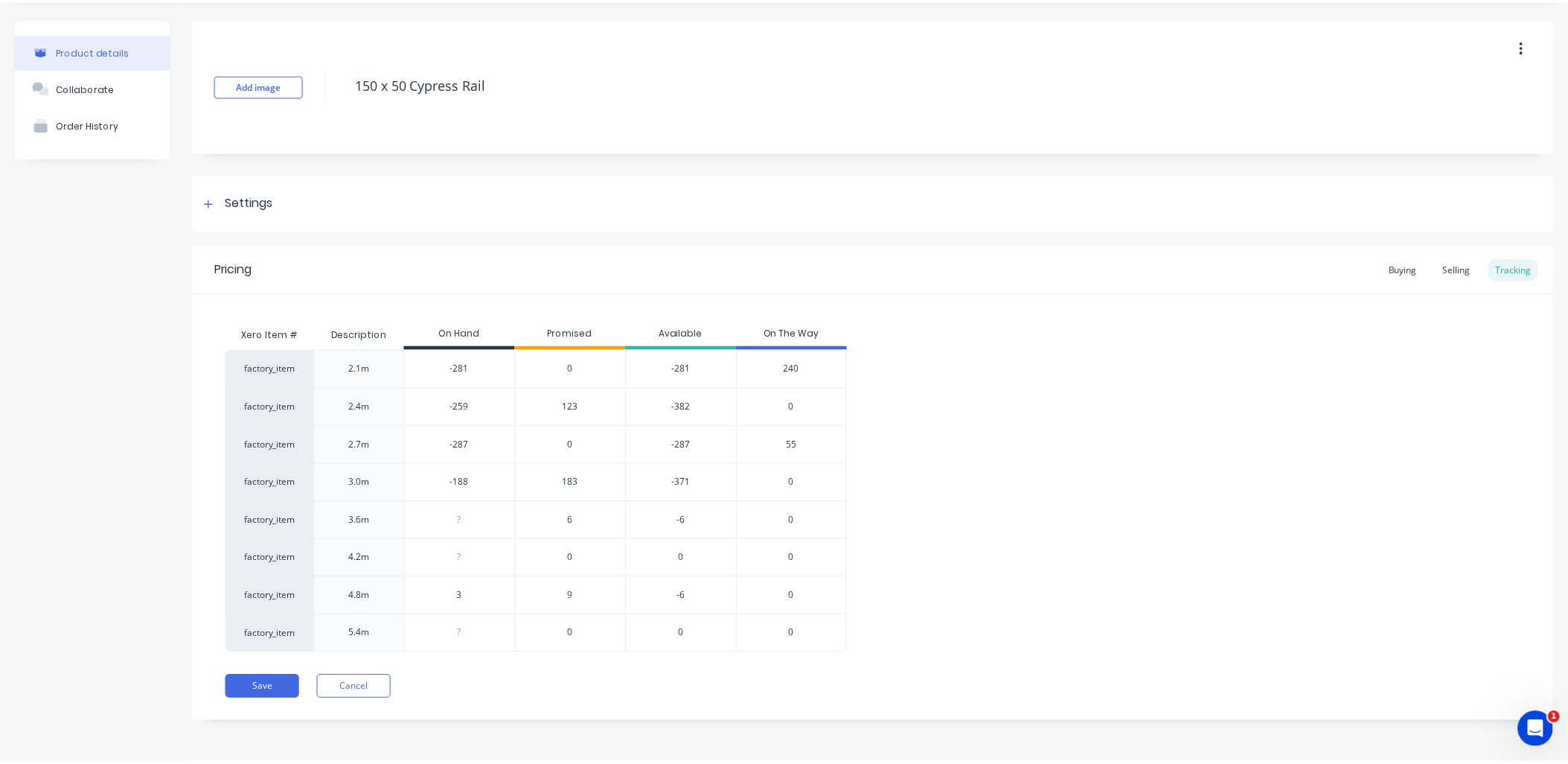
scroll to position [42, 0]
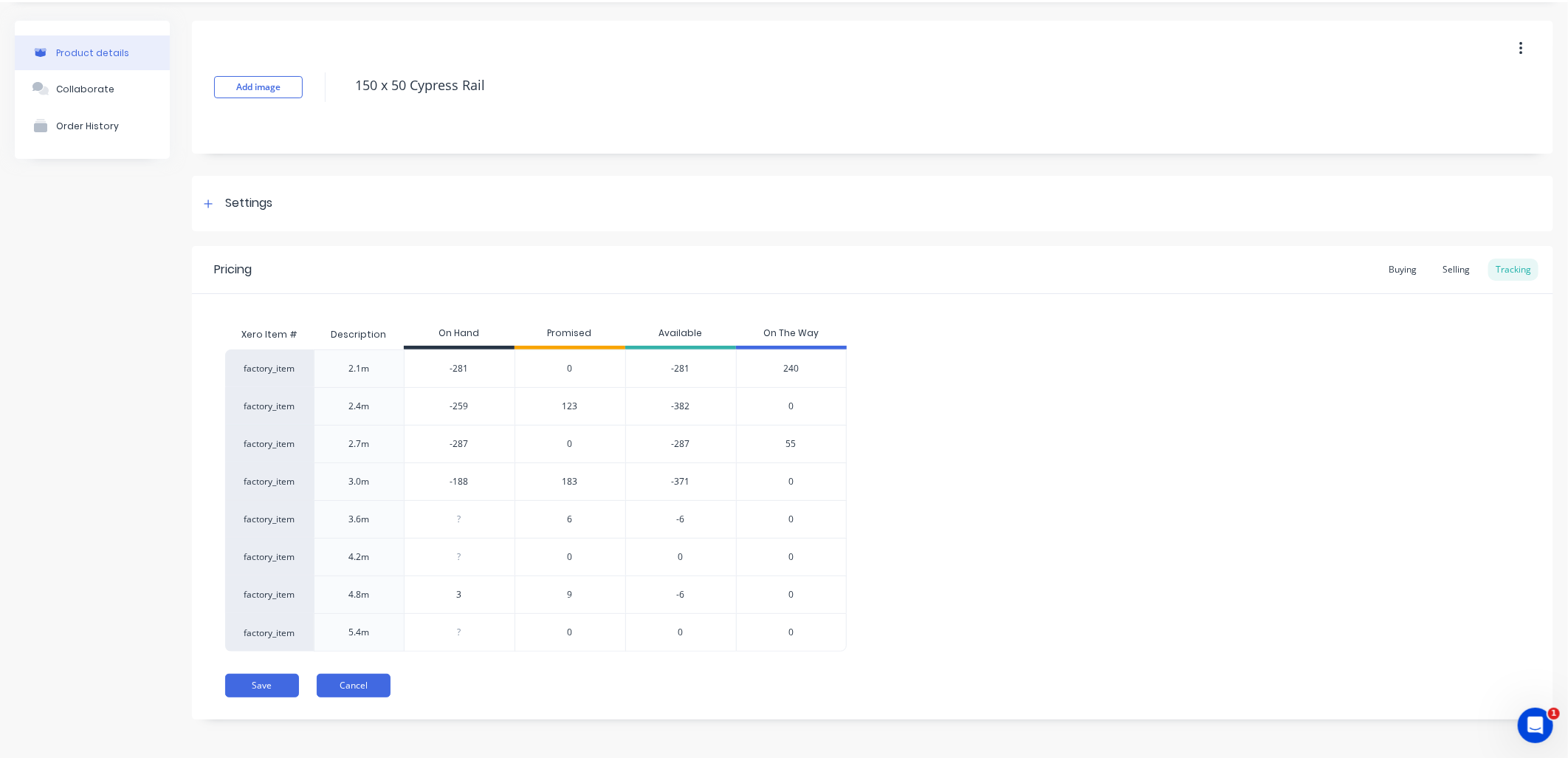
click at [374, 690] on button "Cancel" at bounding box center [353, 685] width 74 height 24
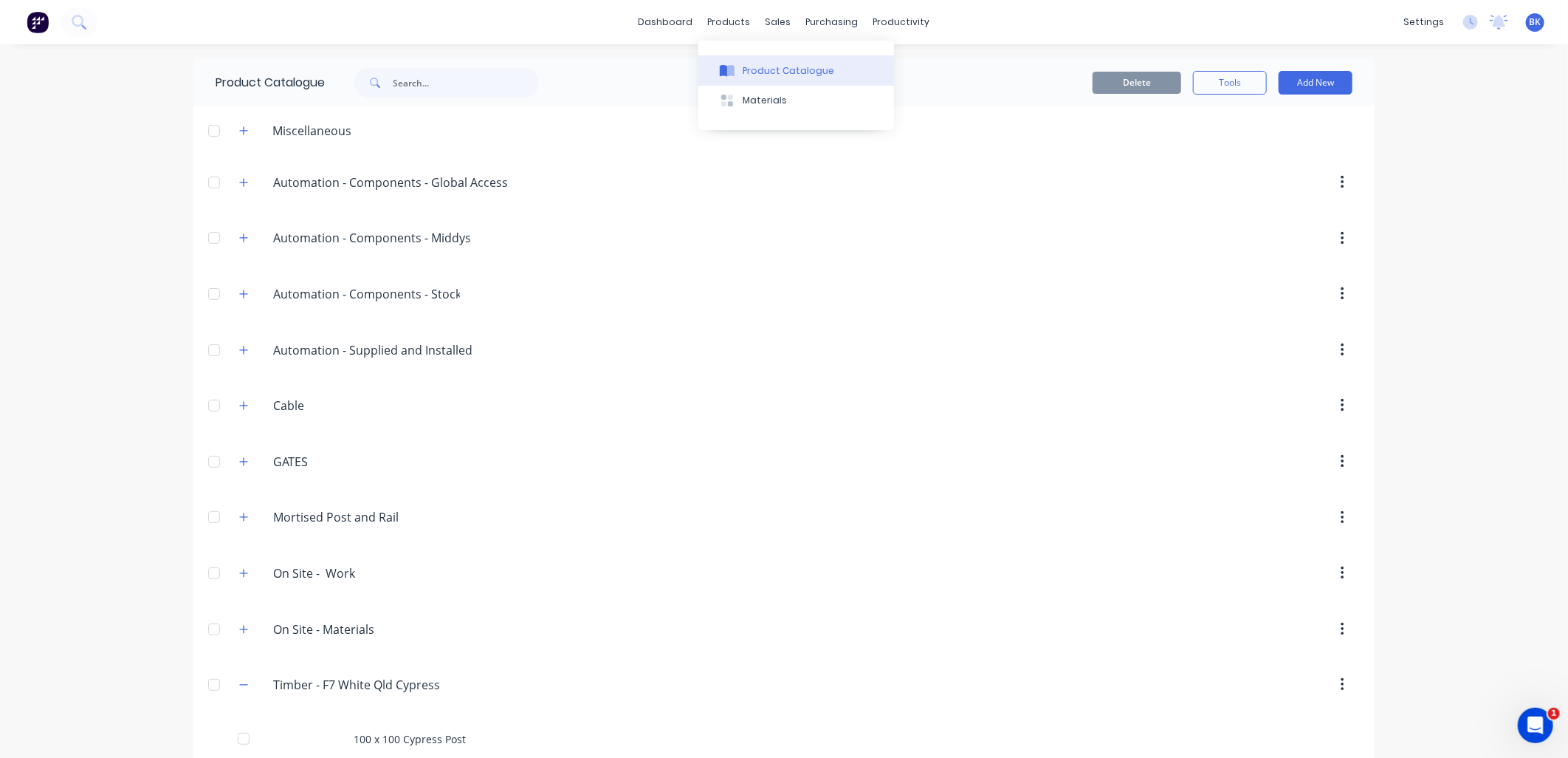
click at [736, 64] on div at bounding box center [727, 71] width 22 height 13
click at [396, 82] on input "text" at bounding box center [465, 82] width 146 height 29
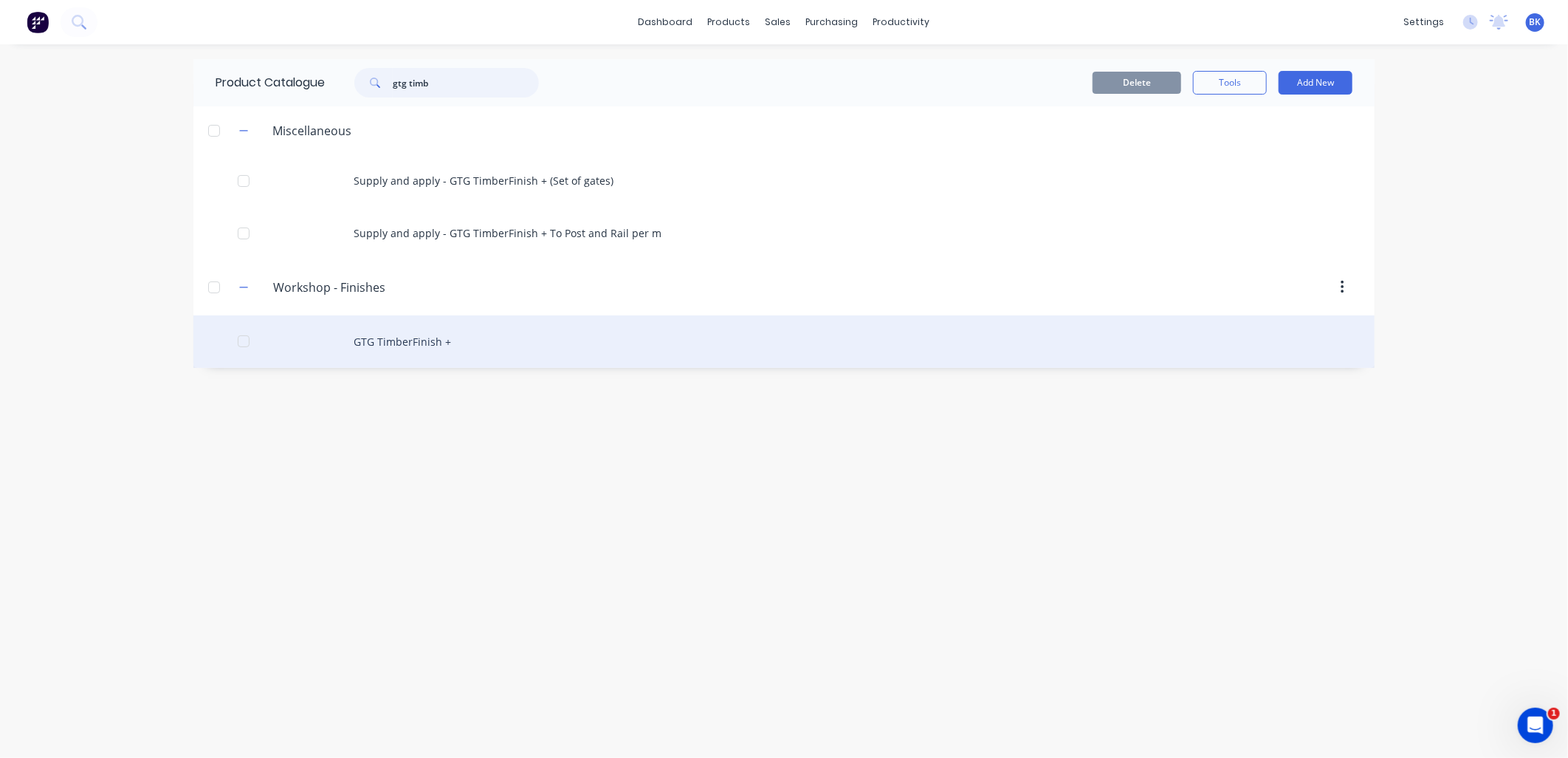
type input "gtg timb"
click at [429, 340] on div "GTG TimberFinish +" at bounding box center [784, 341] width 1181 height 52
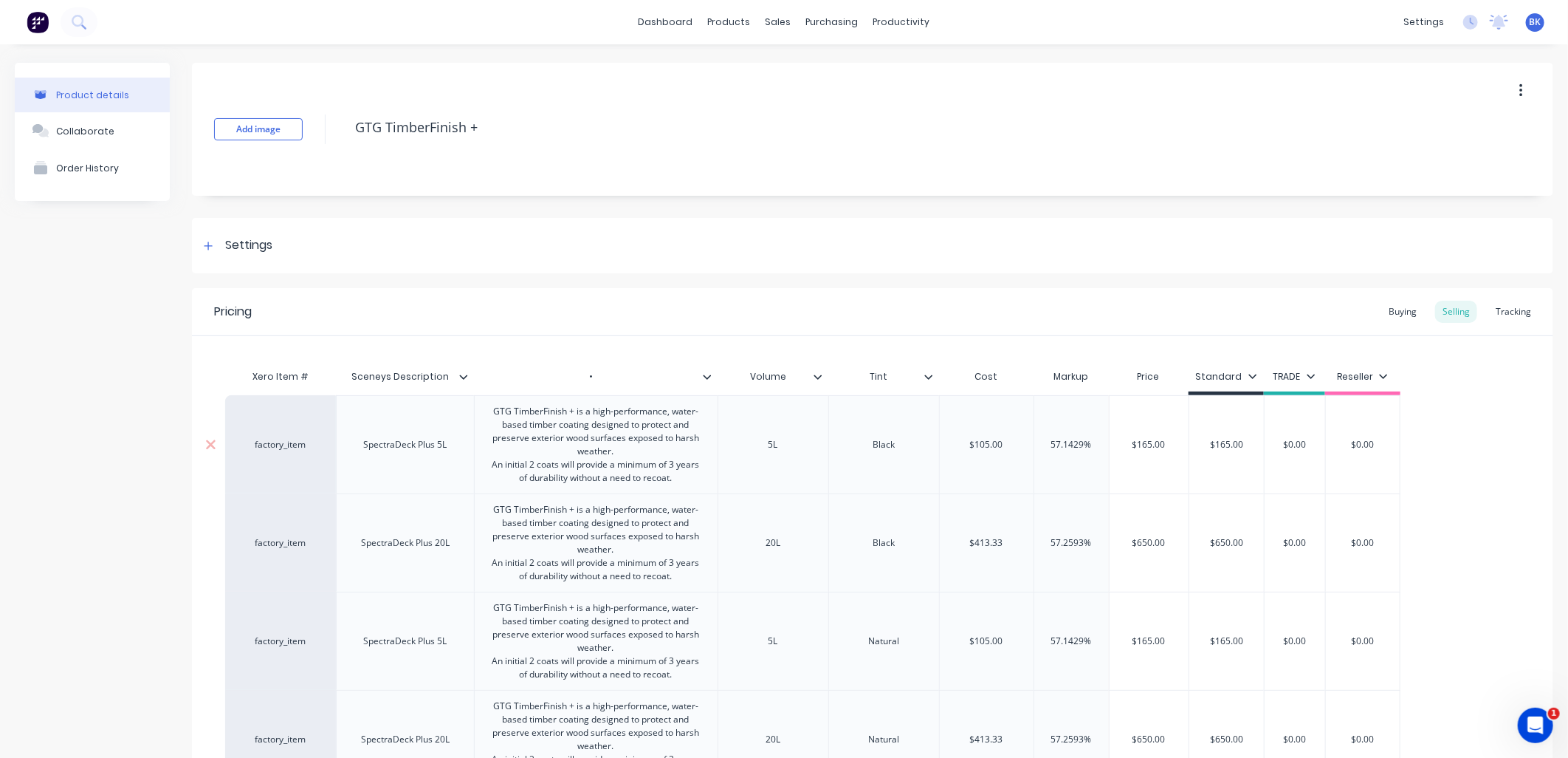
click at [494, 412] on div "GTG TimberFinish + is a high-performance, water-based timber coating designed t…" at bounding box center [595, 444] width 231 height 85
click at [578, 408] on div "GTG TimberFinish + is a high-performance, water-based timber coating designed t…" at bounding box center [595, 444] width 231 height 85
drag, startPoint x: 578, startPoint y: 408, endPoint x: 615, endPoint y: 448, distance: 54.5
click at [615, 448] on div "GTG TimberFinish + is a high-performance, water-based timber coating designed t…" at bounding box center [595, 444] width 231 height 85
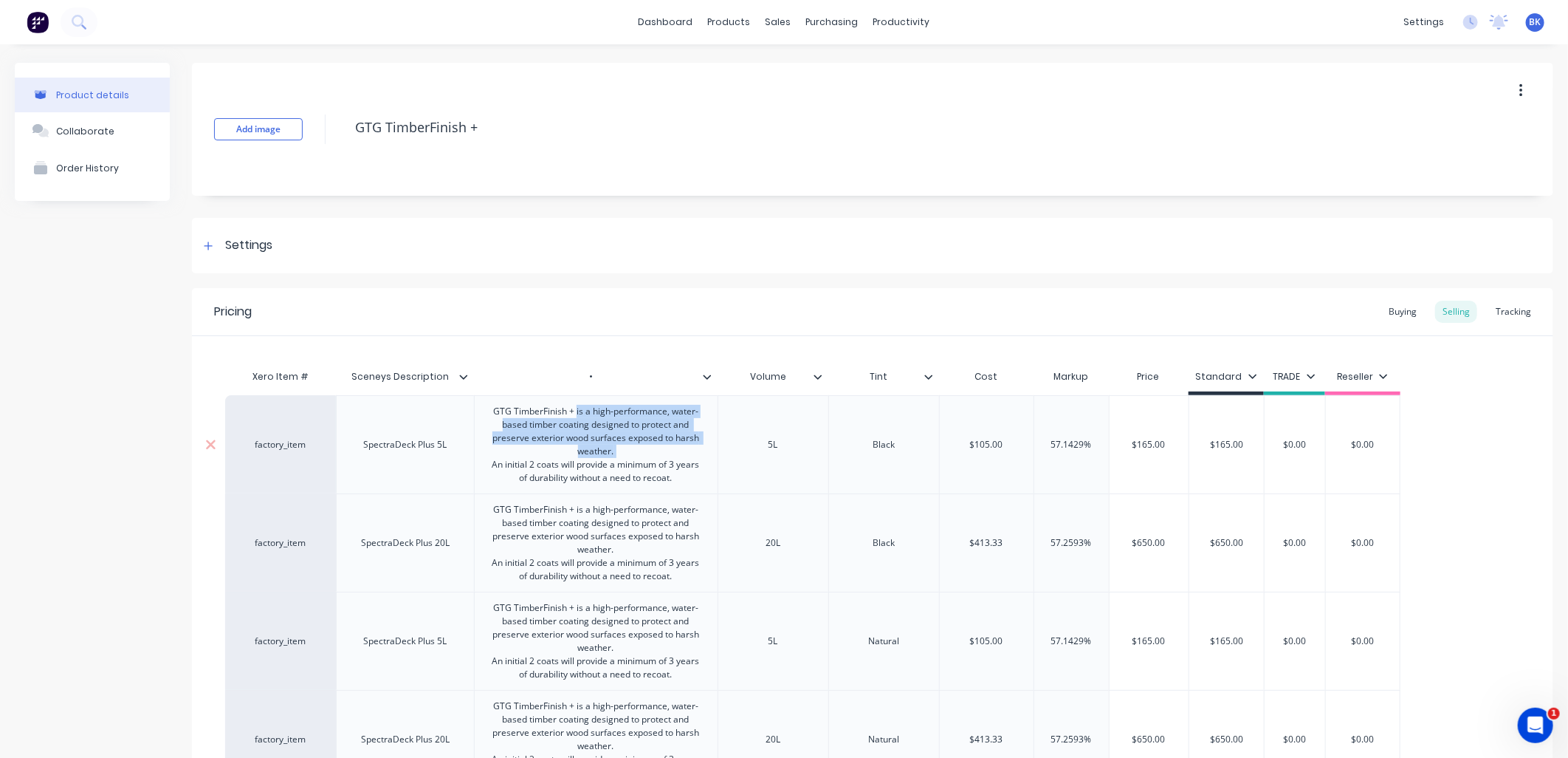
copy div "is a high-performance, water-based timber coating designed to protect and prese…"
type textarea "x"
click at [809, 67] on div "Sales Orders" at bounding box center [827, 71] width 61 height 13
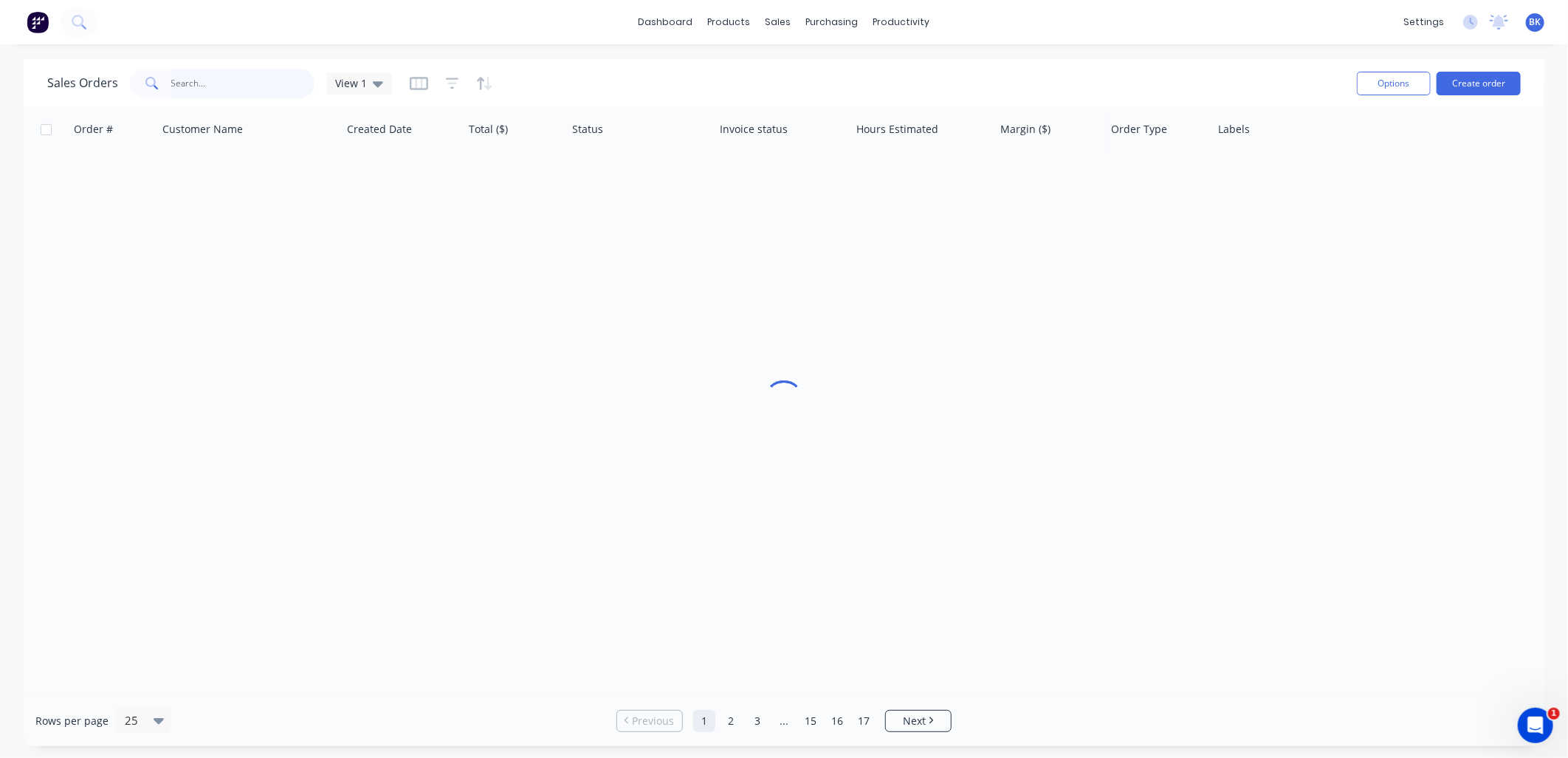
click at [264, 86] on input "text" at bounding box center [243, 83] width 144 height 29
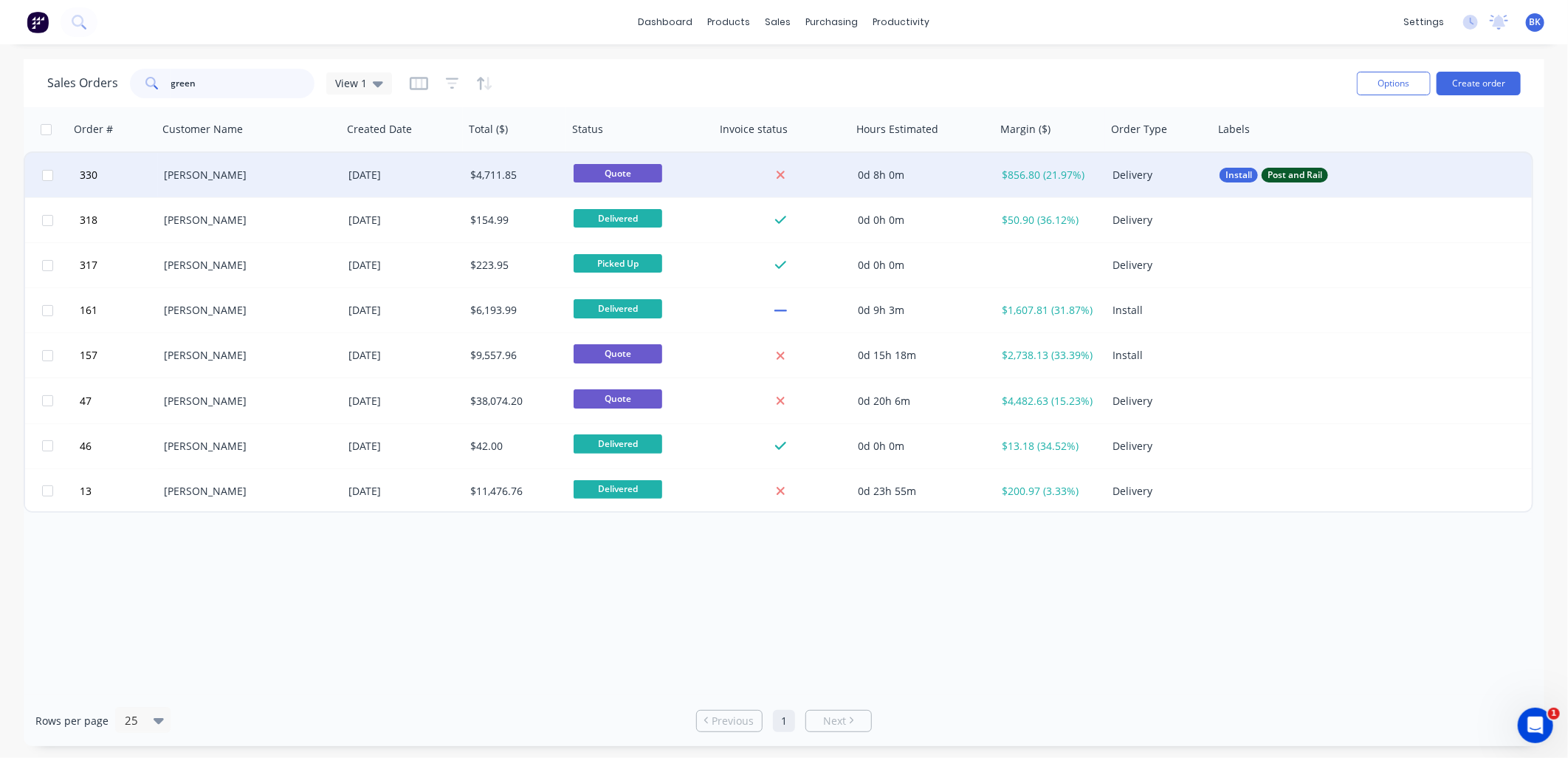
type input "green"
click at [226, 179] on div "[PERSON_NAME]" at bounding box center [245, 175] width 164 height 15
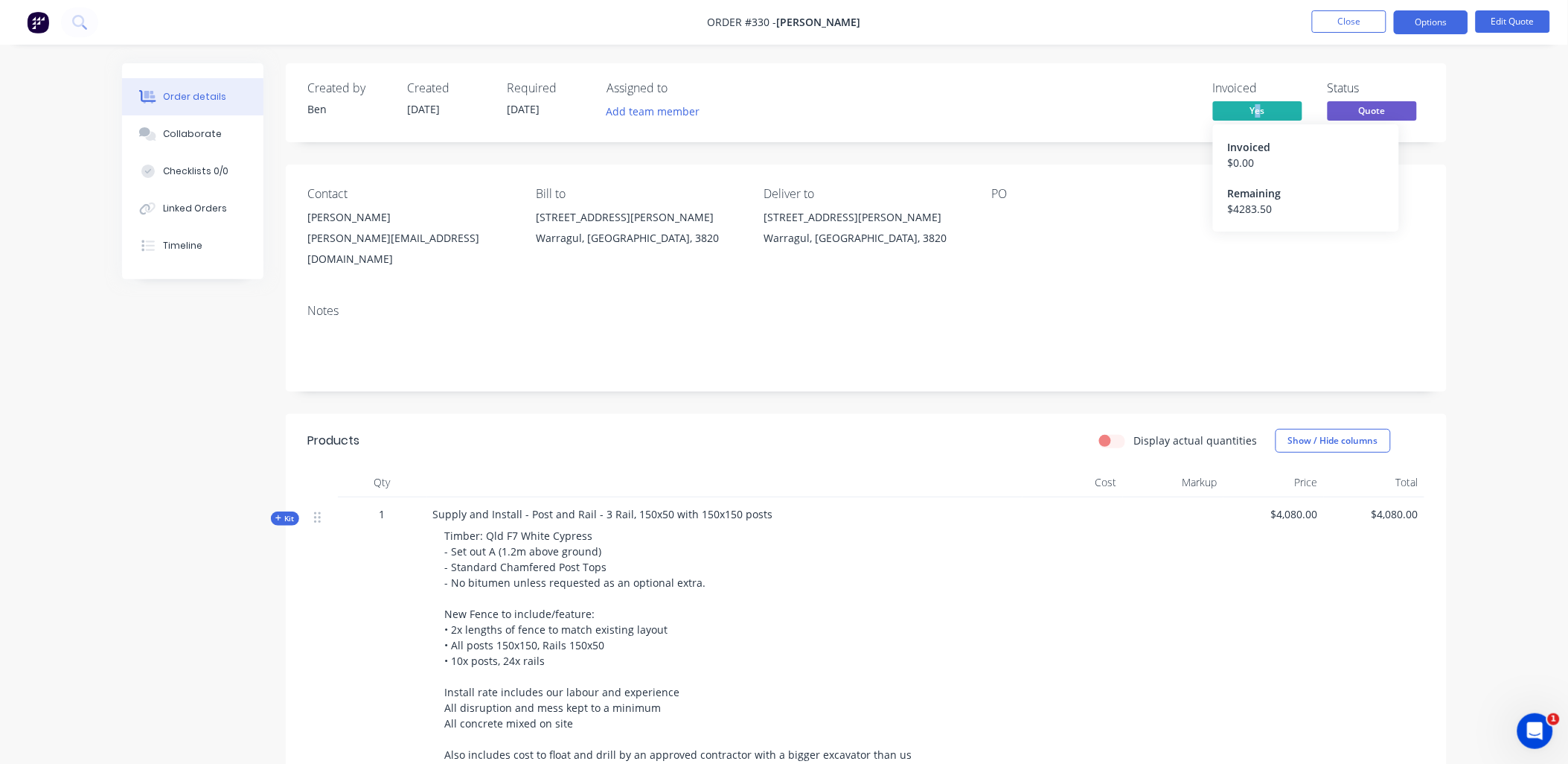
click at [1258, 109] on span "Yes" at bounding box center [1258, 110] width 89 height 19
drag, startPoint x: 1258, startPoint y: 109, endPoint x: 1283, endPoint y: 98, distance: 27.3
click at [1204, 116] on div "Invoiced Yes Status Quote" at bounding box center [1262, 103] width 326 height 43
click at [1247, 108] on span "Yes" at bounding box center [1258, 110] width 89 height 19
click at [1255, 104] on span "Yes" at bounding box center [1258, 110] width 89 height 19
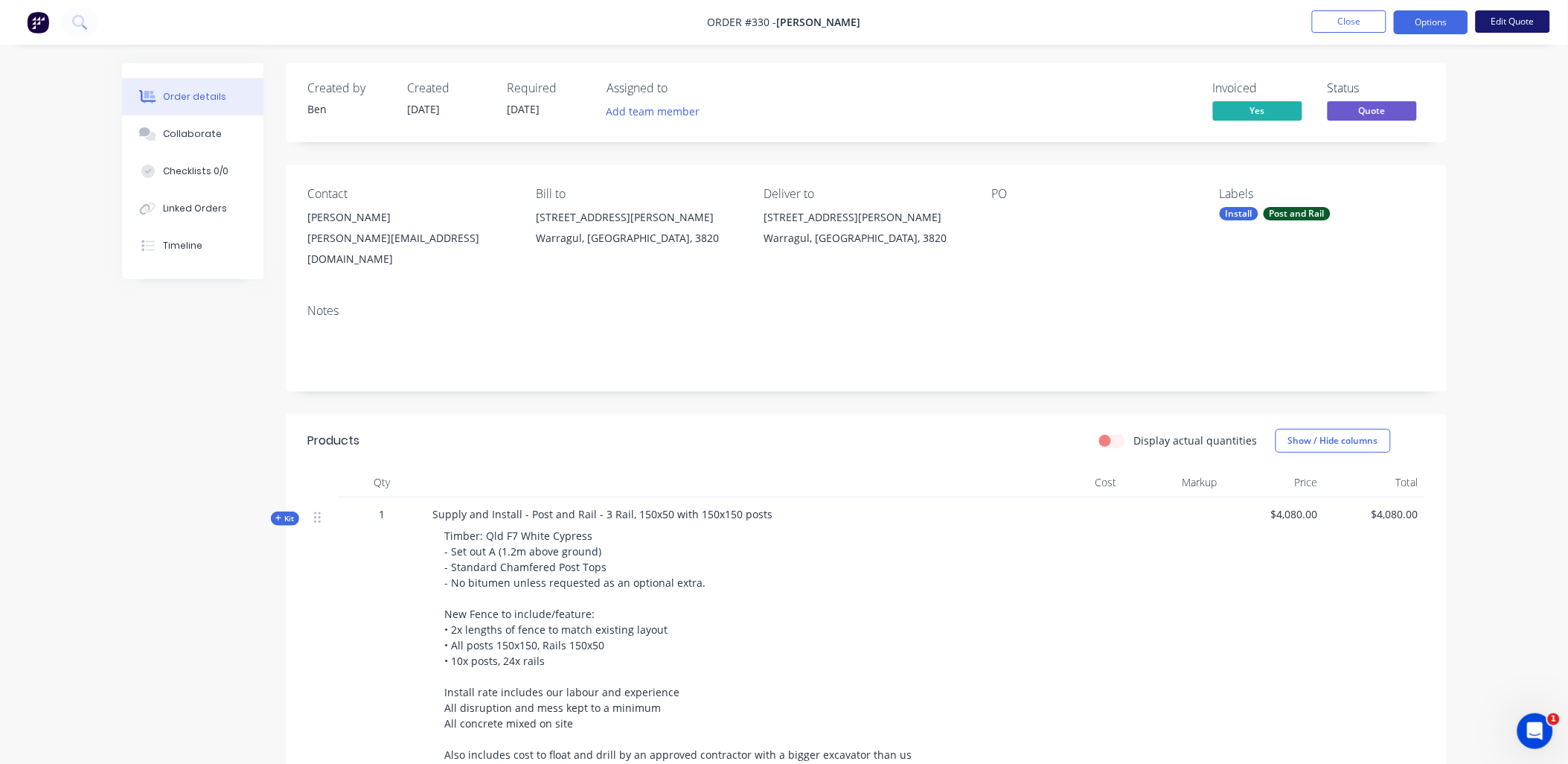
click at [1492, 19] on button "Edit Quote" at bounding box center [1513, 22] width 75 height 23
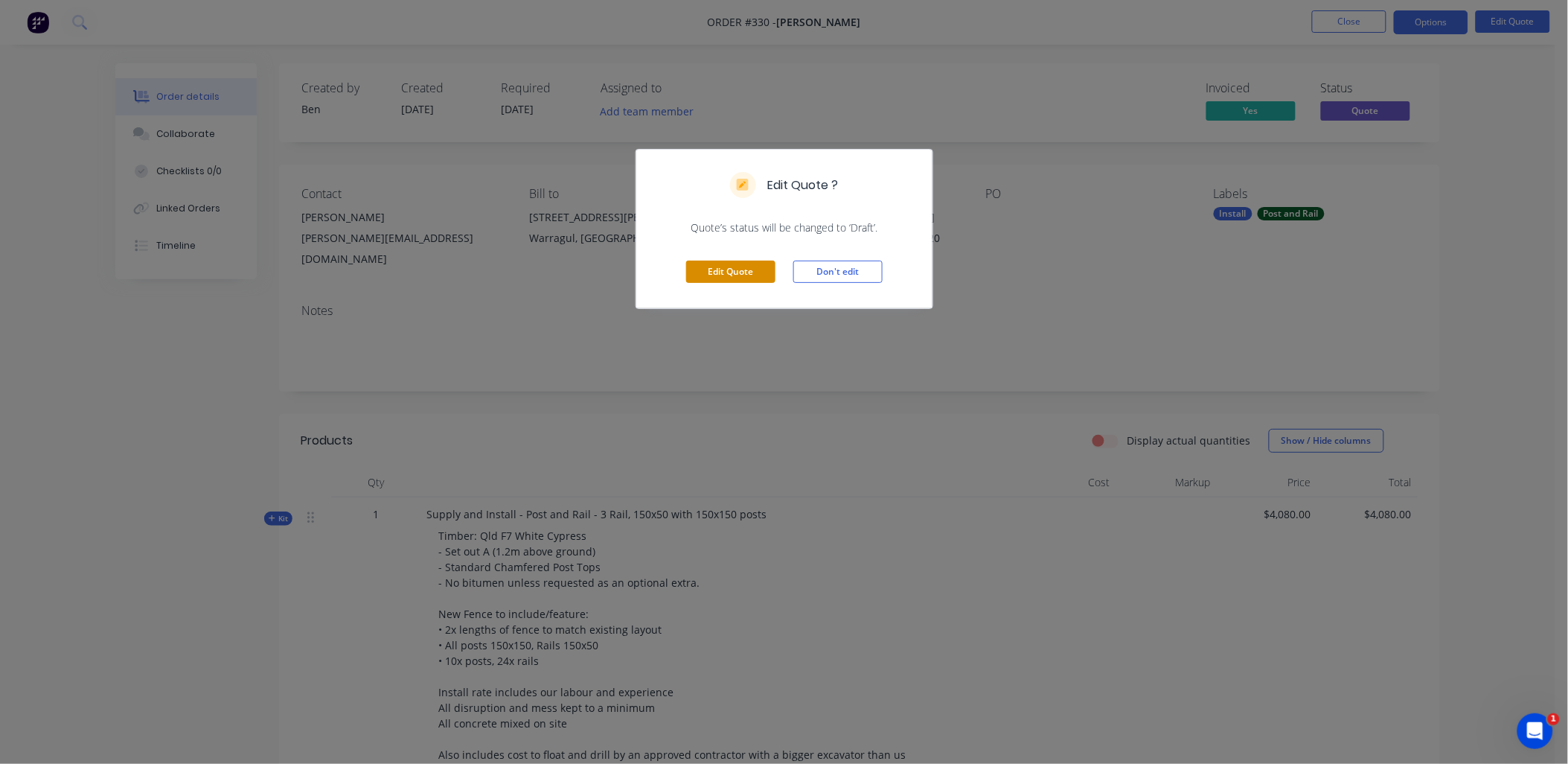
click at [738, 273] on button "Edit Quote" at bounding box center [731, 272] width 89 height 23
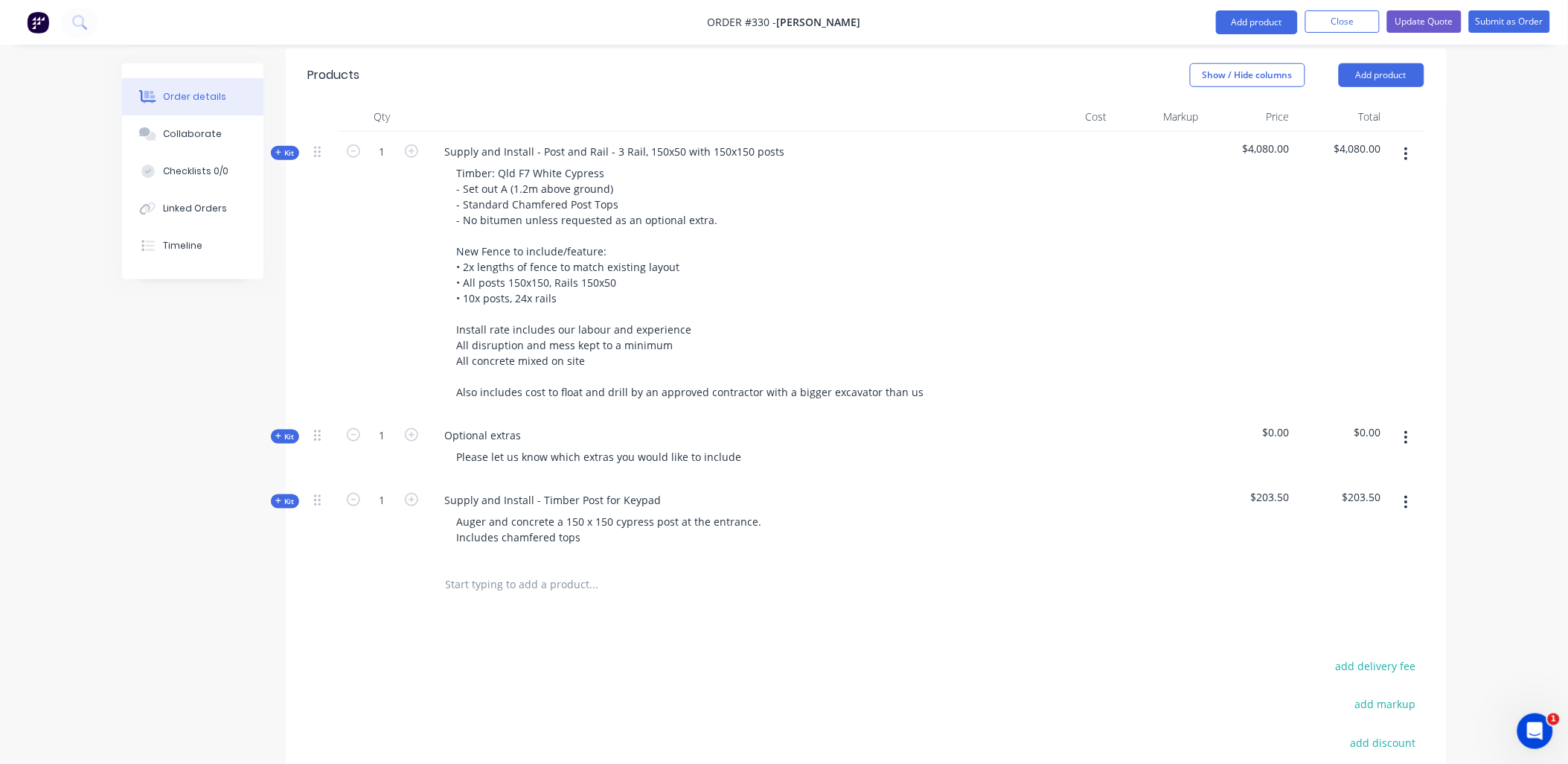
scroll to position [413, 0]
click at [301, 376] on div "Qty Cost Markup Price Total Kit 1 Supply and Install - Post and Rail - 3 Rail, …" at bounding box center [867, 353] width 1161 height 507
click at [289, 427] on div "Kit" at bounding box center [285, 434] width 29 height 14
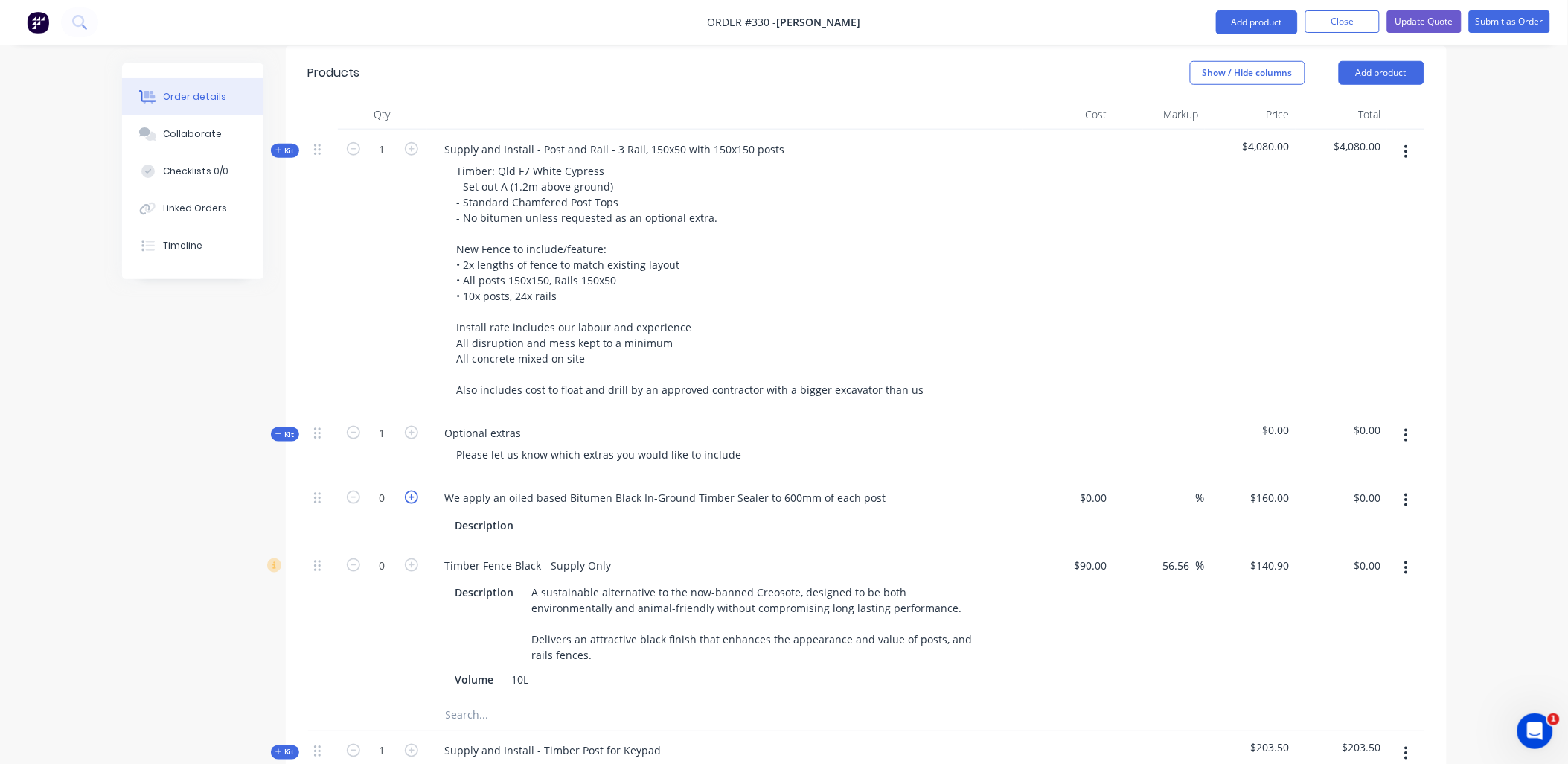
click at [408, 490] on icon "button" at bounding box center [412, 497] width 14 height 14
type input "1"
type input "$160.00"
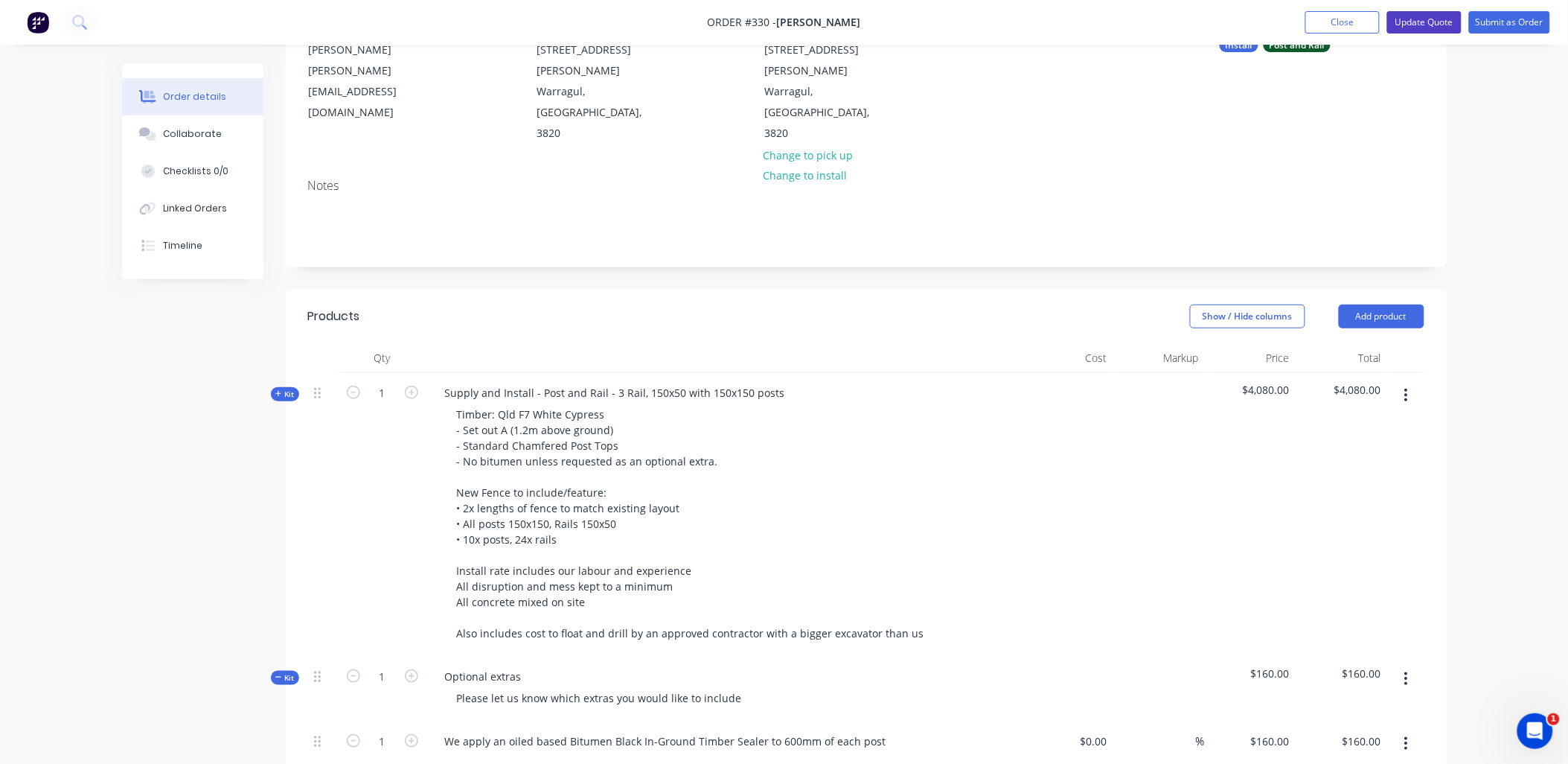
scroll to position [168, 0]
click at [1420, 24] on button "Update Quote" at bounding box center [1425, 23] width 75 height 23
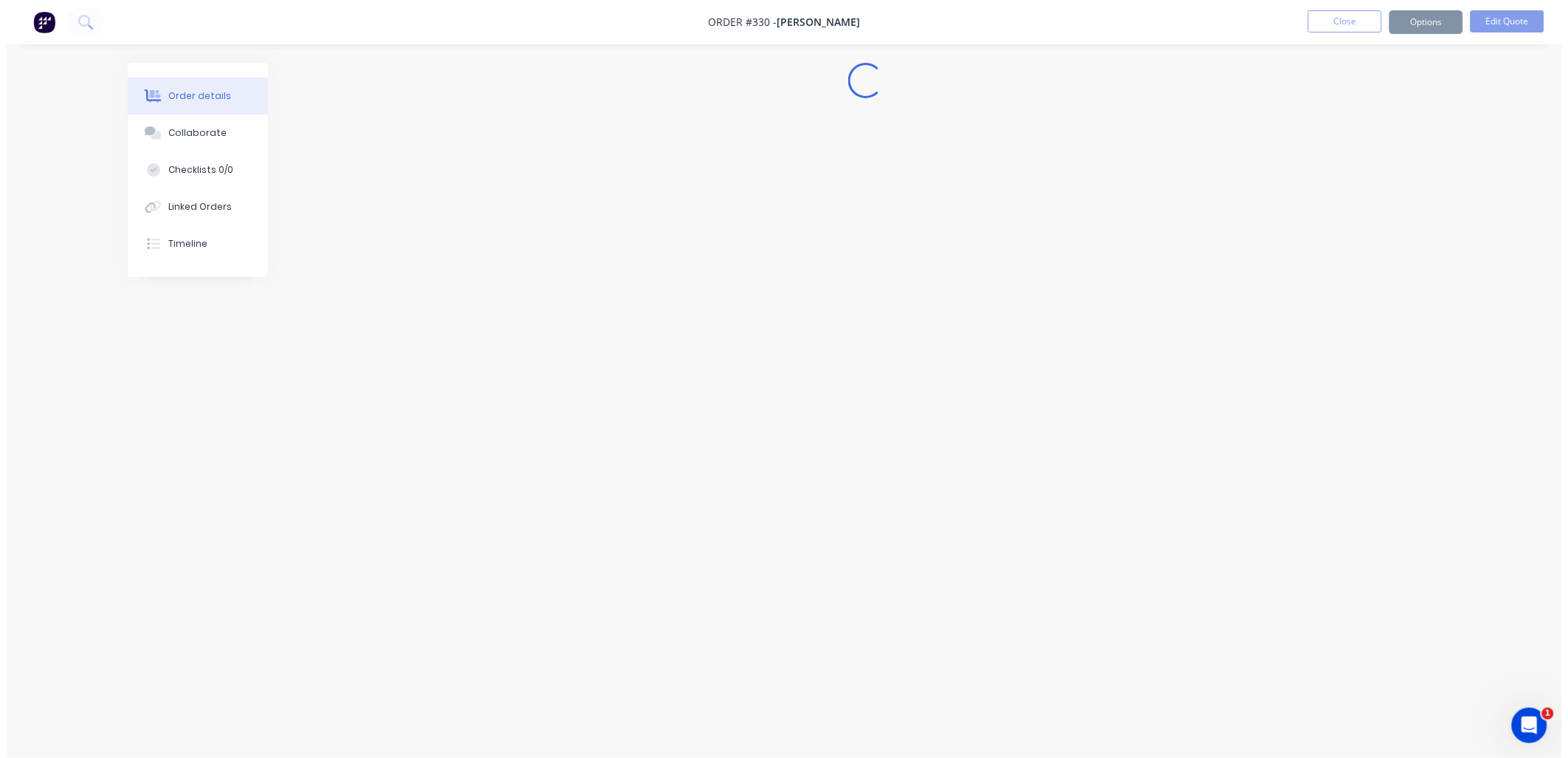
scroll to position [0, 0]
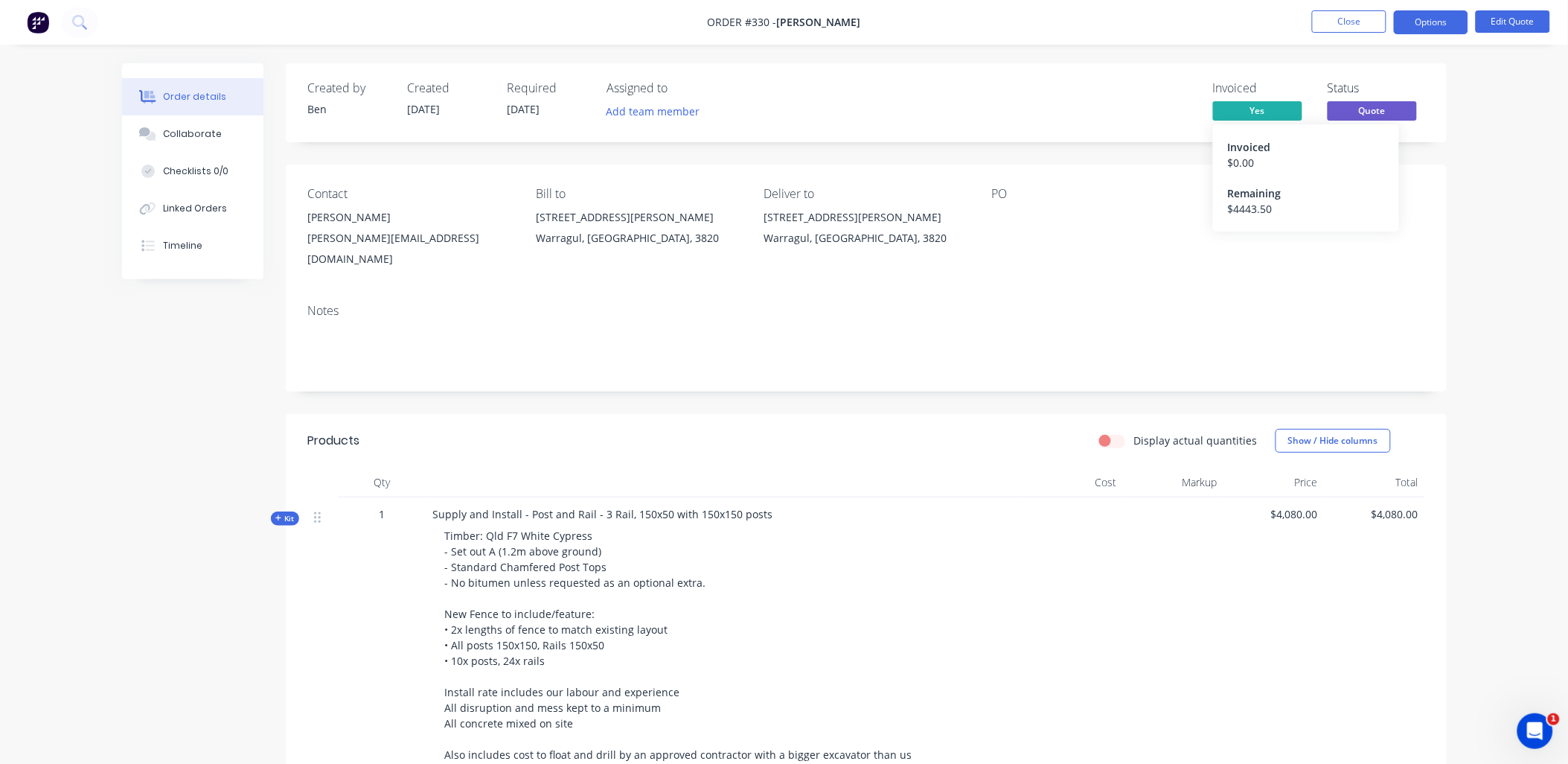
drag, startPoint x: 1305, startPoint y: 199, endPoint x: 1244, endPoint y: 195, distance: 61.1
click at [1244, 195] on div "Remaining" at bounding box center [1306, 193] width 156 height 16
copy div "Order #330 - Angela Greenall Close Options Edit Quote"
drag, startPoint x: 701, startPoint y: 20, endPoint x: 876, endPoint y: 37, distance: 175.8
click at [876, 37] on nav "Order #330 - Angela Greenall Close Options Edit Quote" at bounding box center [784, 22] width 1568 height 44
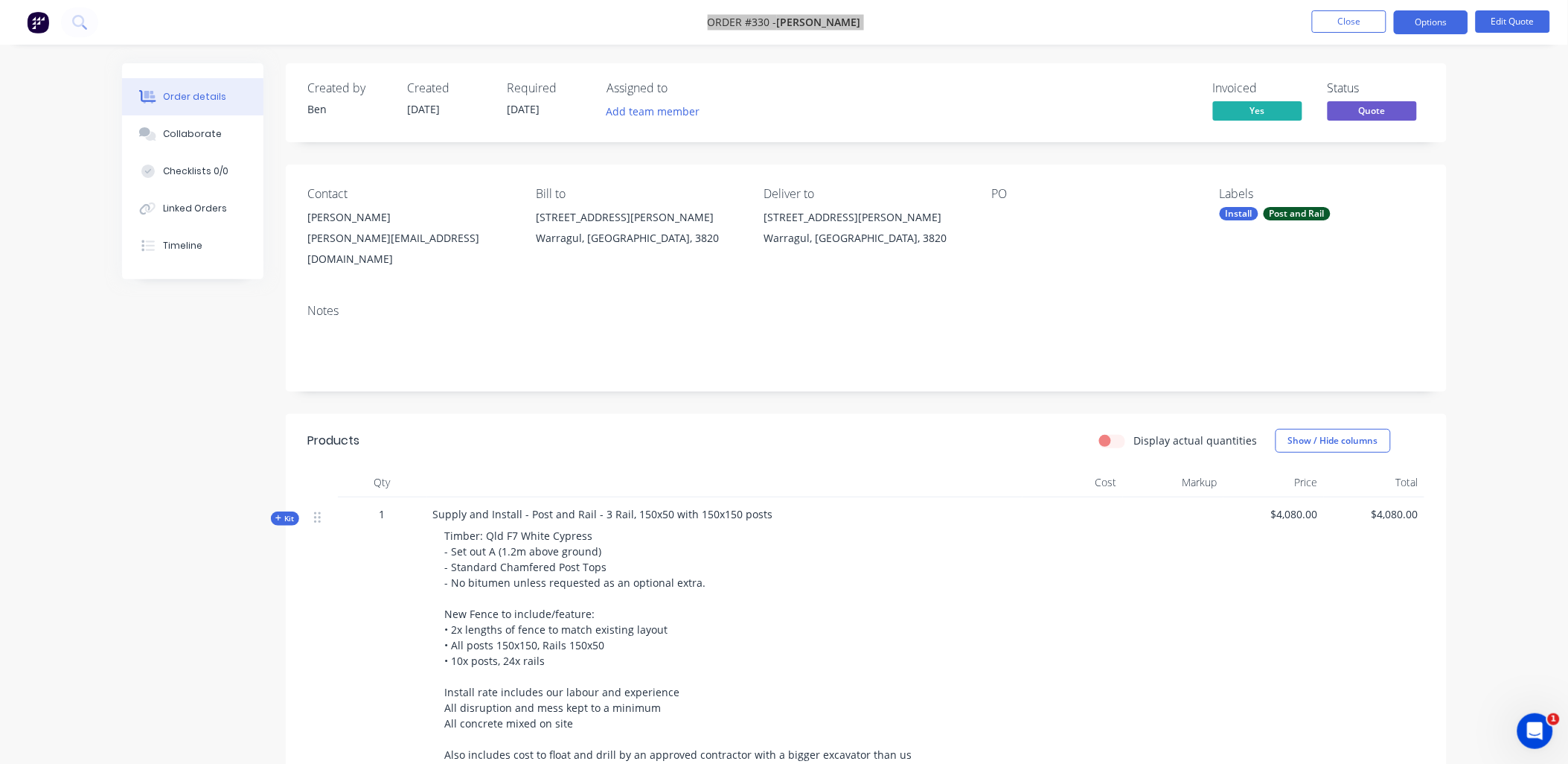
click at [1529, 717] on div "Open Intercom Messenger" at bounding box center [1534, 730] width 49 height 49
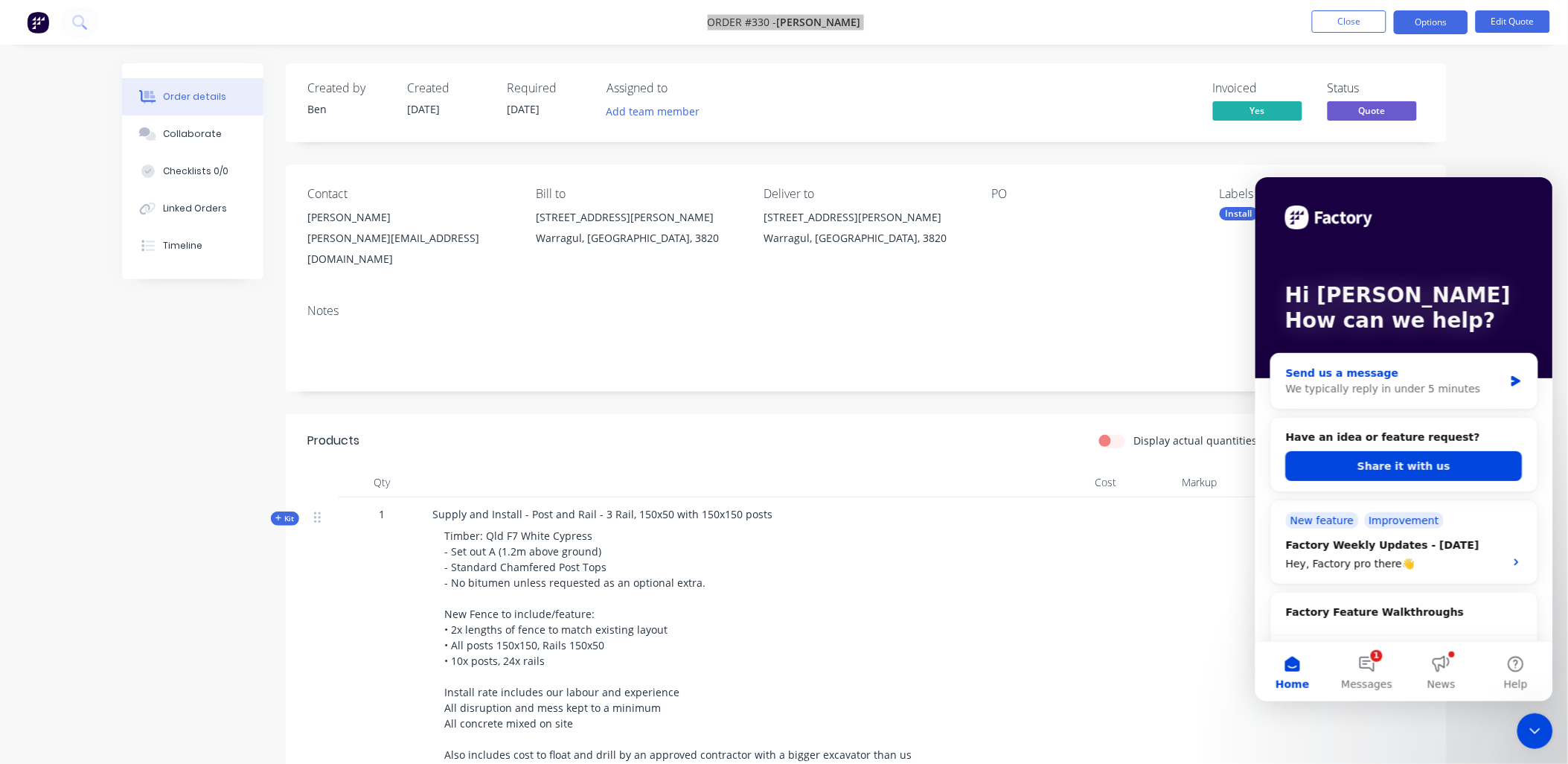
click at [1376, 378] on div "Send us a message" at bounding box center [1394, 373] width 218 height 16
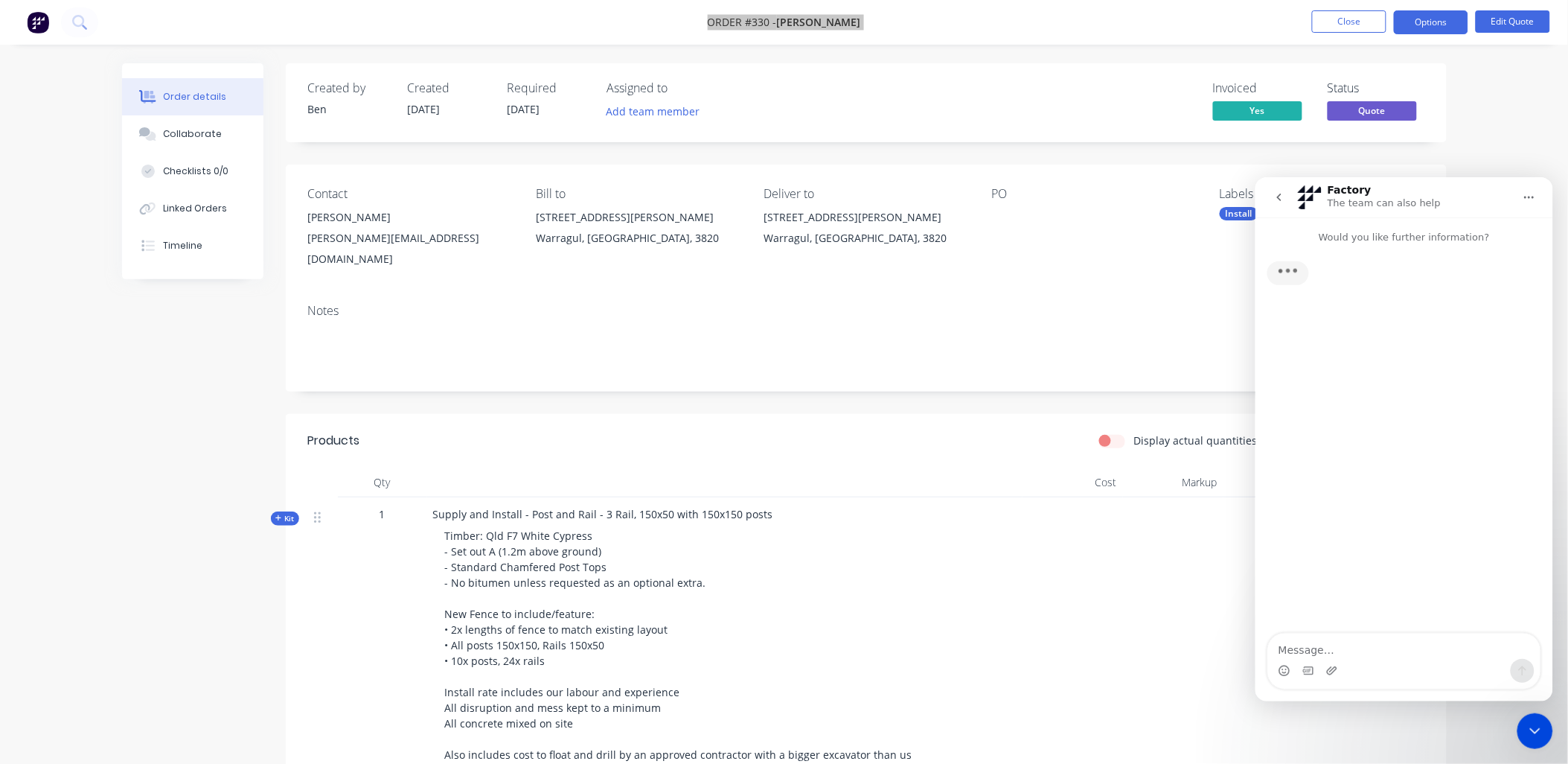
click at [1304, 651] on textarea "Message…" at bounding box center [1404, 646] width 272 height 26
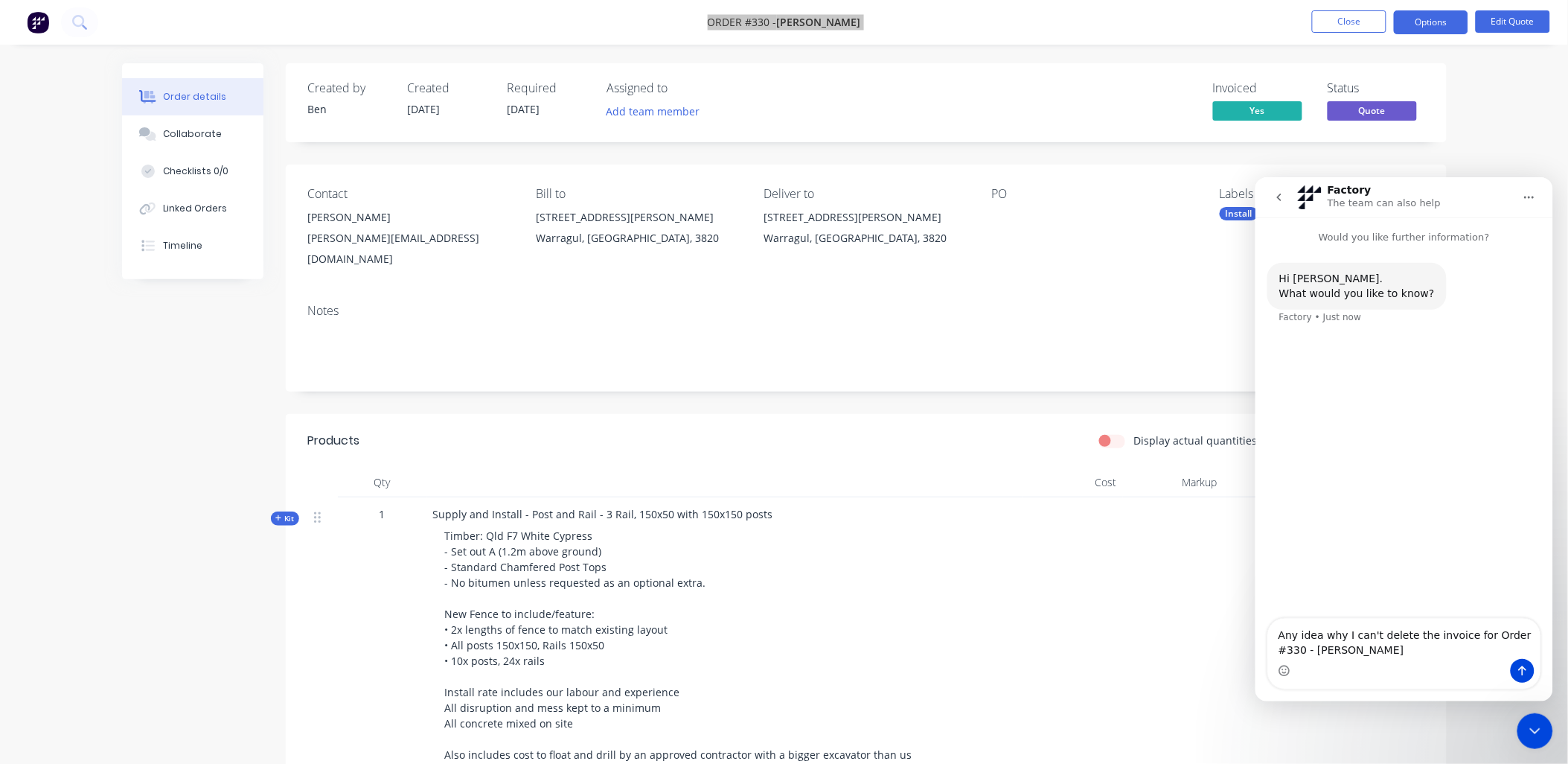
type textarea "Any idea why I can't delete the invoice for Order #330 - Angela Greenall?"
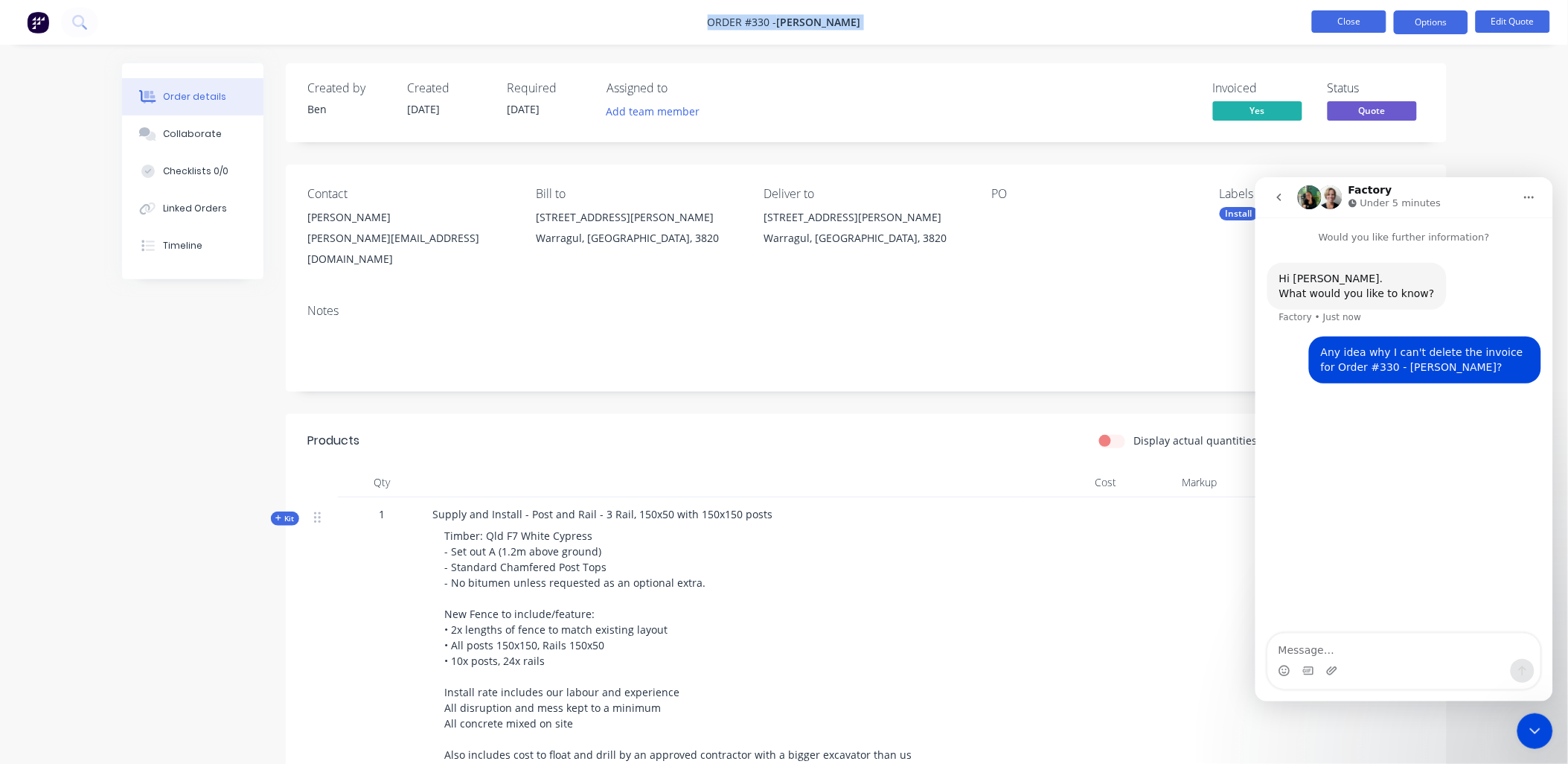
click at [1353, 11] on button "Close" at bounding box center [1349, 22] width 75 height 23
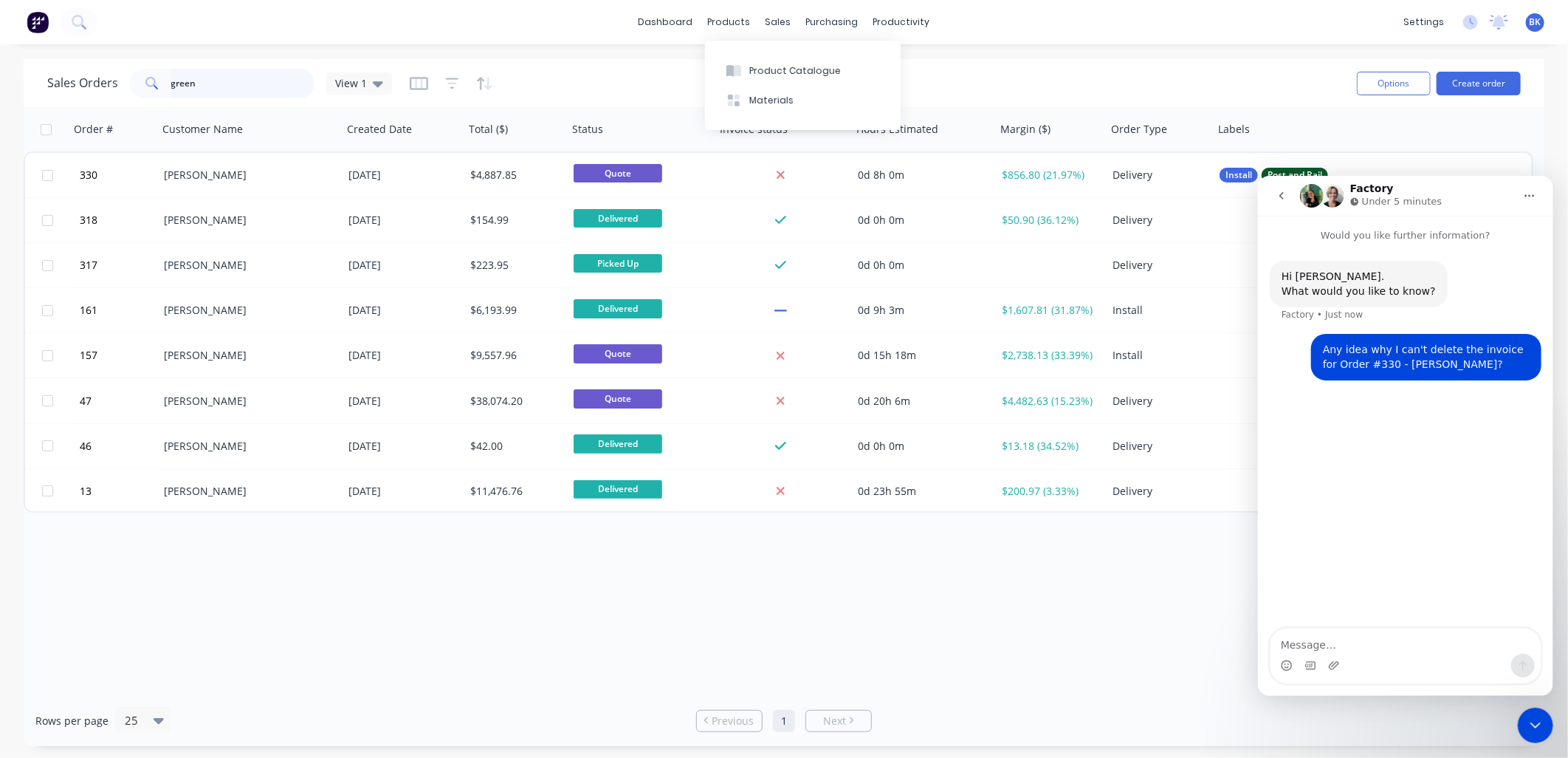
click at [212, 90] on input "green" at bounding box center [243, 83] width 144 height 29
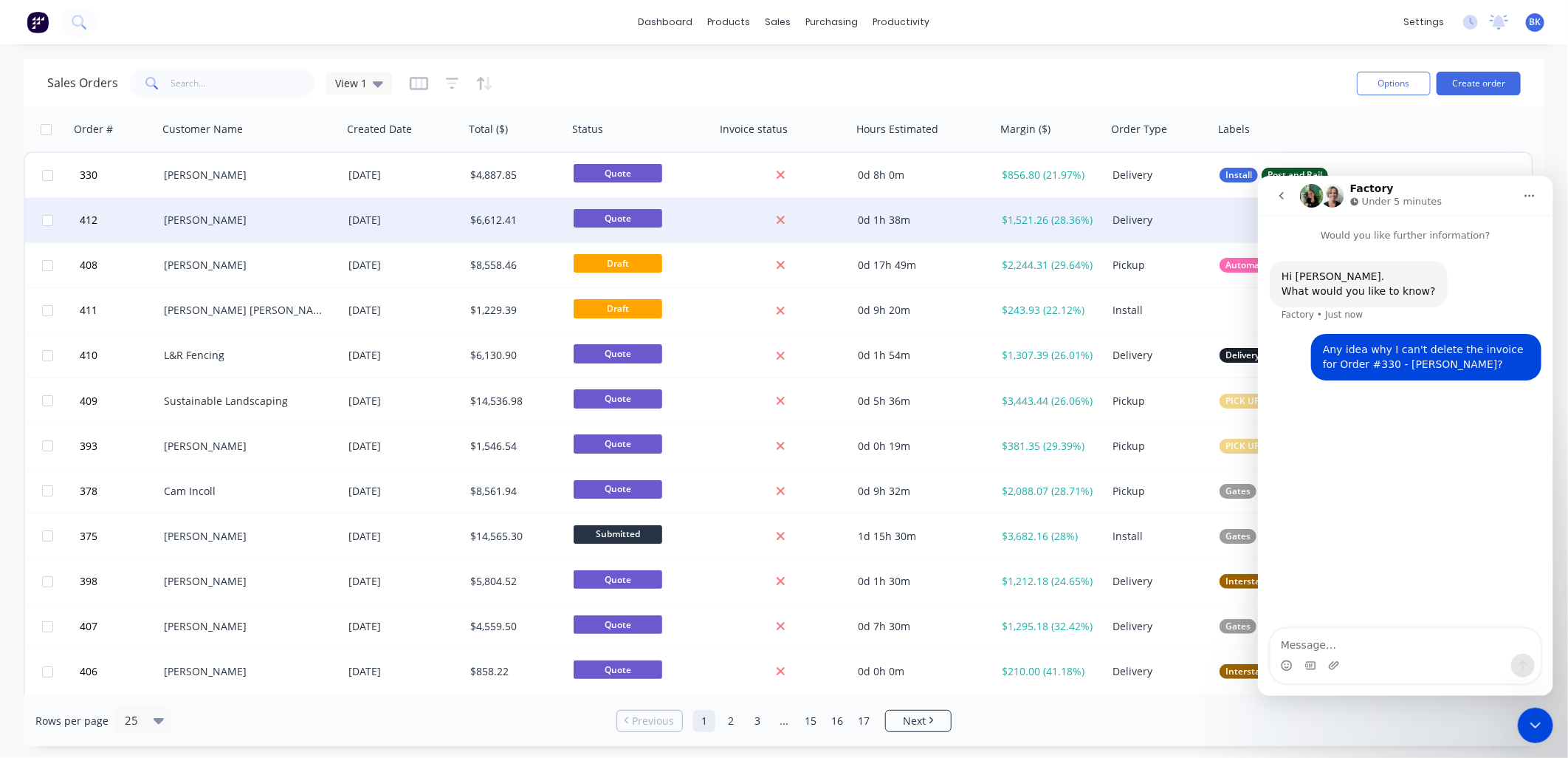
click at [233, 220] on div "[PERSON_NAME]" at bounding box center [245, 220] width 164 height 15
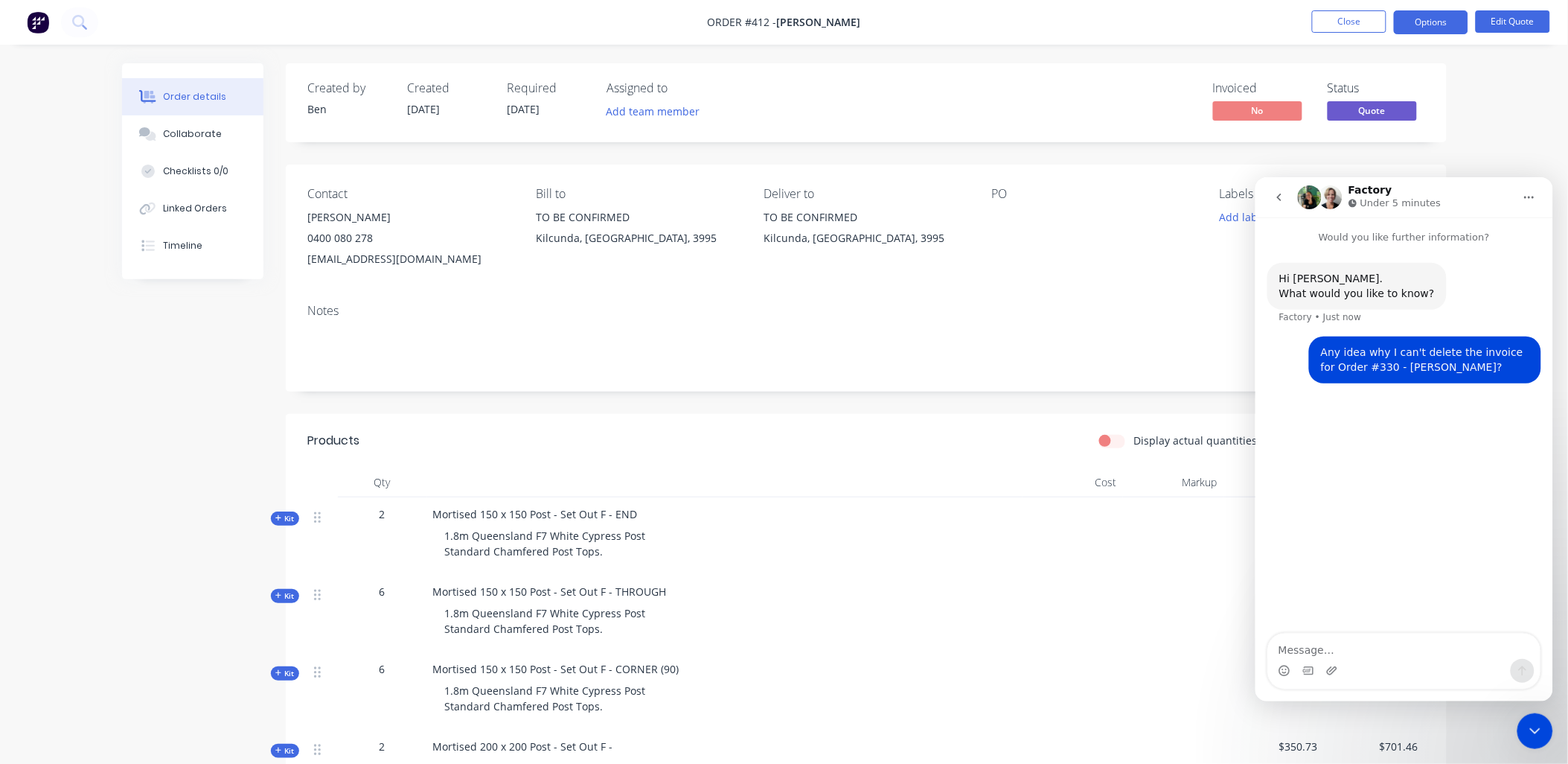
click at [1541, 736] on icon "Close Intercom Messenger" at bounding box center [1535, 730] width 18 height 18
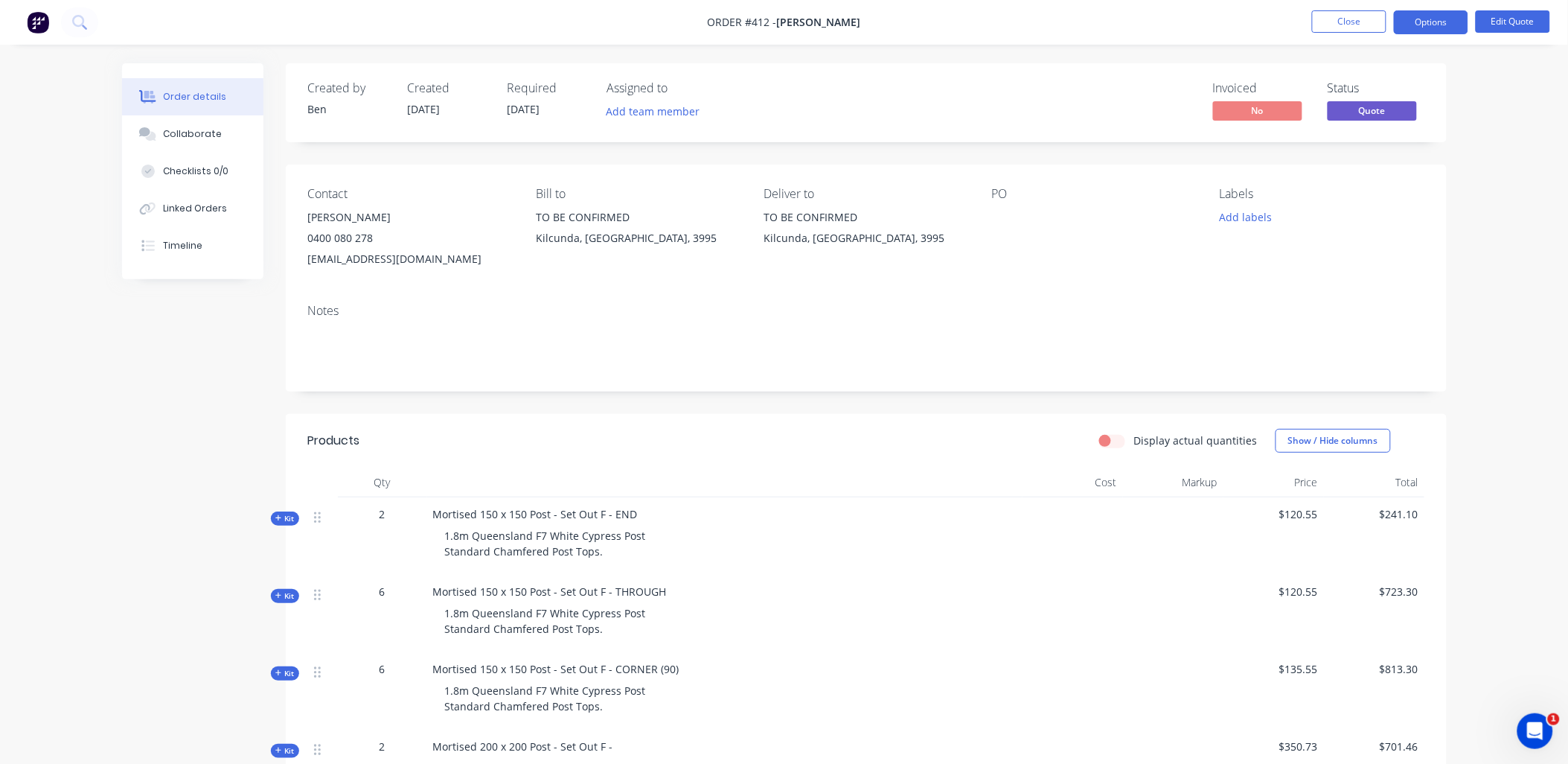
click at [1368, 5] on nav "Order #412 - Chris Husband Close Options Edit Quote" at bounding box center [784, 22] width 1568 height 44
click at [1322, 20] on button "Close" at bounding box center [1349, 22] width 75 height 23
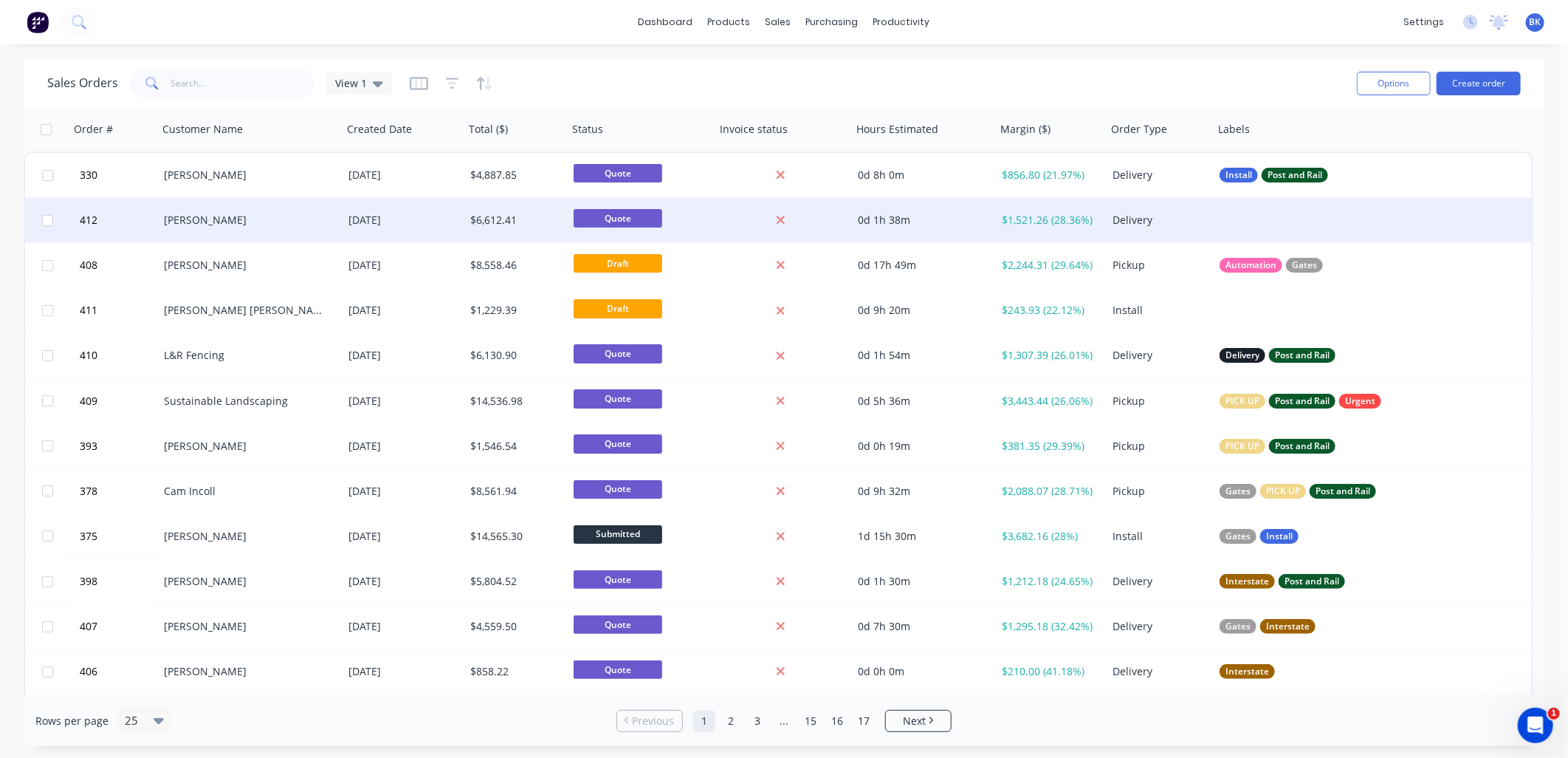
click at [1257, 215] on div at bounding box center [1362, 219] width 295 height 44
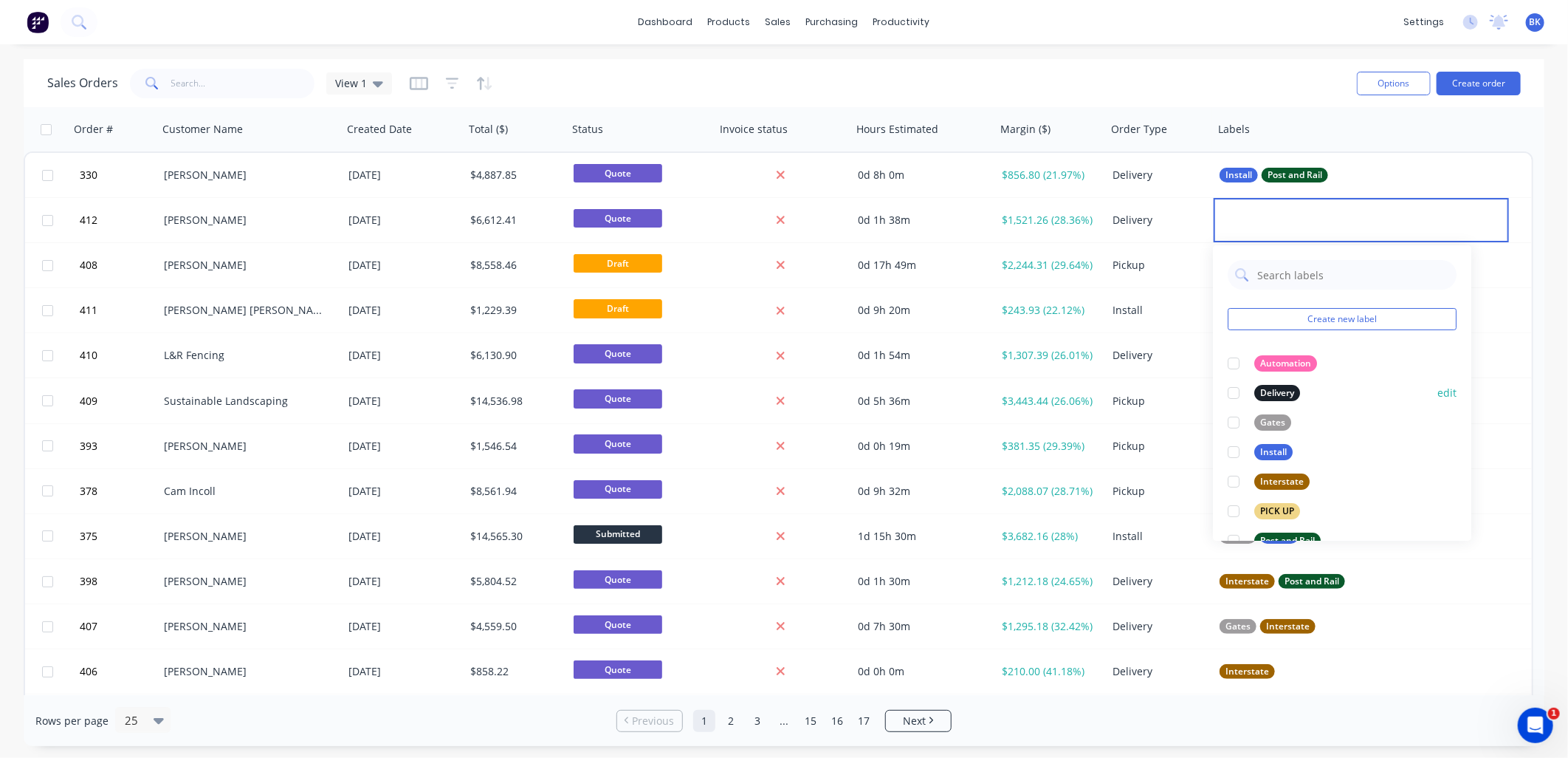
click at [1234, 388] on div at bounding box center [1233, 392] width 29 height 29
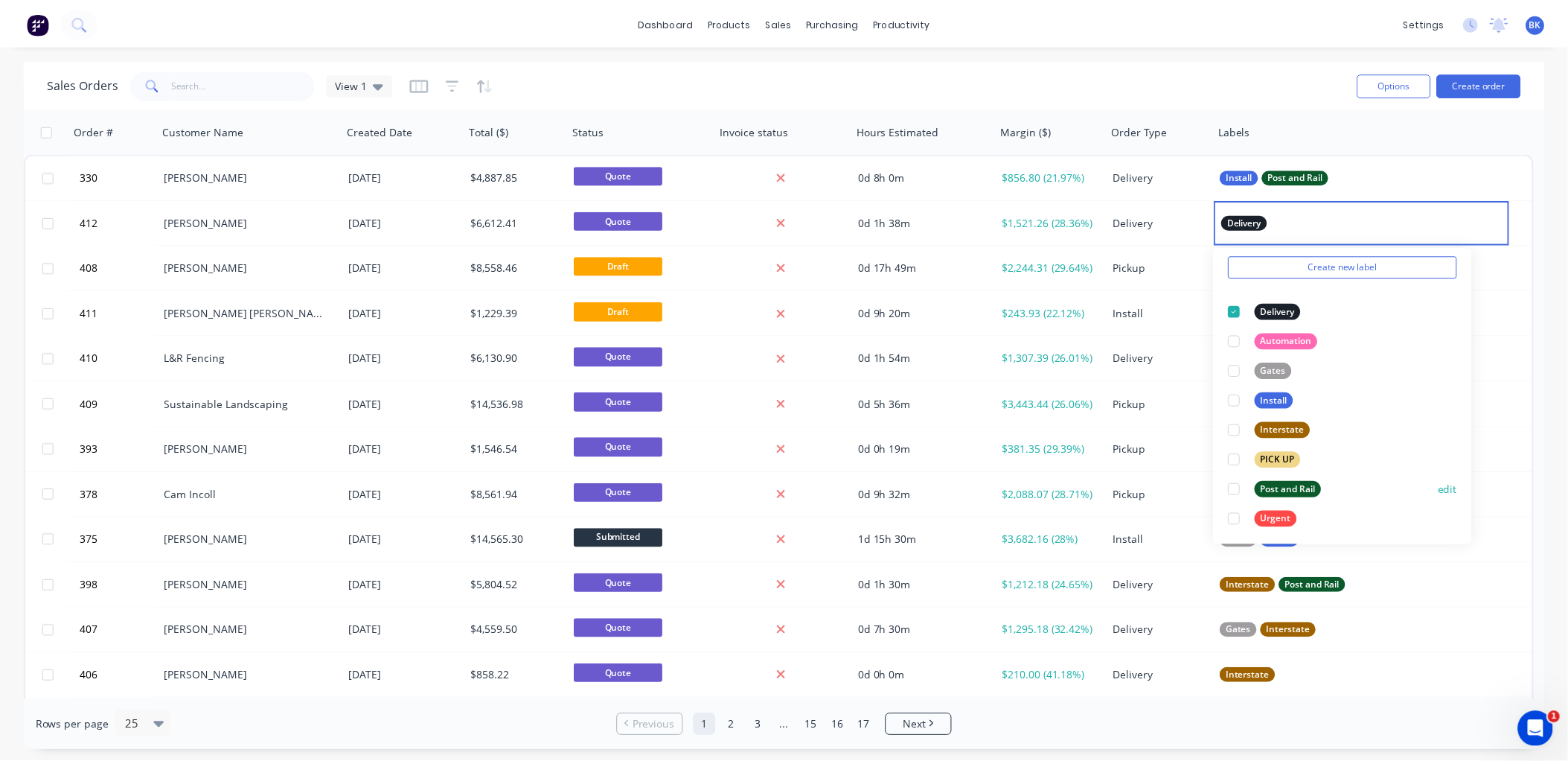
scroll to position [60, 0]
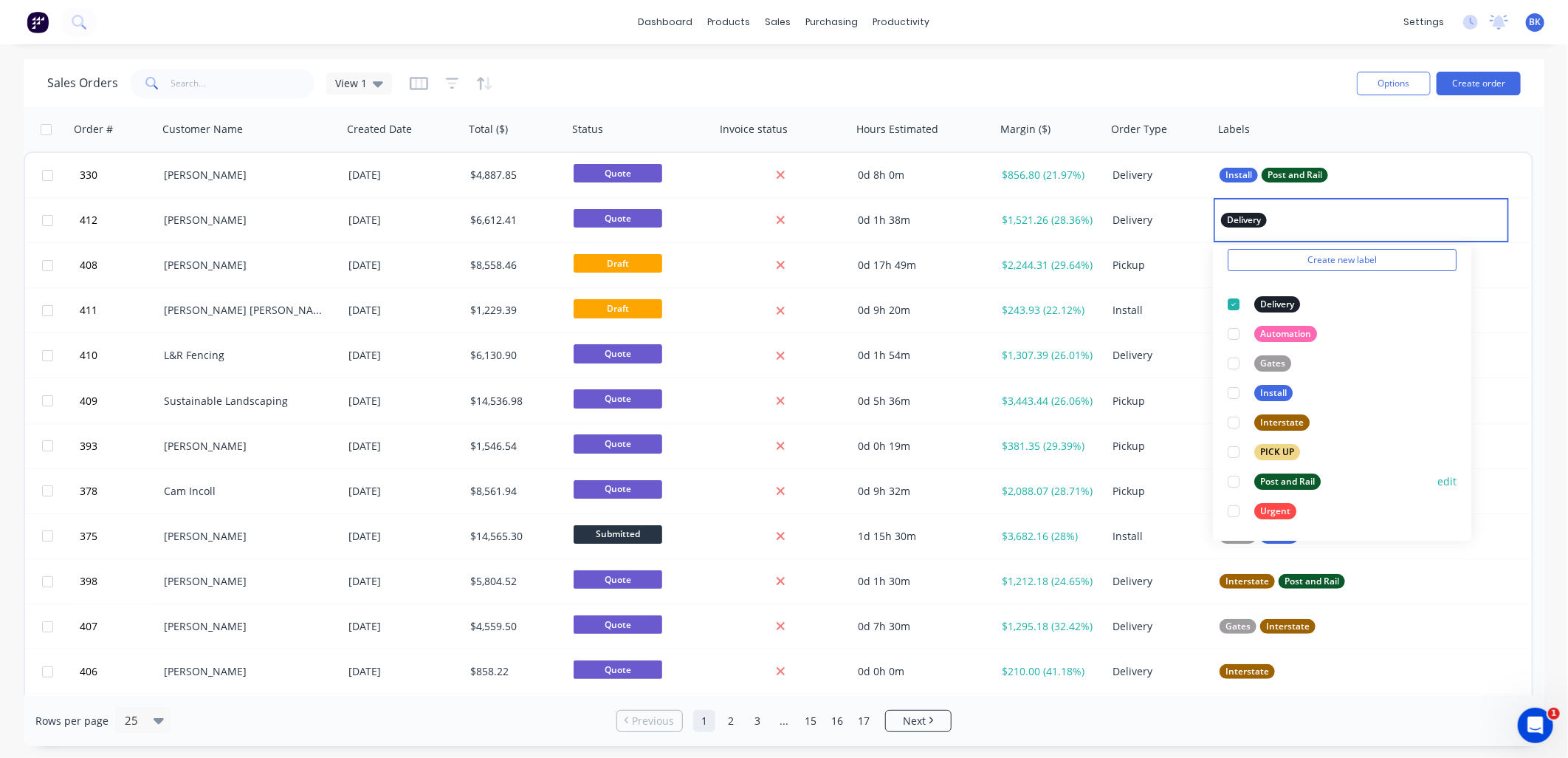
click at [1237, 481] on div at bounding box center [1233, 481] width 29 height 29
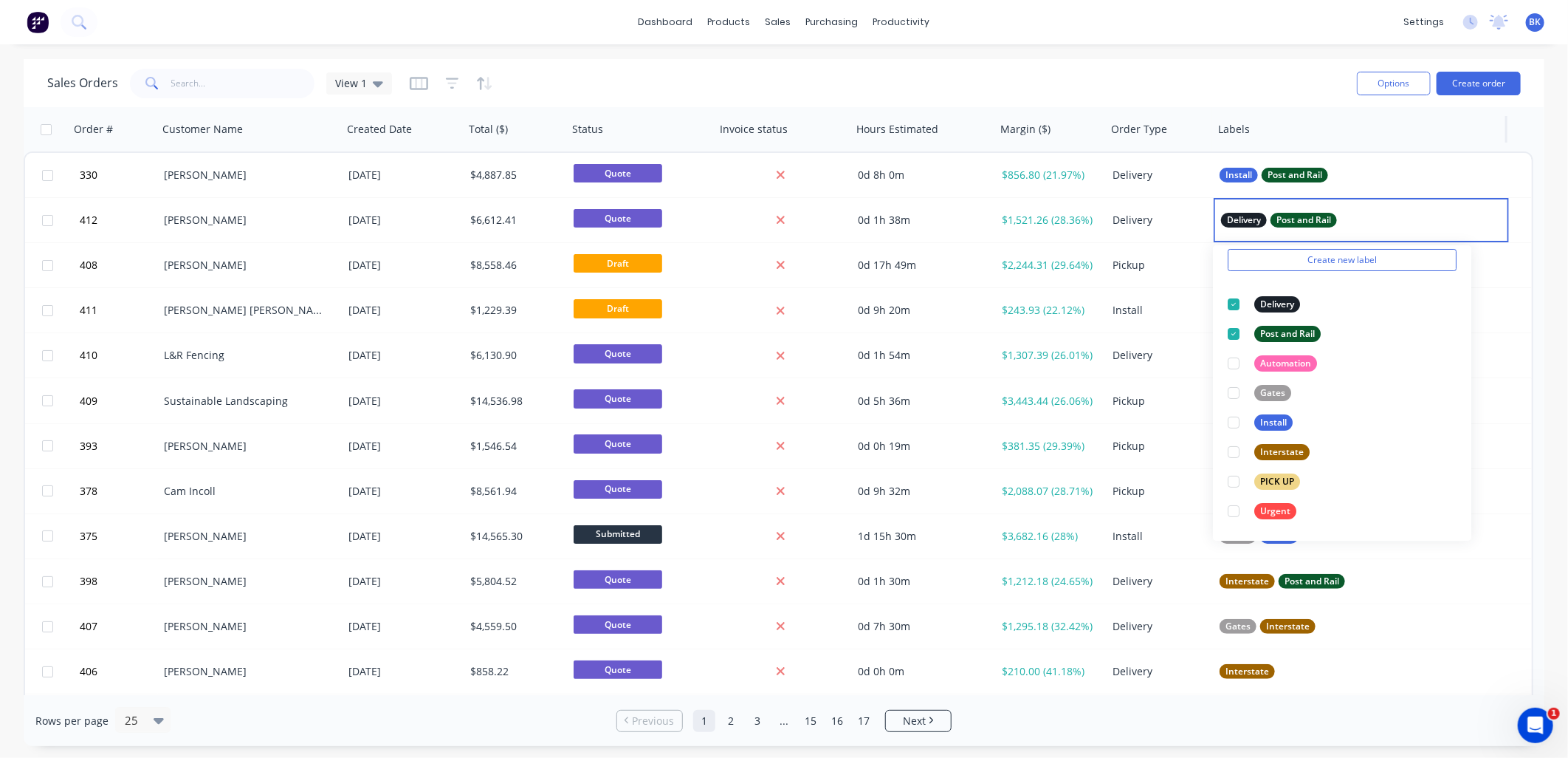
click at [1289, 123] on div at bounding box center [1353, 129] width 269 height 29
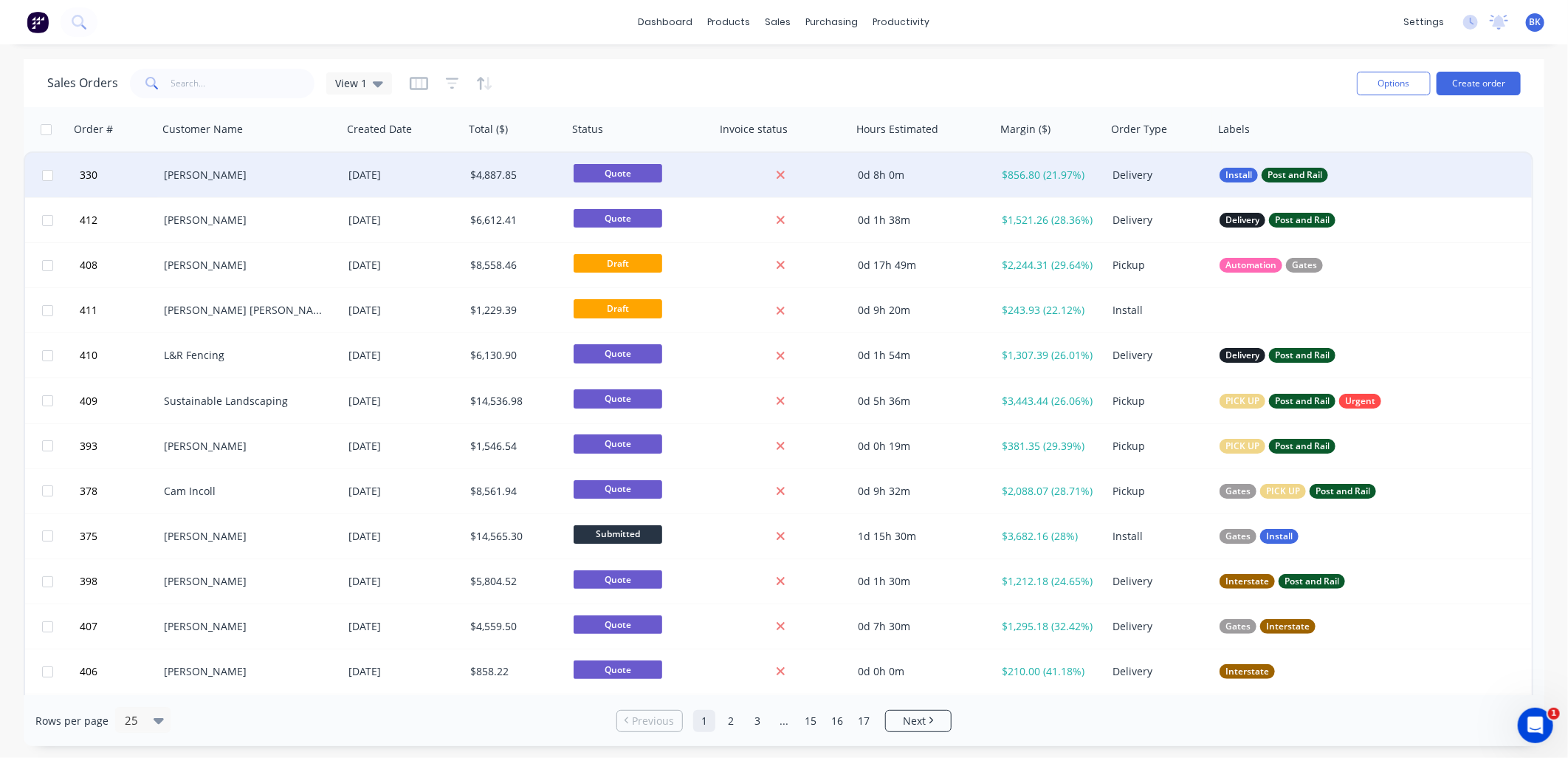
click at [307, 186] on div "[PERSON_NAME]" at bounding box center [250, 174] width 185 height 44
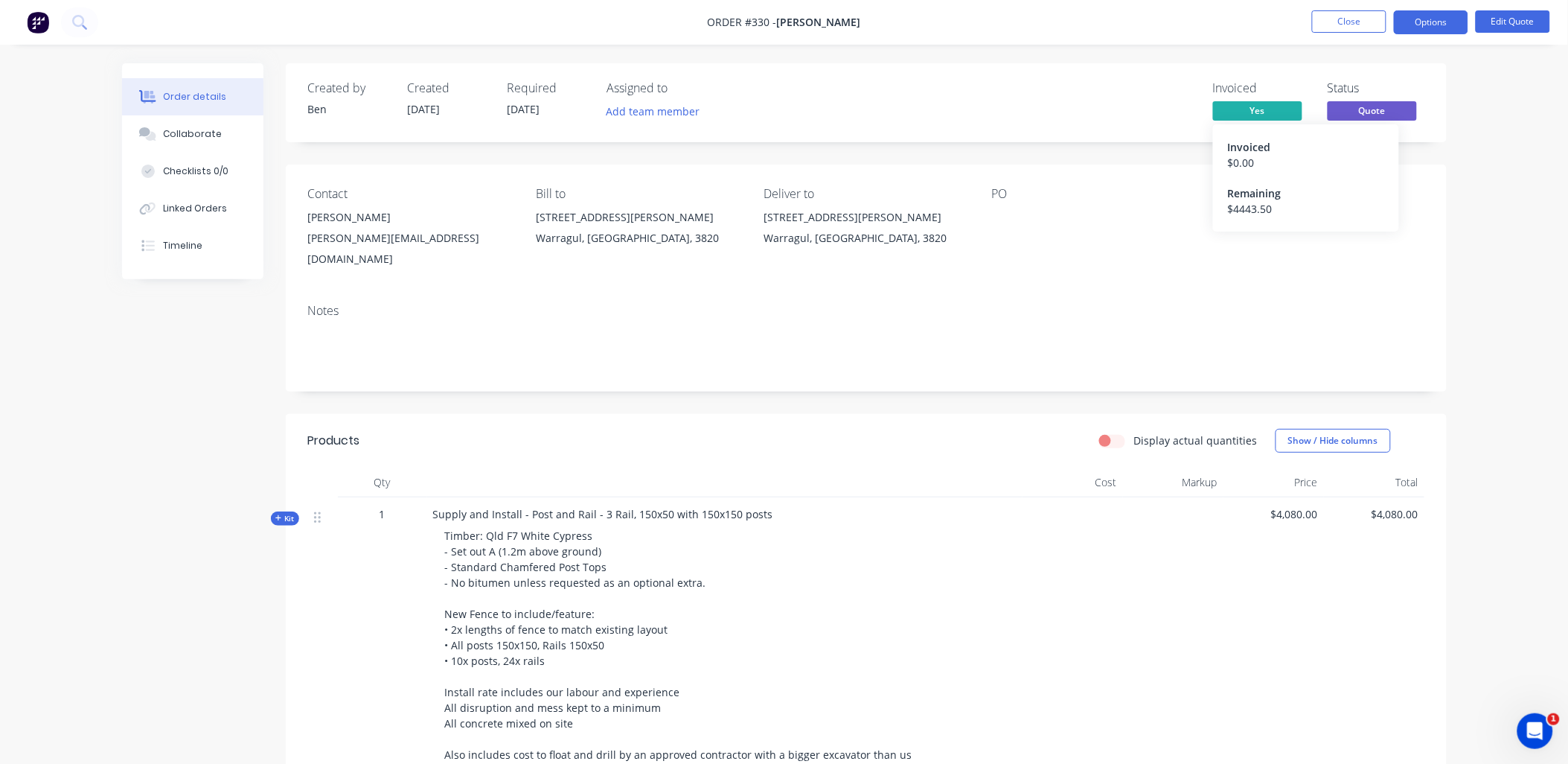
click at [1321, 203] on div "$ 4443.50" at bounding box center [1306, 208] width 156 height 16
click at [1428, 23] on button "Options" at bounding box center [1431, 23] width 75 height 24
click at [1347, 21] on button "Close" at bounding box center [1349, 22] width 75 height 23
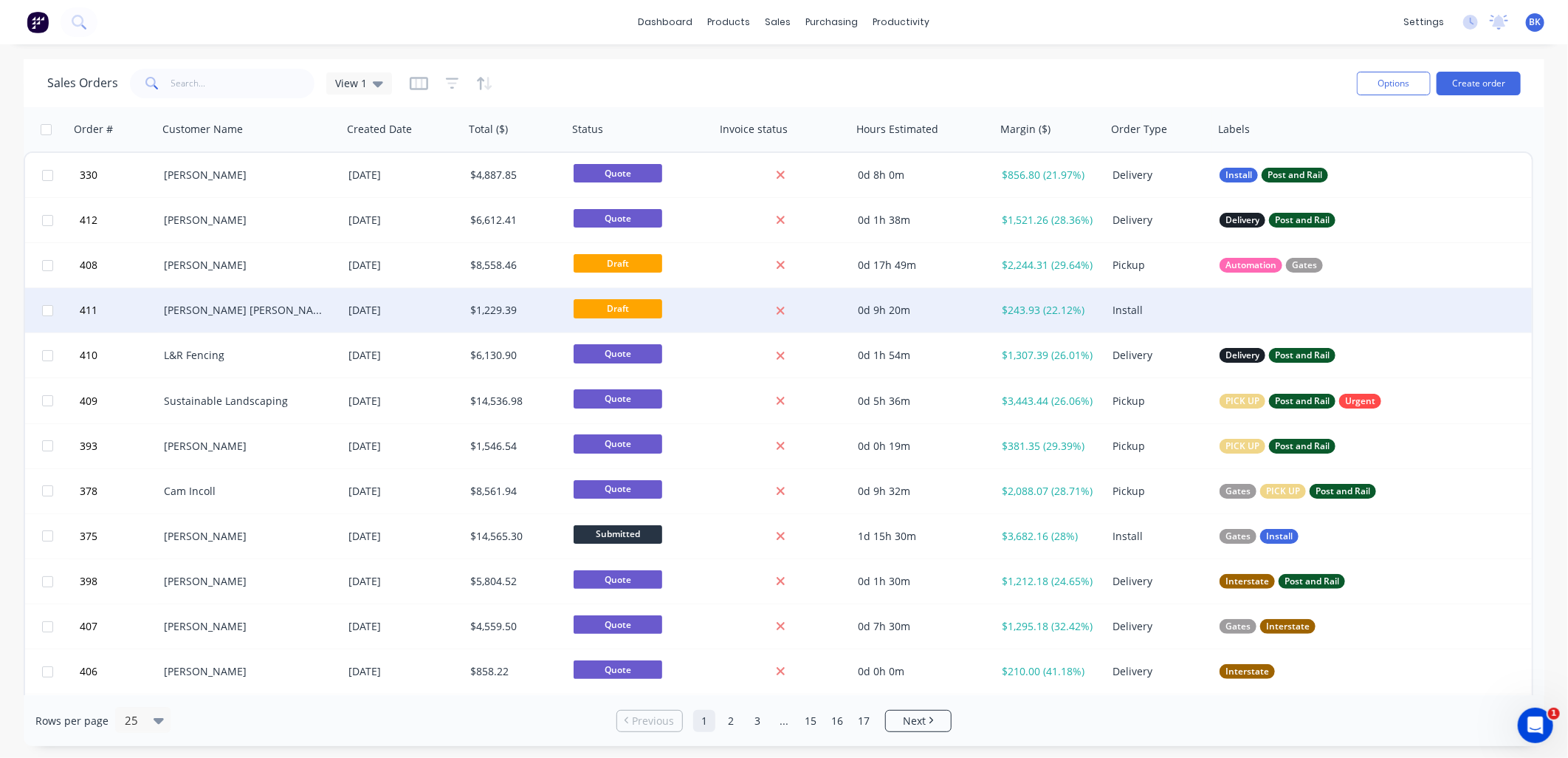
click at [234, 302] on div "[PERSON_NAME] [PERSON_NAME]" at bounding box center [250, 310] width 185 height 44
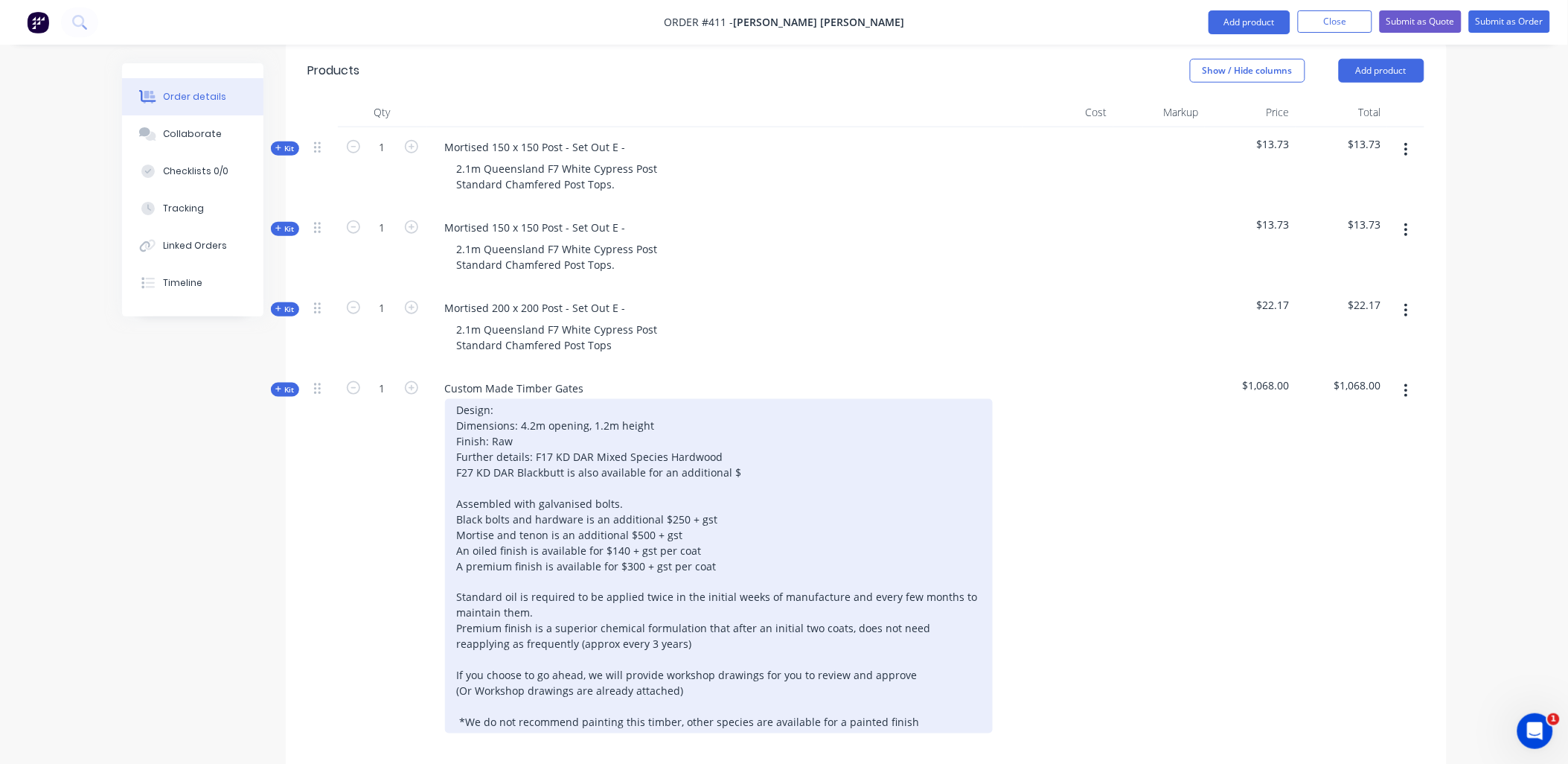
scroll to position [414, 0]
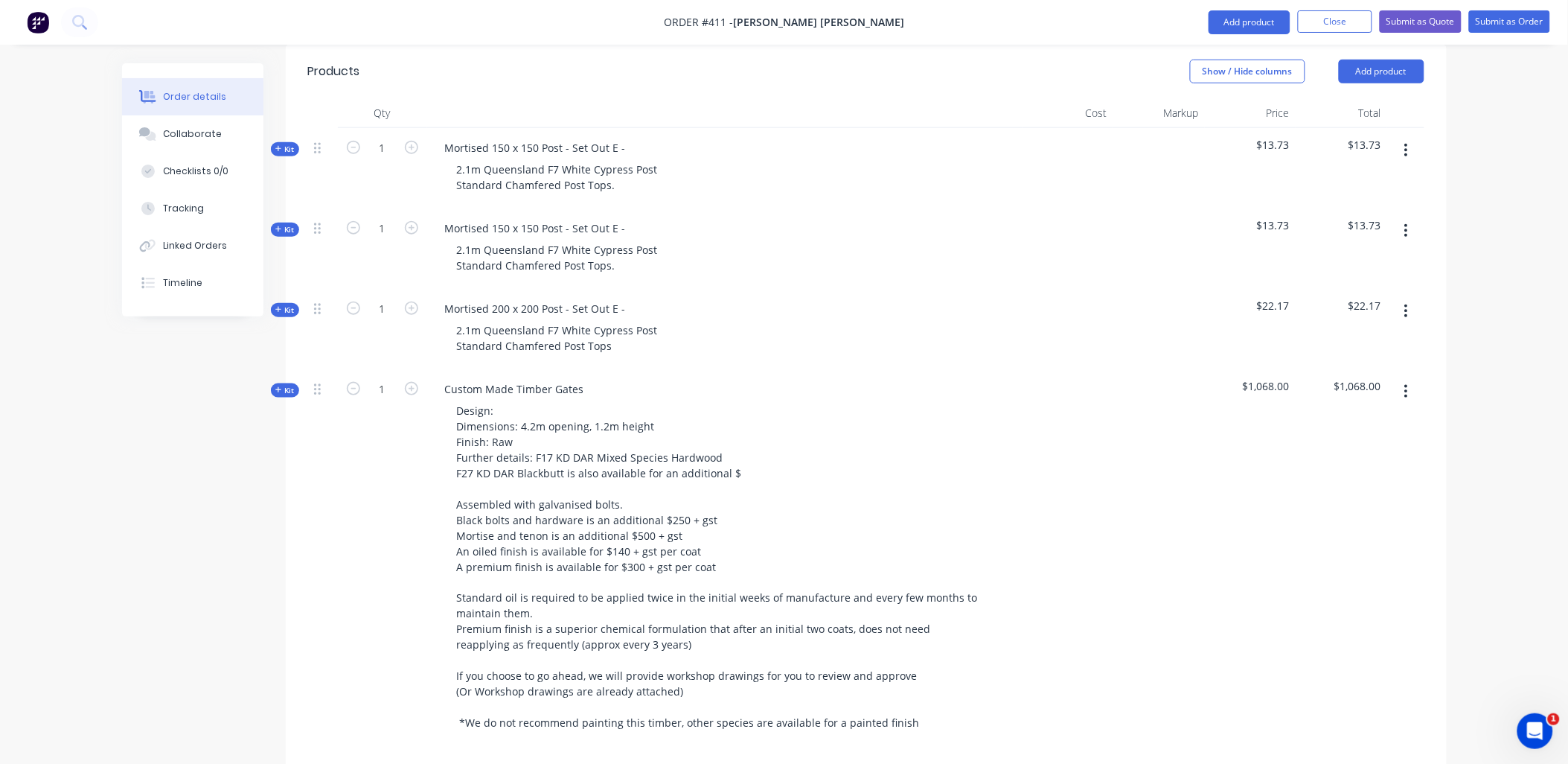
click at [289, 143] on span "Kit" at bounding box center [285, 149] width 20 height 11
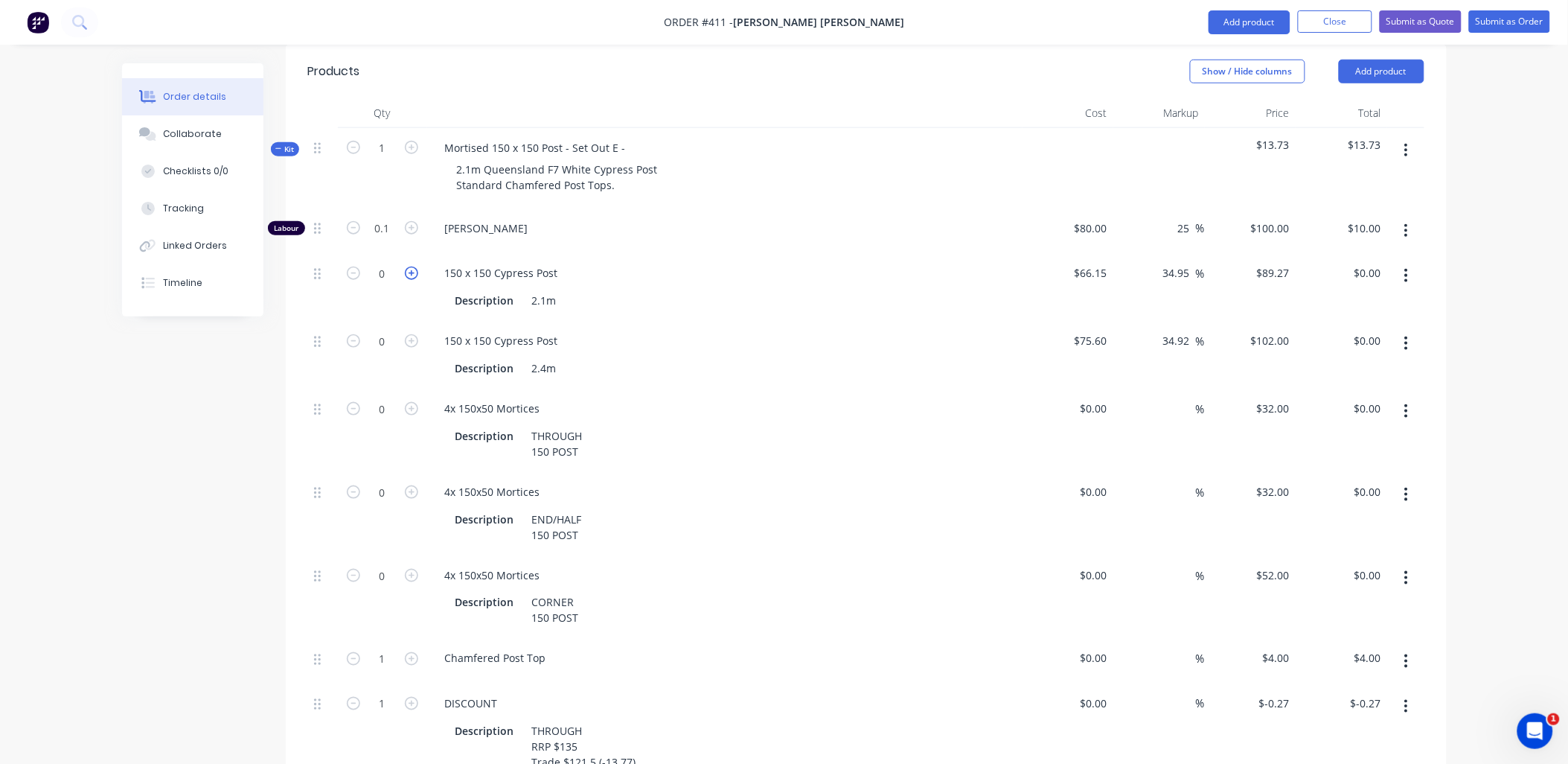
click at [414, 266] on icon "button" at bounding box center [412, 273] width 14 height 14
type input "1"
type input "$89.27"
drag, startPoint x: 413, startPoint y: 450, endPoint x: 557, endPoint y: 396, distance: 153.8
click at [413, 485] on icon "button" at bounding box center [412, 492] width 14 height 14
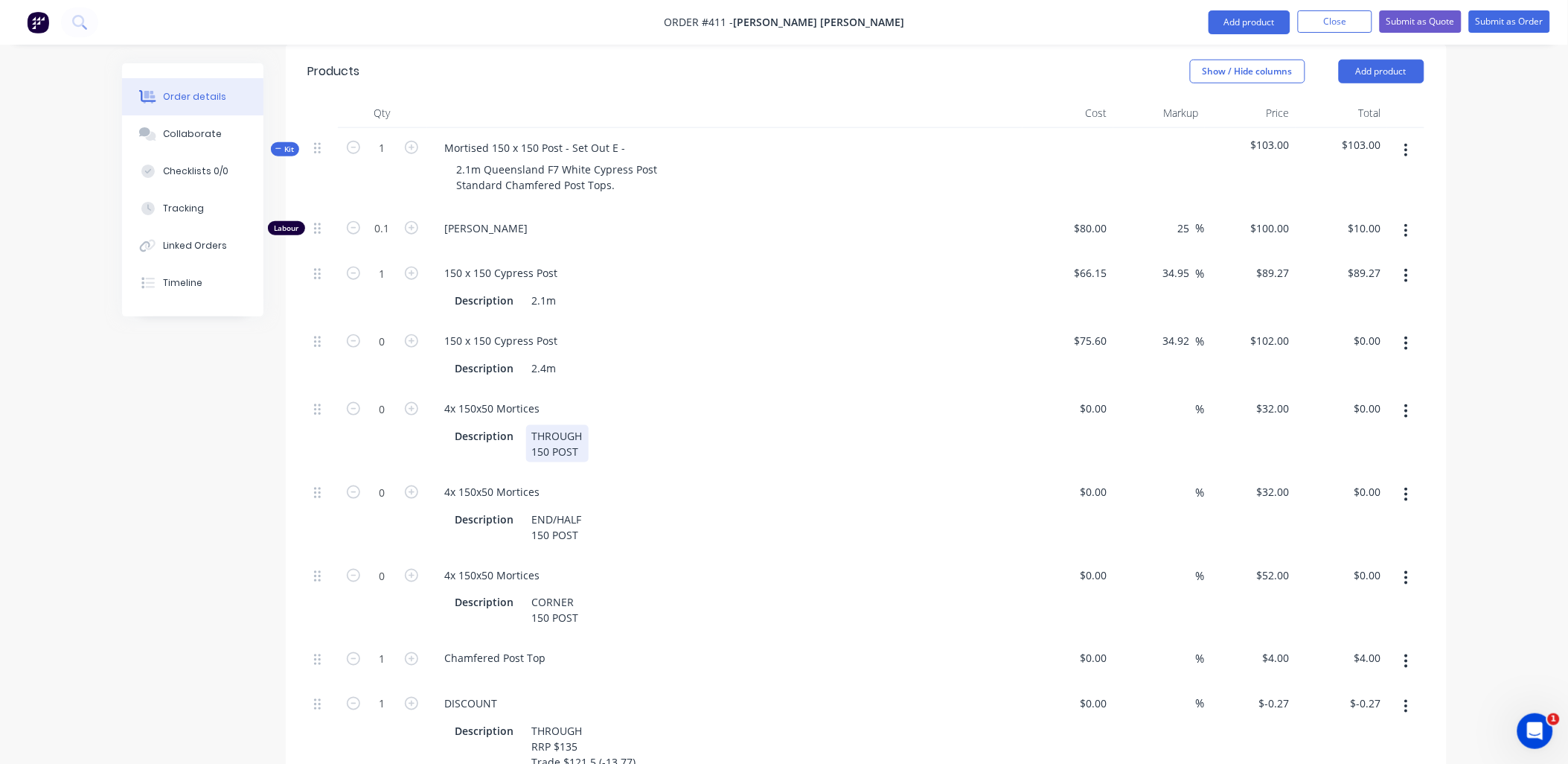
type input "1"
type input "$32.00"
click at [1410, 397] on button "button" at bounding box center [1407, 411] width 35 height 27
drag, startPoint x: 1373, startPoint y: 459, endPoint x: 1404, endPoint y: 278, distance: 183.6
click at [1373, 499] on div "Delete" at bounding box center [1354, 509] width 115 height 22
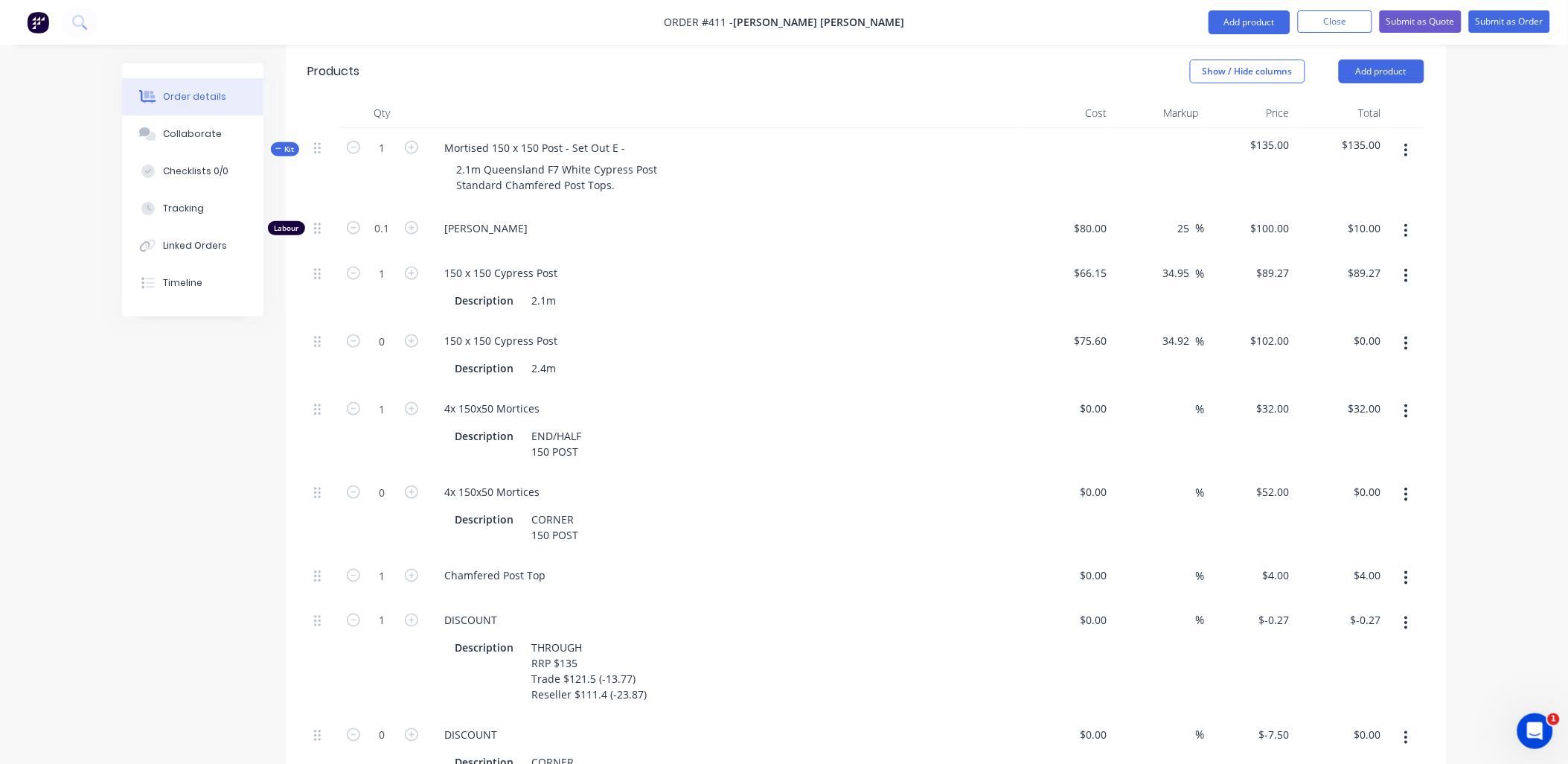
click at [1411, 330] on button "button" at bounding box center [1407, 343] width 35 height 27
click at [1366, 431] on div "Delete" at bounding box center [1354, 441] width 115 height 22
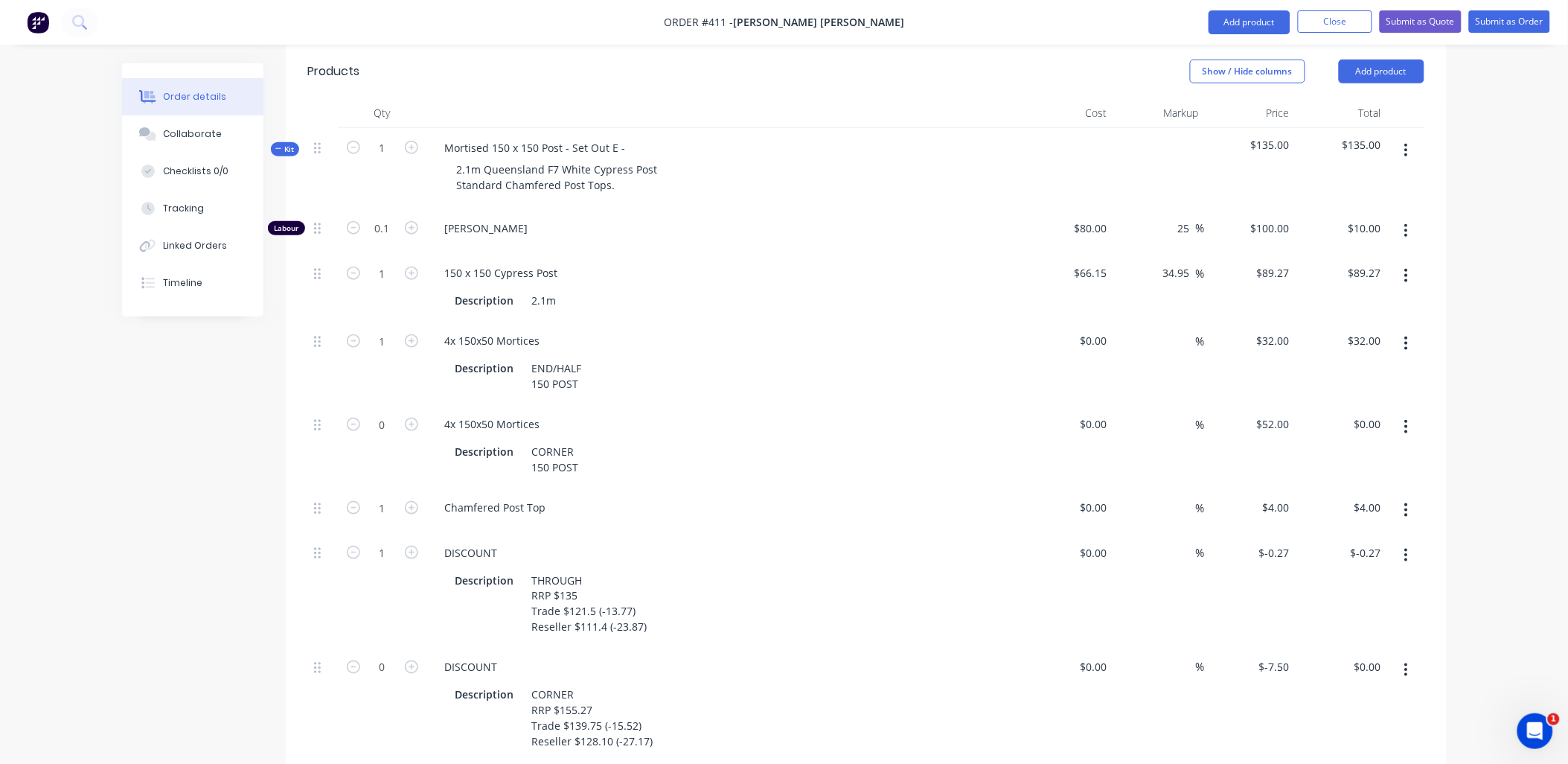
click at [1408, 419] on icon "button" at bounding box center [1406, 427] width 4 height 17
click at [1376, 511] on button "Delete" at bounding box center [1354, 525] width 142 height 29
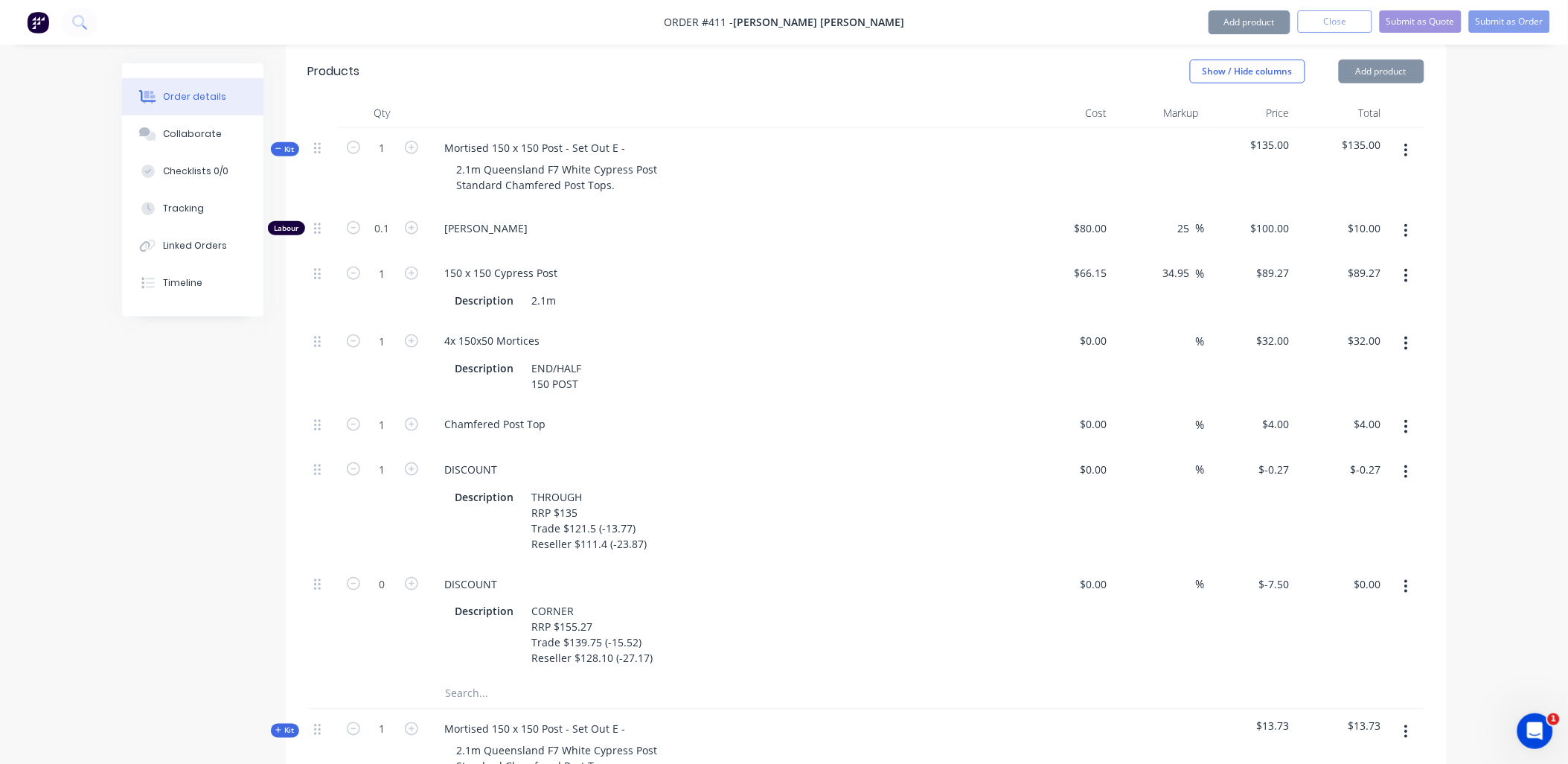
click at [1417, 459] on button "button" at bounding box center [1407, 472] width 35 height 27
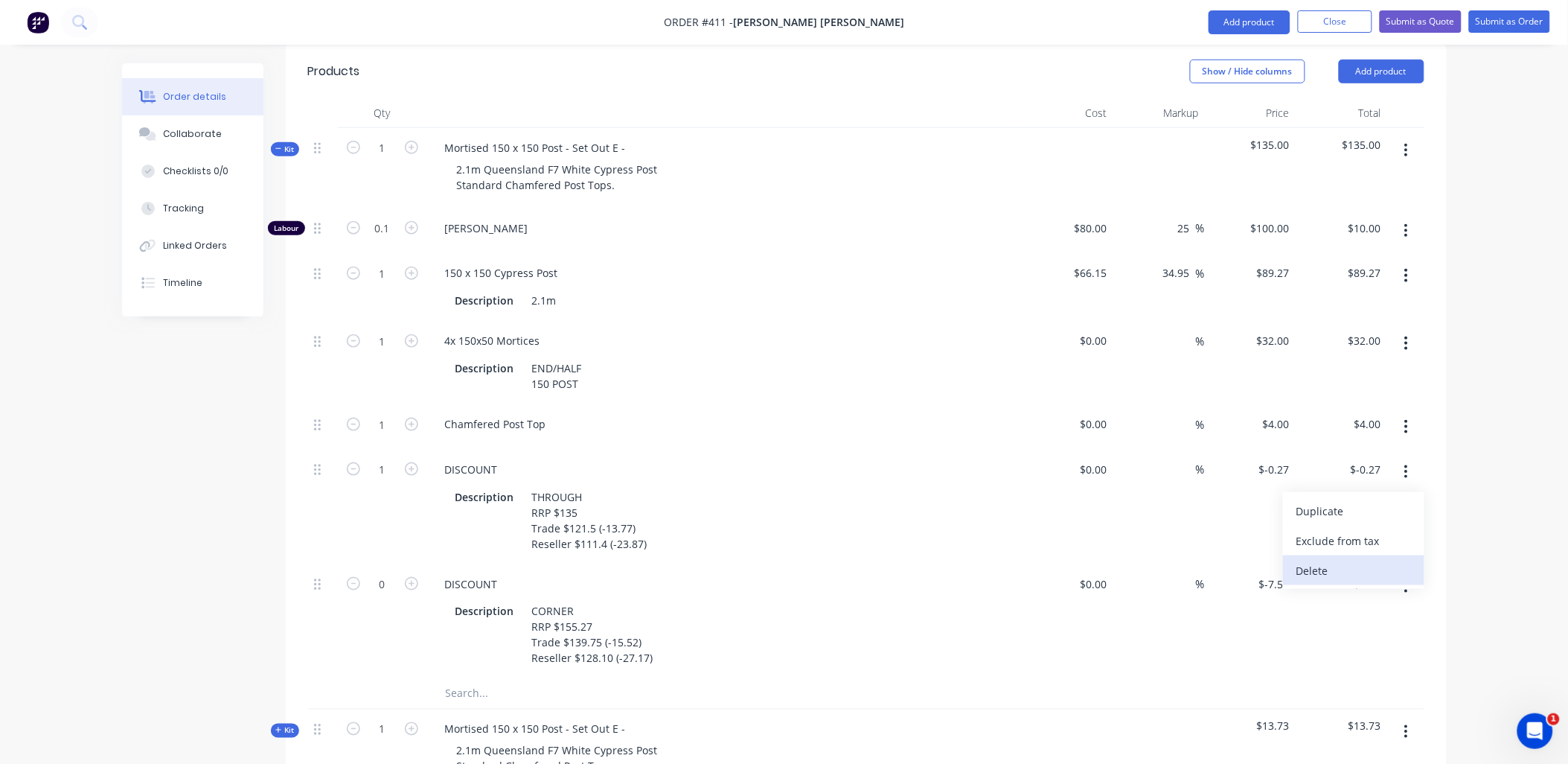
click at [1373, 560] on div "Delete" at bounding box center [1354, 570] width 115 height 22
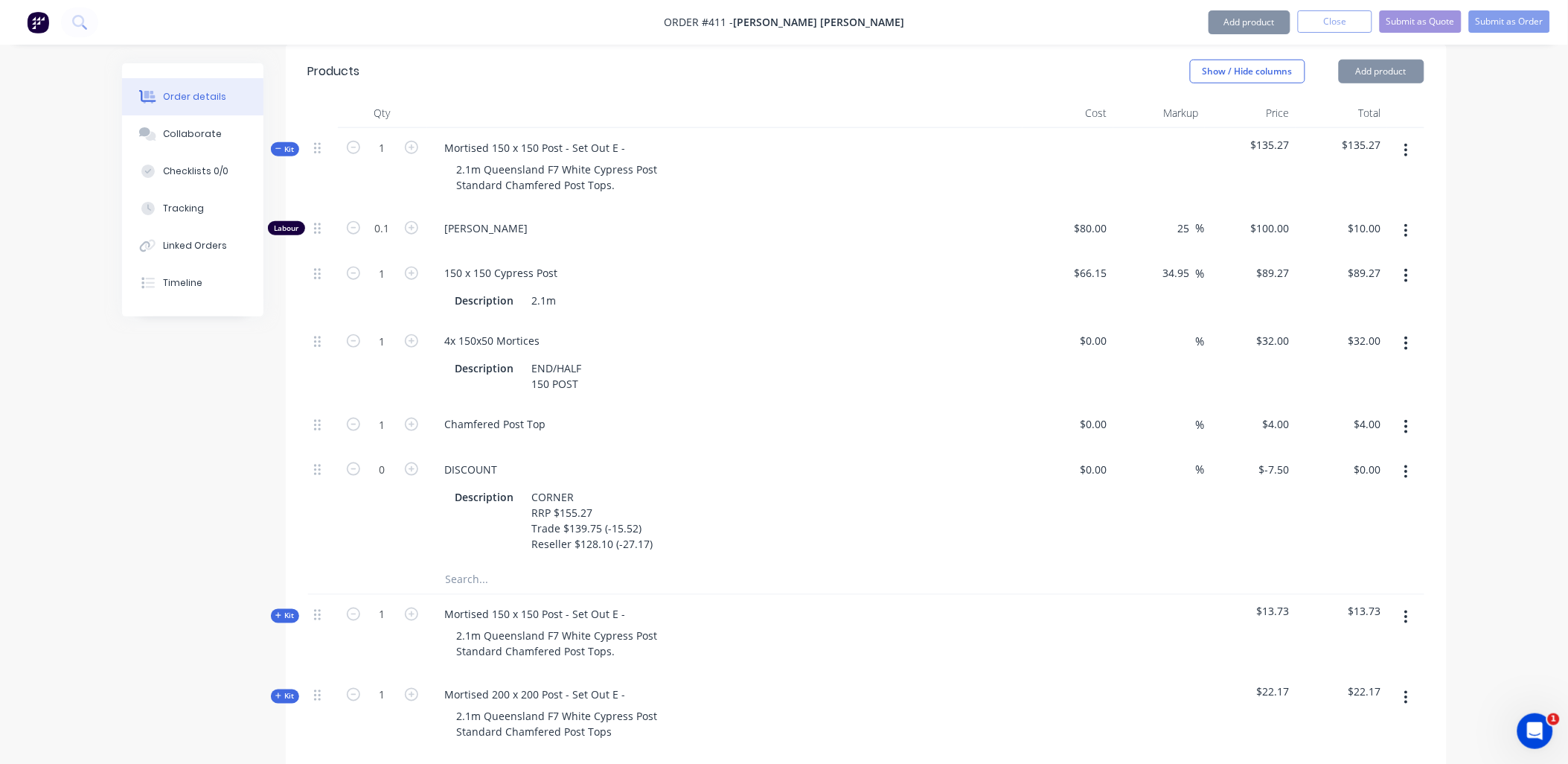
drag, startPoint x: 1409, startPoint y: 434, endPoint x: 1409, endPoint y: 446, distance: 12.0
click at [1409, 459] on button "button" at bounding box center [1407, 472] width 35 height 27
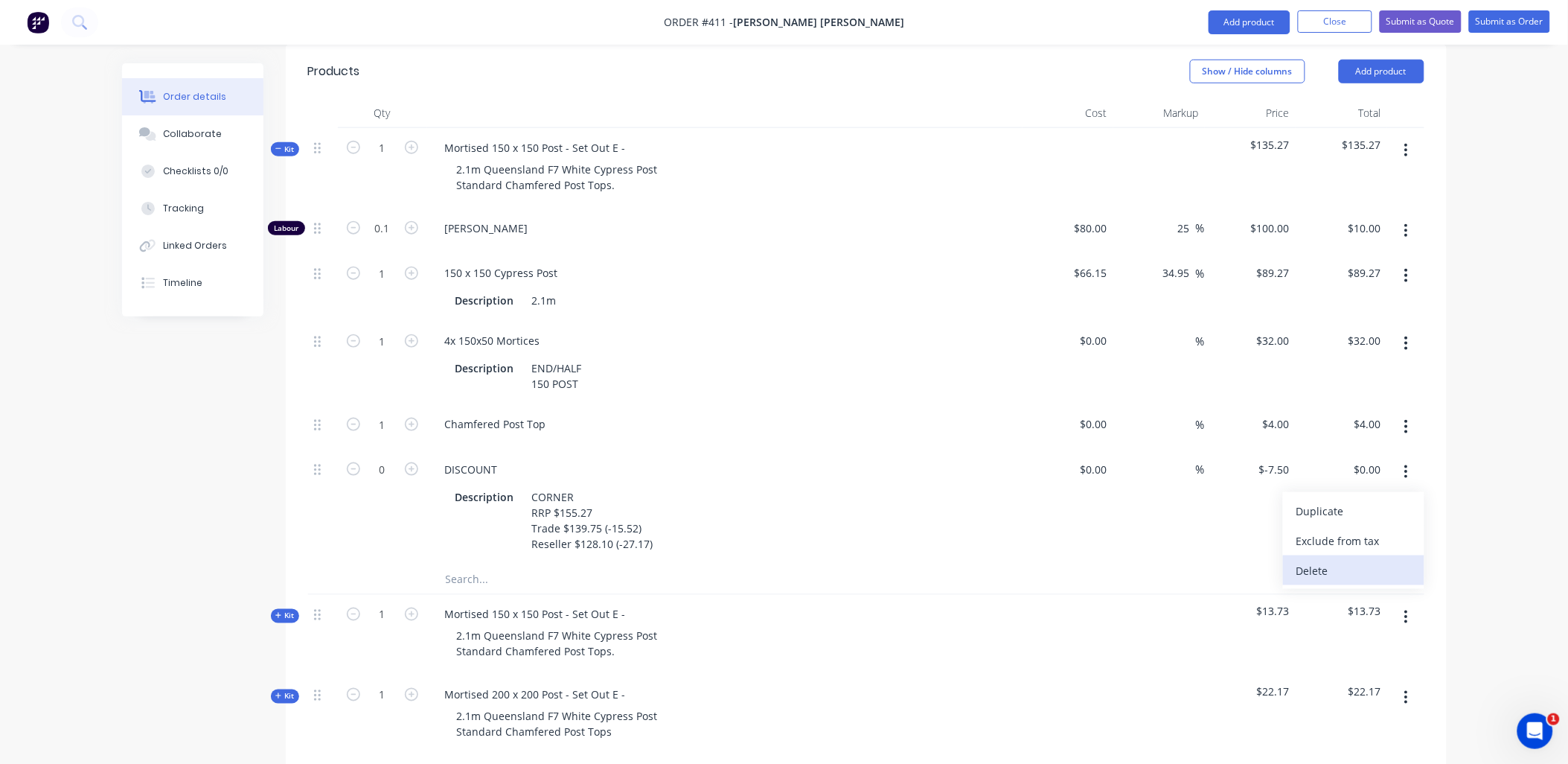
click at [1382, 560] on div "Delete" at bounding box center [1354, 570] width 115 height 22
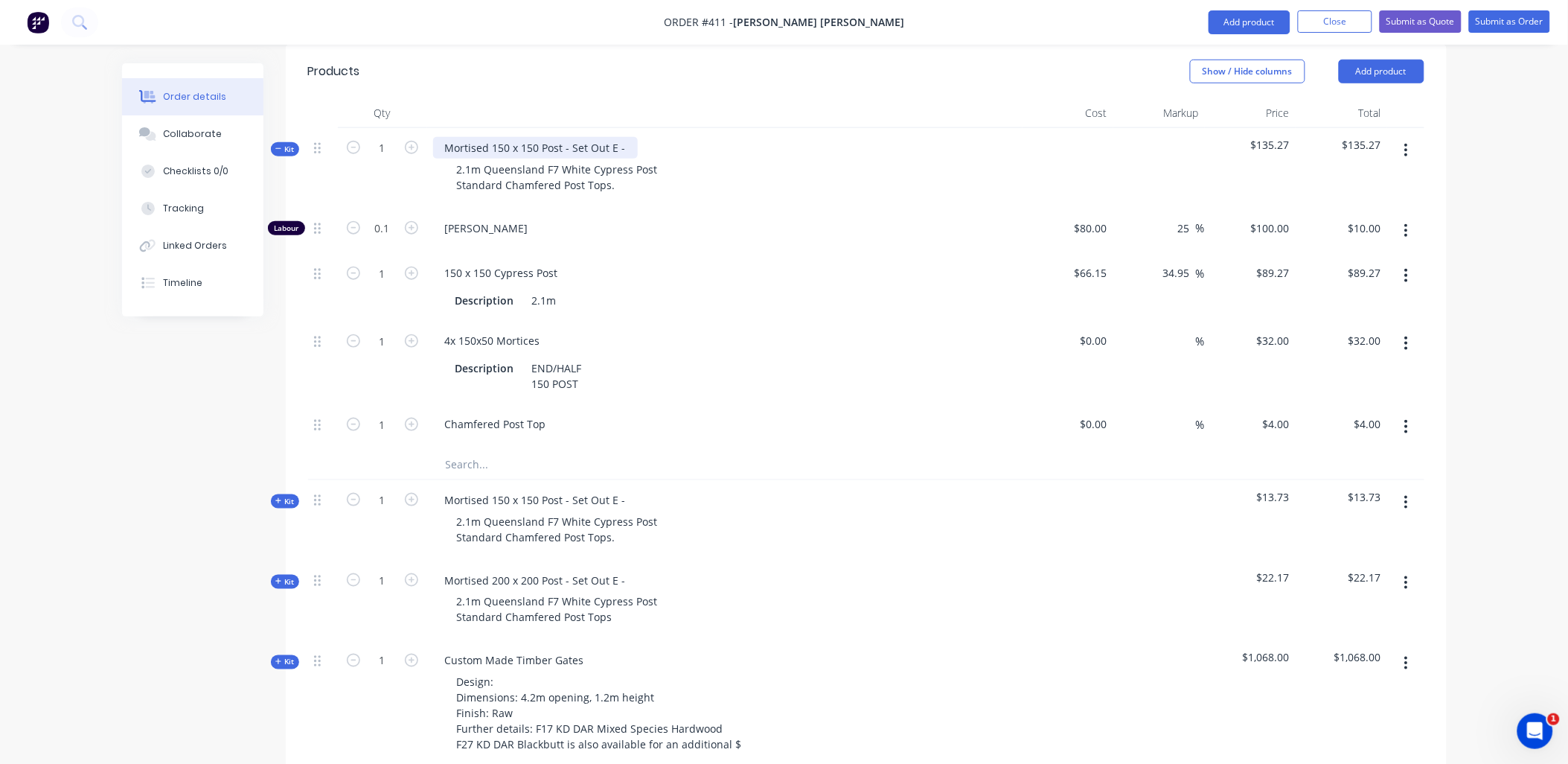
click at [628, 137] on div "Mortised 150 x 150 Post - Set Out E -" at bounding box center [535, 148] width 204 height 22
click at [284, 143] on span "Kit" at bounding box center [285, 149] width 20 height 11
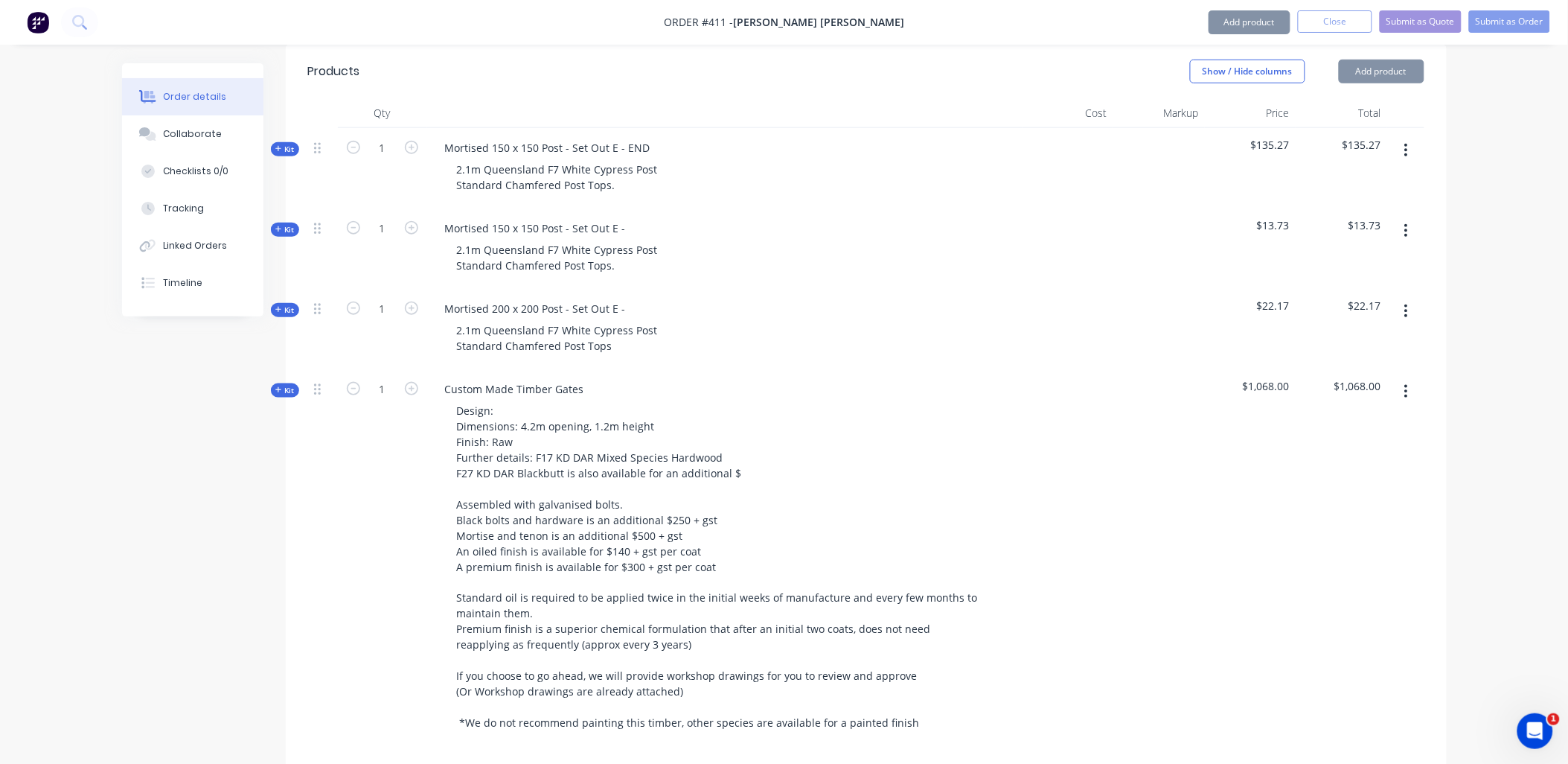
click at [293, 224] on span "Kit" at bounding box center [285, 229] width 20 height 11
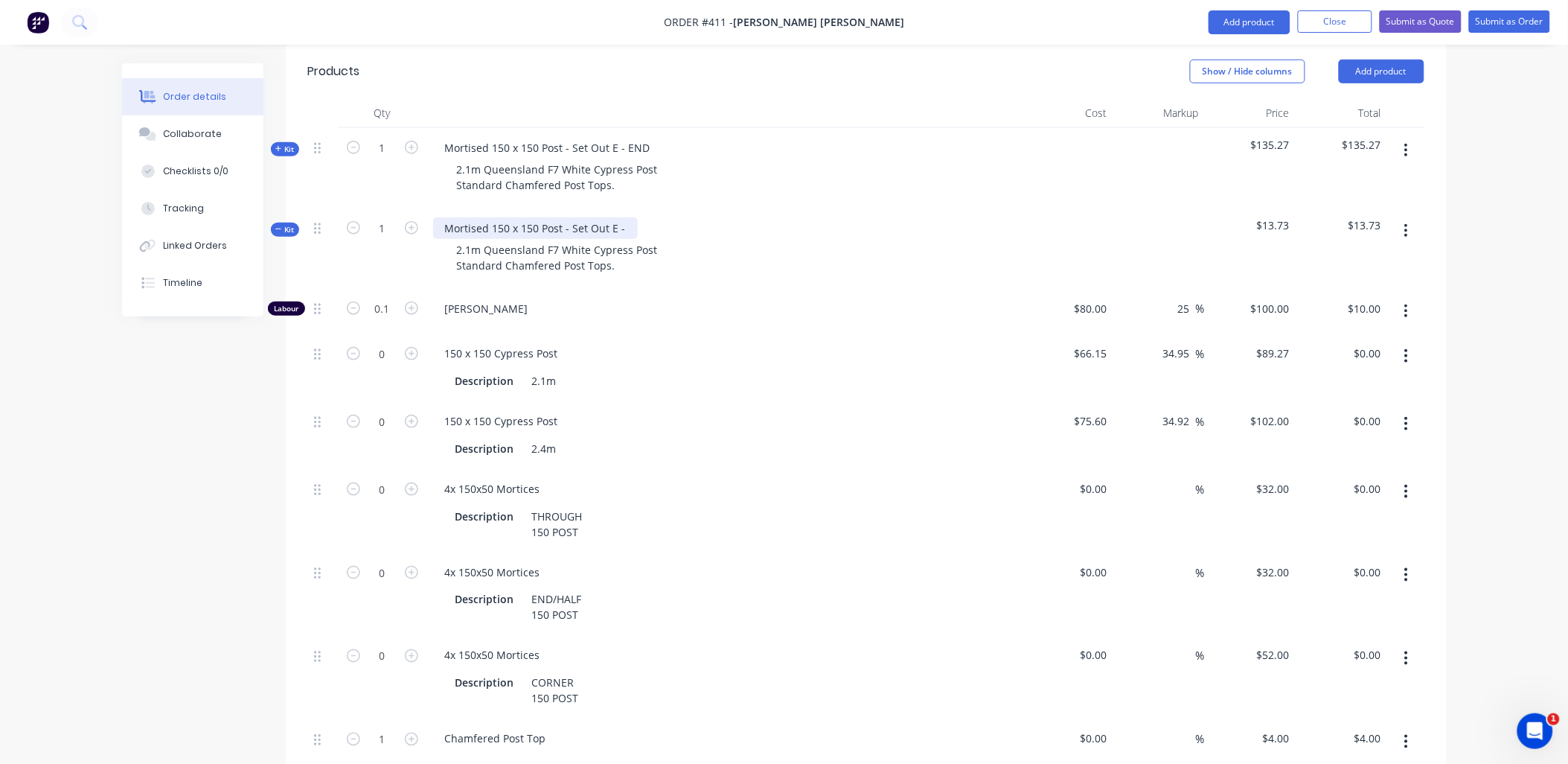
click at [628, 217] on div "Mortised 150 x 150 Post - Set Out E -" at bounding box center [535, 228] width 204 height 22
drag, startPoint x: 406, startPoint y: 309, endPoint x: 408, endPoint y: 358, distance: 49.0
click at [406, 347] on icon "button" at bounding box center [412, 354] width 14 height 14
type input "1"
type input "$89.27"
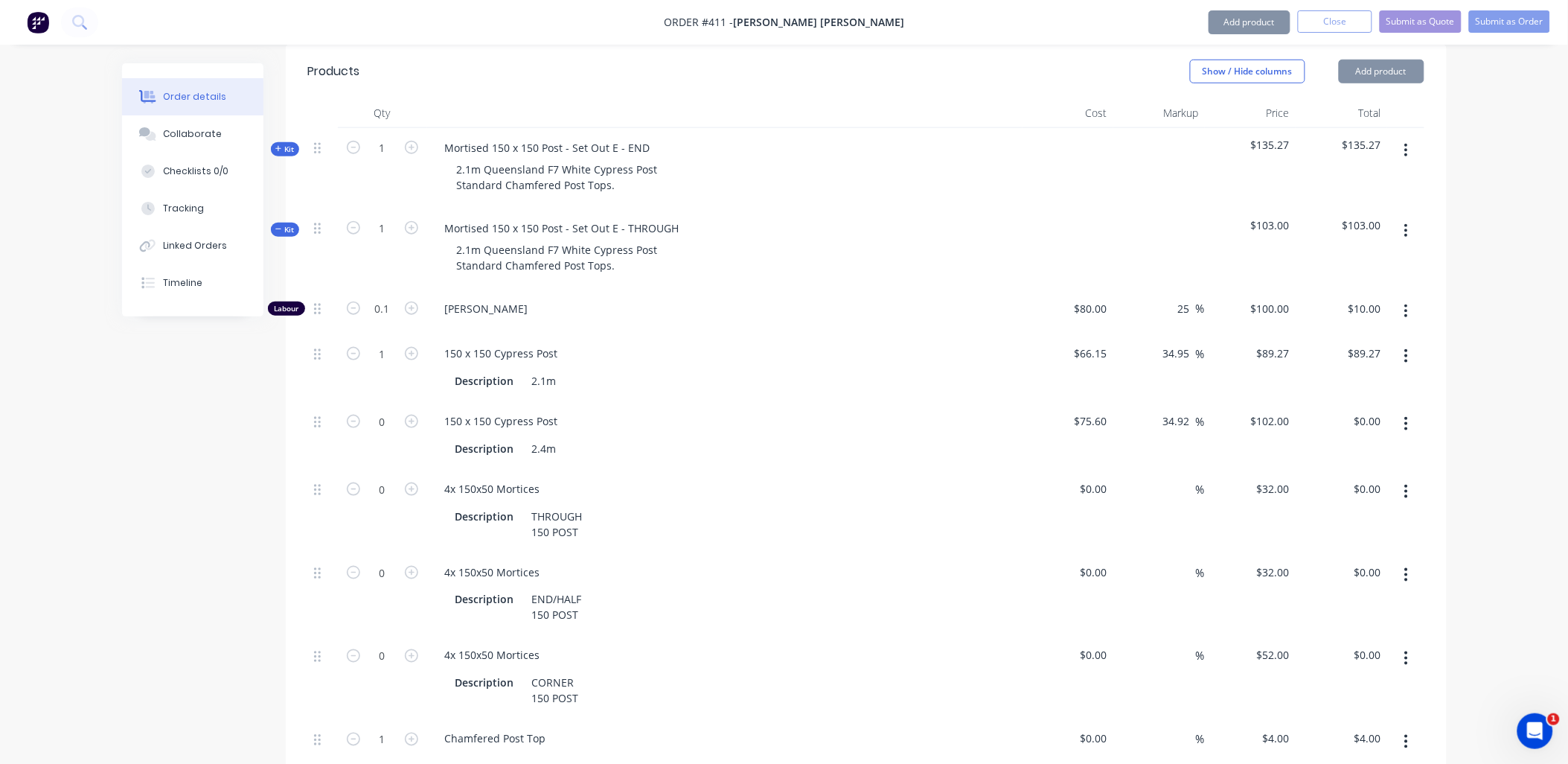
drag, startPoint x: 405, startPoint y: 444, endPoint x: 573, endPoint y: 367, distance: 184.8
click at [405, 483] on icon "button" at bounding box center [412, 489] width 14 height 14
type input "1"
type input "$32.00"
click at [1405, 416] on icon "button" at bounding box center [1406, 424] width 4 height 17
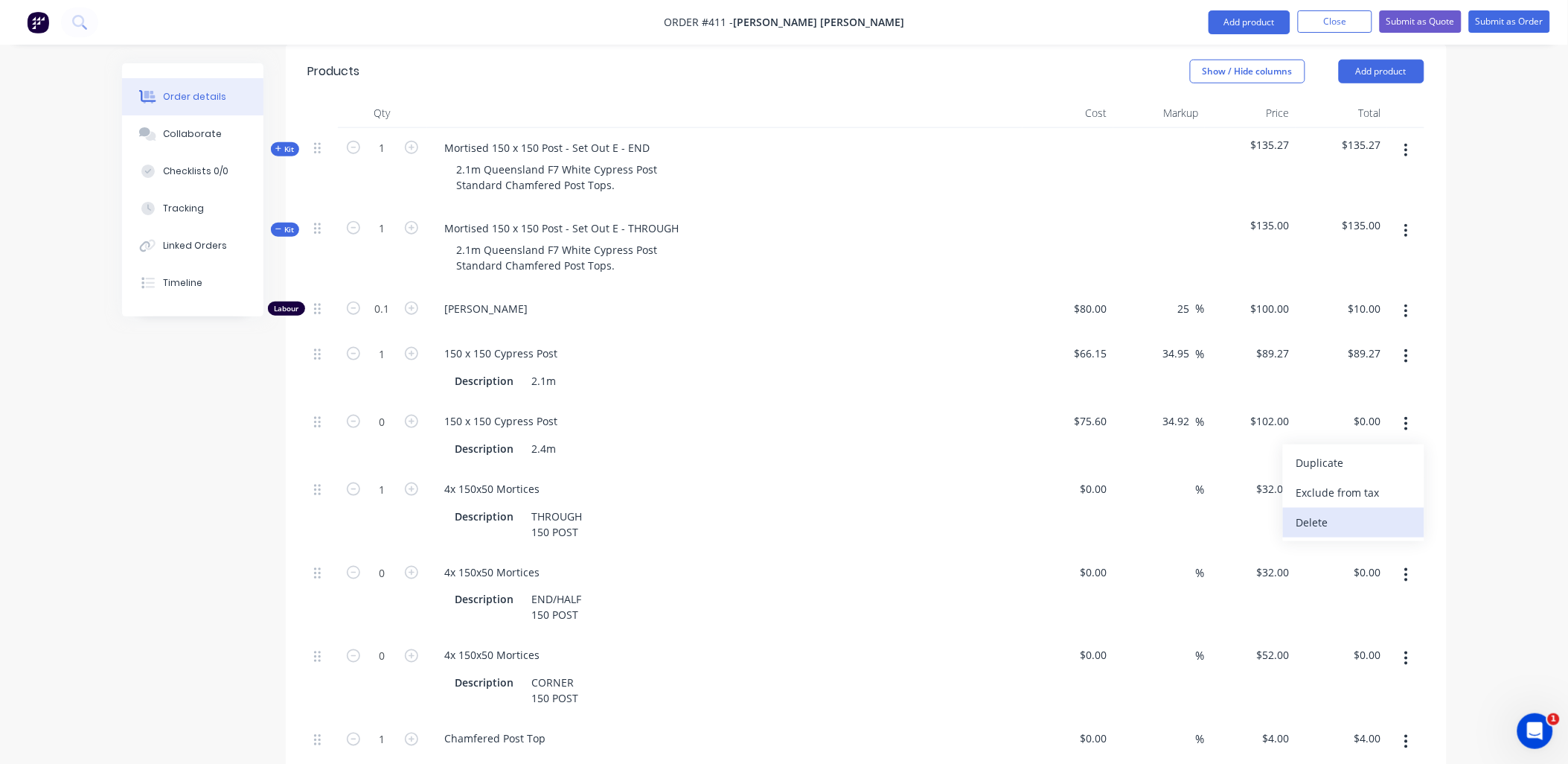
click at [1393, 511] on div "Delete" at bounding box center [1354, 522] width 115 height 22
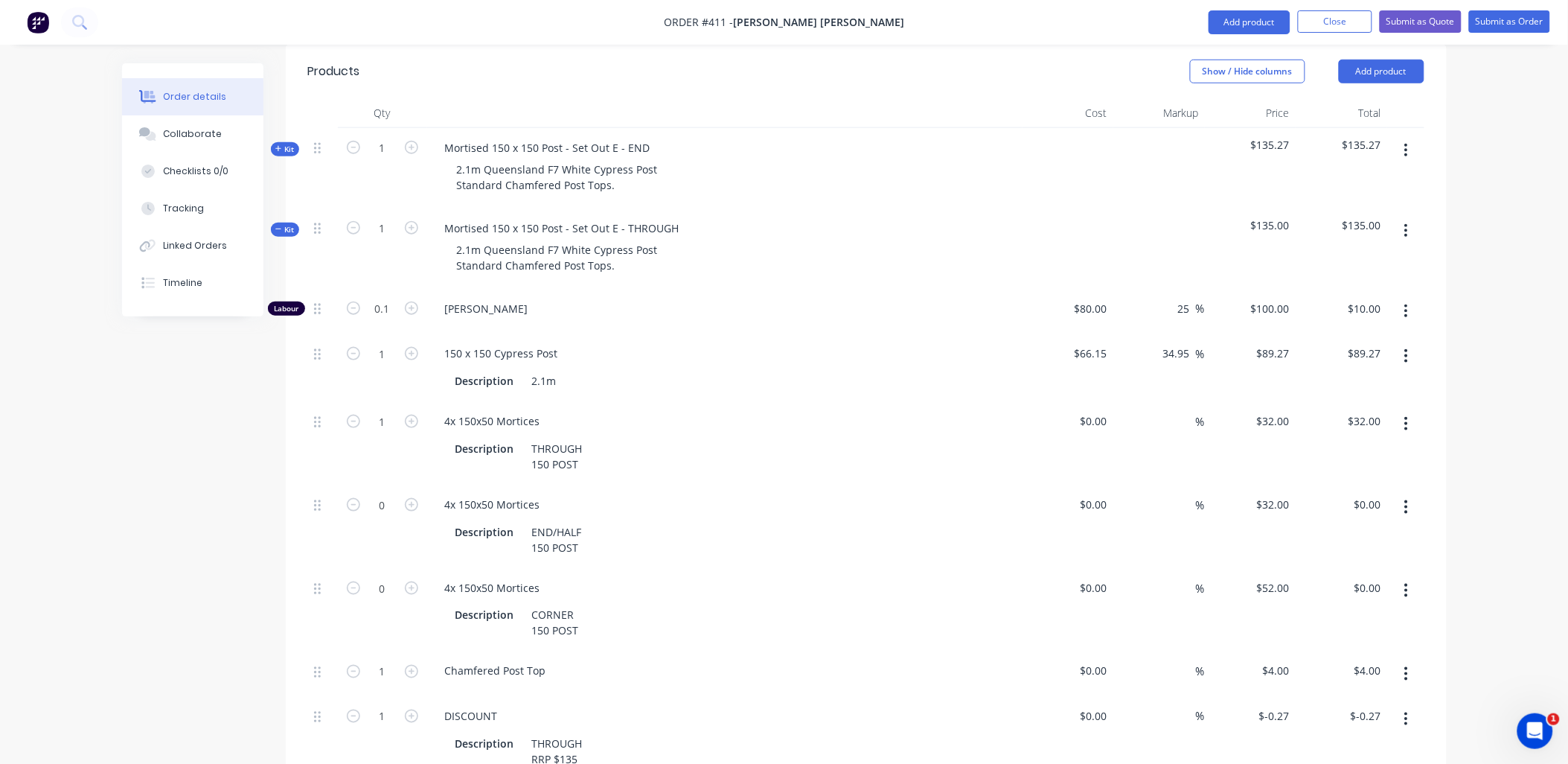
click at [1407, 499] on icon "button" at bounding box center [1406, 507] width 4 height 17
click at [1388, 595] on div "Delete" at bounding box center [1354, 606] width 115 height 22
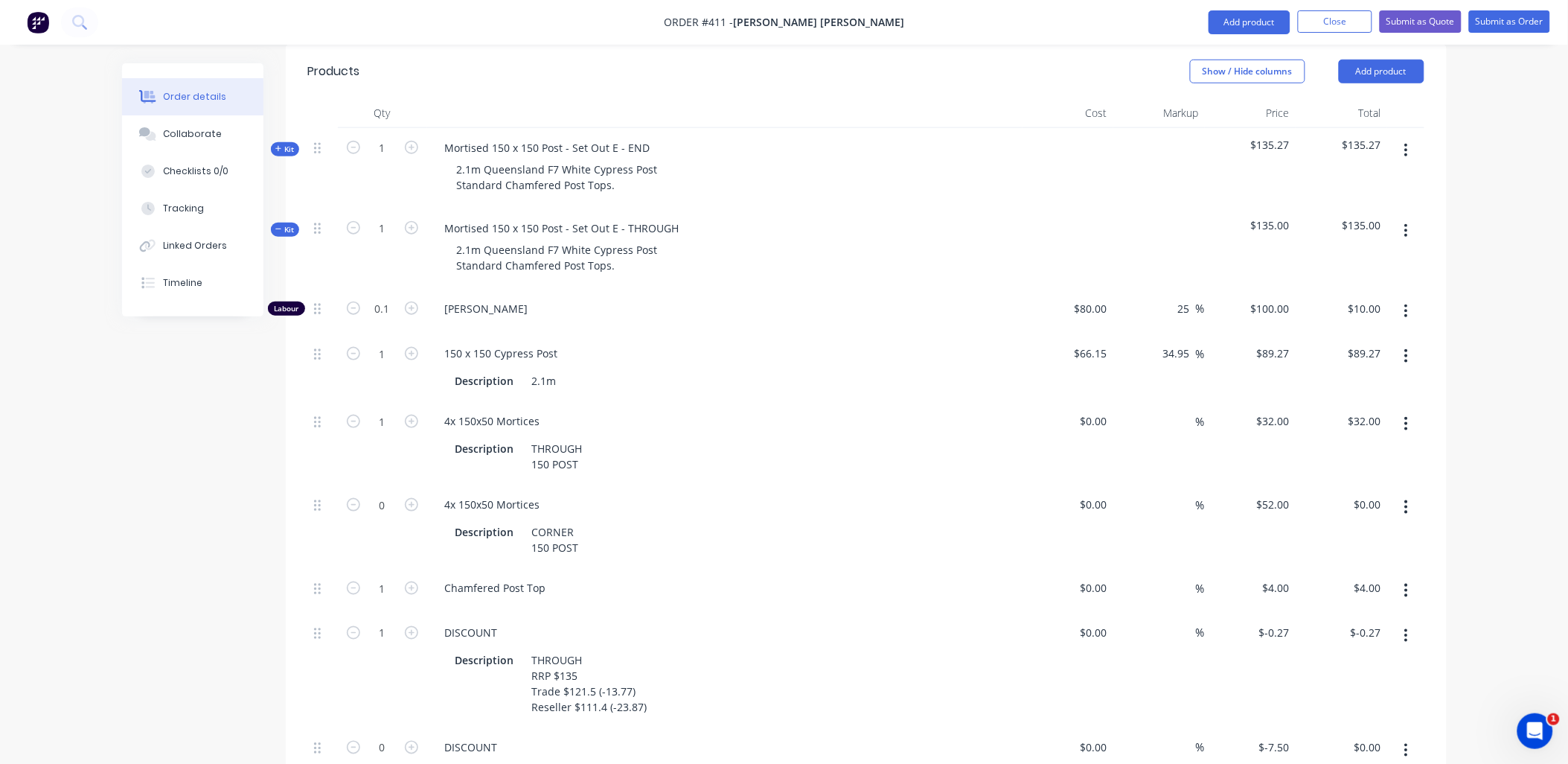
click at [1401, 493] on button "button" at bounding box center [1407, 507] width 35 height 27
click at [1373, 595] on div "Delete" at bounding box center [1354, 606] width 115 height 22
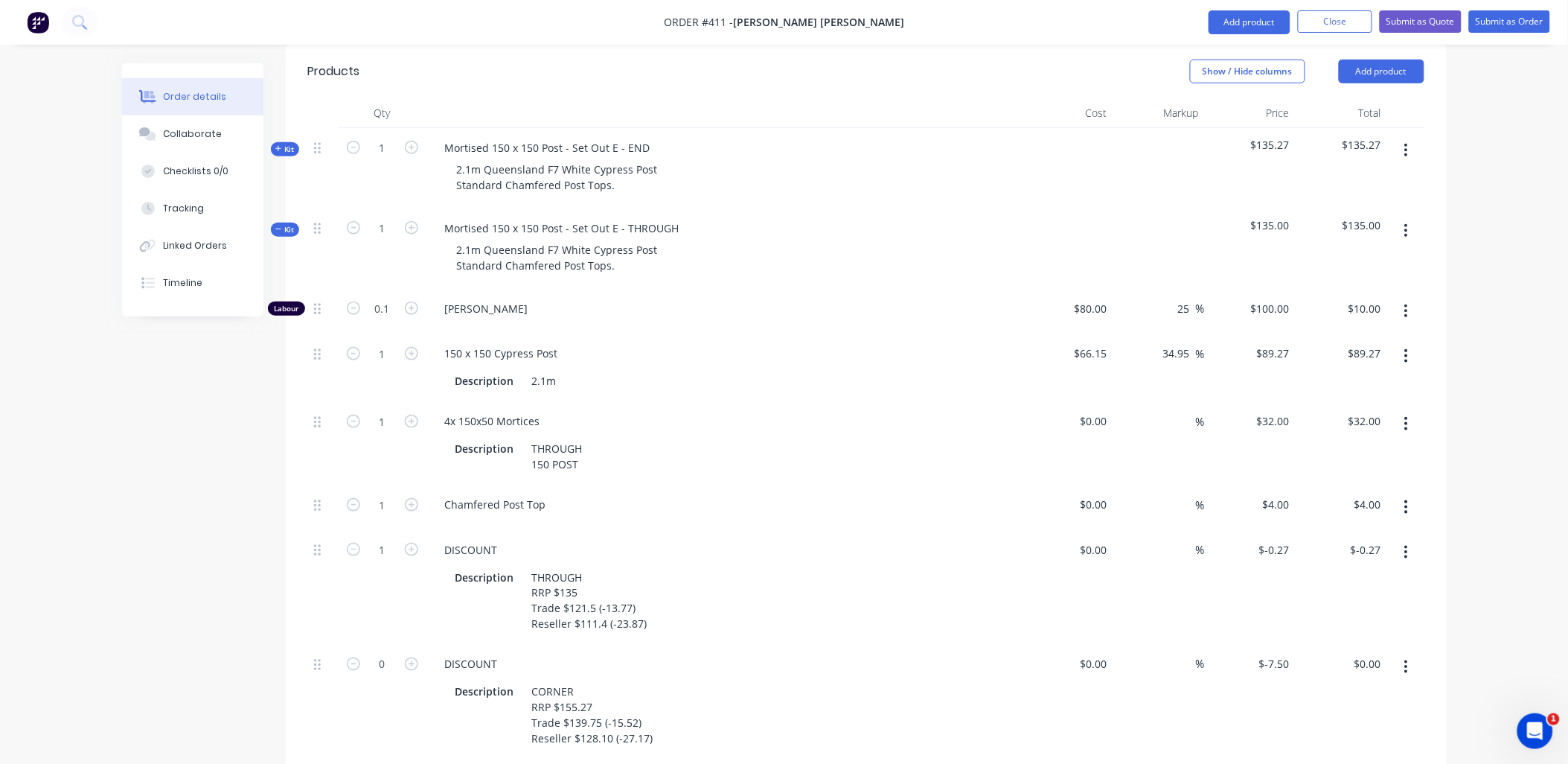
click at [1408, 544] on icon "button" at bounding box center [1406, 552] width 4 height 17
click at [1377, 640] on div "Delete" at bounding box center [1354, 651] width 115 height 22
click at [1404, 544] on icon "button" at bounding box center [1406, 552] width 4 height 17
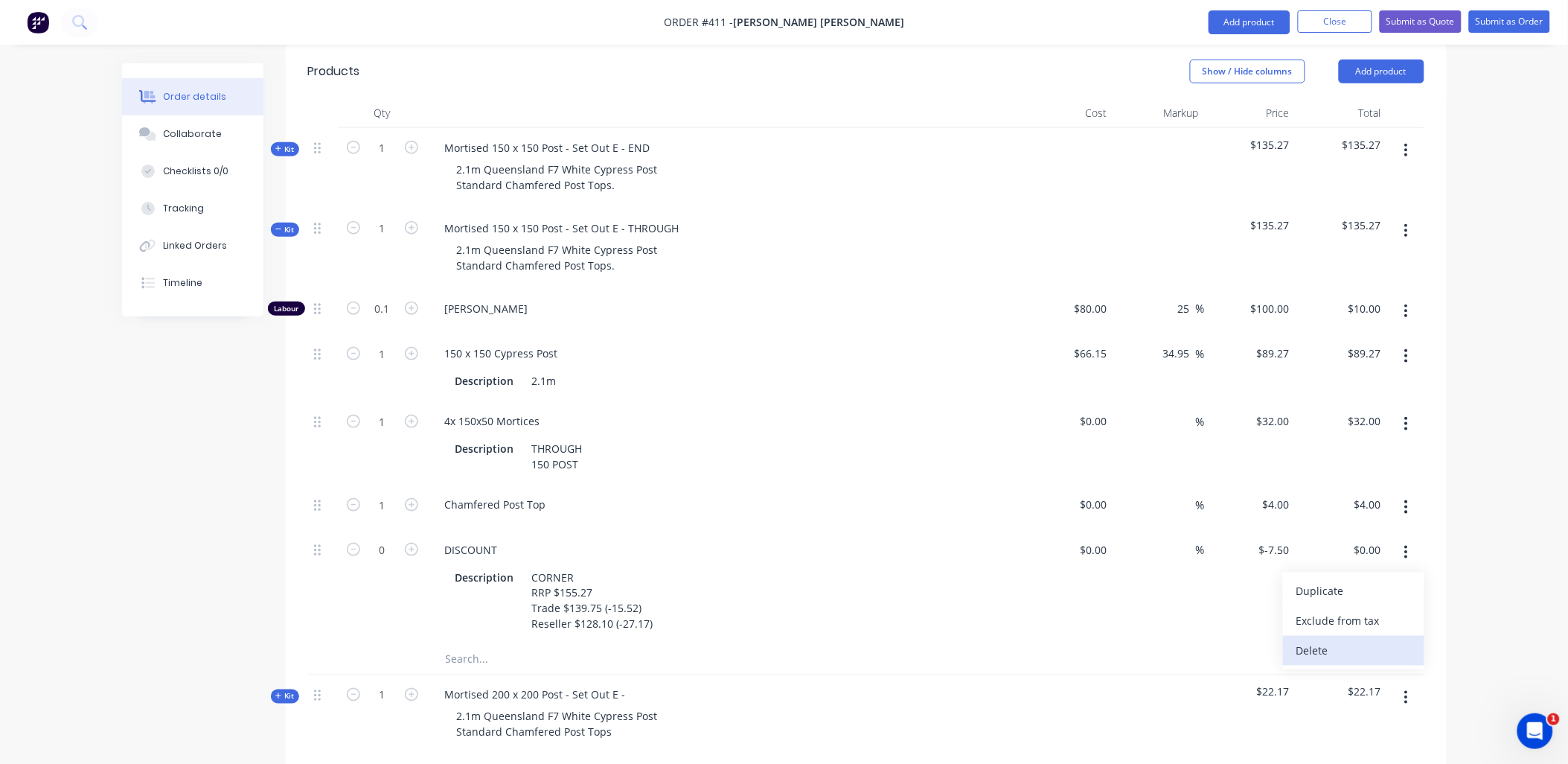
click at [1373, 640] on div "Delete" at bounding box center [1354, 651] width 115 height 22
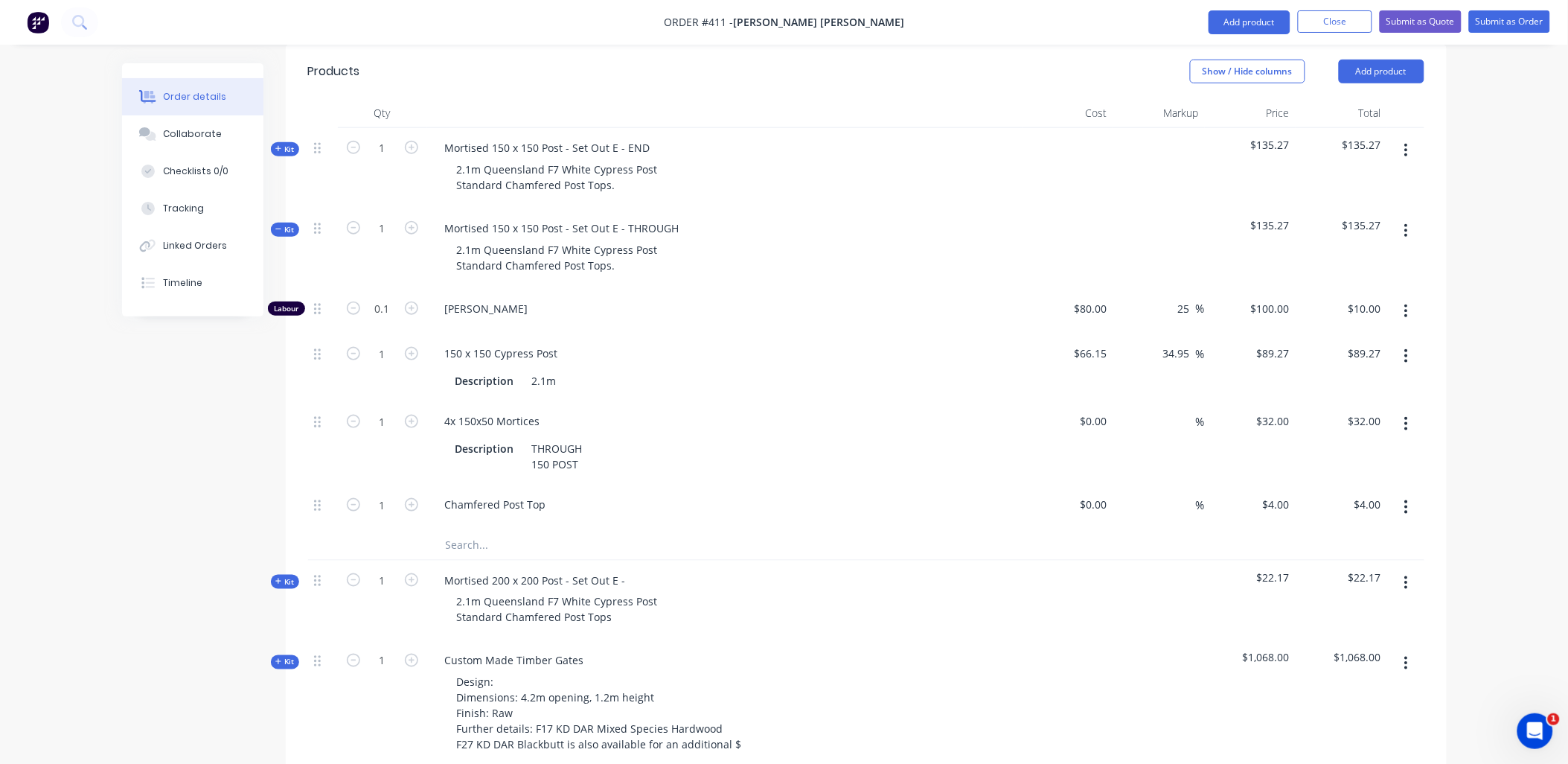
click at [292, 224] on span "Kit" at bounding box center [285, 229] width 20 height 11
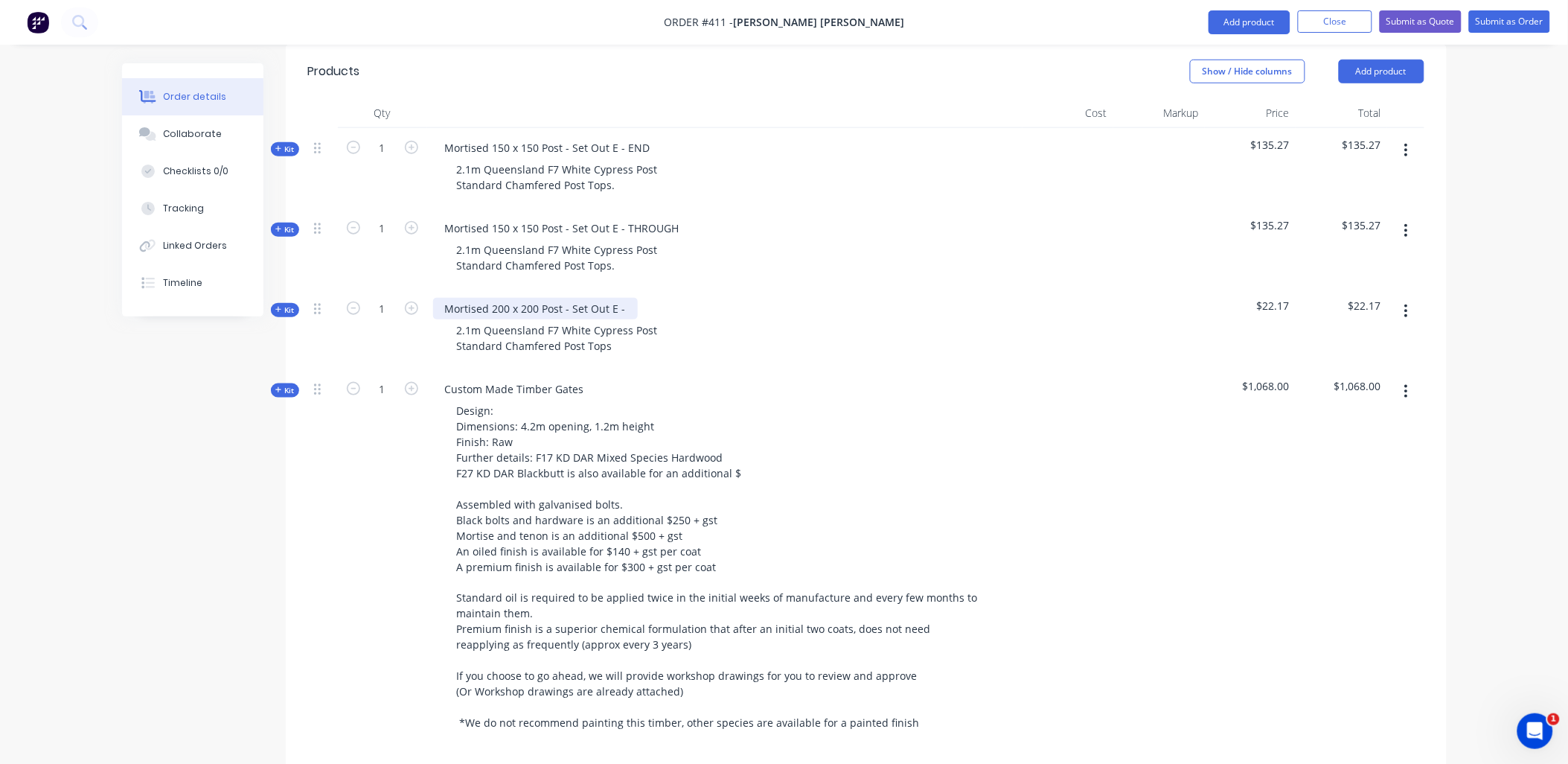
click at [628, 298] on div "Mortised 200 x 200 Post - Set Out E -" at bounding box center [535, 308] width 204 height 22
click at [292, 305] on span "Kit" at bounding box center [285, 310] width 20 height 11
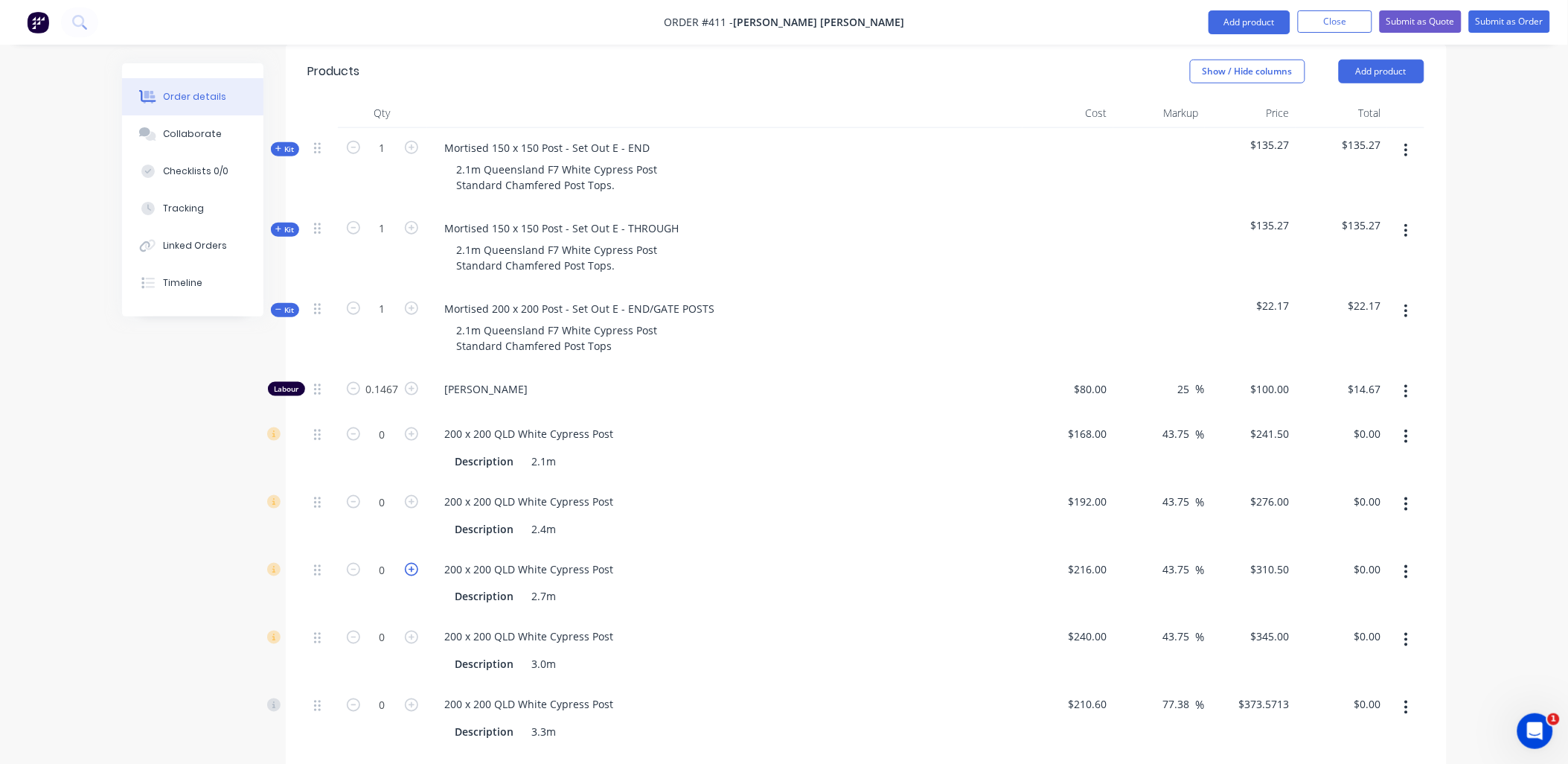
click at [417, 563] on icon "button" at bounding box center [412, 569] width 14 height 14
type input "1"
type input "$310.50"
click at [471, 319] on div "2.1m Queensland F7 White Cypress Post Standard Chamfered Post Tops" at bounding box center [557, 337] width 225 height 37
drag, startPoint x: 1404, startPoint y: 389, endPoint x: 1407, endPoint y: 399, distance: 10.4
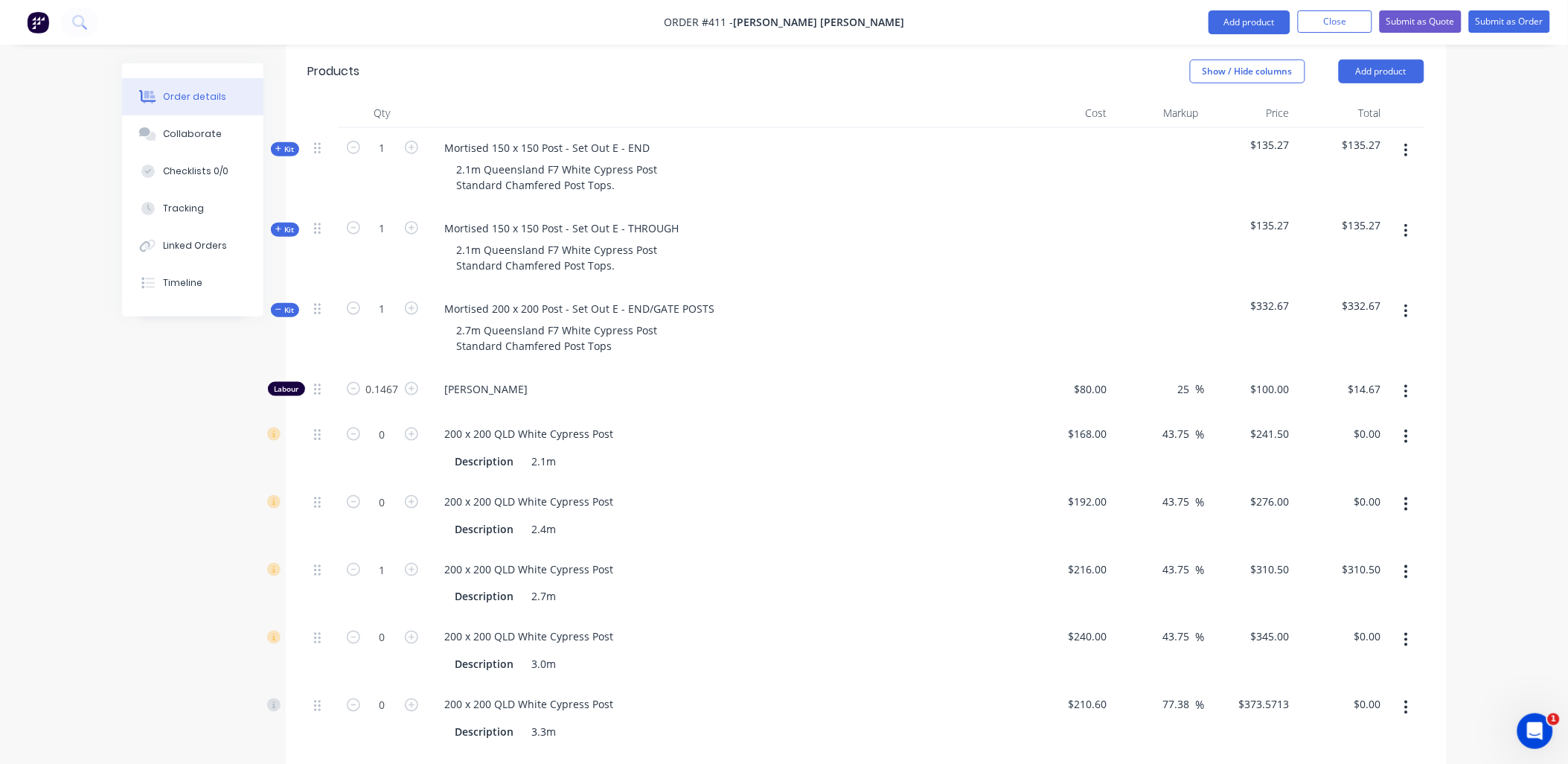
click at [1404, 428] on icon "button" at bounding box center [1406, 436] width 4 height 17
click at [1383, 524] on div "Delete" at bounding box center [1354, 535] width 115 height 22
click at [1411, 558] on button "button" at bounding box center [1407, 572] width 35 height 27
click at [1419, 655] on button "Delete" at bounding box center [1354, 670] width 142 height 29
click at [1408, 563] on icon "button" at bounding box center [1406, 572] width 4 height 17
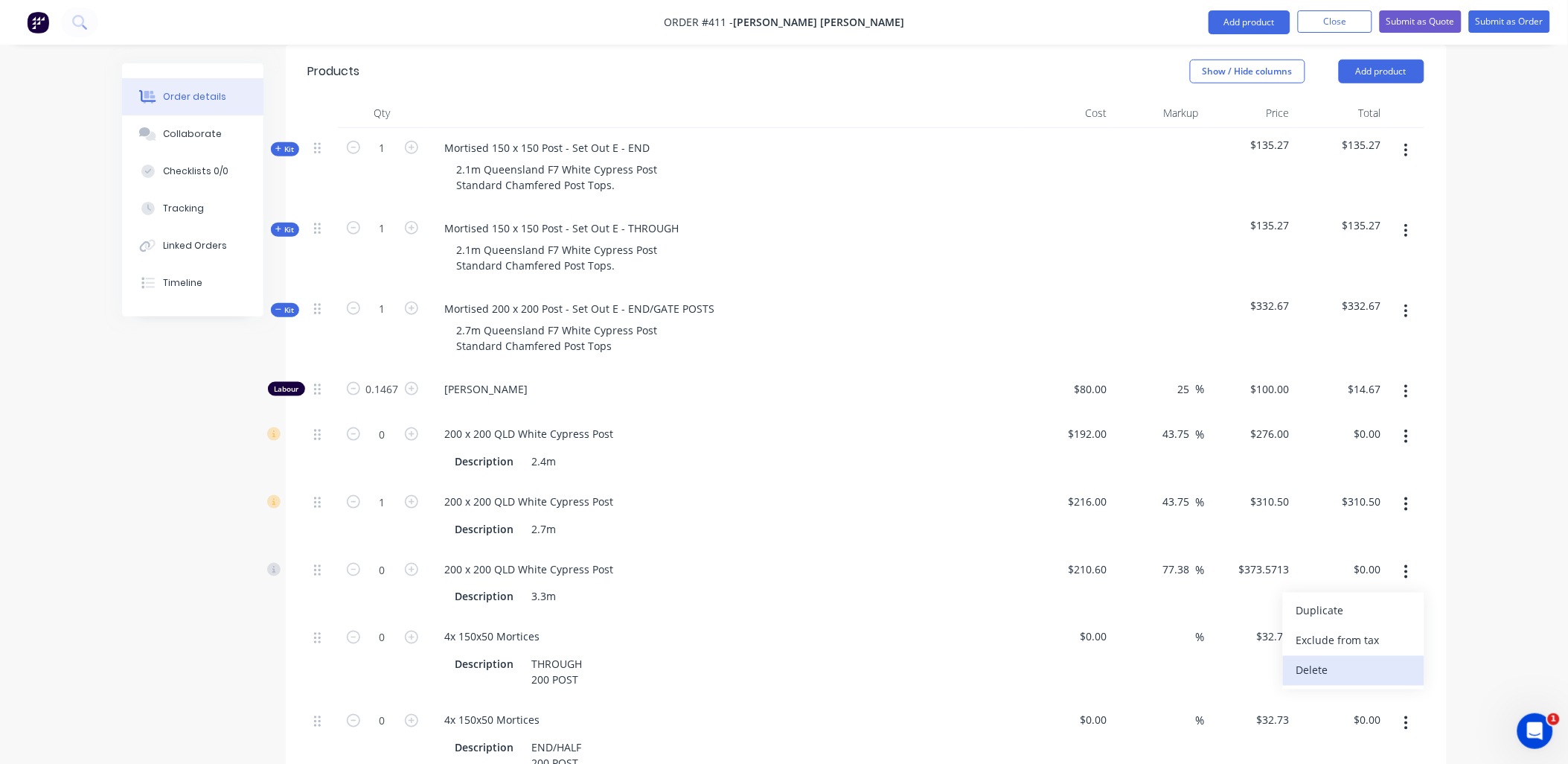
click at [1397, 655] on button "Delete" at bounding box center [1354, 670] width 142 height 29
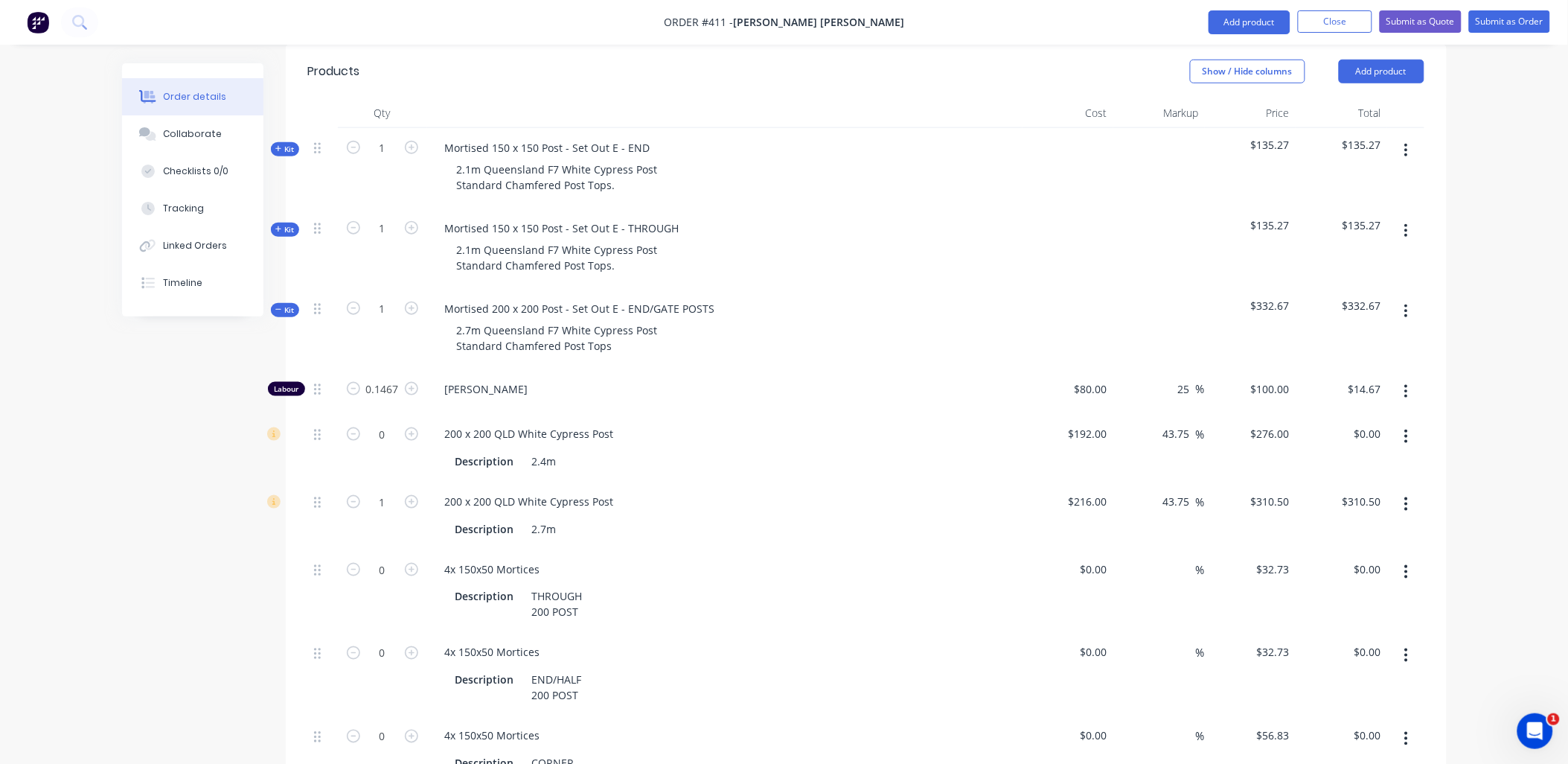
click at [1414, 558] on button "button" at bounding box center [1407, 572] width 35 height 27
click at [1395, 659] on div "Delete" at bounding box center [1354, 670] width 115 height 22
click at [410, 563] on icon "button" at bounding box center [412, 569] width 14 height 14
type input "1"
type input "$32.73"
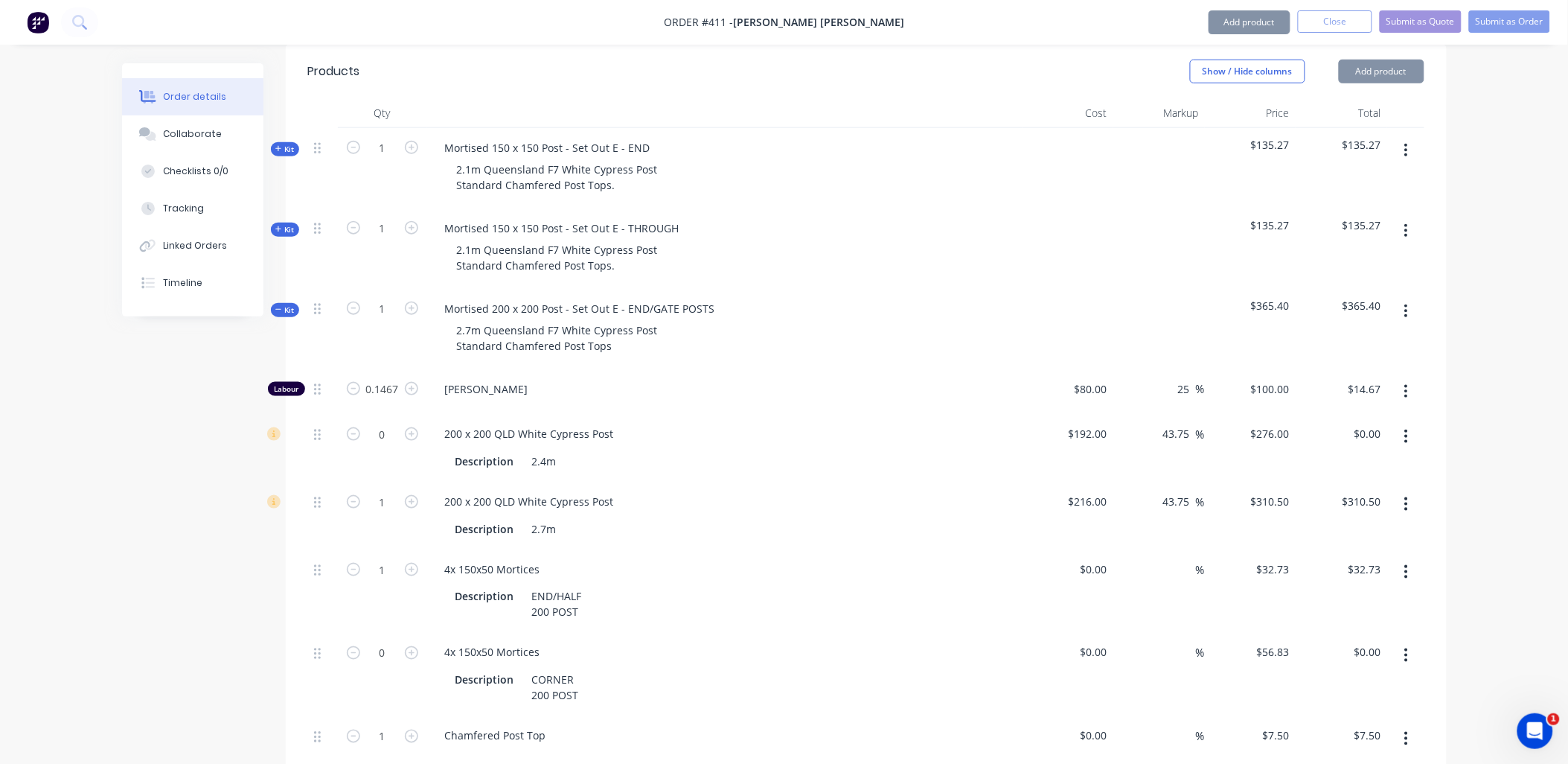
drag, startPoint x: 1402, startPoint y: 608, endPoint x: 1396, endPoint y: 630, distance: 22.8
click at [1402, 642] on button "button" at bounding box center [1407, 655] width 35 height 27
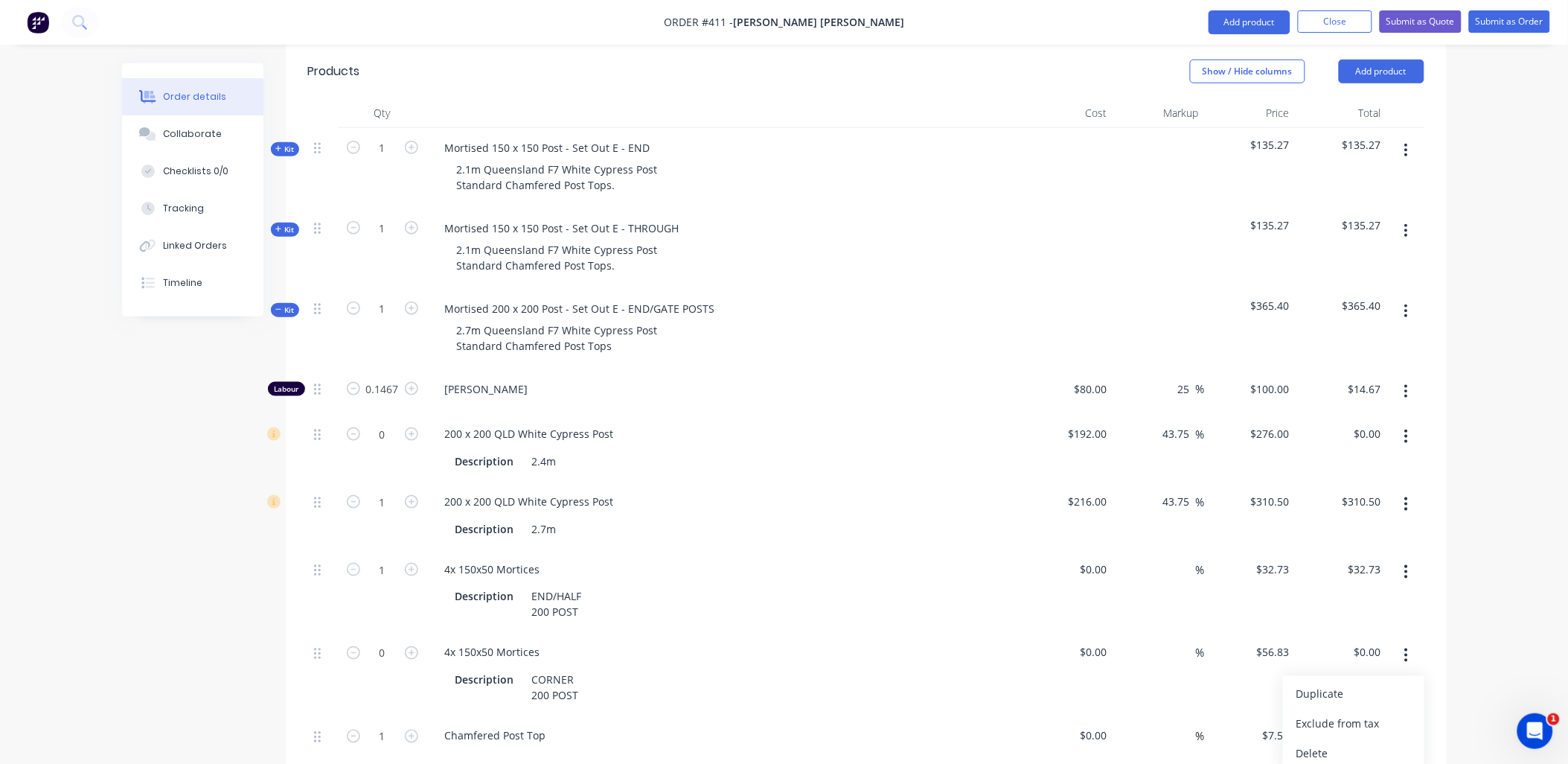
click at [1376, 739] on button "Delete" at bounding box center [1354, 753] width 142 height 29
drag, startPoint x: 1399, startPoint y: 654, endPoint x: 1404, endPoint y: 671, distance: 17.7
click at [1402, 687] on button "button" at bounding box center [1407, 701] width 35 height 27
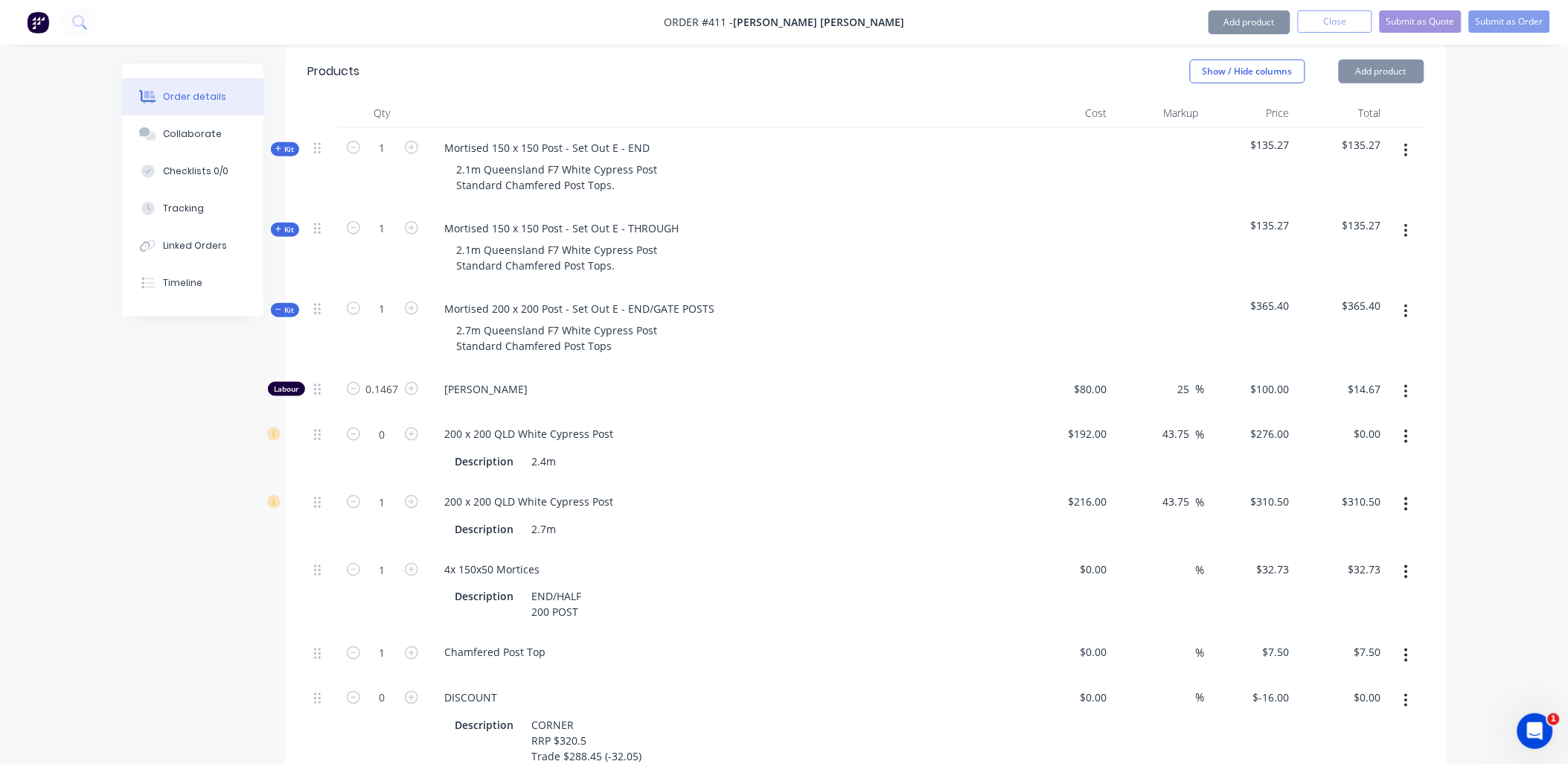
click at [1408, 692] on icon "button" at bounding box center [1406, 701] width 4 height 17
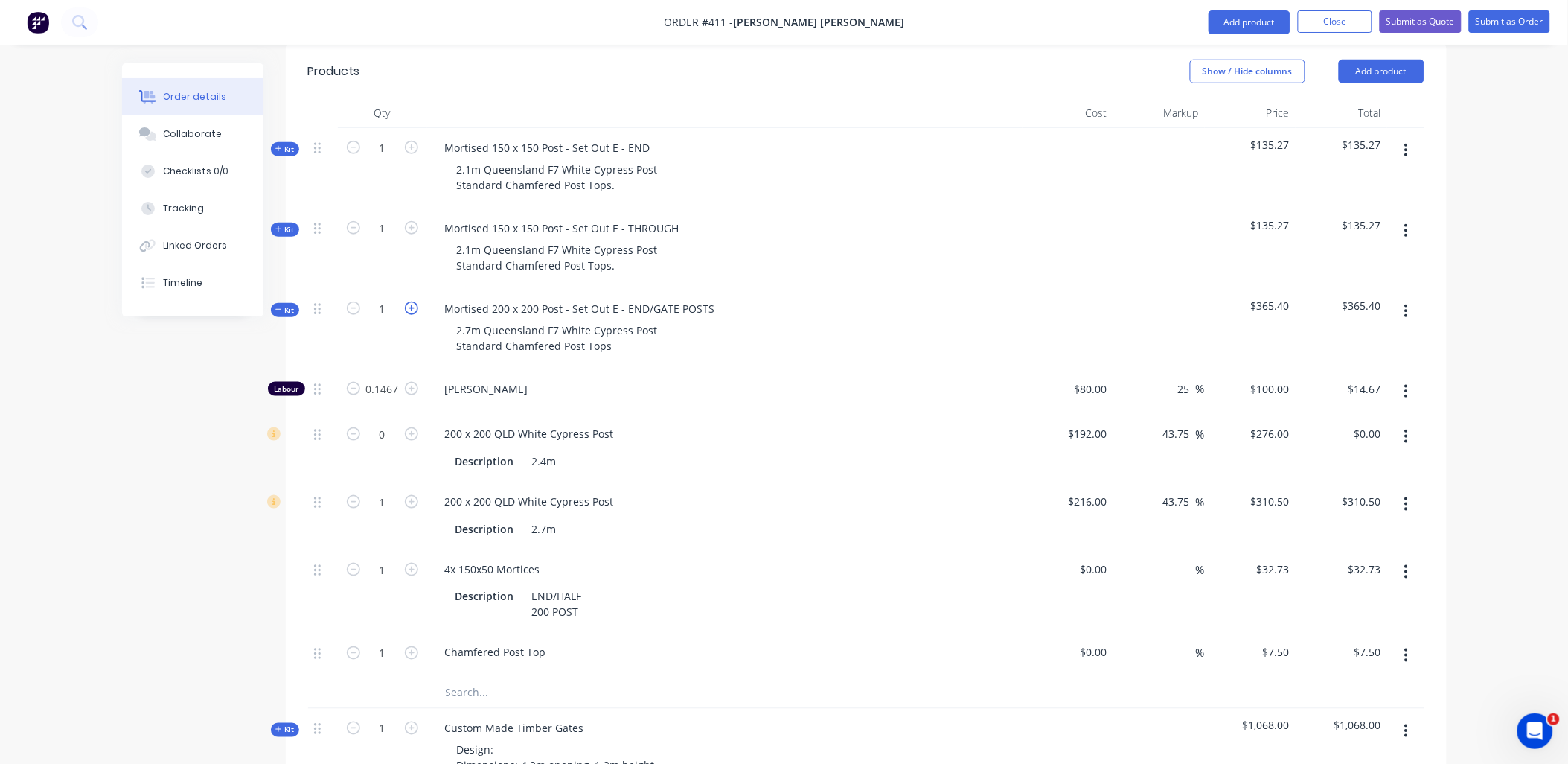
click at [417, 302] on icon "button" at bounding box center [412, 308] width 14 height 14
type input "2"
type input "0.2934"
type input "$29.34"
type input "2"
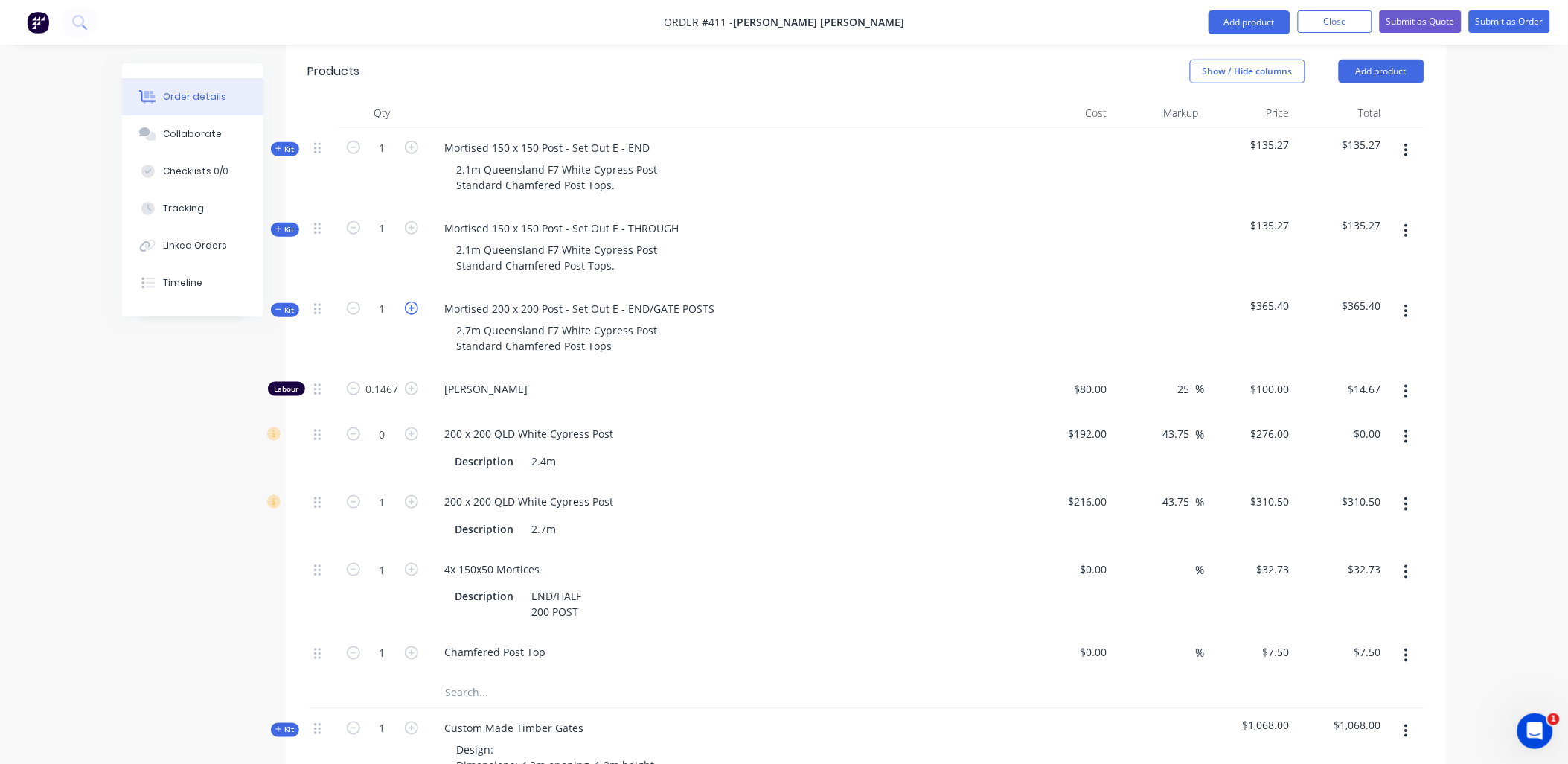
type input "$621.00"
type input "2"
type input "$65.46"
type input "2"
type input "$15.00"
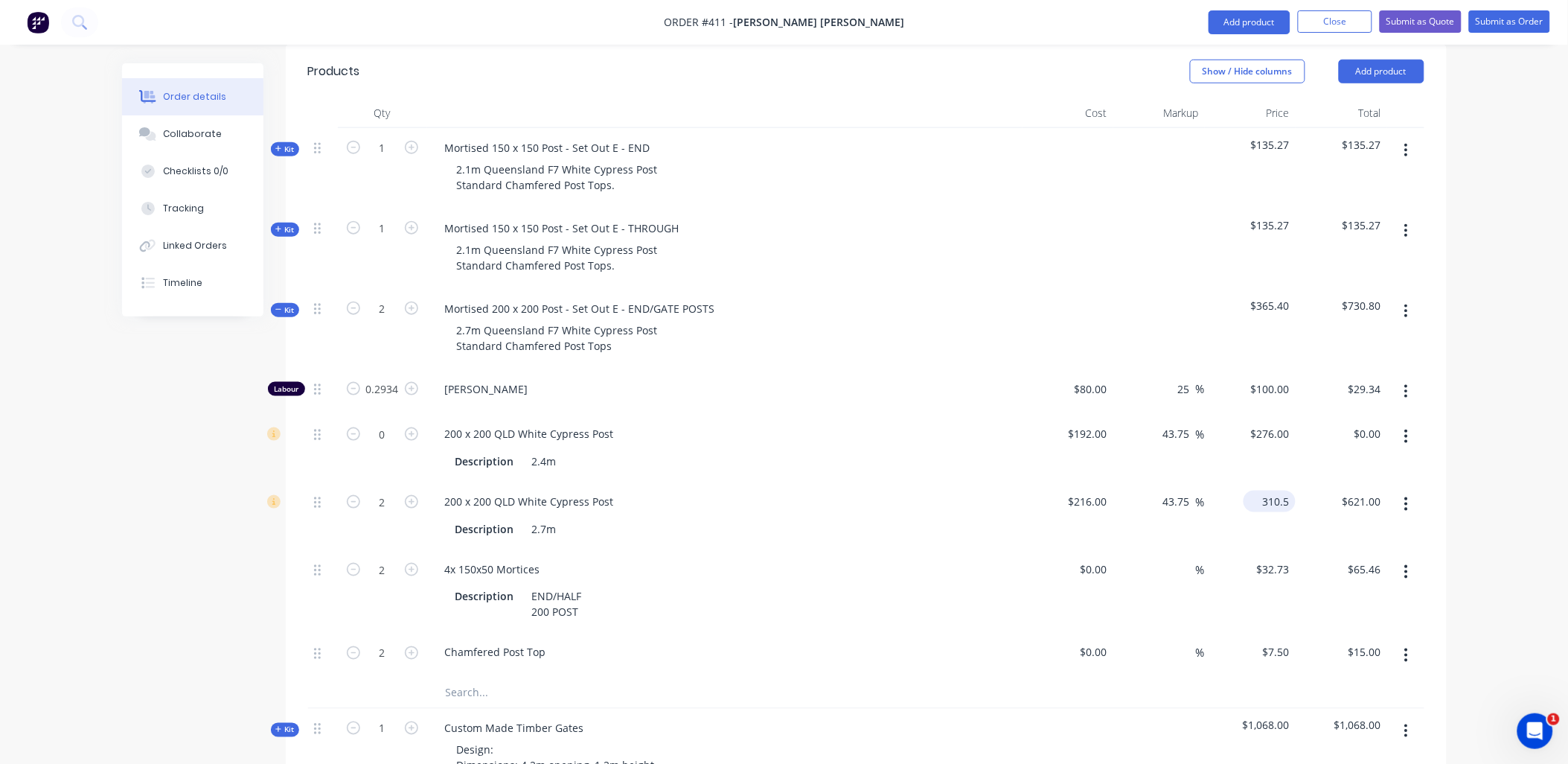
click at [1285, 490] on input "310.5" at bounding box center [1272, 501] width 46 height 22
type input "315"
type input "45.83"
type input "$315.00"
type input "$630.00"
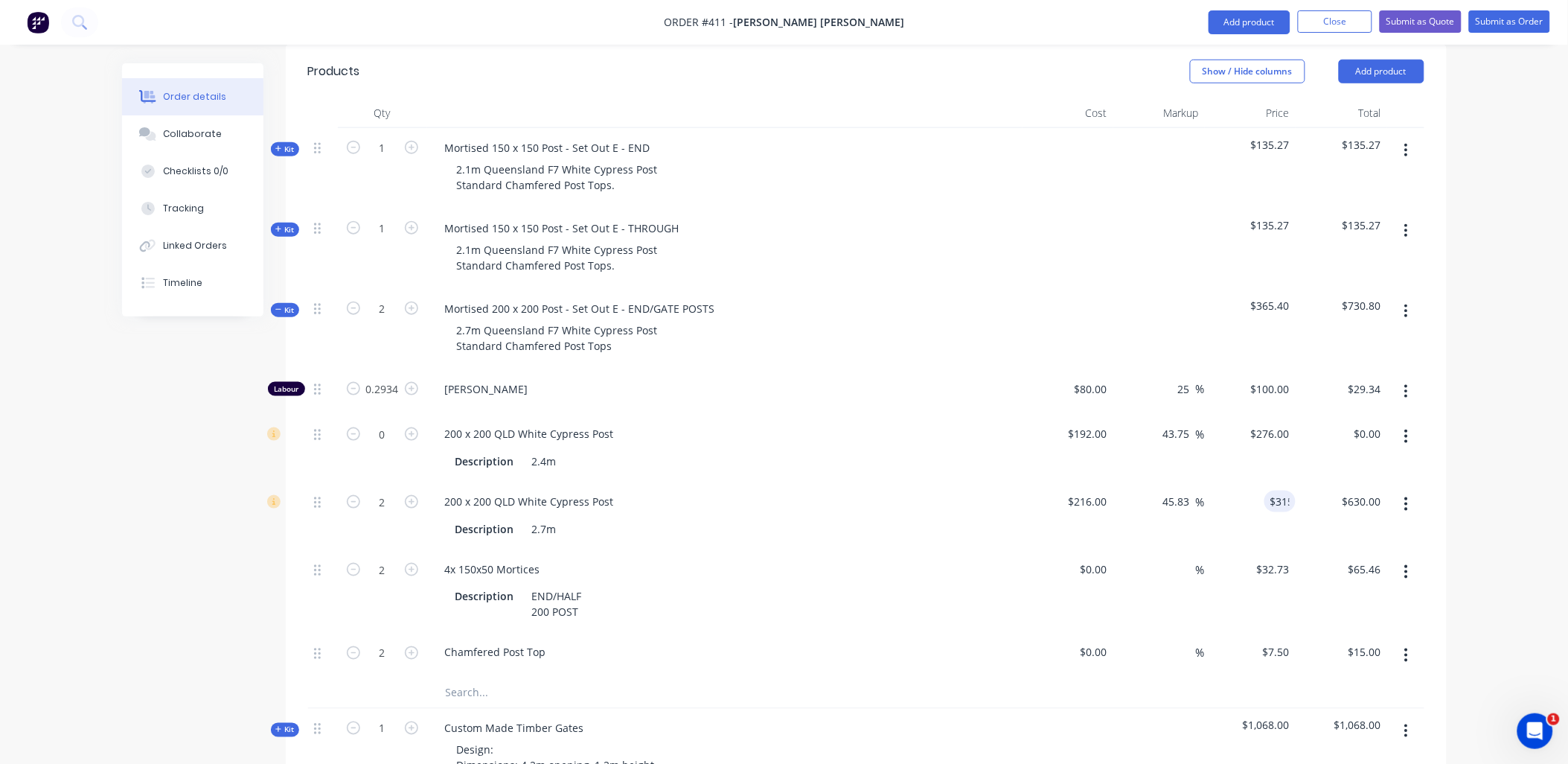
click at [1296, 549] on div "$65.46 $65.46" at bounding box center [1341, 591] width 91 height 84
click at [1271, 558] on input "32.73" at bounding box center [1278, 569] width 34 height 22
type input "$35.00"
type input "$70.00"
click at [1290, 504] on div "$315.00 $315.00" at bounding box center [1250, 516] width 91 height 68
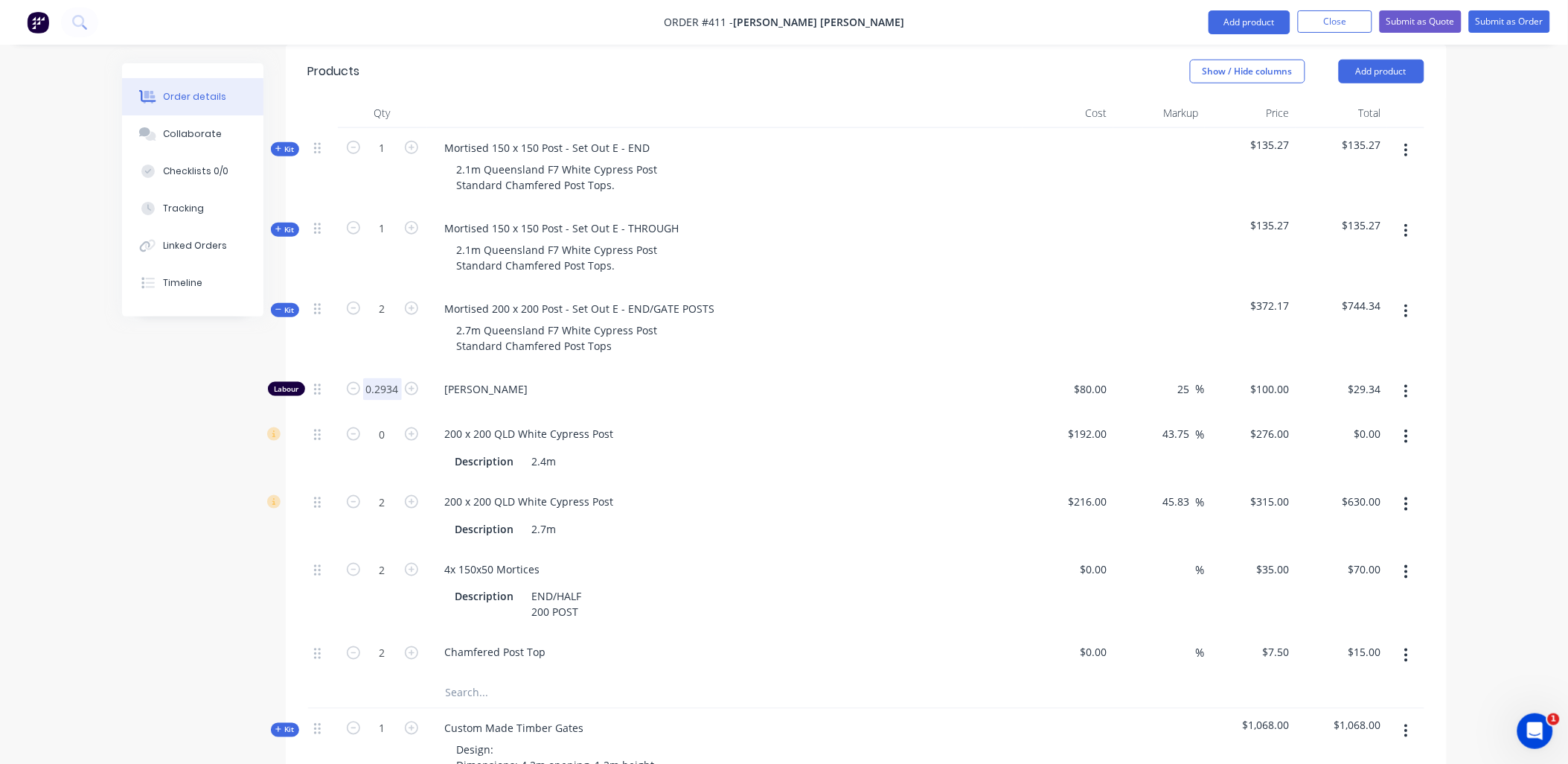
click at [374, 378] on input "0.2934" at bounding box center [382, 389] width 38 height 23
type input "0.3"
type input "$30.00"
click at [385, 318] on div "2" at bounding box center [382, 329] width 89 height 81
click at [295, 303] on div "Kit" at bounding box center [285, 310] width 29 height 14
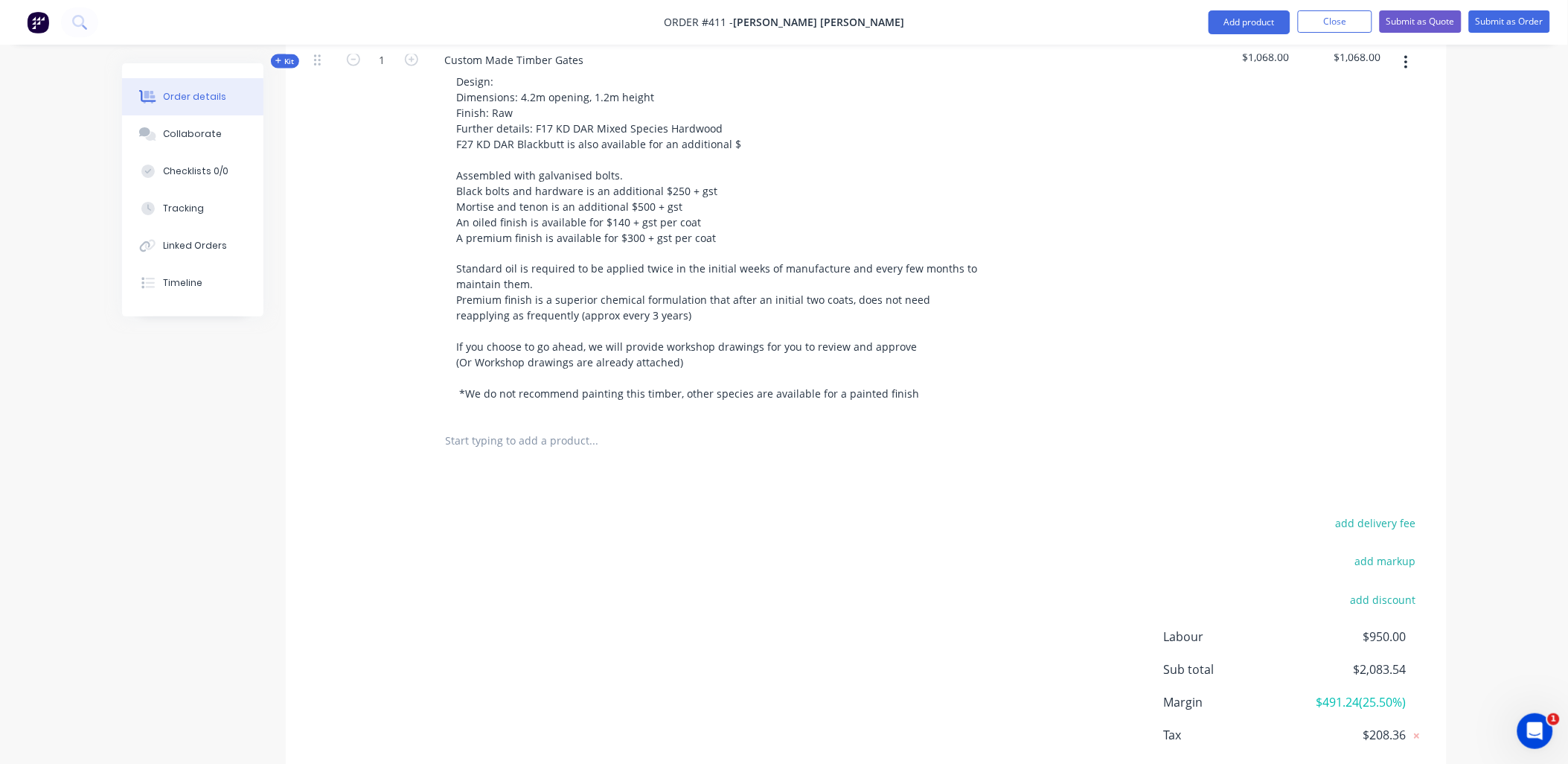
click at [483, 427] on input "text" at bounding box center [594, 441] width 298 height 29
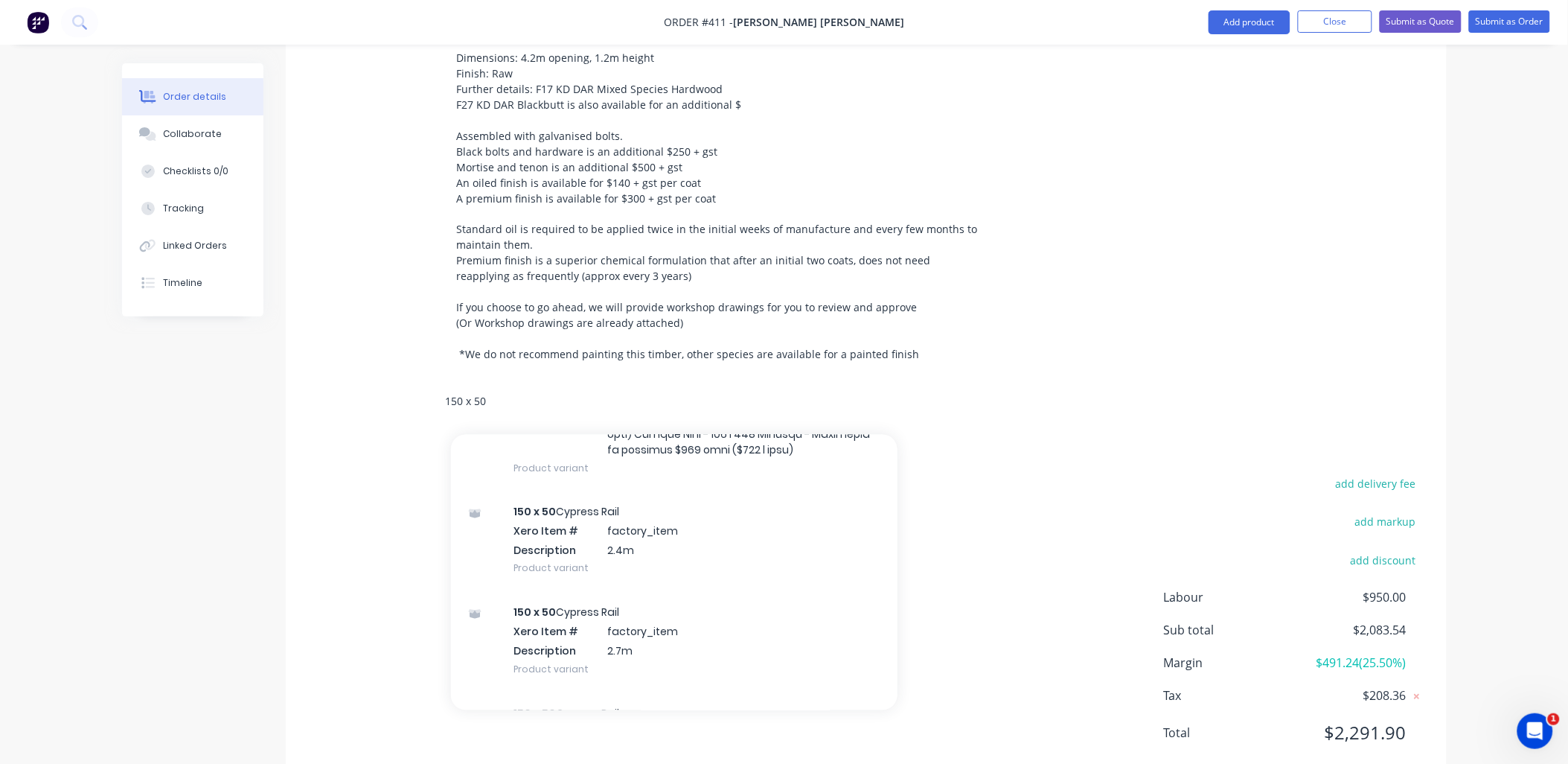
scroll to position [948, 0]
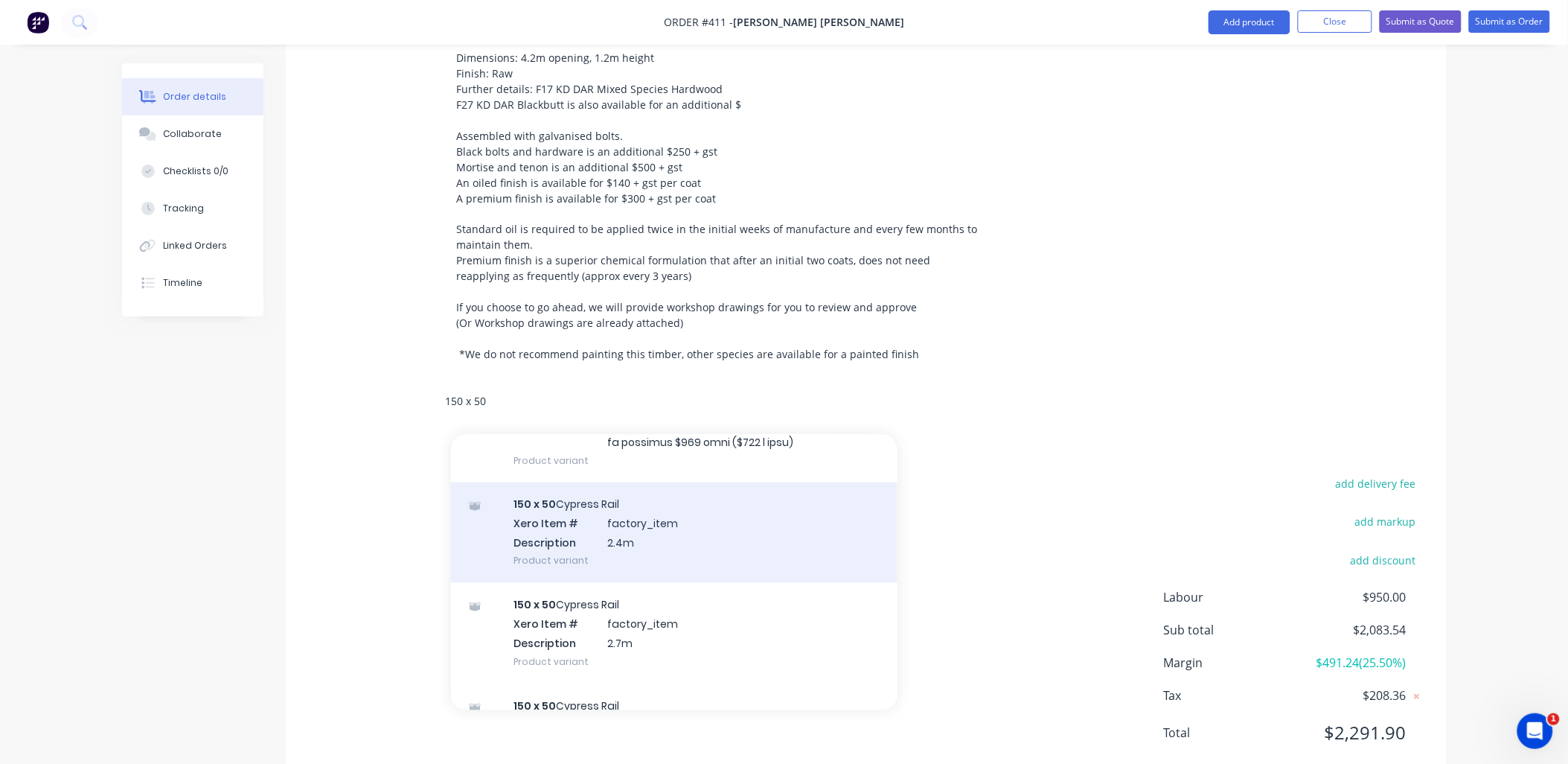
type input "150 x 50"
click at [688, 484] on div "150 x 50 Cypress Rail Xero Item # factory_item Description 2.4m Product variant" at bounding box center [674, 532] width 446 height 100
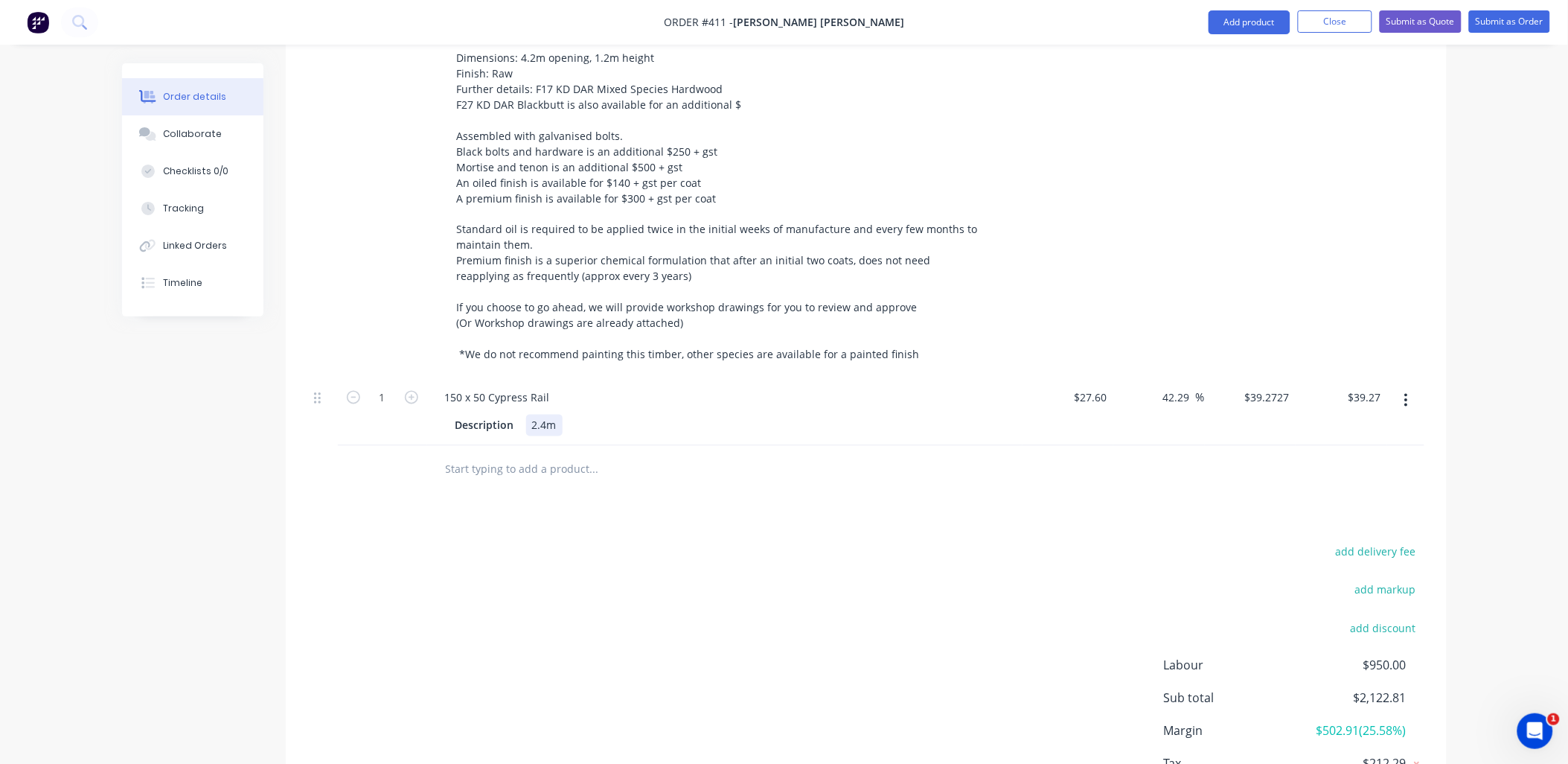
click at [557, 415] on div "2.4m" at bounding box center [545, 425] width 36 height 22
click at [557, 561] on div "add delivery fee add markup add discount Labour $950.00 Sub total $2,122.81 Mar…" at bounding box center [867, 685] width 1116 height 287
click at [603, 415] on div "2.4m (17 bays" at bounding box center [566, 425] width 81 height 22
click at [633, 493] on div "Products Show / Hide columns Add product Qty Cost Markup Price Total Kit 1 Mort…" at bounding box center [867, 264] width 1161 height 1175
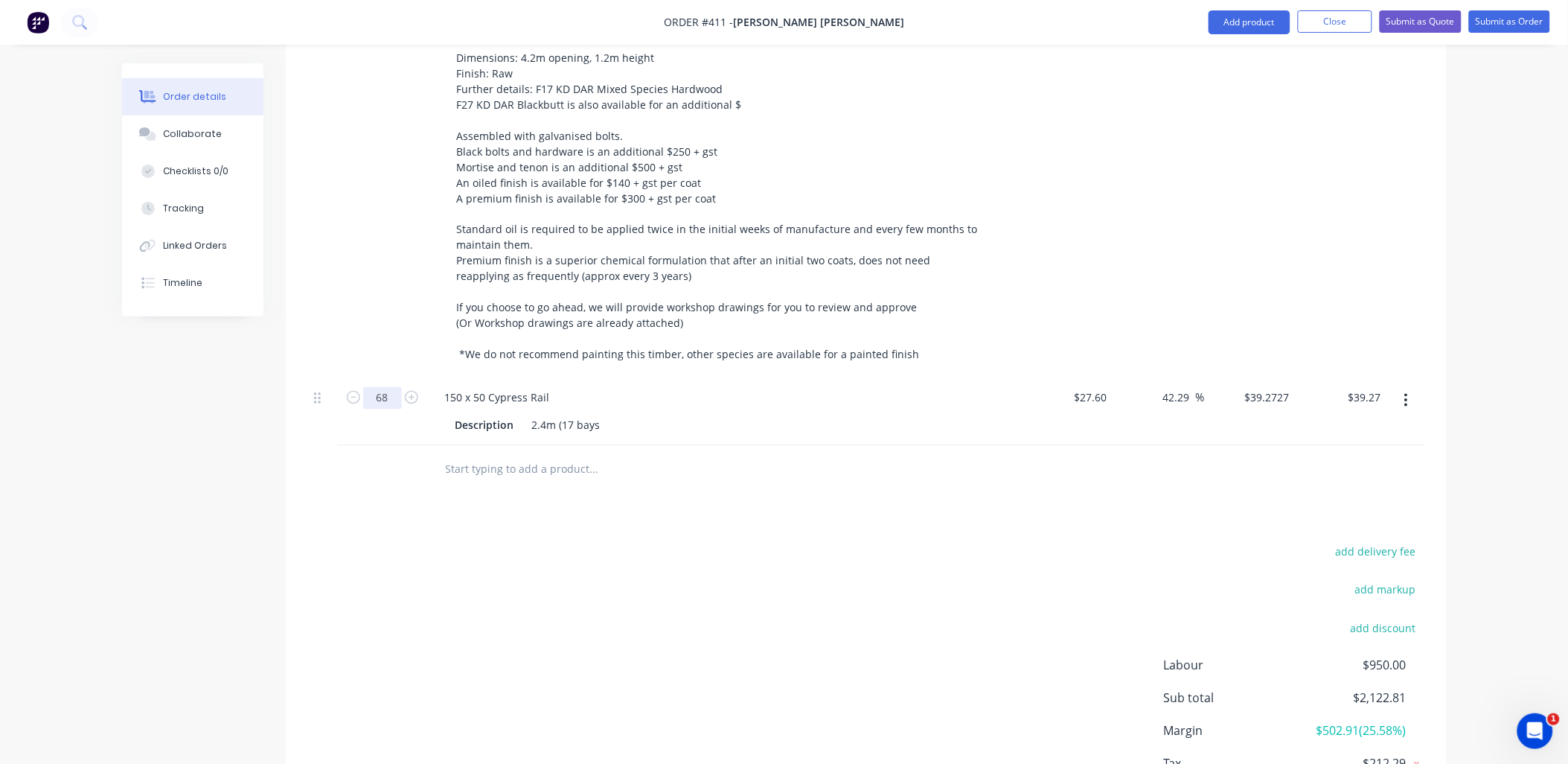
type input "68"
type input "$2,670.54"
click at [350, 257] on div "1" at bounding box center [382, 189] width 89 height 377
click at [600, 415] on div "2.4m (17 bays" at bounding box center [566, 425] width 81 height 22
click at [655, 542] on div "add delivery fee add markup add discount Labour $950.00 Sub total $4,754.08 Mar…" at bounding box center [867, 685] width 1116 height 287
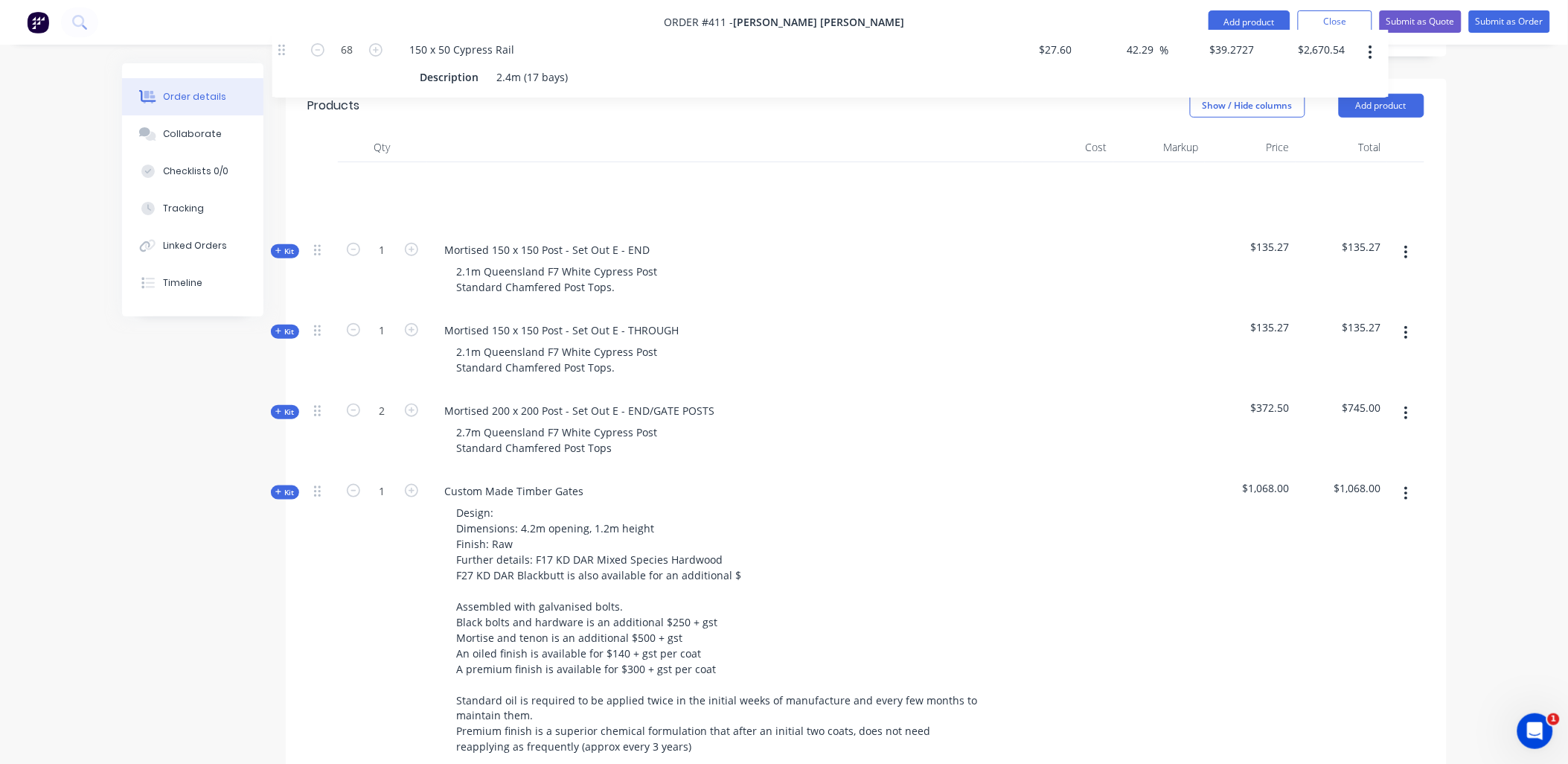
scroll to position [376, 0]
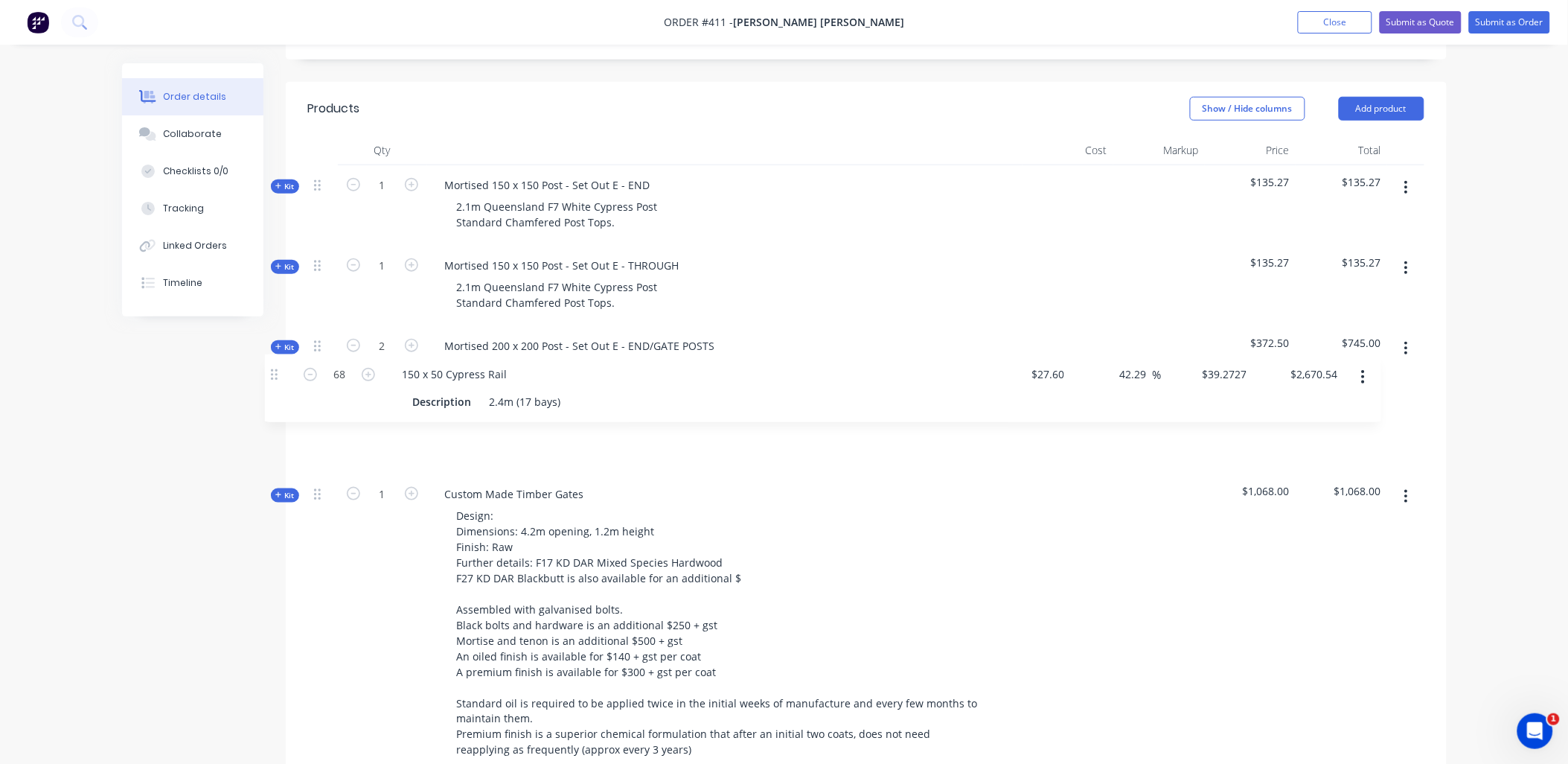
drag, startPoint x: 321, startPoint y: 358, endPoint x: 280, endPoint y: 370, distance: 42.7
click at [279, 370] on div "Created by Ben Created 11/08/25 Required 11/08/25 Assigned to Add team member I…" at bounding box center [784, 483] width 1325 height 1593
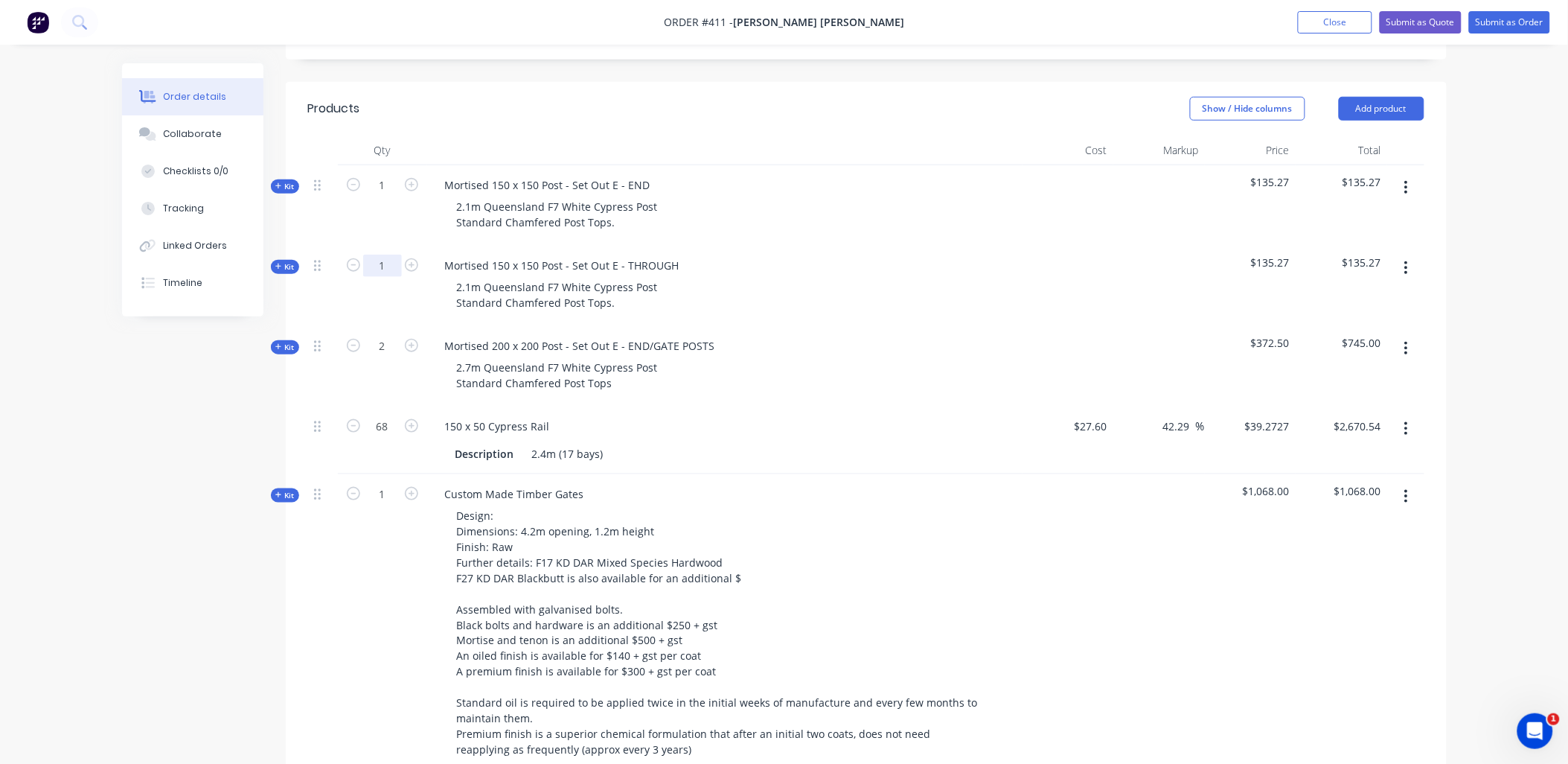
click at [398, 197] on input "1" at bounding box center [382, 186] width 38 height 23
type input "15"
click at [382, 198] on div "1" at bounding box center [382, 205] width 89 height 81
click at [411, 178] on icon "button" at bounding box center [412, 185] width 14 height 14
type input "2"
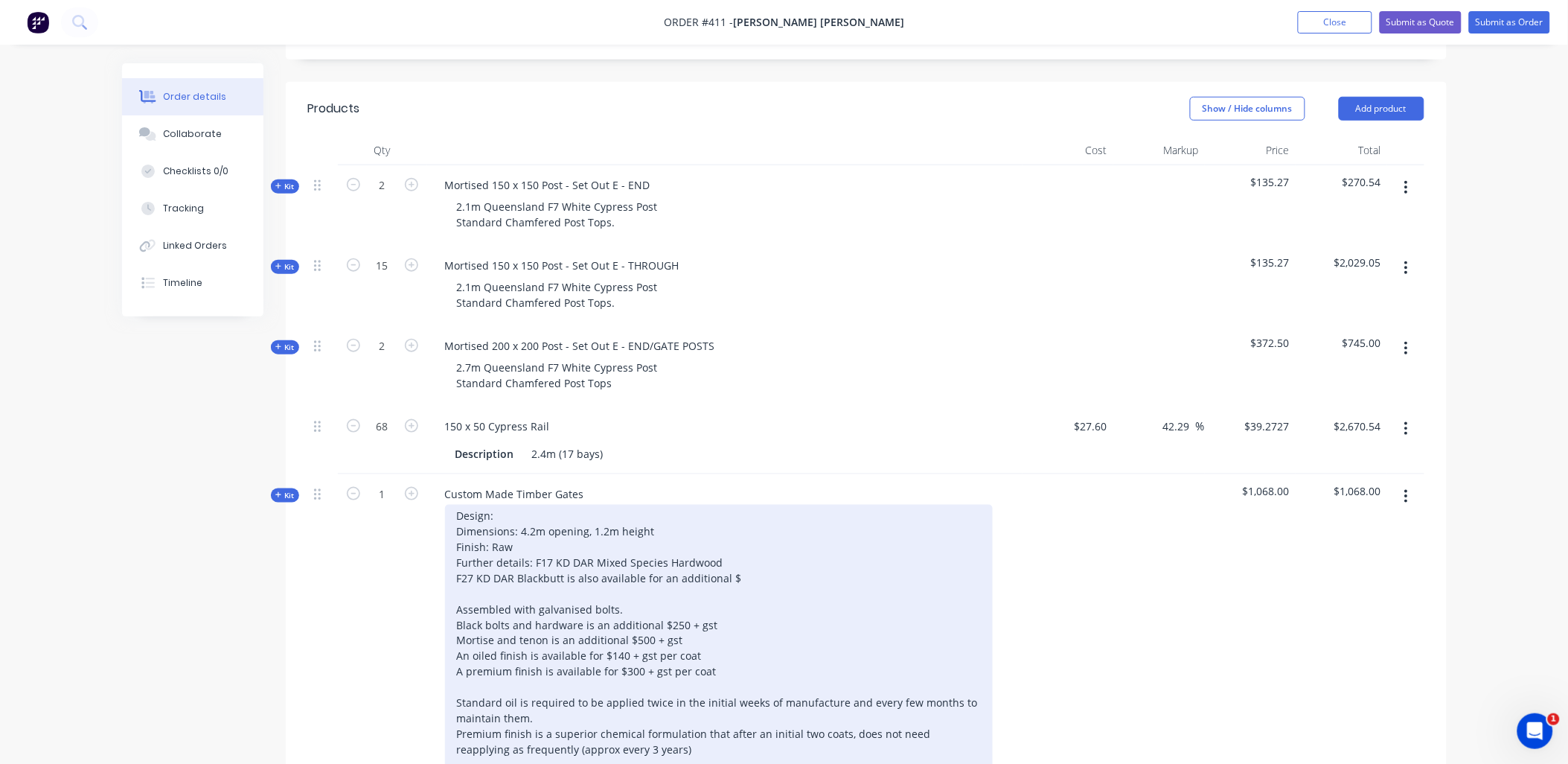
click at [520, 505] on div "Design: Dimensions: 4.2m opening, 1.2m height Finish: Raw Further details: F17 …" at bounding box center [719, 671] width 548 height 334
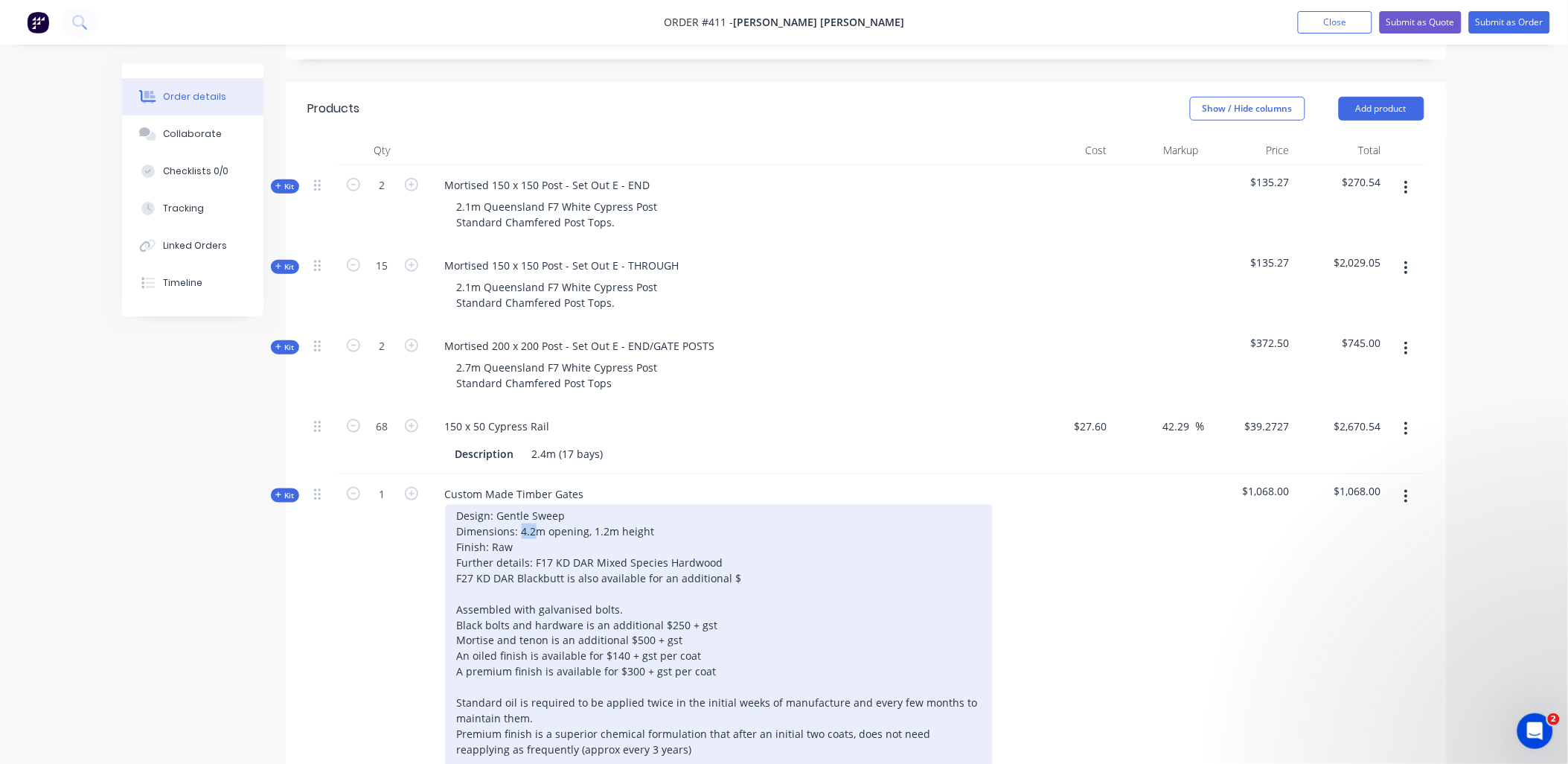
click at [527, 505] on div "Design: Gentle Sweep Dimensions: 4.2m opening, 1.2m height Finish: Raw Further …" at bounding box center [719, 671] width 548 height 334
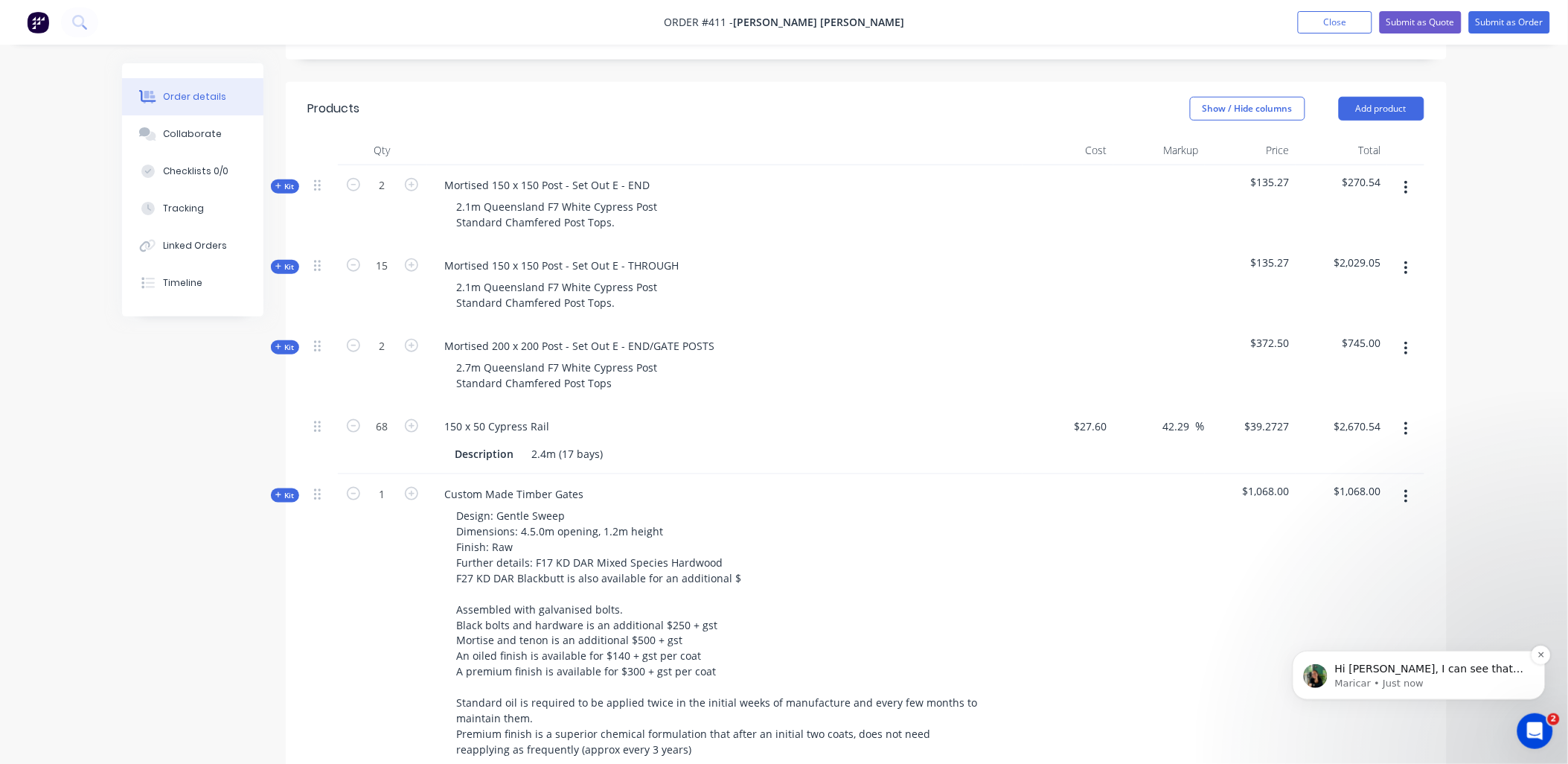
click at [1452, 670] on p "Hi Ben, I can see that this order is still in Quote status. Just a heads-up — w…" at bounding box center [1431, 668] width 192 height 15
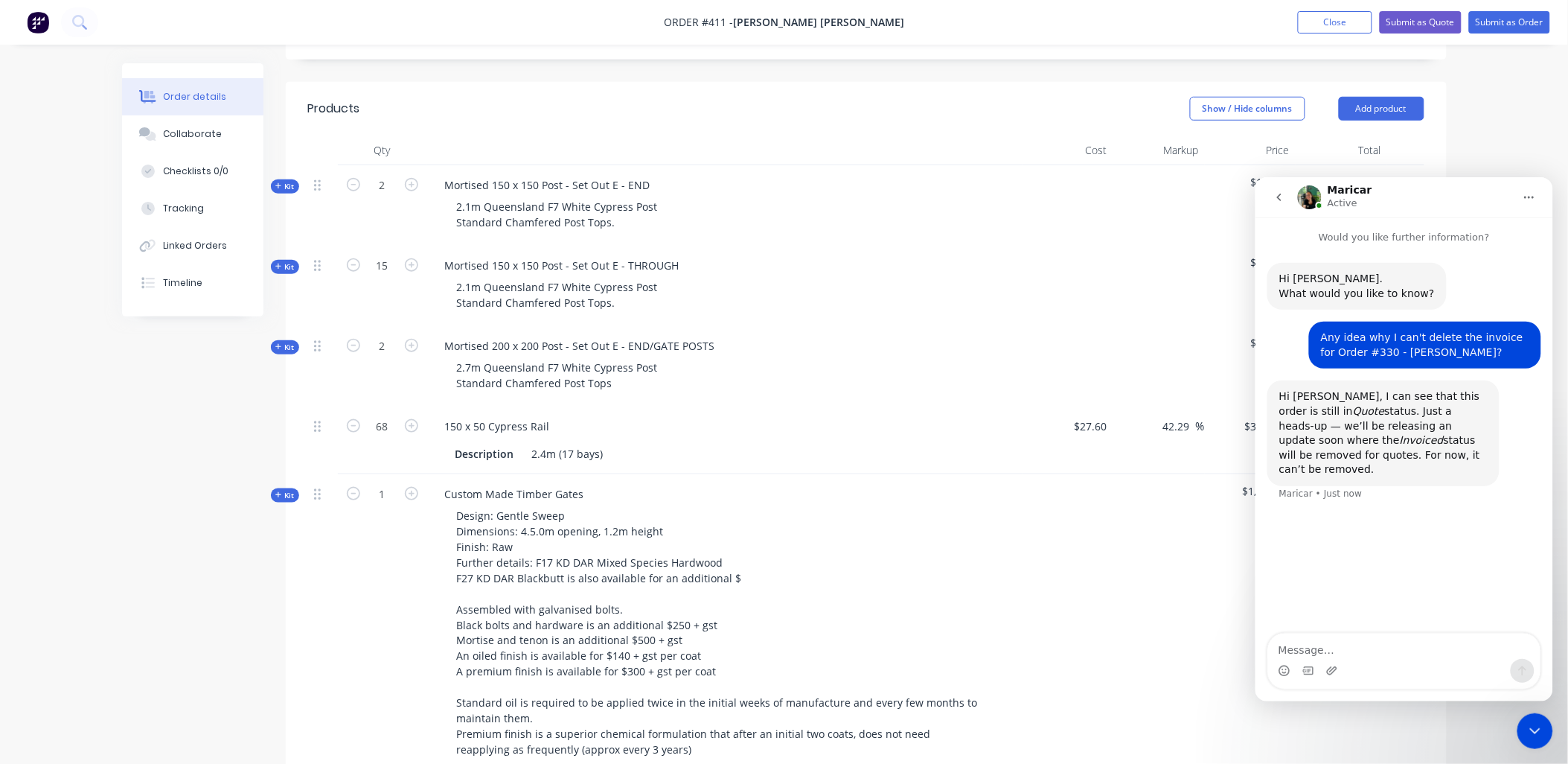
click at [1328, 651] on textarea "Message…" at bounding box center [1404, 646] width 272 height 26
click at [1106, 499] on div at bounding box center [1068, 663] width 91 height 377
click at [1343, 18] on button "Close" at bounding box center [1335, 23] width 75 height 23
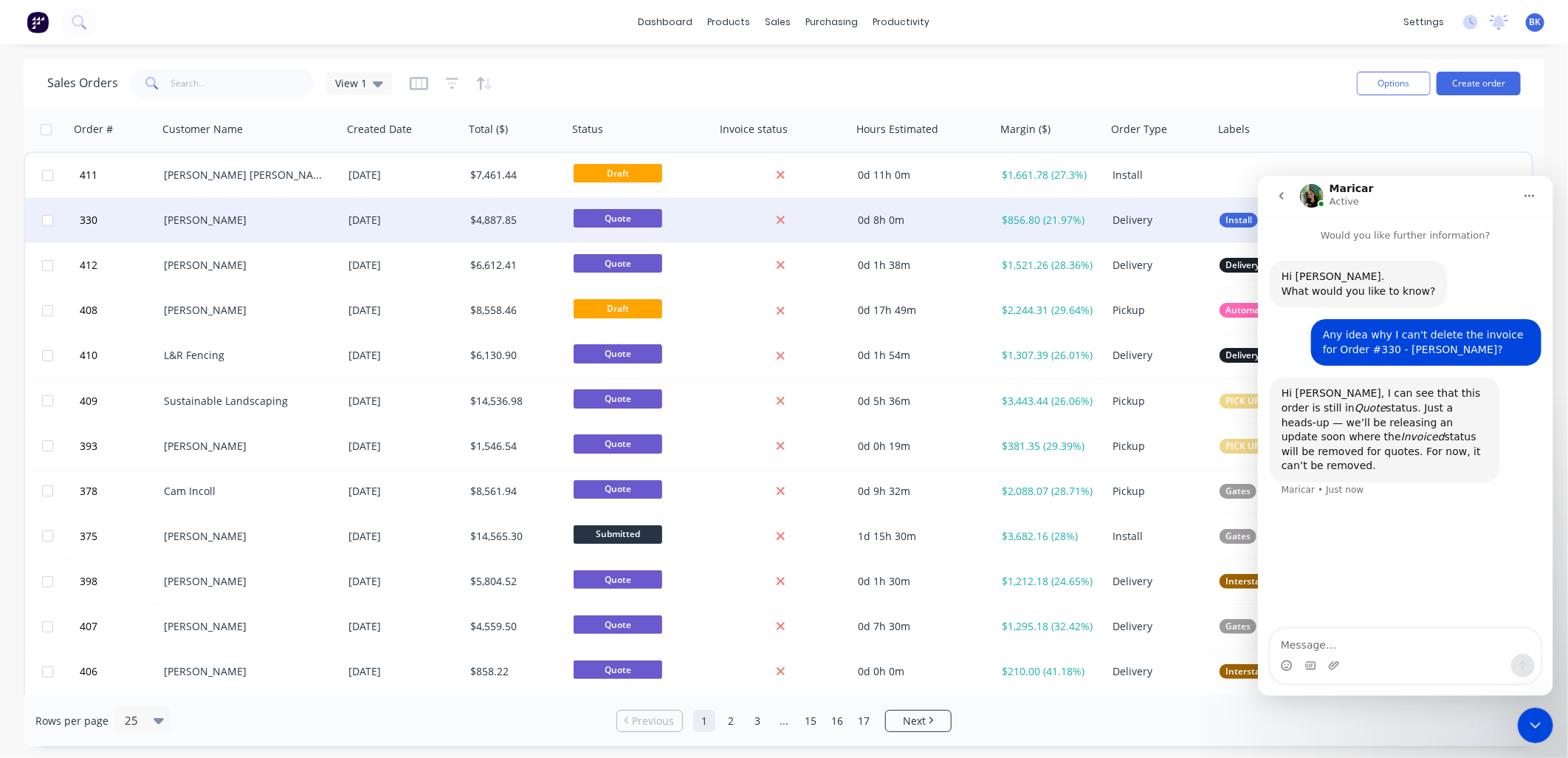
click at [337, 218] on div "[PERSON_NAME]" at bounding box center [250, 219] width 185 height 44
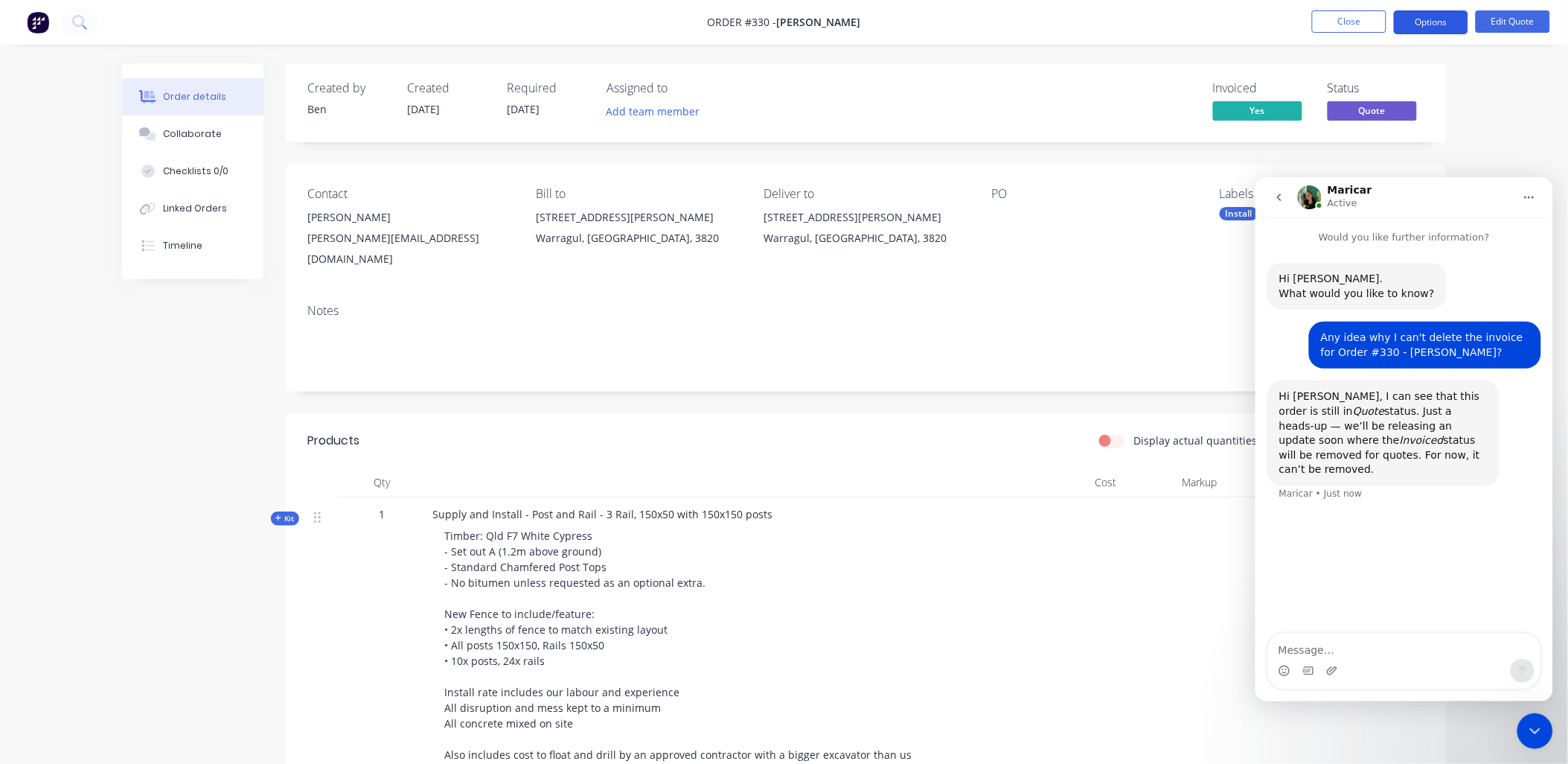
click at [1435, 20] on button "Options" at bounding box center [1431, 23] width 75 height 24
click at [1408, 120] on div "Proforma Invoice" at bounding box center [1387, 120] width 137 height 22
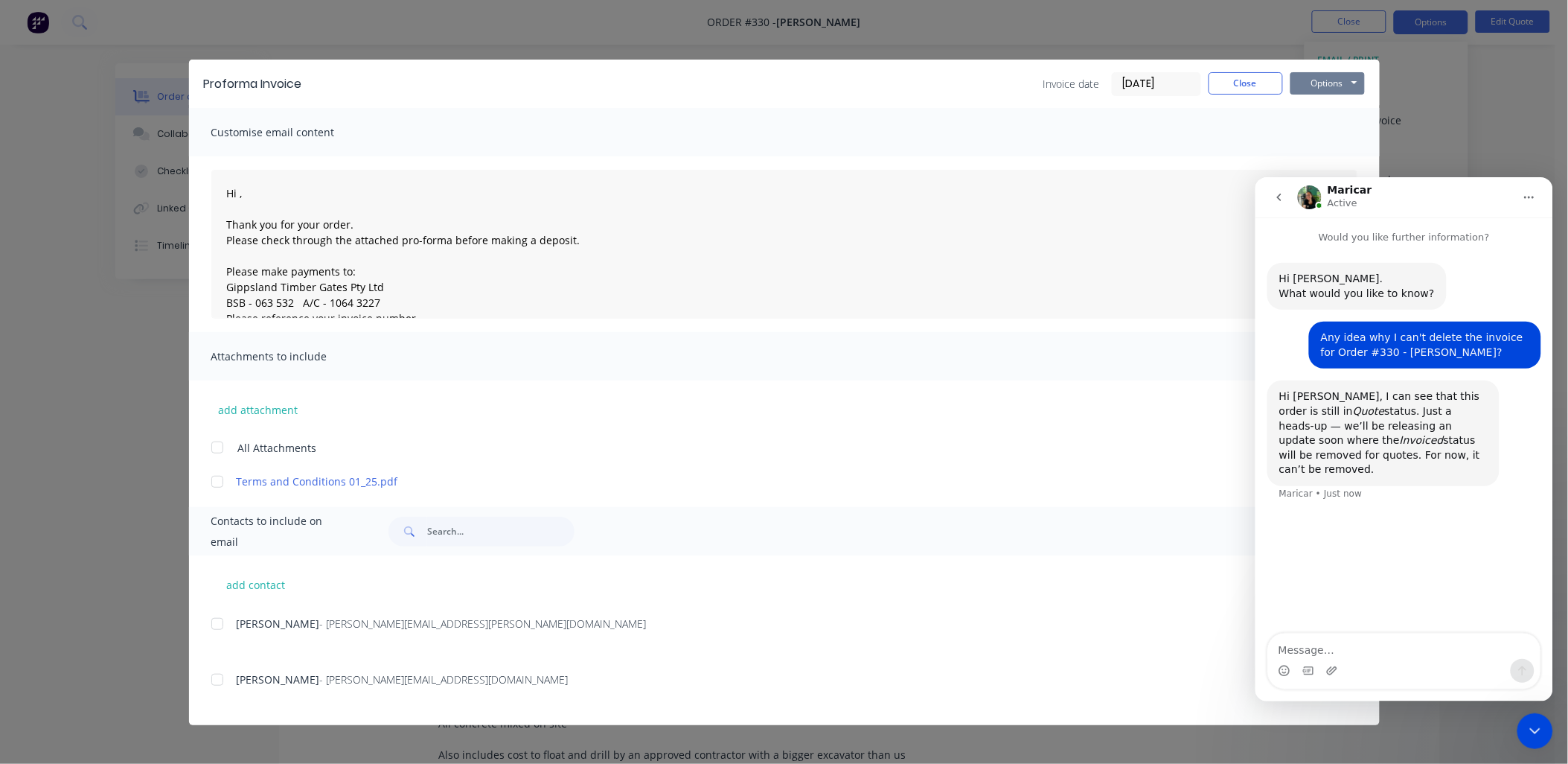
click at [1335, 78] on button "Options" at bounding box center [1327, 84] width 75 height 23
type textarea "Hi , Thank you for your order. Please check through the attached pro-forma befo…"
click at [1340, 105] on button "Preview" at bounding box center [1338, 109] width 95 height 25
type textarea "Hi , Thank you for your order. Please check through the attached pro-forma befo…"
click at [1223, 86] on button "Close" at bounding box center [1246, 84] width 75 height 23
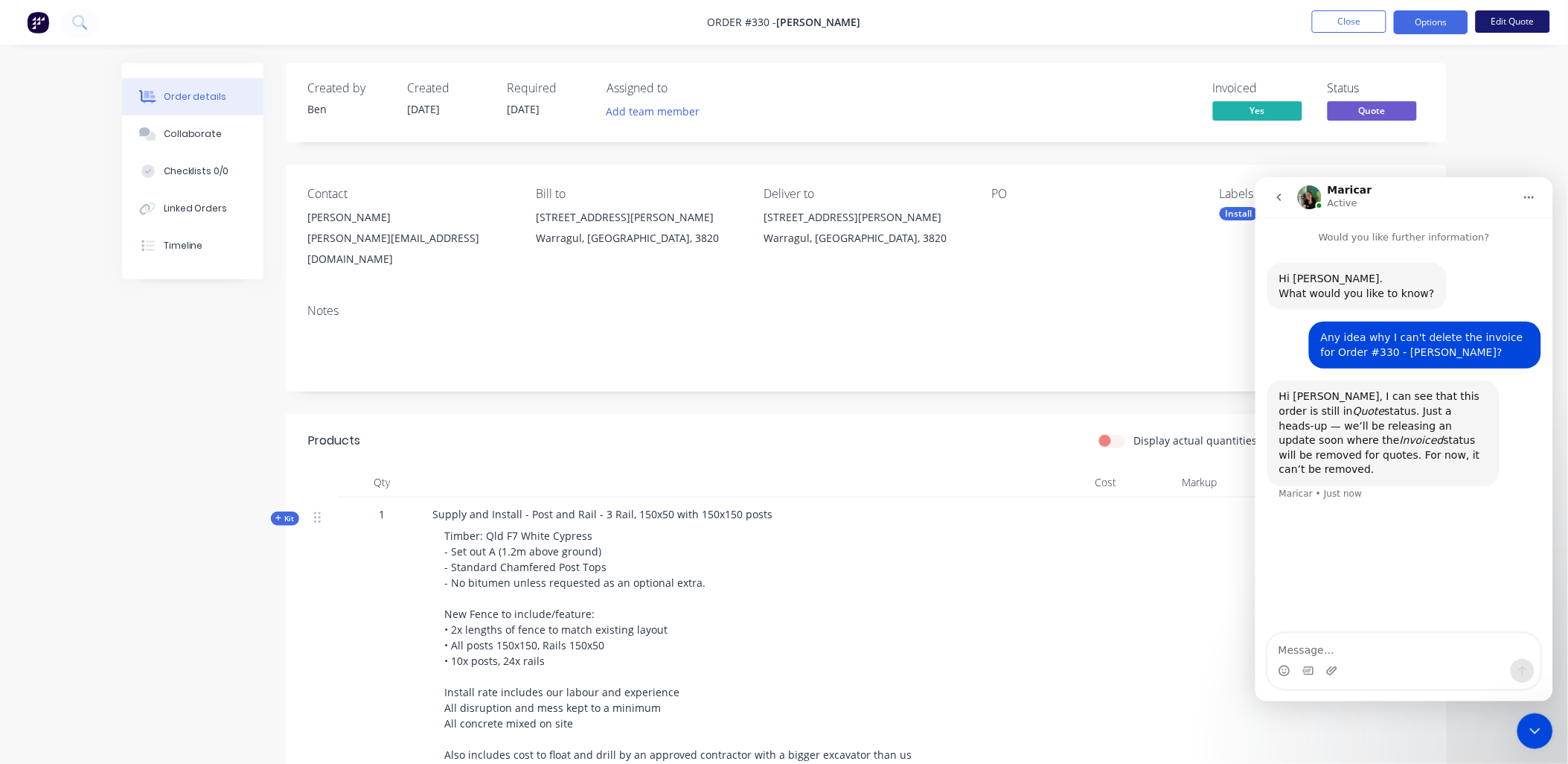
click at [1509, 19] on button "Edit Quote" at bounding box center [1513, 22] width 75 height 23
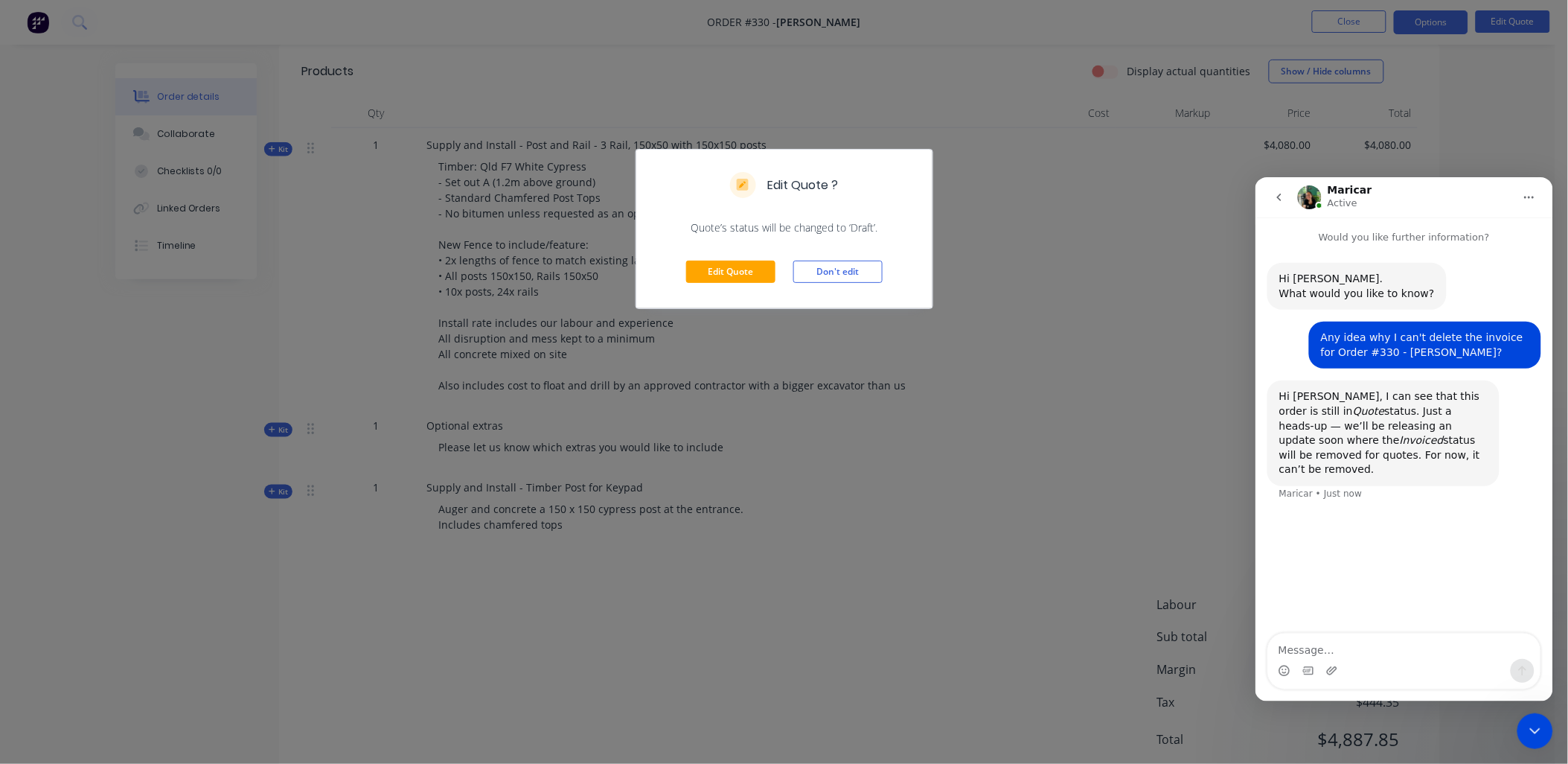
scroll to position [404, 0]
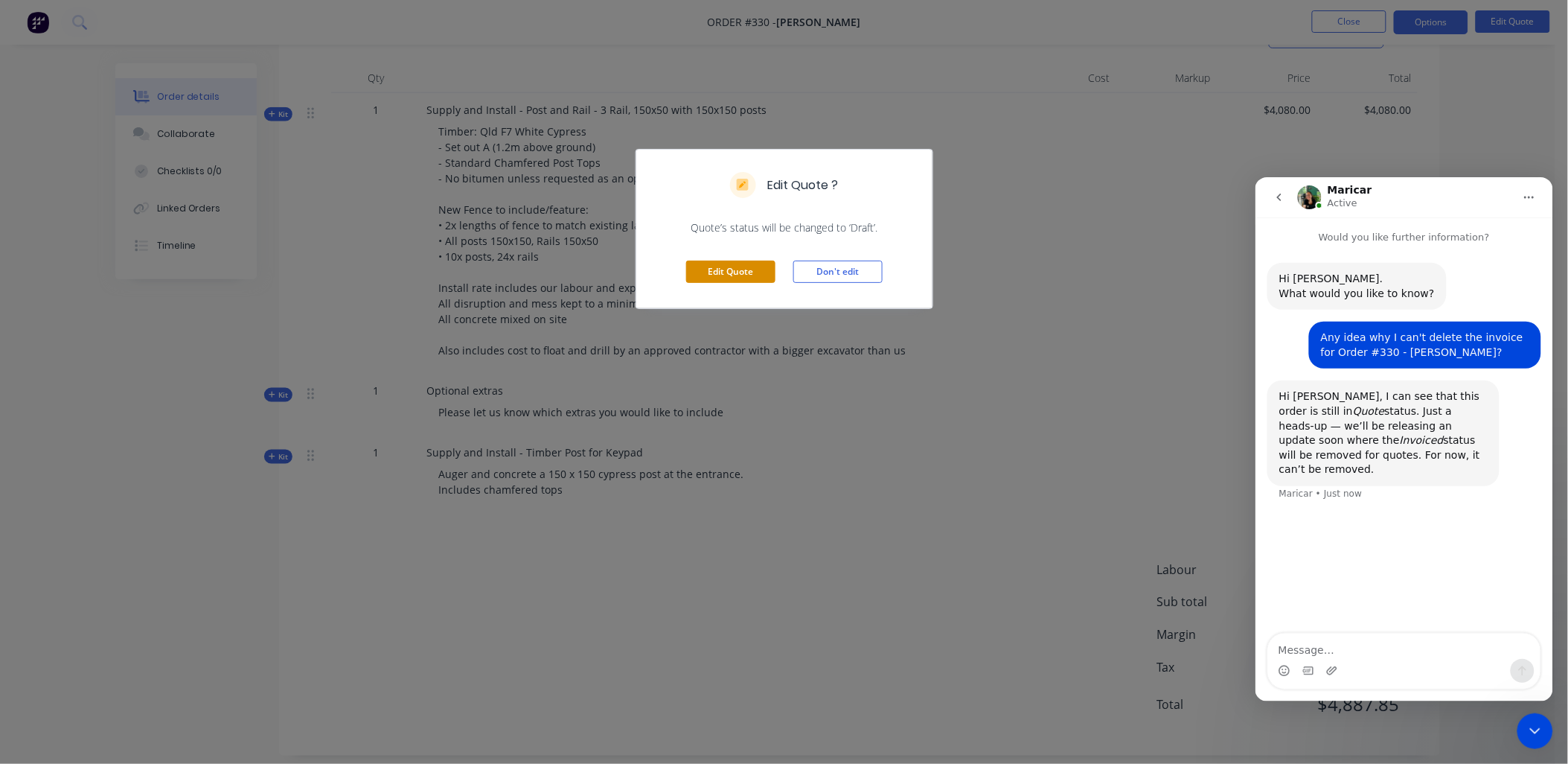
click at [709, 277] on button "Edit Quote" at bounding box center [731, 272] width 89 height 23
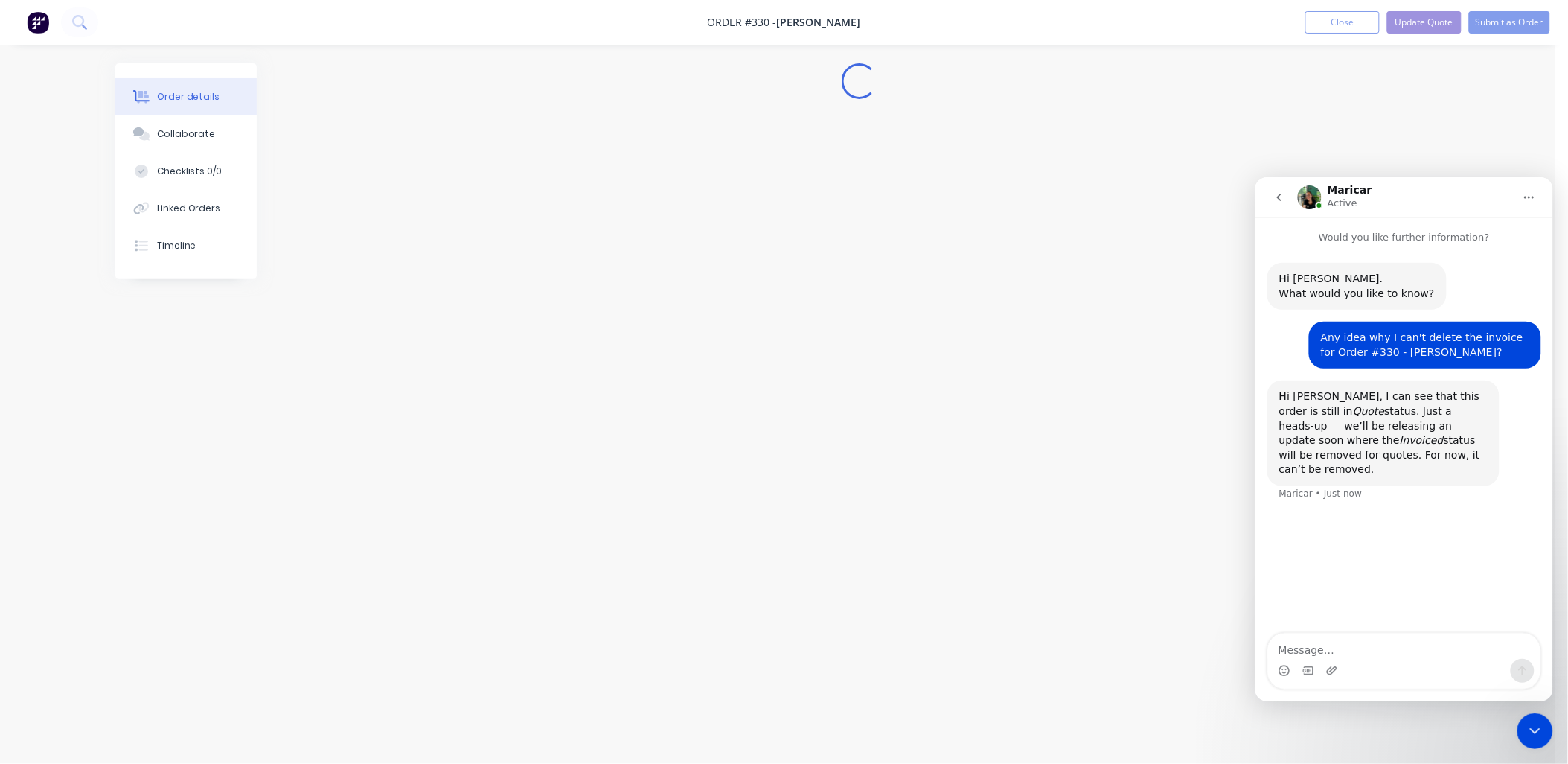
scroll to position [0, 0]
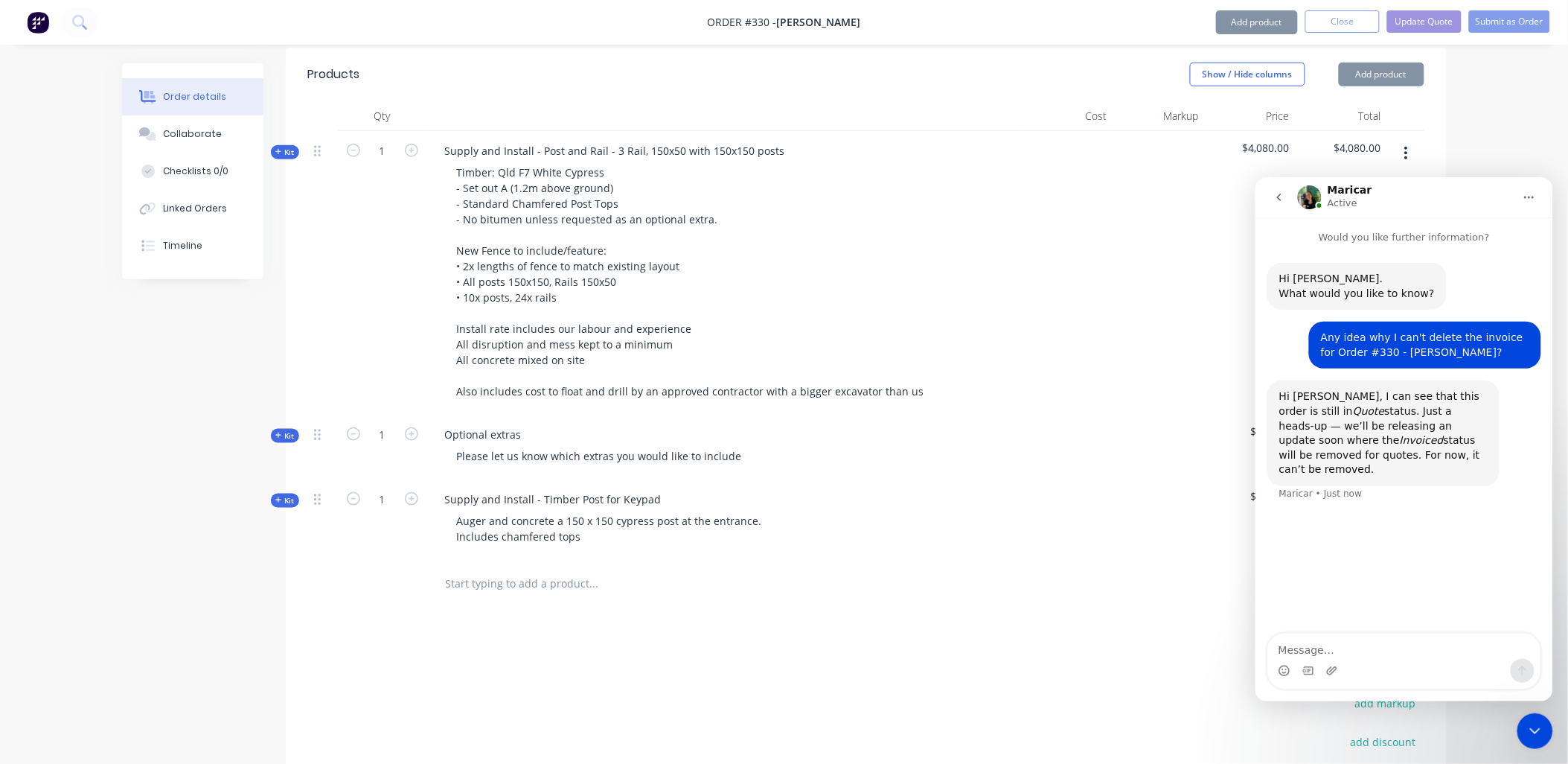
click at [295, 428] on div "Kit" at bounding box center [285, 435] width 29 height 14
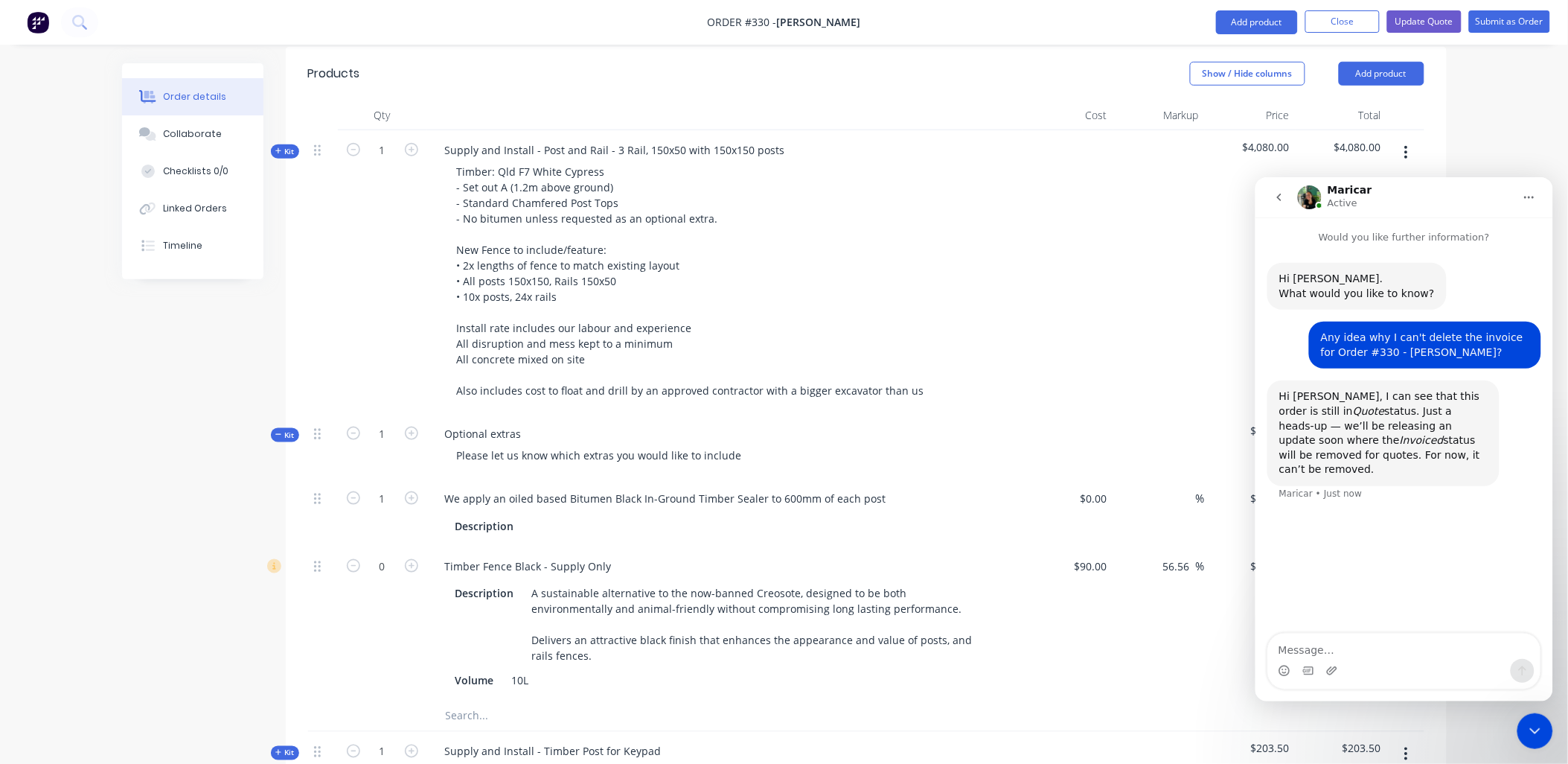
click at [1536, 726] on icon "Close Intercom Messenger" at bounding box center [1535, 730] width 18 height 18
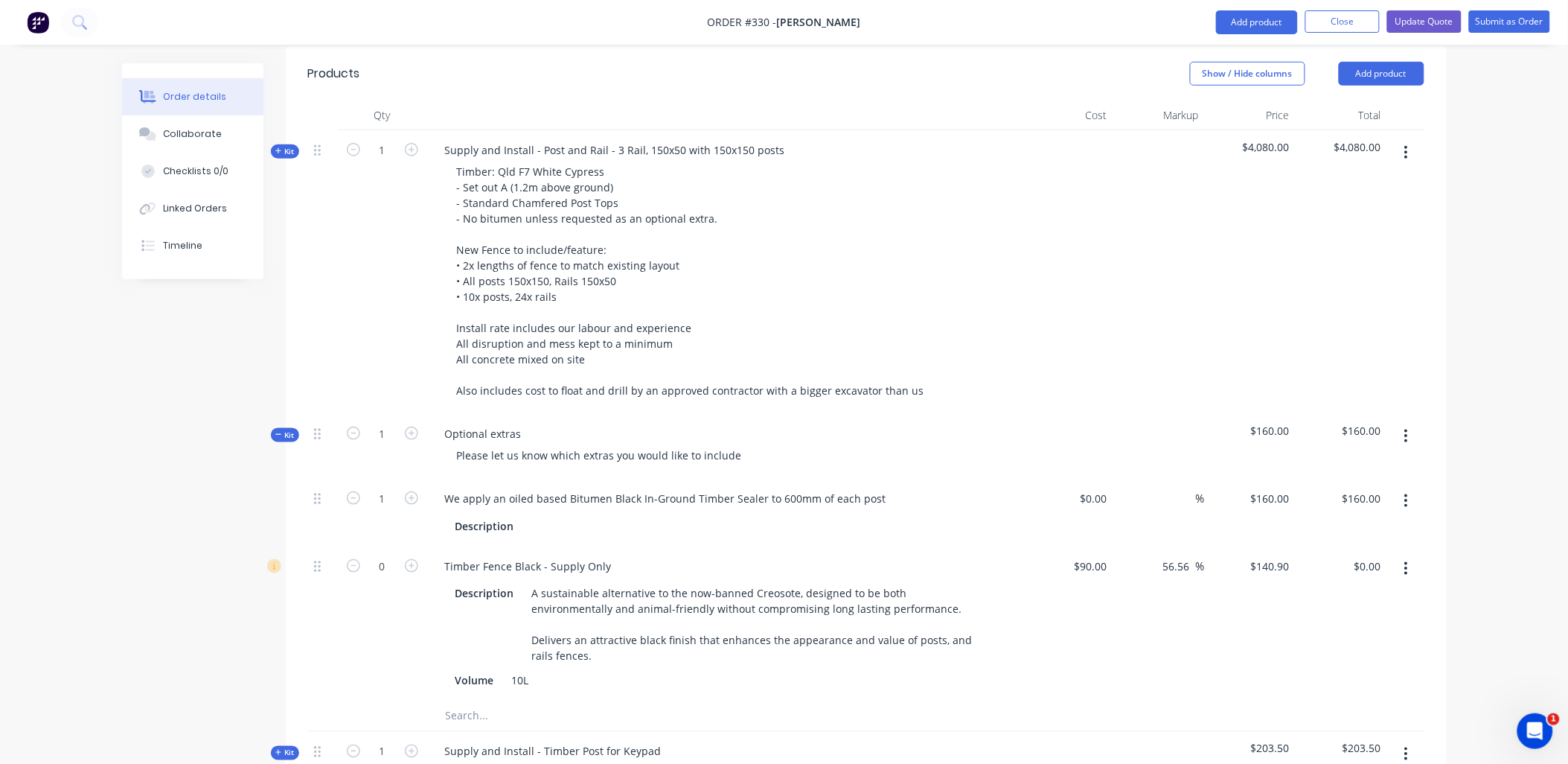
click at [1401, 555] on button "button" at bounding box center [1407, 569] width 35 height 27
click at [1368, 656] on div "Delete" at bounding box center [1354, 667] width 115 height 22
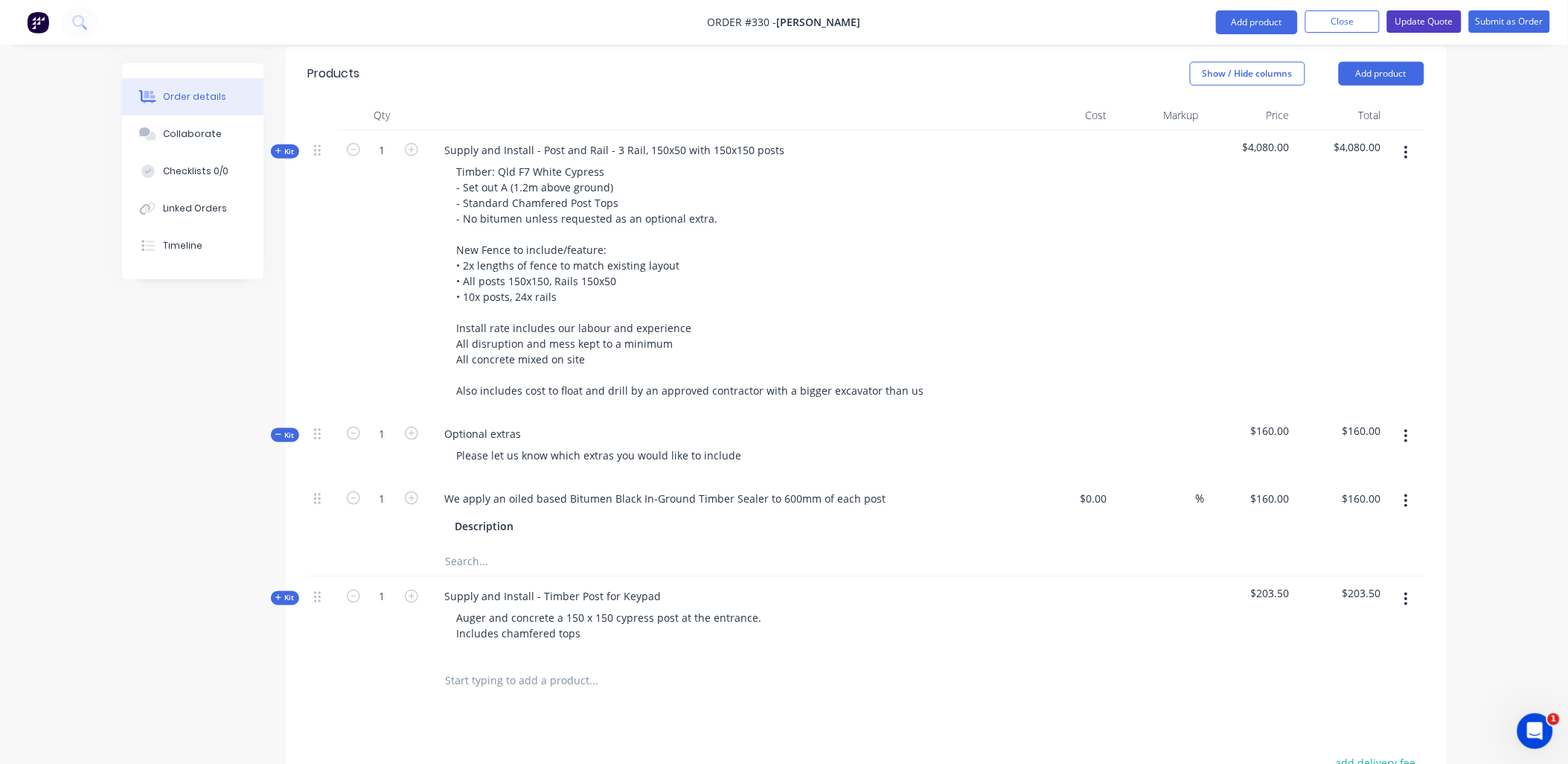
click at [1435, 25] on button "Update Quote" at bounding box center [1425, 22] width 75 height 23
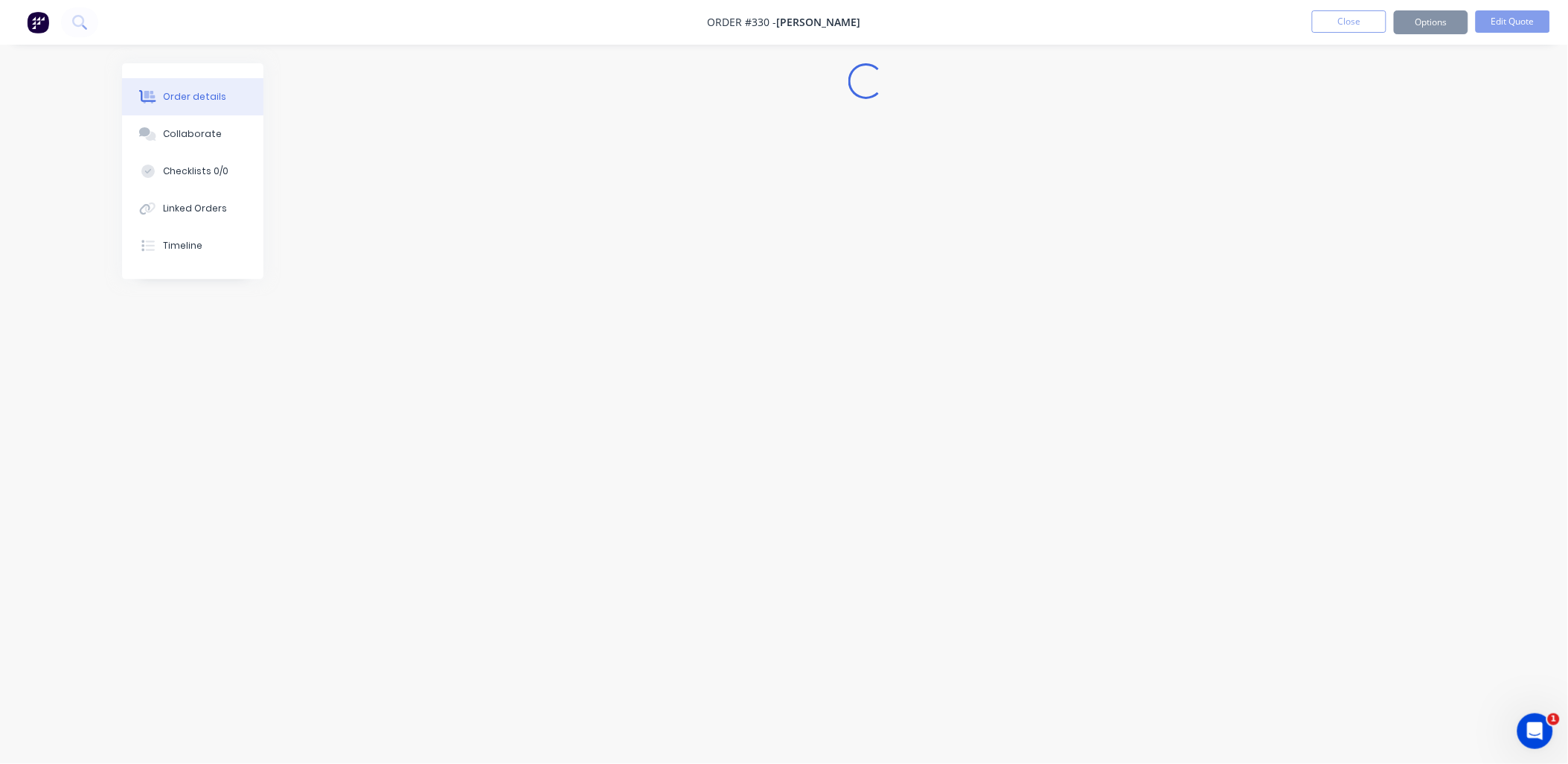
scroll to position [0, 0]
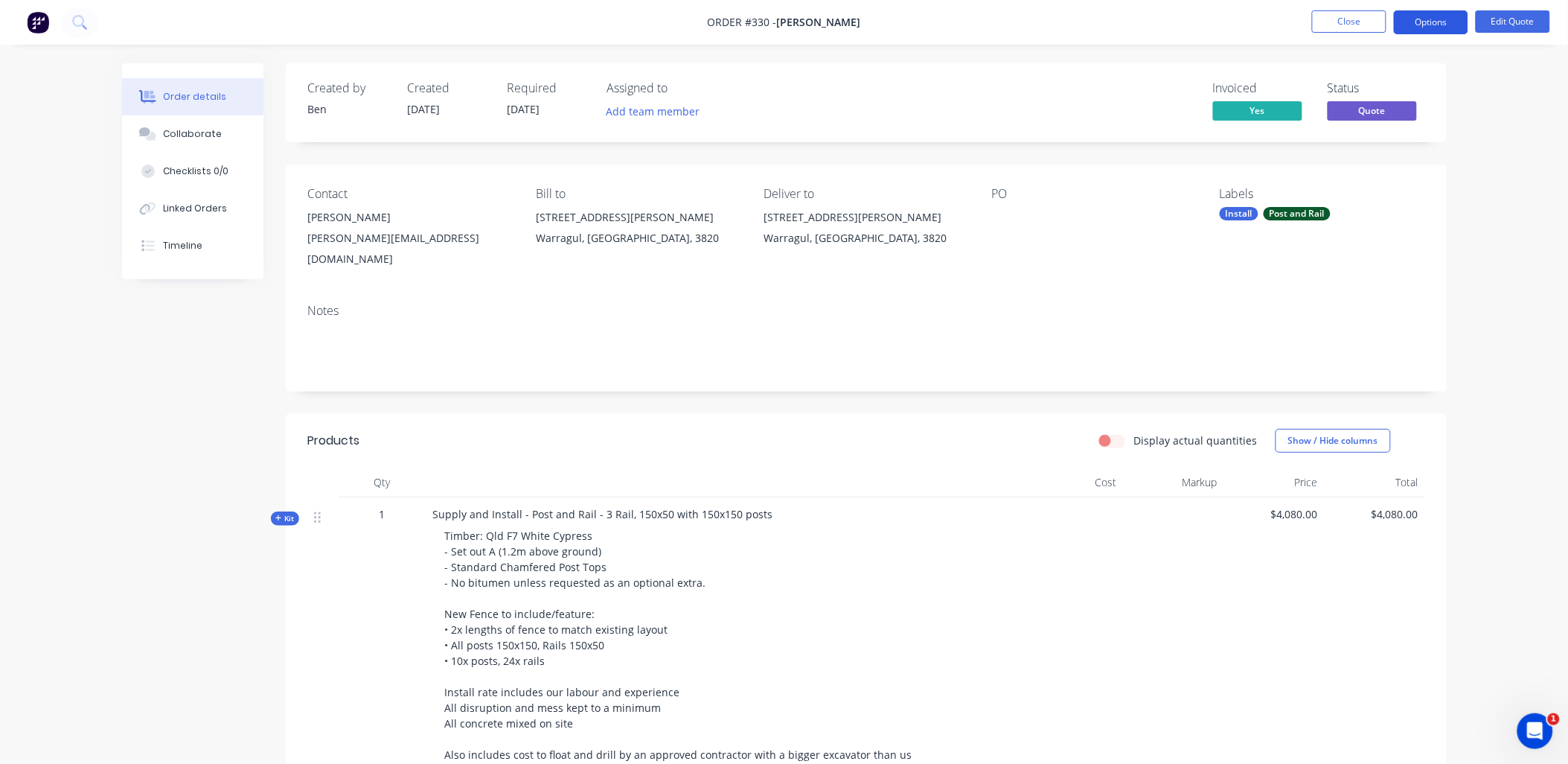
click at [1434, 23] on button "Options" at bounding box center [1431, 23] width 75 height 24
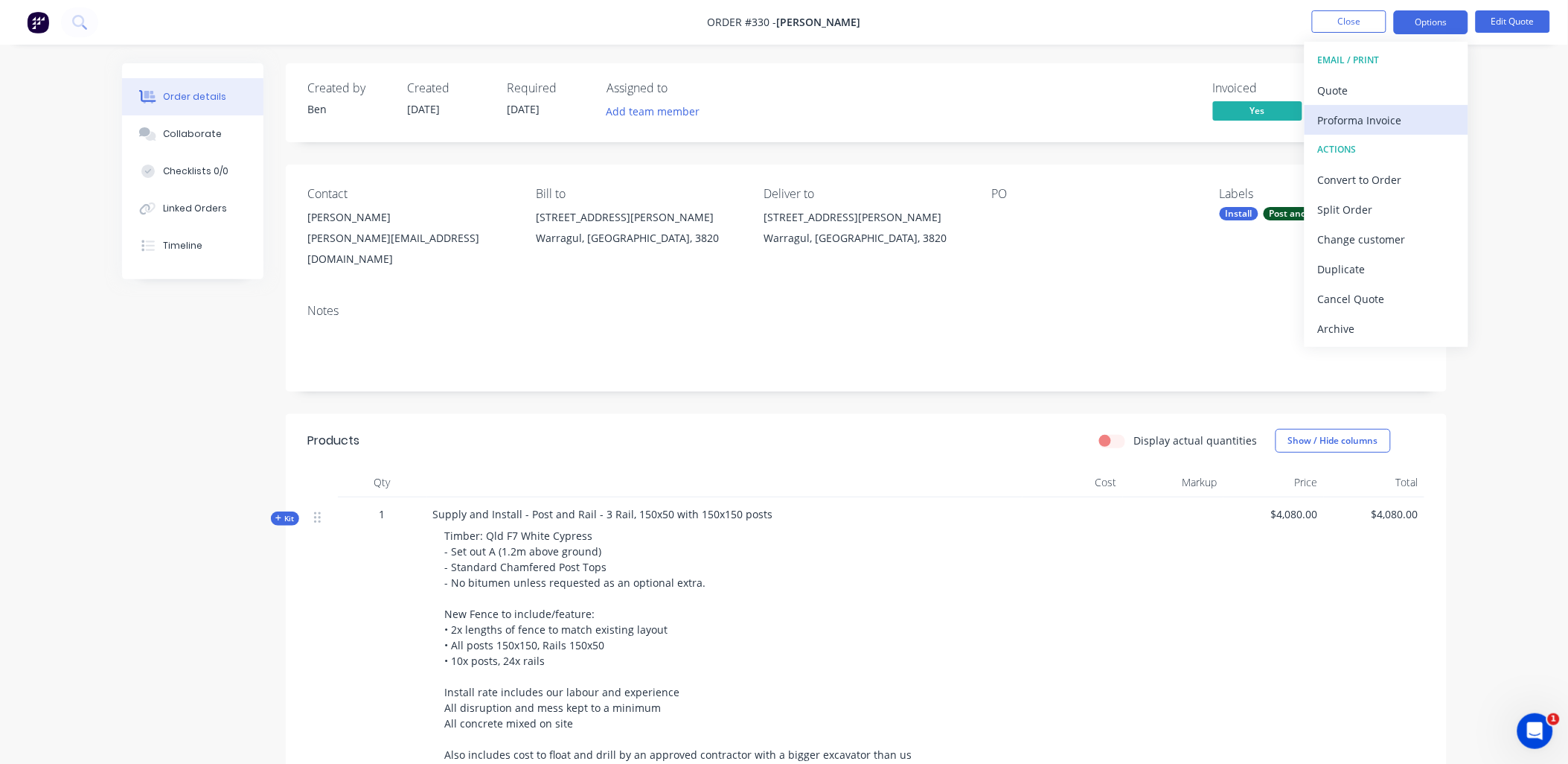
click at [1409, 115] on div "Proforma Invoice" at bounding box center [1387, 120] width 137 height 22
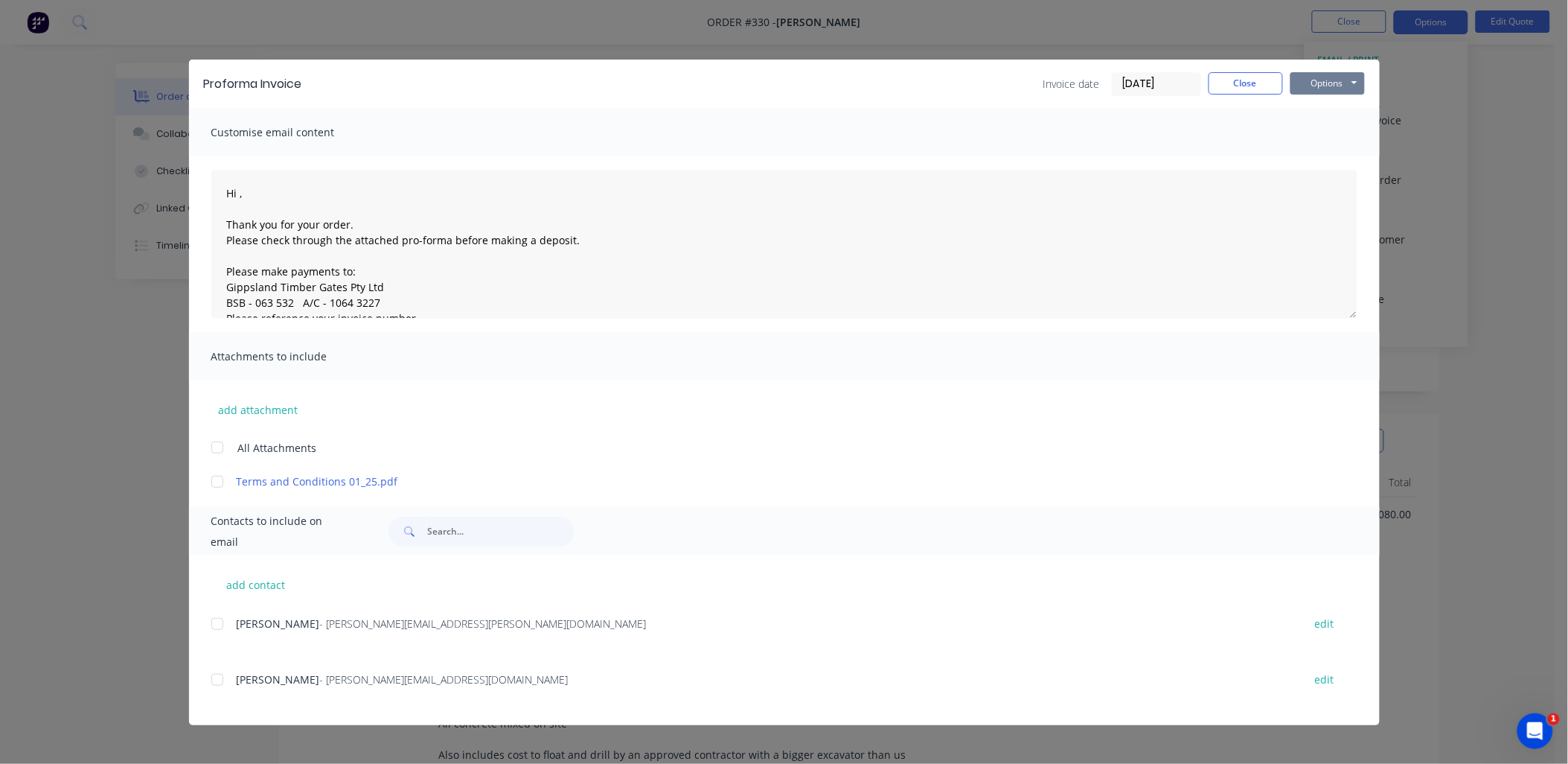
click at [1344, 83] on button "Options" at bounding box center [1327, 84] width 75 height 23
type textarea "Hi , Thank you for your order. Please check through the attached pro-forma befo…"
click at [1358, 105] on button "Preview" at bounding box center [1338, 109] width 95 height 25
click at [240, 191] on textarea "Hi , Thank you for your order. Please check through the attached pro-forma befo…" at bounding box center [784, 244] width 1146 height 149
click at [388, 226] on textarea "Hi Rob, Thank you for your order. Please check through the attached pro-forma b…" at bounding box center [784, 244] width 1146 height 149
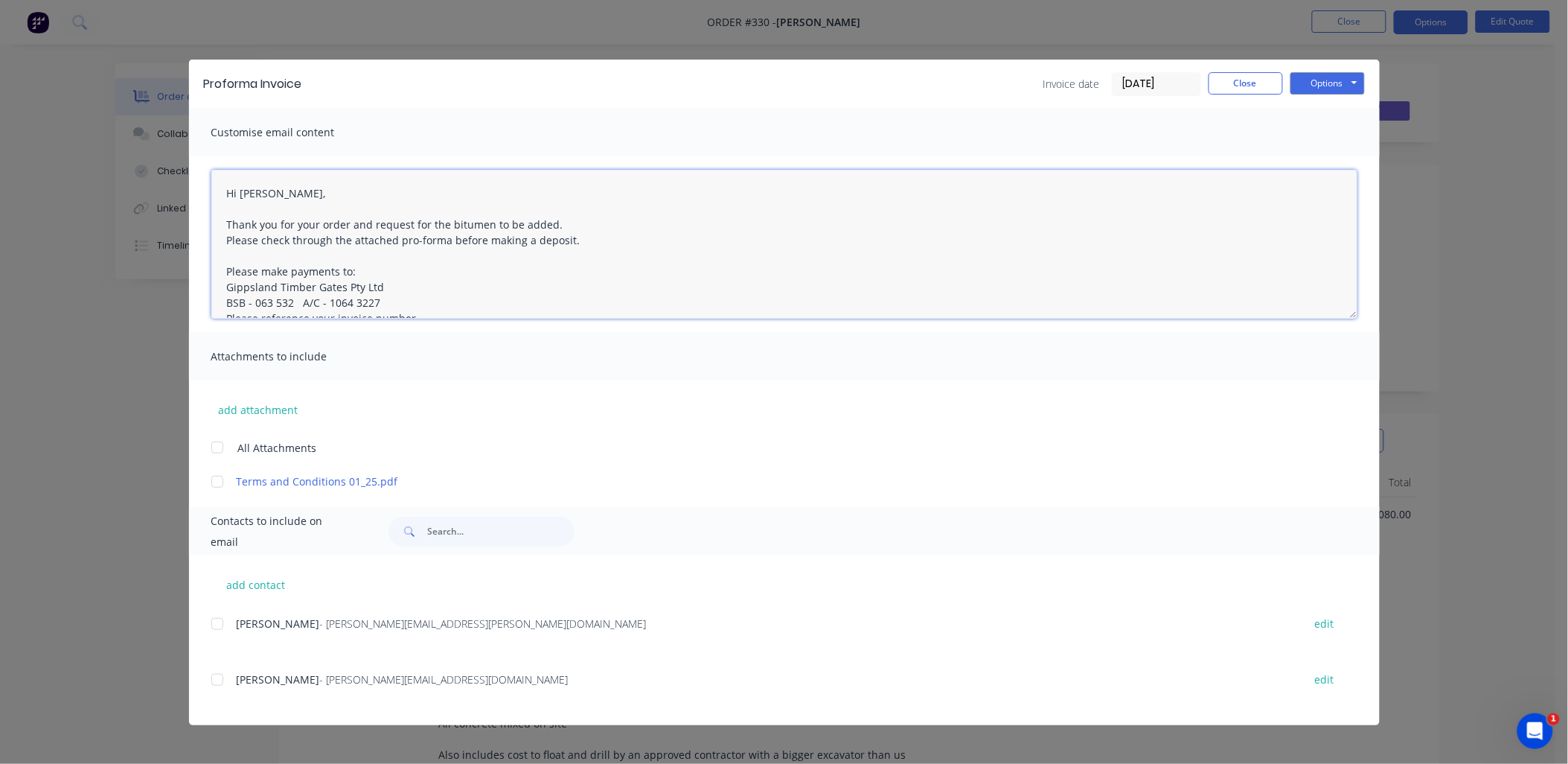
click at [220, 480] on div at bounding box center [216, 481] width 29 height 29
drag, startPoint x: 216, startPoint y: 679, endPoint x: 799, endPoint y: 569, distance: 593.3
click at [216, 679] on div at bounding box center [216, 679] width 29 height 29
type textarea "Hi Rob, Thank you for your order and request for the bitumen to be added. Pleas…"
drag, startPoint x: 1342, startPoint y: 80, endPoint x: 1342, endPoint y: 97, distance: 17.0
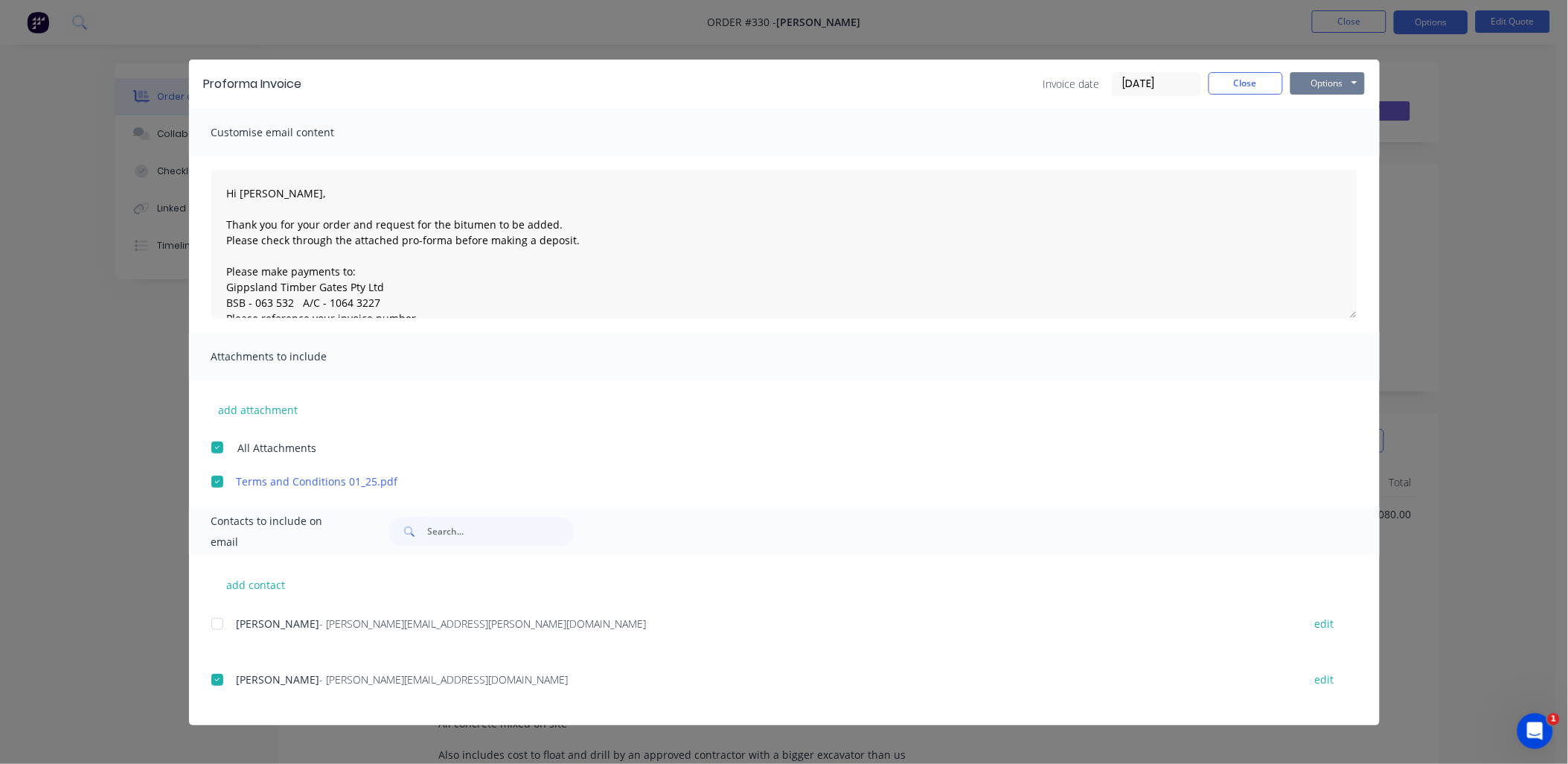
click at [1342, 79] on button "Options" at bounding box center [1327, 84] width 75 height 23
click at [1326, 156] on button "Email" at bounding box center [1338, 158] width 95 height 25
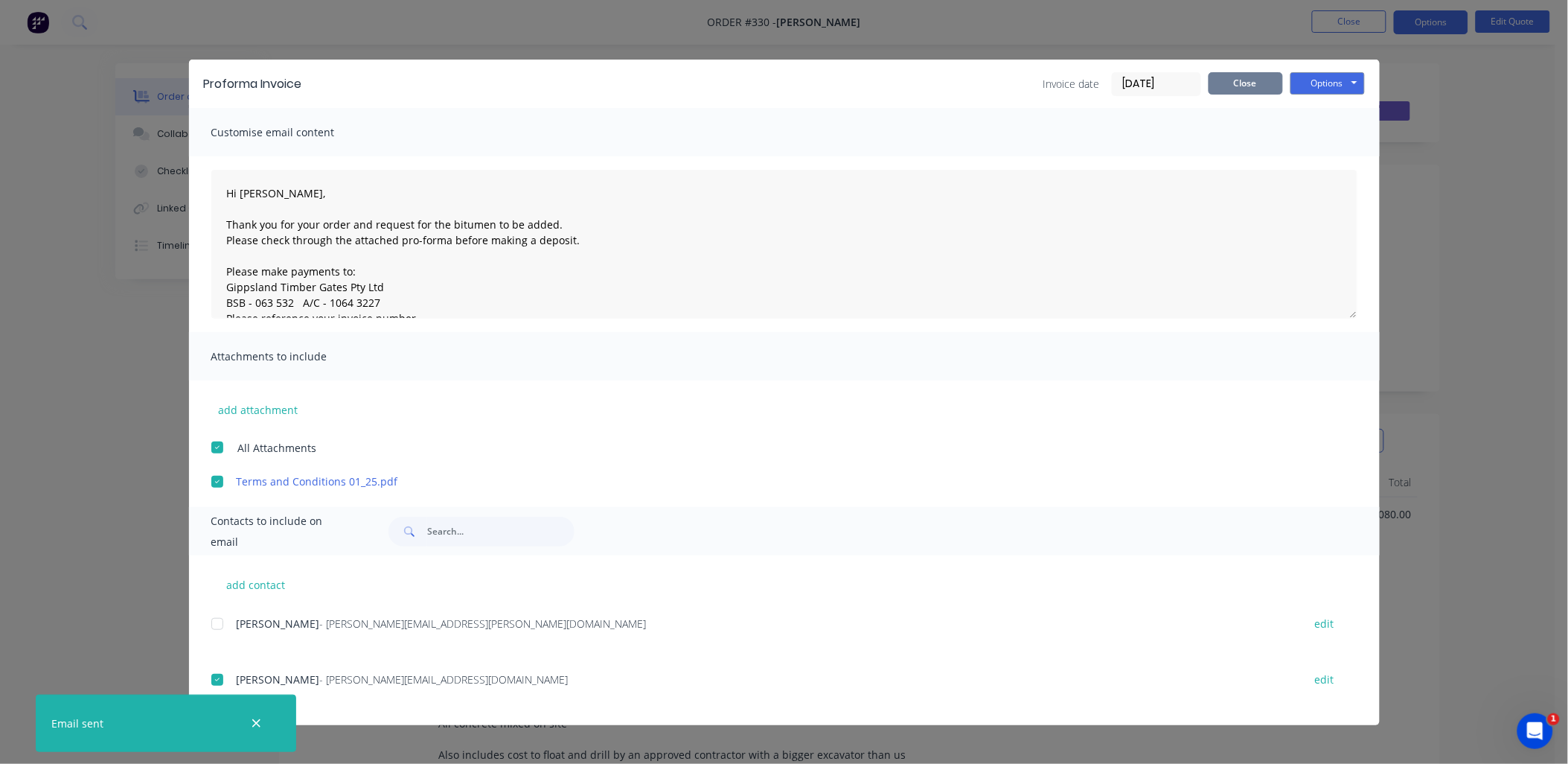
click at [1246, 87] on button "Close" at bounding box center [1246, 84] width 75 height 23
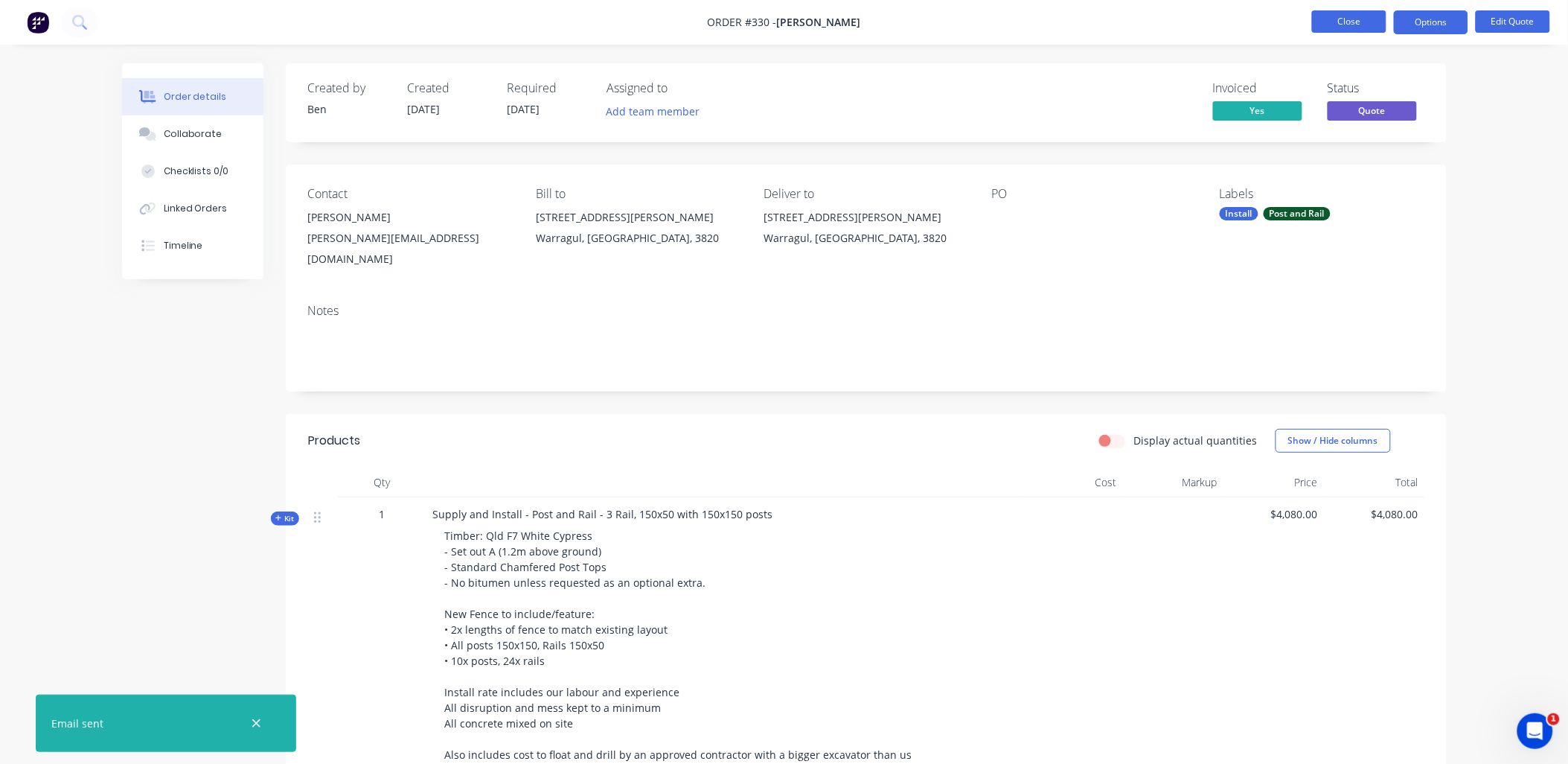
click at [1349, 24] on button "Close" at bounding box center [1349, 22] width 75 height 23
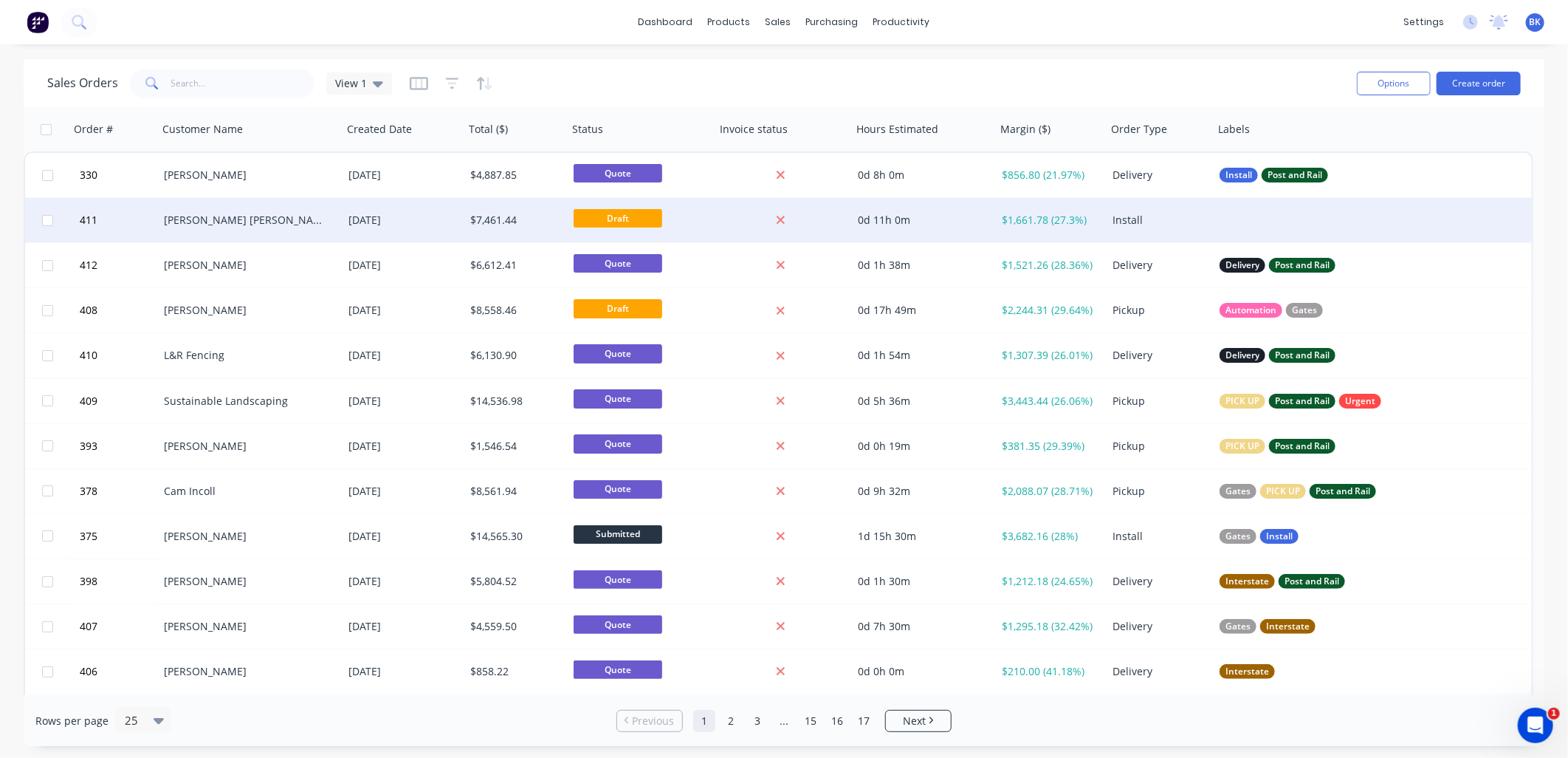
click at [247, 215] on div "[PERSON_NAME] [PERSON_NAME]" at bounding box center [245, 220] width 164 height 15
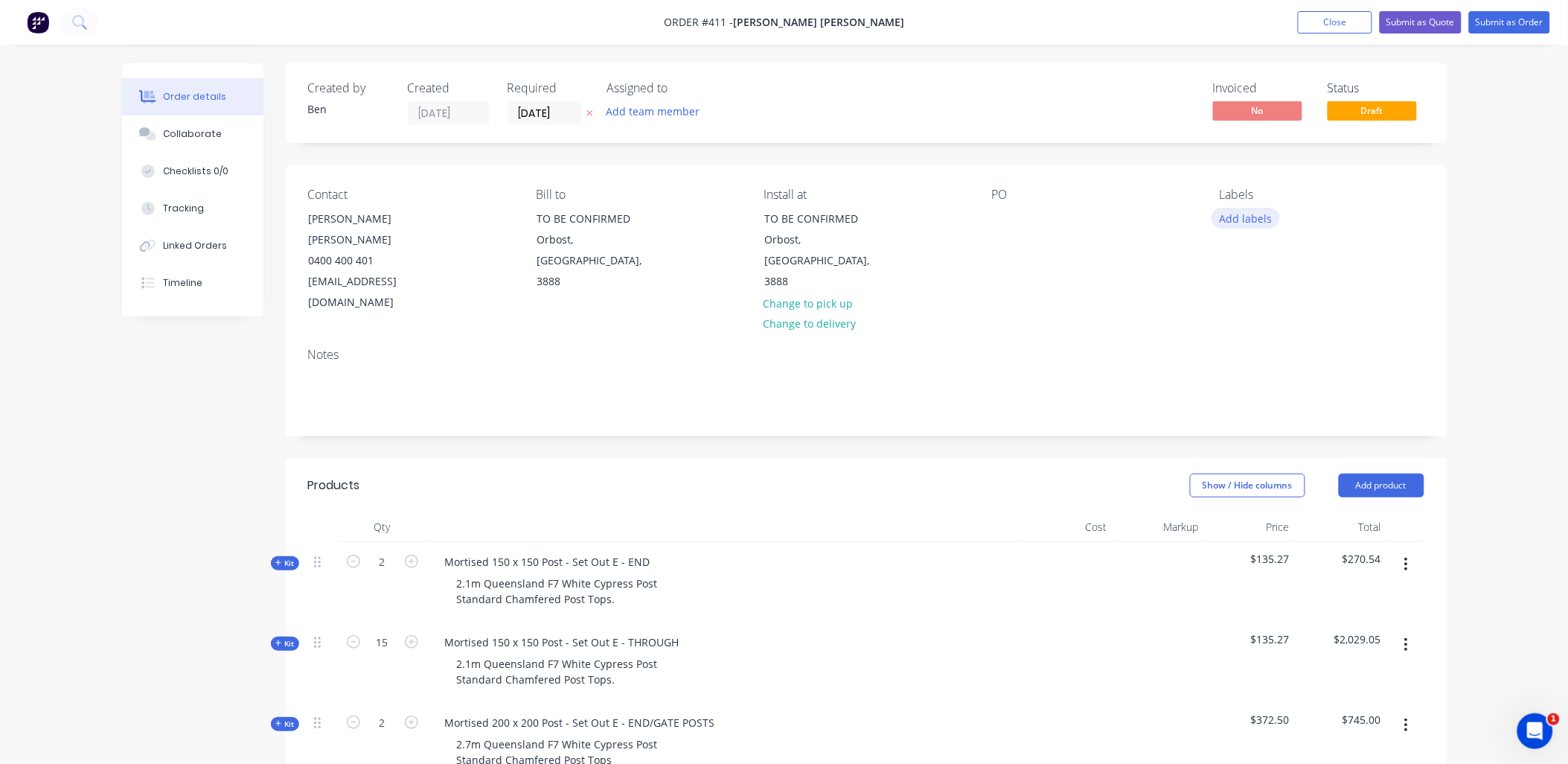
click at [1251, 214] on button "Add labels" at bounding box center [1246, 217] width 69 height 20
click at [1248, 348] on div at bounding box center [1247, 351] width 29 height 29
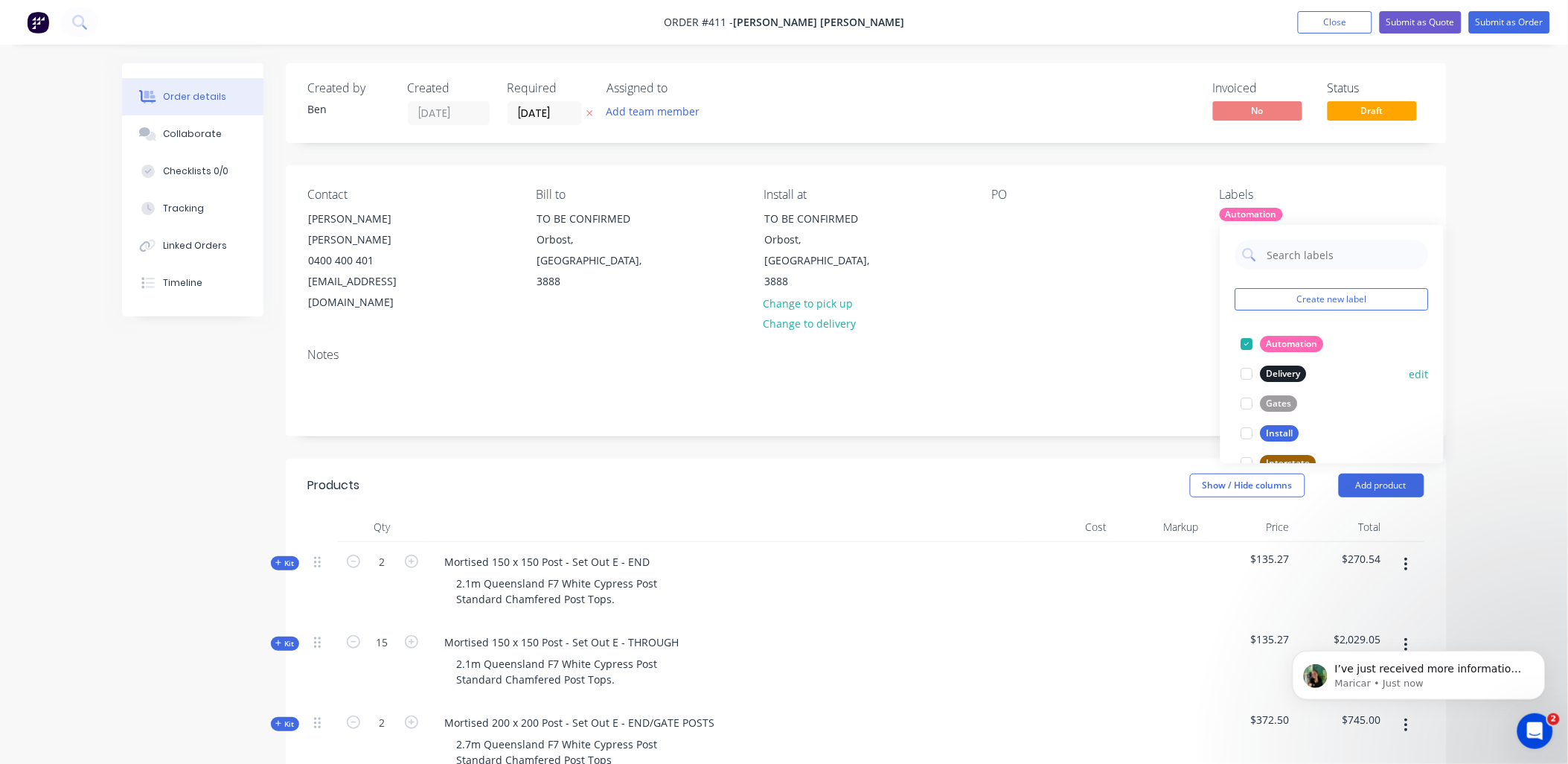
click at [1245, 405] on div at bounding box center [1247, 403] width 29 height 29
click at [1413, 667] on p "I’ve just received more information — this update is scheduled to be deployed t…" at bounding box center [1431, 668] width 192 height 15
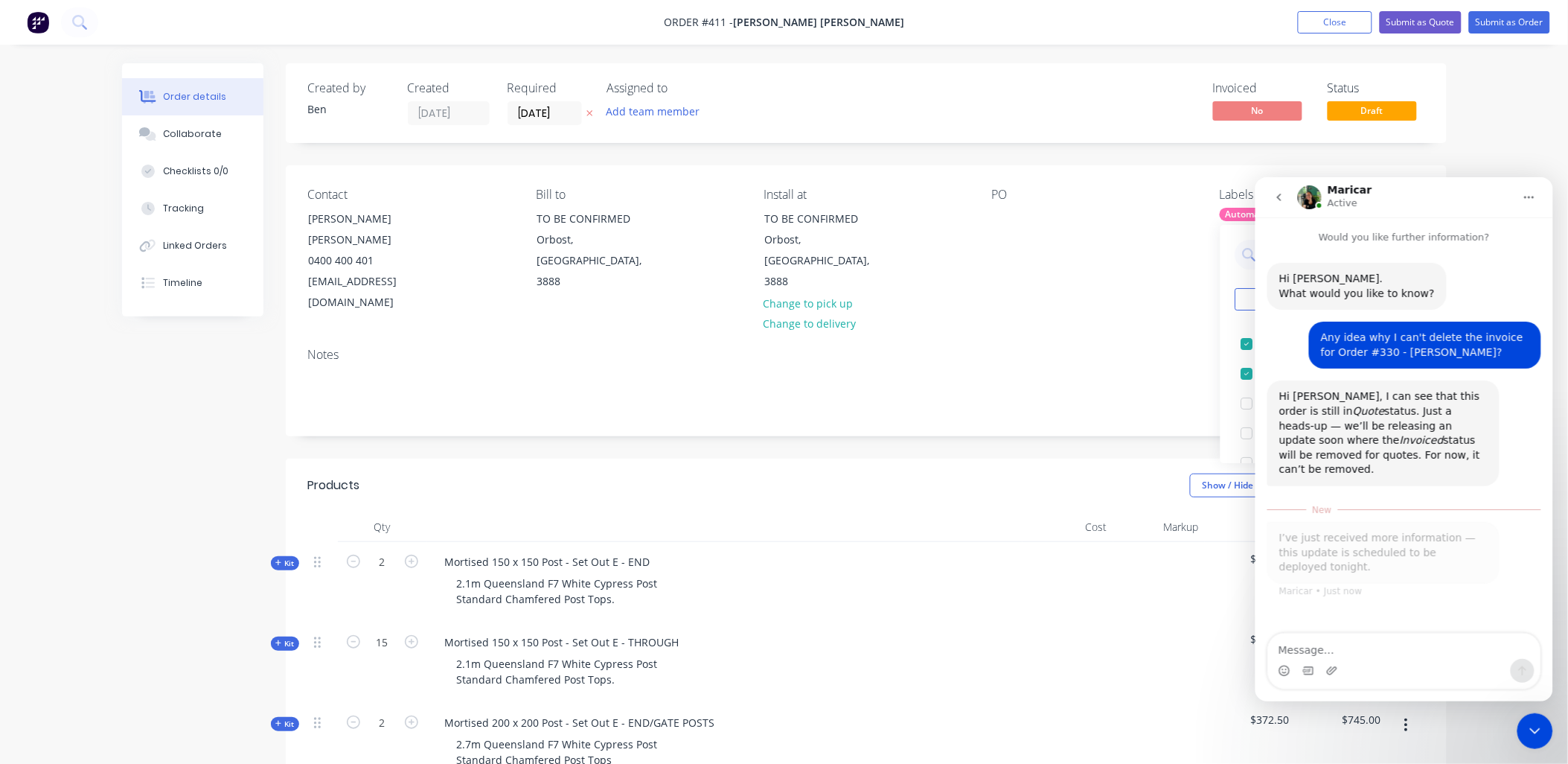
scroll to position [2, 0]
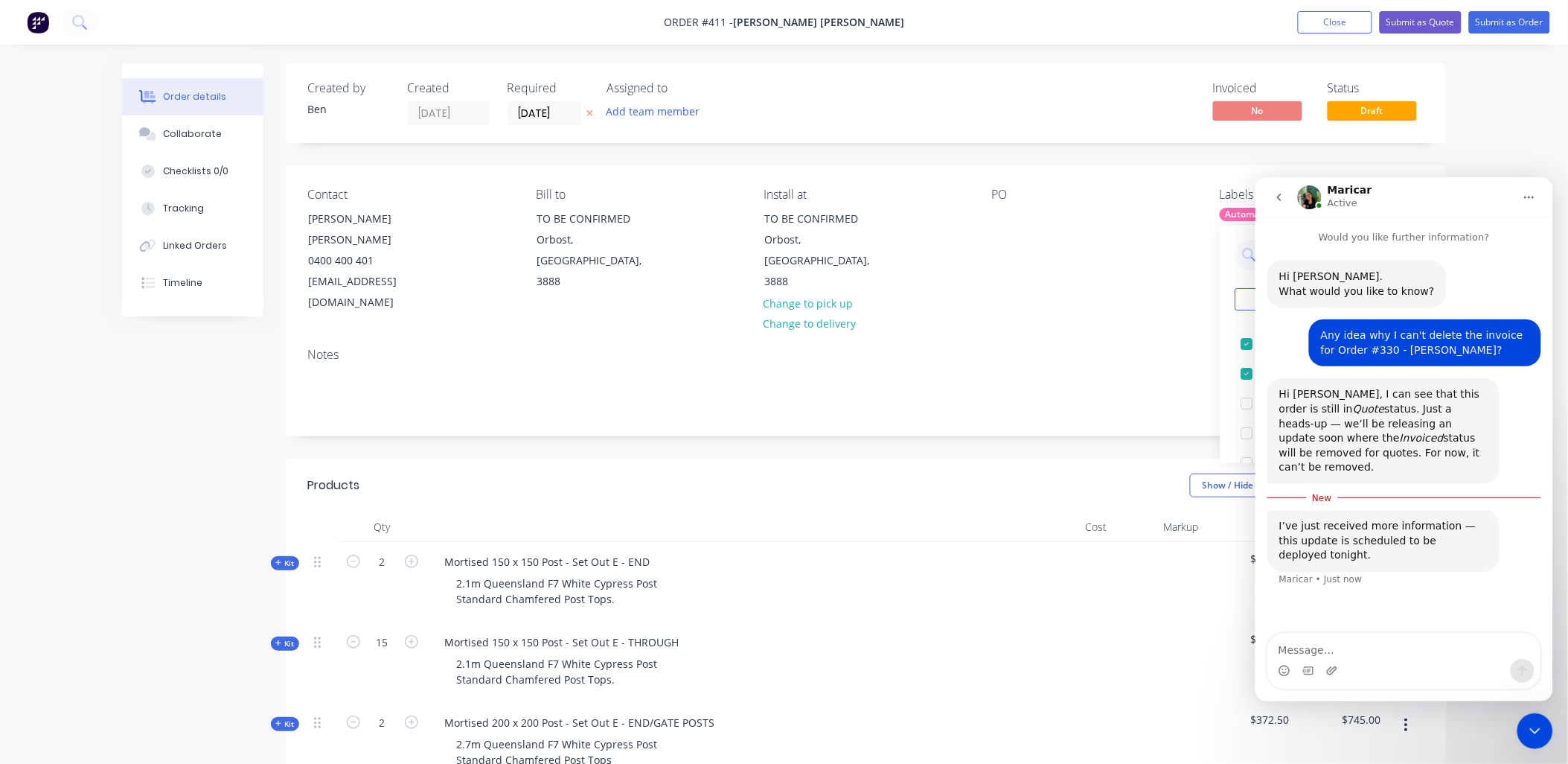
click at [1339, 647] on textarea "Message…" at bounding box center [1404, 646] width 272 height 26
type textarea "Awesome, thank you"
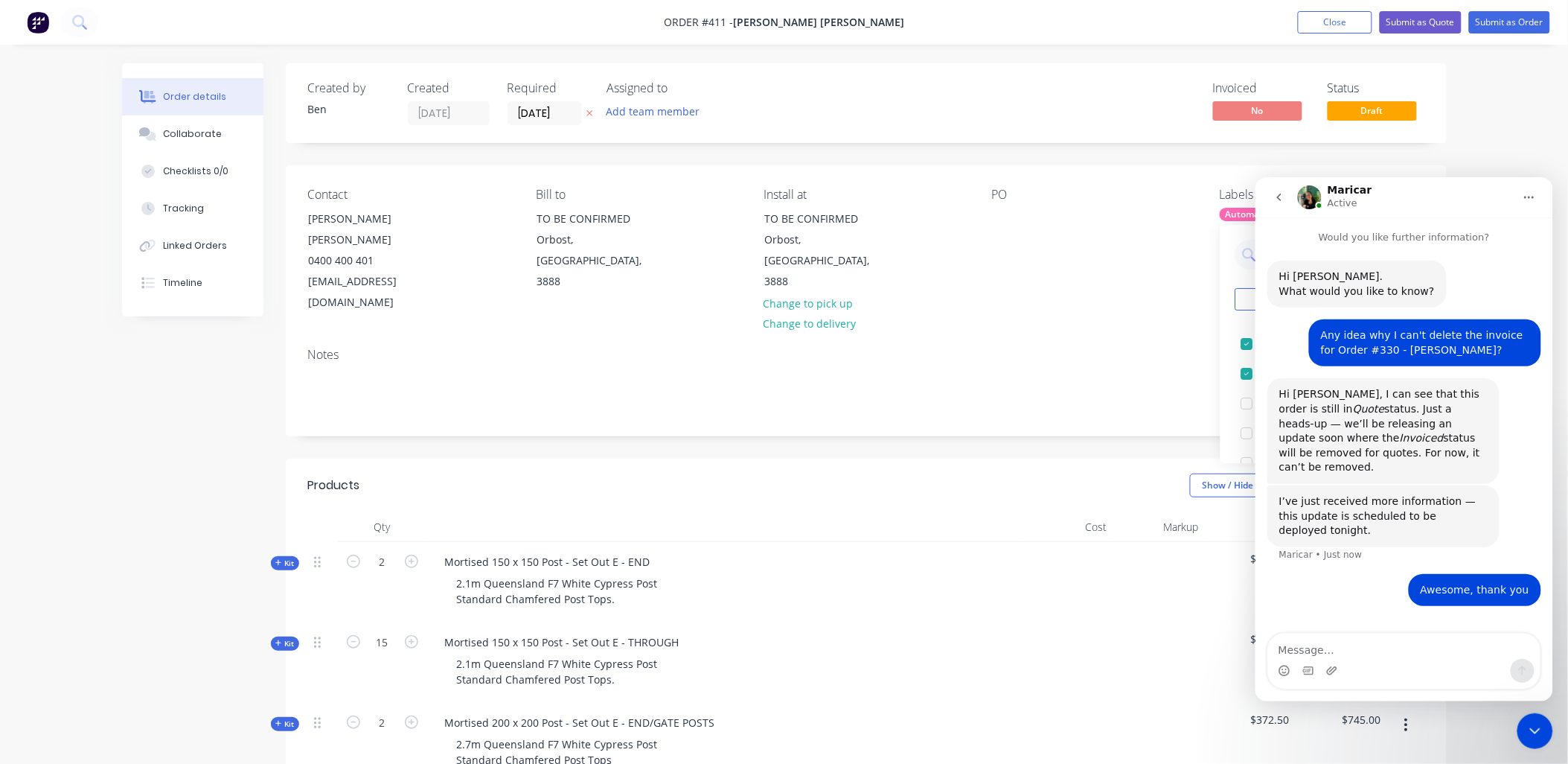
click at [1132, 277] on div "Contact Kristjan Fama Hera-Singh 0400 400 401 k.herasingh@gmail.com Bill to TO …" at bounding box center [867, 250] width 1161 height 170
drag, startPoint x: 1533, startPoint y: 722, endPoint x: 1527, endPoint y: 713, distance: 10.8
click at [1533, 721] on icon "Close Intercom Messenger" at bounding box center [1535, 730] width 18 height 18
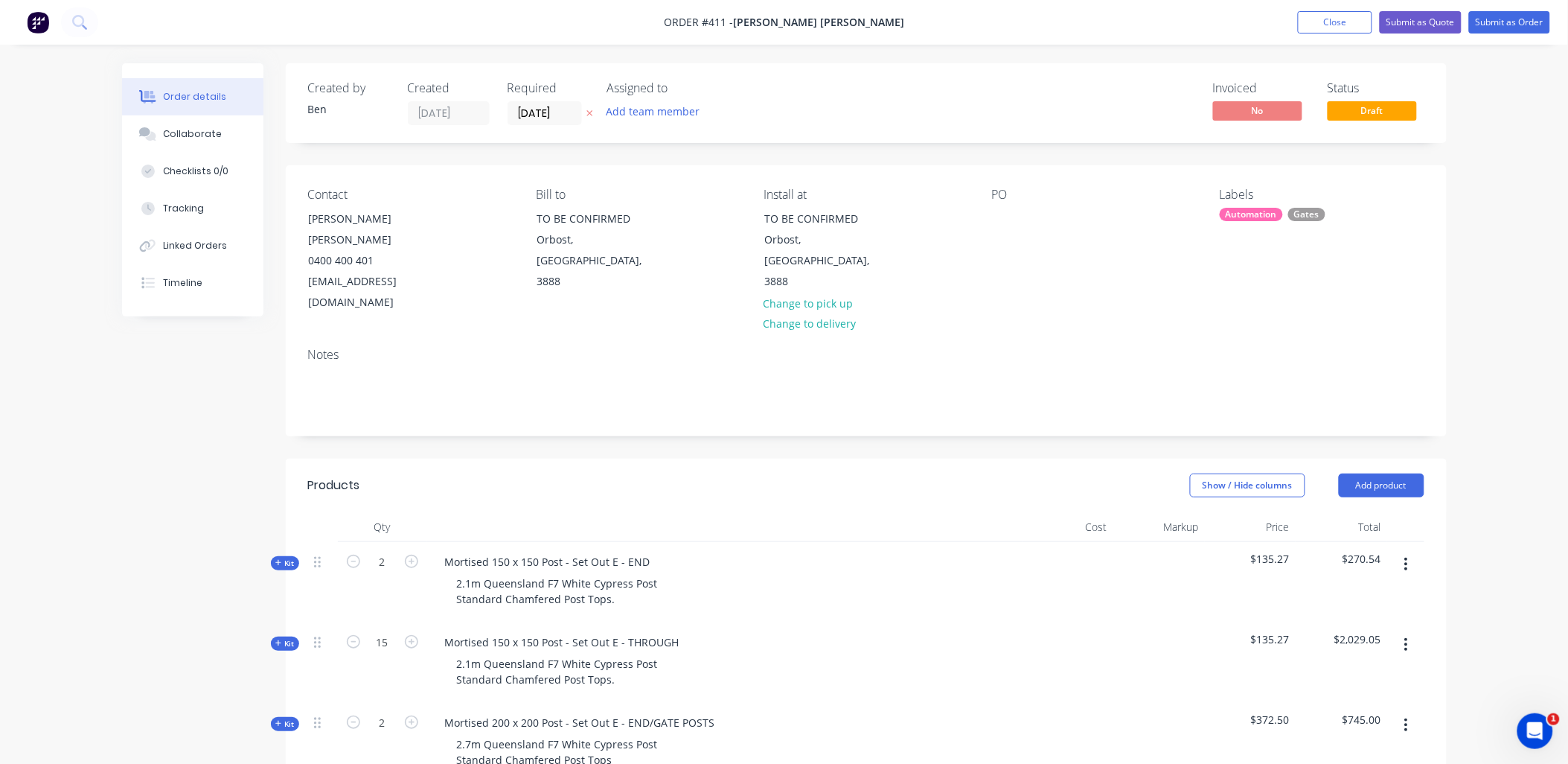
click at [1341, 213] on div "Automation Gates" at bounding box center [1322, 214] width 204 height 14
click at [1253, 435] on div at bounding box center [1247, 433] width 29 height 29
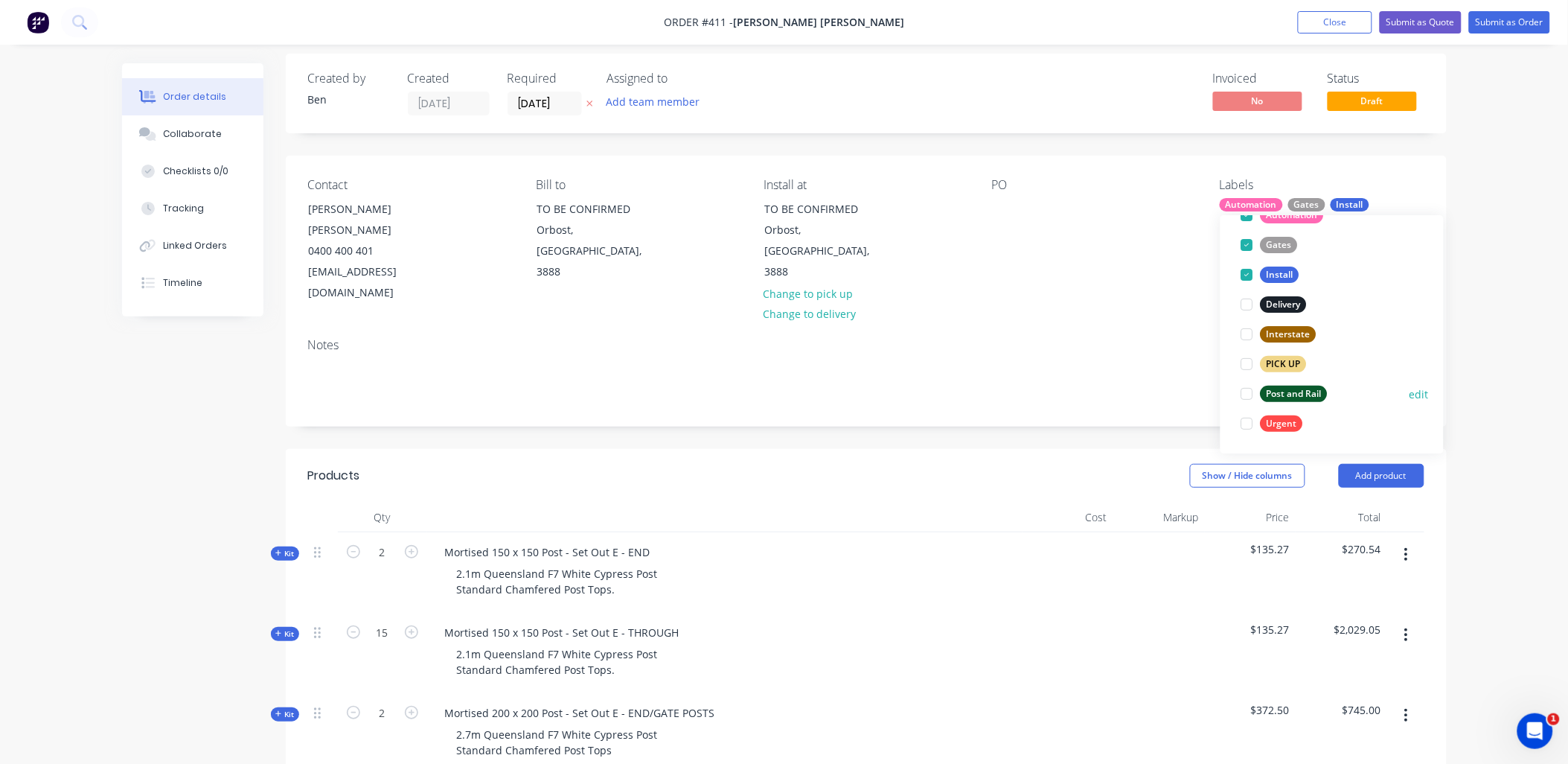
scroll to position [11, 0]
click at [1250, 391] on div at bounding box center [1247, 392] width 29 height 29
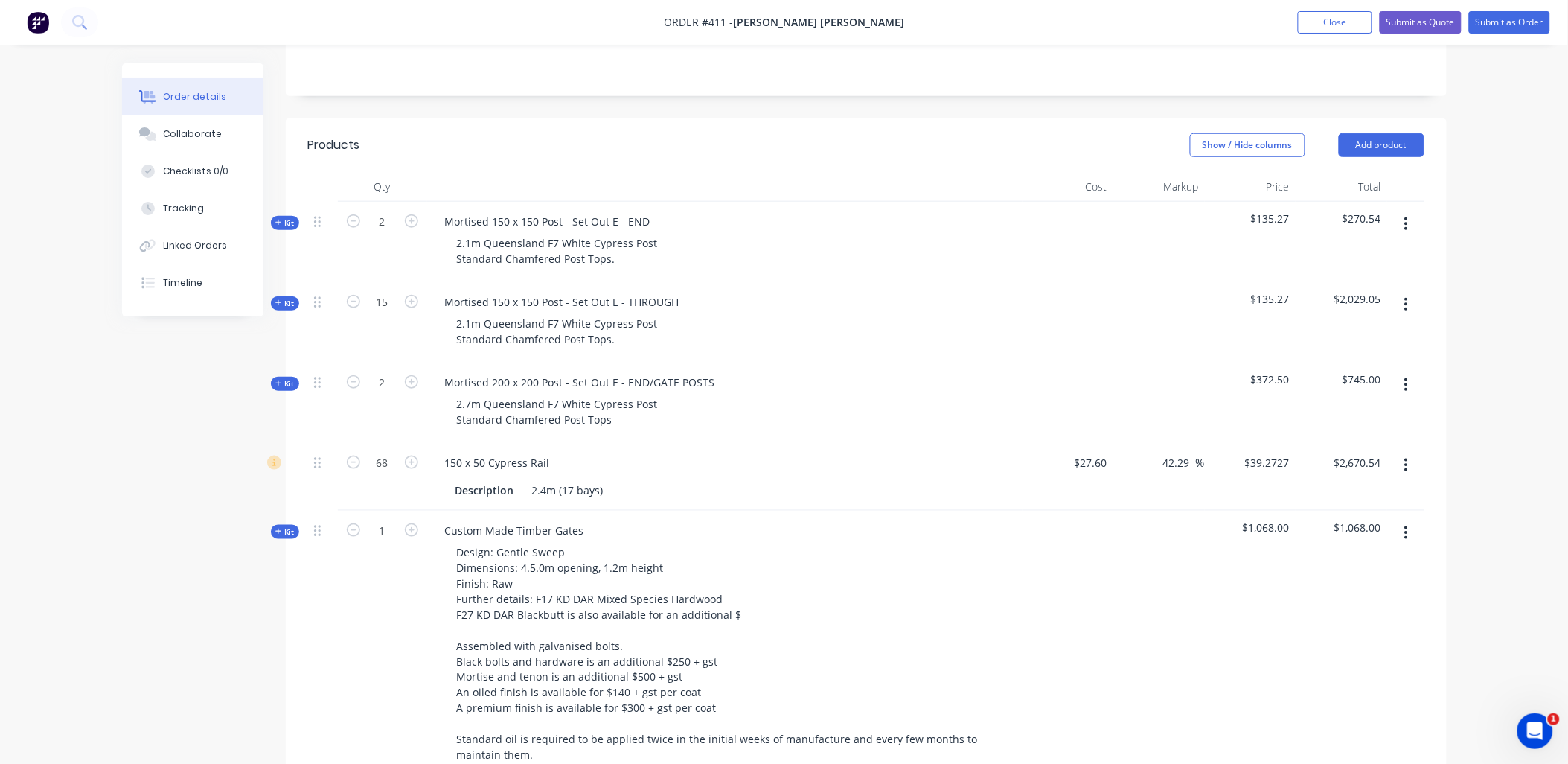
scroll to position [341, 0]
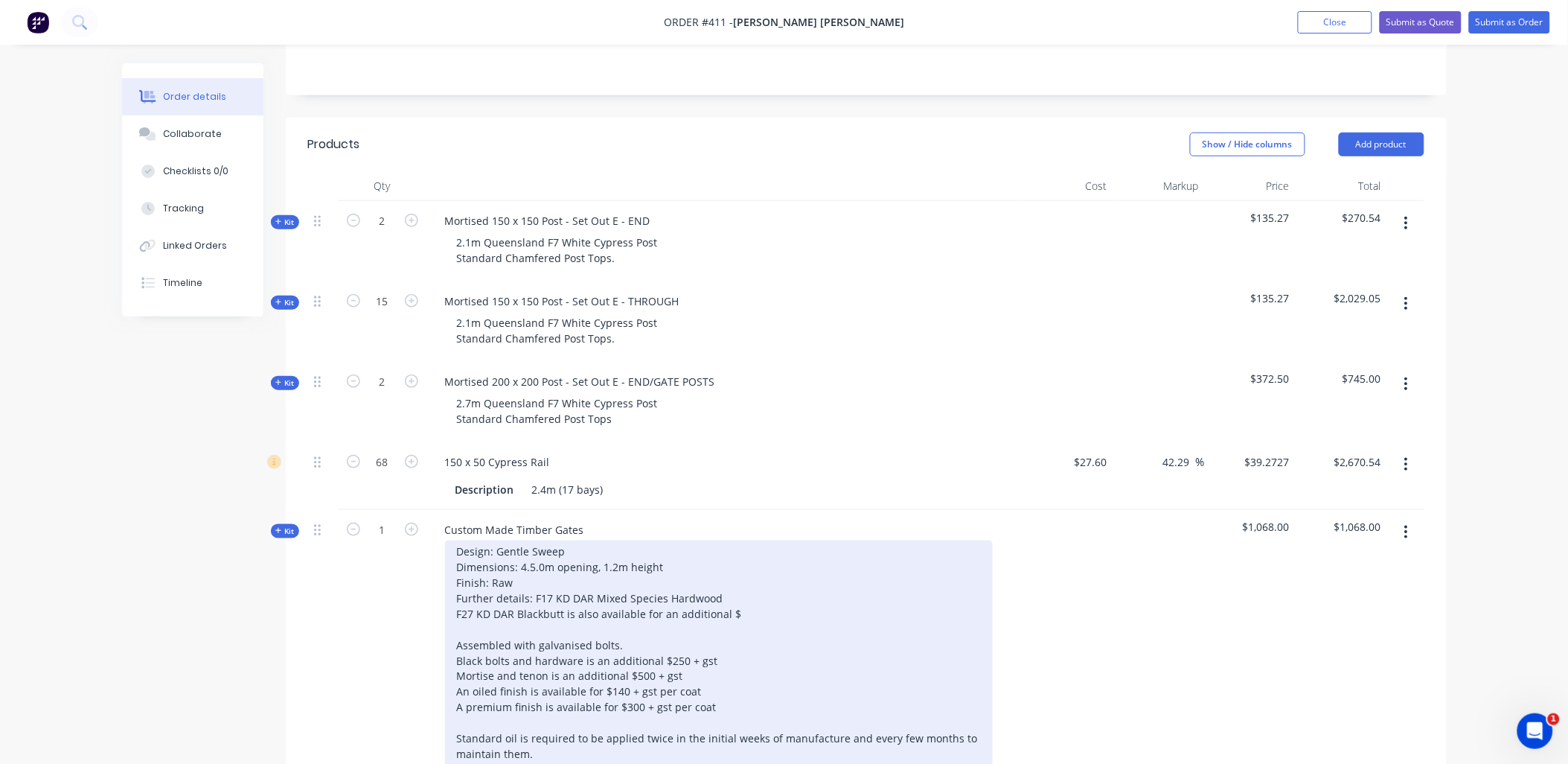
click at [529, 541] on div "Design: Gentle Sweep Dimensions: 4.5.0m opening, 1.2m height Finish: Raw Furthe…" at bounding box center [719, 707] width 548 height 334
drag, startPoint x: 621, startPoint y: 524, endPoint x: 678, endPoint y: 521, distance: 57.1
click at [678, 541] on div "Design: Gentle Sweep Dimensions: 5.0m opening, 1.2m height Finish: Raw Further …" at bounding box center [719, 707] width 548 height 334
click at [745, 578] on div "Design: Gentle Sweep Dimensions: 5.0m opening, 1.2m up to 1.55m height Finish: …" at bounding box center [719, 707] width 548 height 334
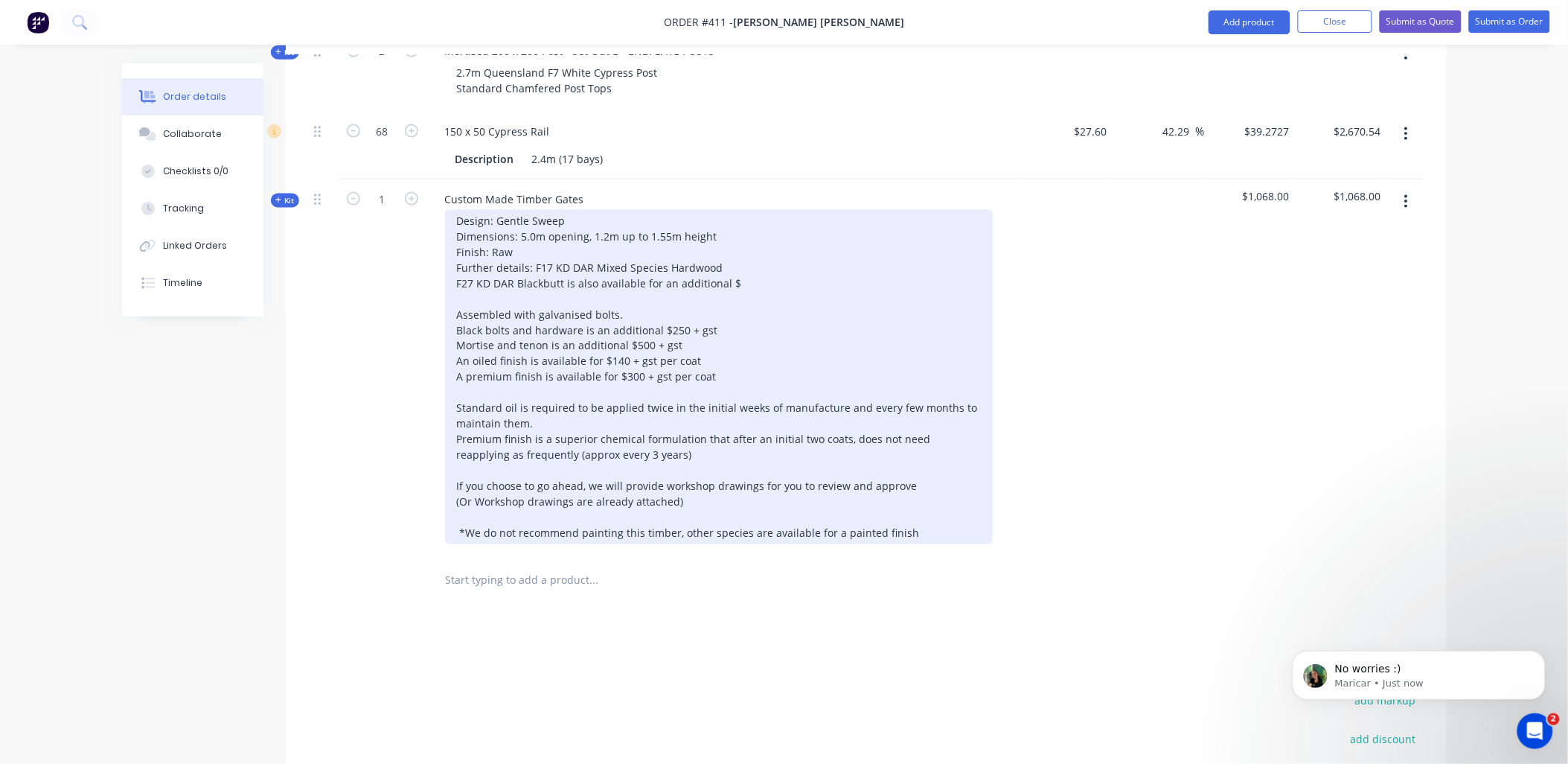
scroll to position [672, 0]
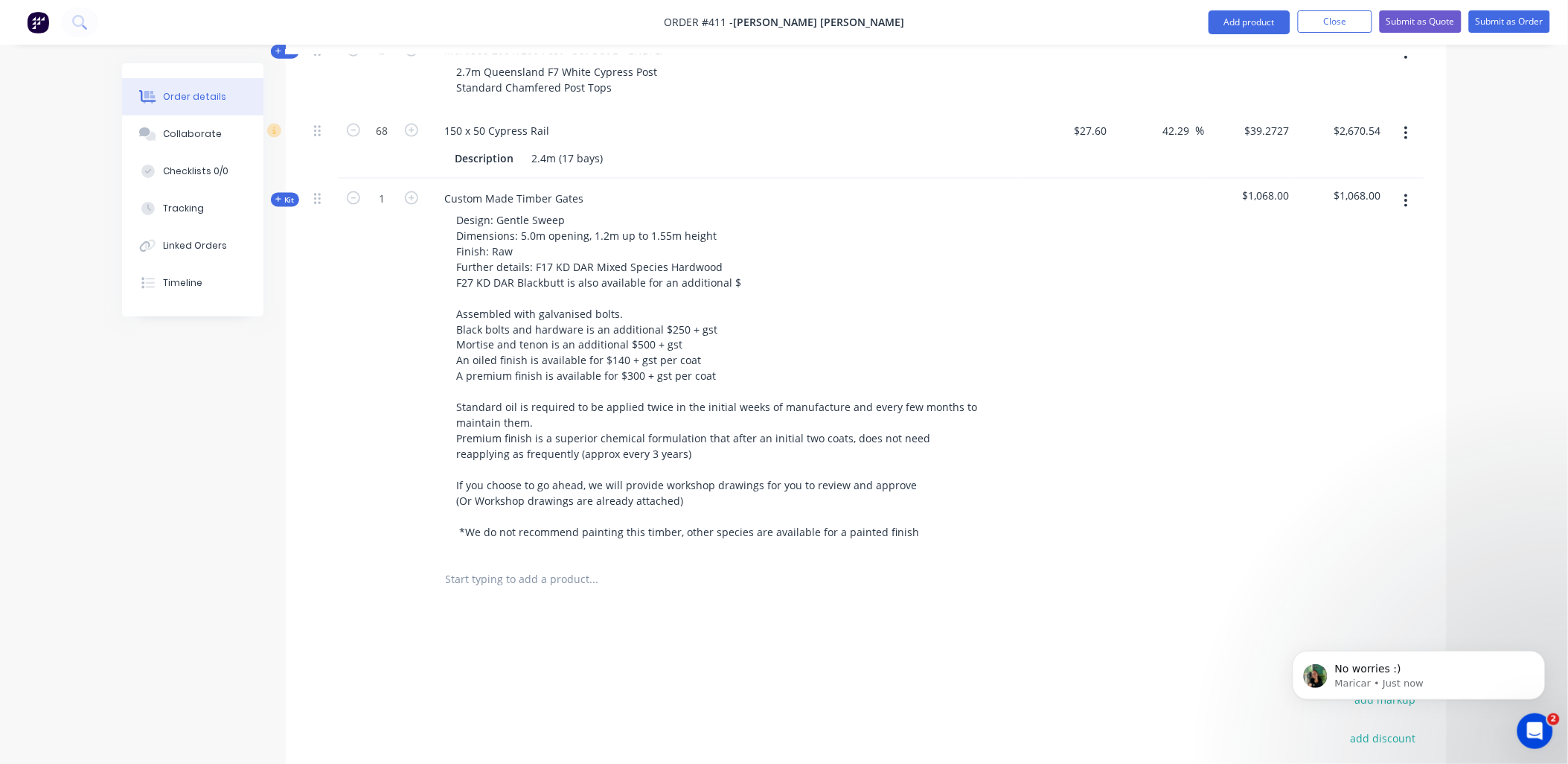
drag, startPoint x: 289, startPoint y: 158, endPoint x: 446, endPoint y: 502, distance: 378.1
click at [290, 195] on span "Kit" at bounding box center [285, 200] width 20 height 11
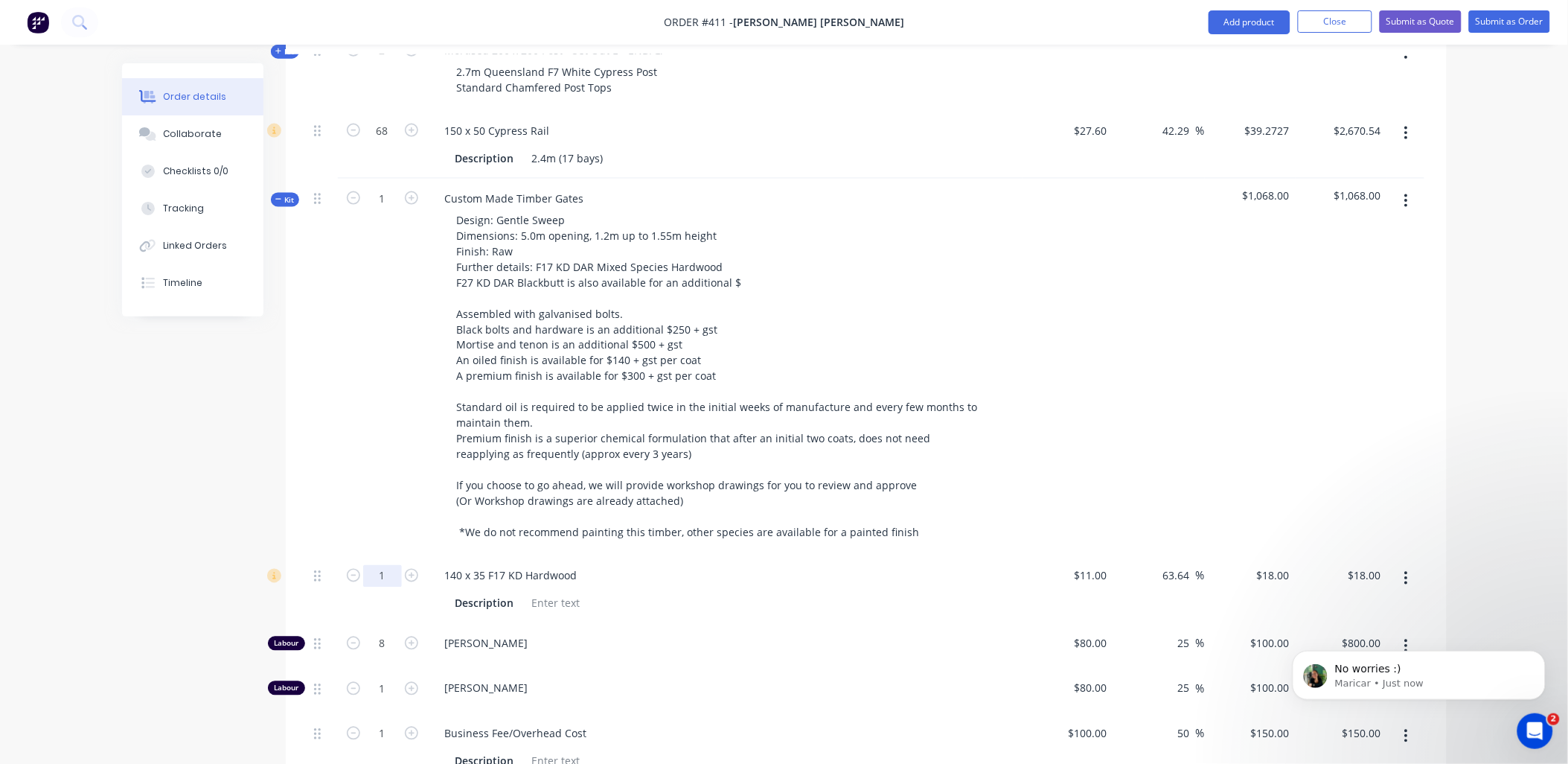
click at [390, 565] on input "1" at bounding box center [382, 576] width 38 height 23
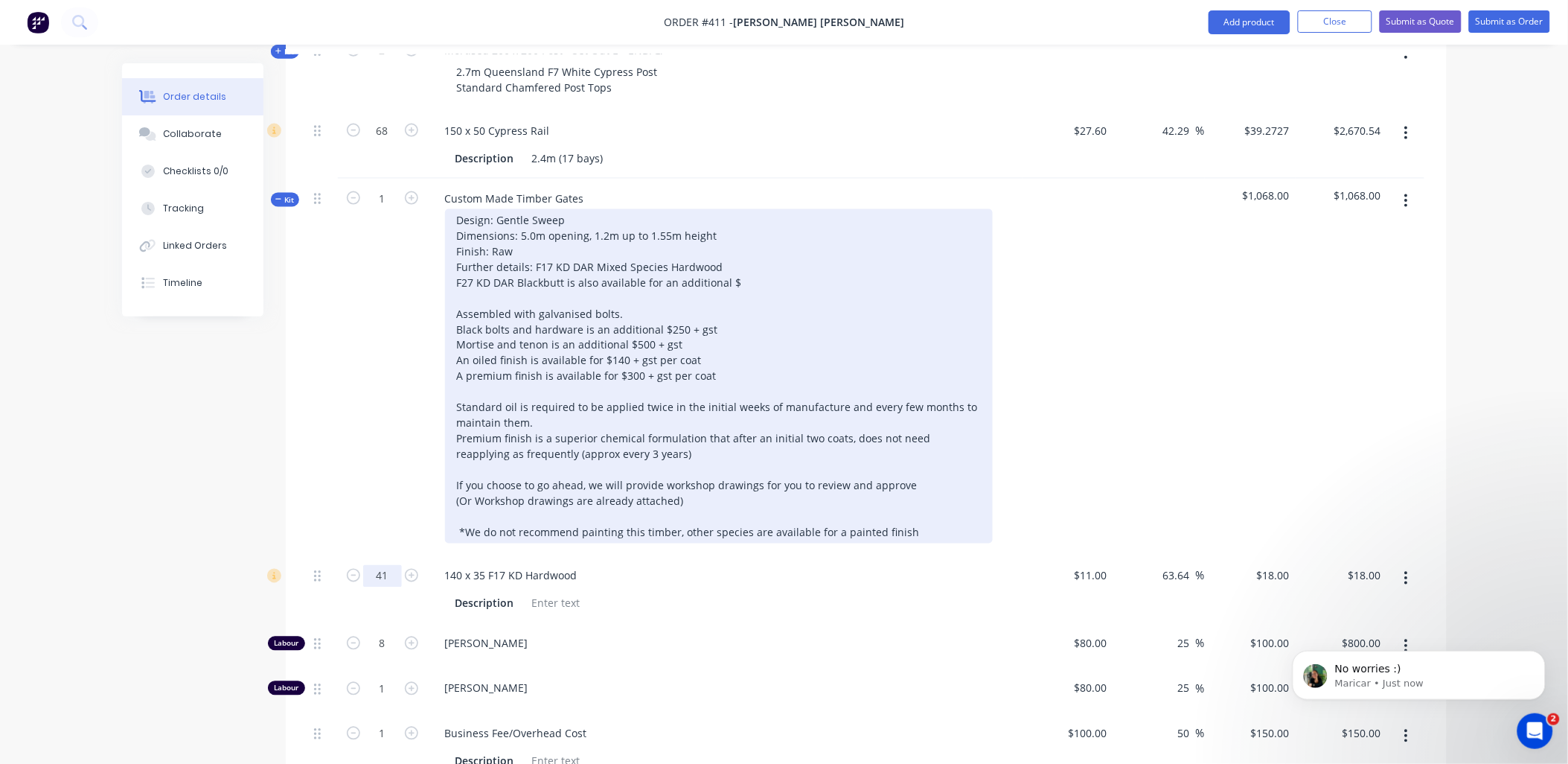
type input "41"
type input "$738.00"
click at [742, 243] on div "Design: Gentle Sweep Dimensions: 5.0m opening, 1.2m up to 1.55m height Finish: …" at bounding box center [719, 376] width 548 height 334
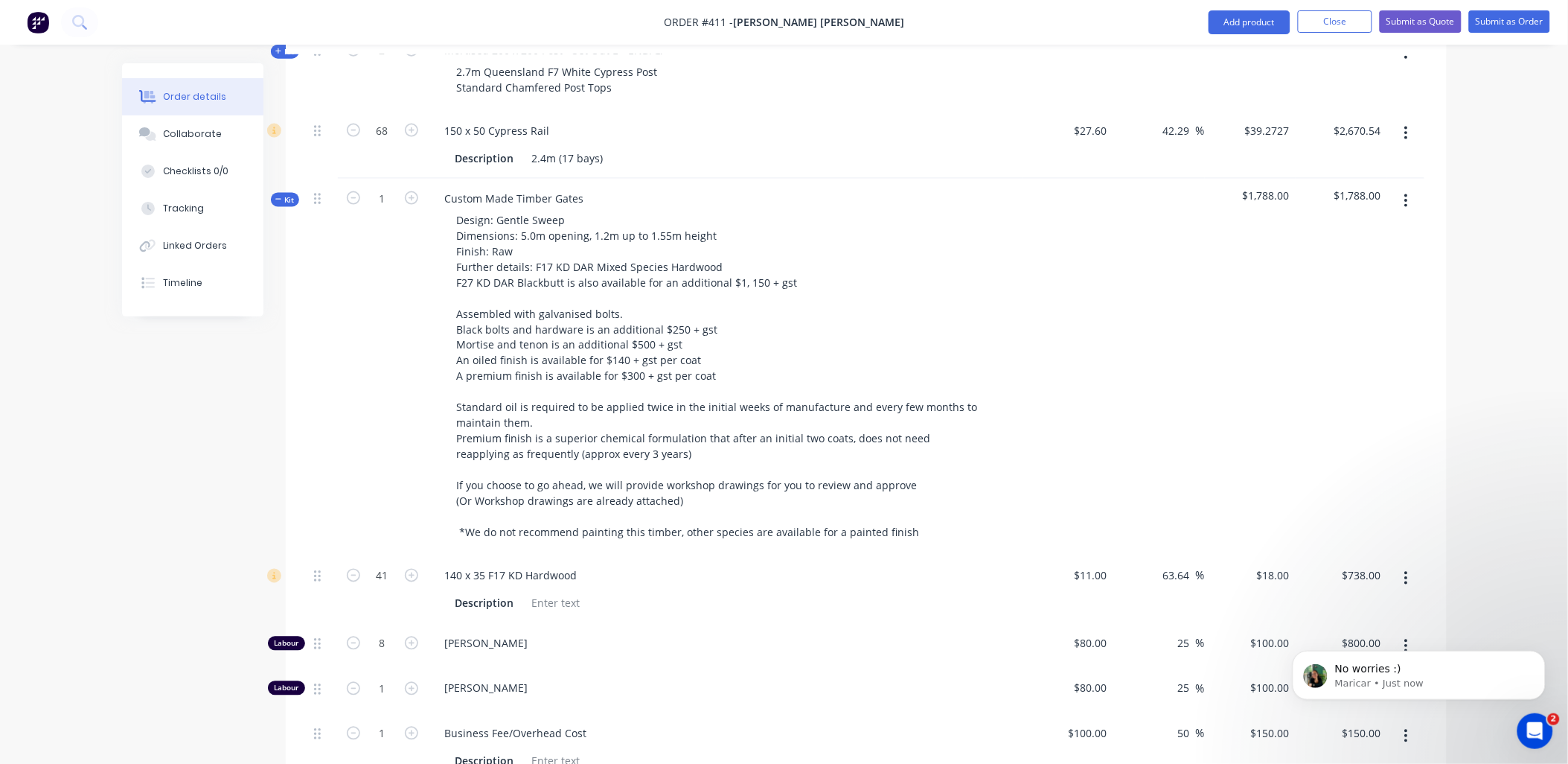
click at [385, 358] on div "1" at bounding box center [382, 367] width 89 height 377
click at [414, 637] on icon "button" at bounding box center [412, 643] width 14 height 14
type input "9"
type input "$900.00"
click at [414, 637] on icon "button" at bounding box center [412, 643] width 14 height 14
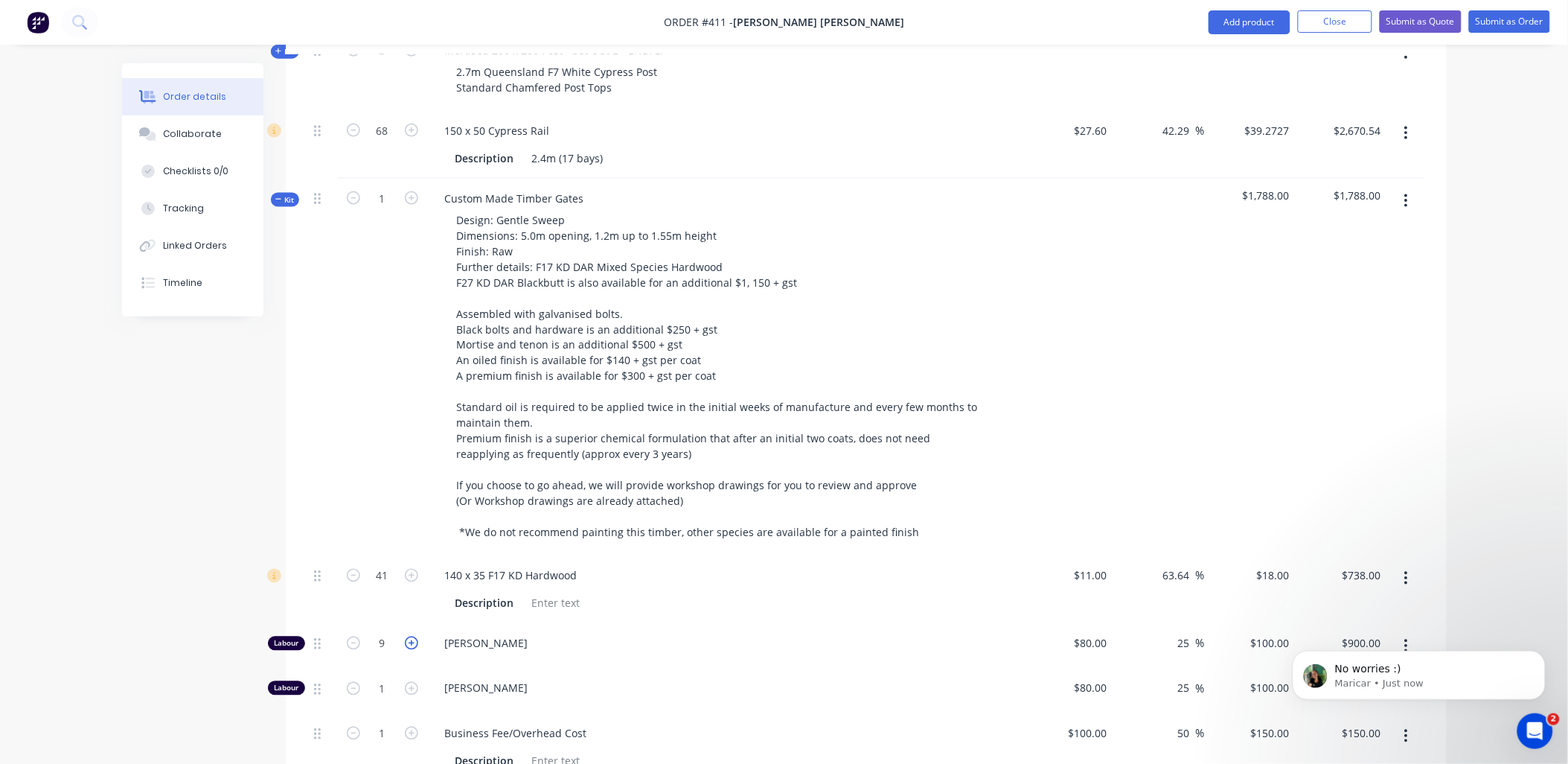
type input "10"
type input "$1,000.00"
click at [414, 637] on icon "button" at bounding box center [412, 643] width 14 height 14
type input "11"
type input "$1,100.00"
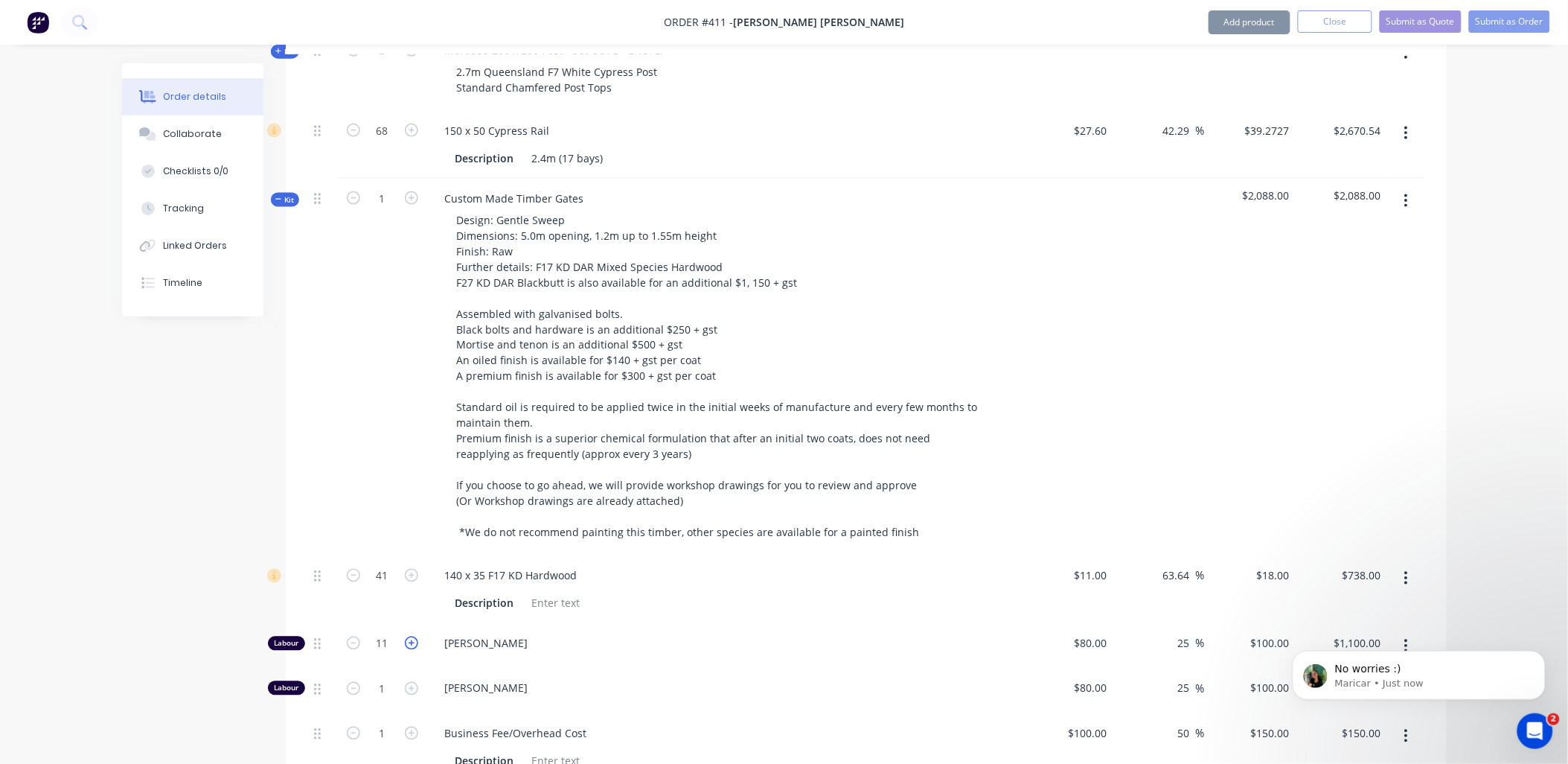
click at [414, 637] on icon "button" at bounding box center [412, 643] width 14 height 14
type input "12"
type input "$1,200.00"
click at [394, 588] on input "1" at bounding box center [382, 576] width 38 height 23
type input "16.4"
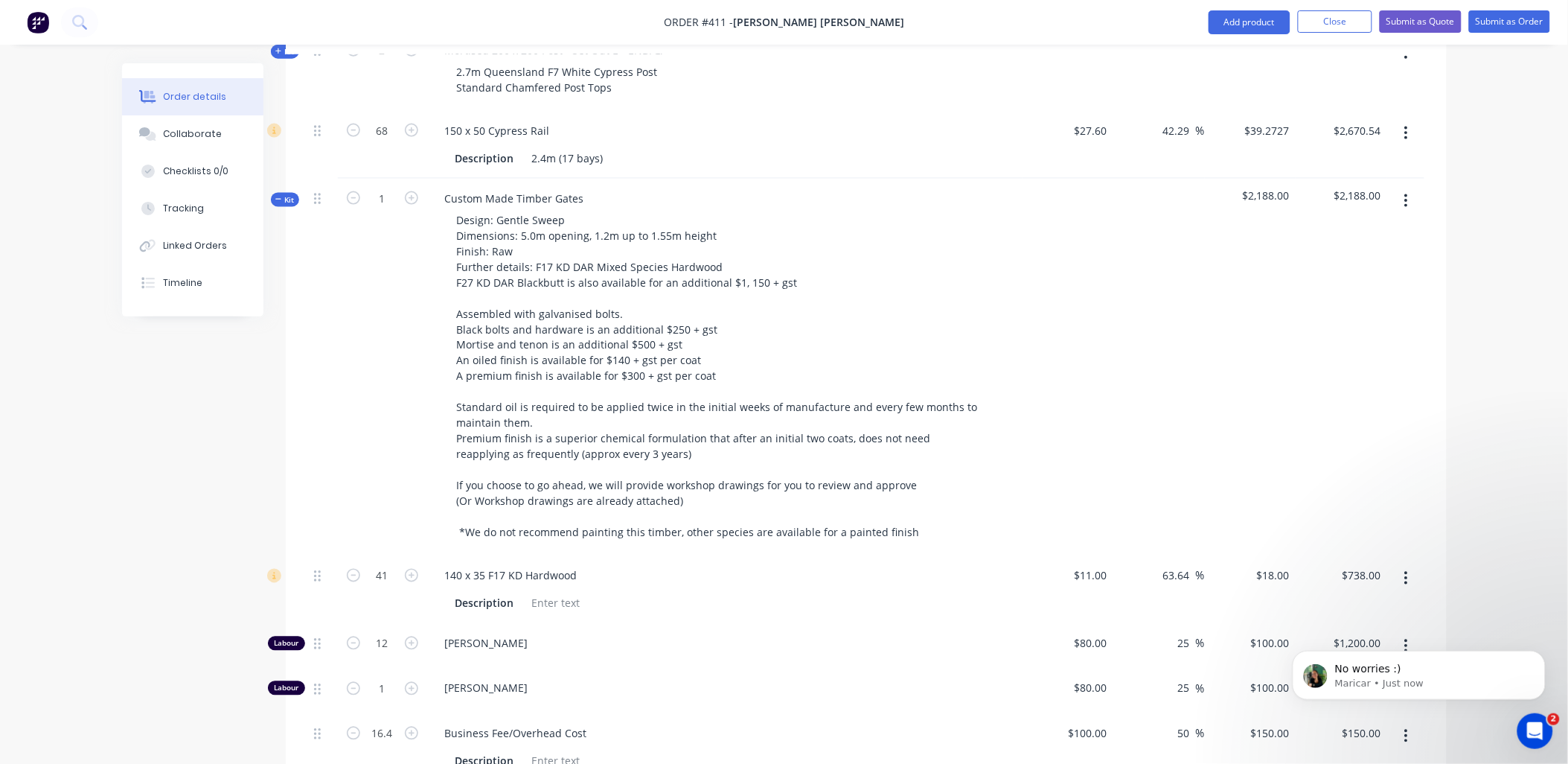
type input "$2,460.00"
click at [407, 668] on div "1" at bounding box center [382, 691] width 89 height 45
click at [287, 195] on span "Kit" at bounding box center [285, 200] width 20 height 11
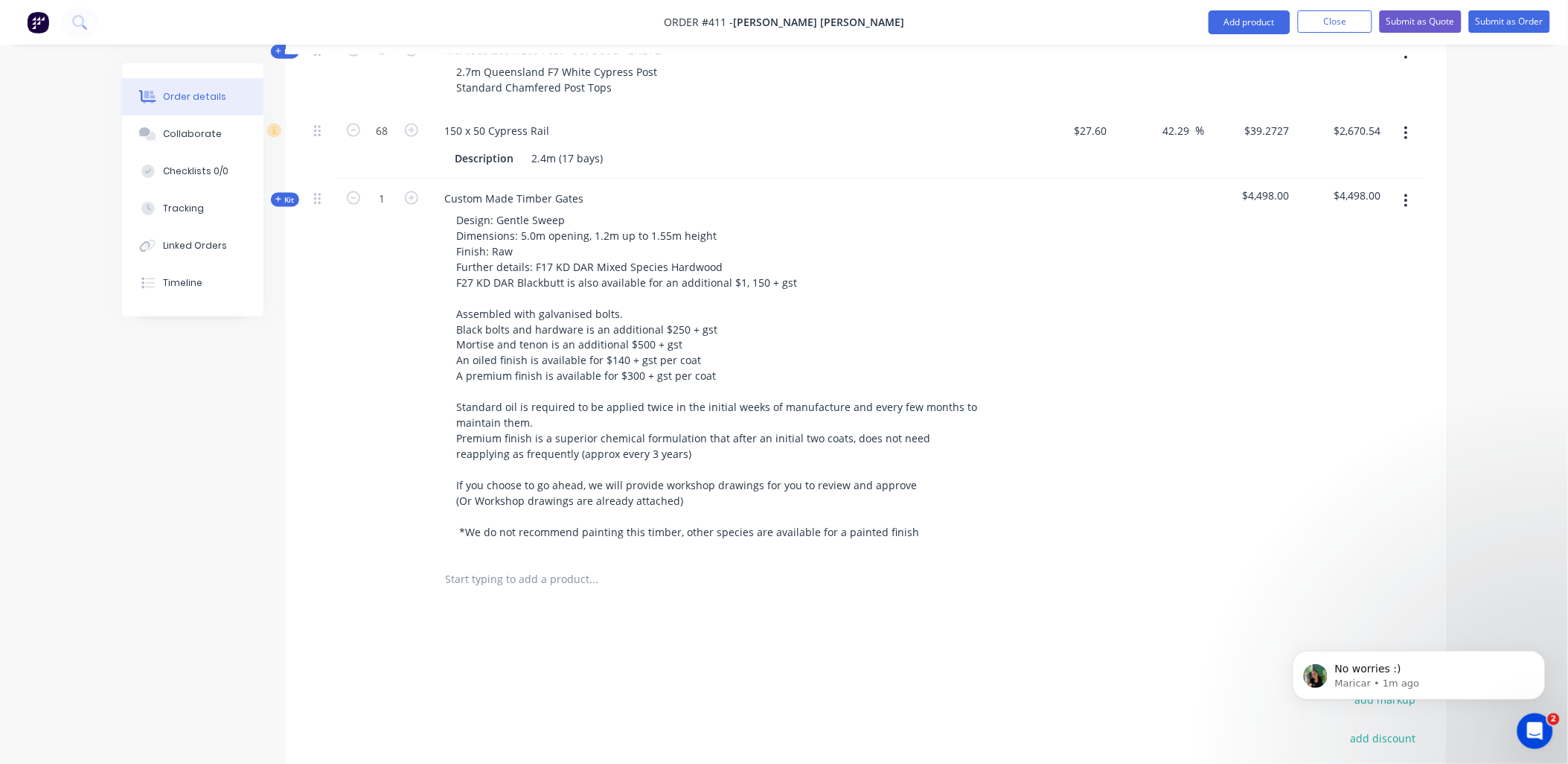
click at [508, 565] on input "text" at bounding box center [594, 579] width 298 height 29
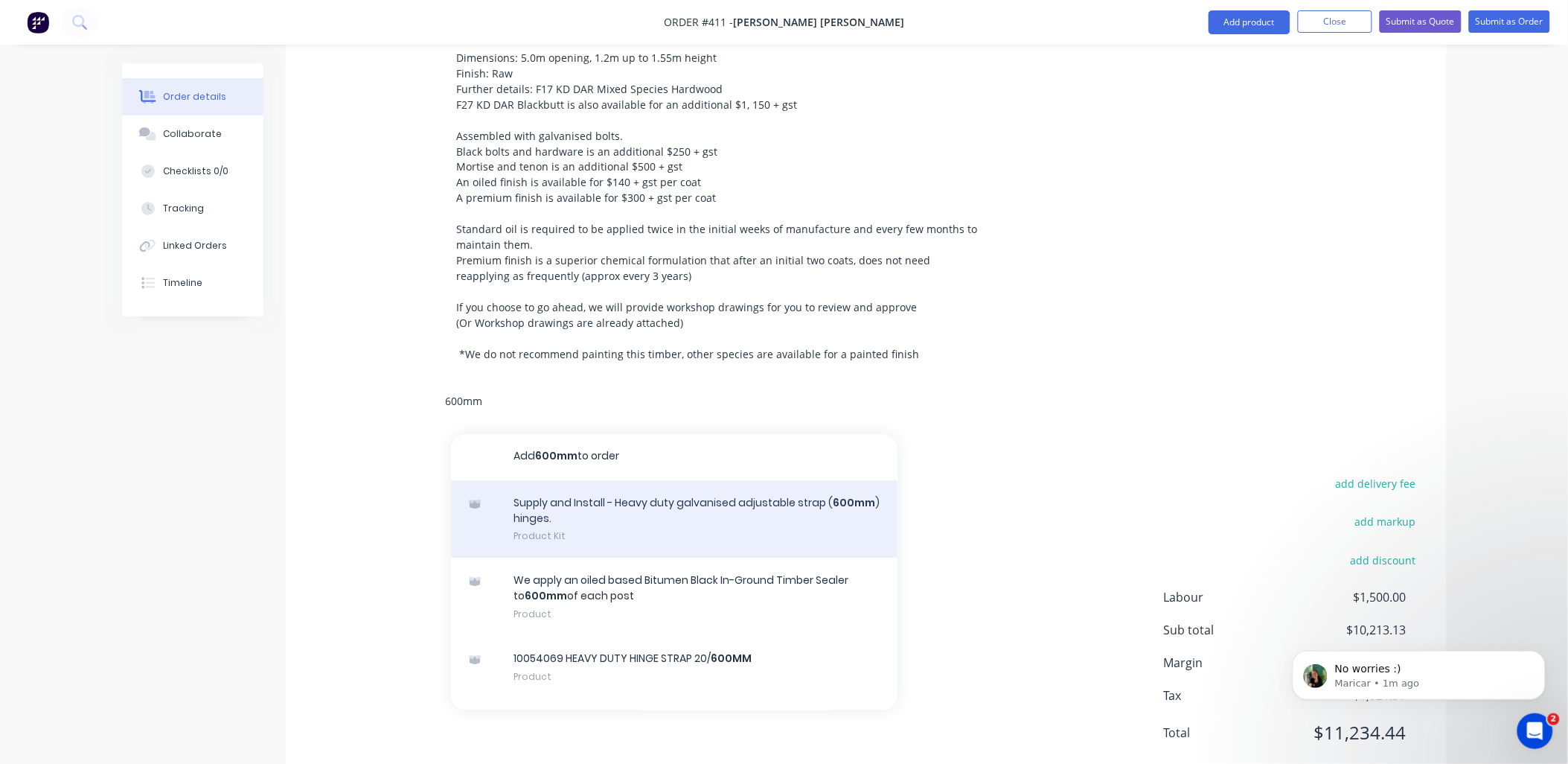
scroll to position [2, 0]
type input "600mm"
click at [606, 492] on div "Supply and Install - Heavy duty galvanised adjustable strap ( 600mm ) hinges. P…" at bounding box center [674, 520] width 446 height 78
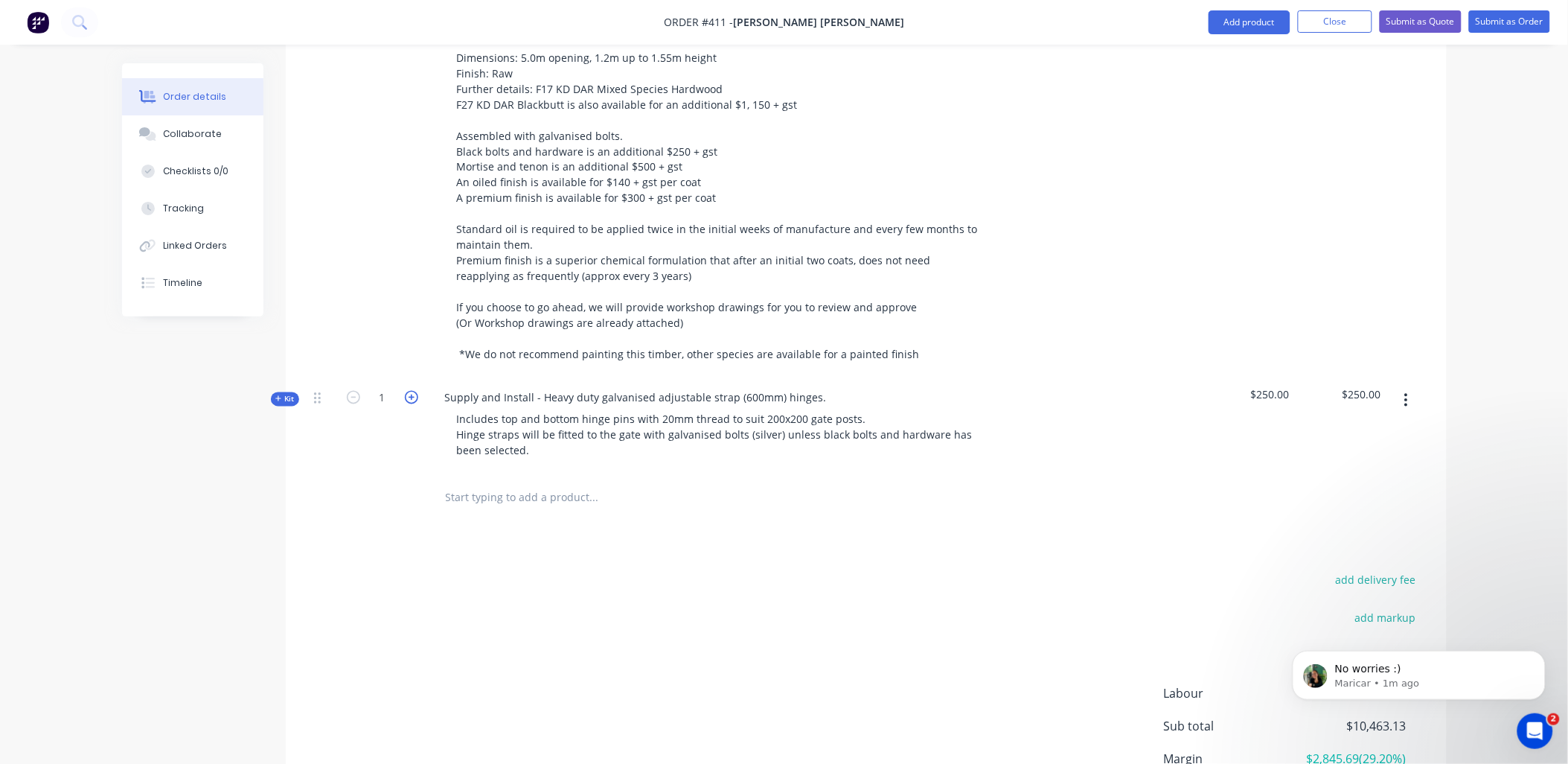
click at [414, 391] on icon "button" at bounding box center [412, 397] width 14 height 14
type input "2"
click at [404, 483] on div "Products Show / Hide columns Add product Qty Cost Markup Price Total Kit 2 Mort…" at bounding box center [867, 244] width 1161 height 1272
click at [428, 474] on div at bounding box center [695, 499] width 536 height 48
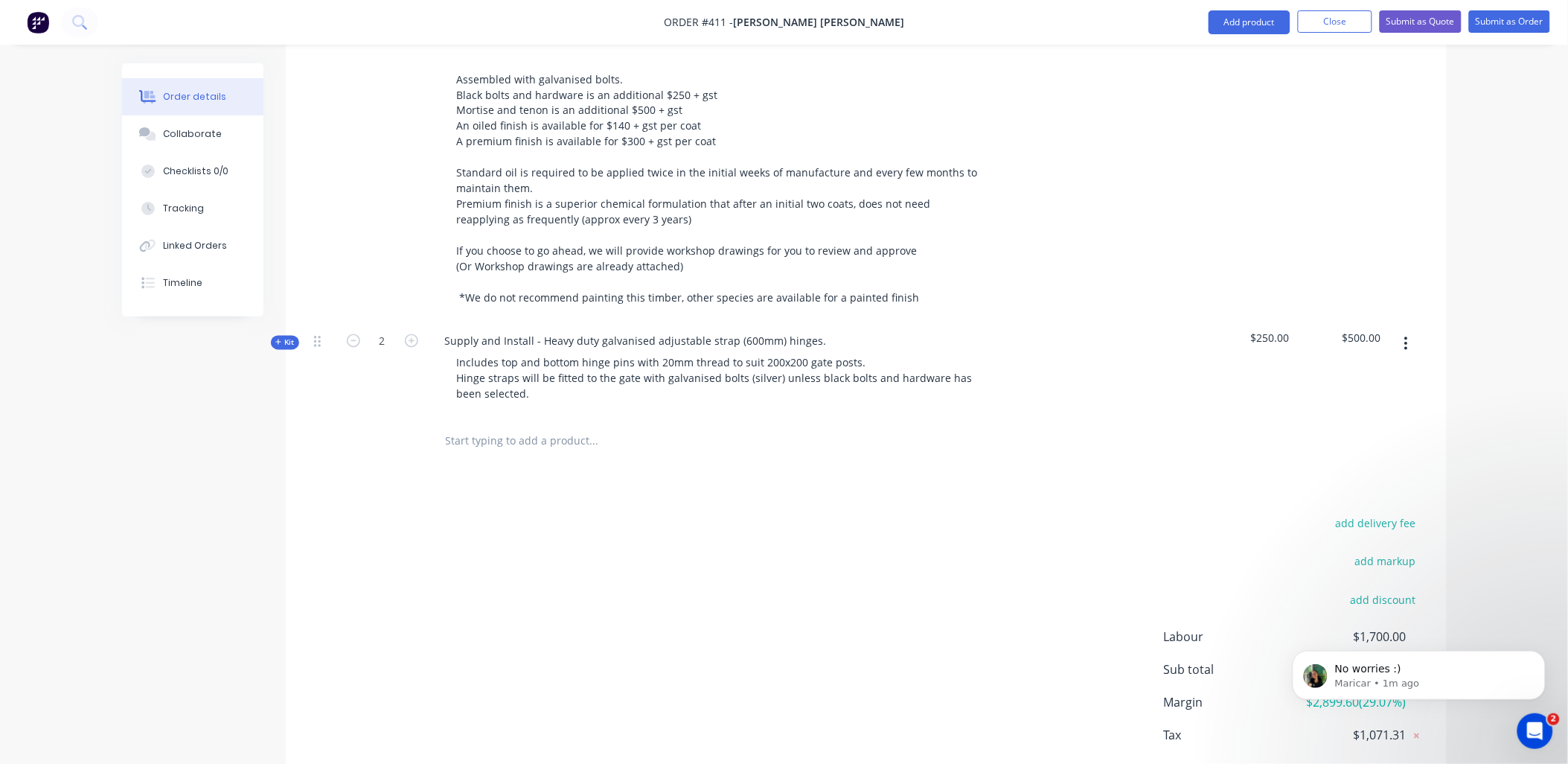
scroll to position [908, 0]
click at [546, 425] on input "text" at bounding box center [594, 440] width 298 height 29
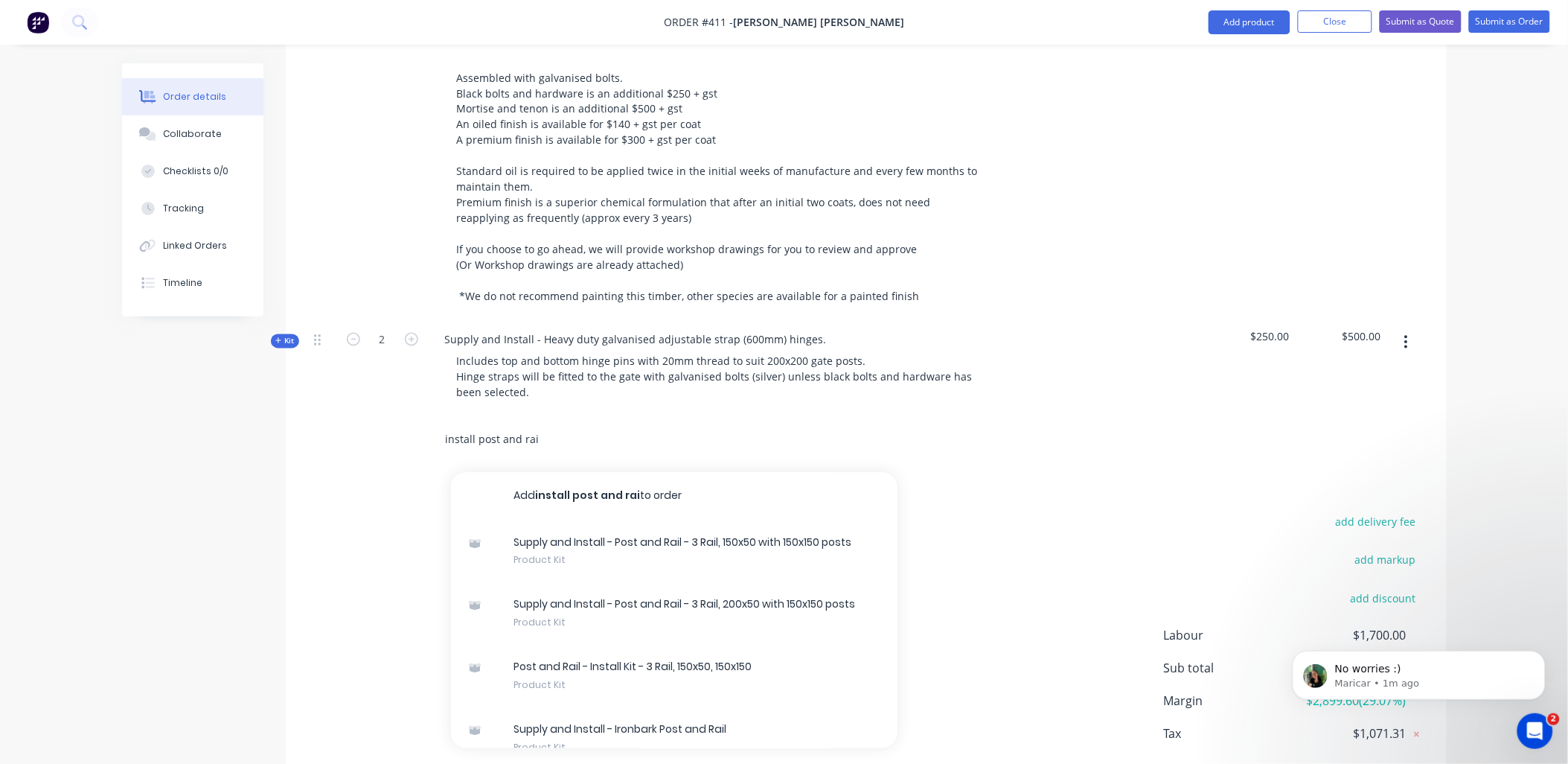
type input "install post and rai"
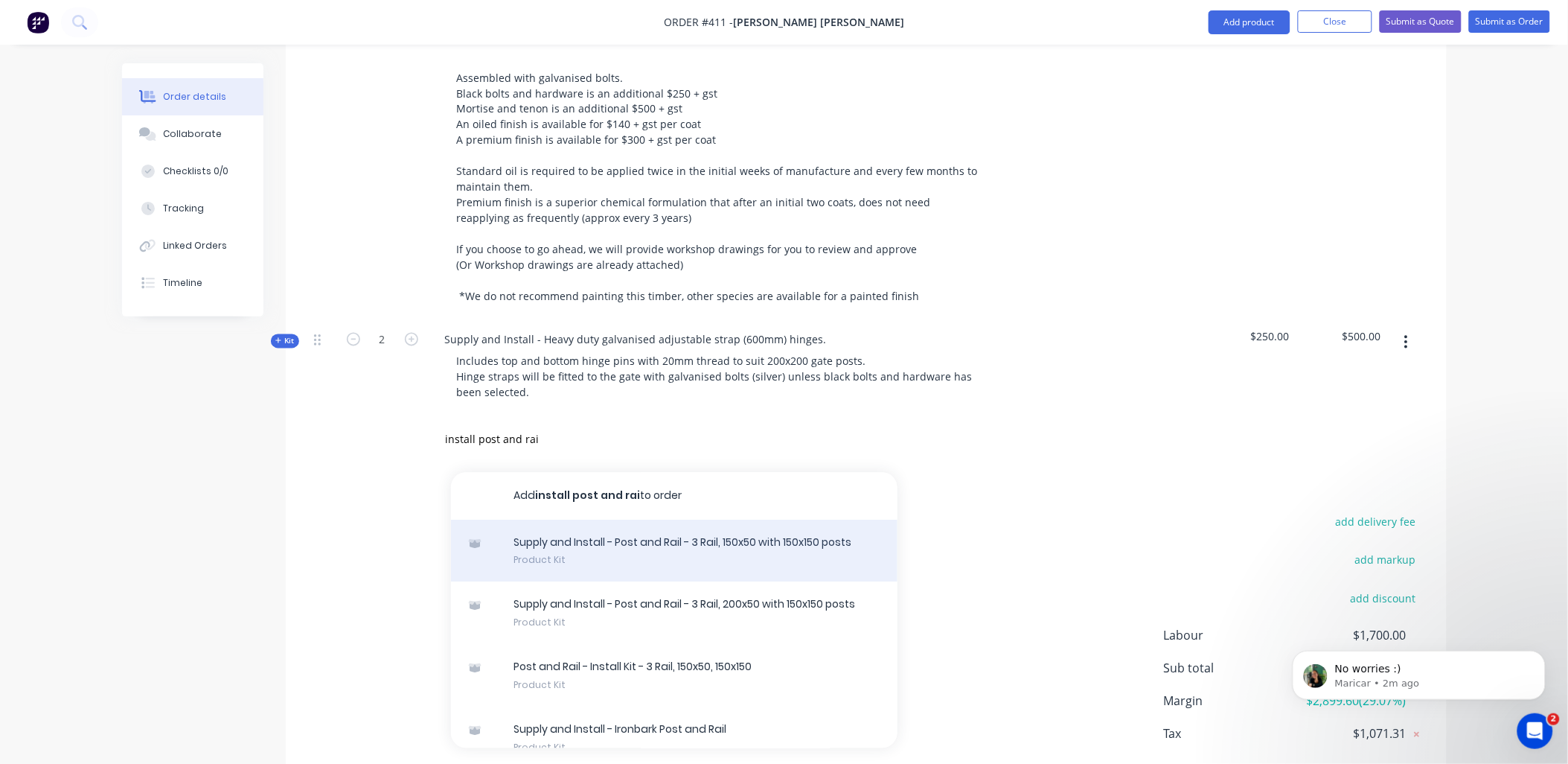
click at [797, 520] on div "Supply and Install - Post and Rail - 3 Rail, 150x50 with 150x150 posts Product …" at bounding box center [674, 551] width 446 height 63
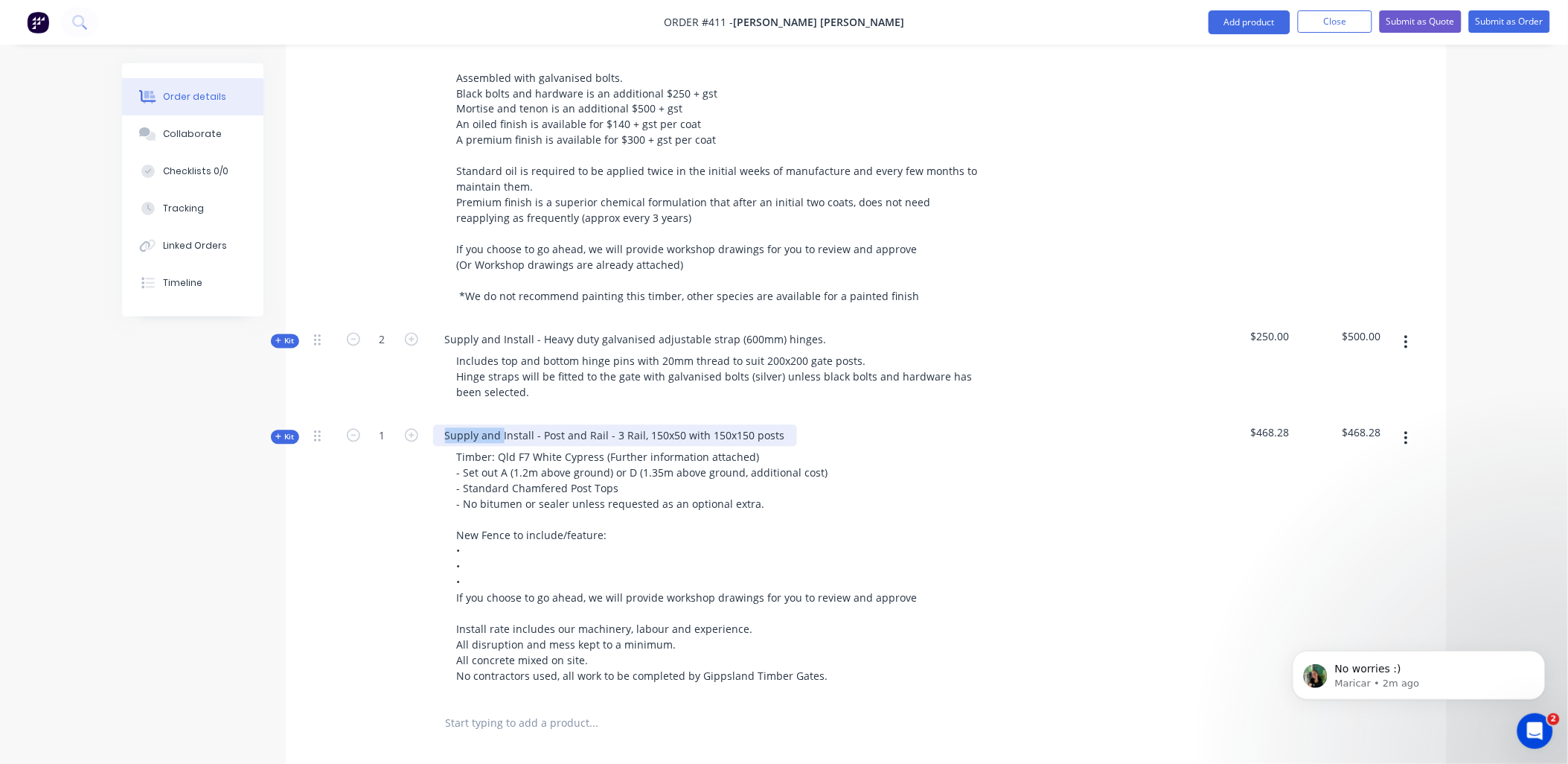
drag, startPoint x: 502, startPoint y: 392, endPoint x: 443, endPoint y: 392, distance: 59.0
click at [437, 425] on div "Supply and Install - Post and Rail - 3 Rail, 150x50 with 150x150 posts" at bounding box center [615, 436] width 364 height 22
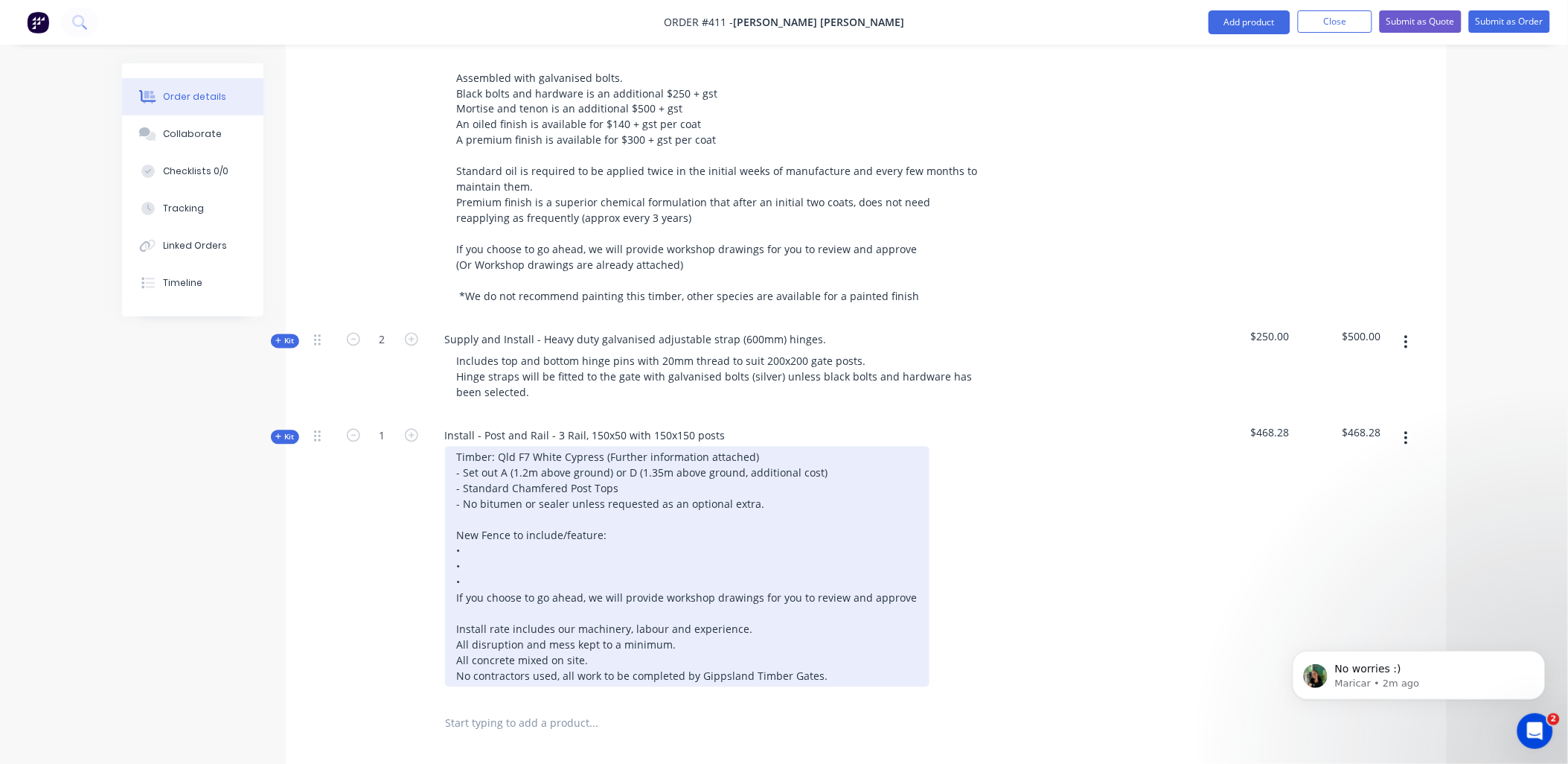
click at [484, 508] on div "Timber: Qld F7 White Cypress (Further information attached) - Set out A (1.2m a…" at bounding box center [687, 566] width 484 height 241
click at [529, 553] on div "Timber: Qld F7 White Cypress (Further information attached) - Set out A (1.2m a…" at bounding box center [687, 566] width 484 height 241
click at [527, 553] on div "Timber: Qld F7 White Cypress (Further information attached) - Set out A (1.2m a…" at bounding box center [687, 566] width 484 height 241
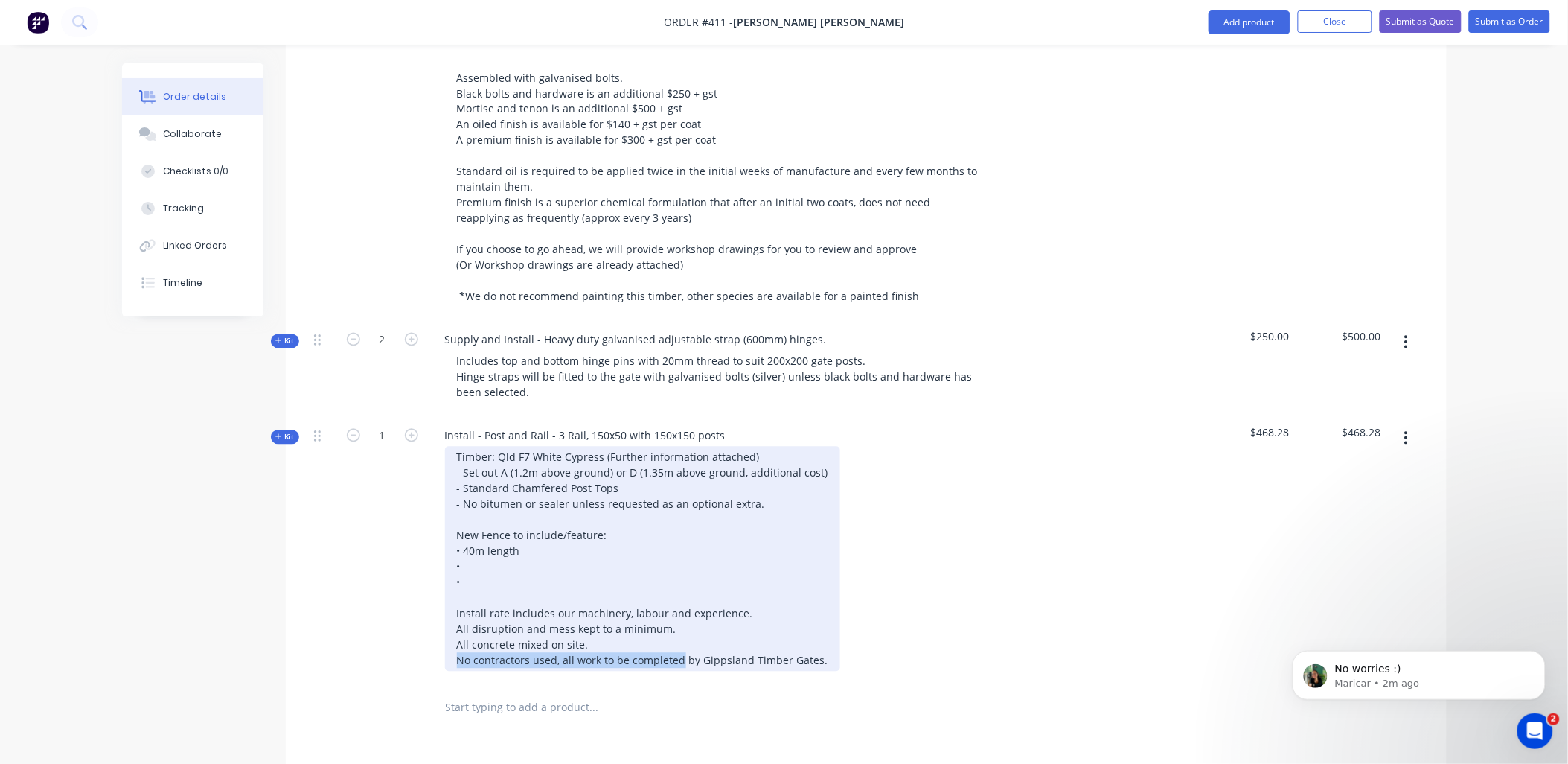
drag, startPoint x: 458, startPoint y: 615, endPoint x: 680, endPoint y: 619, distance: 222.0
click at [680, 619] on div "Timber: Qld F7 White Cypress (Further information attached) - Set out A (1.2m a…" at bounding box center [643, 559] width 395 height 225
click at [484, 522] on div "Timber: Qld F7 White Cypress (Further information attached) - Set out A (1.2m a…" at bounding box center [643, 559] width 395 height 225
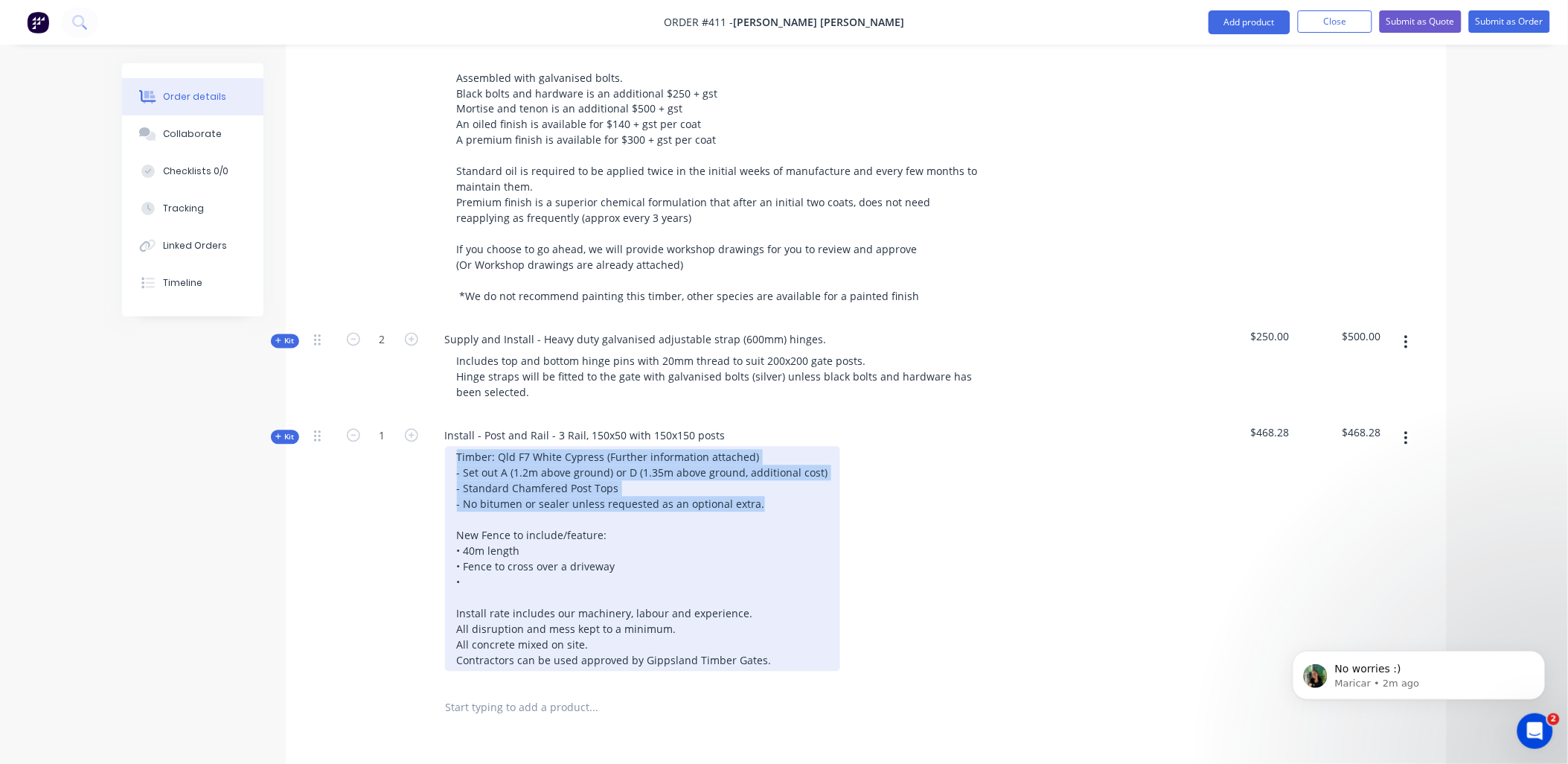
drag, startPoint x: 771, startPoint y: 465, endPoint x: 404, endPoint y: 411, distance: 371.0
click at [404, 416] on div "Kit 1 Install - Post and Rail - 3 Rail, 150x50 with 150x150 posts Timber: Qld F…" at bounding box center [867, 550] width 1116 height 268
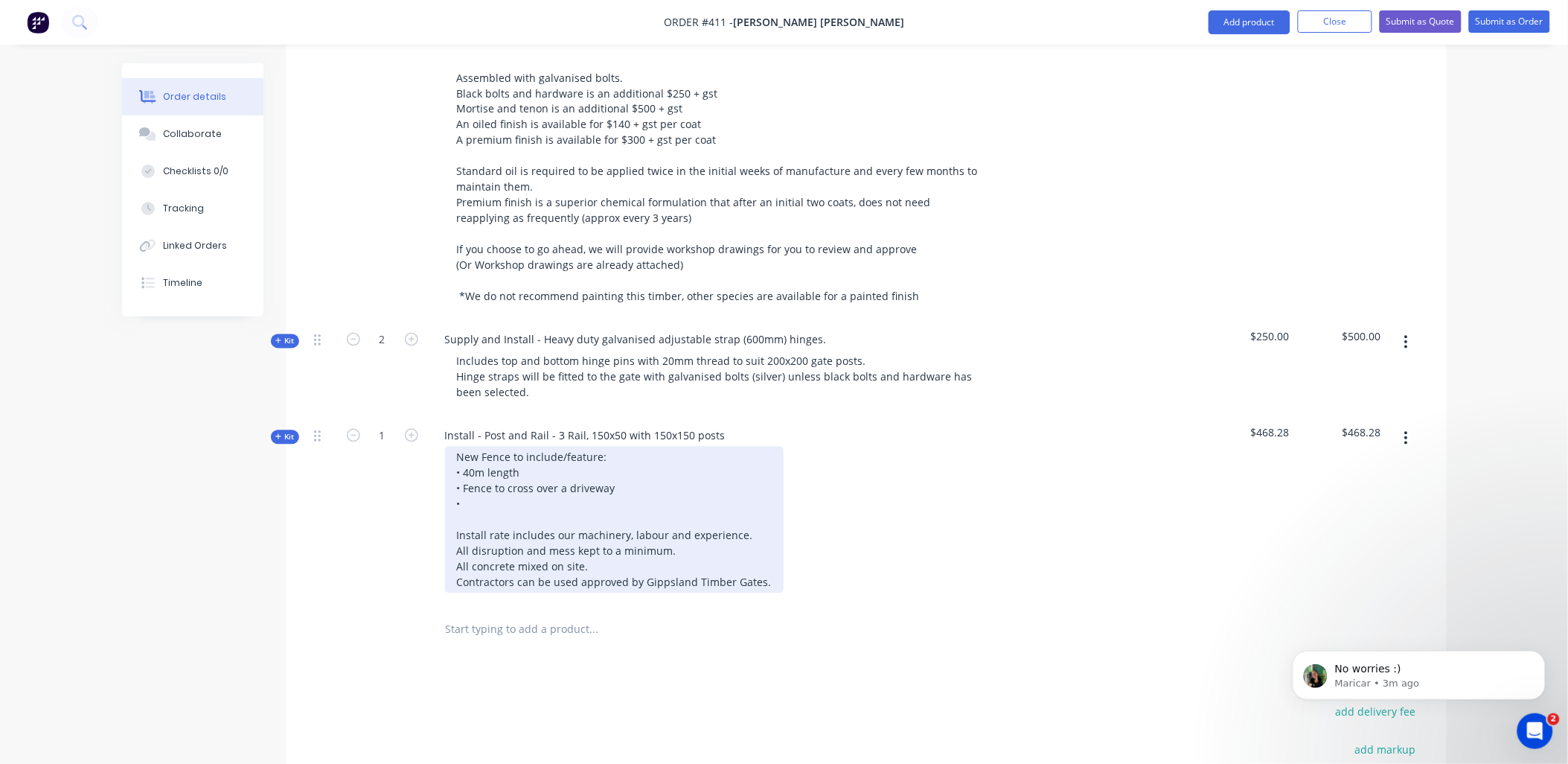
click at [503, 460] on div "New Fence to include/feature: • 40m length • Fence to cross over a driveway • I…" at bounding box center [614, 520] width 339 height 146
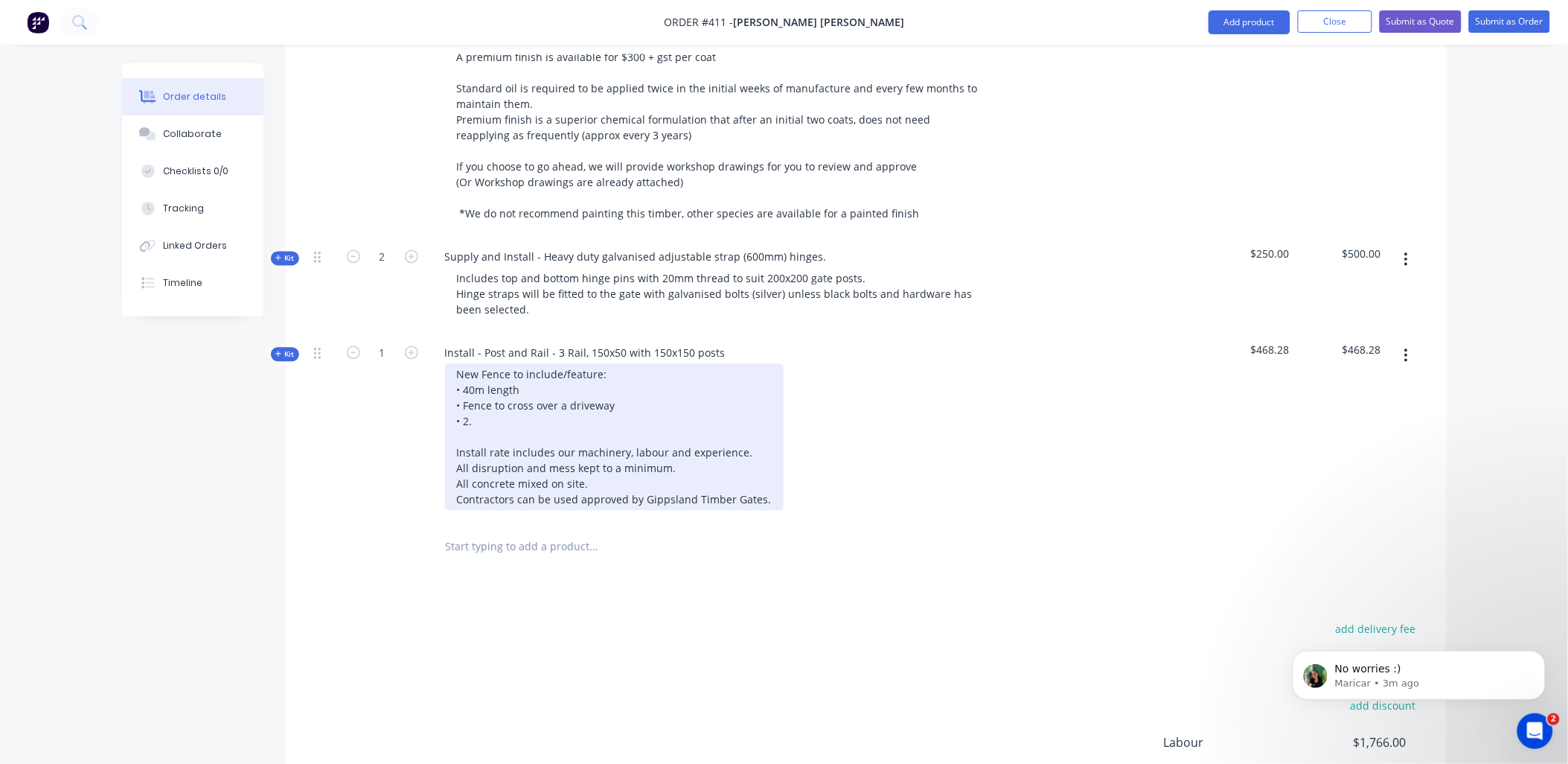
scroll to position [992, 0]
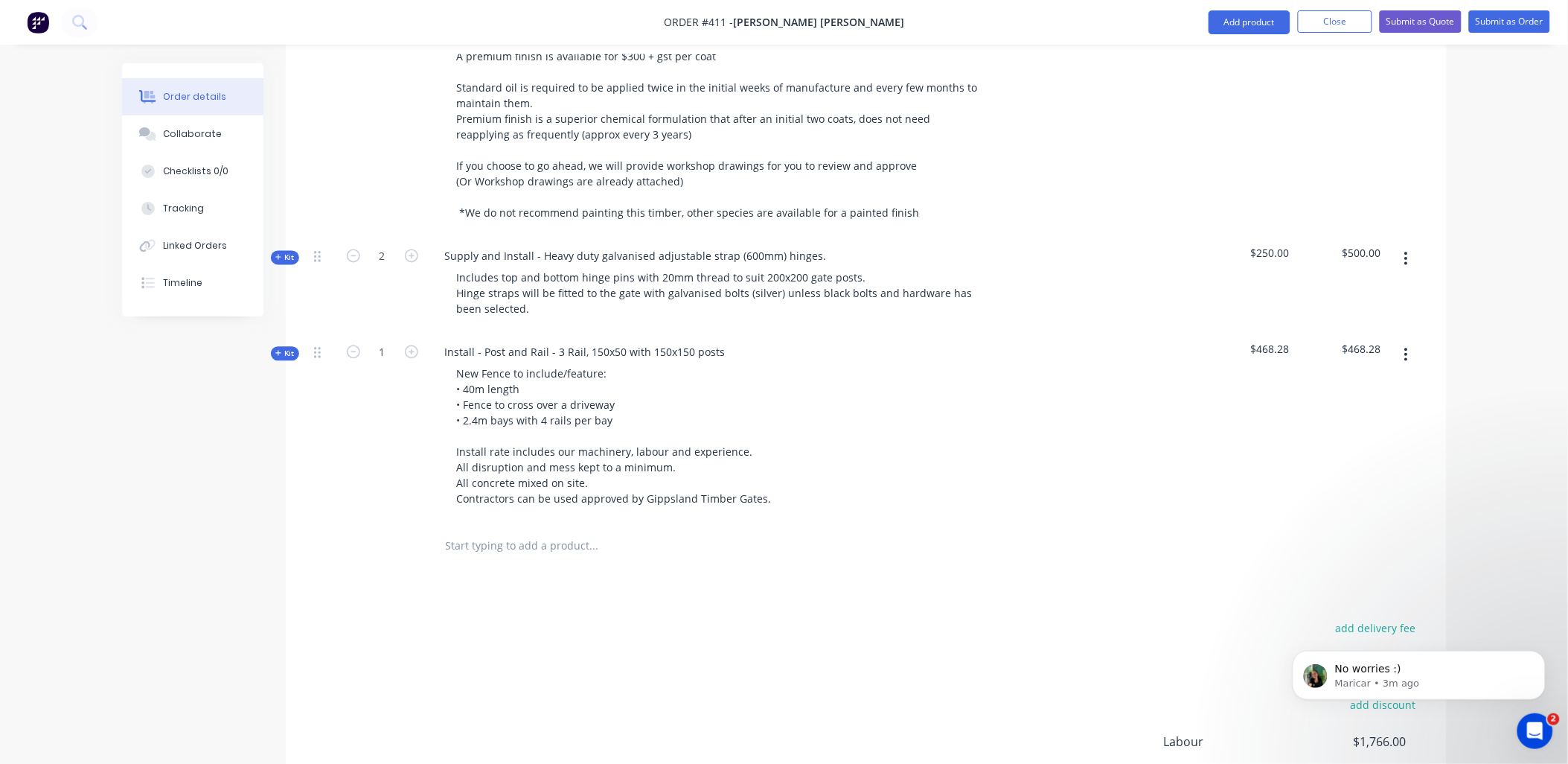
click at [281, 348] on span "Kit" at bounding box center [285, 354] width 20 height 11
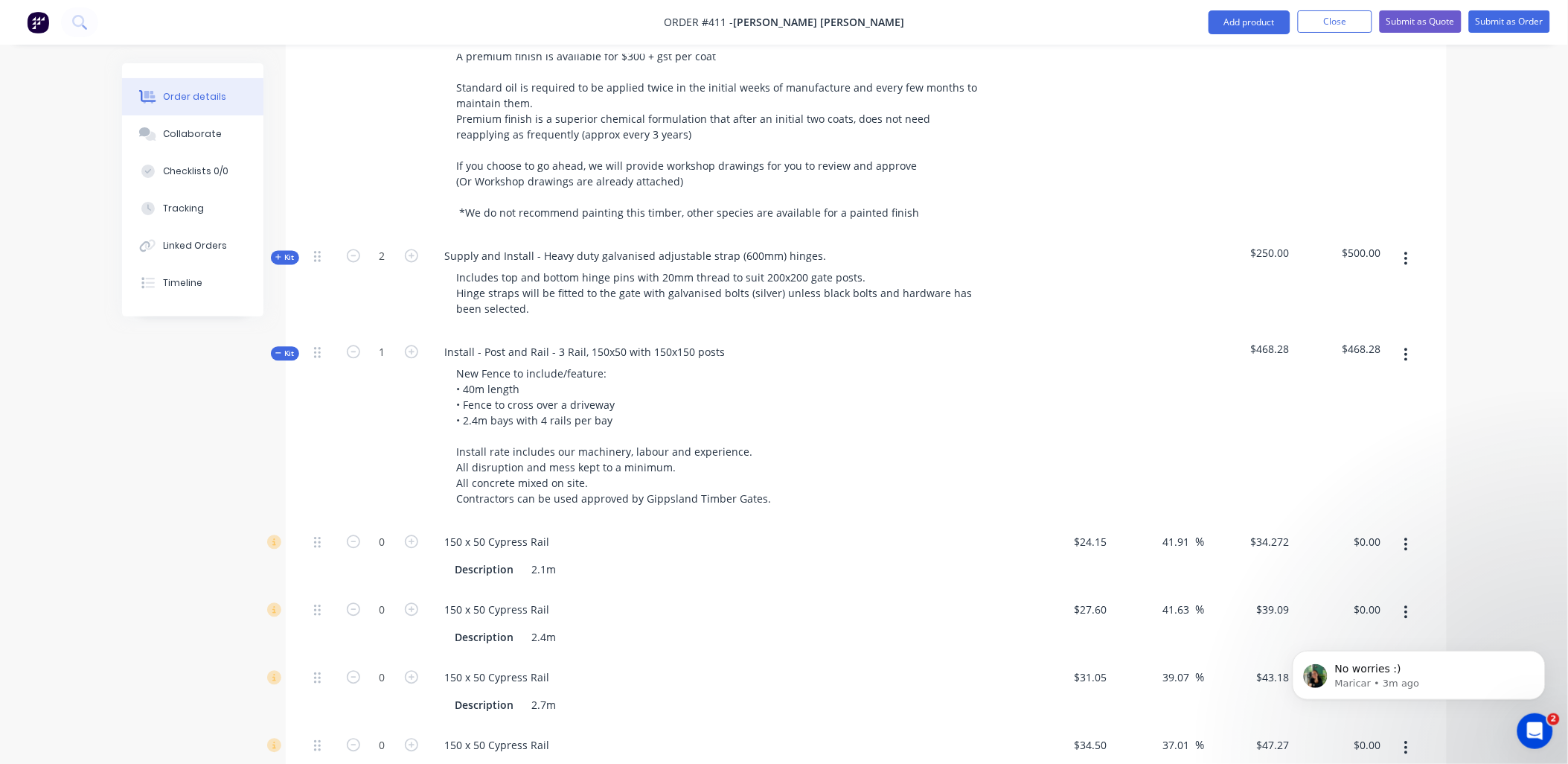
click at [1409, 532] on button "button" at bounding box center [1407, 545] width 35 height 27
click at [1395, 598] on button "Exclude from tax" at bounding box center [1354, 612] width 142 height 29
click at [1413, 532] on button "button" at bounding box center [1407, 545] width 35 height 27
drag, startPoint x: 1381, startPoint y: 594, endPoint x: 1403, endPoint y: 533, distance: 64.8
click at [1382, 633] on div "Delete" at bounding box center [1354, 643] width 115 height 22
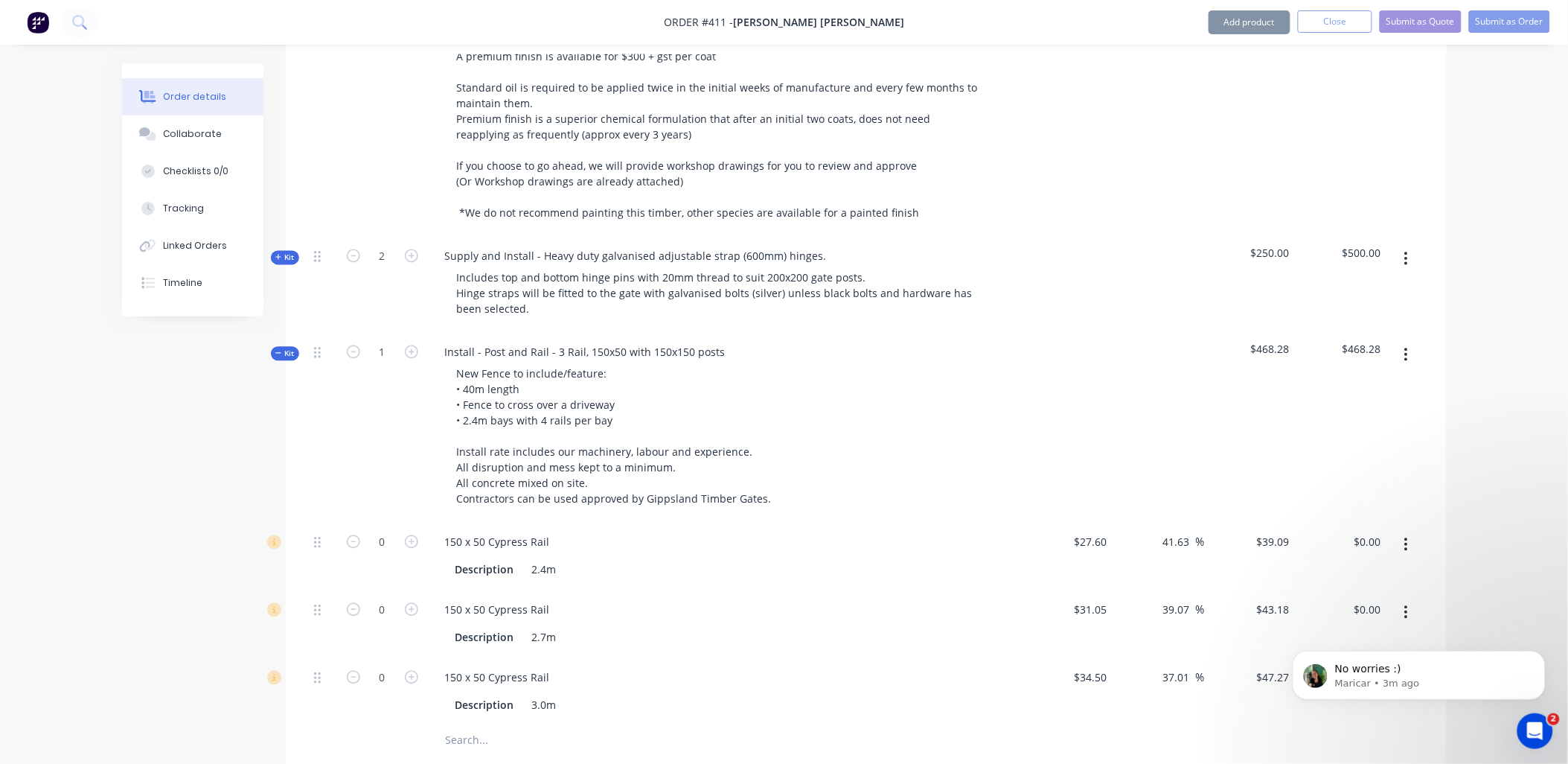
click at [1409, 532] on button "button" at bounding box center [1407, 545] width 35 height 27
drag, startPoint x: 1386, startPoint y: 594, endPoint x: 1394, endPoint y: 578, distance: 17.9
click at [1387, 633] on div "Delete" at bounding box center [1354, 643] width 115 height 22
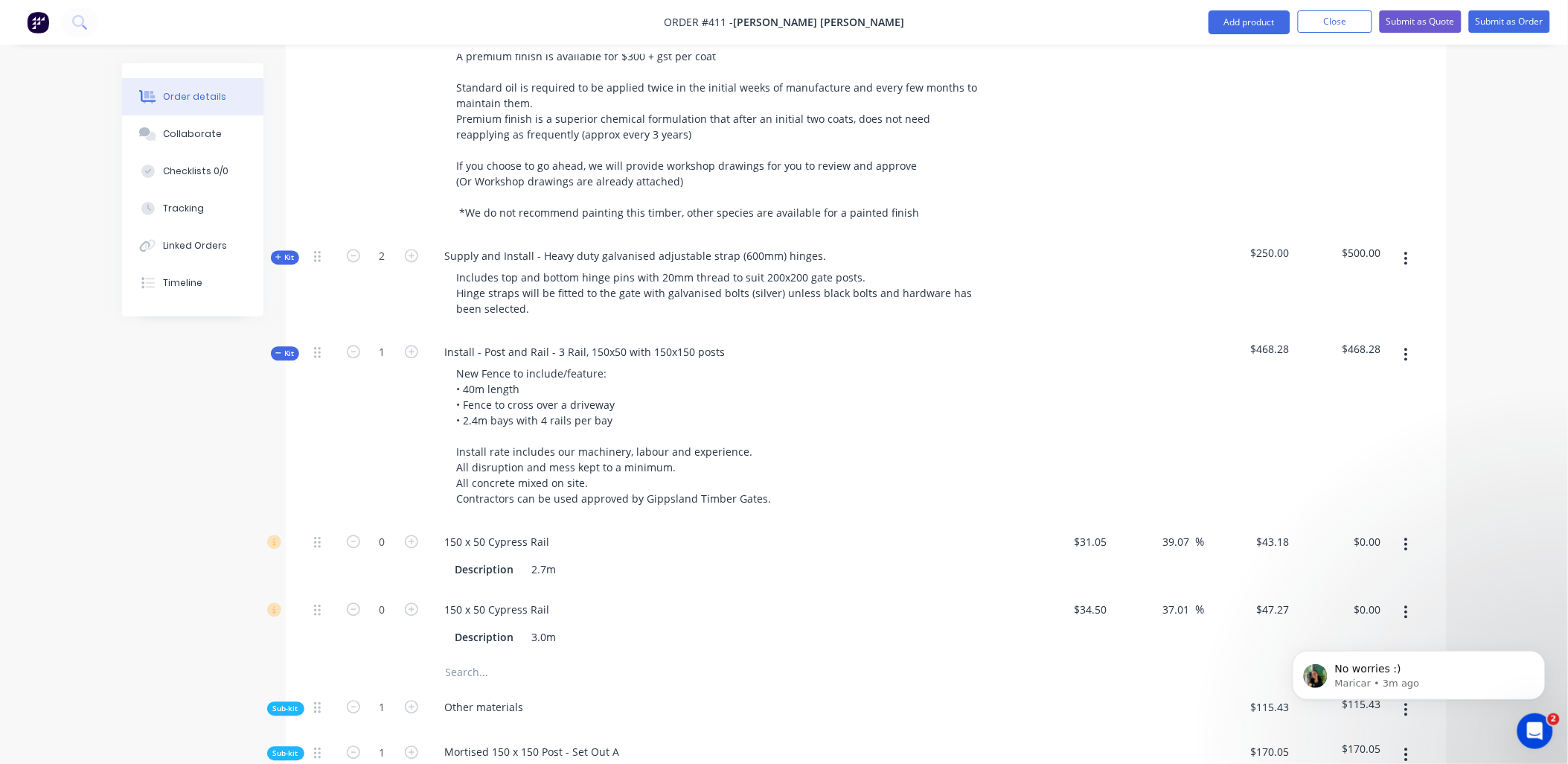
drag, startPoint x: 1407, startPoint y: 500, endPoint x: 1410, endPoint y: 512, distance: 12.4
click at [1408, 537] on icon "button" at bounding box center [1406, 545] width 4 height 17
click at [1385, 633] on div "Delete" at bounding box center [1354, 643] width 115 height 22
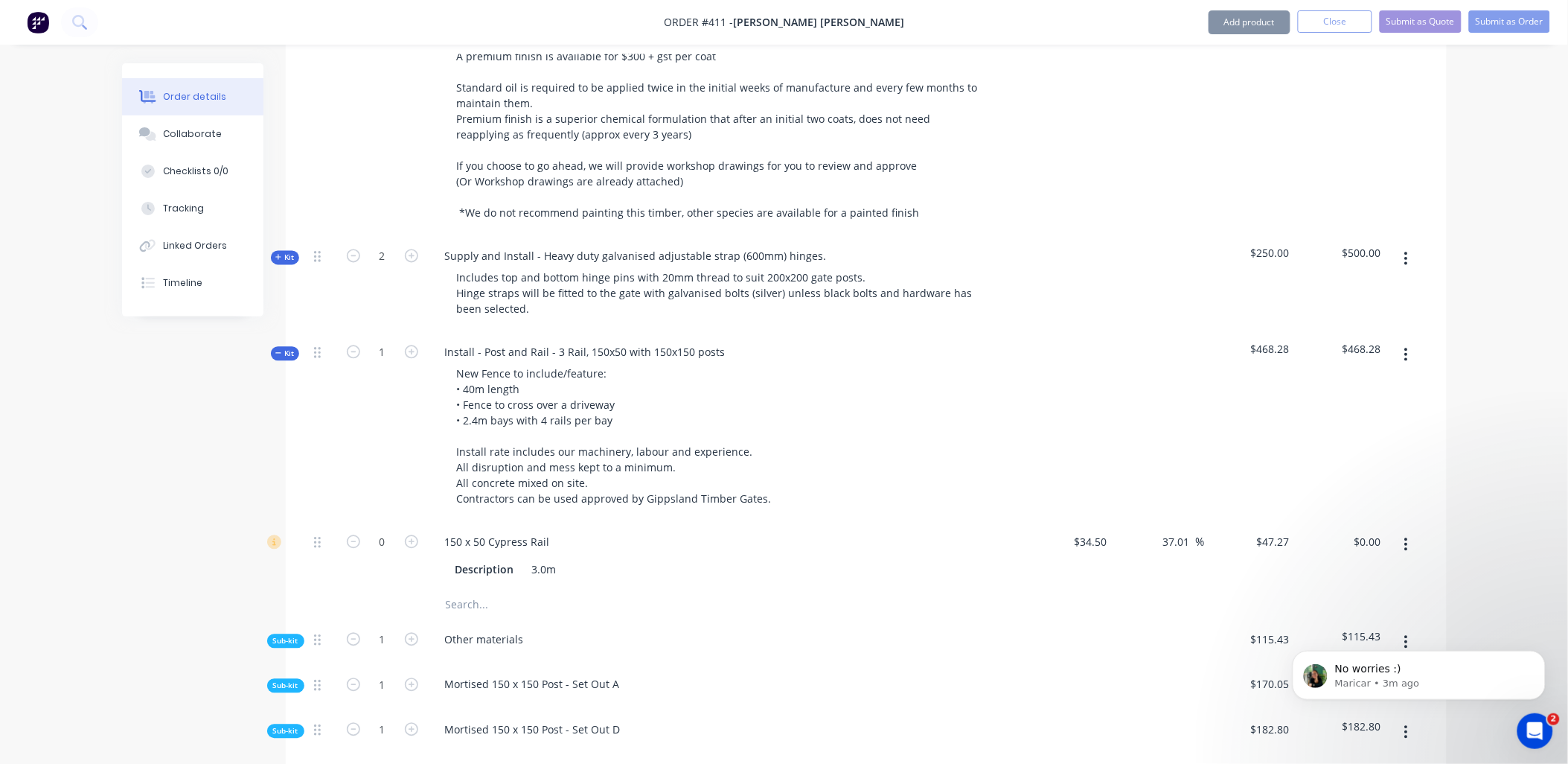
click at [1407, 537] on icon "button" at bounding box center [1406, 545] width 4 height 17
click at [1385, 633] on div "Delete" at bounding box center [1354, 643] width 115 height 22
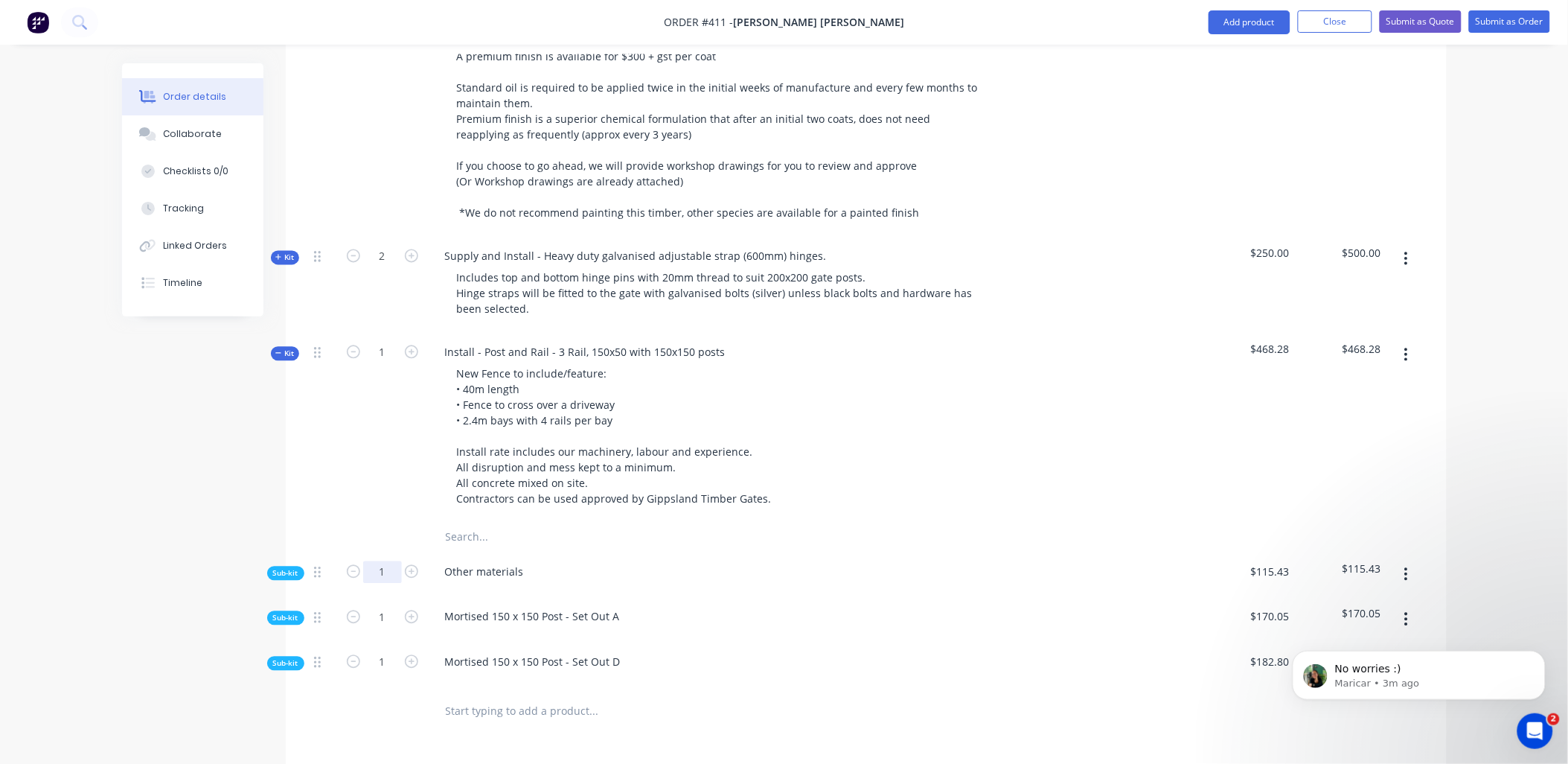
click at [378, 561] on input "1" at bounding box center [382, 572] width 38 height 23
type input "40"
click at [333, 437] on div at bounding box center [323, 428] width 29 height 190
click at [1401, 606] on button "button" at bounding box center [1407, 619] width 35 height 27
click at [1540, 655] on icon "Dismiss notification" at bounding box center [1541, 654] width 8 height 8
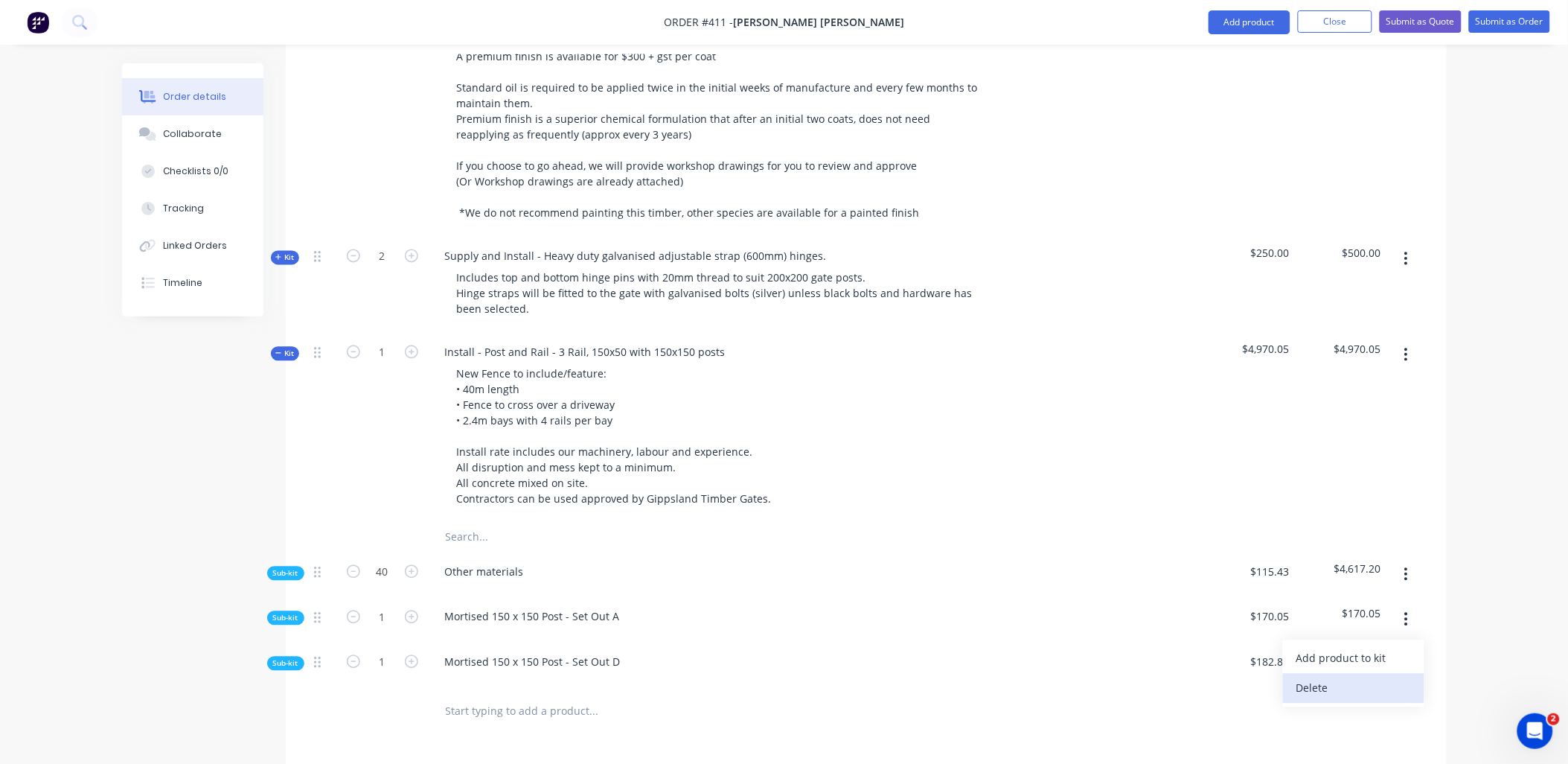
click at [1348, 677] on div "Delete" at bounding box center [1354, 688] width 115 height 22
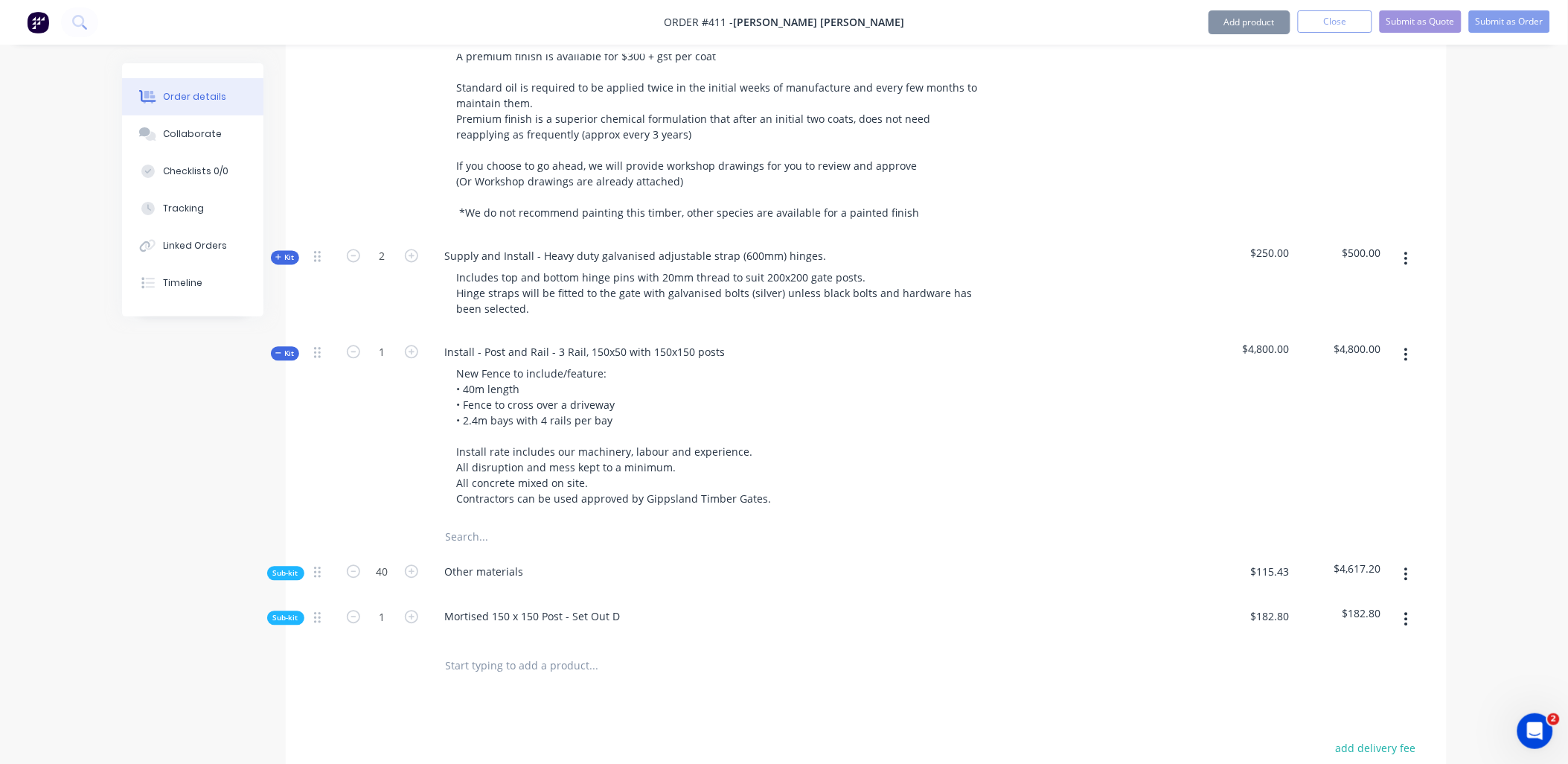
click at [1403, 606] on button "button" at bounding box center [1407, 619] width 35 height 27
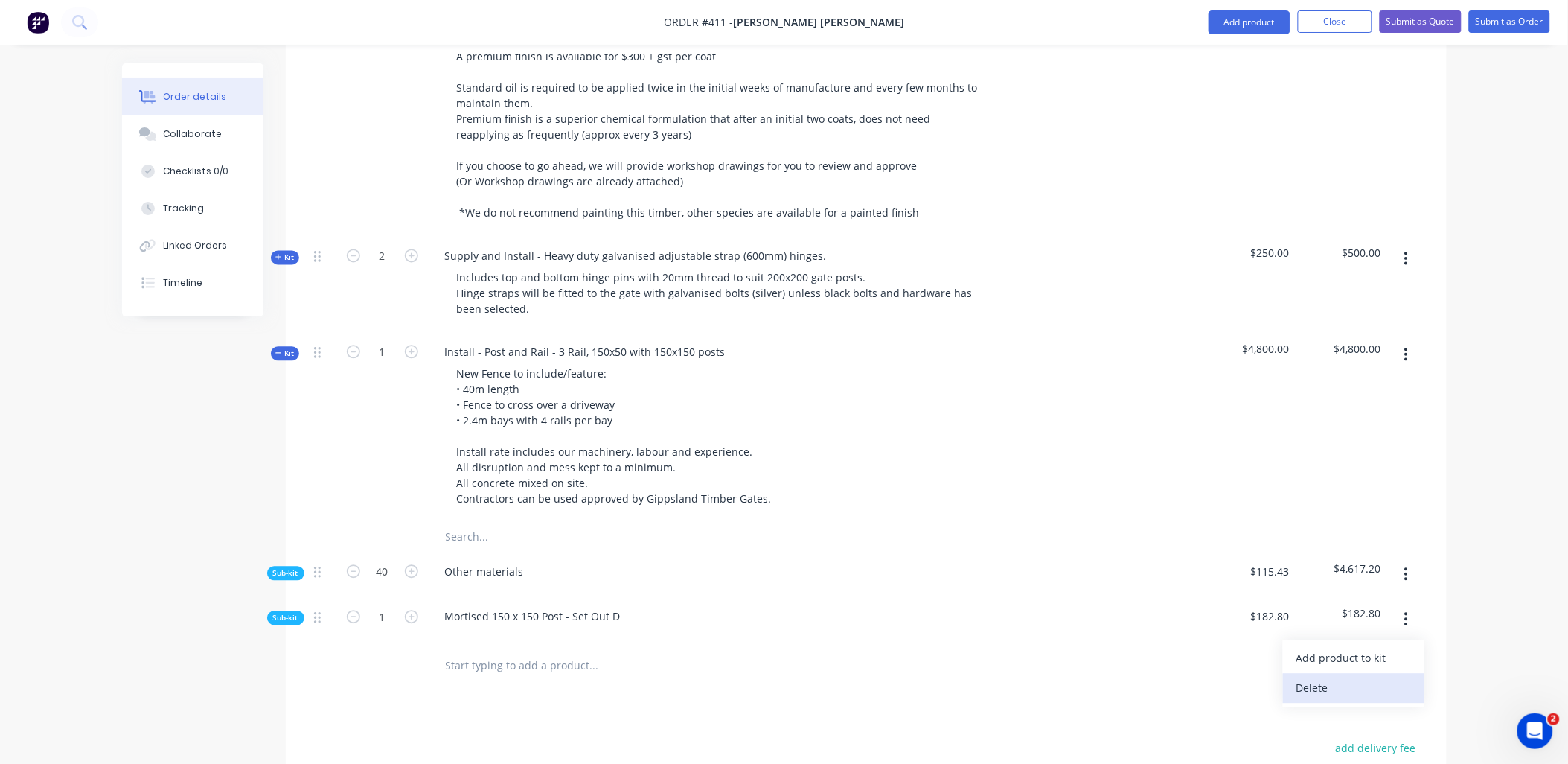
click at [1367, 677] on div "Delete" at bounding box center [1354, 688] width 115 height 22
click at [289, 568] on span "Sub-kit" at bounding box center [286, 573] width 26 height 11
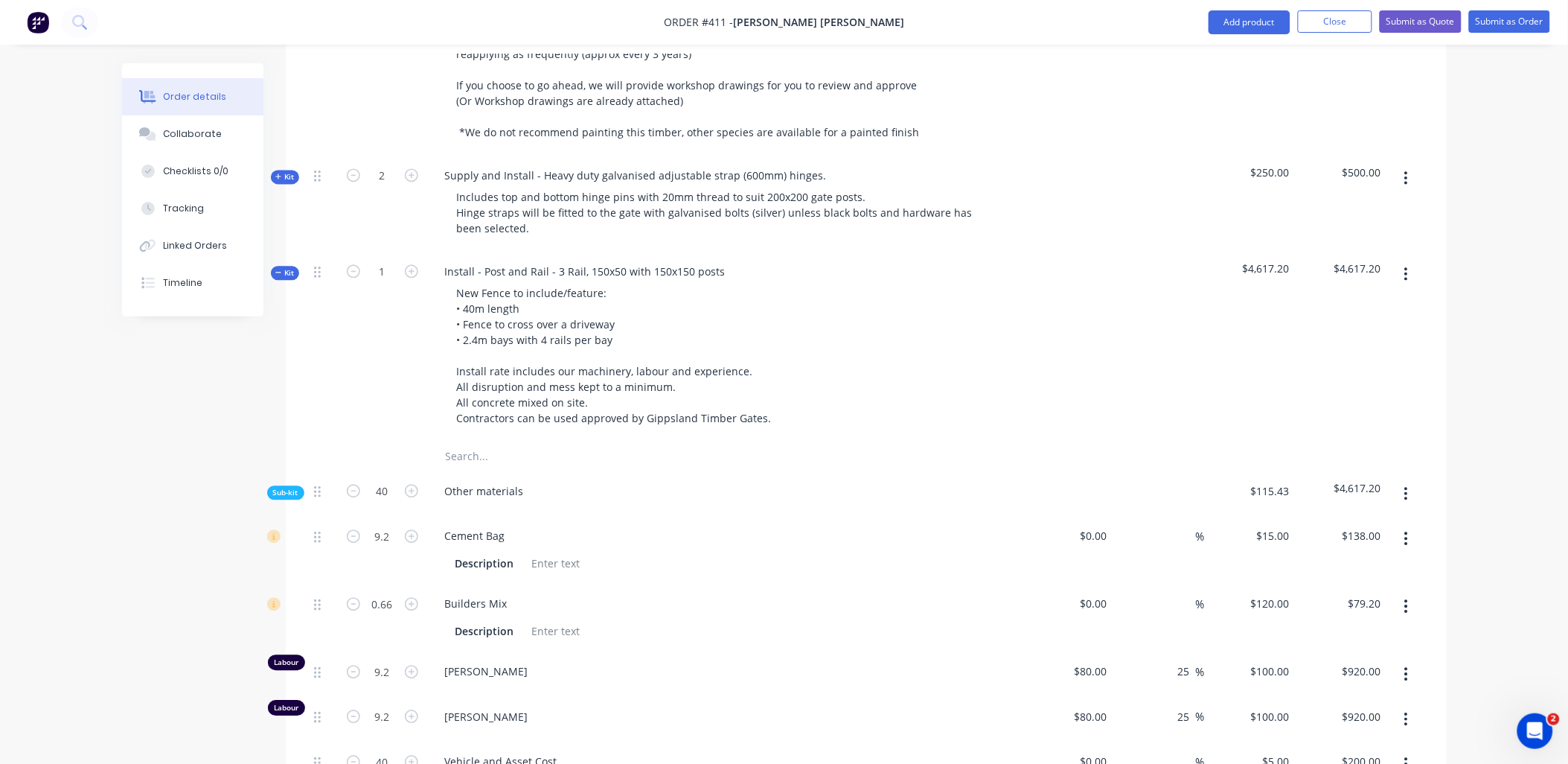
scroll to position [1073, 0]
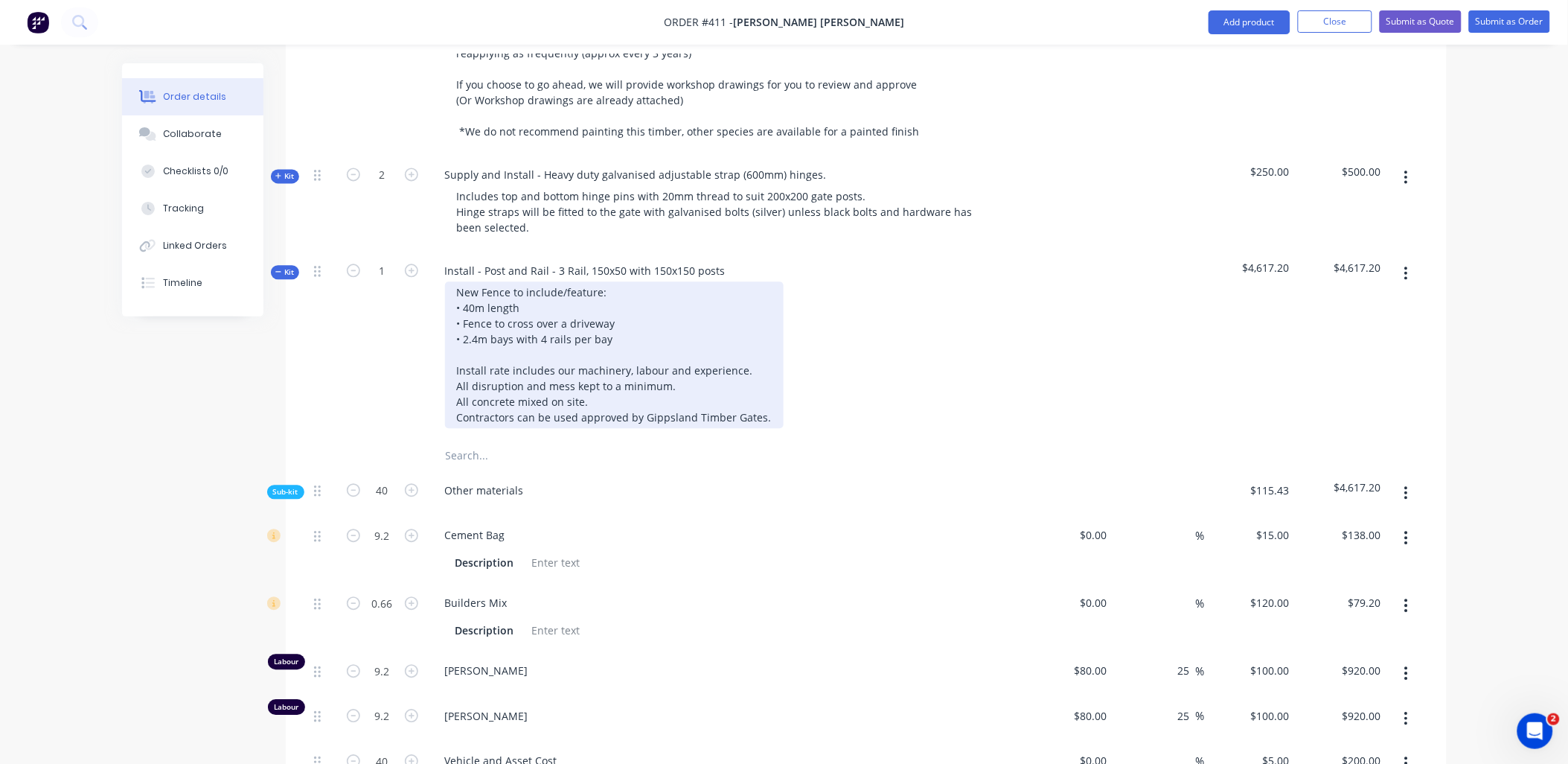
click at [610, 299] on div "New Fence to include/feature: • 40m length • Fence to cross over a driveway • 2…" at bounding box center [614, 354] width 339 height 146
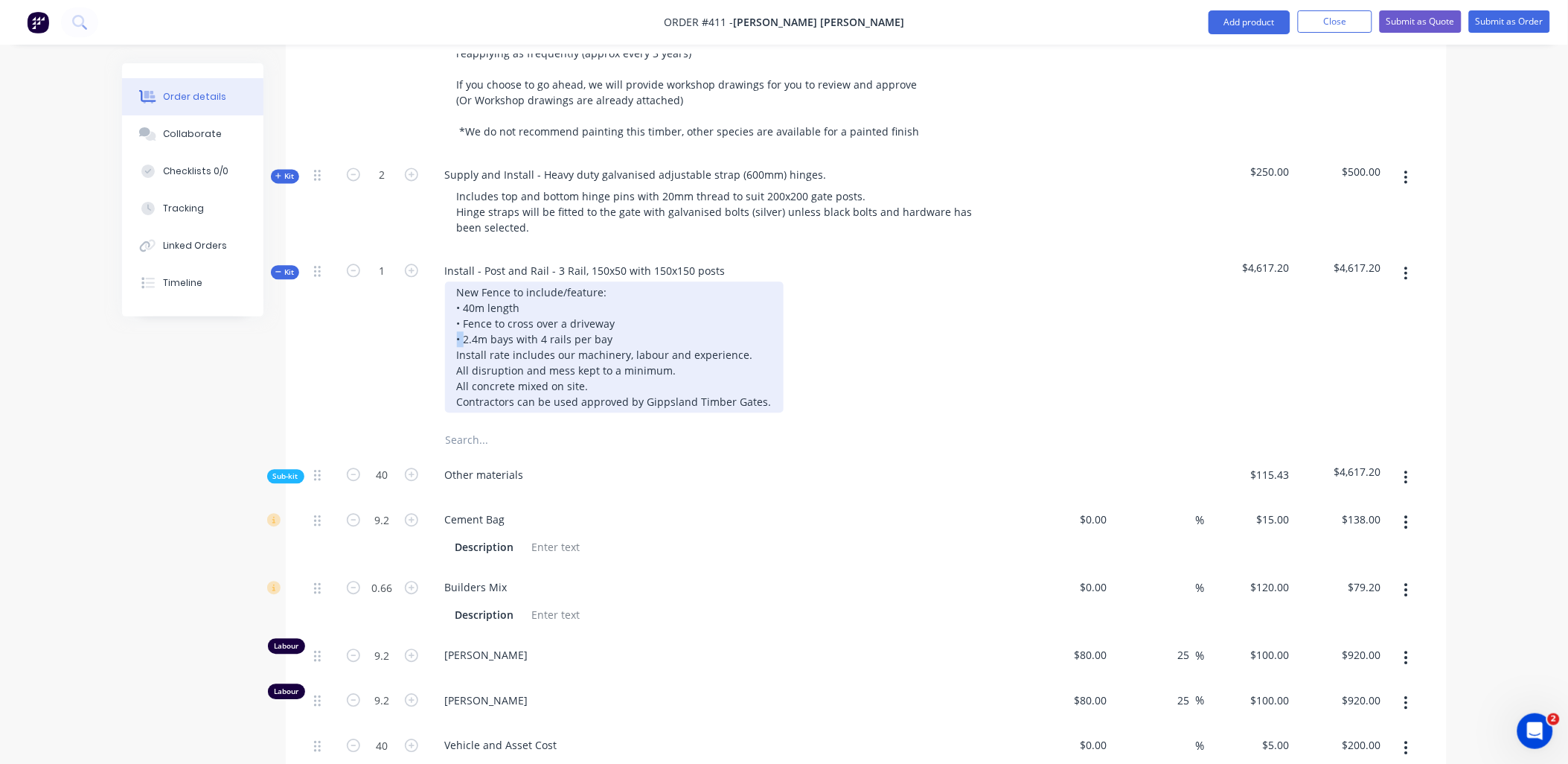
copy div "•"
drag, startPoint x: 466, startPoint y: 294, endPoint x: 456, endPoint y: 294, distance: 10.0
click at [456, 294] on div "New Fence to include/feature: • 40m length • Fence to cross over a driveway • 2…" at bounding box center [614, 347] width 339 height 131
click at [472, 318] on div "New Fence to include/feature: • 40m length • Fence to cross over a driveway • 2…" at bounding box center [614, 347] width 339 height 131
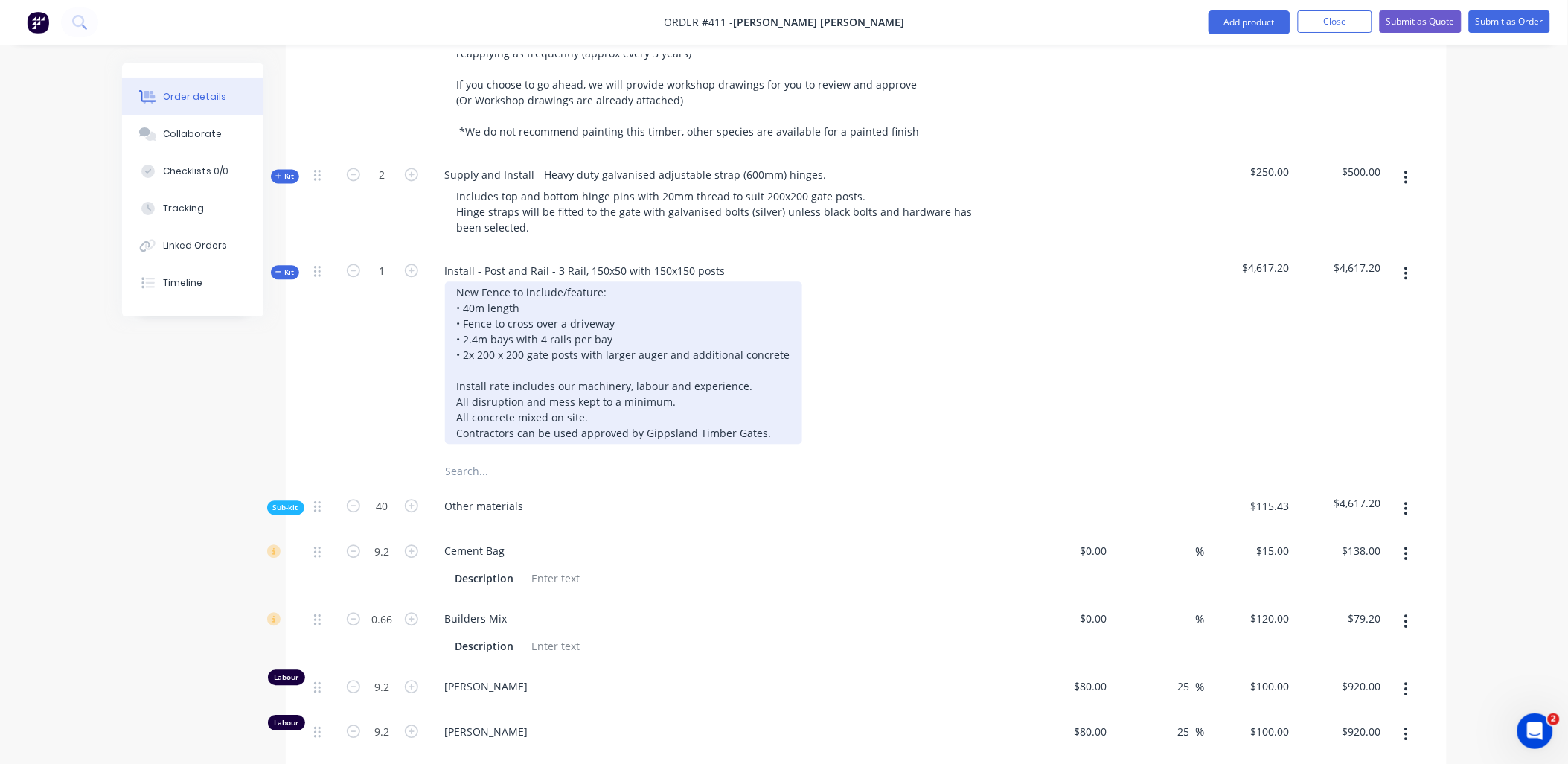
click at [662, 311] on div "New Fence to include/feature: • 40m length • Fence to cross over a driveway • 2…" at bounding box center [624, 362] width 357 height 162
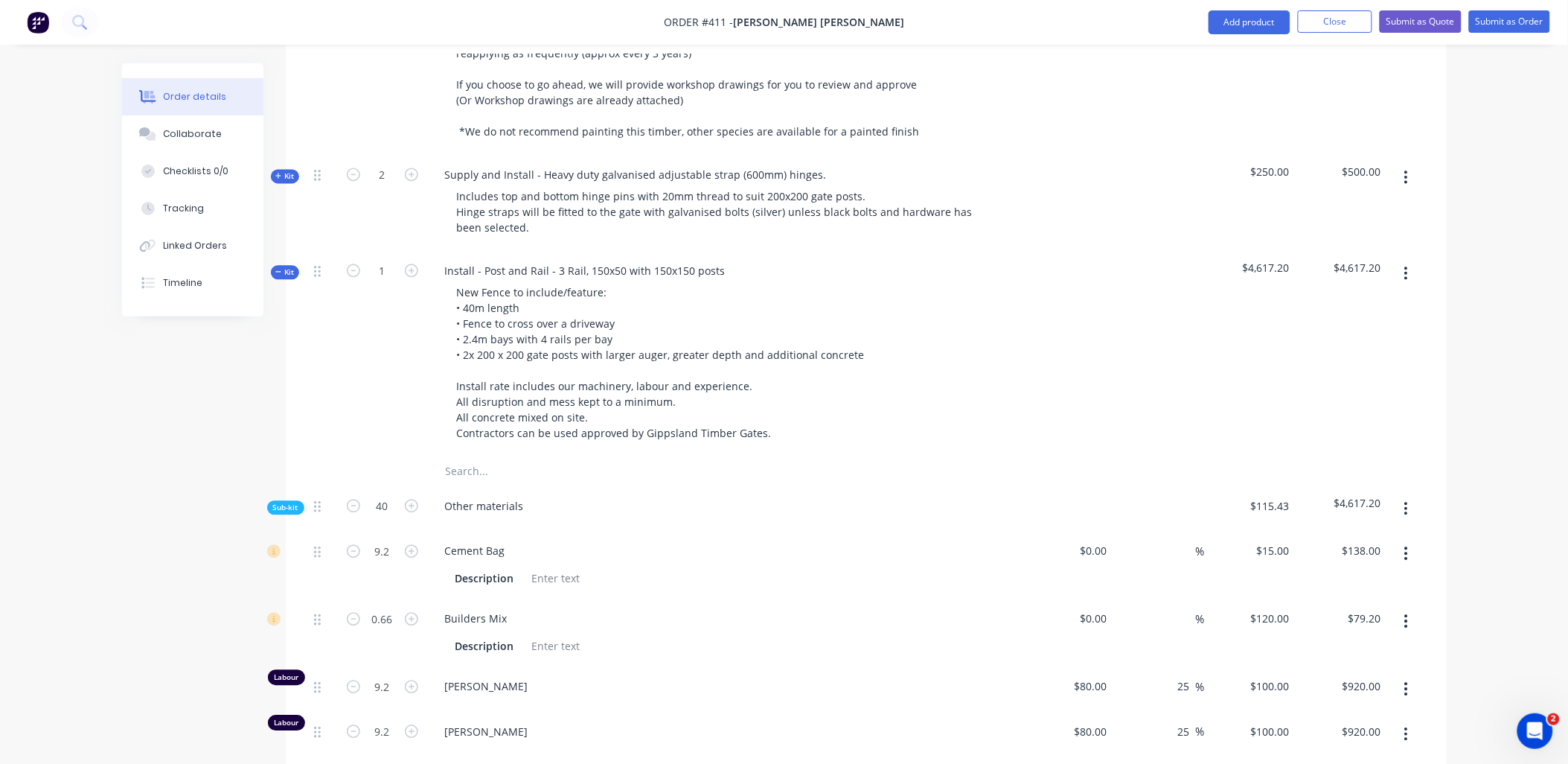
click at [425, 338] on div "1" at bounding box center [382, 354] width 89 height 205
click at [388, 562] on input "0.66" at bounding box center [382, 551] width 38 height 23
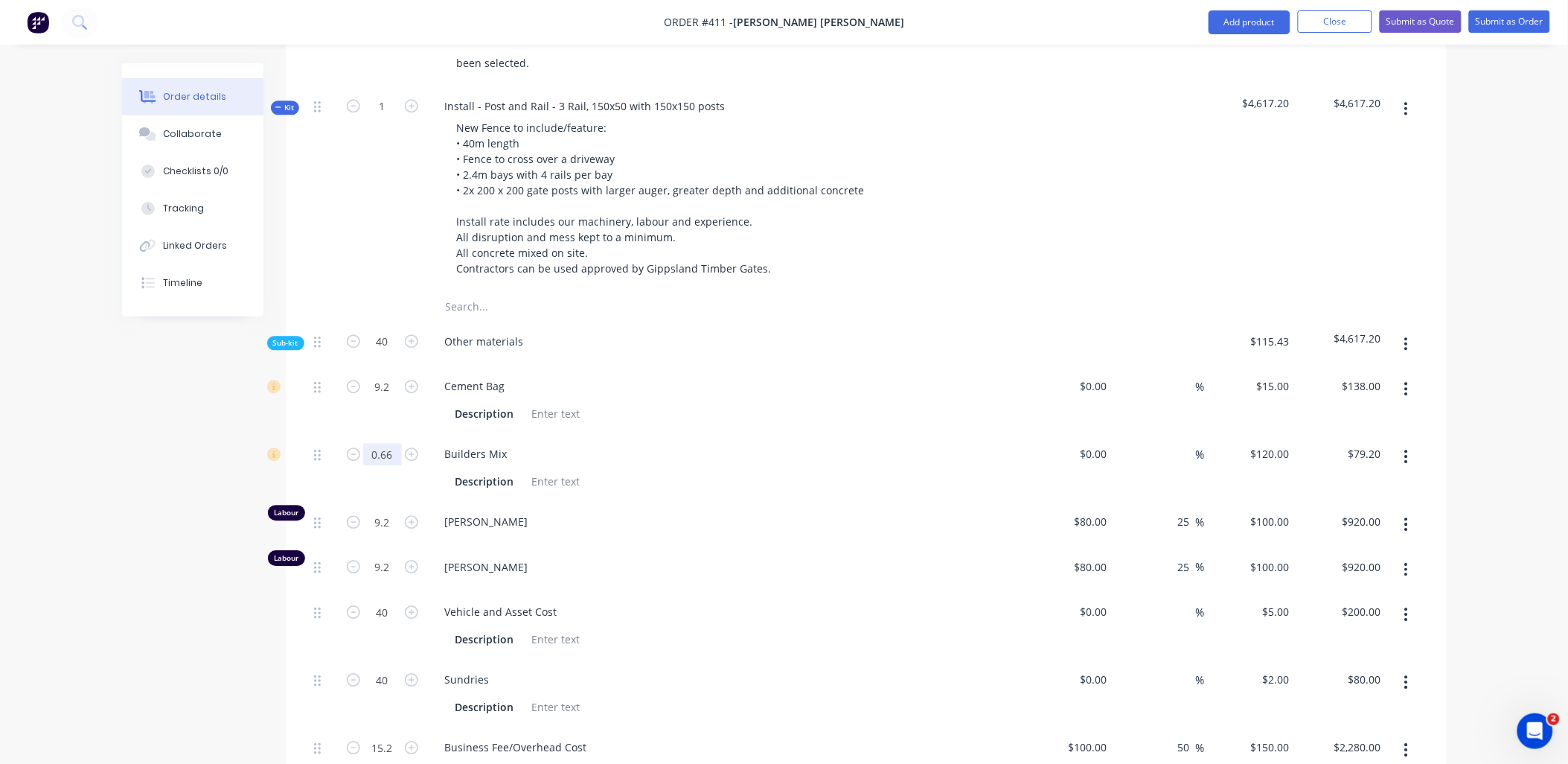
scroll to position [1238, 0]
type input "1"
type input "$120.00"
click at [383, 374] on input "9.2" at bounding box center [382, 385] width 38 height 23
type input "10"
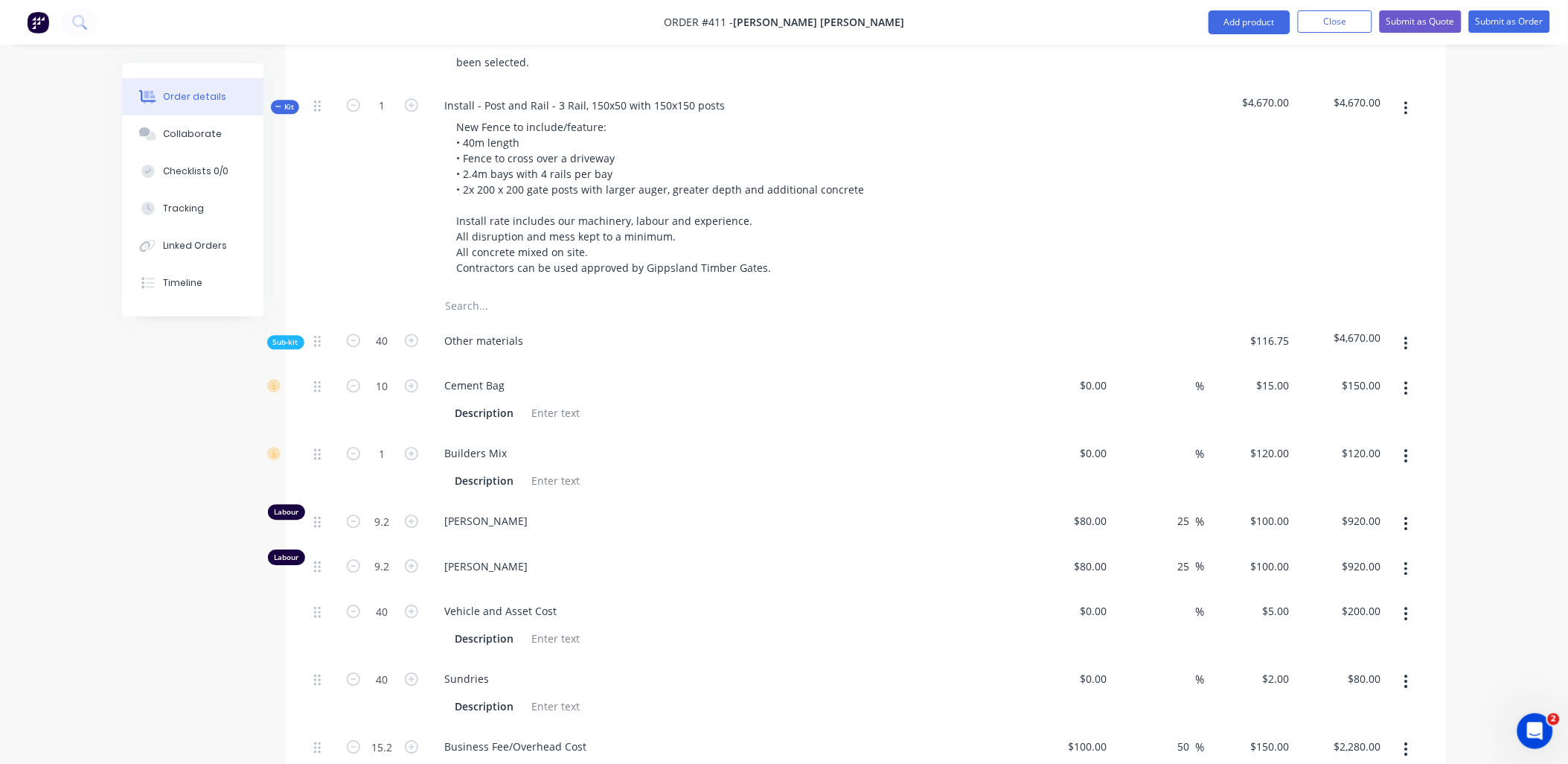
type input "$150.00"
click at [333, 369] on div at bounding box center [323, 400] width 29 height 68
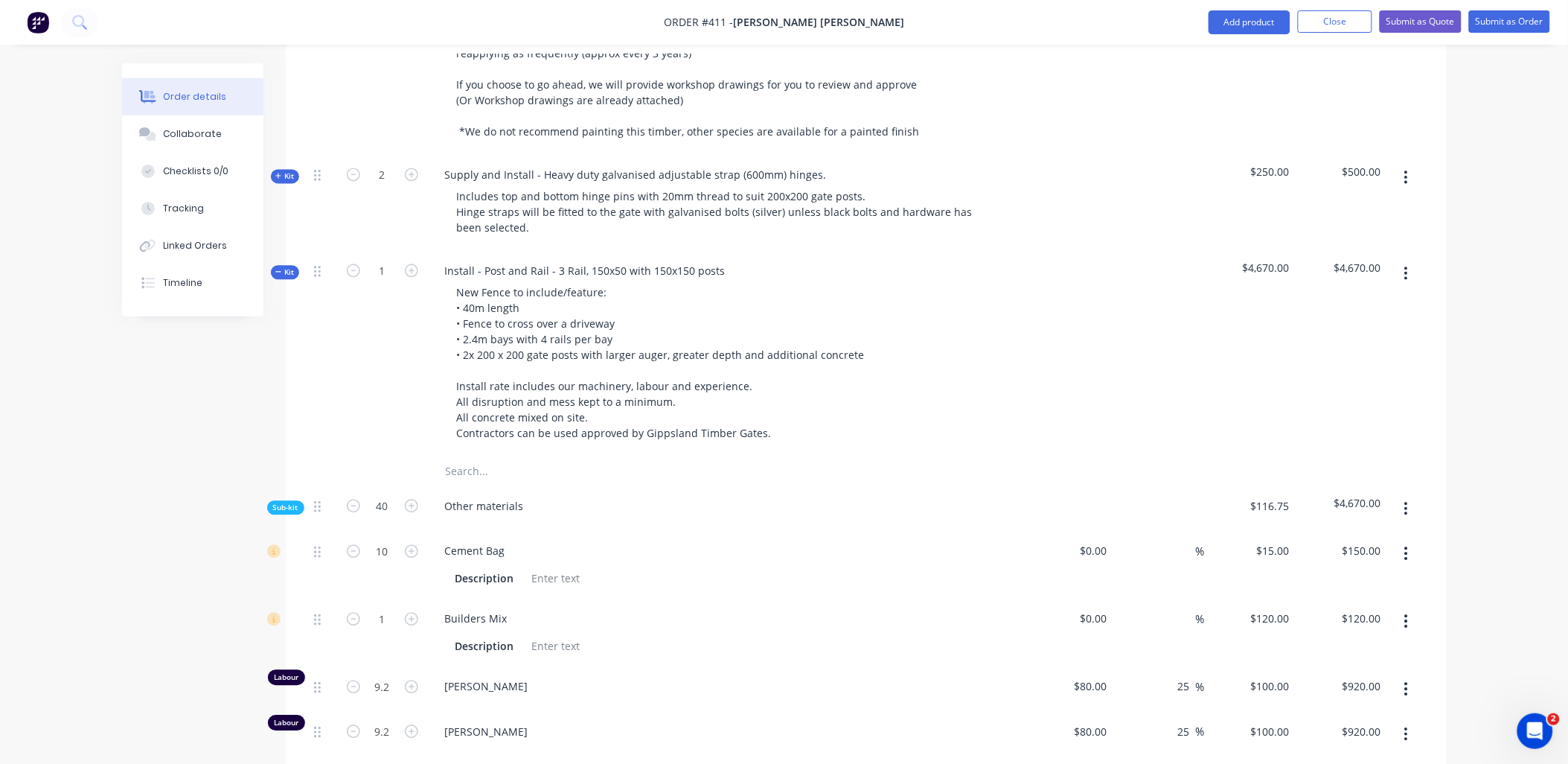
scroll to position [1074, 0]
click at [412, 543] on icon "button" at bounding box center [412, 550] width 14 height 14
type input "11"
type input "$165.00"
click at [412, 543] on icon "button" at bounding box center [412, 550] width 14 height 14
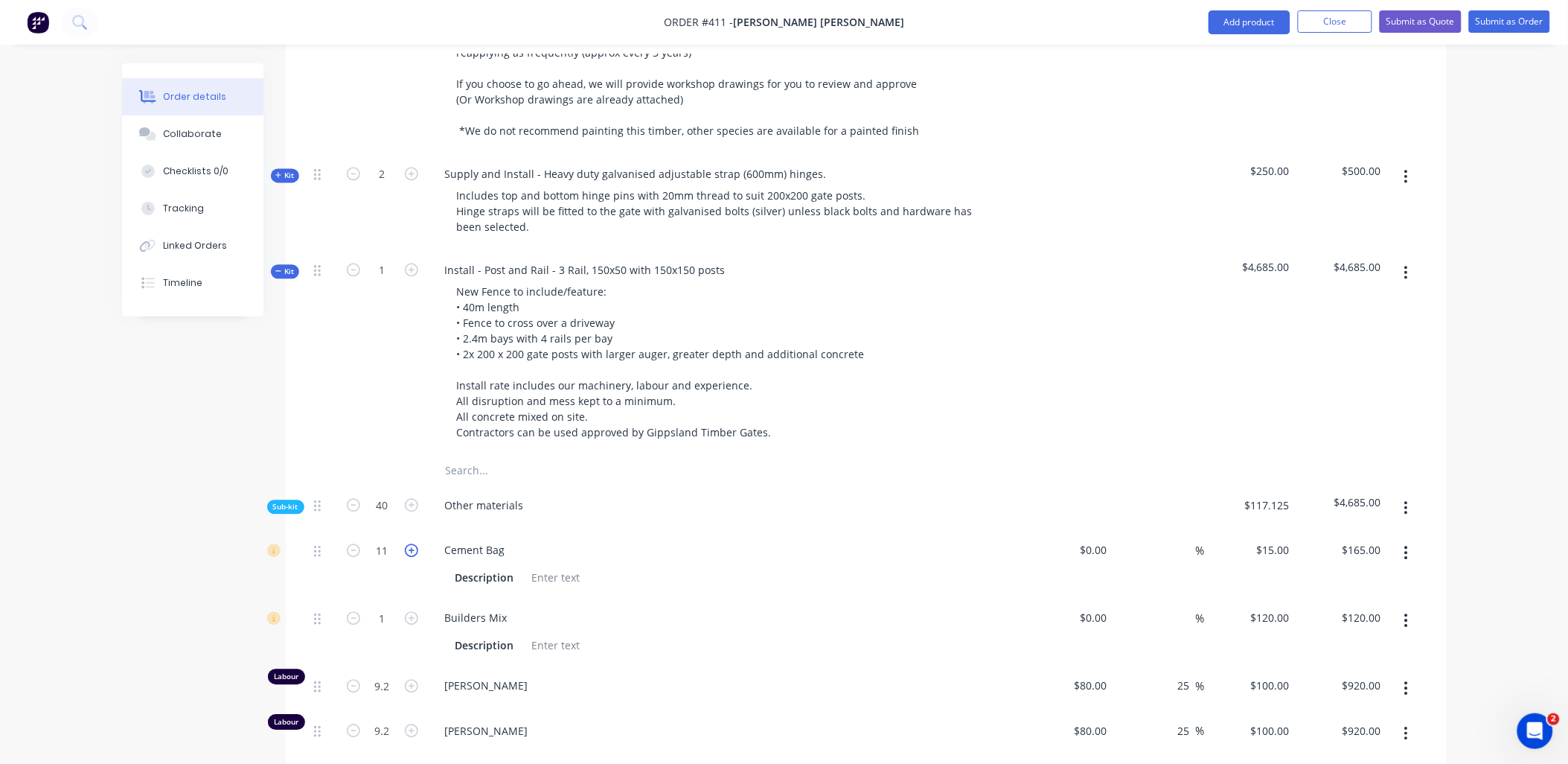
type input "12"
type input "$180.00"
click at [286, 265] on span "Kit" at bounding box center [285, 271] width 20 height 11
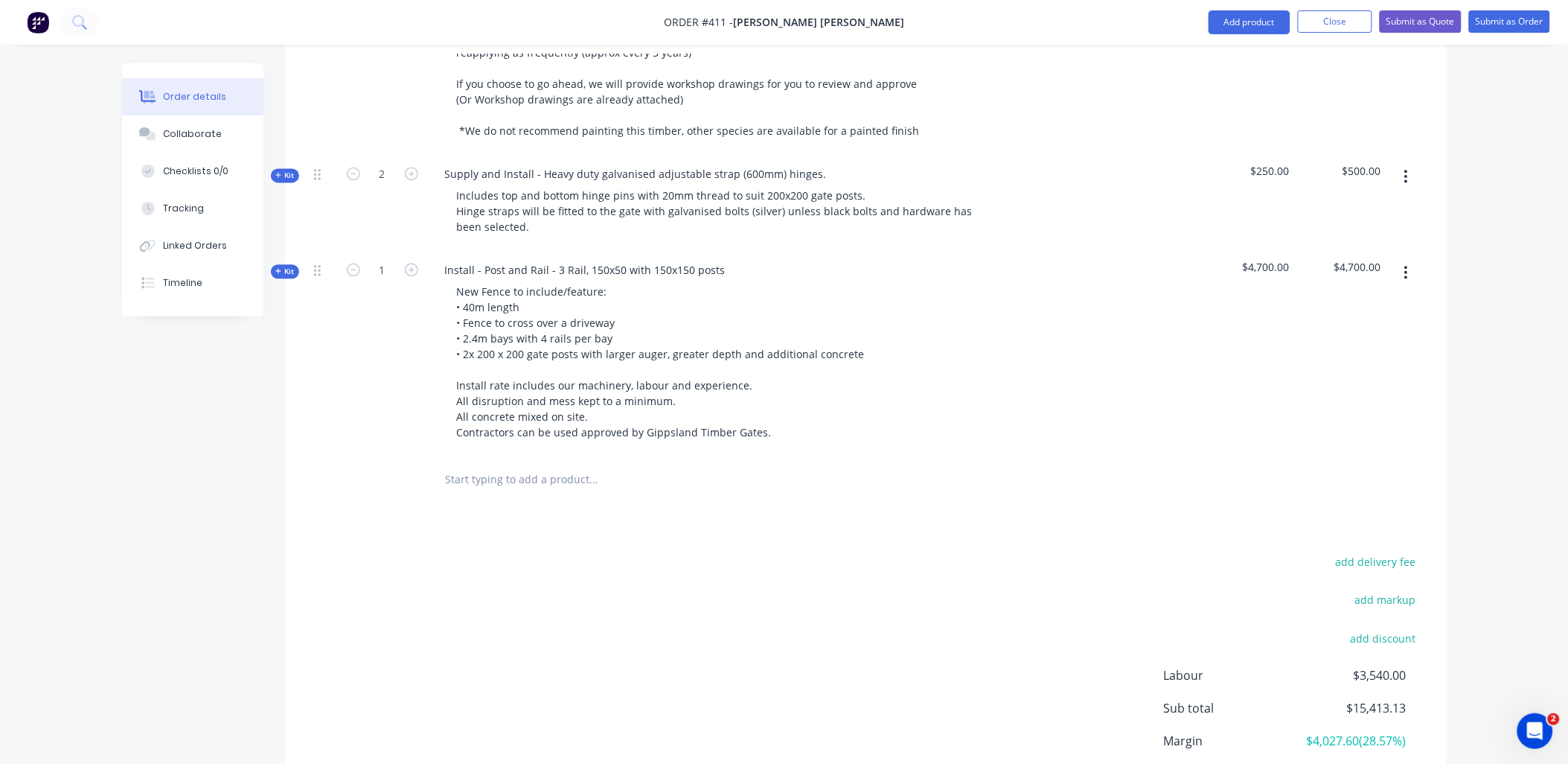
click at [472, 465] on input "text" at bounding box center [594, 479] width 298 height 29
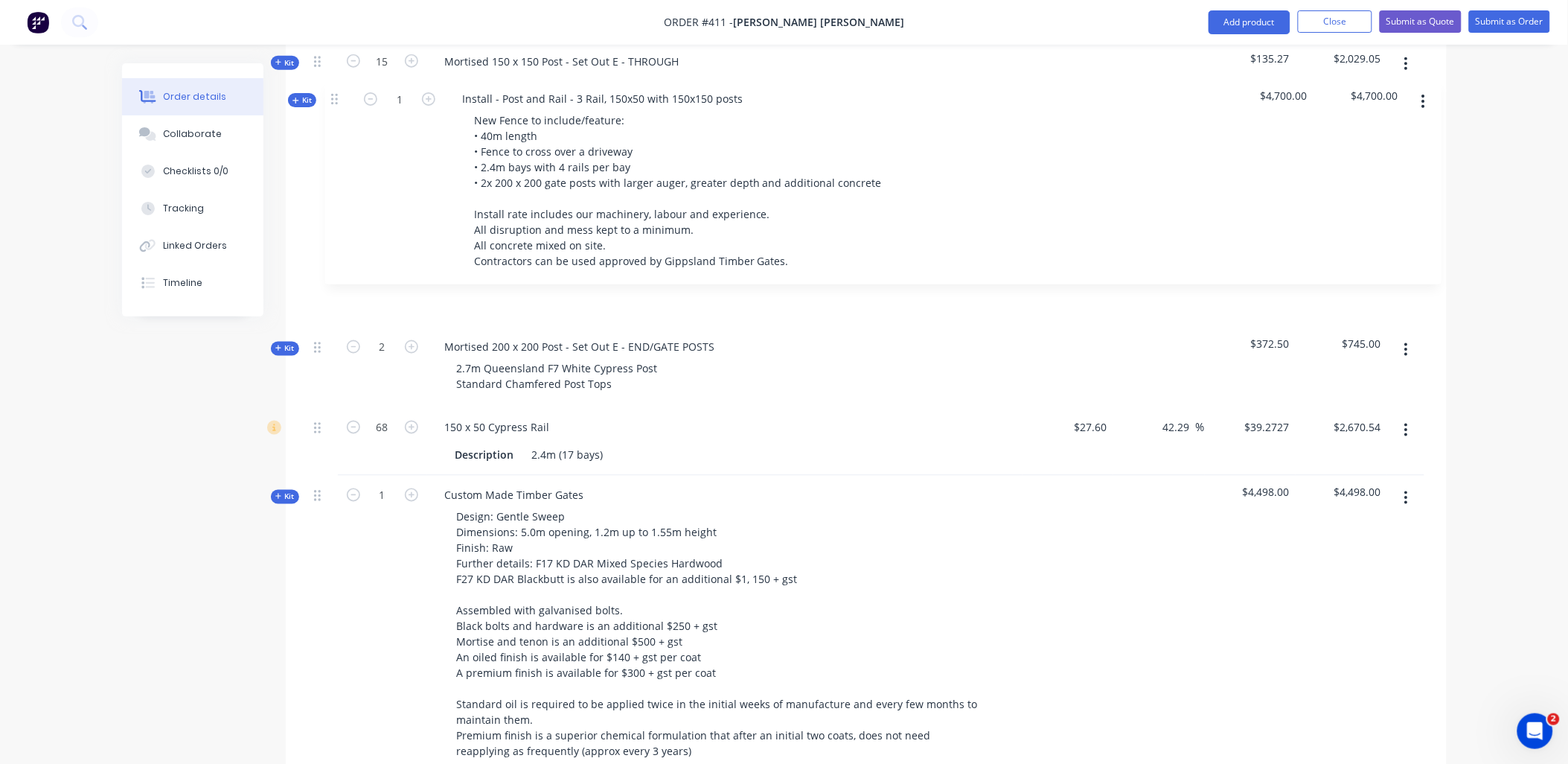
scroll to position [563, 0]
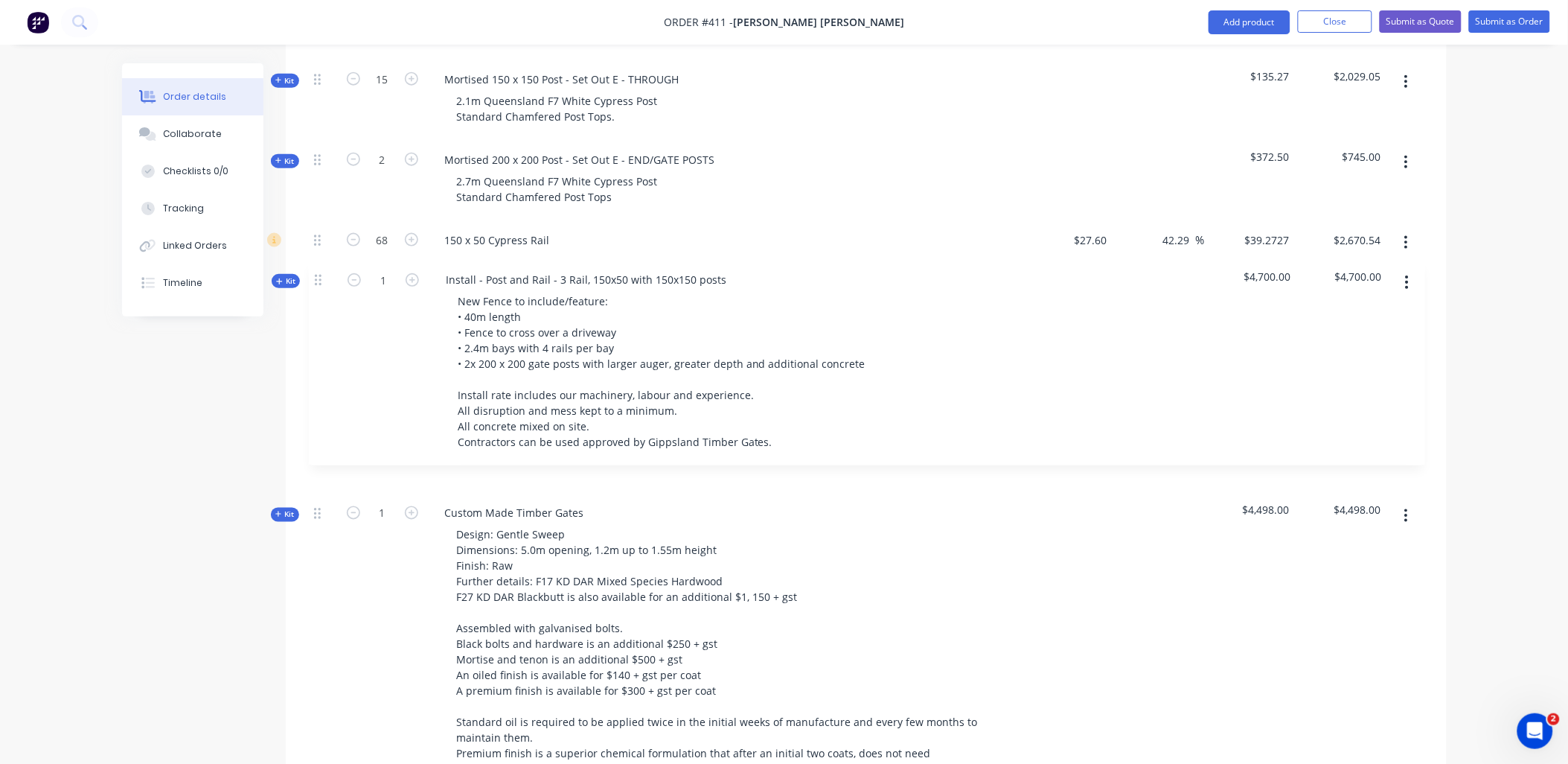
drag, startPoint x: 317, startPoint y: 477, endPoint x: 351, endPoint y: 290, distance: 190.1
click at [321, 262] on div "Kit 2 Mortised 150 x 150 Post - Set Out E - END 2.1m Queensland F7 White Cypres…" at bounding box center [867, 473] width 1116 height 988
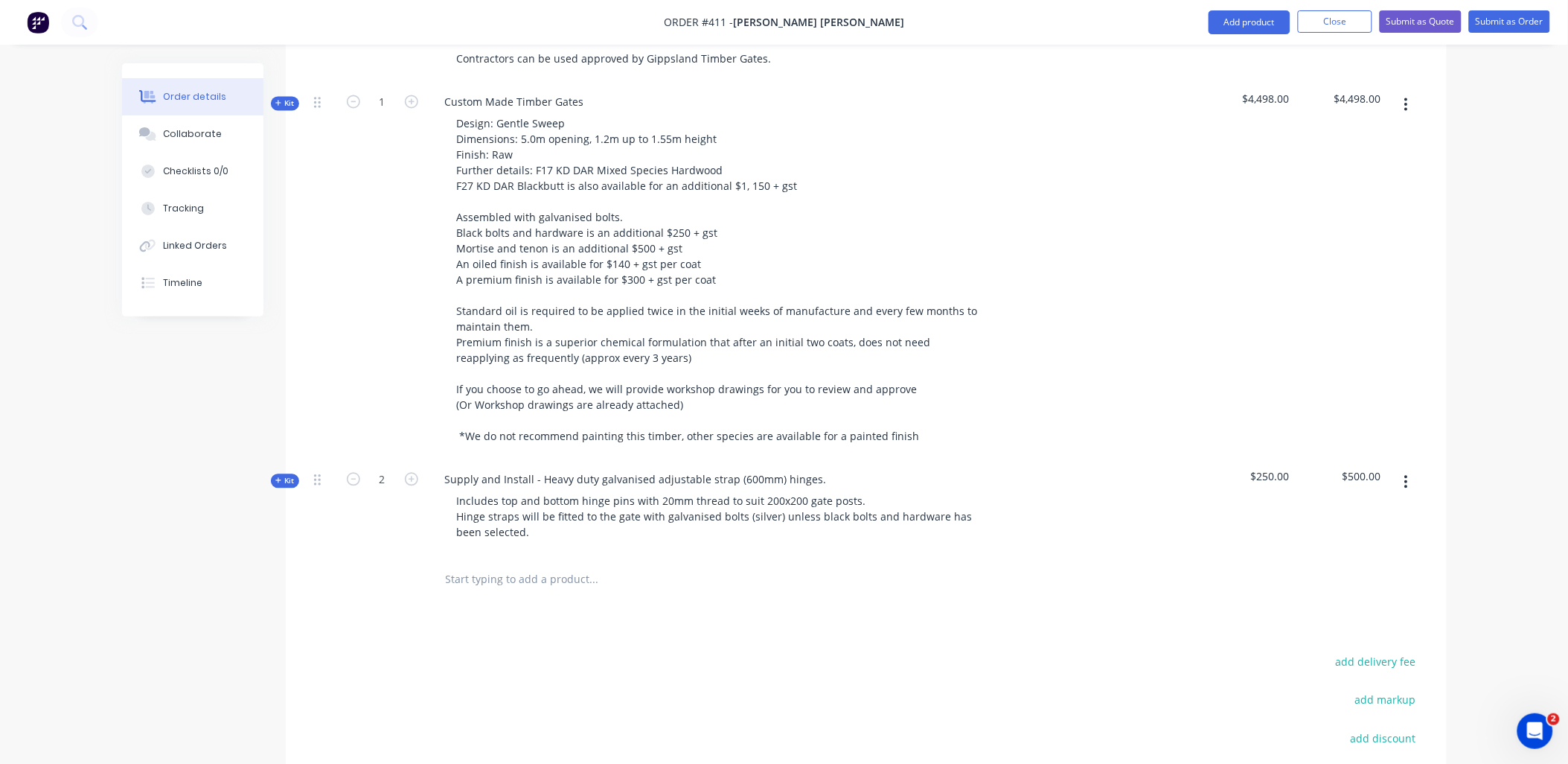
scroll to position [976, 0]
click at [548, 563] on input "travel and accommo" at bounding box center [594, 577] width 298 height 29
click at [548, 563] on input "travel and accommodation" at bounding box center [594, 577] width 298 height 29
click at [443, 563] on div "travel and accommodation Add travel and accommodation to order No results found" at bounding box center [656, 577] width 446 height 29
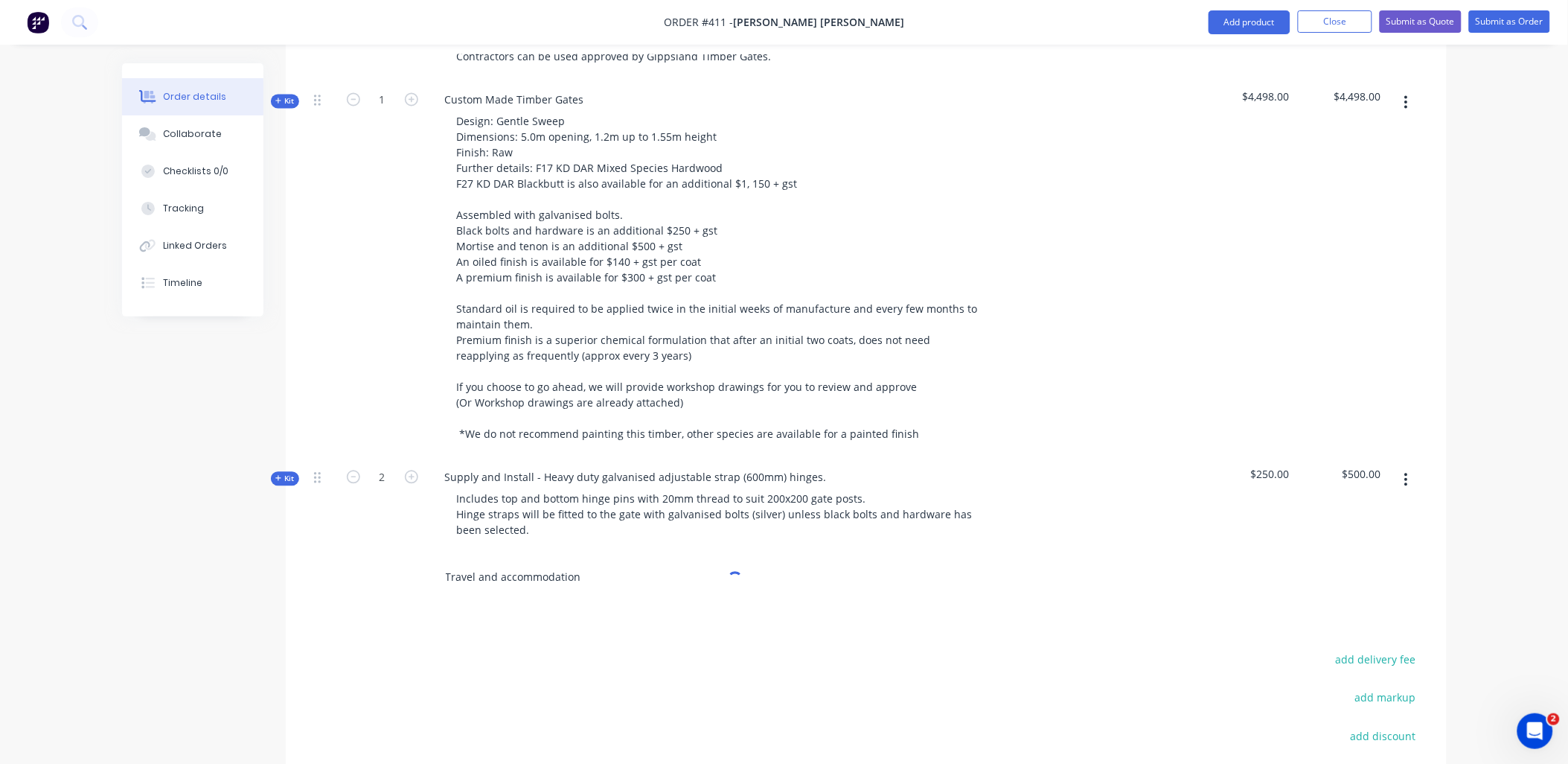
type input "Travel and accommodation"
click at [576, 589] on div "Products Show / Hide columns Add product Qty Cost Markup Price Total Kit 2 Mort…" at bounding box center [867, 221] width 1161 height 1477
click at [544, 563] on input "Travel and accommodation" at bounding box center [594, 577] width 298 height 29
click at [584, 610] on button "Add Travel and accommodation to order" at bounding box center [674, 634] width 446 height 48
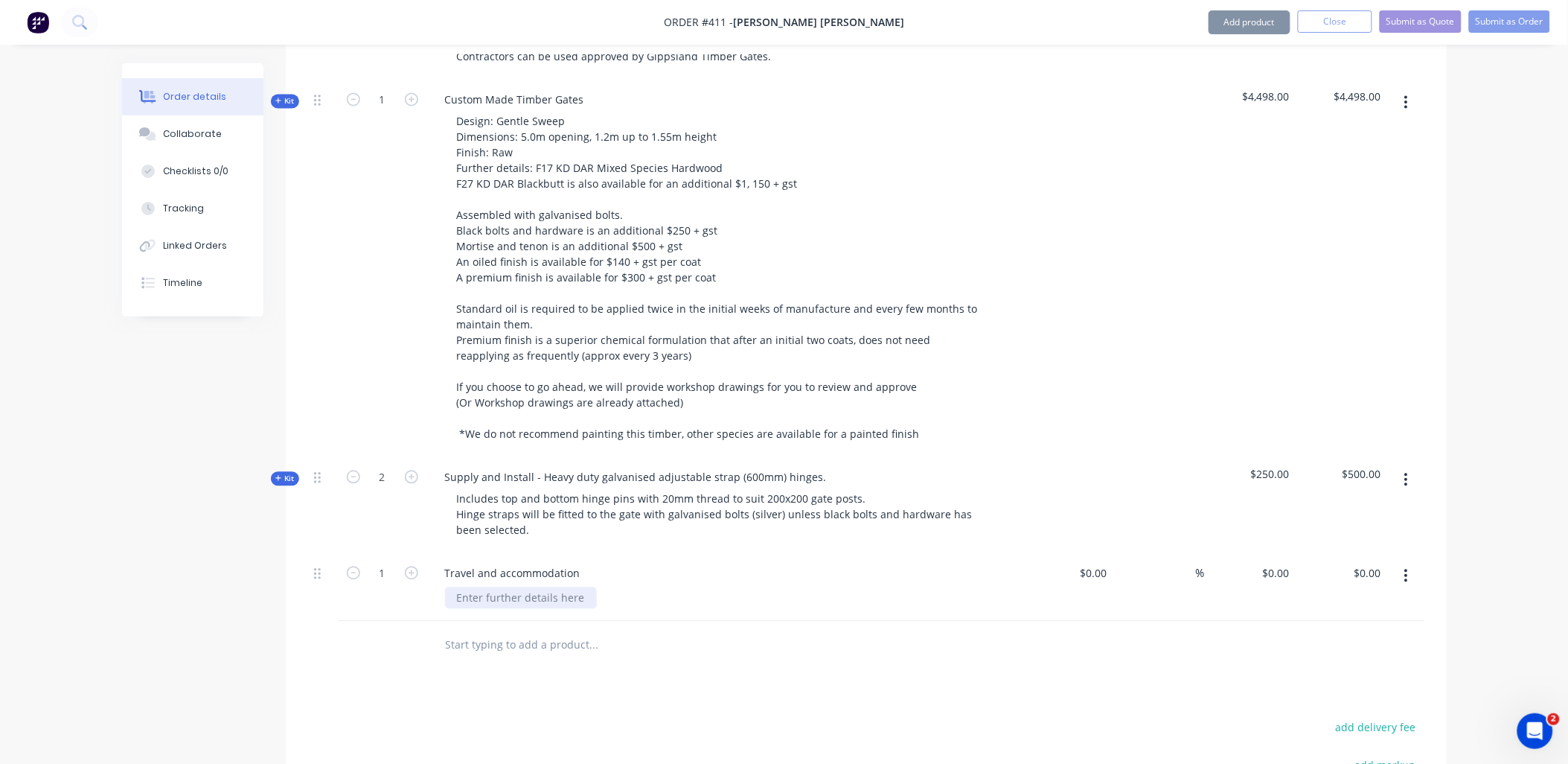
click at [515, 588] on div at bounding box center [520, 598] width 152 height 22
click at [425, 561] on div "1" at bounding box center [382, 588] width 89 height 68
click at [1106, 563] on input at bounding box center [1096, 573] width 34 height 22
type input "$0.00"
click at [1281, 563] on input "0" at bounding box center [1287, 573] width 17 height 22
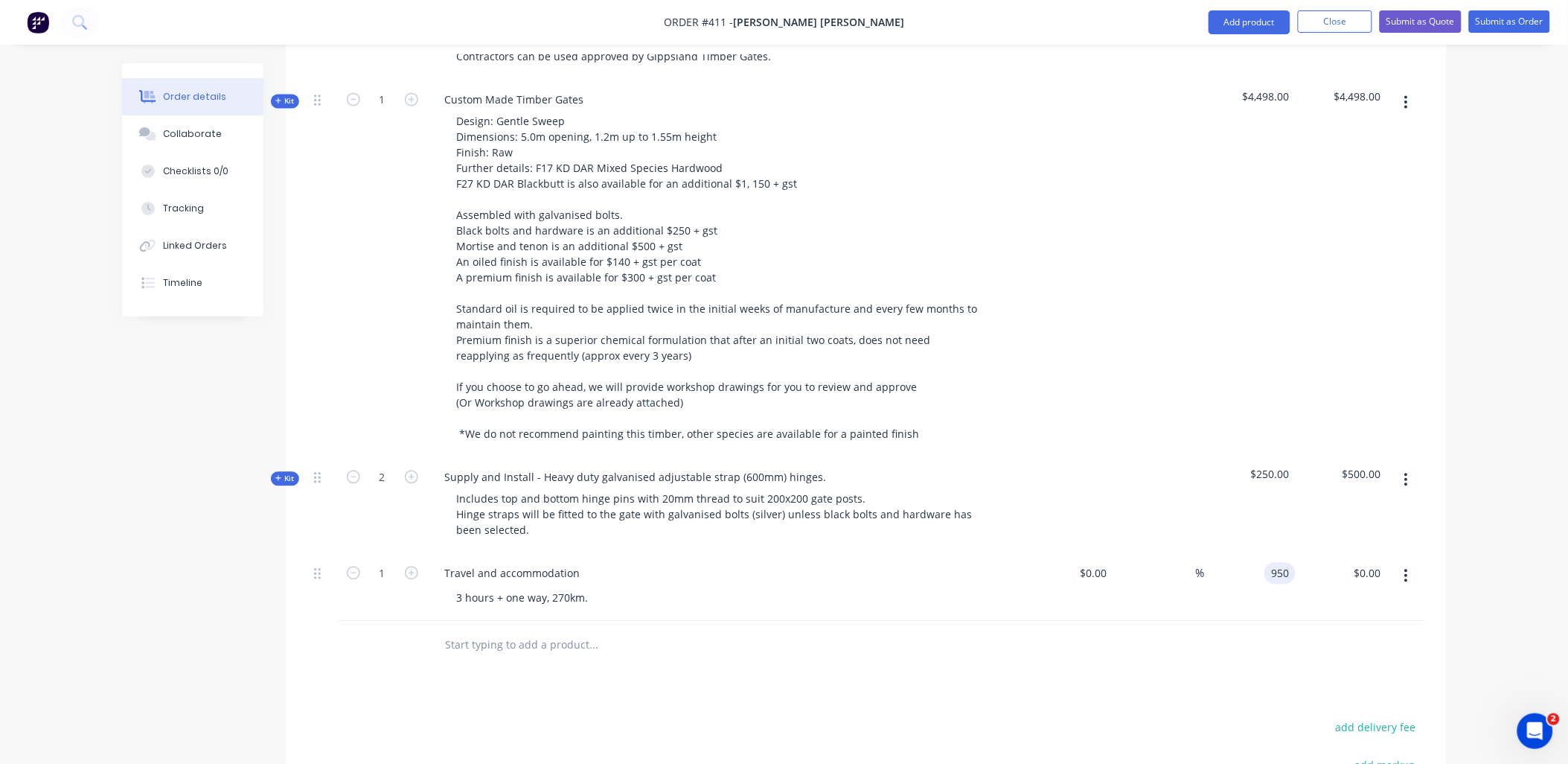
type input "$950.00"
click at [1171, 574] on div "%" at bounding box center [1158, 588] width 91 height 68
click at [1097, 563] on div "0 0" at bounding box center [1105, 573] width 17 height 22
type input "$650.00"
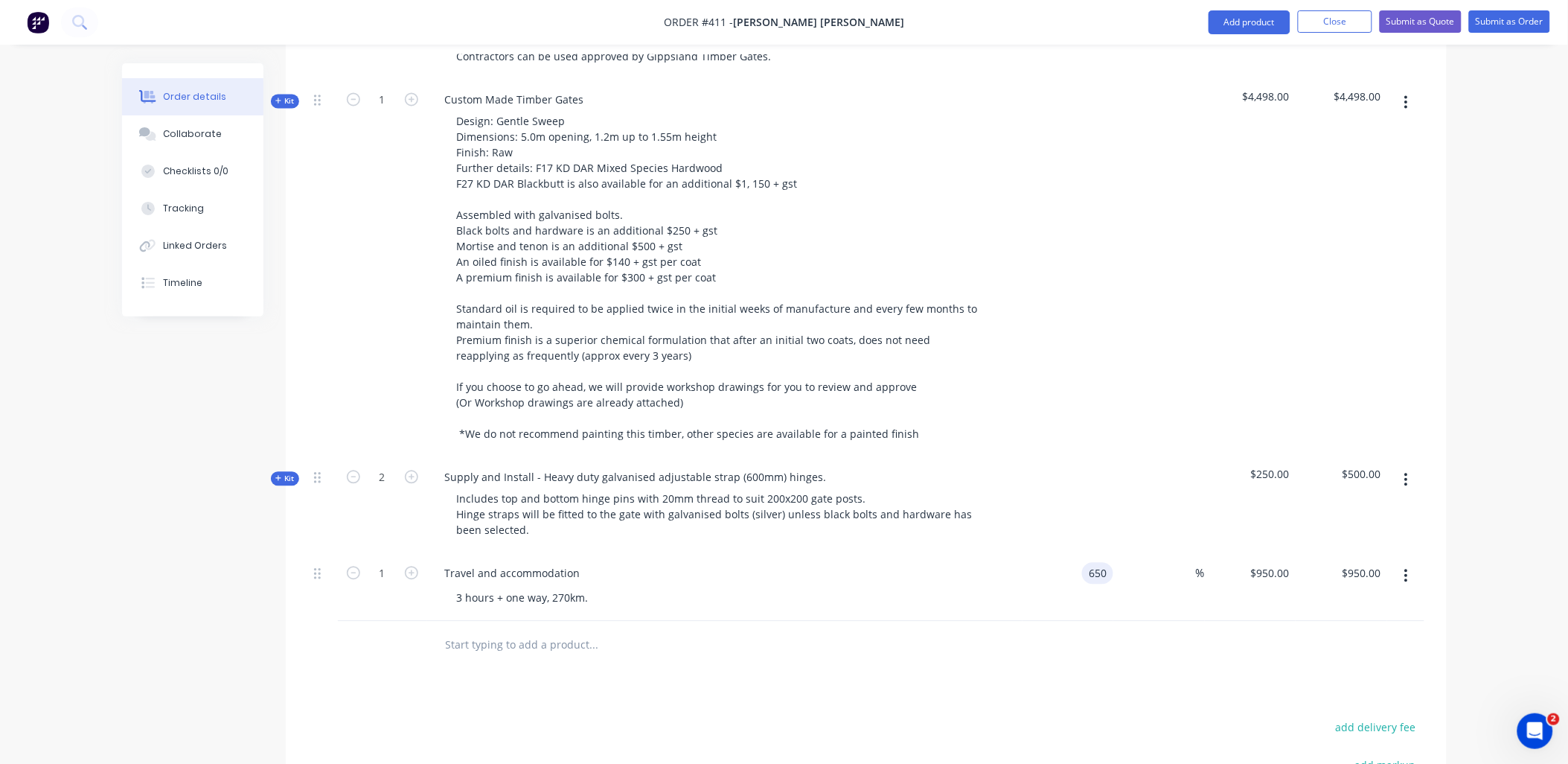
type input "$650.00"
click at [1180, 560] on div "%" at bounding box center [1158, 588] width 91 height 68
type input "950"
type input "46.15"
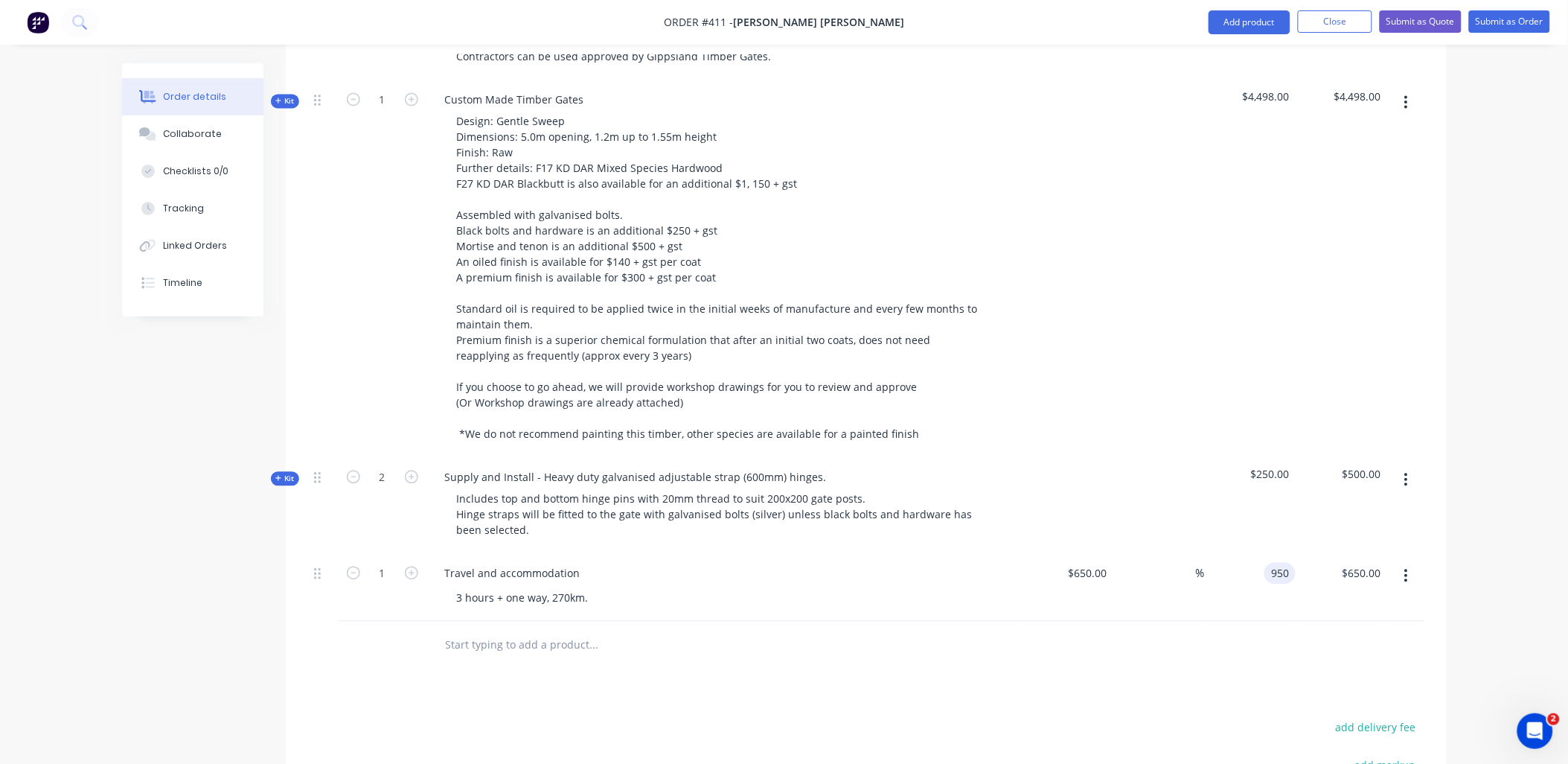
type input "$950.00"
click at [1303, 621] on div at bounding box center [867, 646] width 1116 height 48
click at [1111, 563] on input "650" at bounding box center [1090, 573] width 46 height 22
type input "$800.00"
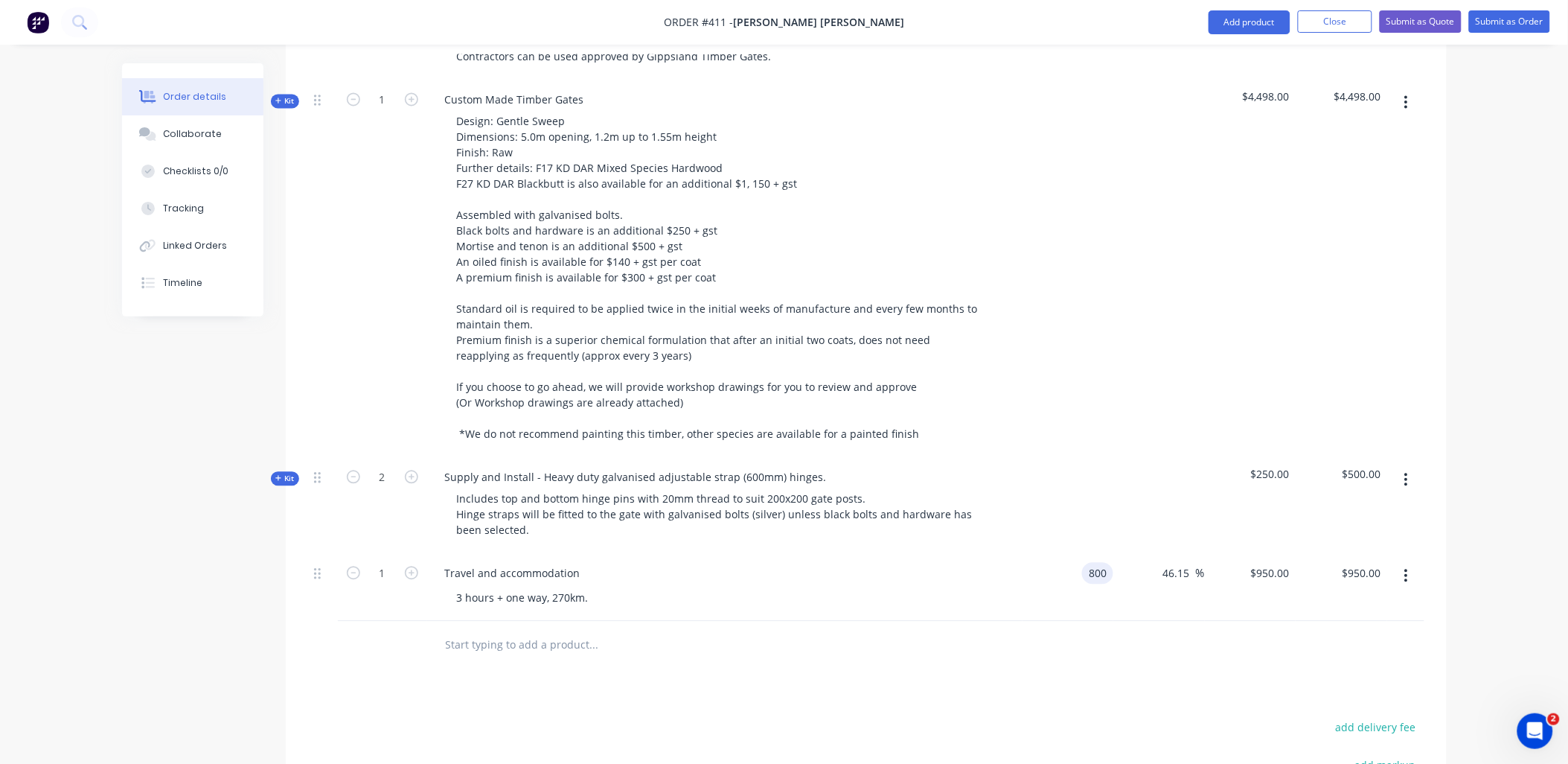
type input "$1,169.2308"
type input "$1,169.23"
click at [1278, 563] on div "$1,169.2308 $950.00" at bounding box center [1250, 588] width 91 height 68
click at [1277, 563] on input "1169.2308" at bounding box center [1266, 573] width 58 height 22
type input "950"
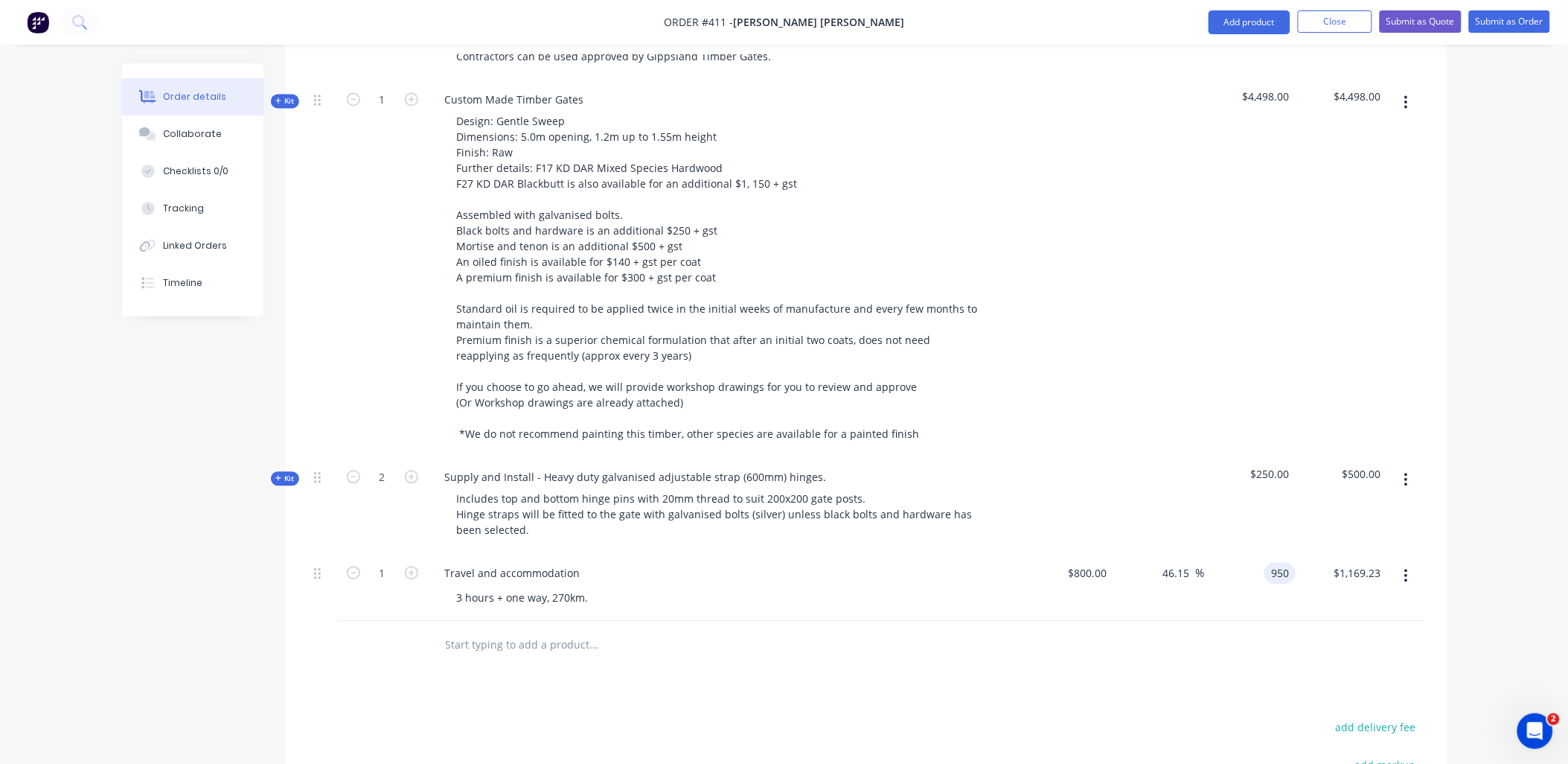
type input "18.75"
type input "$950.00"
click at [1295, 559] on div "$950.00 950" at bounding box center [1250, 588] width 91 height 68
click at [457, 588] on div "3 hours + one way, 270km." at bounding box center [523, 598] width 155 height 22
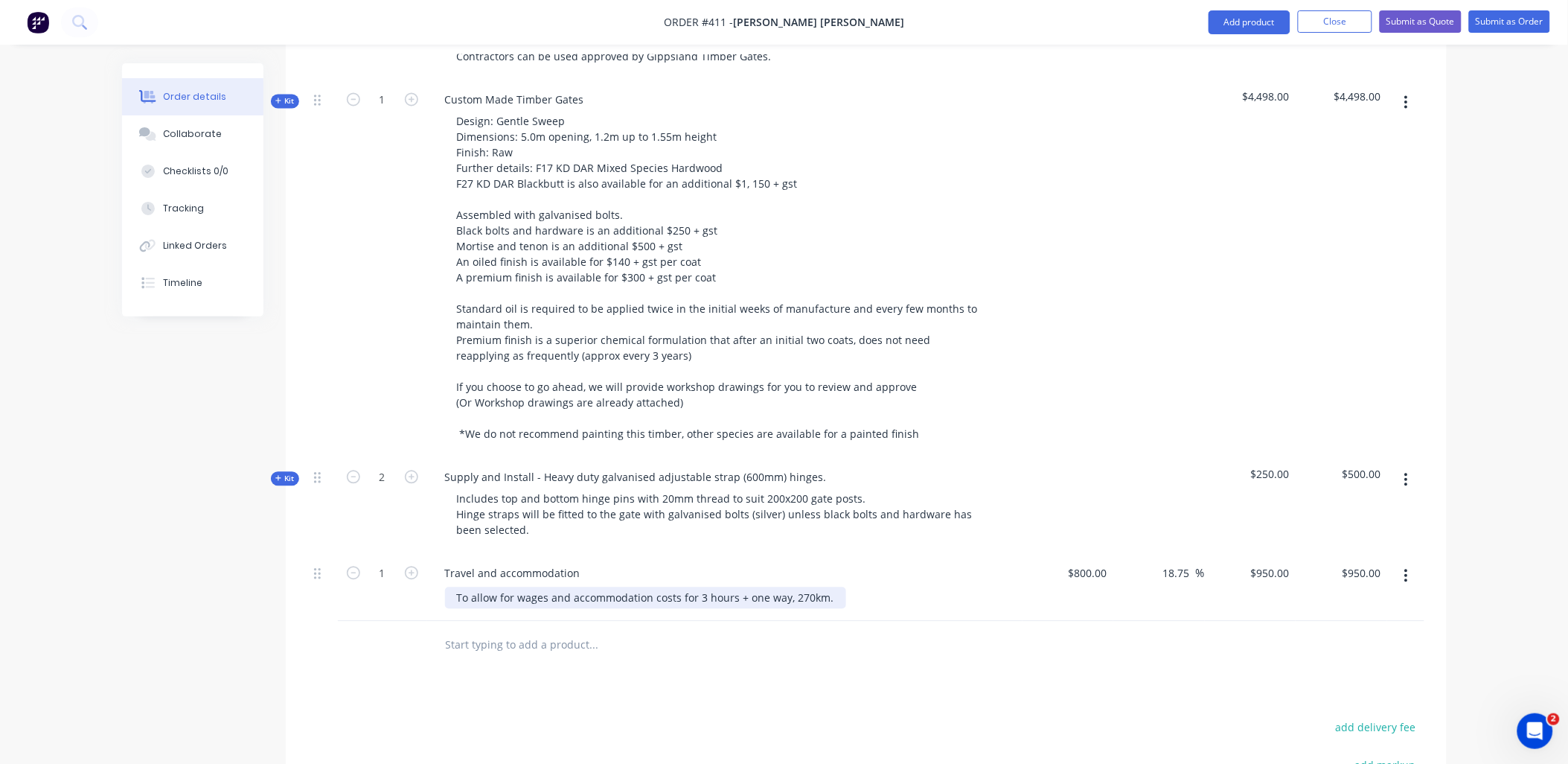
click at [566, 588] on div "To allow for wages and accommodation costs for 3 hours + one way, 270km." at bounding box center [646, 598] width 401 height 22
drag, startPoint x: 693, startPoint y: 555, endPoint x: 738, endPoint y: 553, distance: 45.0
click at [738, 588] on div "To allow for wages and 1x night accommodation costs for 3 hours + one way, 270k…" at bounding box center [667, 598] width 444 height 22
click at [720, 641] on div "Products Show / Hide columns Add product Qty Cost Markup Price Total Kit 2 Mort…" at bounding box center [867, 255] width 1161 height 1545
click at [475, 631] on input "text" at bounding box center [594, 645] width 298 height 29
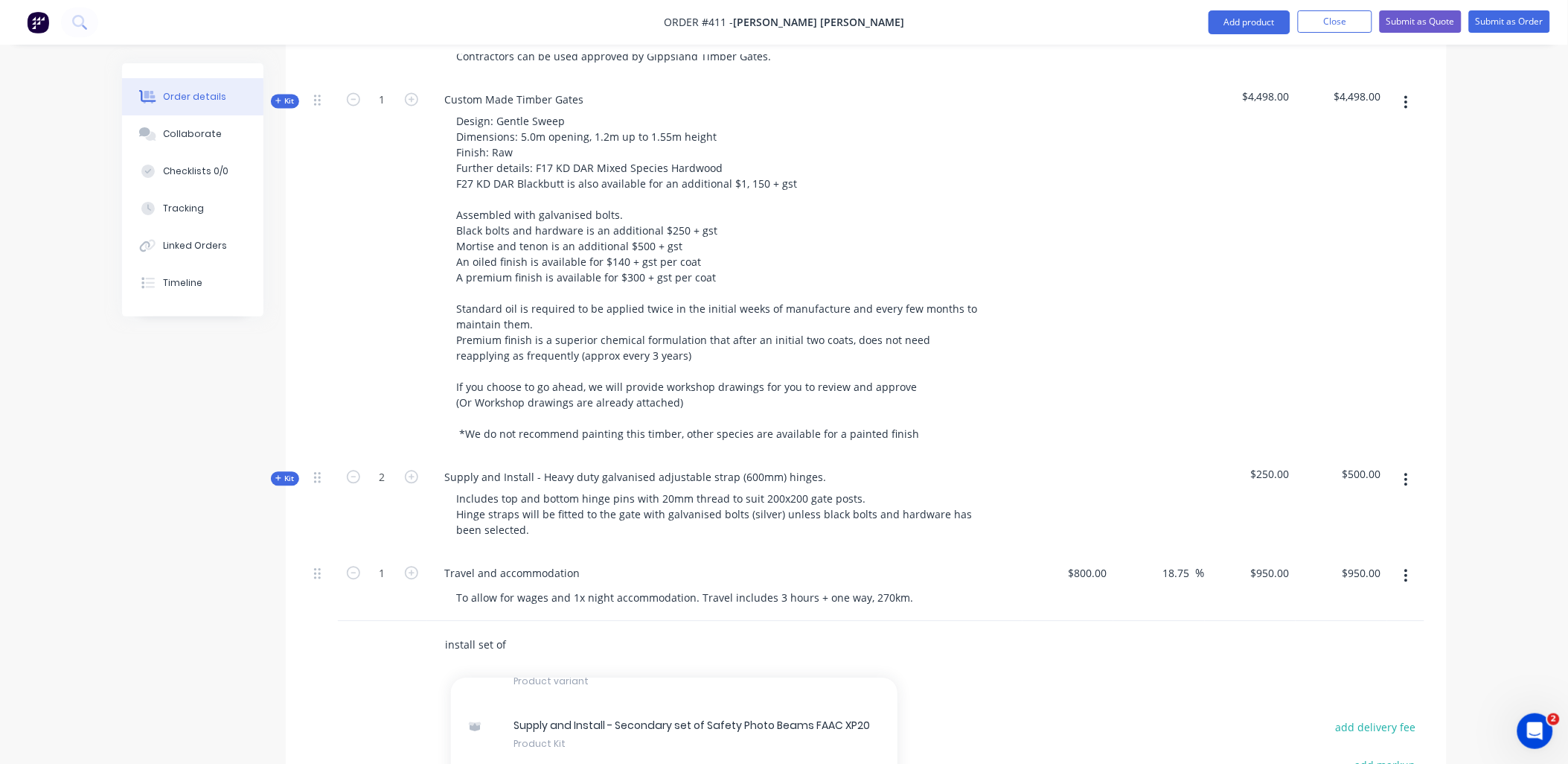
scroll to position [628, 0]
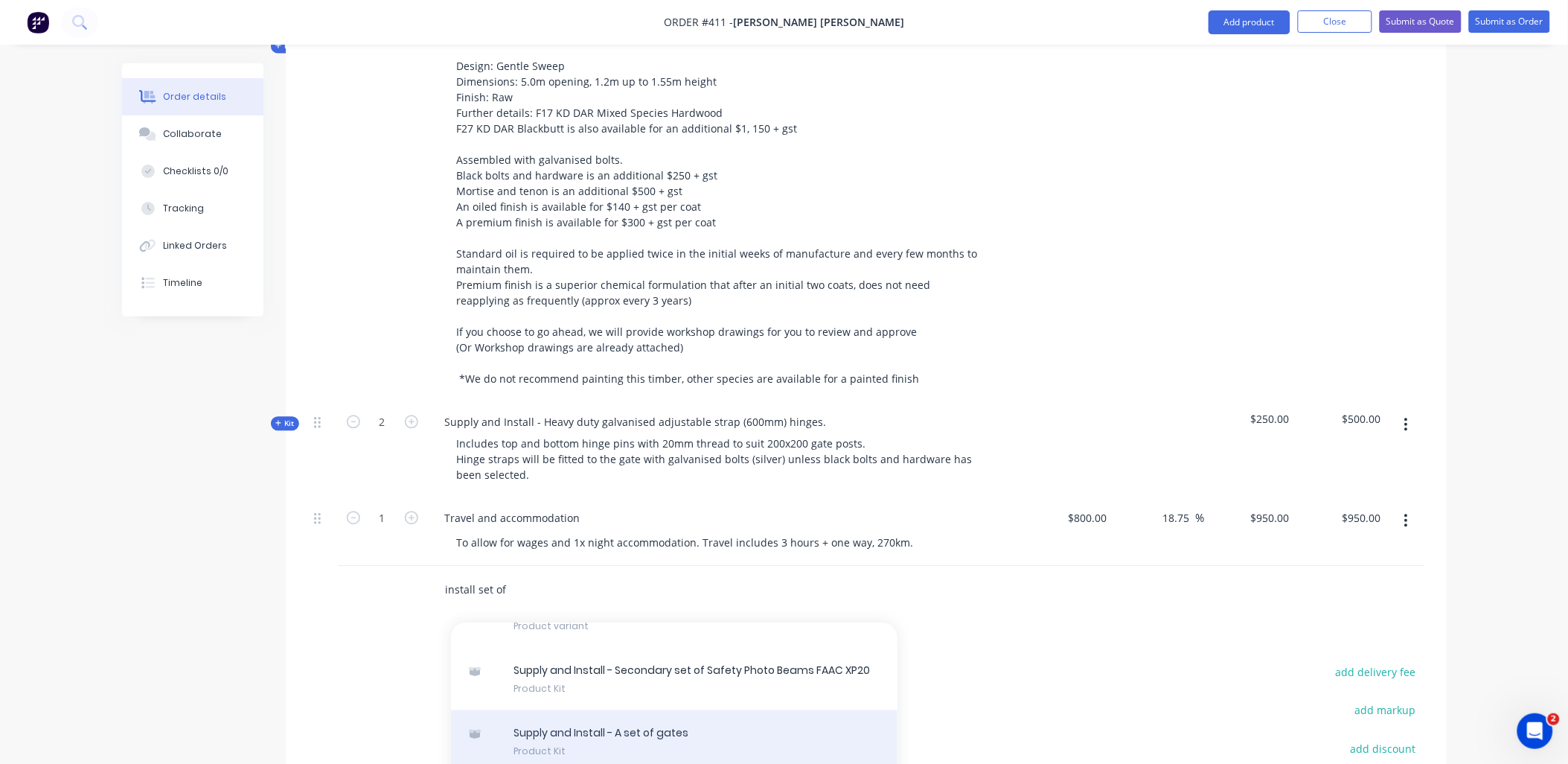
type input "install set of"
click at [575, 710] on div "Supply and Install - A set of gates Product Kit" at bounding box center [674, 741] width 446 height 63
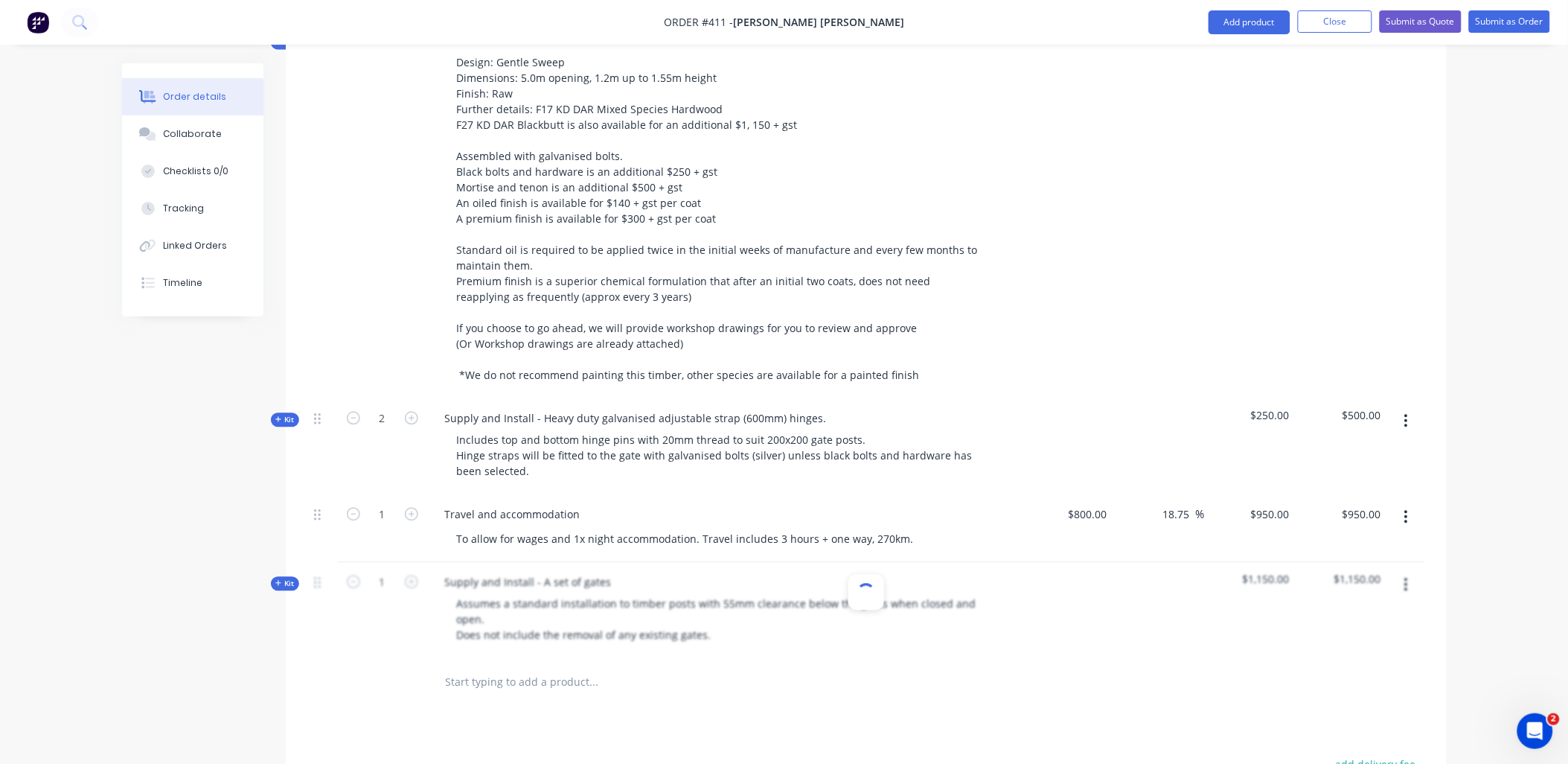
scroll to position [1036, 0]
click at [293, 577] on span "Kit" at bounding box center [285, 582] width 20 height 11
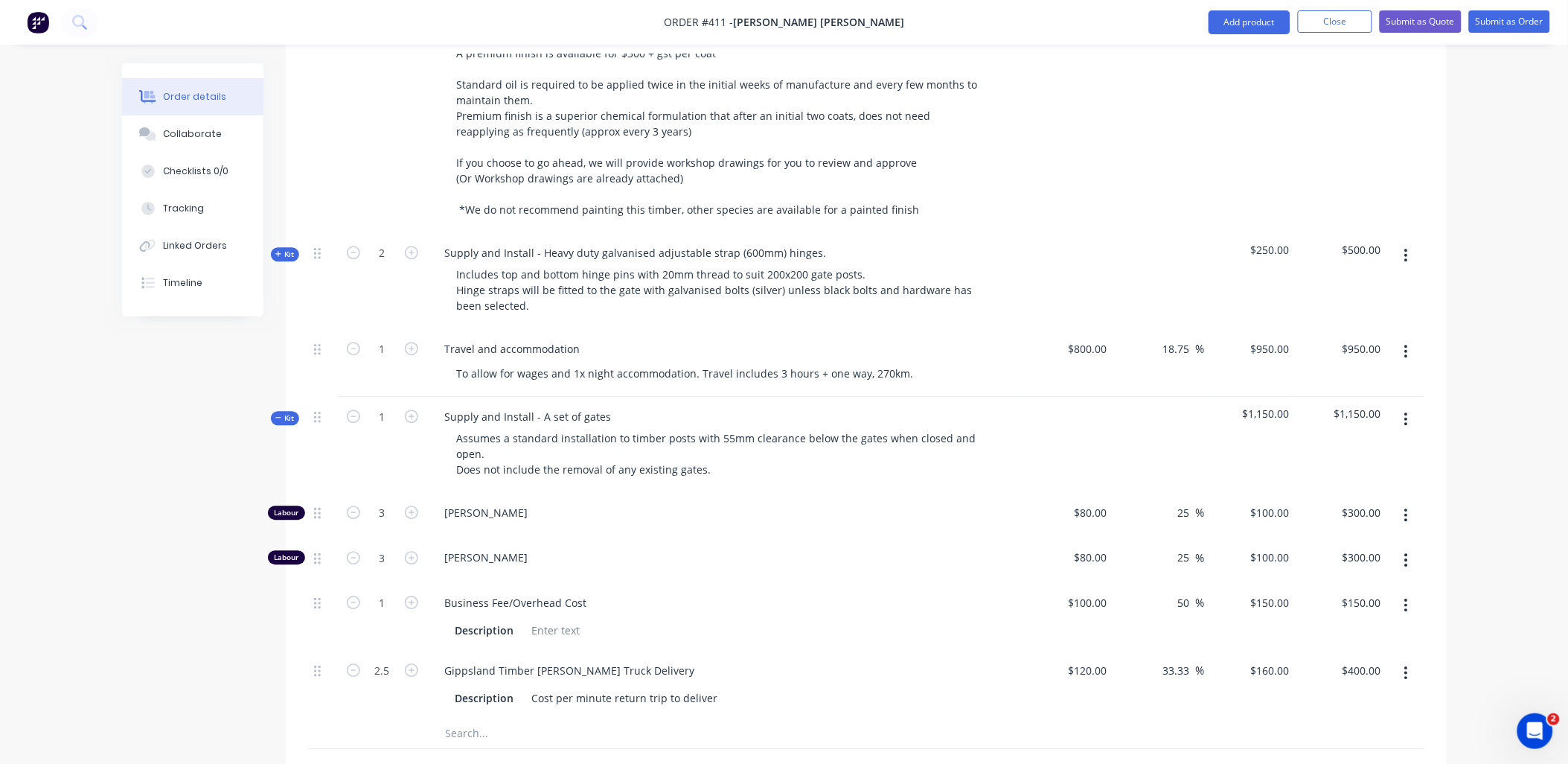
scroll to position [1201, 0]
click at [284, 412] on span "Kit" at bounding box center [285, 417] width 20 height 11
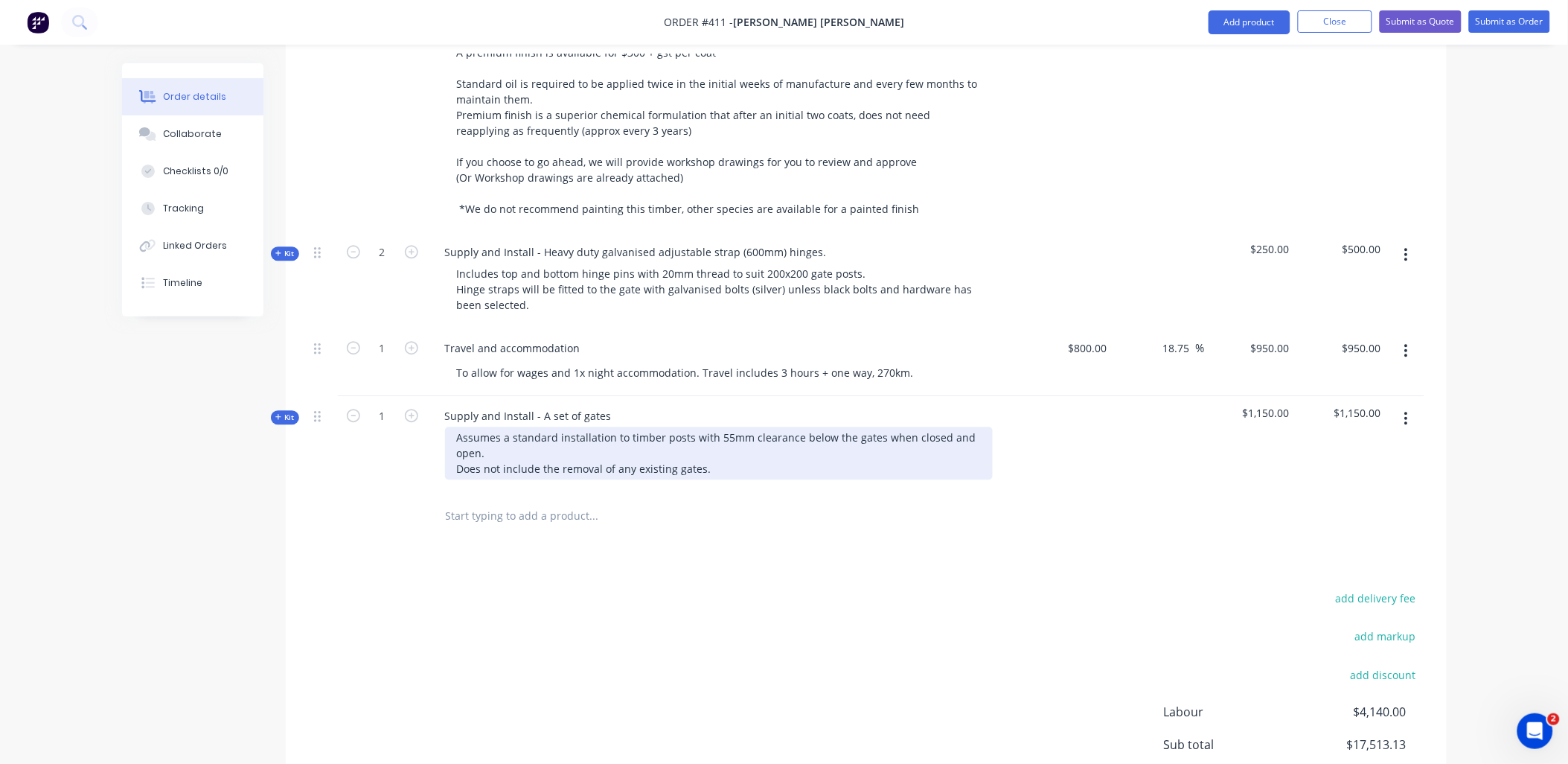
click at [716, 430] on div "Assumes a standard installation to timber posts with 55mm clearance below the g…" at bounding box center [719, 453] width 548 height 53
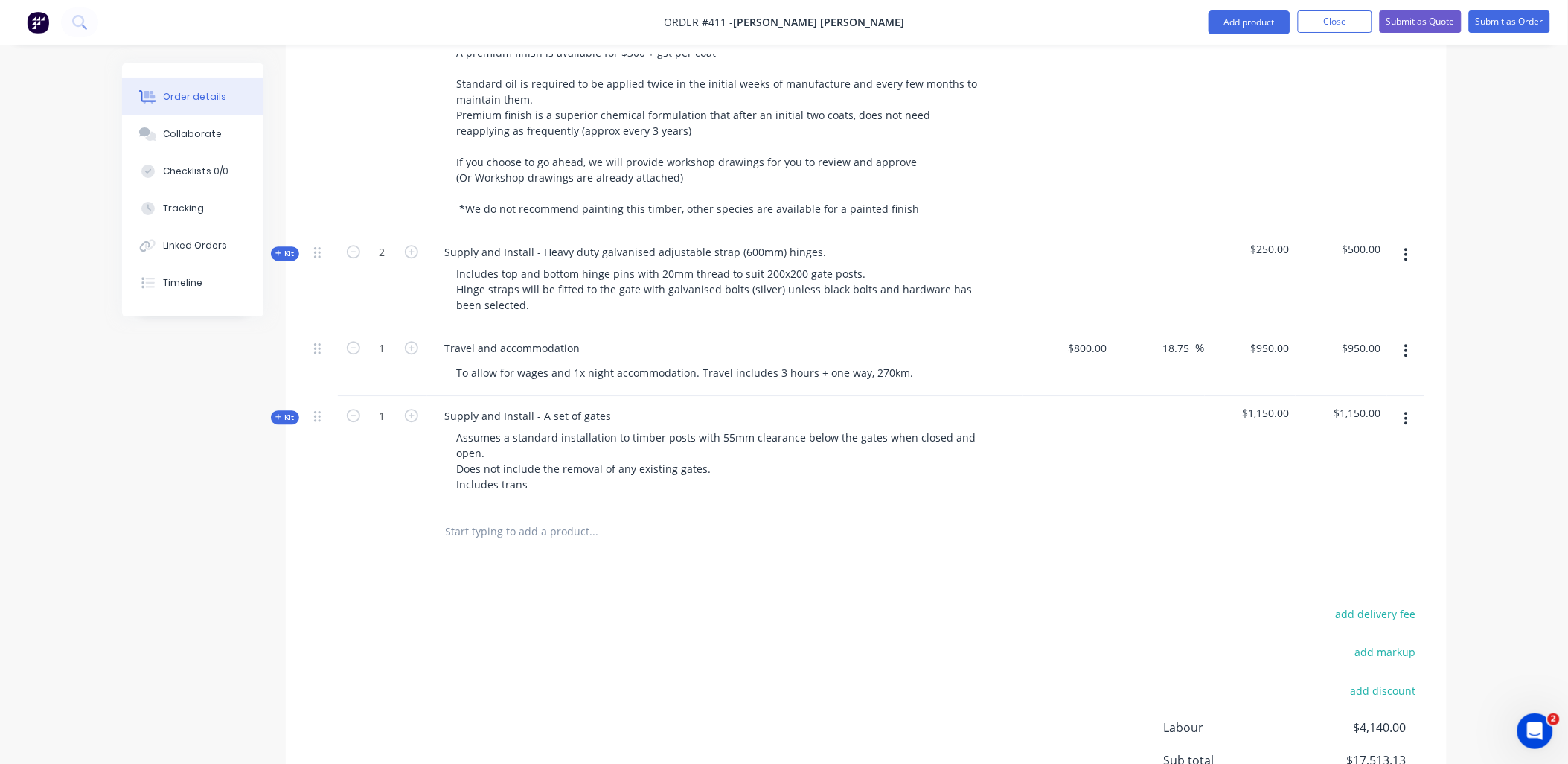
click at [287, 412] on span "Kit" at bounding box center [285, 417] width 20 height 11
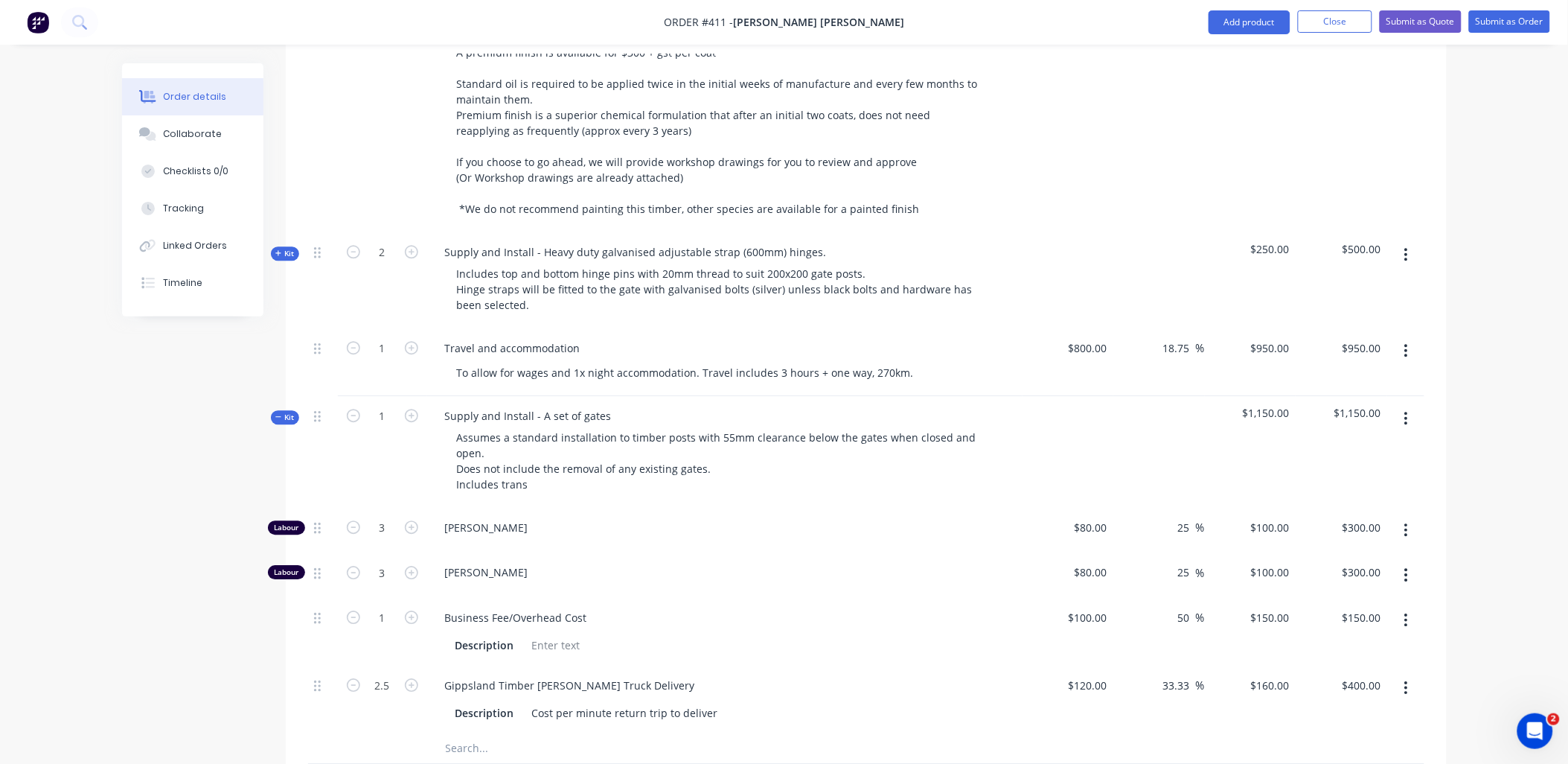
click at [1409, 674] on button "button" at bounding box center [1407, 688] width 35 height 27
drag, startPoint x: 503, startPoint y: 370, endPoint x: 421, endPoint y: 377, distance: 82.3
click at [421, 396] on div "Kit 1 Supply and Install - A set of gates Assumes a standard installation to ti…" at bounding box center [867, 452] width 1116 height 112
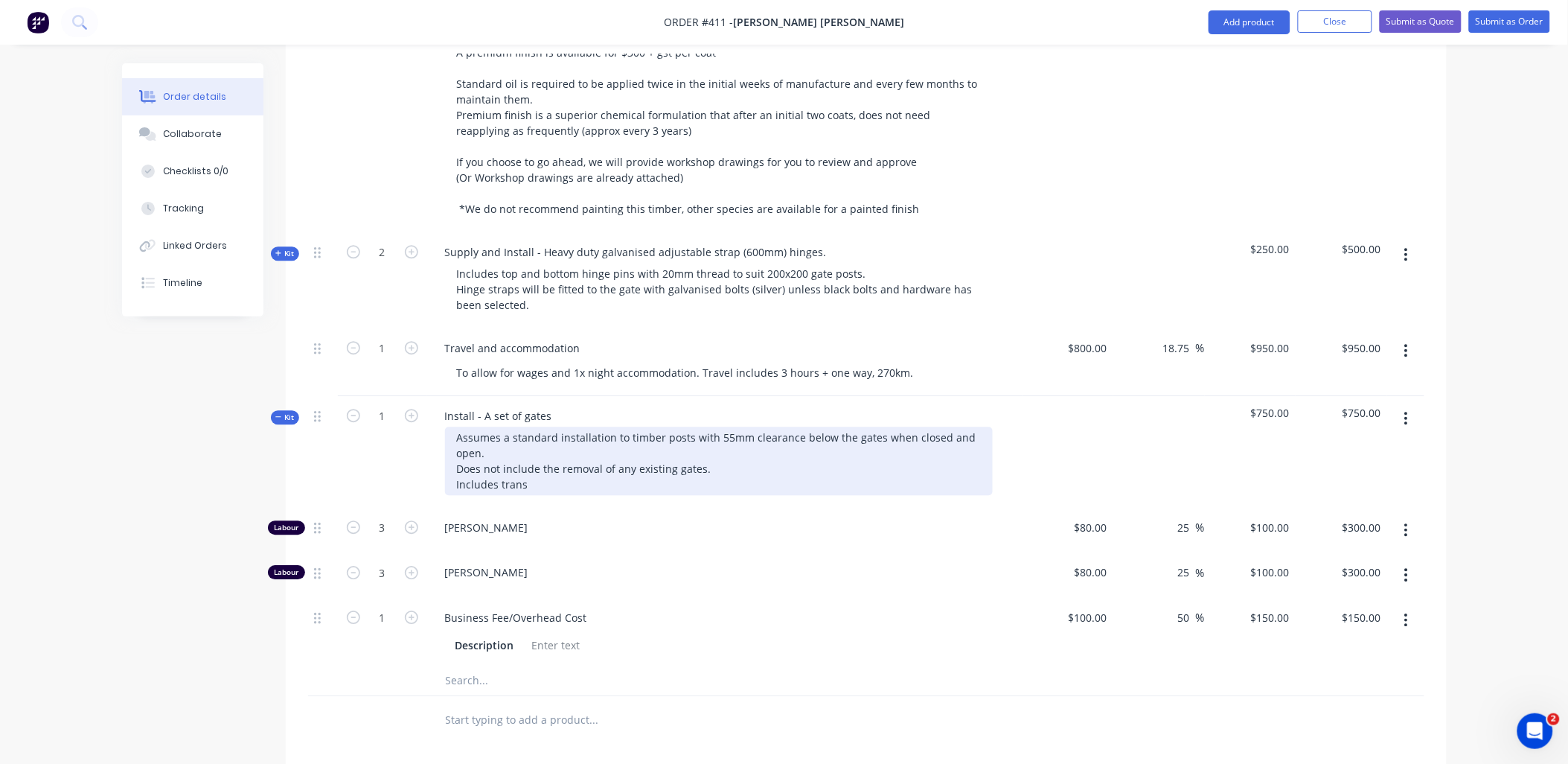
click at [462, 440] on div "Assumes a standard installation to timber posts with 55mm clearance below the g…" at bounding box center [719, 461] width 548 height 69
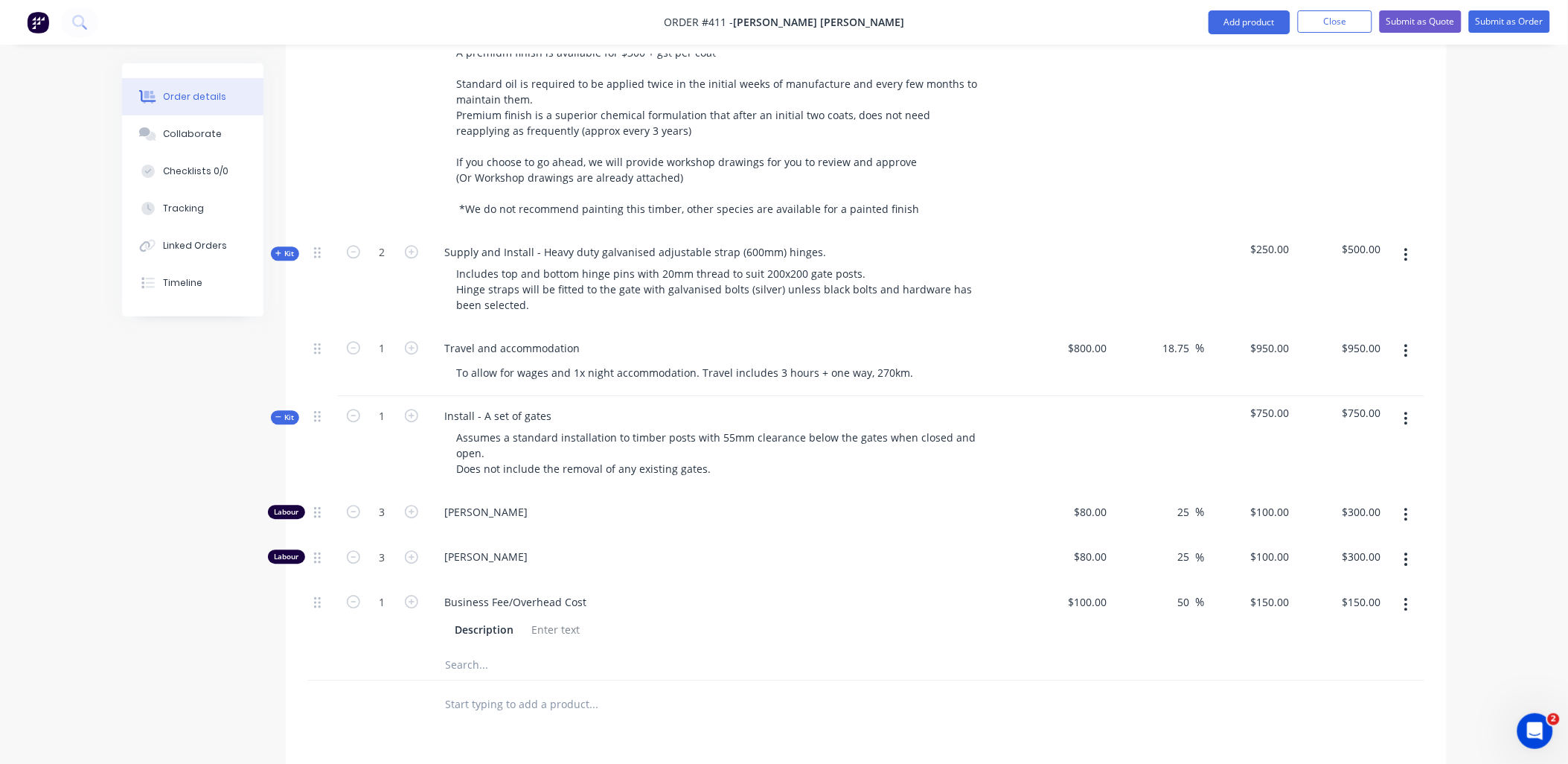
click at [390, 420] on div "1" at bounding box center [382, 443] width 89 height 96
click at [292, 412] on span "Kit" at bounding box center [285, 417] width 20 height 11
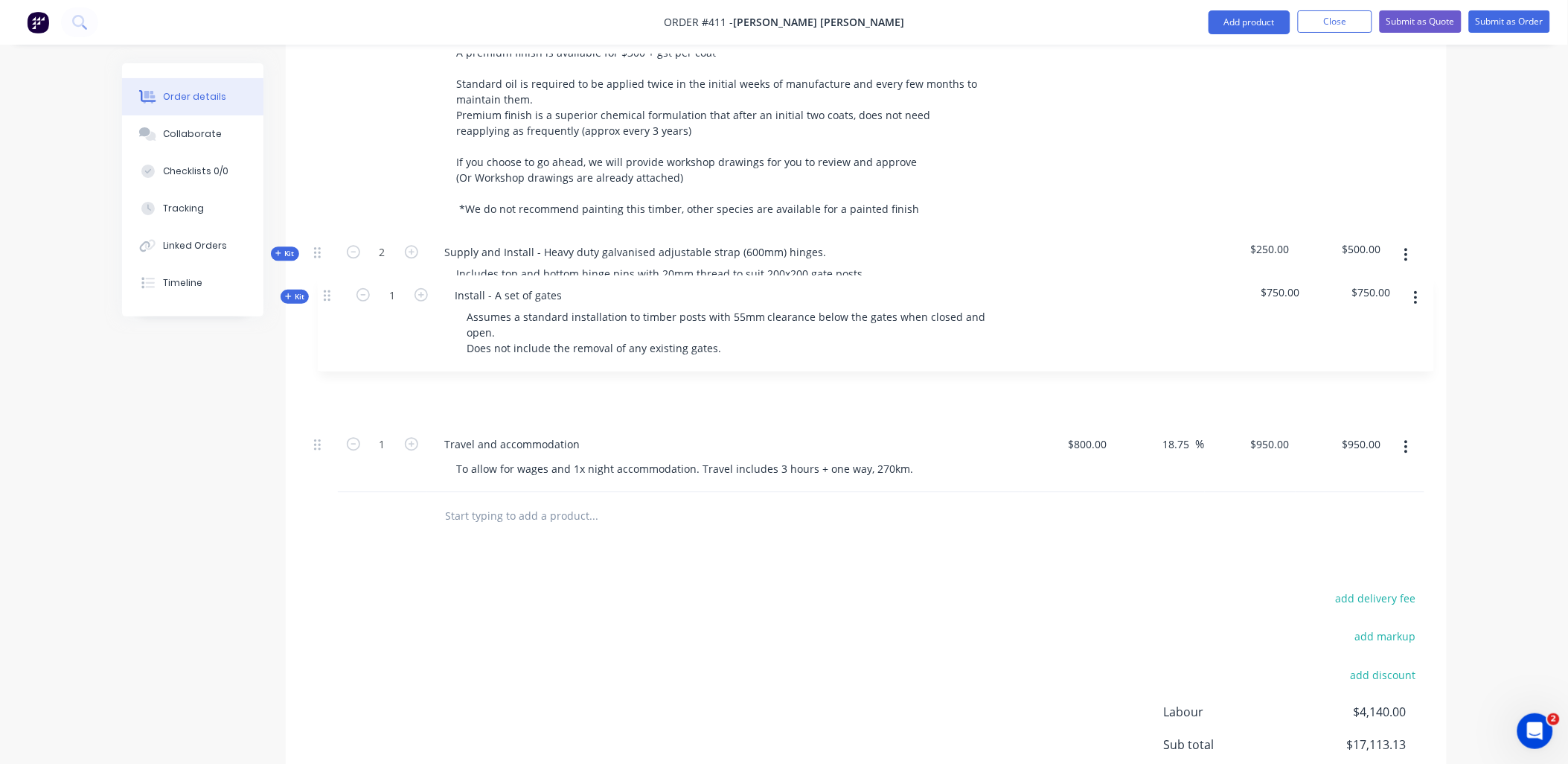
drag, startPoint x: 292, startPoint y: 370, endPoint x: 324, endPoint y: 293, distance: 83.4
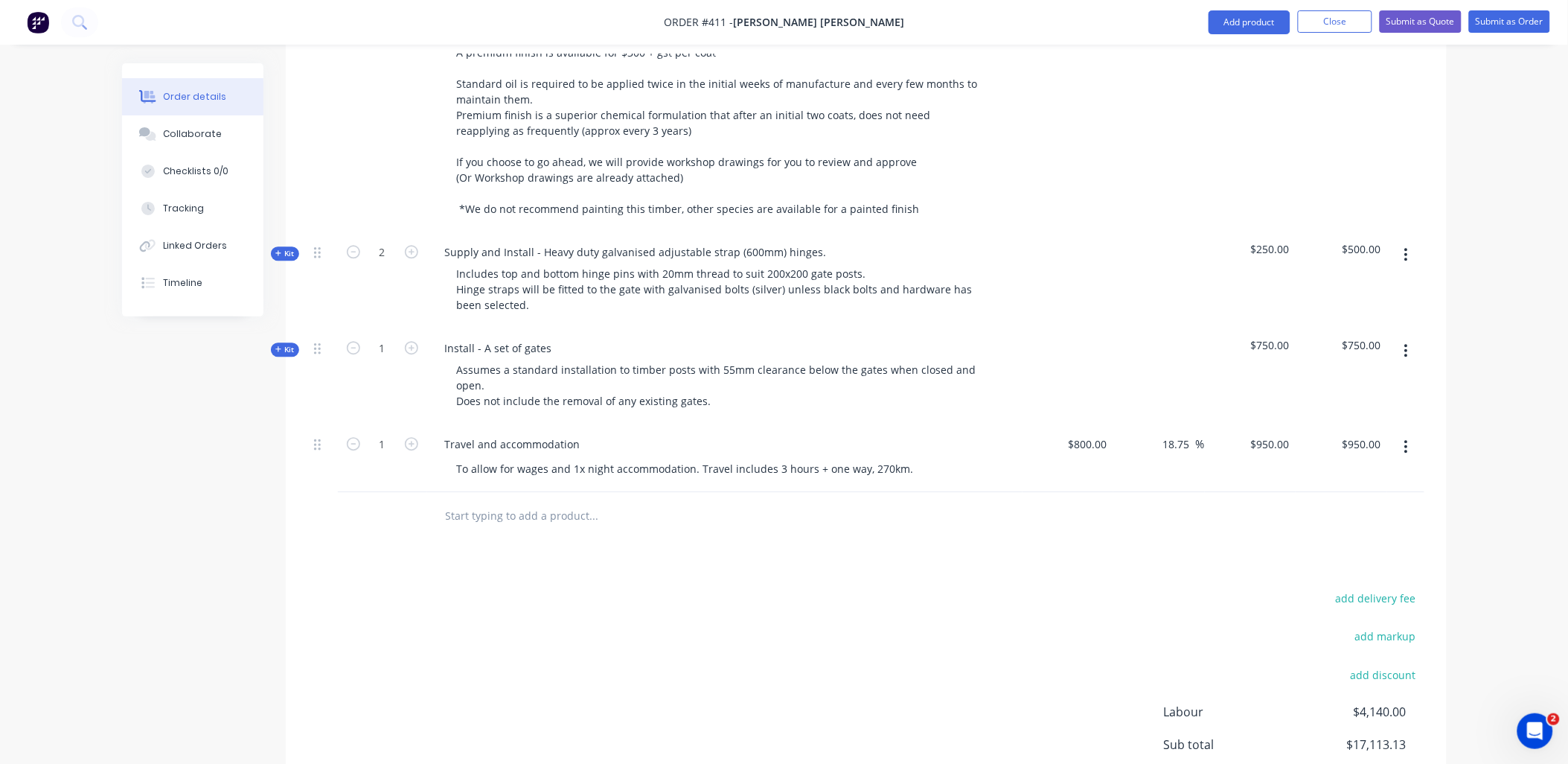
click at [481, 501] on input "text" at bounding box center [594, 515] width 298 height 29
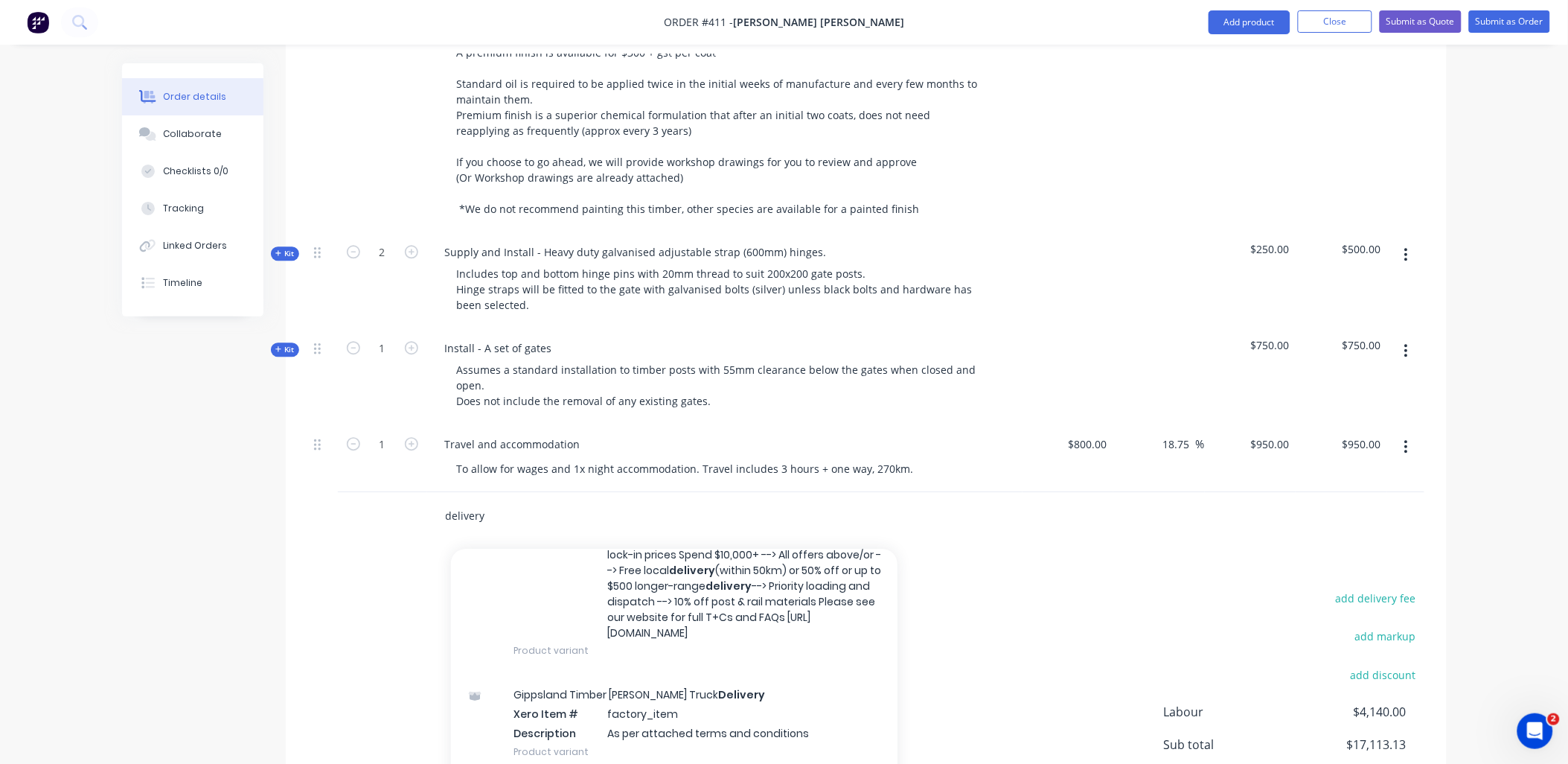
scroll to position [330, 0]
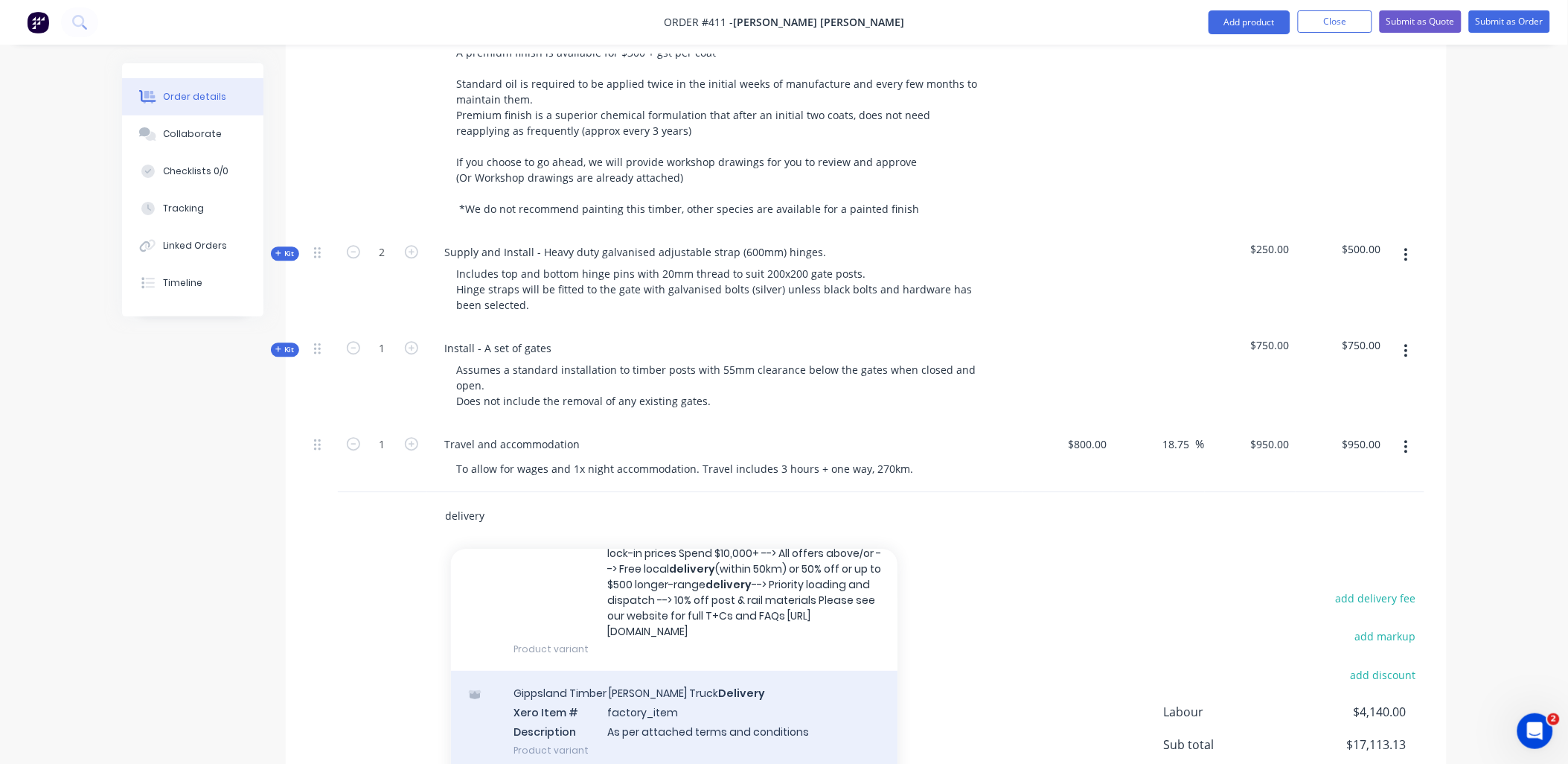
type input "delivery"
click at [572, 692] on div "Gippsland Timber [PERSON_NAME] Truck Delivery Xero Item # factory_item Descript…" at bounding box center [674, 720] width 446 height 100
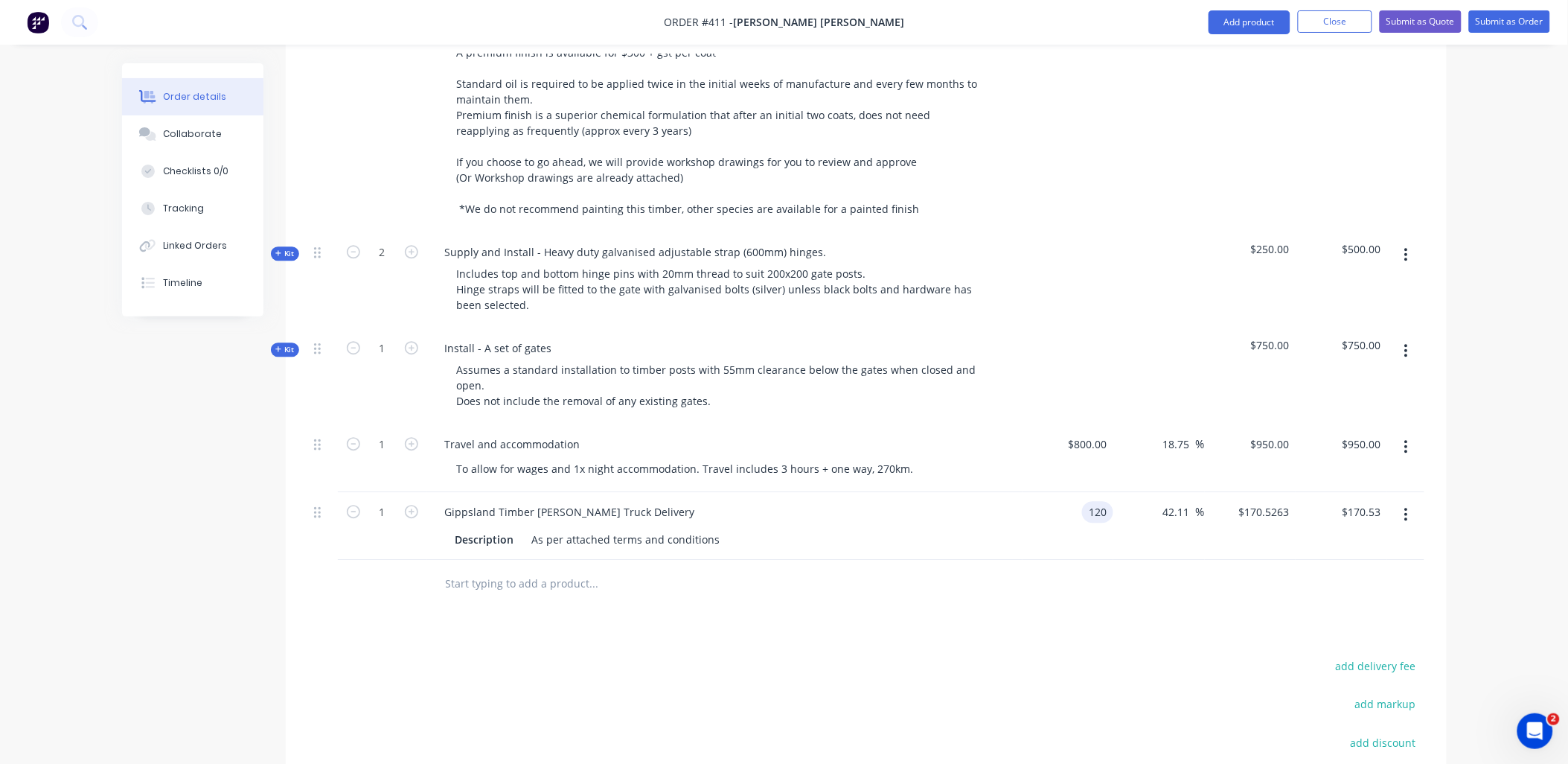
click at [1085, 501] on div "120 120" at bounding box center [1097, 511] width 31 height 22
type input "$840.00"
type input "$1,193.6841"
type input "$1,193.68"
click at [1125, 499] on div "42.11 42.11 %" at bounding box center [1158, 526] width 91 height 68
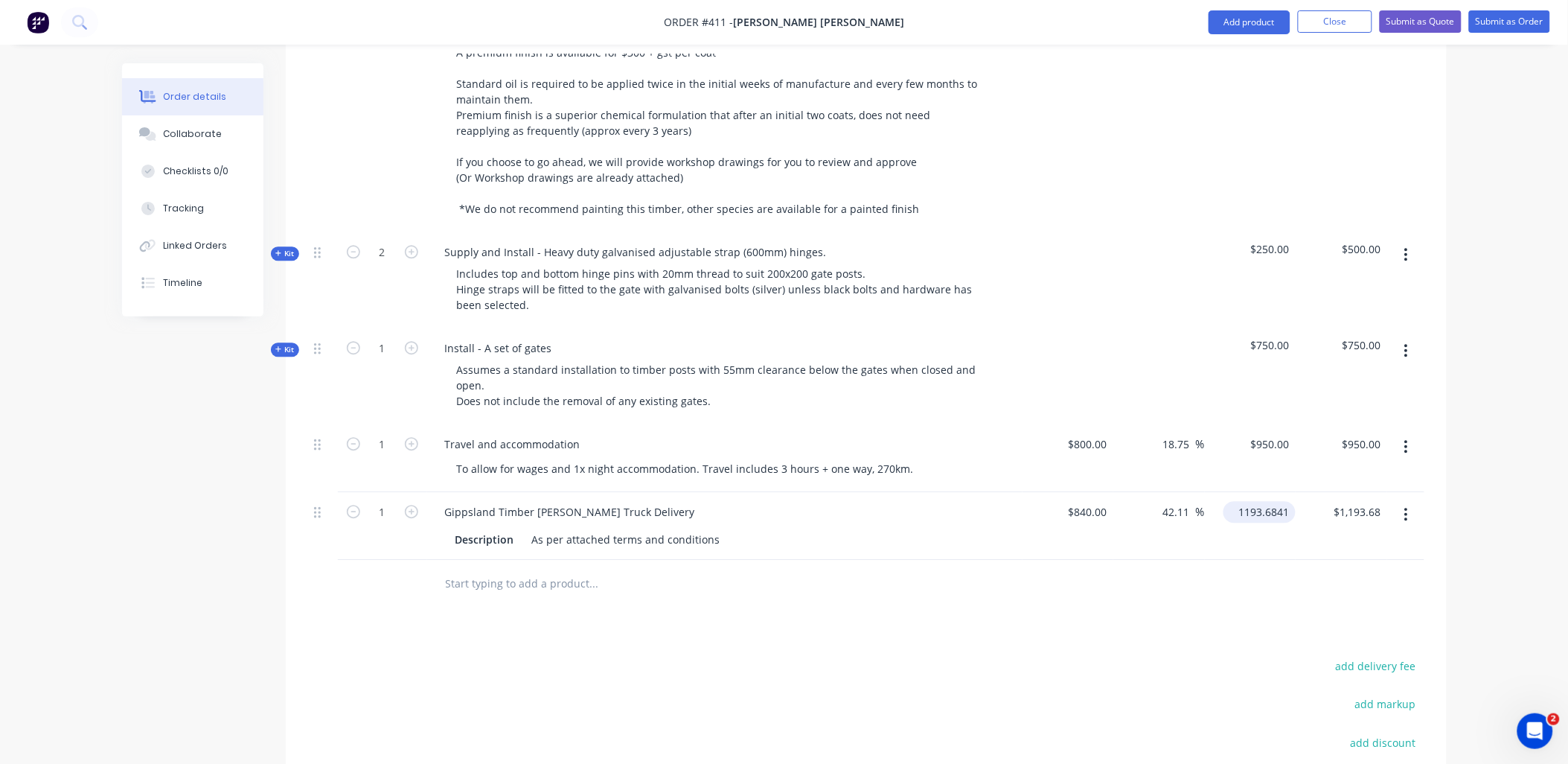
click at [1273, 501] on input "1193.6841" at bounding box center [1263, 511] width 66 height 22
type input "1200"
type input "42.86"
type input "$1,200.00"
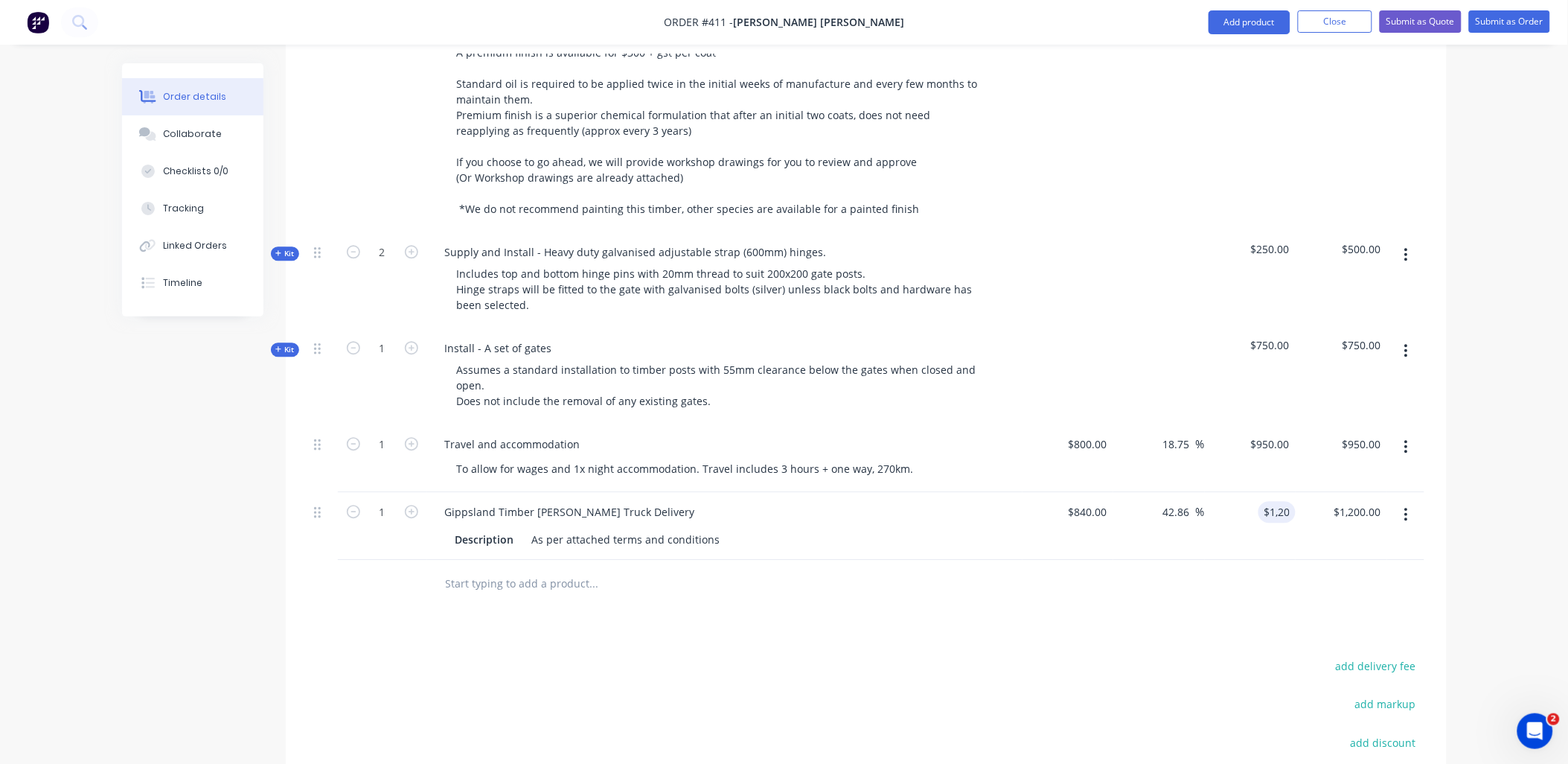
click at [1318, 508] on div "$1,200.00 $1,193.68" at bounding box center [1341, 526] width 91 height 68
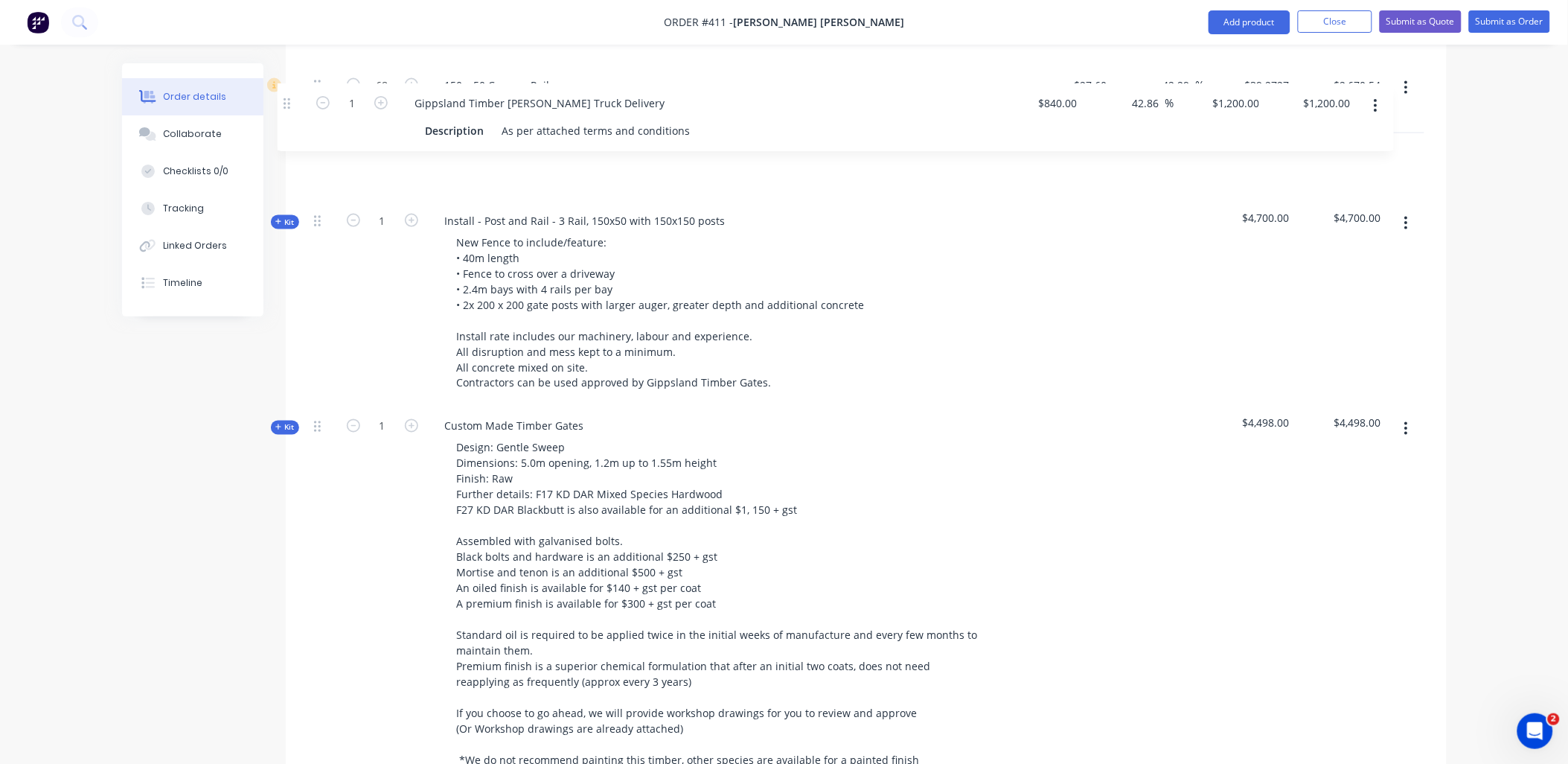
scroll to position [712, 0]
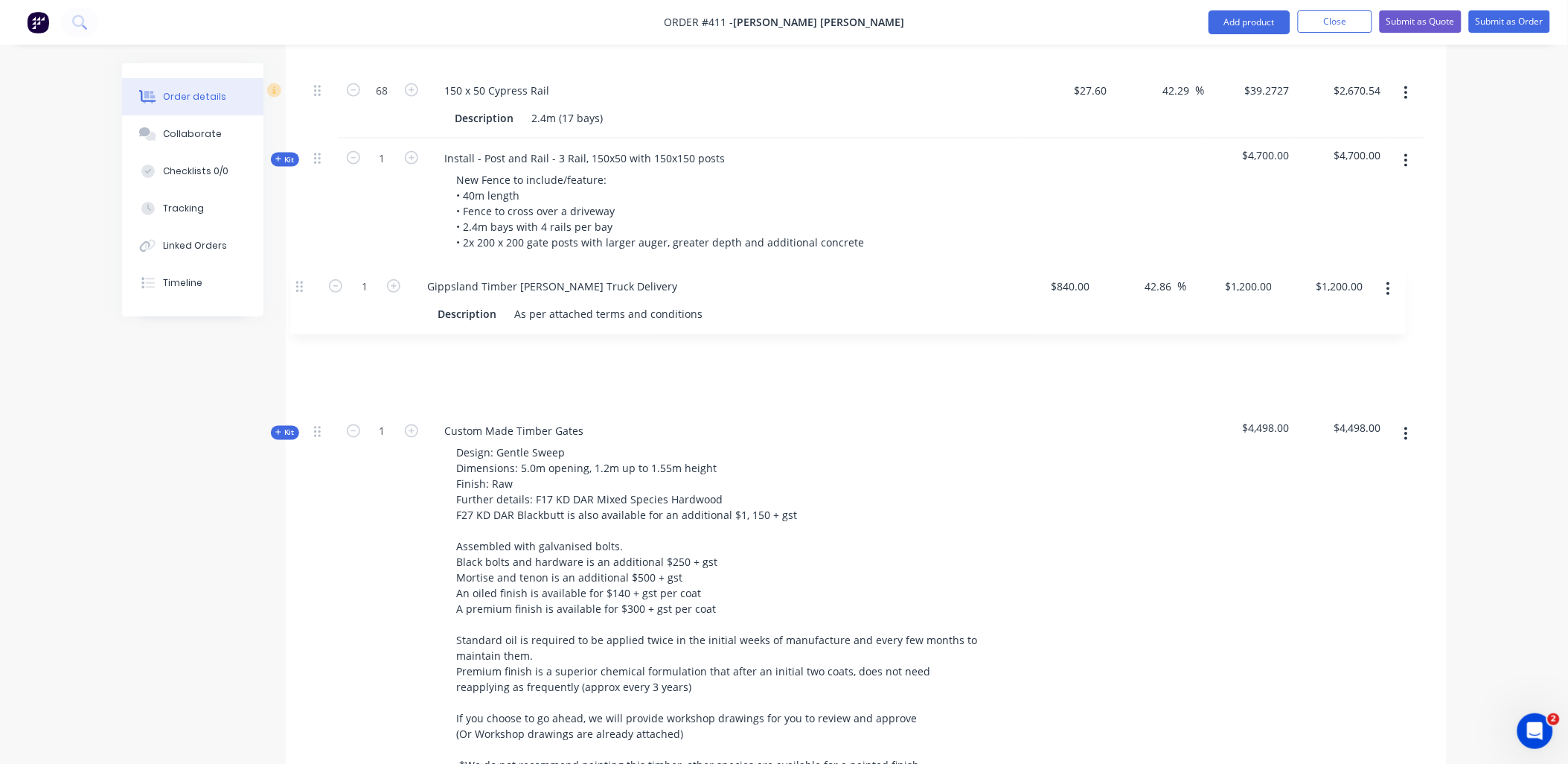
drag, startPoint x: 318, startPoint y: 477, endPoint x: 388, endPoint y: 318, distance: 173.7
click at [299, 289] on div "Qty Cost Markup Price Total Kit 2 Mortised 150 x 150 Post - Set Out E - END 2.1…" at bounding box center [867, 449] width 1161 height 1297
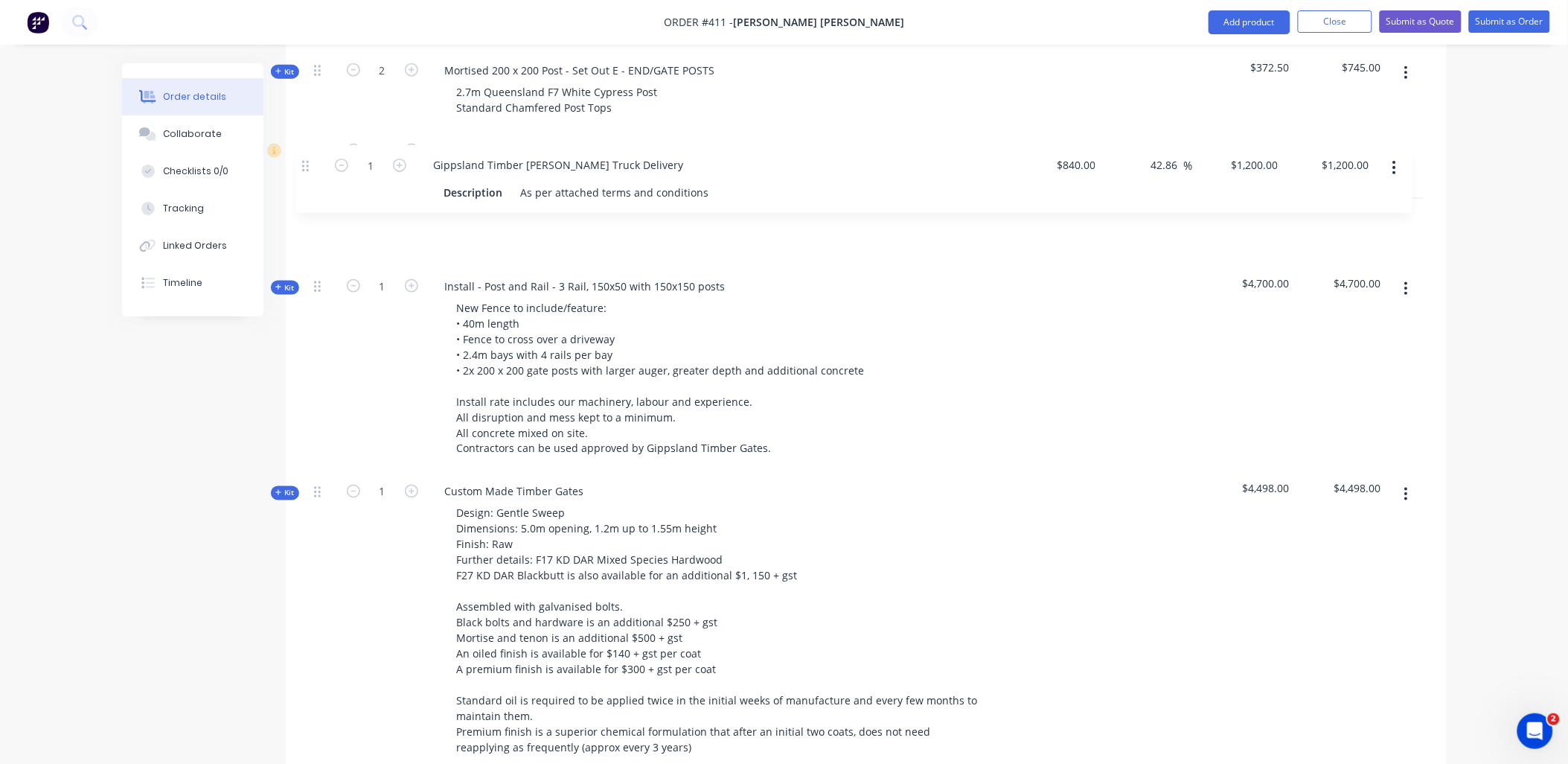
scroll to position [646, 0]
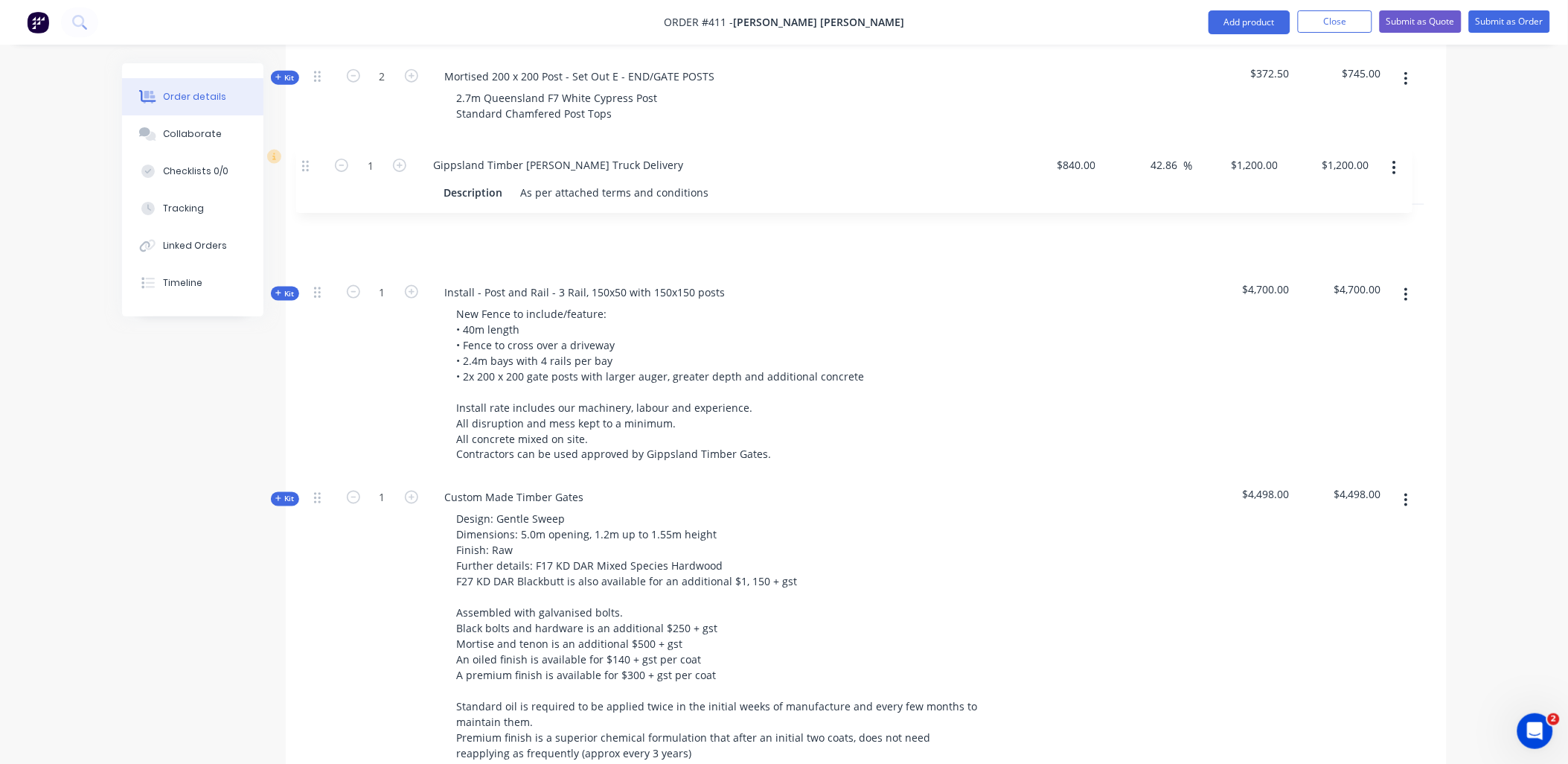
drag, startPoint x: 324, startPoint y: 298, endPoint x: 470, endPoint y: 227, distance: 162.3
click at [311, 162] on div "Kit 2 Mortised 150 x 150 Post - Set Out E - END 2.1m Queensland F7 White Cypres…" at bounding box center [867, 505] width 1116 height 1220
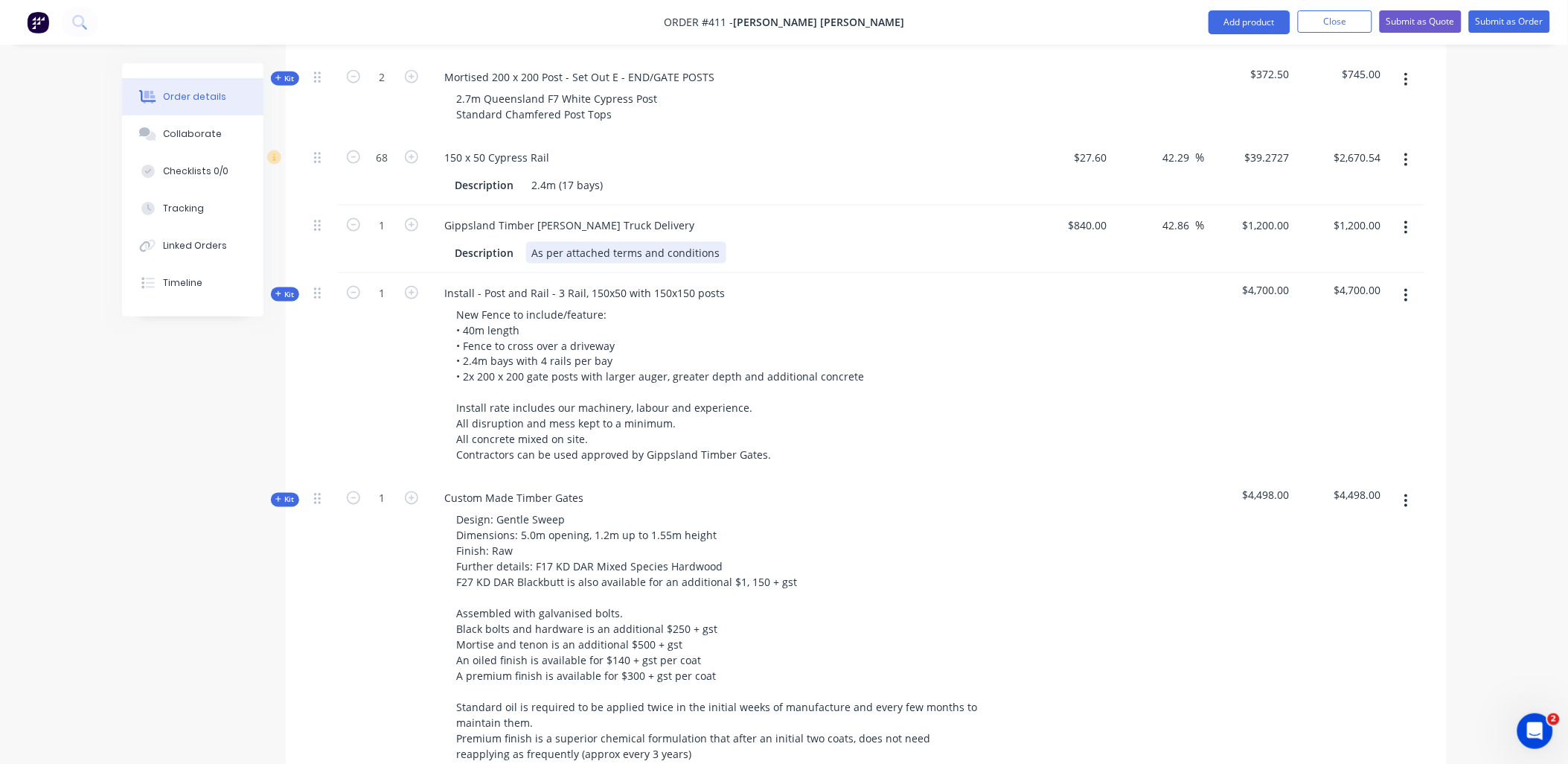
click at [716, 242] on div "As per attached terms and conditions" at bounding box center [626, 253] width 200 height 22
click at [769, 214] on div "Gippsland Timber [PERSON_NAME] Truck Delivery" at bounding box center [725, 225] width 584 height 22
click at [717, 242] on div "As per attached terms and conditions." at bounding box center [628, 253] width 203 height 22
click at [787, 174] on div "Description 2.4m (17 bays)" at bounding box center [722, 185] width 545 height 22
click at [720, 242] on div "As per attached terms and conditions." at bounding box center [628, 253] width 203 height 22
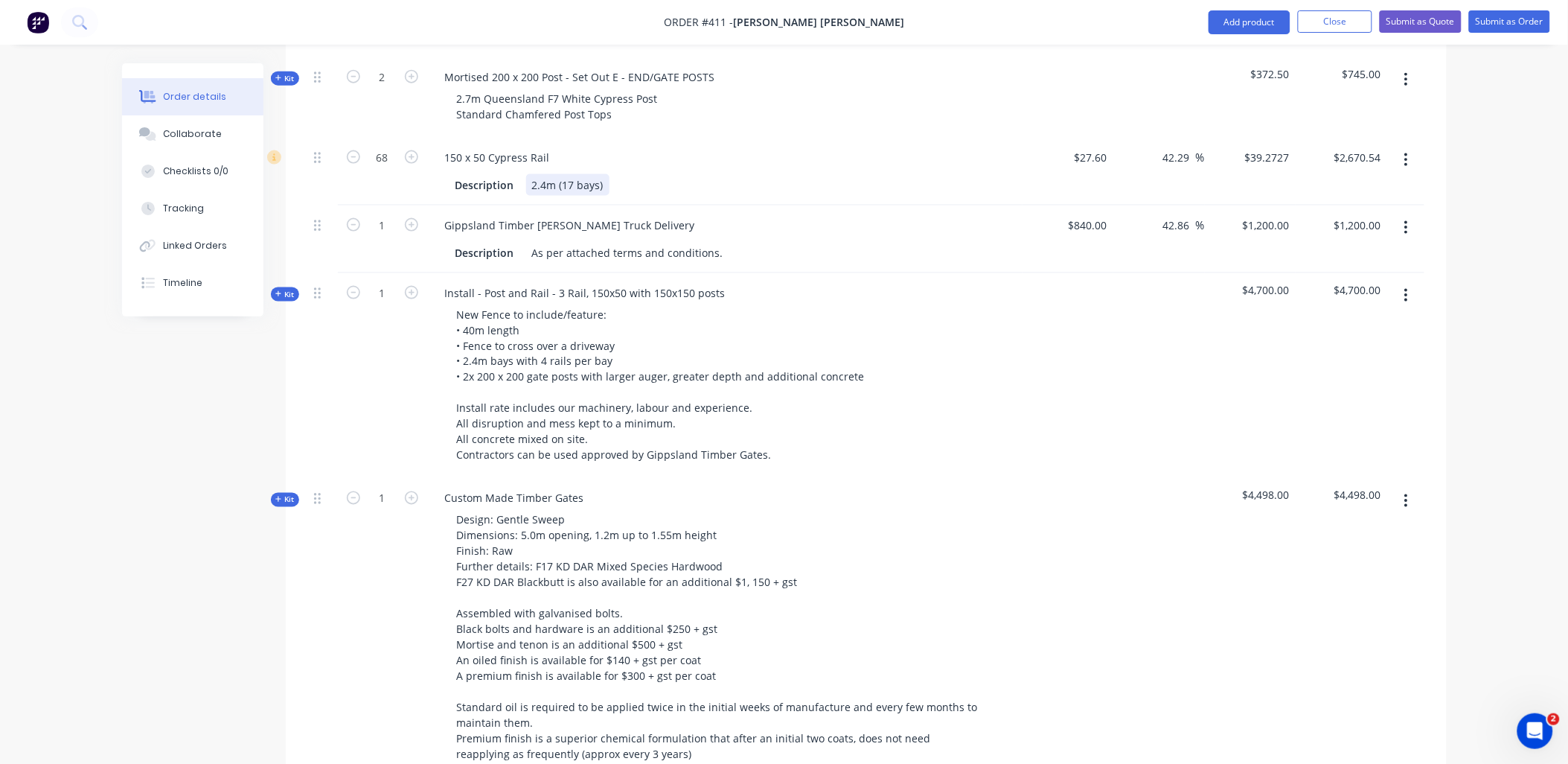
click at [690, 174] on div "Description 2.4m (17 bays)" at bounding box center [722, 185] width 545 height 22
click at [720, 242] on div "As per attached terms and conditions." at bounding box center [628, 253] width 203 height 22
click at [749, 138] on div "150 x 50 Cypress Rail Description 2.4m (17 bays)" at bounding box center [725, 172] width 596 height 68
click at [730, 242] on div "As per attached terms and conditions. INcludes" at bounding box center [652, 253] width 250 height 22
click at [756, 174] on div "Description 2.4m (17 bays)" at bounding box center [722, 185] width 545 height 22
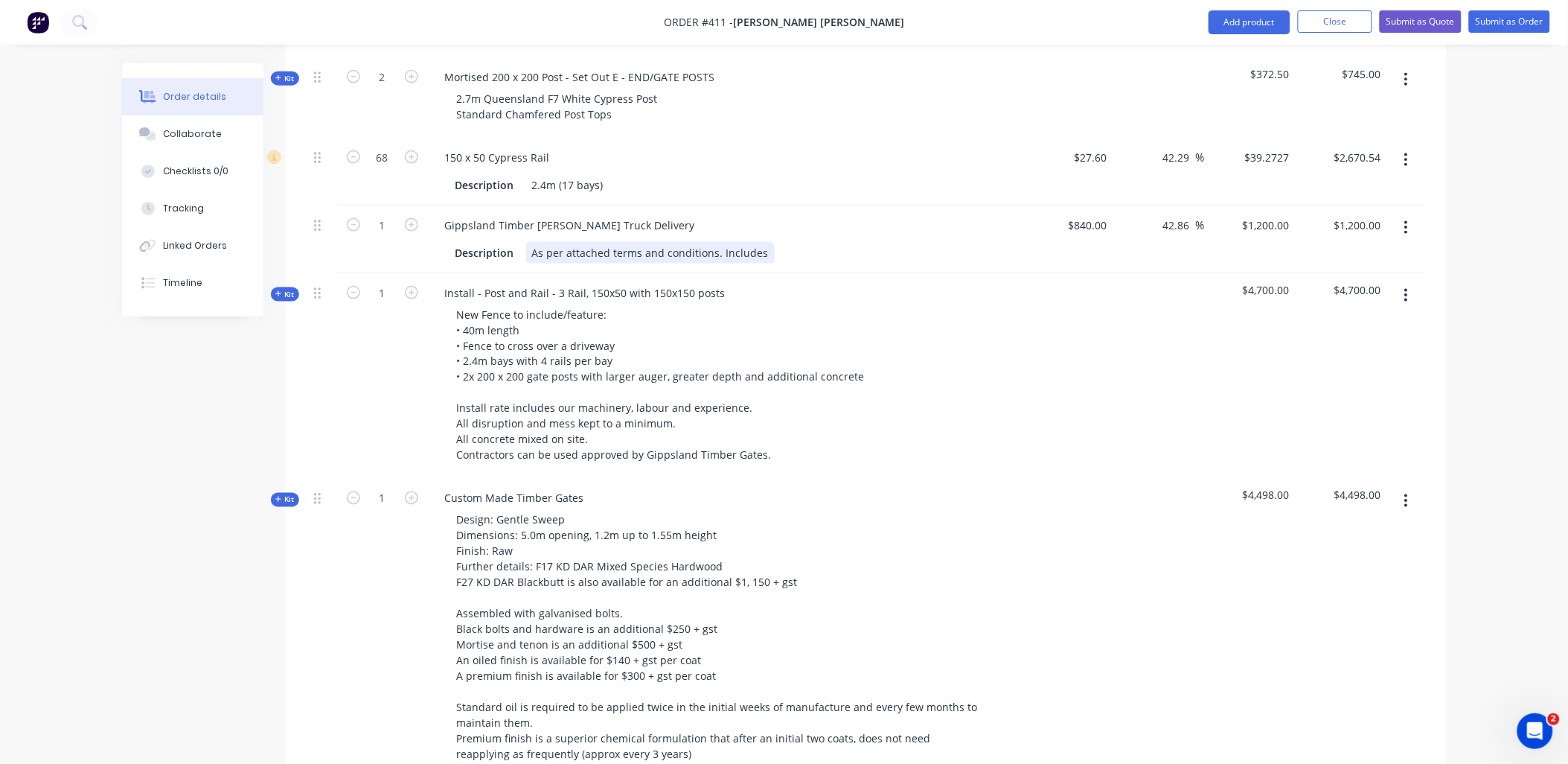
click at [761, 242] on div "As per attached terms and conditions. Includes" at bounding box center [651, 253] width 249 height 22
click at [833, 160] on div "Kit 2 Mortised 150 x 150 Post - Set Out E - END 2.1m Queensland F7 White Cypres…" at bounding box center [867, 506] width 1116 height 1220
click at [789, 242] on div "As per attached terms and conditions. Includes set o" at bounding box center [664, 253] width 275 height 22
click at [860, 159] on div "150 x 50 Cypress Rail Description 2.4m (17 bays)" at bounding box center [725, 172] width 596 height 68
click at [793, 242] on div "As per attached terms and conditions. Includes set ogstes" at bounding box center [677, 253] width 302 height 22
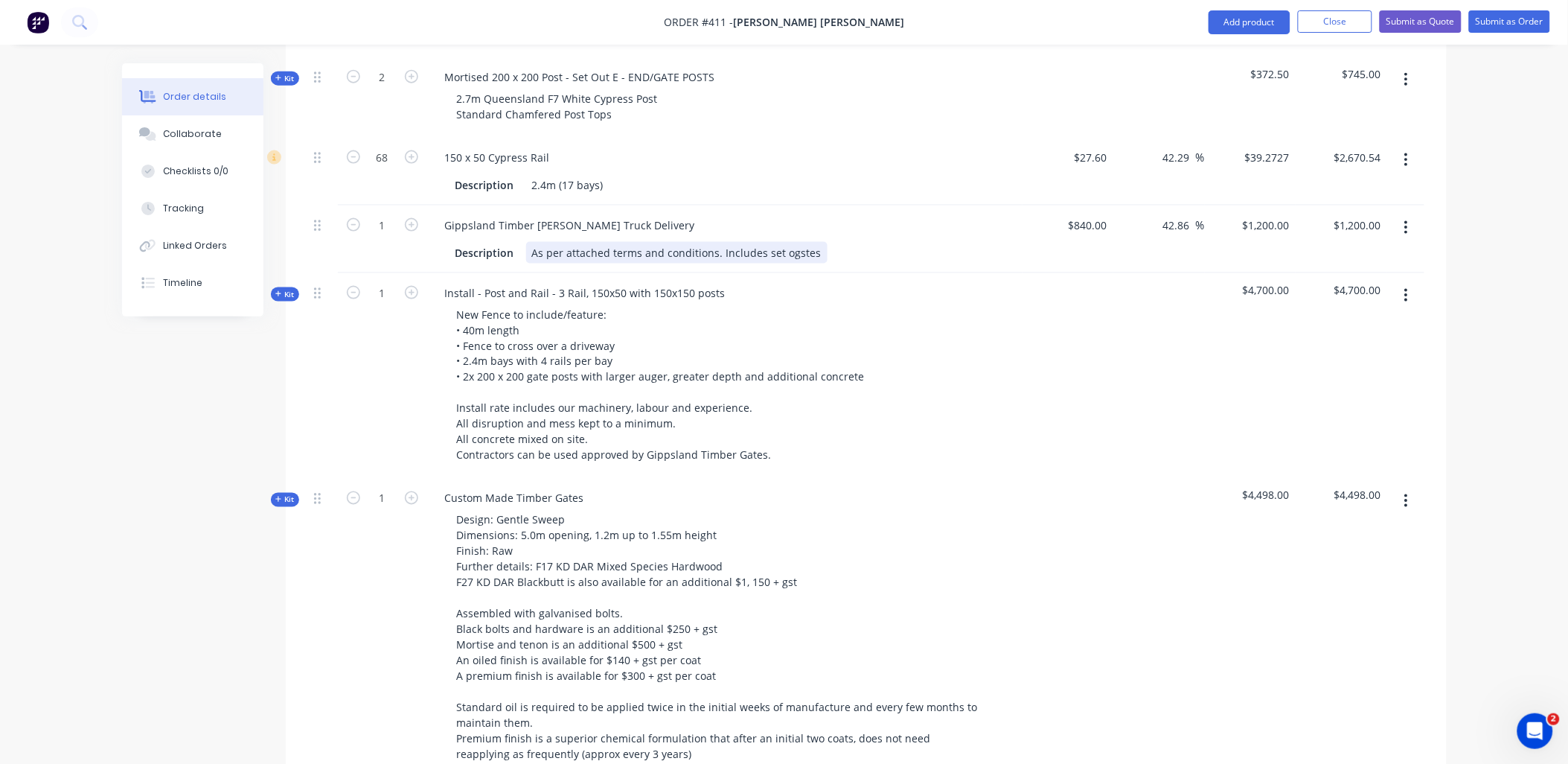
click at [793, 242] on div "As per attached terms and conditions. Includes set ogstes" at bounding box center [677, 253] width 302 height 22
click at [801, 242] on div "As per attached terms and conditions. Includes set ogstesed" at bounding box center [683, 253] width 314 height 22
click at [831, 156] on div "150 x 50 Cypress Rail Description 2.4m (17 bays)" at bounding box center [725, 172] width 596 height 68
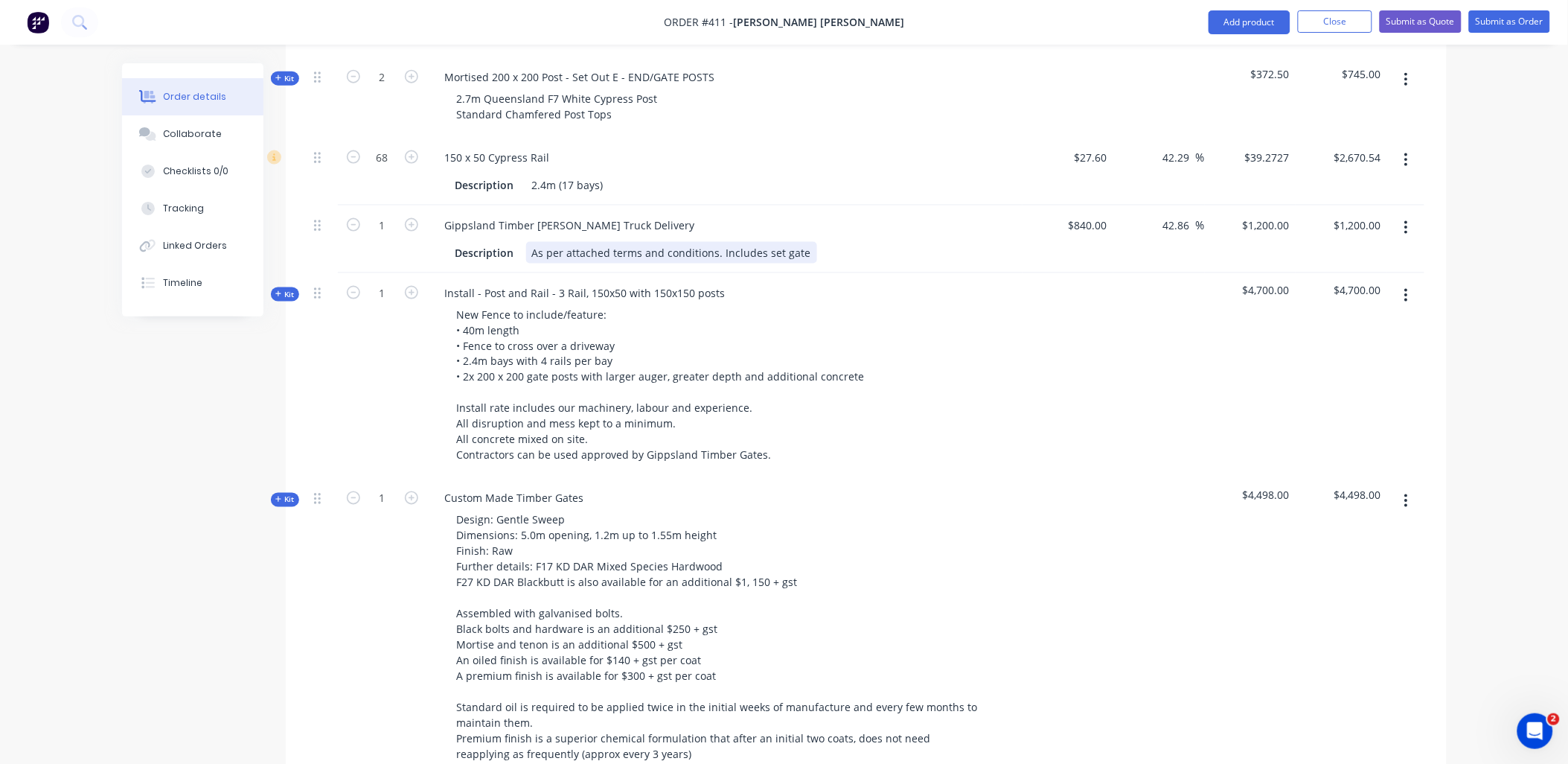
drag, startPoint x: 801, startPoint y: 209, endPoint x: 823, endPoint y: 162, distance: 51.9
click at [801, 242] on div "As per attached terms and conditions. Includes set gate" at bounding box center [672, 253] width 291 height 22
click at [824, 154] on div "150 x 50 Cypress Rail Description 2.4m (17 bays)" at bounding box center [725, 172] width 596 height 68
click at [805, 242] on div "As per attached terms and conditions. Includes set gates" at bounding box center [674, 253] width 296 height 22
click at [826, 171] on div "Description 2.4m (17 bays)" at bounding box center [725, 183] width 584 height 25
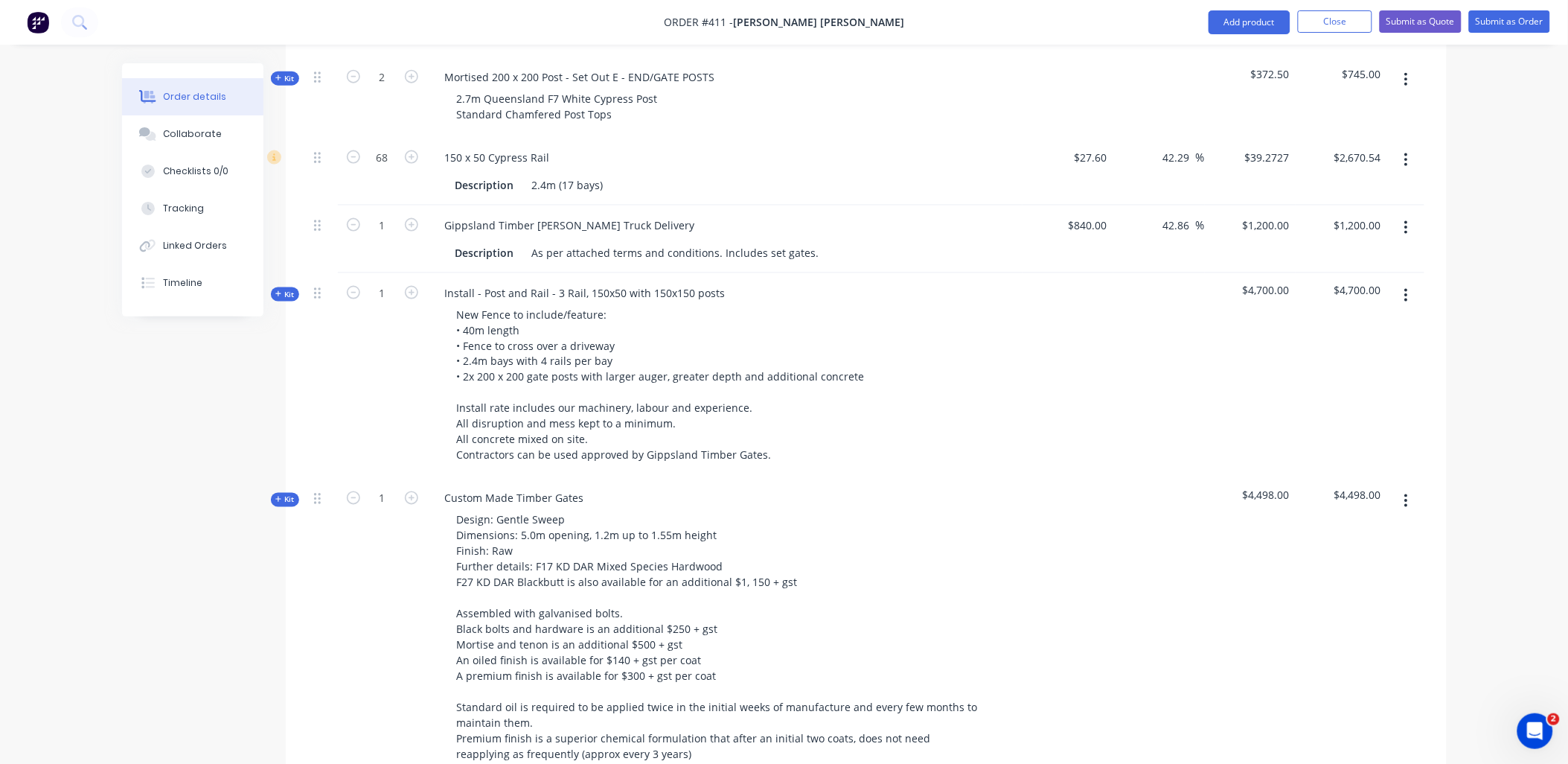
click at [357, 358] on div "1" at bounding box center [382, 376] width 89 height 205
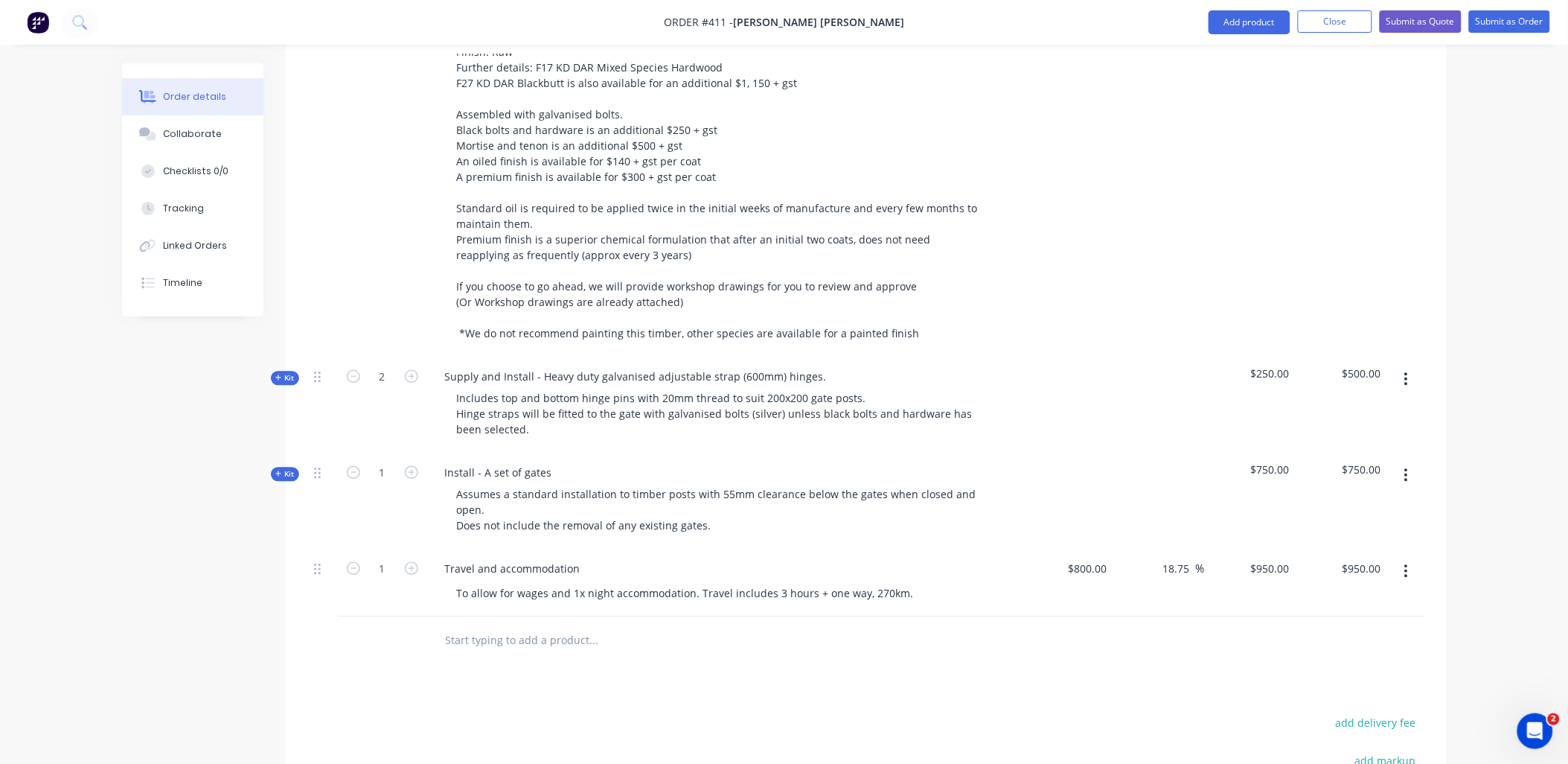
scroll to position [1383, 0]
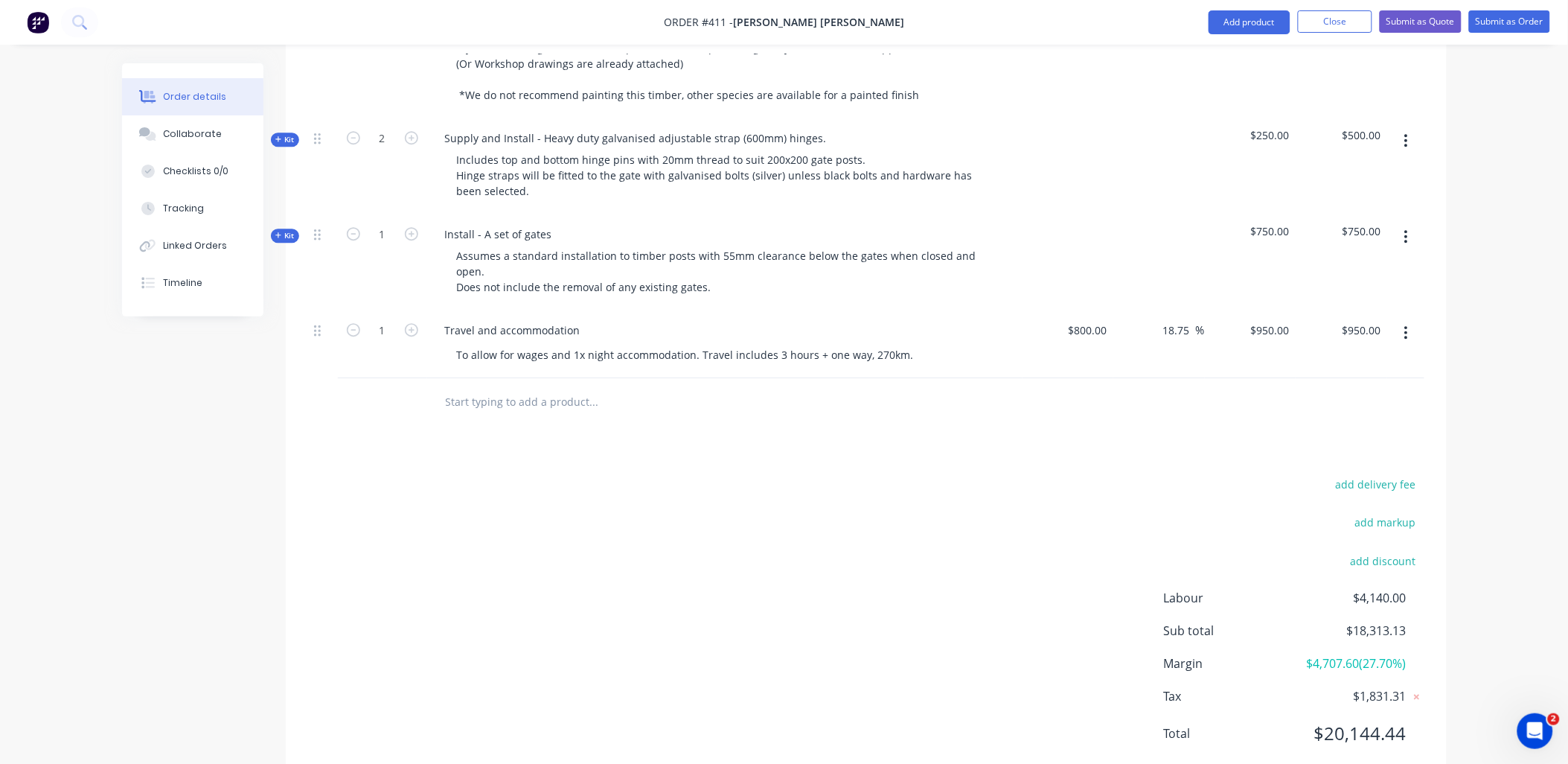
click at [519, 387] on input "text" at bounding box center [594, 401] width 298 height 29
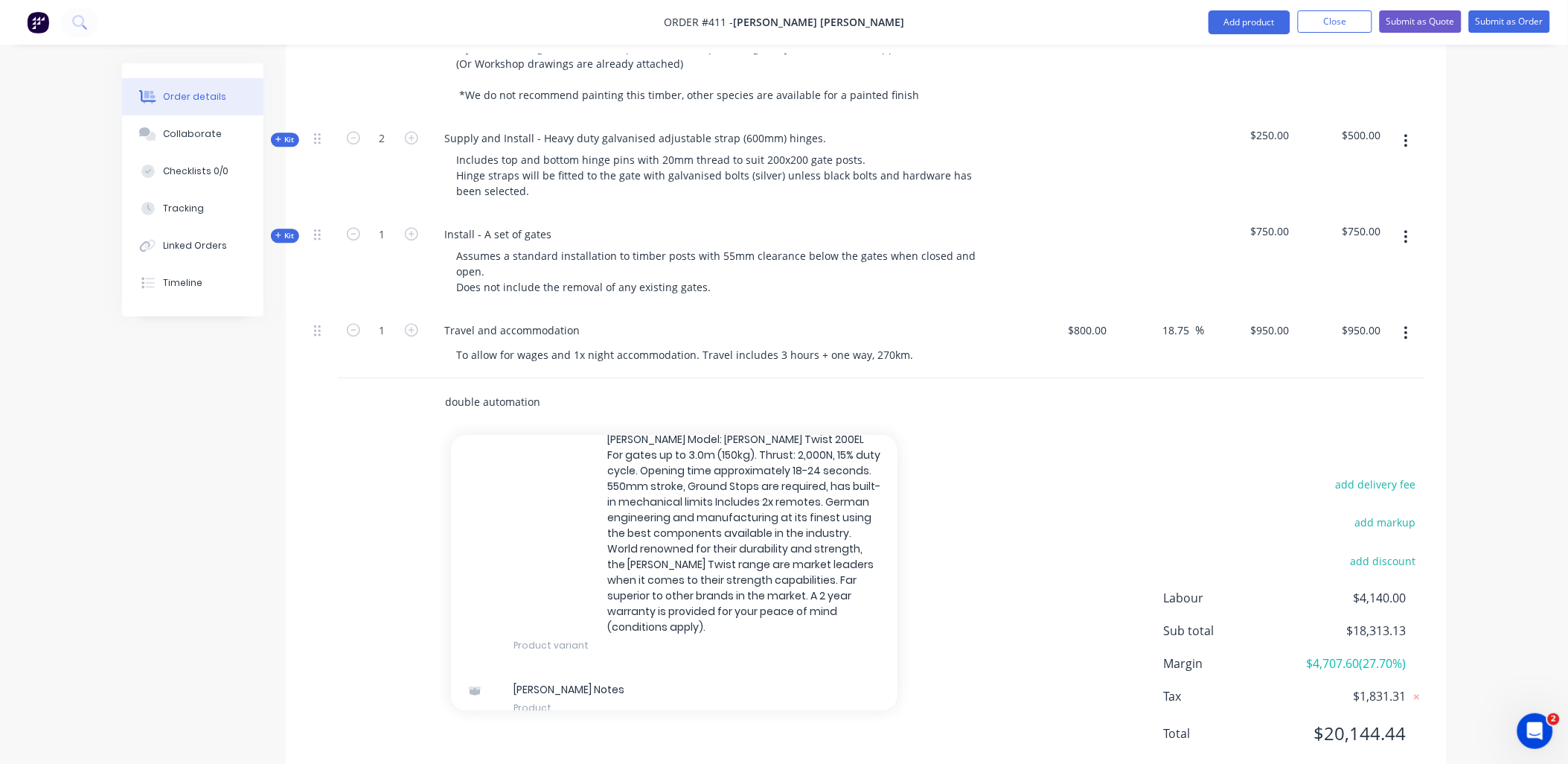
scroll to position [496, 0]
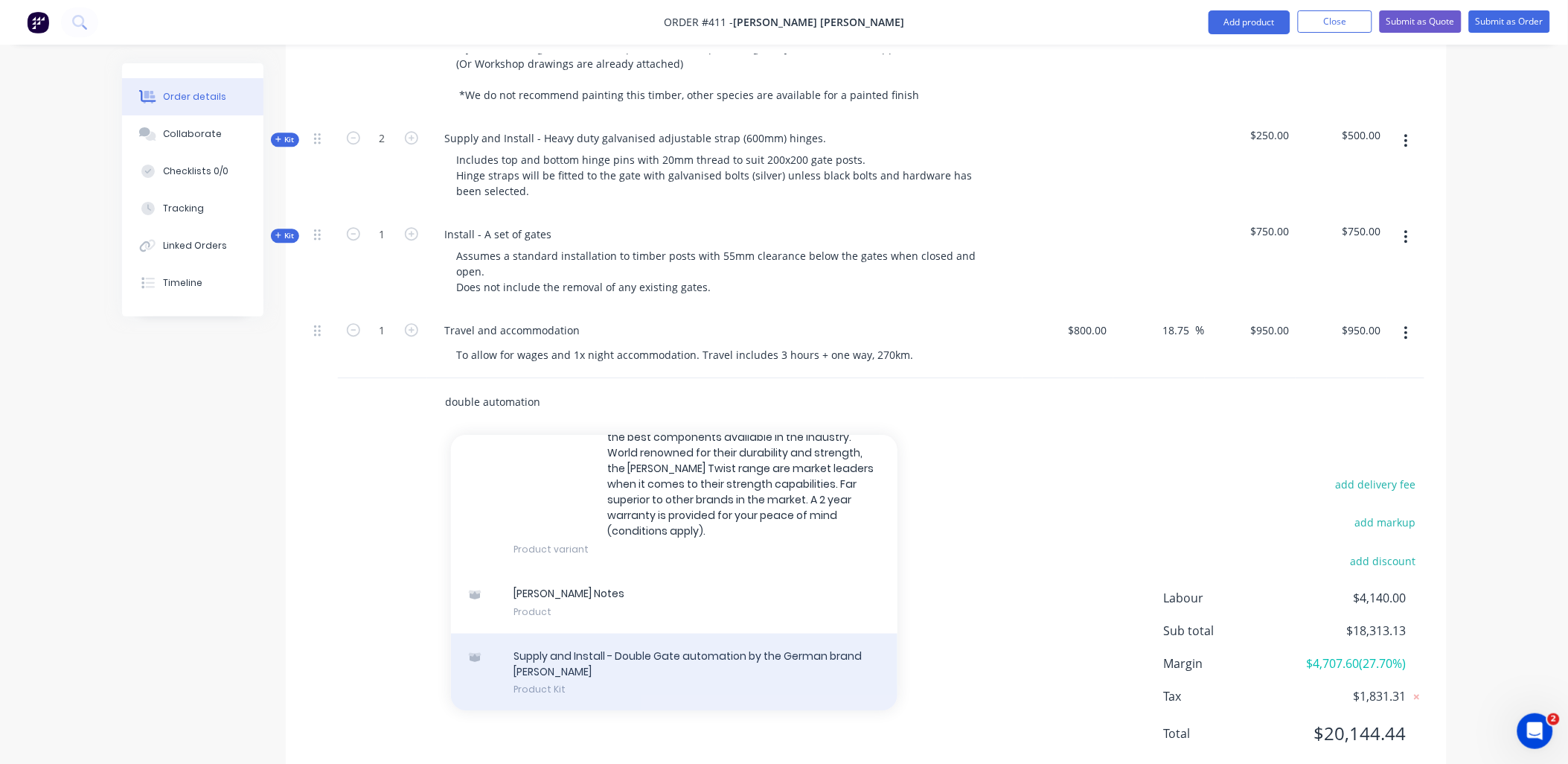
type input "double automation"
click at [563, 634] on div "Supply and Install - Double Gate automation by the German brand SOMMER Product …" at bounding box center [674, 673] width 446 height 78
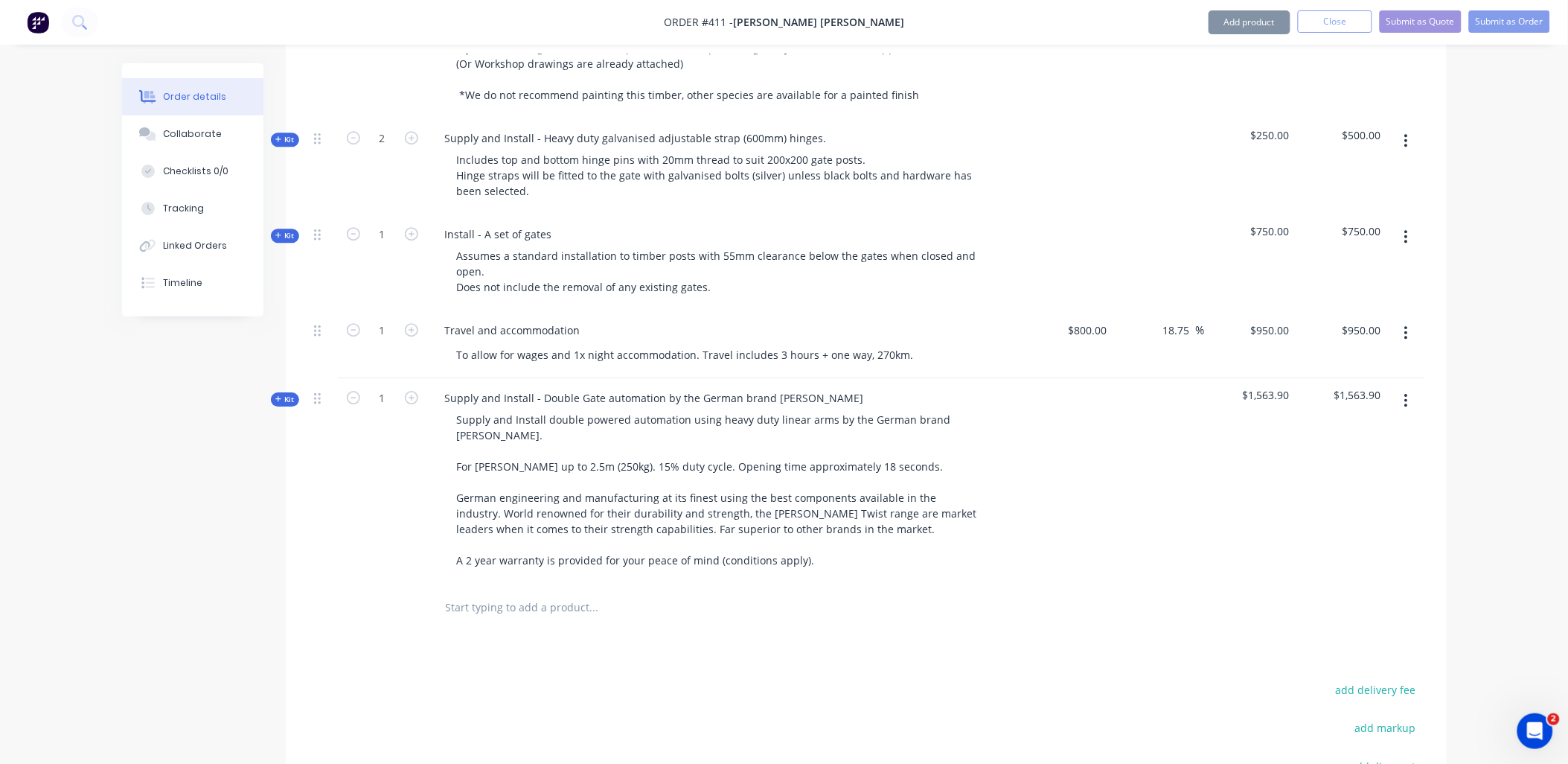
click at [281, 395] on icon at bounding box center [278, 399] width 7 height 8
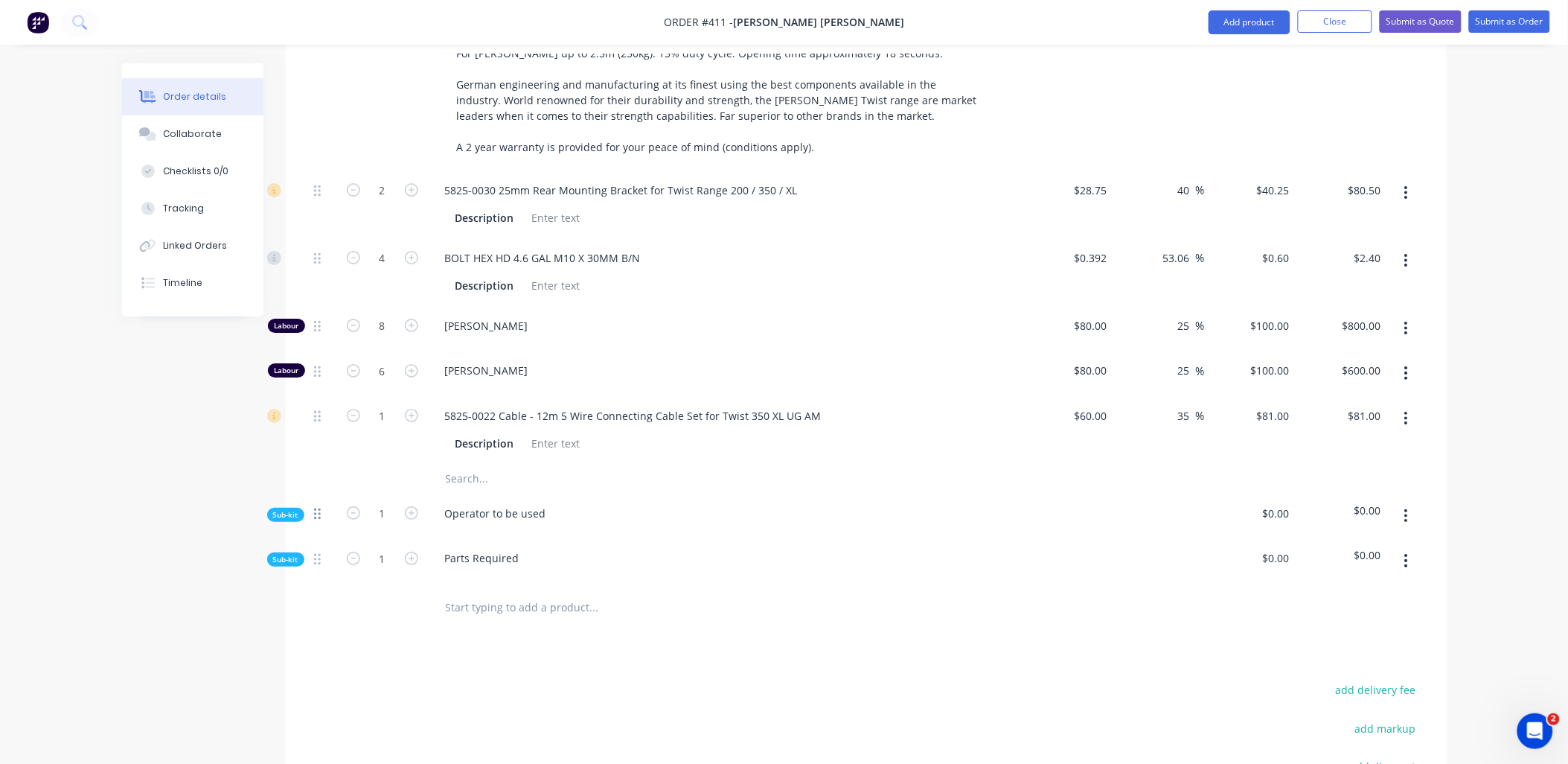
scroll to position [1796, 0]
click at [289, 508] on span "Sub-kit" at bounding box center [286, 514] width 26 height 11
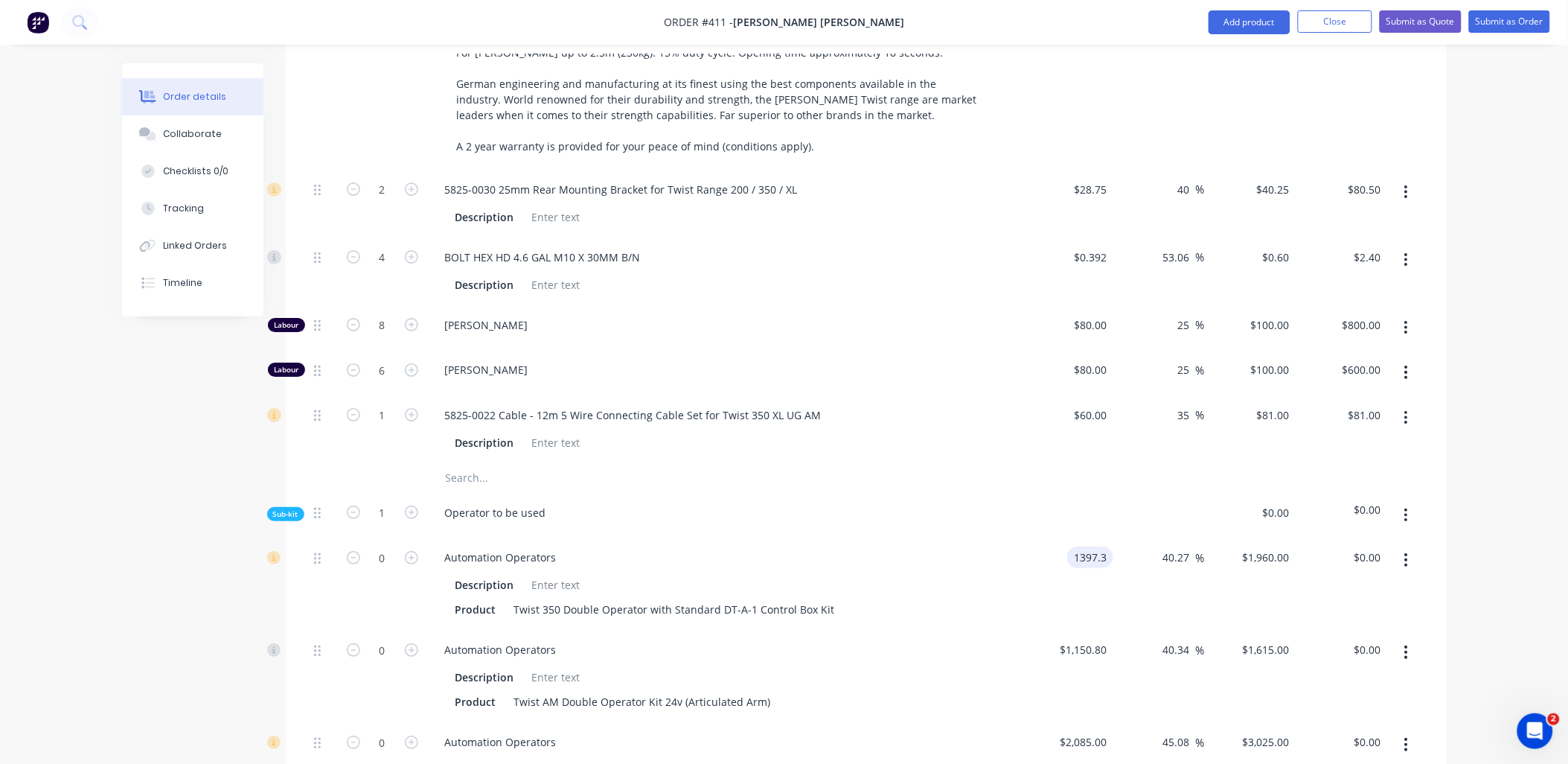
click at [1089, 546] on input "1397.3" at bounding box center [1093, 557] width 40 height 22
drag, startPoint x: 1092, startPoint y: 511, endPoint x: 1115, endPoint y: 510, distance: 23.0
click at [1114, 538] on div "0 Automation Operators Description Product Twist 350 Double Operator with Stand…" at bounding box center [867, 584] width 1116 height 92
type input "$1,550.00"
type input "$2,174.1931"
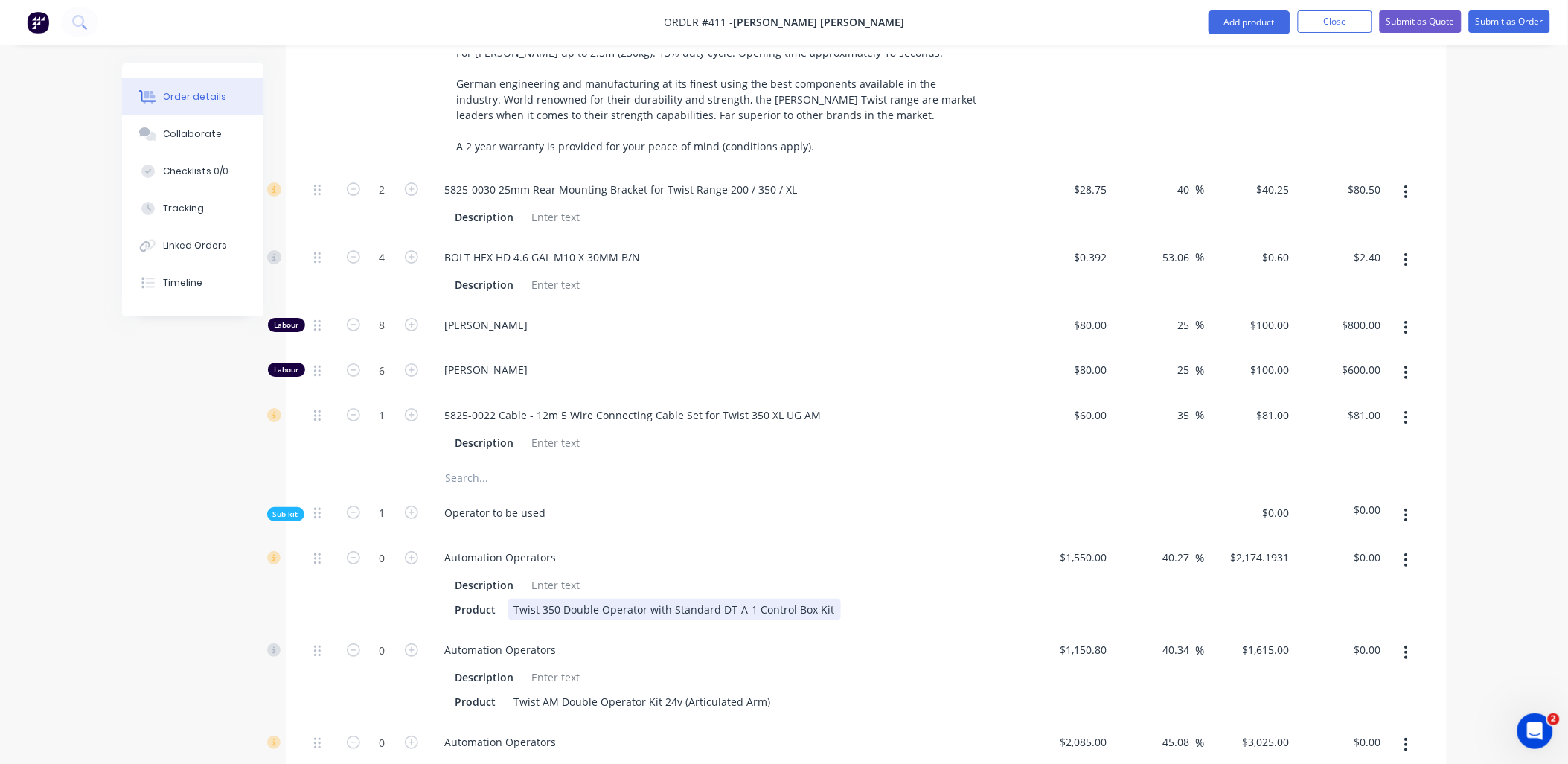
click at [830, 598] on div "Product Twist 350 Double Operator with Standard DT-A-1 Control Box Kit" at bounding box center [722, 609] width 545 height 22
click at [838, 546] on div "Automation Operators" at bounding box center [725, 557] width 584 height 22
click at [827, 598] on div "Twist 350 Double Operator with Standard DT-A-1 Control Box Kit" at bounding box center [674, 609] width 333 height 22
drag, startPoint x: 841, startPoint y: 527, endPoint x: 864, endPoint y: 505, distance: 31.8
click at [843, 538] on div "Automation Operators Description Product Twist 350 Double Operator with Standar…" at bounding box center [725, 584] width 596 height 92
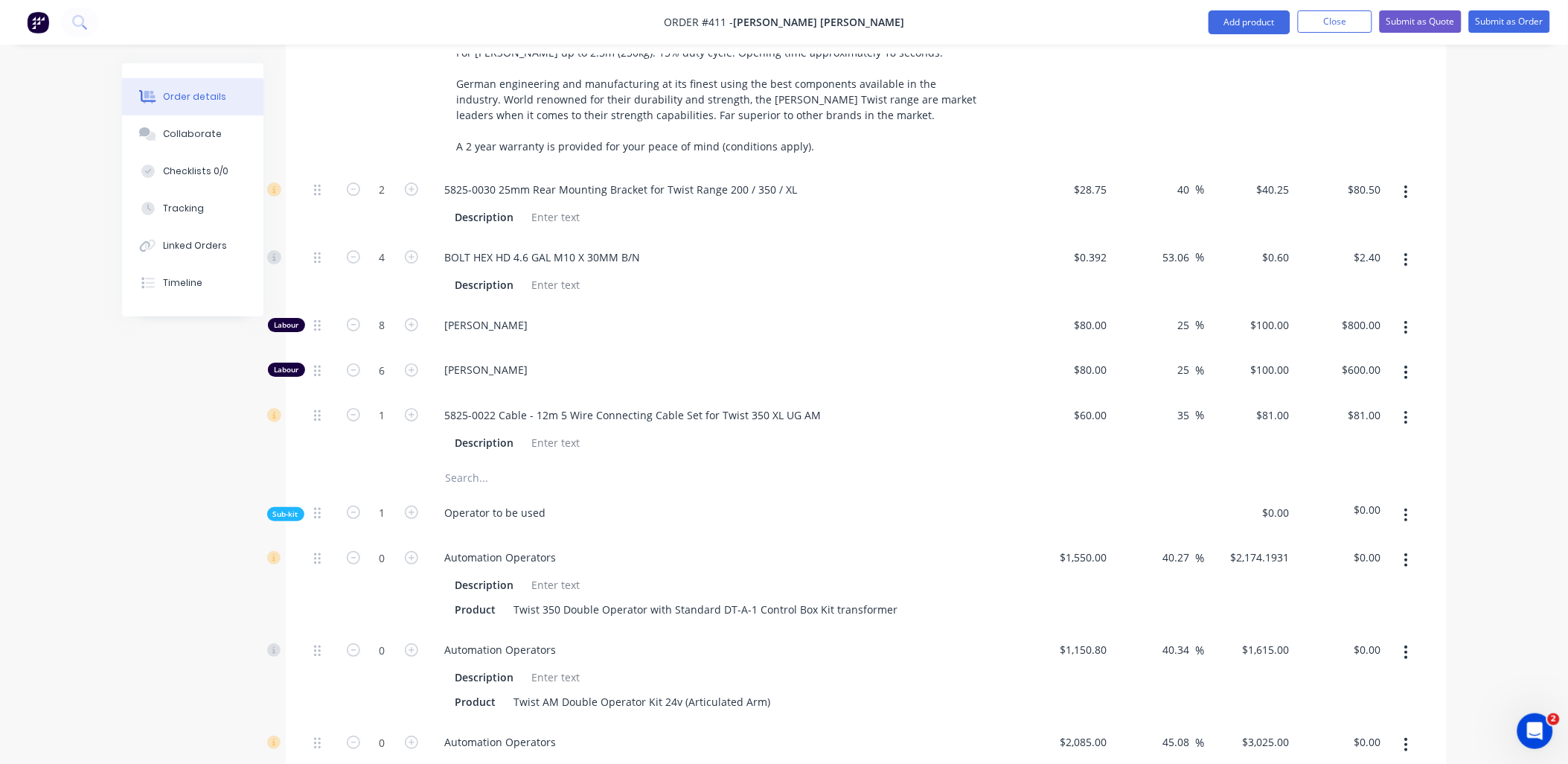
drag, startPoint x: 864, startPoint y: 505, endPoint x: 867, endPoint y: 496, distance: 9.5
click at [867, 538] on div "Automation Operators Description Product Twist 350 Double Operator with Standar…" at bounding box center [725, 584] width 596 height 92
drag, startPoint x: 867, startPoint y: 496, endPoint x: 893, endPoint y: 467, distance: 38.9
click at [893, 492] on div "Sub-kit 1 Operator to be used $0.00 $0.00 0 Automation Operators Description Pr…" at bounding box center [867, 701] width 1116 height 416
drag, startPoint x: 414, startPoint y: 512, endPoint x: 1137, endPoint y: 563, distance: 724.8
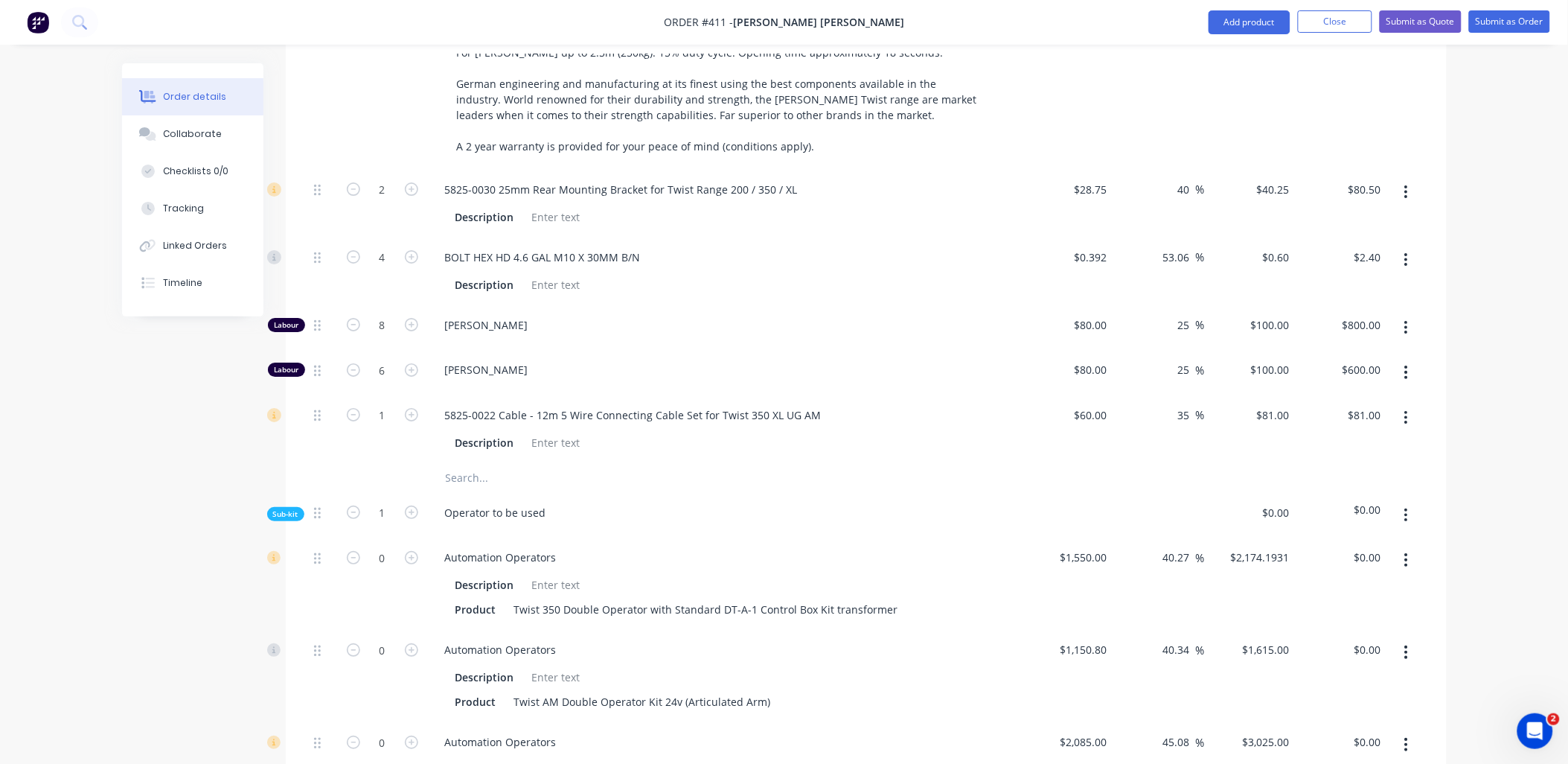
click at [413, 551] on icon "button" at bounding box center [412, 557] width 14 height 14
type input "1"
type input "$2,174.19"
click at [1408, 644] on icon "button" at bounding box center [1406, 652] width 4 height 17
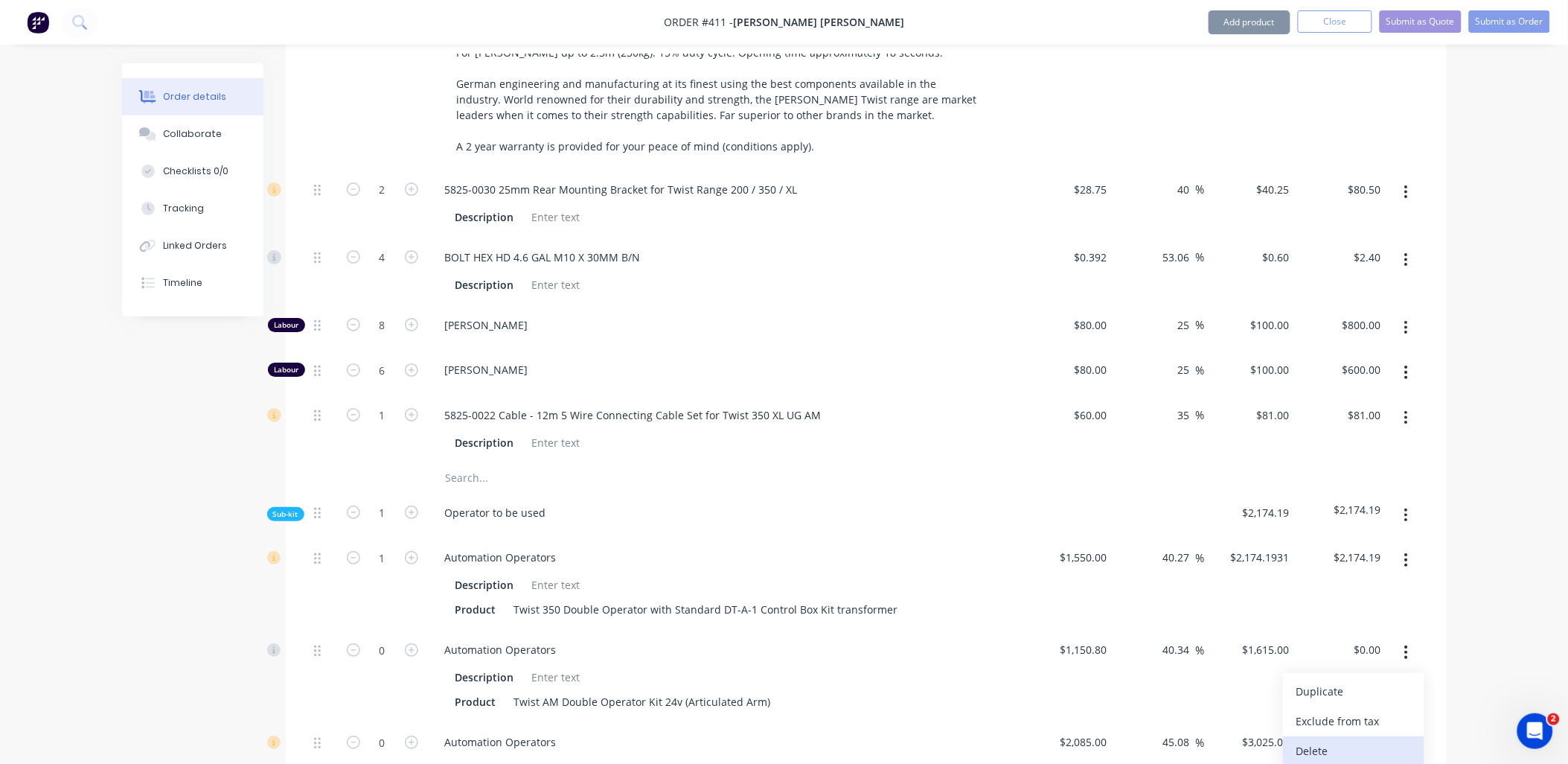
click at [1356, 740] on div "Delete" at bounding box center [1354, 750] width 115 height 22
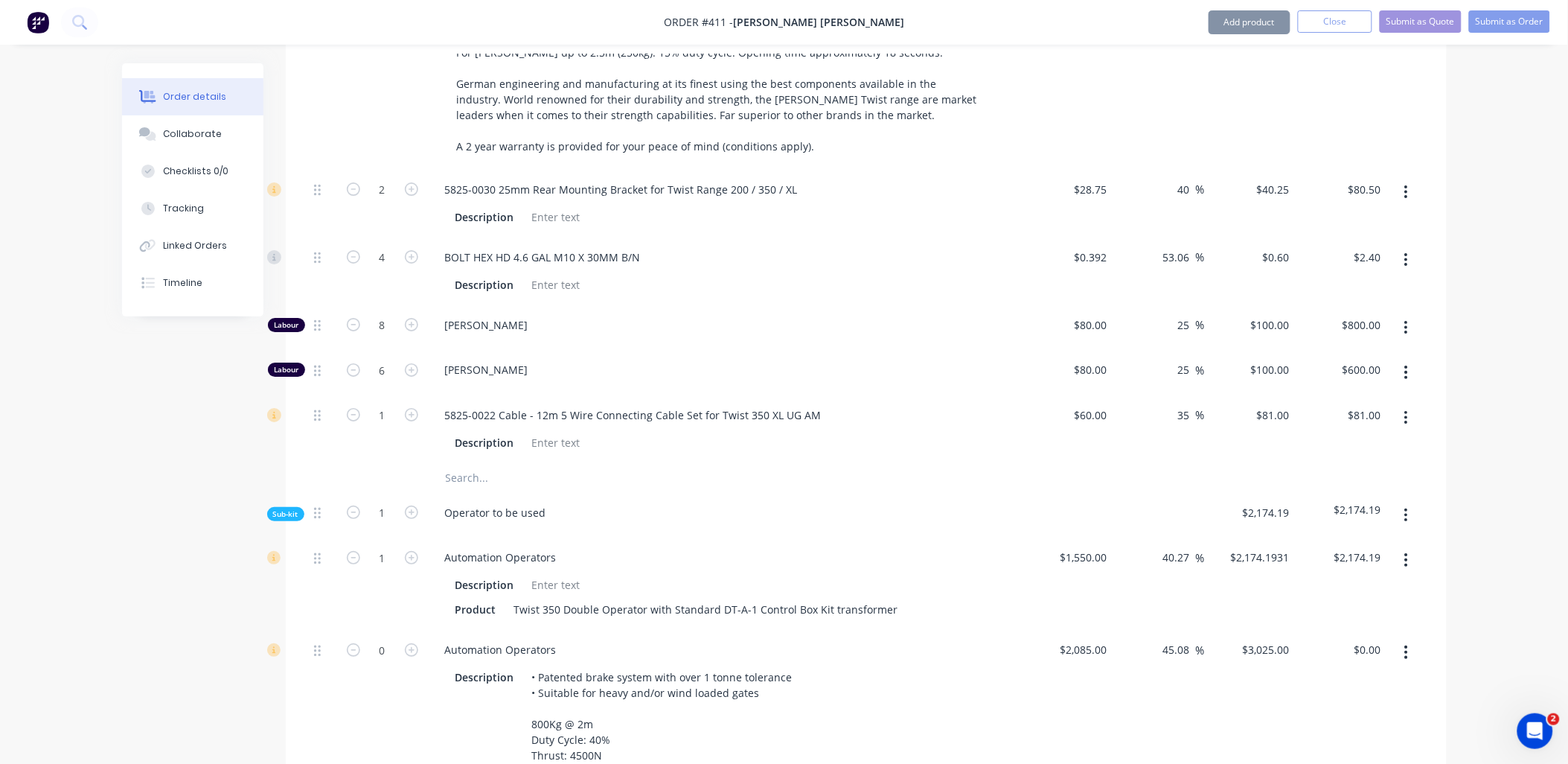
click at [1402, 639] on button "button" at bounding box center [1407, 652] width 35 height 27
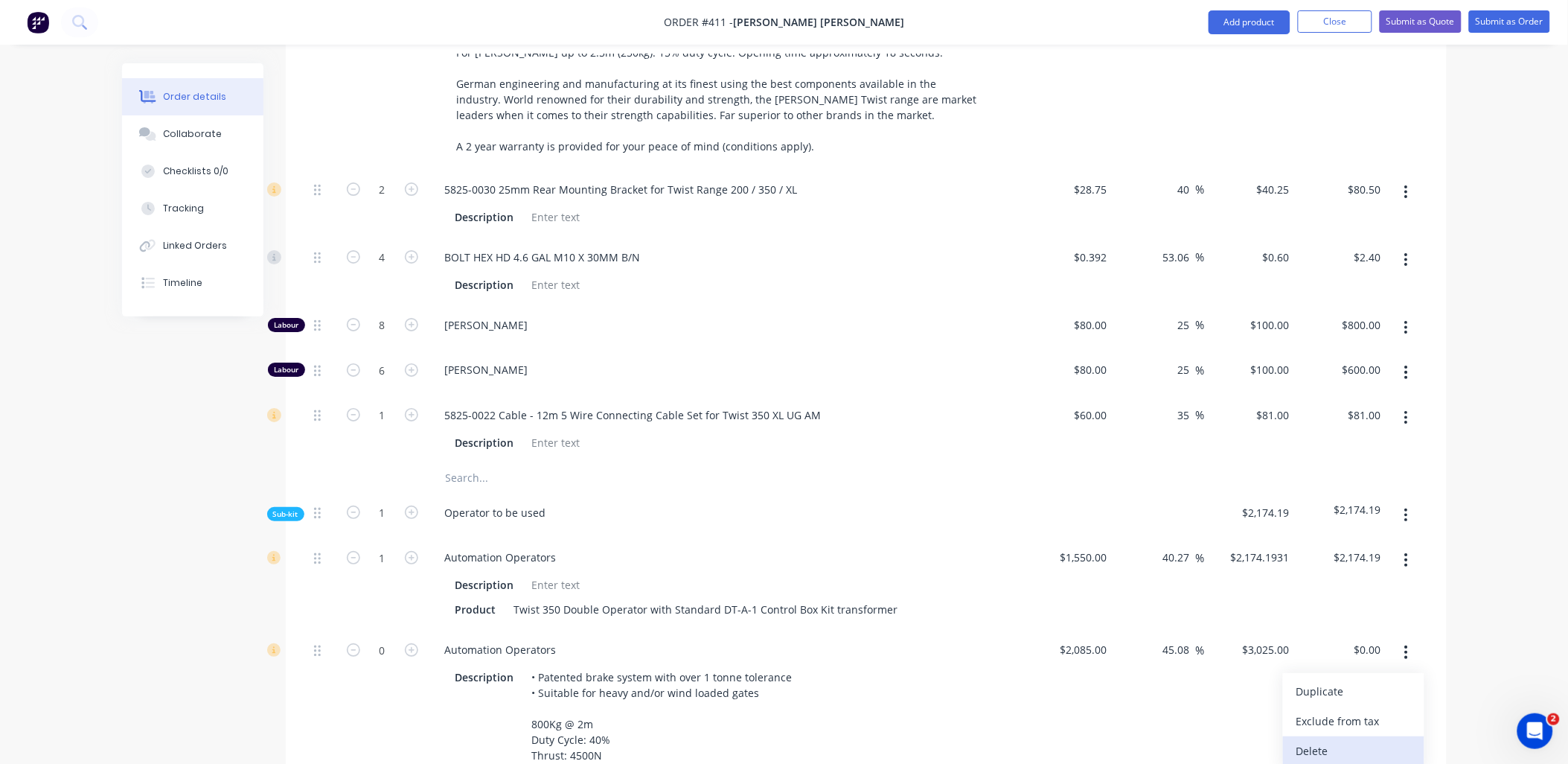
click at [1373, 740] on div "Delete" at bounding box center [1354, 750] width 115 height 22
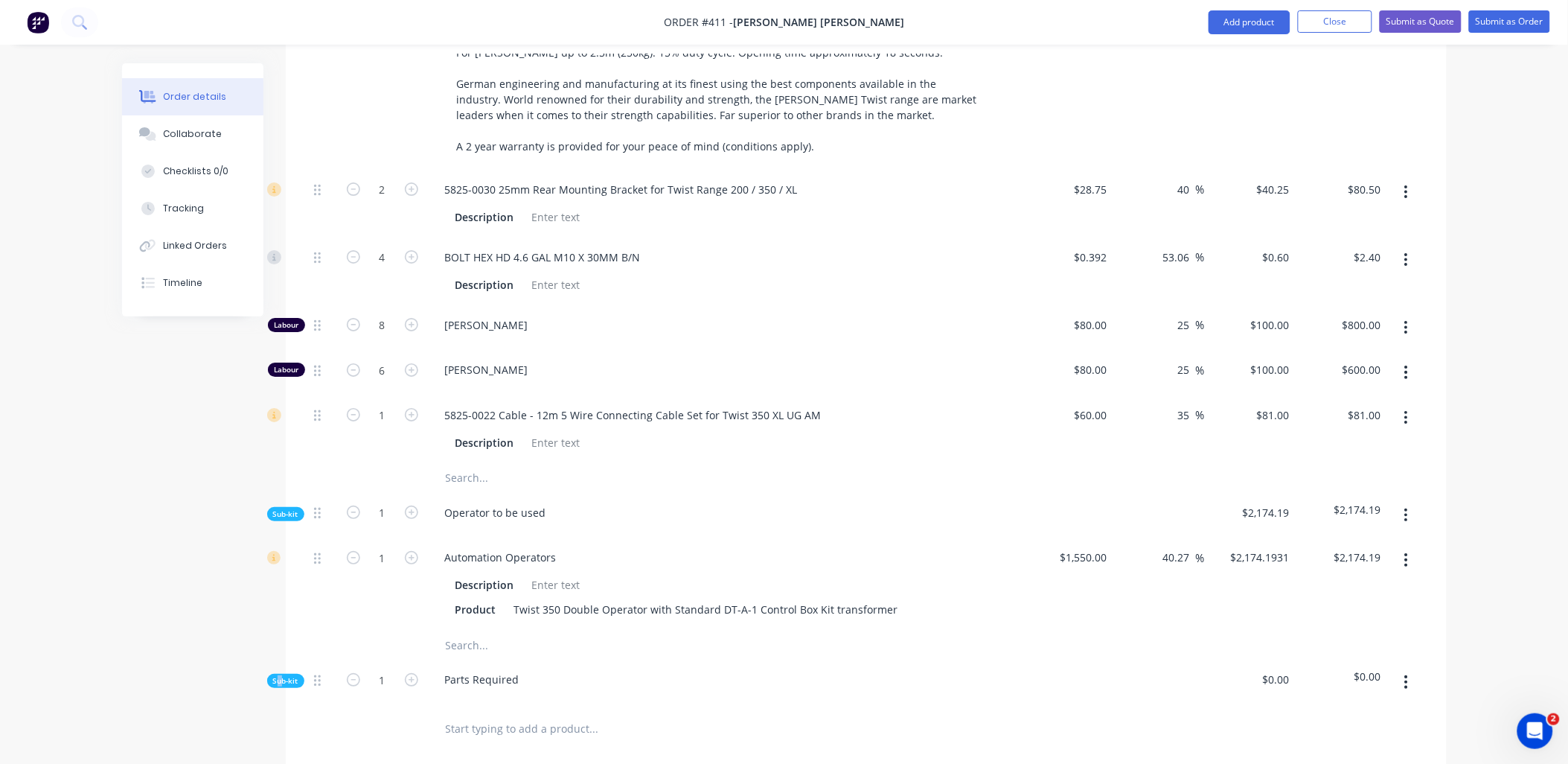
click at [281, 675] on span "Sub-kit" at bounding box center [286, 680] width 26 height 11
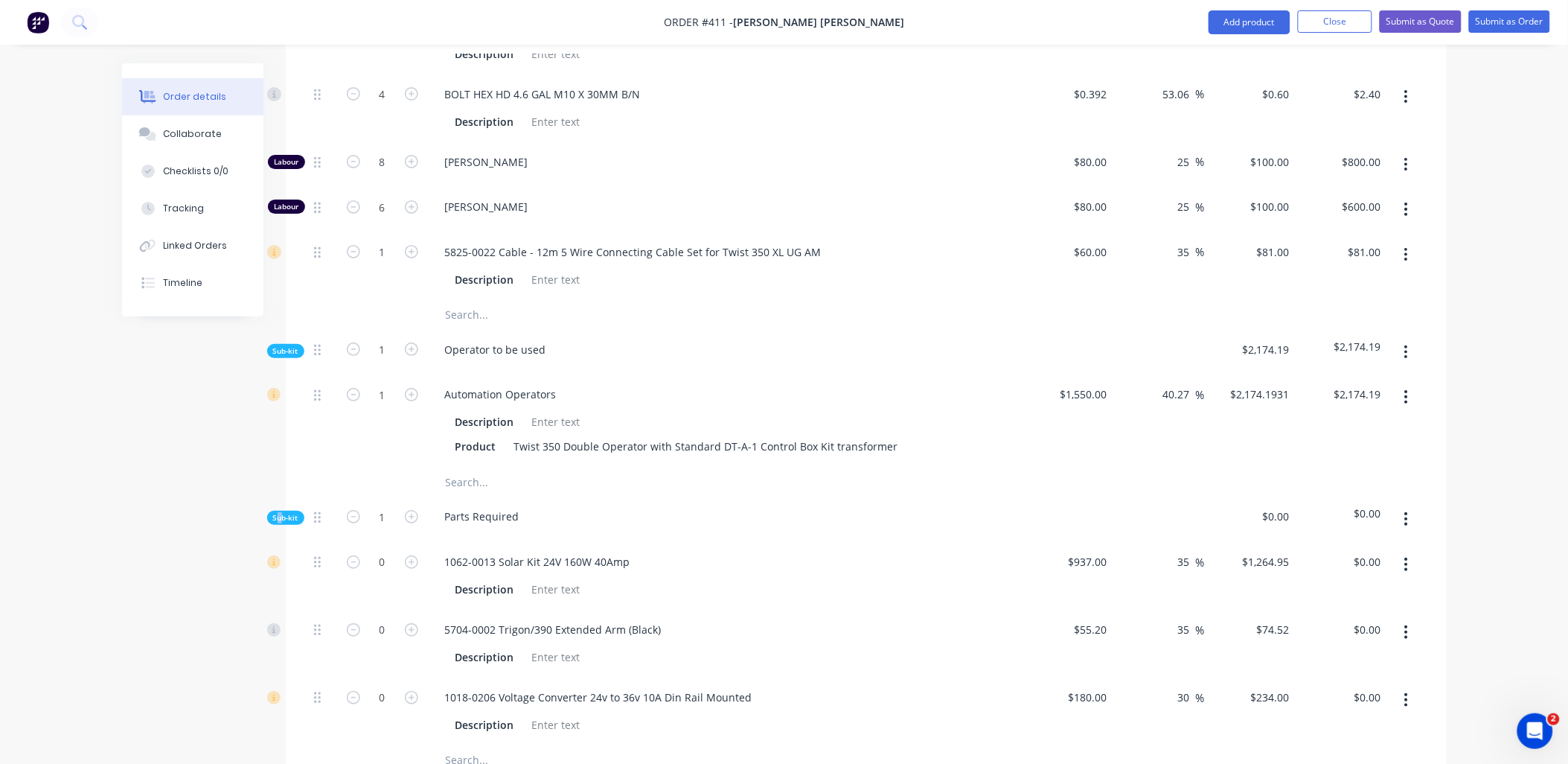
scroll to position [1962, 0]
click at [462, 744] on input "text" at bounding box center [594, 758] width 298 height 29
click at [455, 744] on input "trench" at bounding box center [594, 758] width 298 height 29
type input "trench"
click at [403, 744] on div at bounding box center [382, 758] width 89 height 29
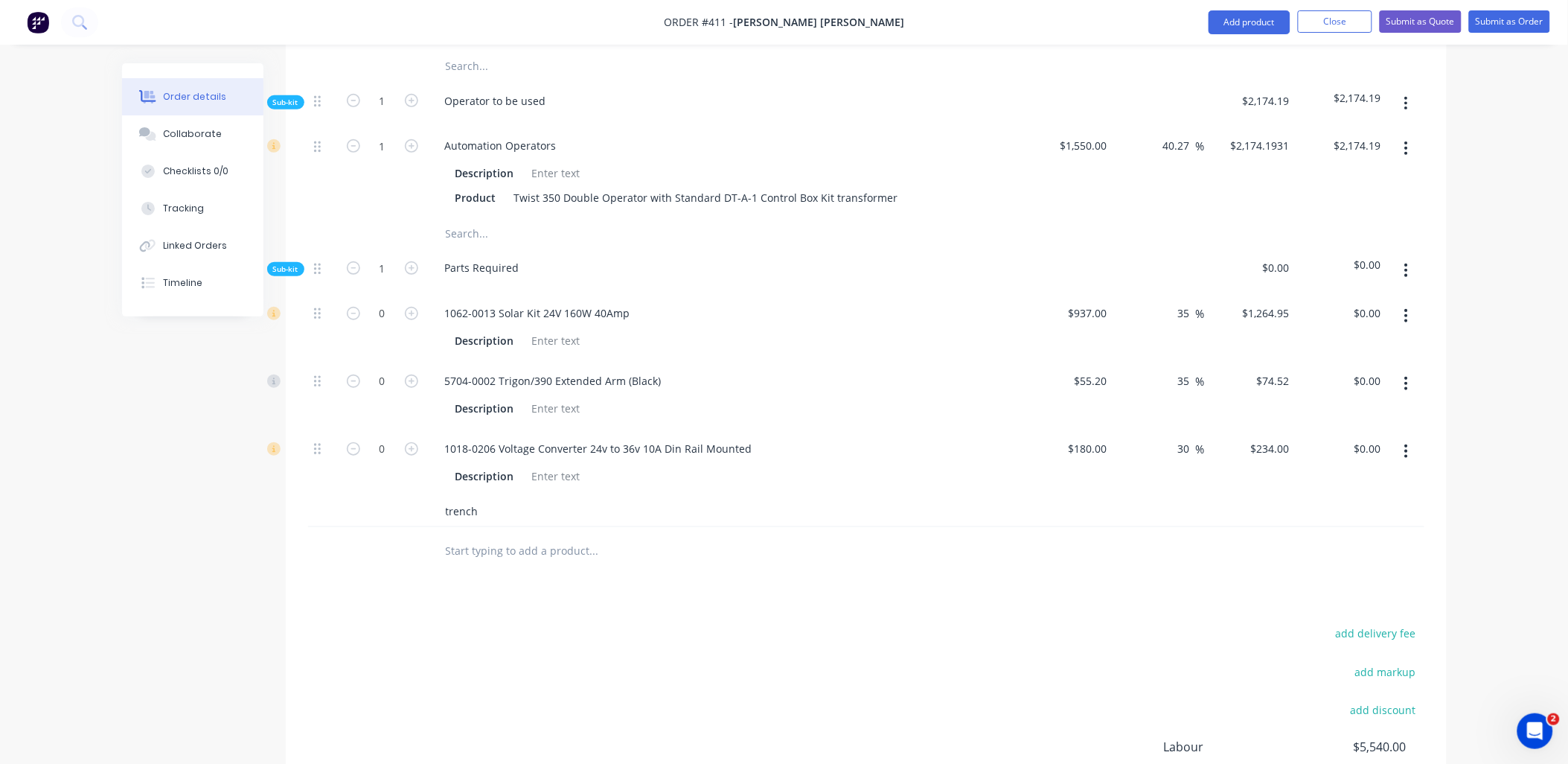
scroll to position [2209, 0]
click at [484, 496] on input "trench" at bounding box center [594, 510] width 298 height 29
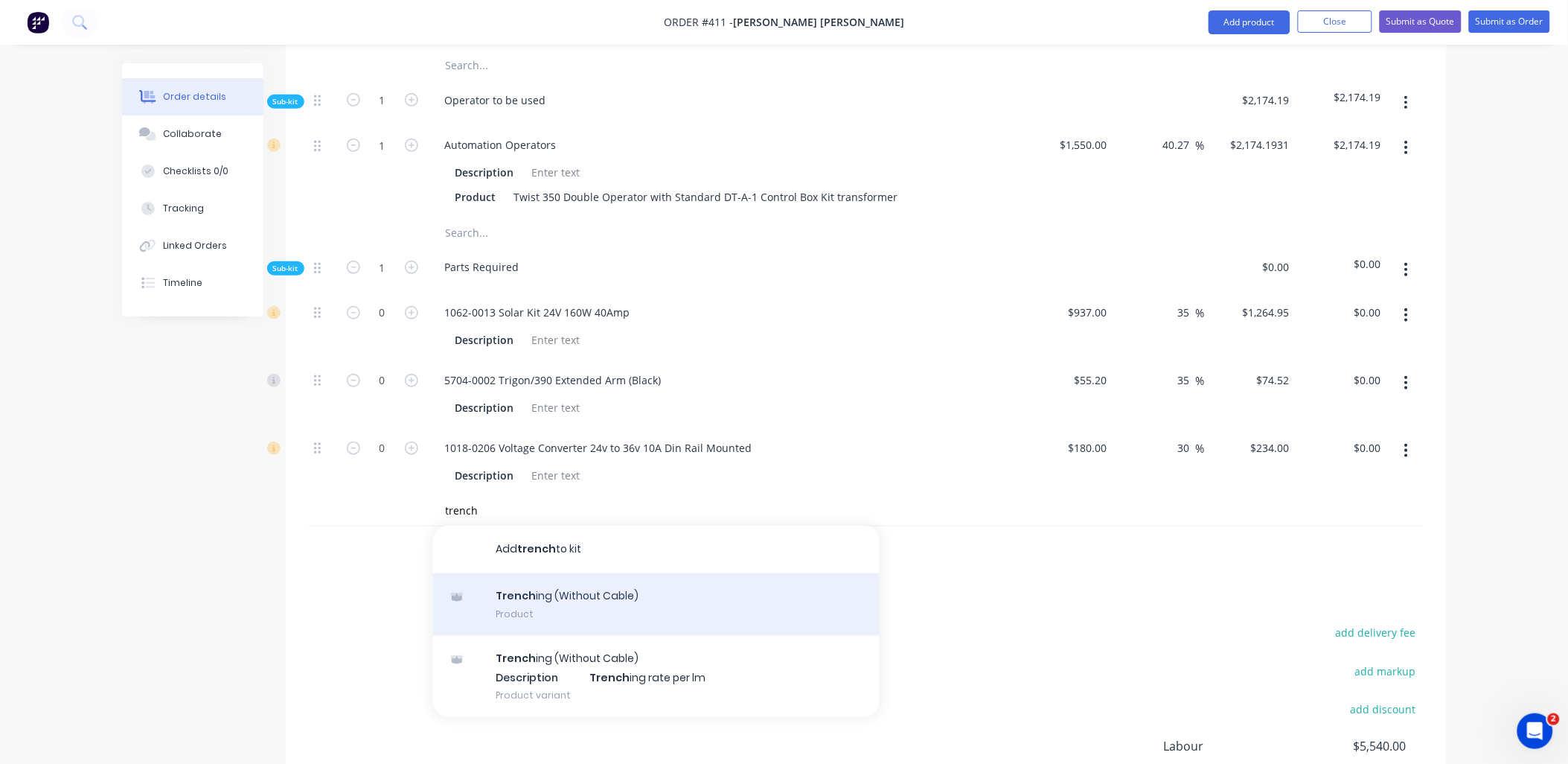
click at [556, 573] on div "Trench ing (Without Cable) Product" at bounding box center [656, 604] width 446 height 63
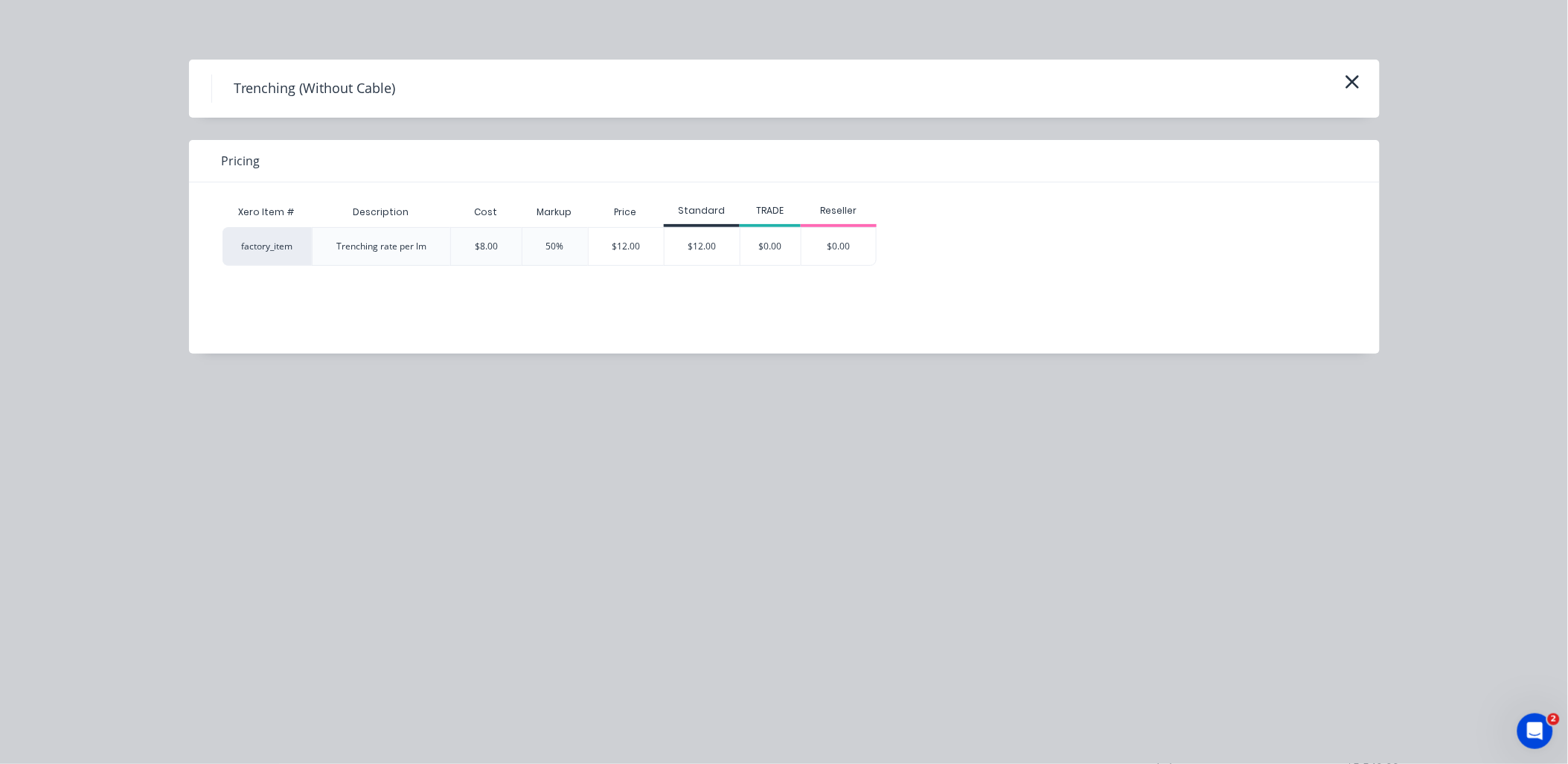
drag, startPoint x: 698, startPoint y: 246, endPoint x: 1206, endPoint y: 337, distance: 516.1
click at [698, 244] on div "$12.00" at bounding box center [702, 246] width 75 height 37
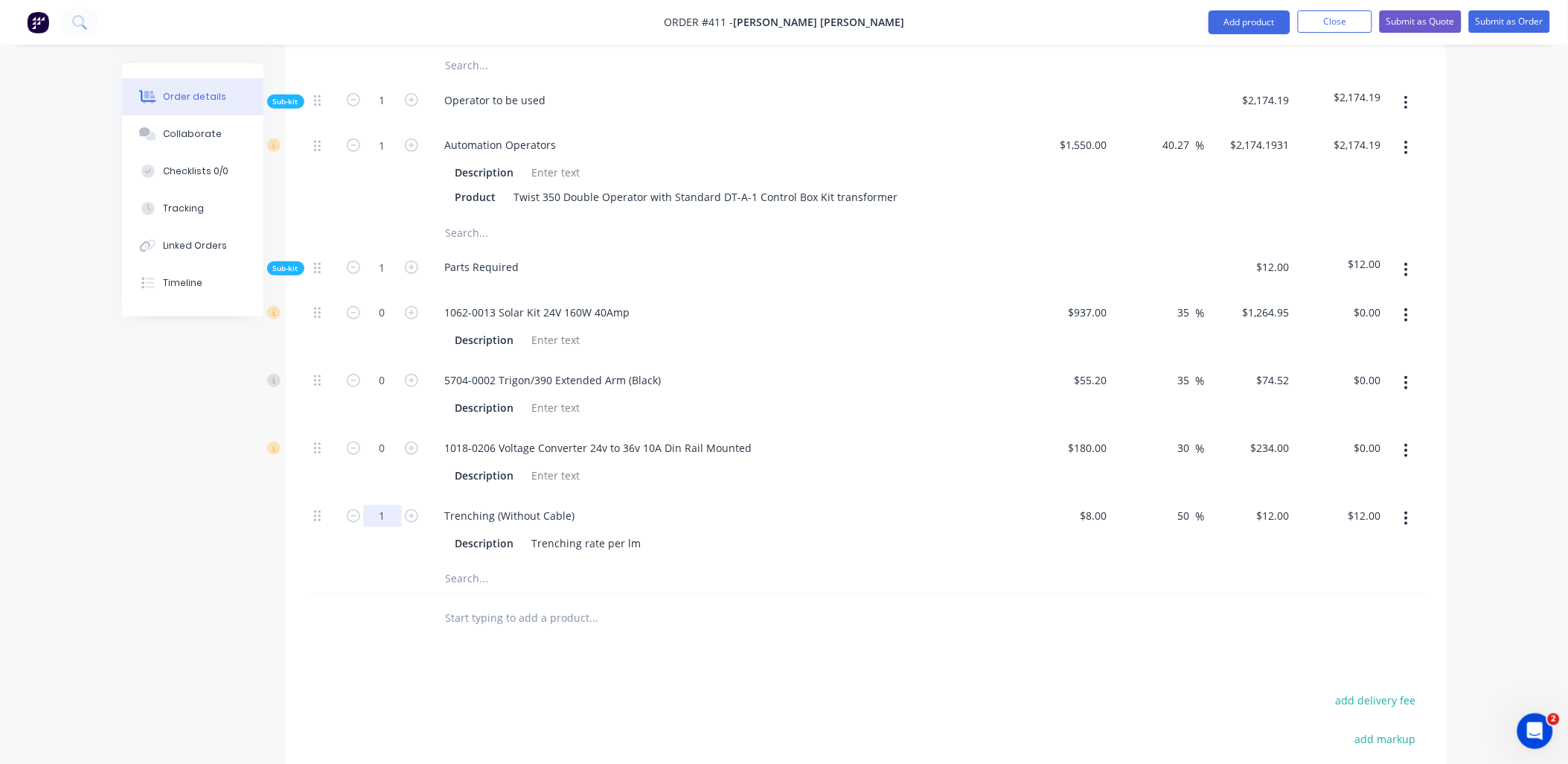
click at [392, 156] on input "1" at bounding box center [382, 146] width 38 height 23
type input "20"
type input "$240.00"
click at [340, 563] on div at bounding box center [382, 578] width 89 height 29
click at [466, 563] on input "text" at bounding box center [594, 578] width 298 height 29
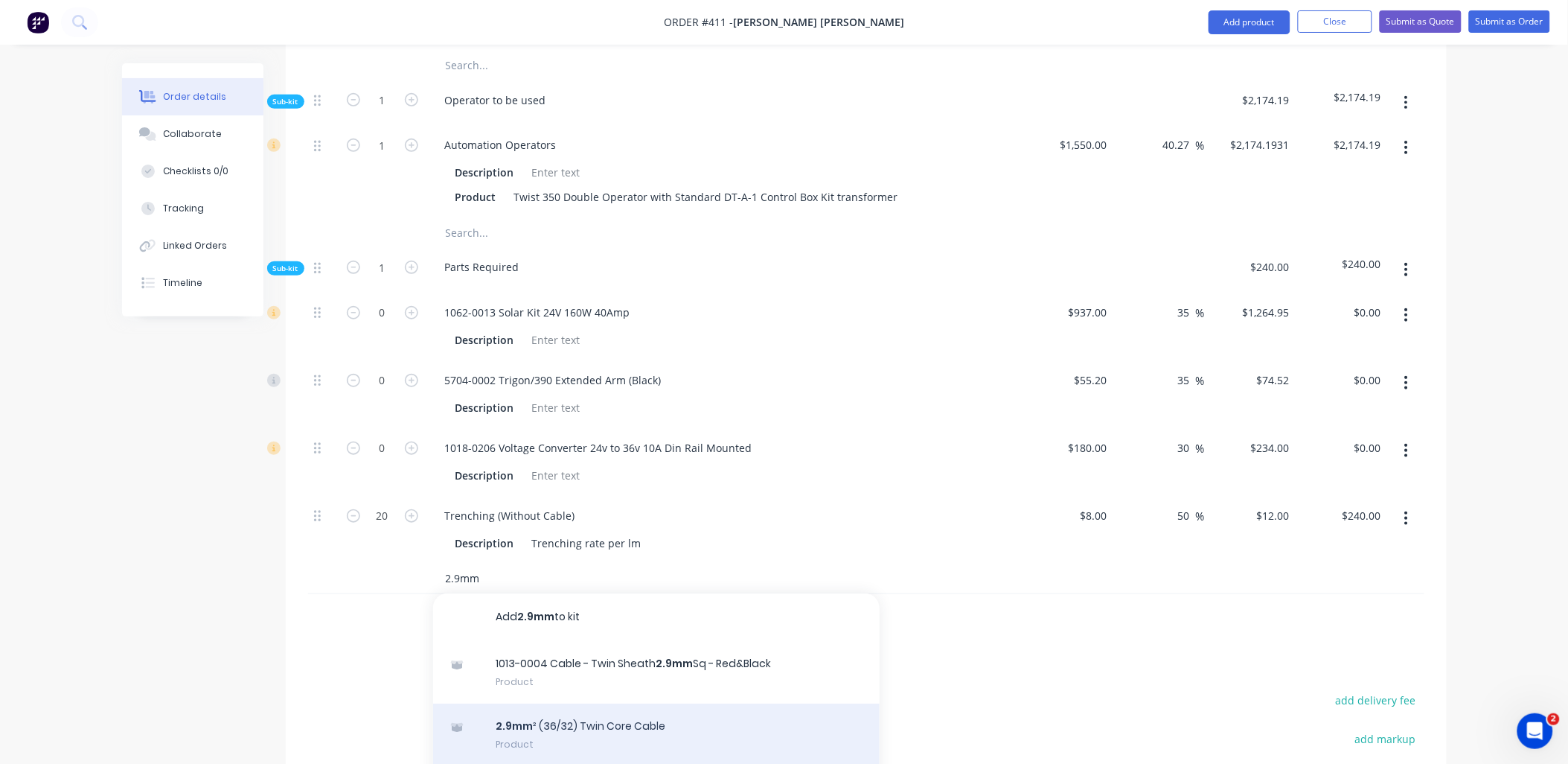
type input "2.9mm"
click at [589, 704] on div "2.9mm ² (36/32) Twin Core Cable Product" at bounding box center [656, 735] width 446 height 63
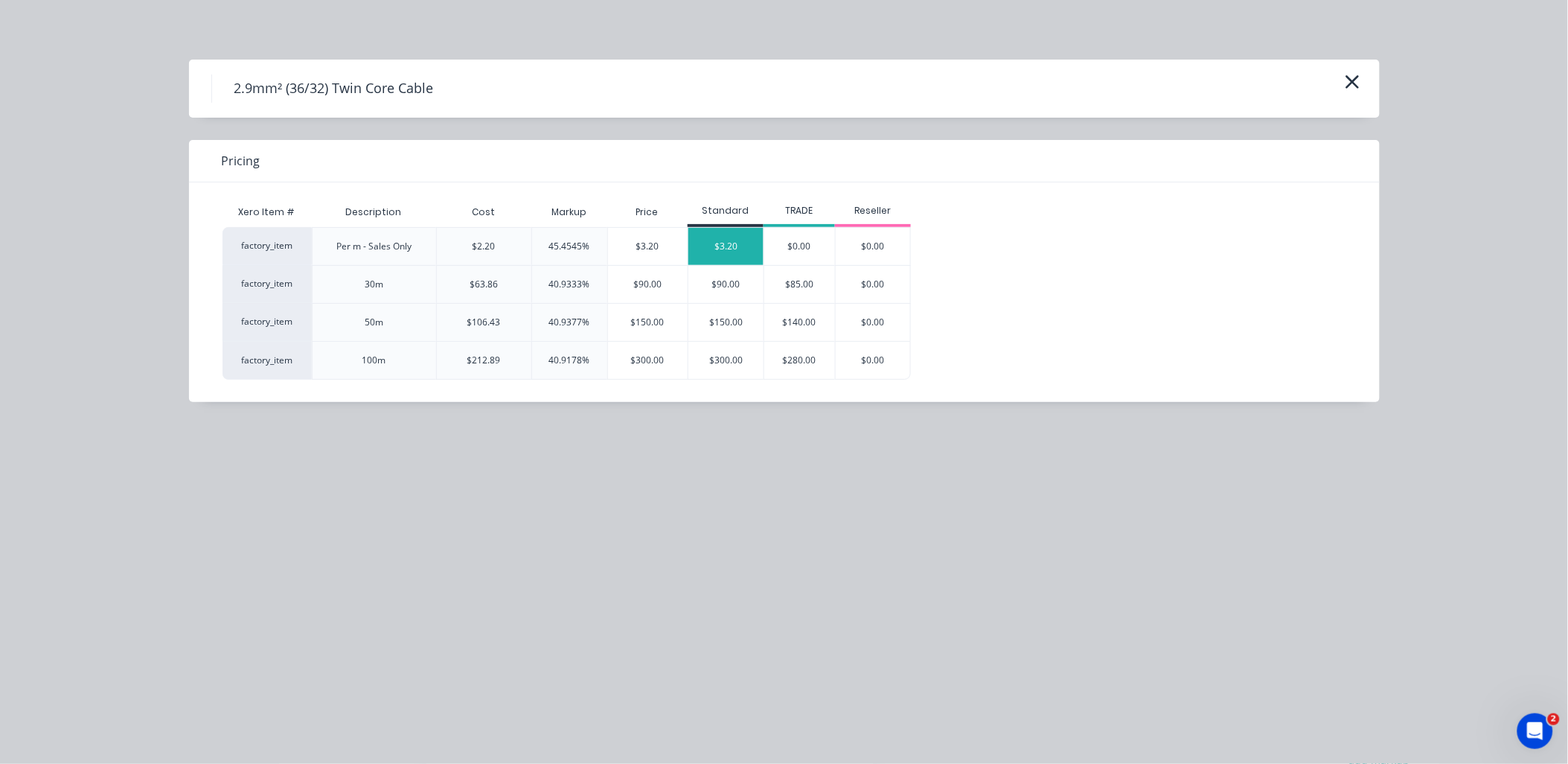
click at [715, 252] on div "$3.20" at bounding box center [726, 246] width 75 height 37
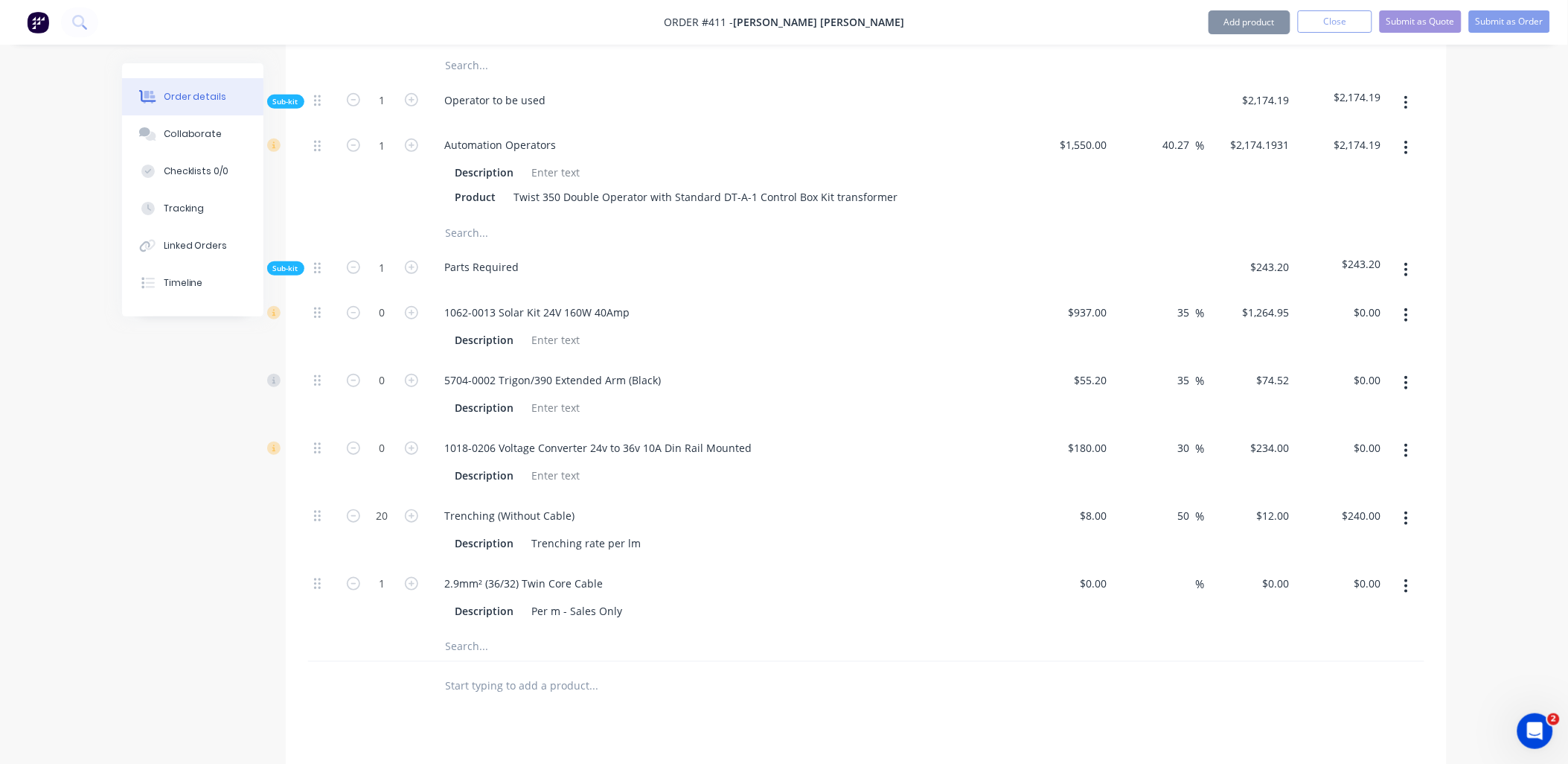
type input "$2.20"
type input "45.45"
type input "$3.20"
click at [391, 156] on input "1" at bounding box center [382, 146] width 38 height 23
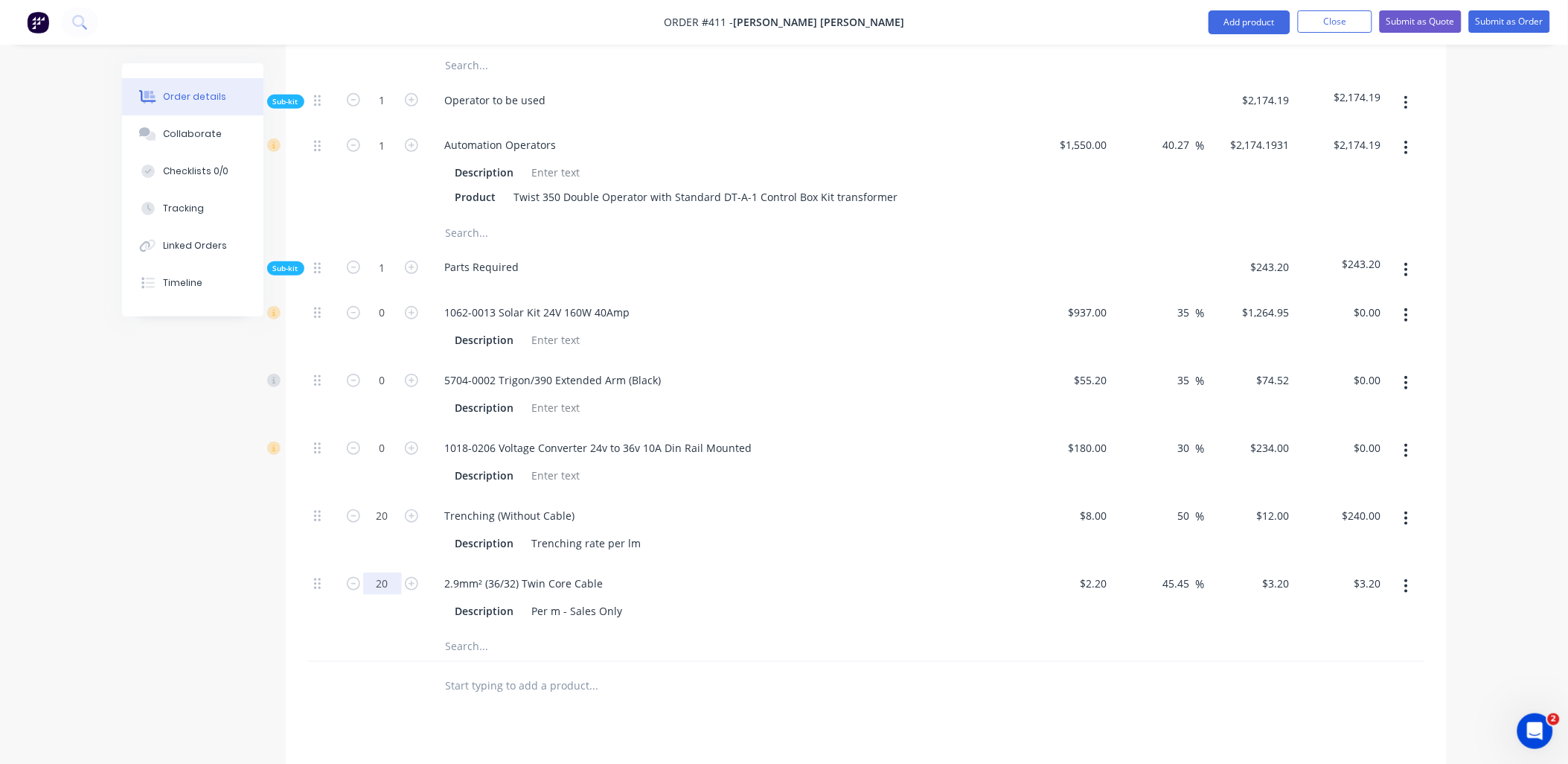
type input "20"
type input "$64.00"
click at [330, 631] on div at bounding box center [323, 646] width 29 height 29
click at [1408, 442] on icon "button" at bounding box center [1406, 450] width 4 height 17
click at [1381, 538] on div "Delete" at bounding box center [1354, 549] width 115 height 22
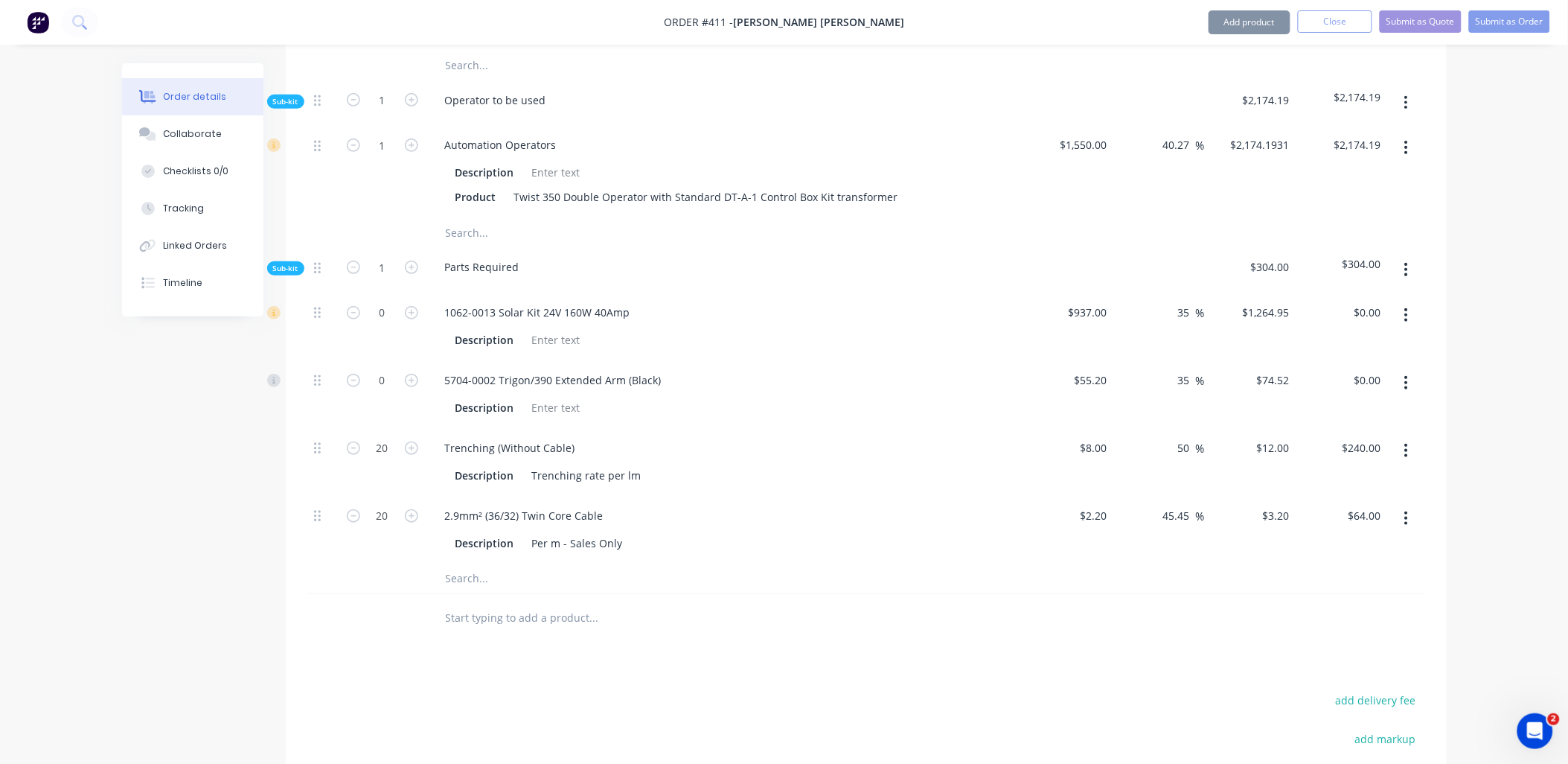
click at [1411, 370] on button "button" at bounding box center [1407, 383] width 35 height 27
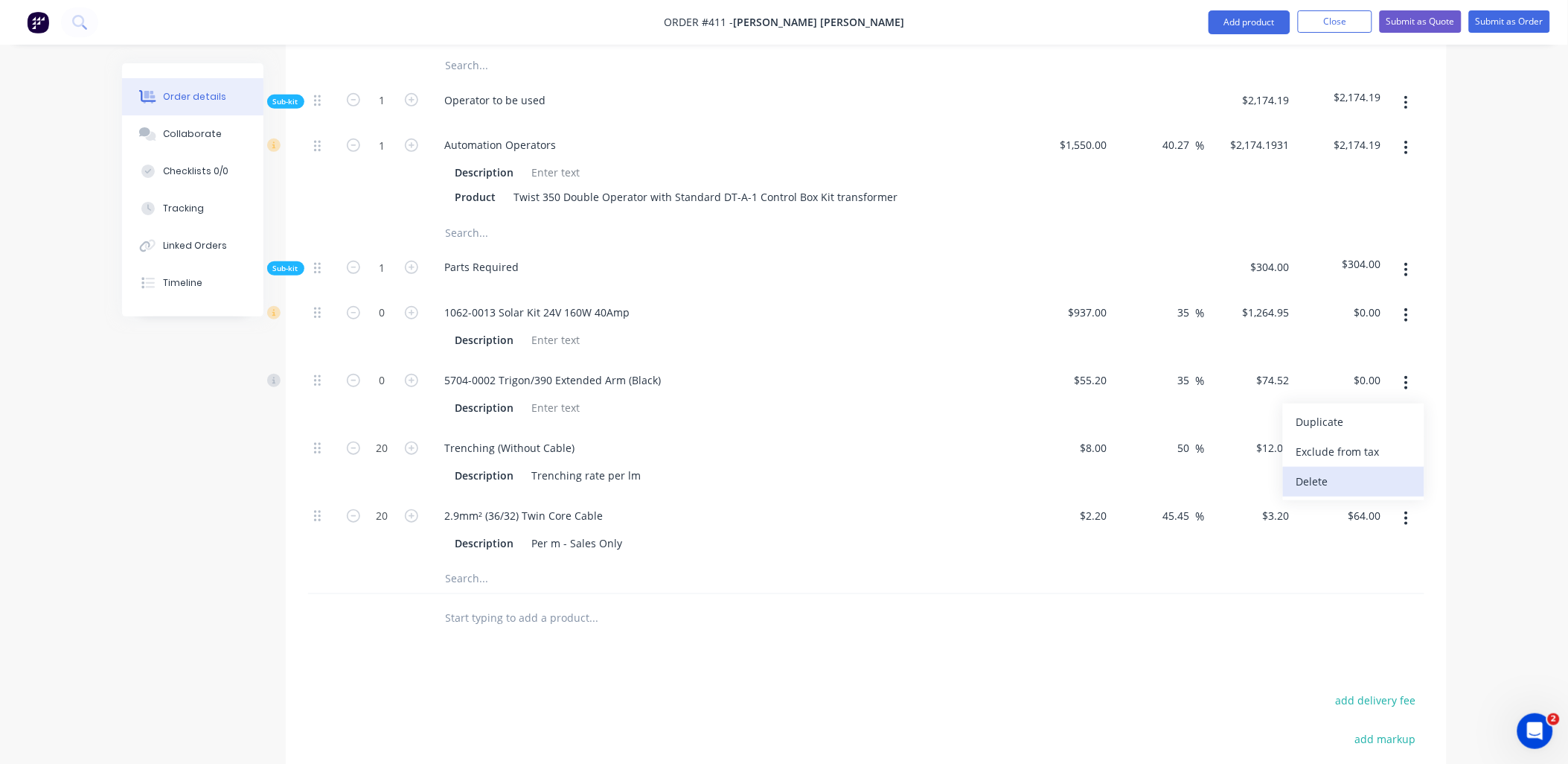
click at [1385, 471] on div "Delete" at bounding box center [1354, 481] width 115 height 22
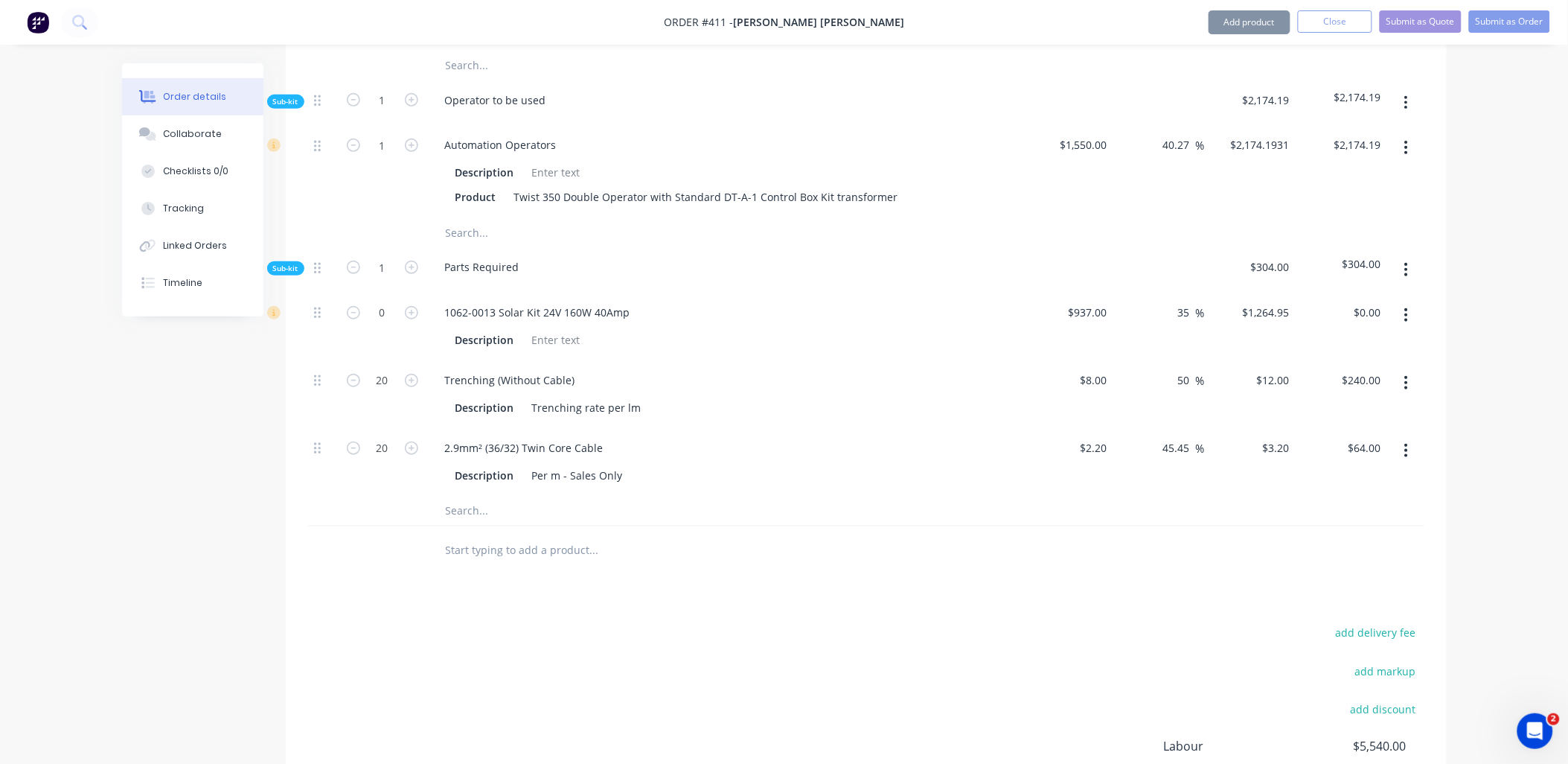
click at [1408, 307] on icon "button" at bounding box center [1406, 315] width 4 height 17
click at [1345, 403] on div "Delete" at bounding box center [1354, 413] width 115 height 22
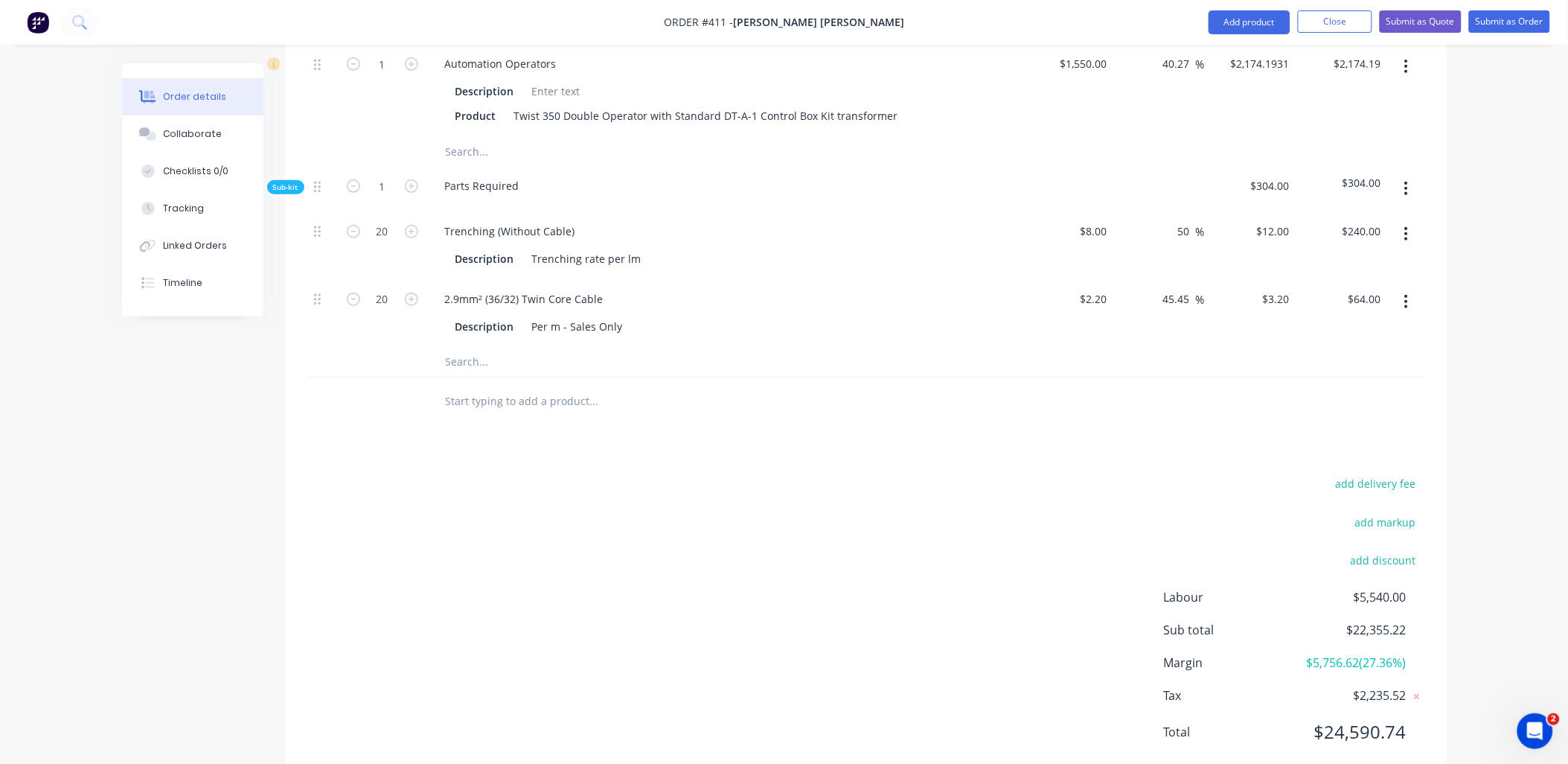
scroll to position [2291, 0]
click at [494, 385] on input "text" at bounding box center [594, 400] width 298 height 29
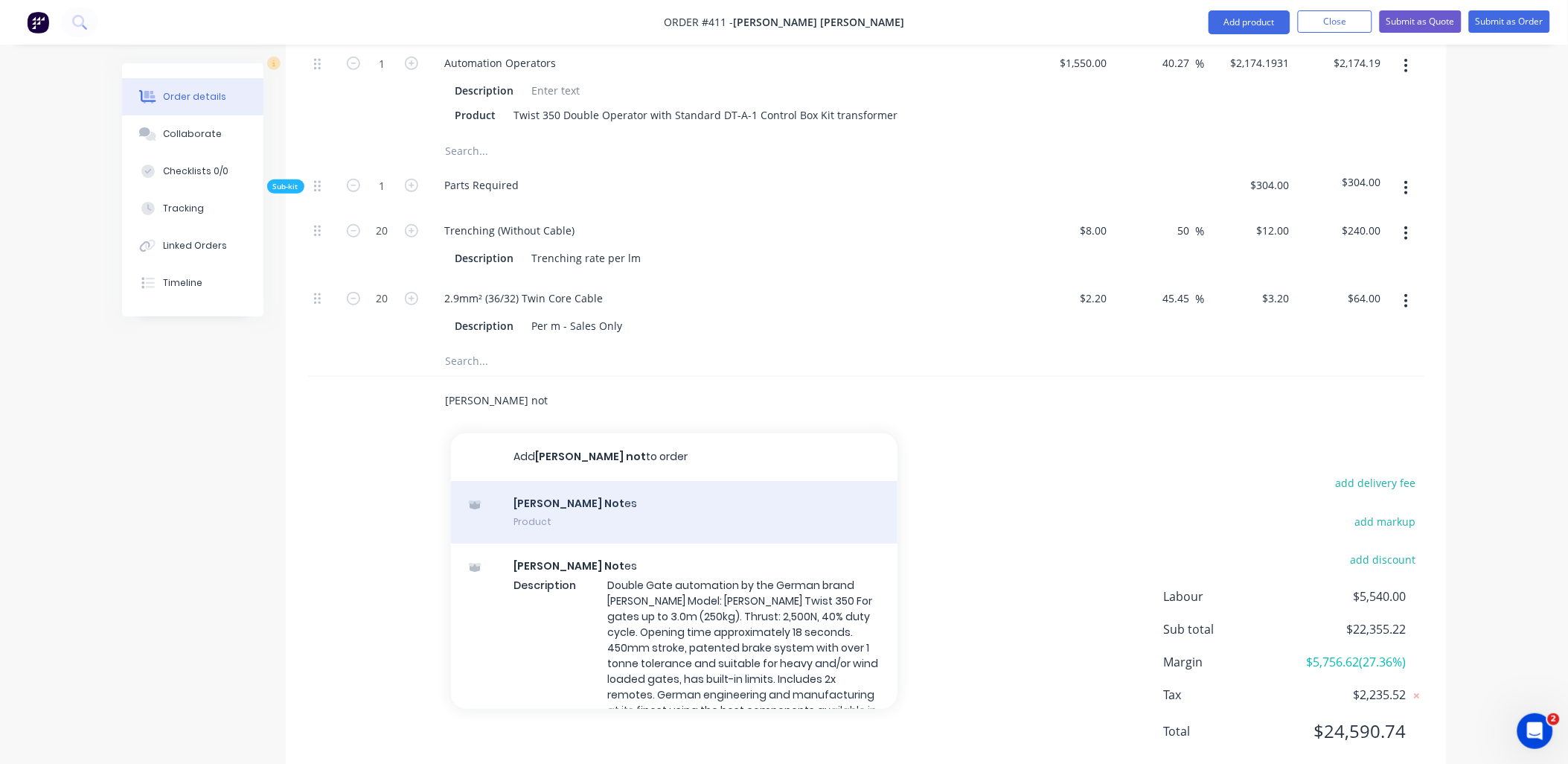
type input "sommer not"
click at [612, 481] on div "Sommer Not es Product" at bounding box center [674, 512] width 446 height 63
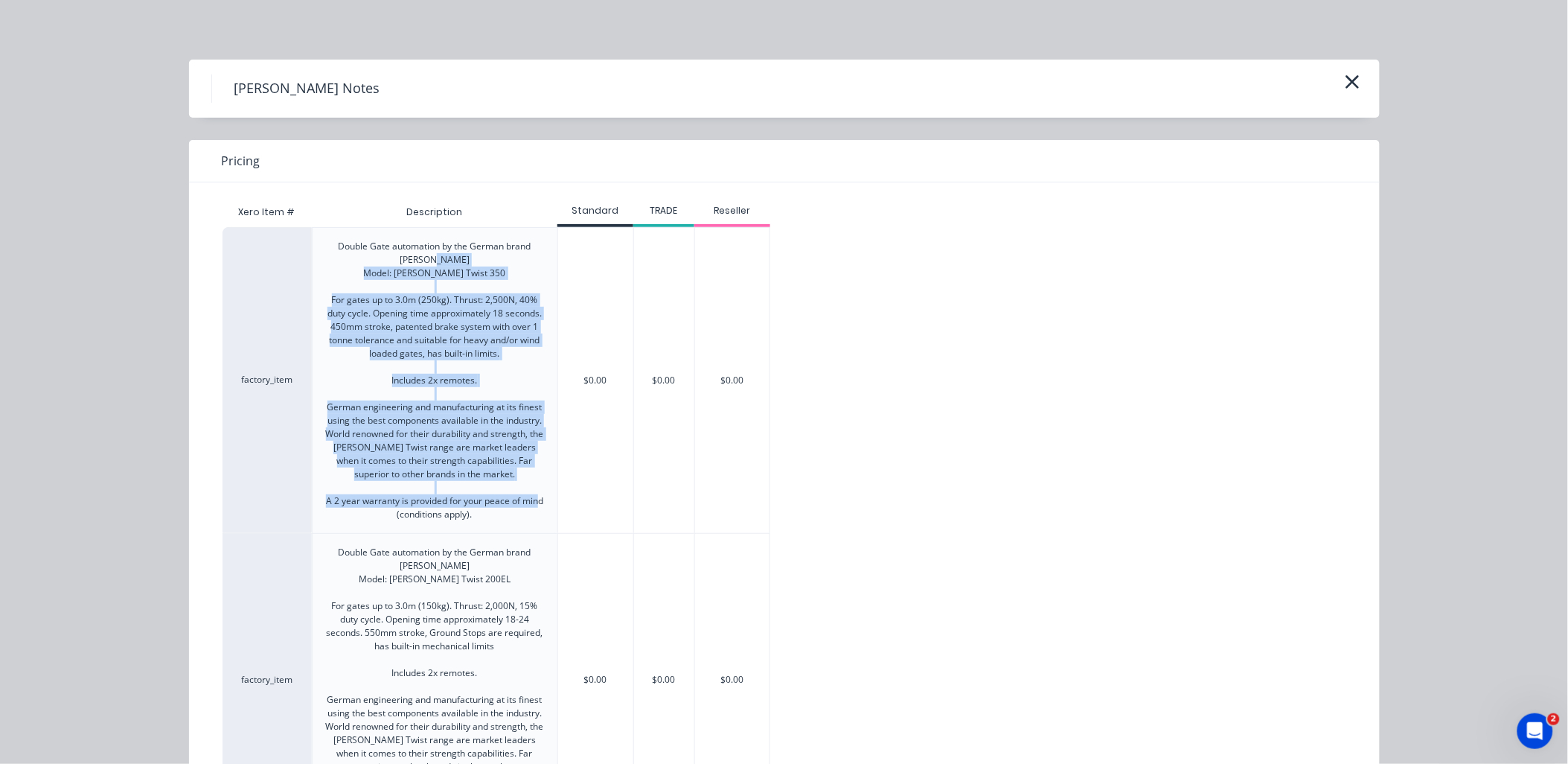
copy div "Model: SOMMER Twist 350 For gates up to 3.0m (250kg). Thrust: 2,500N, 40% duty …"
drag, startPoint x: 485, startPoint y: 516, endPoint x: 370, endPoint y: 272, distance: 269.7
click at [370, 272] on div "Double Gate automation by the German brand [PERSON_NAME] Model: [PERSON_NAME] T…" at bounding box center [434, 380] width 221 height 281
click at [1348, 78] on icon "button" at bounding box center [1352, 82] width 16 height 21
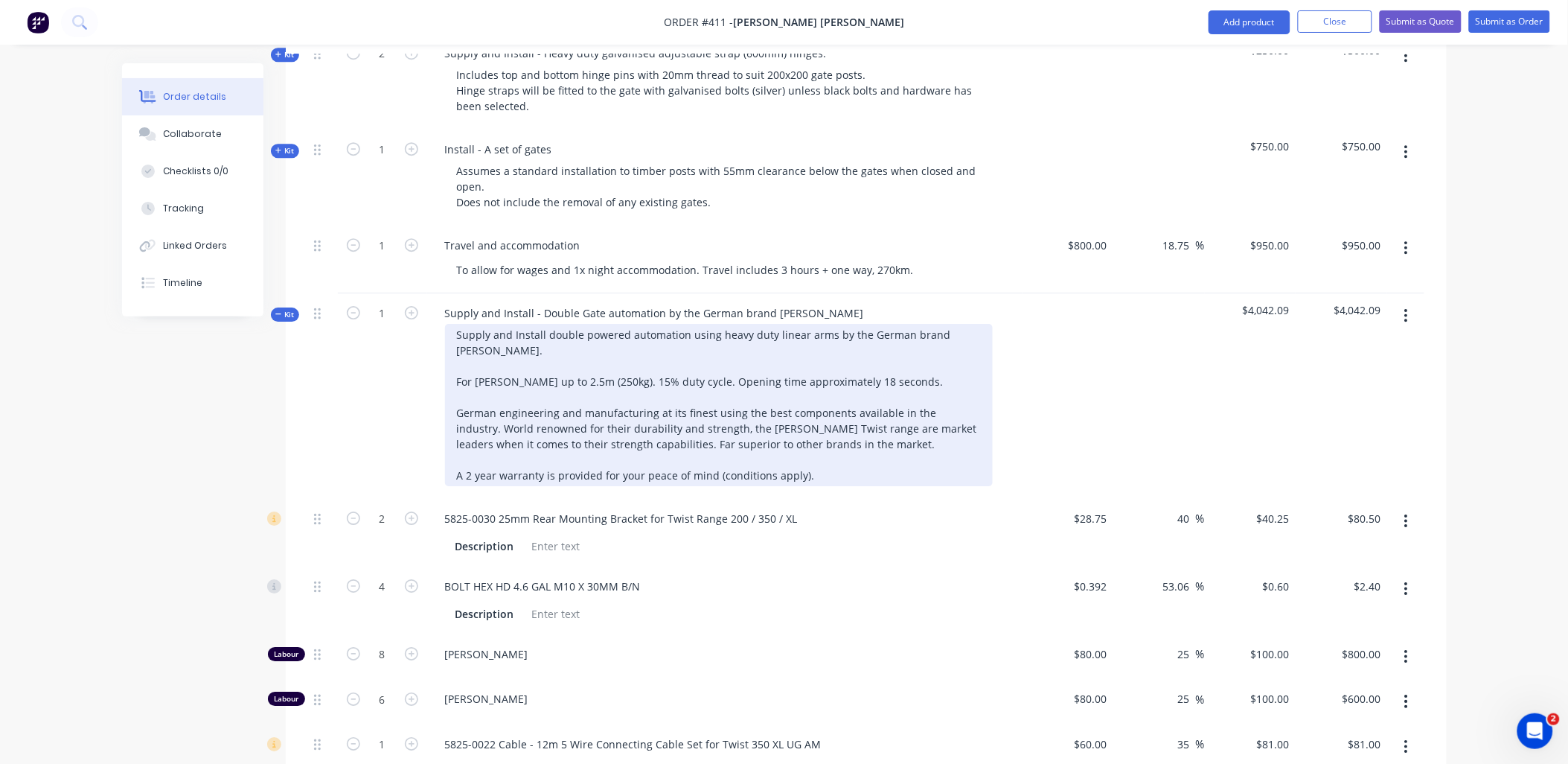
scroll to position [1465, 0]
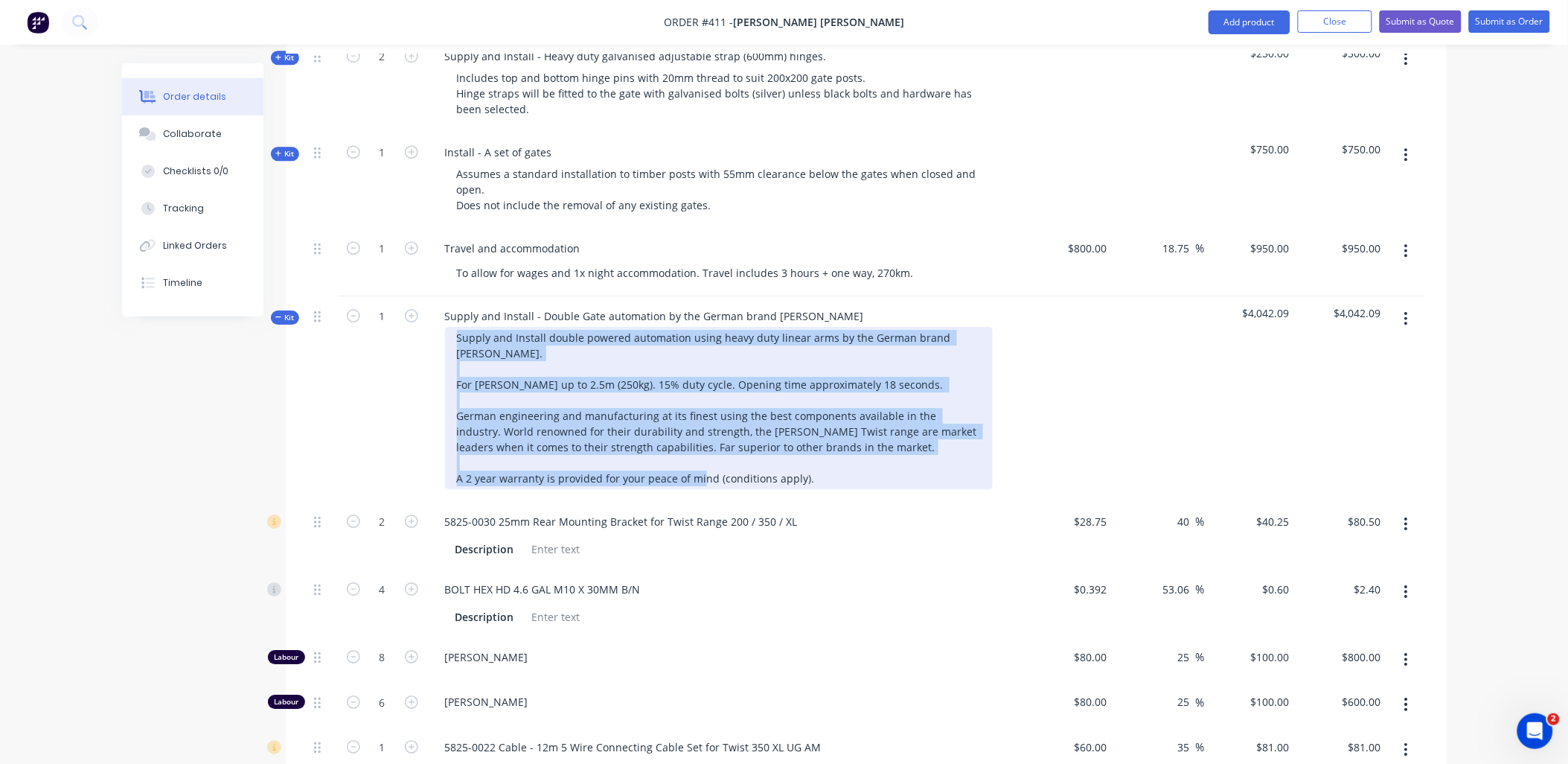
paste div
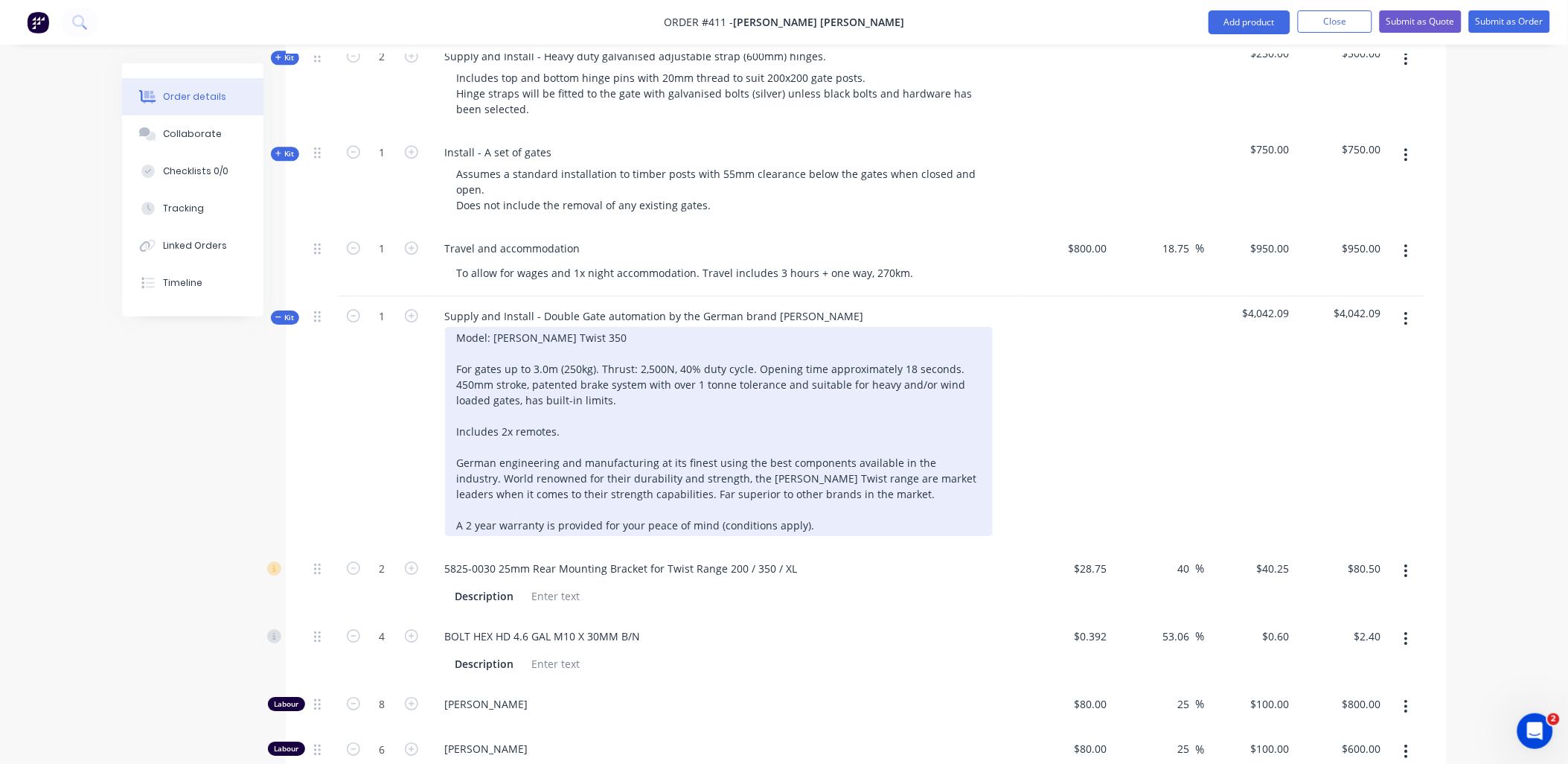
drag, startPoint x: 820, startPoint y: 442, endPoint x: 451, endPoint y: 299, distance: 395.7
click at [451, 327] on div "Model: SOMMER Twist 350 For gates up to 3.0m (250kg). Thrust: 2,500N, 40% duty …" at bounding box center [719, 431] width 548 height 209
click at [566, 396] on div "Model: SOMMER Twist 350 For gates up to 3.0m (250kg). Thrust: 2,500N, 40% duty …" at bounding box center [719, 431] width 548 height 209
click at [652, 388] on div "Model: SOMMER Twist 350 For gates up to 3.0m (250kg). Thrust: 2,500N, 40% duty …" at bounding box center [719, 431] width 548 height 209
click at [645, 387] on div "Model: SOMMER Twist 350 For gates up to 3.0m (250kg). Thrust: 2,500N, 40% duty …" at bounding box center [719, 431] width 548 height 209
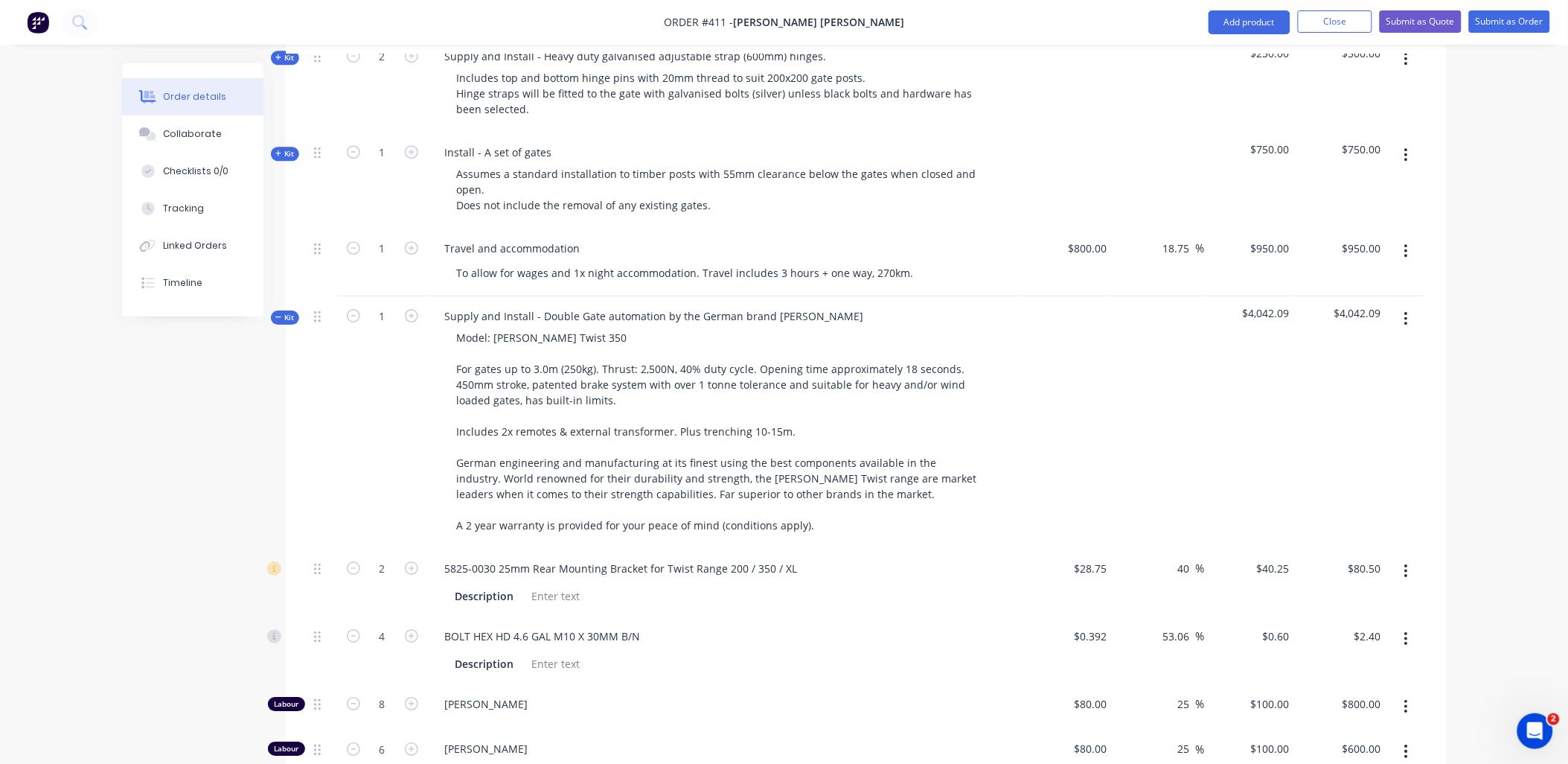
click at [372, 417] on div "1" at bounding box center [382, 422] width 89 height 253
click at [286, 312] on span "Kit" at bounding box center [285, 318] width 20 height 11
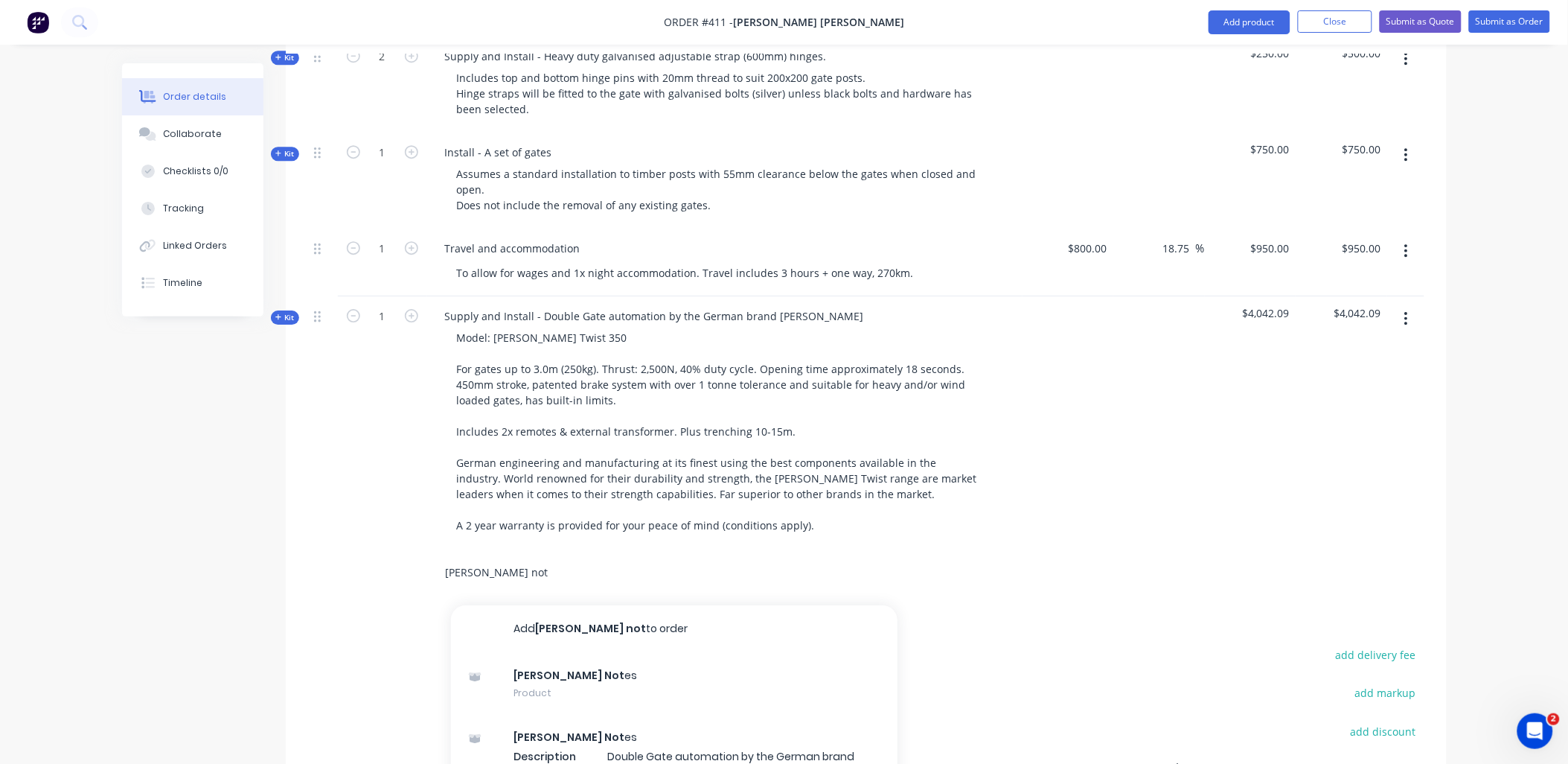
click at [479, 557] on input "sommer not" at bounding box center [594, 572] width 298 height 29
click at [480, 557] on input "sommer not" at bounding box center [594, 572] width 298 height 29
drag, startPoint x: 480, startPoint y: 524, endPoint x: 489, endPoint y: 529, distance: 10.3
click at [480, 557] on input "sommer not" at bounding box center [594, 572] width 298 height 29
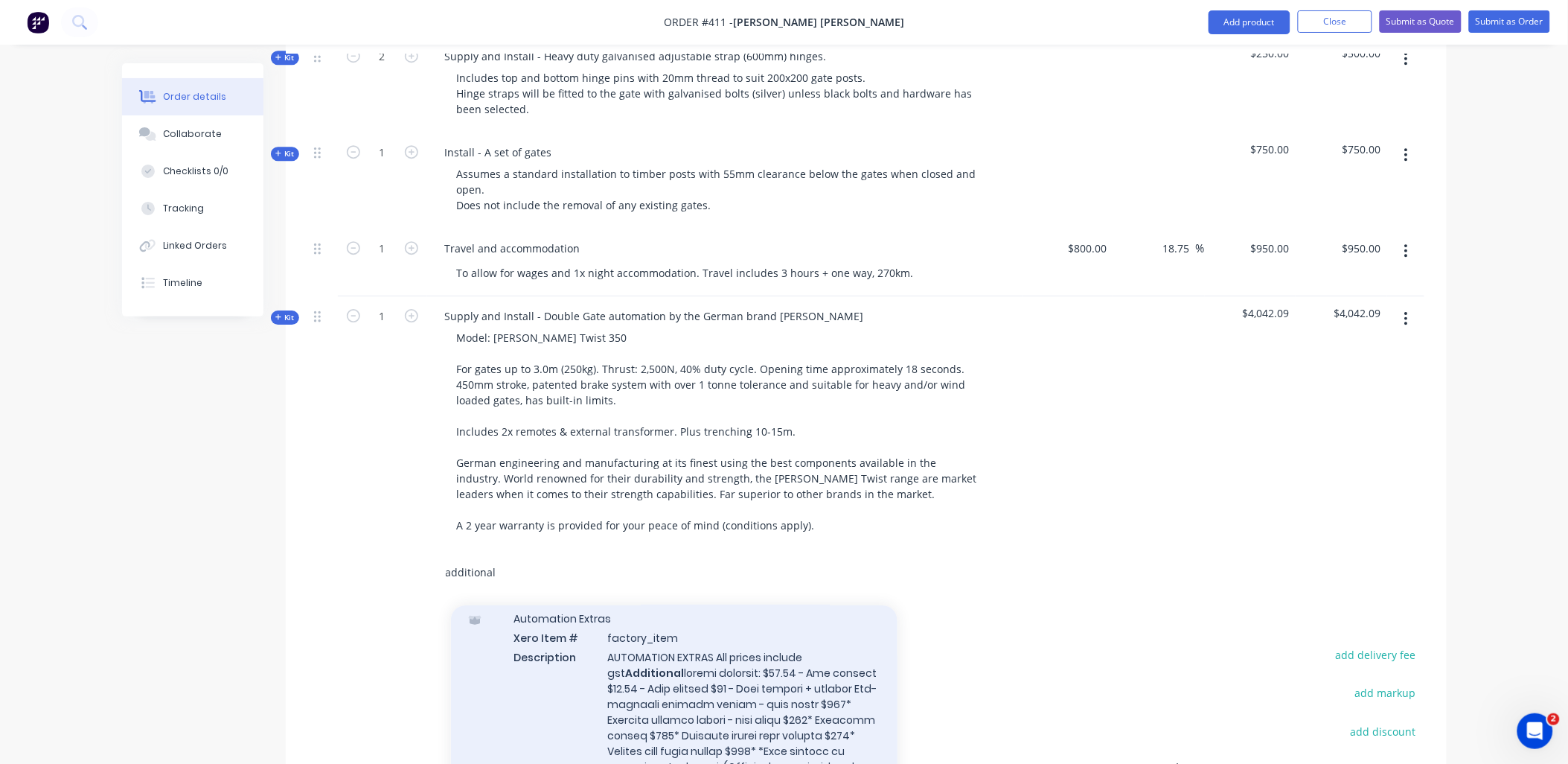
scroll to position [330, 0]
type input "additional"
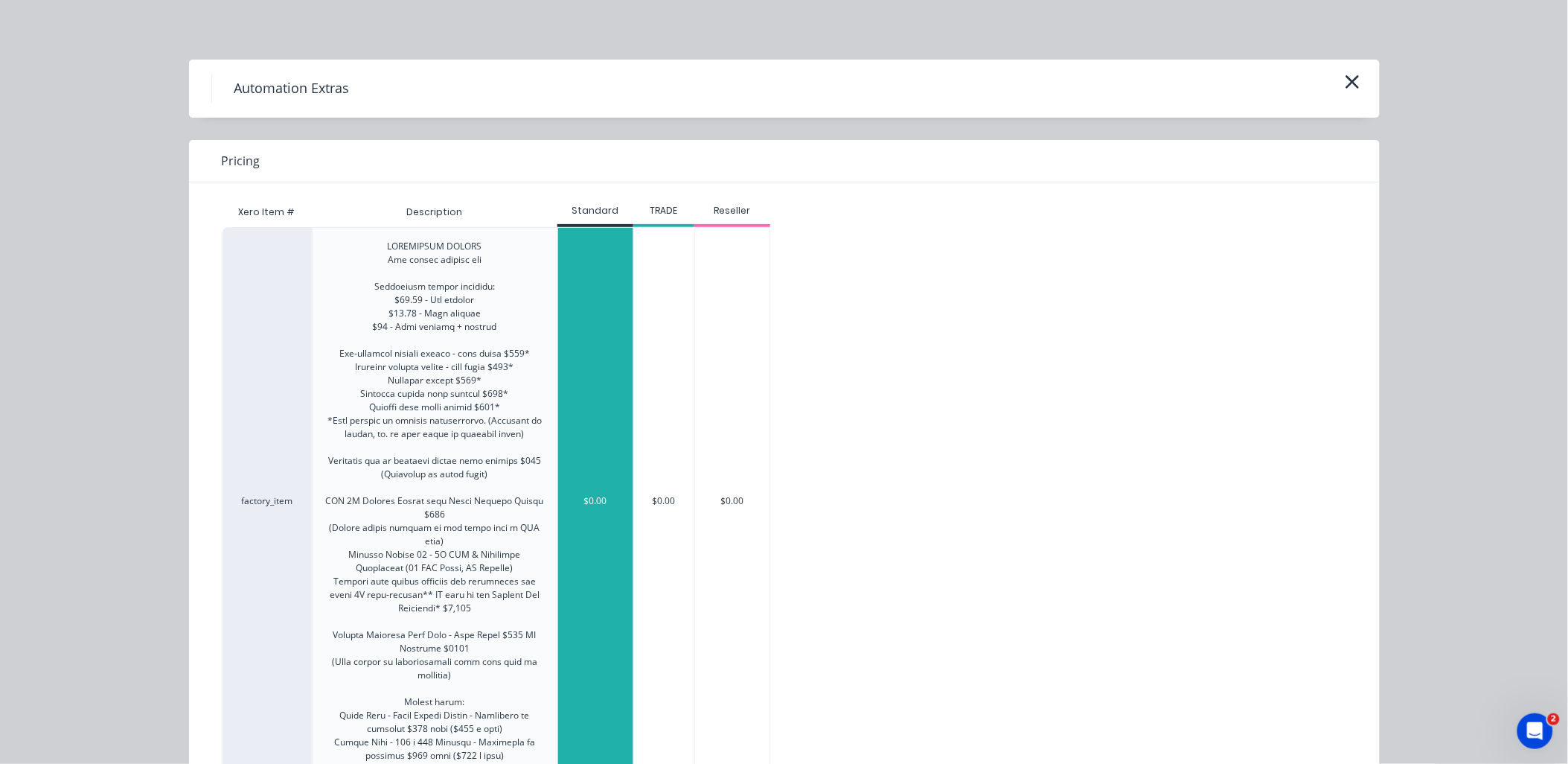
click at [577, 621] on div "$0.00" at bounding box center [596, 501] width 75 height 546
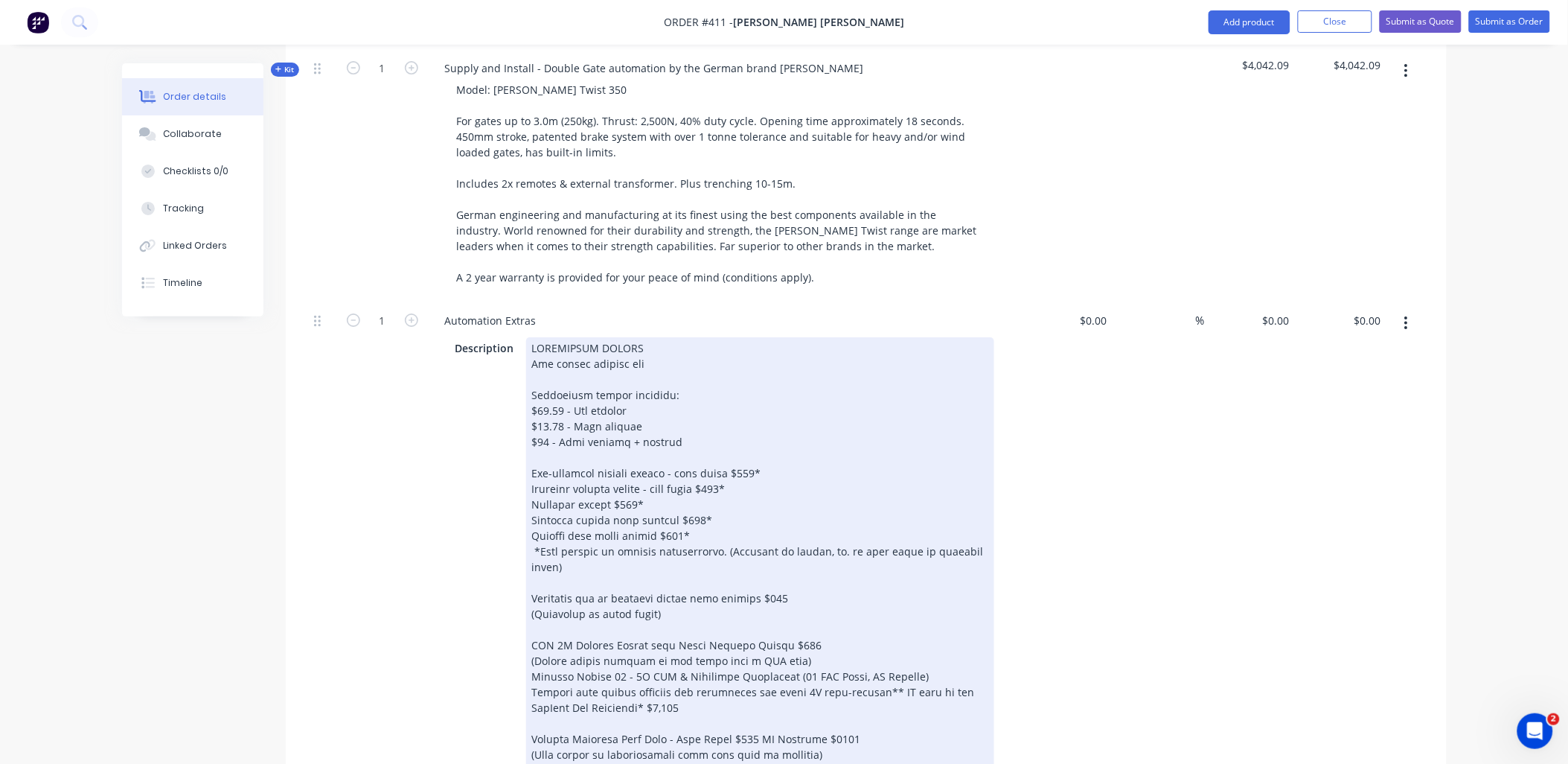
scroll to position [1714, 0]
click at [769, 553] on div at bounding box center [760, 581] width 468 height 490
click at [450, 563] on div "Description" at bounding box center [722, 581] width 545 height 490
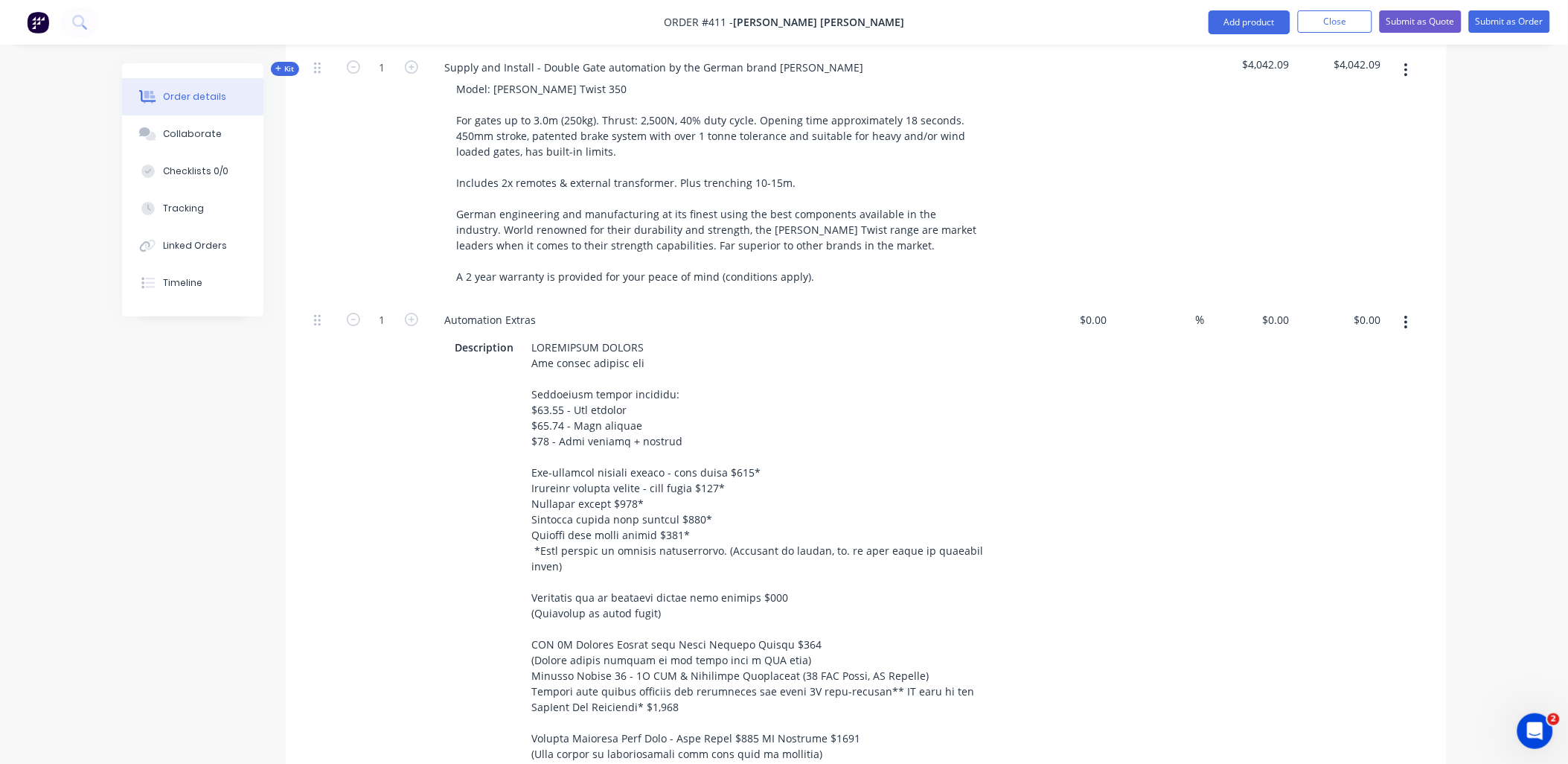
click at [354, 361] on div "1" at bounding box center [382, 569] width 89 height 537
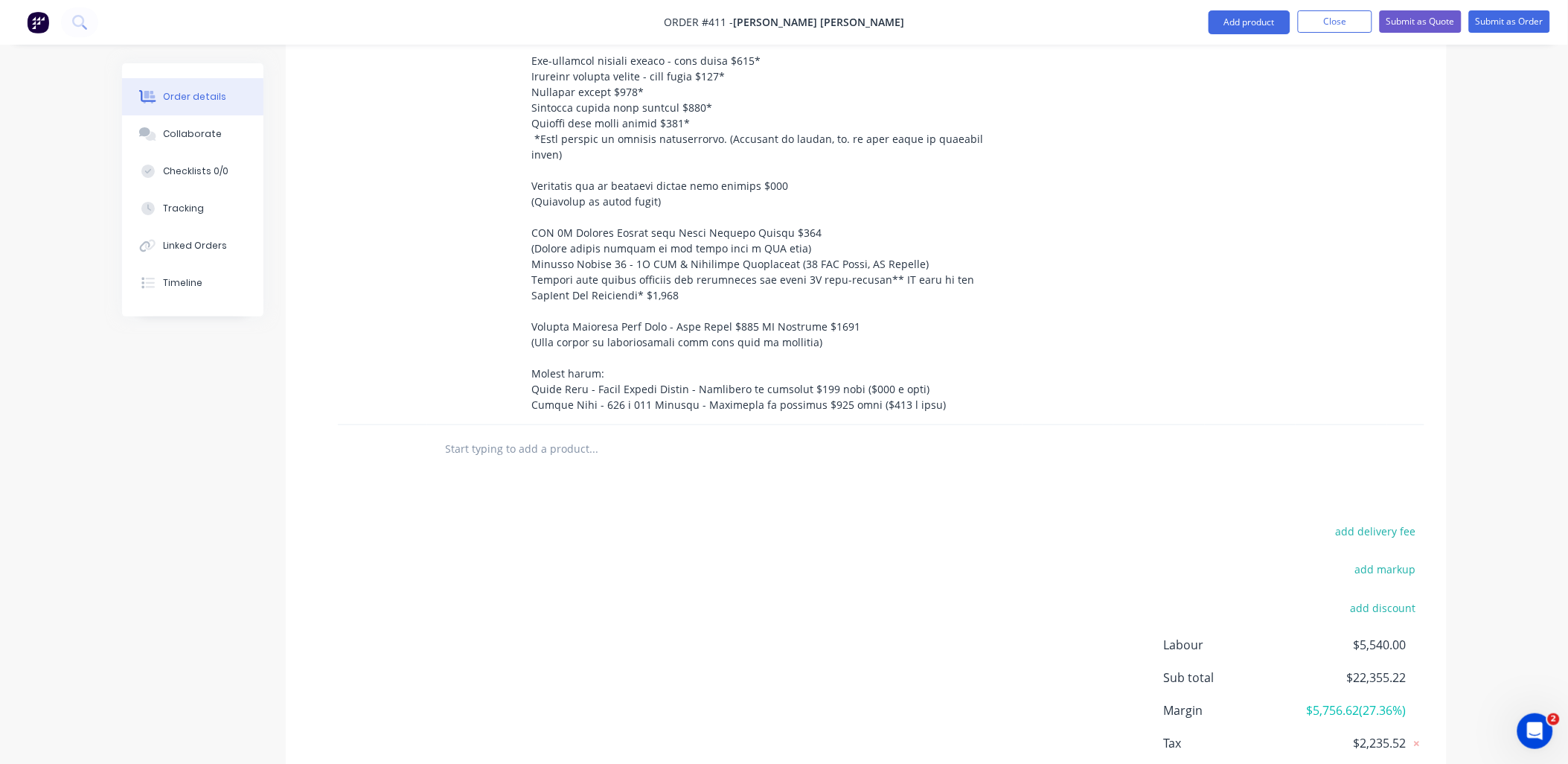
scroll to position [2126, 0]
click at [572, 433] on input "text" at bounding box center [594, 447] width 298 height 29
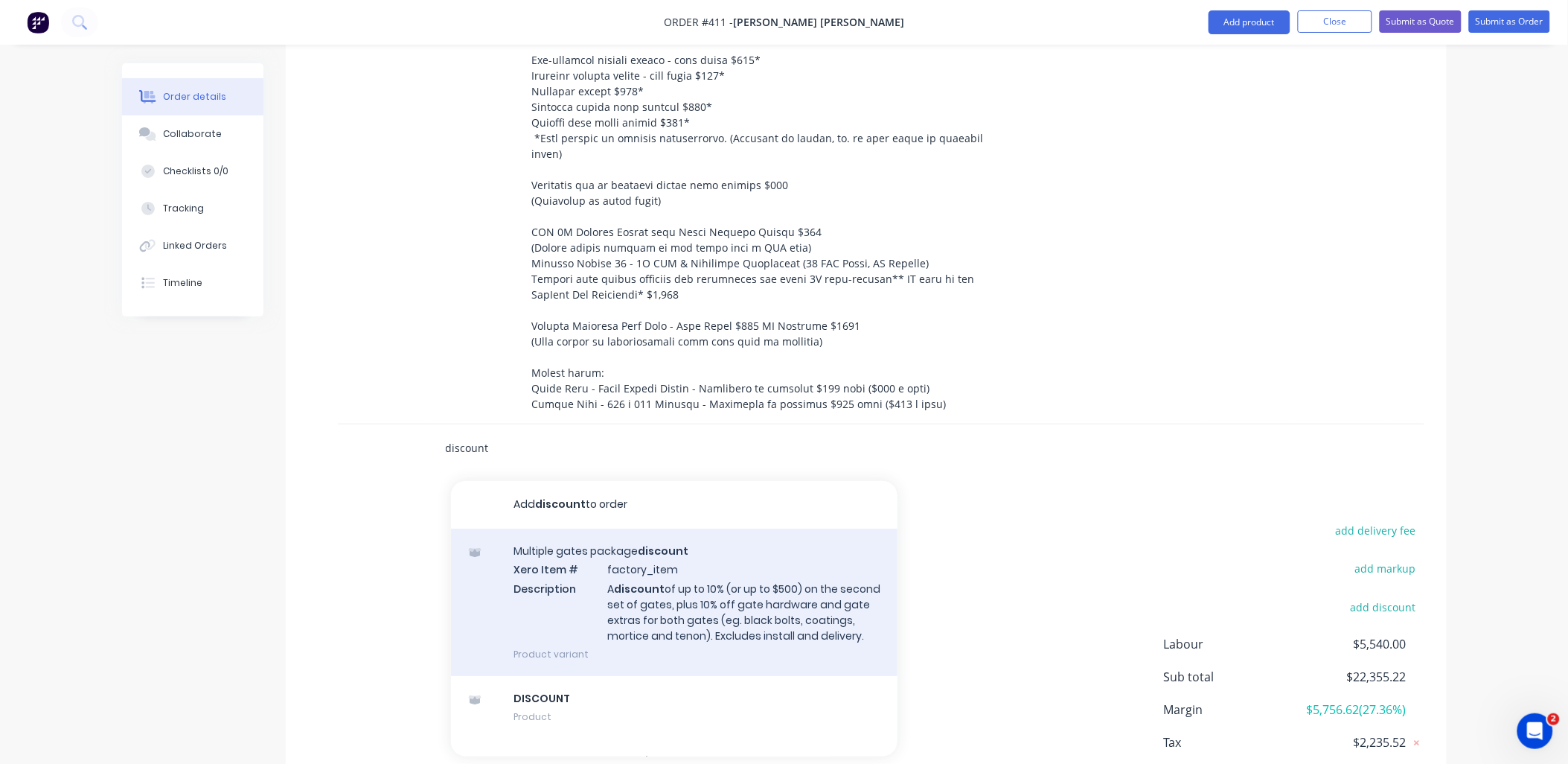
type input "discount"
click at [582, 578] on div "Multiple gates package discount Xero Item # factory_item Description A discount…" at bounding box center [674, 602] width 446 height 147
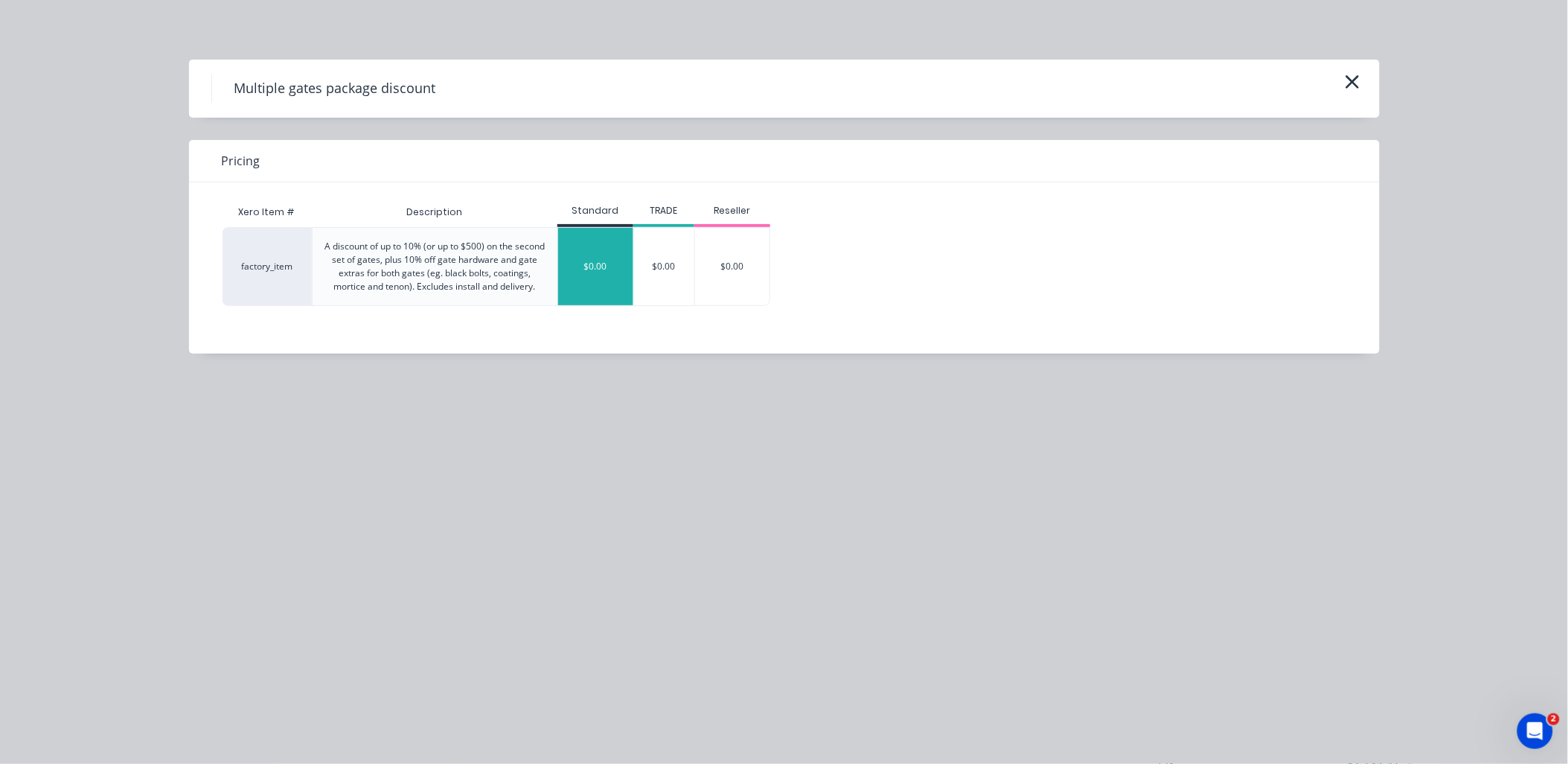
click at [583, 280] on div "$0.00" at bounding box center [596, 266] width 75 height 78
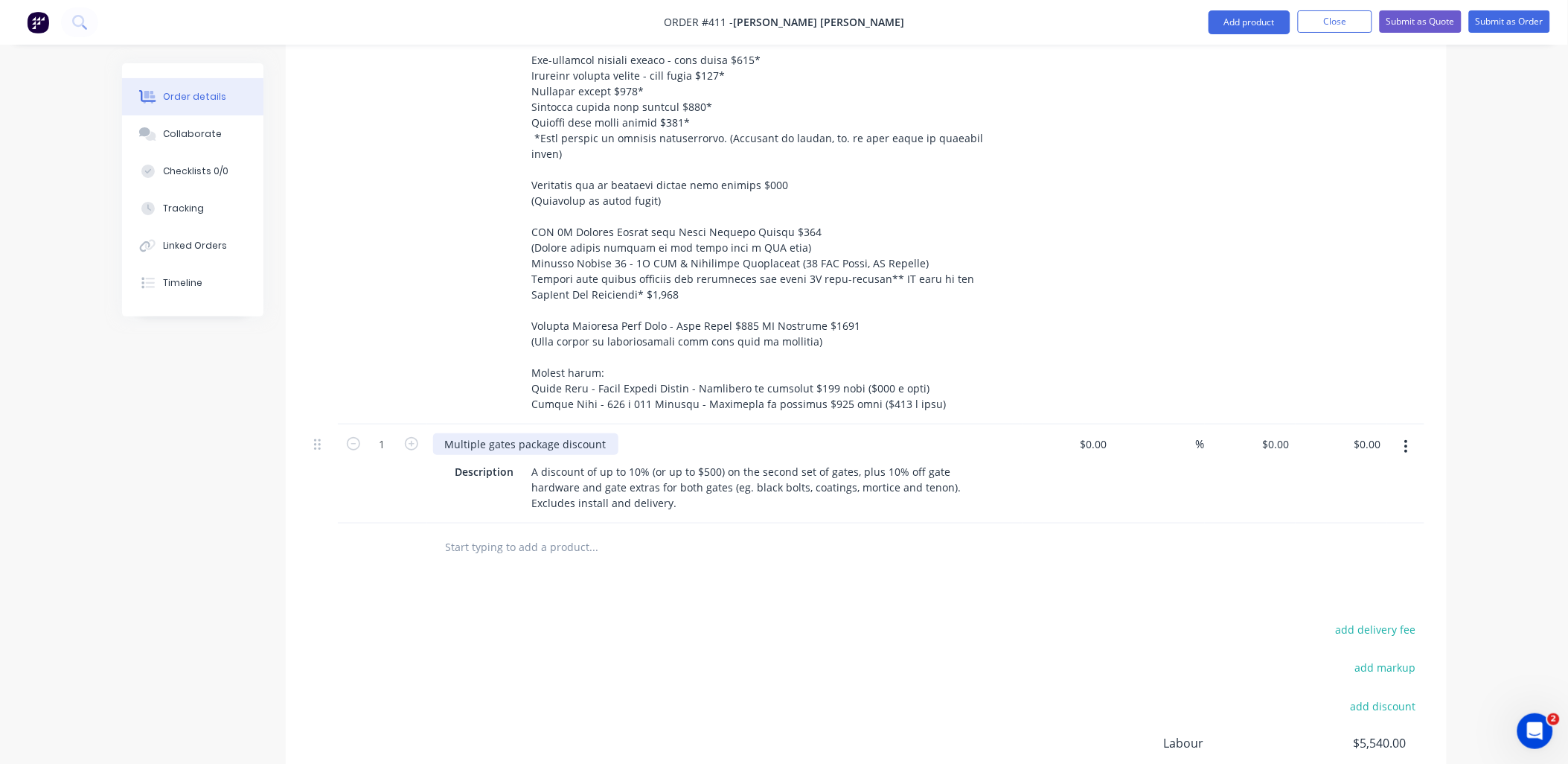
click at [492, 433] on div "Multiple gates package discount" at bounding box center [526, 443] width 186 height 22
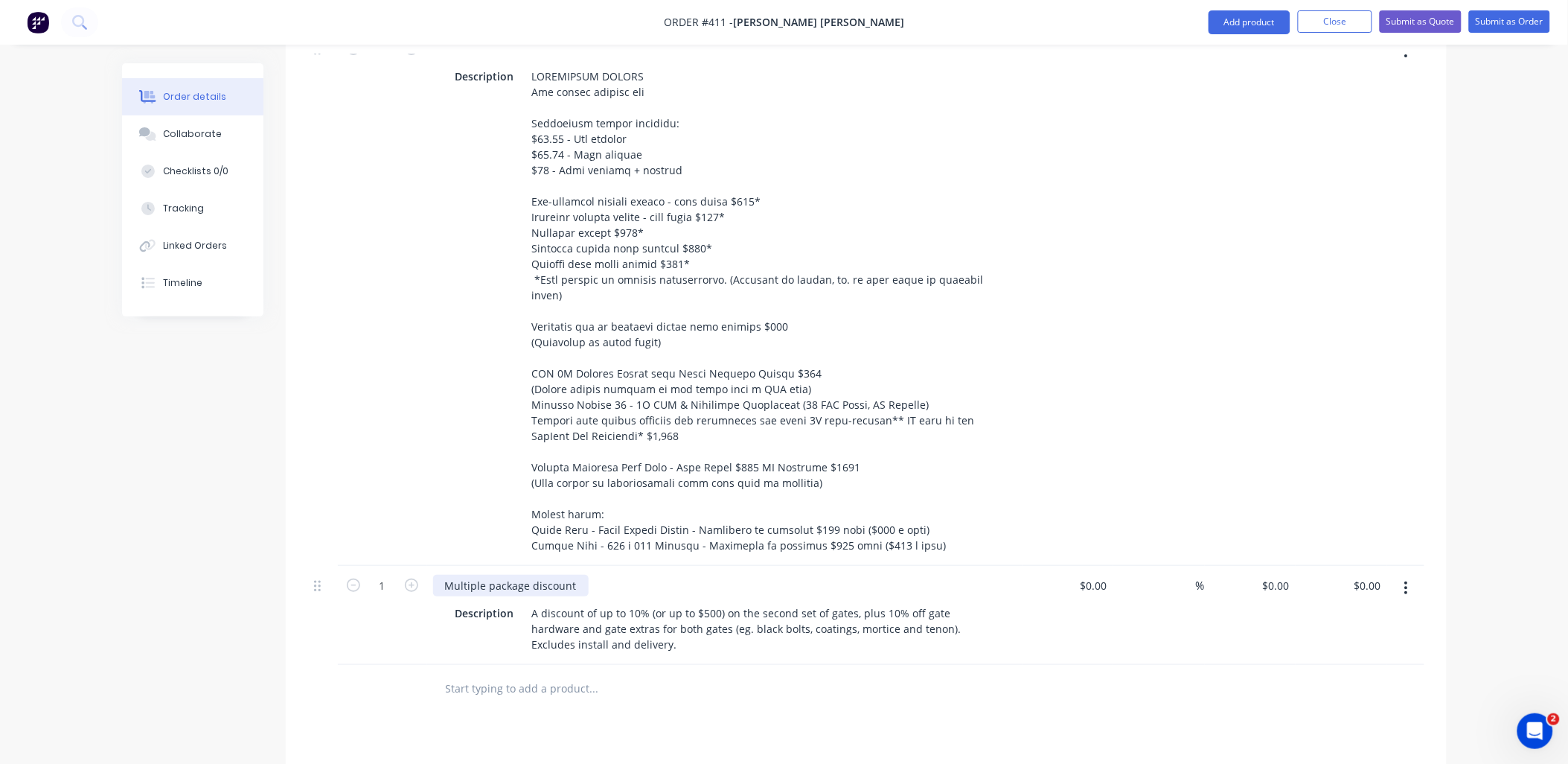
scroll to position [2271, 0]
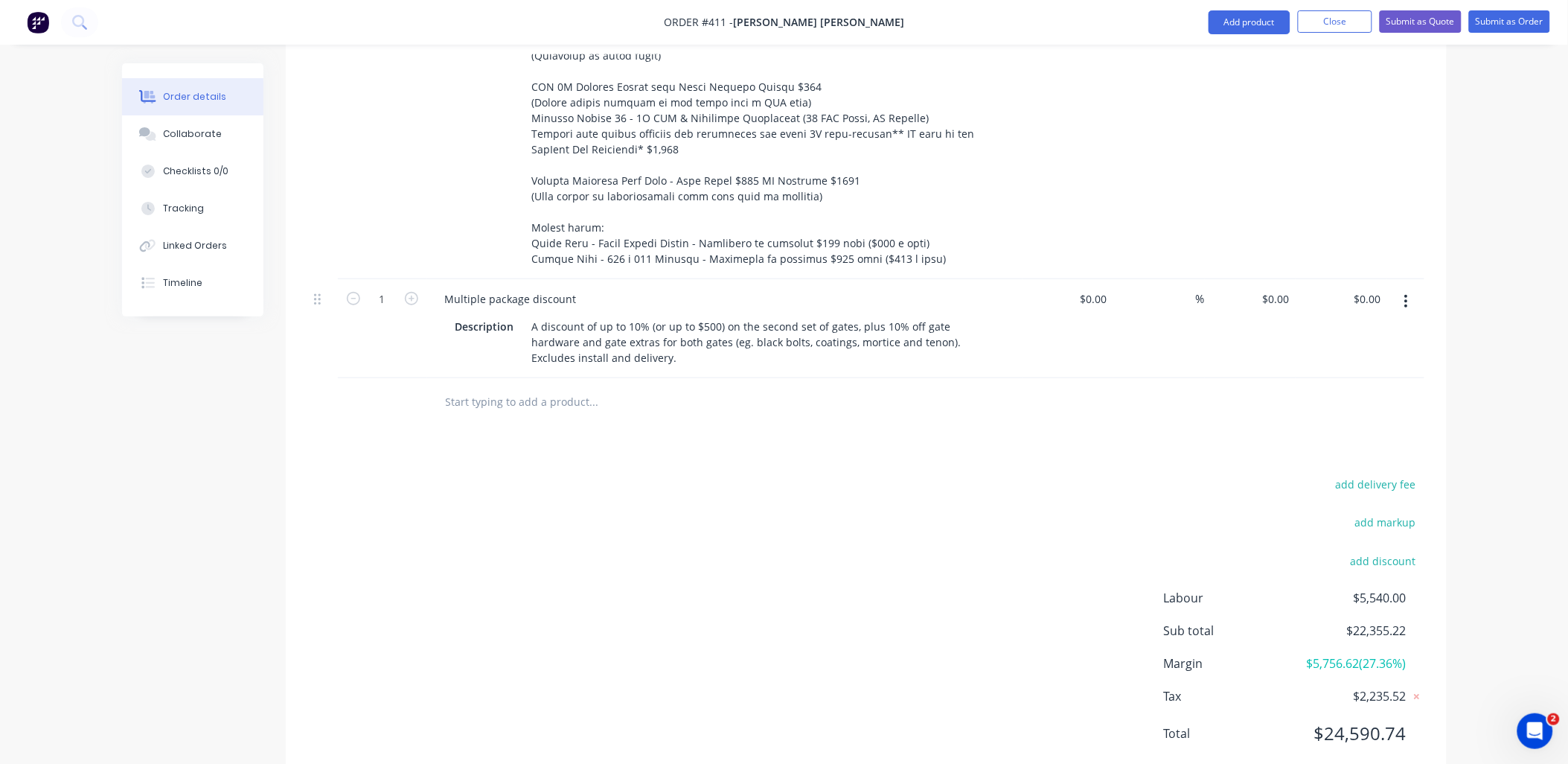
click at [645, 526] on div "add delivery fee add markup add discount Labour $5,540.00 Sub total $22,355.22 …" at bounding box center [867, 618] width 1116 height 287
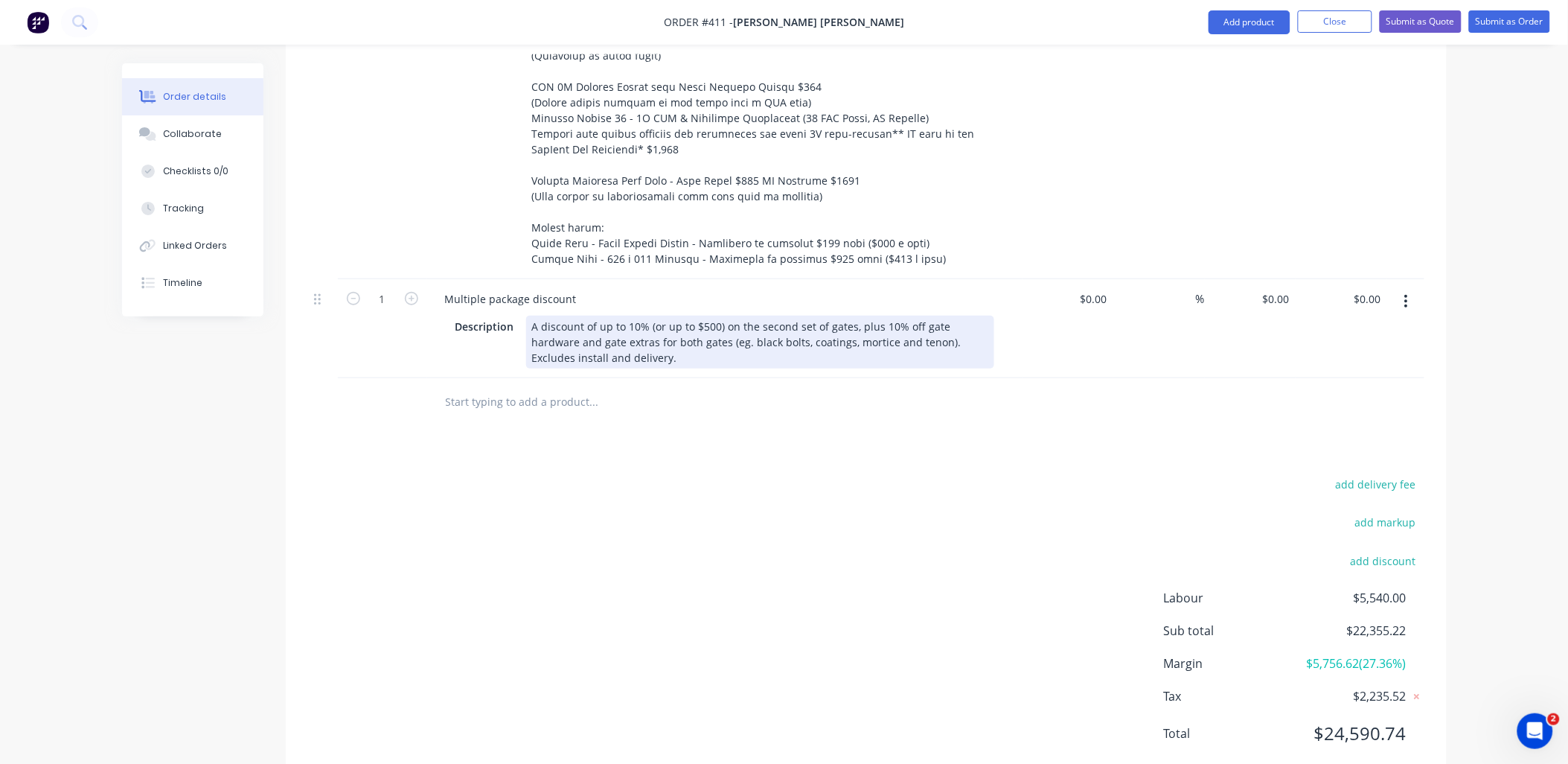
click at [727, 315] on div "A discount of up to 10% (or up to $500) on the second set of gates, plus 10% of…" at bounding box center [760, 342] width 468 height 53
drag, startPoint x: 727, startPoint y: 280, endPoint x: 740, endPoint y: 279, distance: 13.0
click at [740, 315] on div "A discount of up to 10% (or up to $500) on the second set of gates, plus 10% of…" at bounding box center [760, 342] width 468 height 53
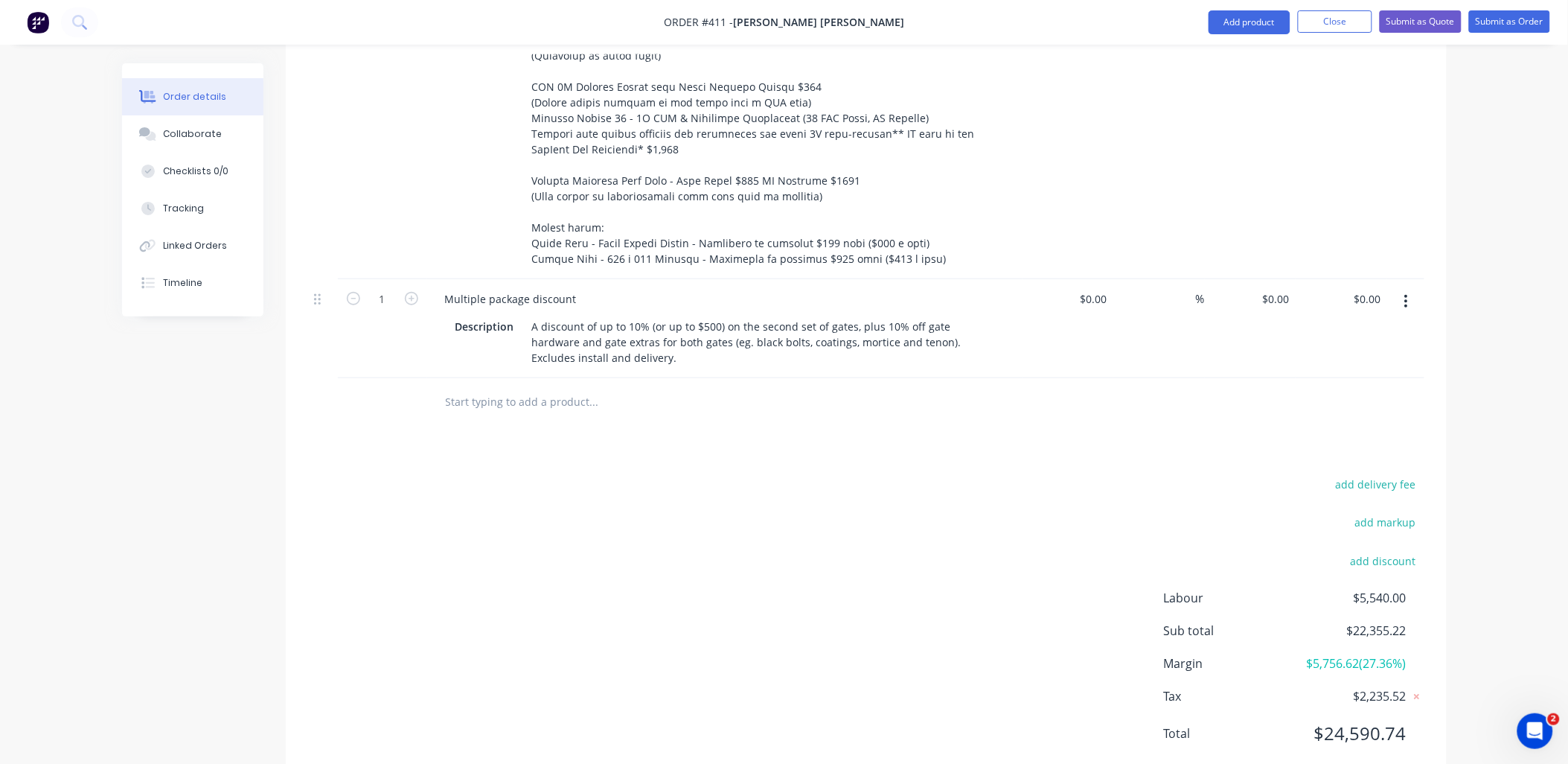
click at [707, 387] on input "text" at bounding box center [594, 401] width 298 height 29
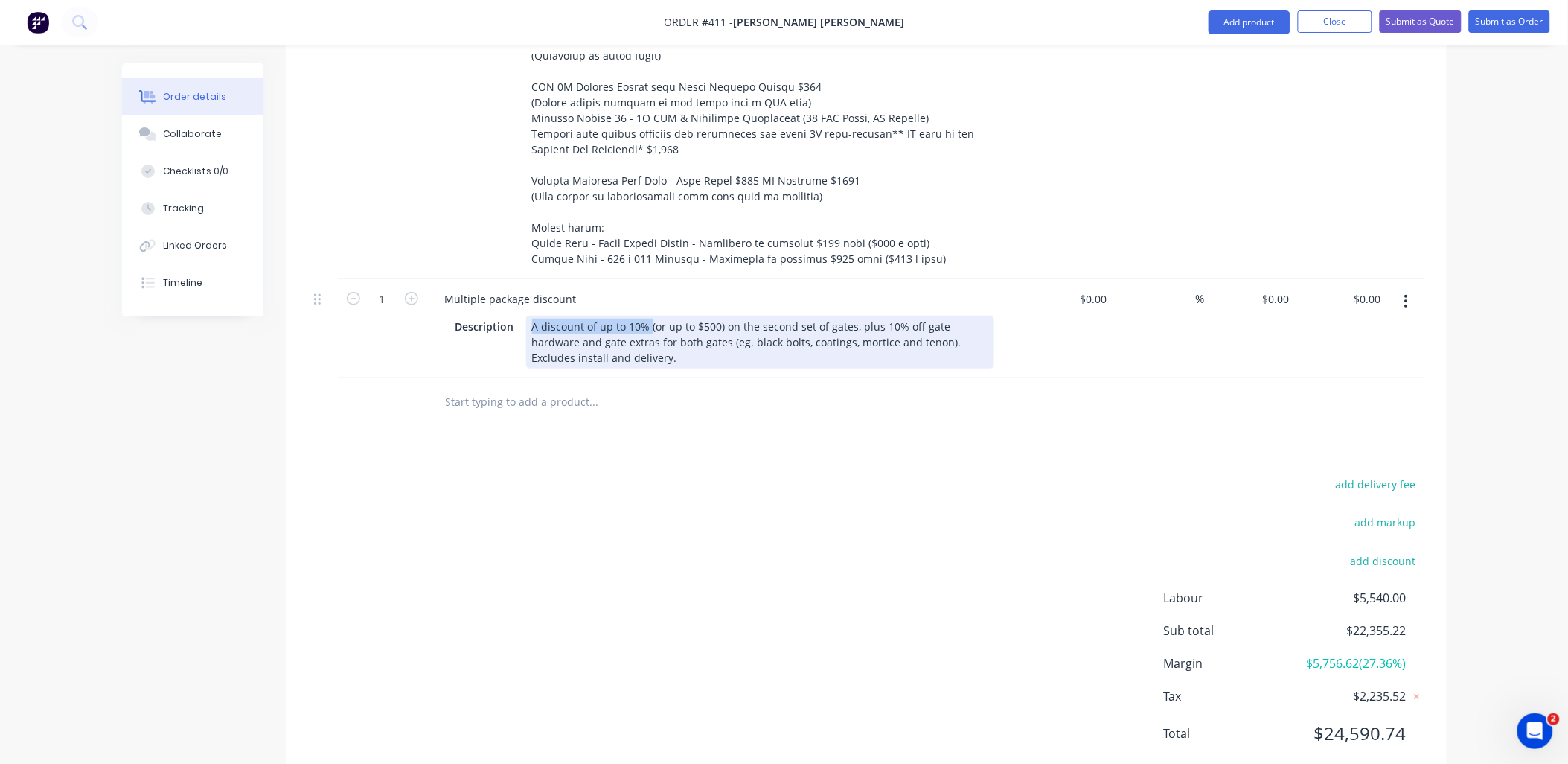
copy div "A discount of up to 10%"
drag, startPoint x: 649, startPoint y: 287, endPoint x: 529, endPoint y: 300, distance: 120.7
click at [529, 315] on div "A discount of up to 10% (or up to $500) on the second set of gates, plus 10% of…" at bounding box center [760, 342] width 468 height 53
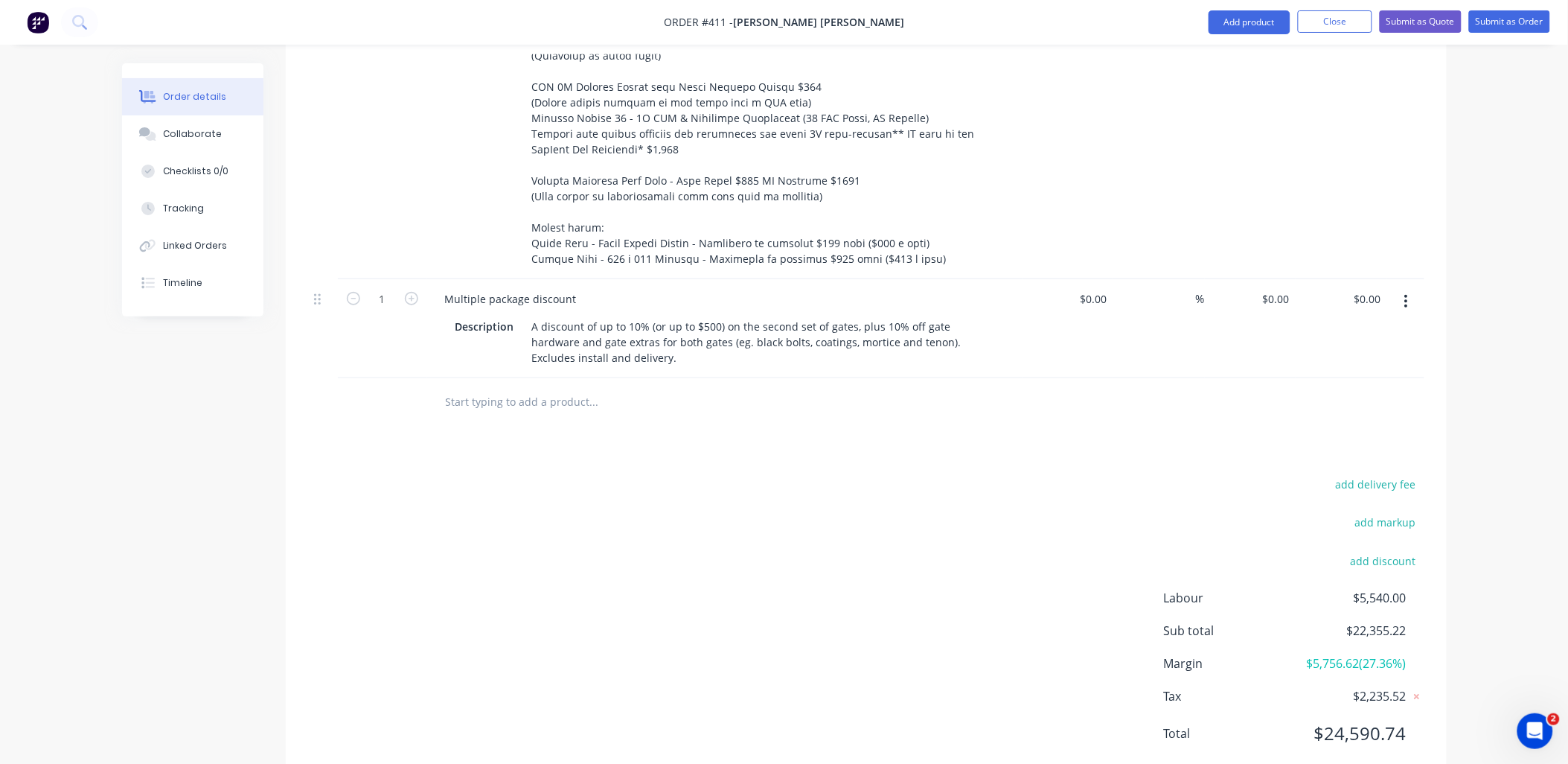
click at [499, 387] on input "text" at bounding box center [594, 401] width 298 height 29
paste input "A discount of up to 10%"
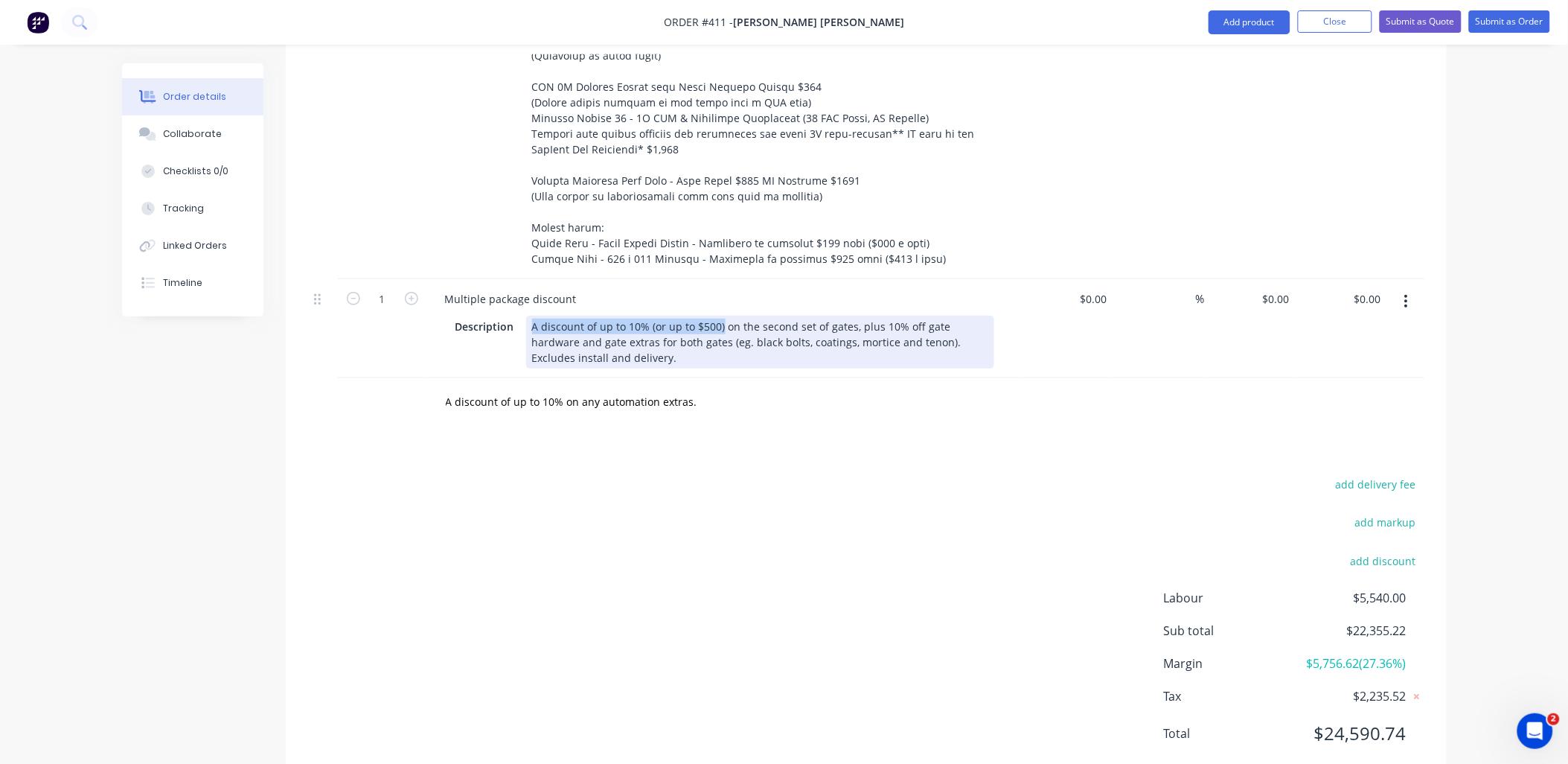
copy div "A discount of up to 10% (or up to $500)"
drag, startPoint x: 531, startPoint y: 287, endPoint x: 701, endPoint y: 345, distance: 179.6
click at [718, 315] on div "A discount of up to 10% (or up to $500) on the second set of gates, plus 10% of…" at bounding box center [760, 342] width 468 height 53
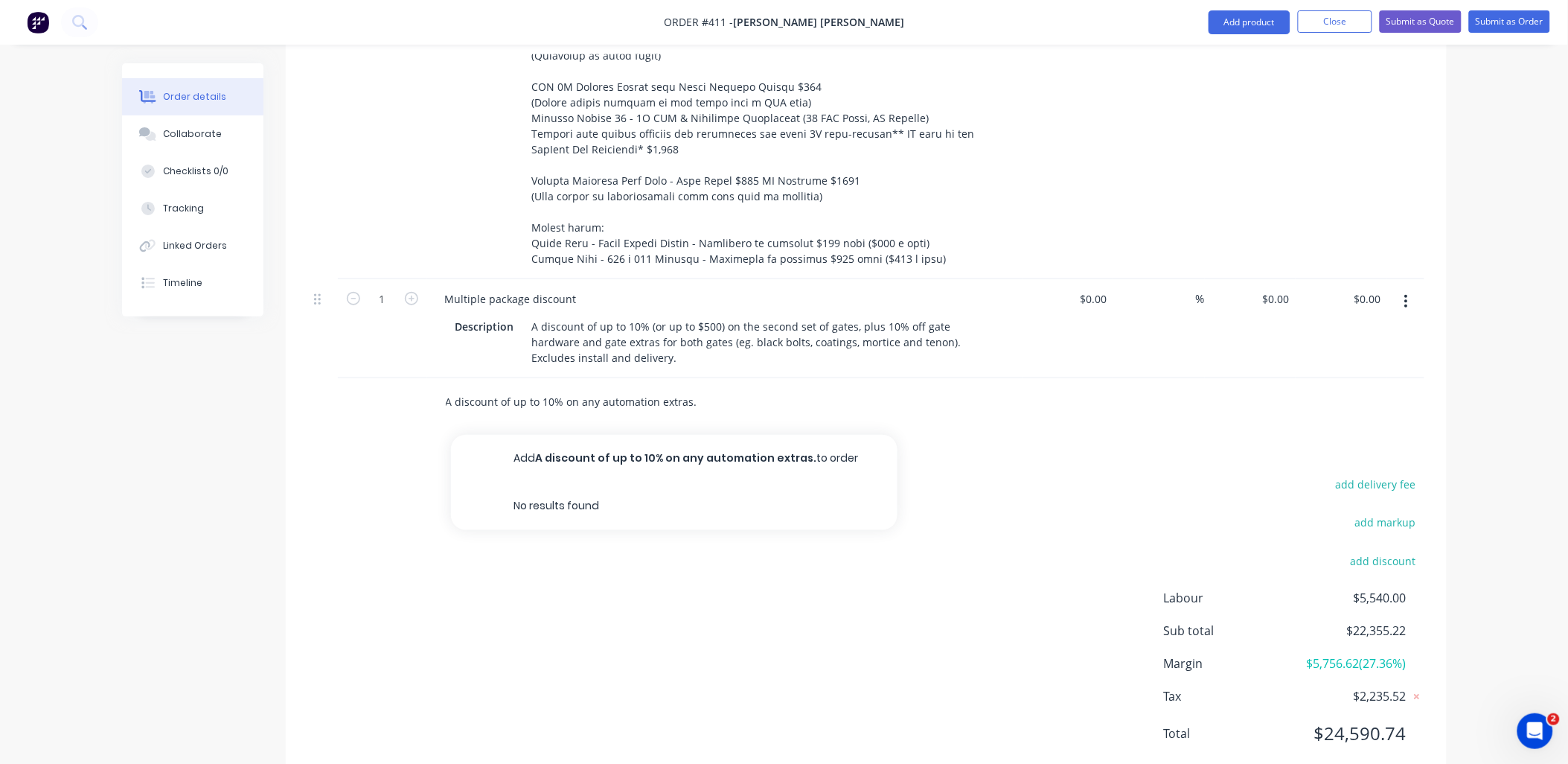
click at [690, 387] on input "A discount of up to 10% on any automation extras." at bounding box center [594, 401] width 298 height 29
paste input "A discount of up to 10% (or up to $500)"
click at [483, 387] on input "A discount of up to 10% on any automation extras. A discount of up to 10% (or u…" at bounding box center [594, 401] width 298 height 29
click at [748, 387] on div "A discount of up to 10% on any automation extras. A discount of up to 10% (or u…" at bounding box center [656, 401] width 446 height 29
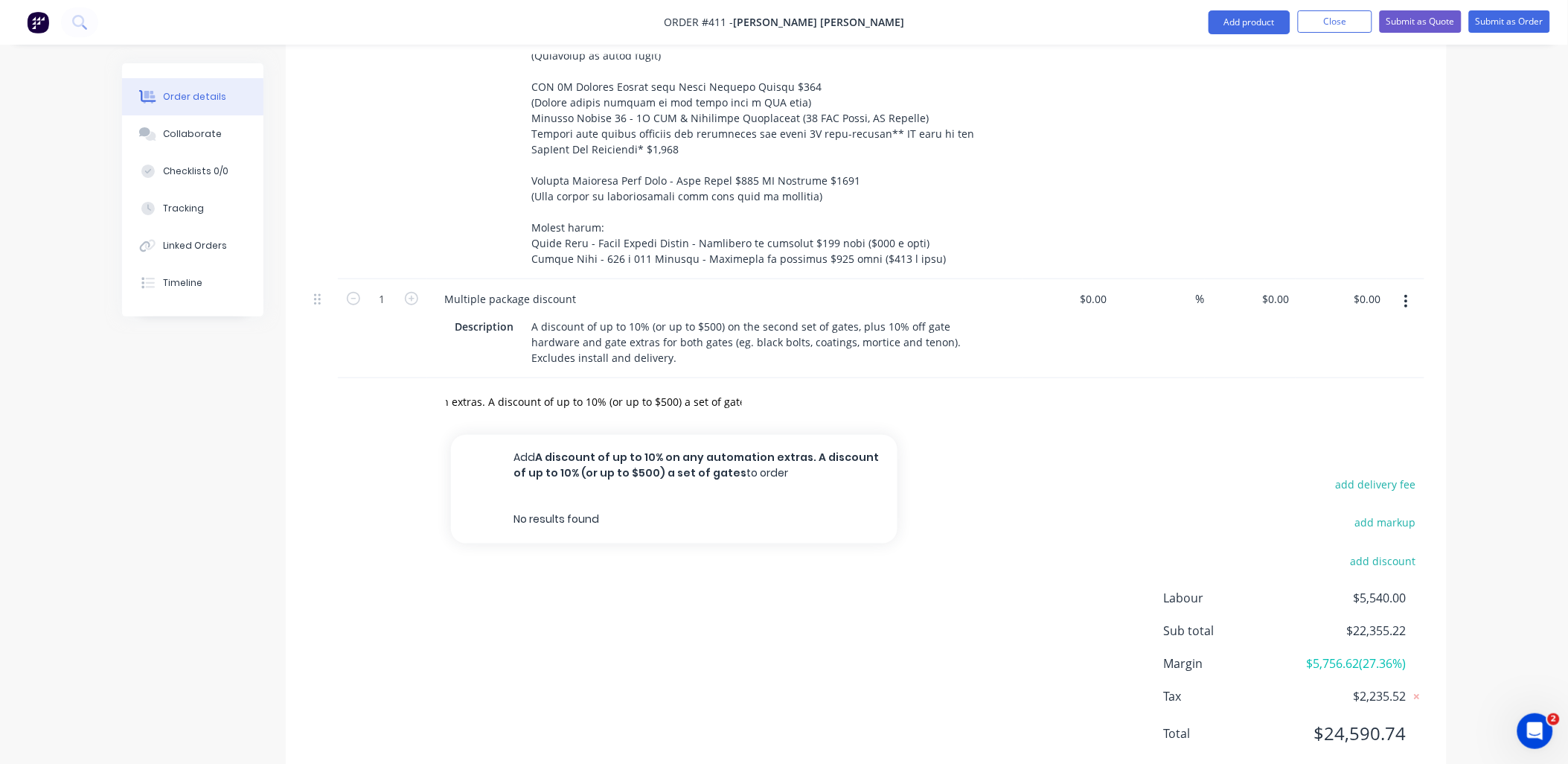
scroll to position [0, 0]
click at [735, 387] on input "A discount of up to 10% on any automation extras. A discount of up to 10% (or u…" at bounding box center [594, 401] width 298 height 29
drag, startPoint x: 739, startPoint y: 361, endPoint x: 824, endPoint y: 360, distance: 85.0
click at [818, 387] on div "A discount of up to 10% on any automation extras. A discount of up to 10% (or u…" at bounding box center [656, 401] width 446 height 29
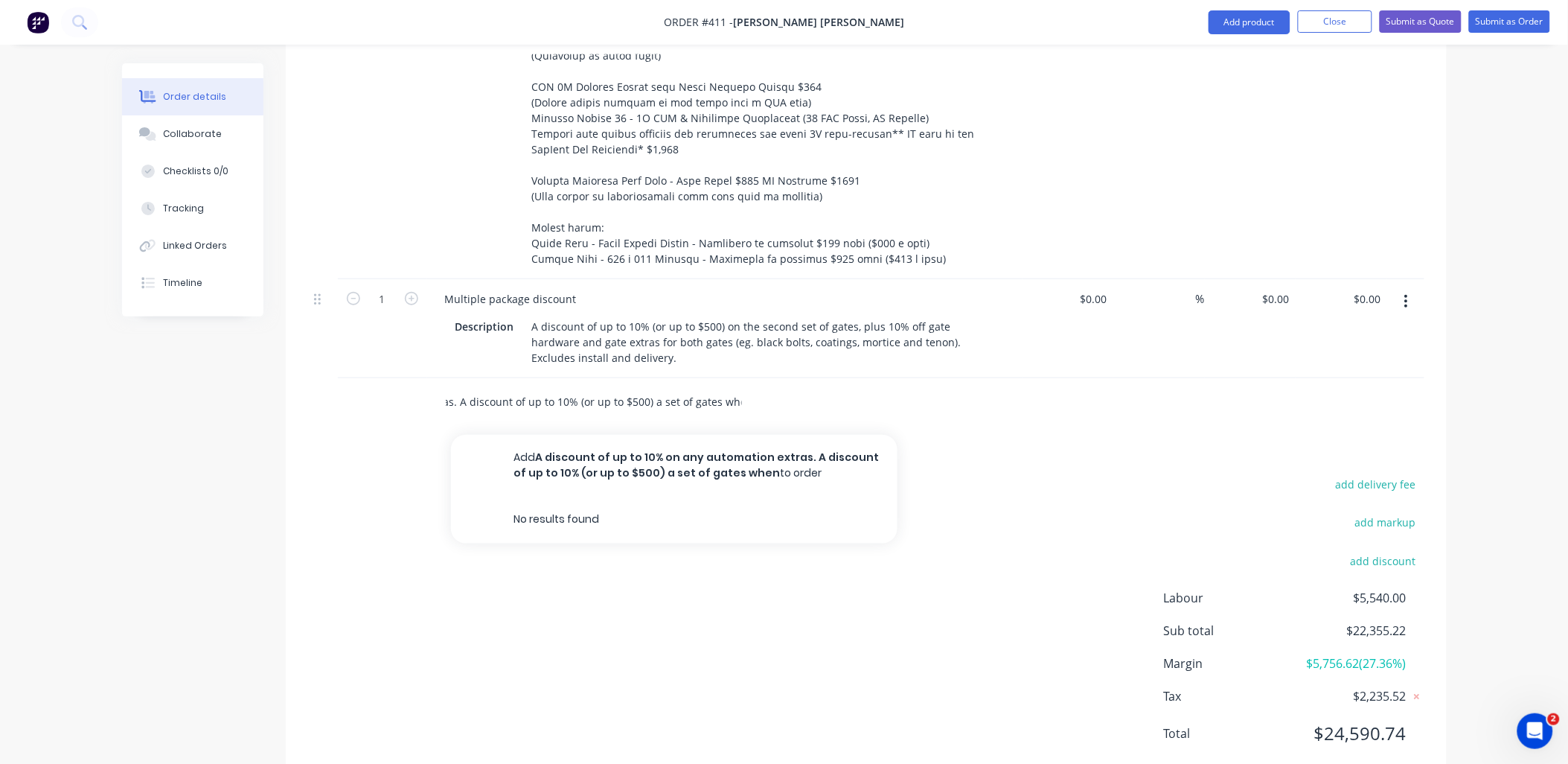
click at [738, 387] on input "A discount of up to 10% on any automation extras. A discount of up to 10% (or u…" at bounding box center [594, 401] width 298 height 29
click at [739, 387] on input "A discount of up to 10% on any automation extras. A discount of up to 10% (or u…" at bounding box center [594, 401] width 298 height 29
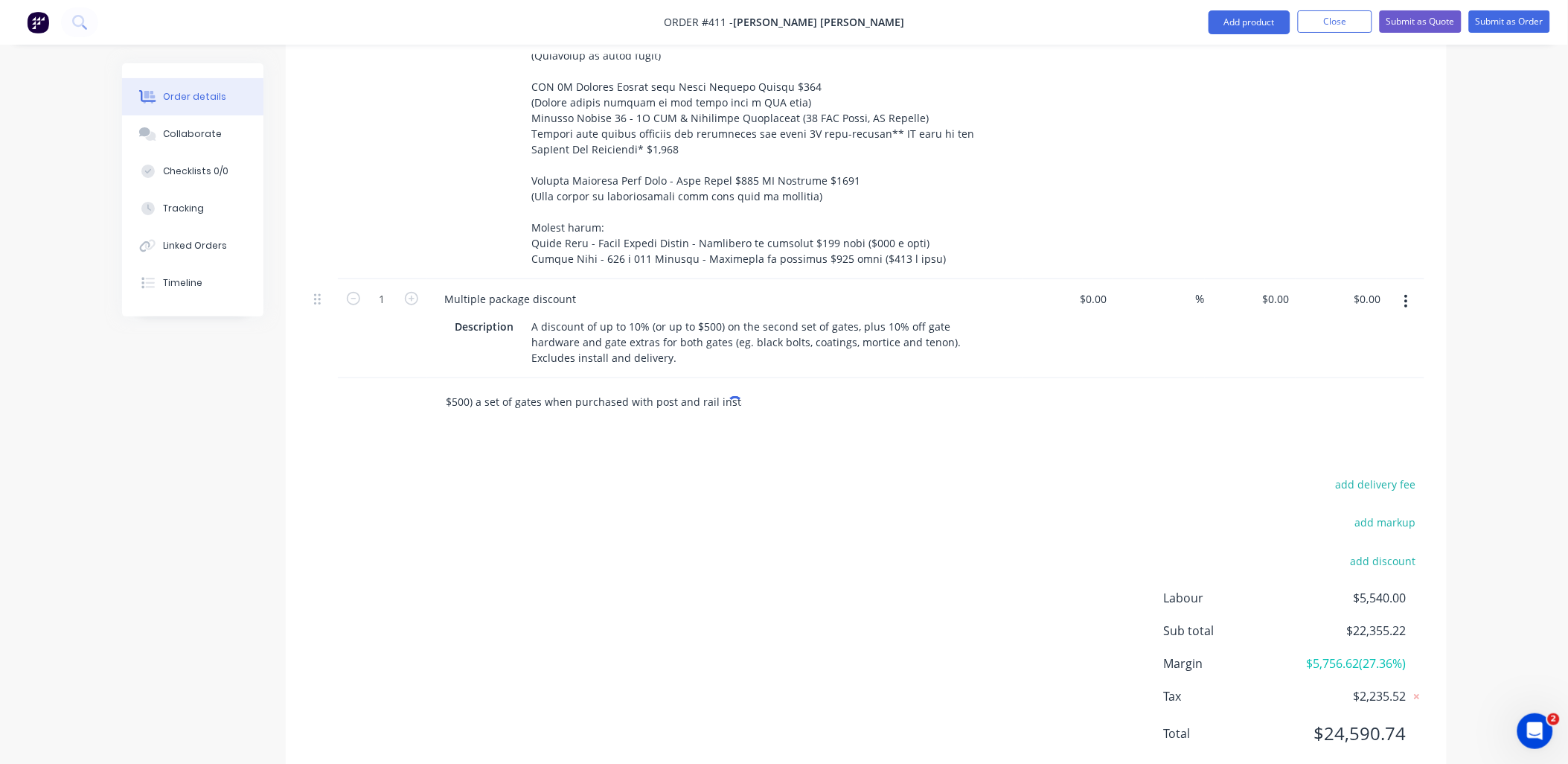
click at [725, 387] on input "A discount of up to 10% on any automation extras. A discount of up to 10% (or u…" at bounding box center [594, 401] width 298 height 29
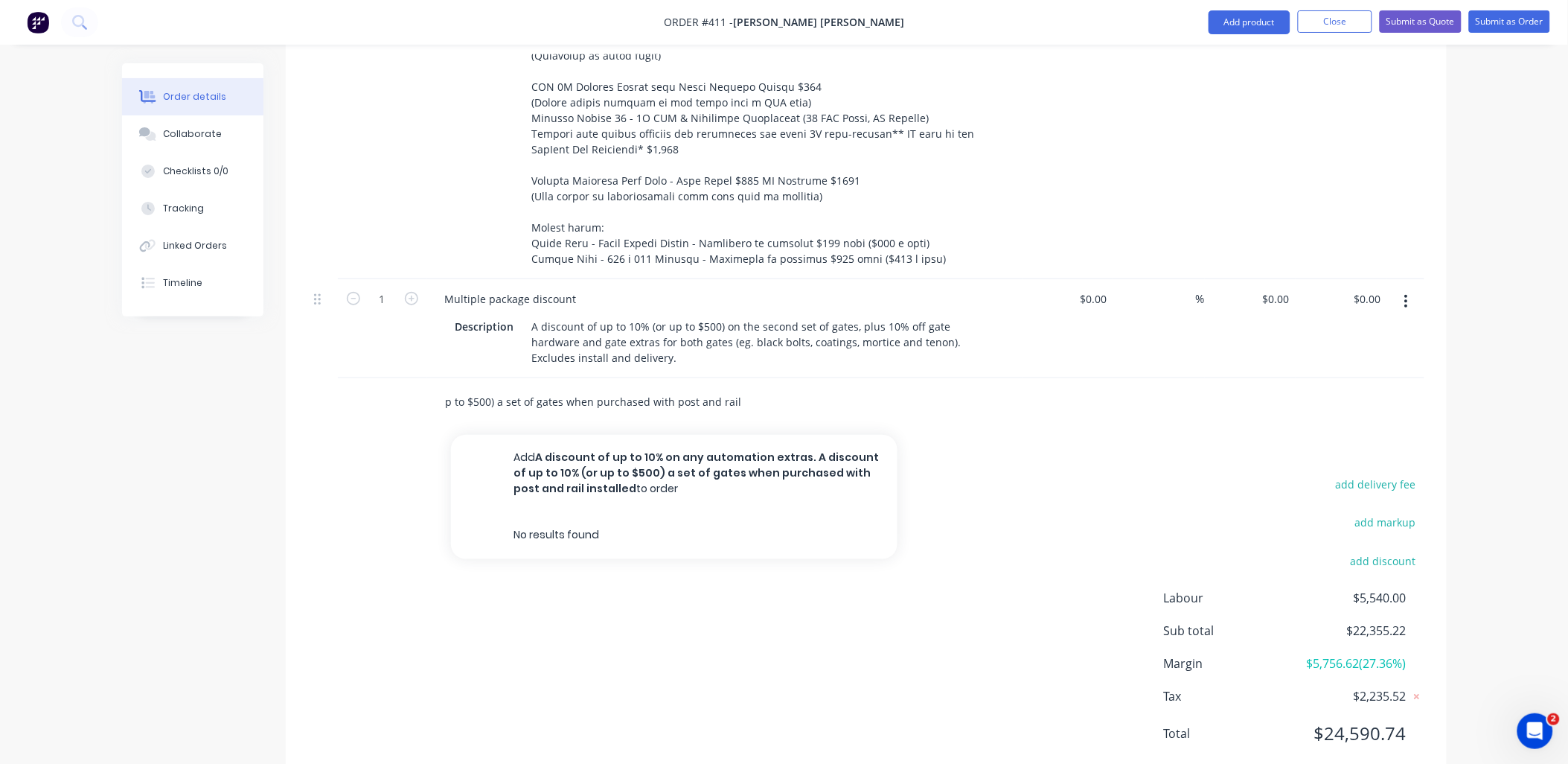
scroll to position [0, 380]
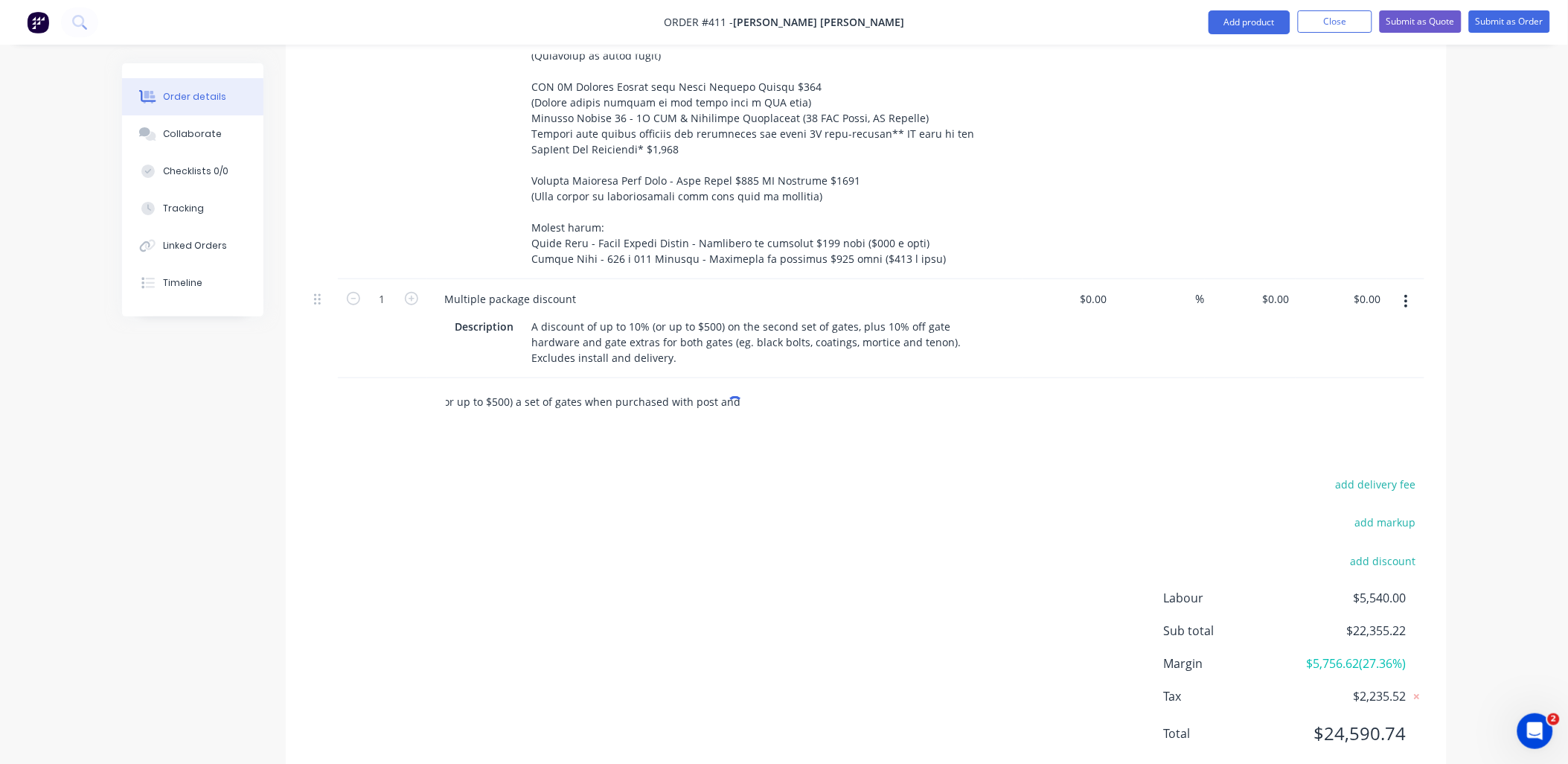
drag, startPoint x: 674, startPoint y: 358, endPoint x: 709, endPoint y: 333, distance: 43.0
click at [674, 387] on input "A discount of up to 10% on any automation extras. A discount of up to 10% (or u…" at bounding box center [594, 401] width 298 height 29
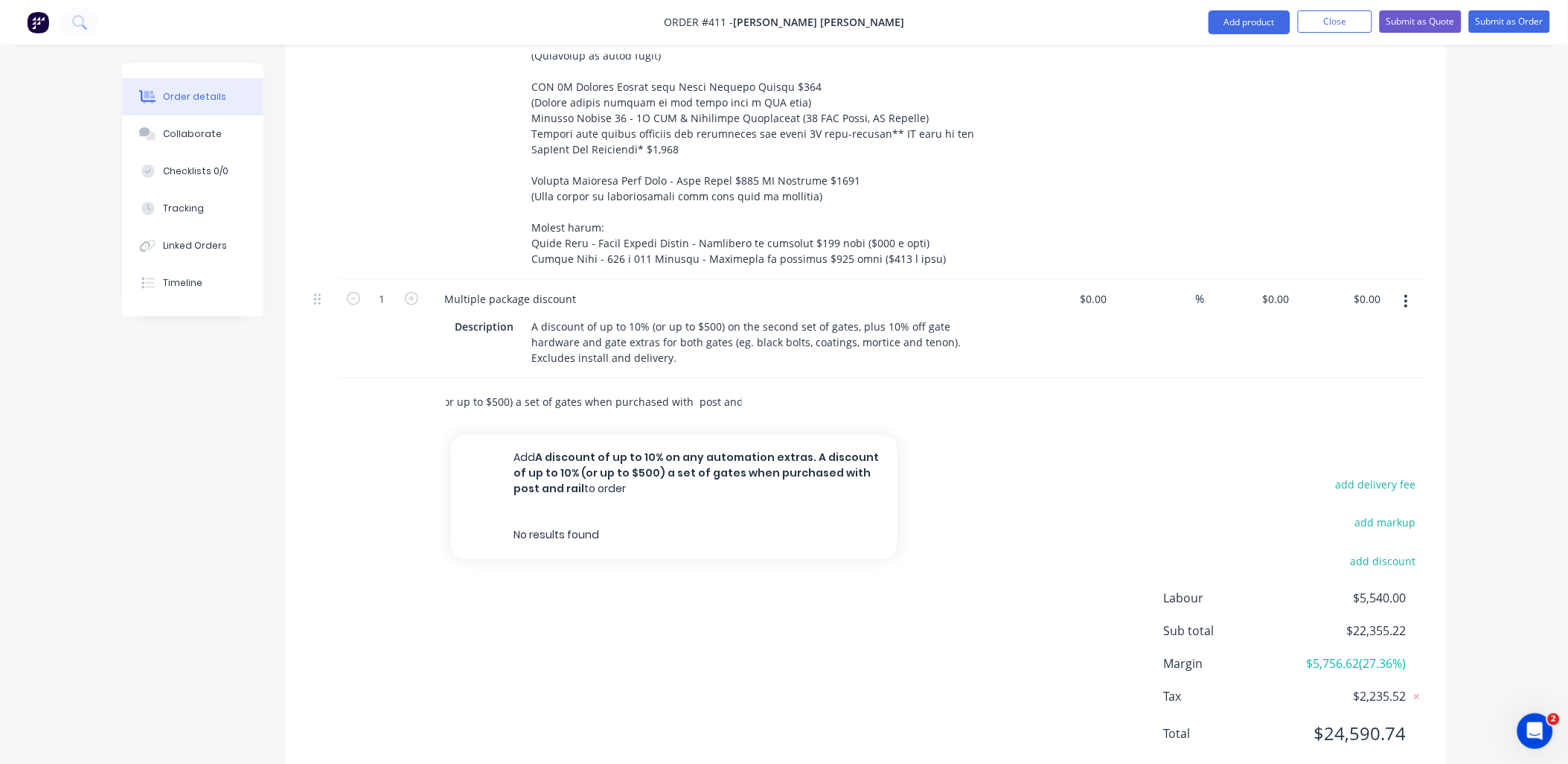
paste input "installed"
drag, startPoint x: 698, startPoint y: 366, endPoint x: 746, endPoint y: 368, distance: 48.0
click at [746, 387] on div "A discount of up to 10% on any automation extras. A discount of up to 10% (or u…" at bounding box center [656, 401] width 446 height 29
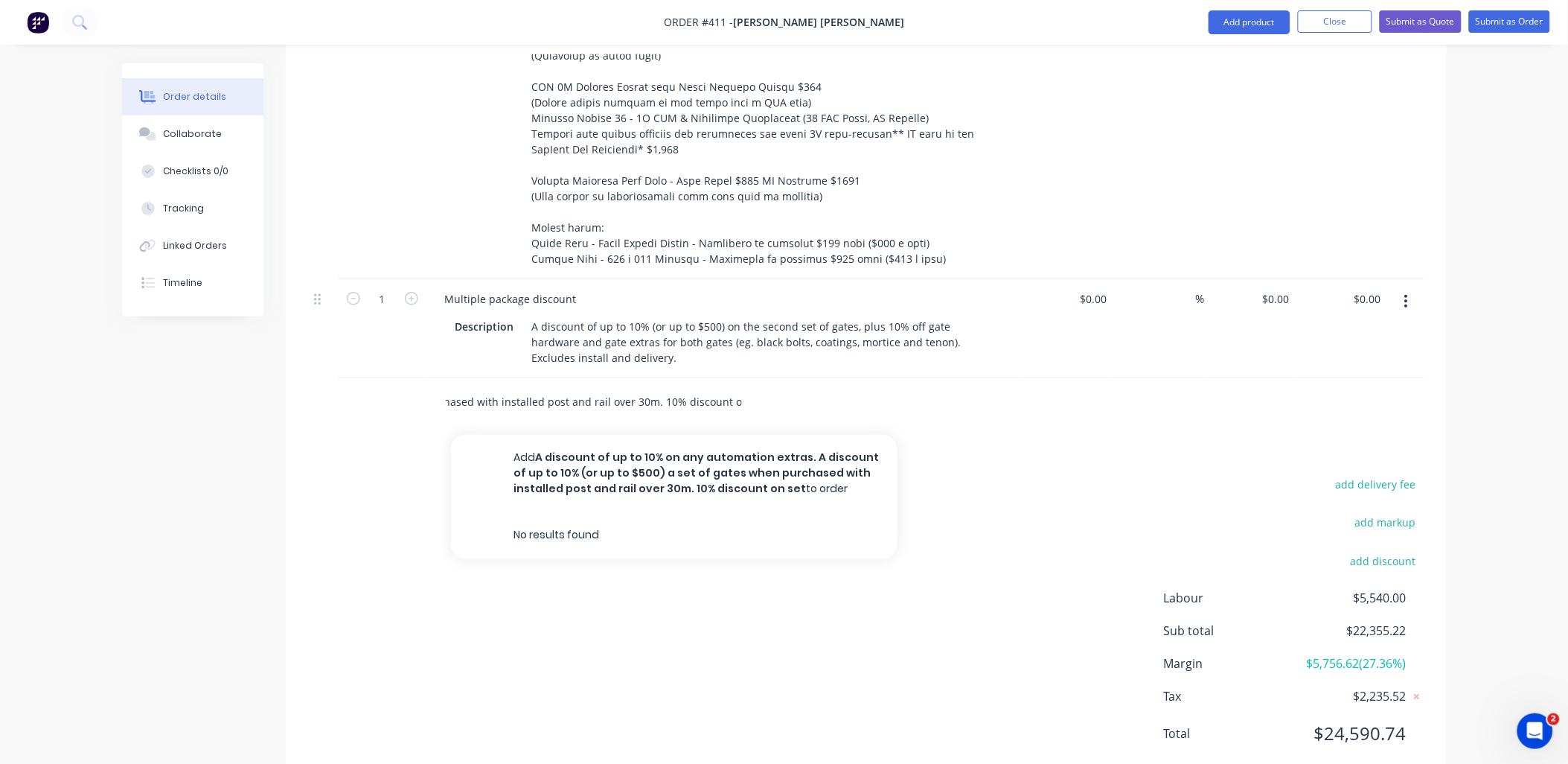
click at [731, 387] on input "A discount of up to 10% on any automation extras. A discount of up to 10% (or u…" at bounding box center [594, 401] width 298 height 29
click at [745, 387] on div "A discount of up to 10% on any automation extras. A discount of up to 10% (or u…" at bounding box center [656, 401] width 446 height 29
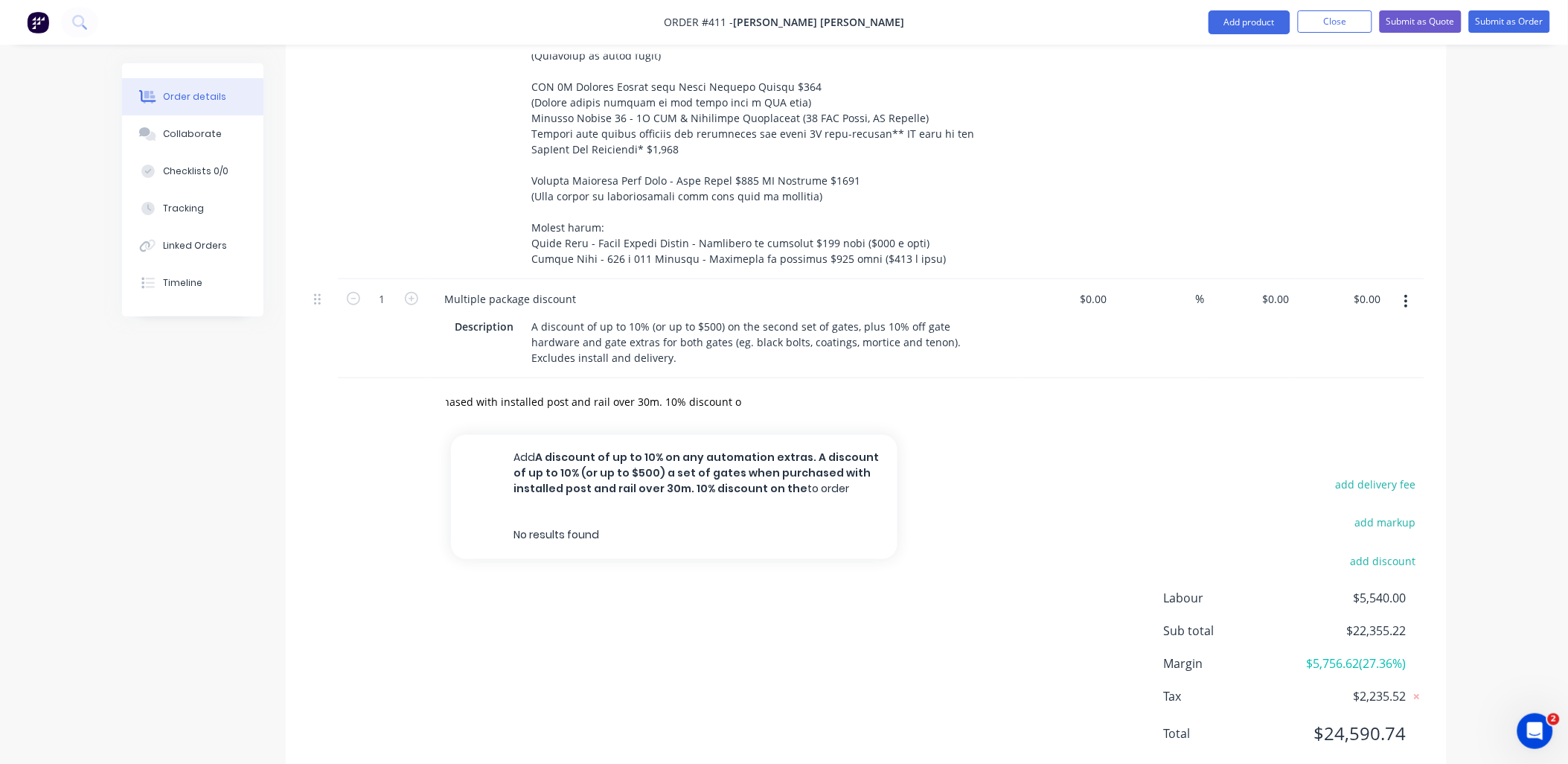
scroll to position [0, 0]
click at [731, 387] on input "A discount of up to 10% on any automation extras. A discount of up to 10% (or u…" at bounding box center [594, 401] width 298 height 29
drag, startPoint x: 731, startPoint y: 362, endPoint x: 756, endPoint y: 361, distance: 25.0
click at [756, 387] on div "A discount of up to 10% on any automation extras. A discount of up to 10% (or u…" at bounding box center [656, 401] width 446 height 29
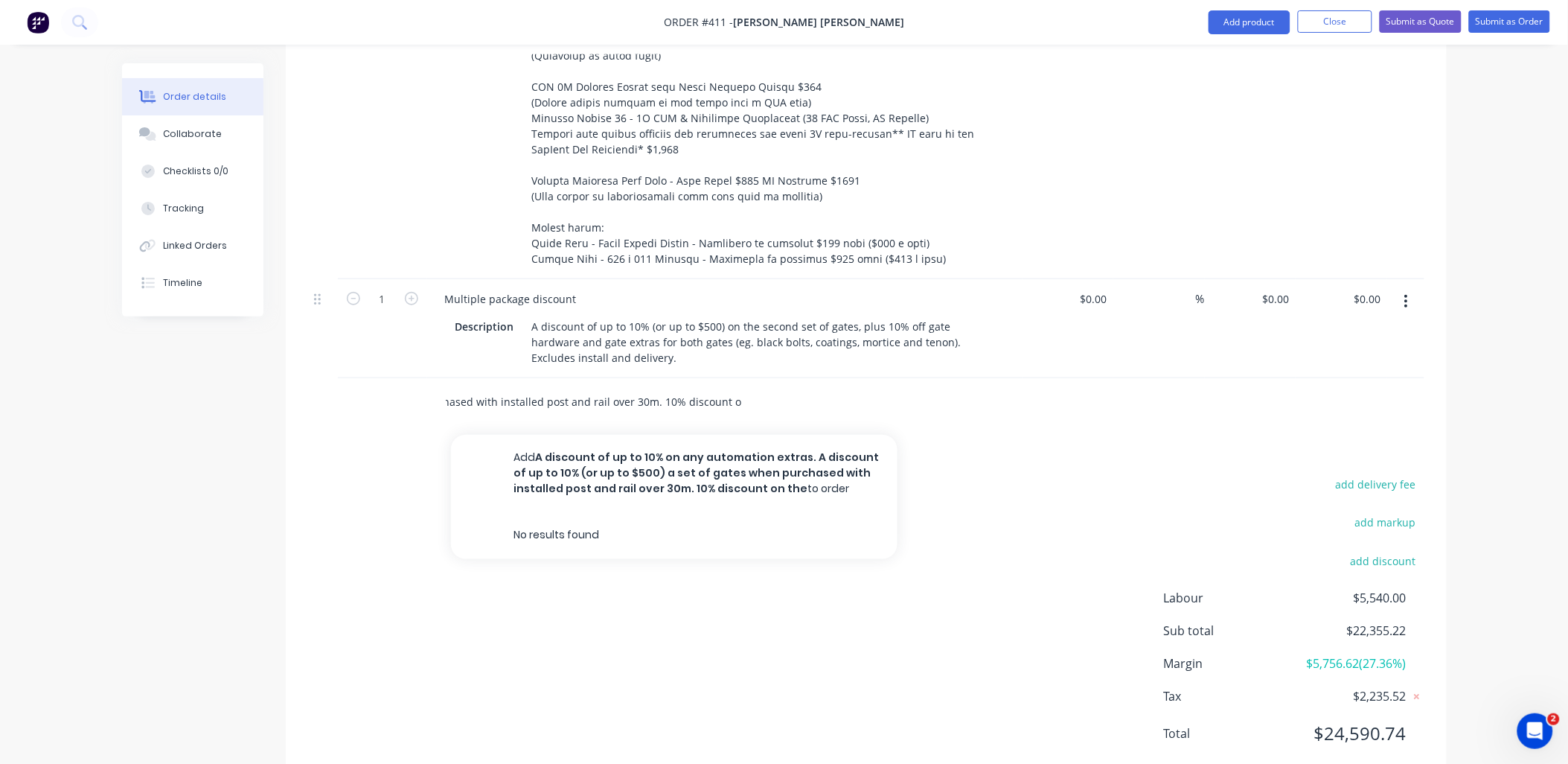
click at [707, 387] on input "A discount of up to 10% on any automation extras. A discount of up to 10% (or u…" at bounding box center [594, 401] width 298 height 29
click at [704, 387] on input "A discount of up to 10% on any automation extras. A discount of up to 10% (or u…" at bounding box center [594, 401] width 298 height 29
drag, startPoint x: 698, startPoint y: 361, endPoint x: 799, endPoint y: 347, distance: 102.0
click at [799, 387] on div "A discount of up to 10% on any automation extras. A discount of up to 10% (or u…" at bounding box center [656, 401] width 446 height 29
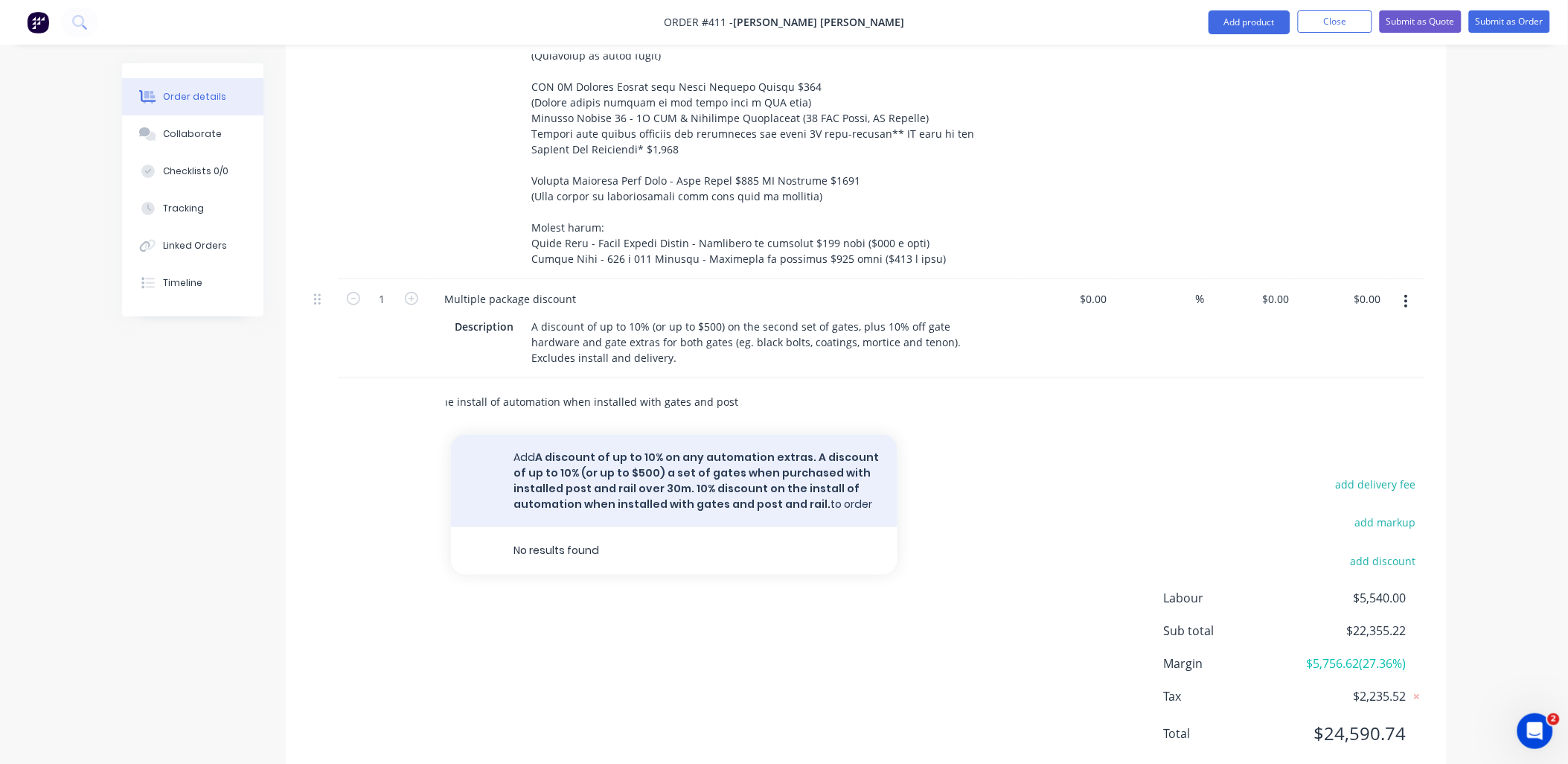
type input "A discount of up to 10% on any automation extras. A discount of up to 10% (or u…"
click at [701, 434] on button "Add A discount of up to 10% on any automation extras. A discount of up to 10% (…" at bounding box center [674, 480] width 446 height 92
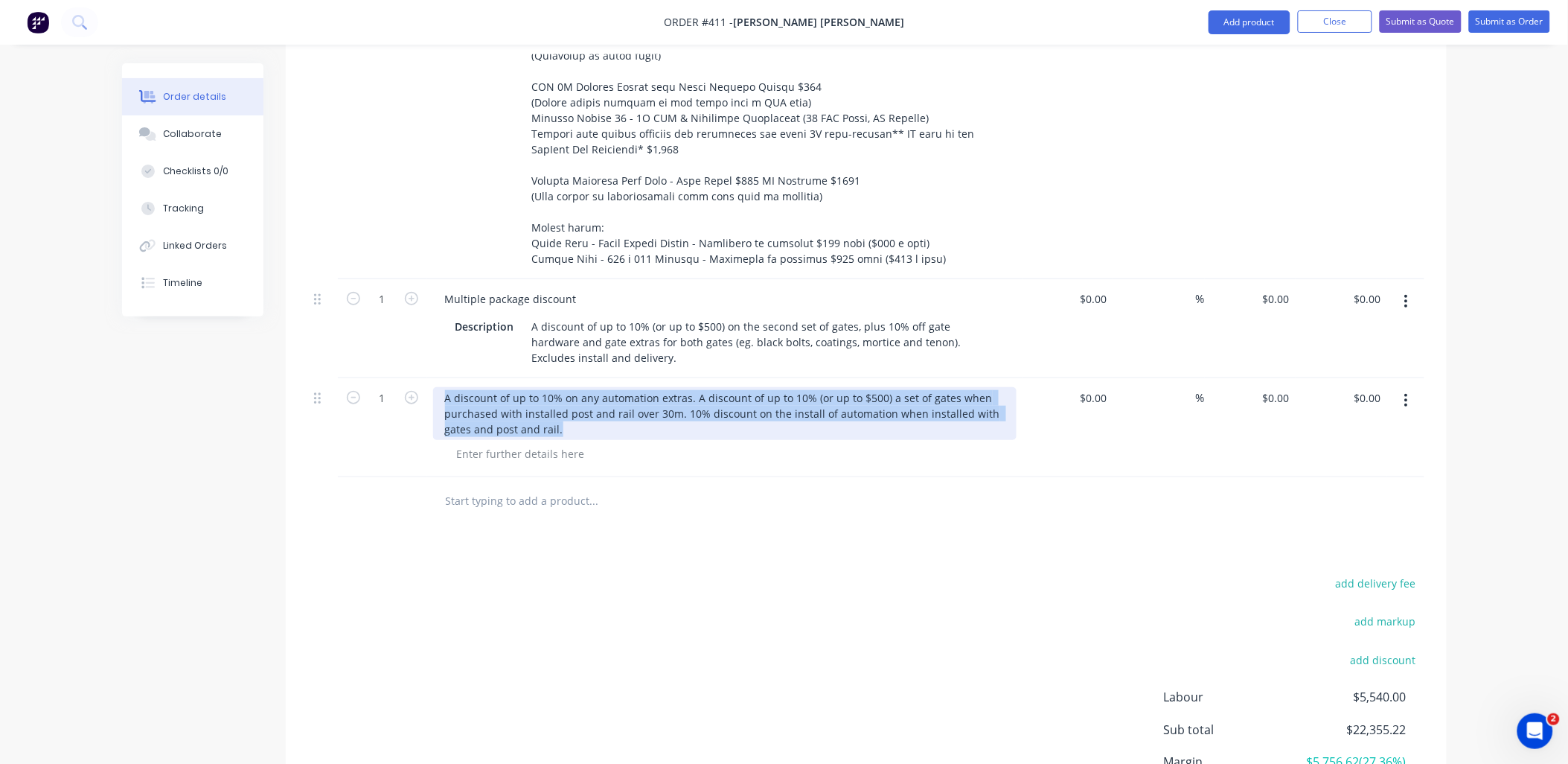
drag, startPoint x: 532, startPoint y: 382, endPoint x: 422, endPoint y: 345, distance: 116.1
click at [422, 378] on div "1 A discount of up to 10% on any automation extras. A discount of up to 10% (or…" at bounding box center [867, 427] width 1116 height 99
copy div "A discount of up to 10% on any automation extras. A discount of up to 10% (or u…"
click at [1316, 26] on button "Close" at bounding box center [1335, 22] width 75 height 23
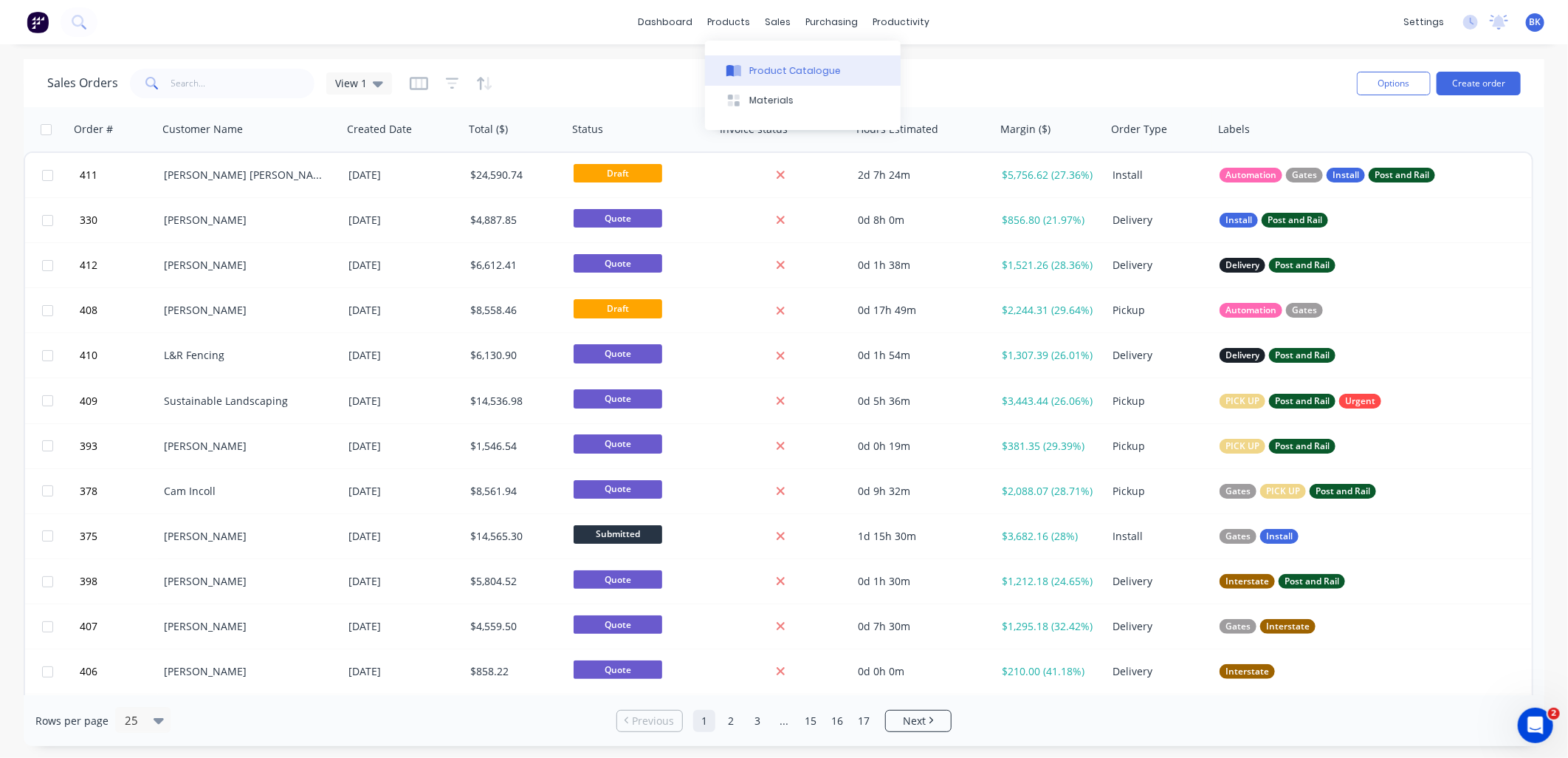
click at [757, 65] on div "Product Catalogue" at bounding box center [795, 71] width 91 height 13
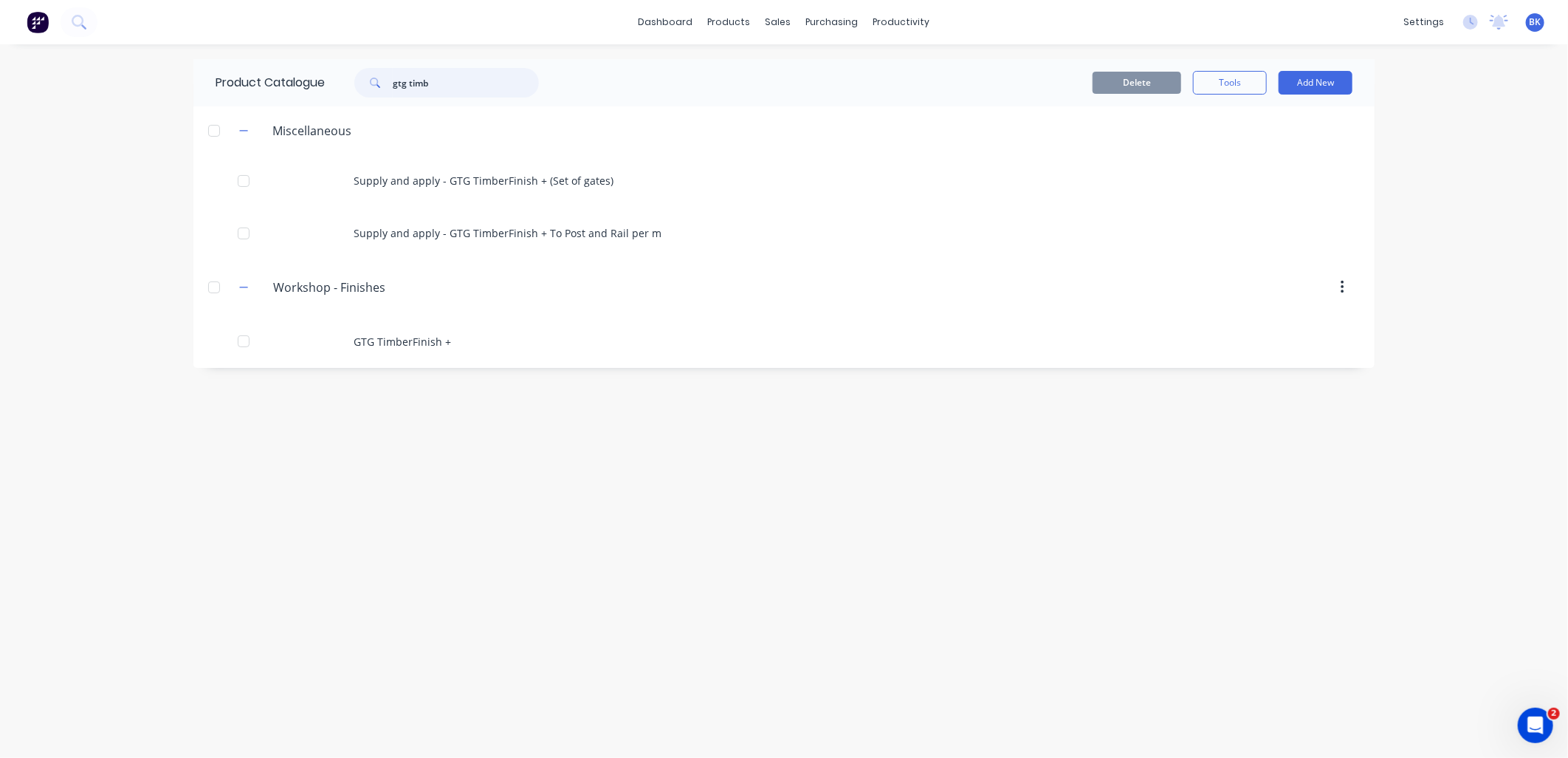
drag, startPoint x: 452, startPoint y: 85, endPoint x: 400, endPoint y: 93, distance: 52.6
click at [400, 93] on input "gtg timb" at bounding box center [465, 82] width 146 height 29
type input "b"
type input "multiple"
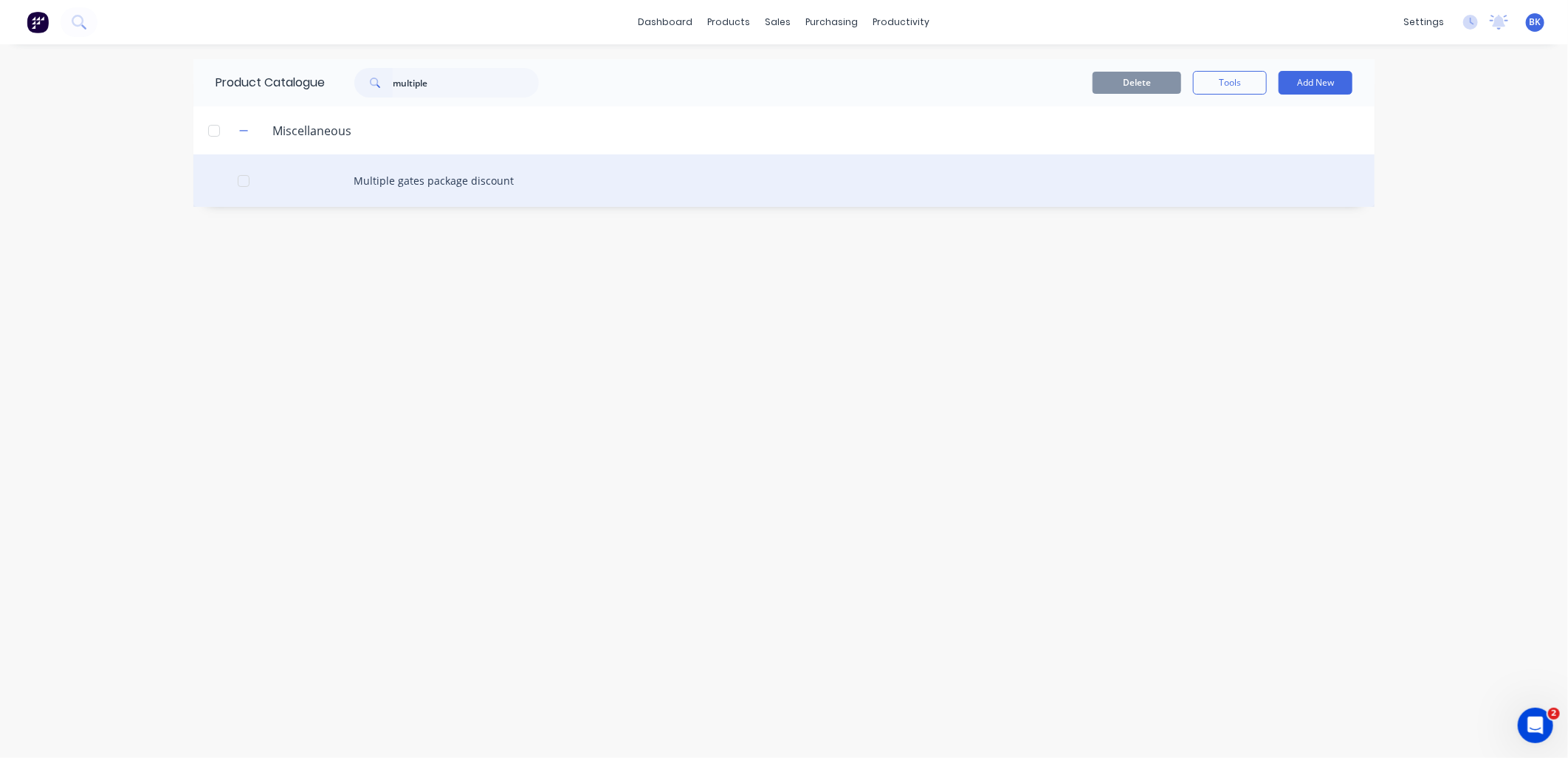
click at [451, 209] on div "Product Catalogue multiple Delete Tools Add New Miscellaneous Multiple gates pa…" at bounding box center [784, 401] width 1181 height 684
click at [450, 187] on div "Multiple gates package discount" at bounding box center [784, 180] width 1181 height 52
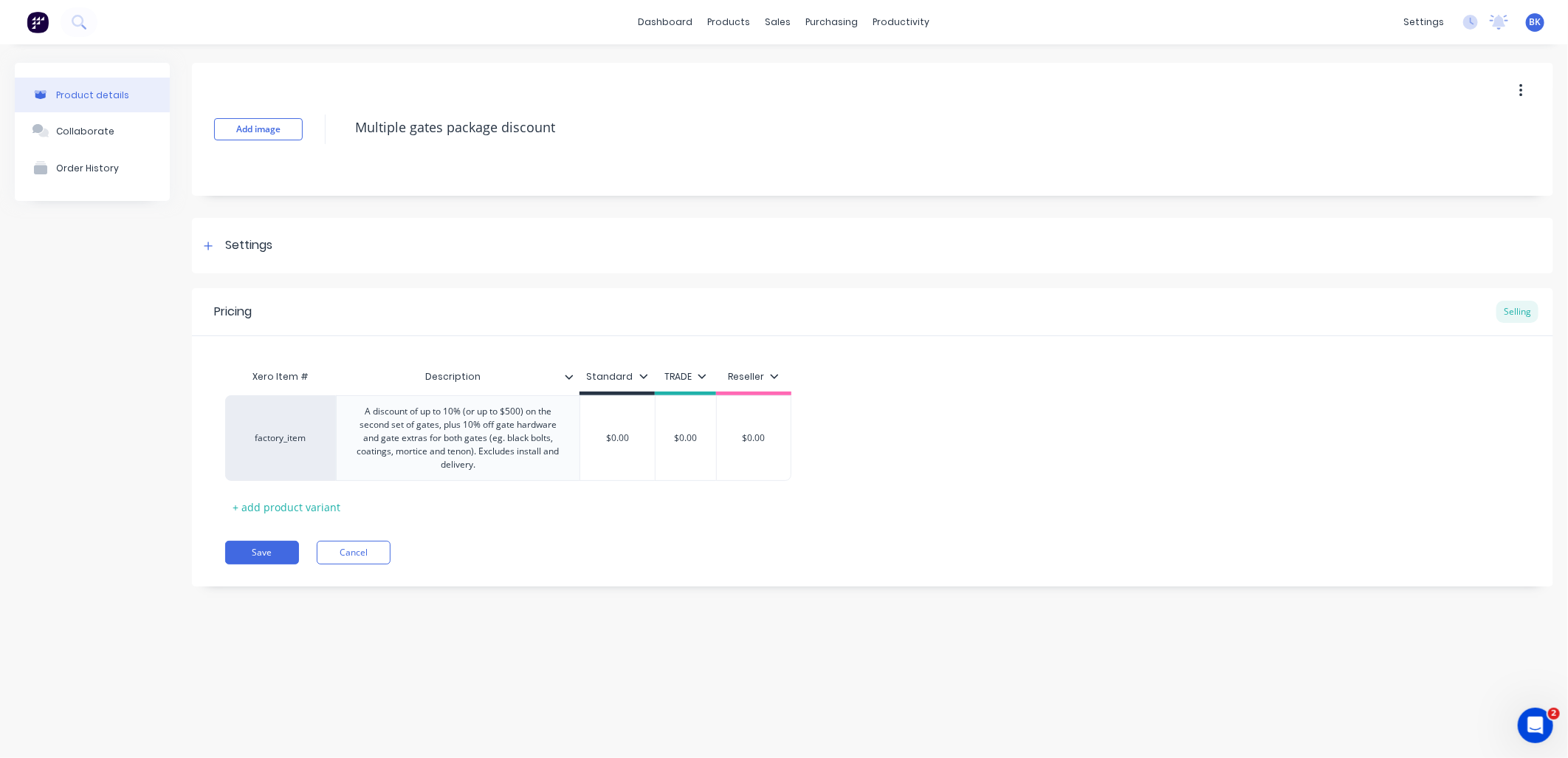
click at [1525, 82] on button "button" at bounding box center [1521, 91] width 34 height 27
click at [1492, 137] on span "Duplicate" at bounding box center [1467, 129] width 111 height 16
type textarea "x"
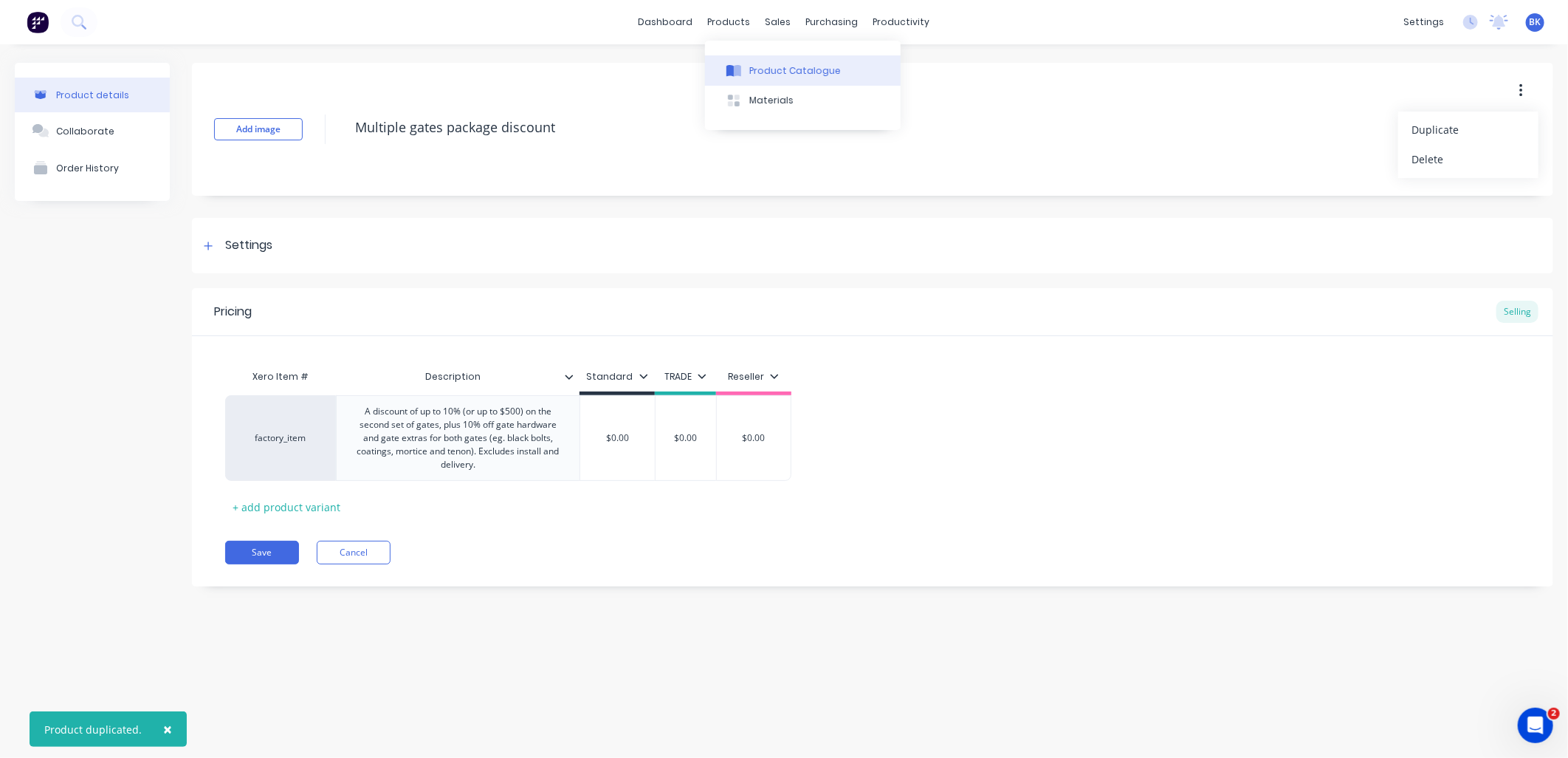
click at [780, 76] on div "Product Catalogue" at bounding box center [795, 71] width 91 height 13
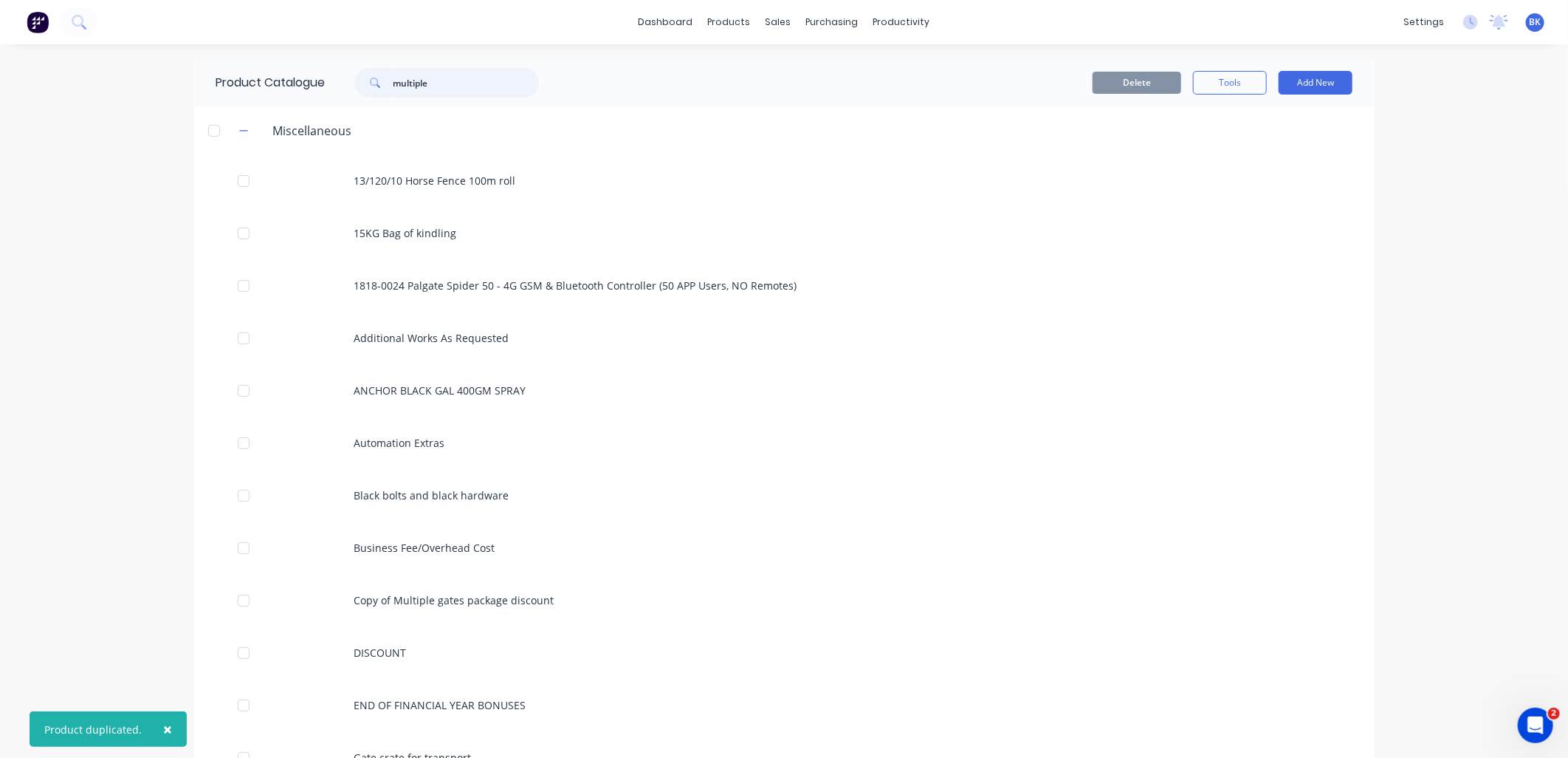
click at [462, 94] on input "multiple" at bounding box center [465, 82] width 146 height 29
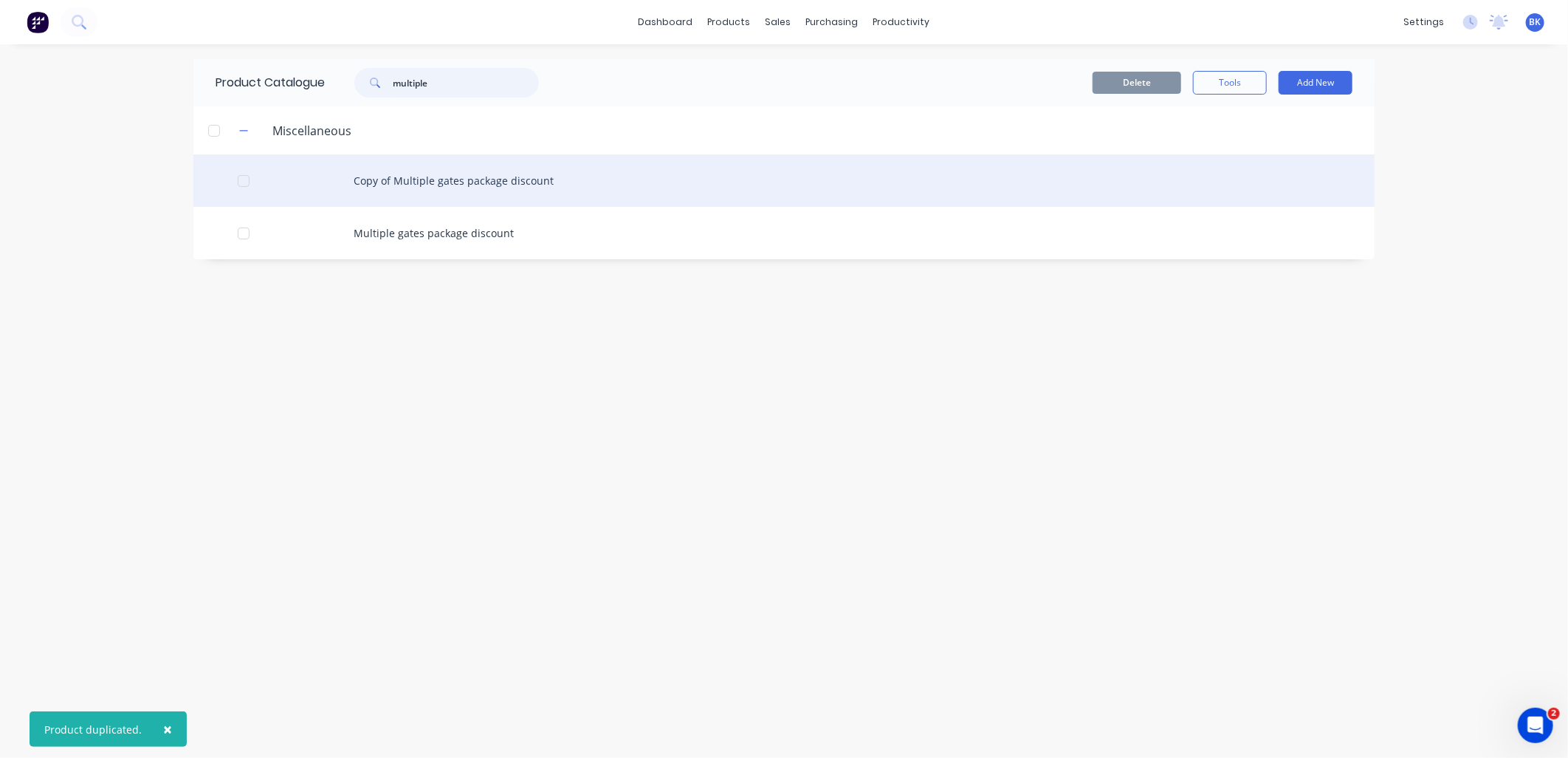
type input "multiple"
click at [439, 183] on div "Copy of Multiple gates package discount" at bounding box center [784, 180] width 1181 height 52
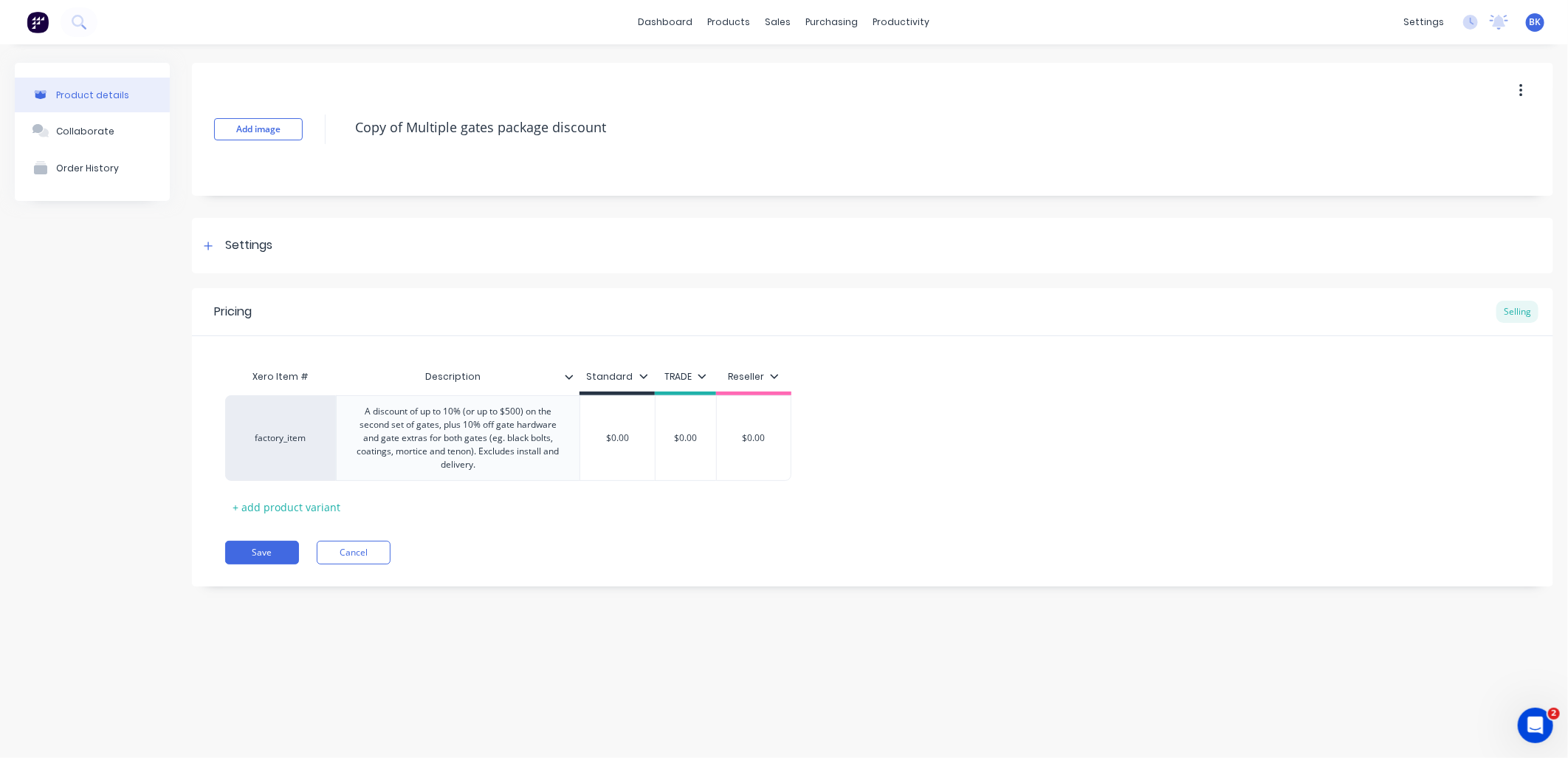
drag, startPoint x: 404, startPoint y: 126, endPoint x: 330, endPoint y: 133, distance: 74.3
click at [330, 133] on div "Add image Copy of Multiple gates package discount" at bounding box center [873, 129] width 1362 height 133
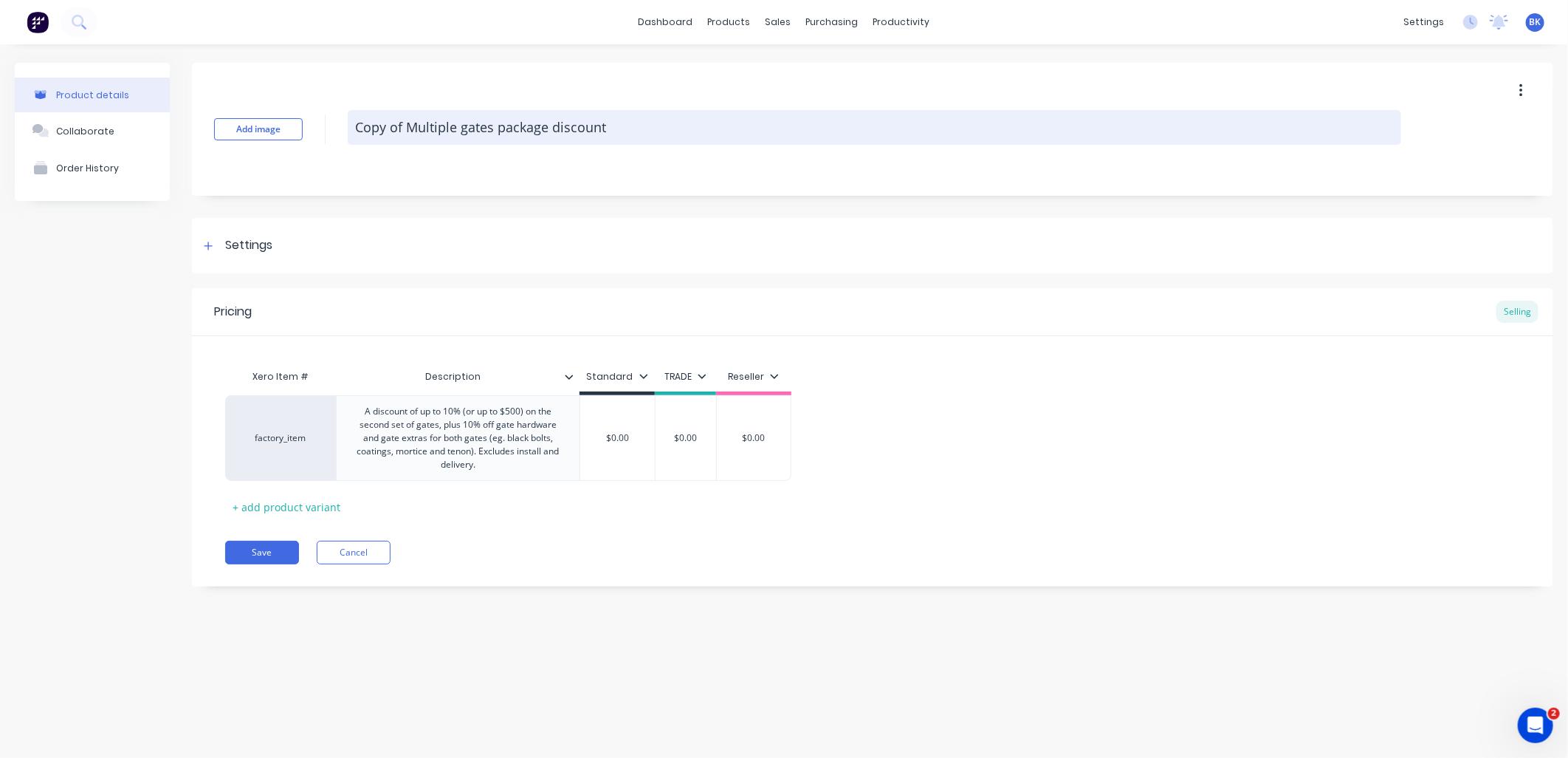
type textarea "x"
type textarea "Multiple gates package discount"
click at [412, 129] on textarea "Multiple gates package discount" at bounding box center [875, 127] width 1053 height 34
type textarea "x"
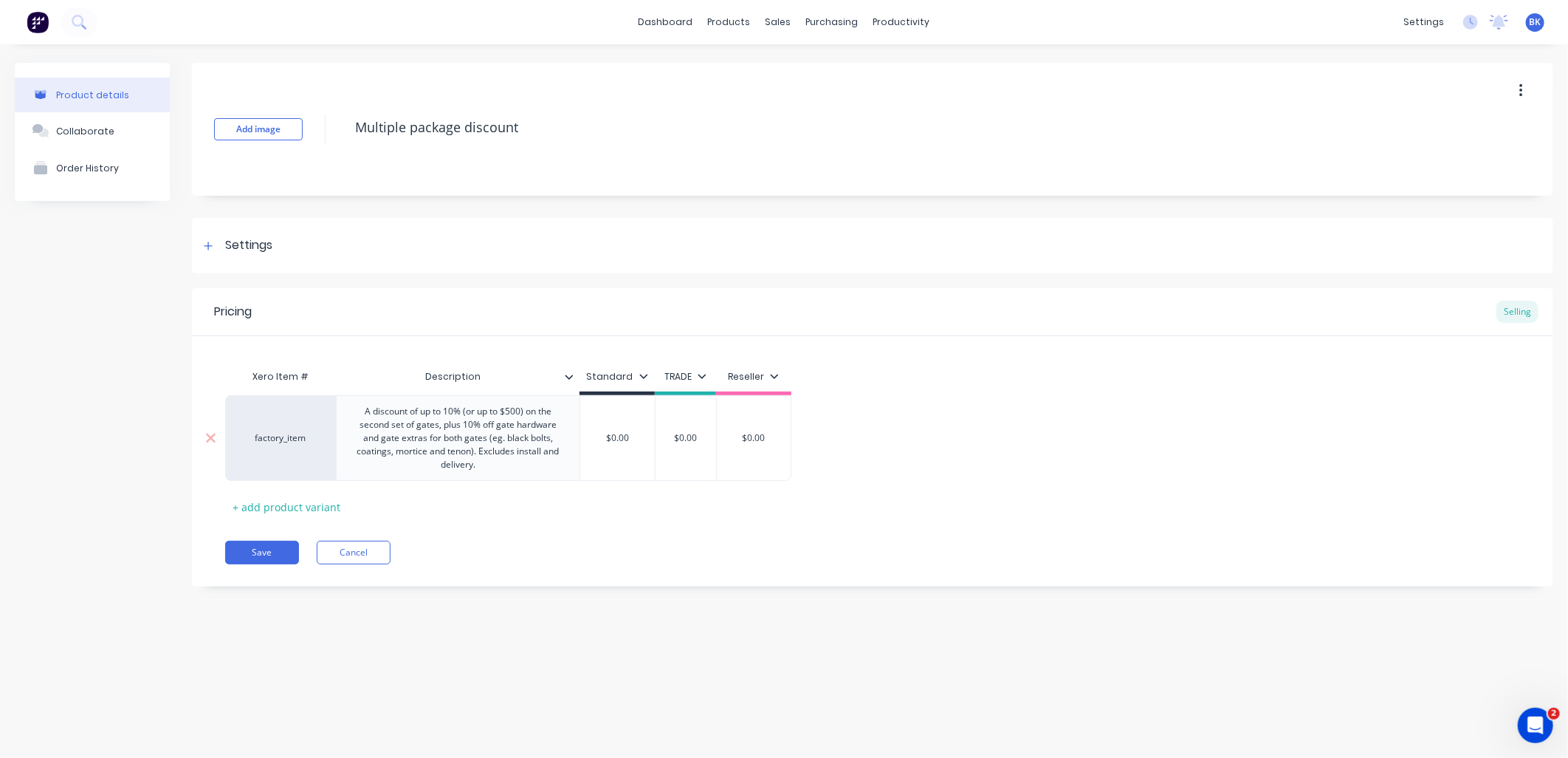
type textarea "Multiple package discount"
type textarea "x"
type textarea "Multiple package discount"
click at [486, 469] on div "A discount of up to 10% (or up to $500) on the second set of gates, plus 10% of…" at bounding box center [458, 438] width 231 height 73
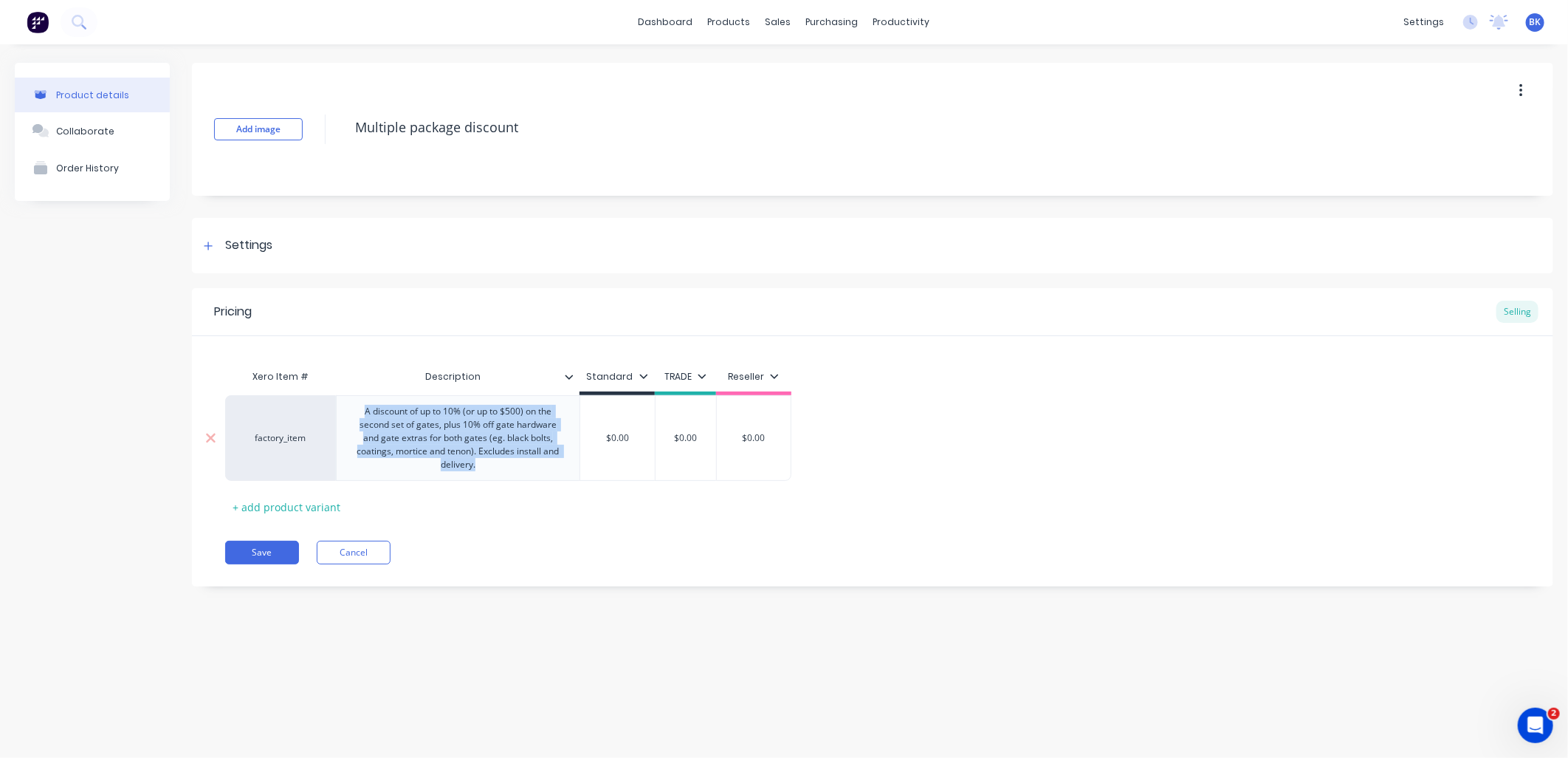
click at [485, 469] on div "A discount of up to 10% (or up to $500) on the second set of gates, plus 10% of…" at bounding box center [458, 438] width 231 height 73
paste div
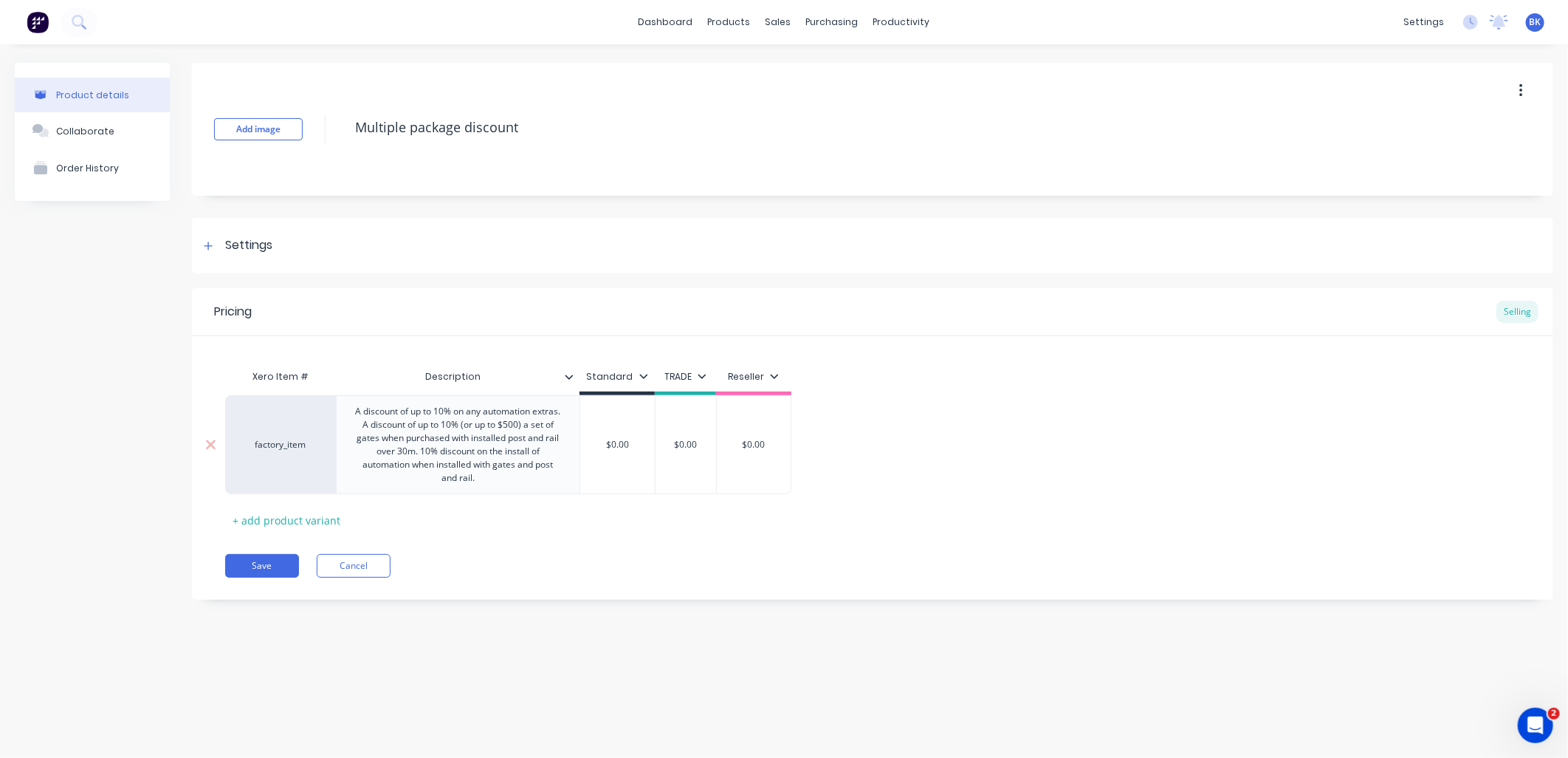
click at [366, 416] on div "A discount of up to 10% on any automation extras. A discount of up to 10% (or u…" at bounding box center [458, 444] width 231 height 85
drag, startPoint x: 390, startPoint y: 427, endPoint x: 401, endPoint y: 430, distance: 11.4
click at [396, 429] on div "• A discount of up to 10% on any automation extras. A discount of up to 10% (or…" at bounding box center [458, 444] width 231 height 85
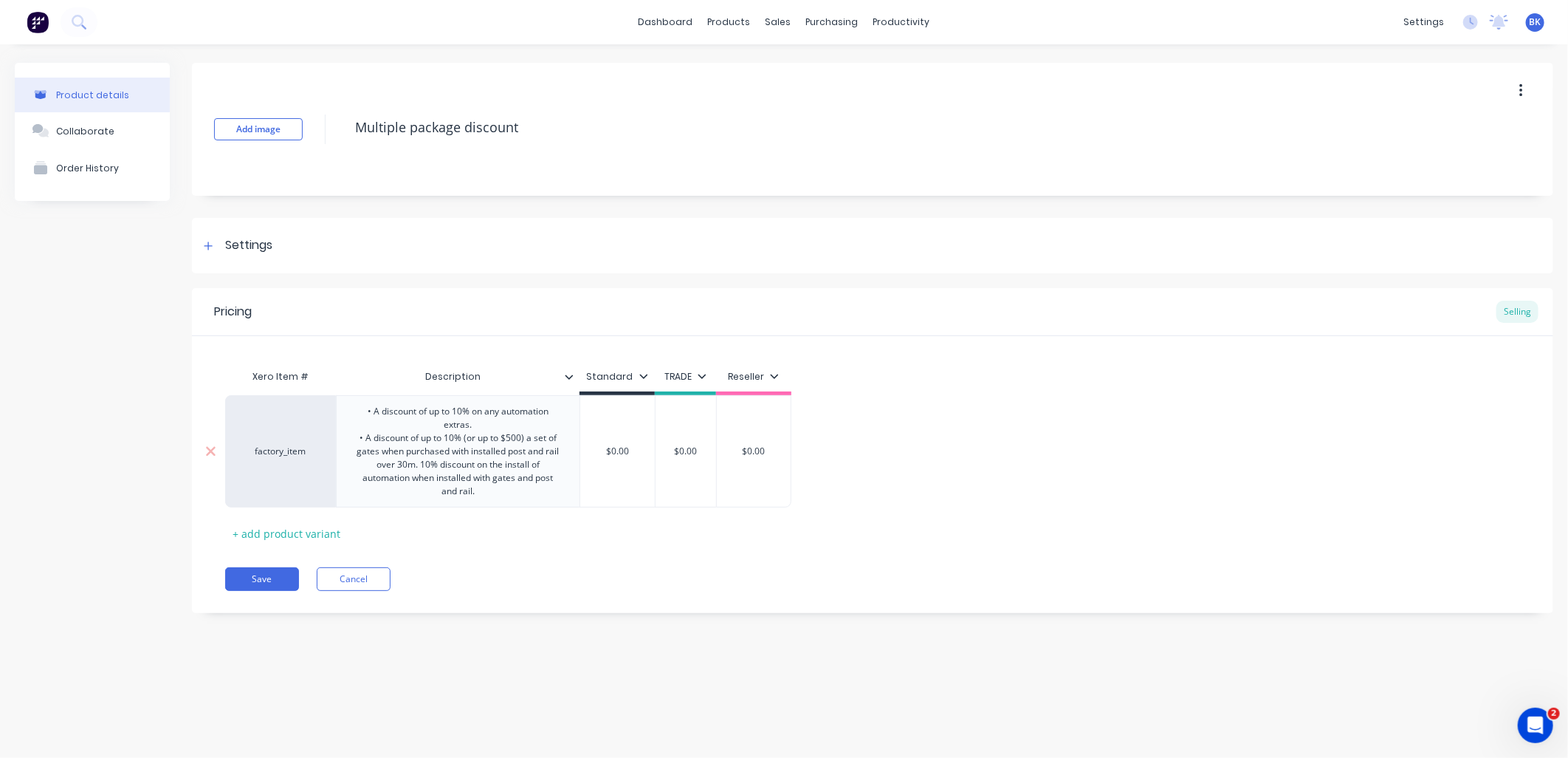
click at [423, 462] on div "• A discount of up to 10% on any automation extras. • A discount of up to 10% (…" at bounding box center [458, 451] width 231 height 99
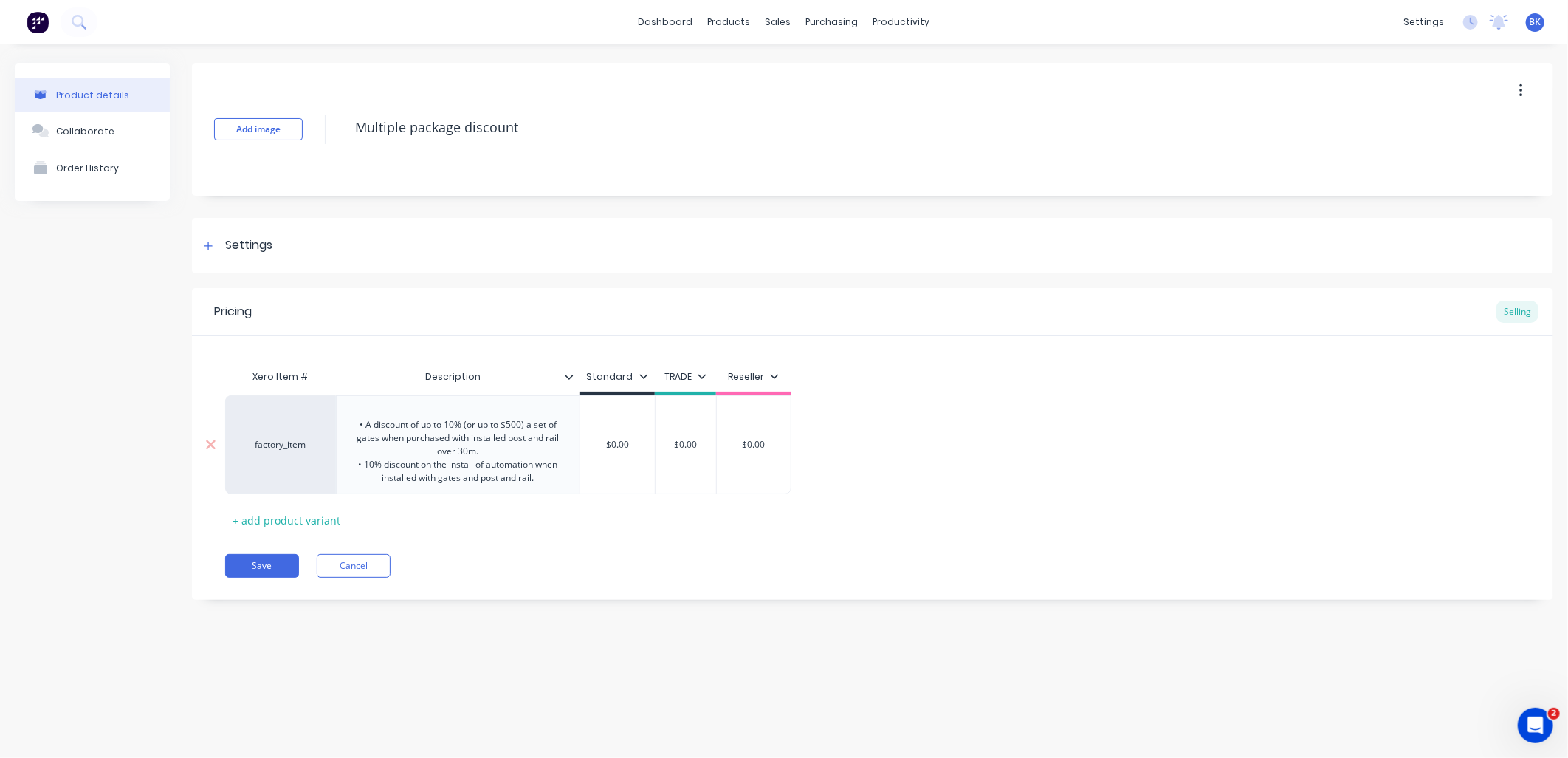
drag, startPoint x: 479, startPoint y: 427, endPoint x: 362, endPoint y: 410, distance: 118.2
click at [362, 410] on div "• A discount of up to 10% (or up to $500) a set of gates when purchased with in…" at bounding box center [458, 444] width 231 height 85
click at [548, 477] on div "• A discount of up to 10% (or up to $500) a set of gates when purchased with in…" at bounding box center [458, 444] width 231 height 85
click at [483, 407] on div "• A discount of up to 10% (or up to $500) a set of gates when purchased with in…" at bounding box center [458, 458] width 231 height 112
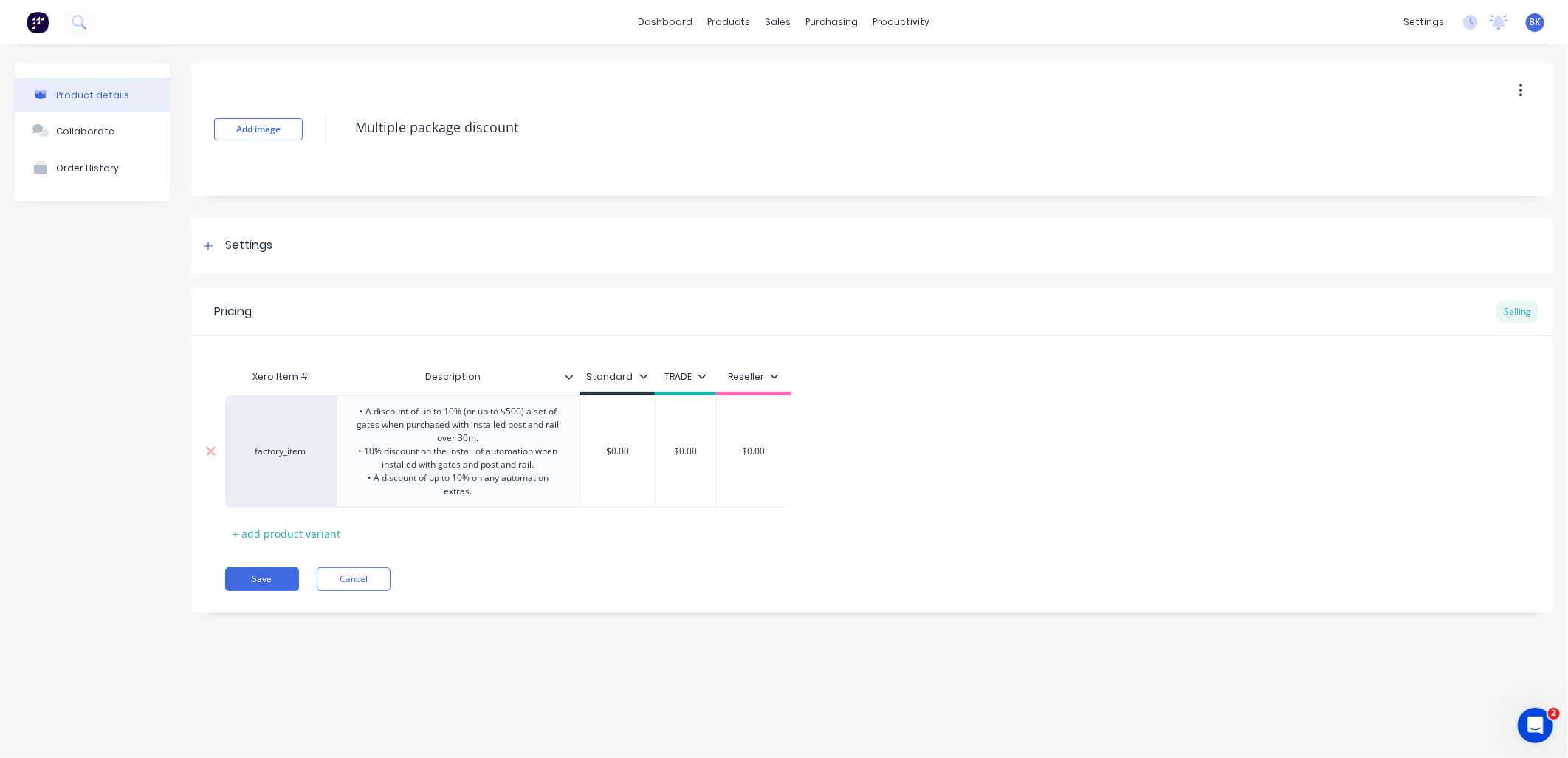
click at [465, 452] on div "• A discount of up to 10% (or up to $500) a set of gates when purchased with in…" at bounding box center [458, 451] width 231 height 99
drag, startPoint x: 465, startPoint y: 452, endPoint x: 532, endPoint y: 470, distance: 69.4
click at [532, 470] on div "• A discount of up to 10% (or up to $500) a set of gates when purchased with in…" at bounding box center [458, 451] width 231 height 99
click at [500, 443] on div "• A discount of up to 10% (or up to $500) a set of gates when purchased with in…" at bounding box center [458, 451] width 231 height 99
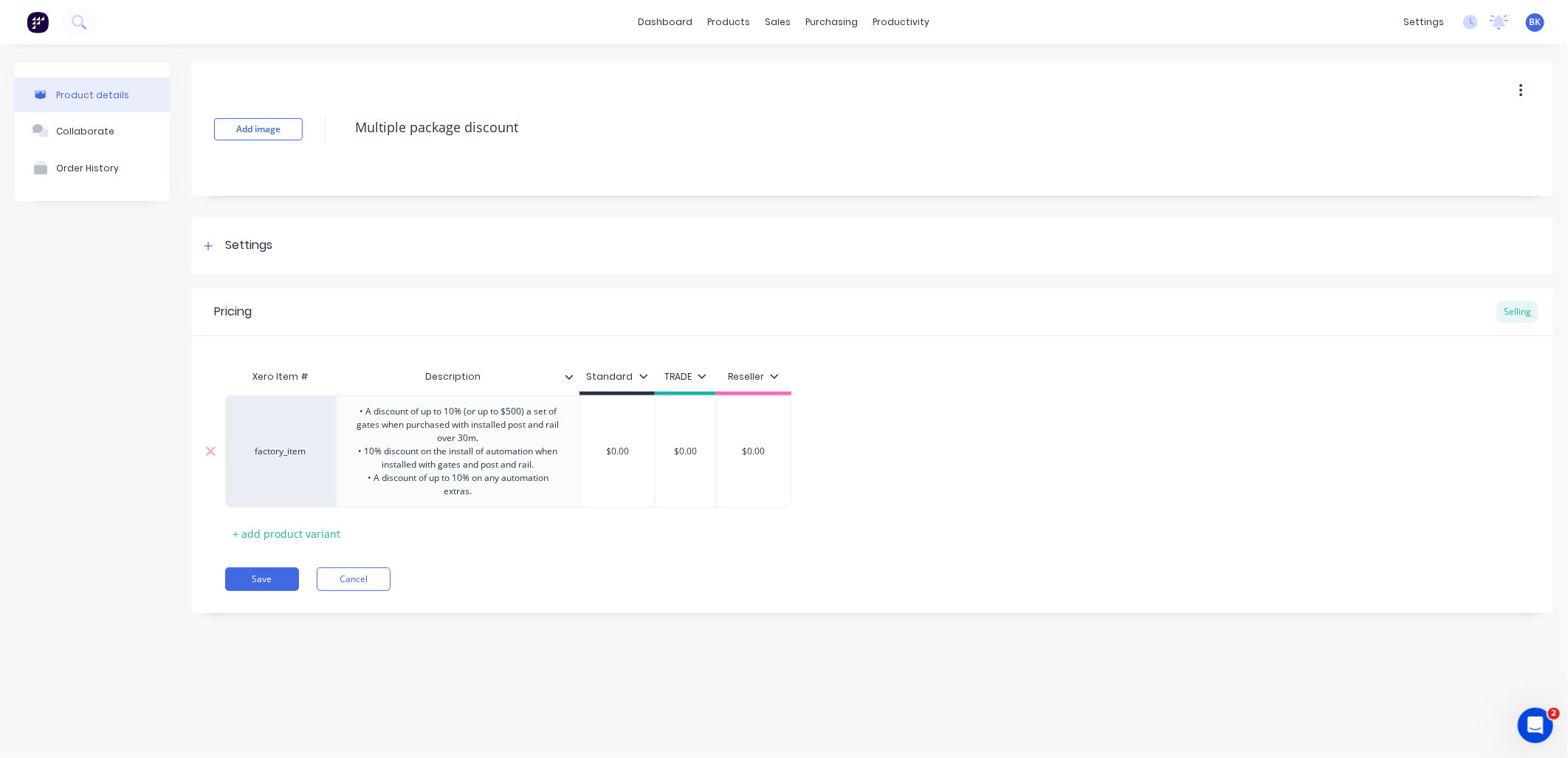
copy div "• A discount of up to 10% (or up to $500) a set of gates when purchased with in…"
drag, startPoint x: 483, startPoint y: 440, endPoint x: 334, endPoint y: 412, distance: 151.6
click at [334, 412] on div "factory_item • A discount of up to 10% (or up to $500) a set of gates when purc…" at bounding box center [508, 451] width 566 height 112
click at [340, 410] on div "• A discount of up to 10% (or up to $500) a set of gates when purchased with in…" at bounding box center [458, 451] width 244 height 112
click at [355, 409] on div "• A discount of up to 10% (or up to $500) a set of gates when purchased with in…" at bounding box center [458, 451] width 231 height 99
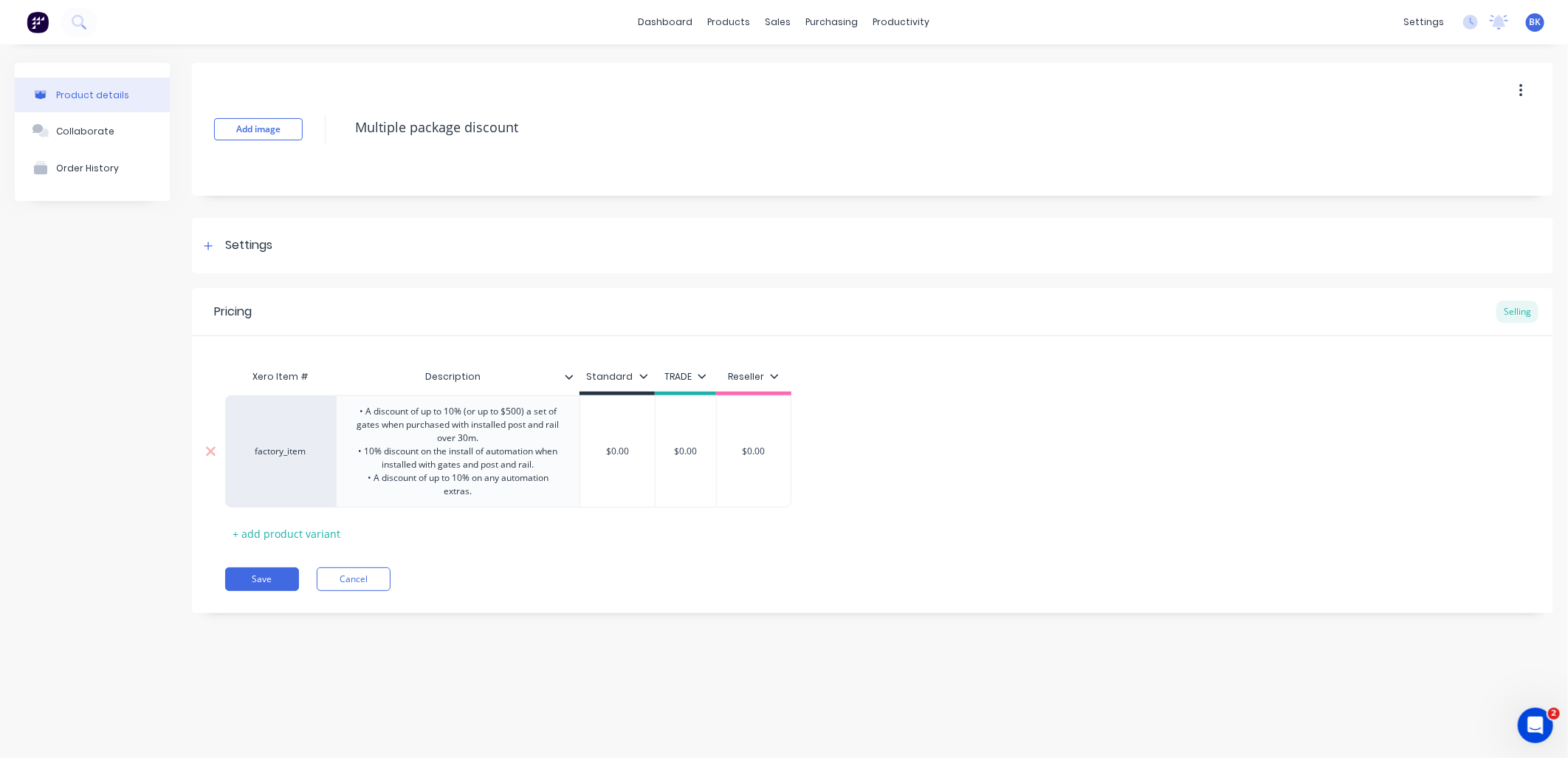
click at [361, 404] on div "• A discount of up to 10% (or up to $500) a set of gates when purchased with in…" at bounding box center [458, 451] width 231 height 99
drag, startPoint x: 359, startPoint y: 404, endPoint x: 373, endPoint y: 411, distance: 15.7
click at [361, 404] on div "• A discount of up to 10% (or up to $500) a set of gates when purchased with in…" at bounding box center [458, 451] width 231 height 99
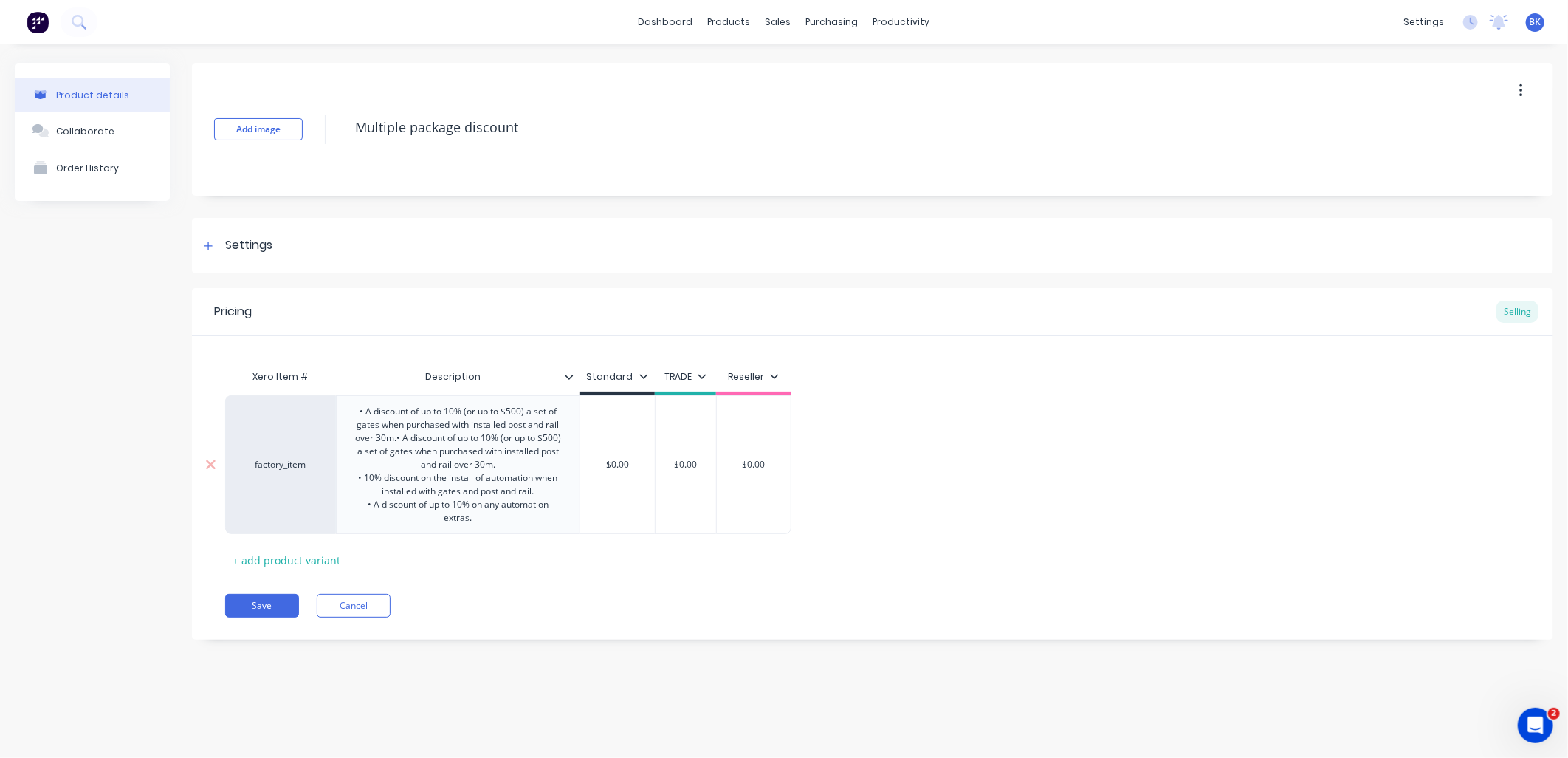
click at [521, 409] on div "• A discount of up to 10% (or up to $500) a set of gates when purchased with in…" at bounding box center [458, 465] width 231 height 126
click at [459, 414] on div "• A discount of up to 10% (or up to $500) a set of gates when purchased with in…" at bounding box center [458, 465] width 231 height 126
click at [518, 415] on div "• A discount of up to 5% (or up to $500) a set of gates when purchased with ins…" at bounding box center [458, 465] width 231 height 126
drag, startPoint x: 521, startPoint y: 414, endPoint x: 511, endPoint y: 414, distance: 10.0
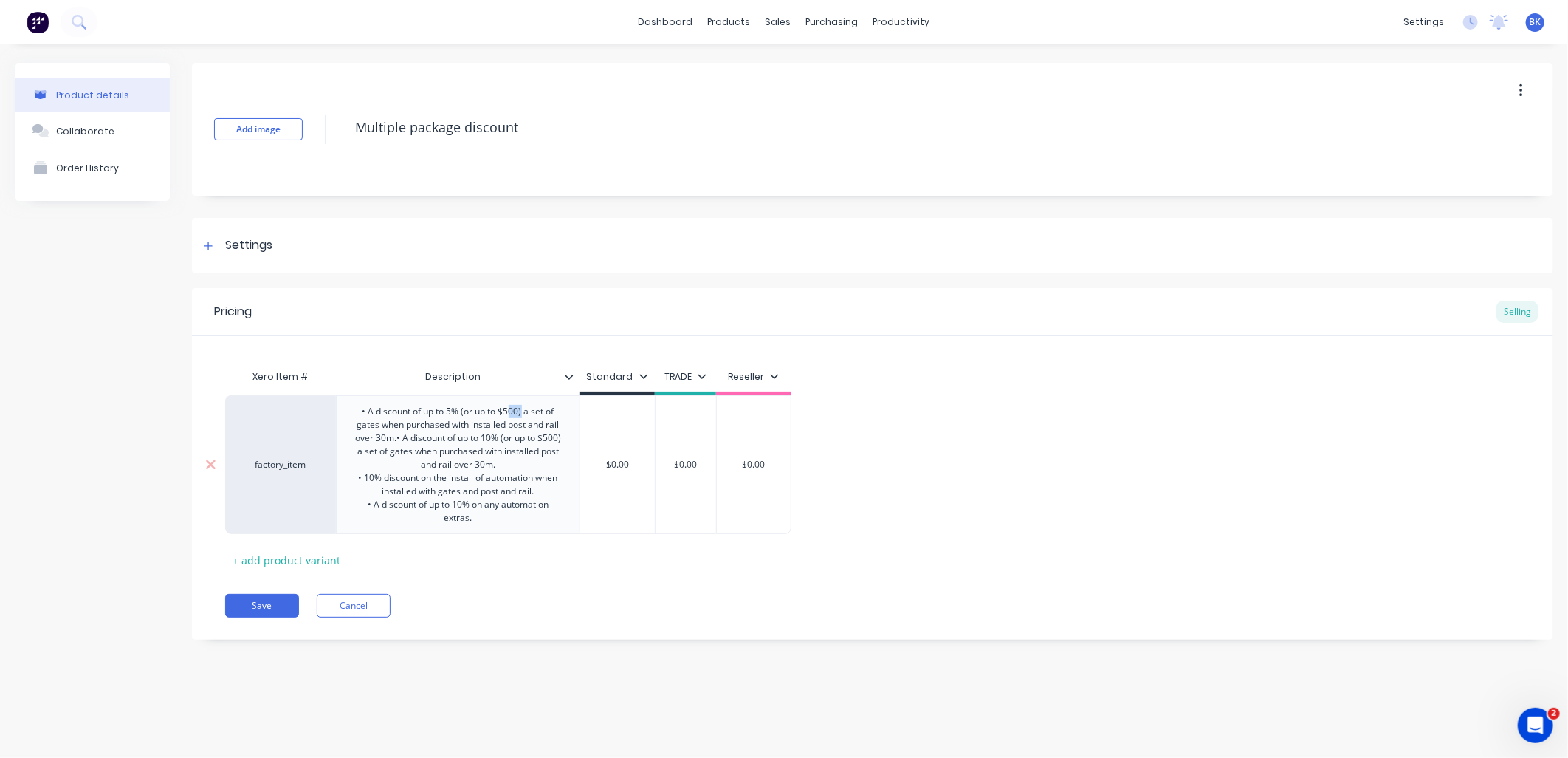
click at [508, 414] on div "• A discount of up to 5% (or up to $500) a set of gates when purchased with ins…" at bounding box center [458, 465] width 231 height 126
click at [489, 441] on div "• A discount of up to 5% (or up to $500) a set of gates when purchased with ins…" at bounding box center [458, 465] width 231 height 126
click at [517, 412] on div "• A discount of up to 5% (or up to $500) a set of gates when purchased with ins…" at bounding box center [458, 465] width 231 height 126
drag, startPoint x: 528, startPoint y: 414, endPoint x: 534, endPoint y: 431, distance: 18.0
click at [508, 425] on div "• A discount of up to 5% (or up to $750) a set of gates when purchased with ins…" at bounding box center [458, 465] width 231 height 126
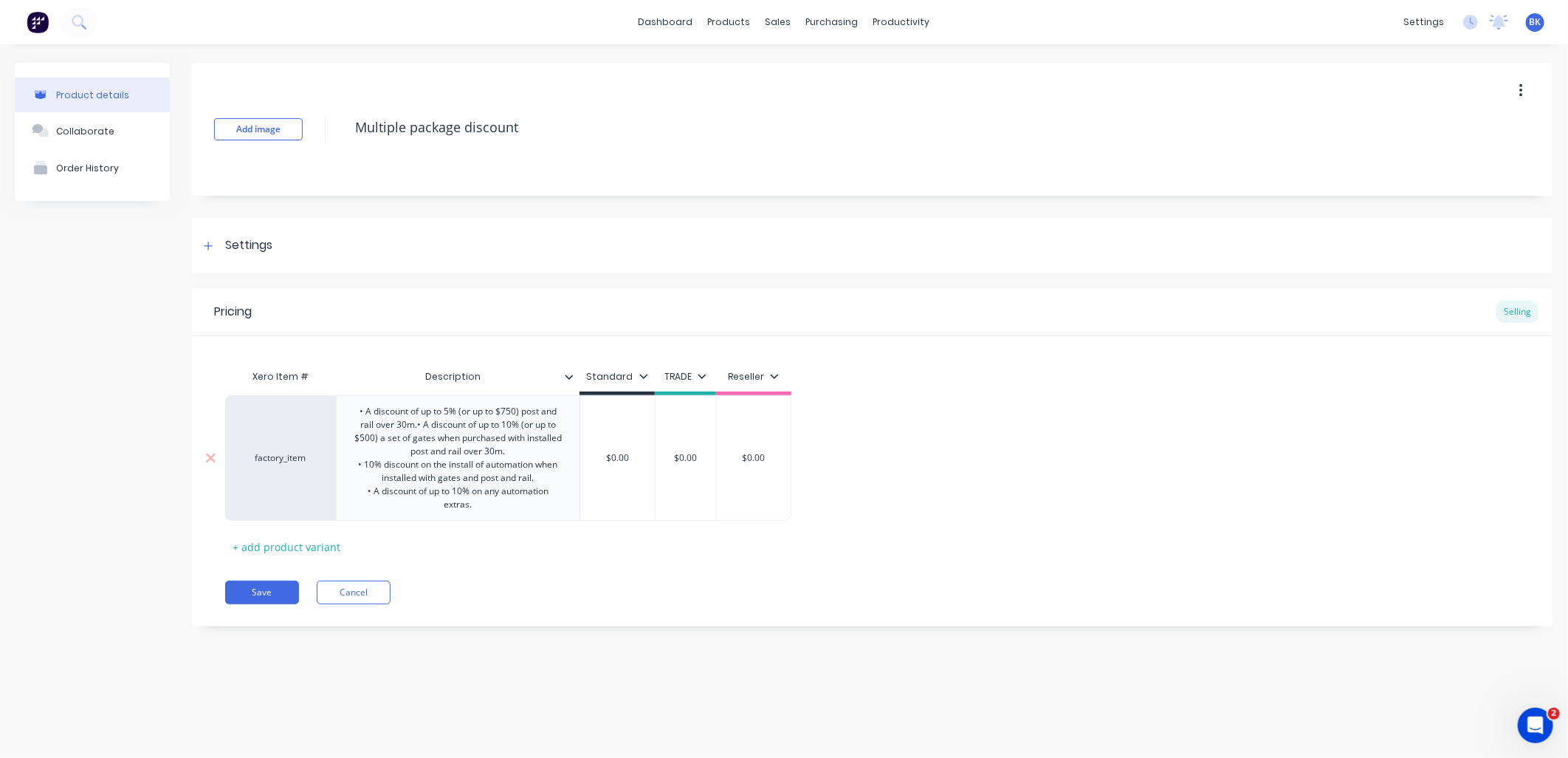
click at [438, 424] on div "• A discount of up to 5% (or up to $750) post and rail over 30m. • A discount o…" at bounding box center [458, 458] width 231 height 112
drag, startPoint x: 438, startPoint y: 424, endPoint x: 471, endPoint y: 427, distance: 33.1
click at [471, 427] on div "• A discount of up to 5% (or up to $750) post and rail over 30m. • A discount o…" at bounding box center [458, 458] width 231 height 112
click at [423, 452] on div "• A discount of up to 5% (or up to $750) post and materials when supplied with …" at bounding box center [458, 465] width 231 height 126
copy div "purchased"
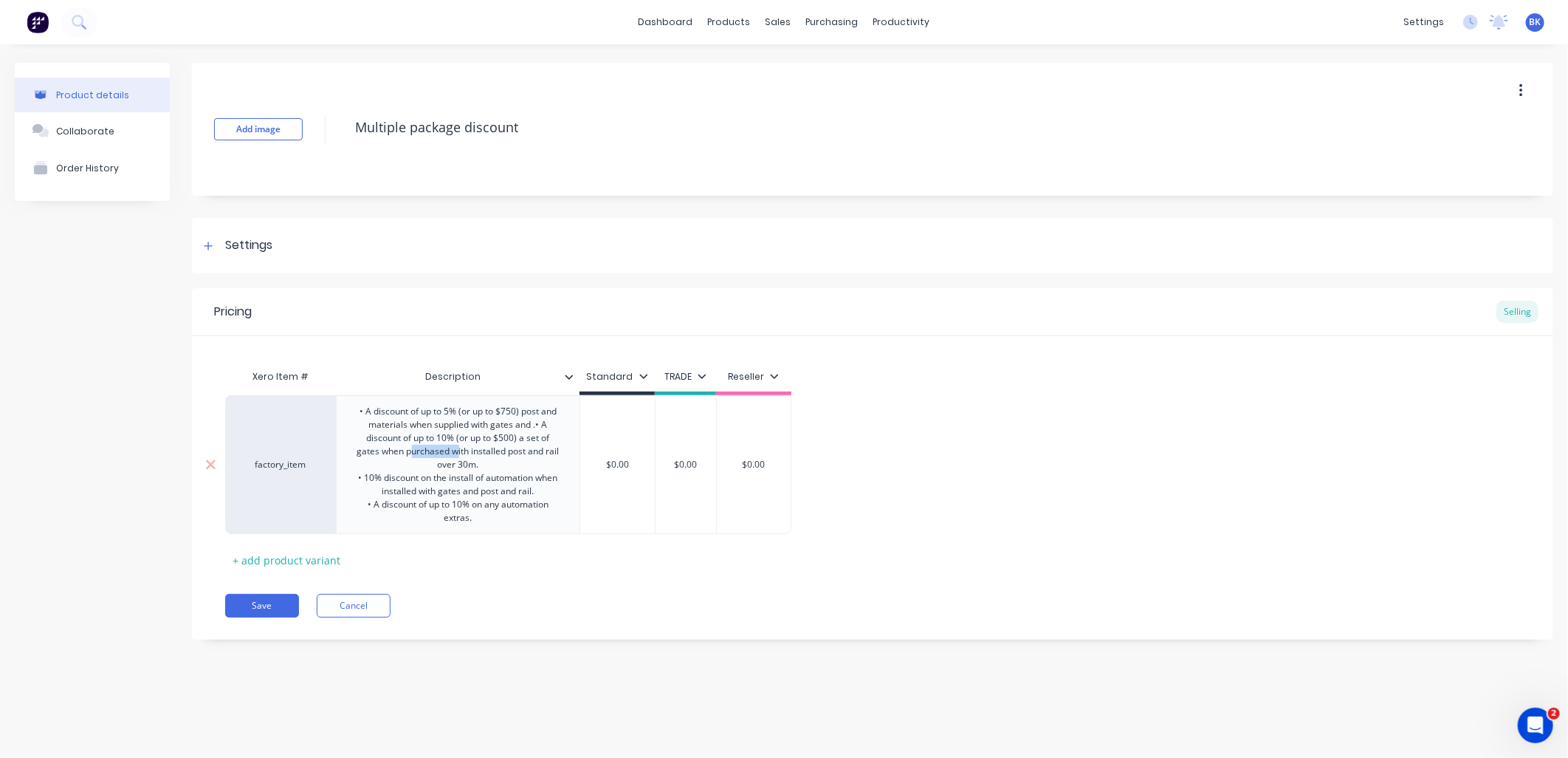
click at [423, 452] on div "• A discount of up to 5% (or up to $750) post and materials when supplied with …" at bounding box center [458, 465] width 231 height 126
click at [458, 425] on div "• A discount of up to 5% (or up to $750) post and materials when supplied with …" at bounding box center [458, 465] width 231 height 126
click at [500, 424] on div "• A discount of up to 5% (or up to $750) post and materials when purchased with…" at bounding box center [458, 465] width 231 height 126
click at [548, 424] on div "• A discount of up to 5% (or up to $750) post and materials when purchased with…" at bounding box center [458, 465] width 231 height 126
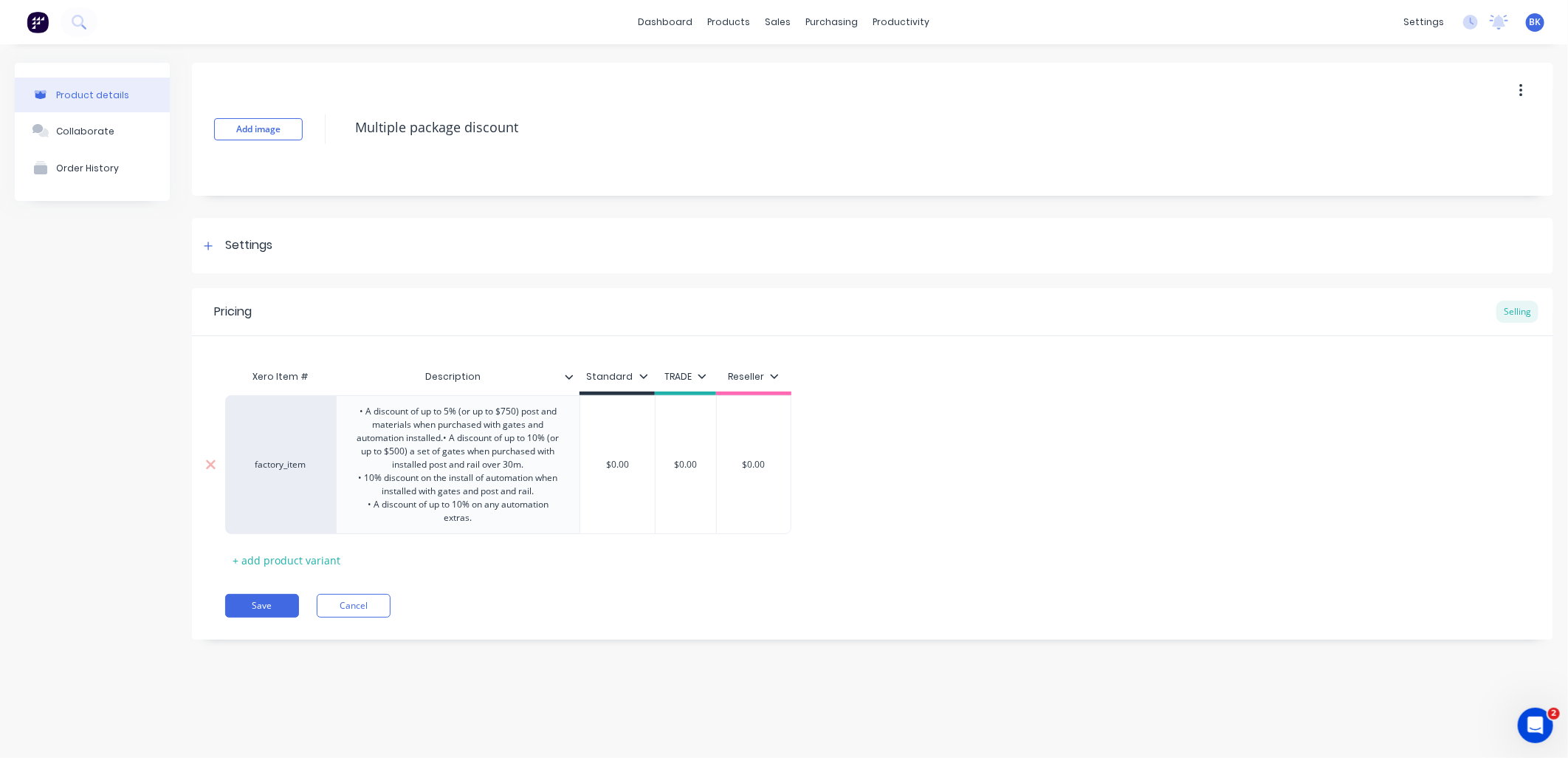
drag, startPoint x: 539, startPoint y: 504, endPoint x: 349, endPoint y: 487, distance: 190.8
click at [349, 487] on div "• A discount of up to 5% (or up to $750) post and materials when purchased with…" at bounding box center [458, 465] width 231 height 126
click at [491, 528] on div "• A discount of up to 5% (or up to $750) post and materials when purchased with…" at bounding box center [458, 465] width 231 height 126
drag, startPoint x: 385, startPoint y: 464, endPoint x: 417, endPoint y: 466, distance: 32.1
click at [386, 464] on div "• A discount of up to 5% (or up to $750) post and materials when purchased with…" at bounding box center [458, 465] width 231 height 126
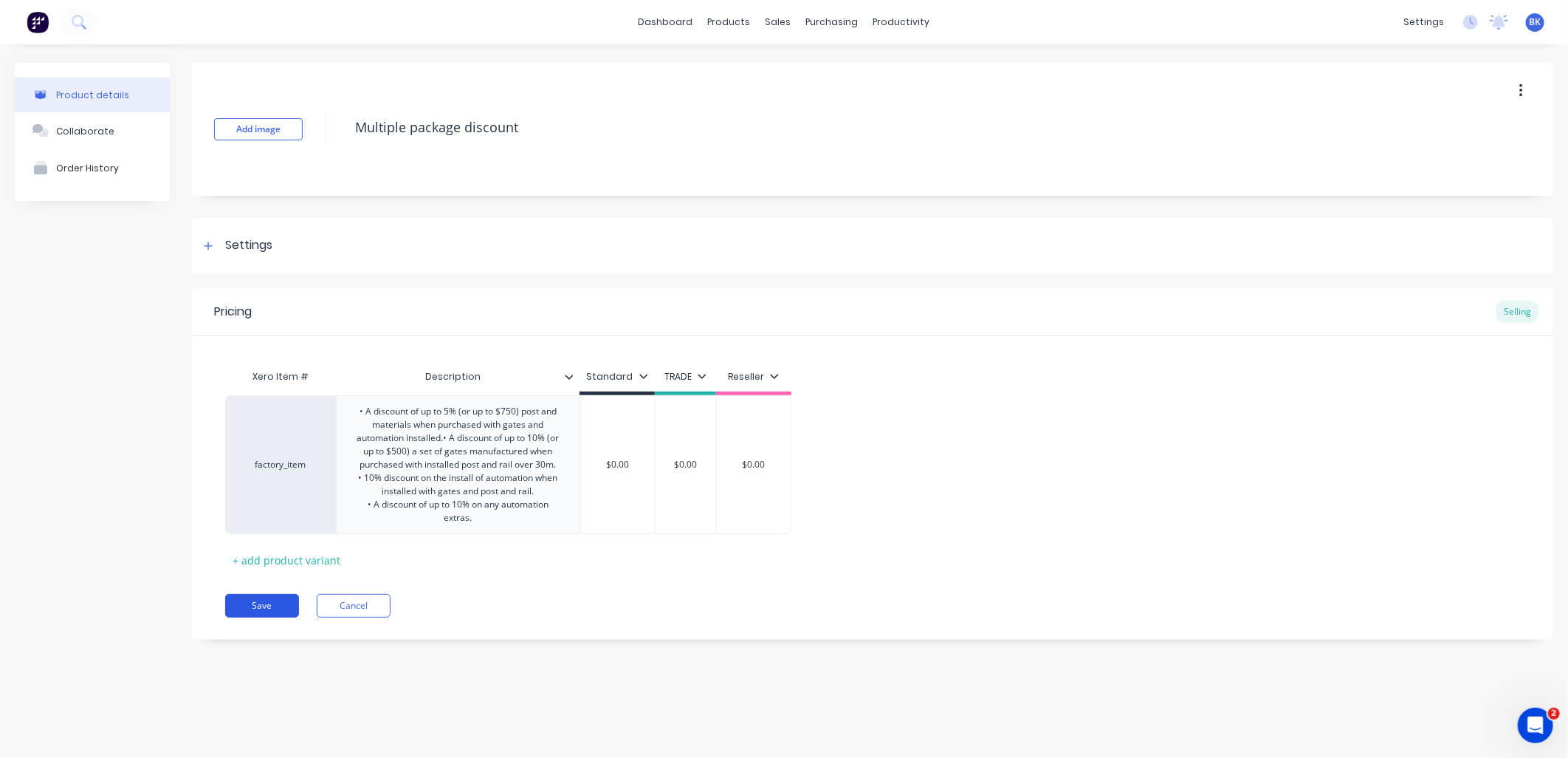
click at [260, 614] on button "Save" at bounding box center [262, 605] width 74 height 24
type textarea "x"
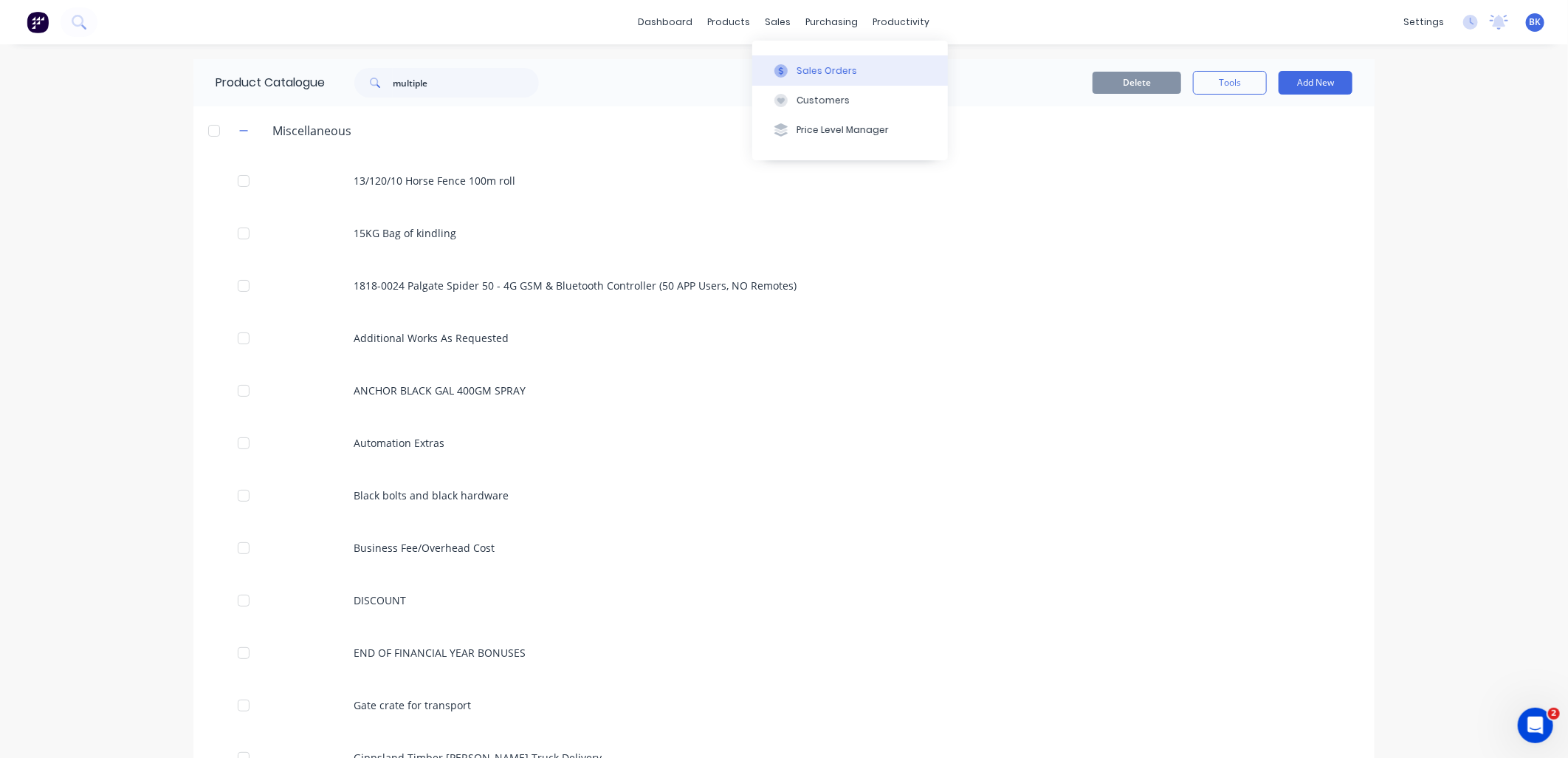
click at [818, 77] on button "Sales Orders" at bounding box center [851, 70] width 196 height 29
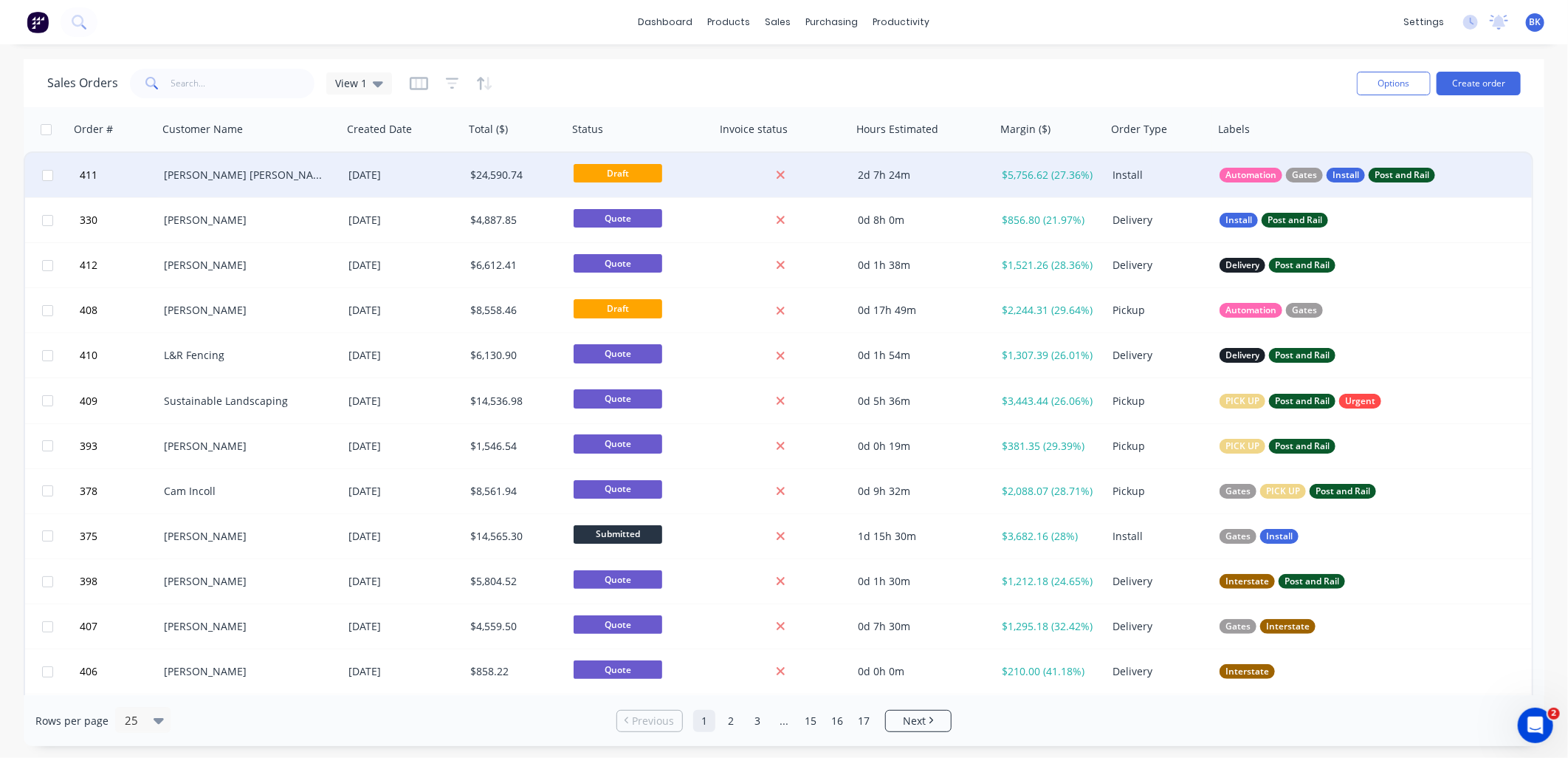
click at [244, 177] on div "[PERSON_NAME] [PERSON_NAME]" at bounding box center [245, 175] width 164 height 15
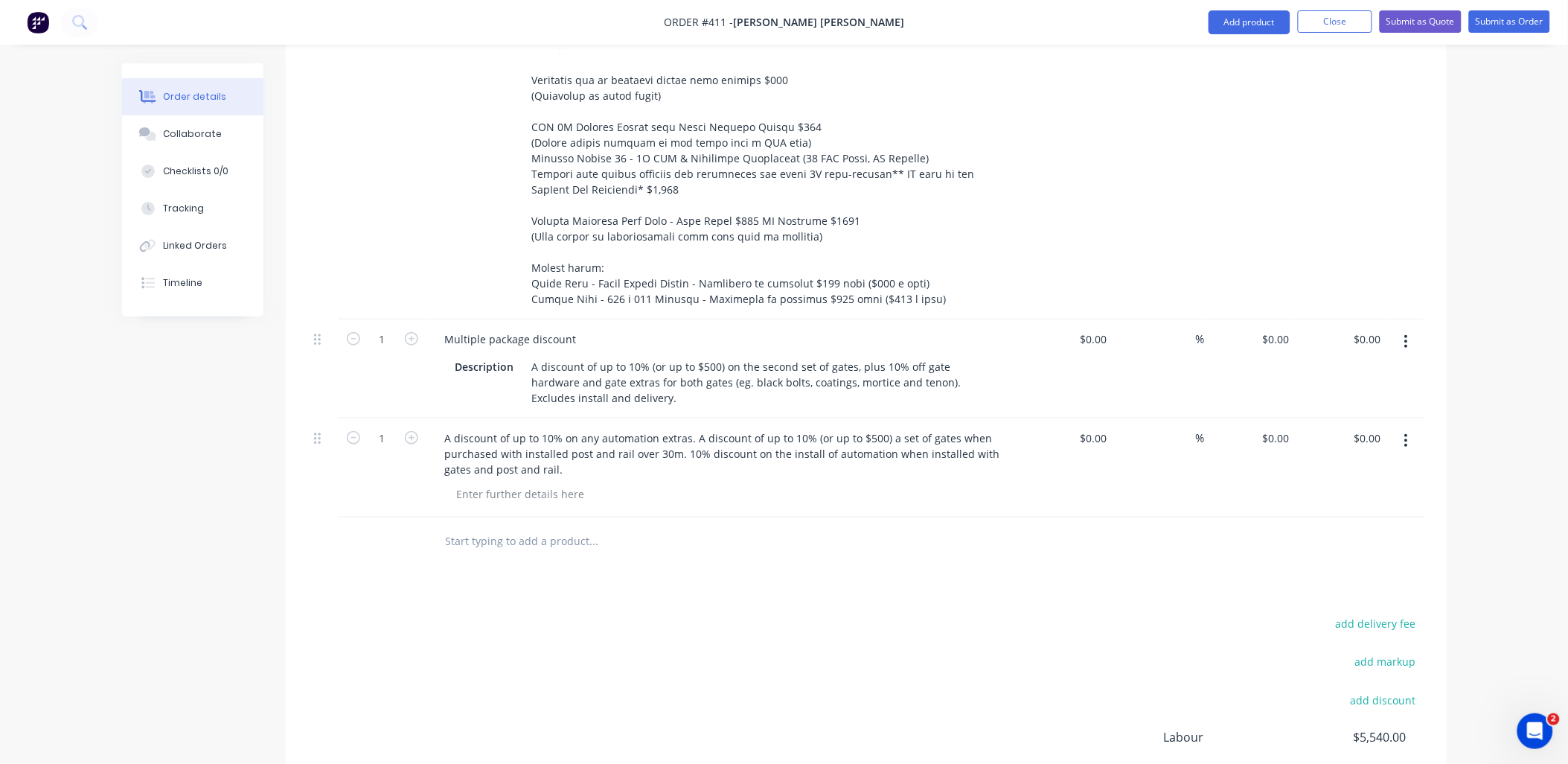
scroll to position [2370, 0]
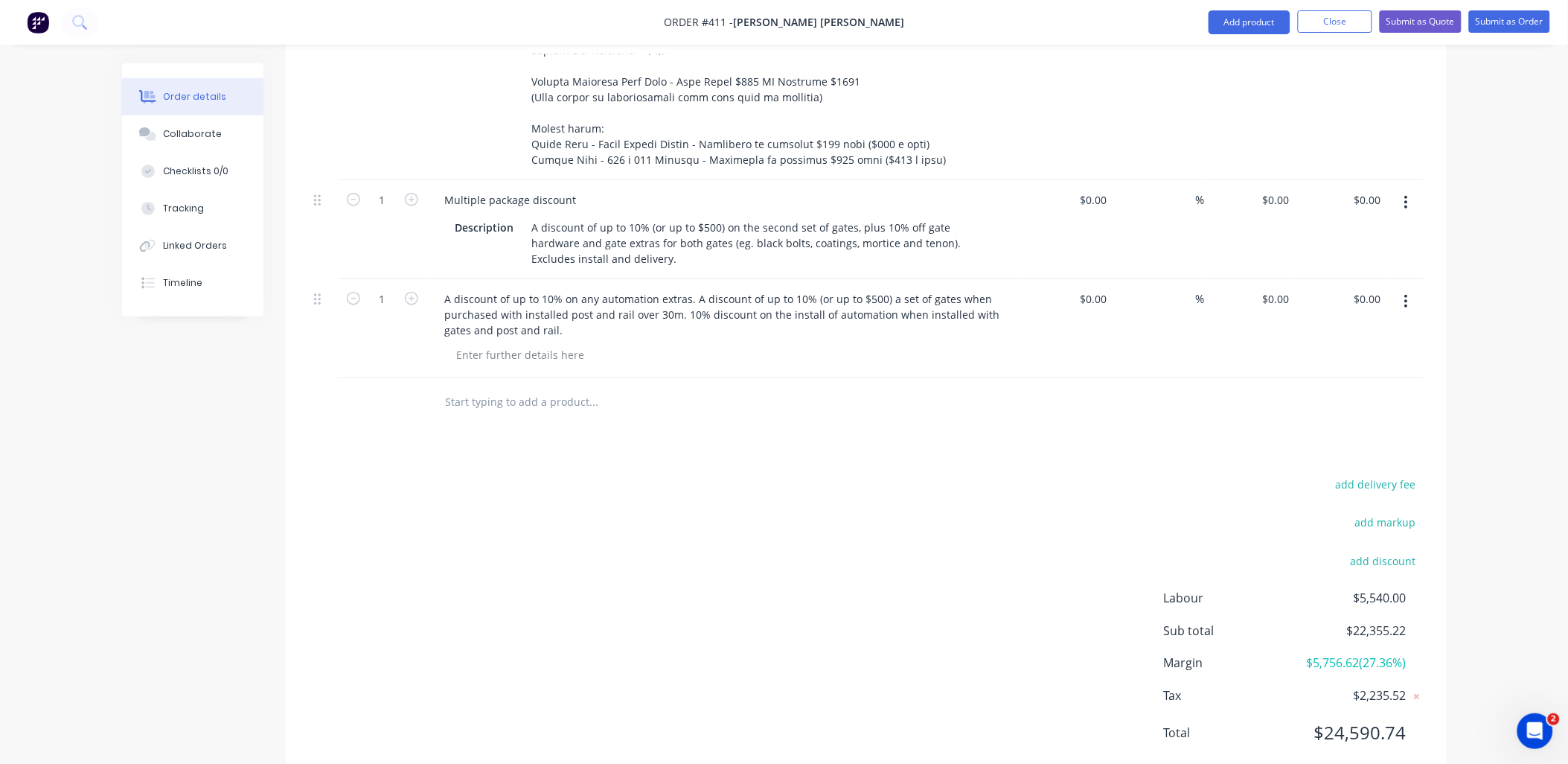
click at [548, 387] on input "text" at bounding box center [594, 401] width 298 height 29
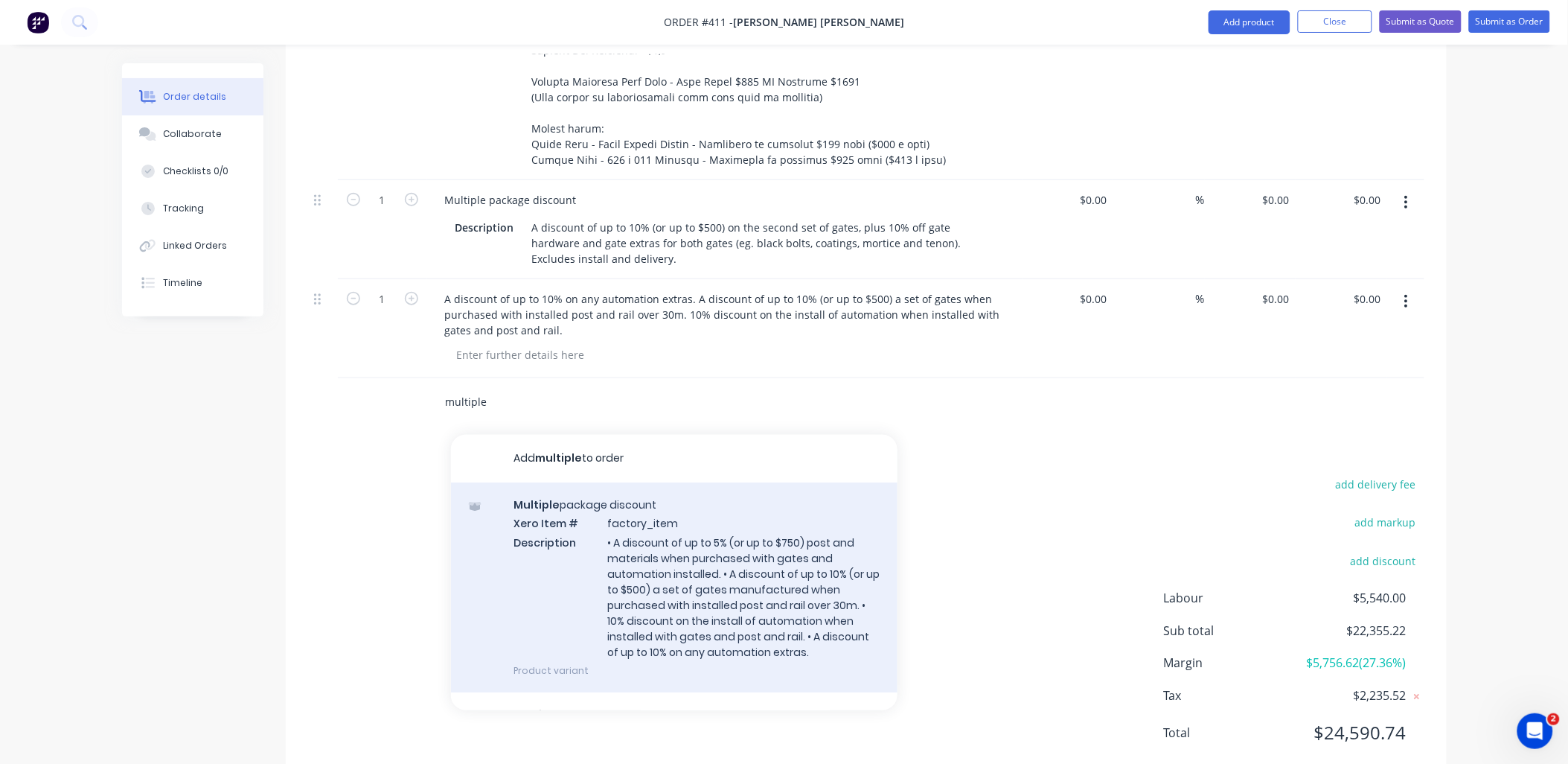
type input "multiple"
click at [589, 483] on div "Multiple package discount Xero Item # factory_item Description • A discount of …" at bounding box center [674, 588] width 446 height 210
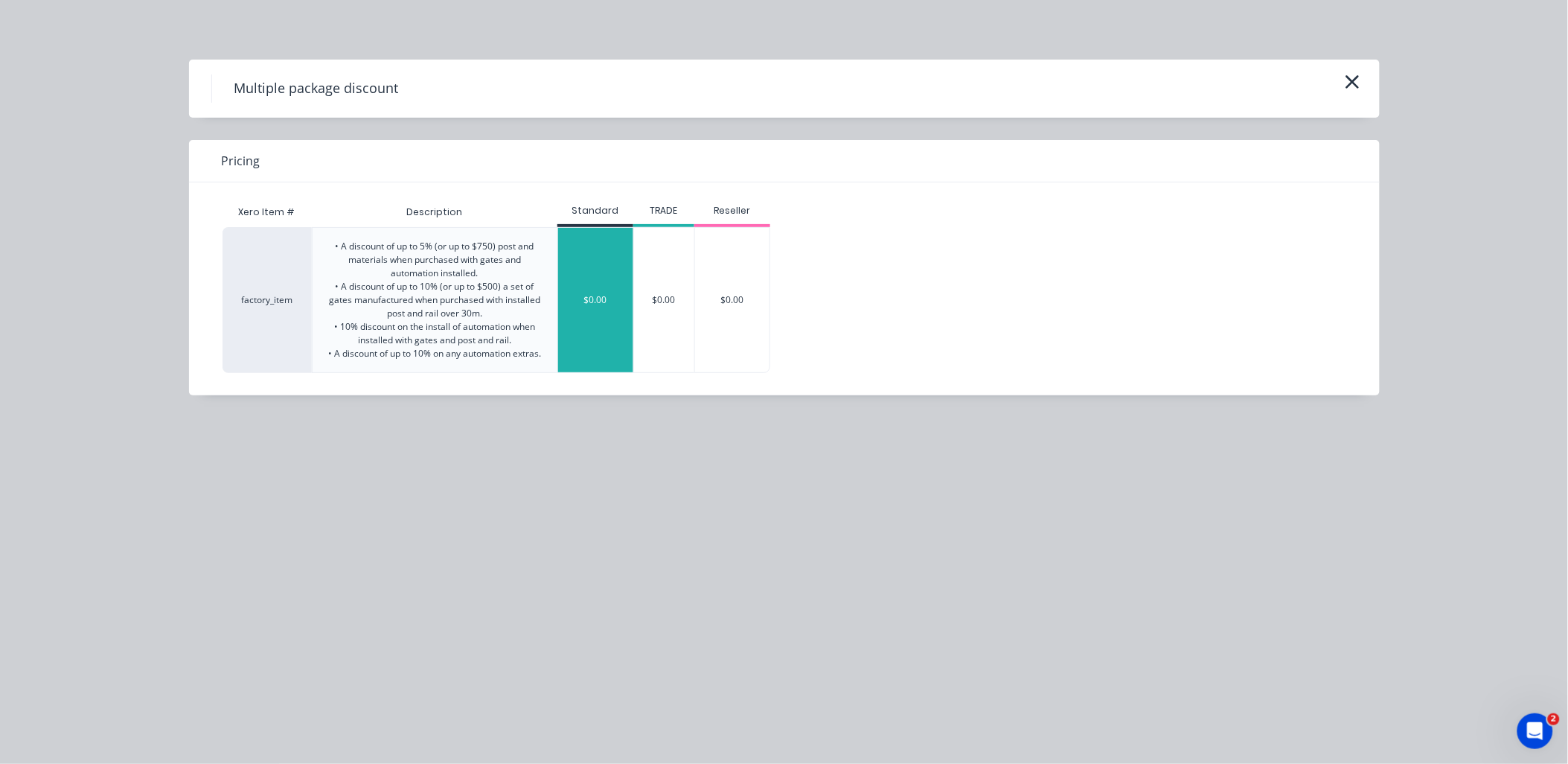
click at [591, 333] on div "$0.00" at bounding box center [596, 299] width 75 height 144
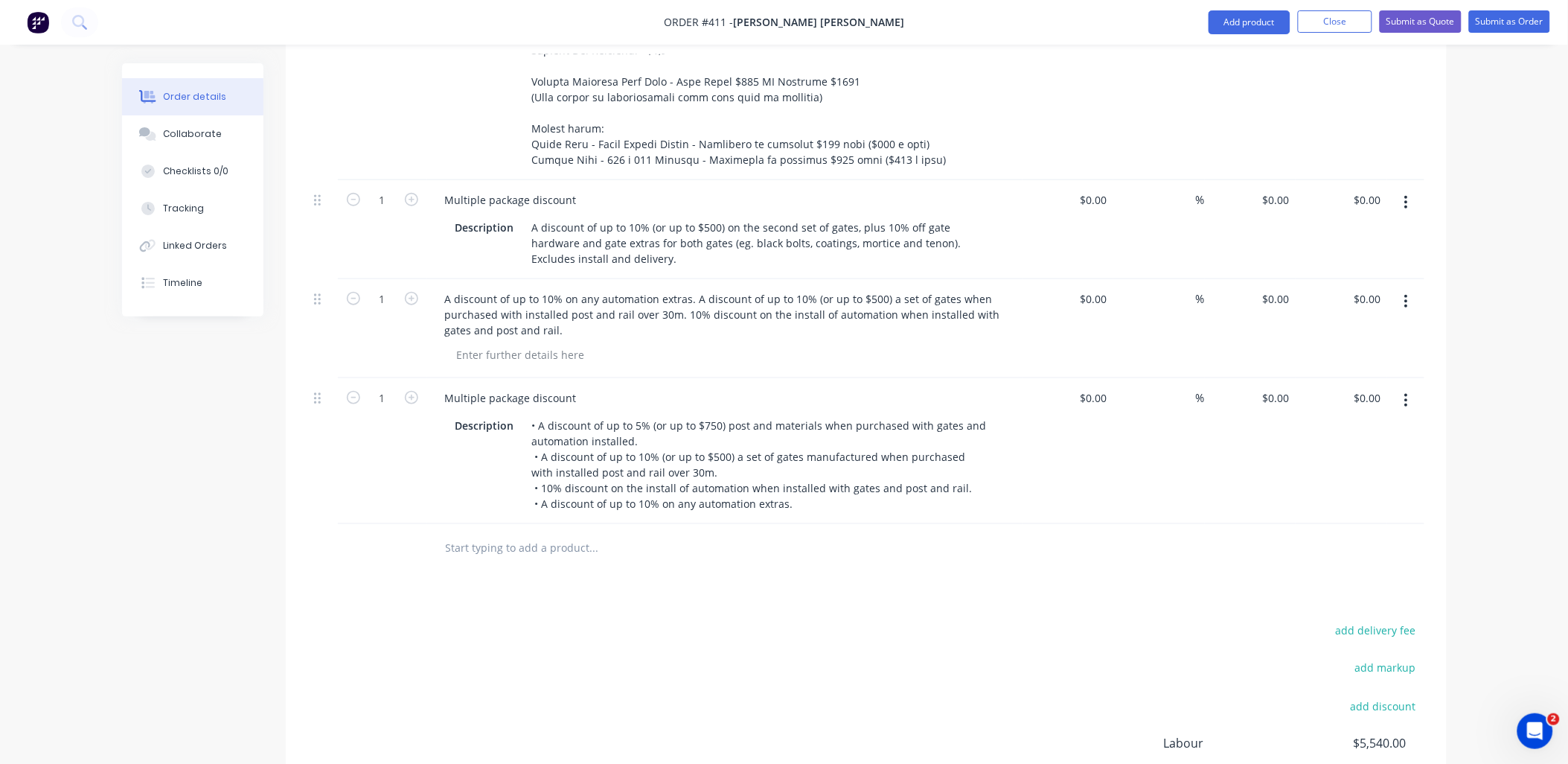
click at [1415, 288] on button "button" at bounding box center [1407, 302] width 35 height 27
click at [1357, 419] on div "Delete" at bounding box center [1354, 430] width 115 height 22
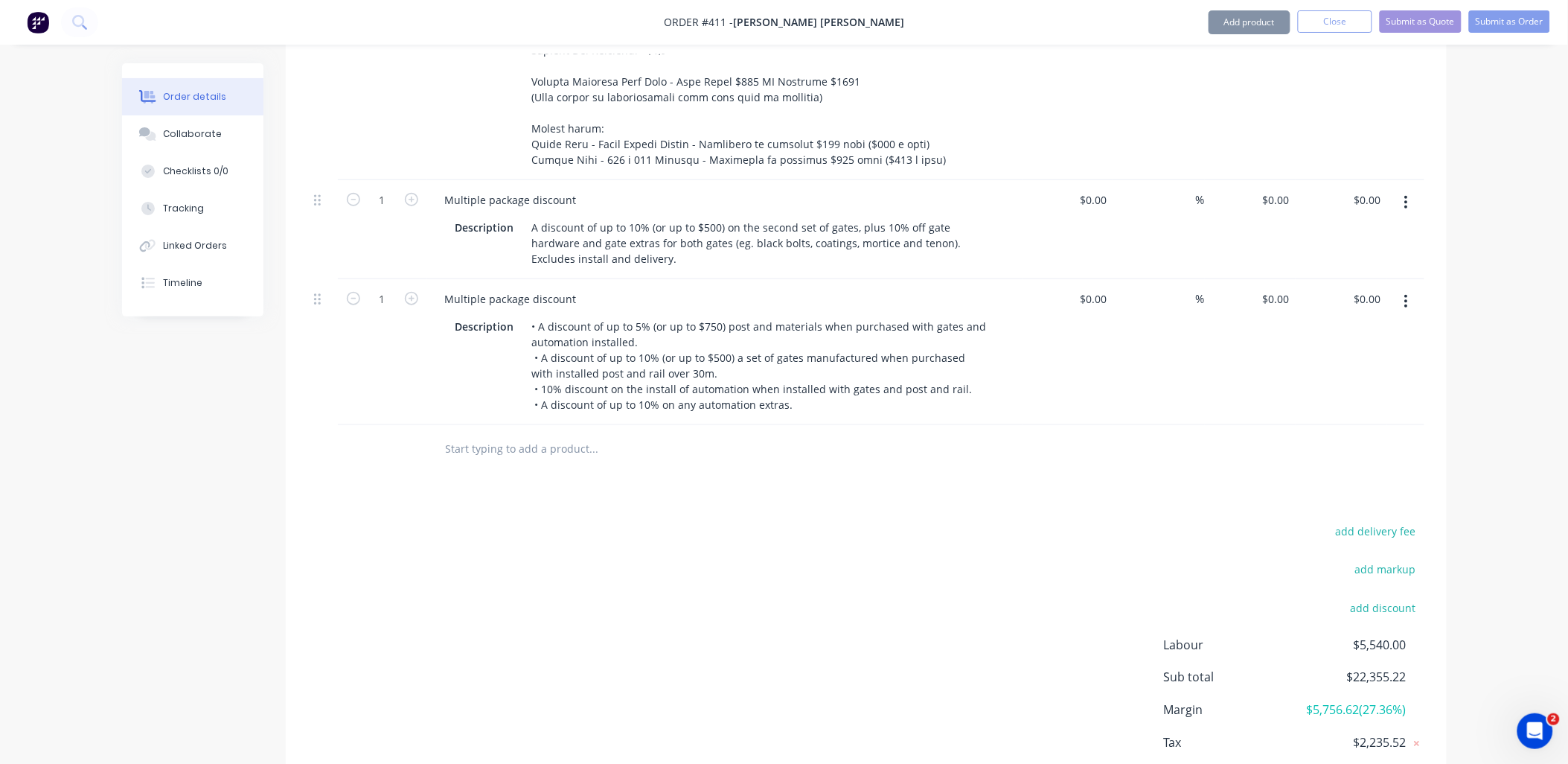
click at [1404, 195] on icon "button" at bounding box center [1406, 203] width 4 height 17
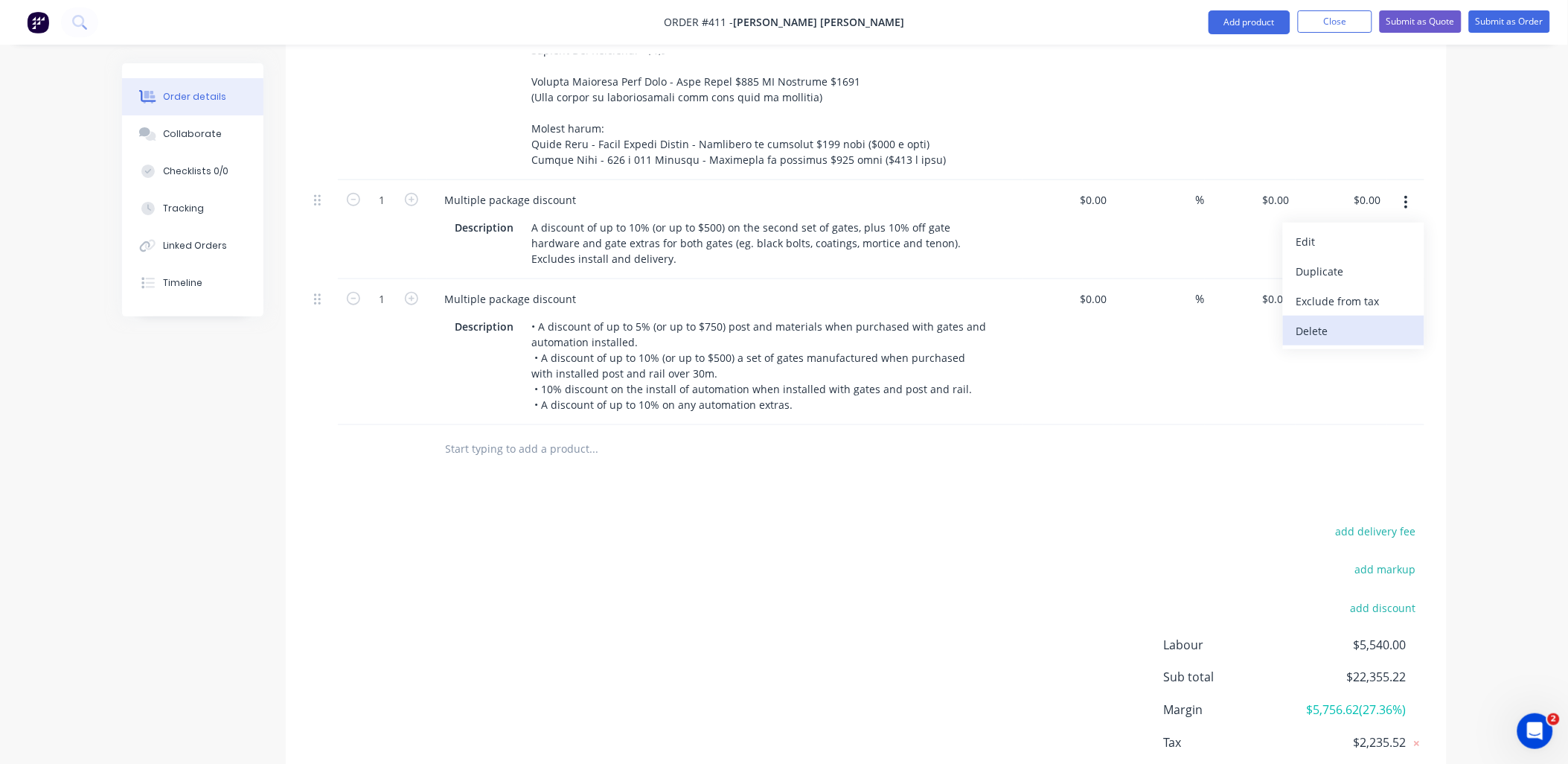
click at [1366, 320] on div "Delete" at bounding box center [1354, 330] width 115 height 22
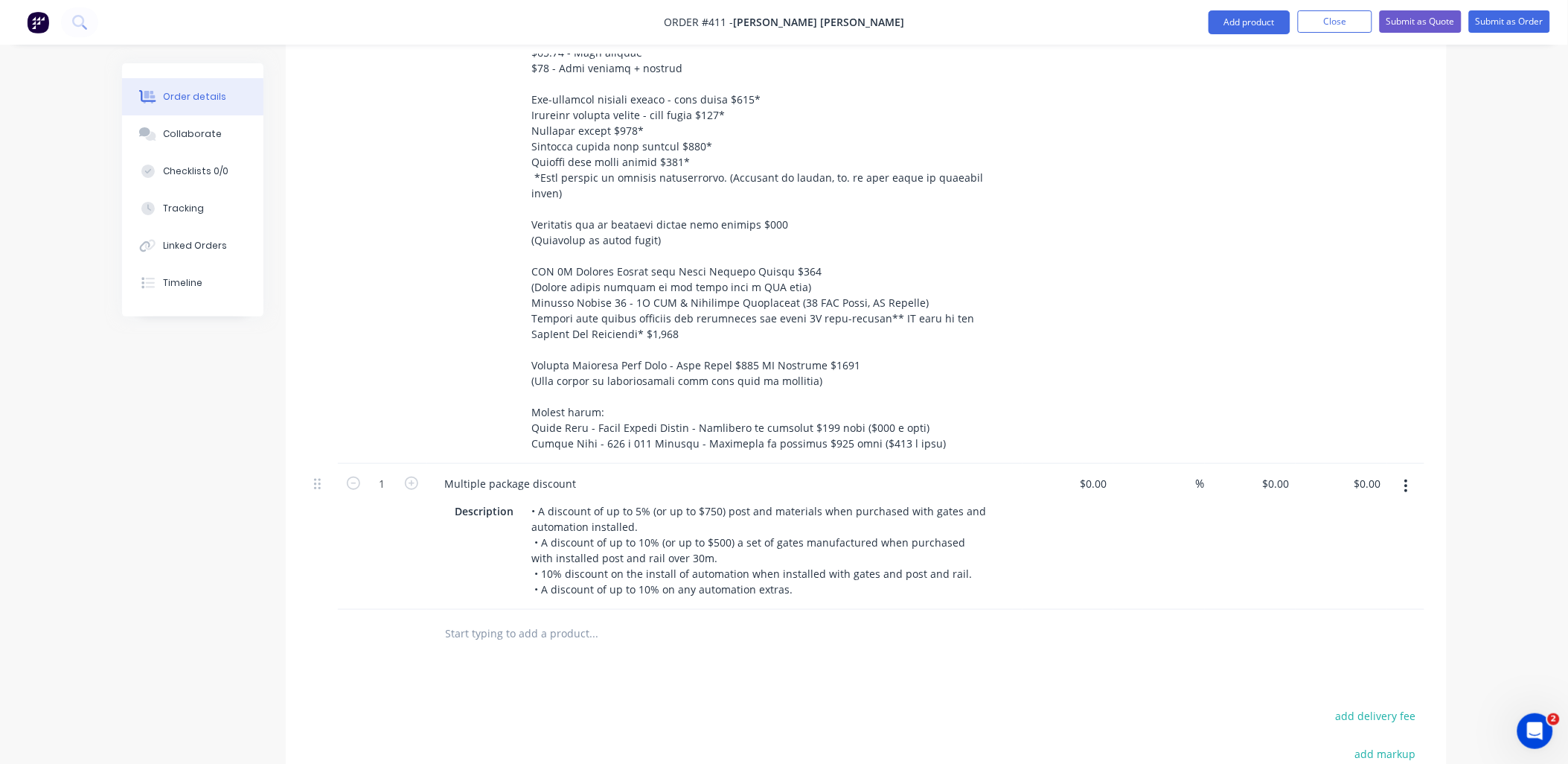
scroll to position [2318, 0]
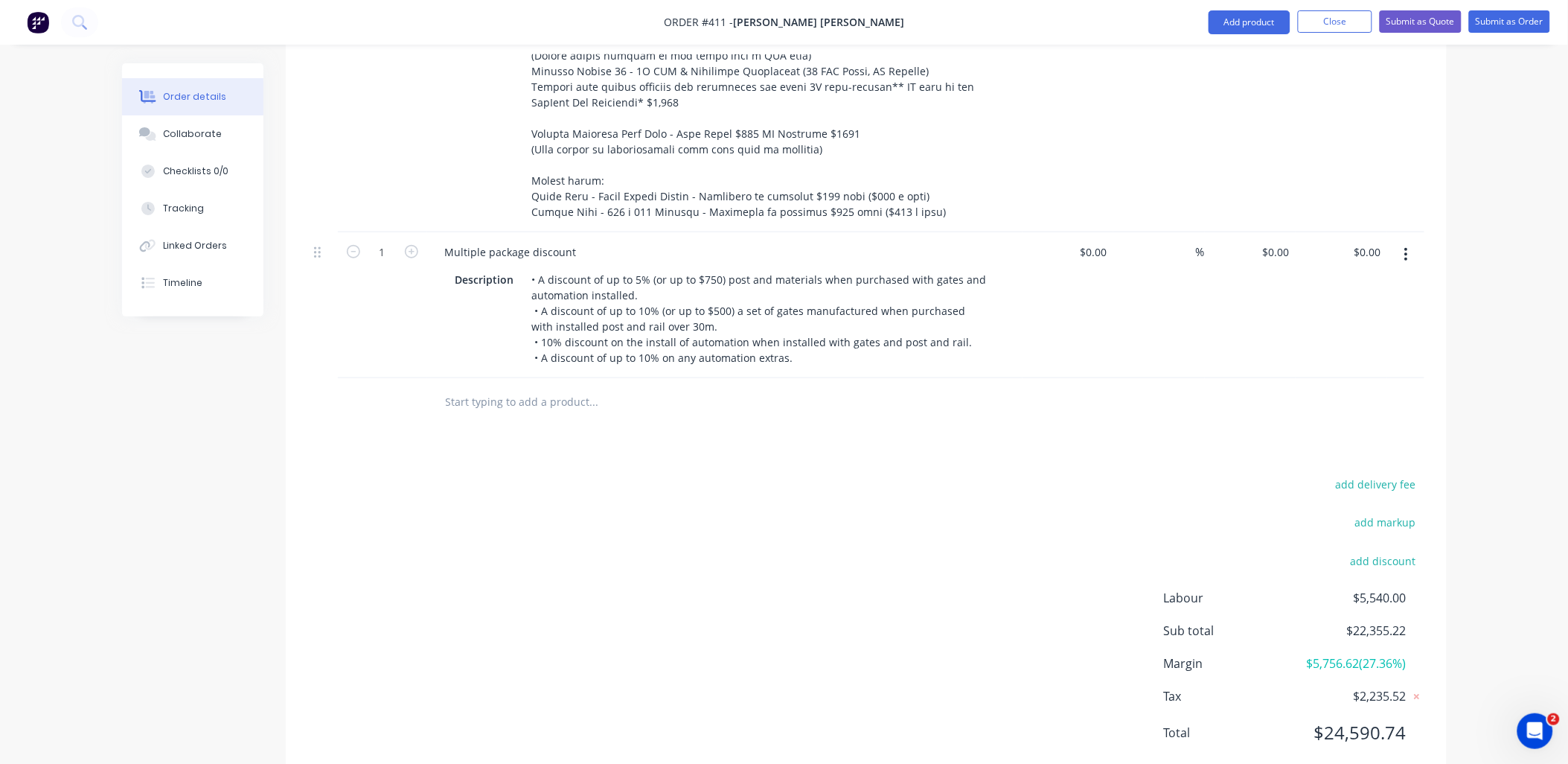
click at [535, 387] on input "text" at bounding box center [594, 401] width 298 height 29
click at [1260, 13] on button "Add product" at bounding box center [1250, 23] width 82 height 24
click at [1222, 241] on div "Notes (Internal)" at bounding box center [1220, 239] width 115 height 22
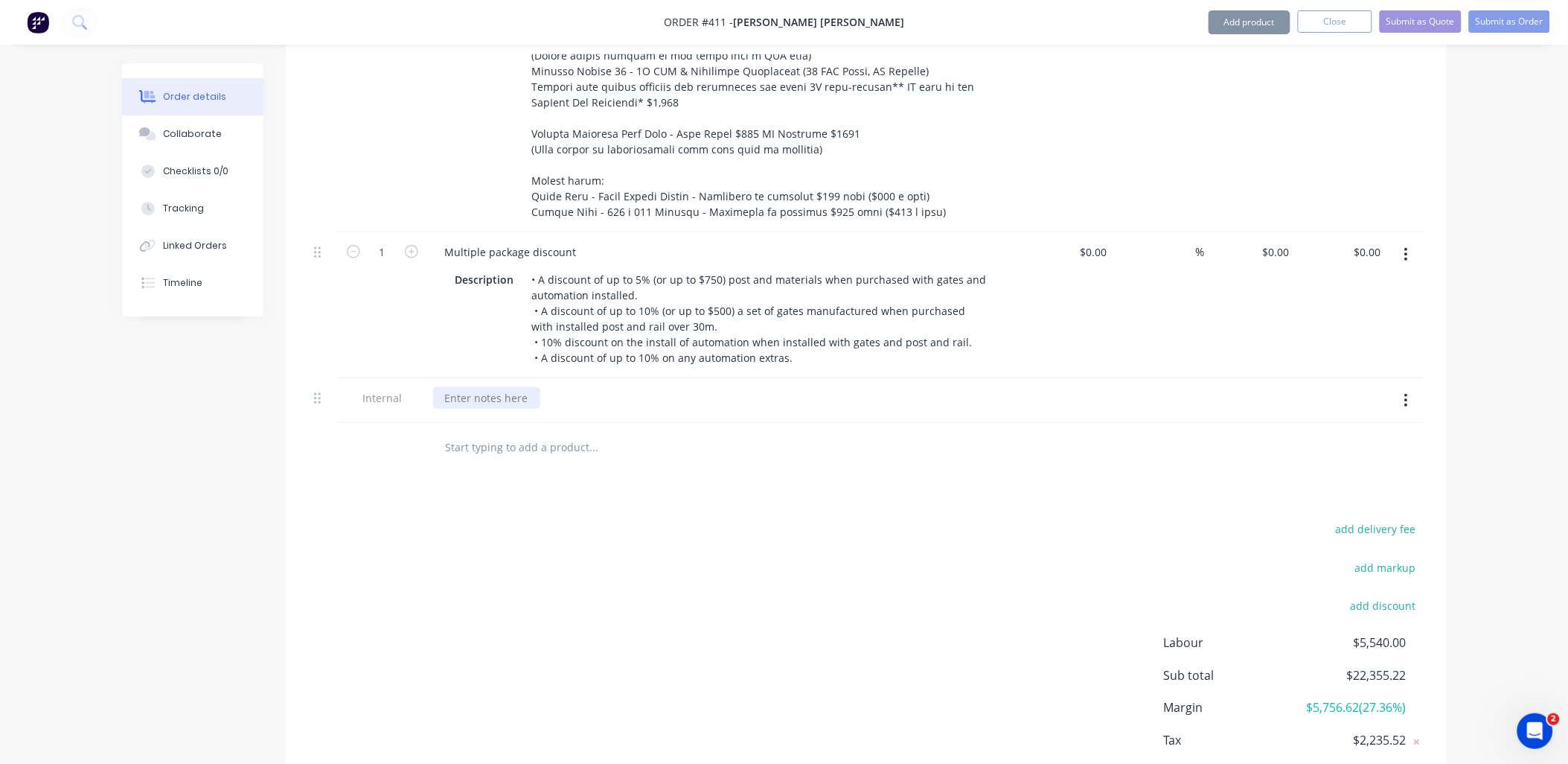
click at [449, 387] on div at bounding box center [486, 397] width 107 height 22
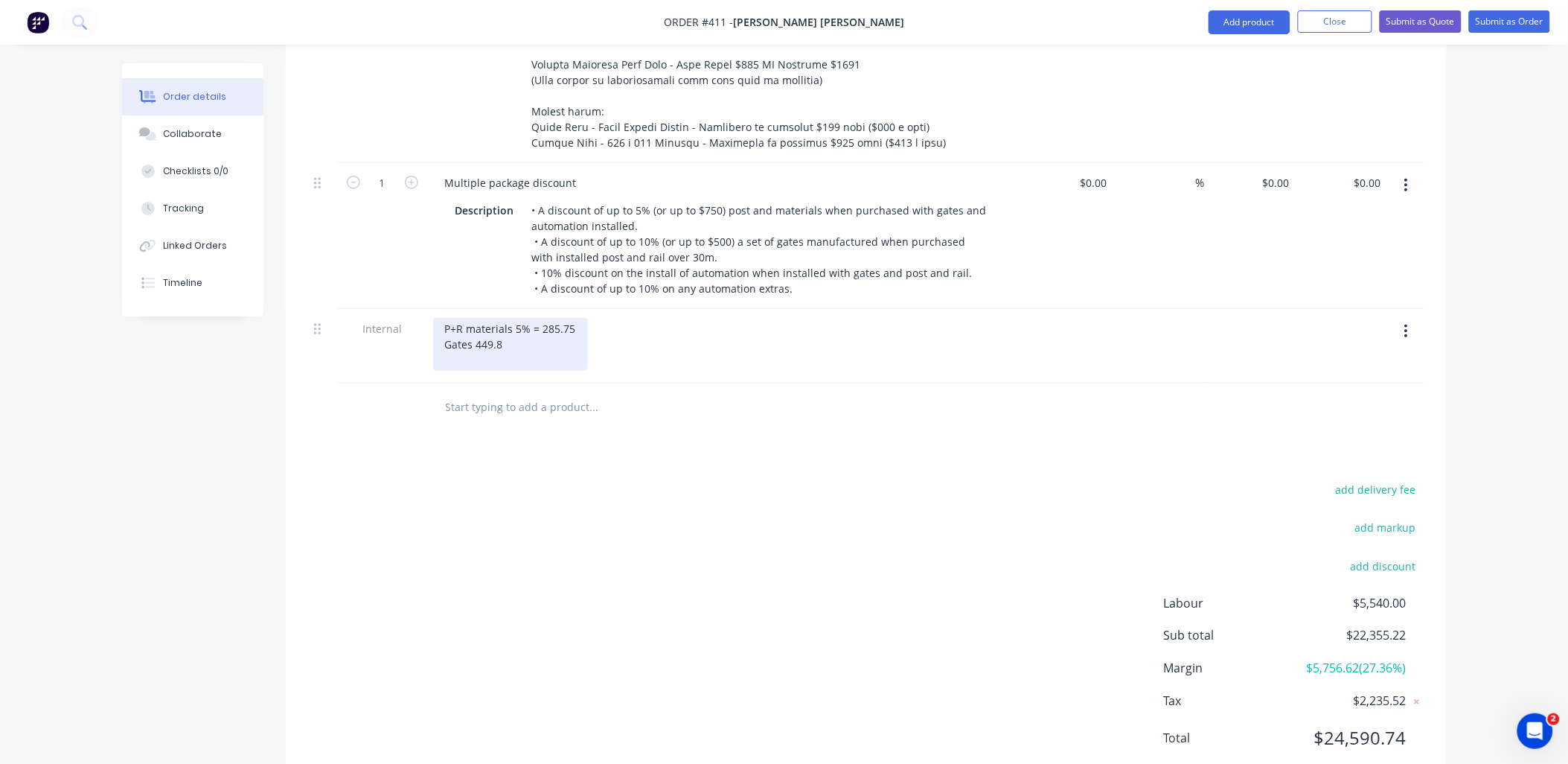
scroll to position [2392, 0]
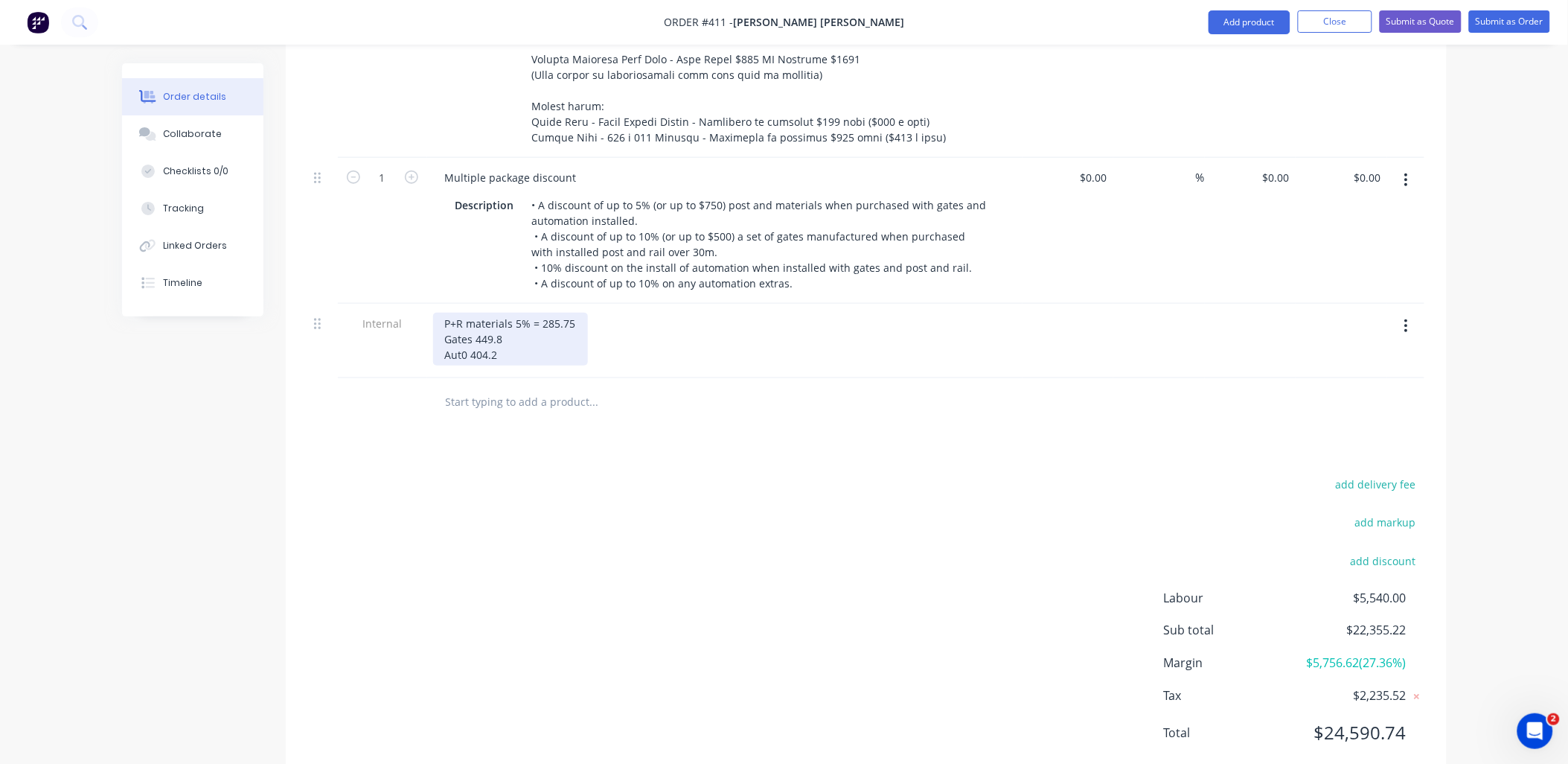
click at [467, 313] on div "P+R materials 5% = 285.75 Gates 449.8 Aut0 404.2" at bounding box center [510, 339] width 155 height 53
click at [1287, 167] on input "0" at bounding box center [1287, 177] width 17 height 22
type input "$-1,139.75"
click at [1318, 210] on div "$-1,139.75 $-1,139.75" at bounding box center [1341, 230] width 91 height 146
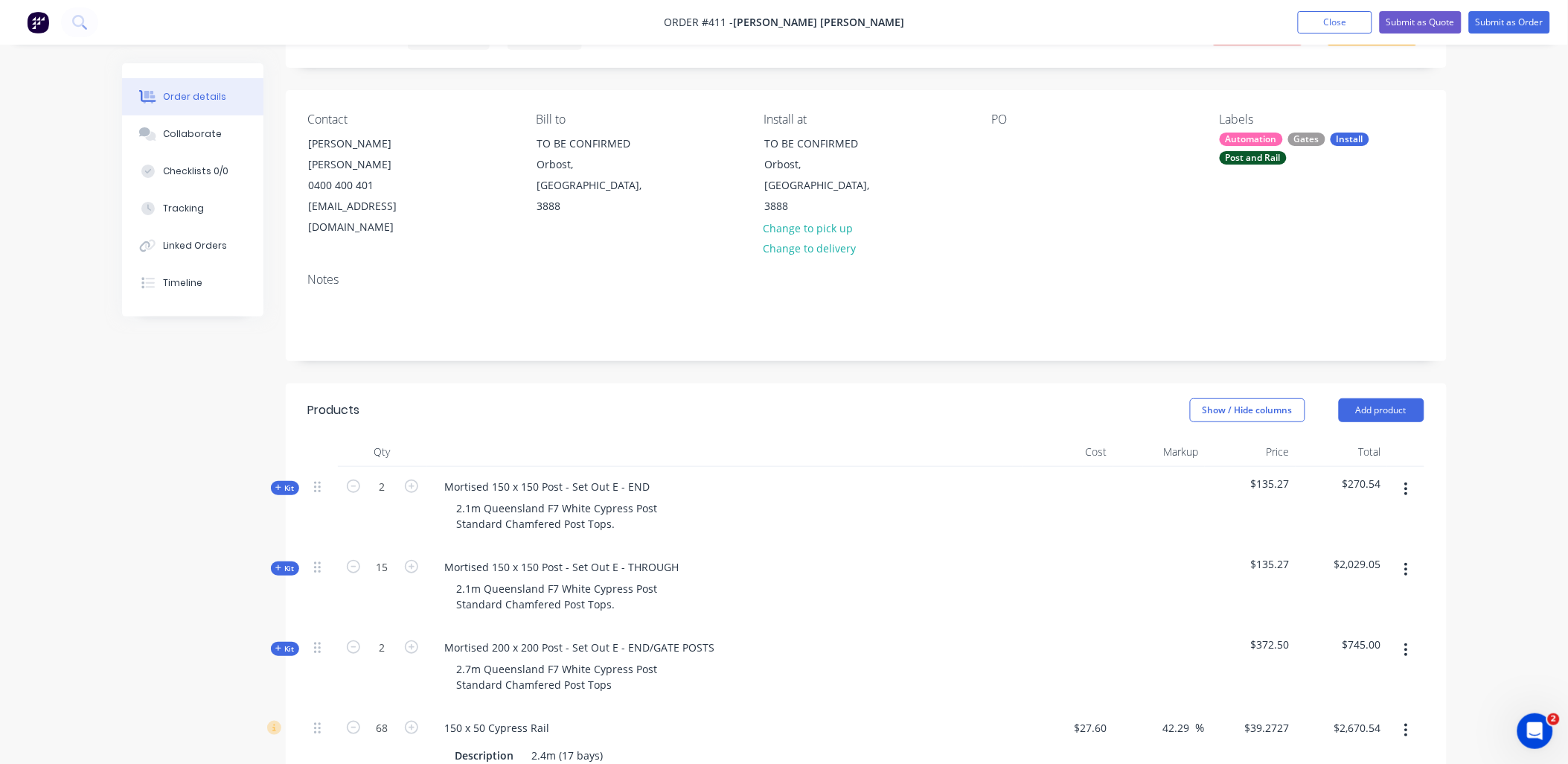
scroll to position [79, 0]
click at [1389, 379] on header "Products Show / Hide columns Add product" at bounding box center [867, 406] width 1161 height 54
drag, startPoint x: 1383, startPoint y: 360, endPoint x: 1373, endPoint y: 373, distance: 16.4
click at [1385, 394] on button "Add product" at bounding box center [1381, 407] width 85 height 24
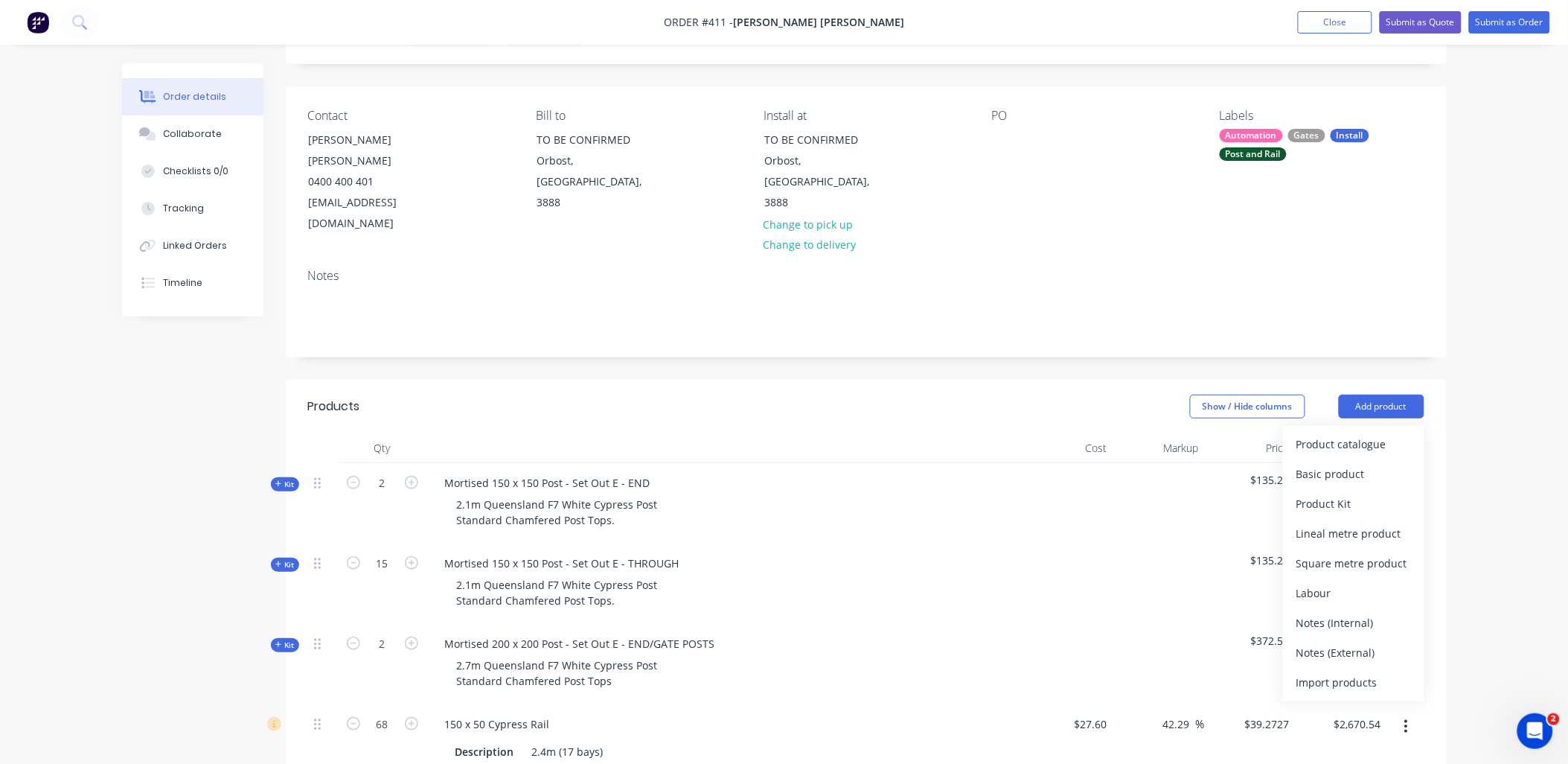
drag, startPoint x: 1363, startPoint y: 613, endPoint x: 1365, endPoint y: 603, distance: 10.2
click at [1362, 642] on div "Notes (External)" at bounding box center [1354, 652] width 115 height 22
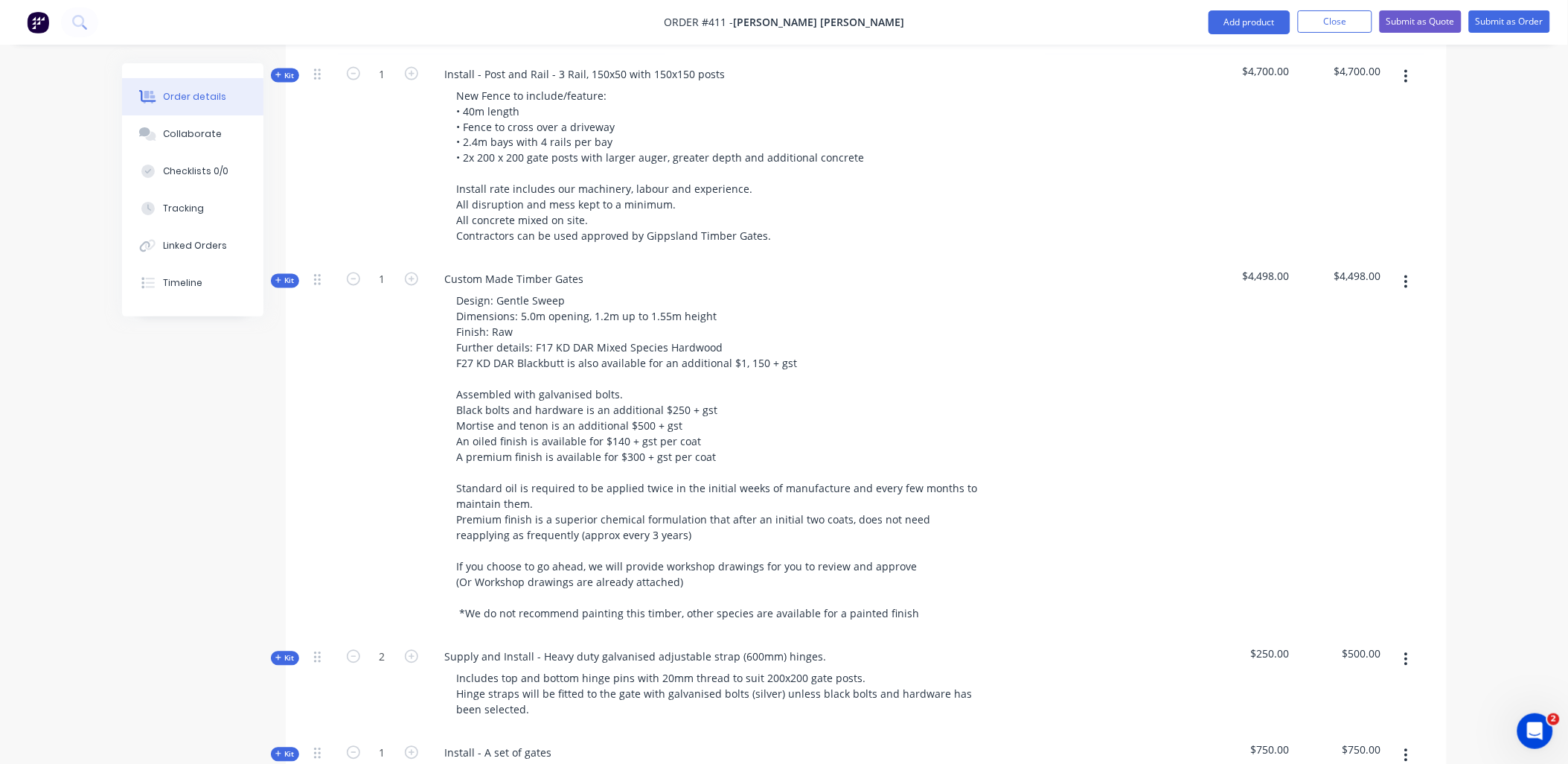
scroll to position [2438, 0]
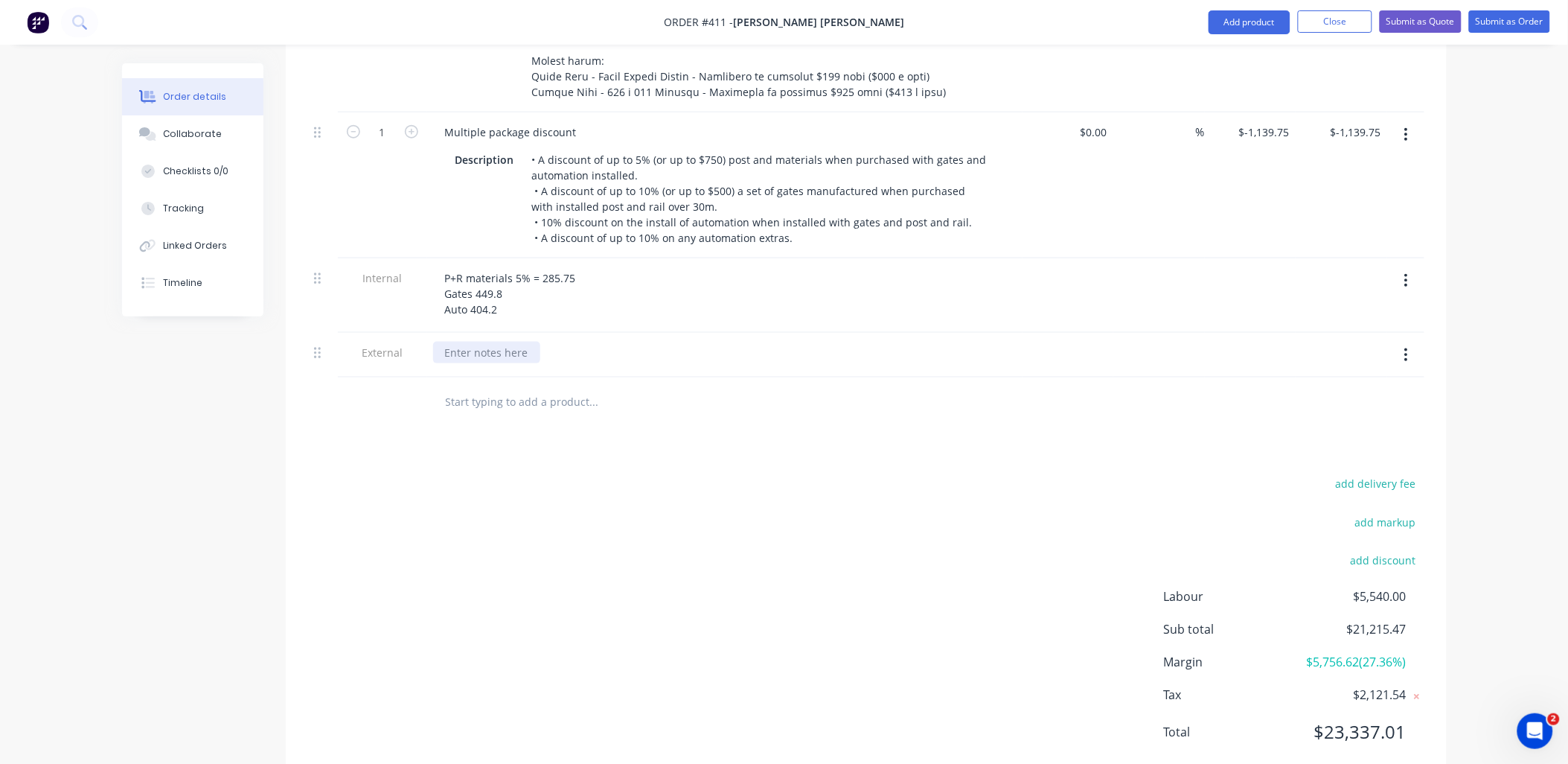
click at [474, 342] on div at bounding box center [486, 352] width 107 height 22
click at [475, 342] on div "Please" at bounding box center [461, 352] width 56 height 22
click at [559, 333] on div "Please note these are" at bounding box center [725, 355] width 596 height 45
click at [557, 342] on div "Please note these are" at bounding box center [499, 352] width 131 height 22
click at [946, 342] on div "Please note these are indicative prices that could reduce following a site visi…" at bounding box center [702, 352] width 539 height 22
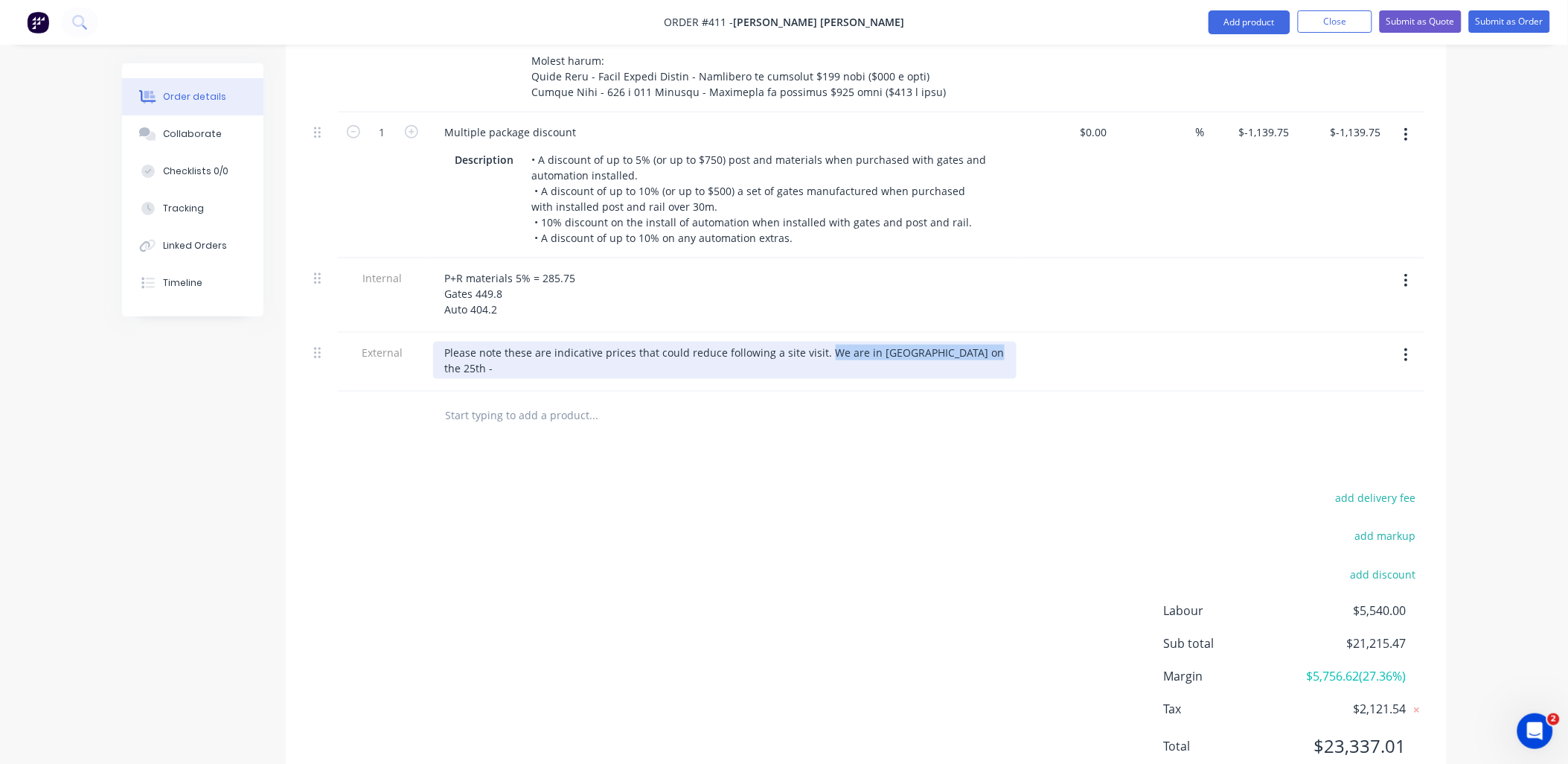
drag, startPoint x: 821, startPoint y: 314, endPoint x: 999, endPoint y: 300, distance: 178.5
click at [994, 342] on div "Please note these are indicative prices that could reduce following a site visi…" at bounding box center [725, 360] width 584 height 37
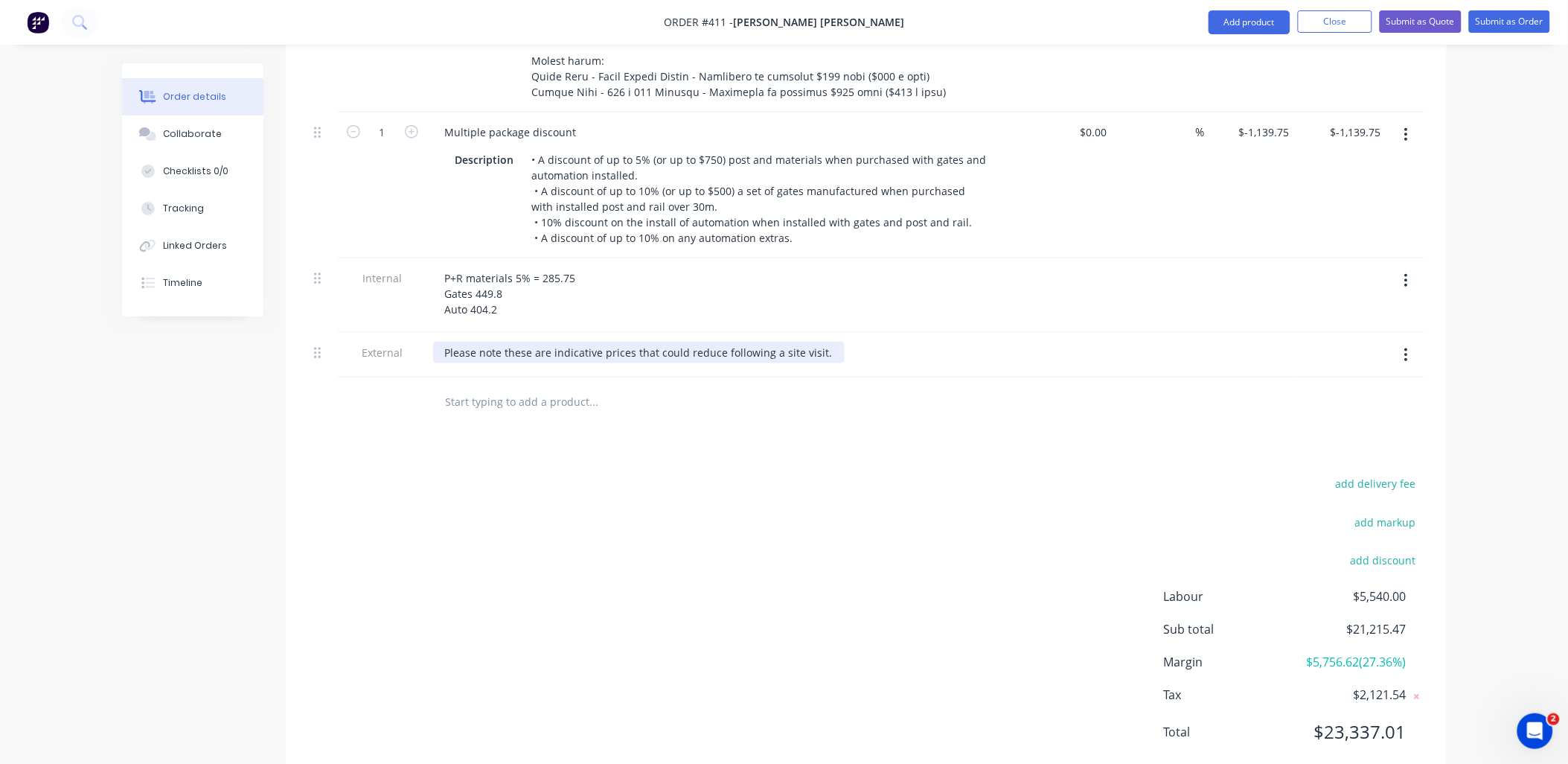
click at [815, 342] on div "Please note these are indicative prices that could reduce following a site visi…" at bounding box center [639, 352] width 412 height 22
drag, startPoint x: 768, startPoint y: 309, endPoint x: 814, endPoint y: 299, distance: 47.1
click at [814, 333] on div "Please note these are indicative prices that could reduce following a site visi…" at bounding box center [725, 355] width 596 height 45
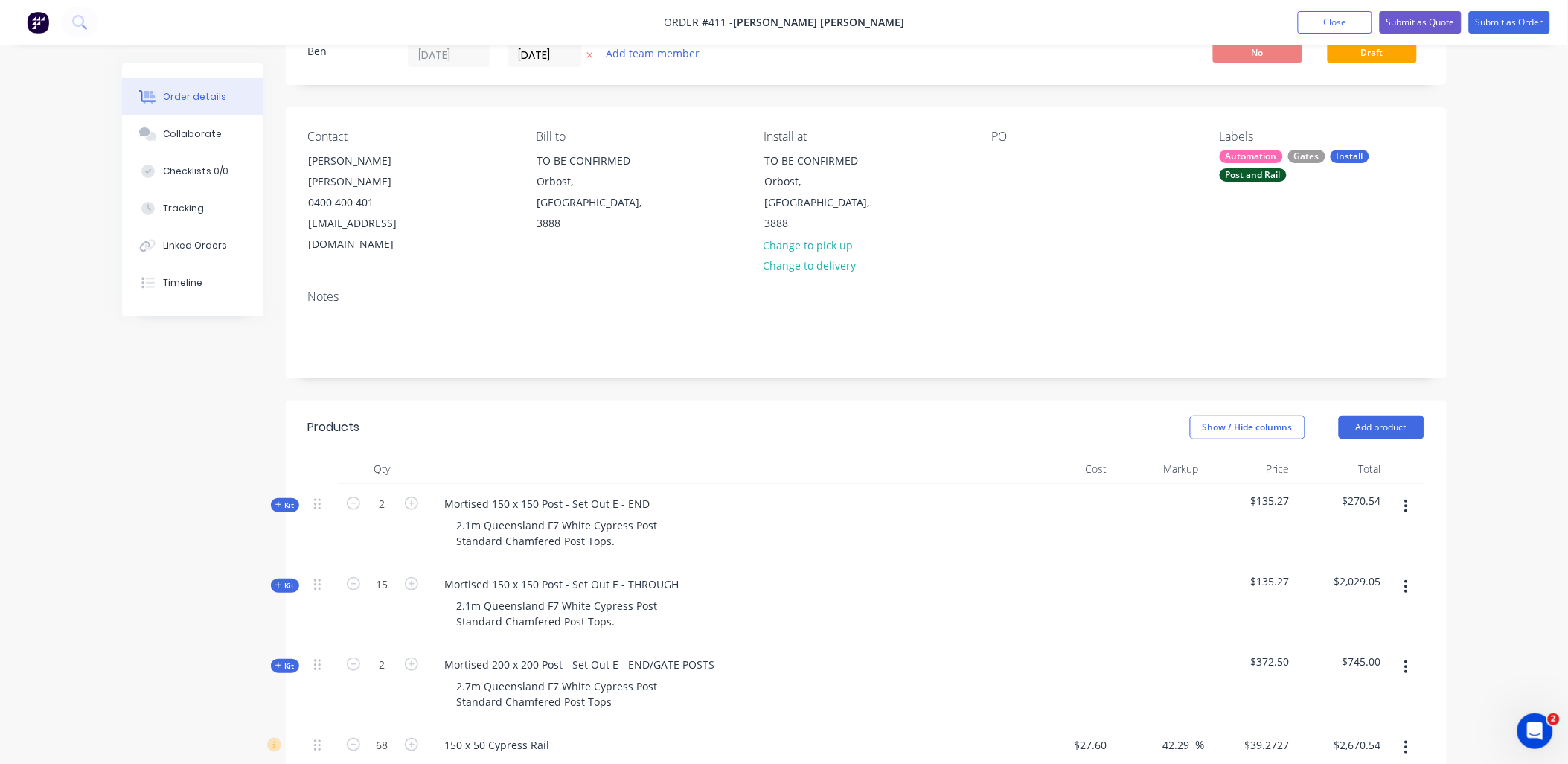
scroll to position [54, 0]
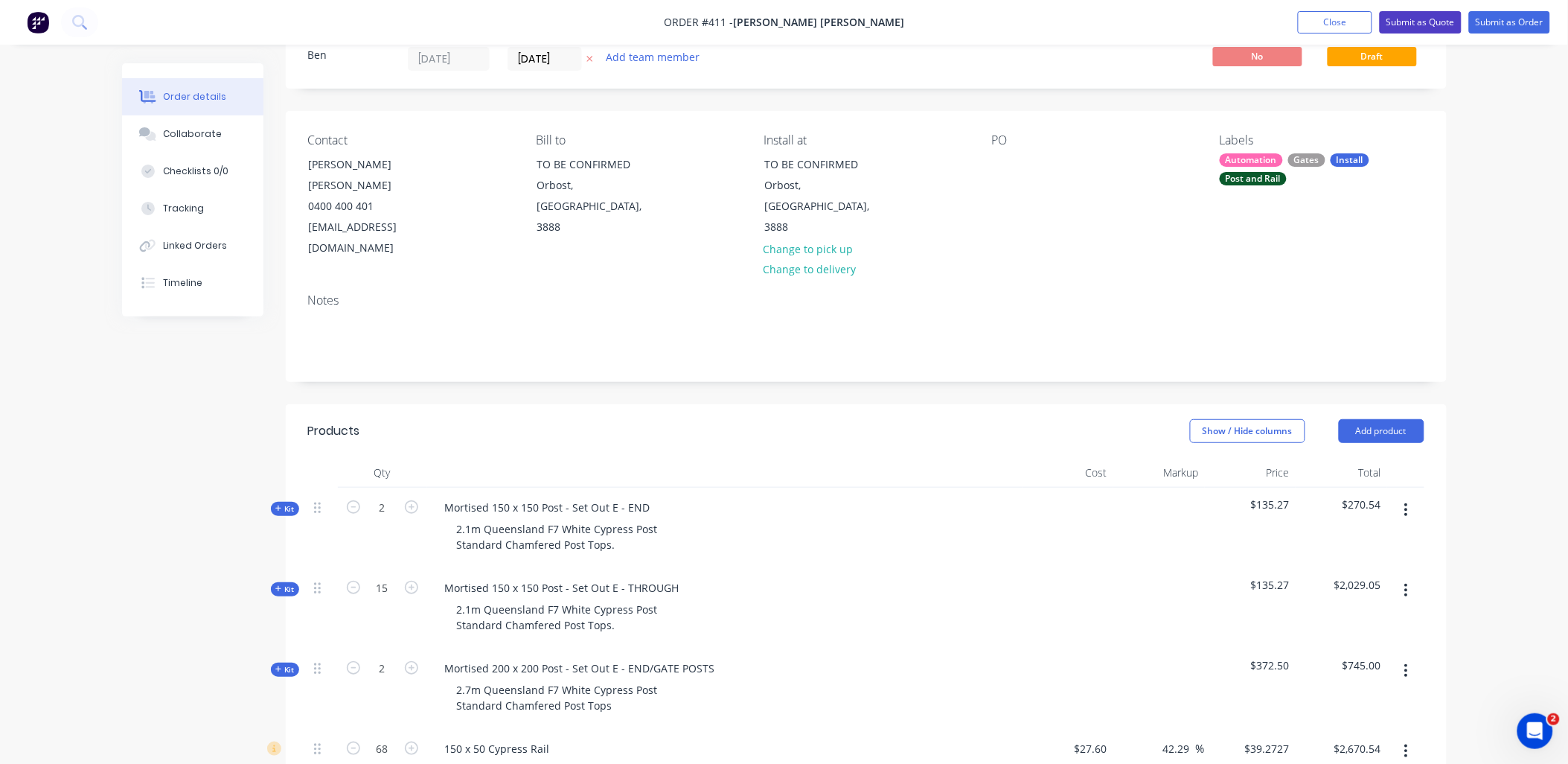
click at [1409, 20] on button "Submit as Quote" at bounding box center [1421, 23] width 82 height 23
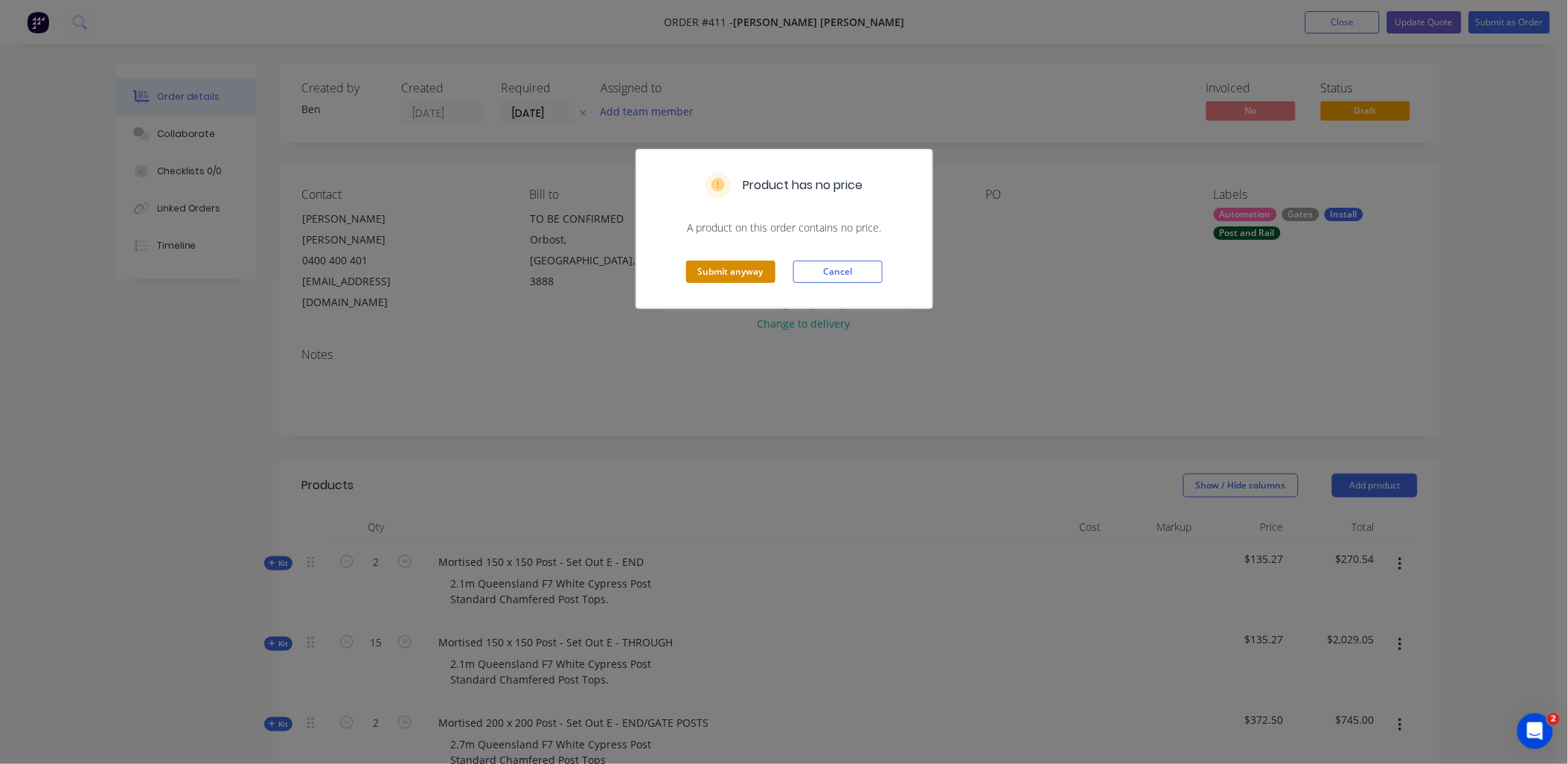
click at [730, 281] on button "Submit anyway" at bounding box center [731, 272] width 89 height 23
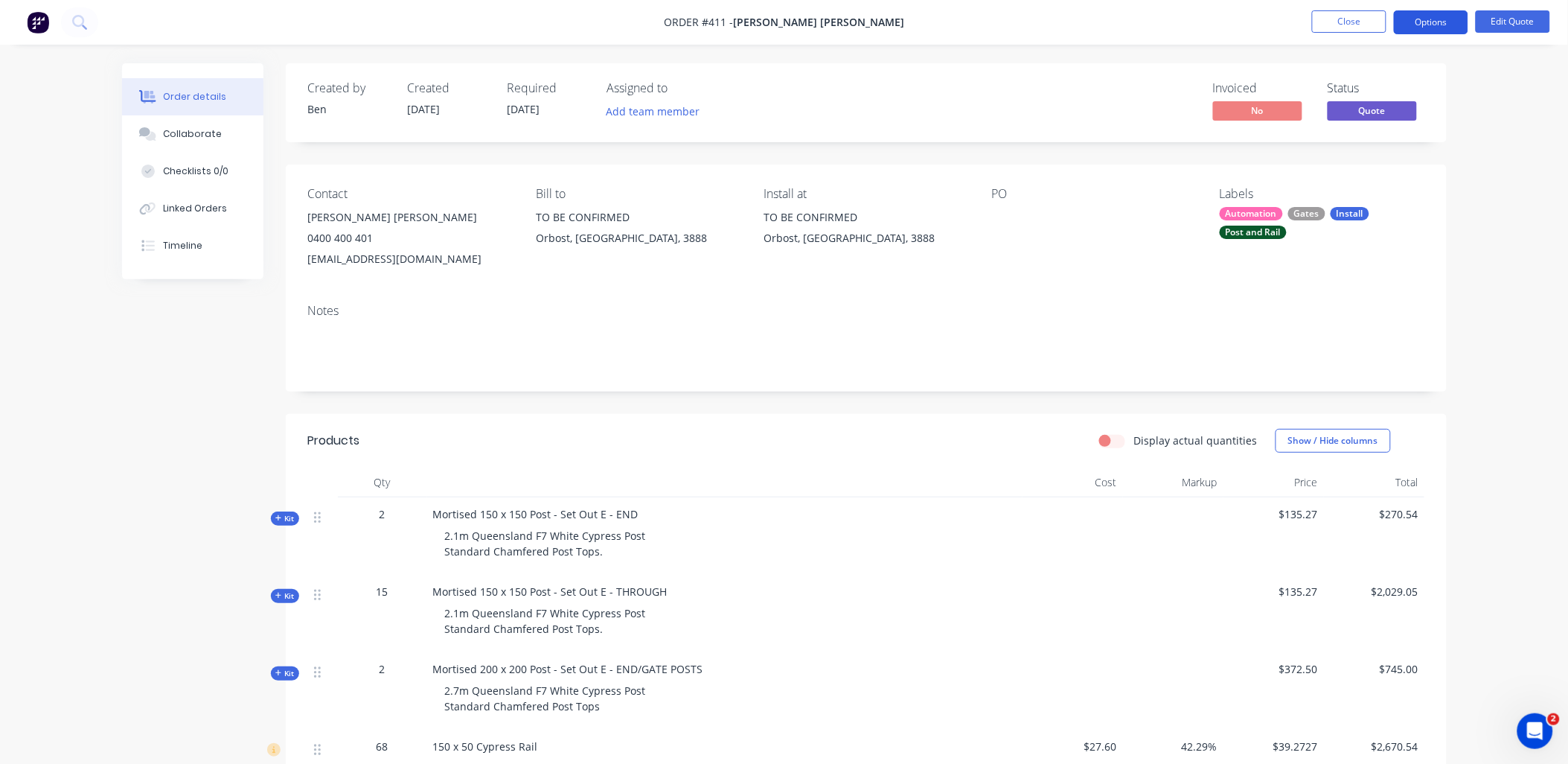
click at [1441, 15] on button "Options" at bounding box center [1431, 23] width 75 height 24
click at [236, 136] on button "Collaborate" at bounding box center [193, 133] width 142 height 37
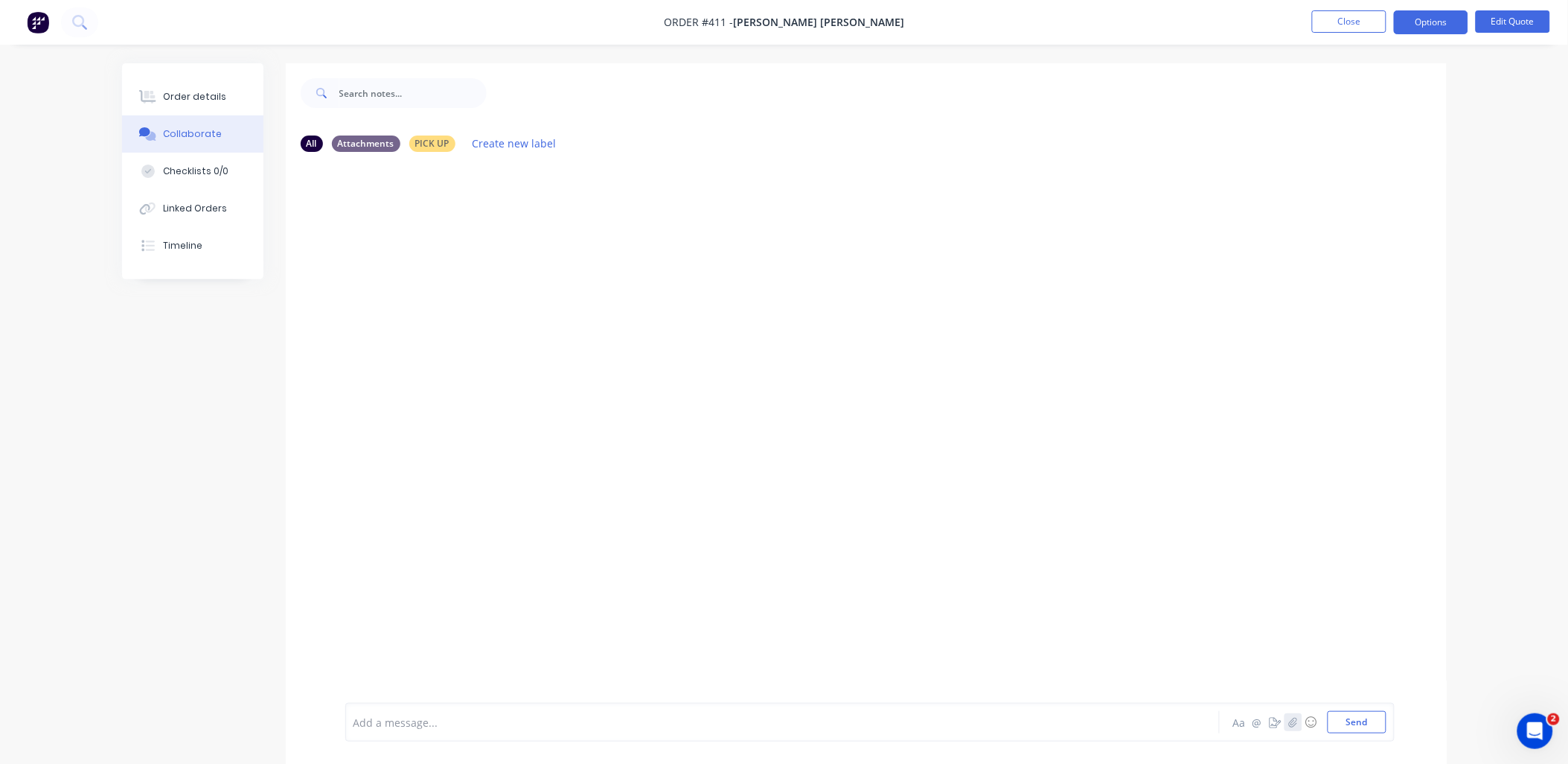
click at [1293, 719] on icon "button" at bounding box center [1293, 721] width 8 height 10
click at [1349, 720] on button "Send" at bounding box center [1358, 723] width 59 height 23
click at [1426, 24] on button "Options" at bounding box center [1431, 23] width 75 height 24
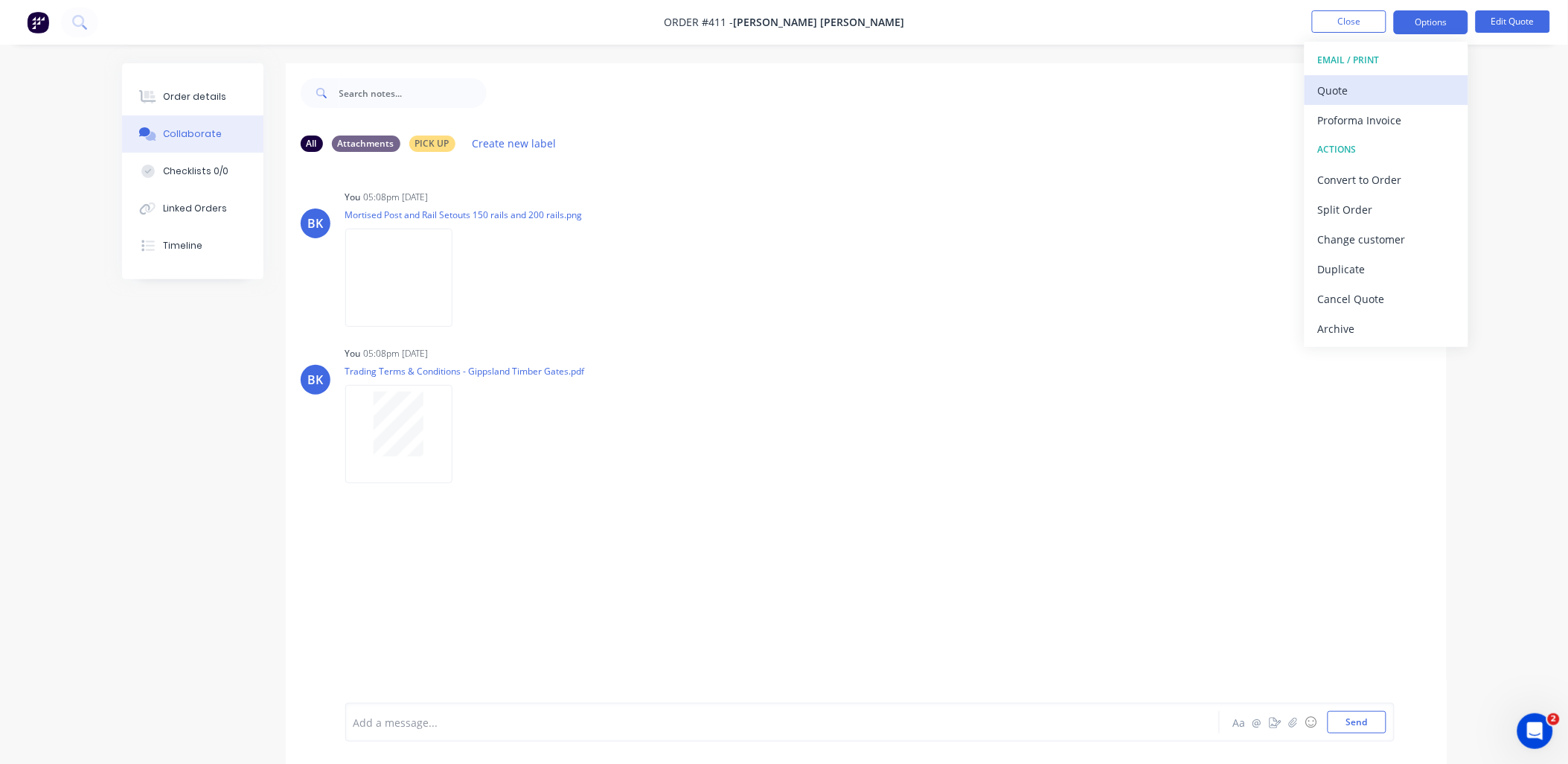
click at [1390, 92] on div "Quote" at bounding box center [1387, 91] width 137 height 22
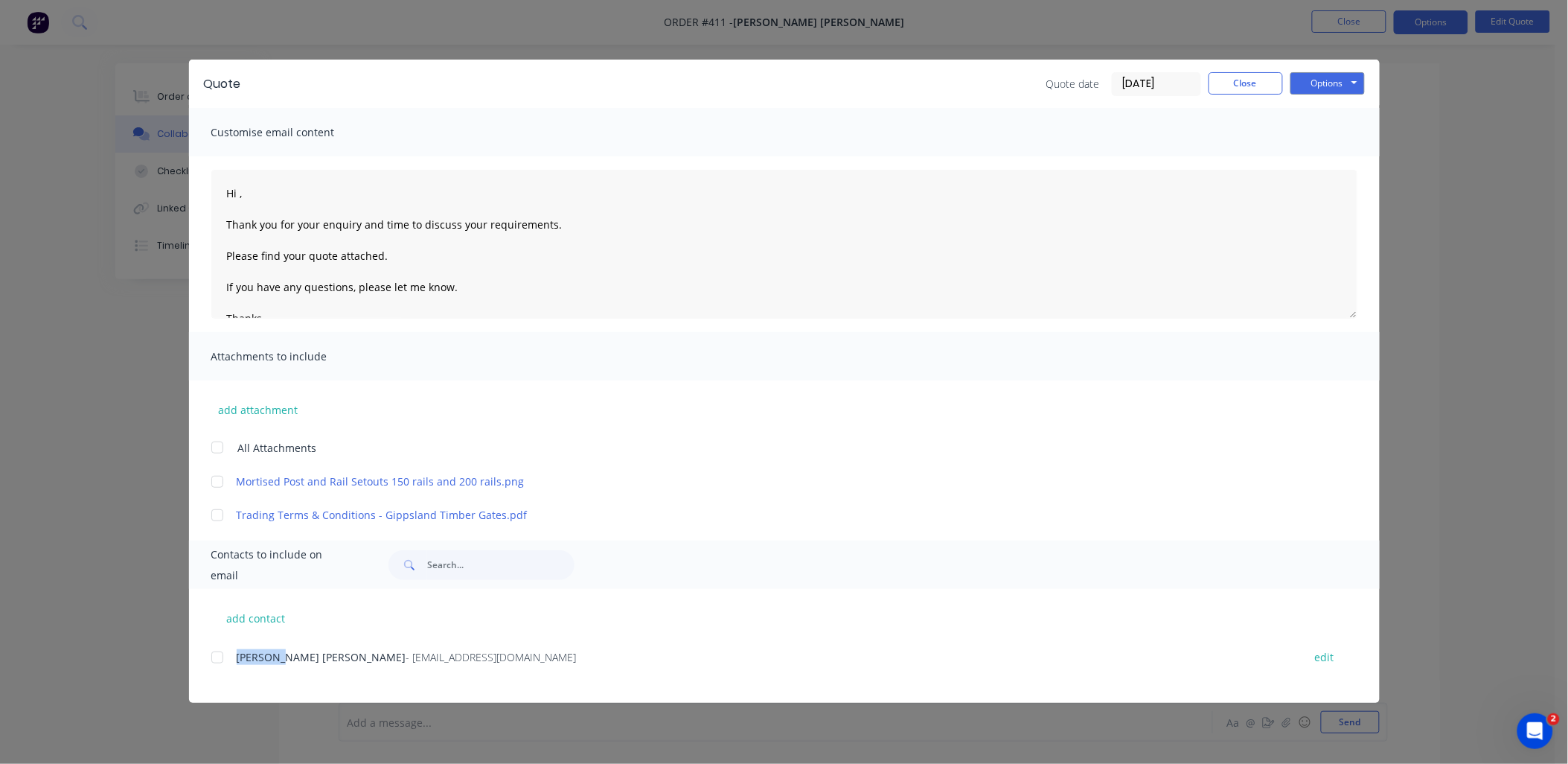
drag, startPoint x: 271, startPoint y: 657, endPoint x: 241, endPoint y: 662, distance: 30.4
click at [241, 662] on span "[PERSON_NAME] [PERSON_NAME]" at bounding box center [321, 657] width 170 height 14
paste textarea "Kristjan"
click at [391, 223] on textarea "Hi Kristjan, Thank you for your enquiry and time to discuss your requirements. …" at bounding box center [784, 244] width 1146 height 149
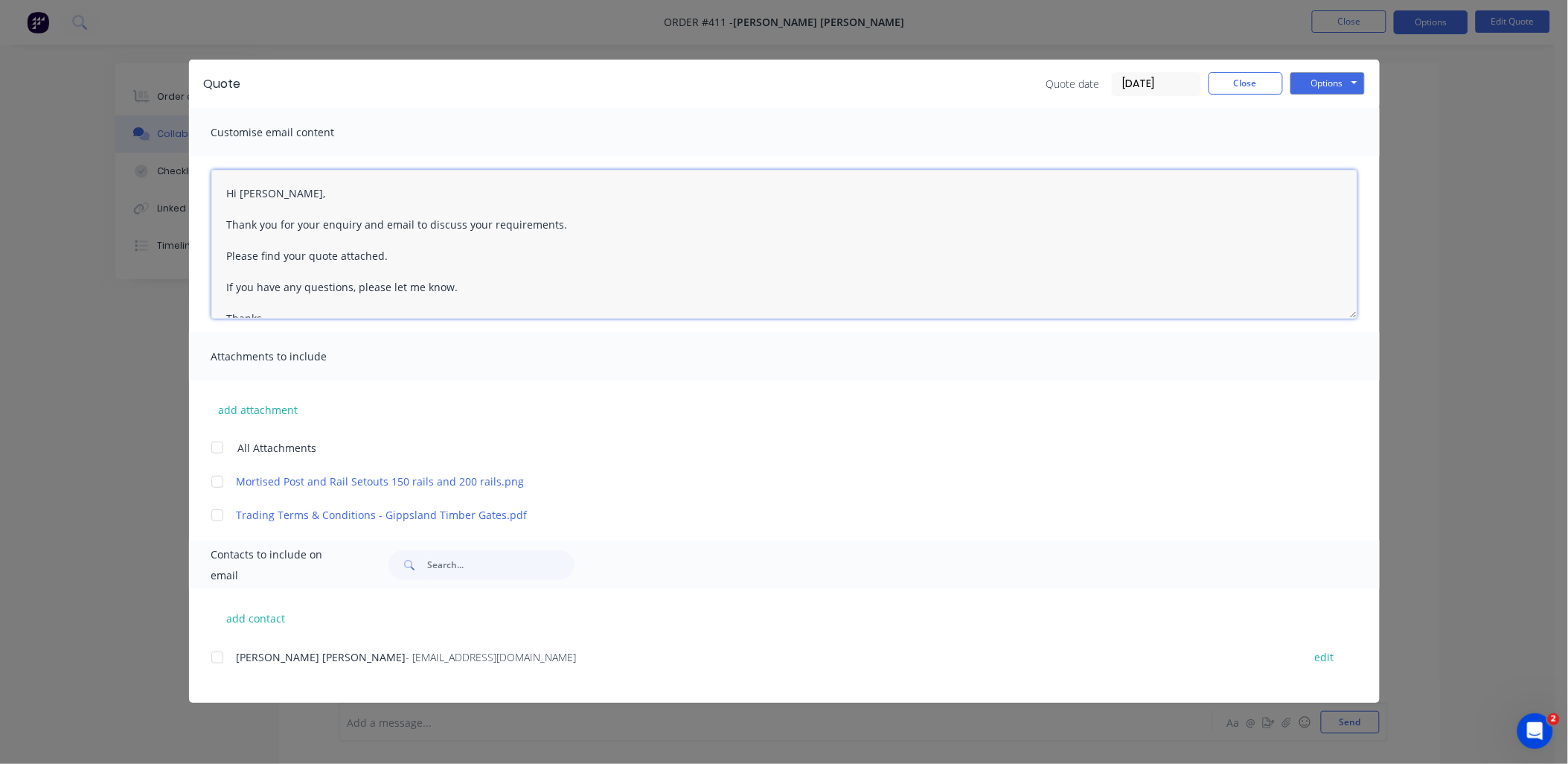
click at [219, 443] on div at bounding box center [216, 446] width 29 height 29
click at [213, 662] on div at bounding box center [216, 657] width 29 height 29
type textarea "Hi Kristjan, Thank you for your enquiry and email to discuss your requirements.…"
click at [1306, 78] on button "Options" at bounding box center [1327, 84] width 75 height 23
click at [1330, 161] on button "Email" at bounding box center [1338, 158] width 95 height 25
